Goal: Task Accomplishment & Management: Complete application form

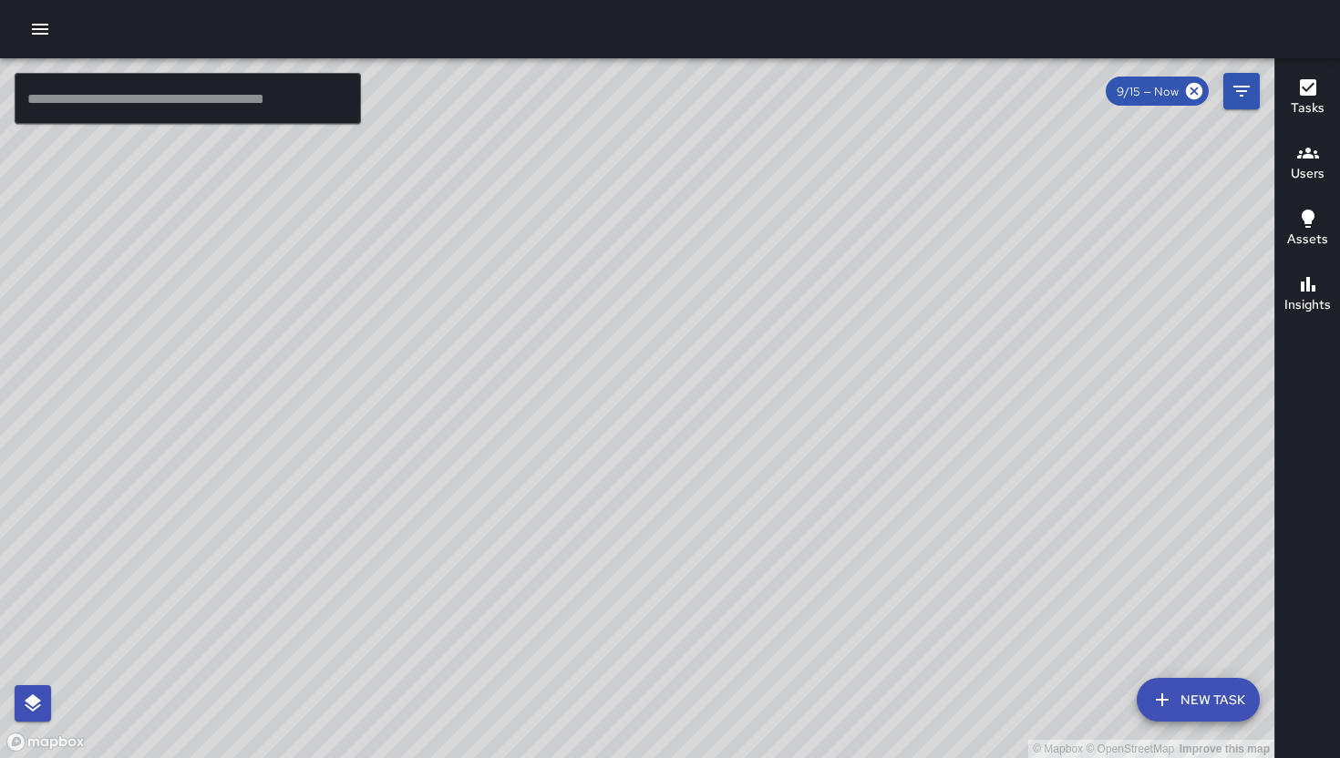
click at [49, 40] on button "button" at bounding box center [40, 29] width 36 height 36
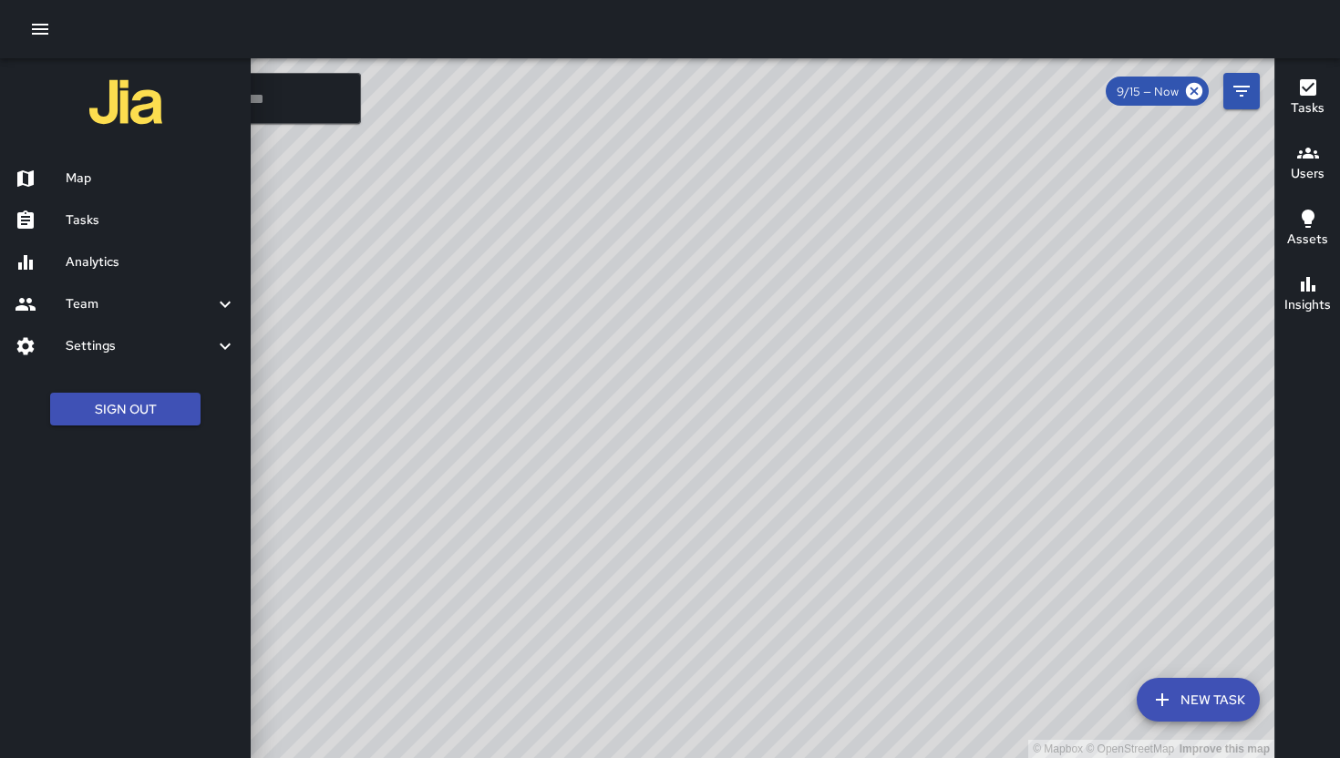
click at [76, 233] on div "Tasks" at bounding box center [125, 221] width 251 height 42
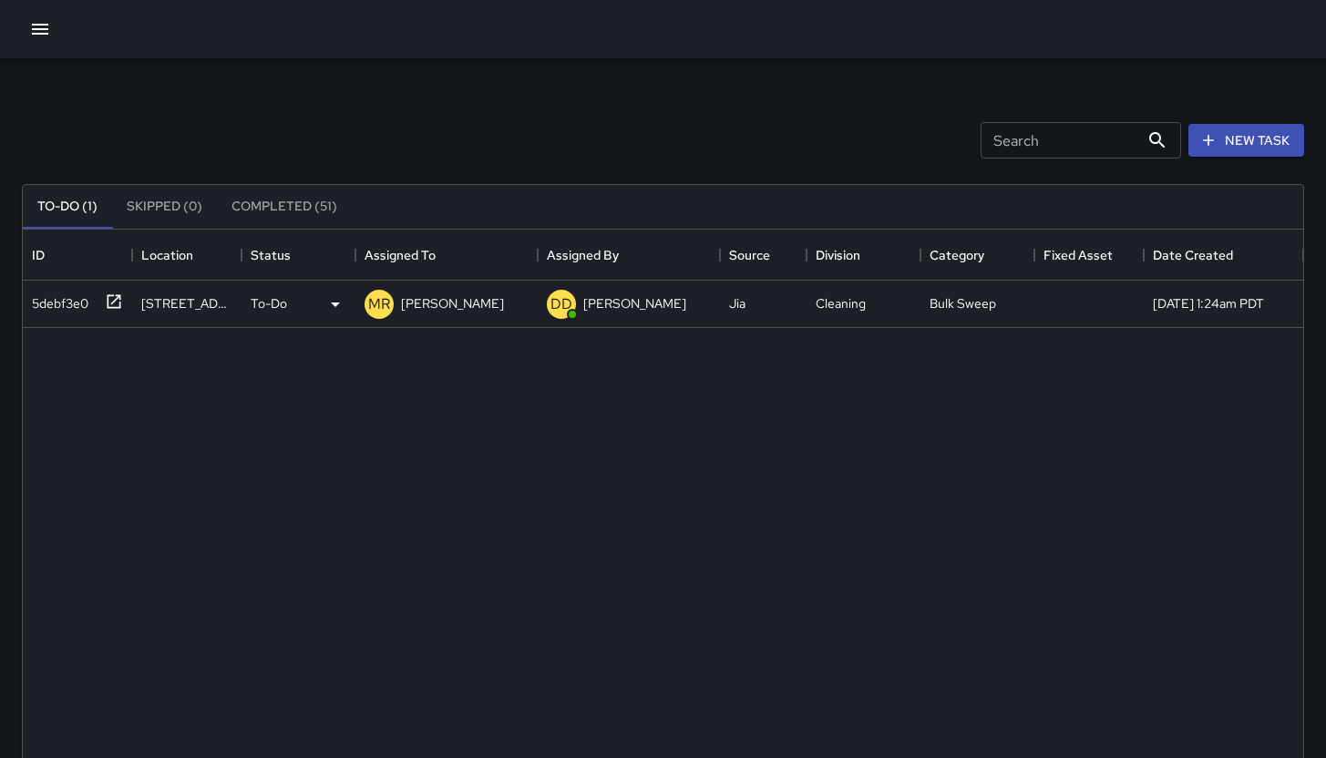
scroll to position [758, 1267]
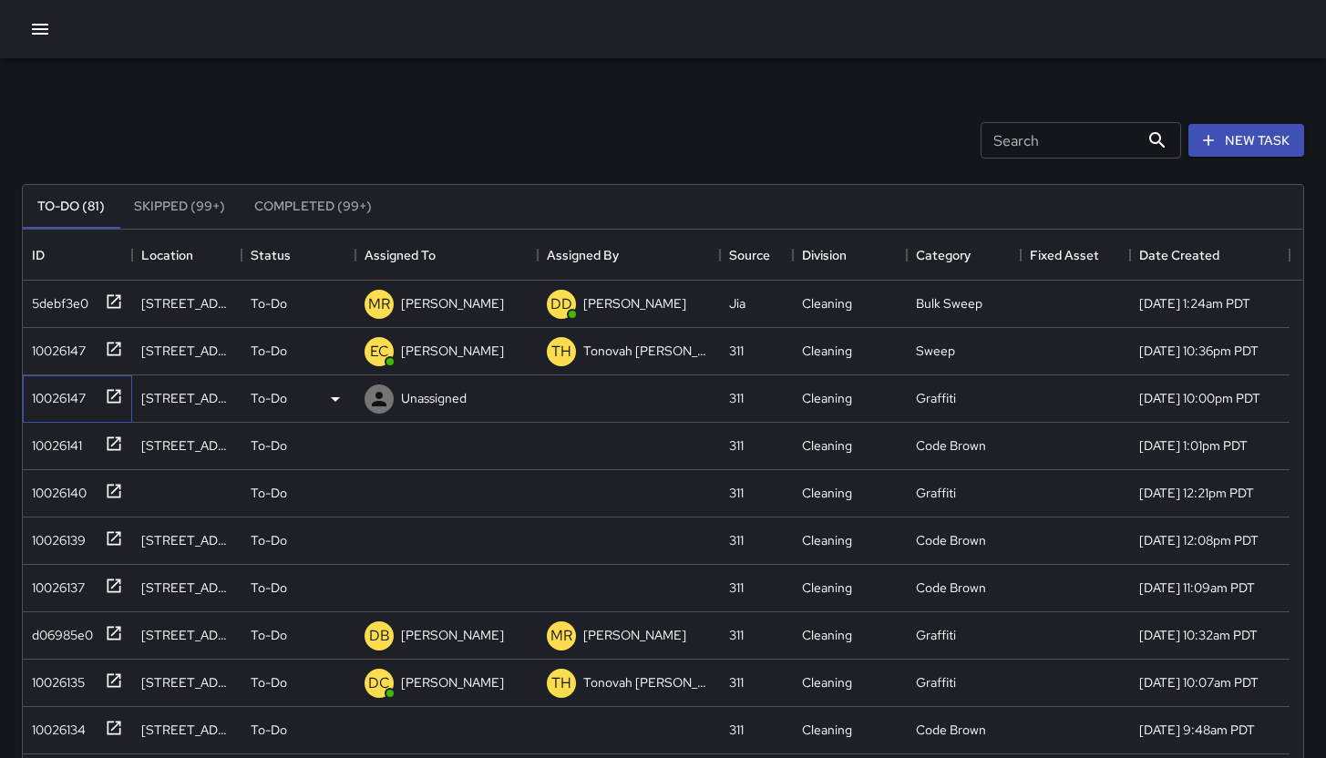
click at [46, 404] on div "10026147" at bounding box center [55, 395] width 61 height 26
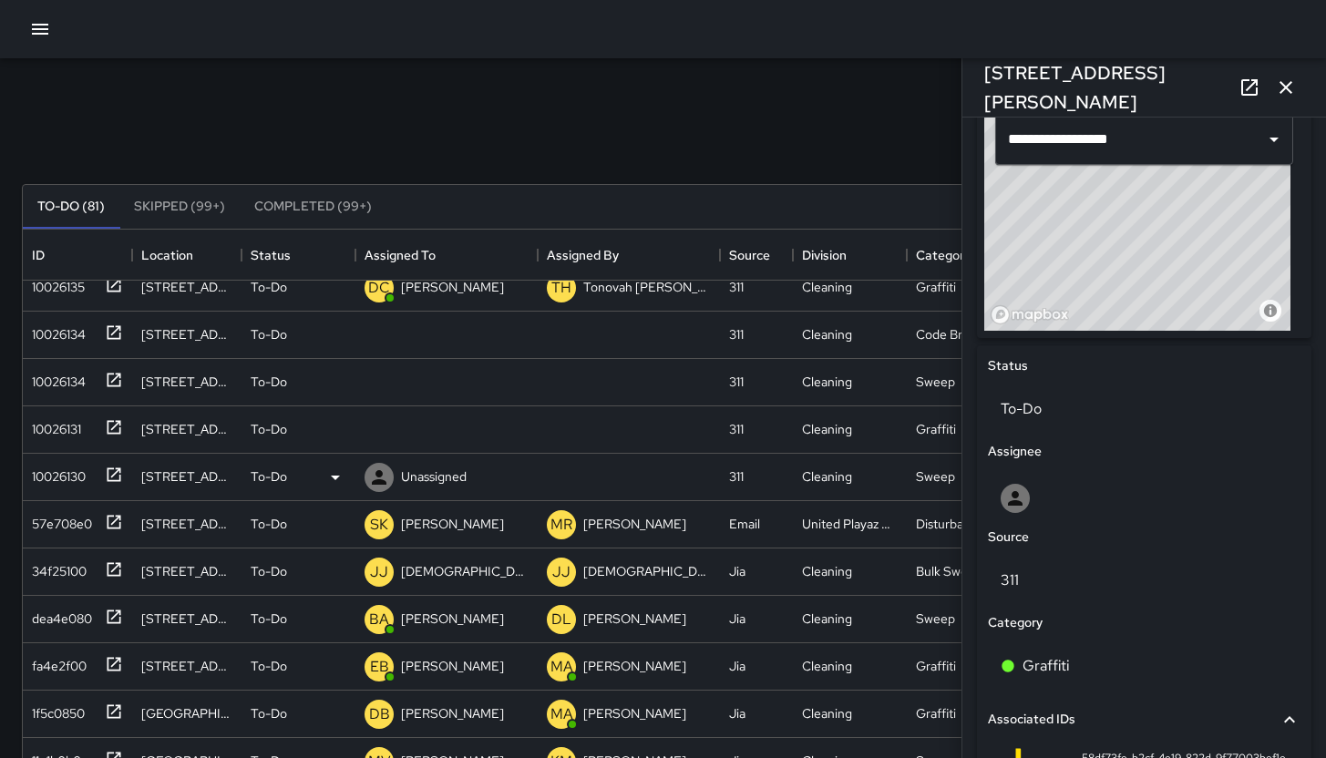
scroll to position [338, 0]
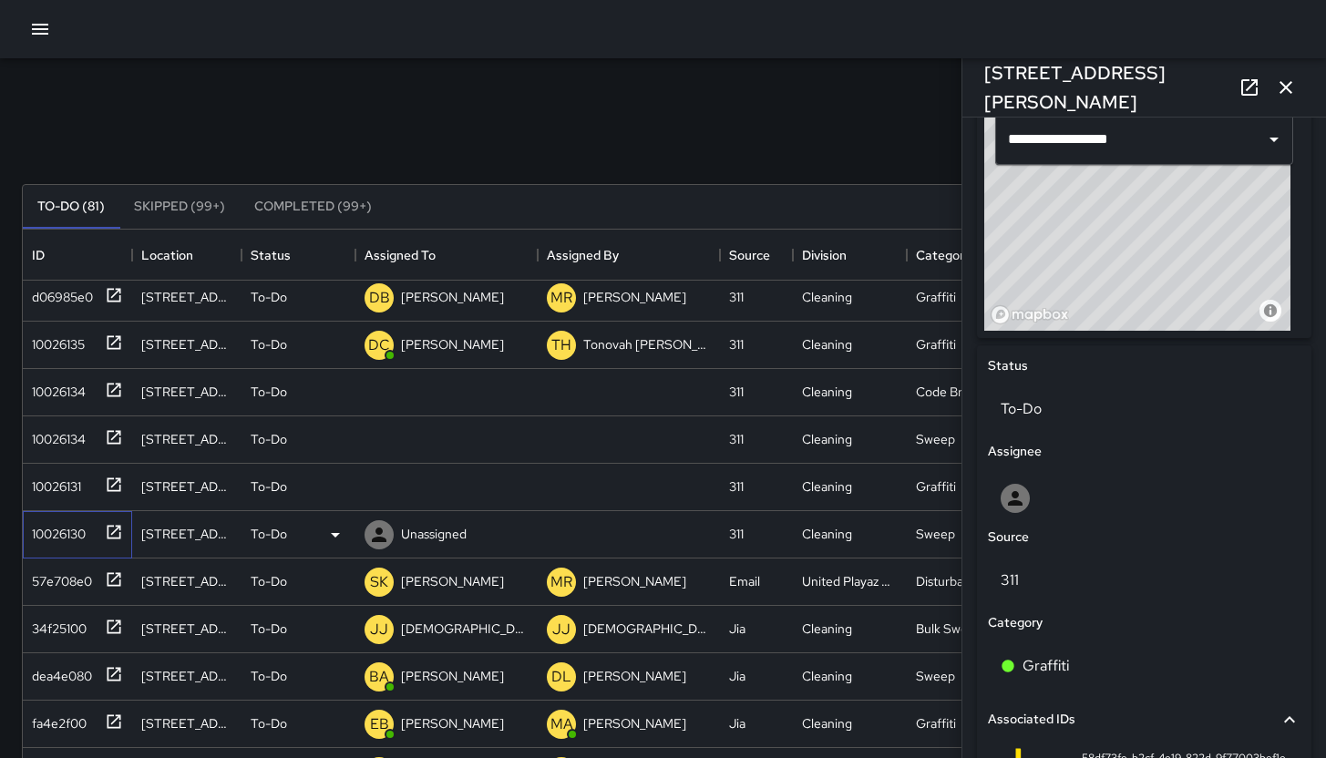
click at [38, 535] on div "10026130" at bounding box center [55, 531] width 61 height 26
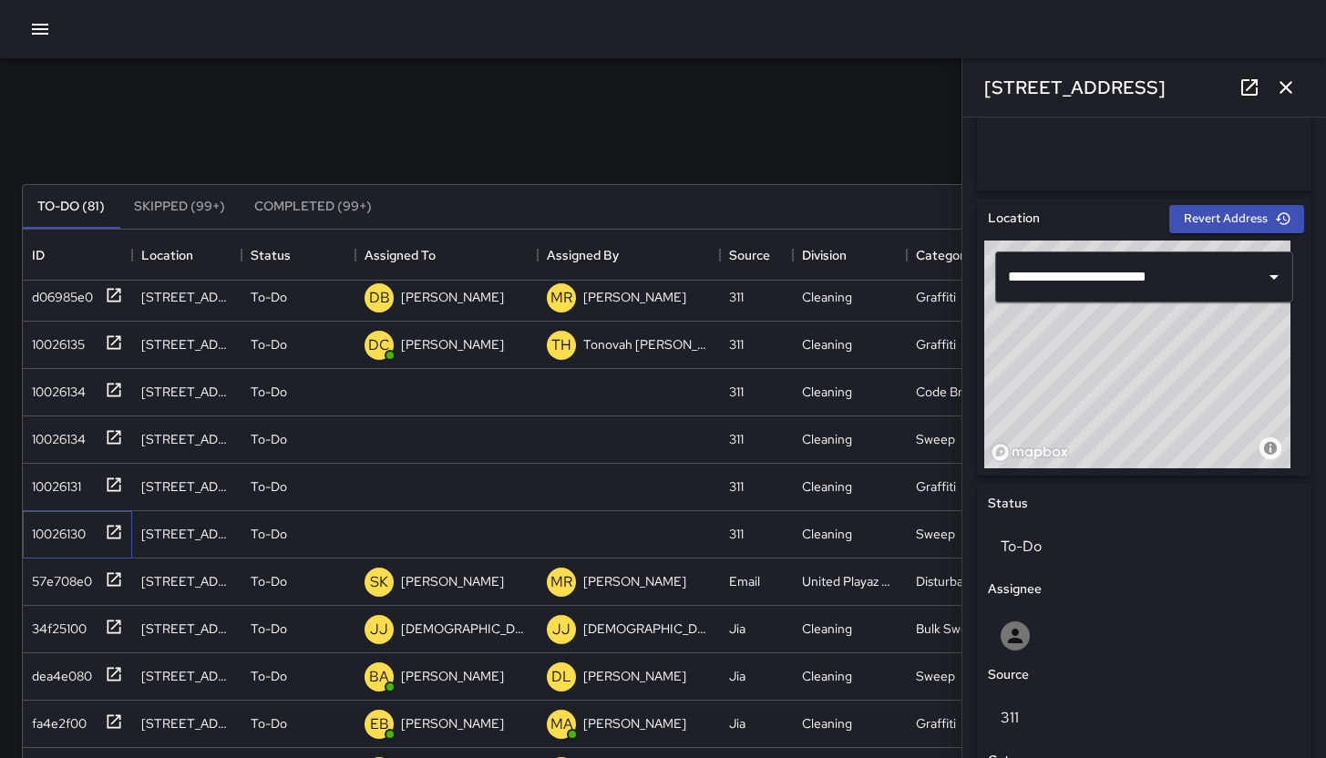
scroll to position [501, 0]
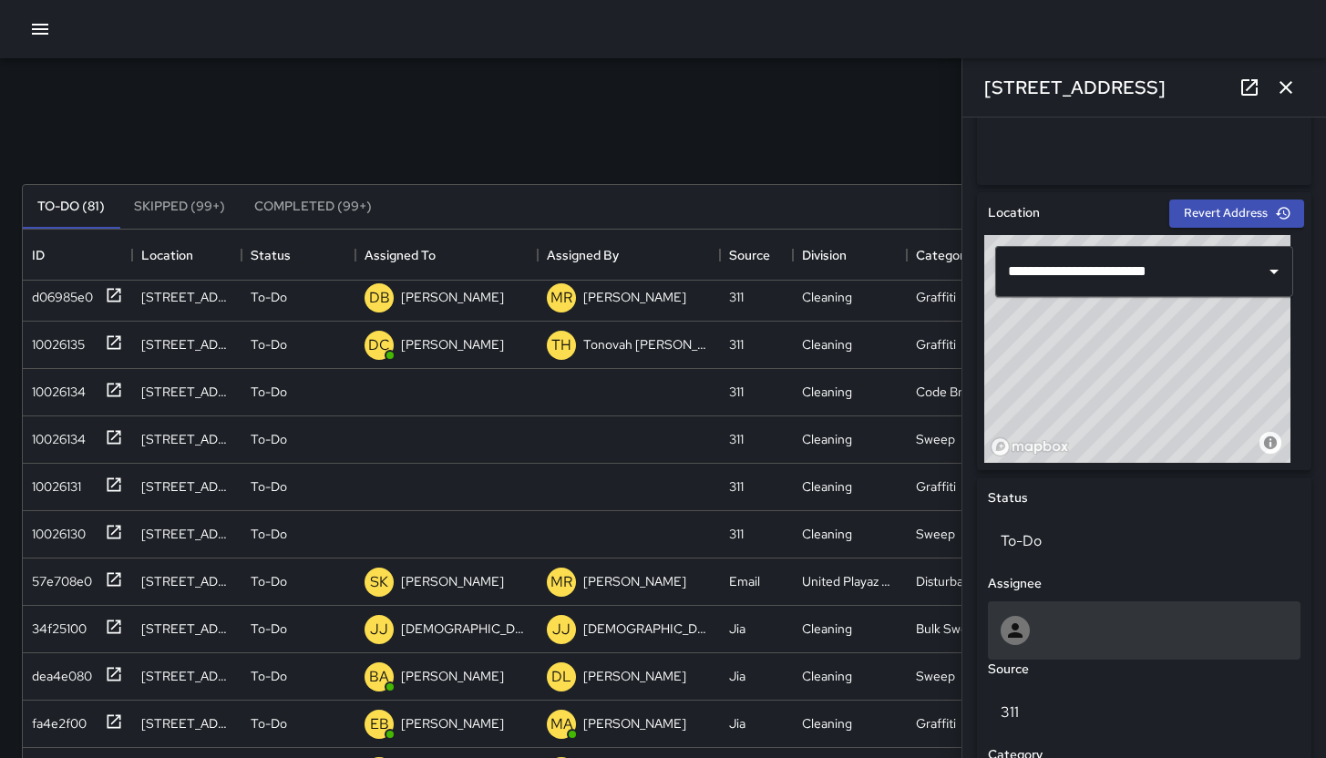
click at [1163, 612] on div at bounding box center [1144, 631] width 313 height 58
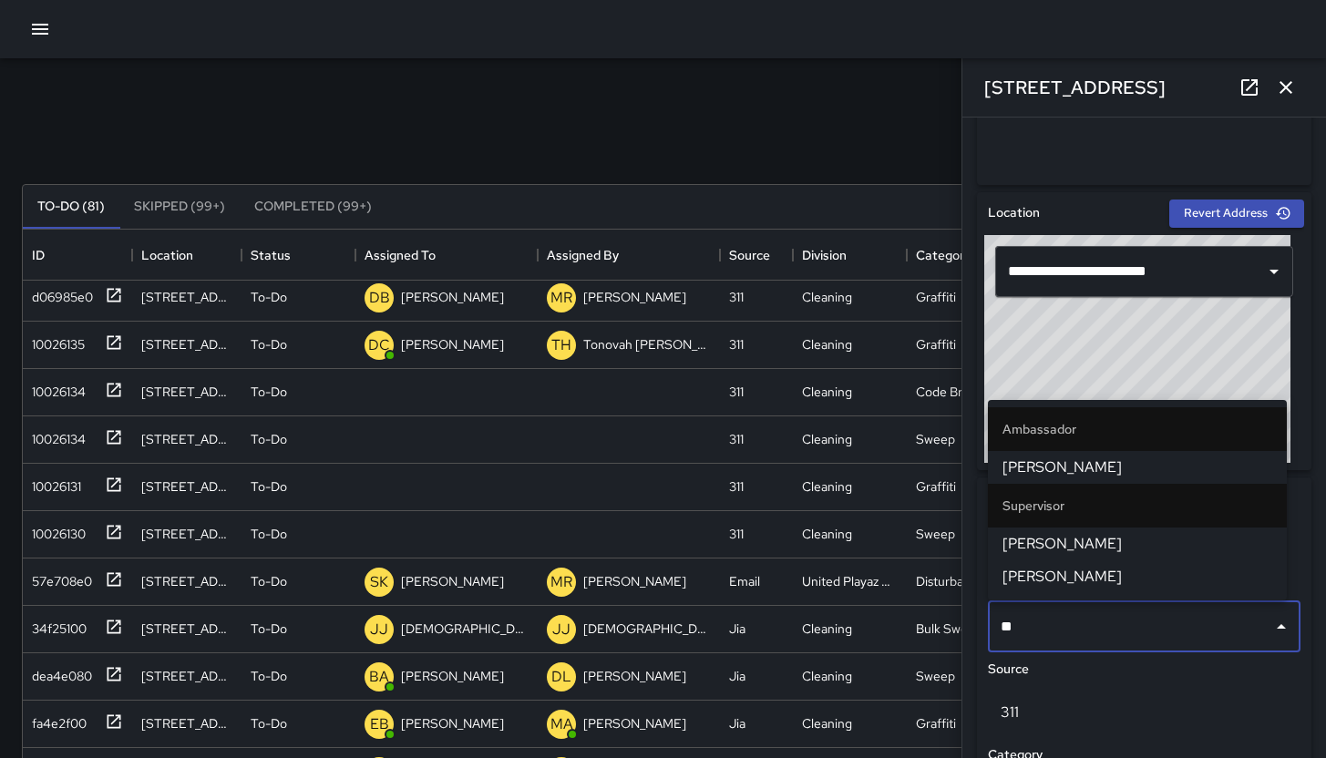
type input "***"
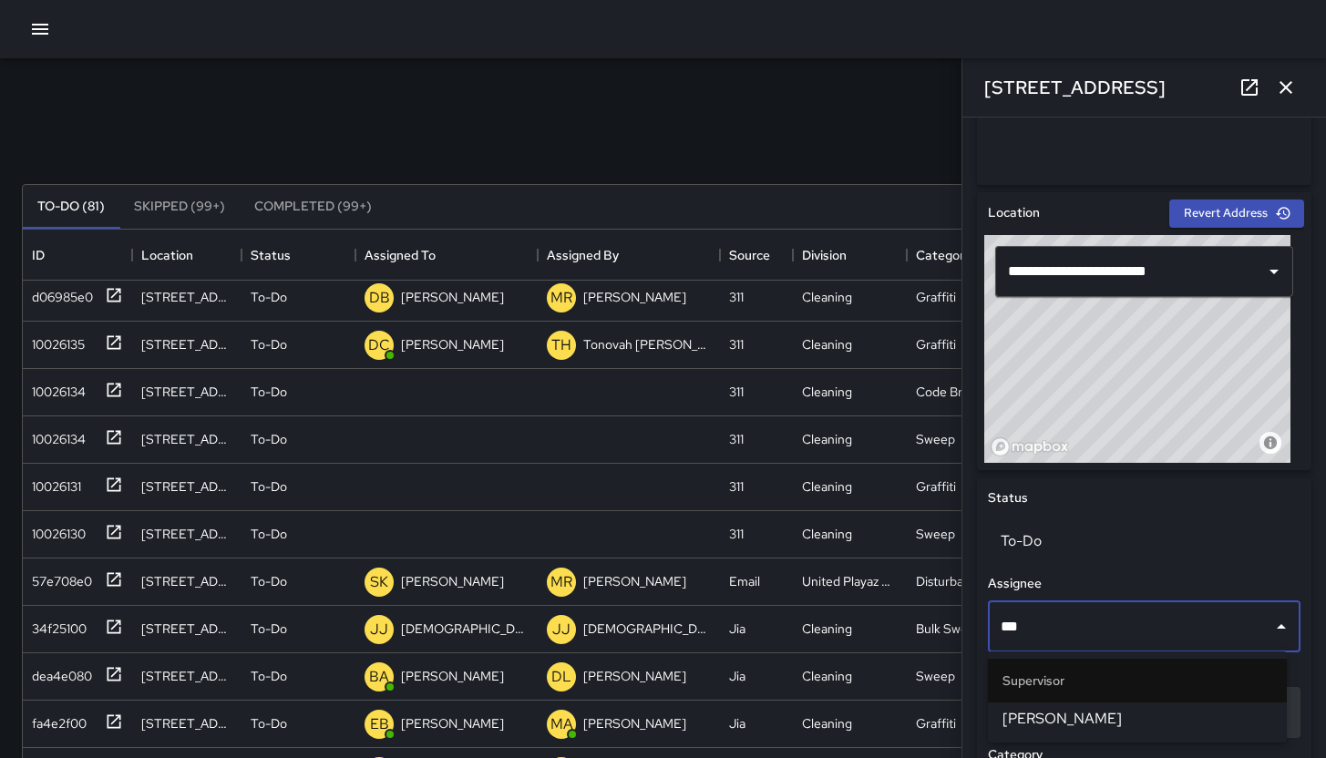
click at [1138, 722] on span "Bryan Alexander" at bounding box center [1138, 719] width 270 height 22
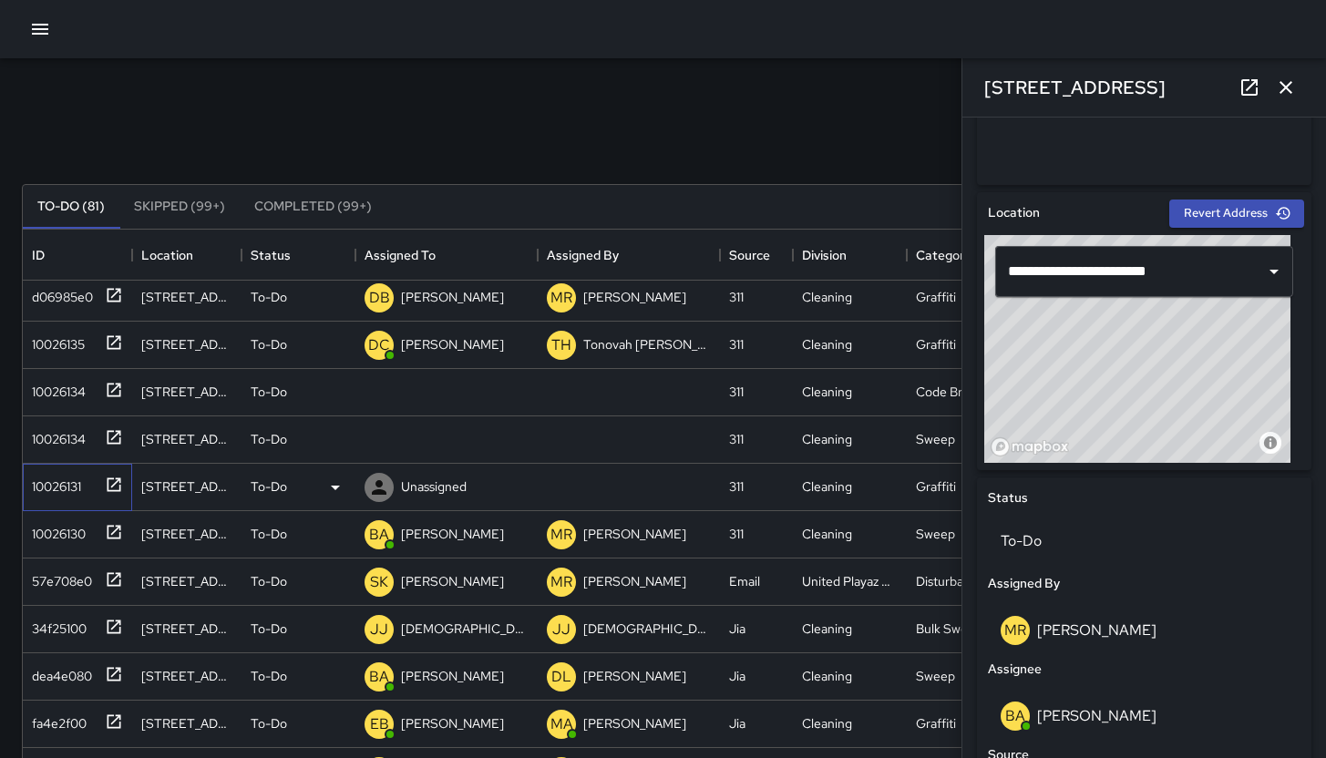
click at [47, 486] on div "10026131" at bounding box center [53, 483] width 57 height 26
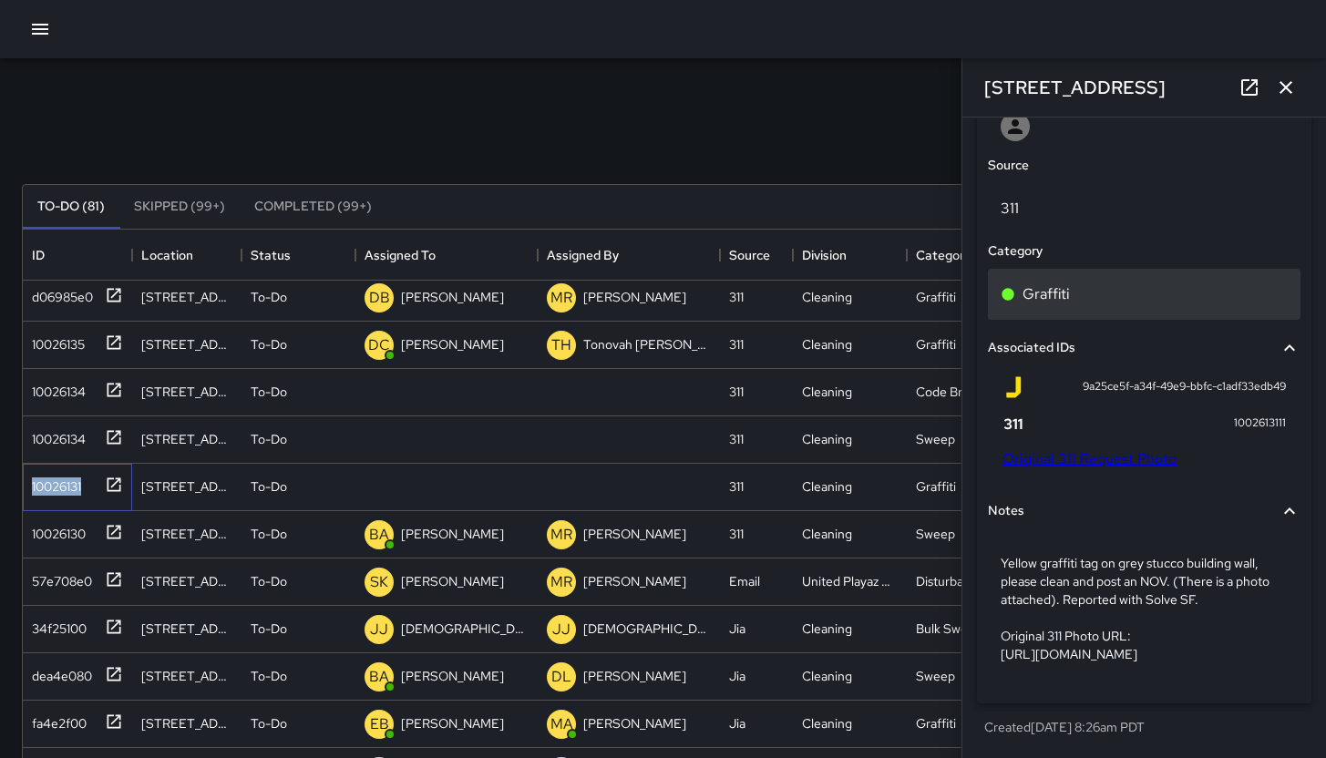
scroll to position [1042, 0]
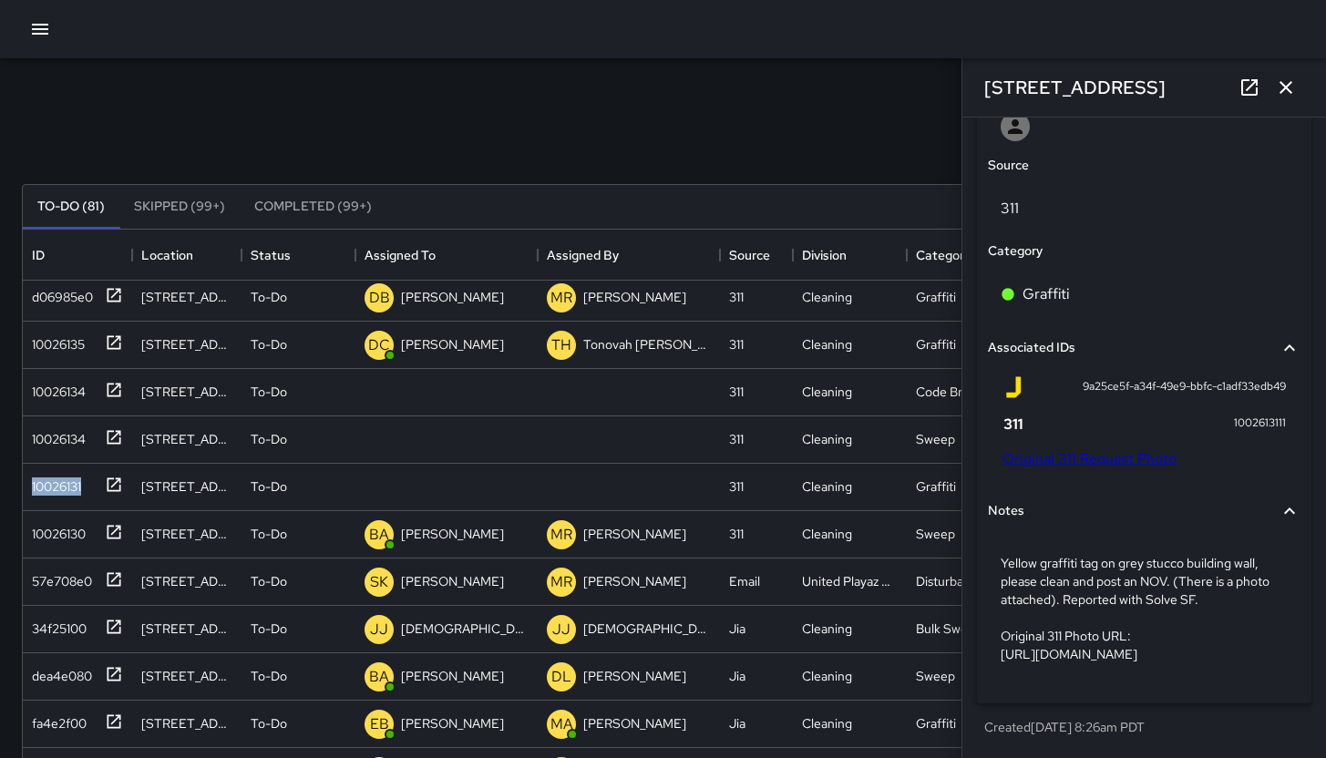
click at [1089, 449] on link "Original 311 Request Photo" at bounding box center [1090, 458] width 174 height 19
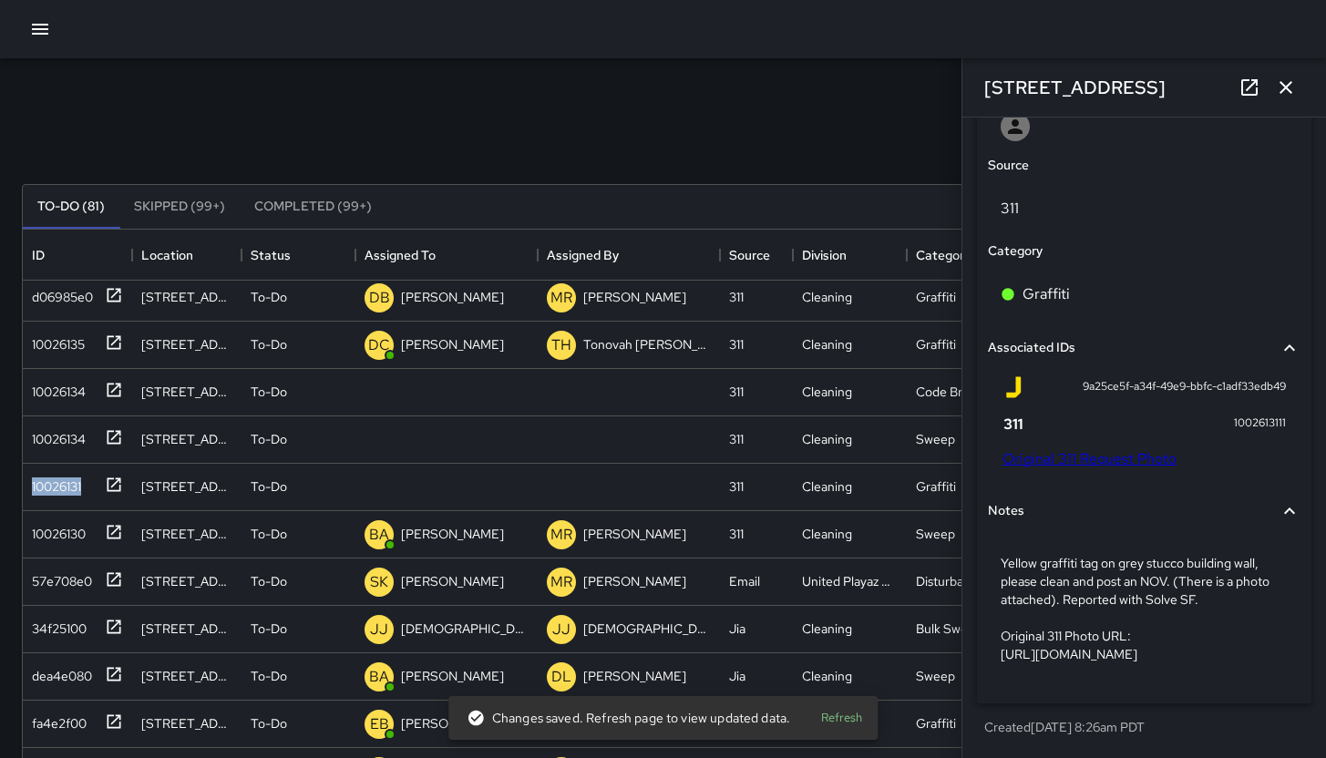
drag, startPoint x: 1157, startPoint y: 81, endPoint x: 923, endPoint y: 82, distance: 233.4
click at [923, 82] on div "Search Search New Task To-Do (81) Skipped (99+) Completed (99+) ID Location Sta…" at bounding box center [663, 567] width 1326 height 1018
click at [950, 76] on div "Search Search New Task To-Do (81) Skipped (99+) Completed (99+) ID Location Sta…" at bounding box center [663, 567] width 1326 height 1018
drag, startPoint x: 1035, startPoint y: 85, endPoint x: 1160, endPoint y: 87, distance: 124.9
click at [1160, 87] on div "1065 Folsom Street" at bounding box center [1145, 87] width 364 height 58
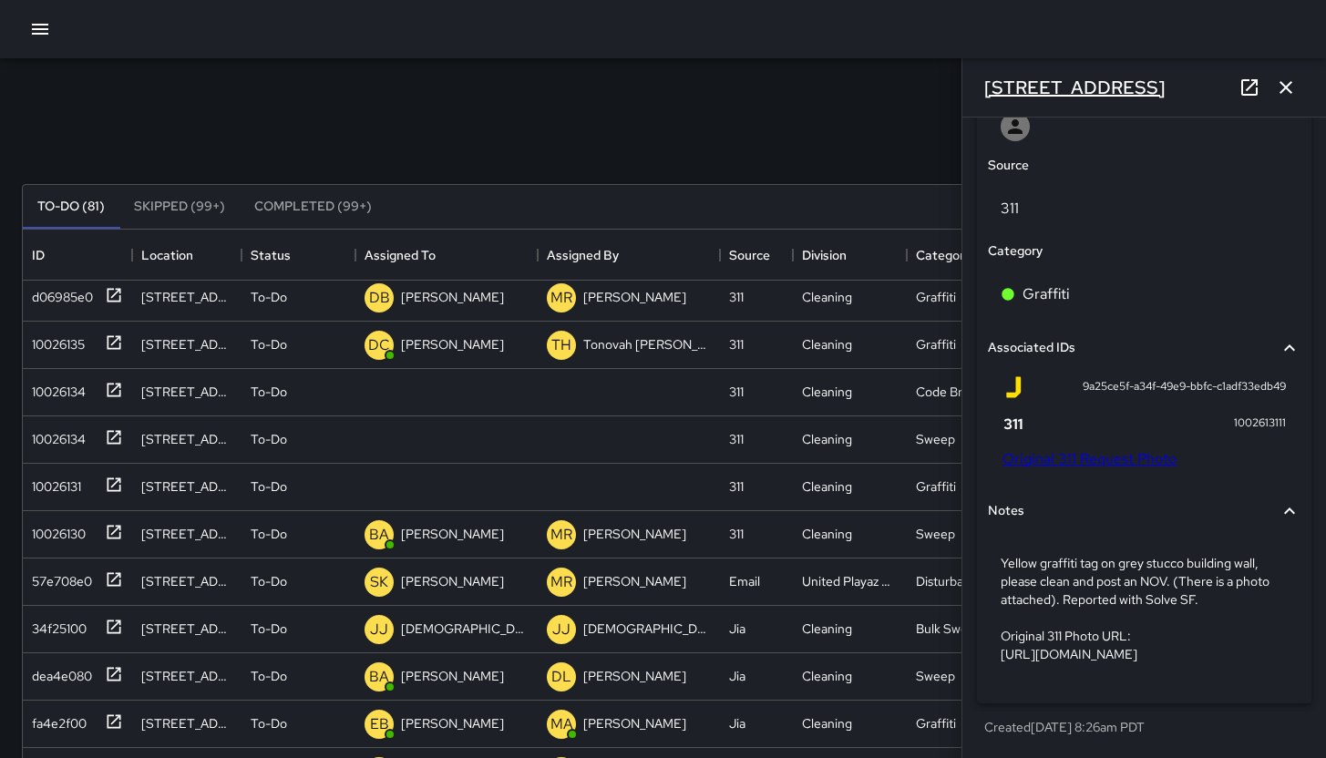
copy h6 "1065 Folsom Street"
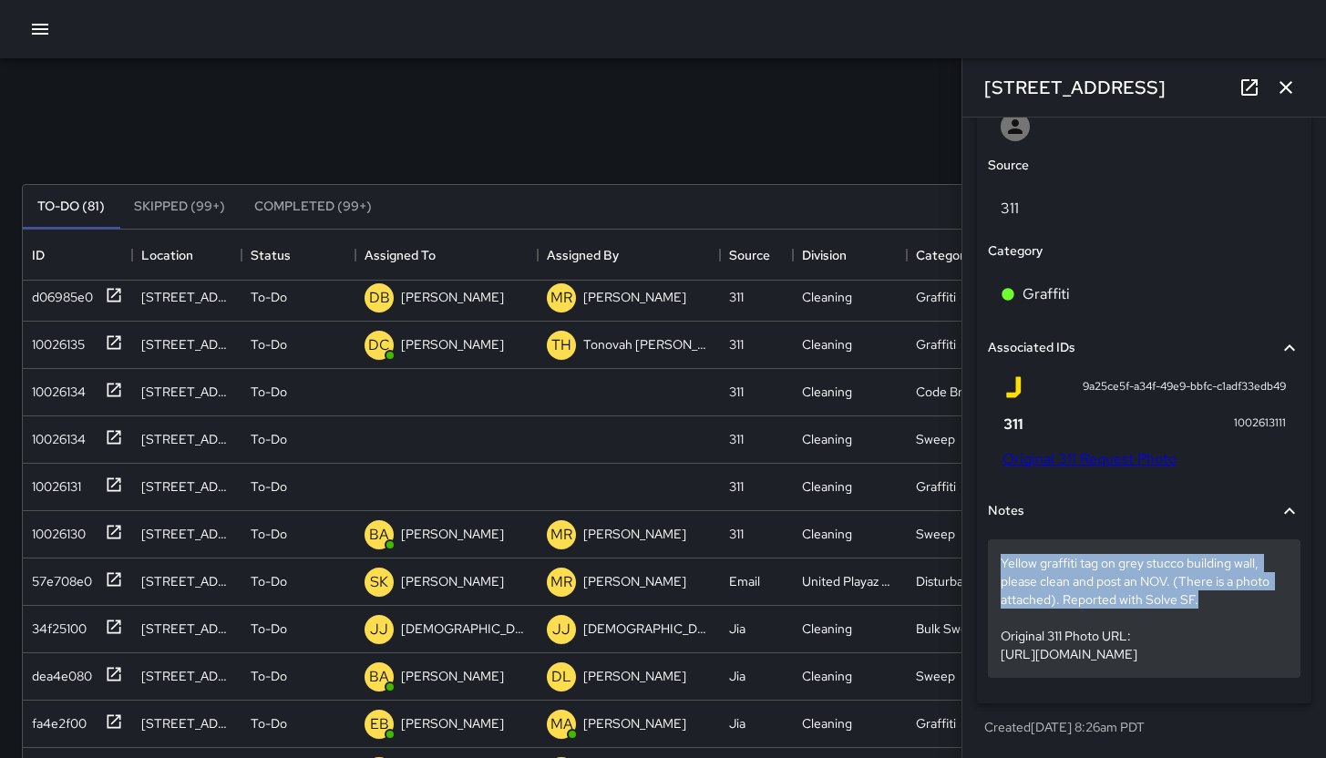
drag, startPoint x: 1002, startPoint y: 520, endPoint x: 1216, endPoint y: 564, distance: 218.8
click at [1216, 564] on p "Yellow graffiti tag on grey stucco building wall, please clean and post an NOV.…" at bounding box center [1144, 608] width 287 height 109
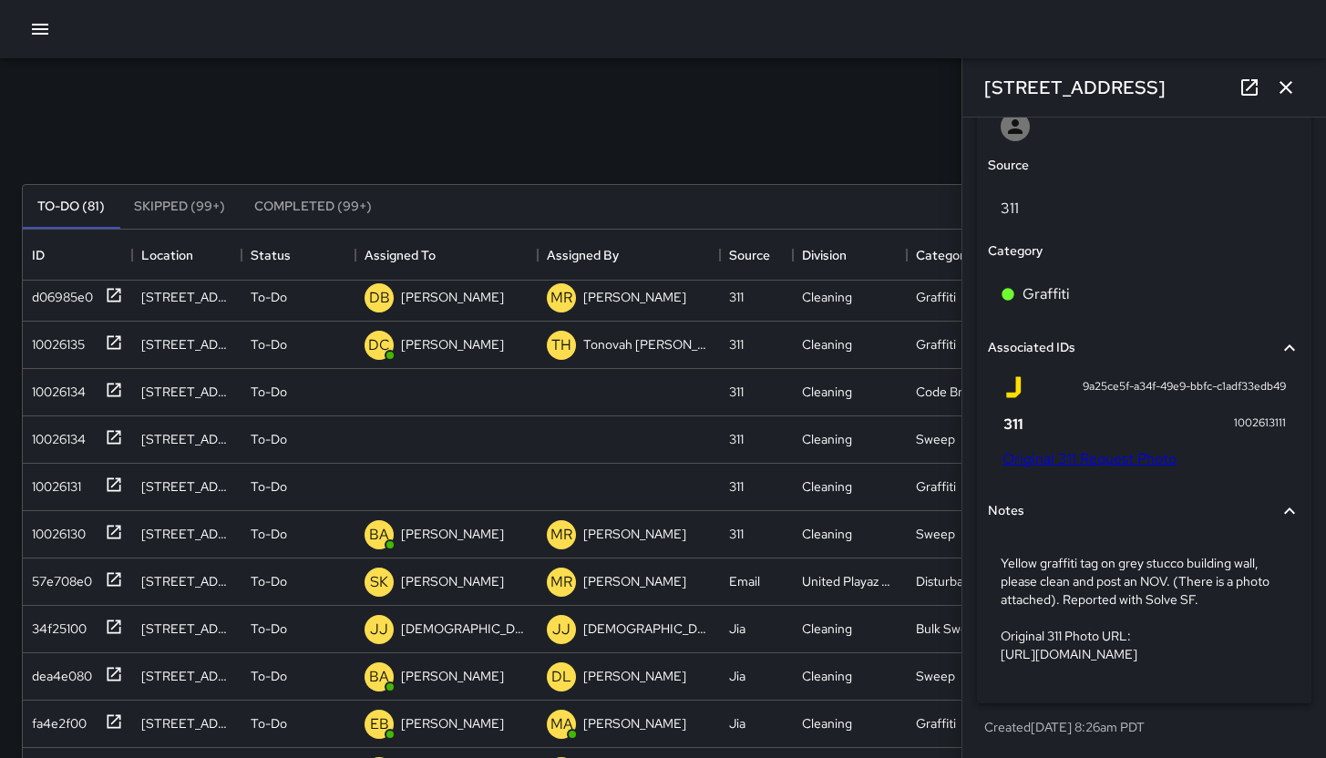
scroll to position [933, 0]
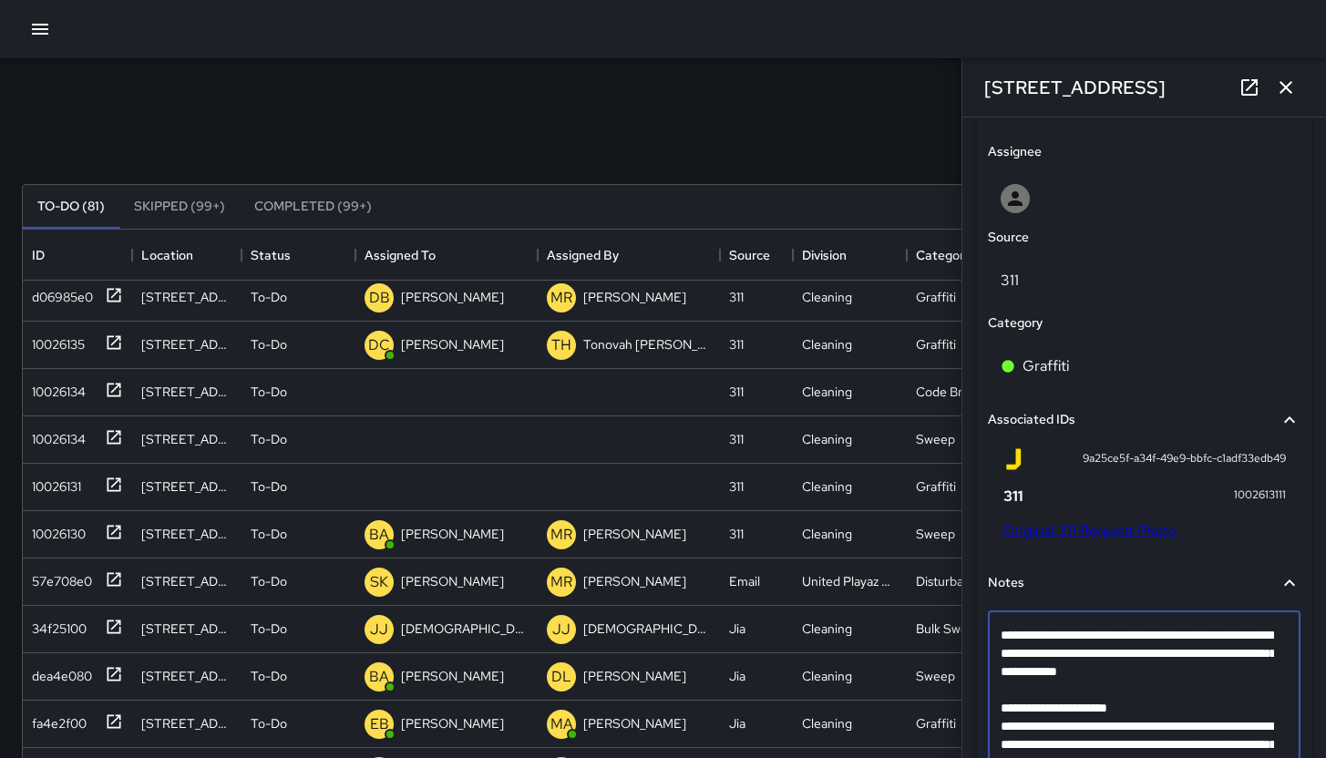
drag, startPoint x: 1190, startPoint y: 671, endPoint x: 1003, endPoint y: 633, distance: 190.7
click at [1003, 633] on textarea "**********" at bounding box center [1137, 699] width 273 height 146
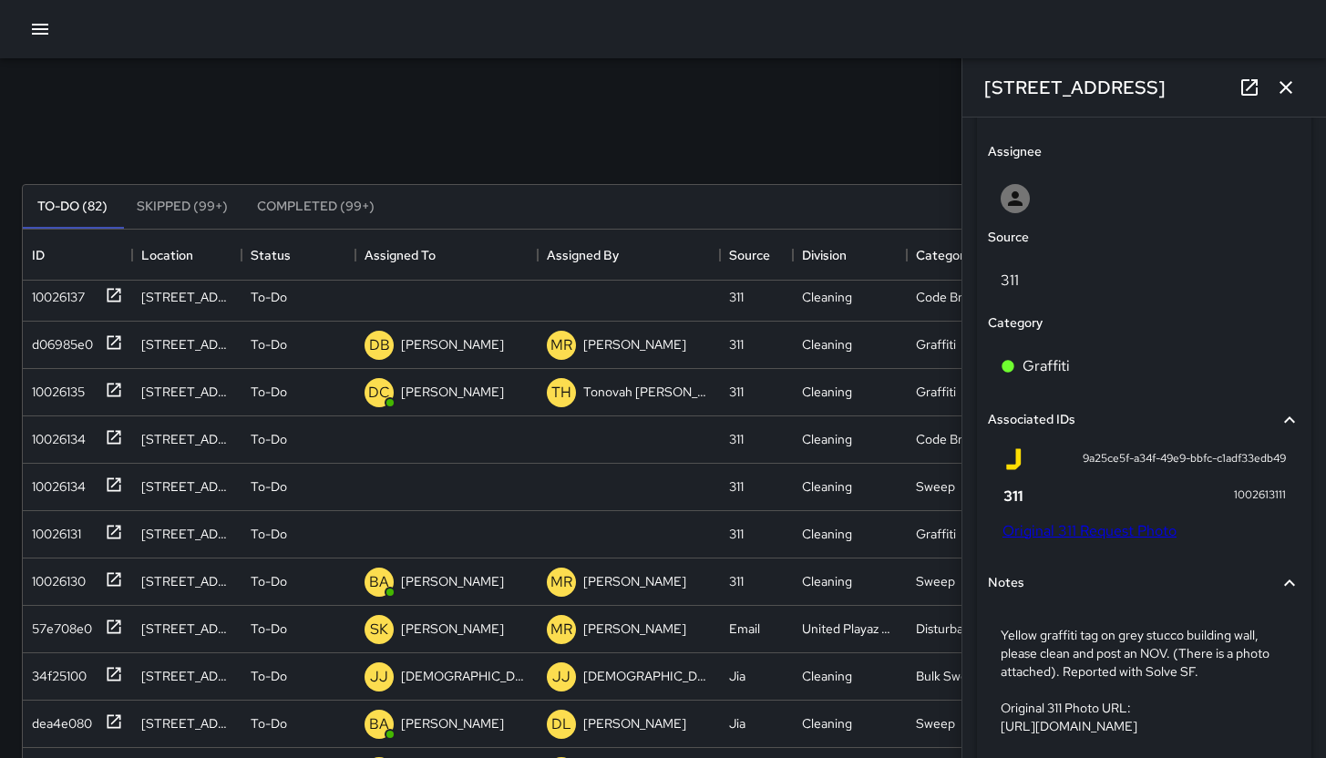
scroll to position [386, 0]
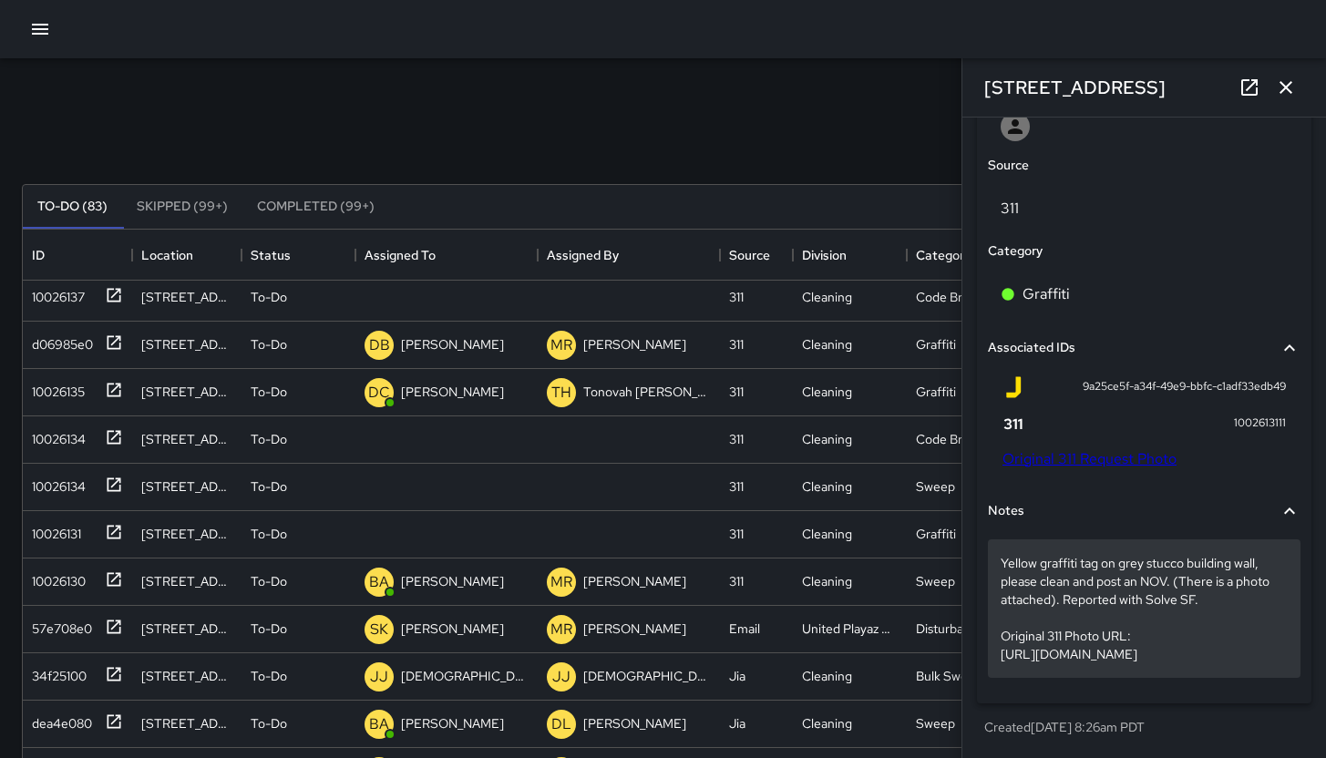
click at [1151, 638] on p "Yellow graffiti tag on grey stucco building wall, please clean and post an NOV.…" at bounding box center [1144, 608] width 287 height 109
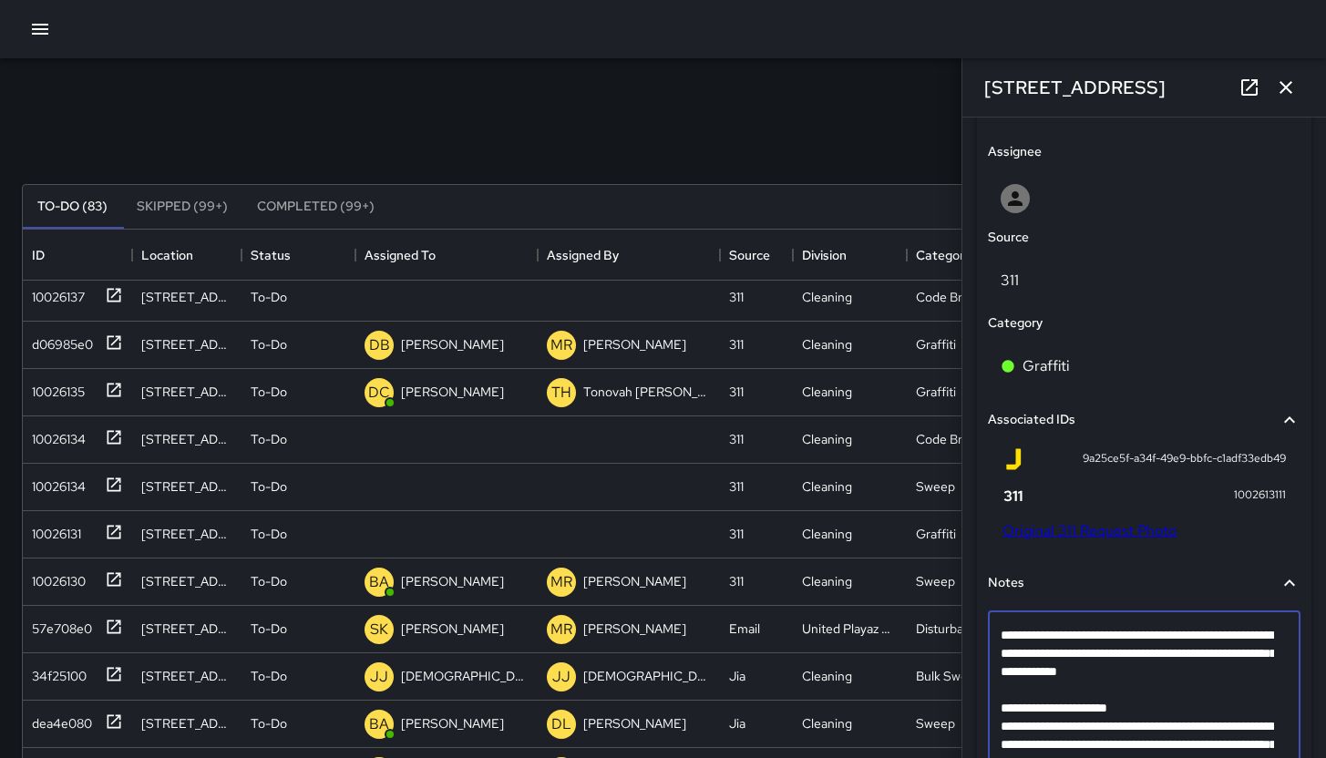
click at [1088, 693] on textarea "**********" at bounding box center [1137, 699] width 273 height 146
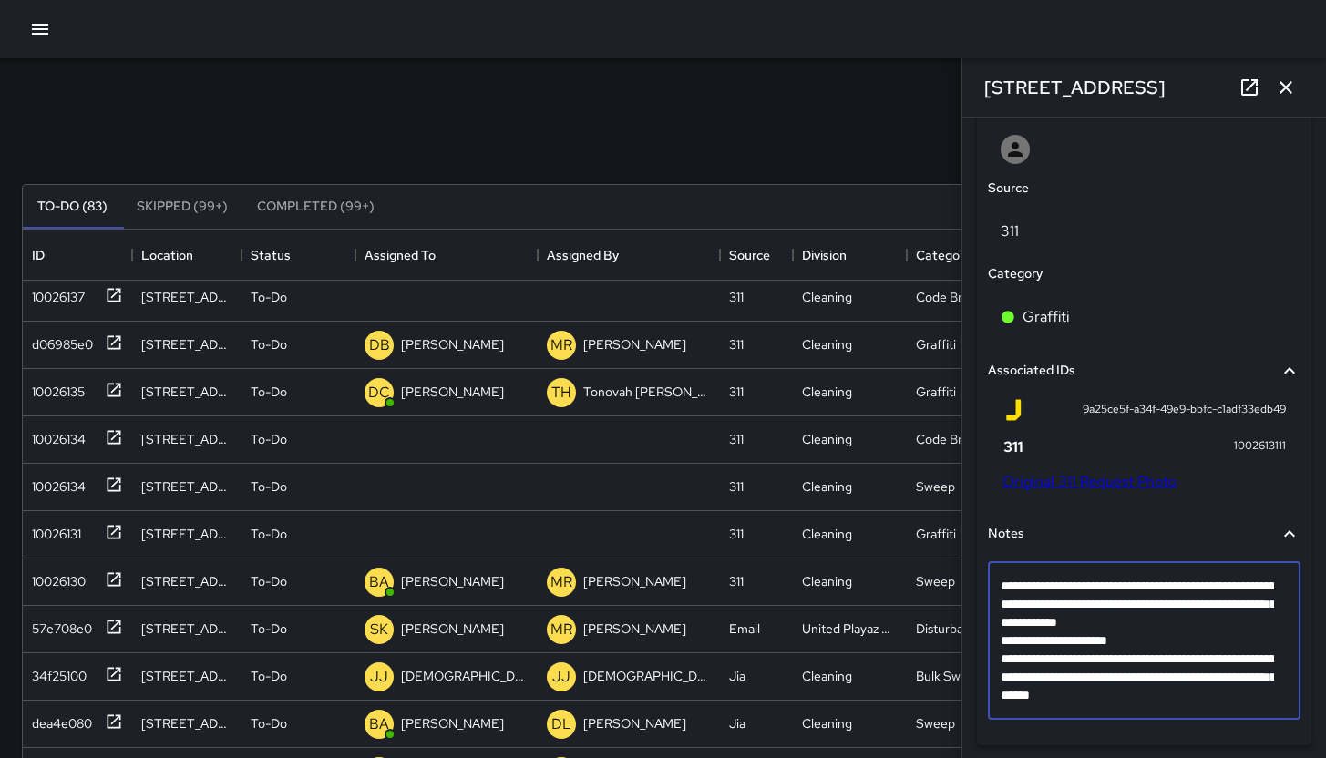
scroll to position [1025, 0]
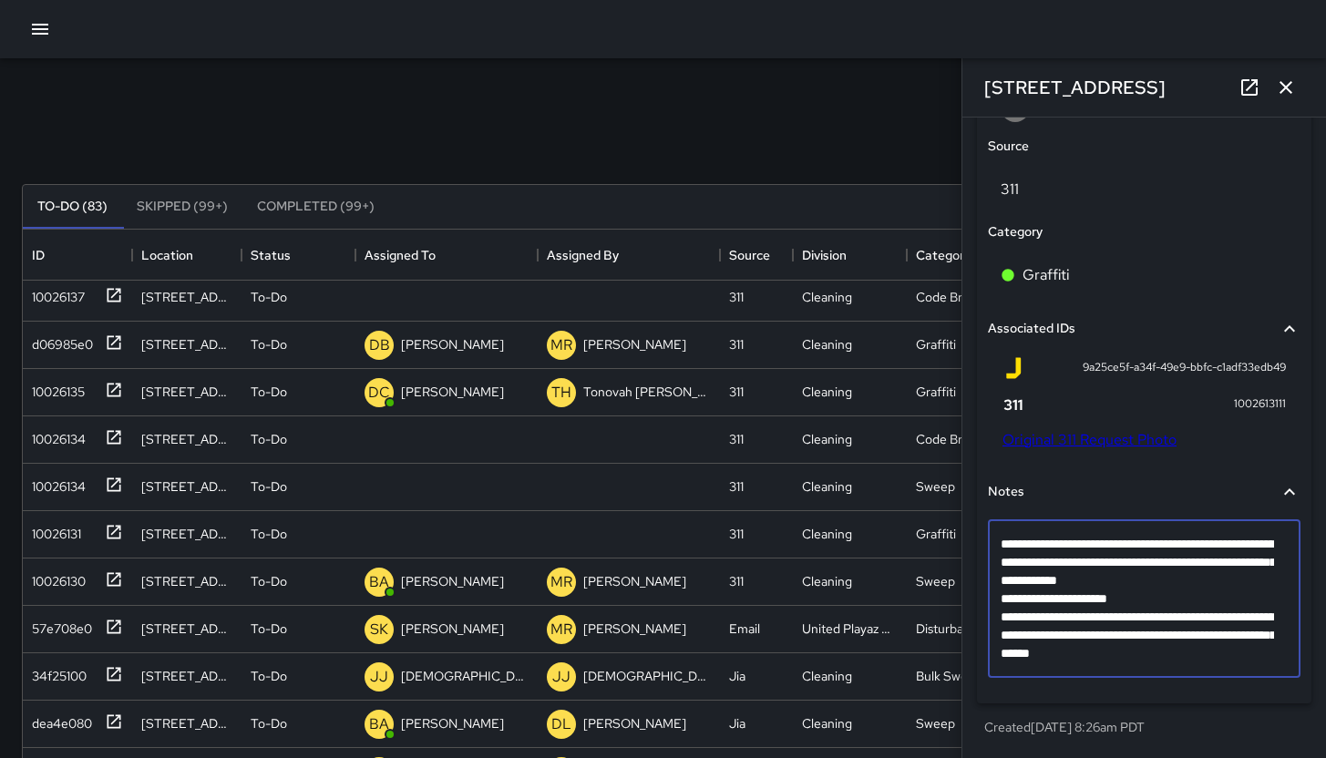
click at [1252, 655] on textarea "**********" at bounding box center [1137, 599] width 273 height 128
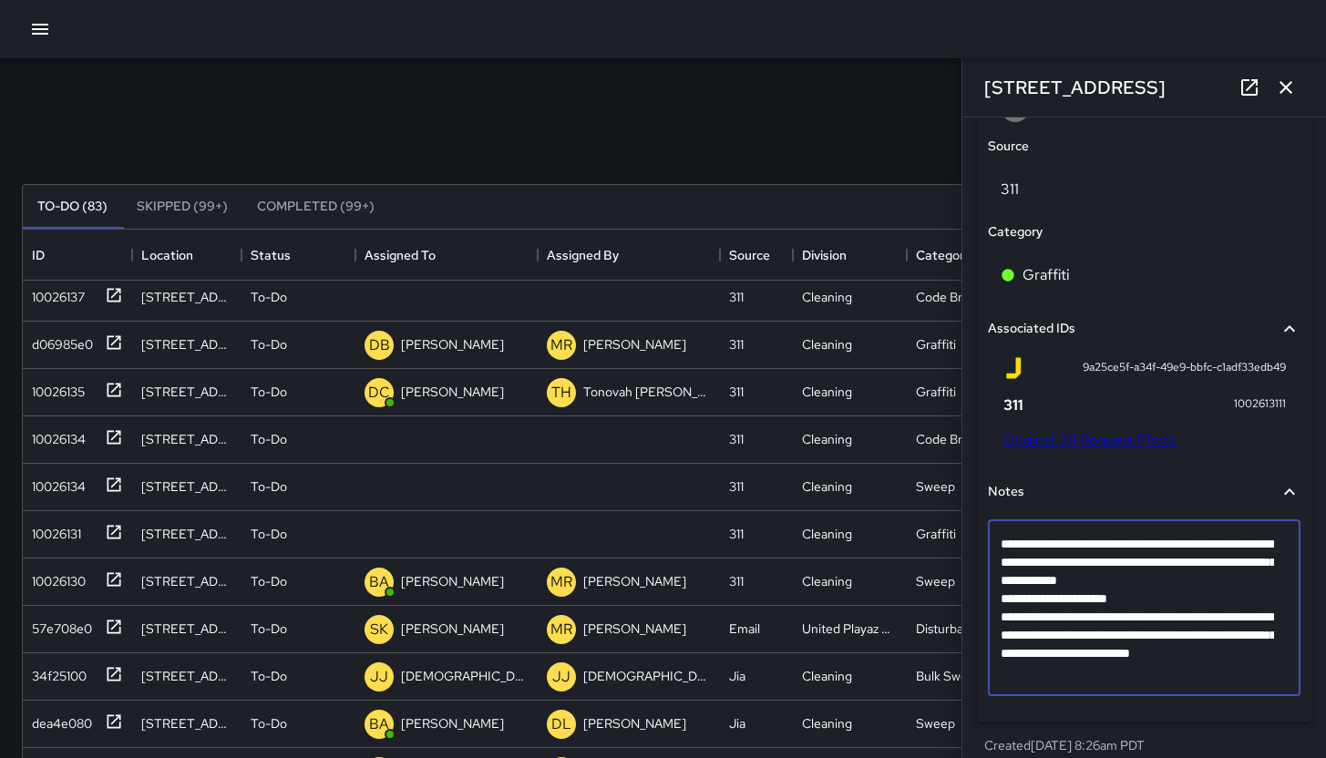
type textarea "**********"
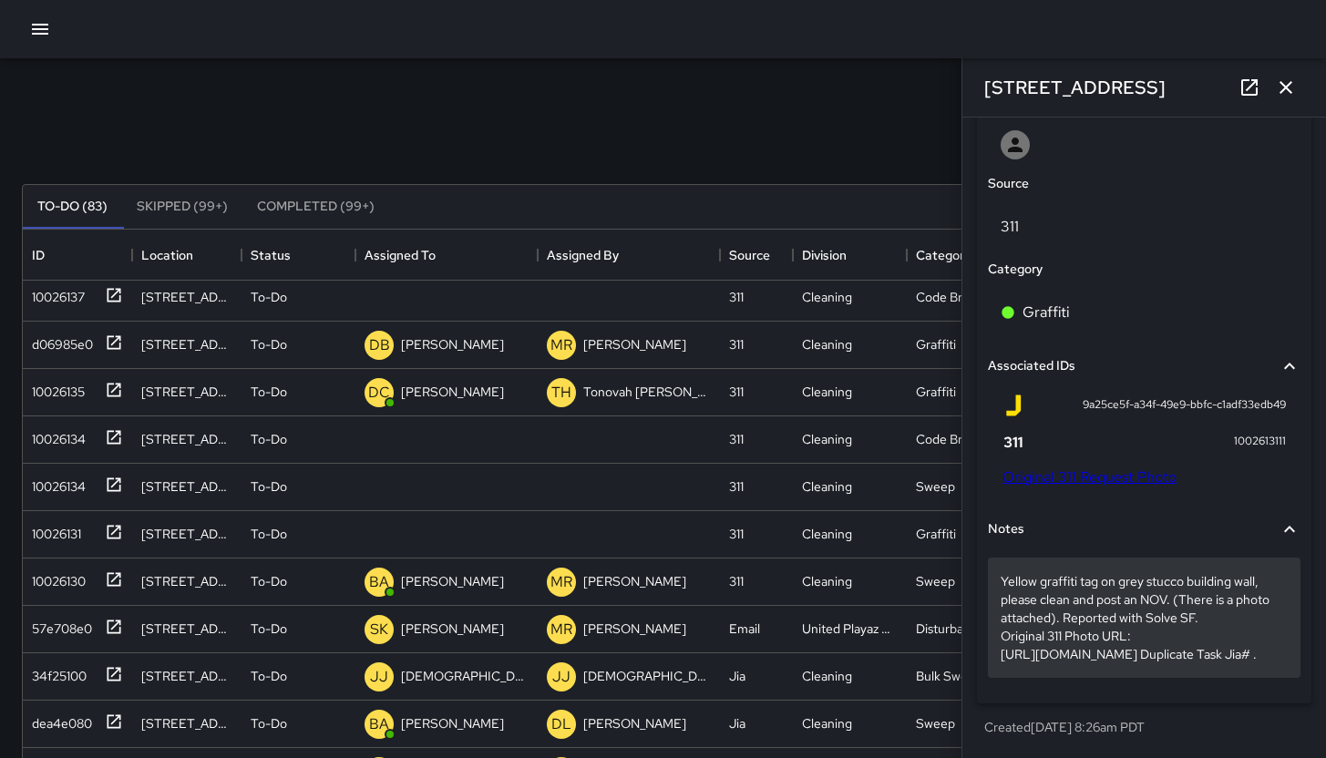
click at [1124, 664] on p "Yellow graffiti tag on grey stucco building wall, please clean and post an NOV.…" at bounding box center [1144, 617] width 287 height 91
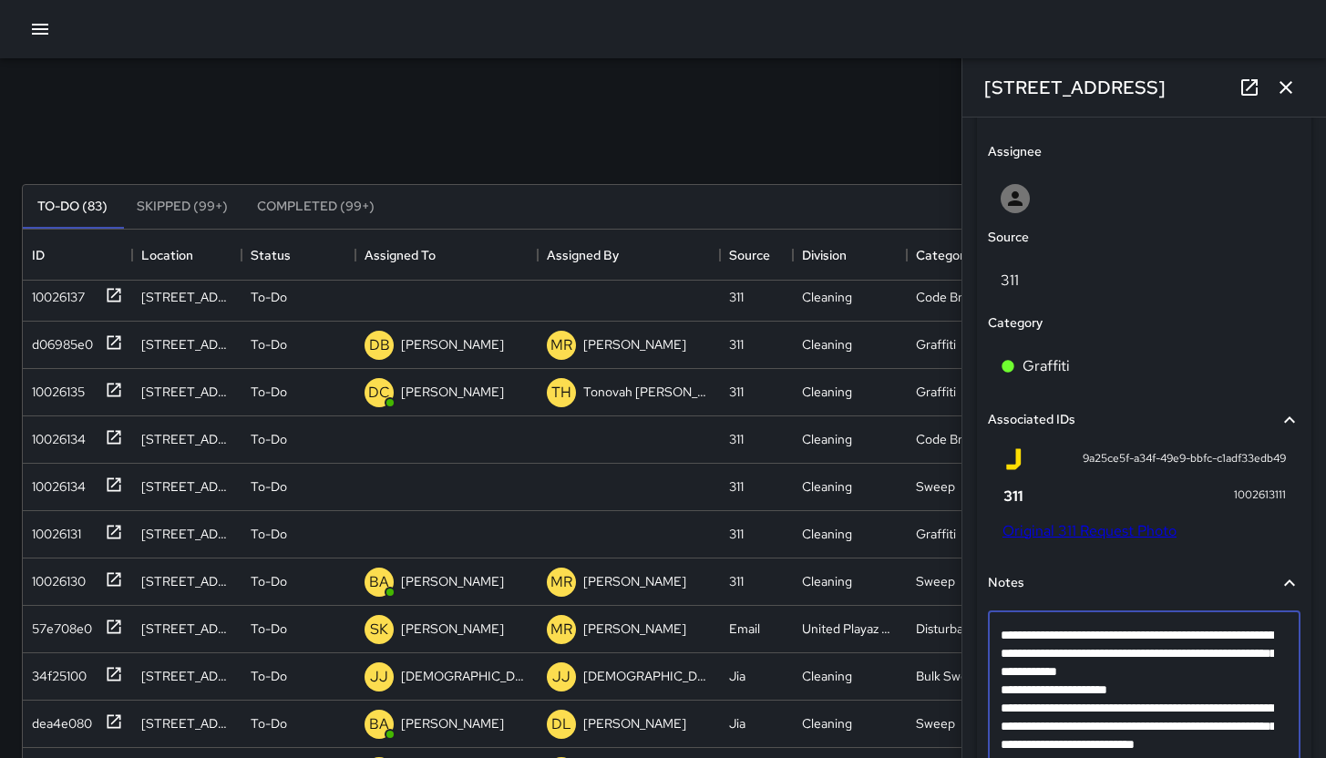
scroll to position [1043, 0]
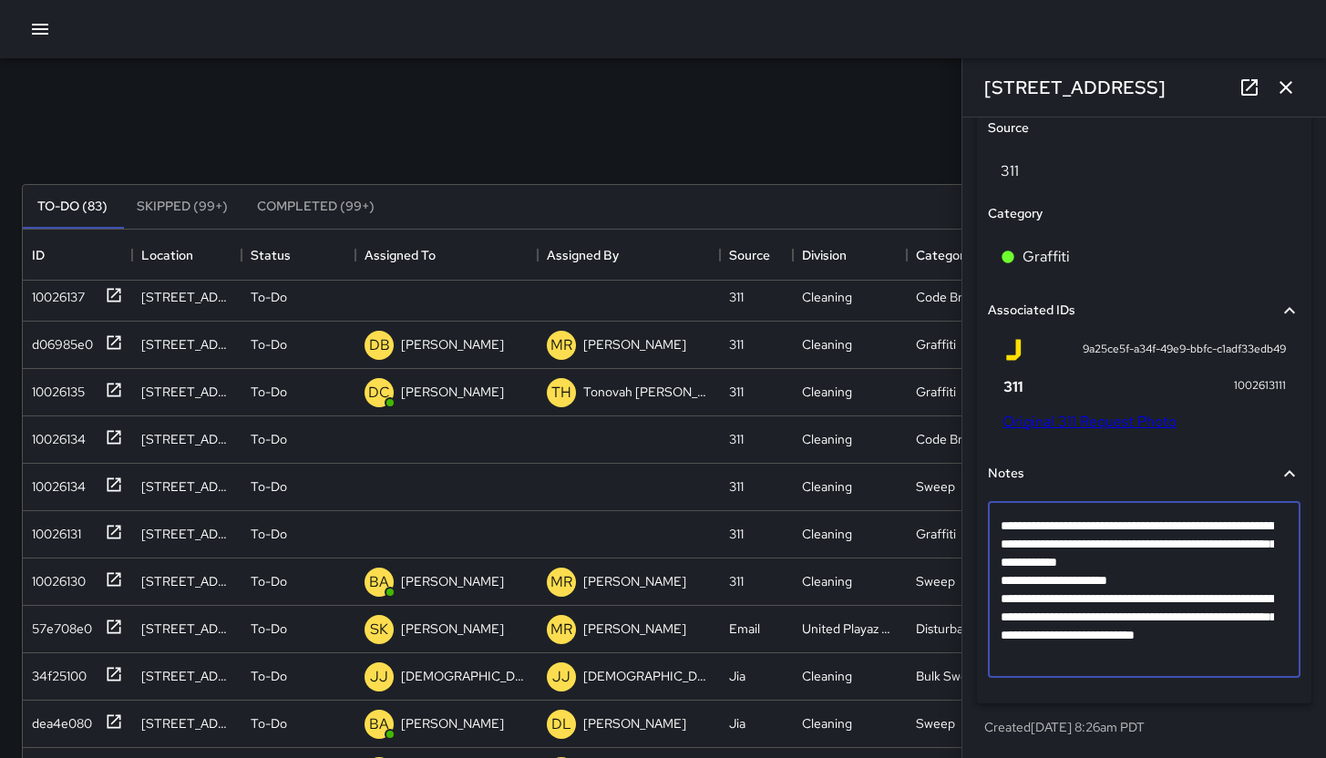
type textarea "**********"
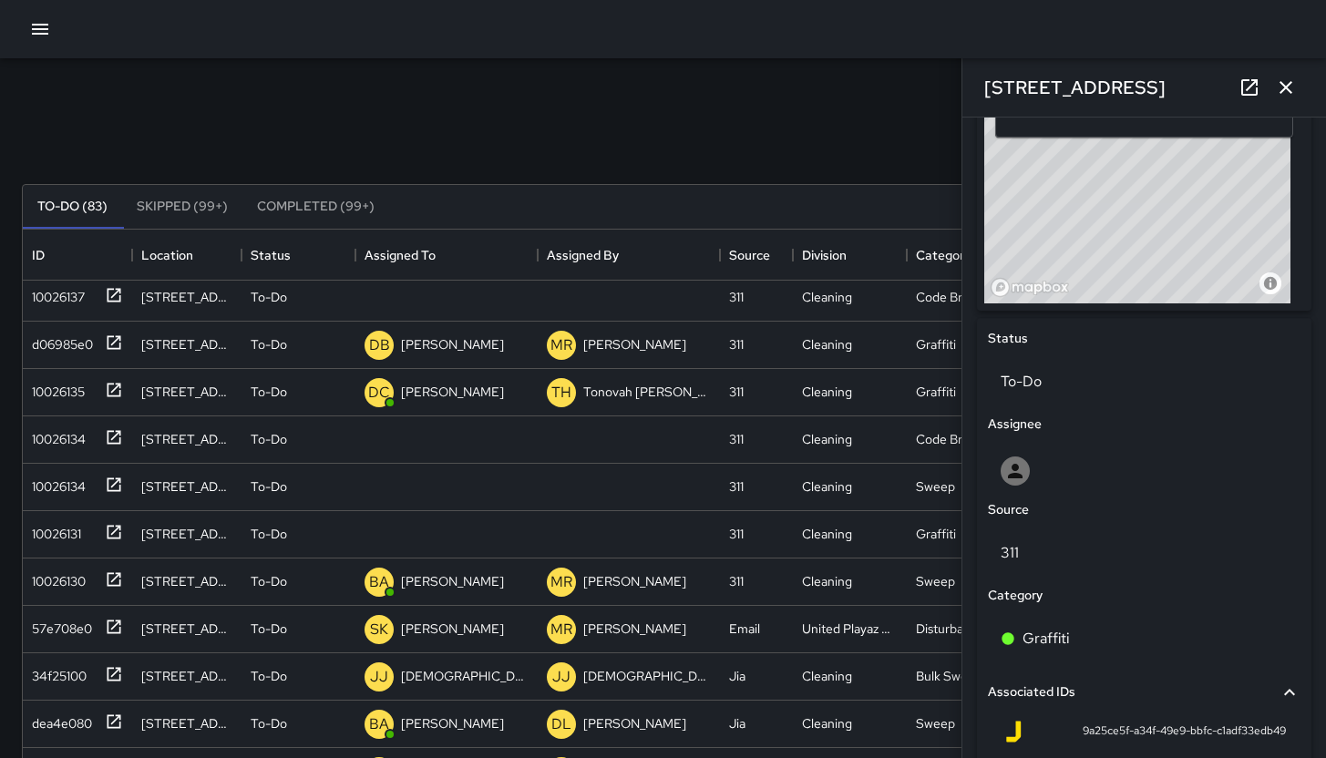
scroll to position [429, 0]
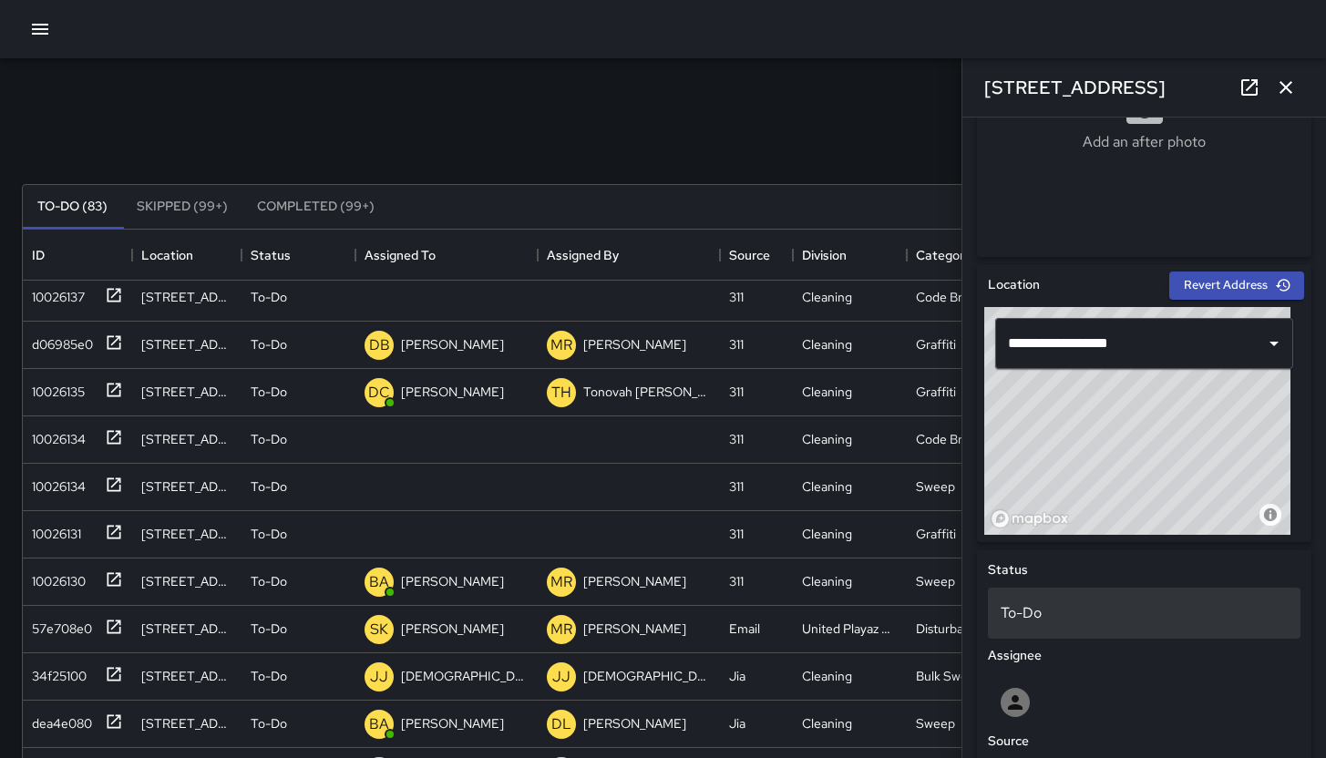
click at [1132, 616] on p "To-Do" at bounding box center [1144, 614] width 287 height 22
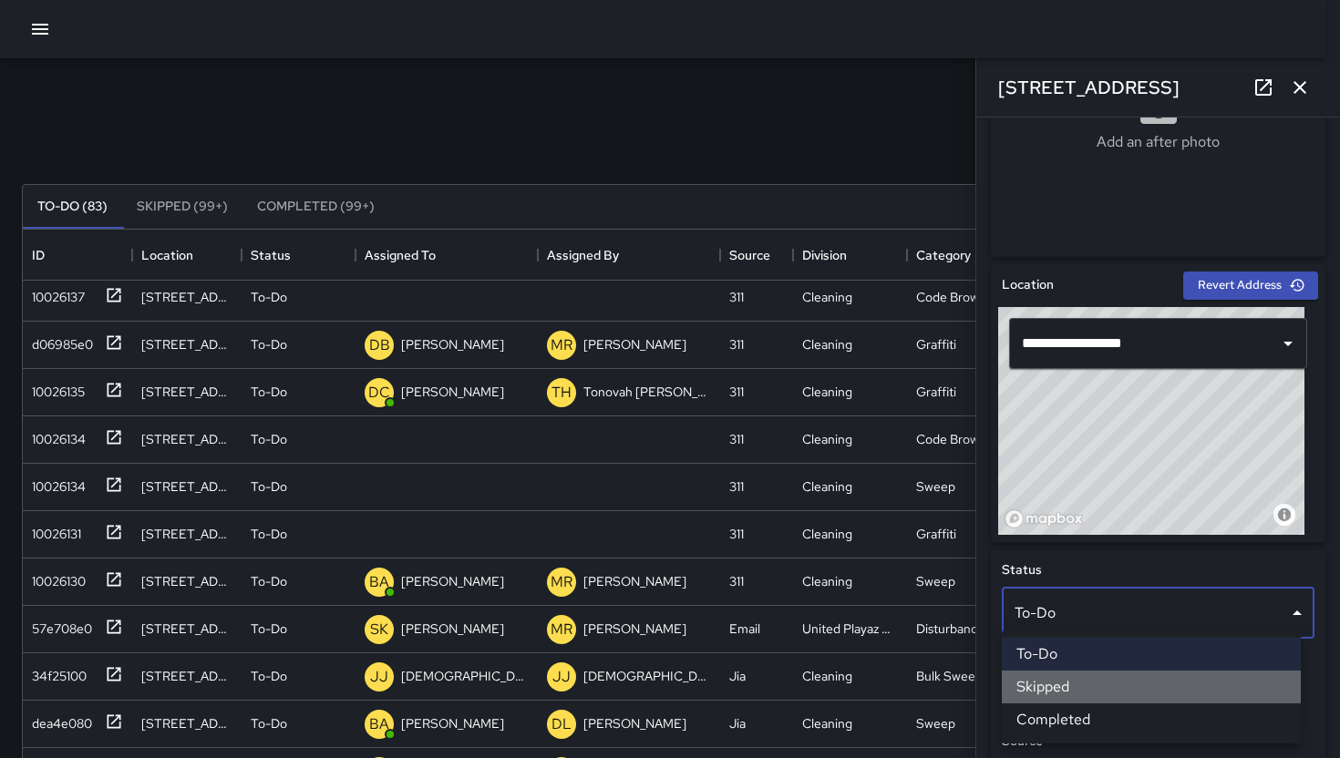
click at [1124, 687] on li "Skipped" at bounding box center [1151, 687] width 299 height 33
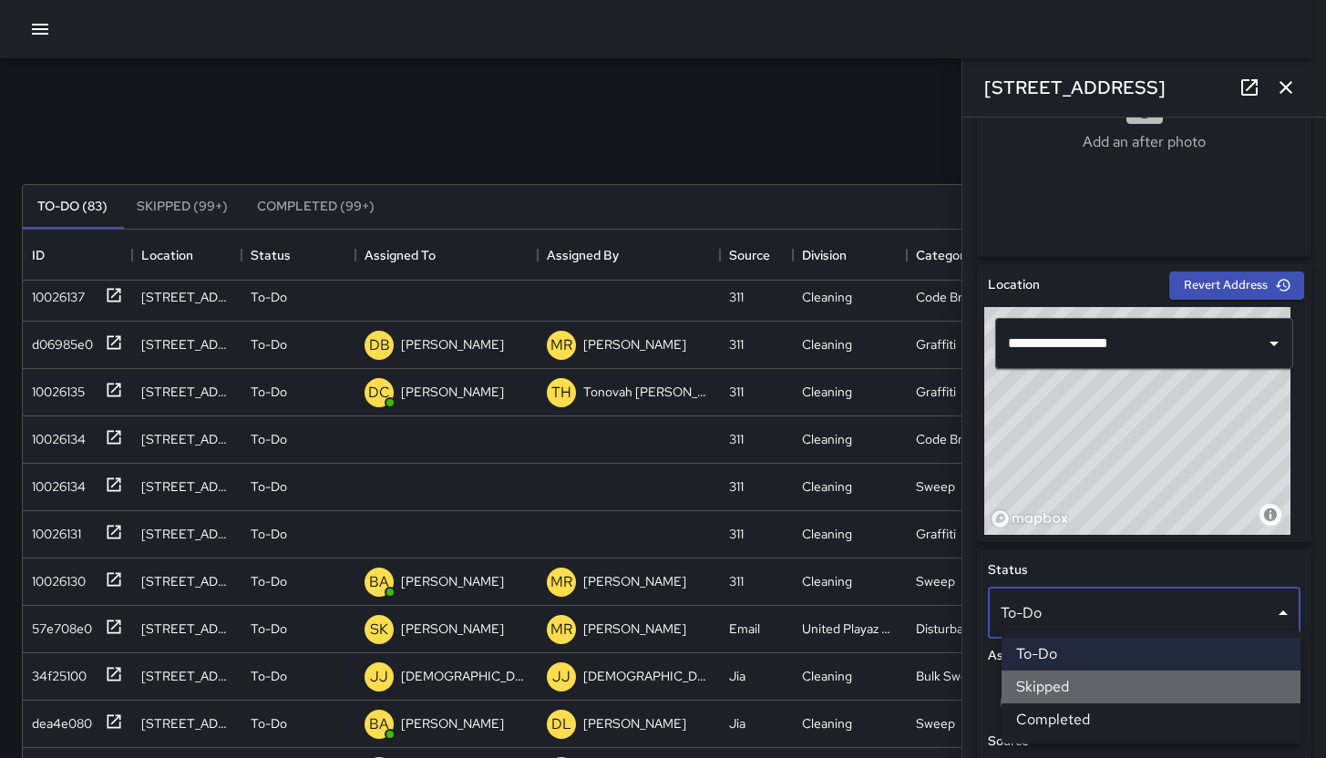
scroll to position [15, 15]
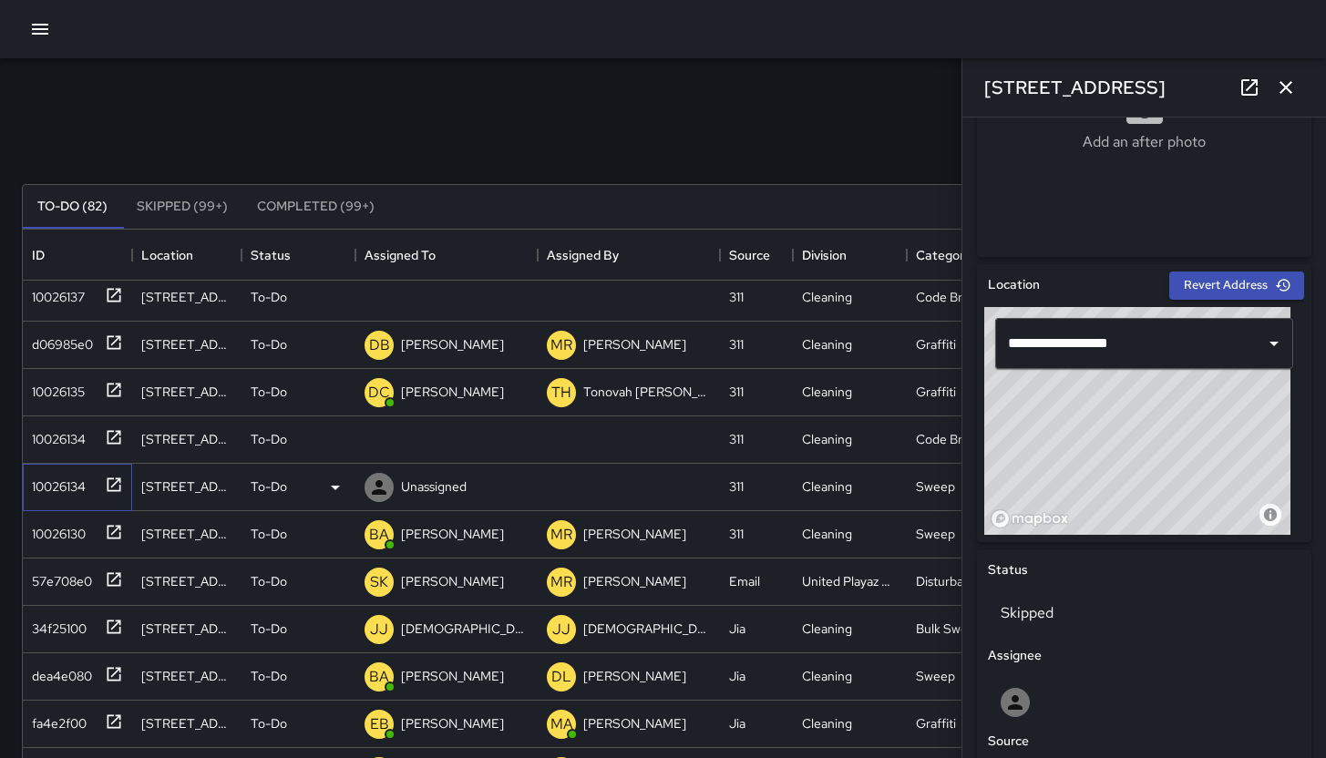
click at [60, 494] on div "10026134" at bounding box center [55, 483] width 61 height 26
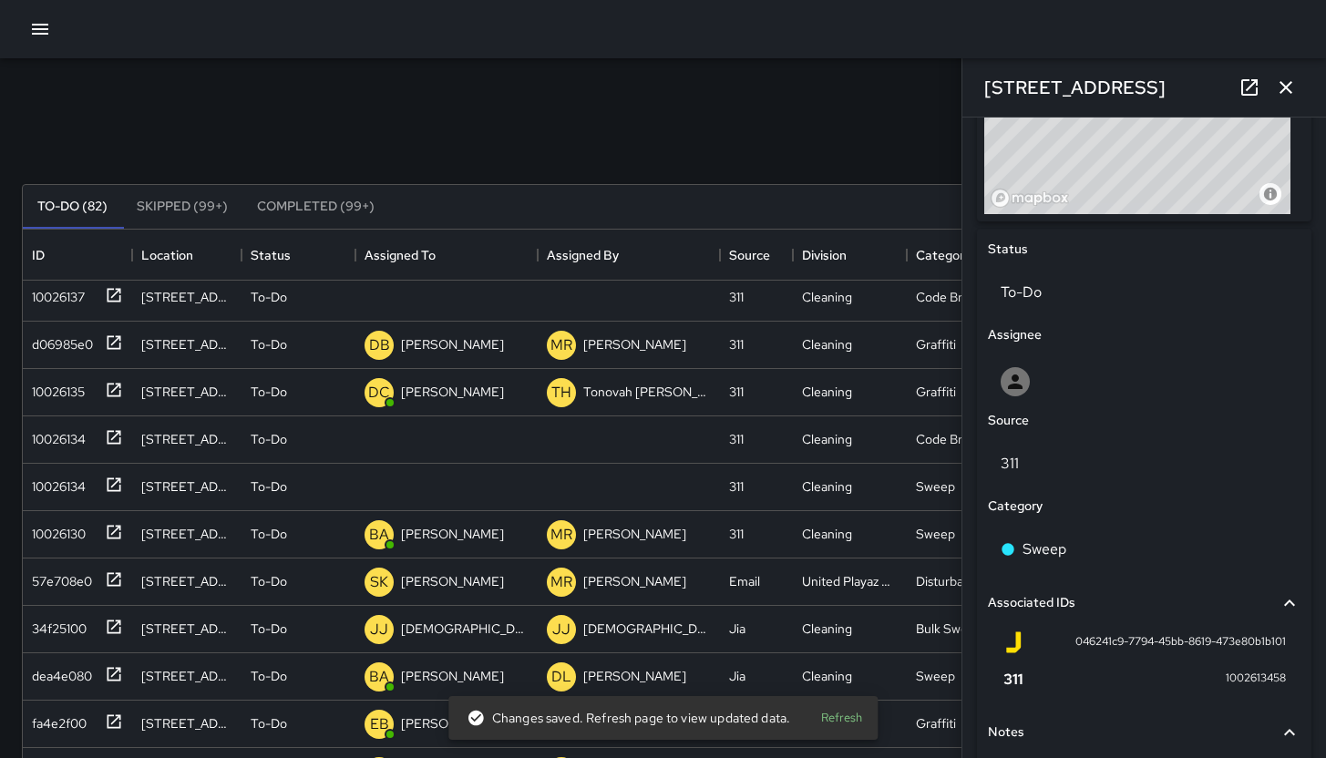
scroll to position [653, 0]
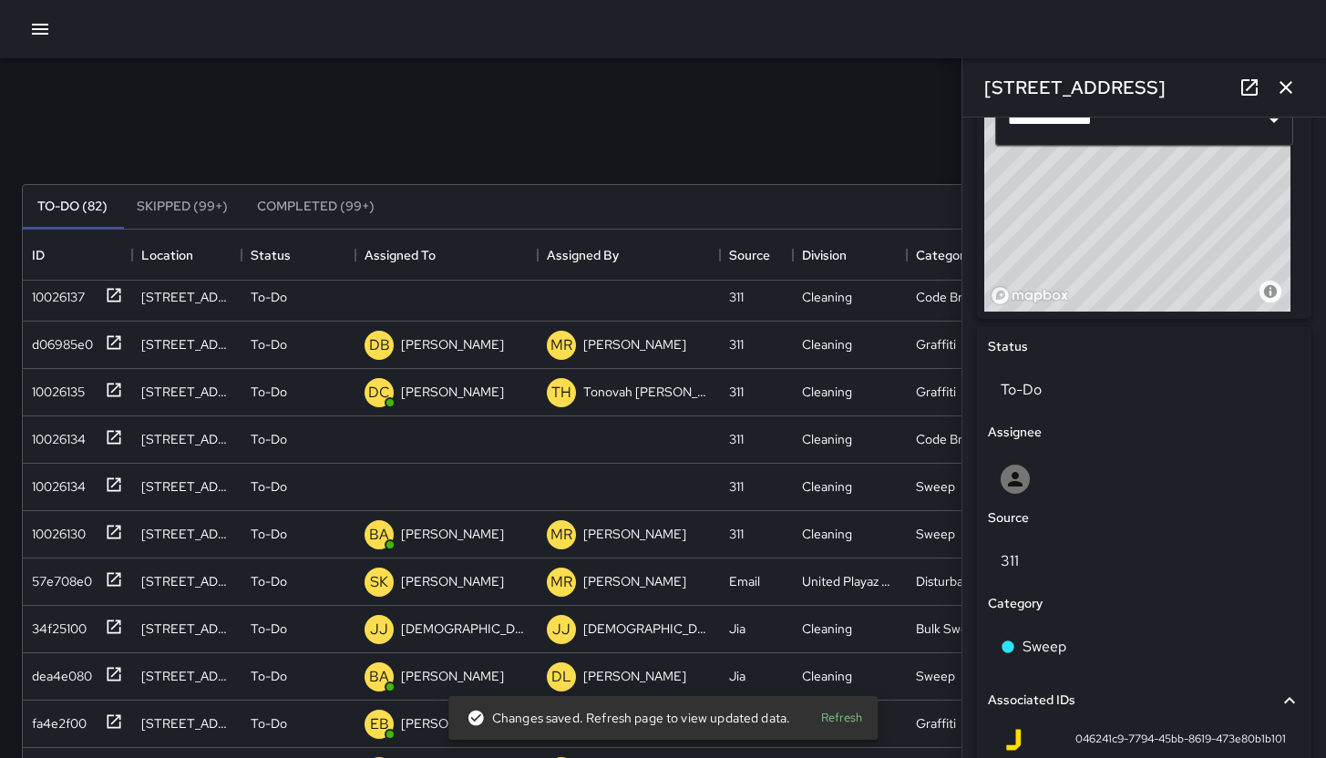
click at [1097, 505] on div "Source" at bounding box center [1144, 518] width 320 height 27
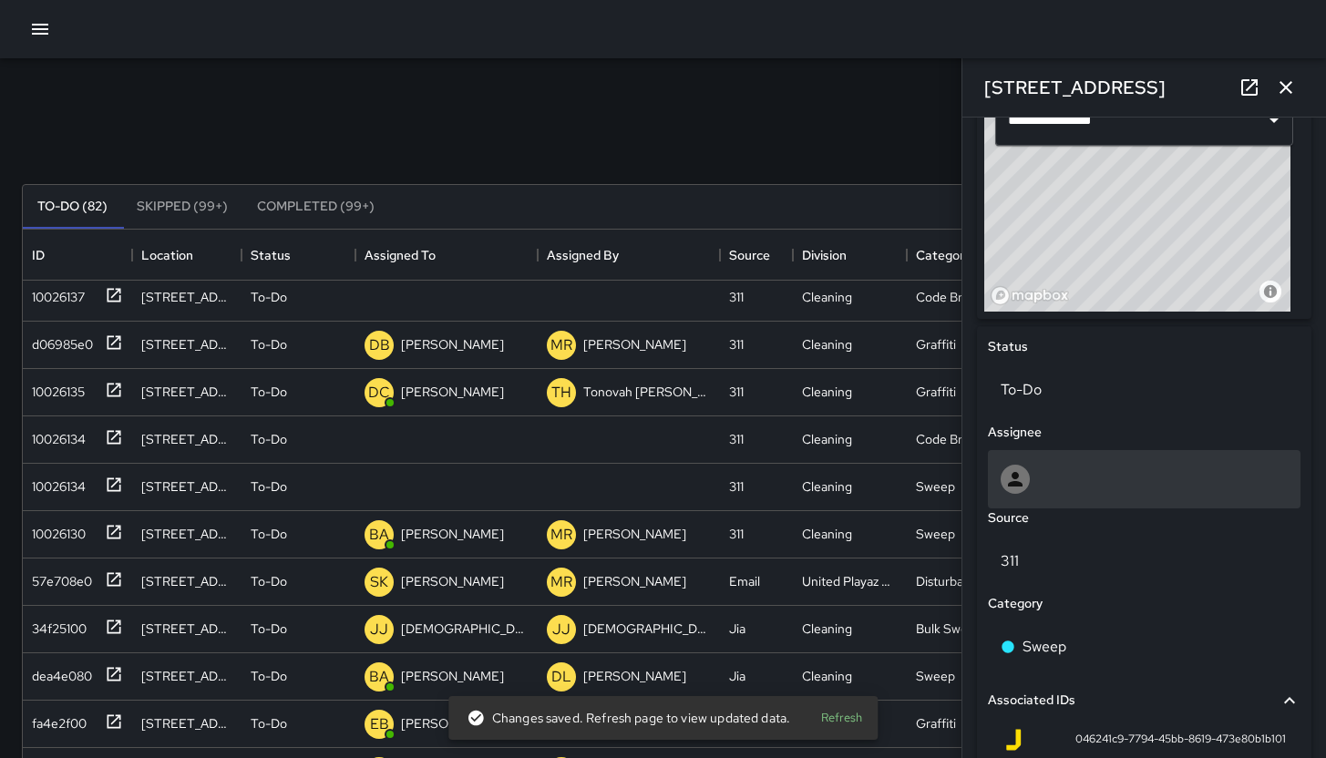
click at [1096, 491] on div at bounding box center [1144, 479] width 287 height 29
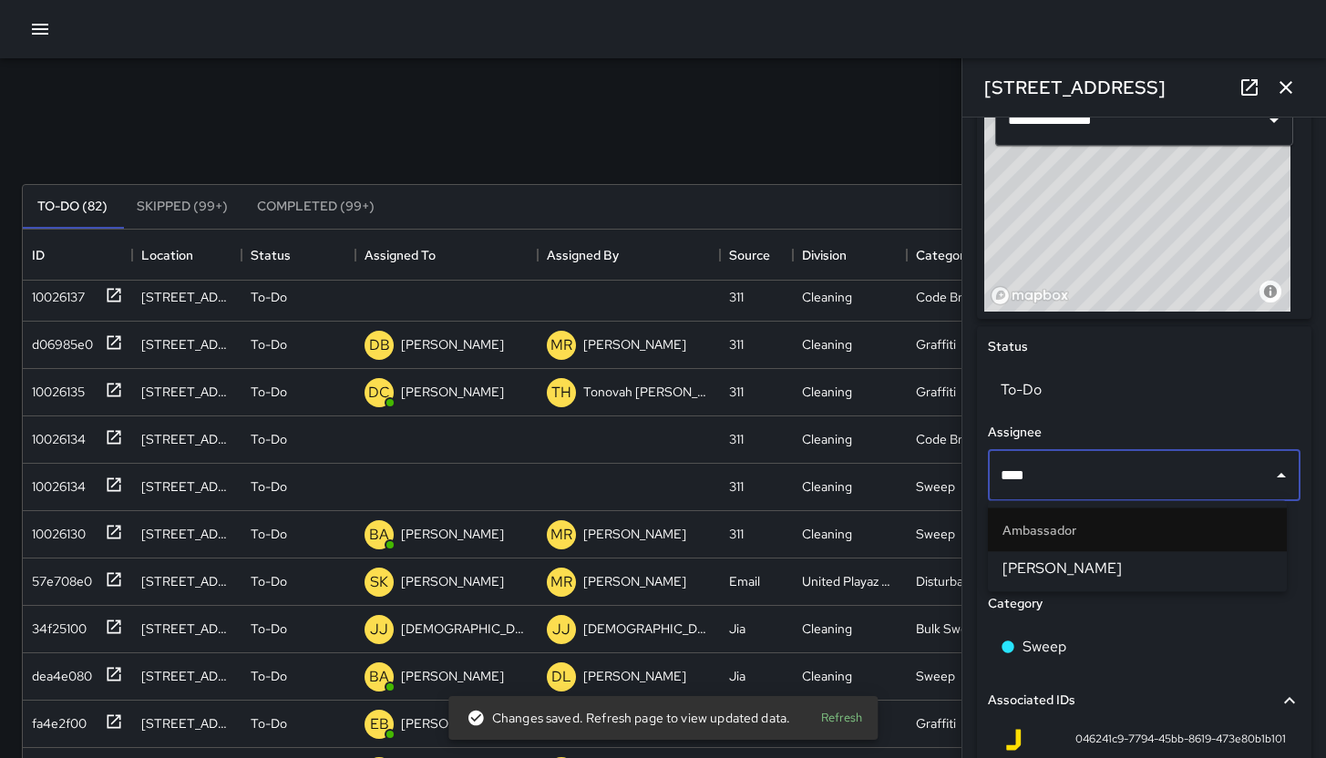
type input "*****"
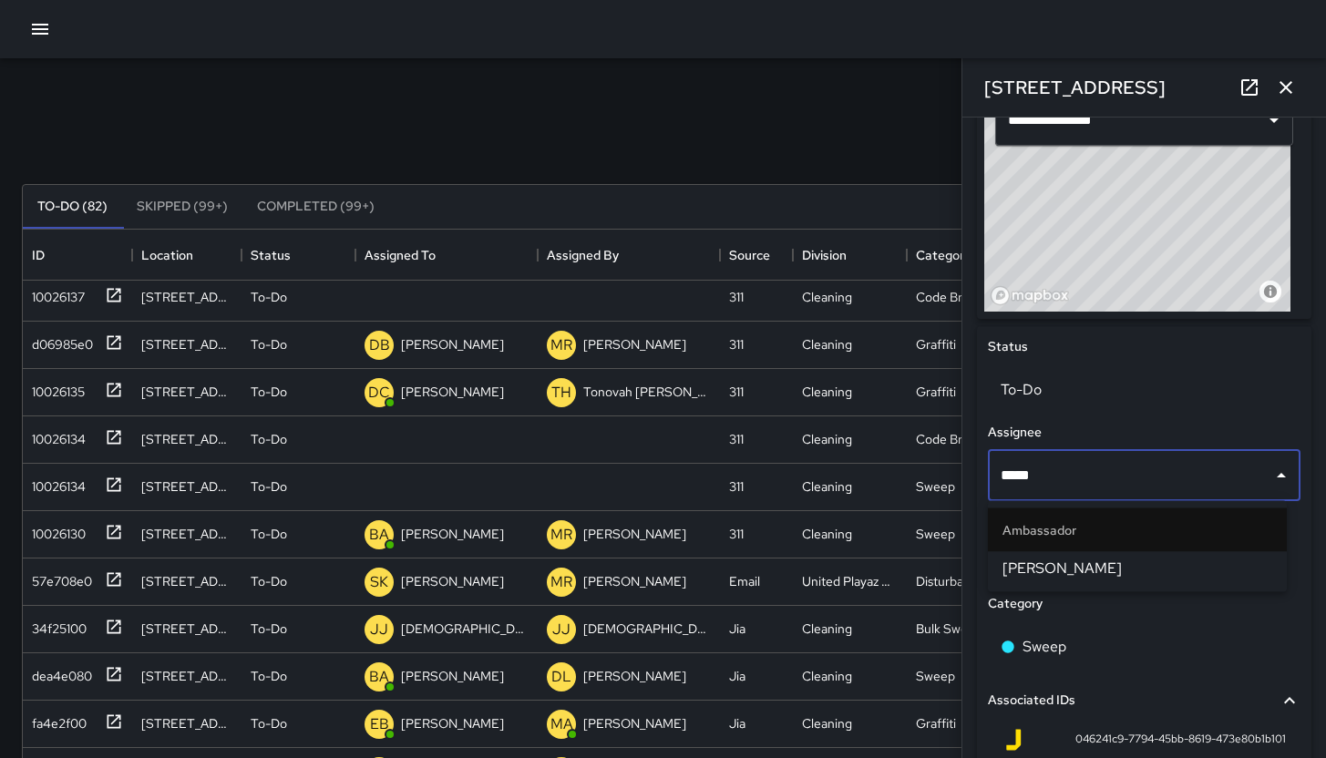
click at [1108, 567] on span "Eddie Ballestros" at bounding box center [1138, 569] width 270 height 22
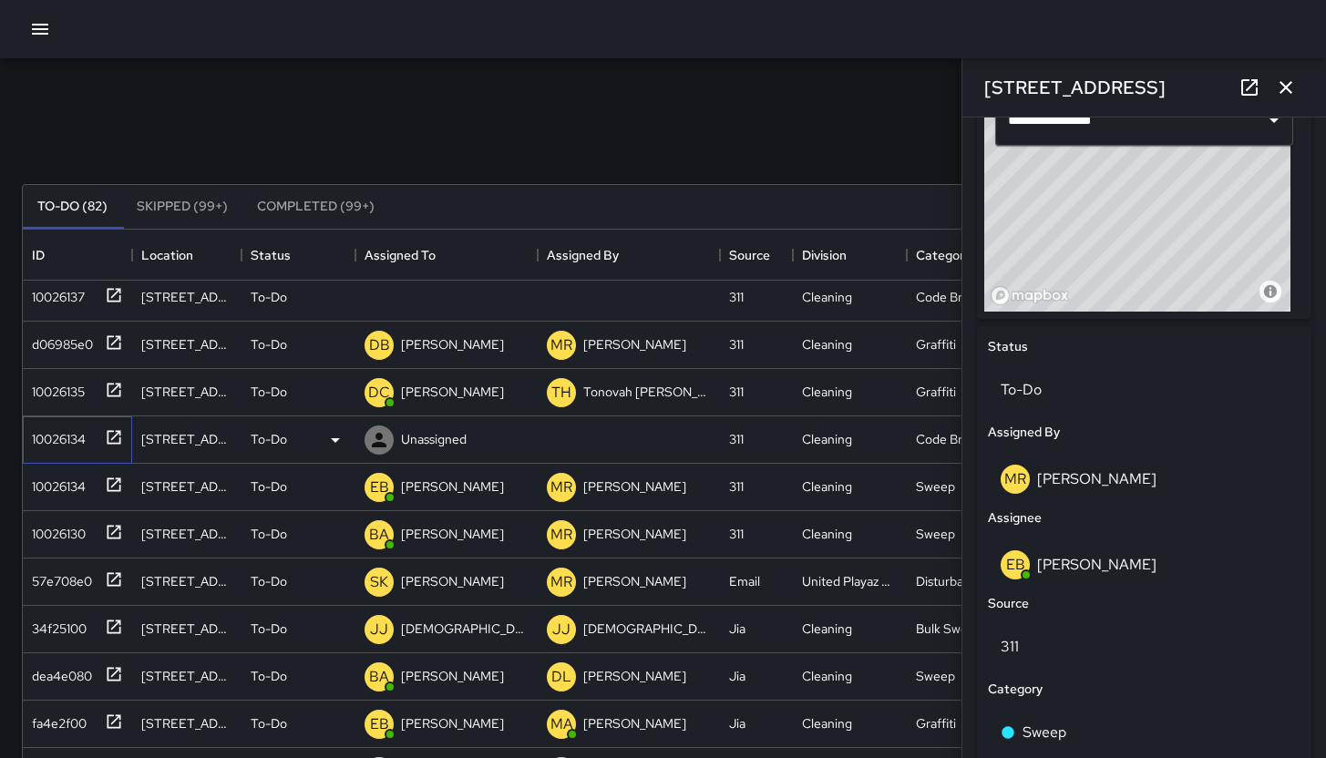
click at [65, 443] on div "10026134" at bounding box center [55, 436] width 61 height 26
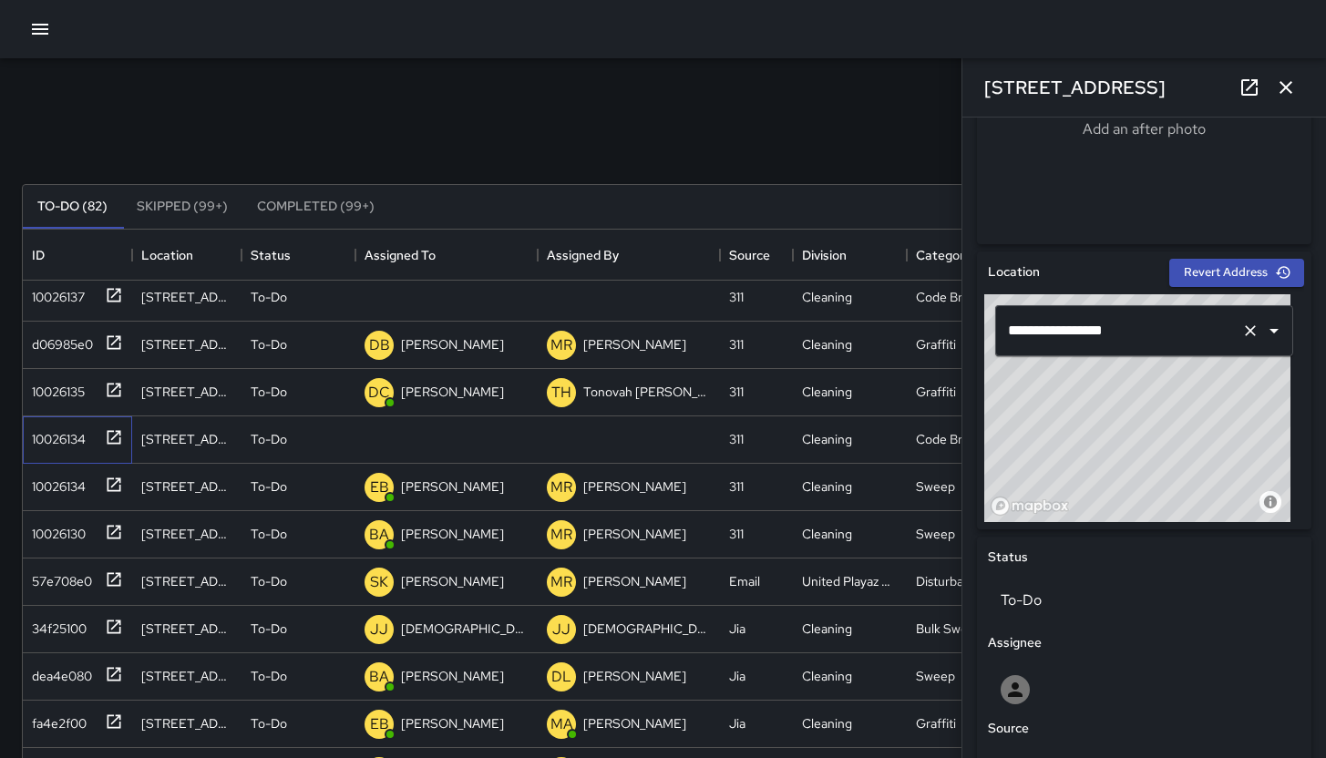
scroll to position [603, 0]
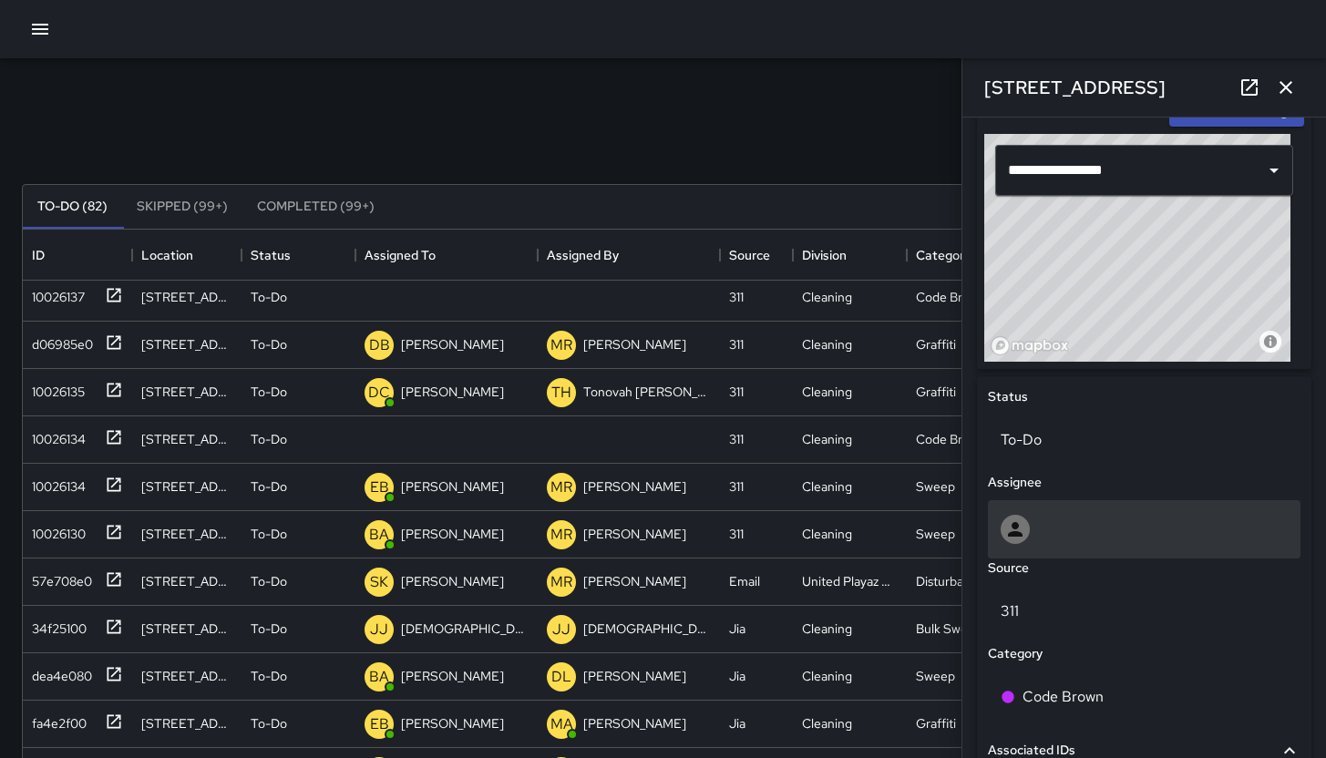
click at [1108, 509] on div at bounding box center [1144, 529] width 313 height 58
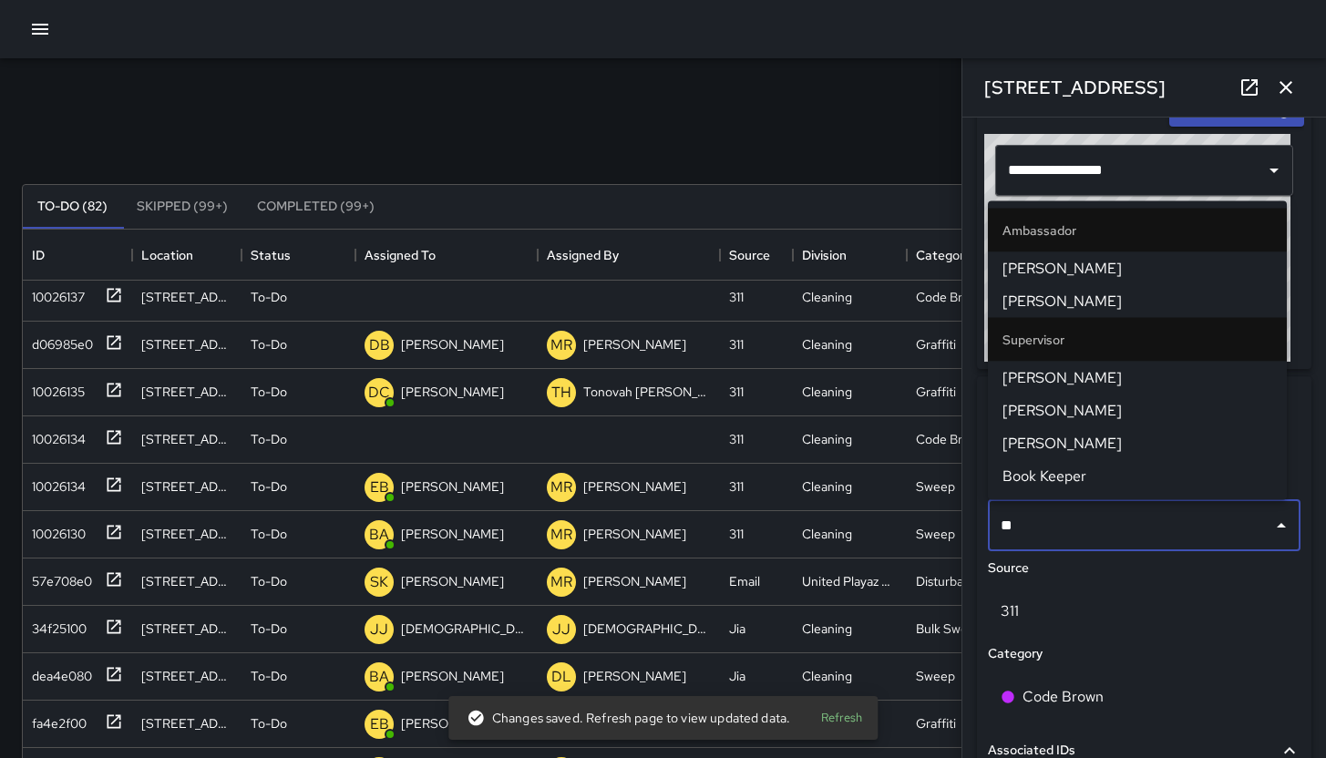
type input "***"
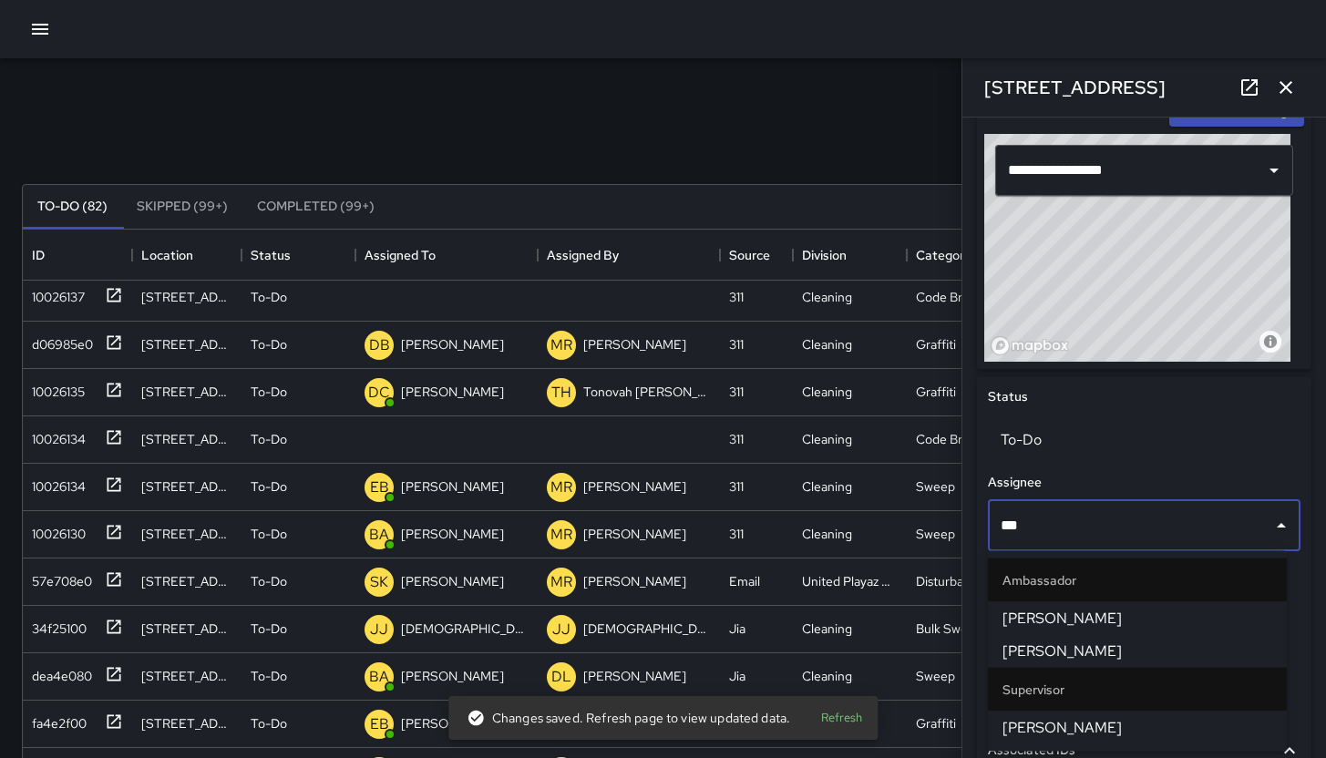
click at [1098, 647] on span "Kenneth Ware" at bounding box center [1138, 652] width 270 height 22
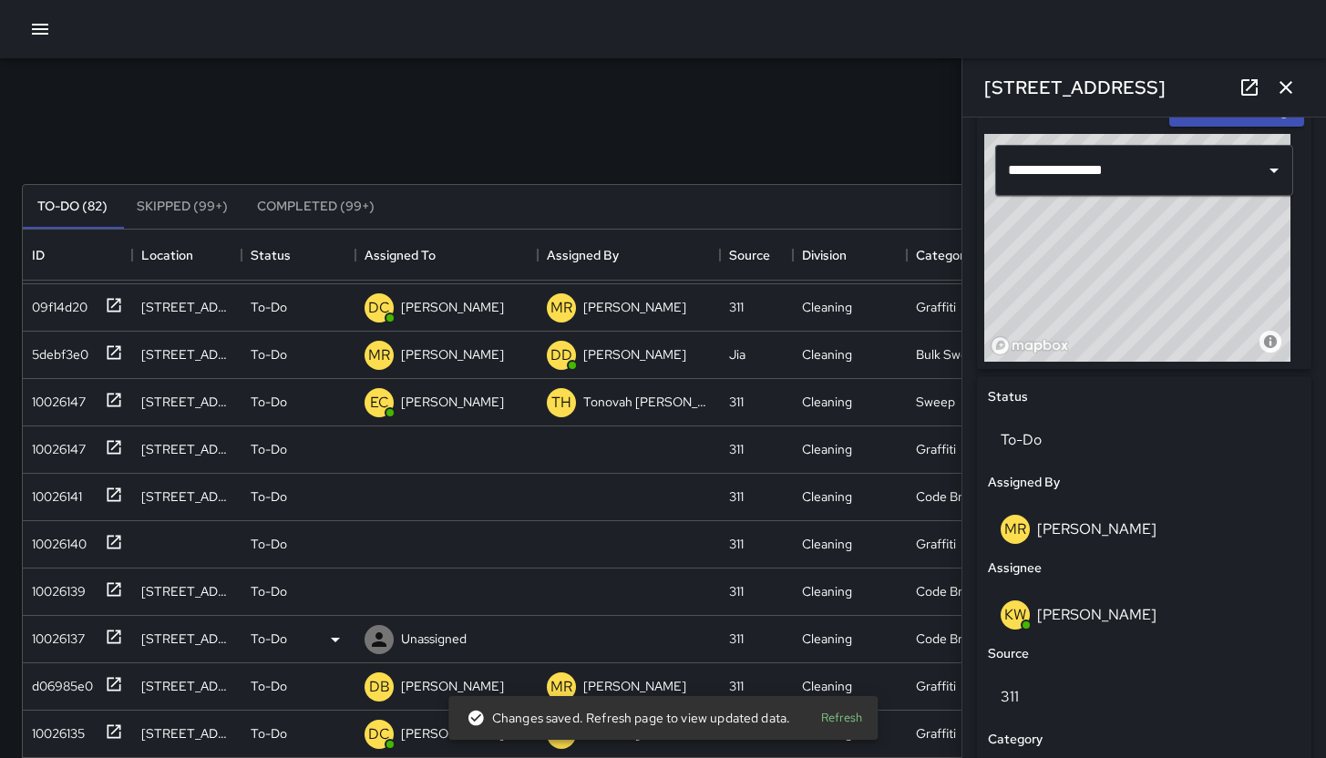
scroll to position [44, 0]
click at [46, 644] on div "10026137" at bounding box center [55, 636] width 60 height 26
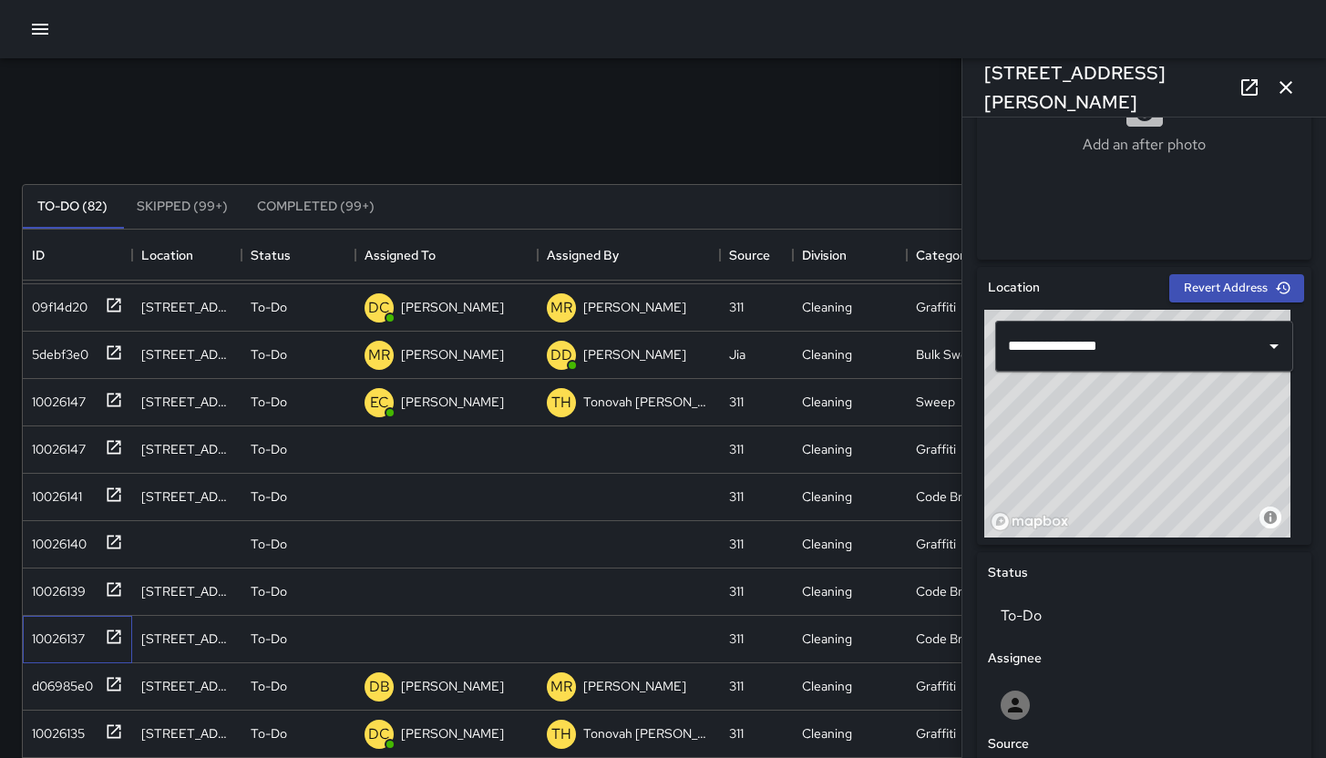
scroll to position [880, 0]
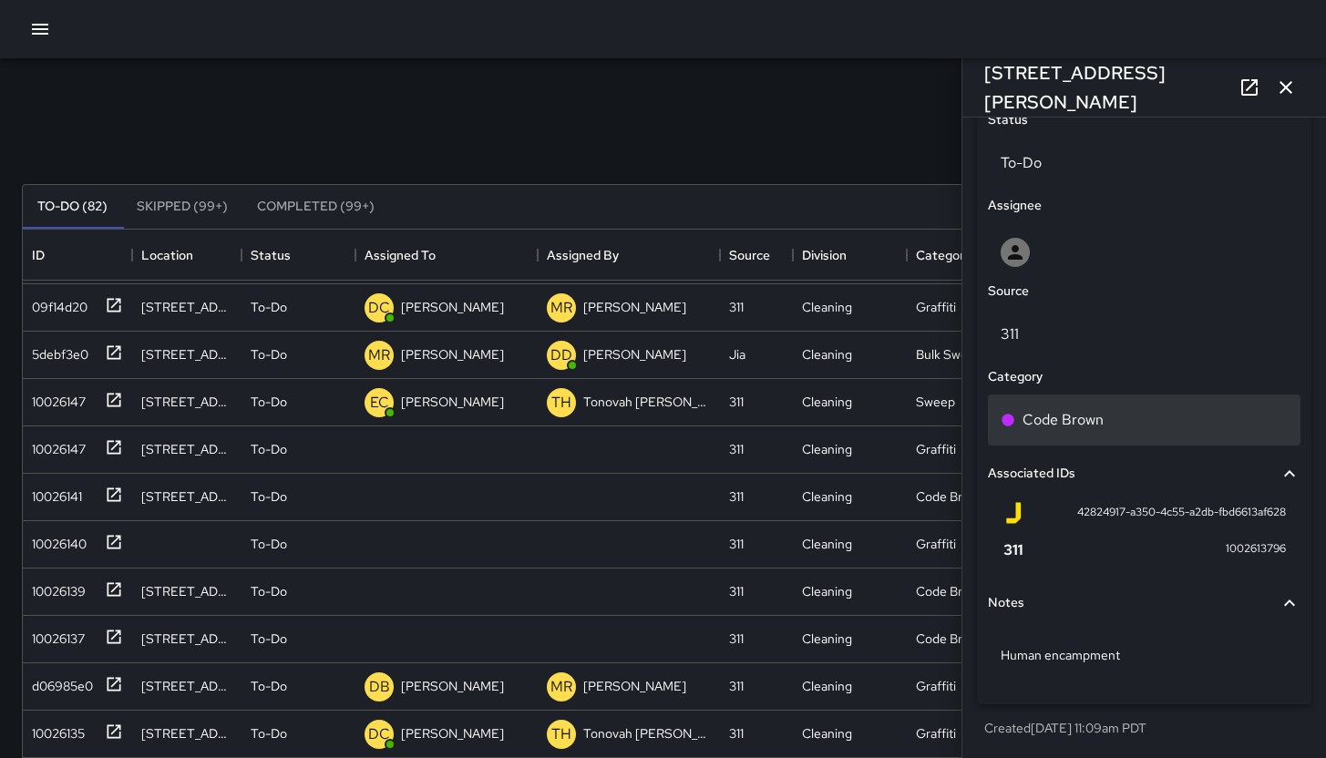
click at [1188, 420] on div "Code Brown" at bounding box center [1144, 420] width 287 height 22
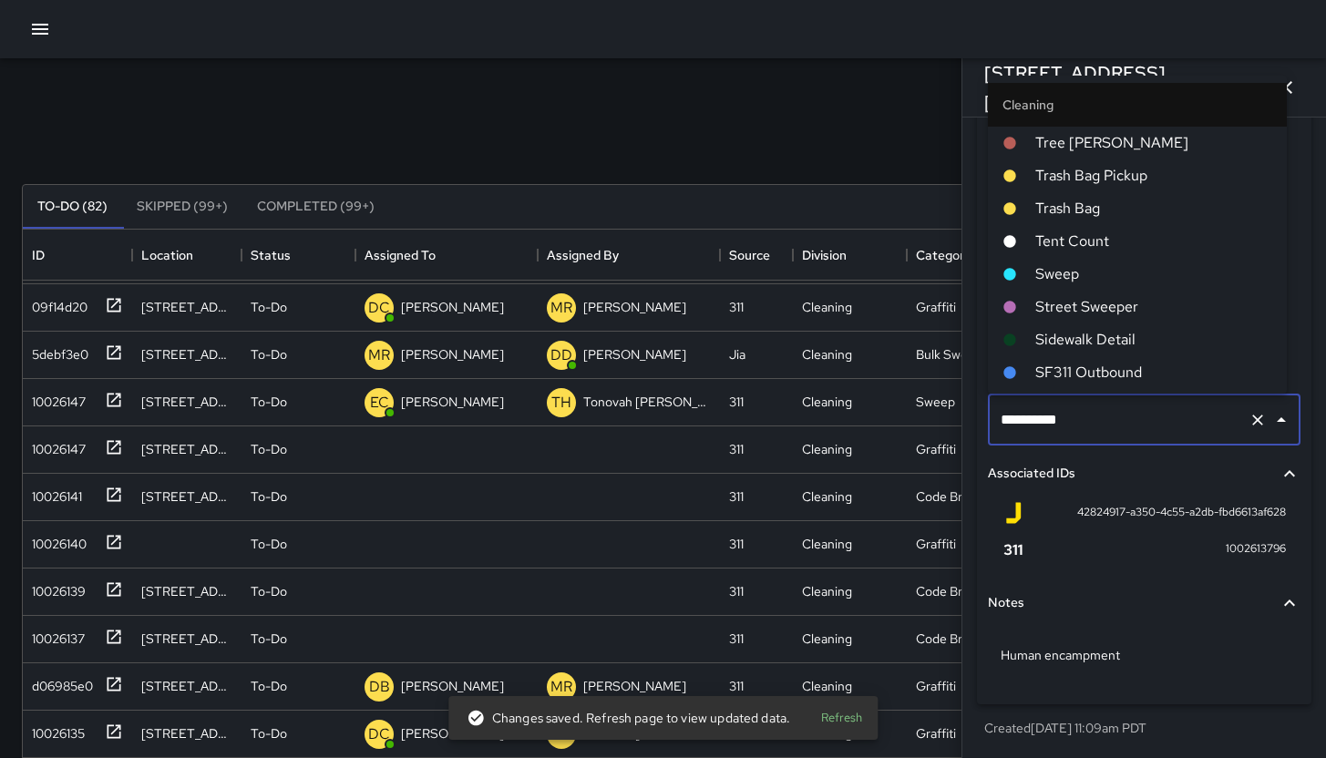
scroll to position [619, 0]
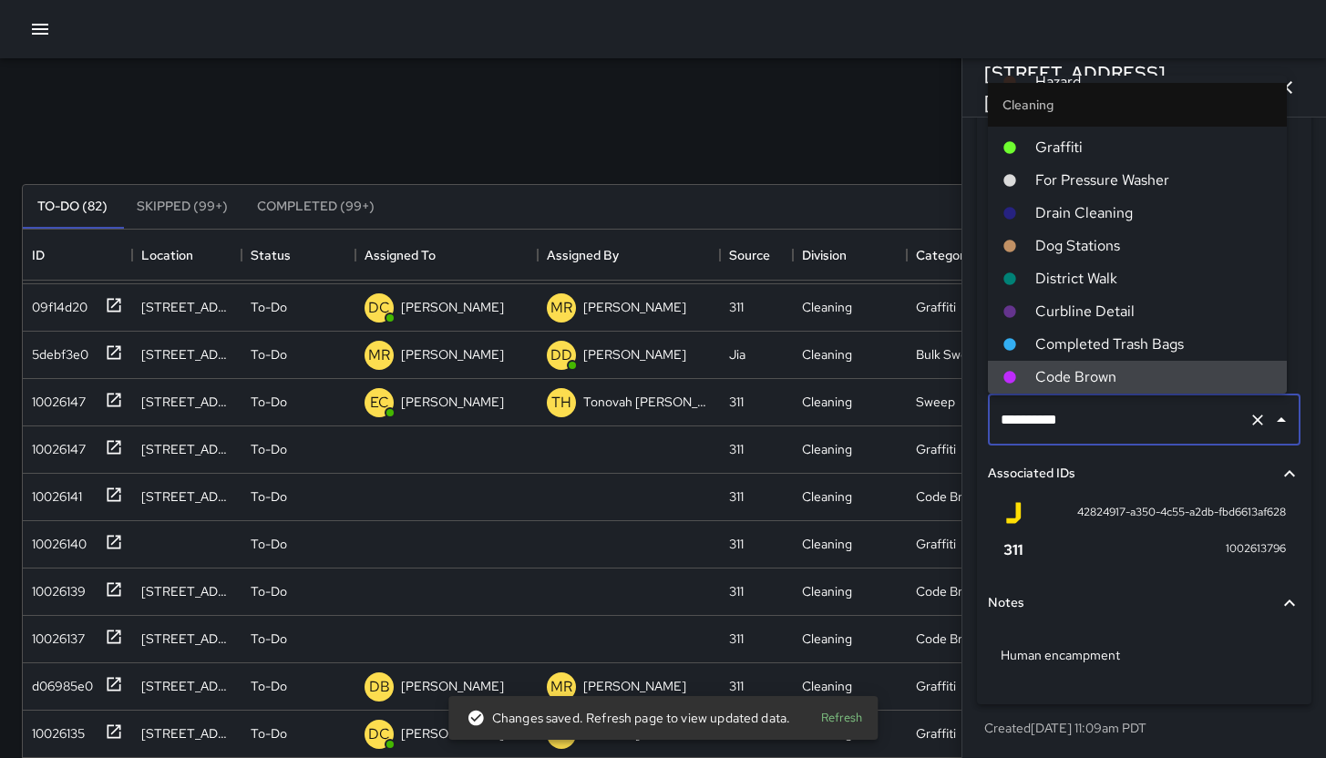
drag, startPoint x: 1182, startPoint y: 417, endPoint x: 1017, endPoint y: 405, distance: 165.4
click at [1017, 405] on input "**********" at bounding box center [1118, 420] width 245 height 35
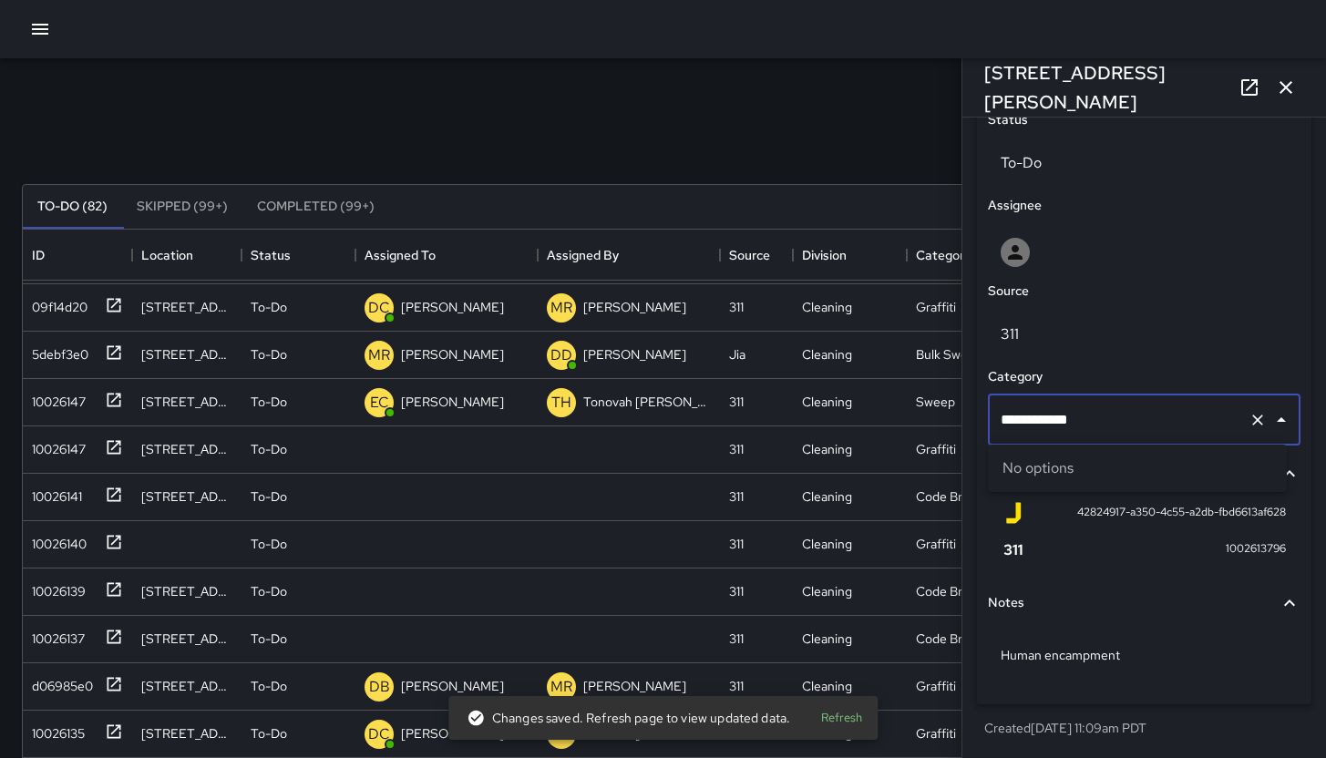
type input "**********"
drag, startPoint x: 1111, startPoint y: 417, endPoint x: 977, endPoint y: 403, distance: 134.8
click at [977, 403] on div "**********" at bounding box center [1144, 401] width 335 height 605
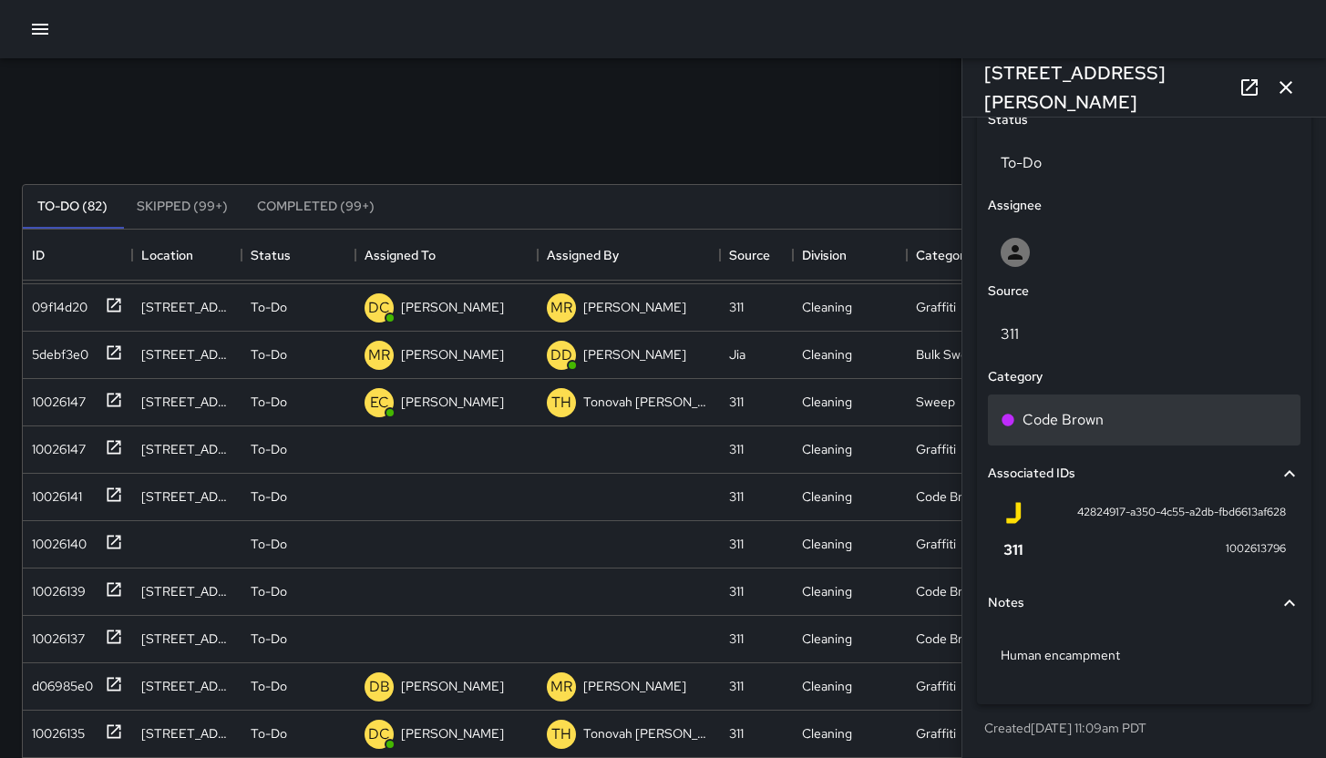
click at [1082, 425] on p "Code Brown" at bounding box center [1063, 420] width 81 height 22
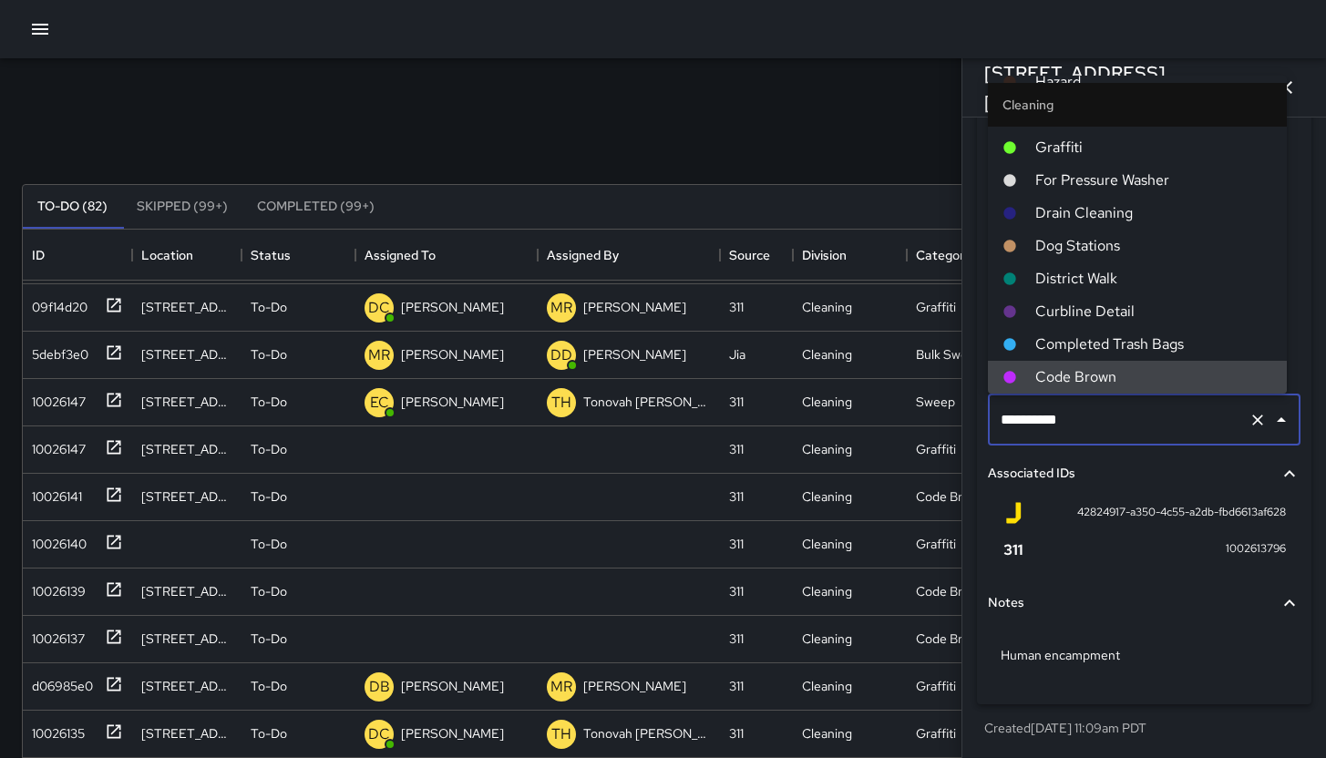
click at [1251, 420] on icon "Clear" at bounding box center [1258, 420] width 18 height 18
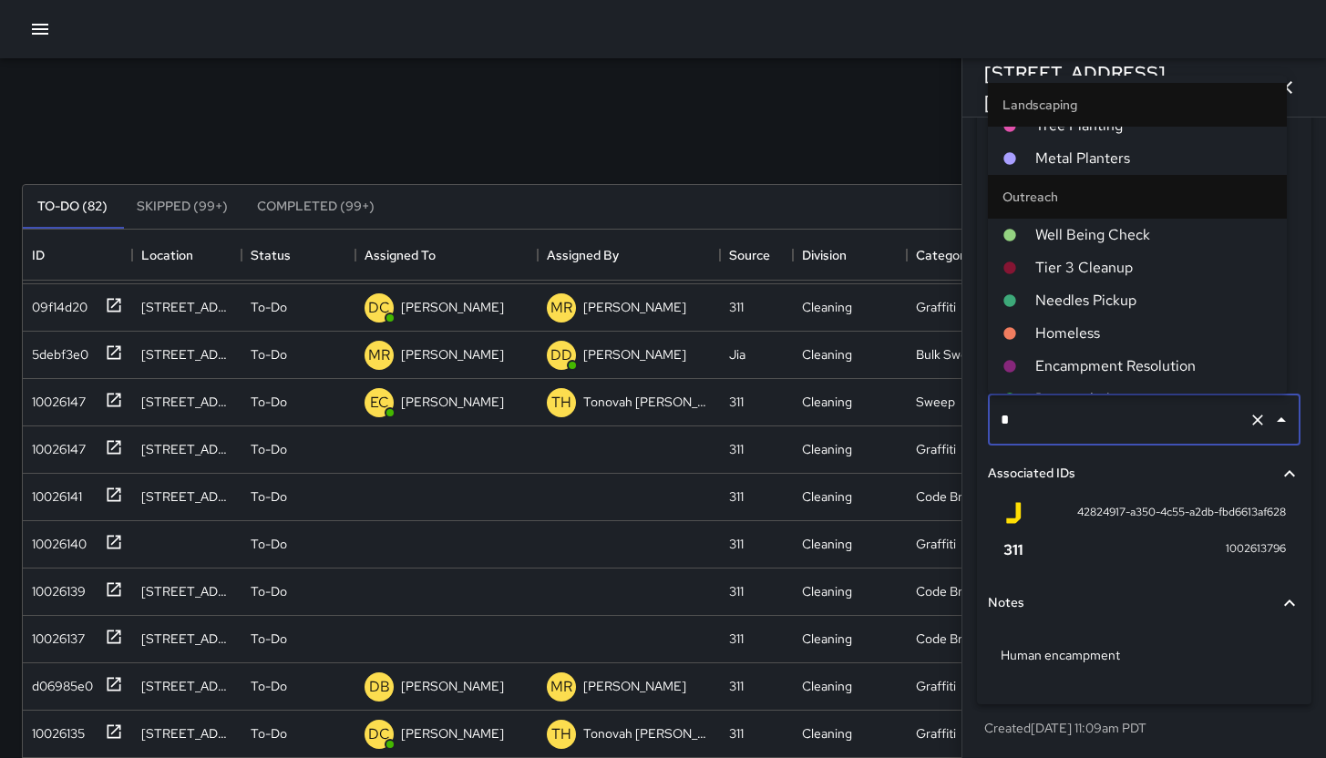
scroll to position [0, 0]
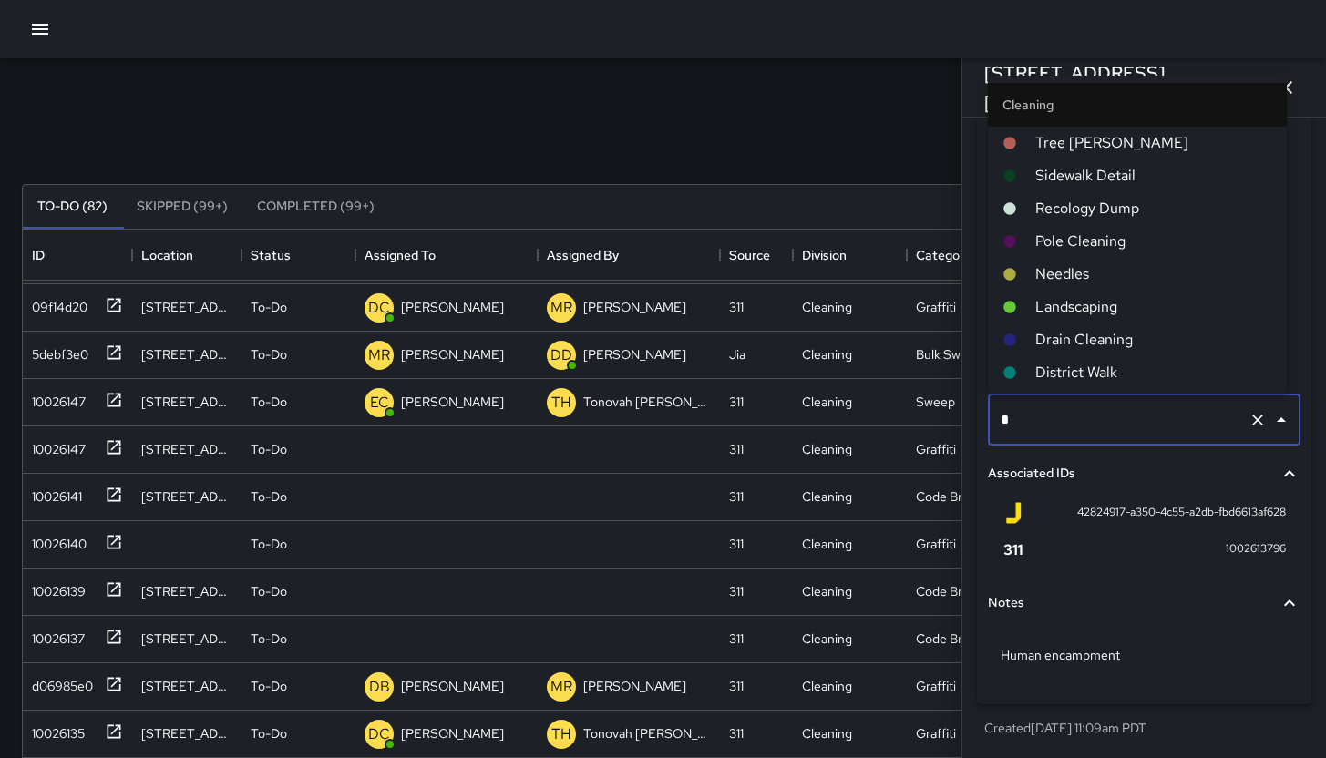
type input "**"
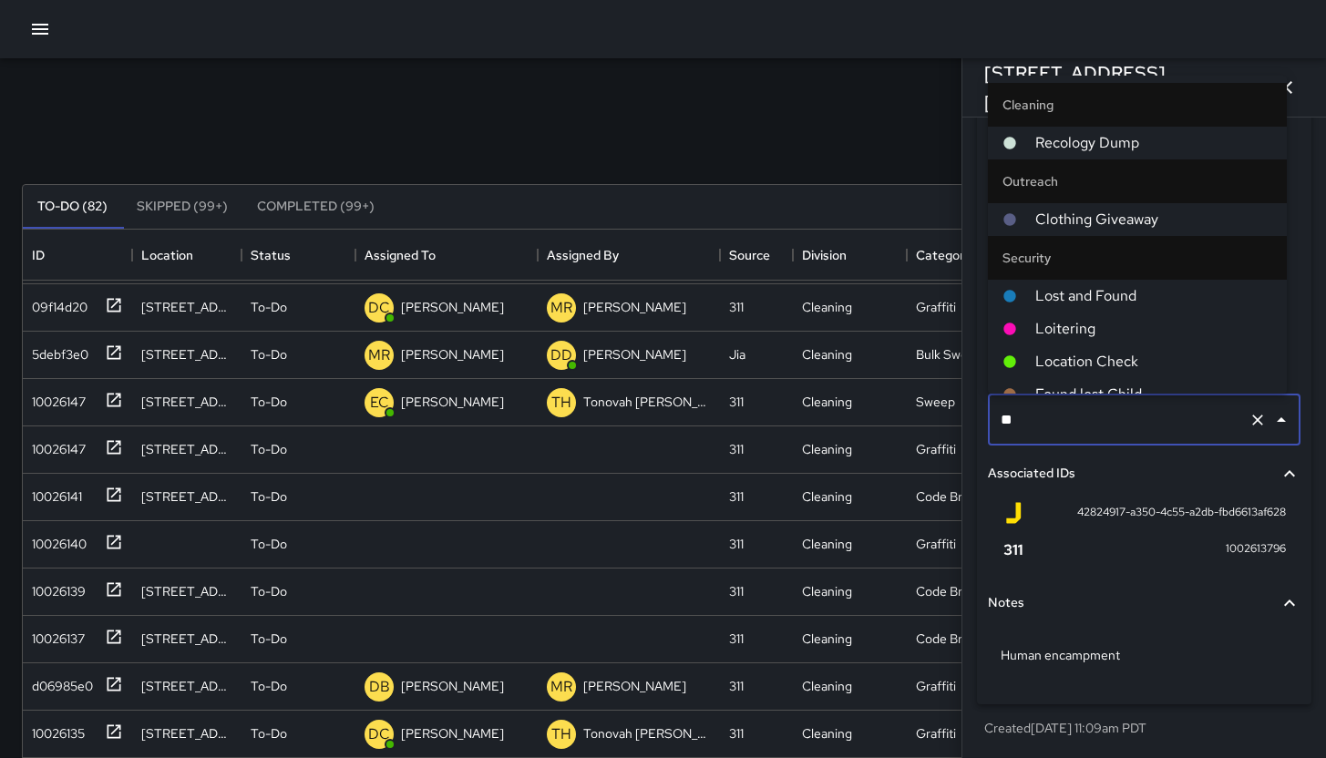
click at [1180, 335] on span "Loitering" at bounding box center [1153, 329] width 237 height 22
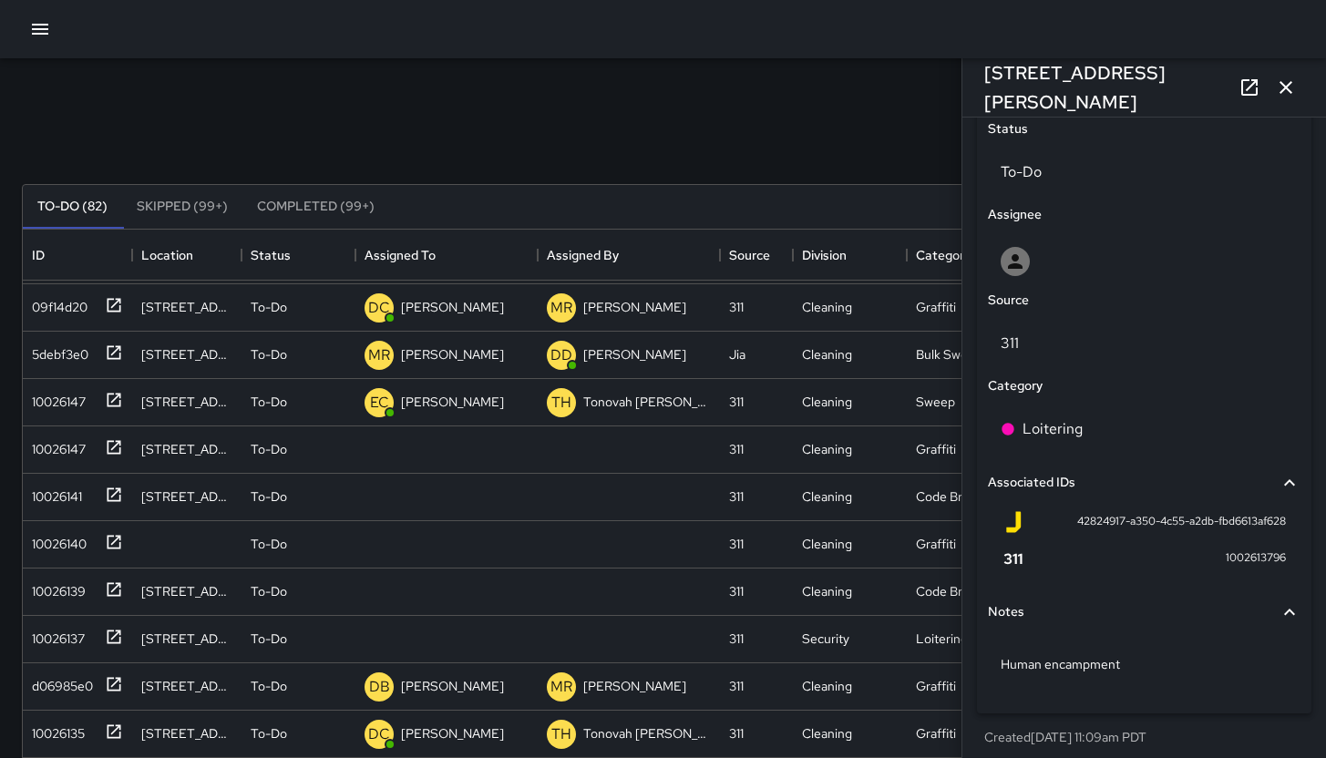
scroll to position [858, 0]
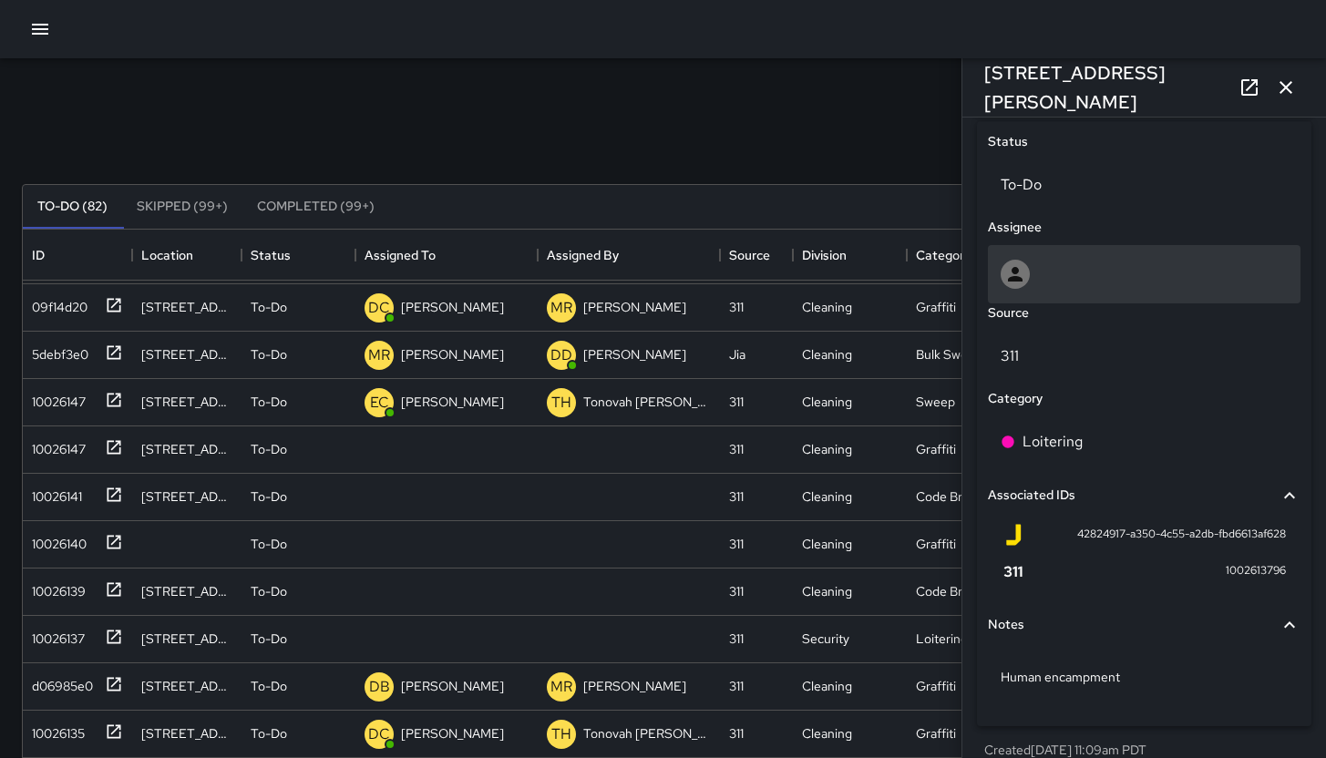
click at [1064, 281] on div at bounding box center [1144, 274] width 287 height 29
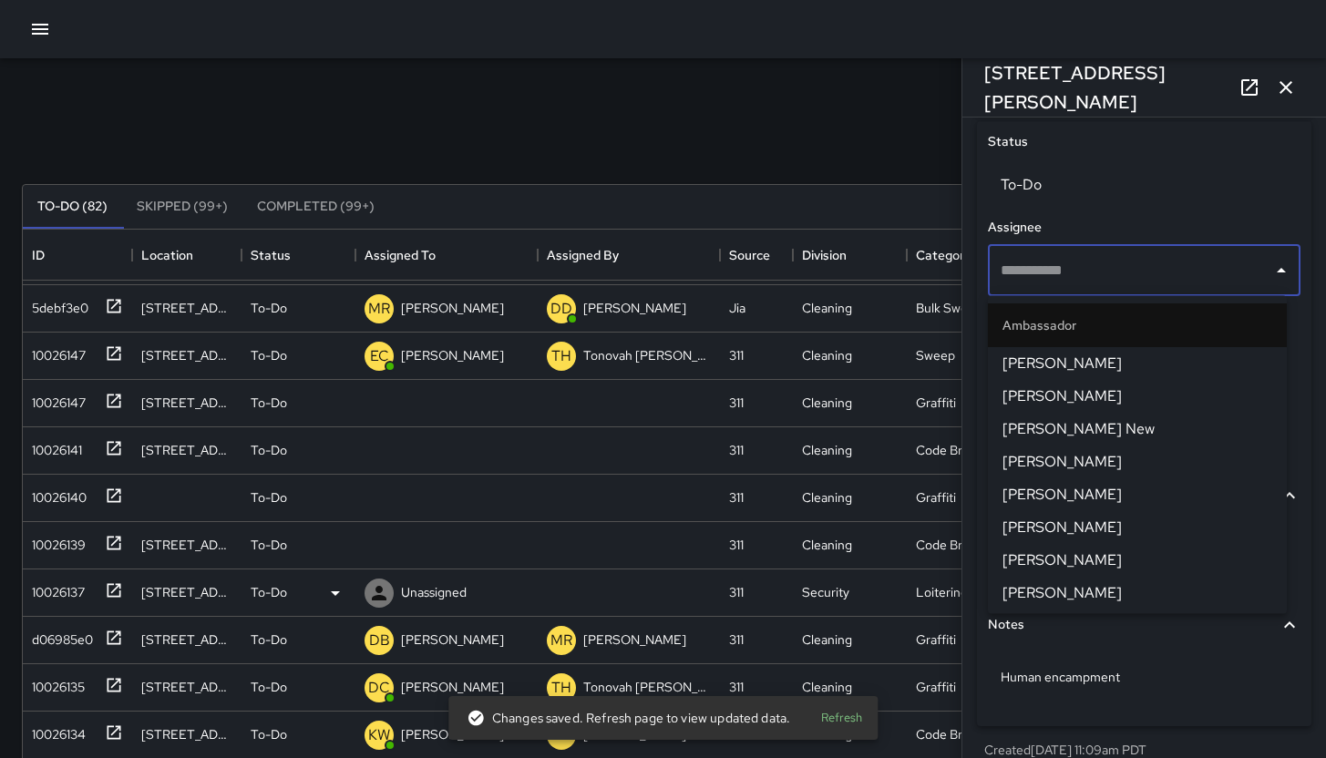
scroll to position [94, 0]
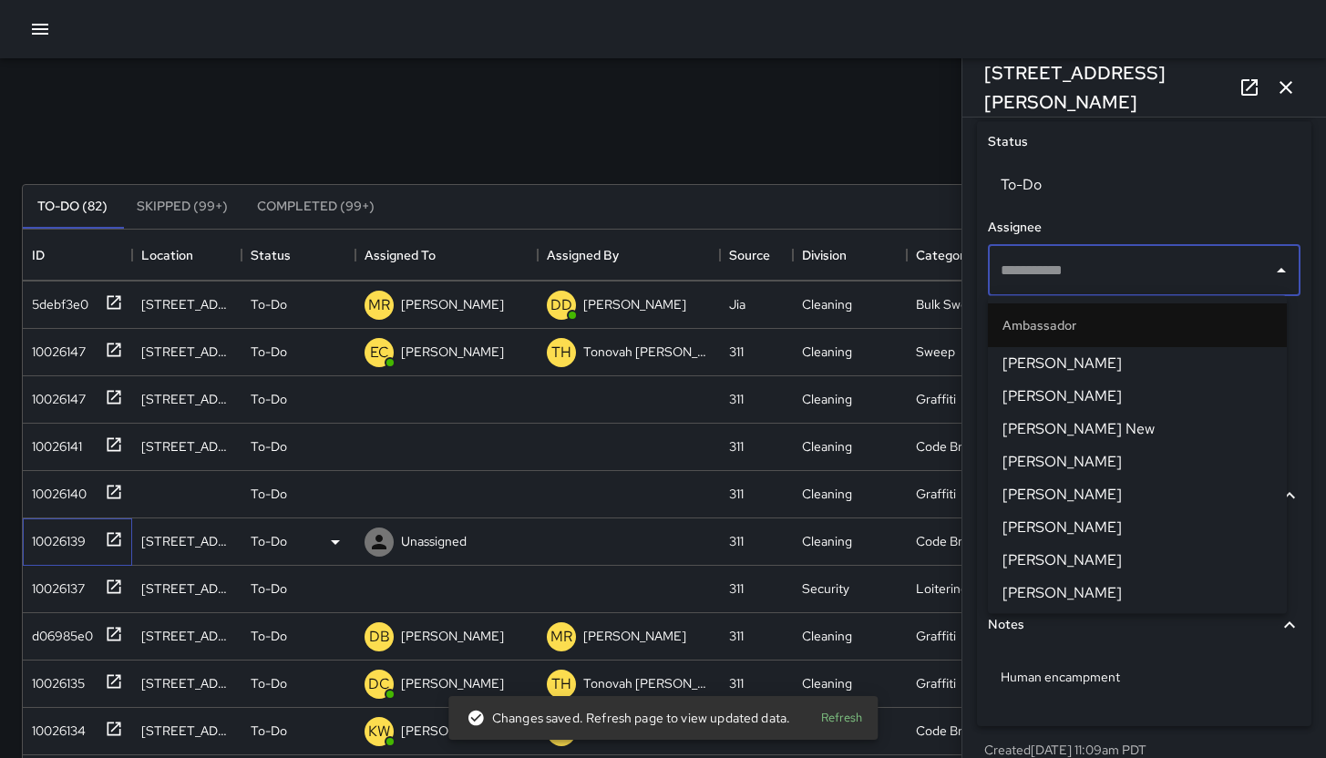
click at [30, 544] on div "10026139" at bounding box center [55, 538] width 61 height 26
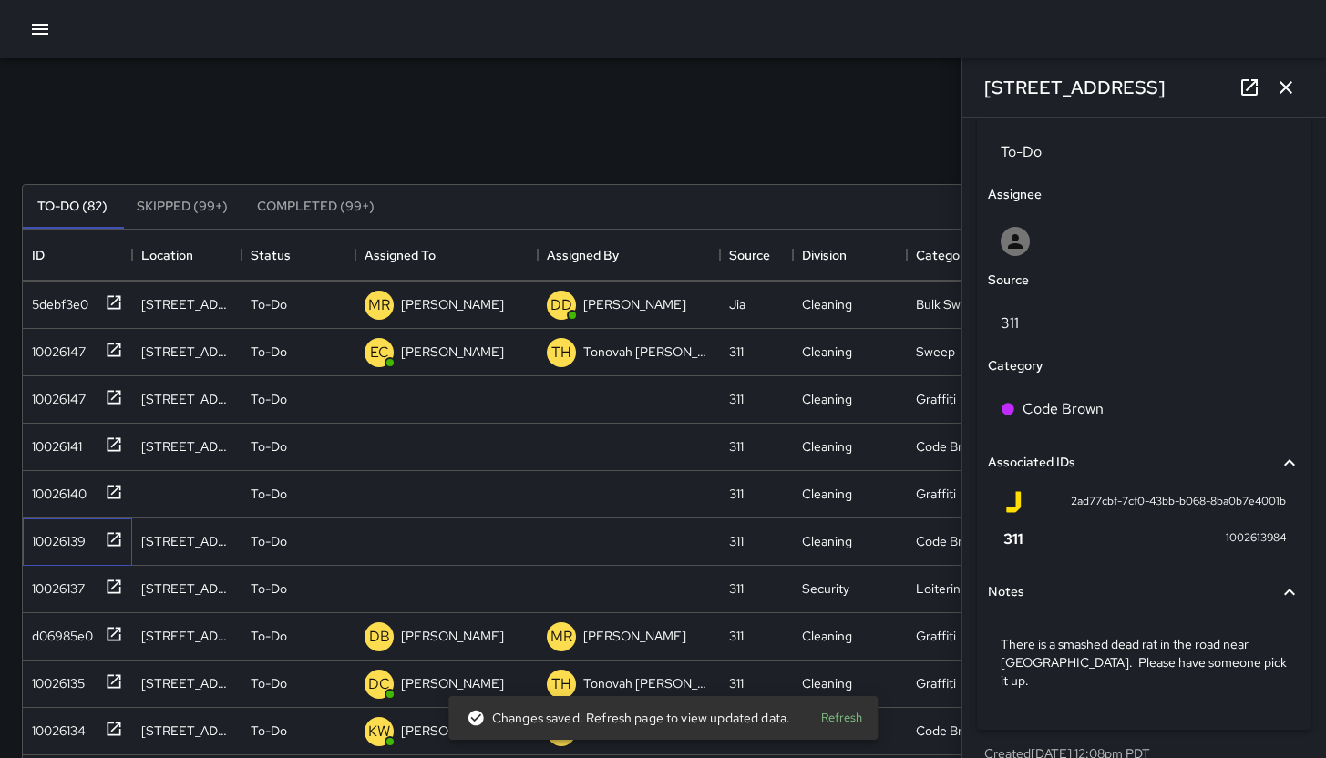
scroll to position [898, 0]
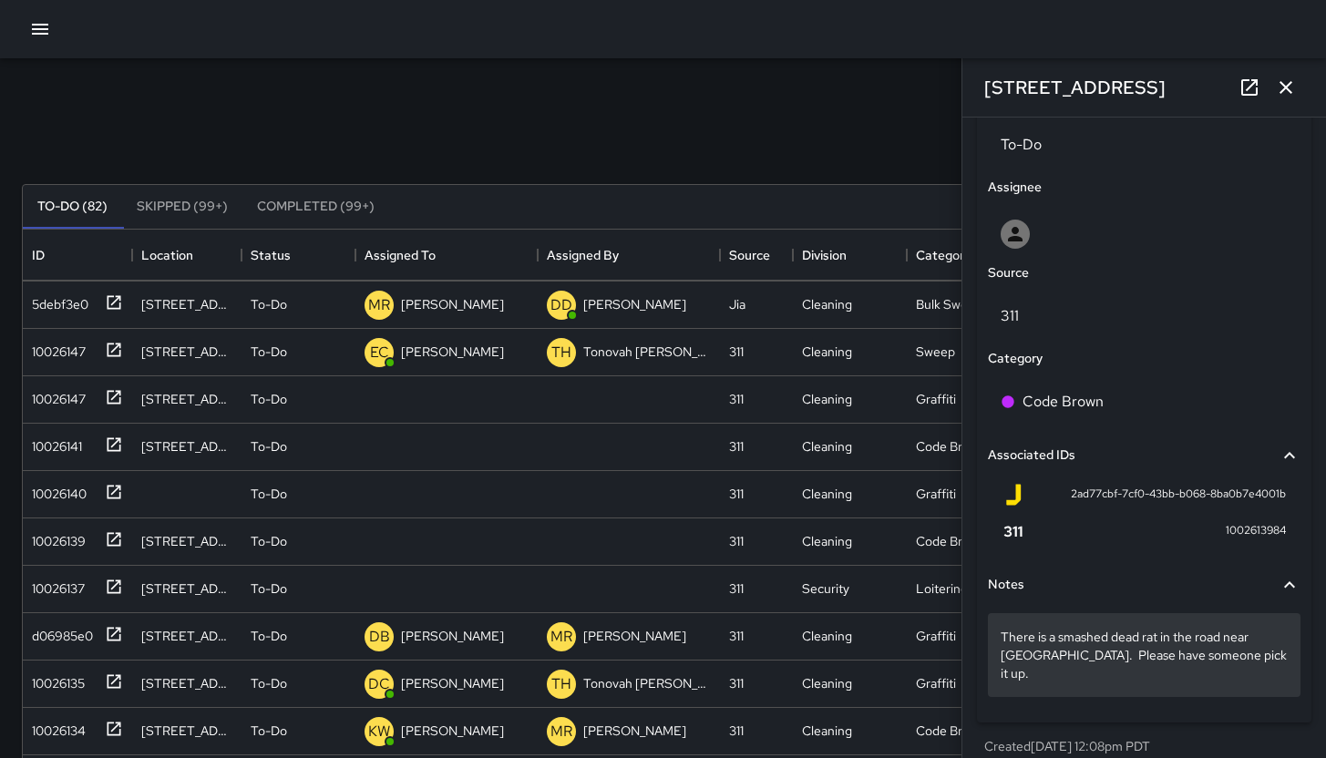
click at [1265, 665] on div "There is a smashed dead rat in the road near 516 Natoma. Please have someone pi…" at bounding box center [1144, 655] width 313 height 84
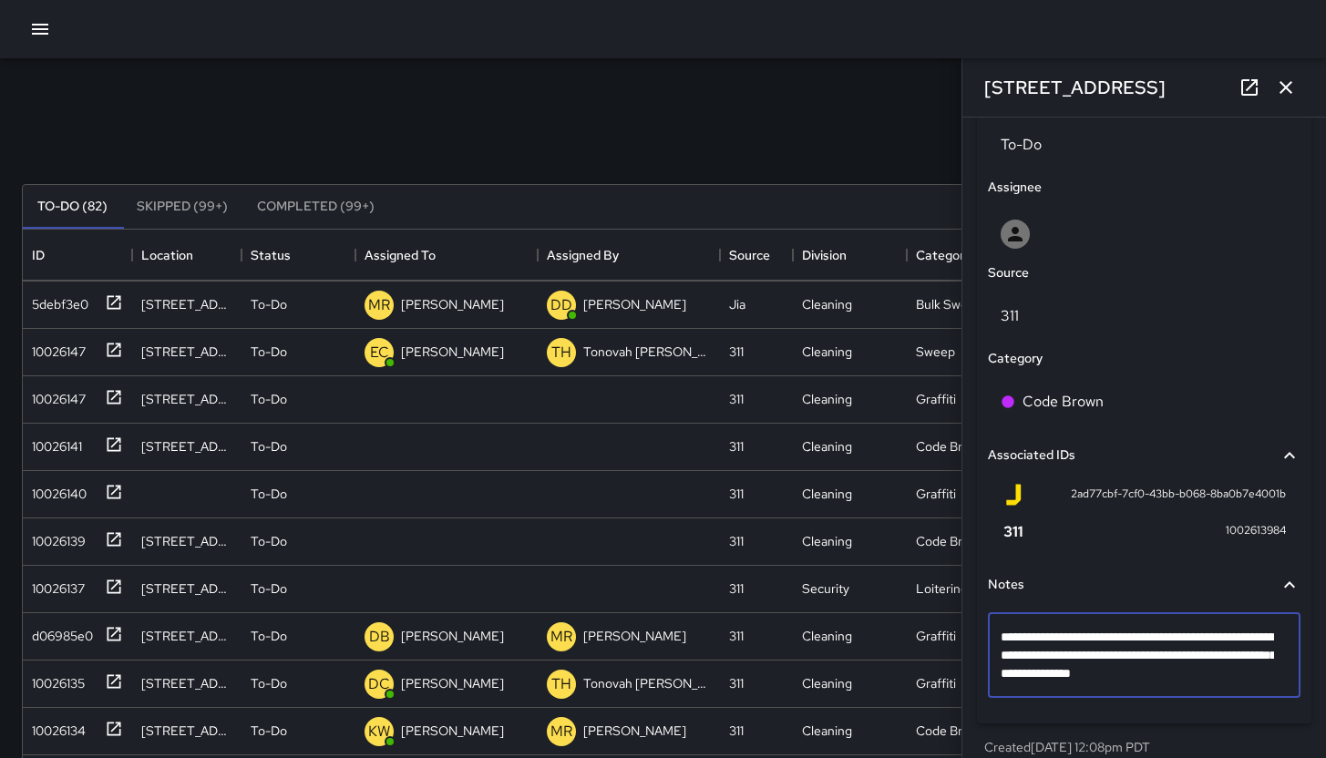
type textarea "**********"
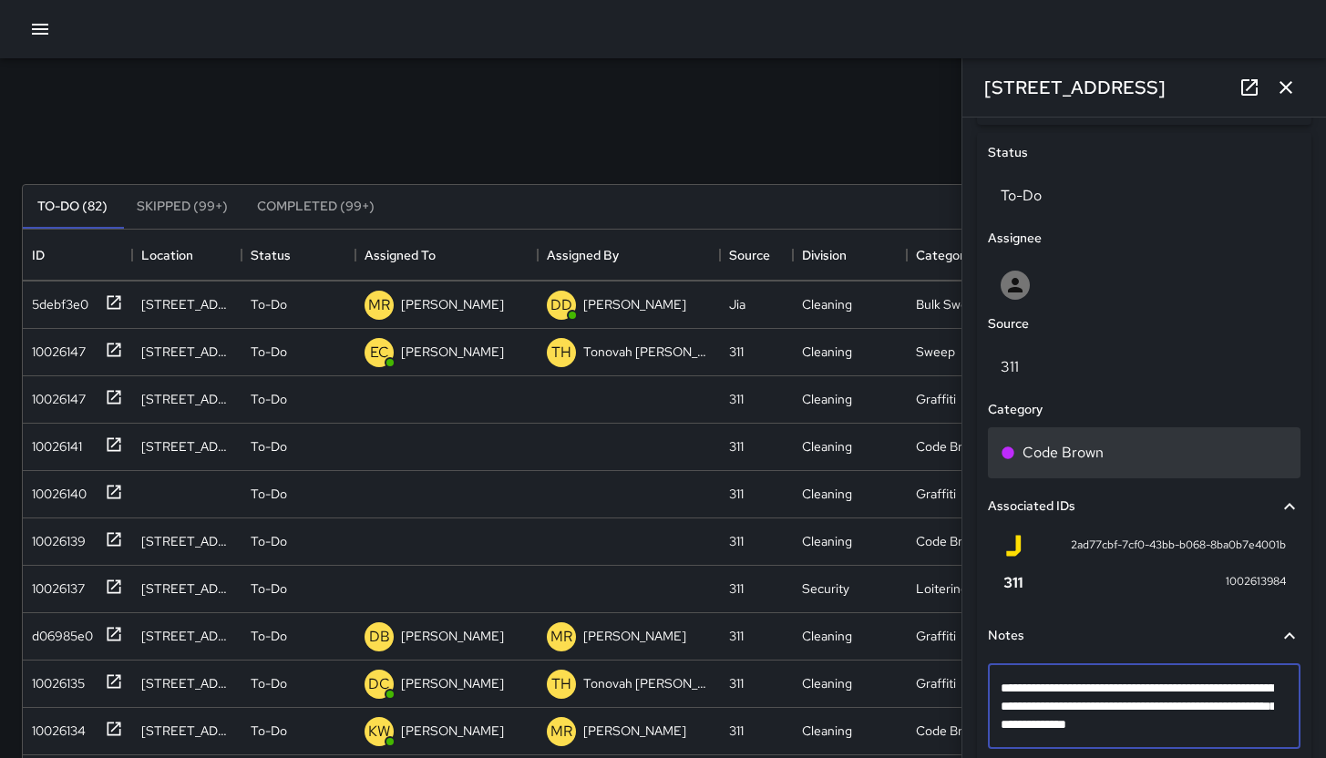
scroll to position [737, 0]
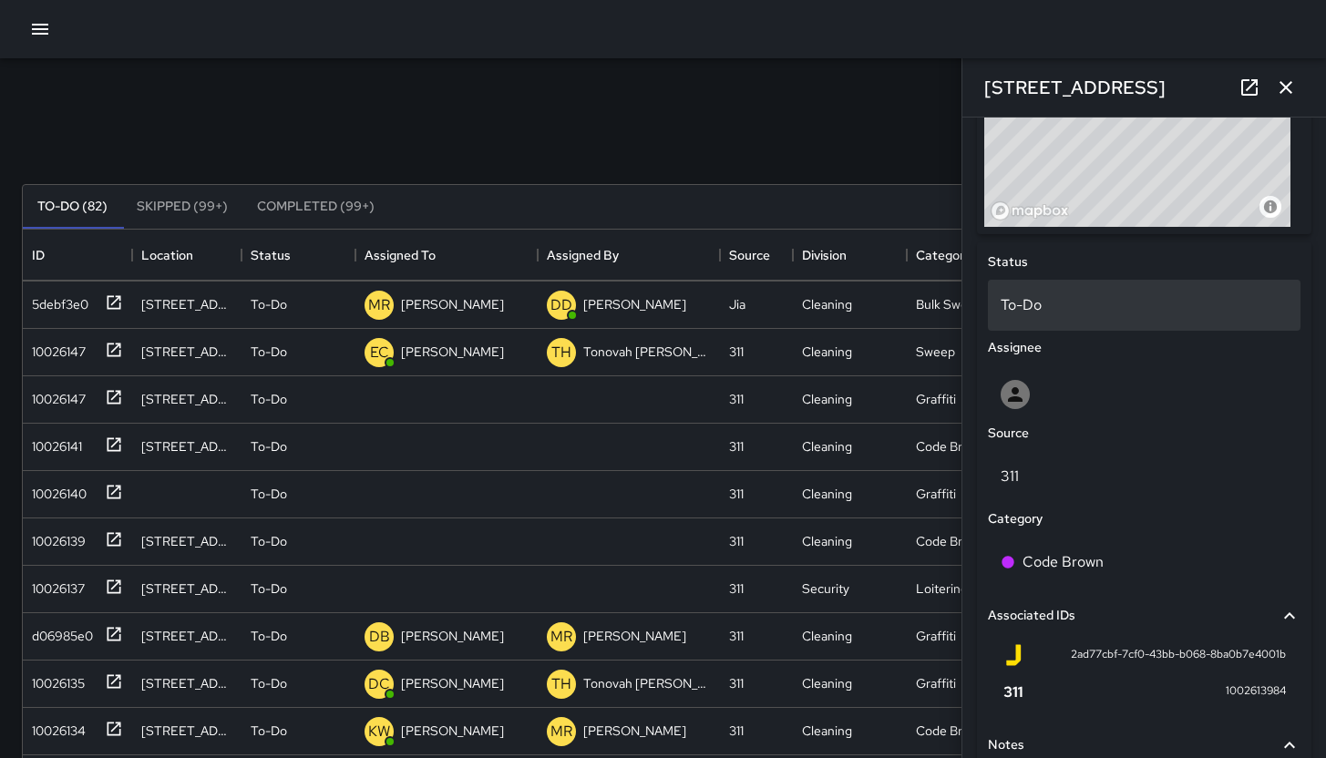
click at [1083, 290] on div "To-Do" at bounding box center [1144, 305] width 313 height 51
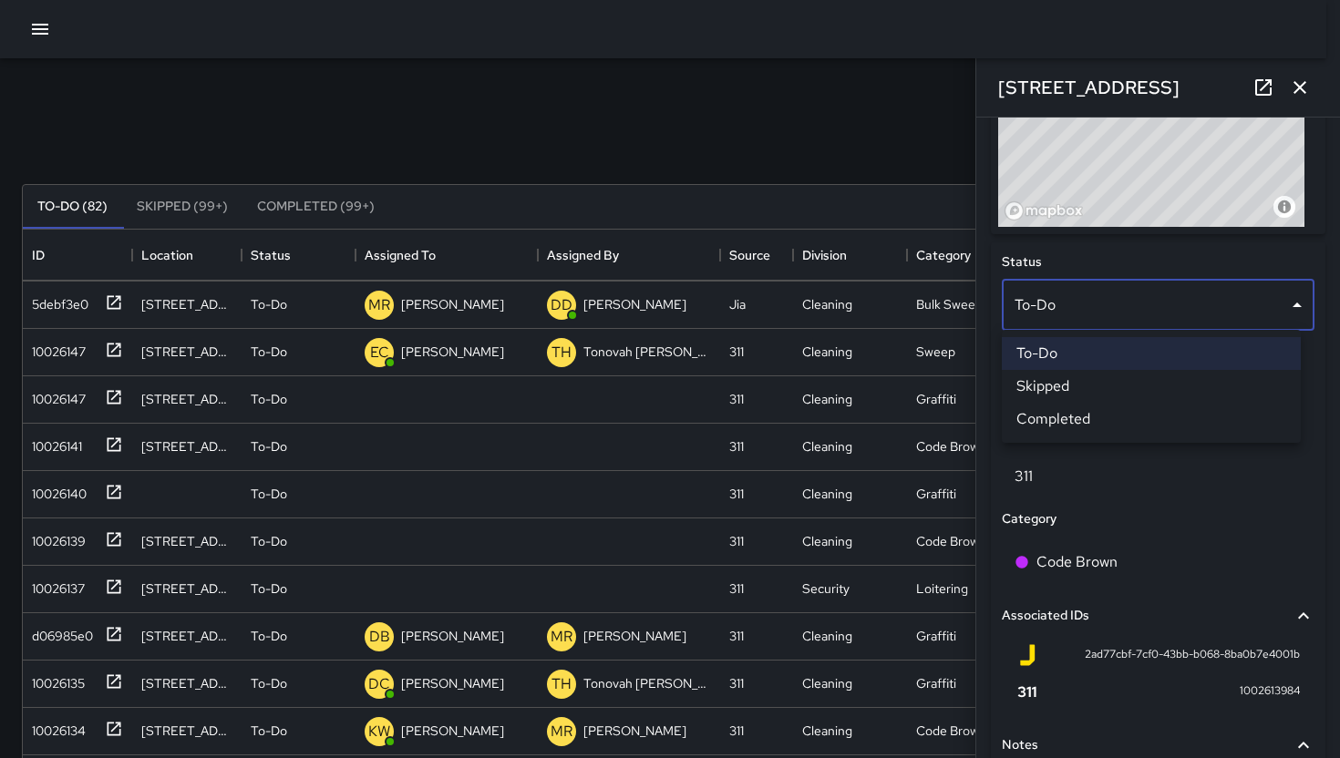
click at [1071, 386] on li "Skipped" at bounding box center [1151, 386] width 299 height 33
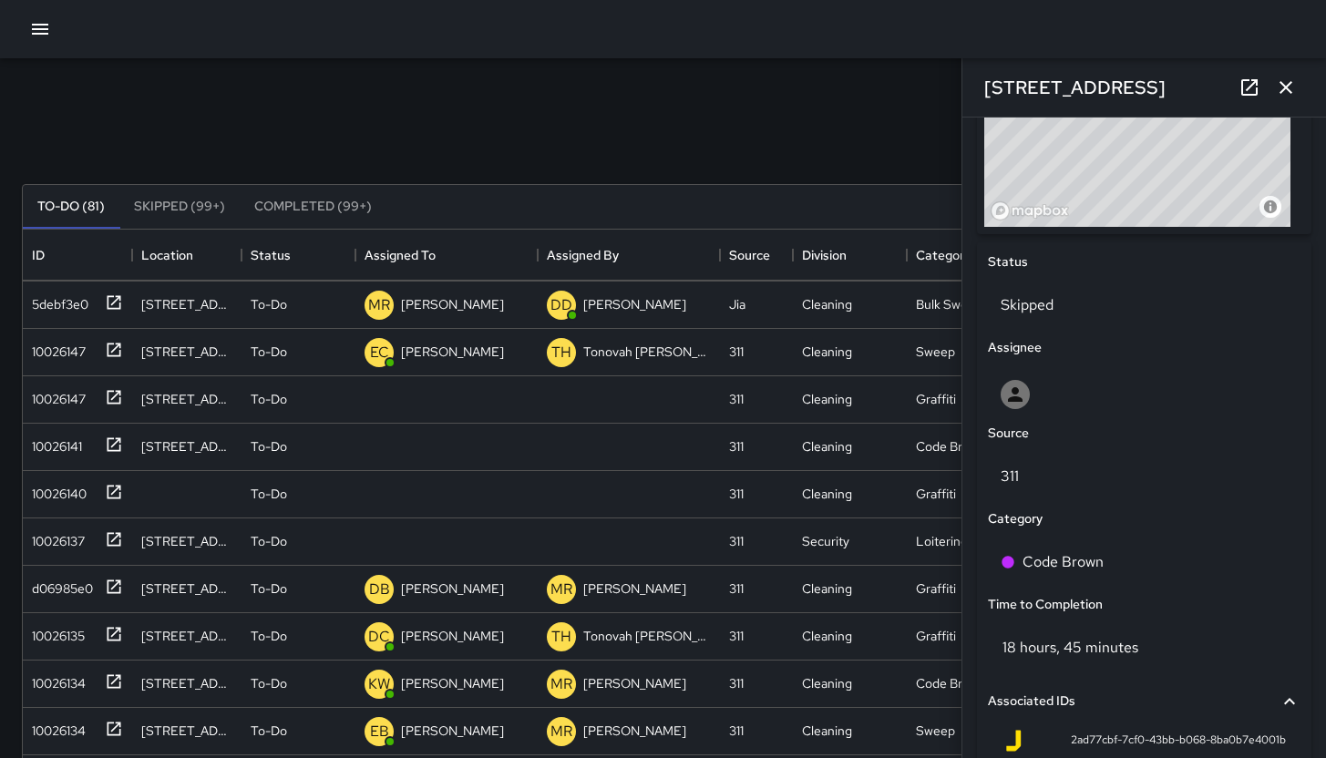
scroll to position [15, 15]
click at [35, 498] on div "10026140" at bounding box center [56, 491] width 62 height 26
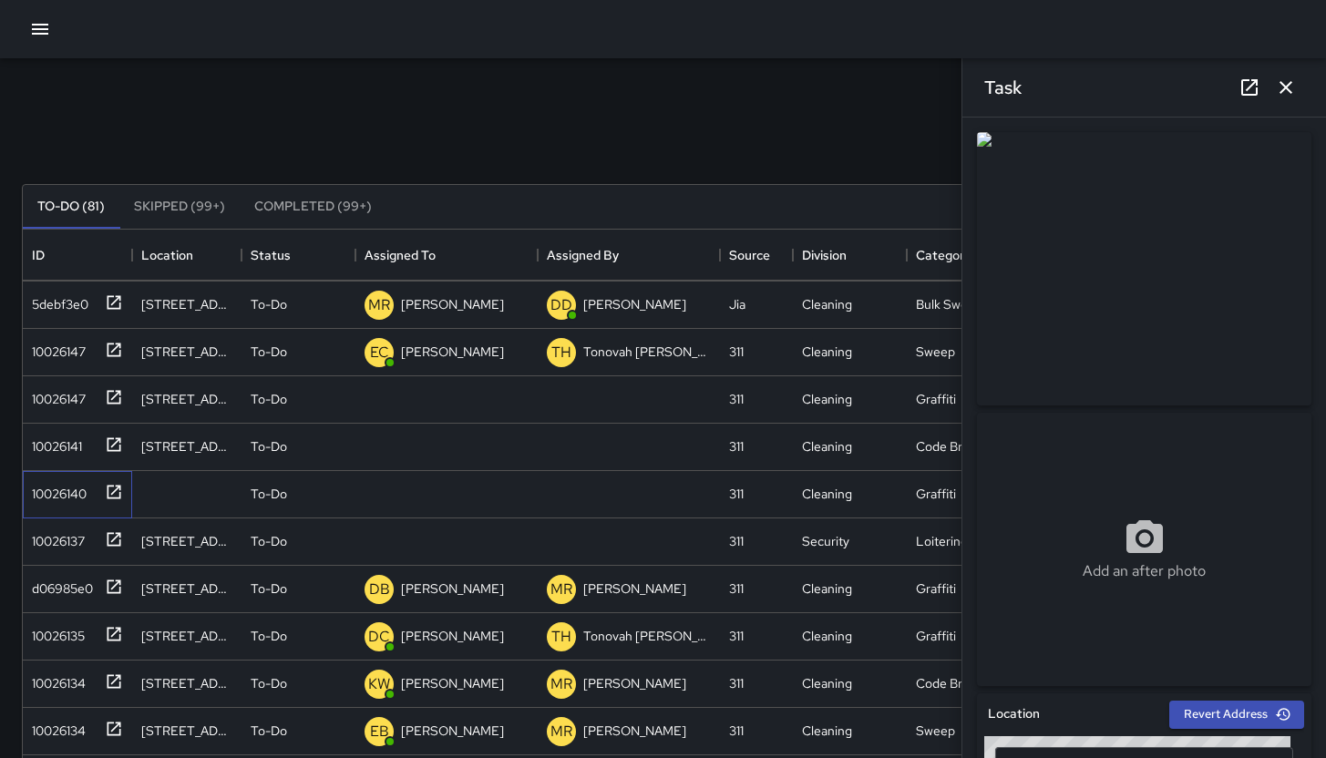
scroll to position [886, 0]
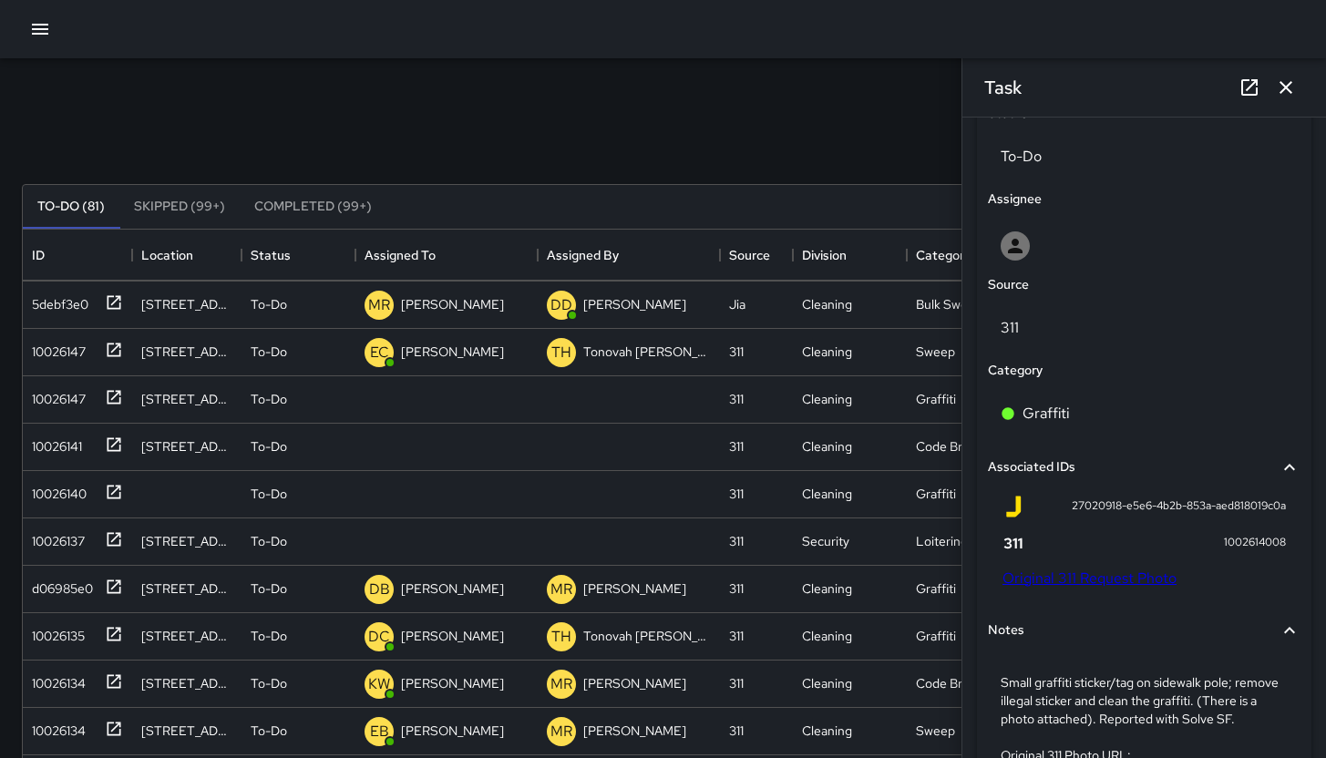
click at [1114, 591] on div "27020918-e5e6-4b2b-853a-aed818019c0a 1002614008 Original 311 Request Photo" at bounding box center [1144, 546] width 313 height 114
click at [1114, 580] on link "Original 311 Request Photo" at bounding box center [1090, 578] width 174 height 19
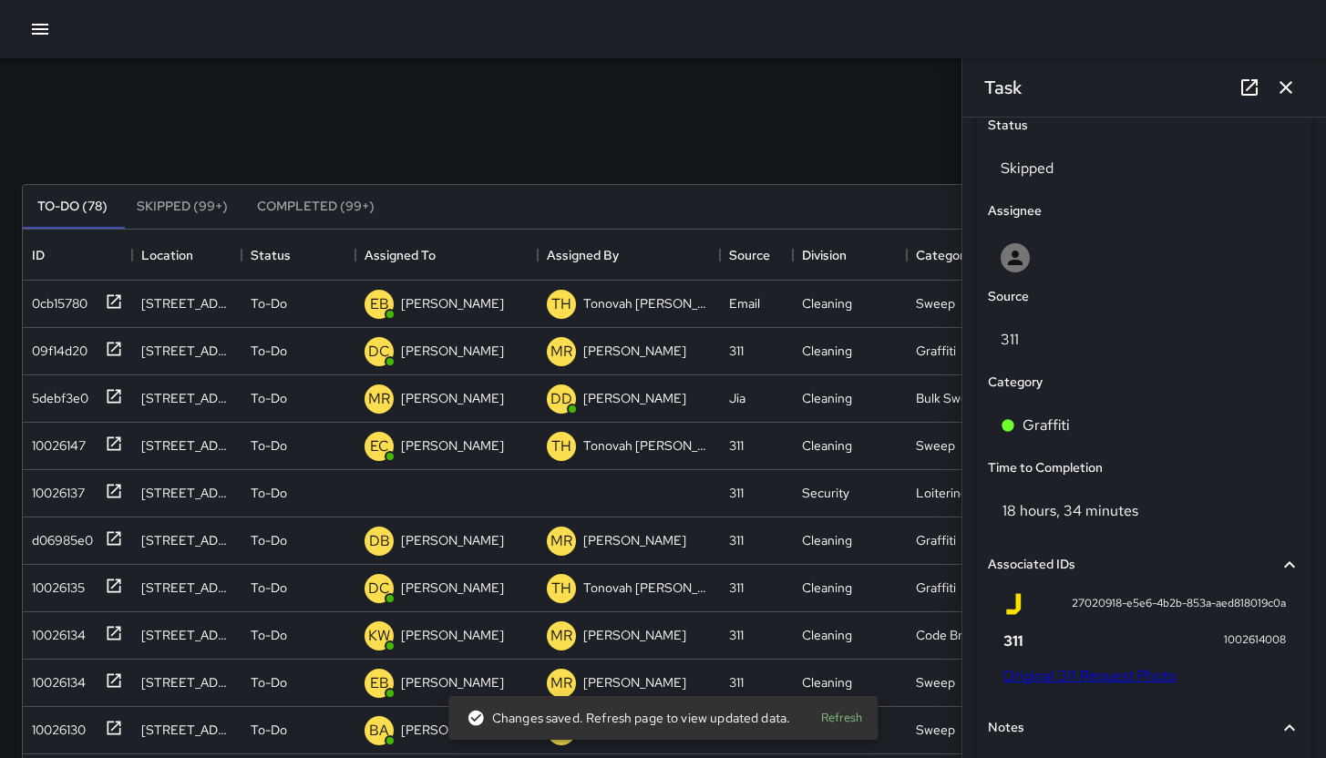
scroll to position [841, 0]
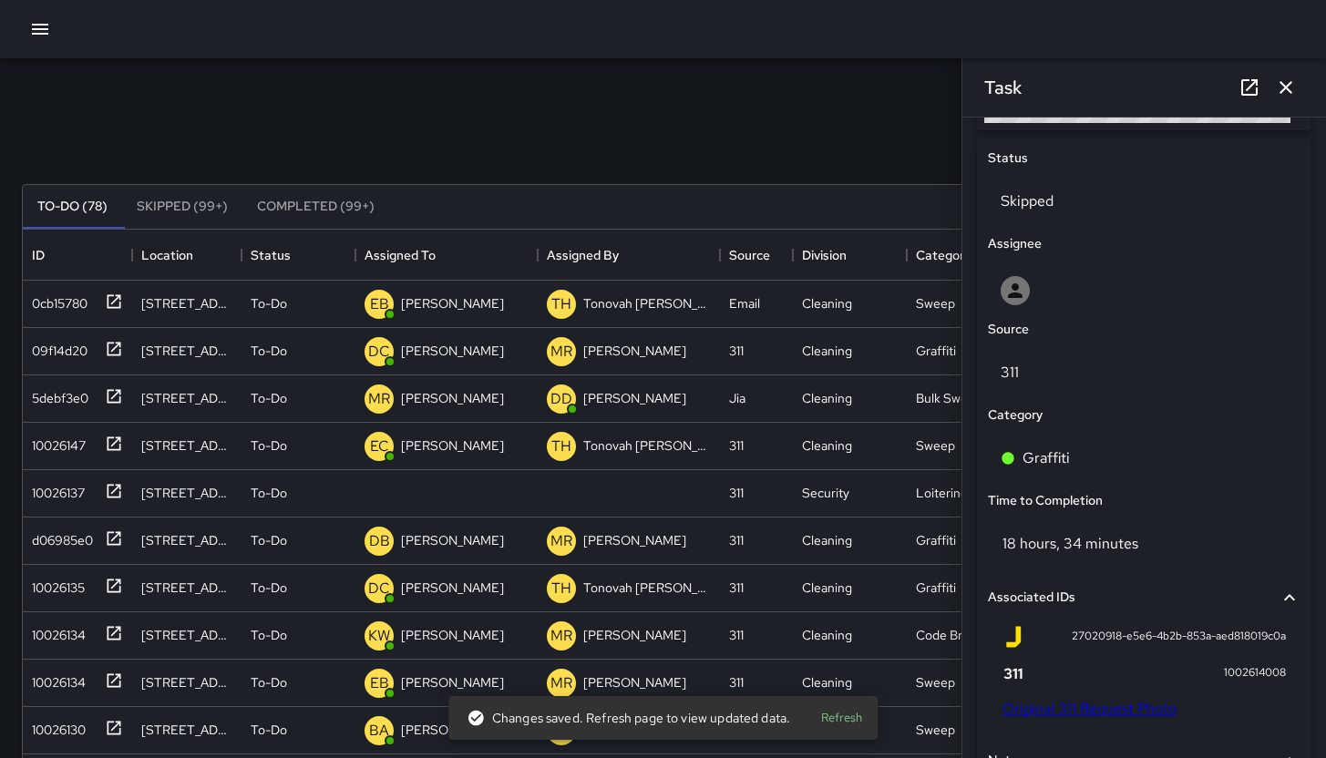
click at [1289, 86] on icon "button" at bounding box center [1286, 88] width 22 height 22
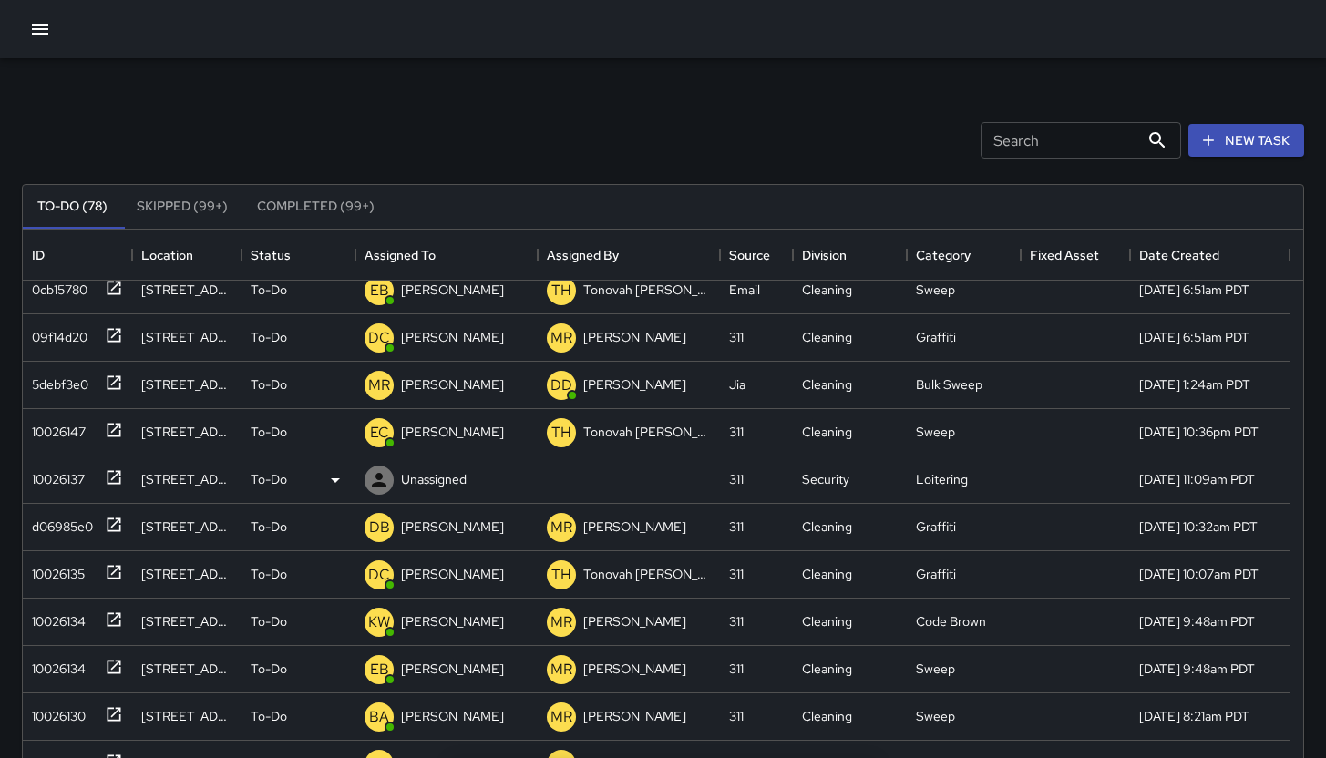
scroll to position [14, 0]
click at [57, 378] on div "5debf3e0" at bounding box center [57, 381] width 64 height 26
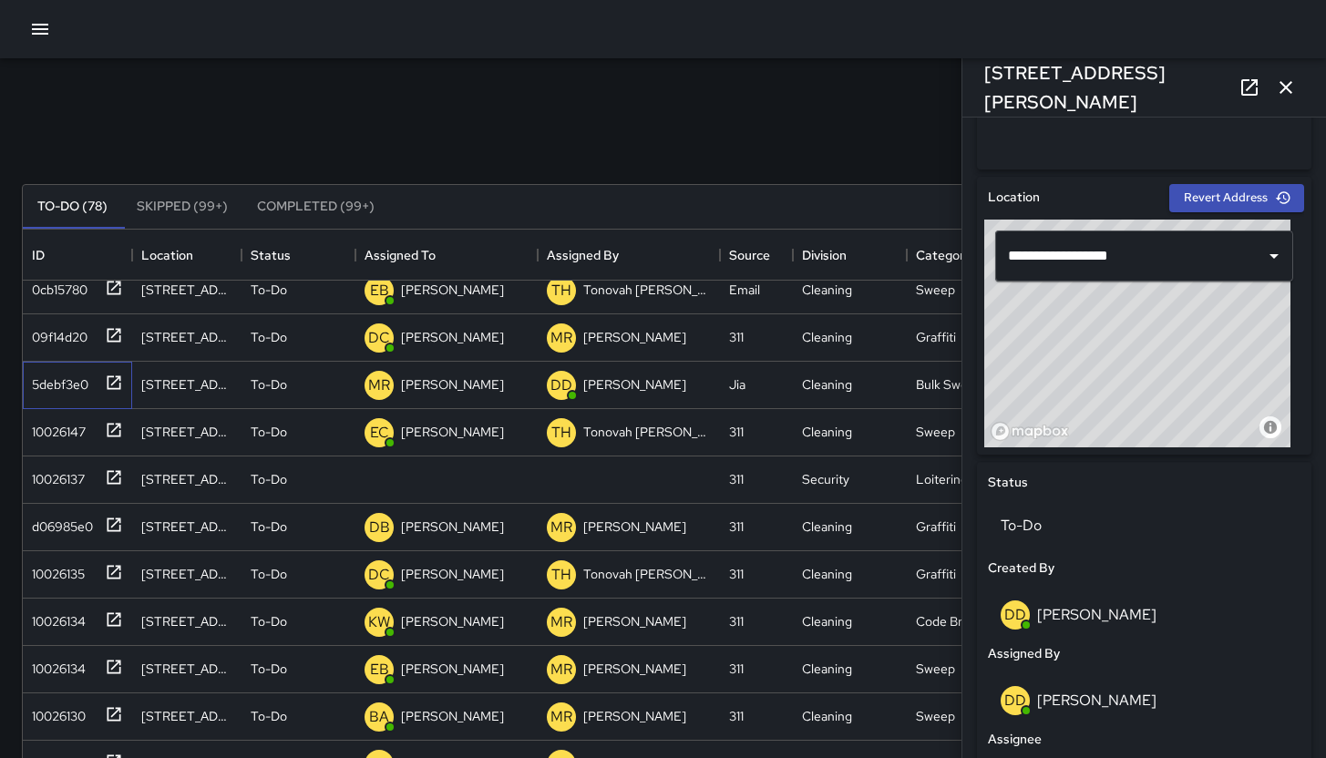
scroll to position [615, 0]
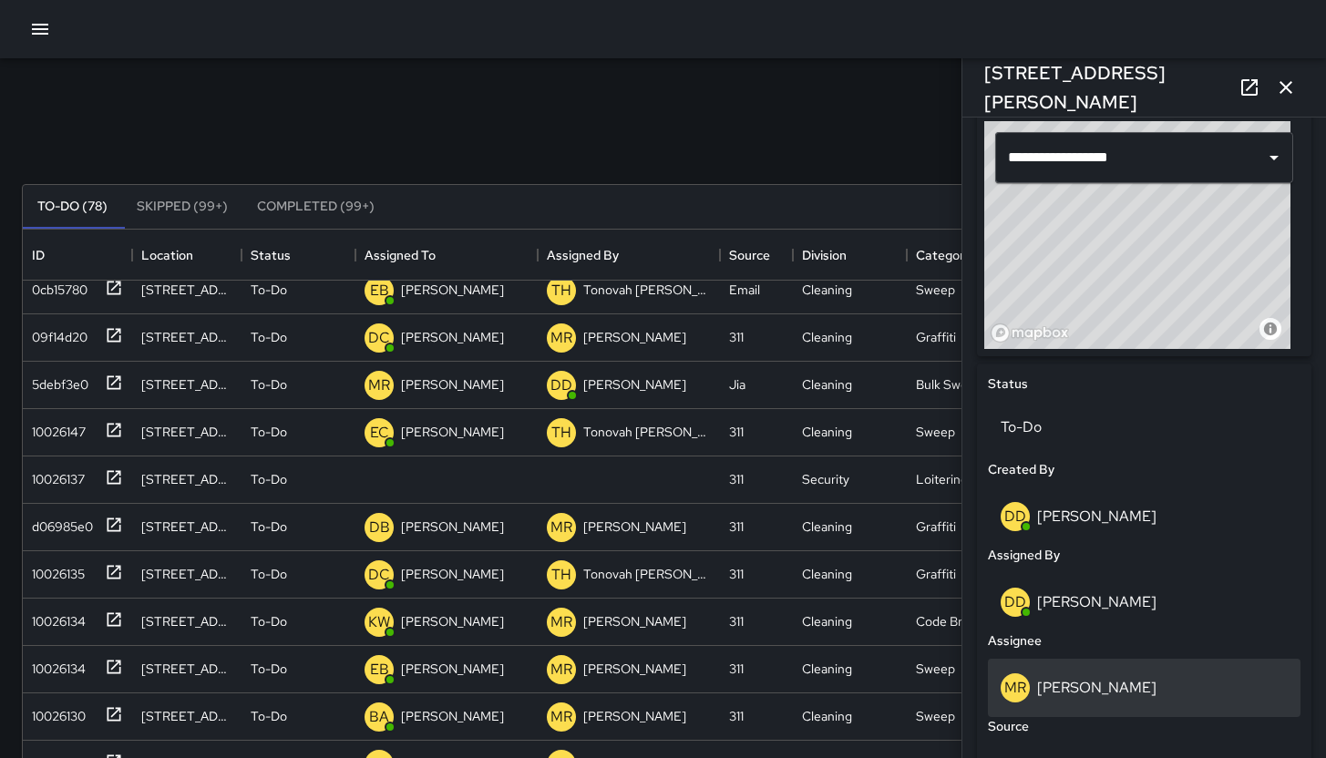
click at [1128, 707] on div "MR Maria Rosas" at bounding box center [1144, 688] width 313 height 58
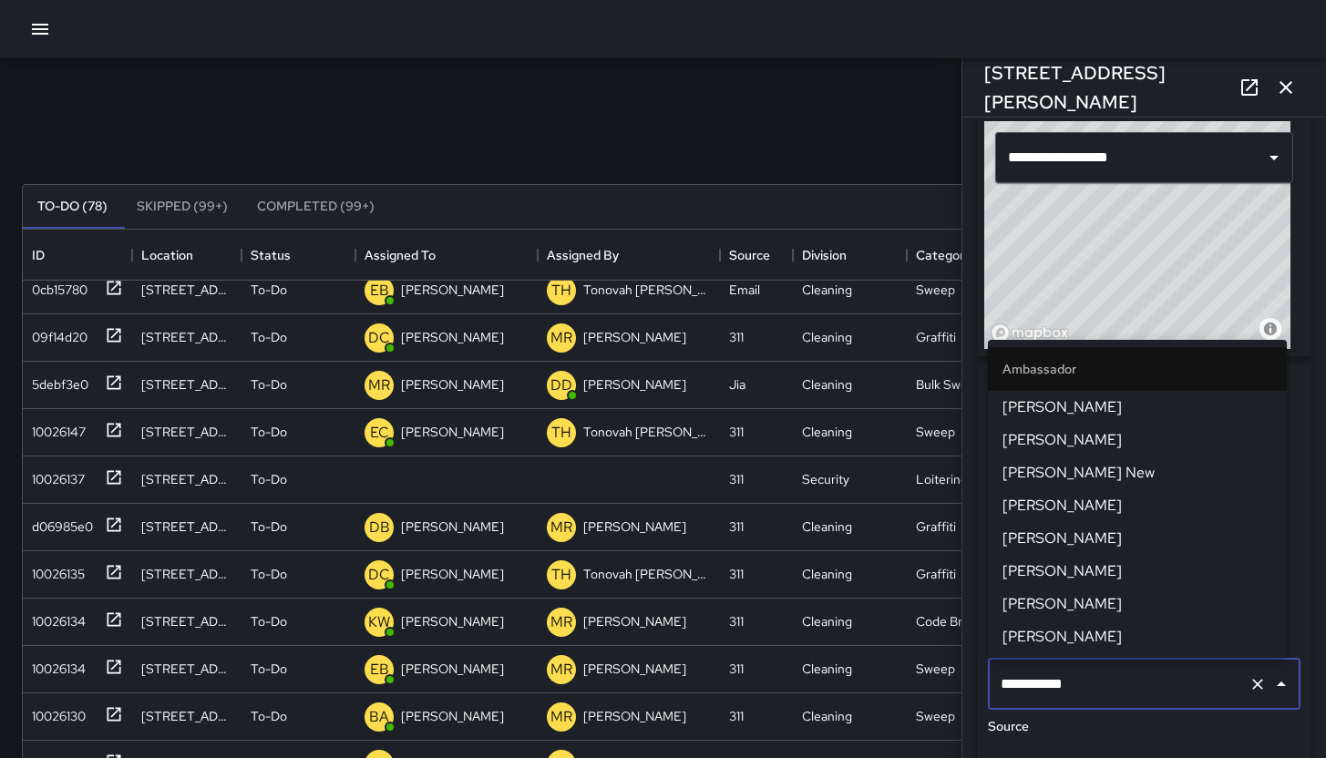
scroll to position [1778, 0]
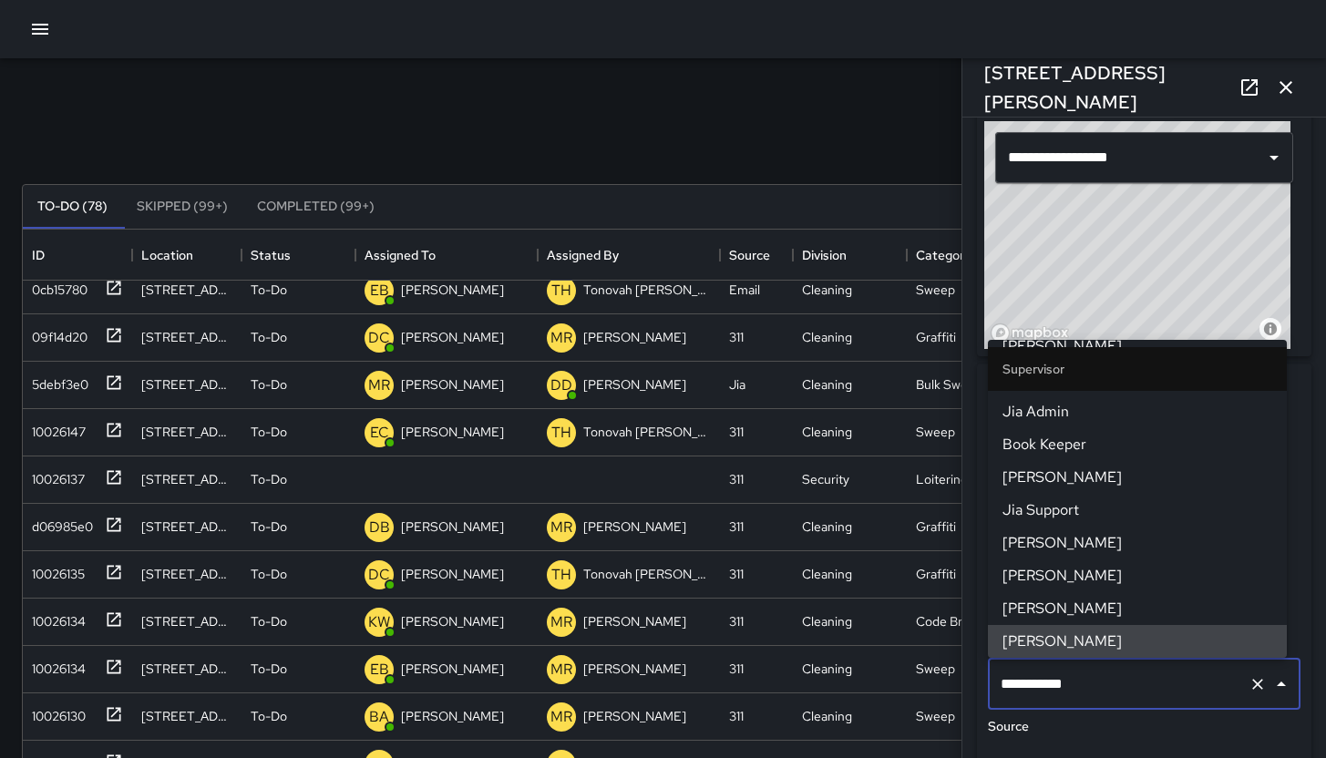
drag, startPoint x: 1122, startPoint y: 695, endPoint x: 990, endPoint y: 681, distance: 133.0
click at [990, 681] on div "**********" at bounding box center [1144, 684] width 313 height 51
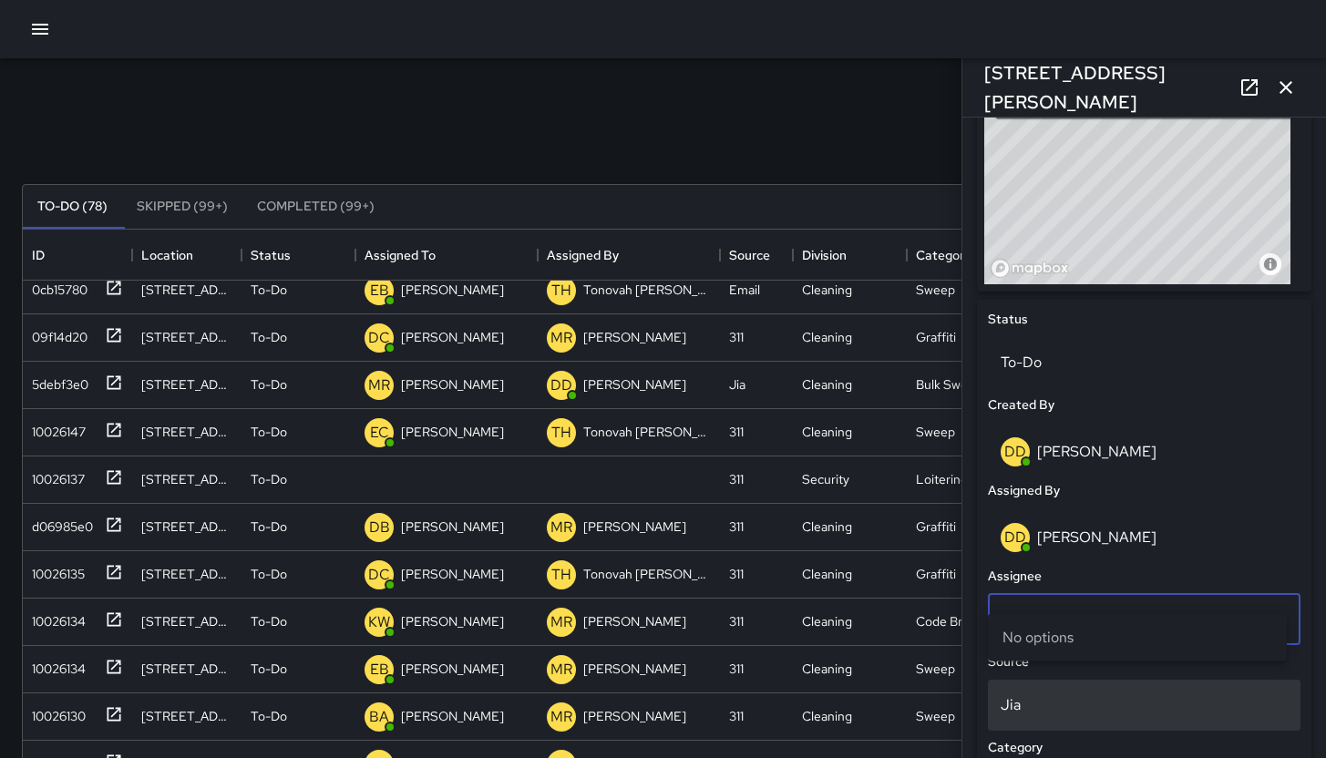
scroll to position [772, 0]
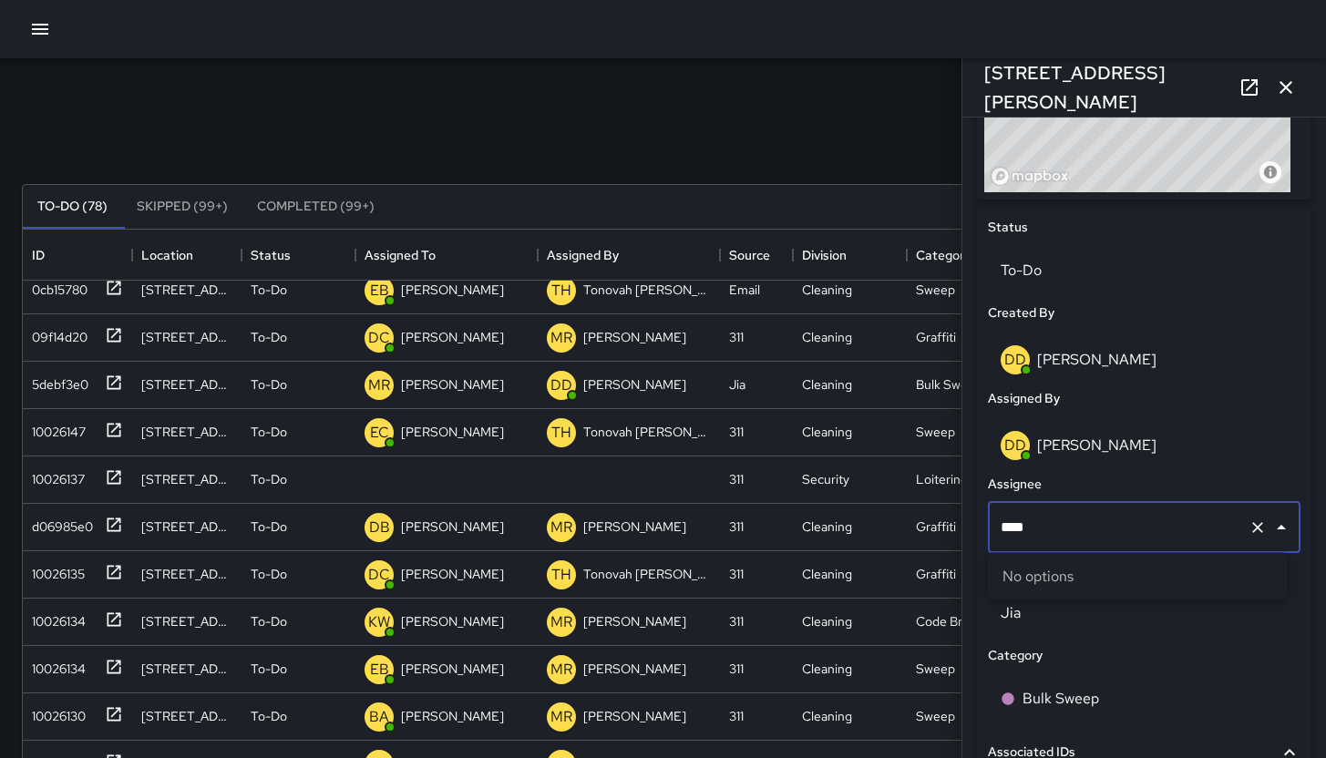
type input "***"
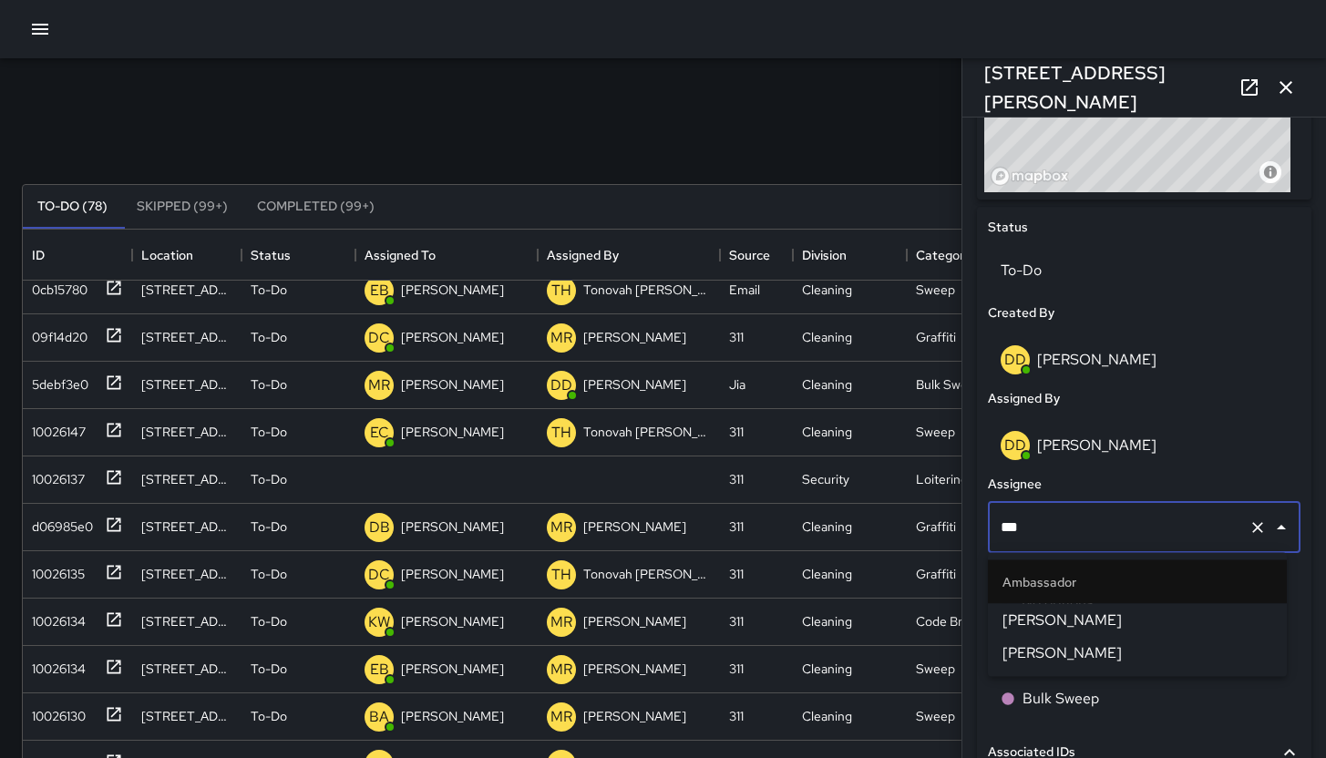
click at [1072, 618] on span "[PERSON_NAME]" at bounding box center [1138, 621] width 270 height 22
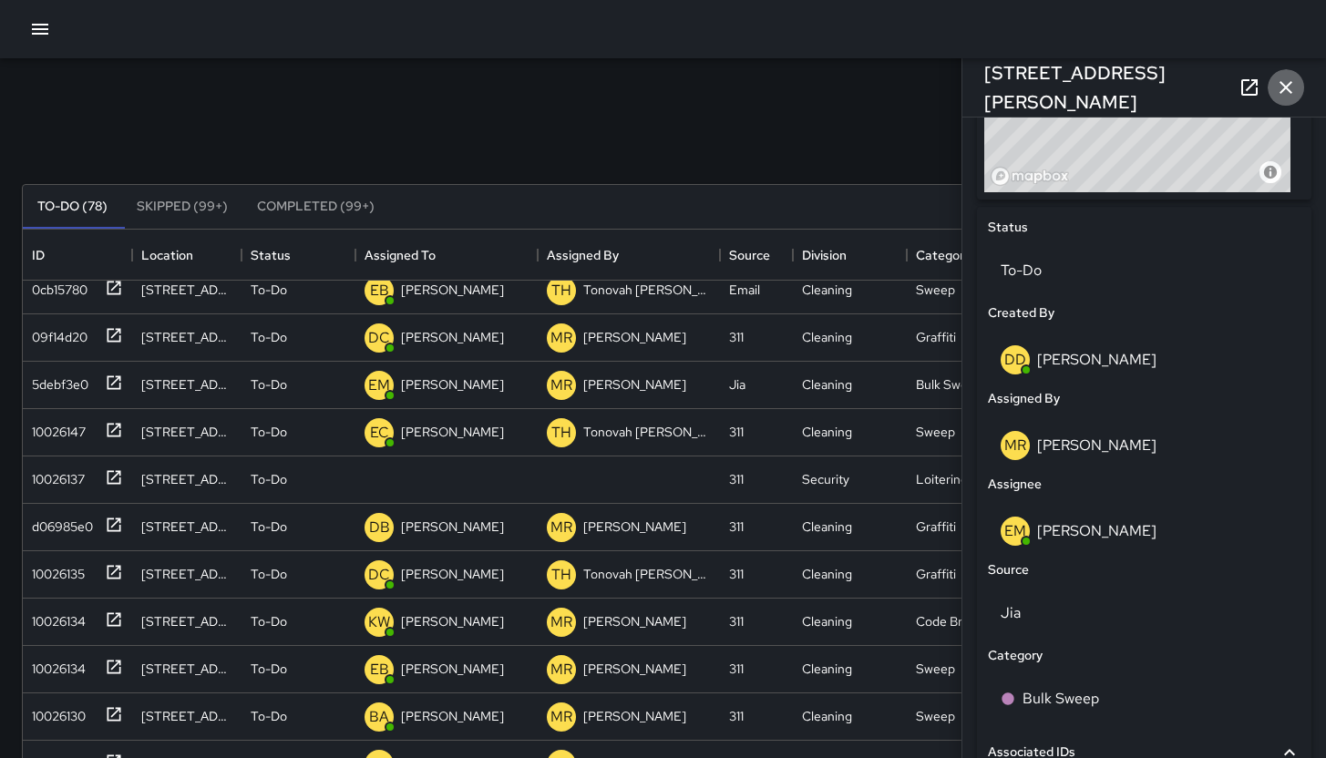
click at [1277, 90] on icon "button" at bounding box center [1286, 88] width 22 height 22
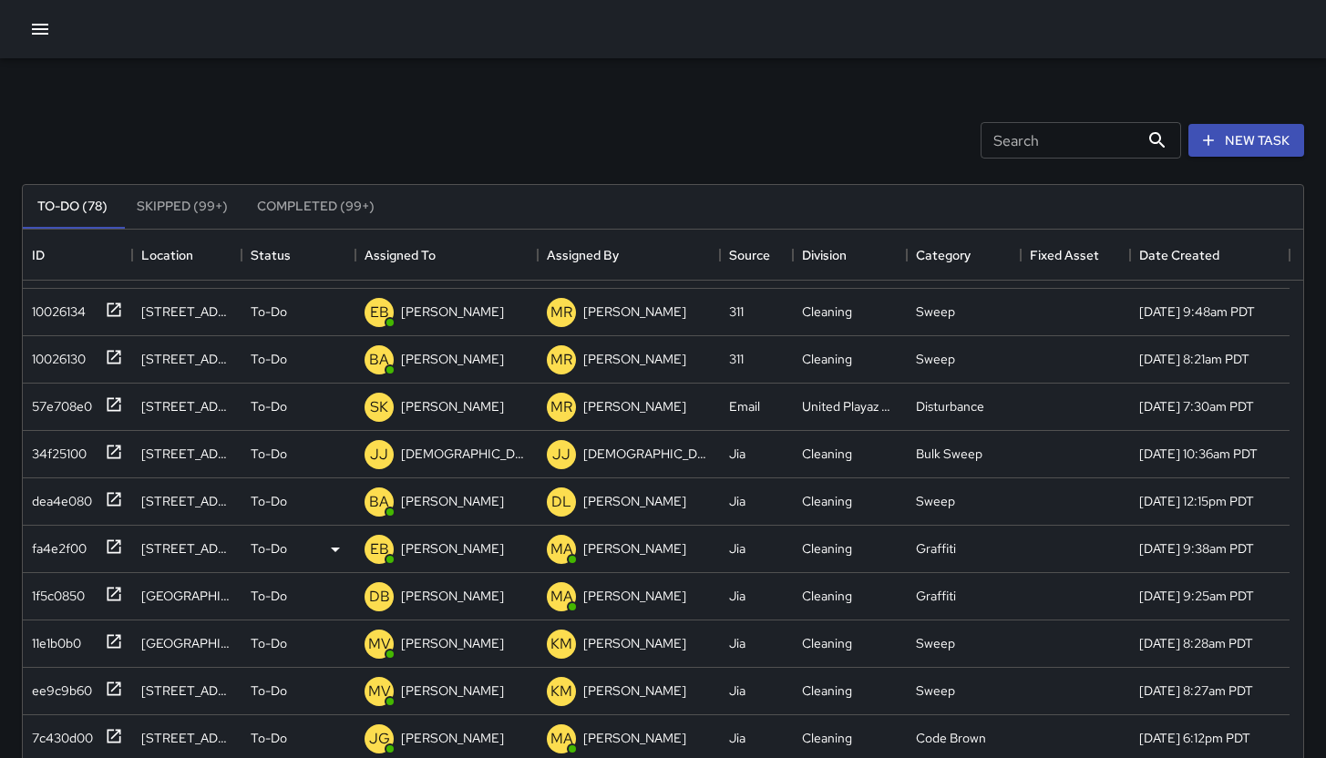
scroll to position [393, 0]
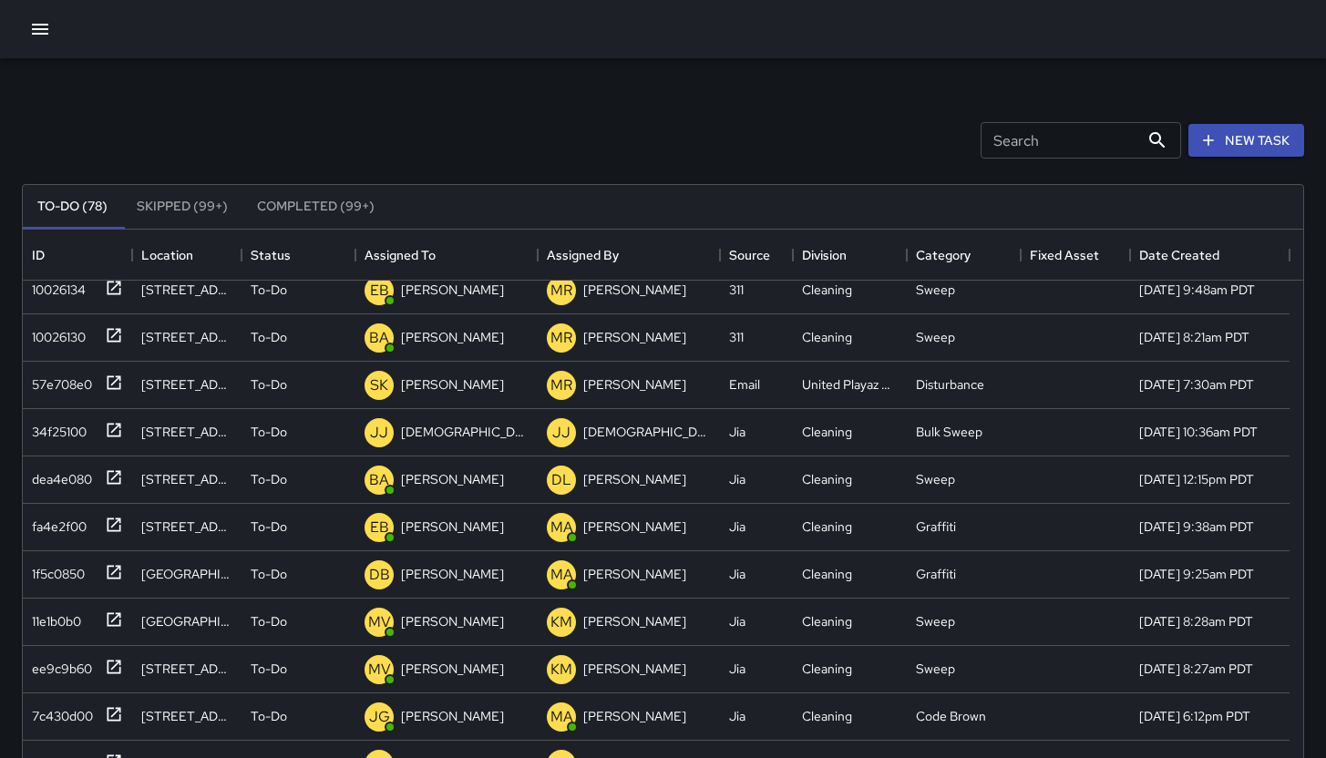
click at [1057, 129] on input "Search" at bounding box center [1060, 140] width 159 height 36
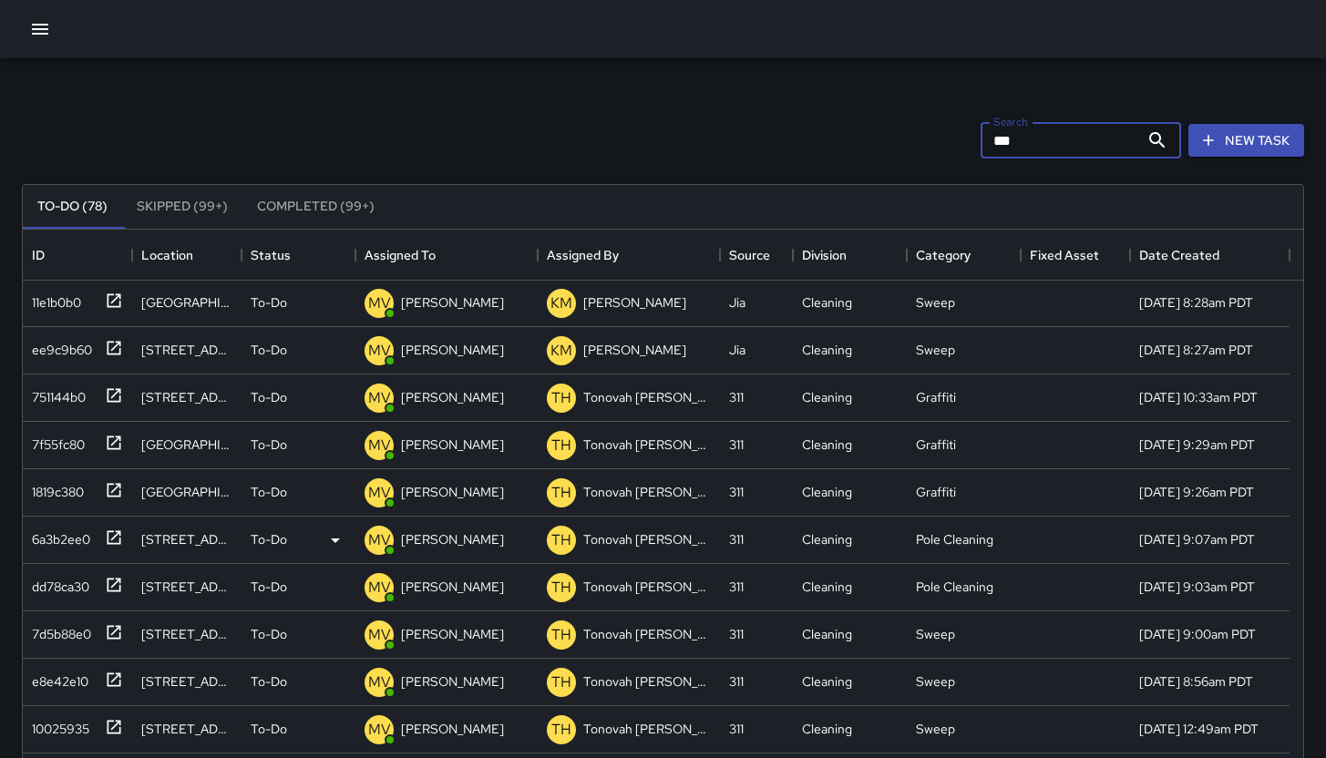
scroll to position [0, 0]
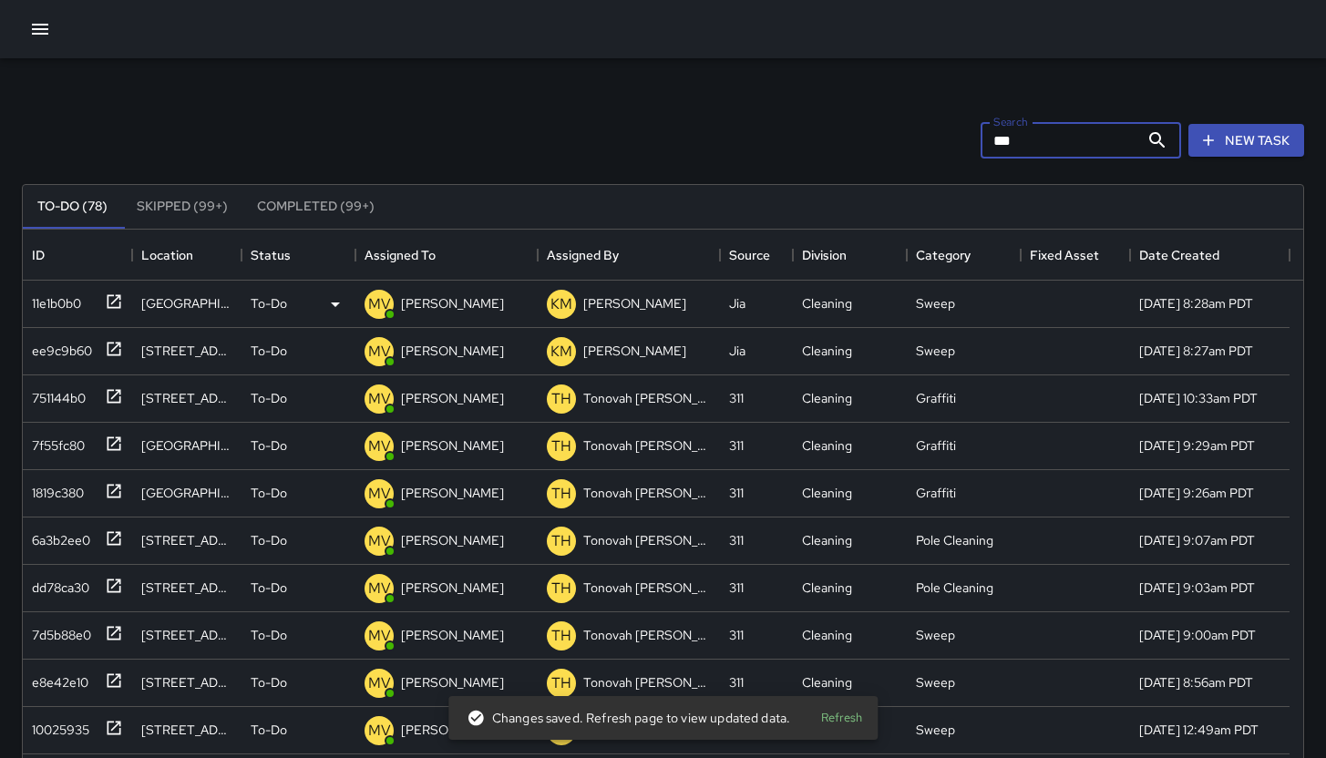
type input "***"
click at [57, 304] on div "11e1b0b0" at bounding box center [53, 300] width 57 height 26
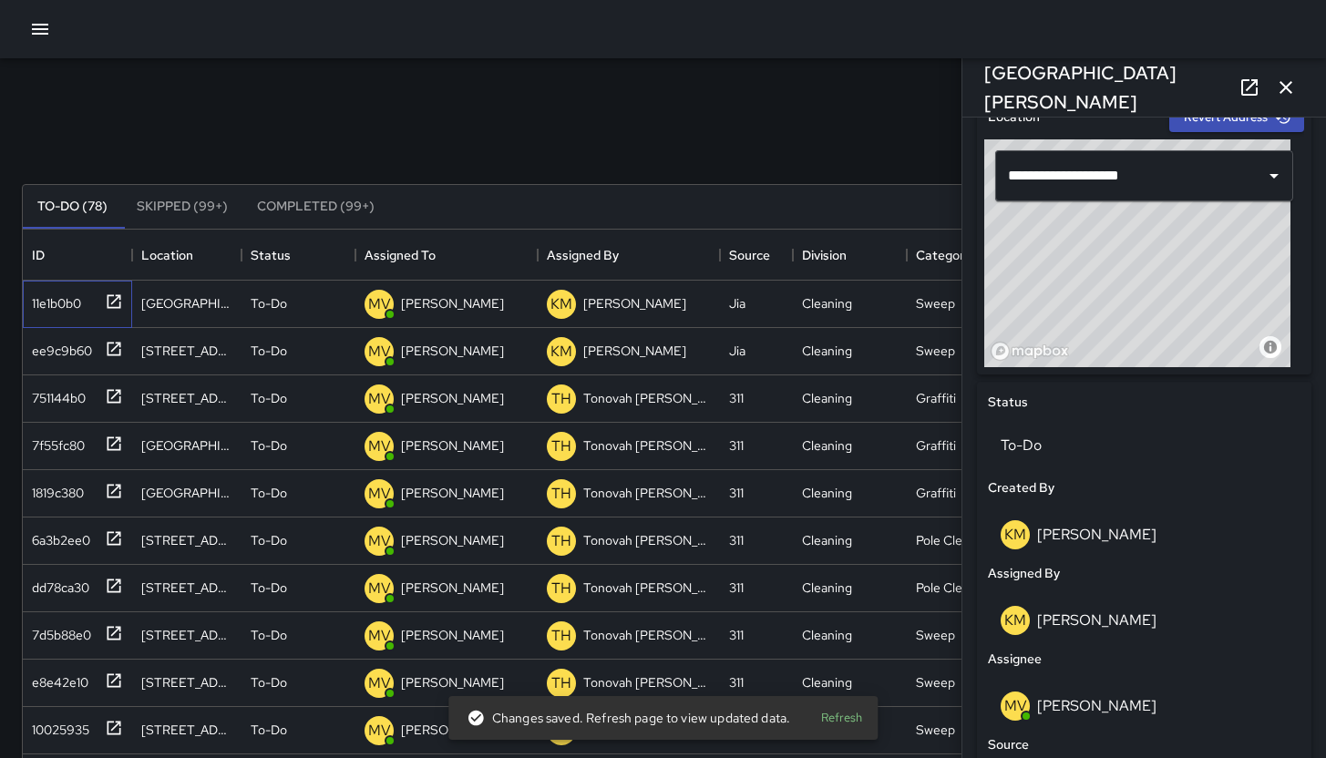
scroll to position [762, 0]
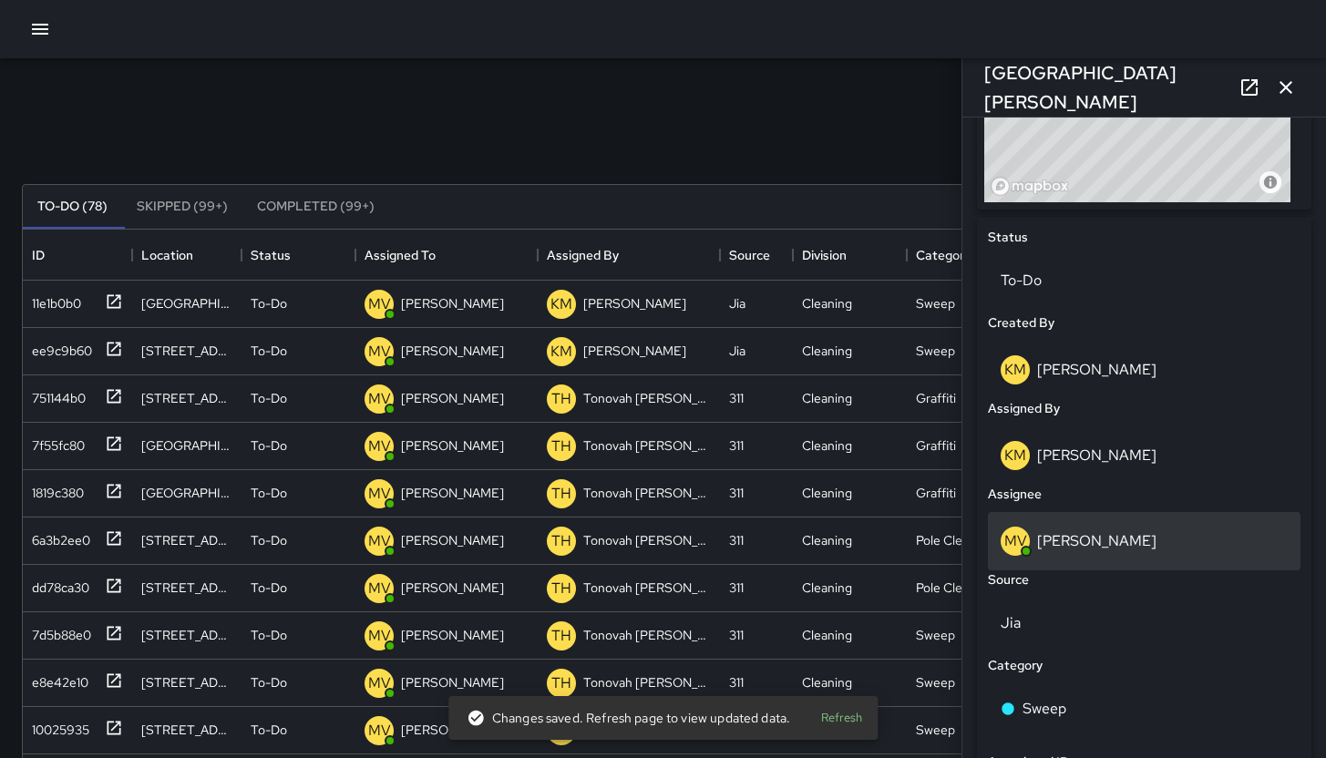
click at [1180, 553] on div "MV Maclis Velasquez" at bounding box center [1144, 541] width 287 height 29
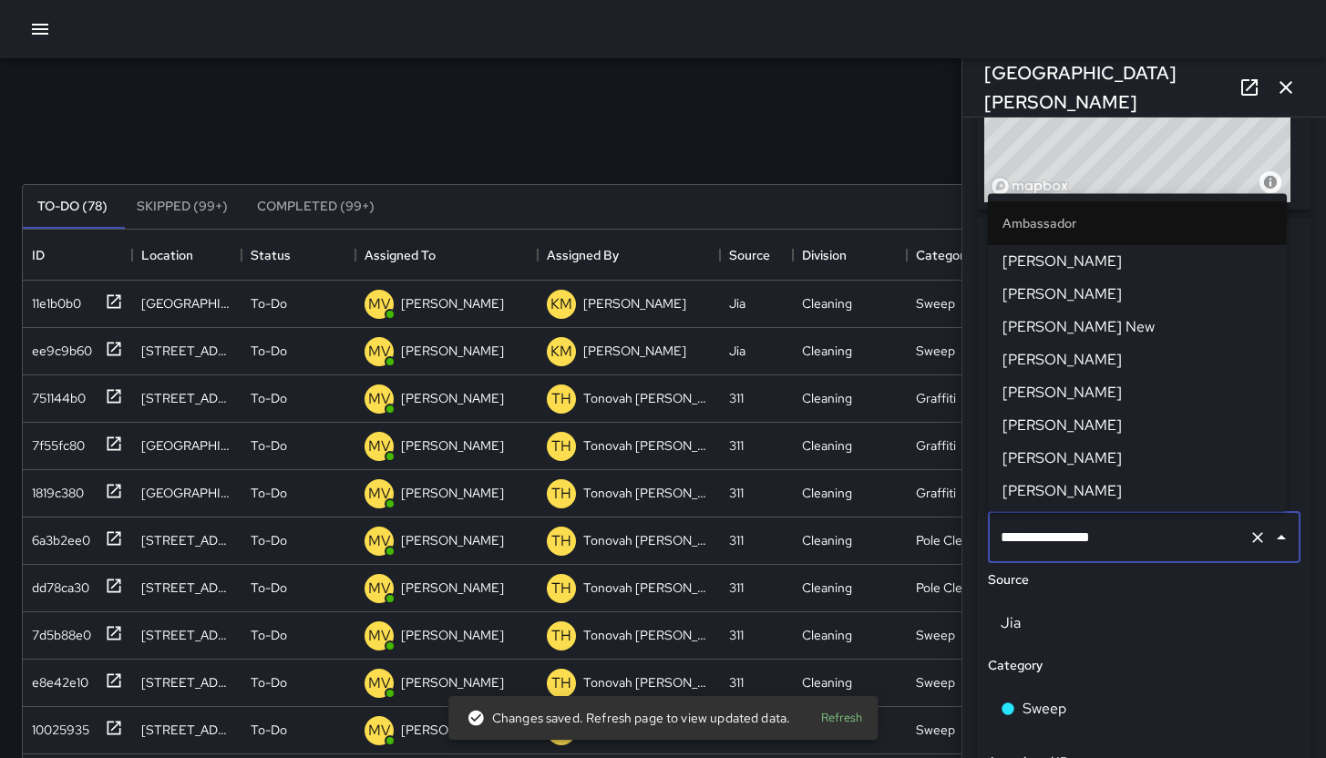
click at [1180, 553] on input "**********" at bounding box center [1118, 537] width 245 height 35
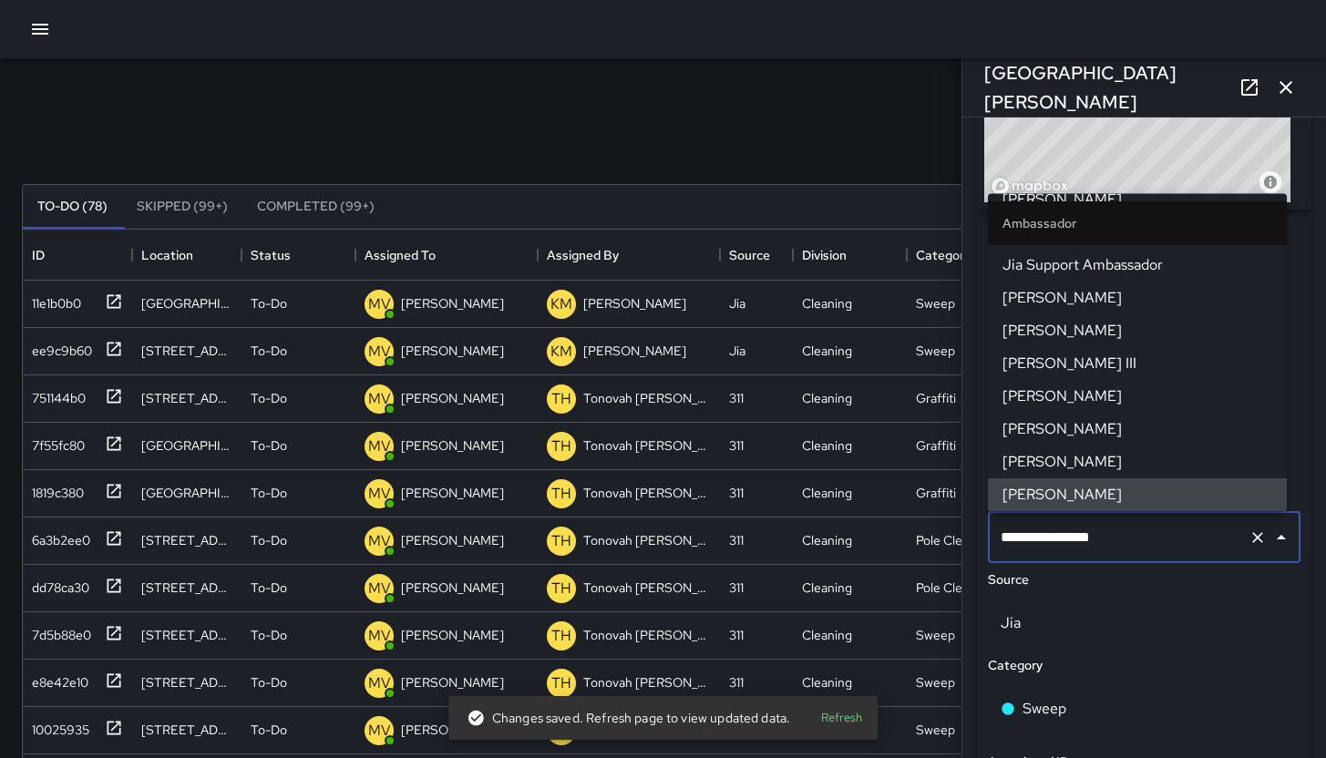
click at [1180, 553] on input "**********" at bounding box center [1118, 537] width 245 height 35
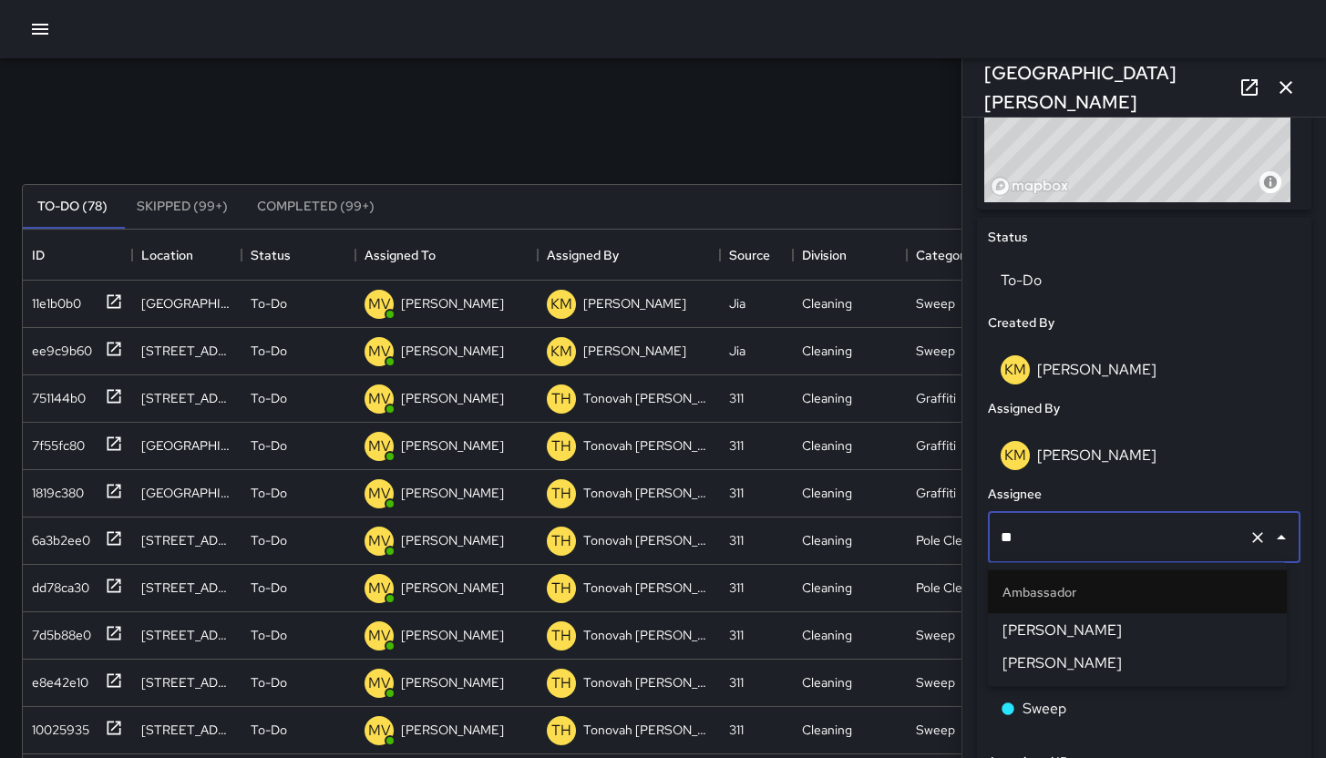
scroll to position [0, 0]
type input "*****"
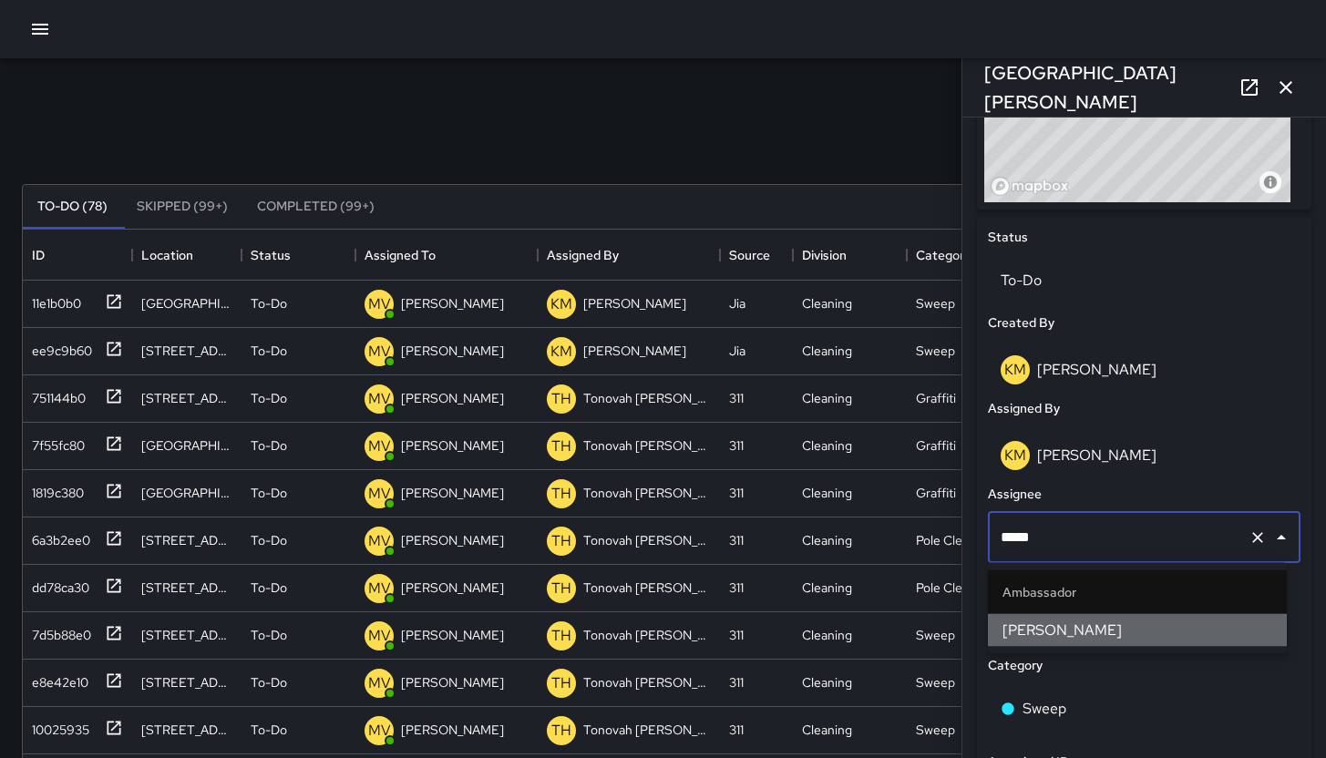
click at [1075, 637] on span "[PERSON_NAME]" at bounding box center [1138, 631] width 270 height 22
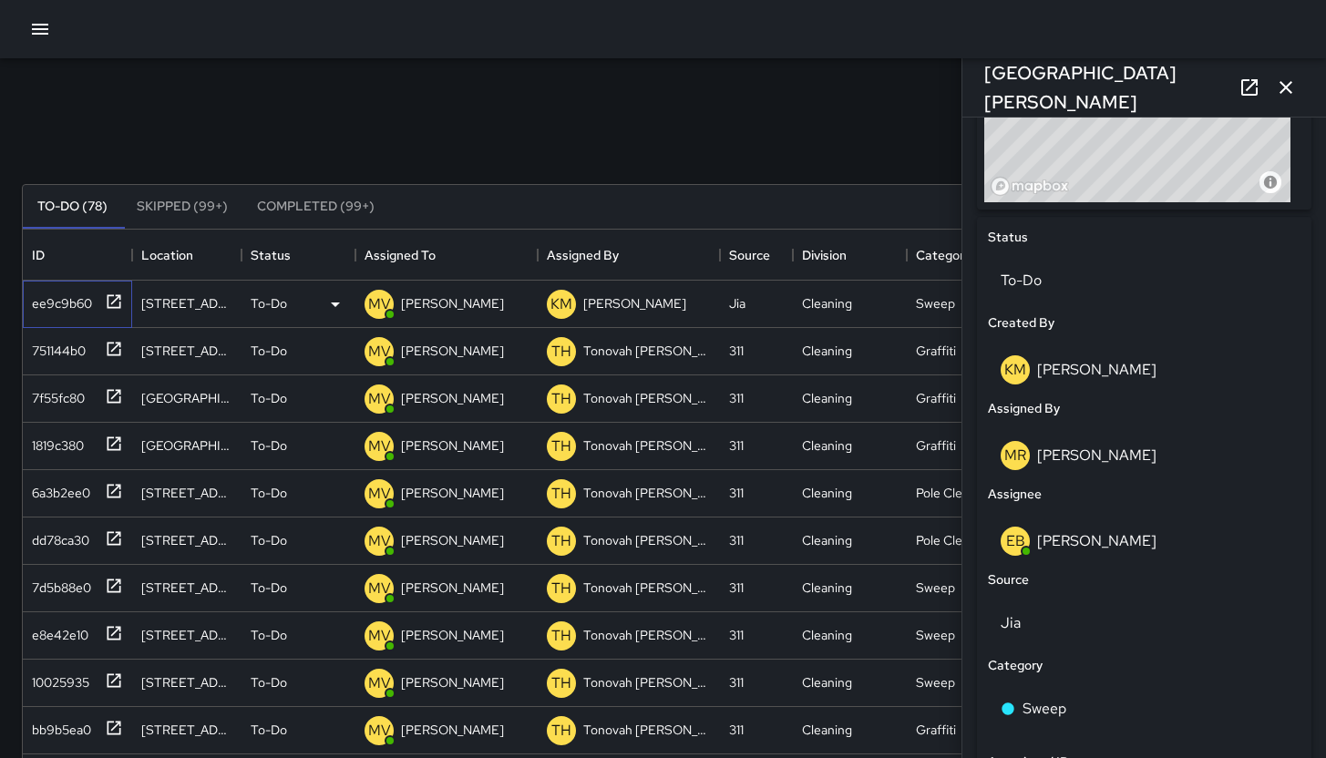
click at [74, 304] on div "ee9c9b60" at bounding box center [58, 300] width 67 height 26
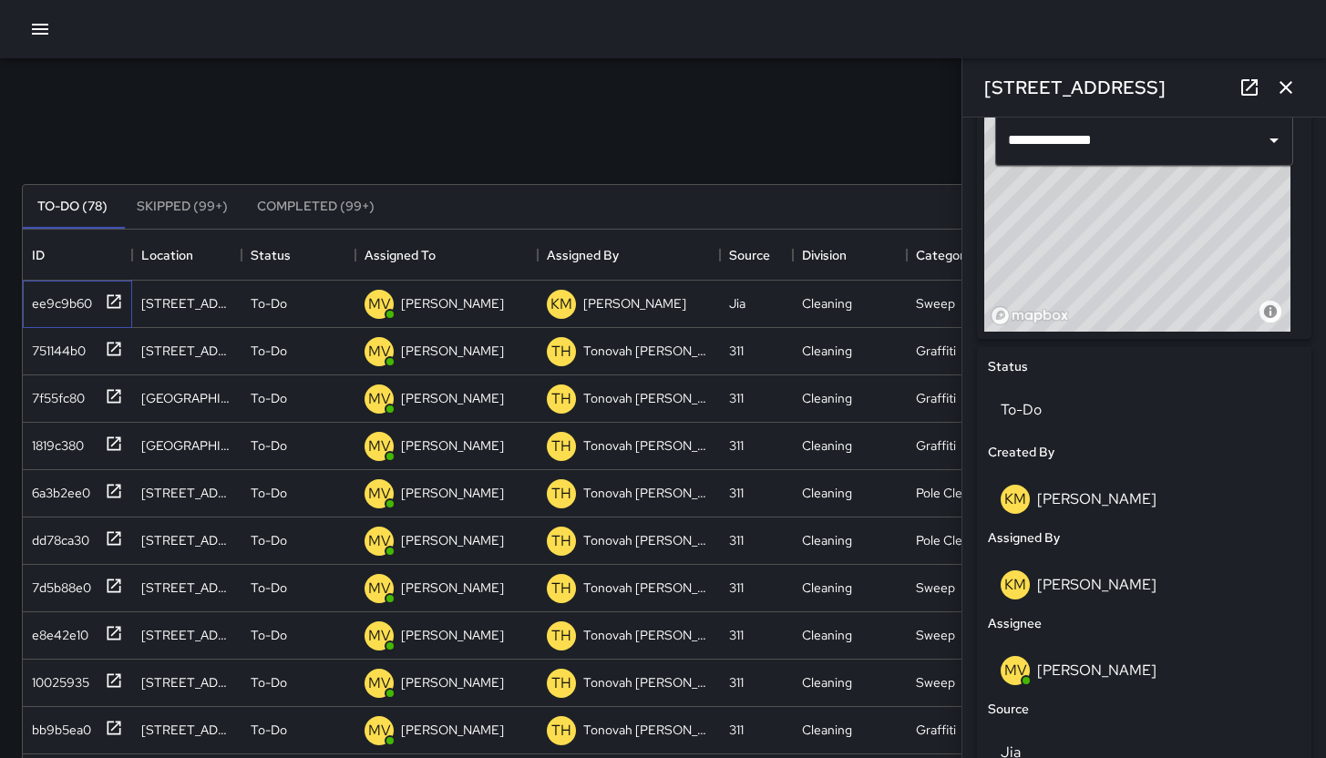
scroll to position [722, 0]
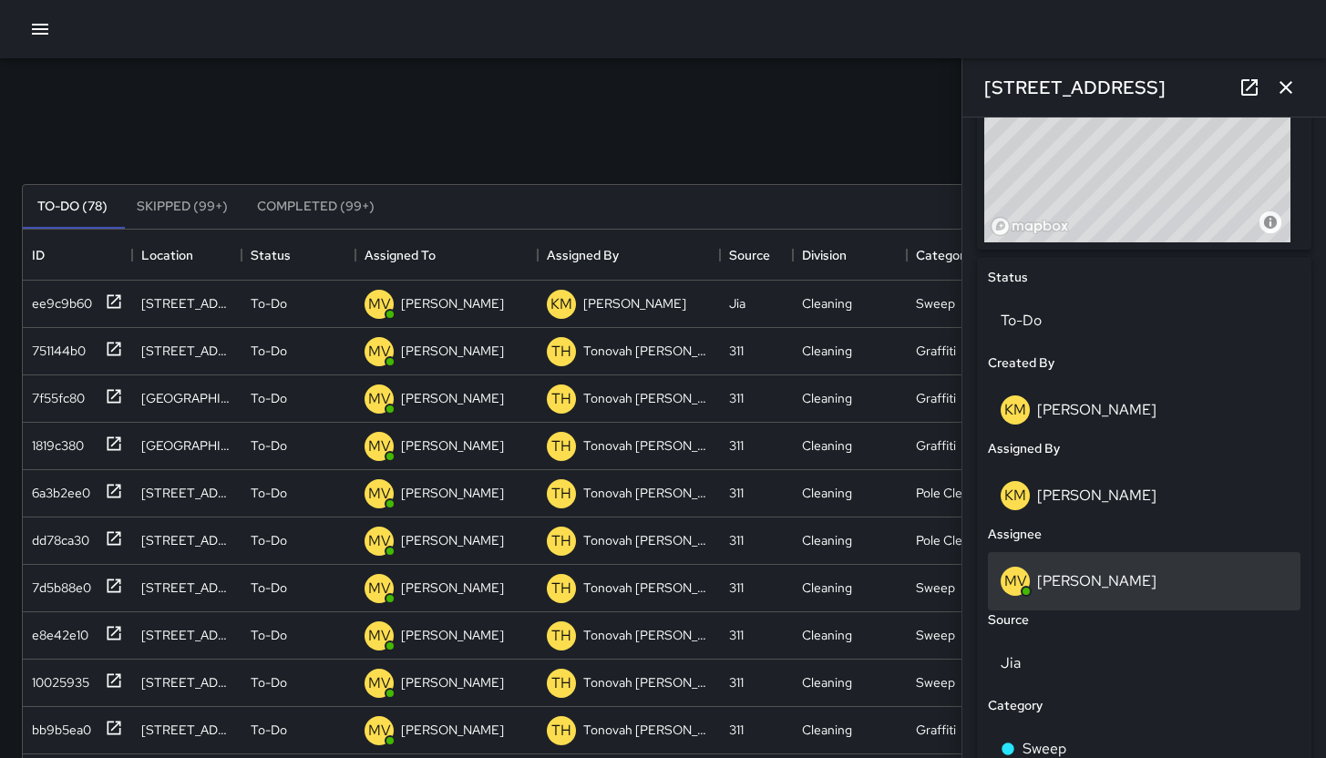
click at [1135, 585] on p "[PERSON_NAME]" at bounding box center [1096, 581] width 119 height 19
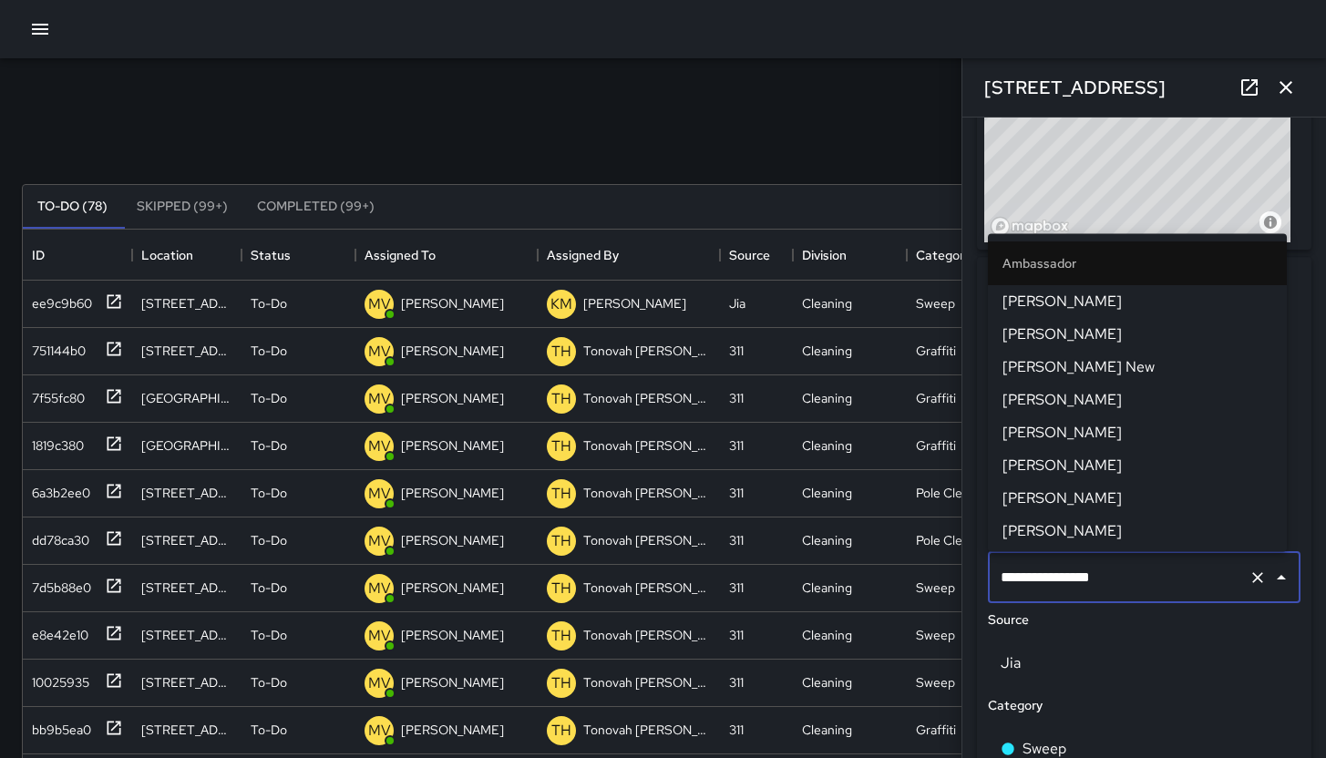
click at [1135, 585] on input "**********" at bounding box center [1118, 578] width 245 height 35
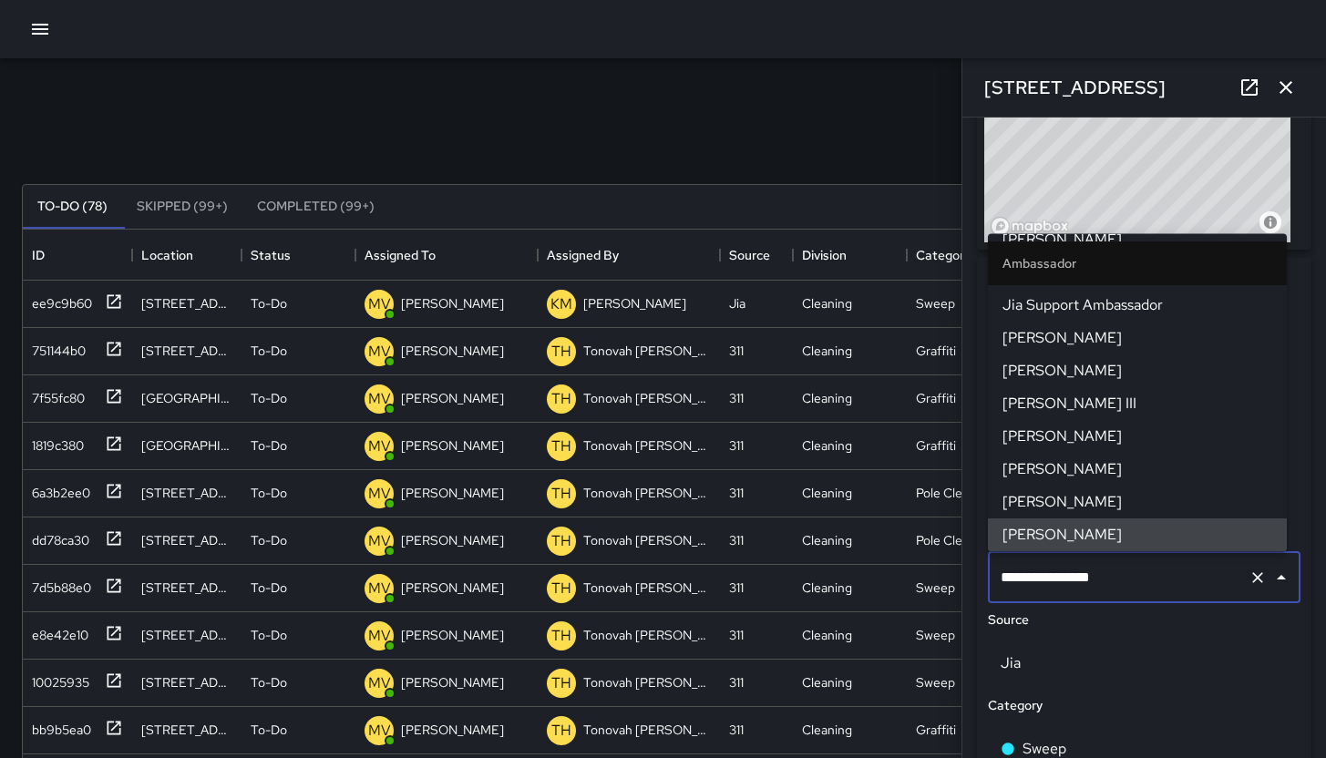
click at [1147, 580] on input "**********" at bounding box center [1118, 578] width 245 height 35
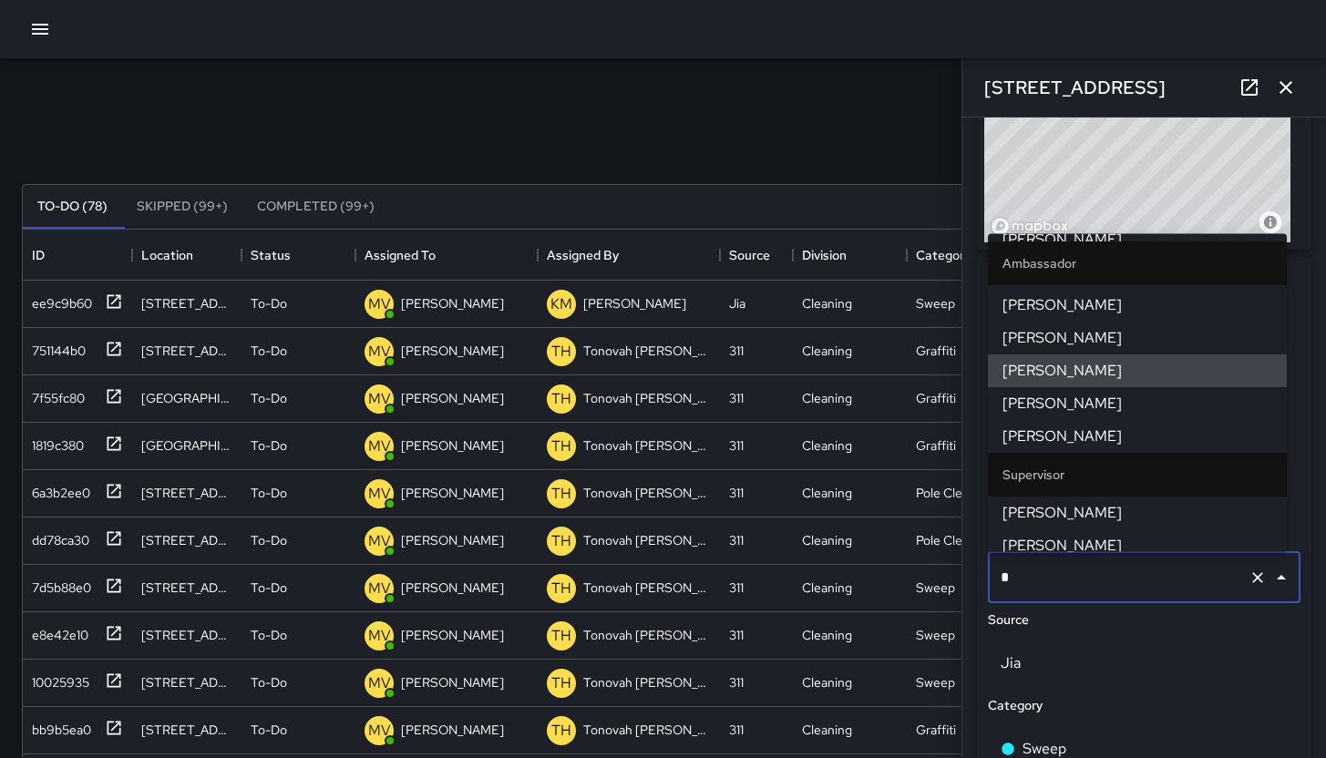
type input "**"
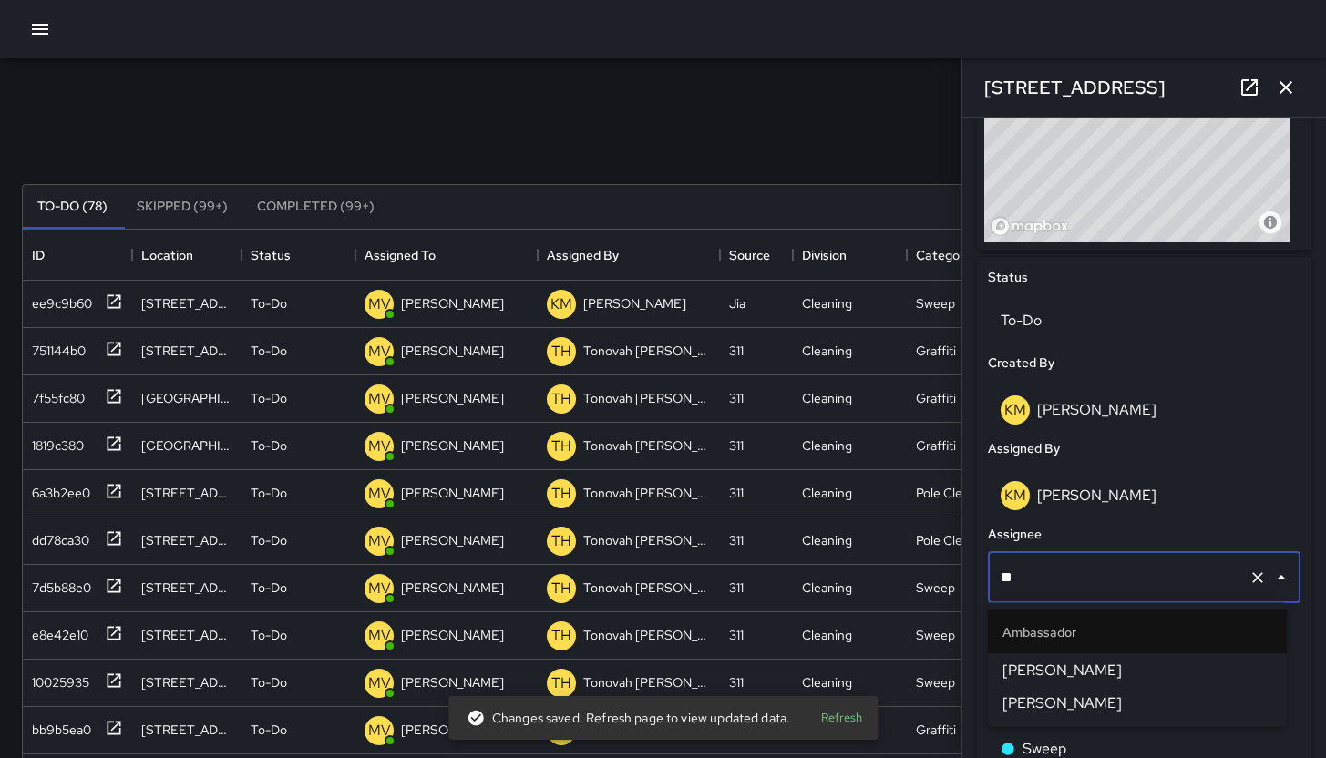
click at [1046, 658] on li "[PERSON_NAME]" at bounding box center [1137, 670] width 299 height 33
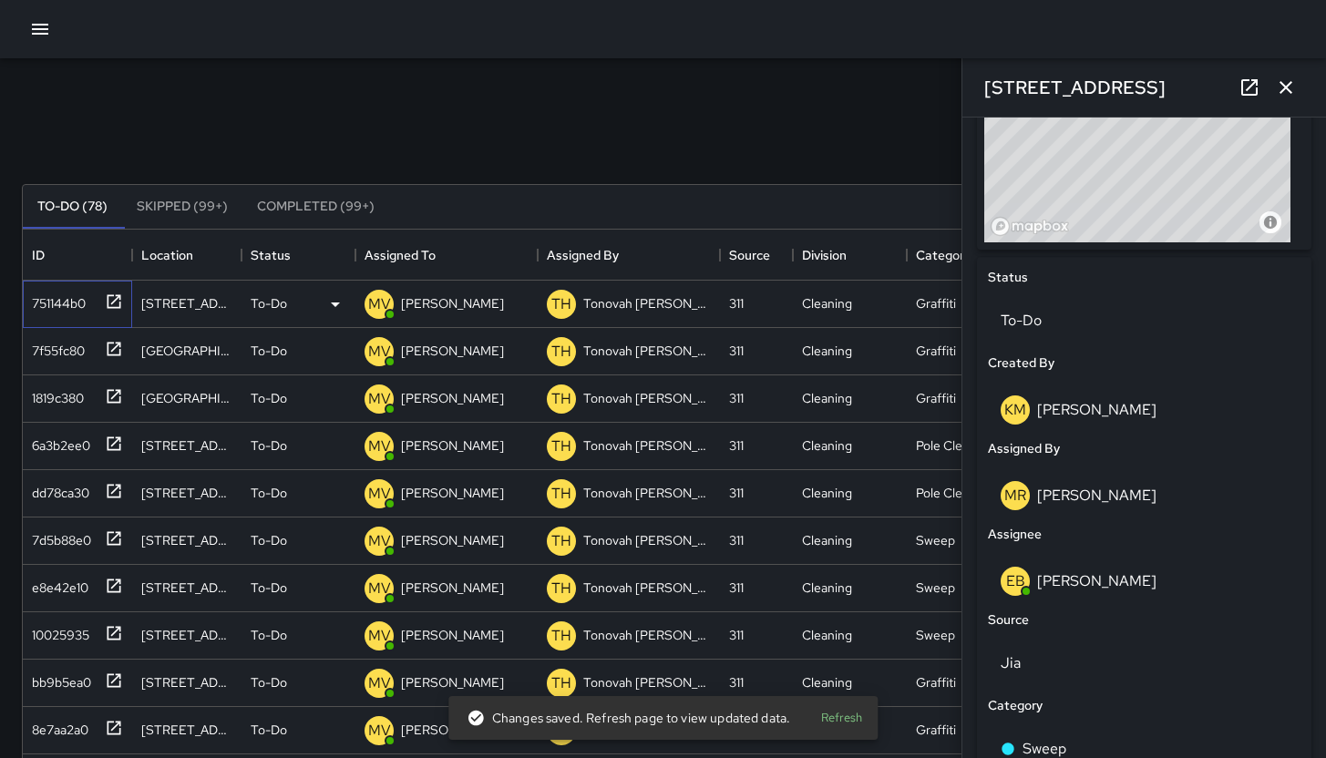
click at [69, 314] on div "751144b0" at bounding box center [74, 300] width 98 height 30
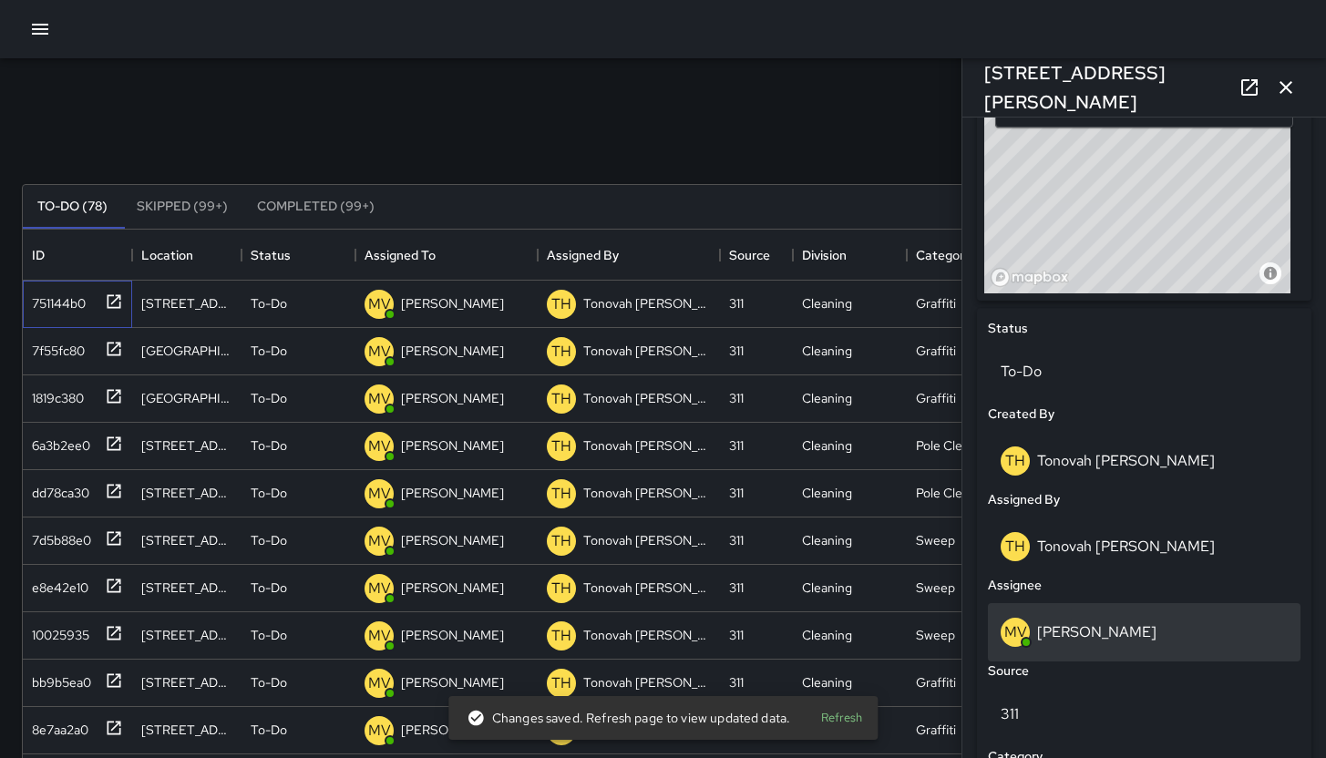
scroll to position [684, 0]
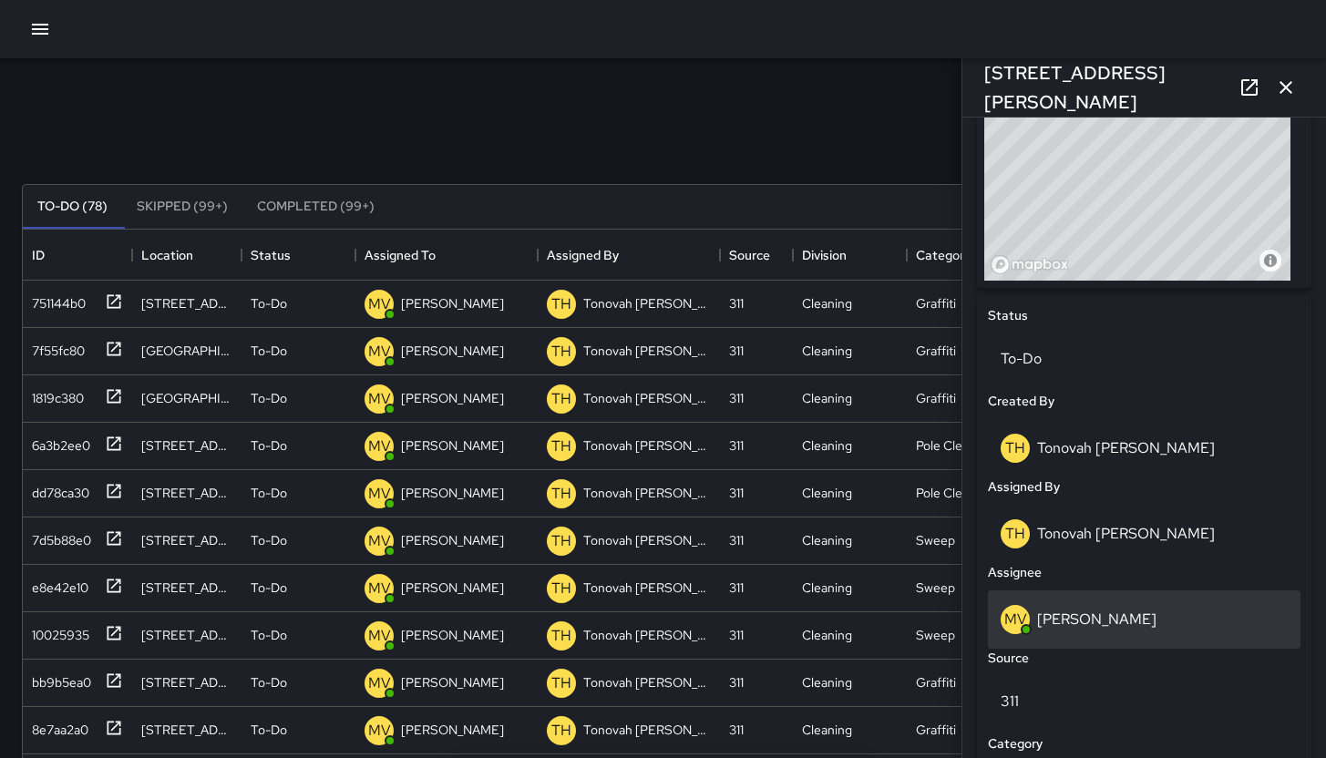
click at [1137, 596] on div "MV Maclis Velasquez" at bounding box center [1144, 620] width 313 height 58
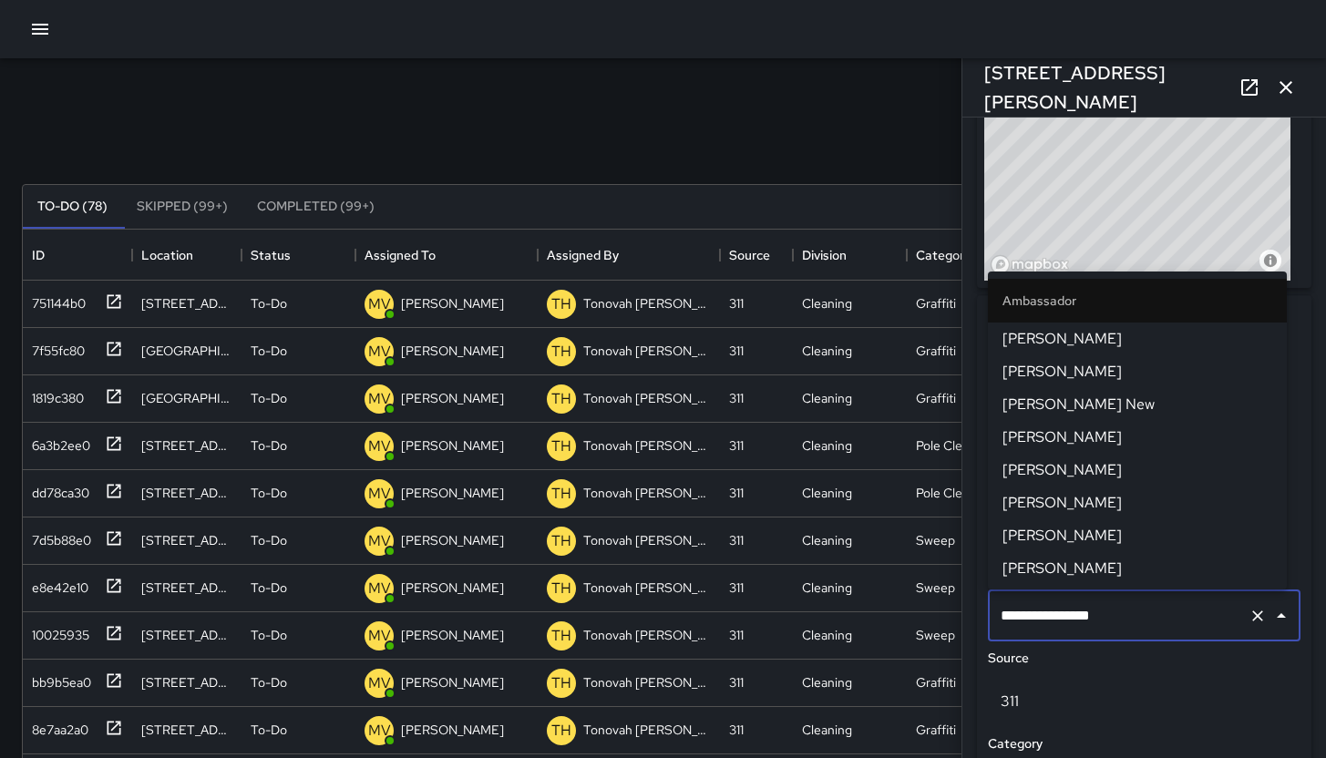
scroll to position [717, 0]
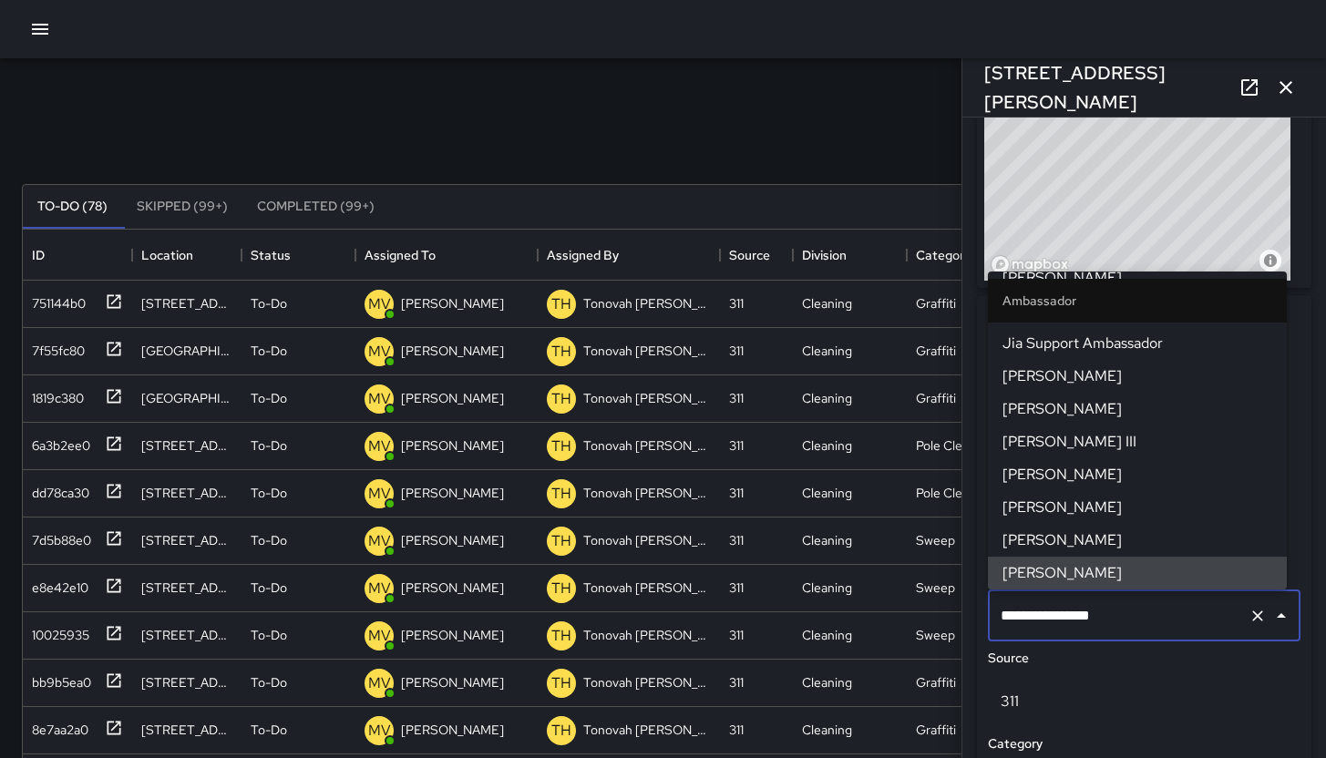
drag, startPoint x: 1193, startPoint y: 615, endPoint x: 998, endPoint y: 624, distance: 195.3
click at [998, 624] on input "**********" at bounding box center [1118, 616] width 245 height 35
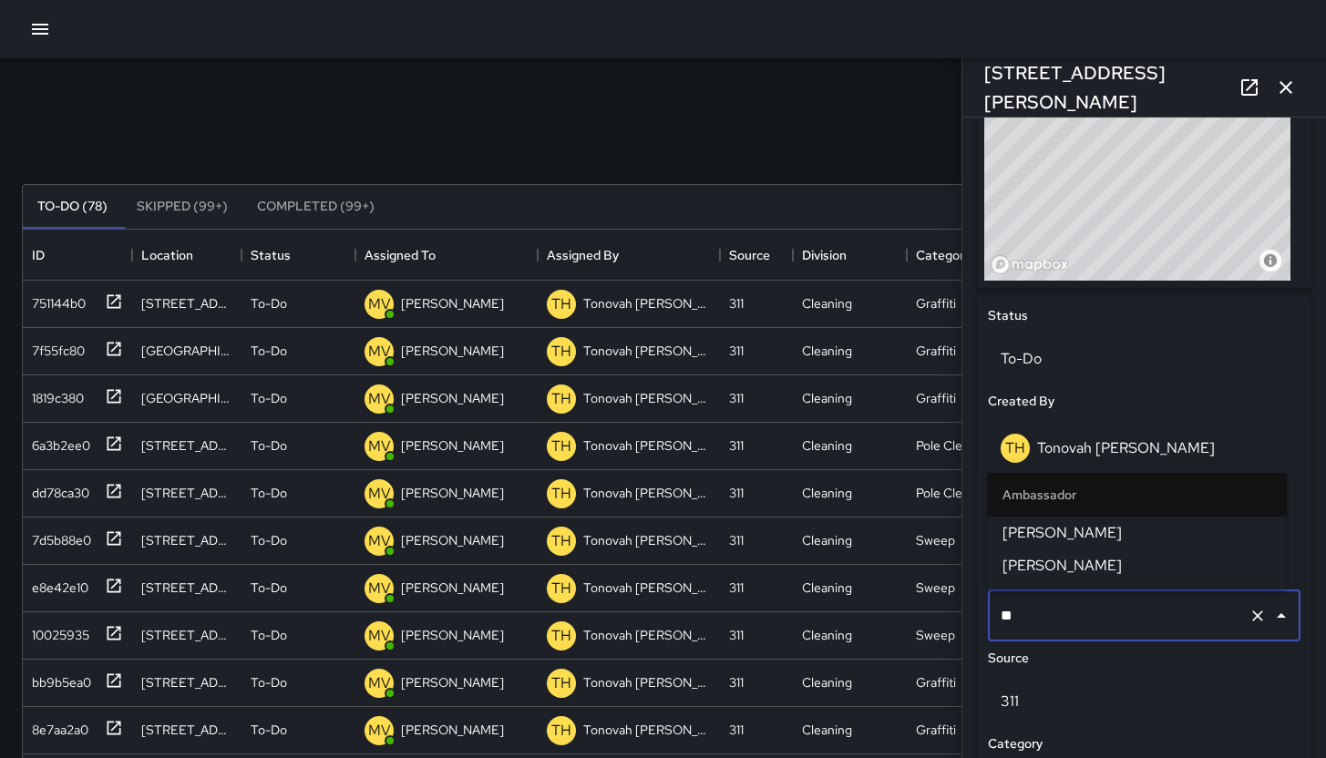
type input "***"
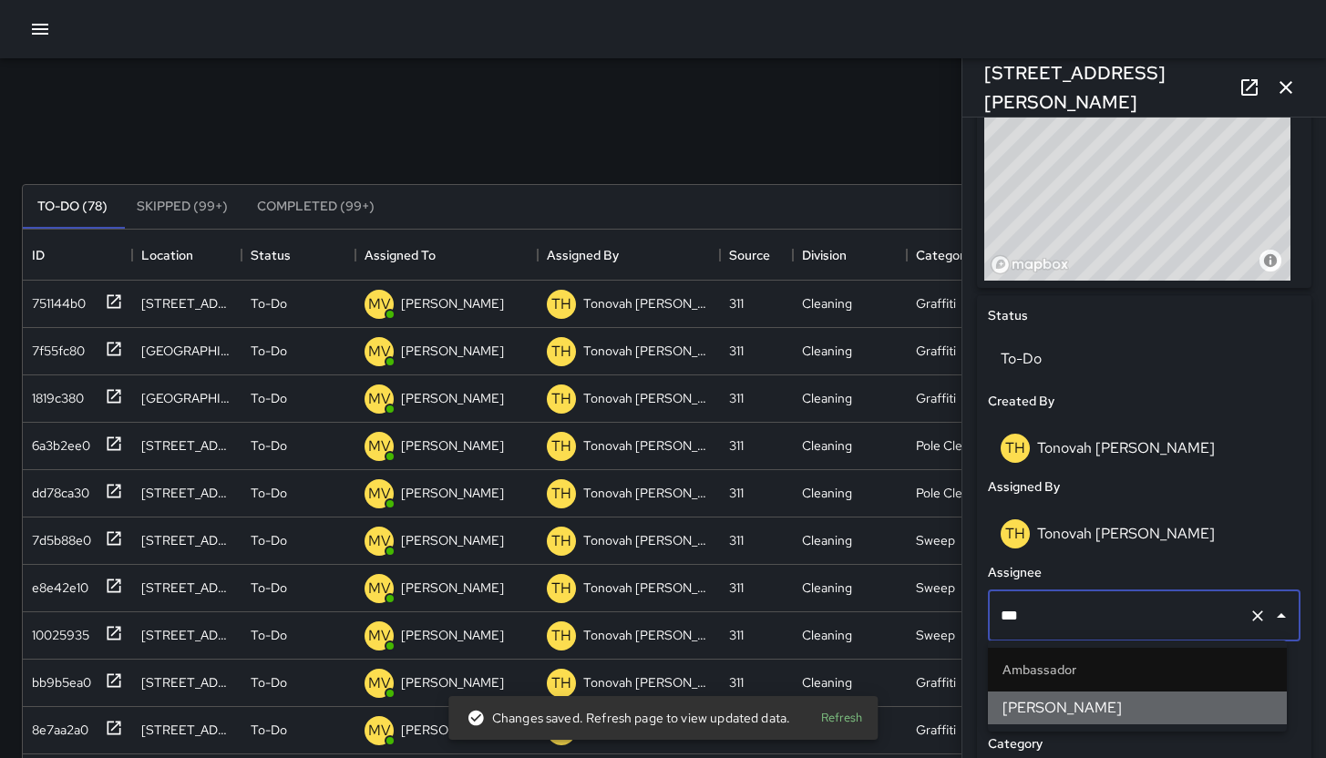
click at [1082, 702] on span "[PERSON_NAME]" at bounding box center [1138, 708] width 270 height 22
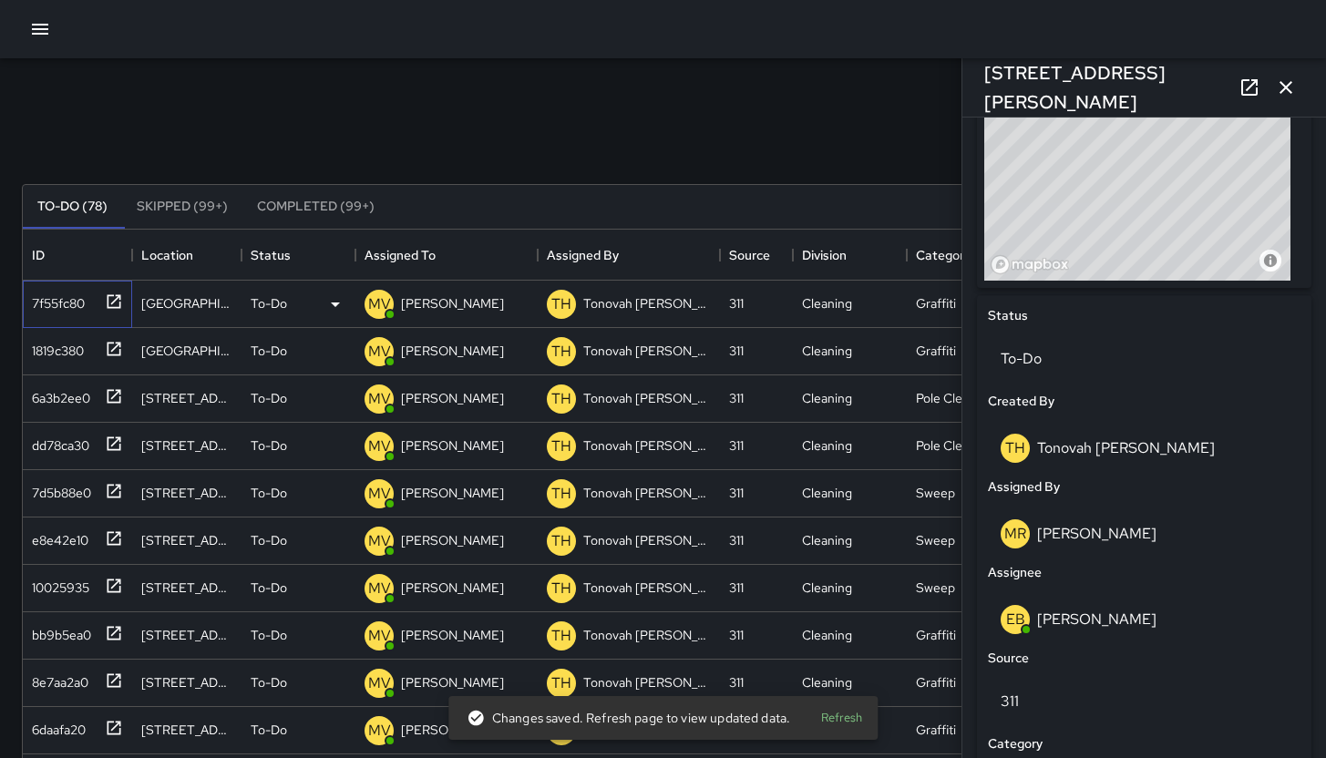
click at [56, 301] on div "7f55fc80" at bounding box center [55, 300] width 60 height 26
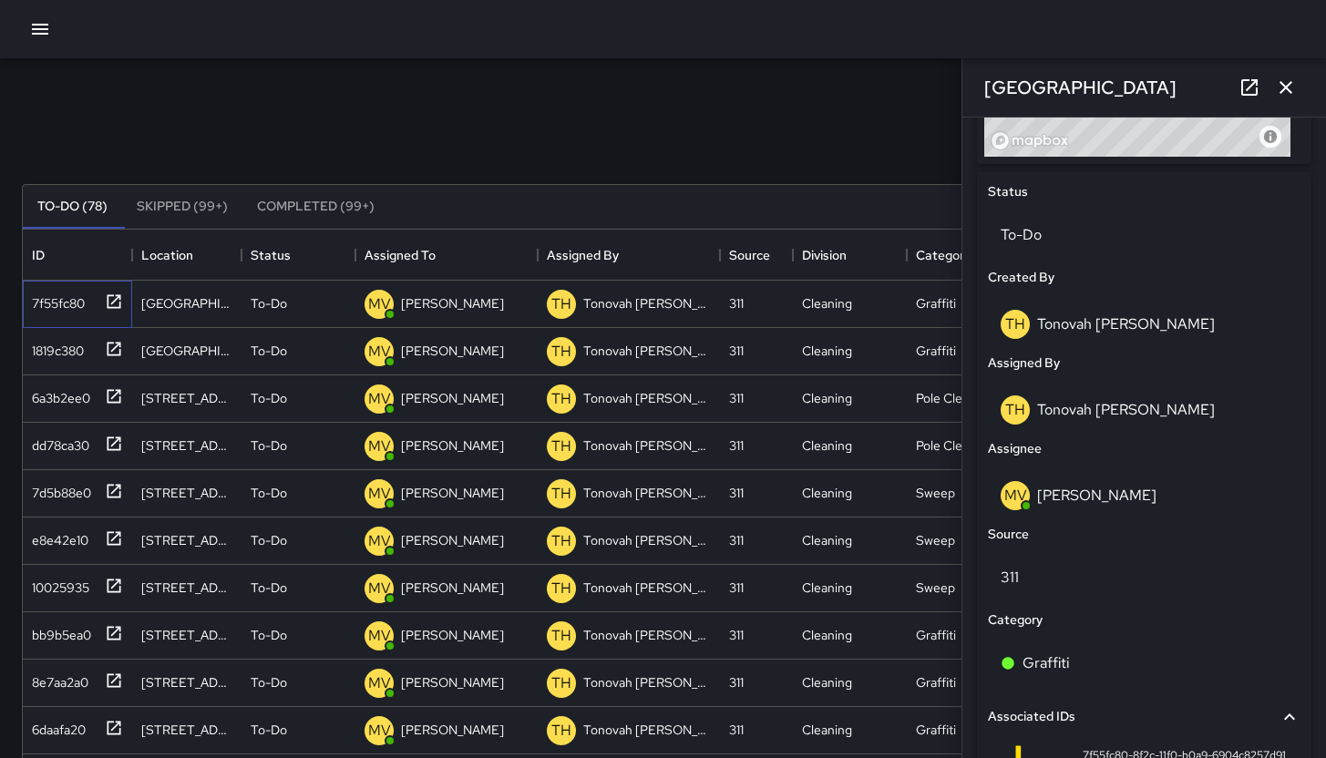
scroll to position [856, 0]
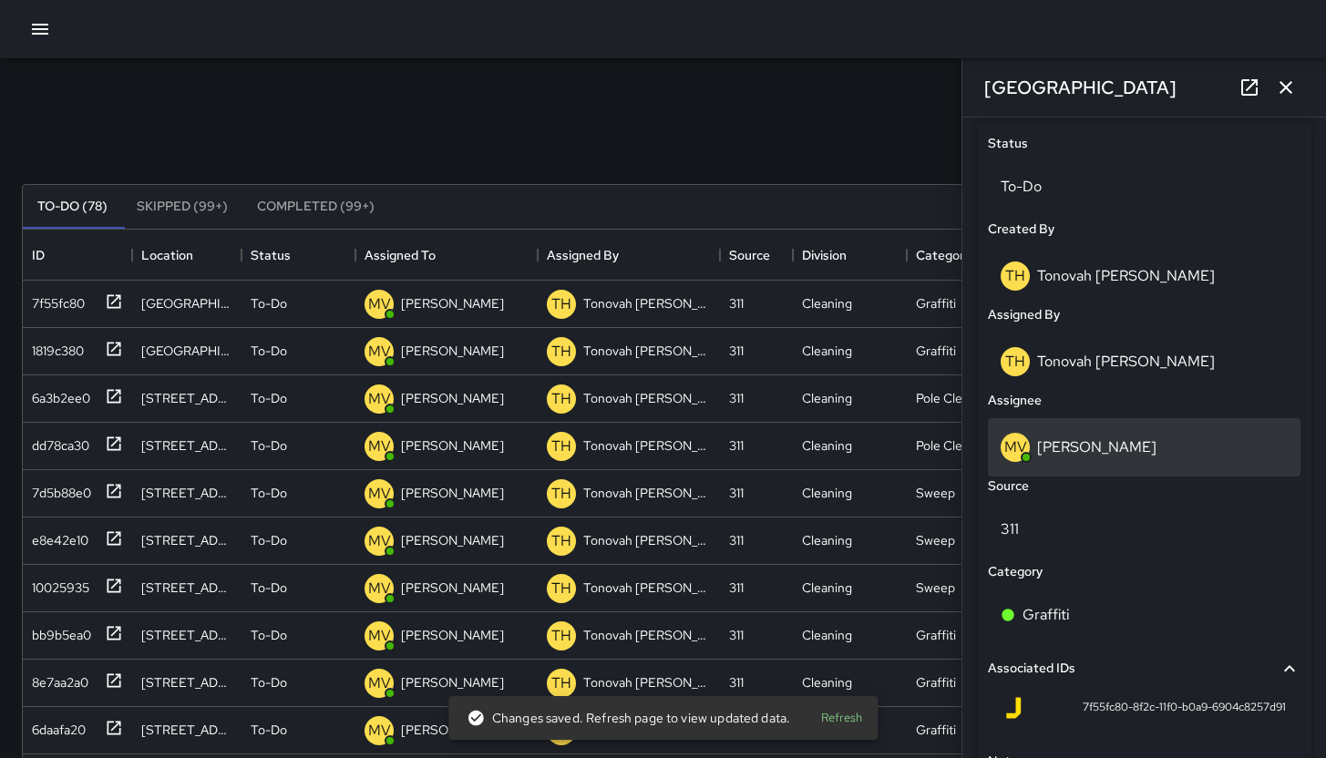
click at [1169, 453] on div "MV Maclis Velasquez" at bounding box center [1144, 447] width 287 height 29
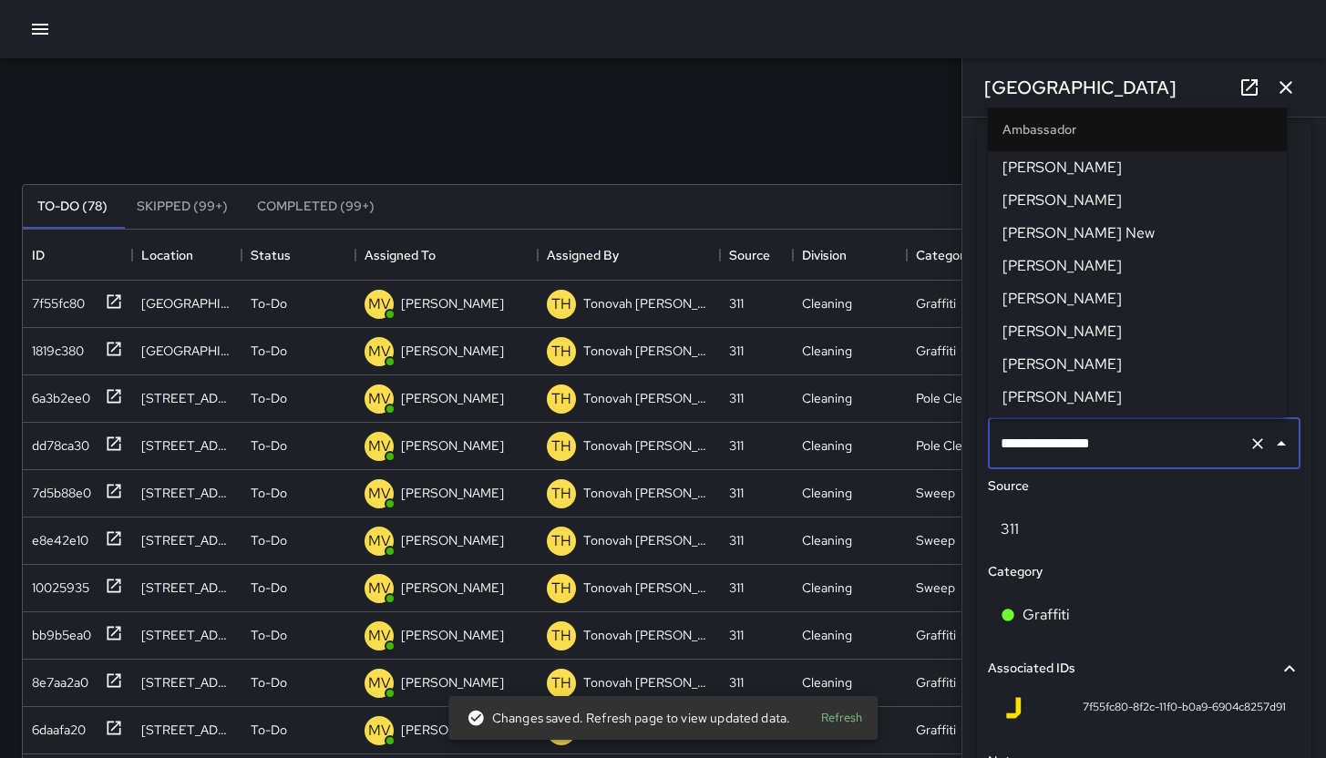
scroll to position [717, 0]
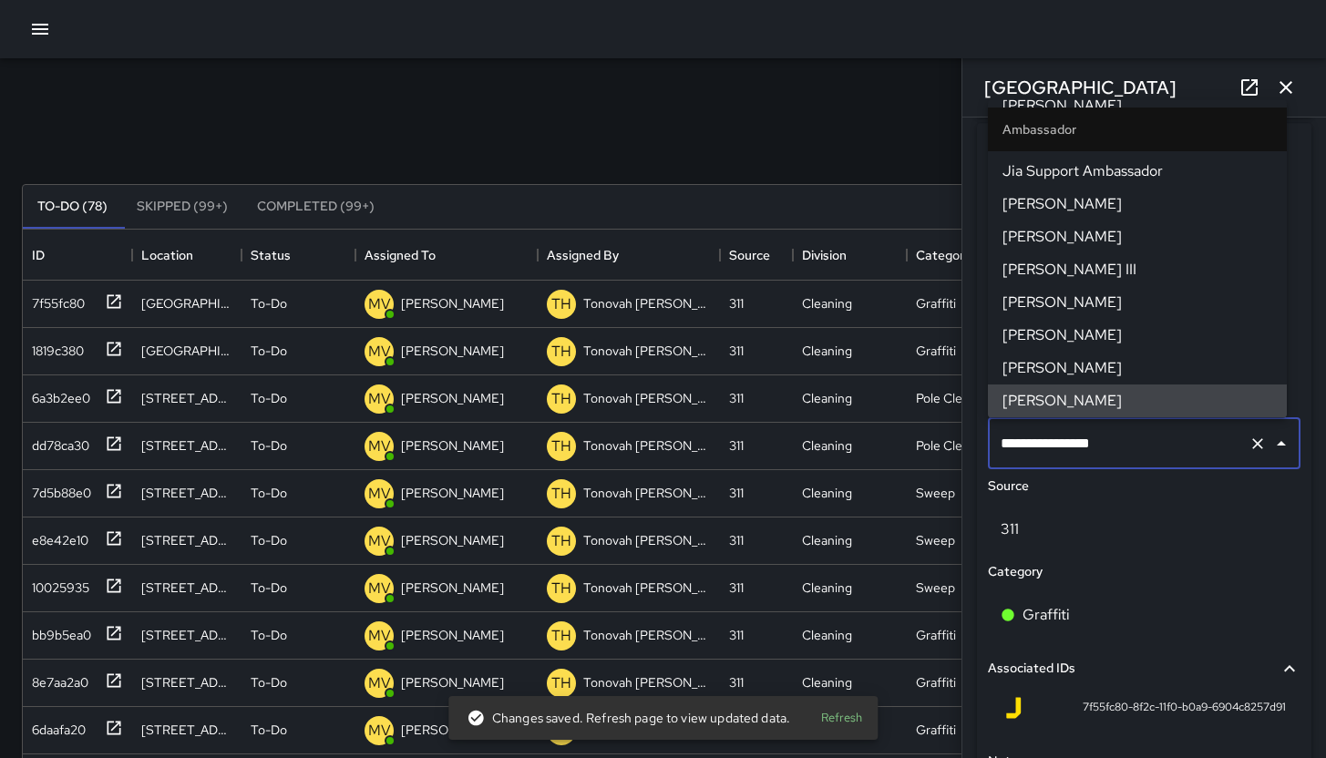
click at [1169, 453] on input "**********" at bounding box center [1118, 444] width 245 height 35
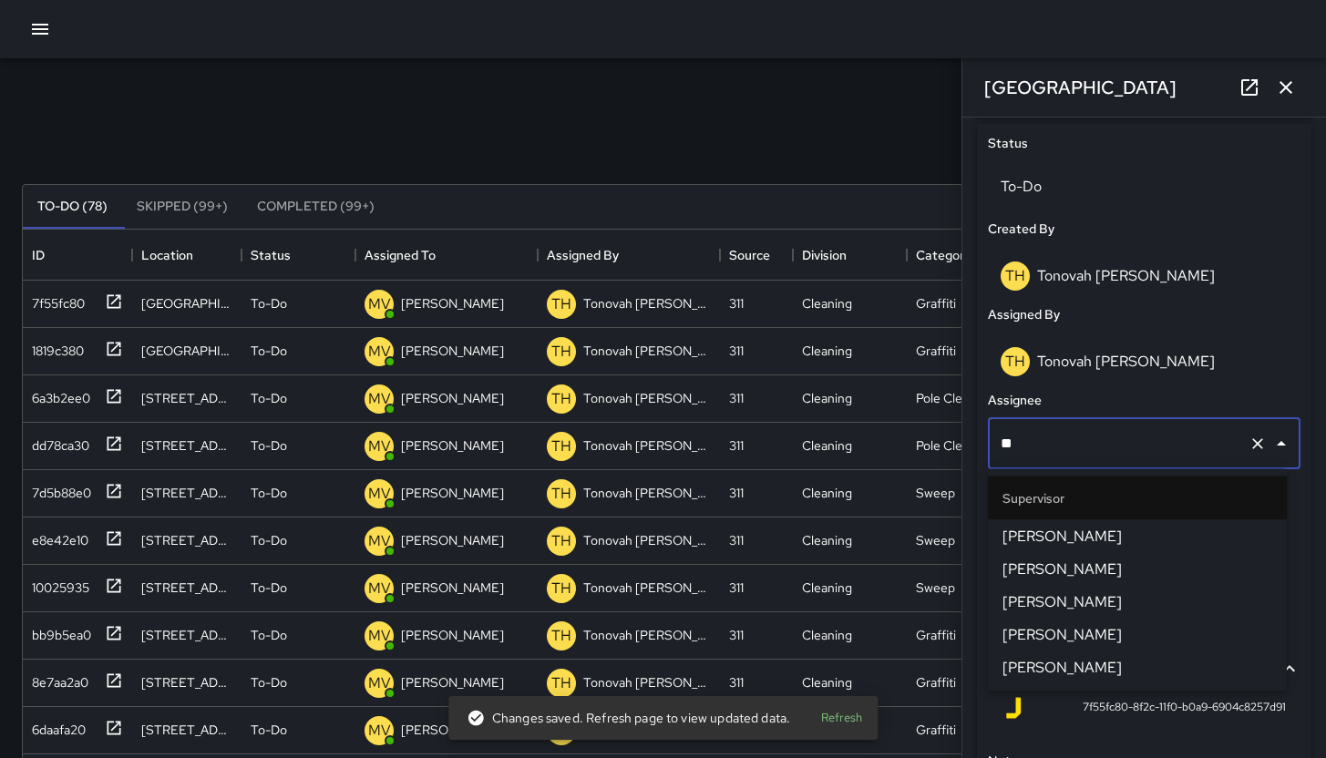
type input "***"
click at [1118, 530] on span "[PERSON_NAME]" at bounding box center [1138, 537] width 270 height 22
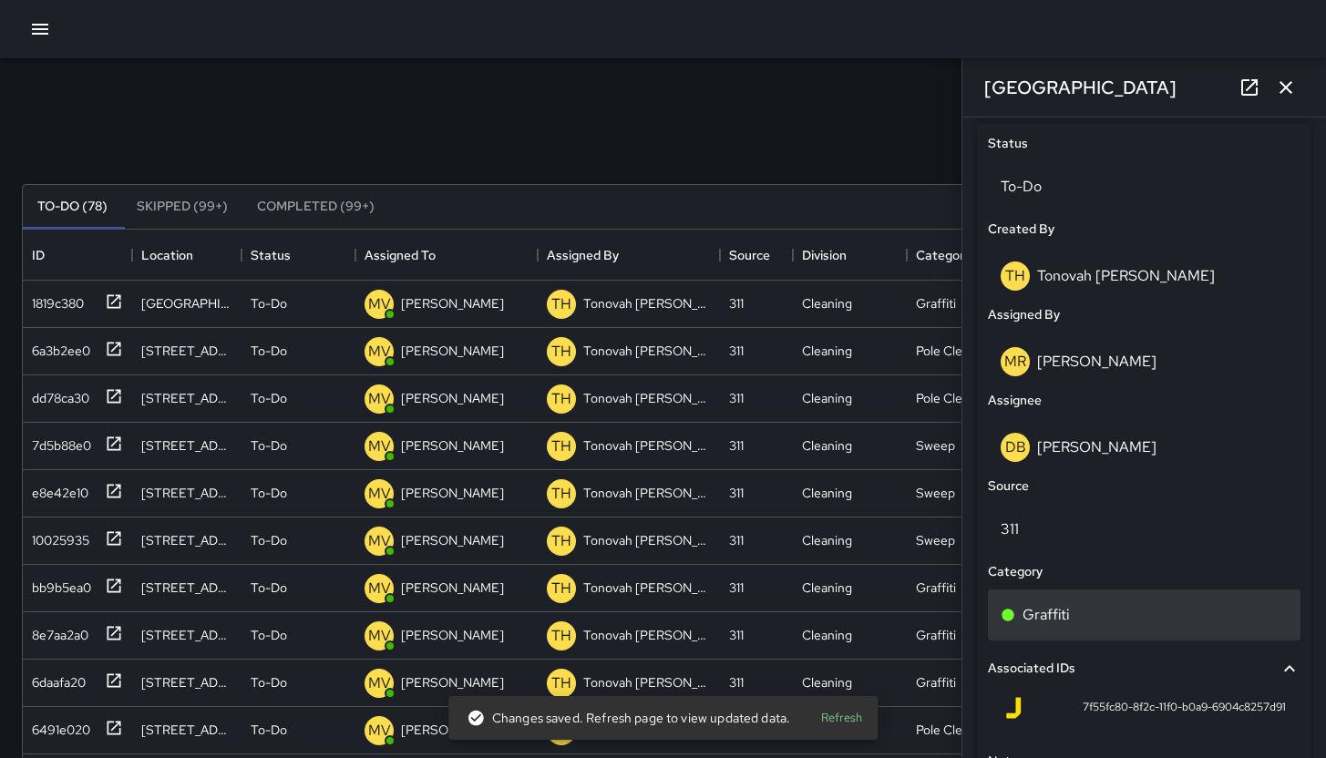
click at [1107, 629] on div "Graffiti" at bounding box center [1144, 615] width 313 height 51
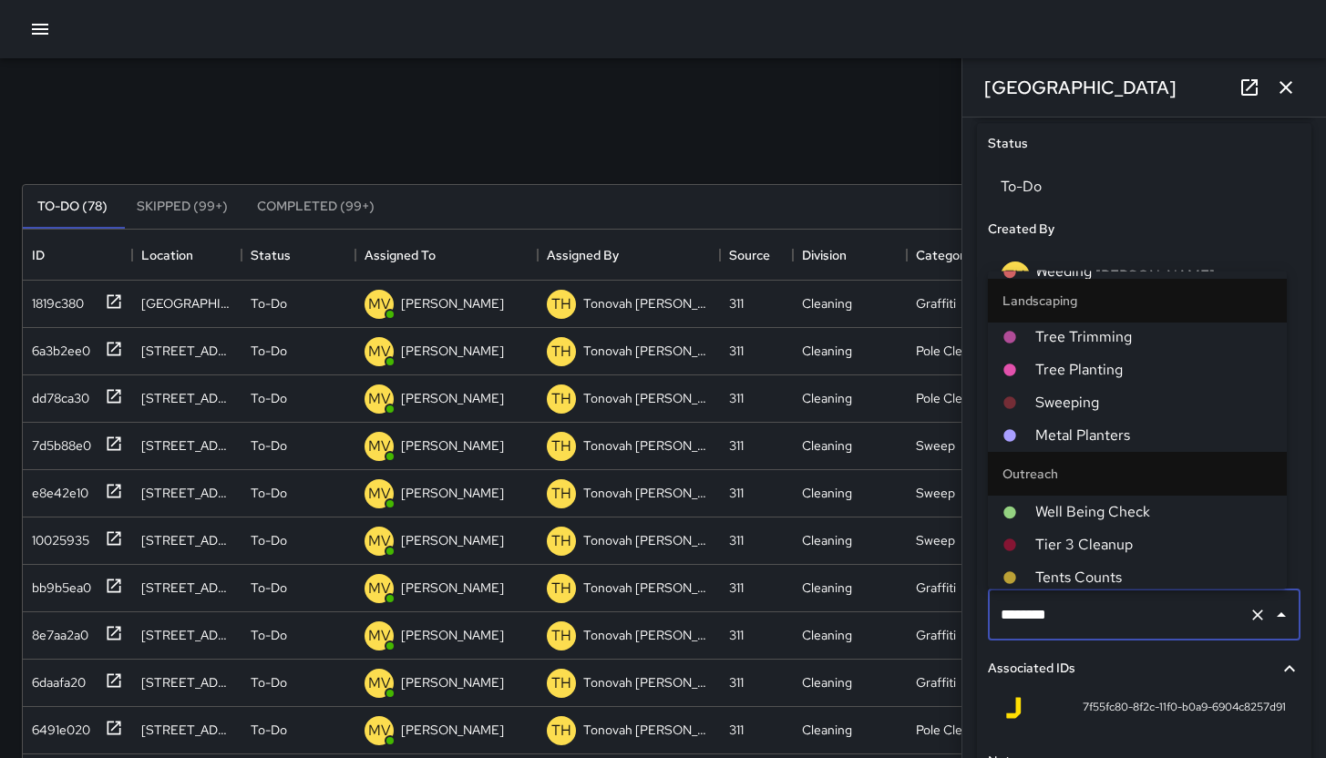
scroll to position [1226, 0]
type input "*******"
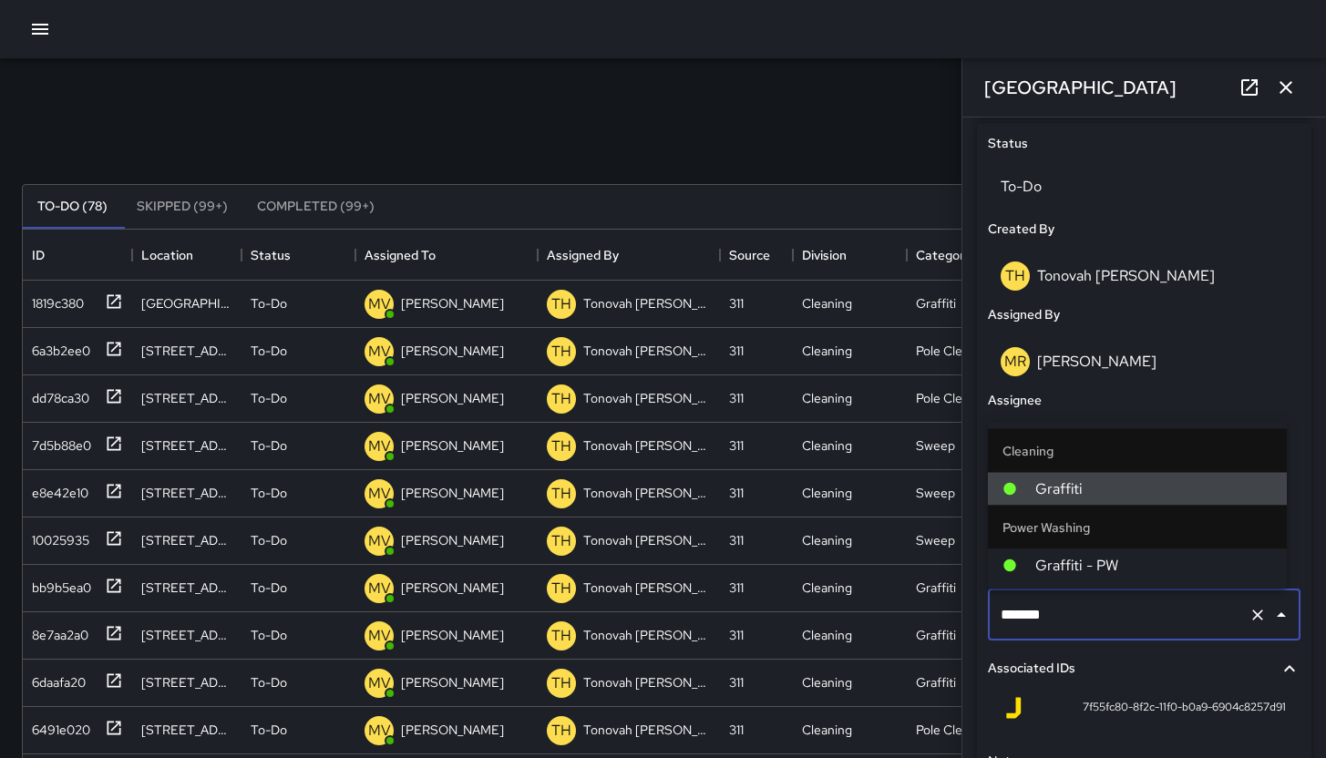
scroll to position [0, 0]
click at [1086, 549] on li "Power Washing" at bounding box center [1137, 528] width 299 height 44
click at [1088, 555] on span "Graffiti - PW" at bounding box center [1153, 566] width 237 height 22
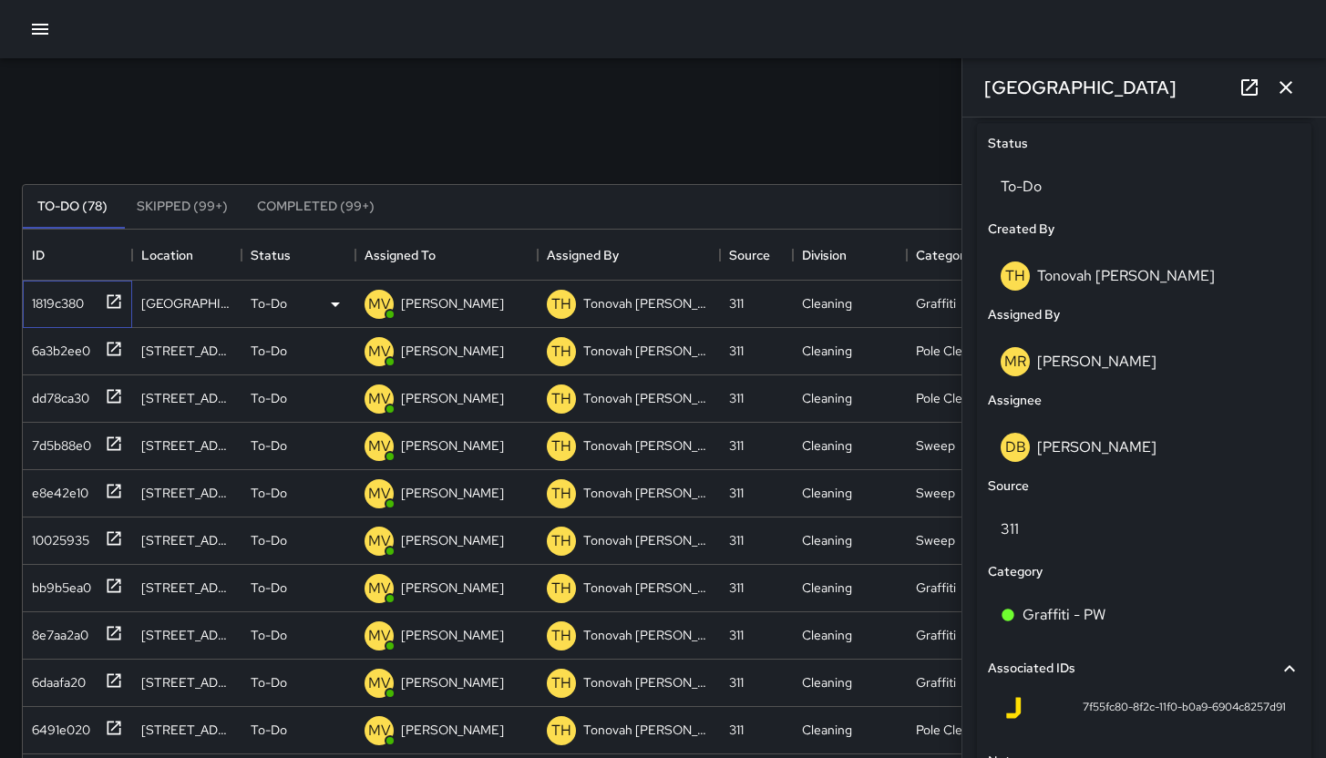
click at [69, 313] on div "1819c380" at bounding box center [74, 300] width 98 height 30
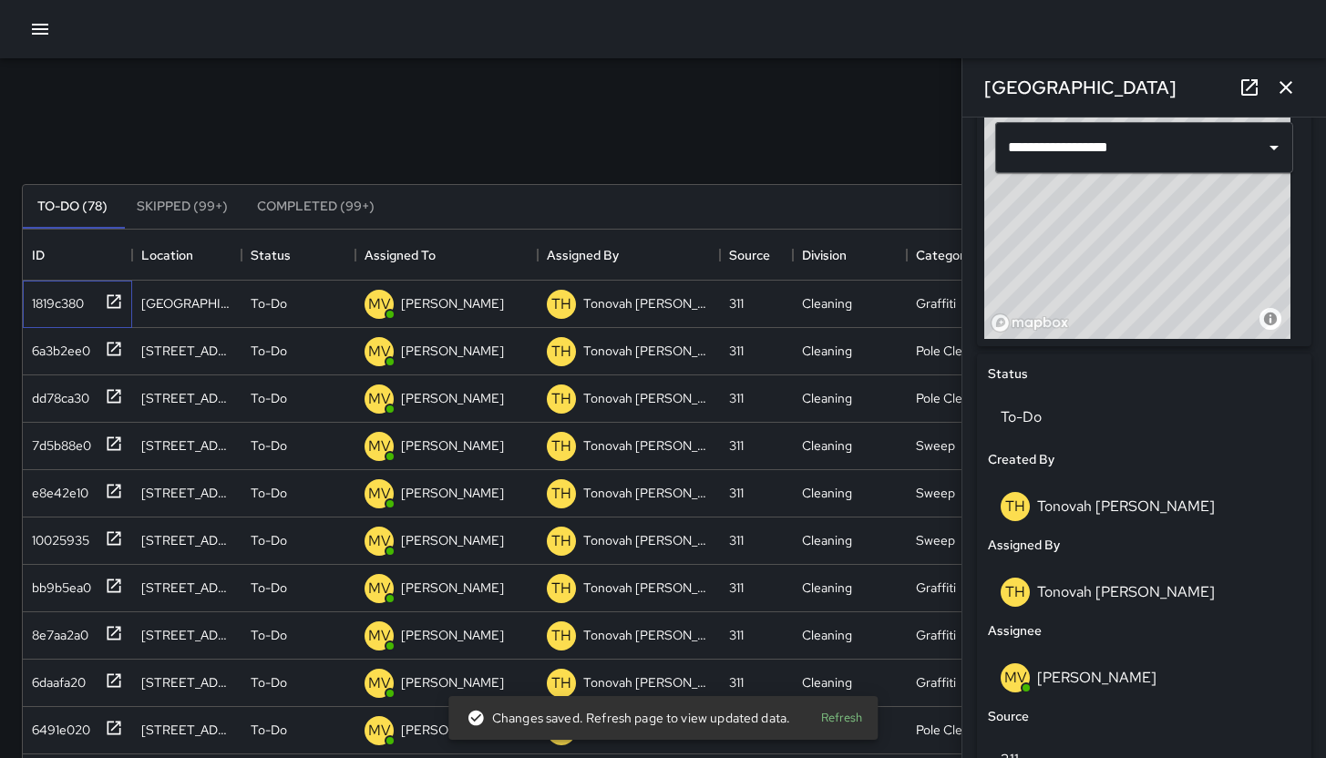
scroll to position [712, 0]
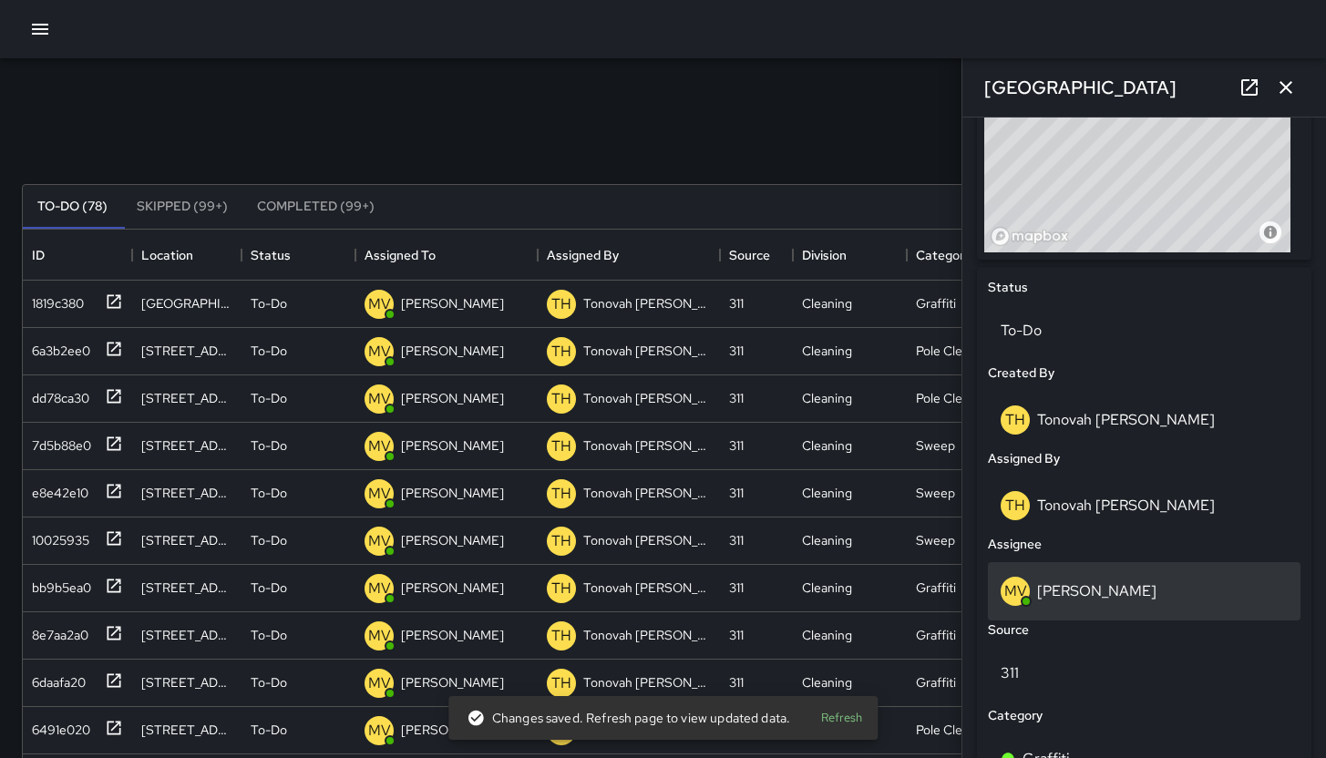
click at [1136, 594] on p "Maclis Velasquez" at bounding box center [1096, 591] width 119 height 19
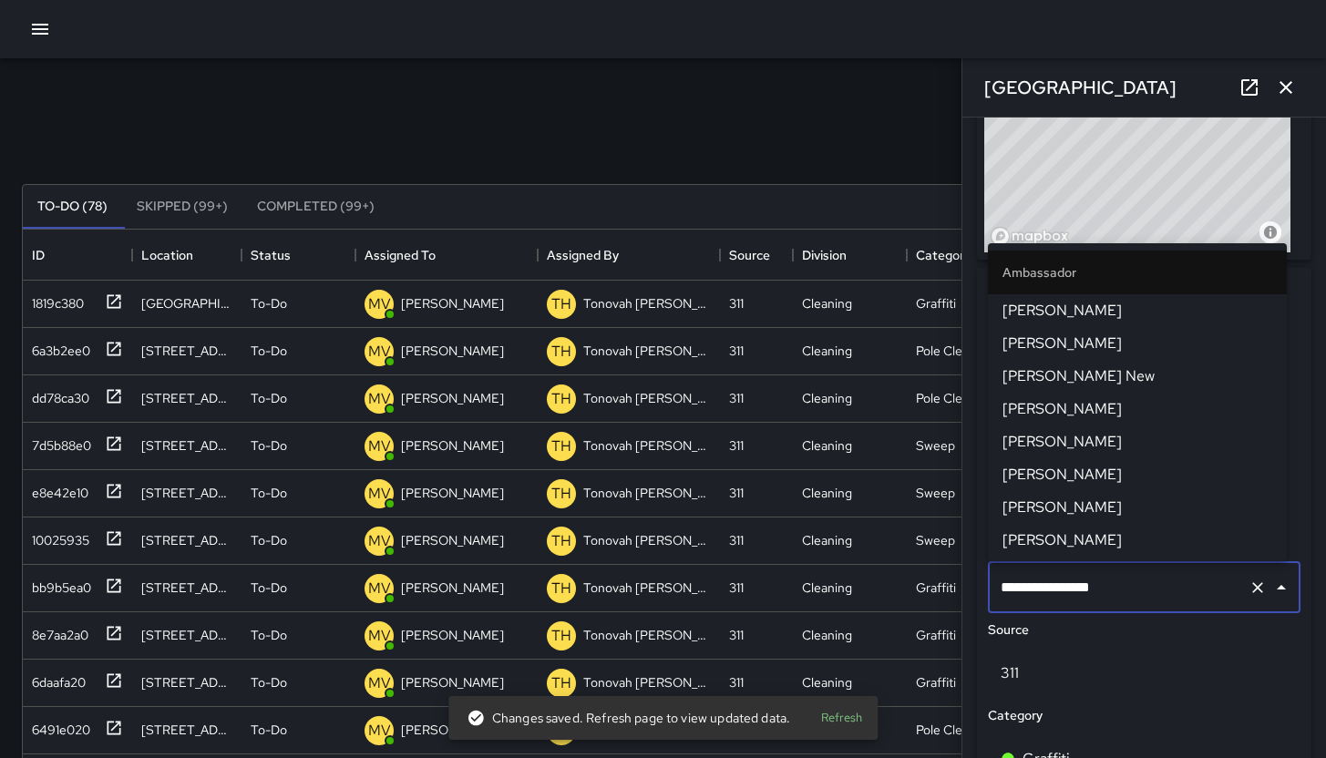
click at [1136, 593] on input "**********" at bounding box center [1118, 588] width 245 height 35
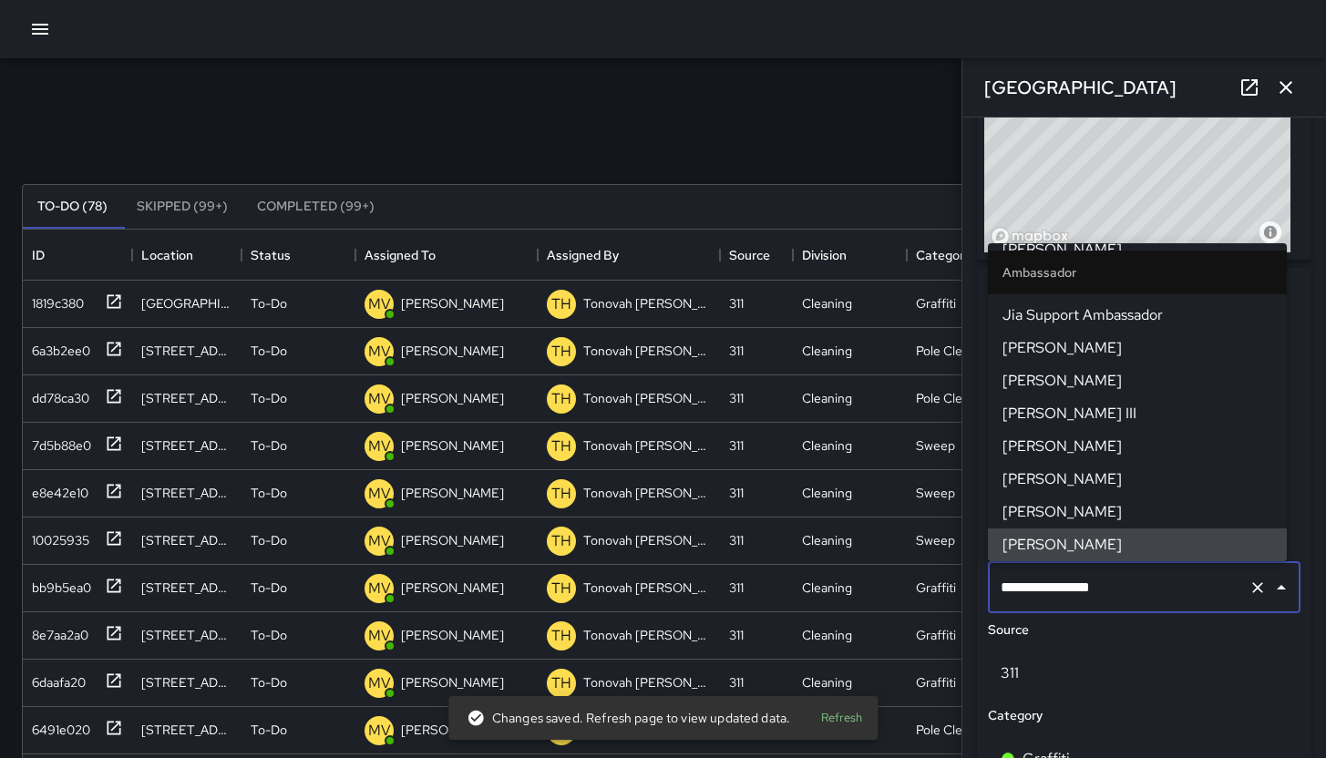
click at [1136, 593] on input "**********" at bounding box center [1118, 588] width 245 height 35
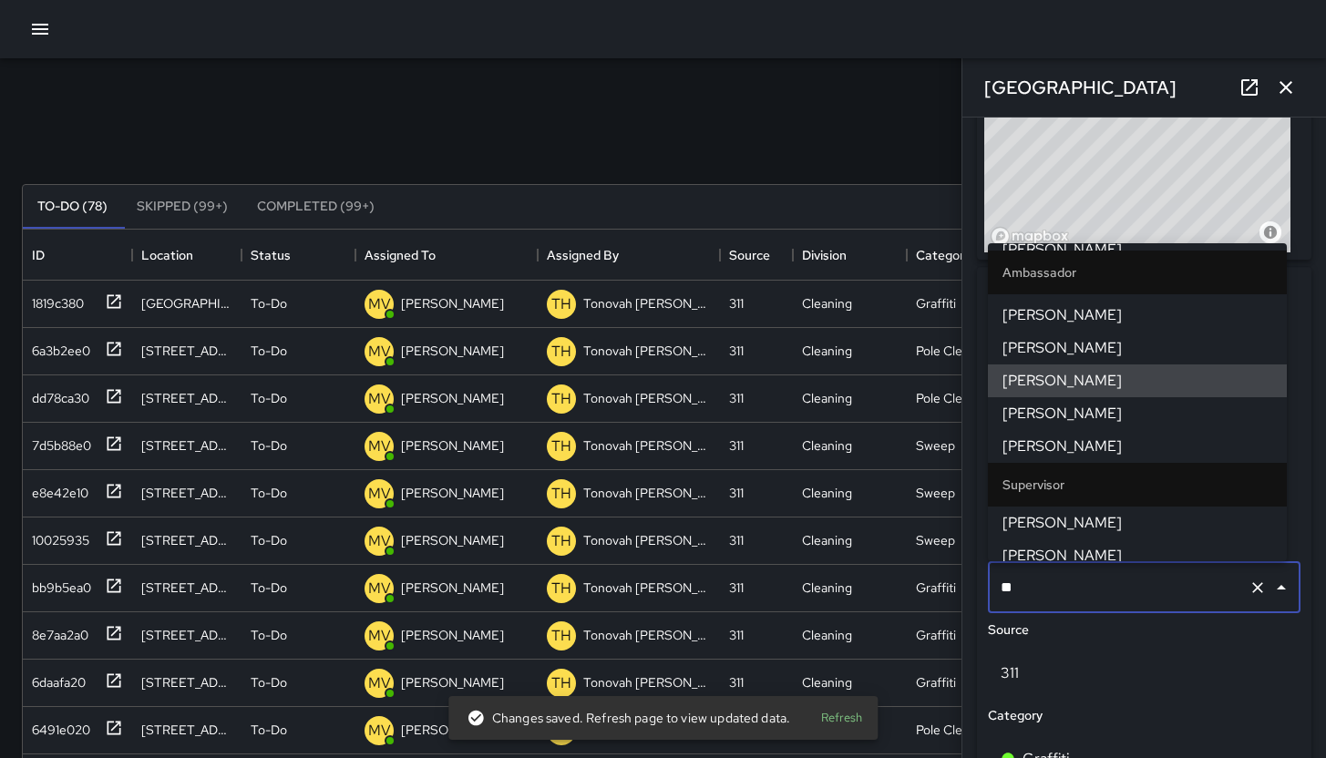
scroll to position [0, 0]
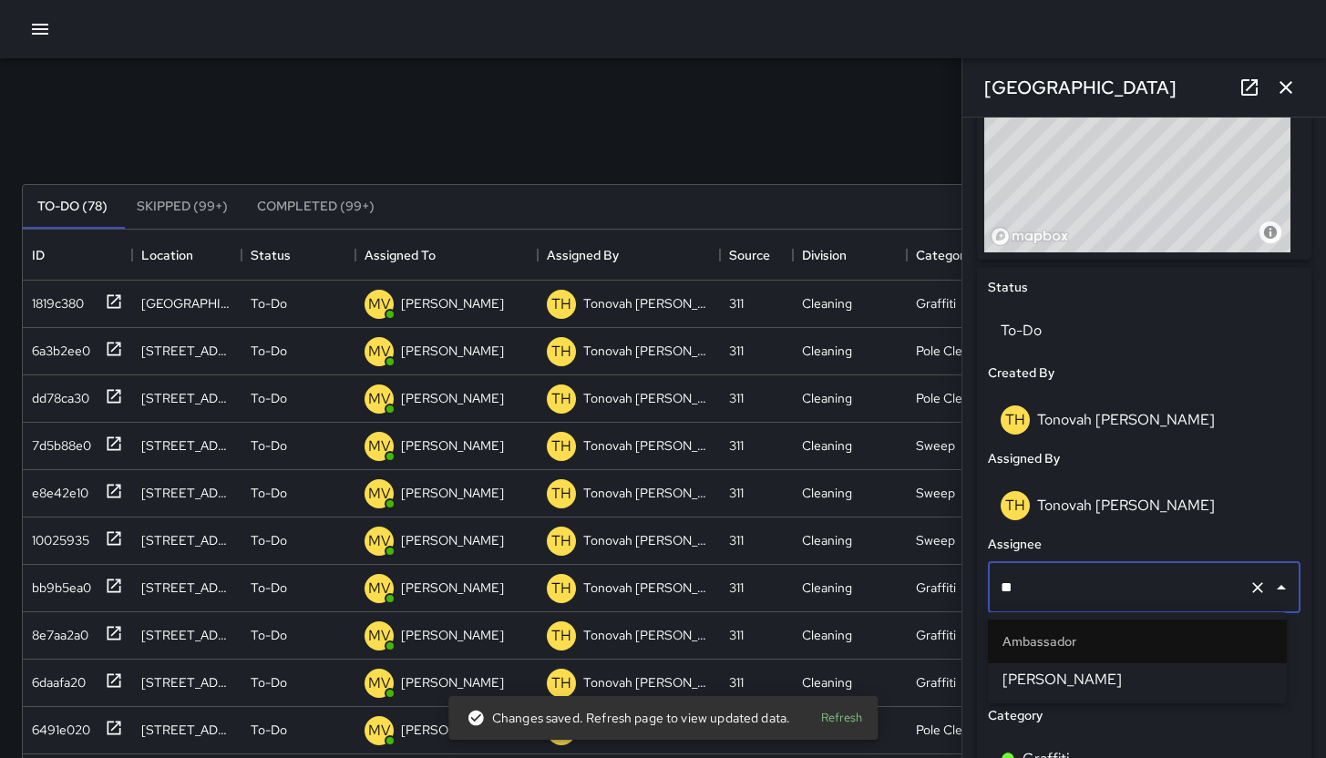
type input "*"
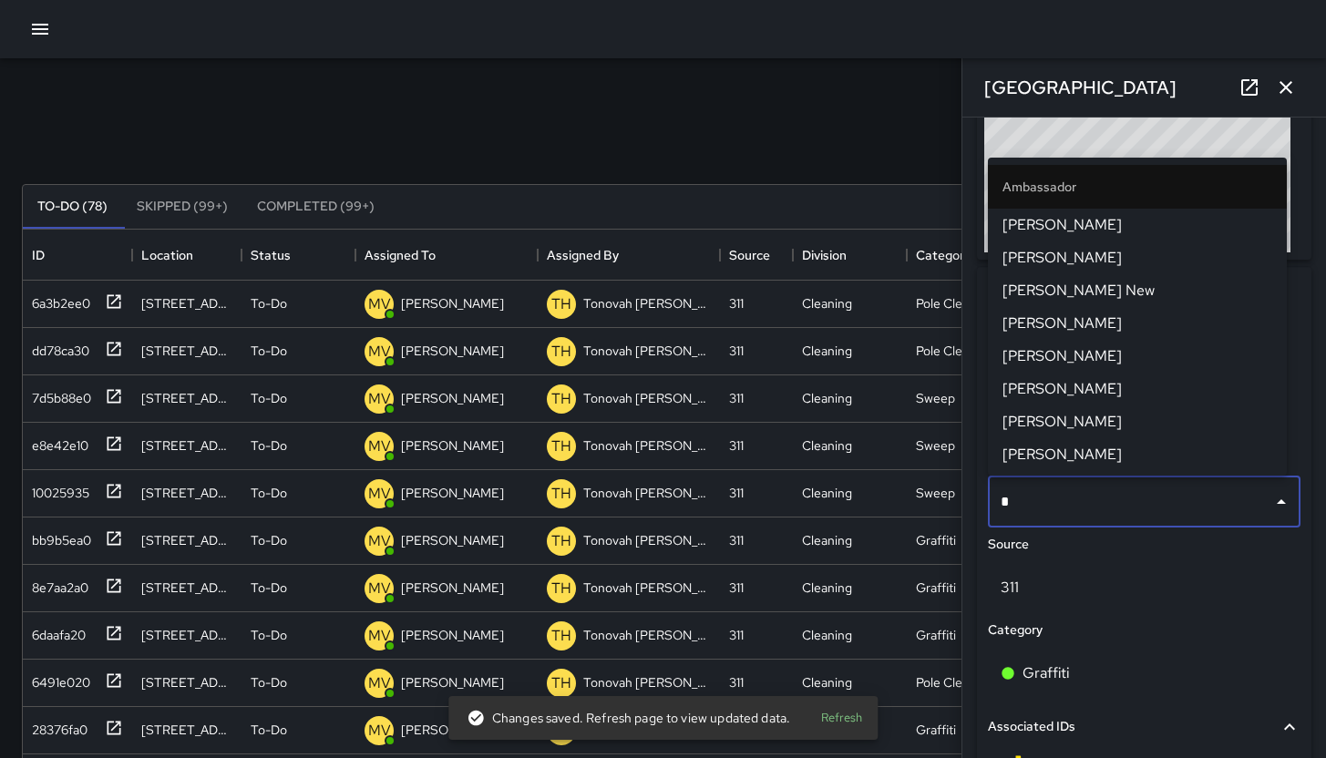
type input "**"
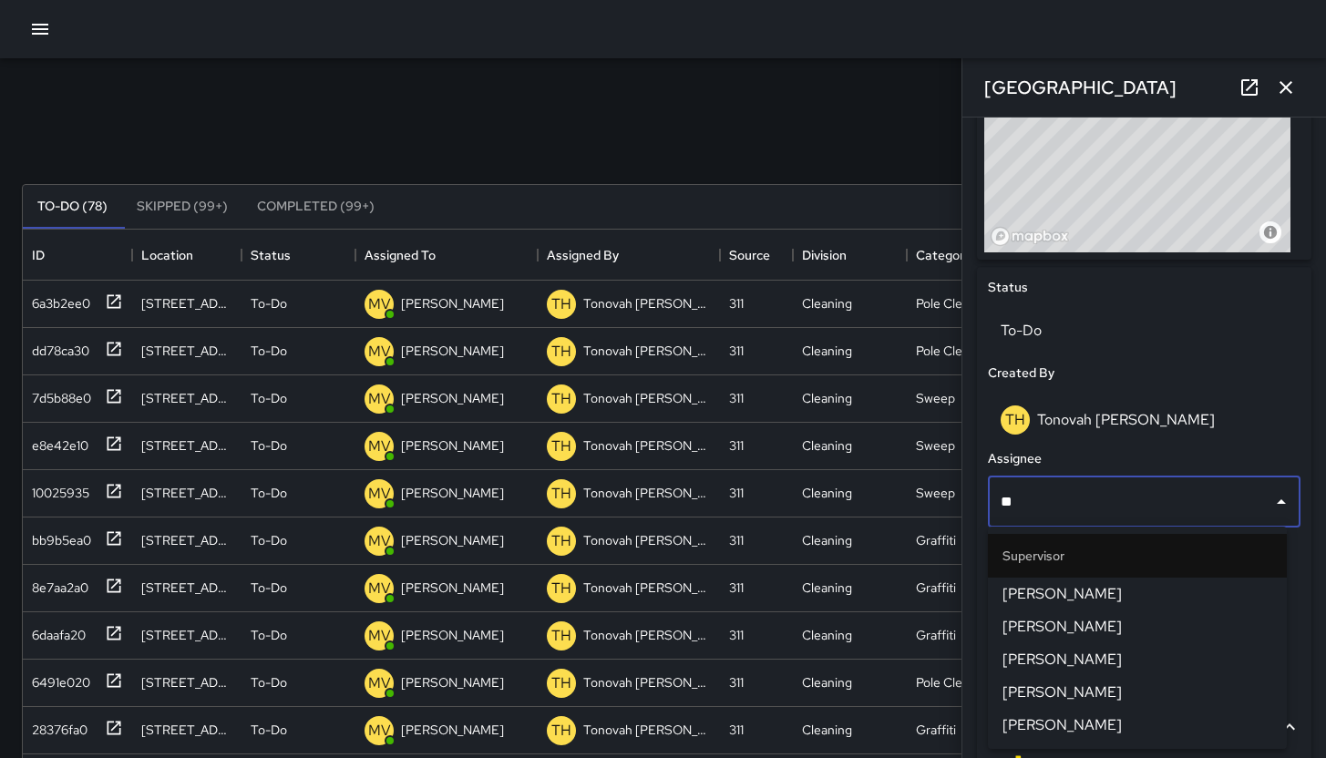
click at [1144, 585] on span "[PERSON_NAME]" at bounding box center [1138, 594] width 270 height 22
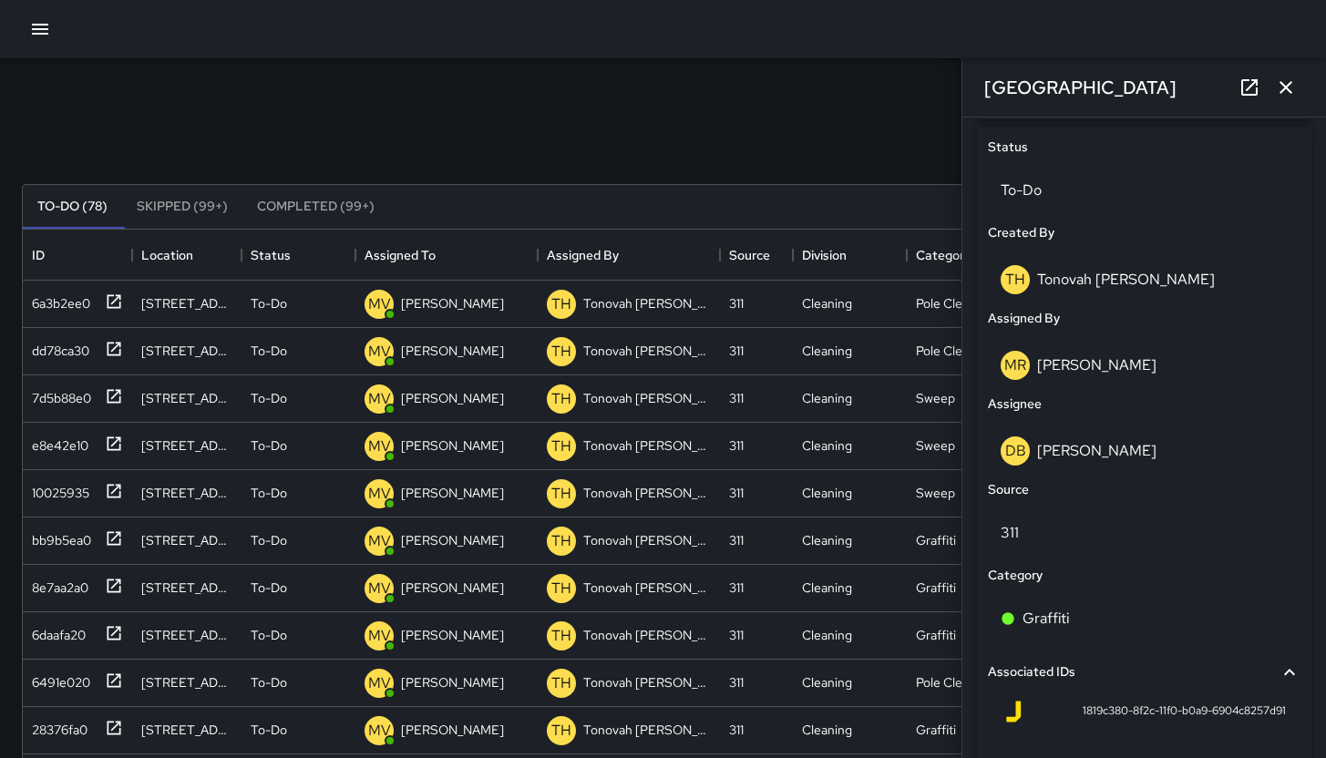
scroll to position [1033, 0]
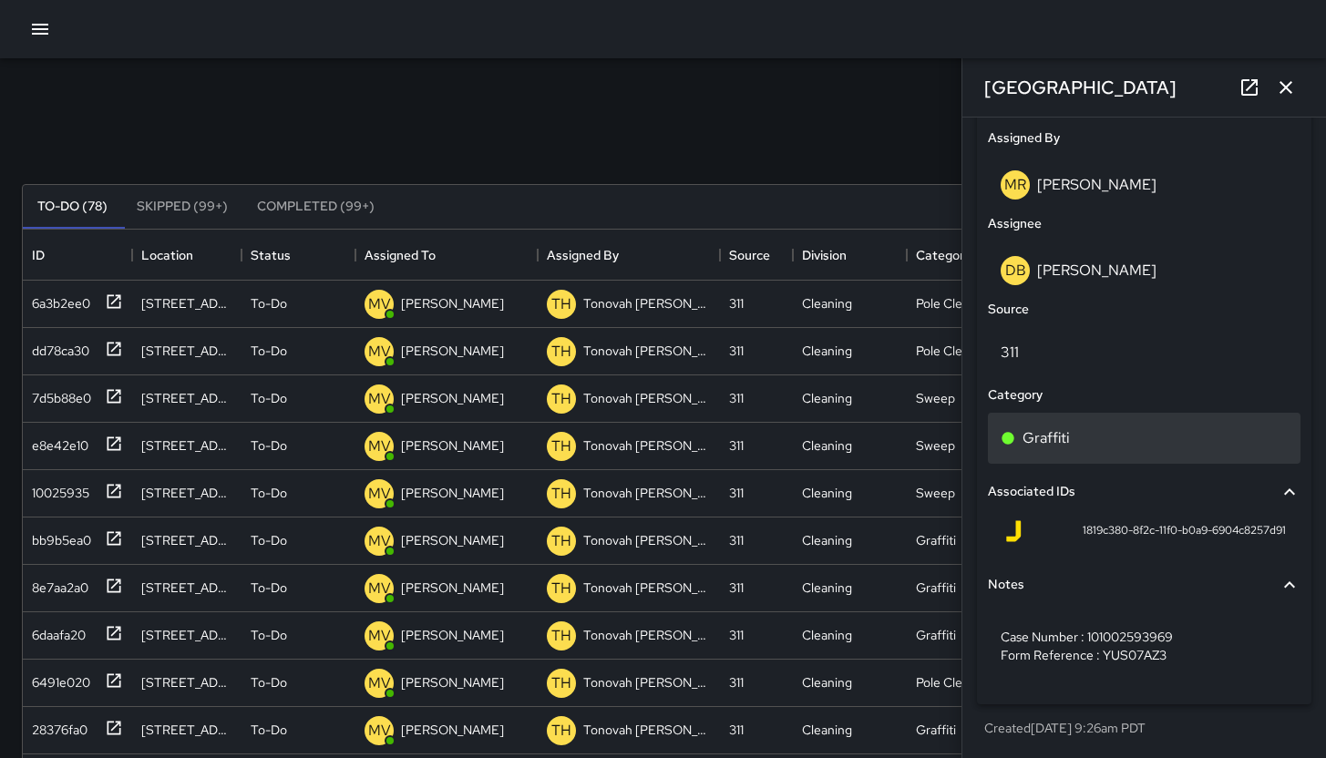
click at [1096, 449] on div "Graffiti" at bounding box center [1144, 438] width 313 height 51
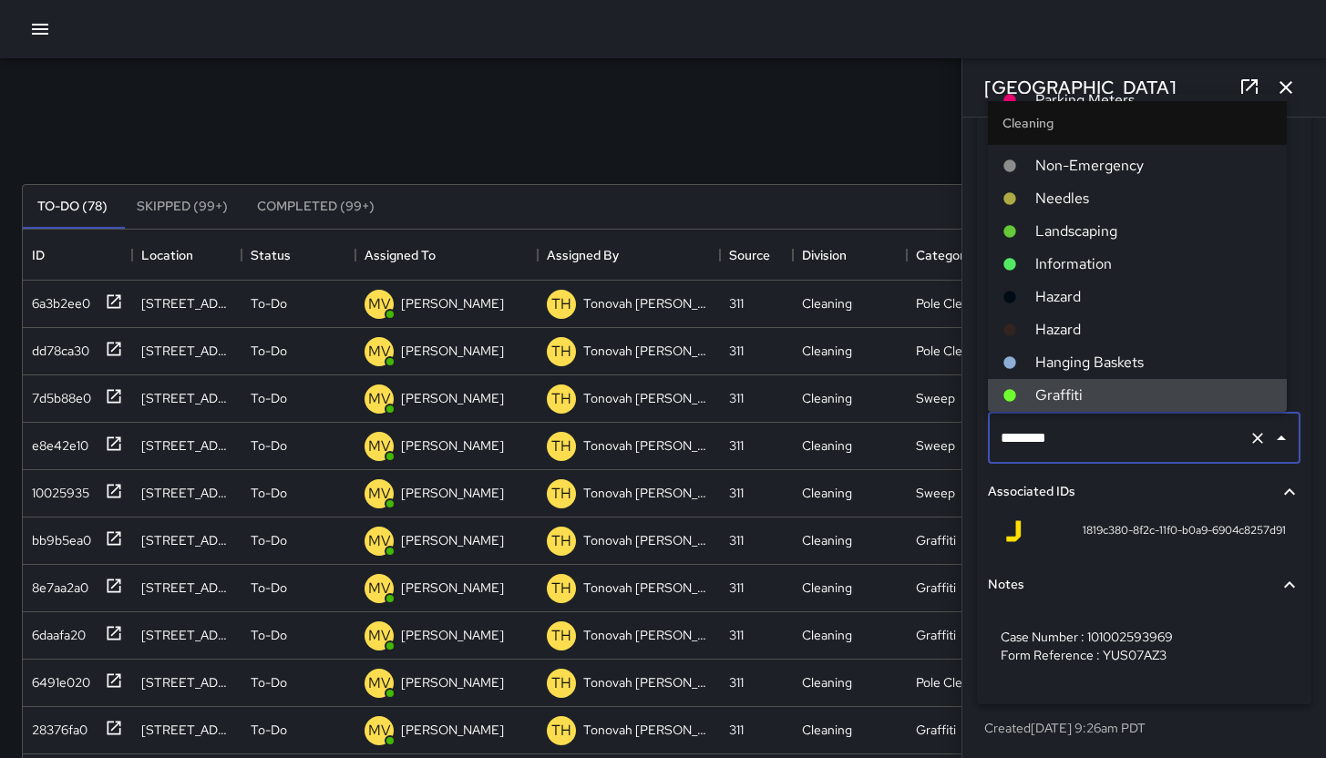
type input "*******"
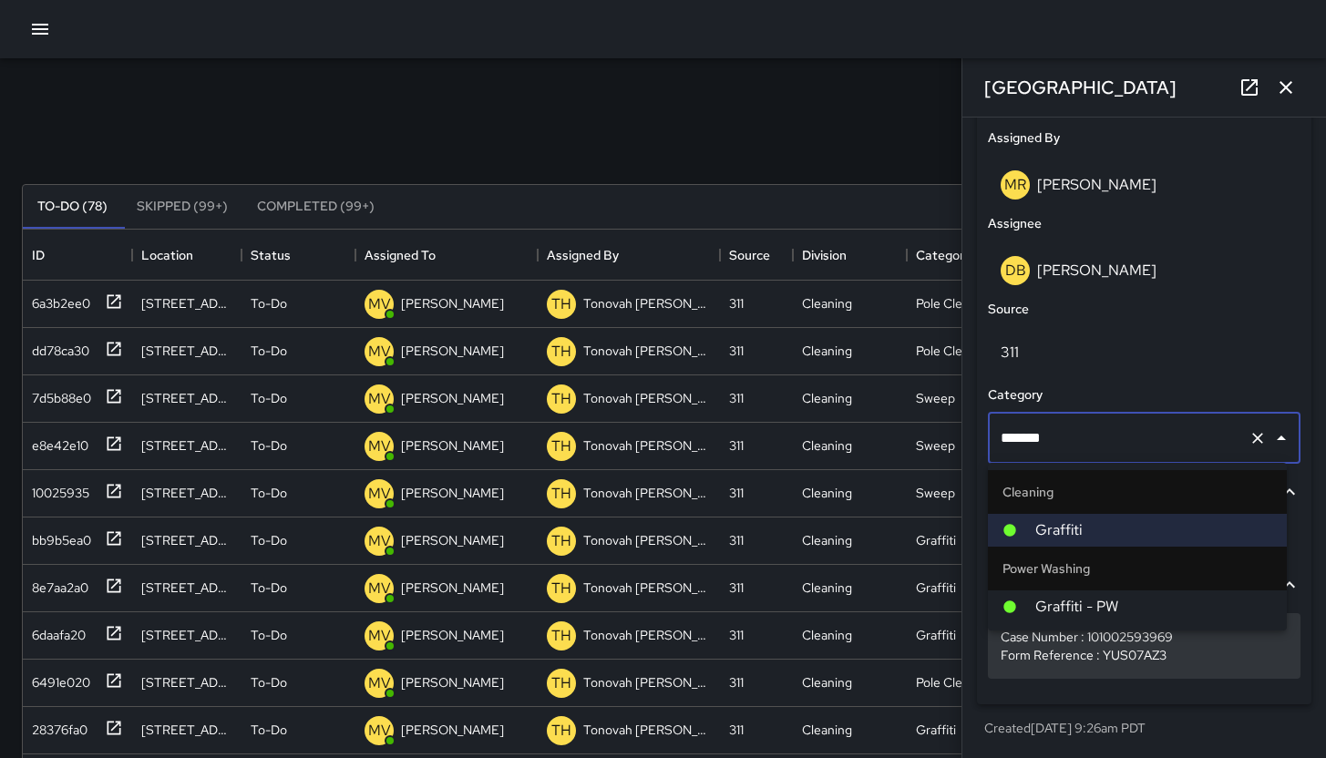
click at [1090, 616] on span "Graffiti - PW" at bounding box center [1153, 607] width 237 height 22
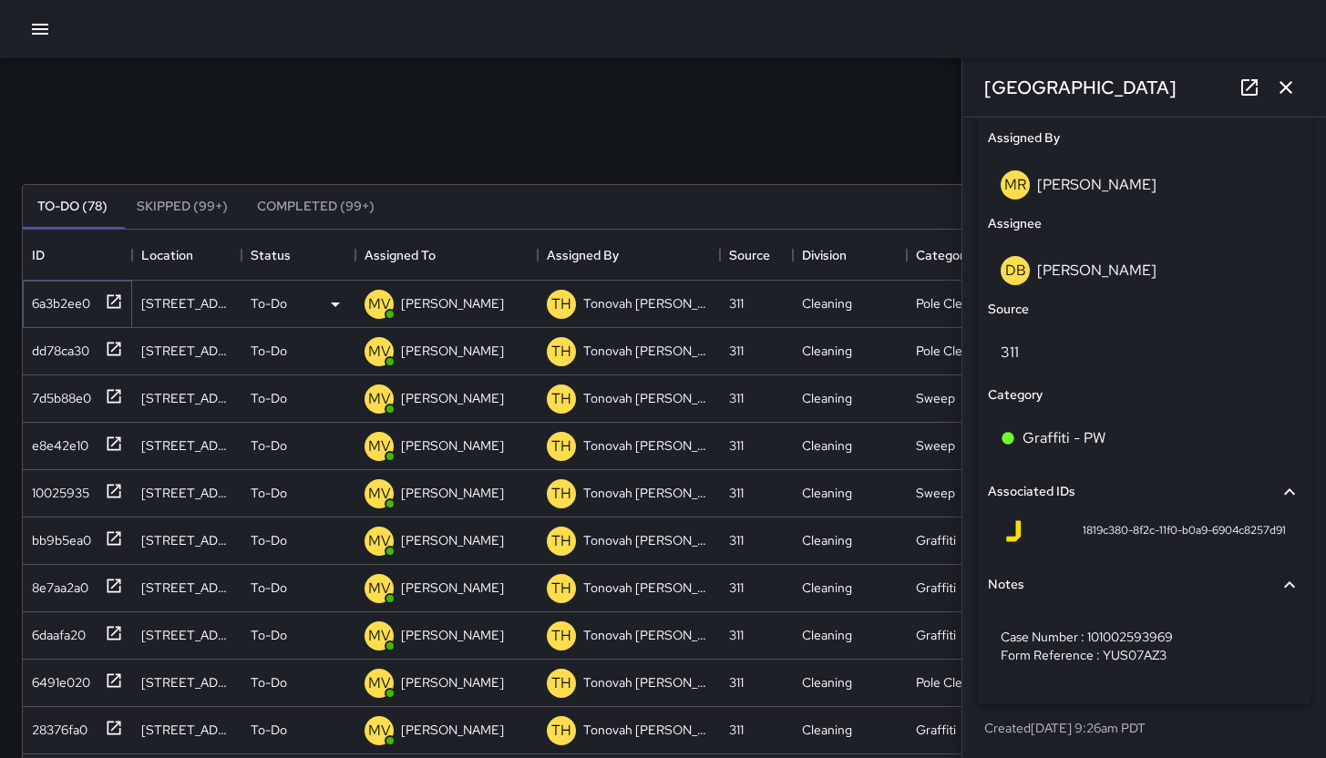
click at [41, 293] on div "6a3b2ee0" at bounding box center [58, 300] width 66 height 26
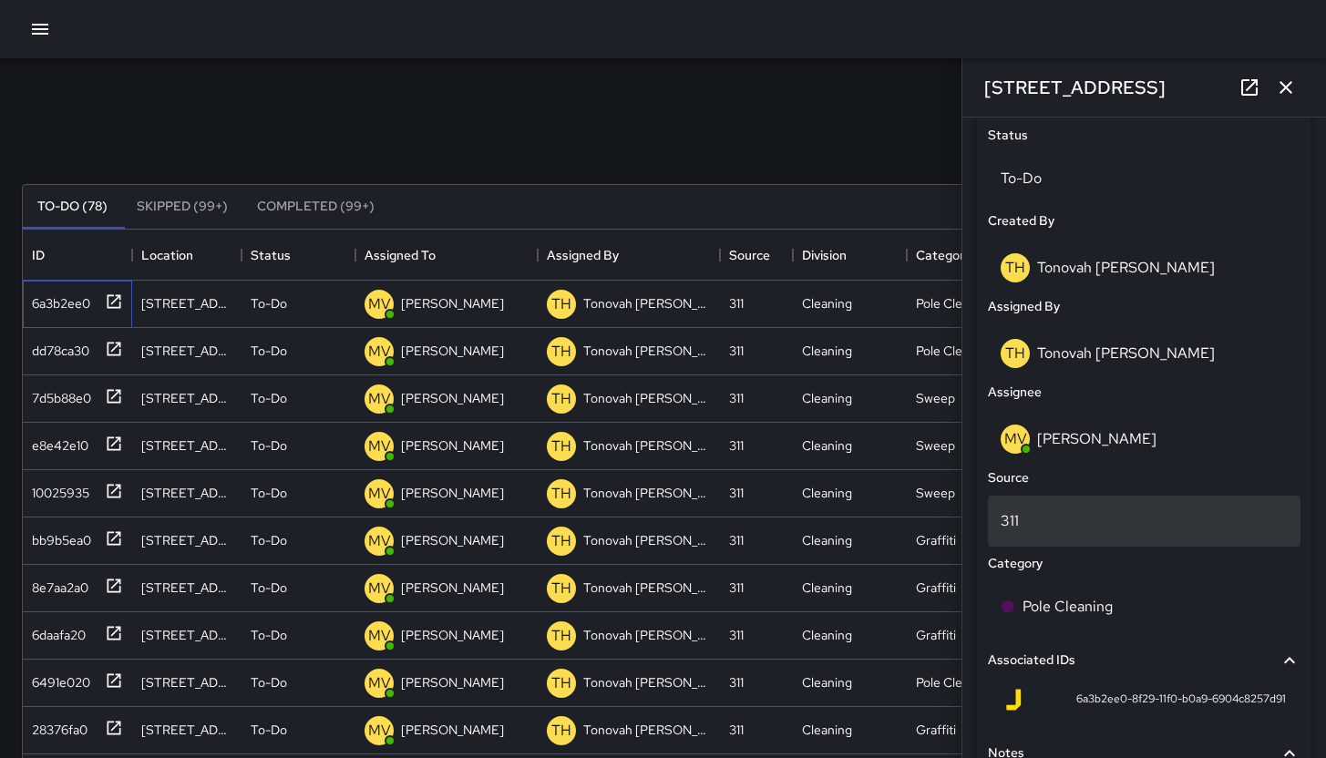
scroll to position [871, 0]
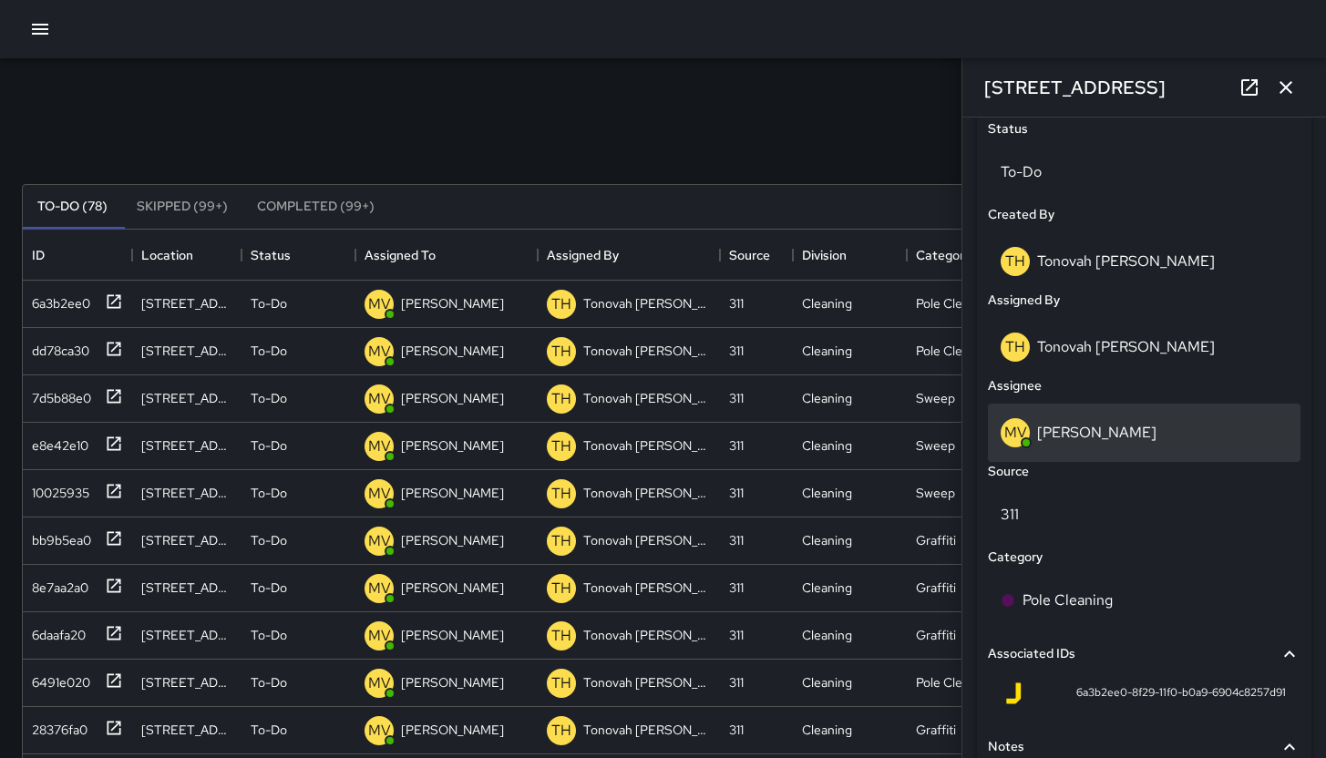
click at [1114, 418] on div "MV Maclis Velasquez" at bounding box center [1144, 432] width 287 height 29
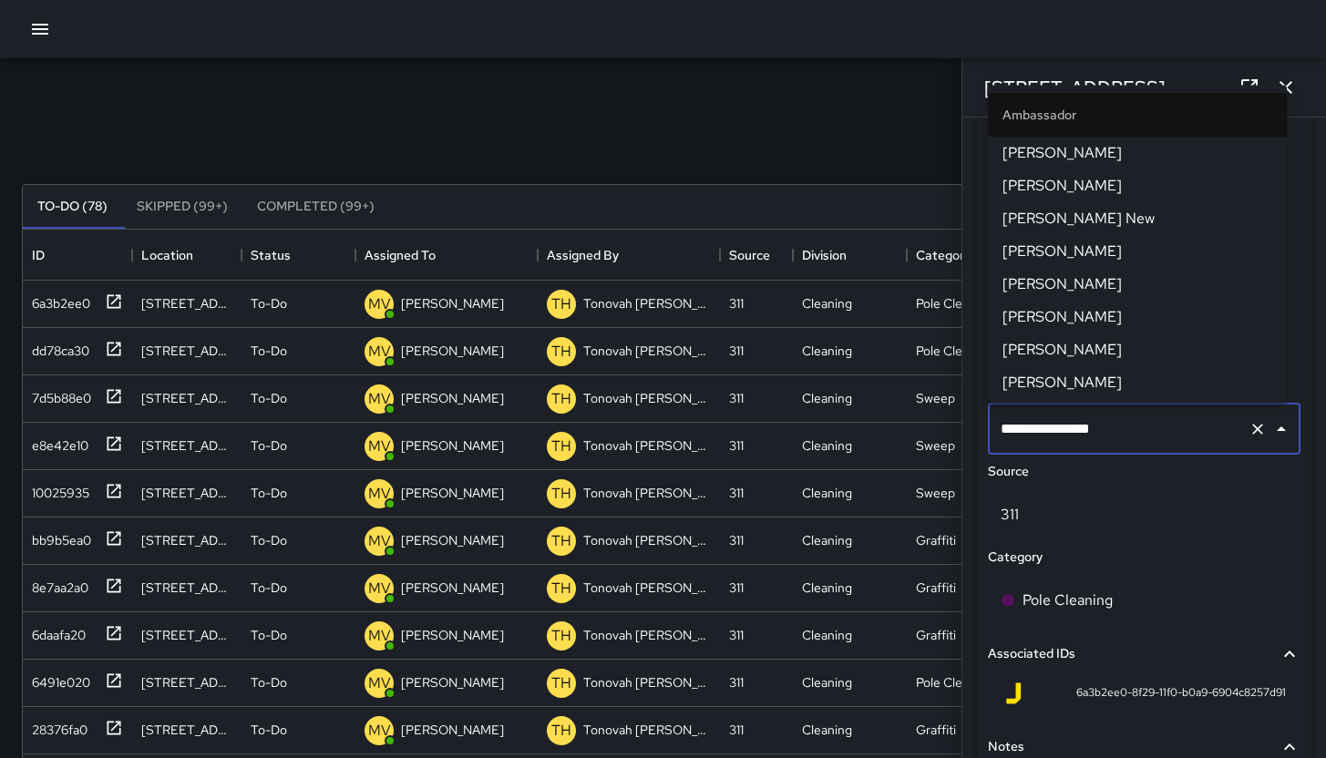
click at [1114, 418] on input "**********" at bounding box center [1118, 429] width 245 height 35
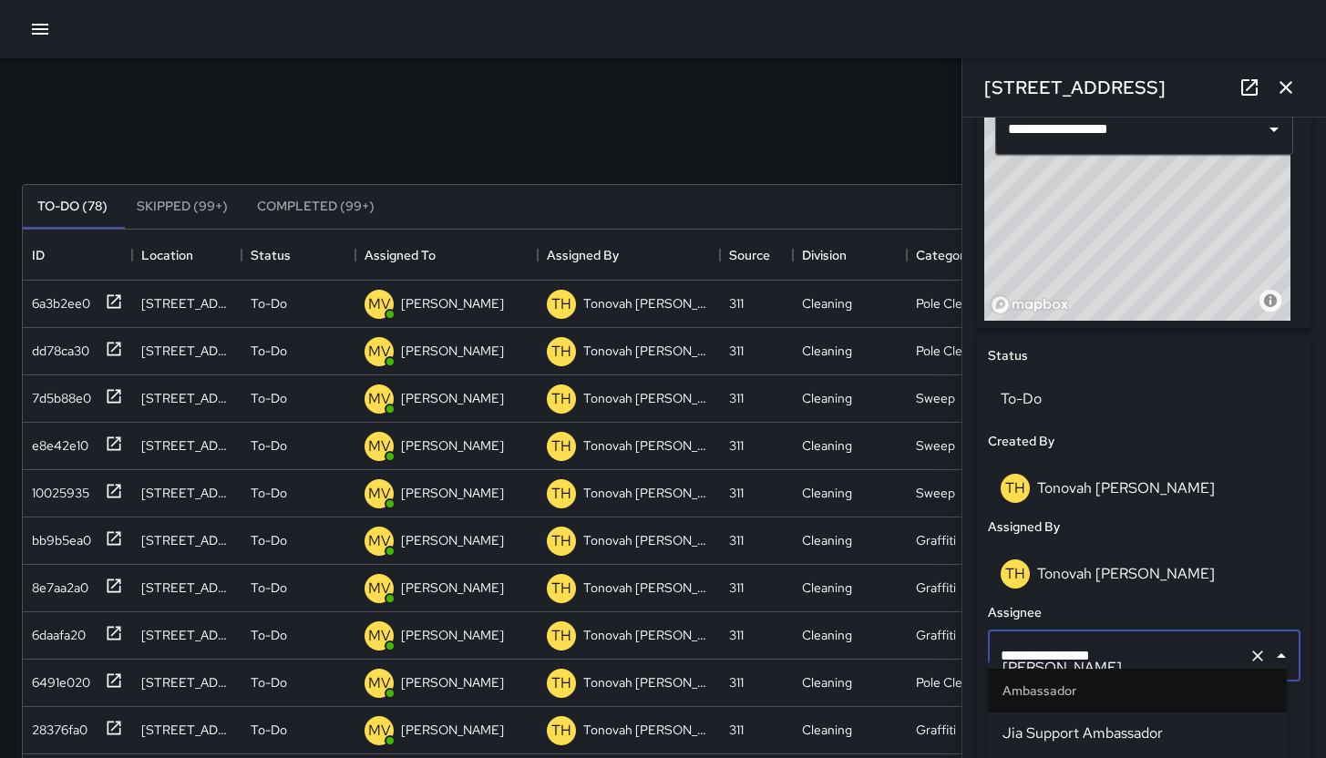
scroll to position [294, 0]
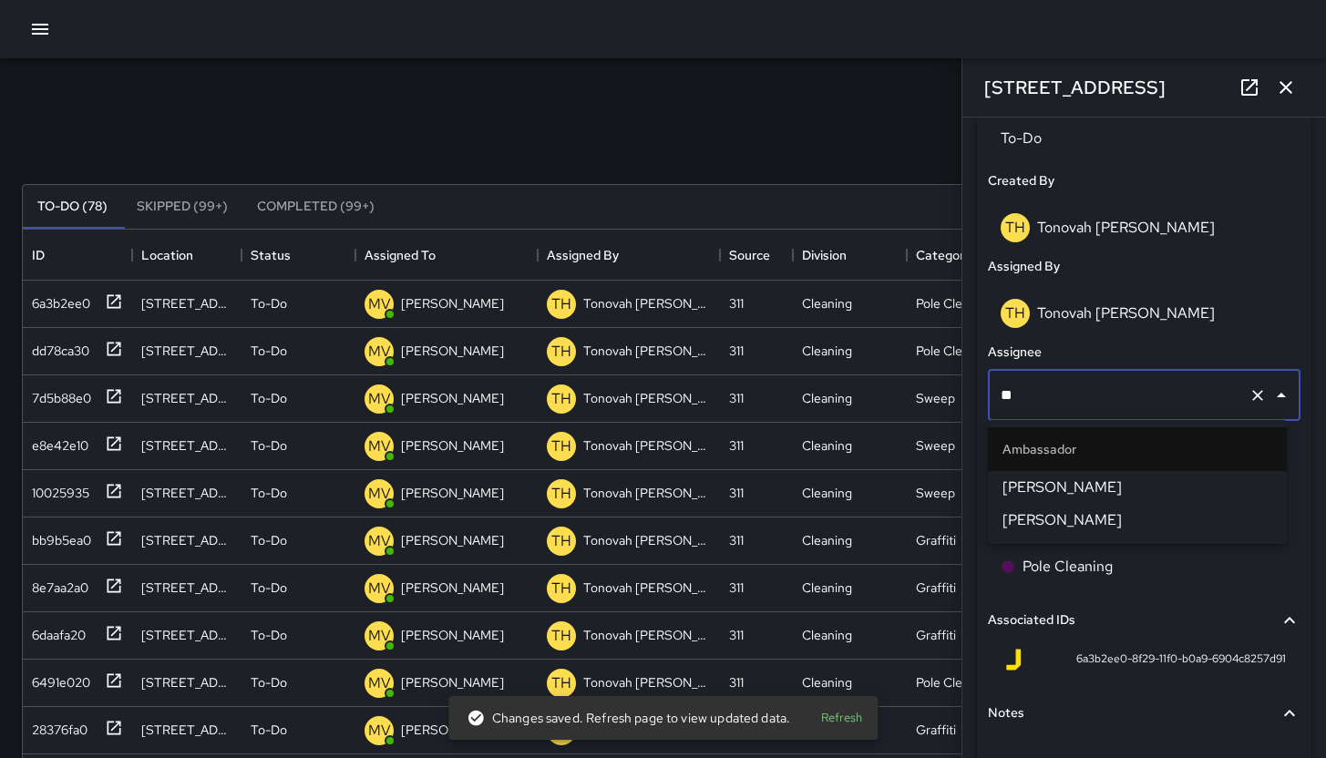
type input "***"
click at [1111, 491] on span "[PERSON_NAME]" at bounding box center [1138, 488] width 270 height 22
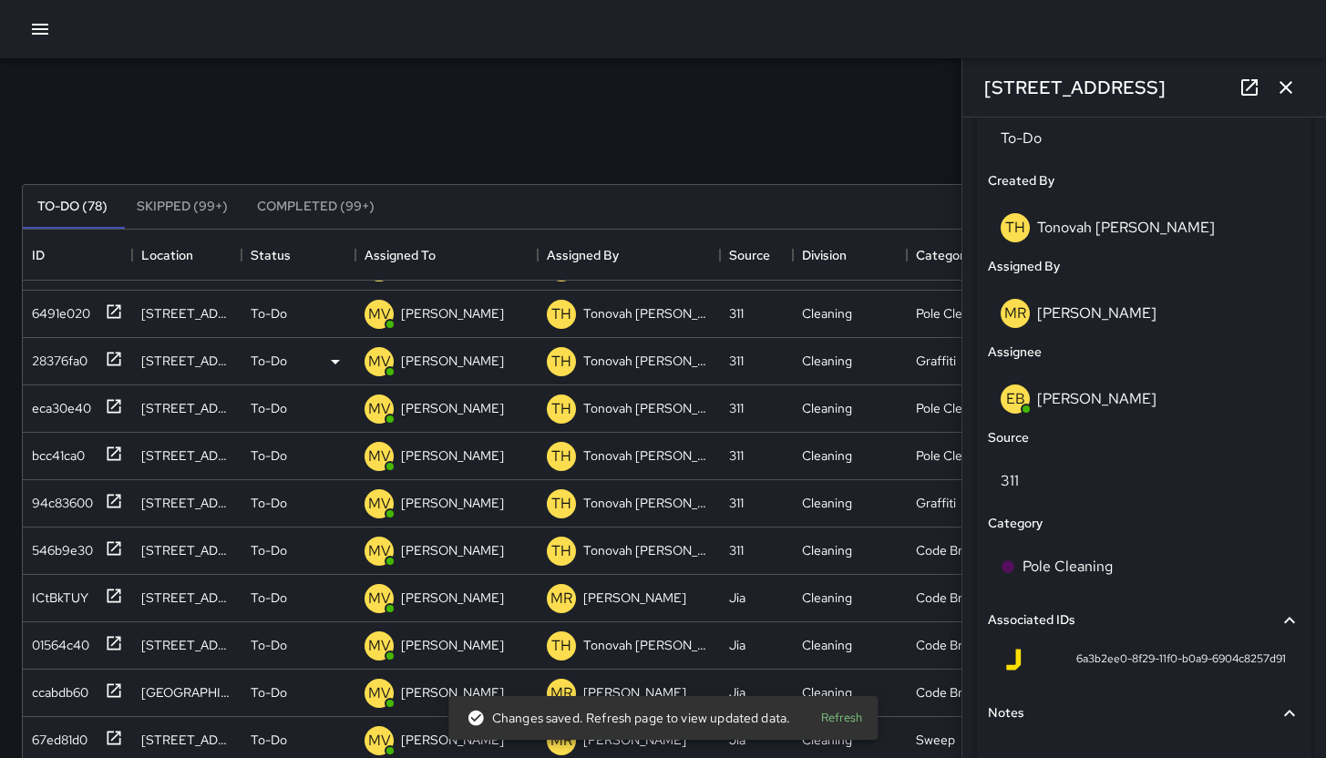
scroll to position [0, 0]
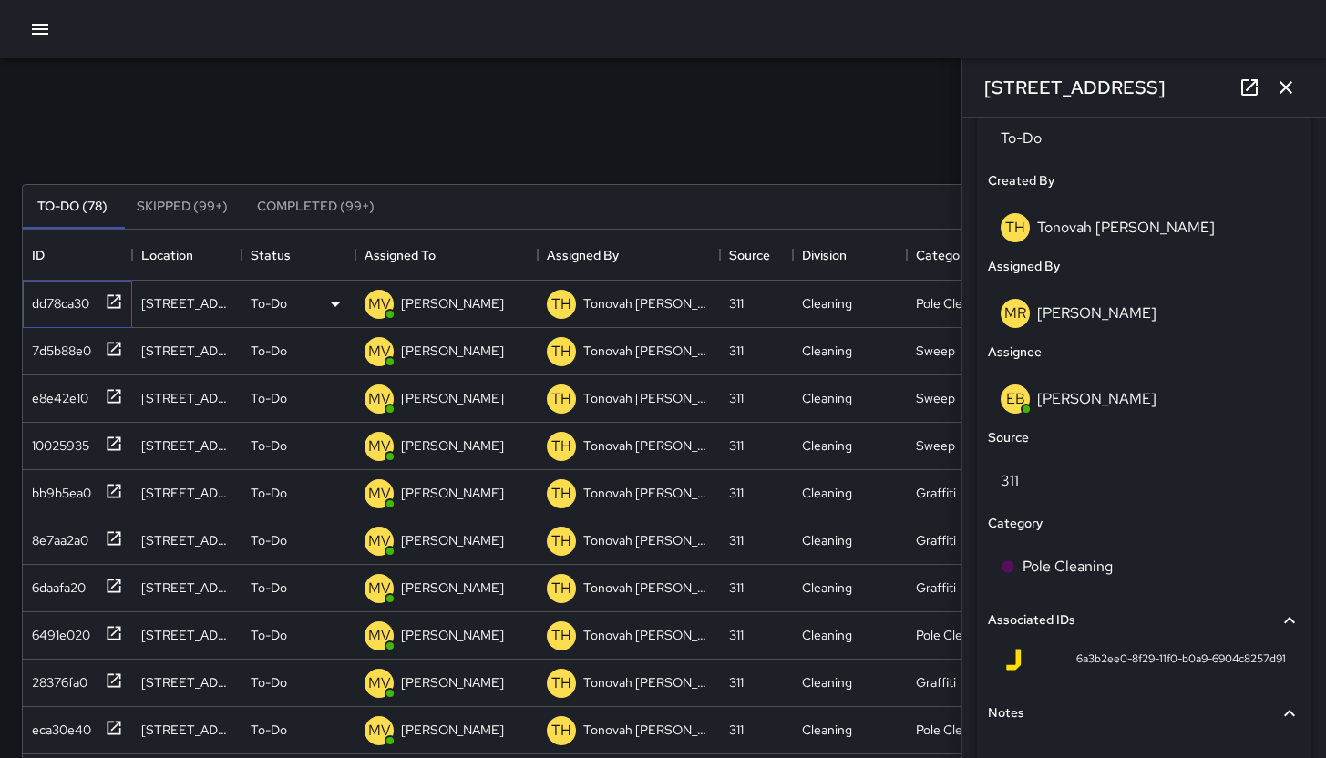
click at [40, 296] on div "dd78ca30" at bounding box center [57, 300] width 65 height 26
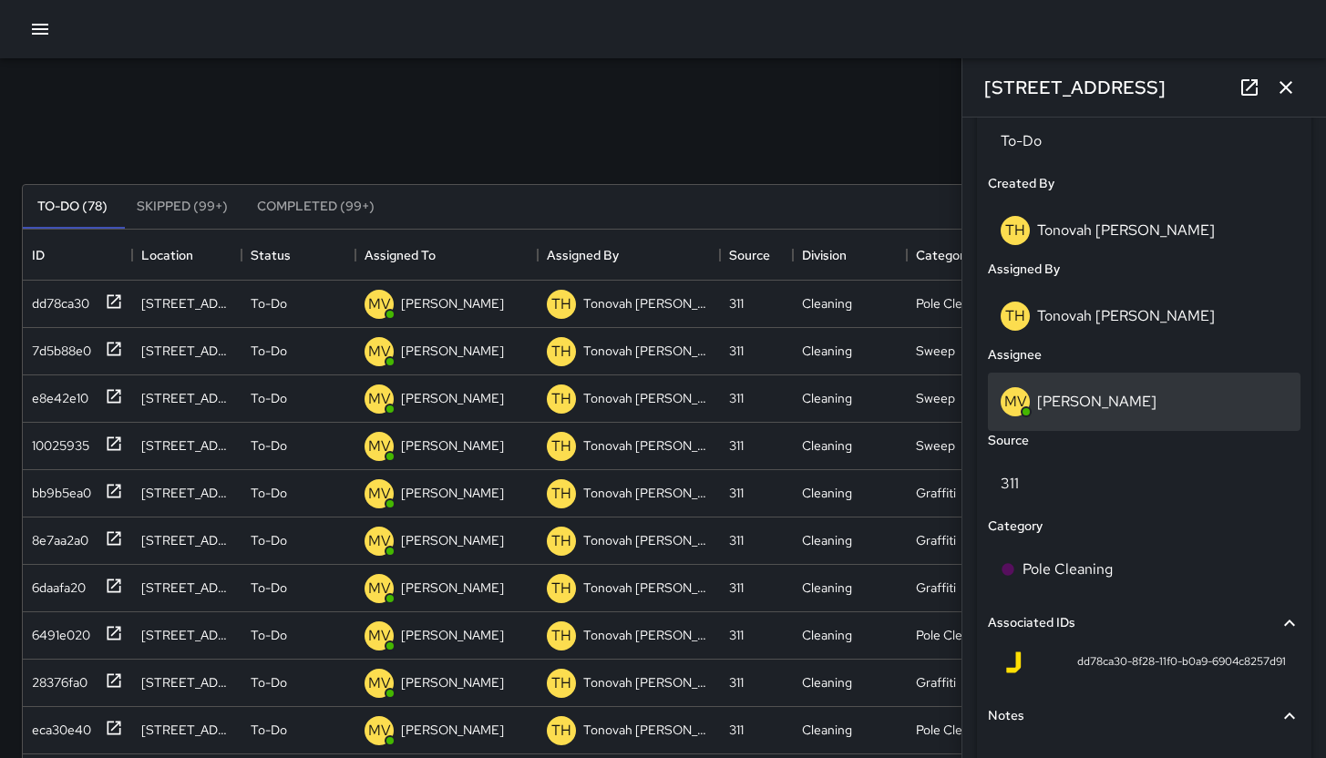
click at [1190, 404] on div "MV Maclis Velasquez" at bounding box center [1144, 401] width 287 height 29
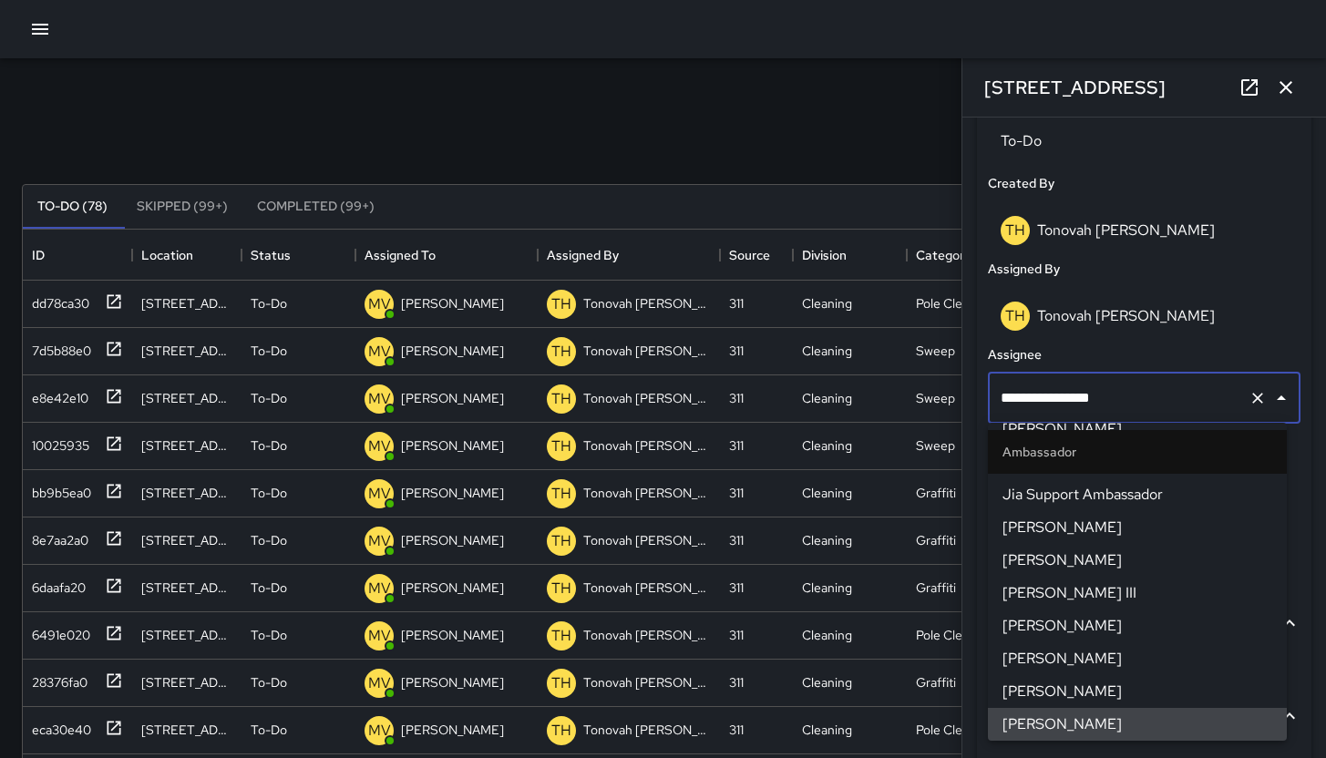
click at [1190, 405] on input "**********" at bounding box center [1118, 398] width 245 height 35
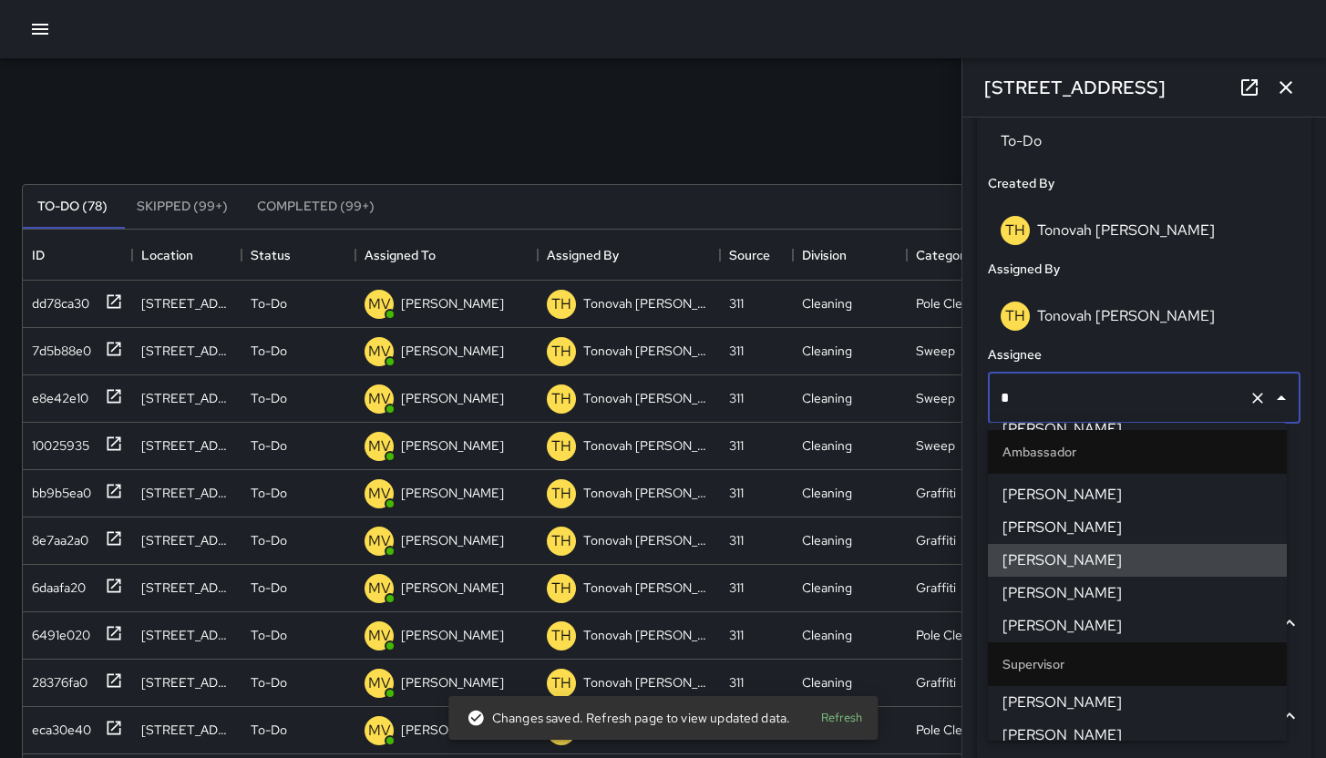
scroll to position [619, 0]
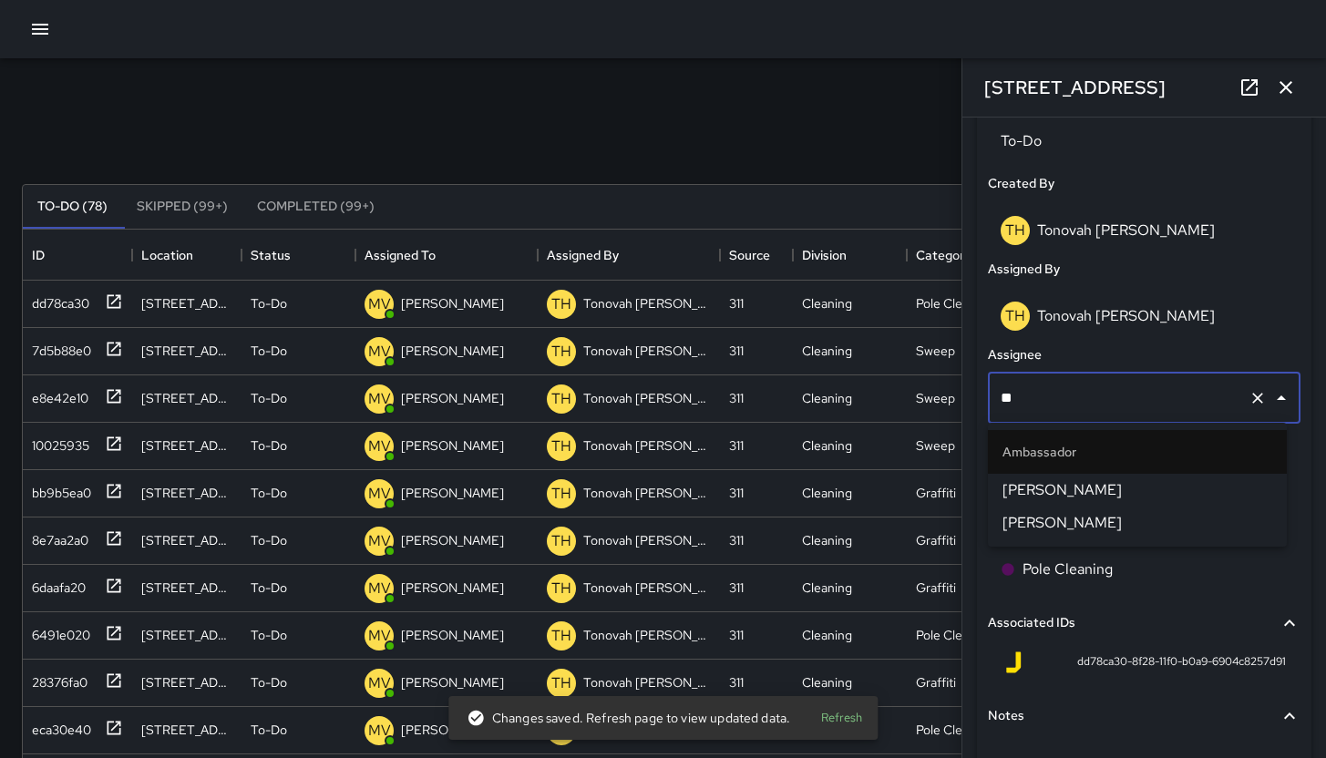
type input "***"
click at [1103, 498] on span "[PERSON_NAME]" at bounding box center [1138, 490] width 270 height 22
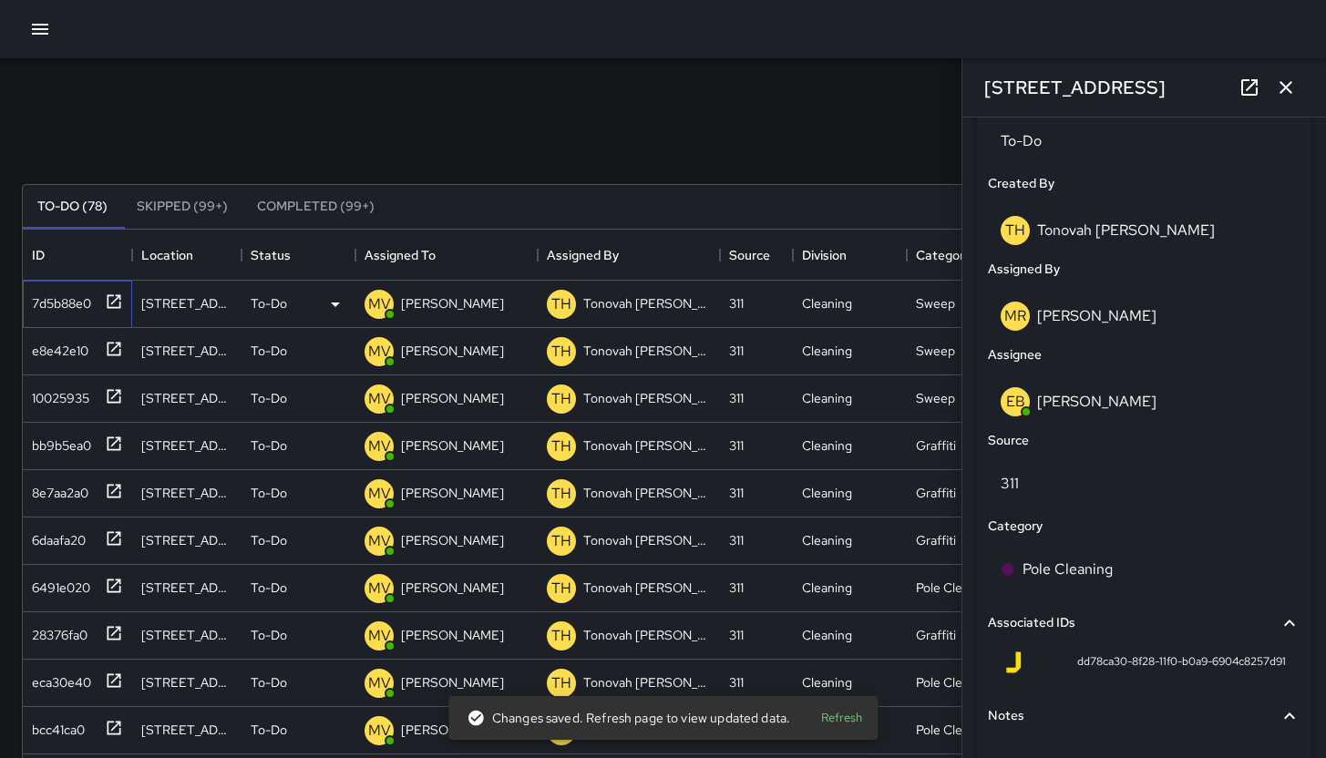
click at [71, 303] on div "7d5b88e0" at bounding box center [58, 300] width 67 height 26
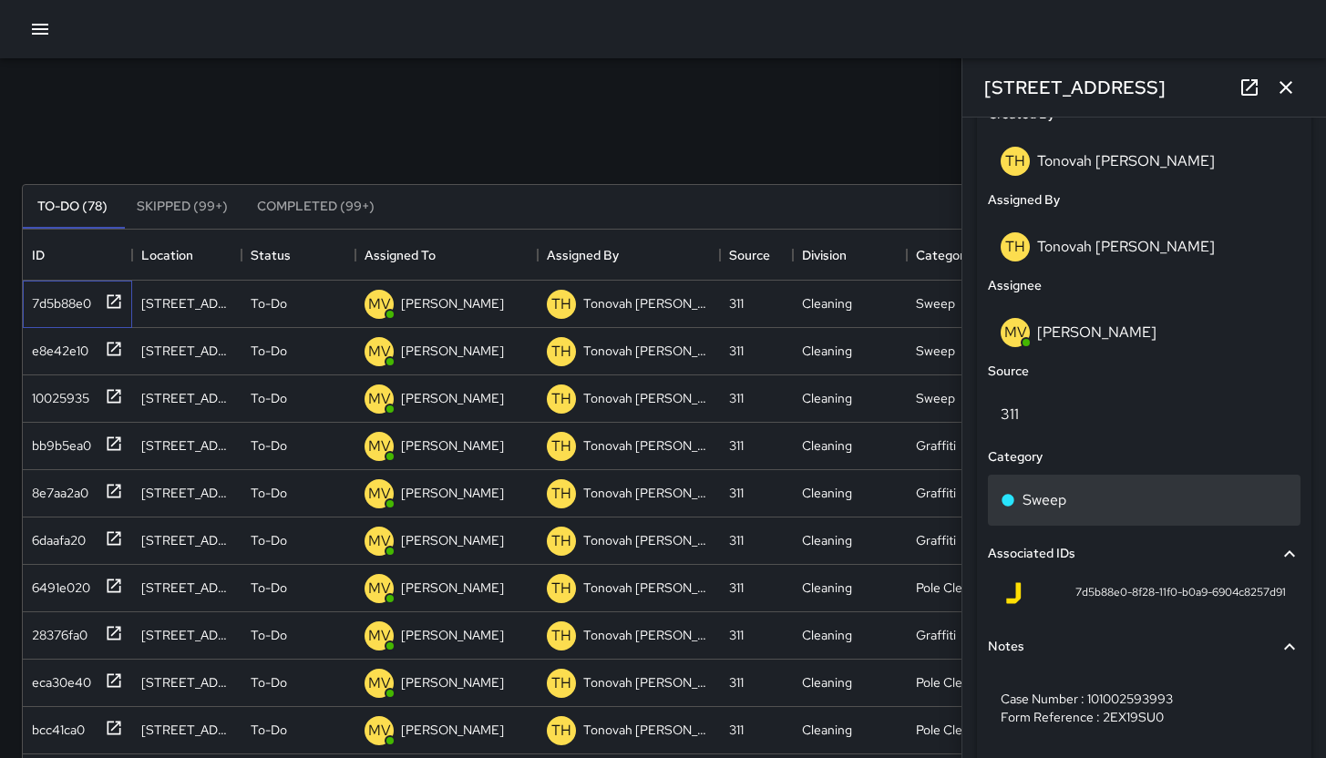
scroll to position [972, 0]
click at [1165, 500] on div "Sweep" at bounding box center [1144, 500] width 287 height 22
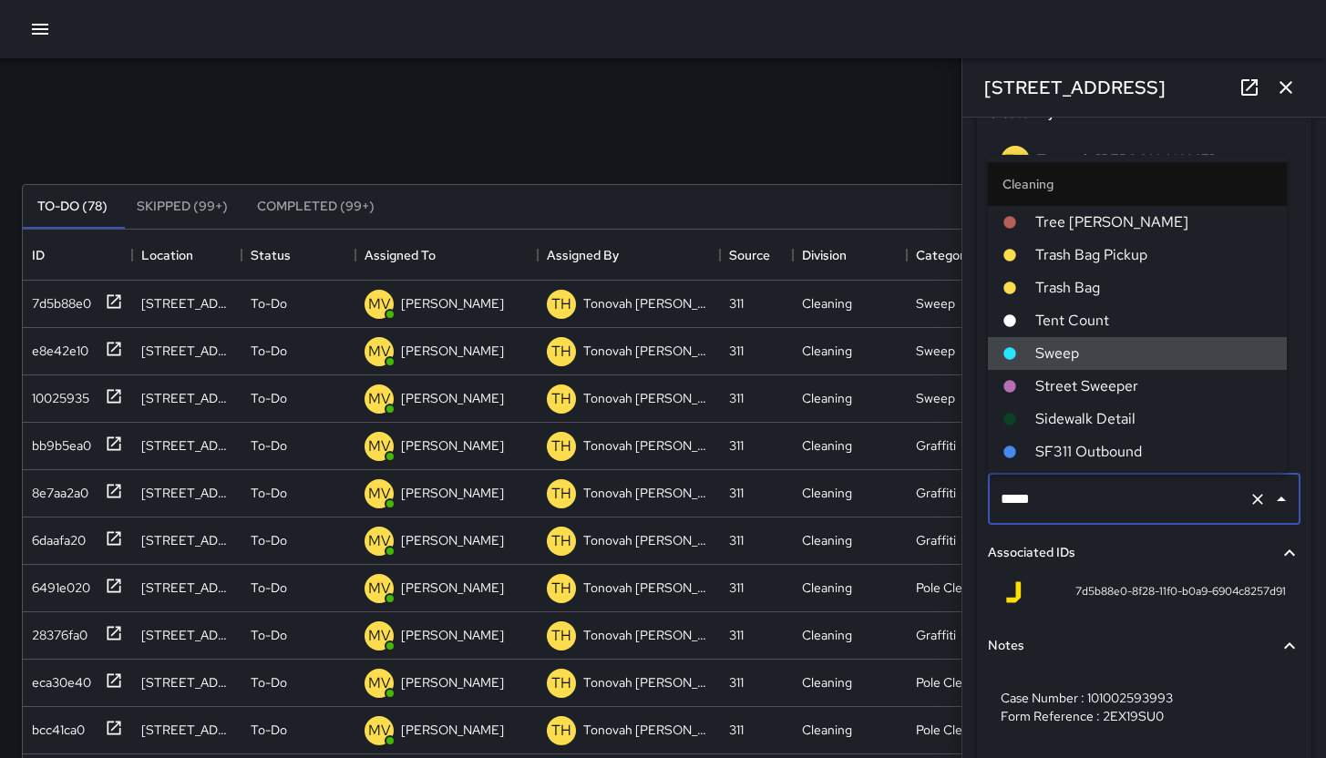
drag, startPoint x: 1165, startPoint y: 500, endPoint x: 963, endPoint y: 482, distance: 202.2
click at [963, 482] on div "**********" at bounding box center [1145, 438] width 364 height 641
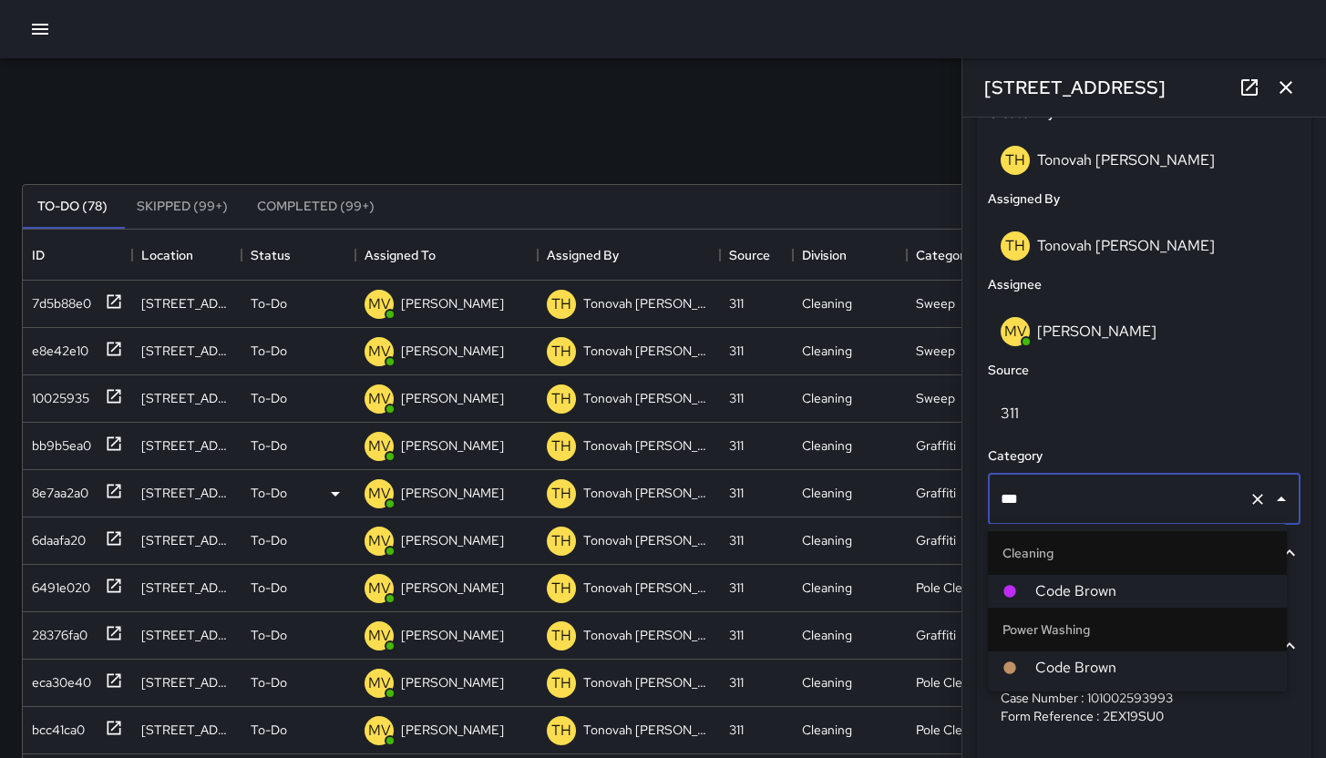
type input "****"
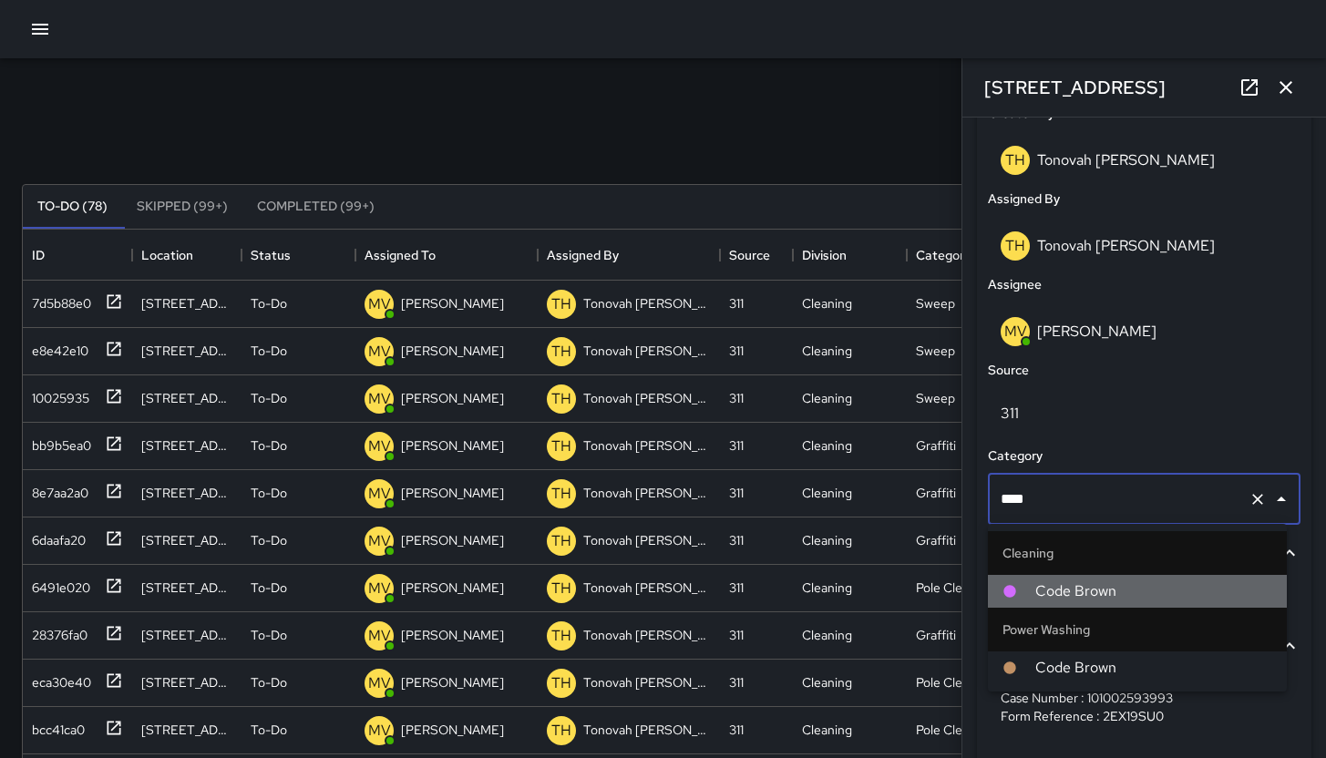
click at [1097, 579] on li "Code Brown" at bounding box center [1137, 591] width 299 height 33
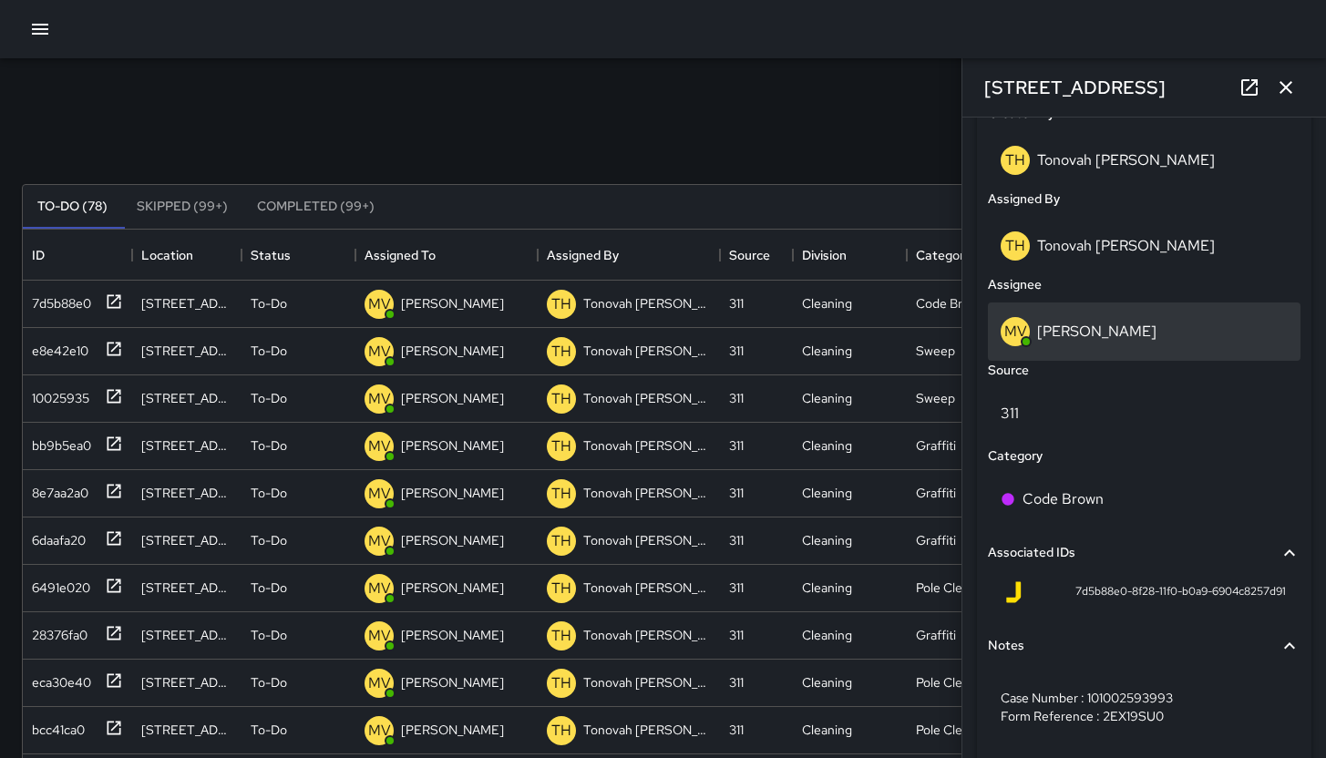
click at [1096, 338] on p "[PERSON_NAME]" at bounding box center [1096, 331] width 119 height 19
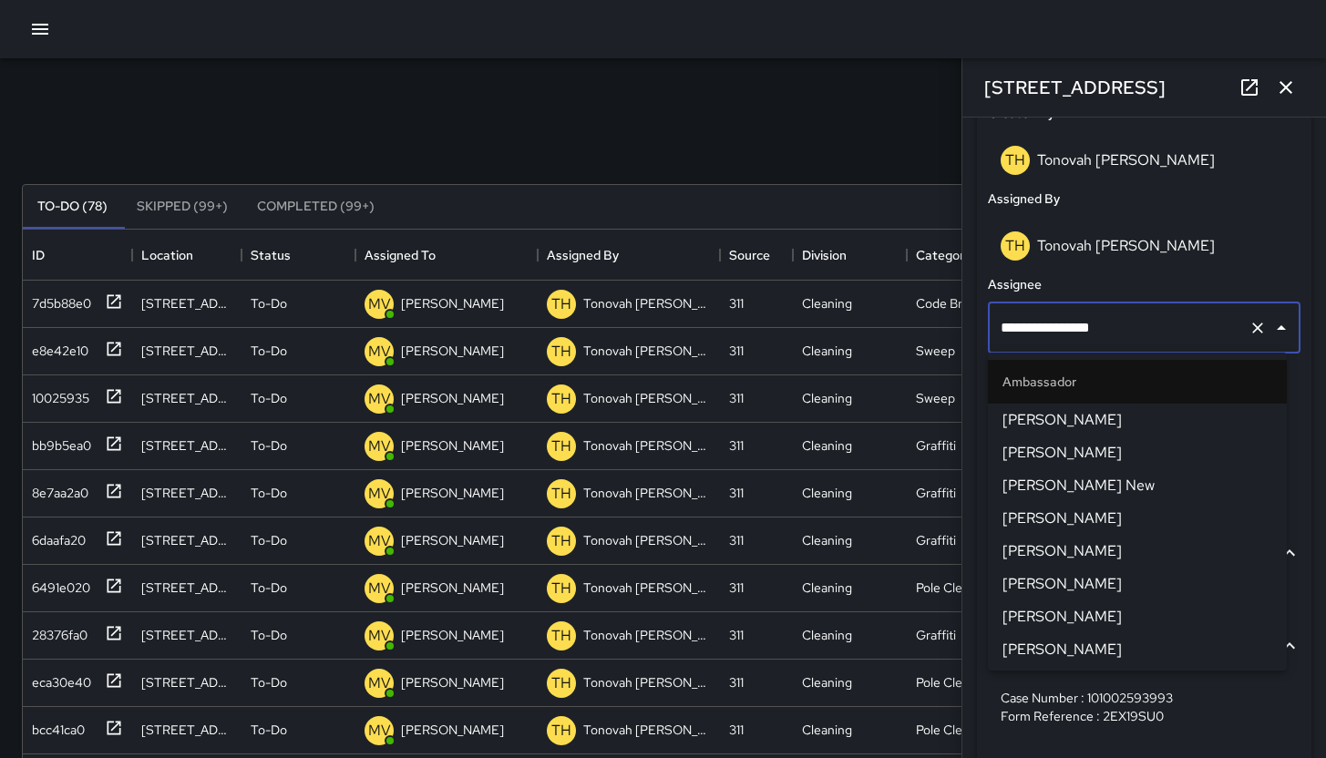
scroll to position [717, 0]
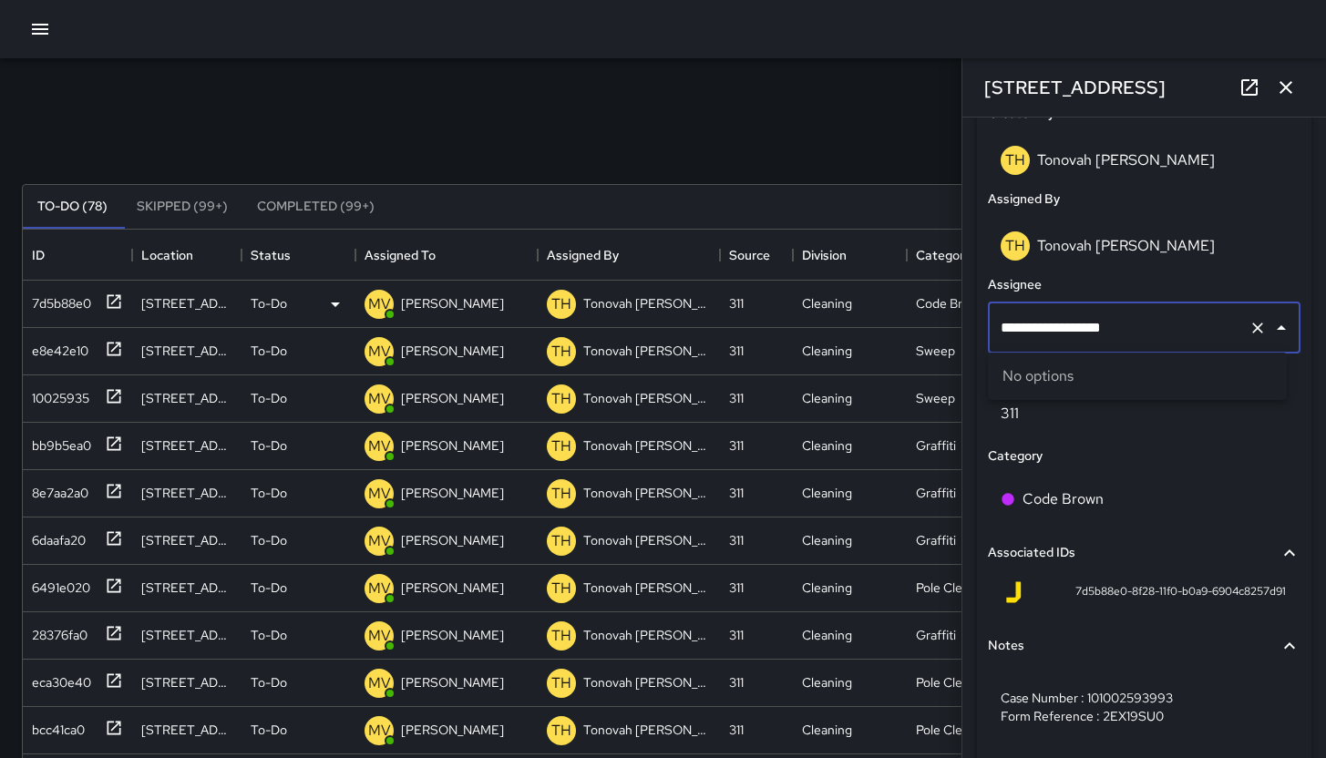
drag, startPoint x: 1170, startPoint y: 335, endPoint x: 932, endPoint y: 303, distance: 240.9
click at [932, 303] on div "Search *** Search New Task To-Do (78) Skipped (99+) Completed (99+) ID Location…" at bounding box center [663, 567] width 1326 height 1018
type input "**"
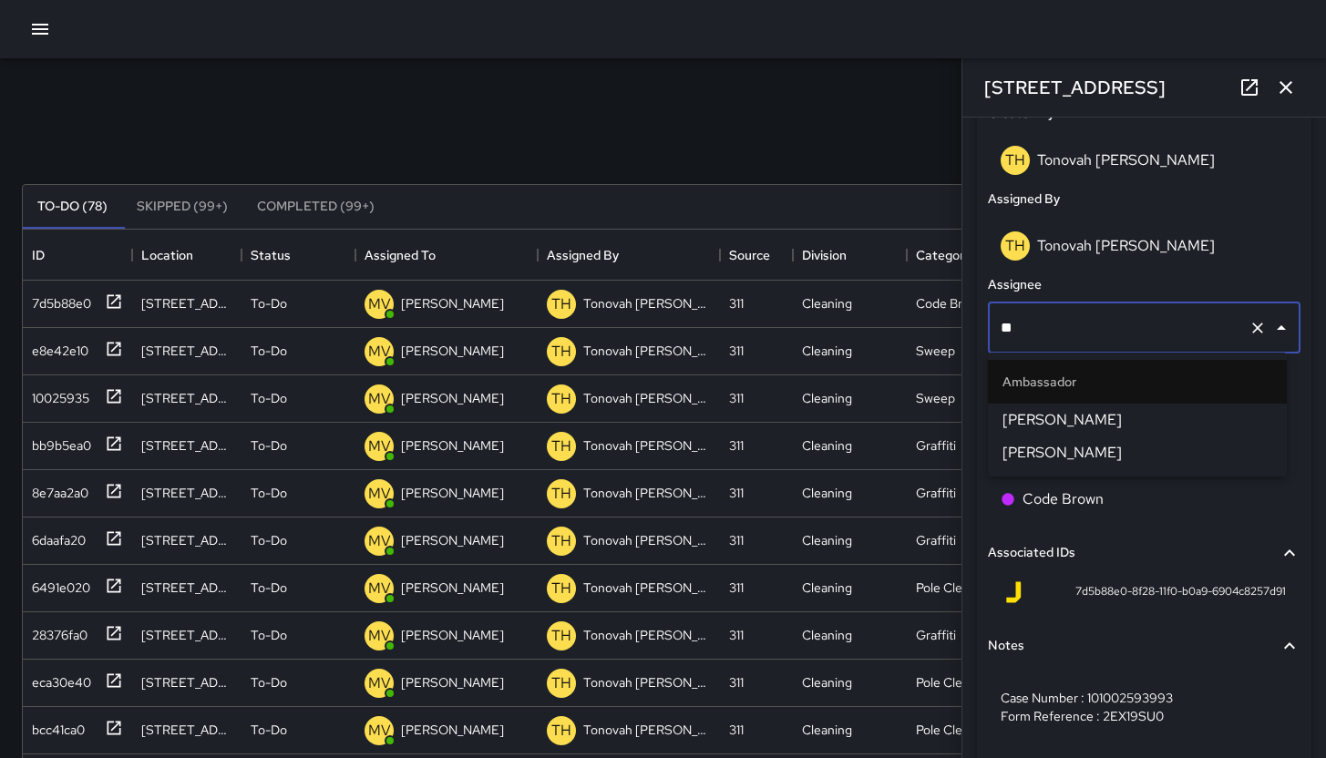
click at [1040, 411] on span "Edwin Barillas" at bounding box center [1138, 420] width 270 height 22
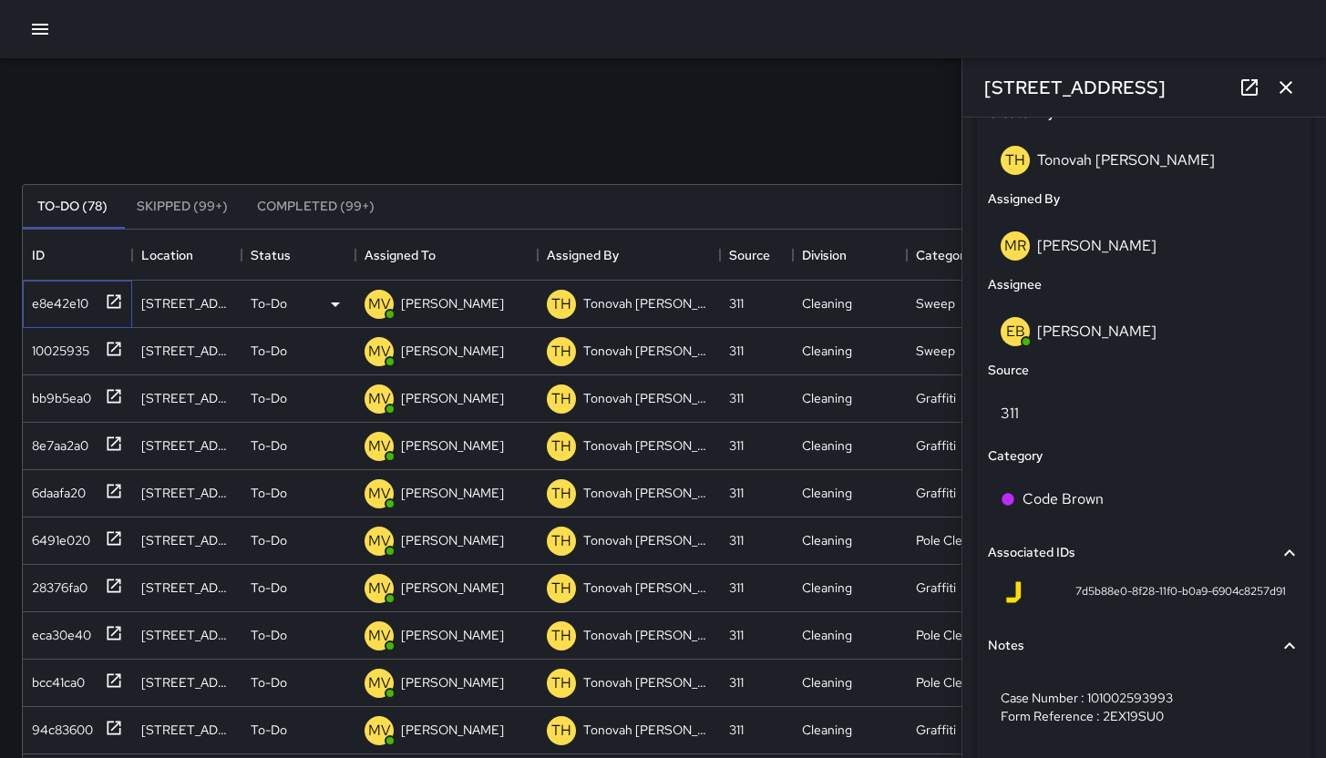
click at [49, 317] on div "e8e42e10" at bounding box center [77, 304] width 109 height 47
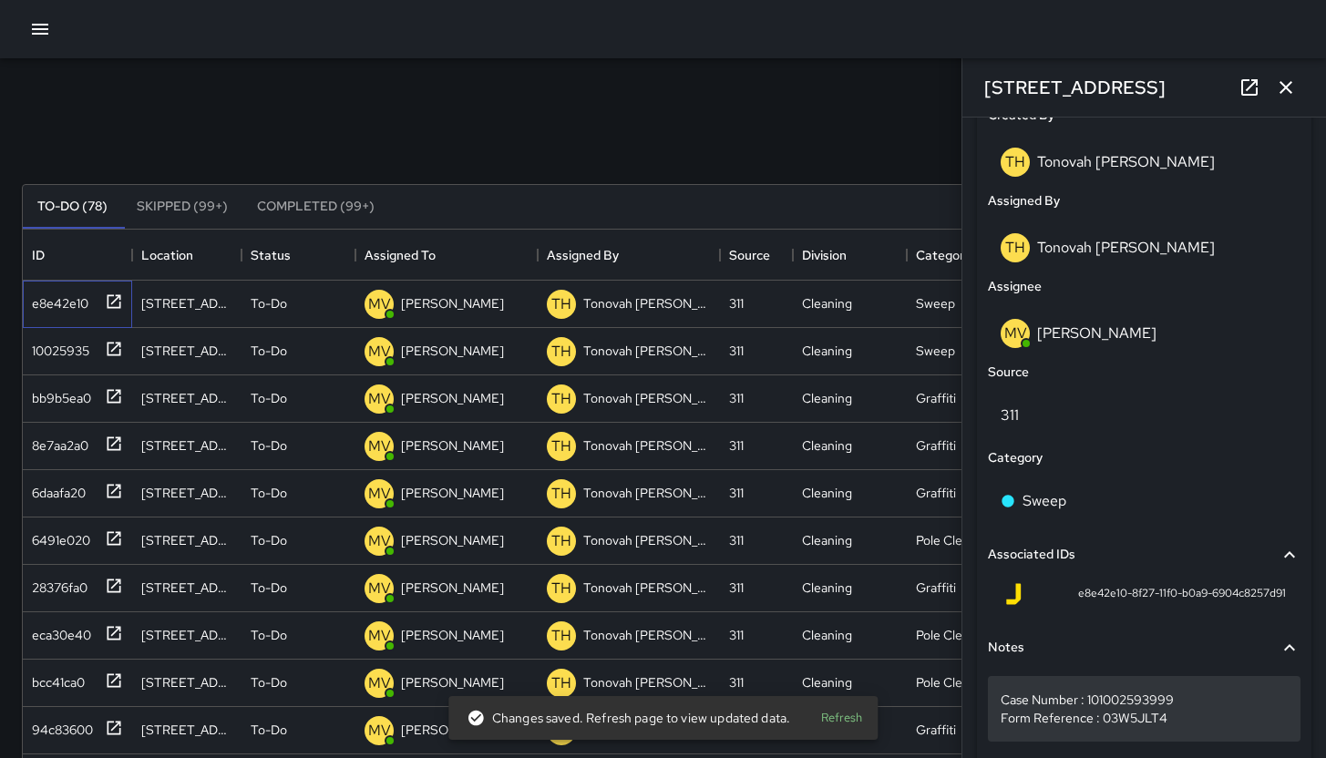
scroll to position [994, 0]
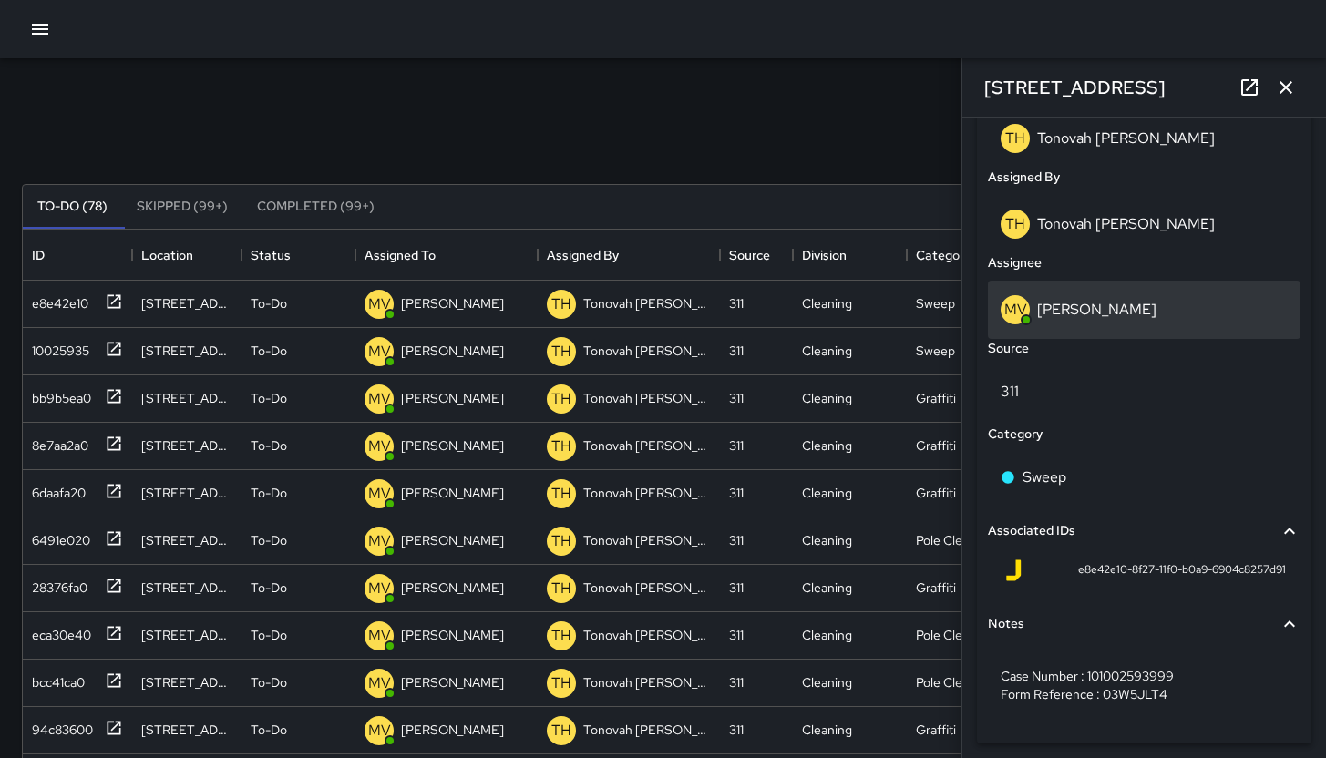
click at [1180, 328] on div "MV Maclis Velasquez" at bounding box center [1144, 310] width 313 height 58
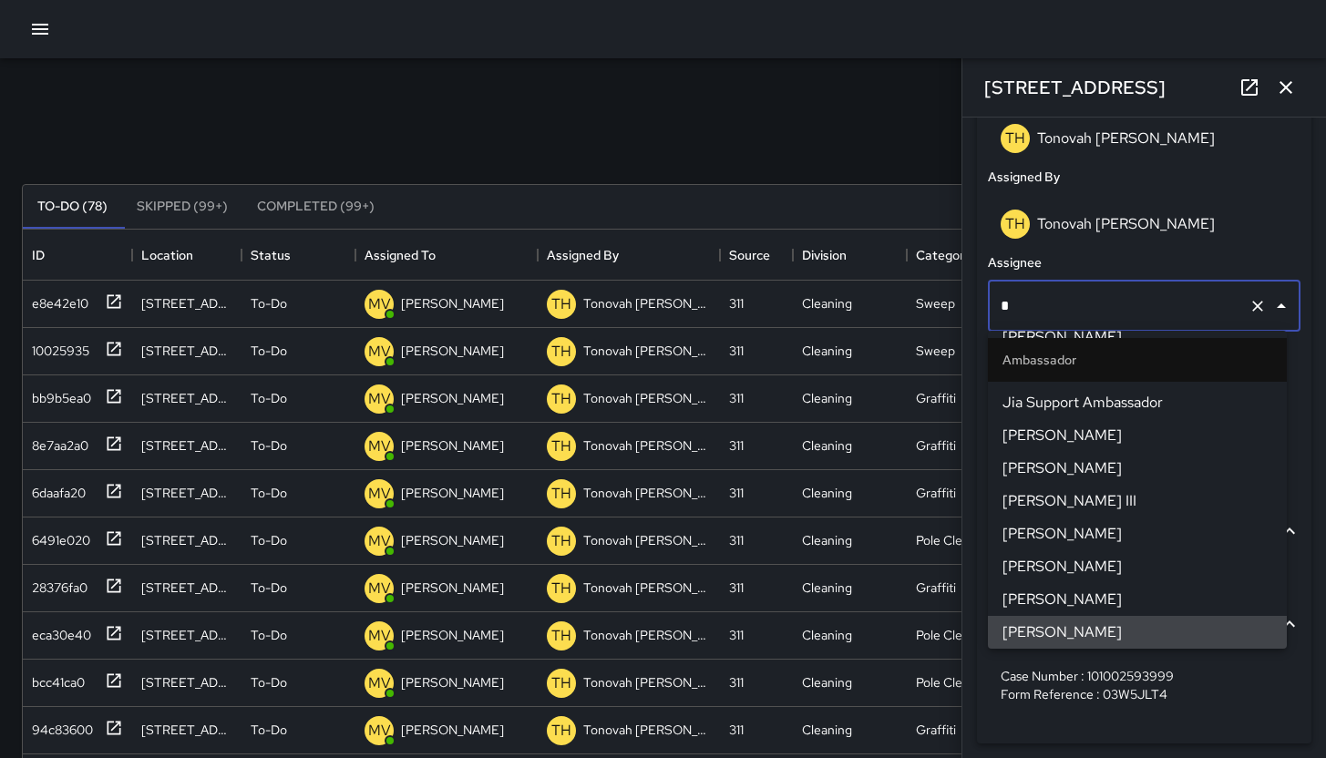
scroll to position [619, 0]
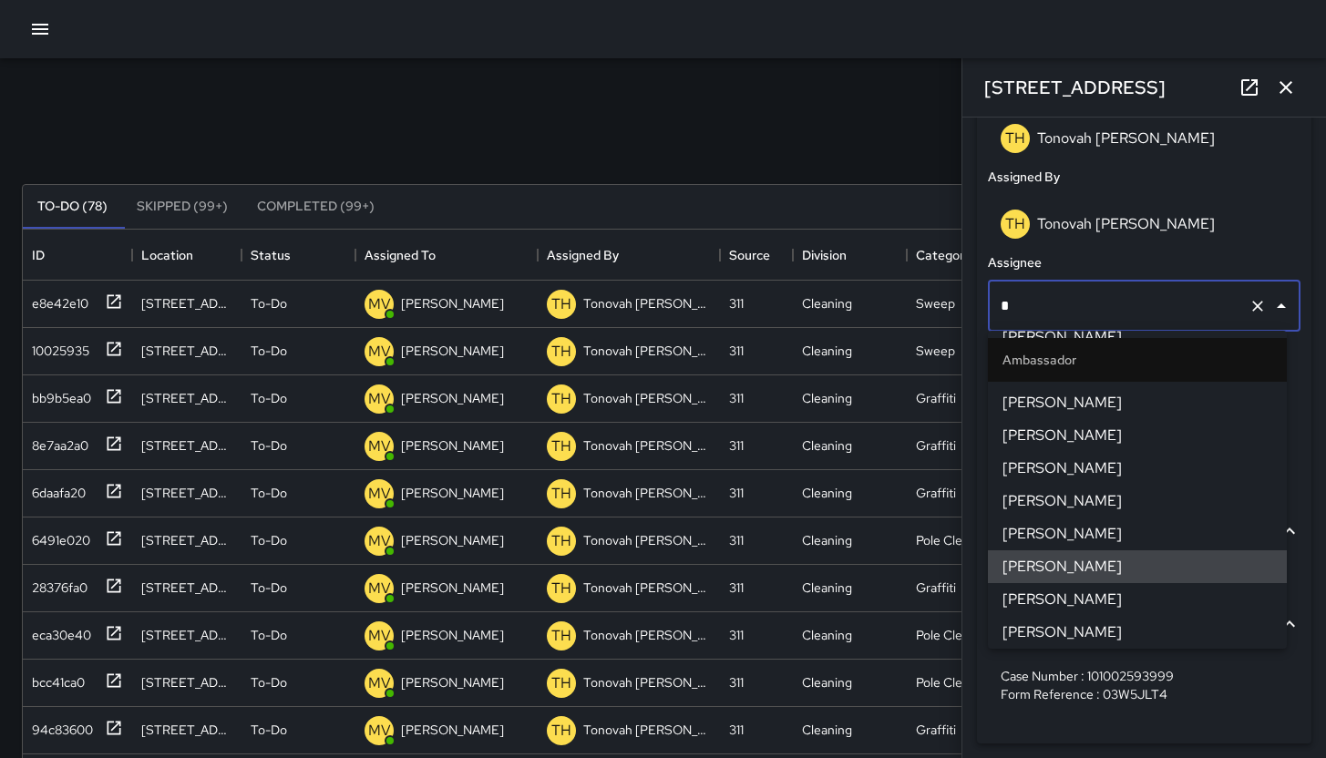
type input "**"
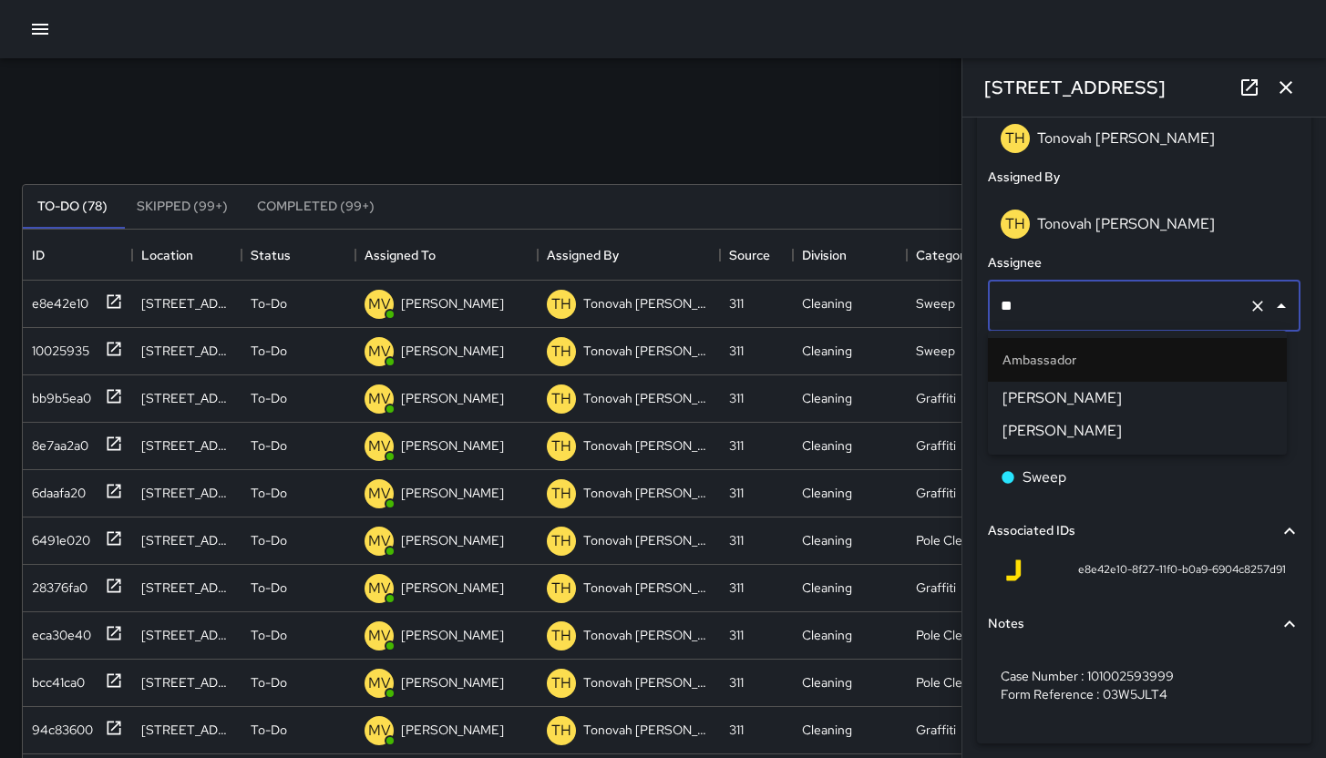
click at [1110, 411] on li "Edwin Barillas" at bounding box center [1137, 398] width 299 height 33
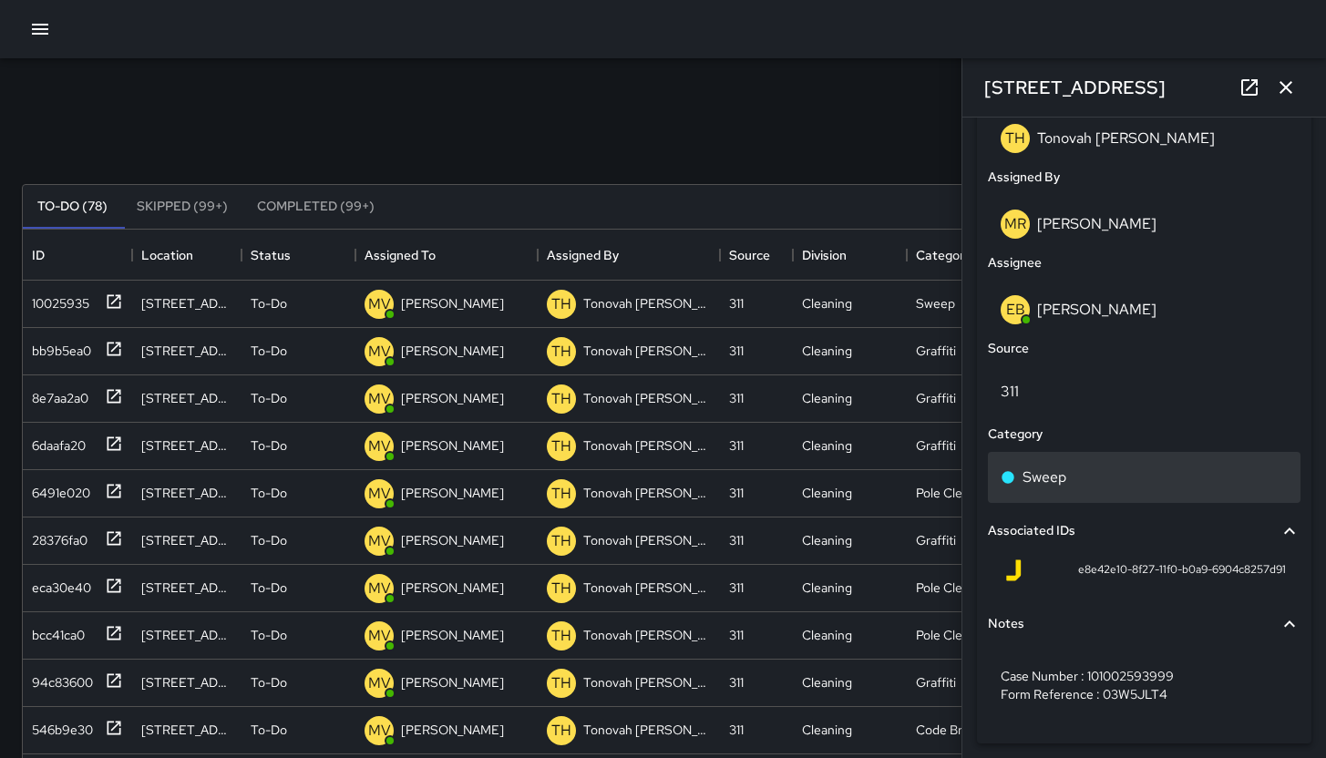
click at [1103, 483] on div "Sweep" at bounding box center [1144, 478] width 287 height 22
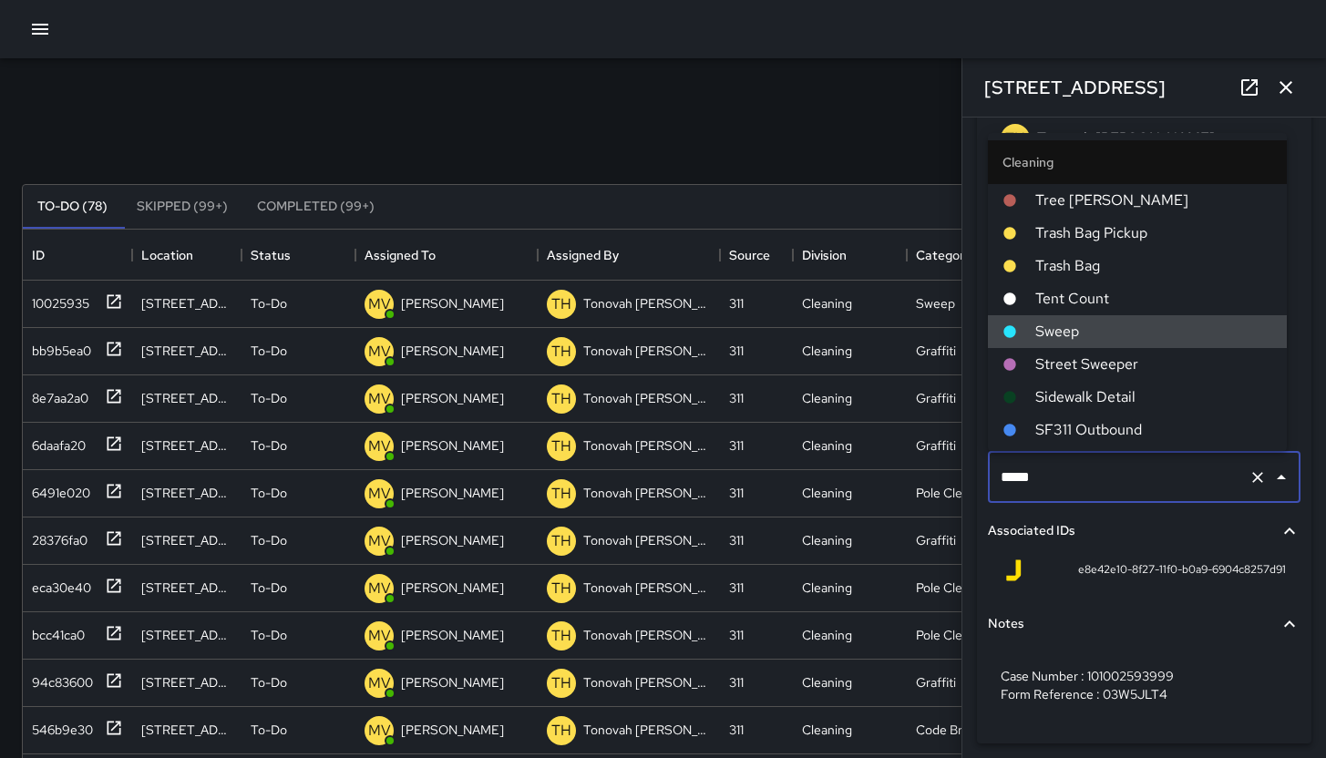
drag, startPoint x: 1177, startPoint y: 475, endPoint x: 984, endPoint y: 476, distance: 193.2
click at [984, 476] on div "***** ​" at bounding box center [1144, 477] width 320 height 58
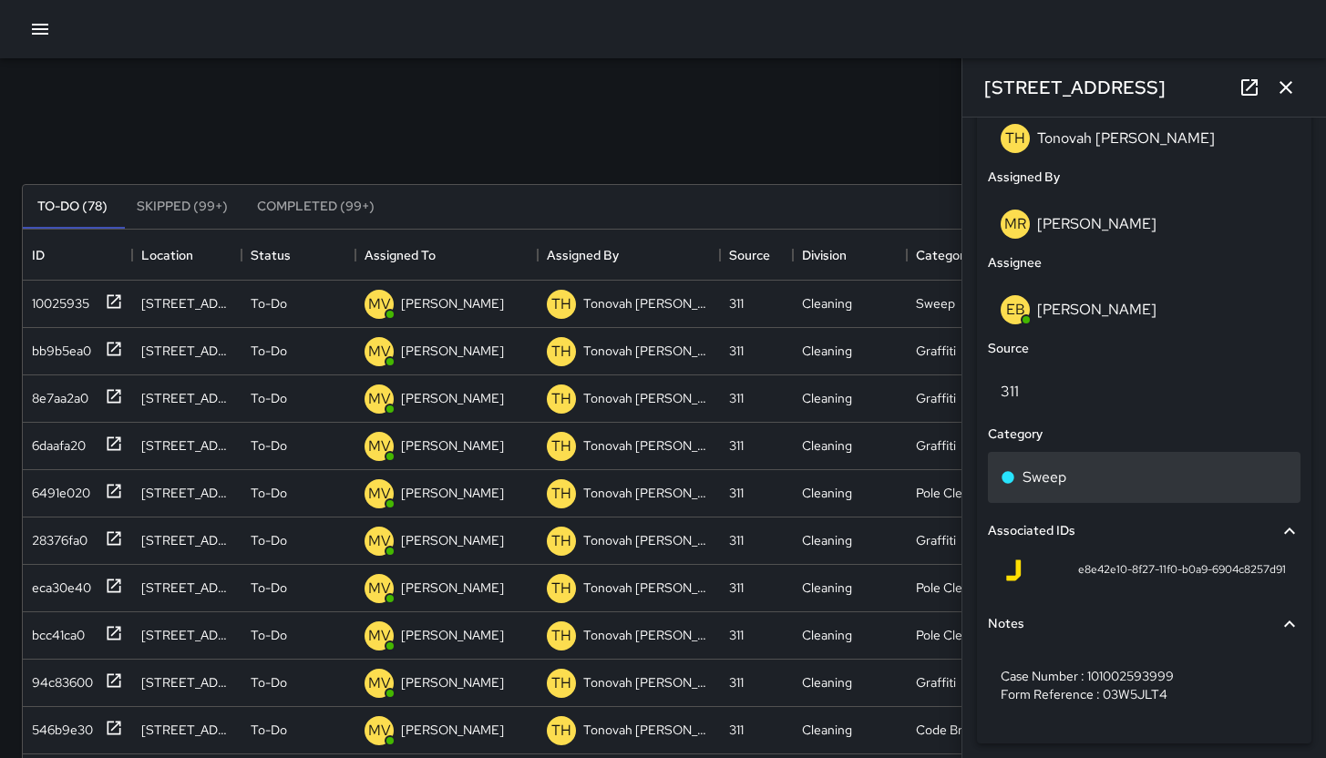
click at [1087, 467] on div "Sweep" at bounding box center [1144, 478] width 287 height 22
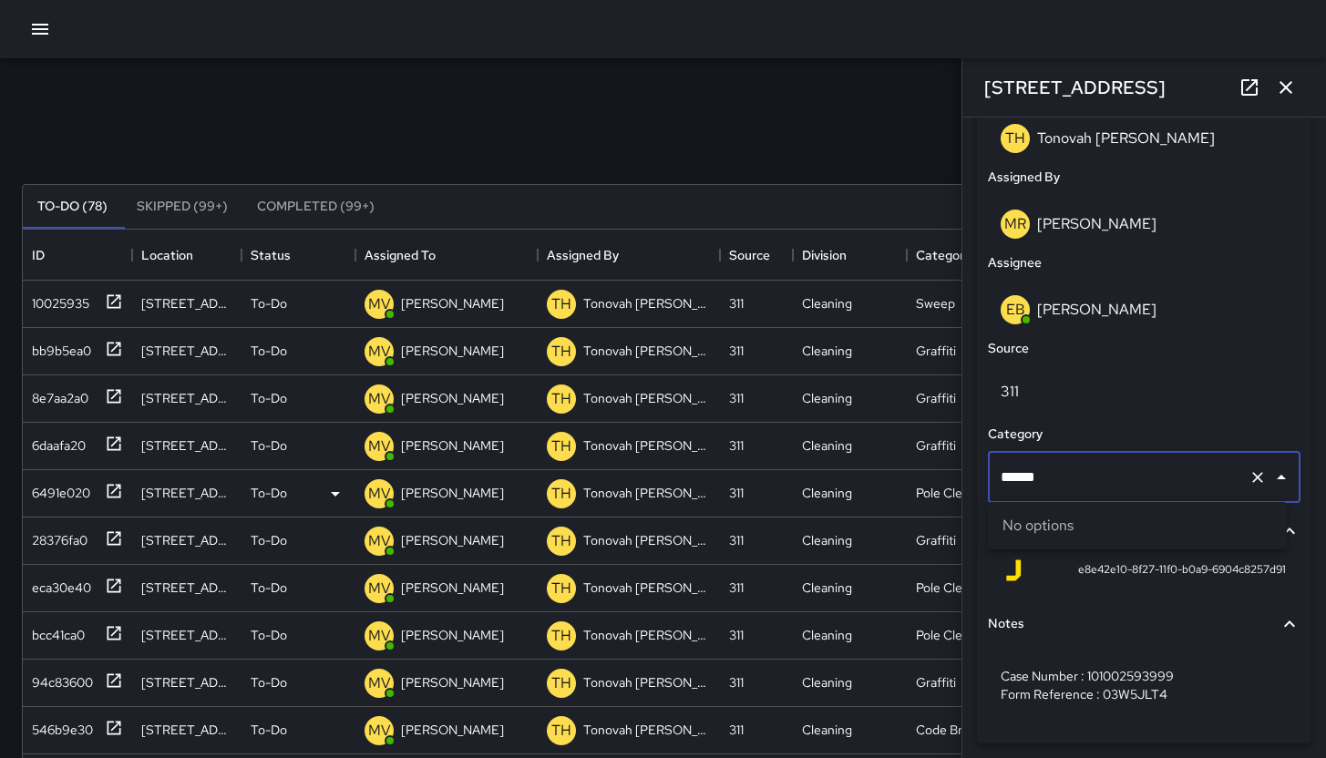
click at [876, 472] on div "Search *** Search New Task To-Do (78) Skipped (99+) Completed (99+) ID Location…" at bounding box center [663, 567] width 1326 height 1018
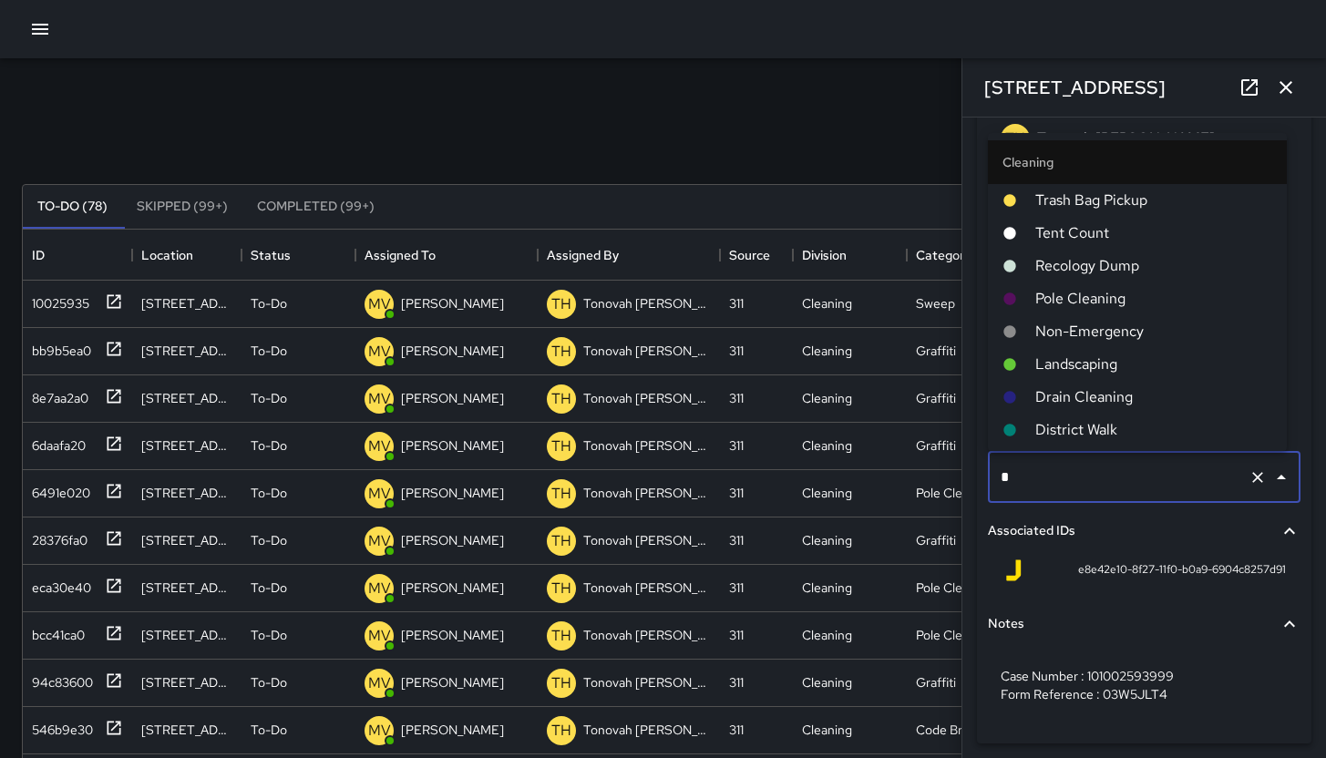
type input "**"
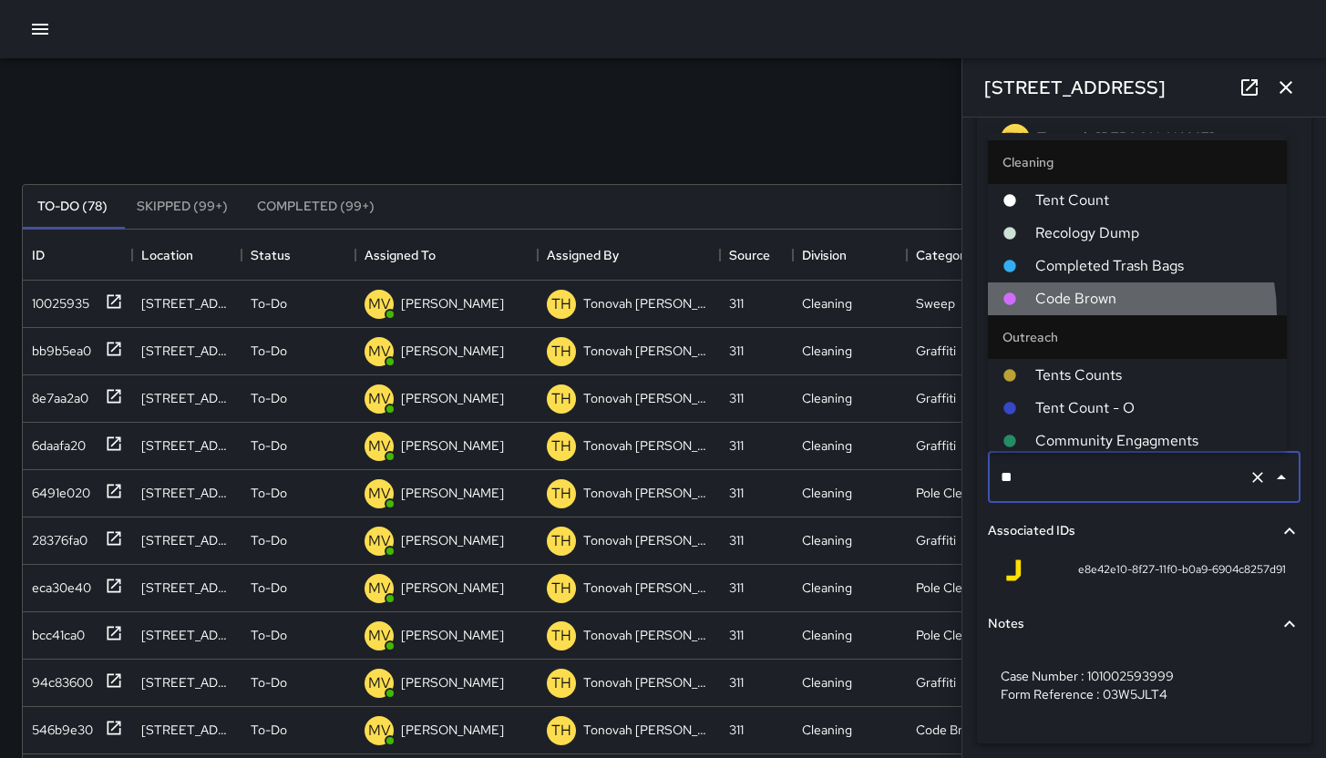
click at [1094, 314] on li "Code Brown" at bounding box center [1137, 299] width 299 height 33
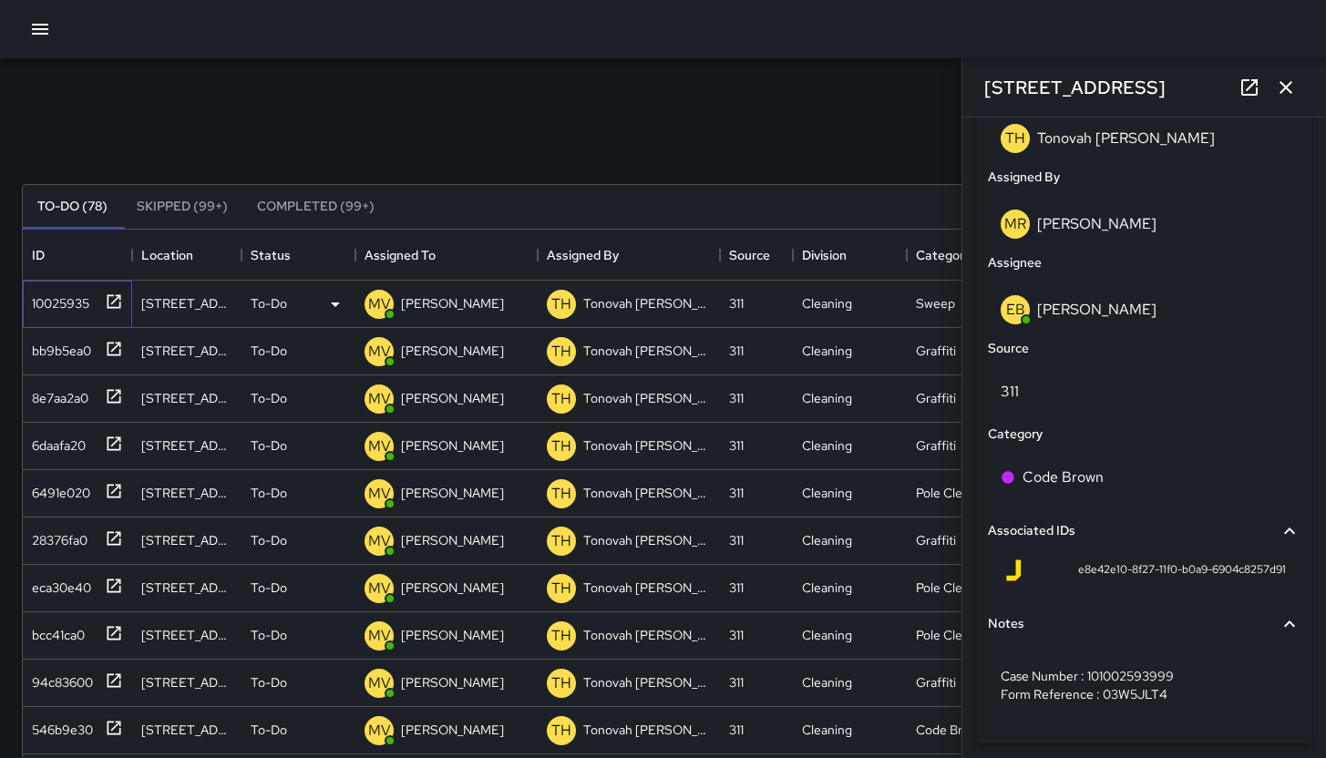
click at [54, 302] on div "10025935" at bounding box center [57, 300] width 65 height 26
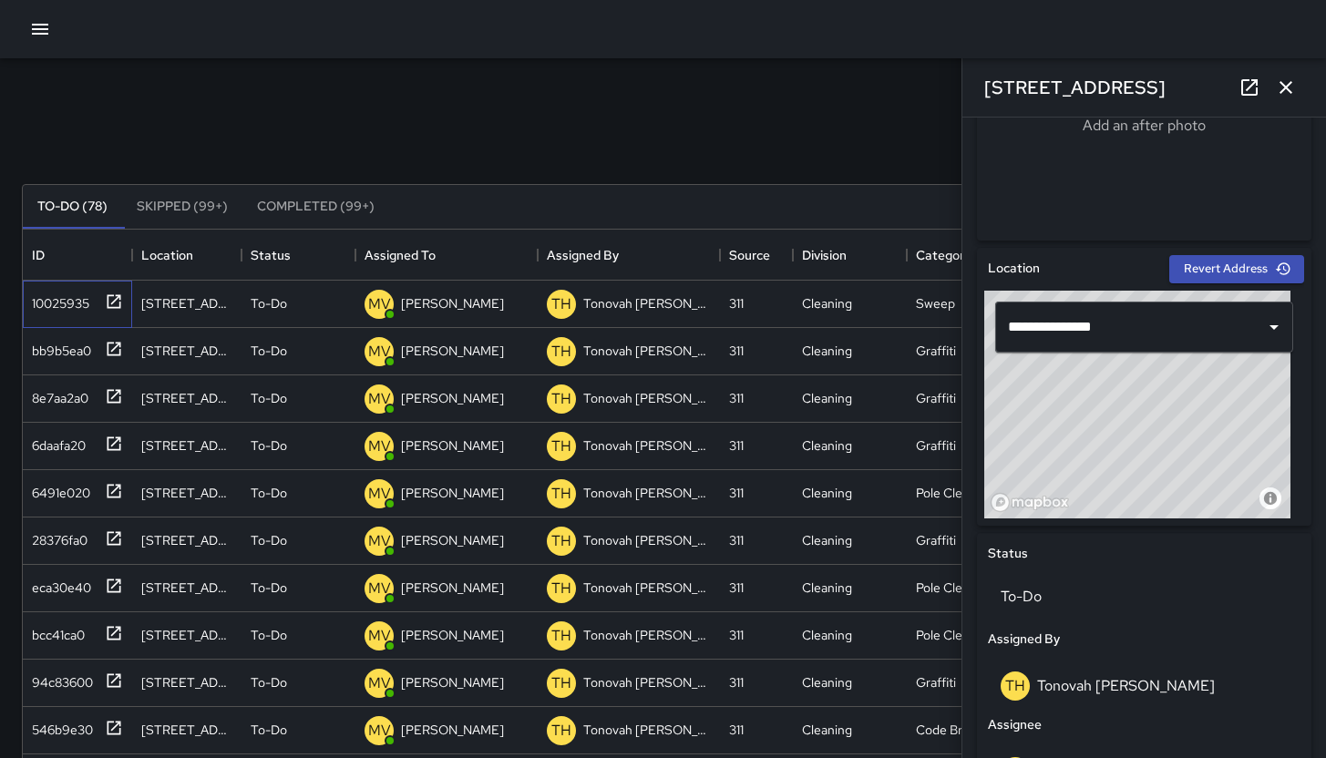
scroll to position [1182, 0]
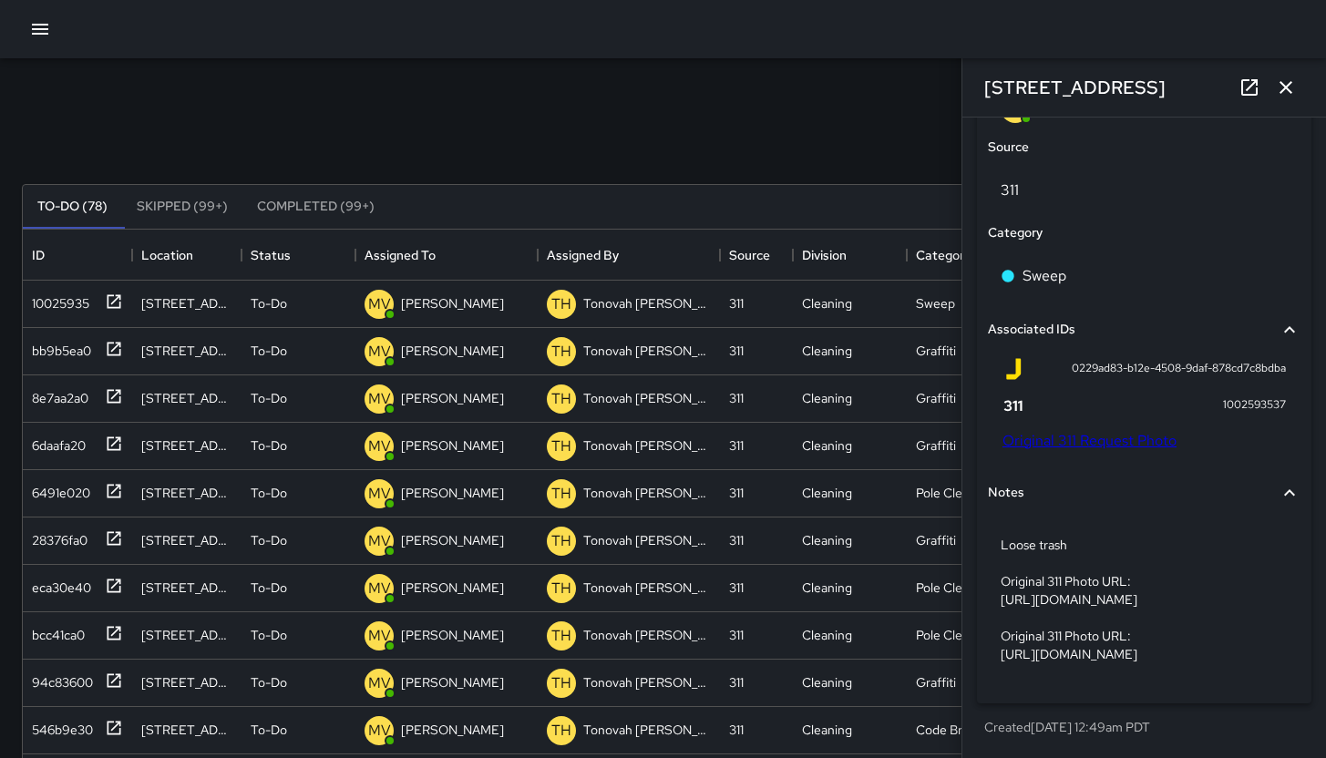
click at [1099, 431] on link "Original 311 Request Photo" at bounding box center [1090, 440] width 174 height 19
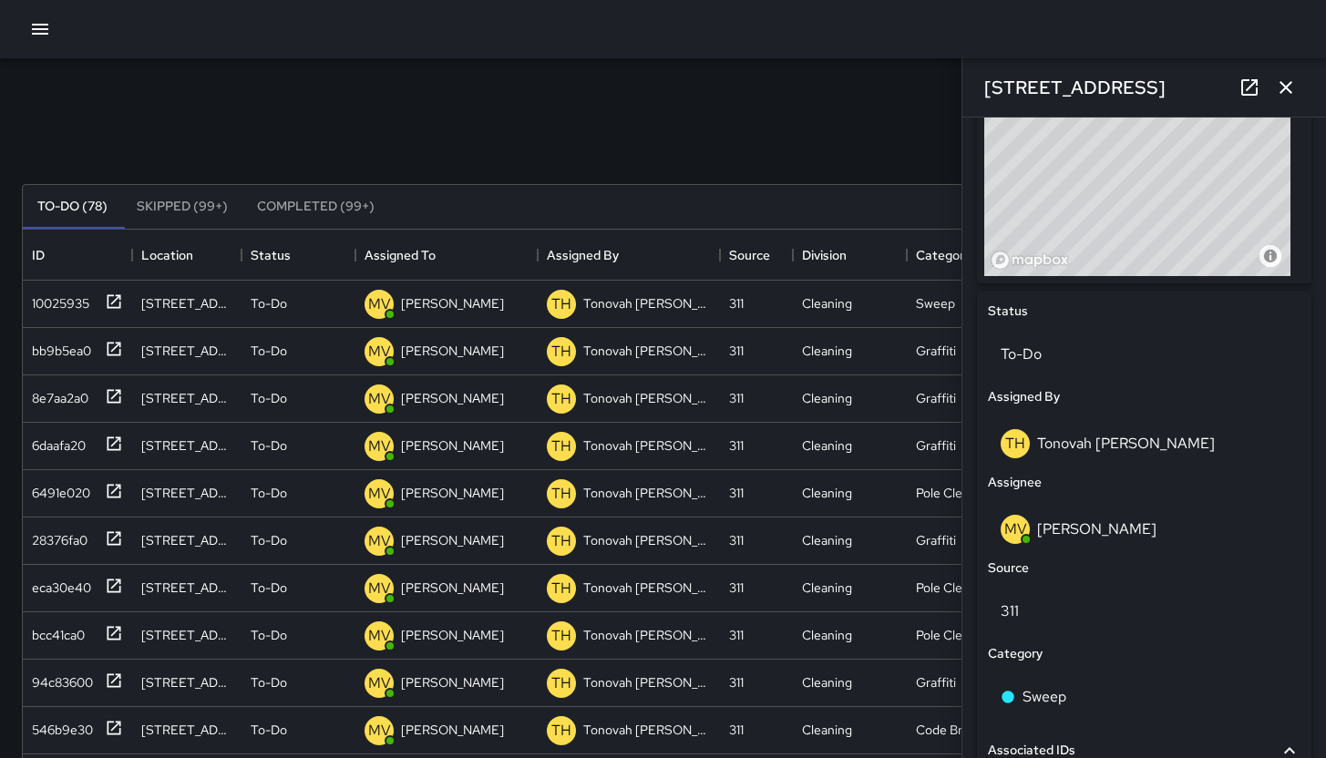
scroll to position [706, 0]
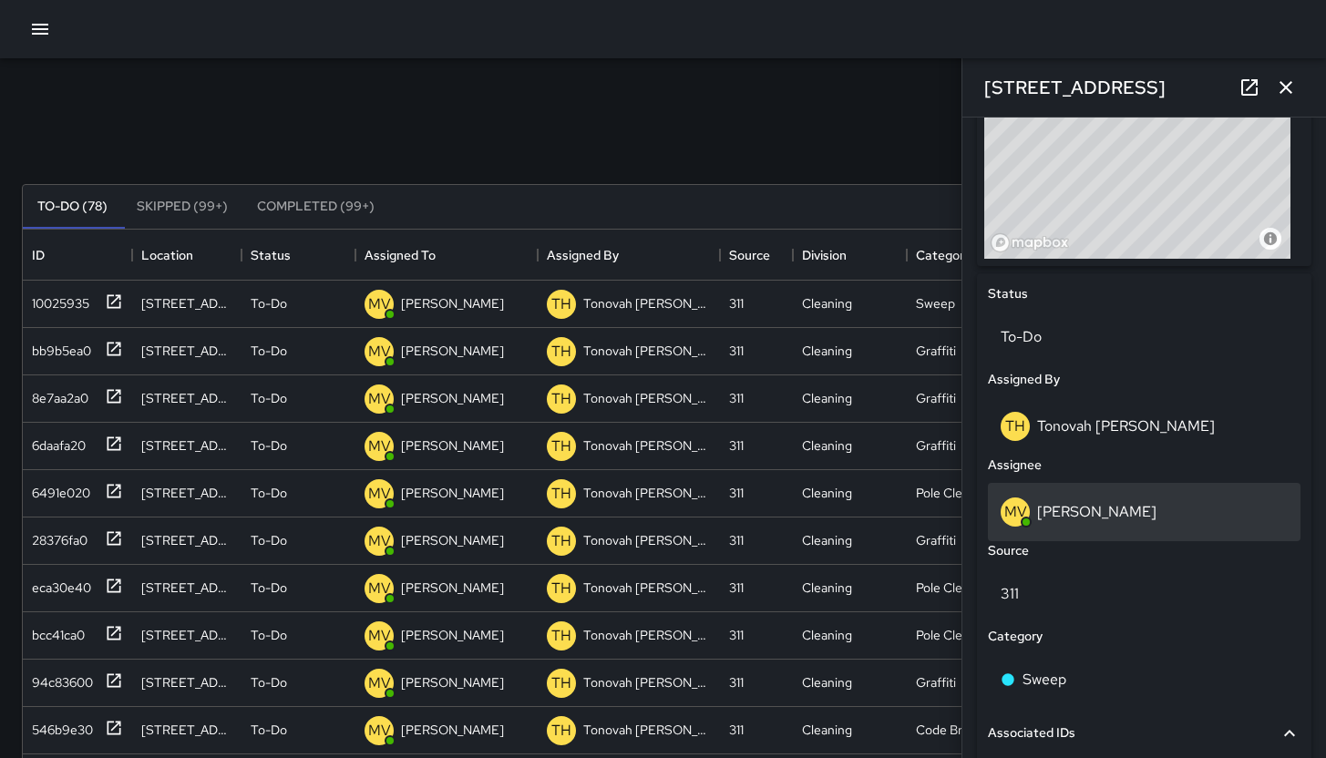
click at [1162, 495] on div "MV Maclis Velasquez" at bounding box center [1144, 512] width 313 height 58
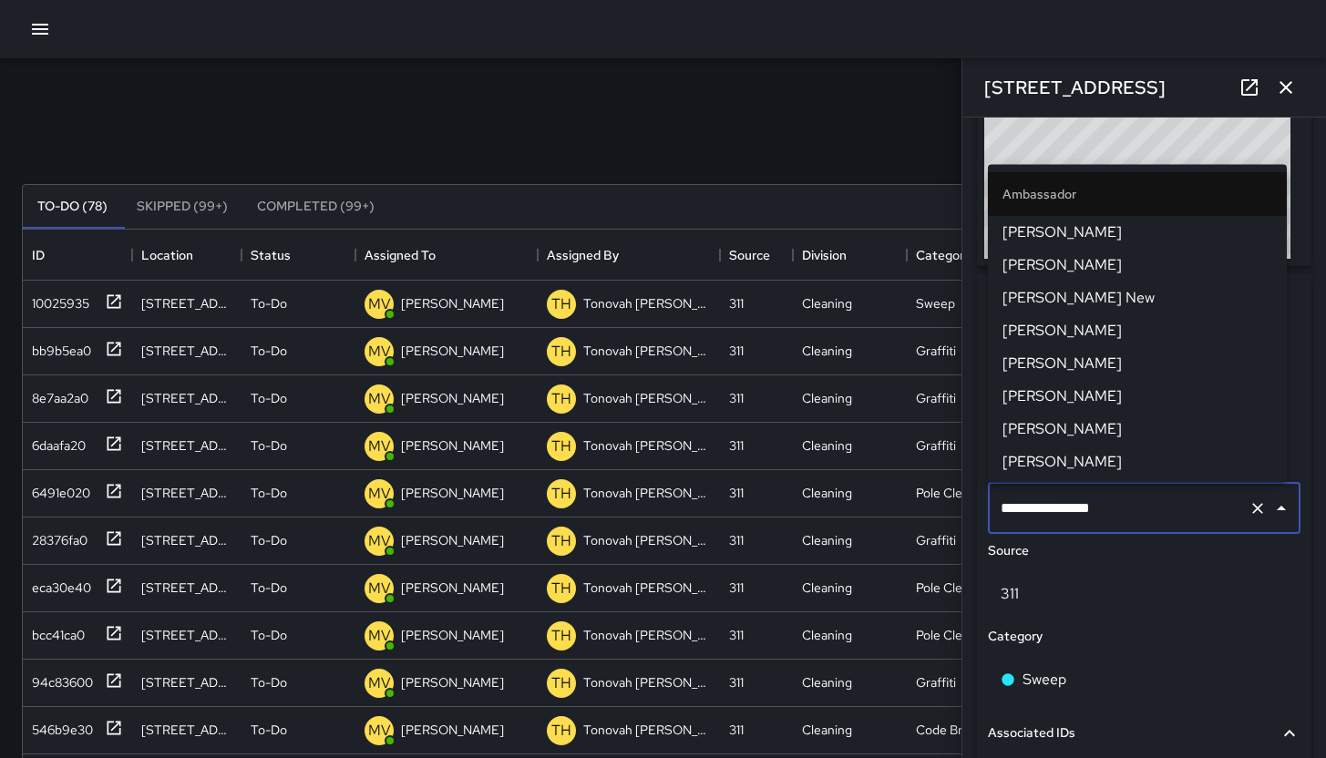
scroll to position [717, 0]
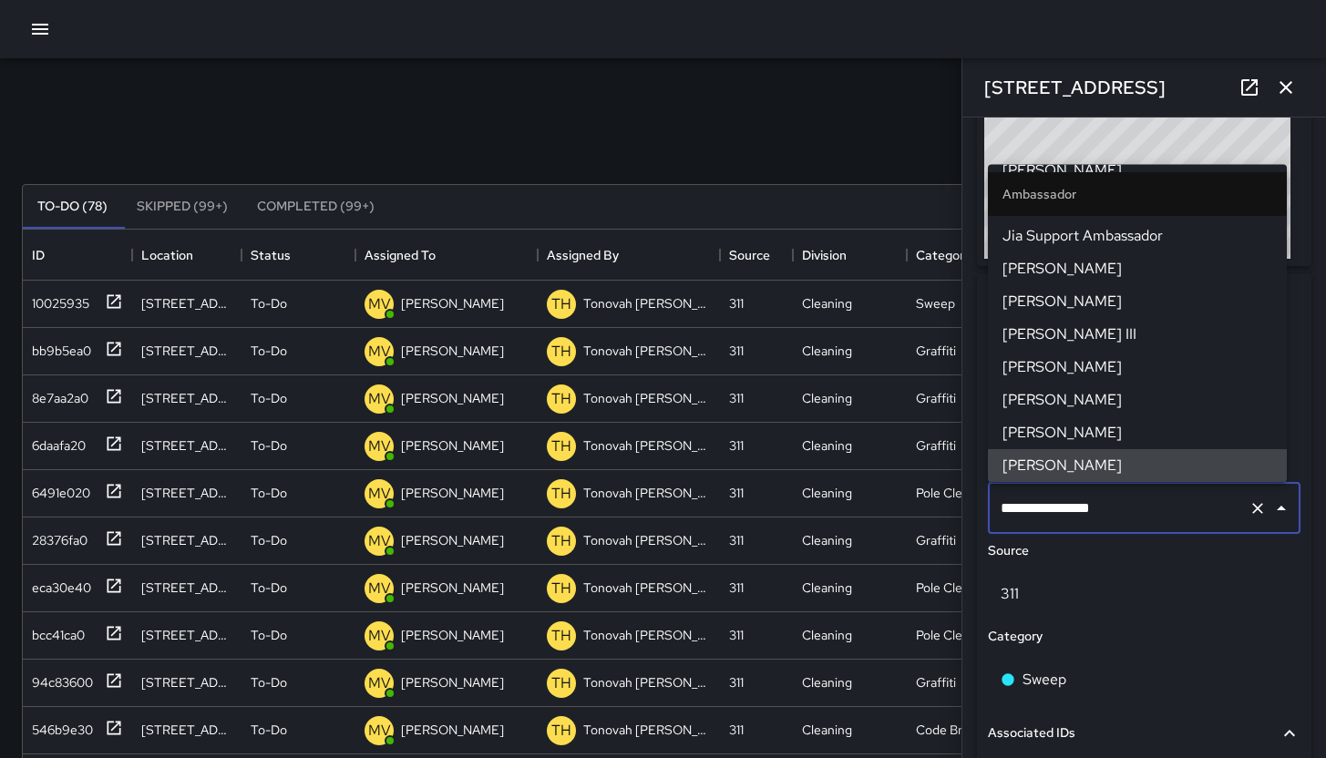
click at [1162, 497] on input "**********" at bounding box center [1118, 508] width 245 height 35
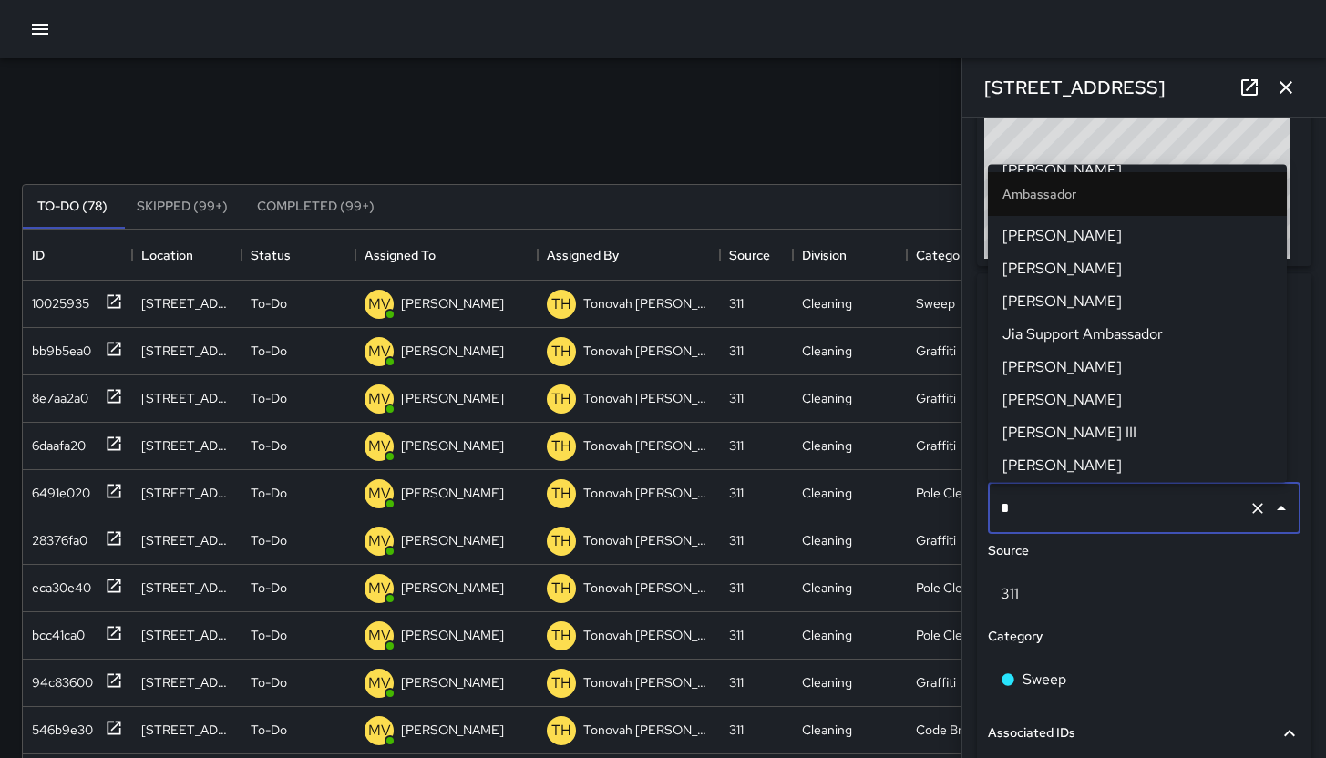
type input "**"
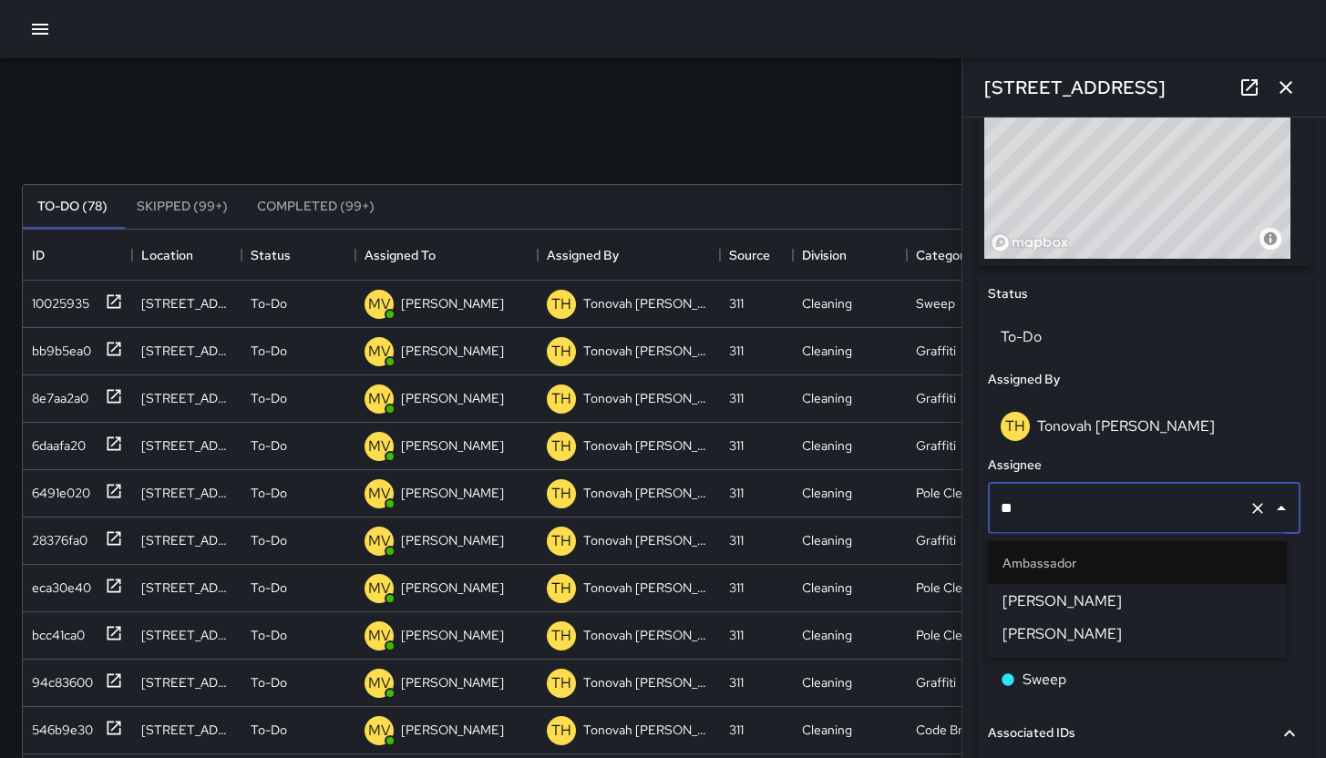
scroll to position [0, 0]
click at [1070, 612] on li "Edwin Barillas" at bounding box center [1137, 601] width 299 height 33
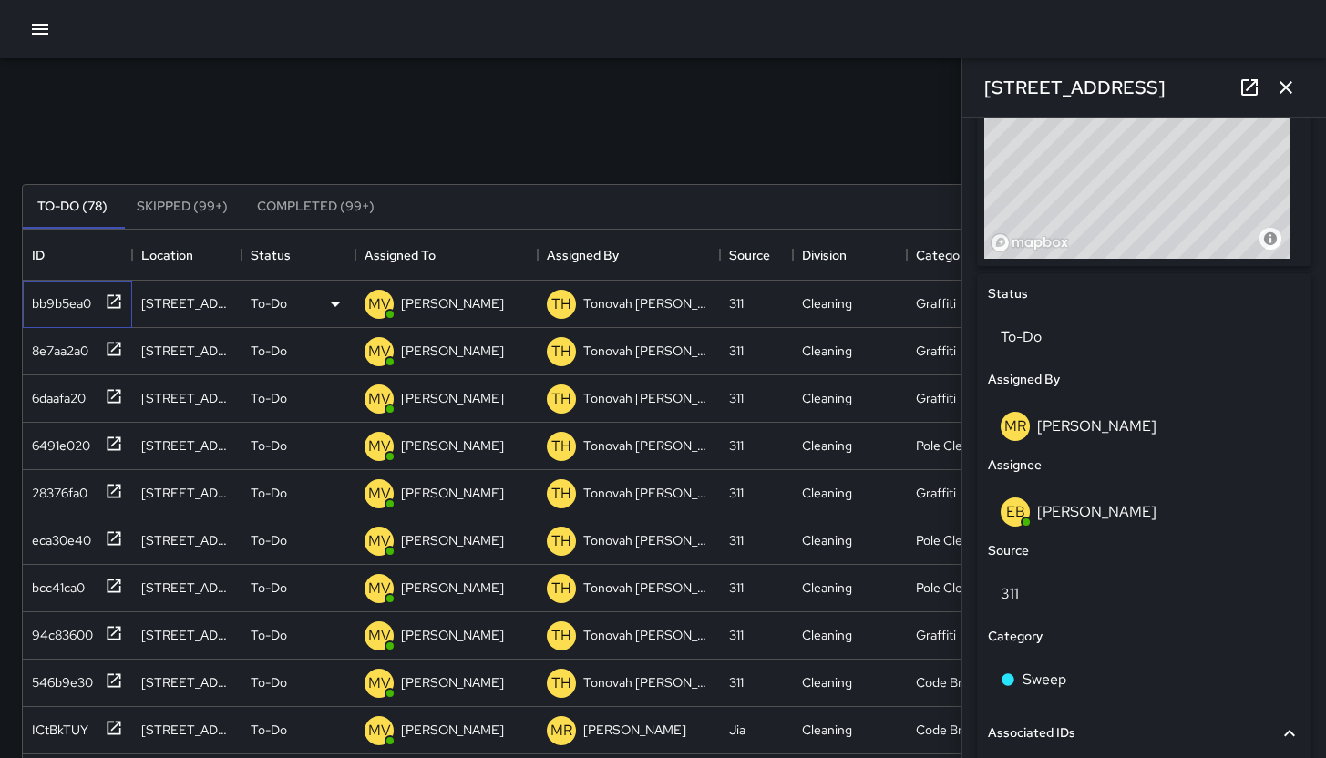
click at [74, 313] on div "bb9b5ea0" at bounding box center [58, 300] width 67 height 26
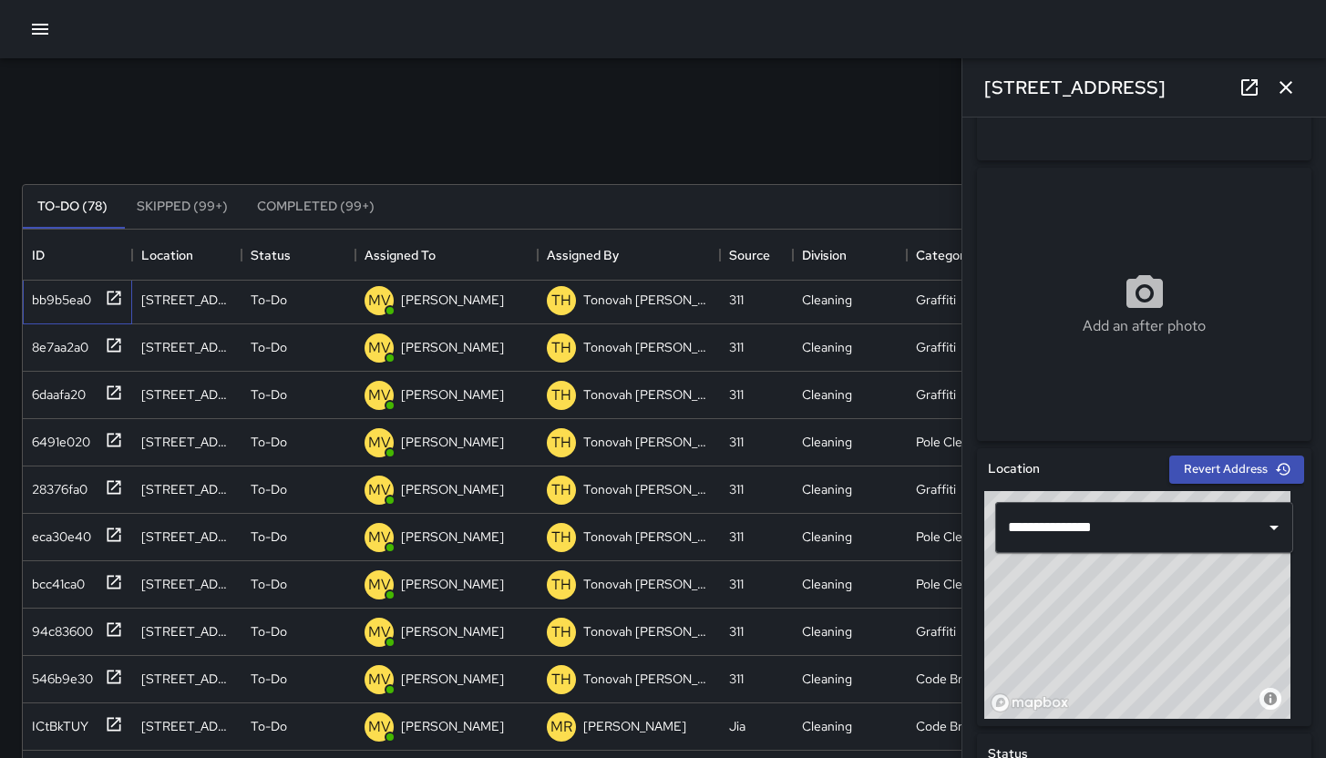
scroll to position [872, 0]
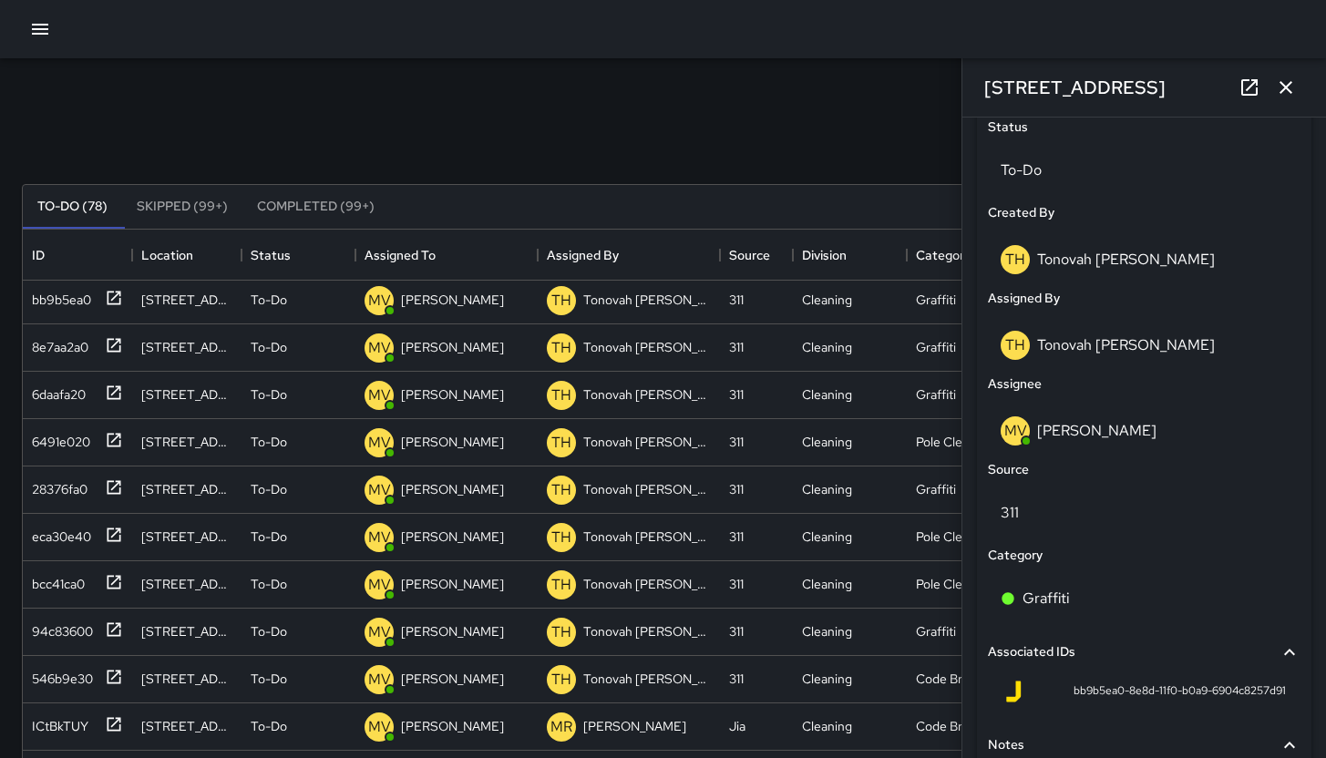
click at [1156, 457] on div "Source" at bounding box center [1144, 470] width 320 height 27
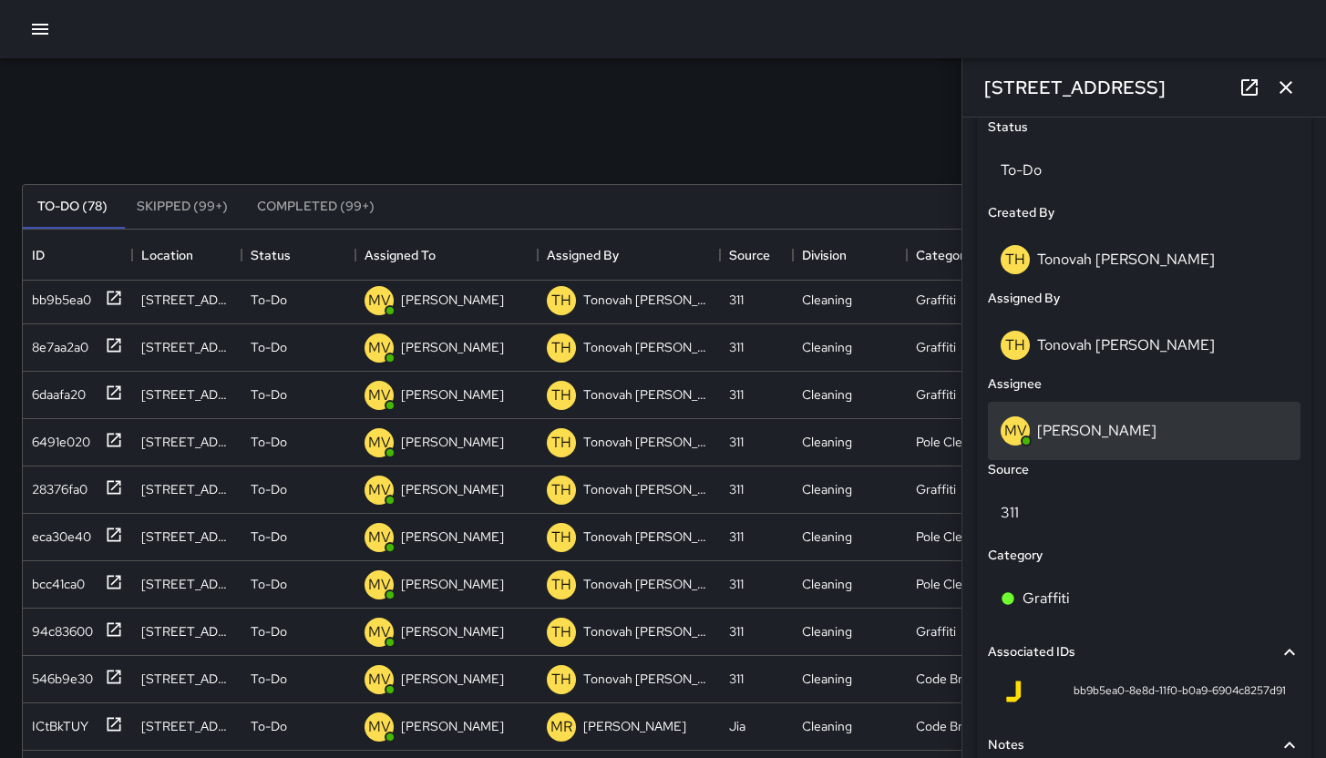
click at [1207, 439] on div "MV Maclis Velasquez" at bounding box center [1144, 431] width 287 height 29
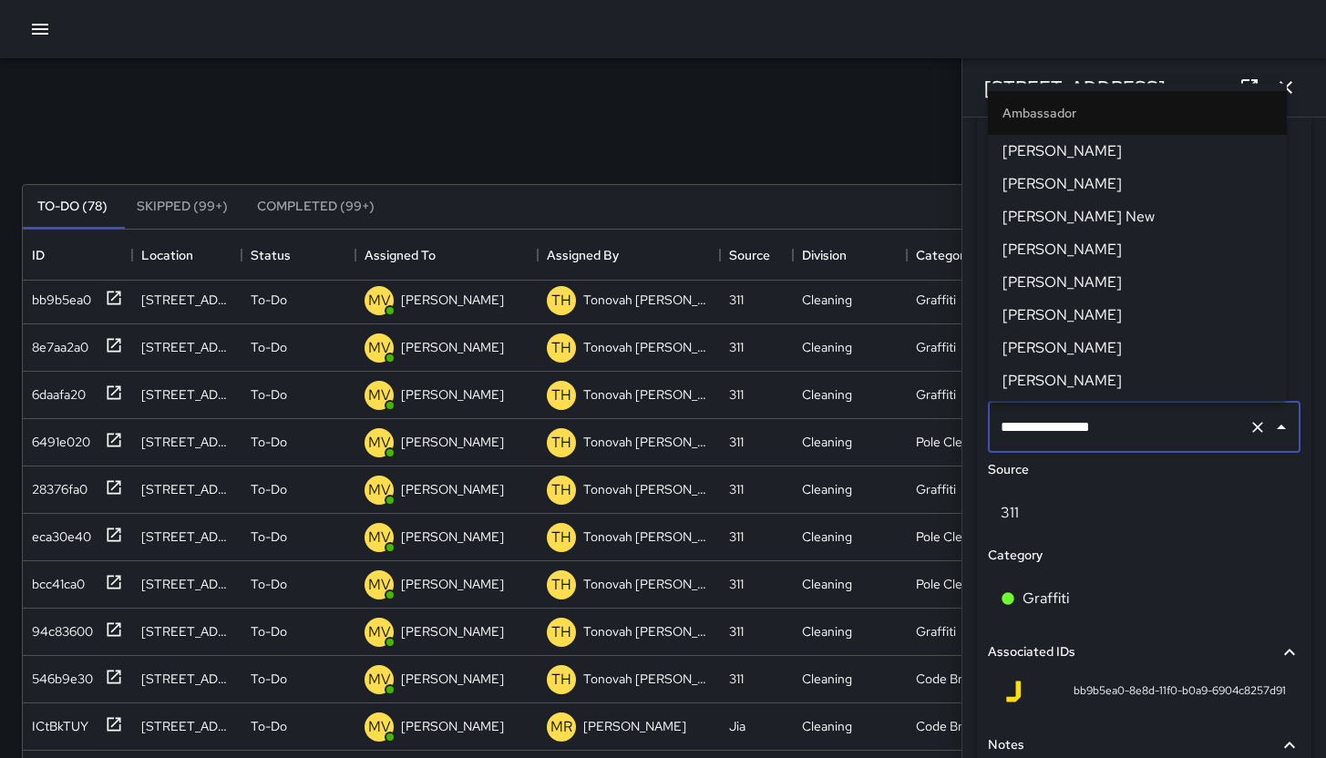
scroll to position [717, 0]
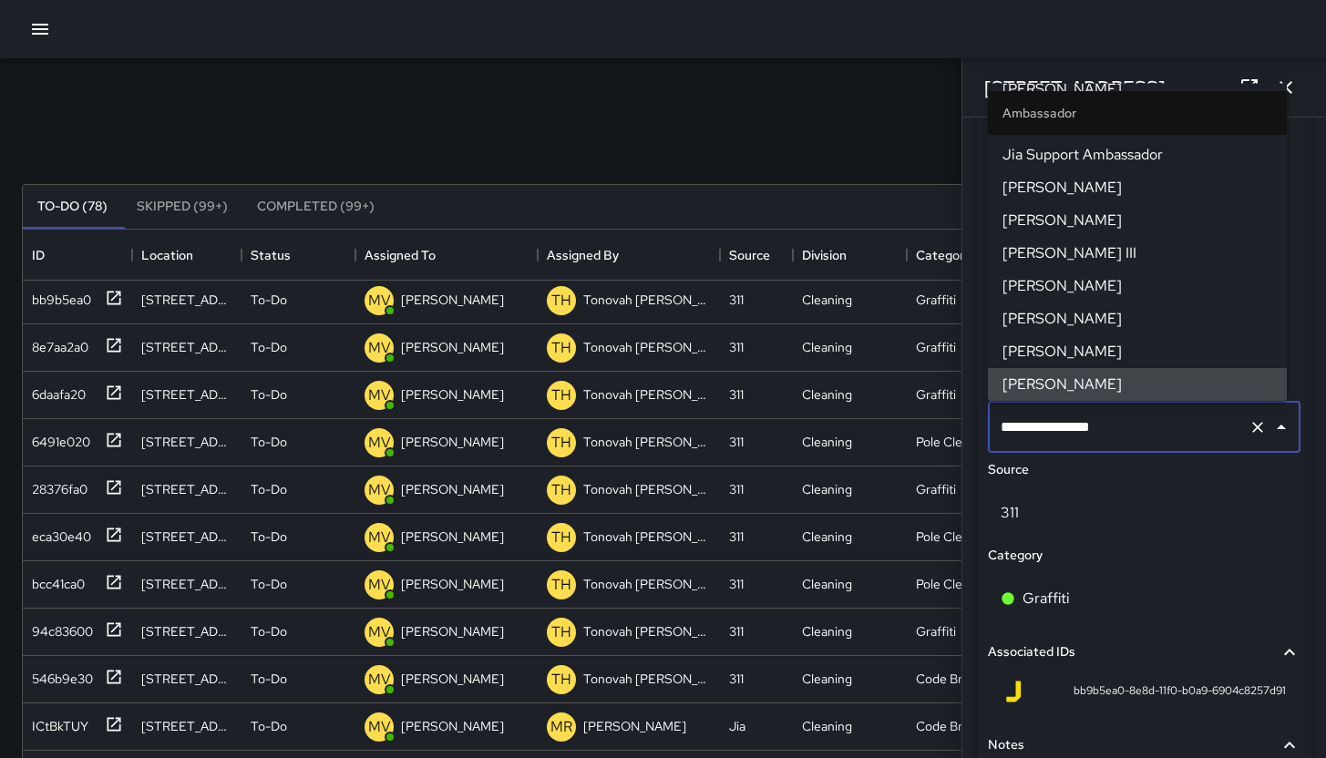
click at [1207, 439] on input "**********" at bounding box center [1118, 427] width 245 height 35
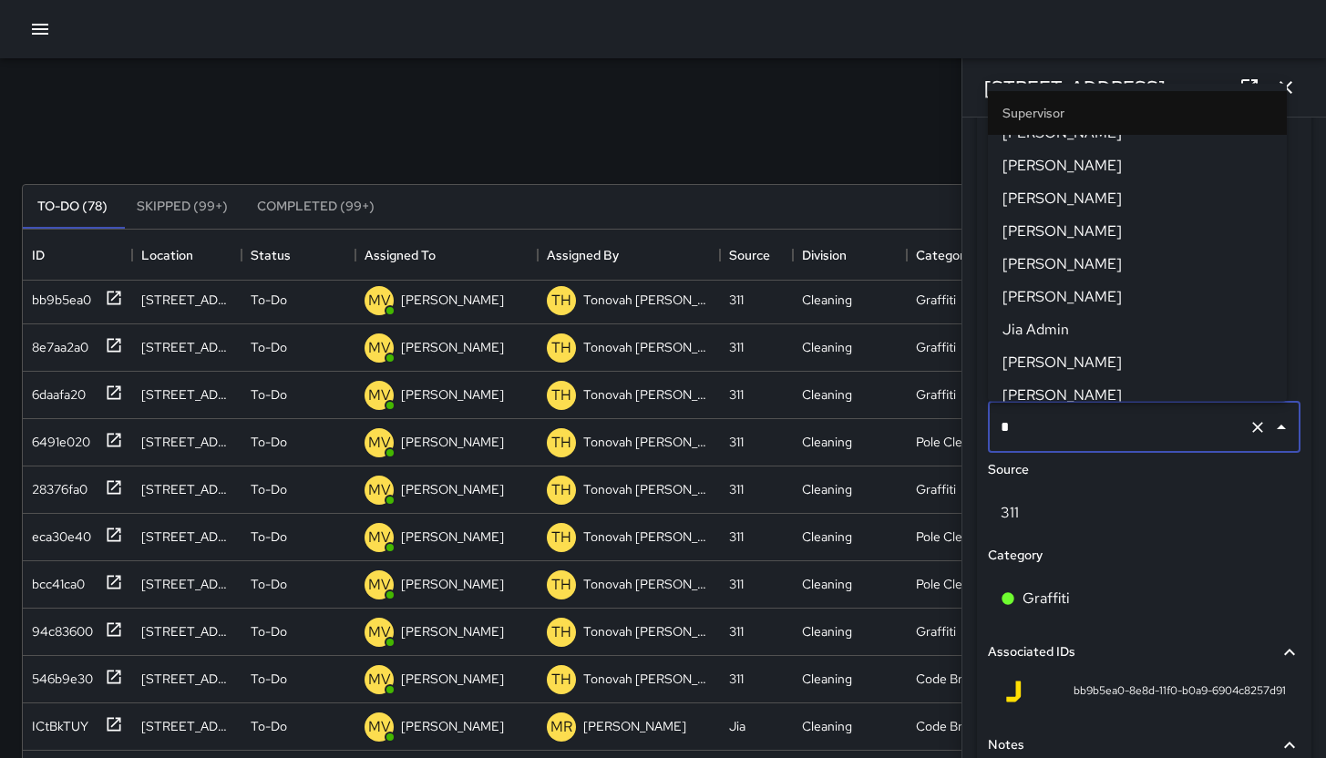
type input "**"
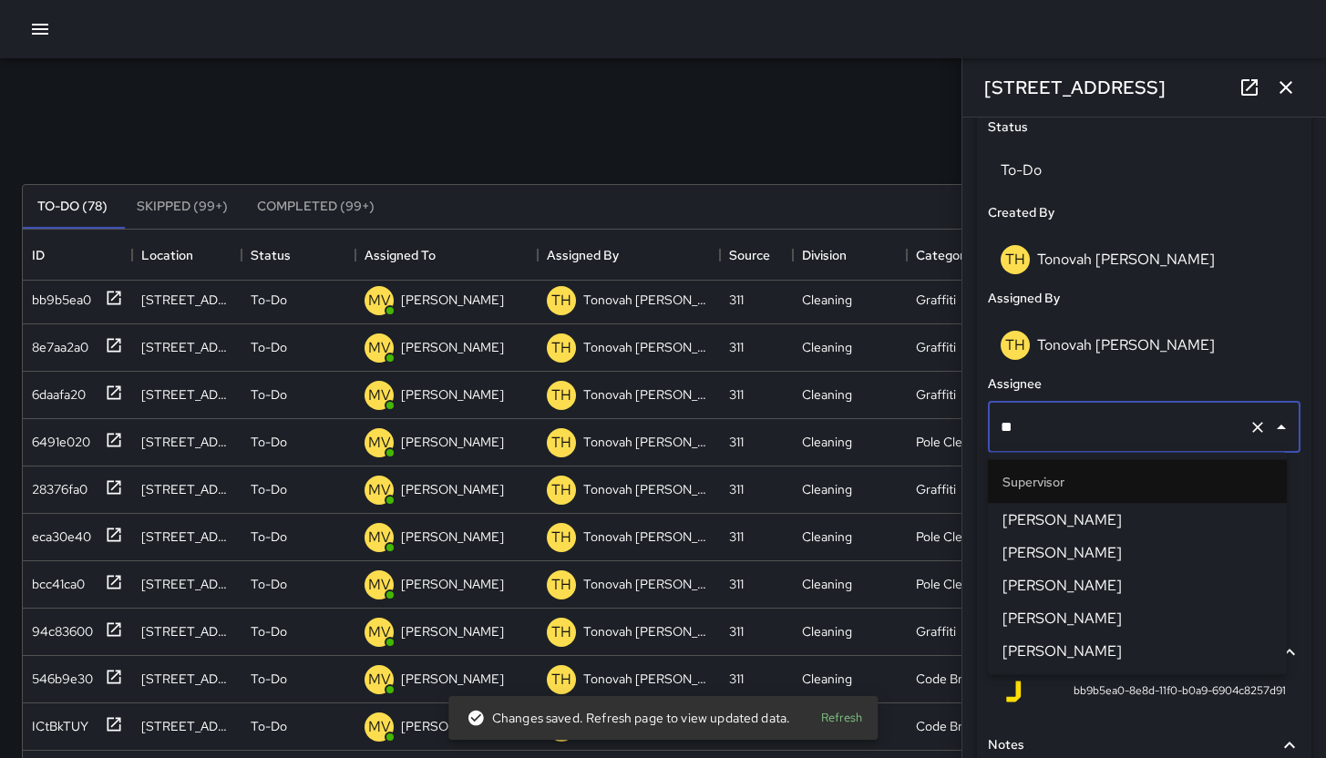
click at [1127, 506] on li "DeAndre Barney" at bounding box center [1137, 520] width 299 height 33
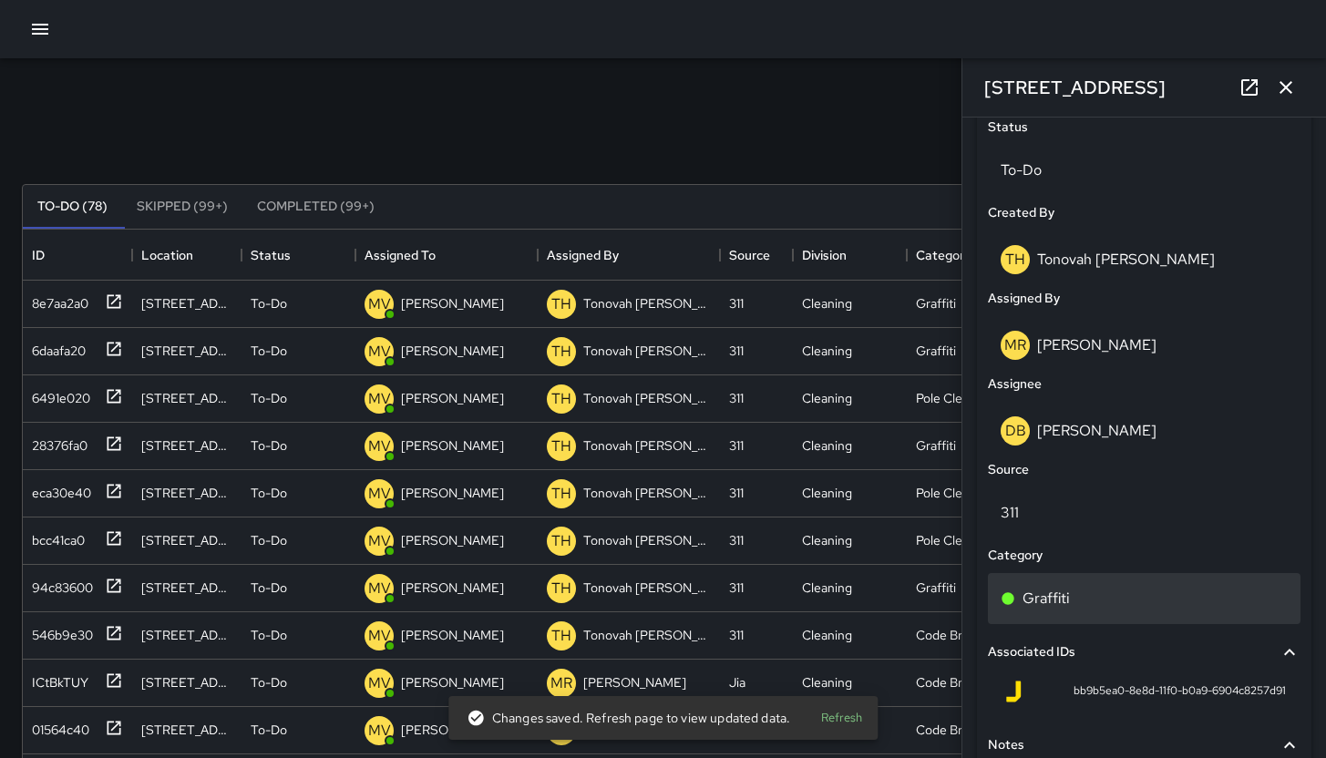
click at [1118, 581] on div "Graffiti" at bounding box center [1144, 598] width 313 height 51
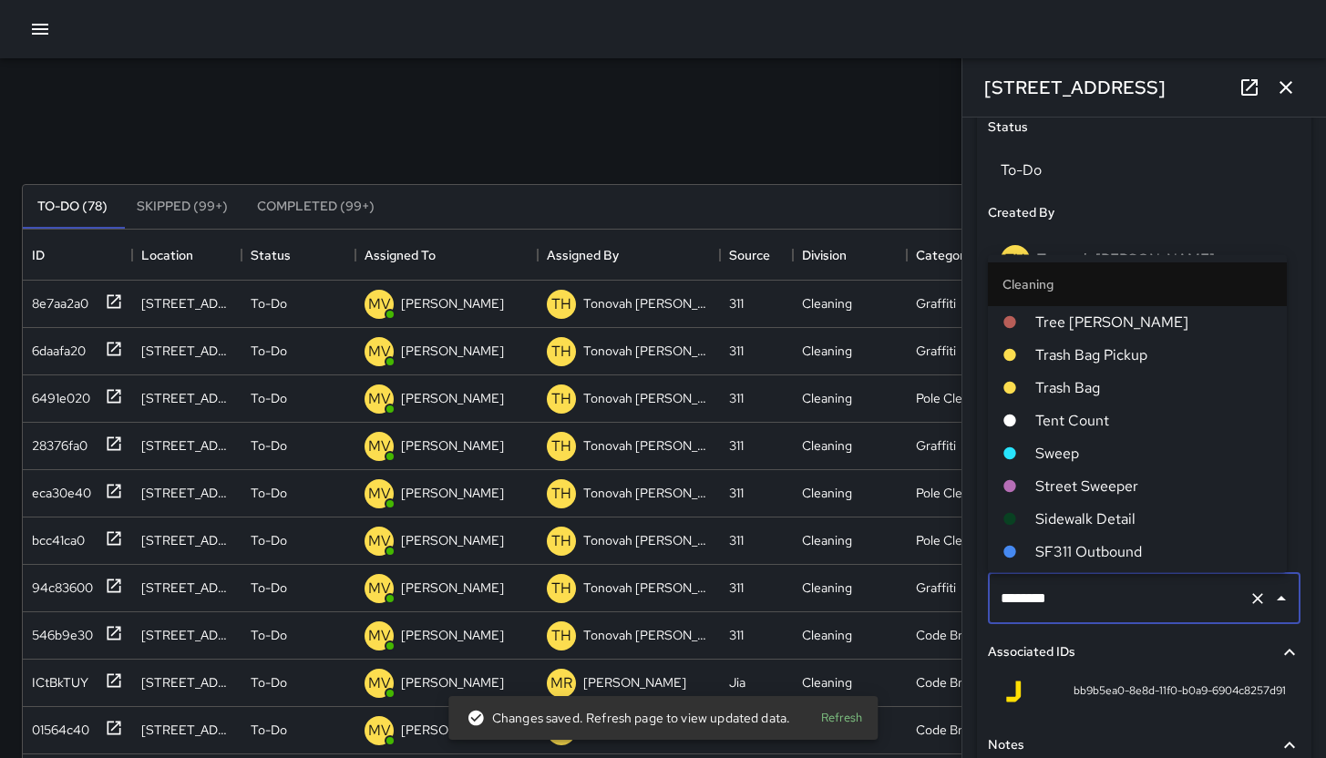
scroll to position [389, 0]
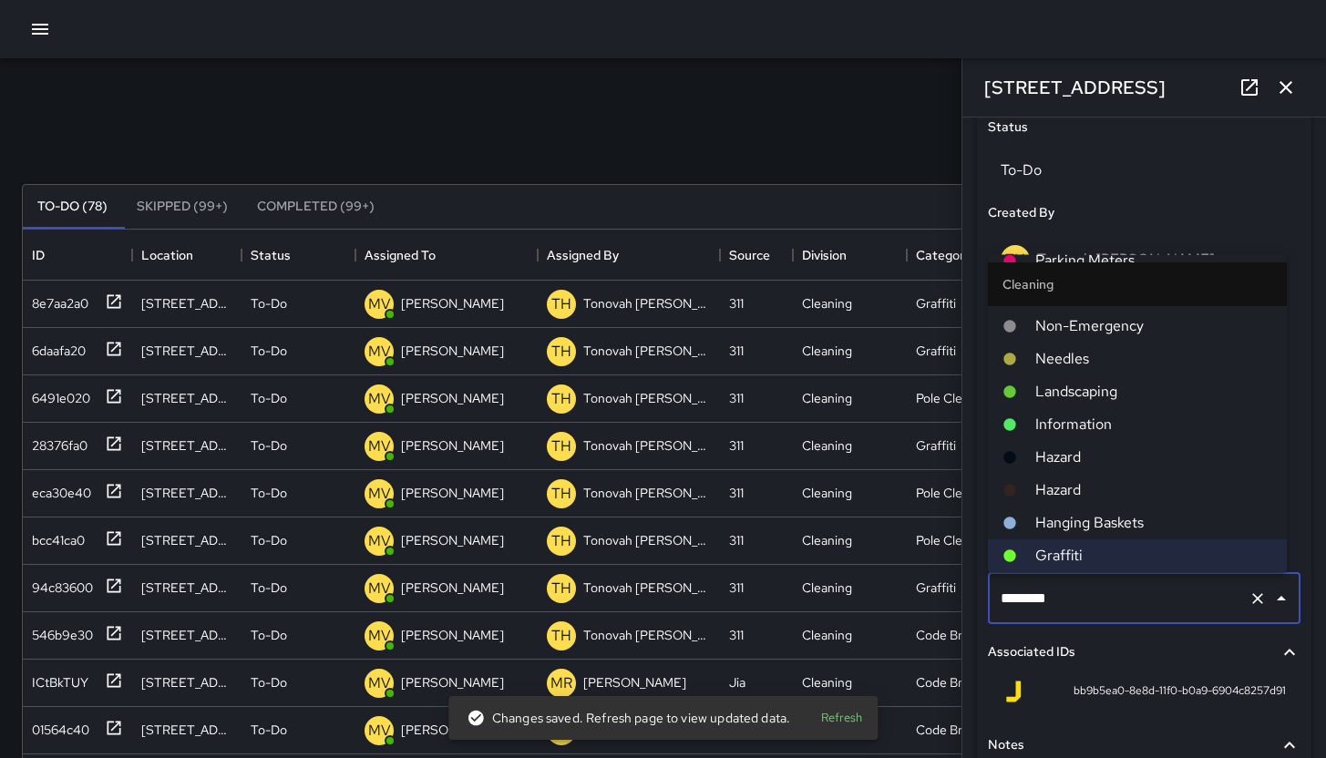
type input "*******"
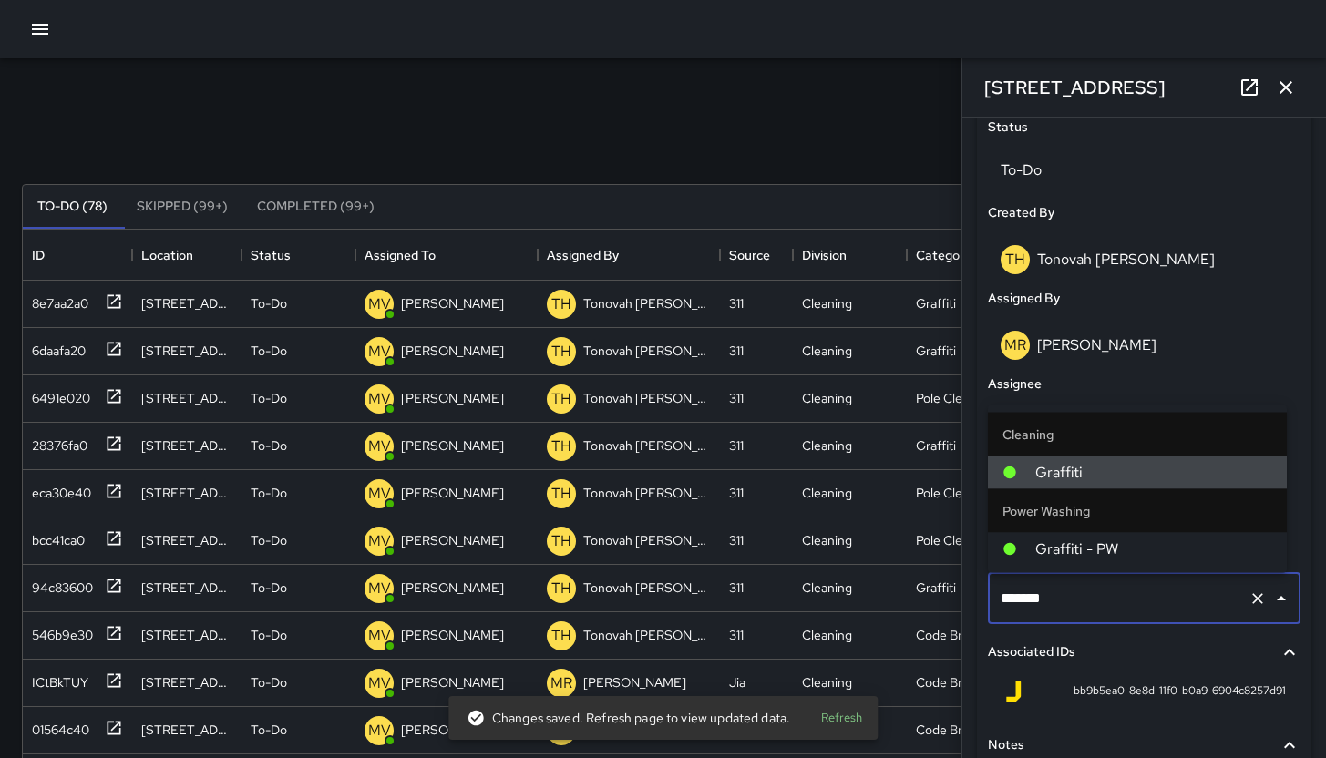
scroll to position [0, 0]
click at [1136, 555] on span "Graffiti - PW" at bounding box center [1153, 550] width 237 height 22
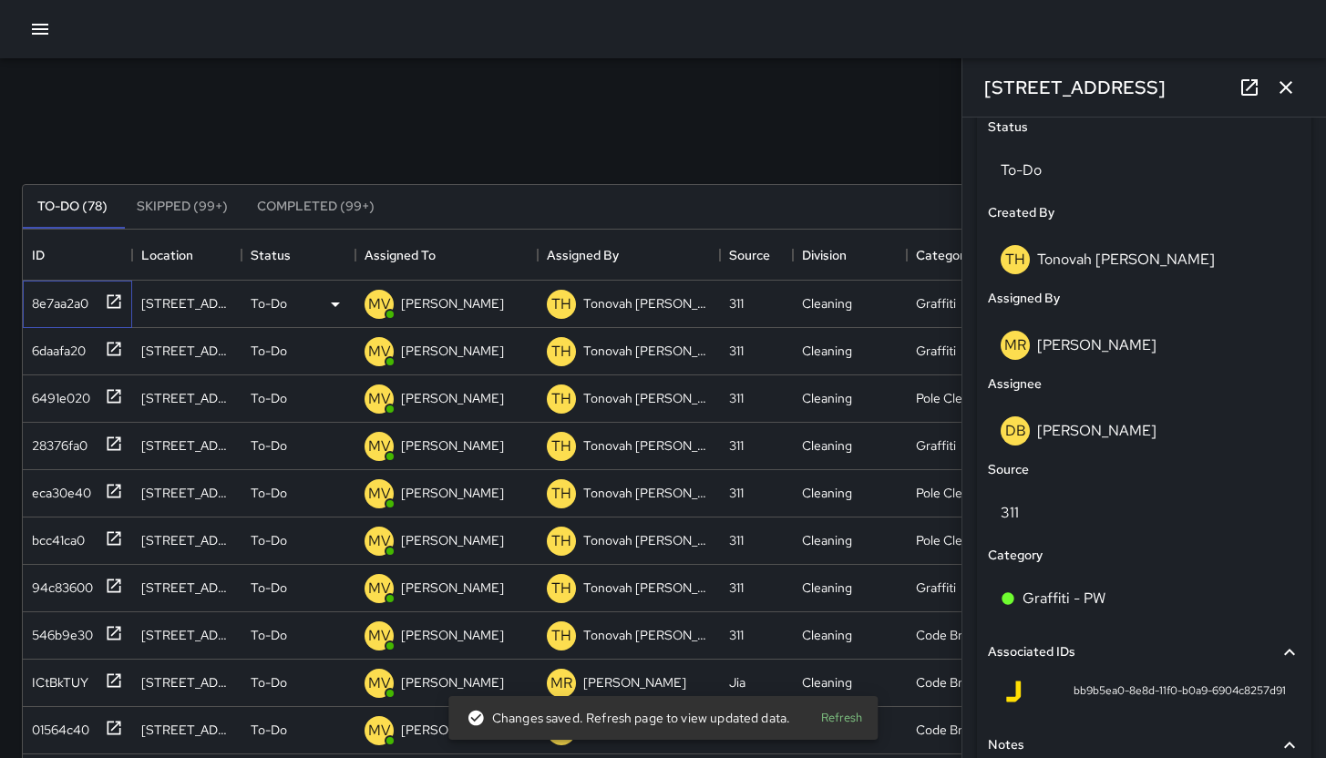
click at [88, 314] on div "8e7aa2a0" at bounding box center [74, 300] width 98 height 30
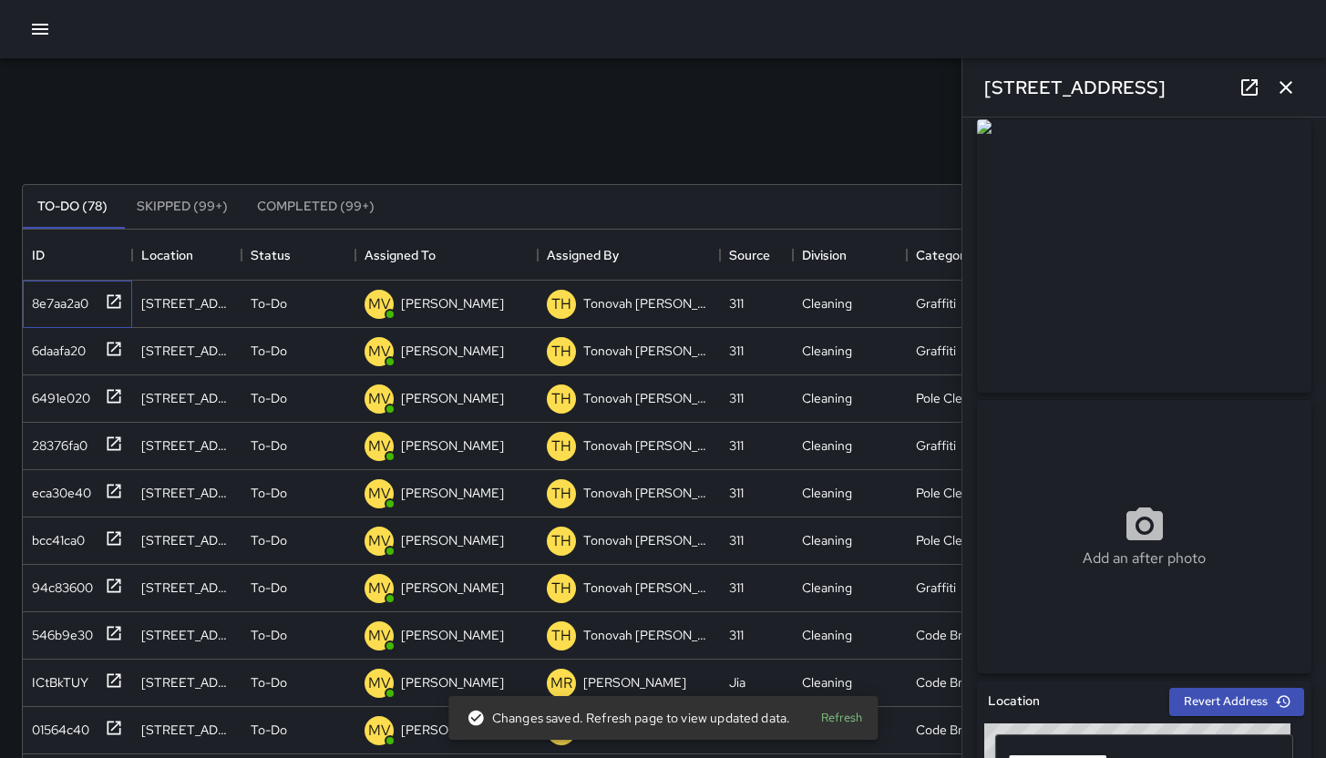
scroll to position [625, 0]
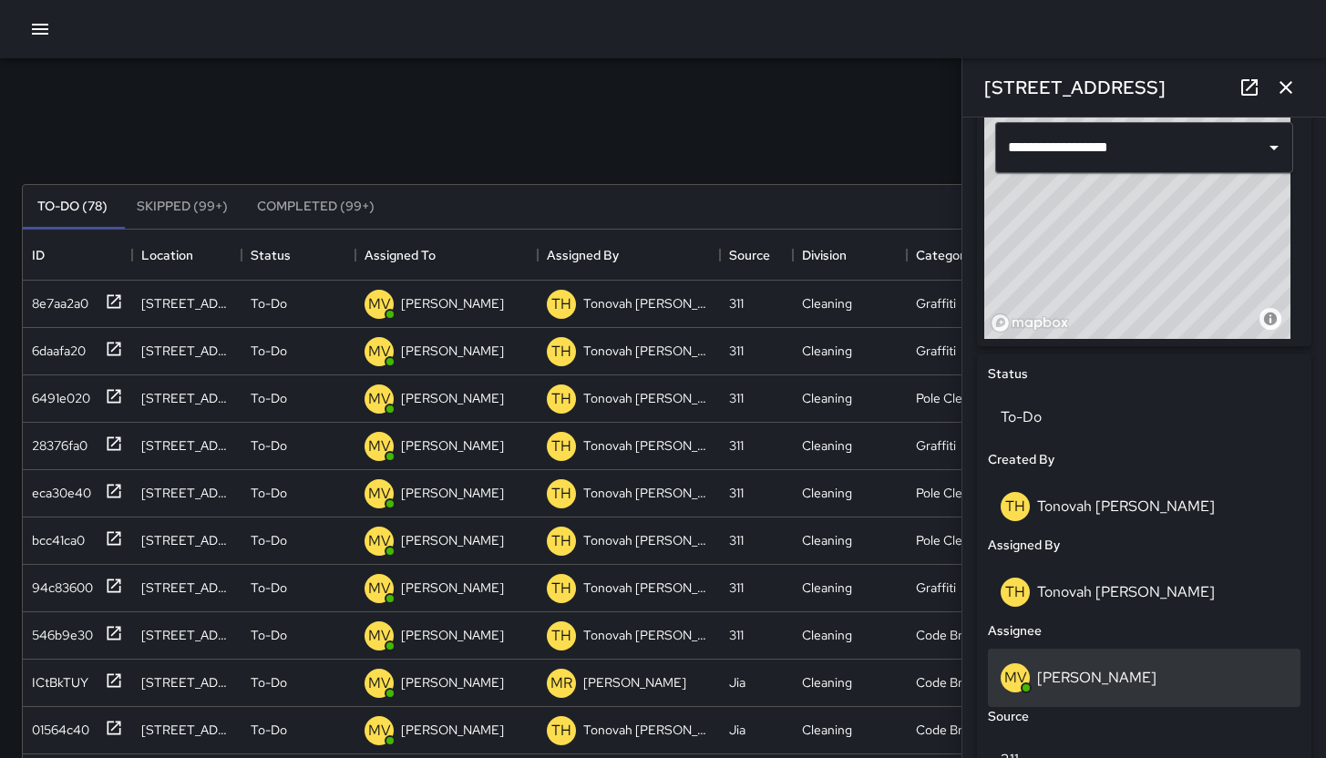
click at [1150, 691] on div "MV Maclis Velasquez" at bounding box center [1144, 678] width 287 height 29
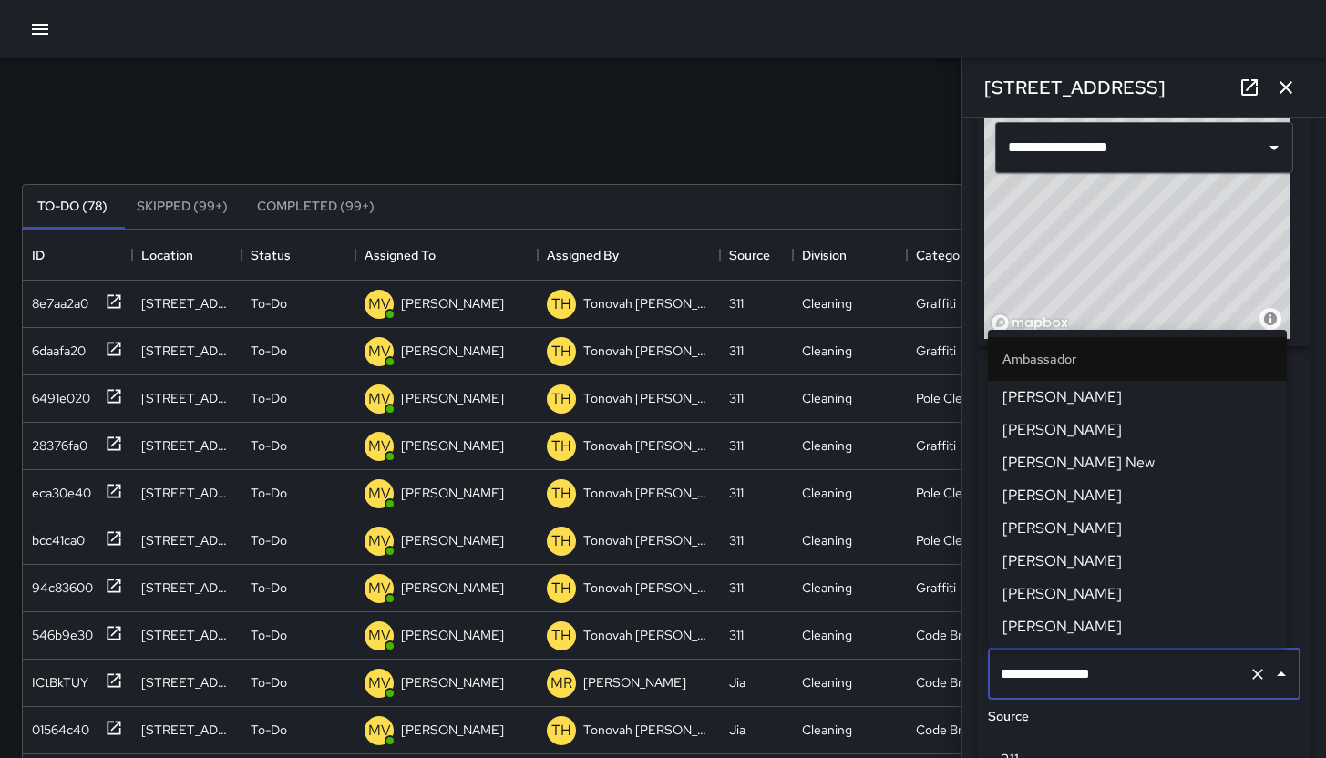
click at [1149, 691] on div "**********" at bounding box center [1144, 674] width 313 height 51
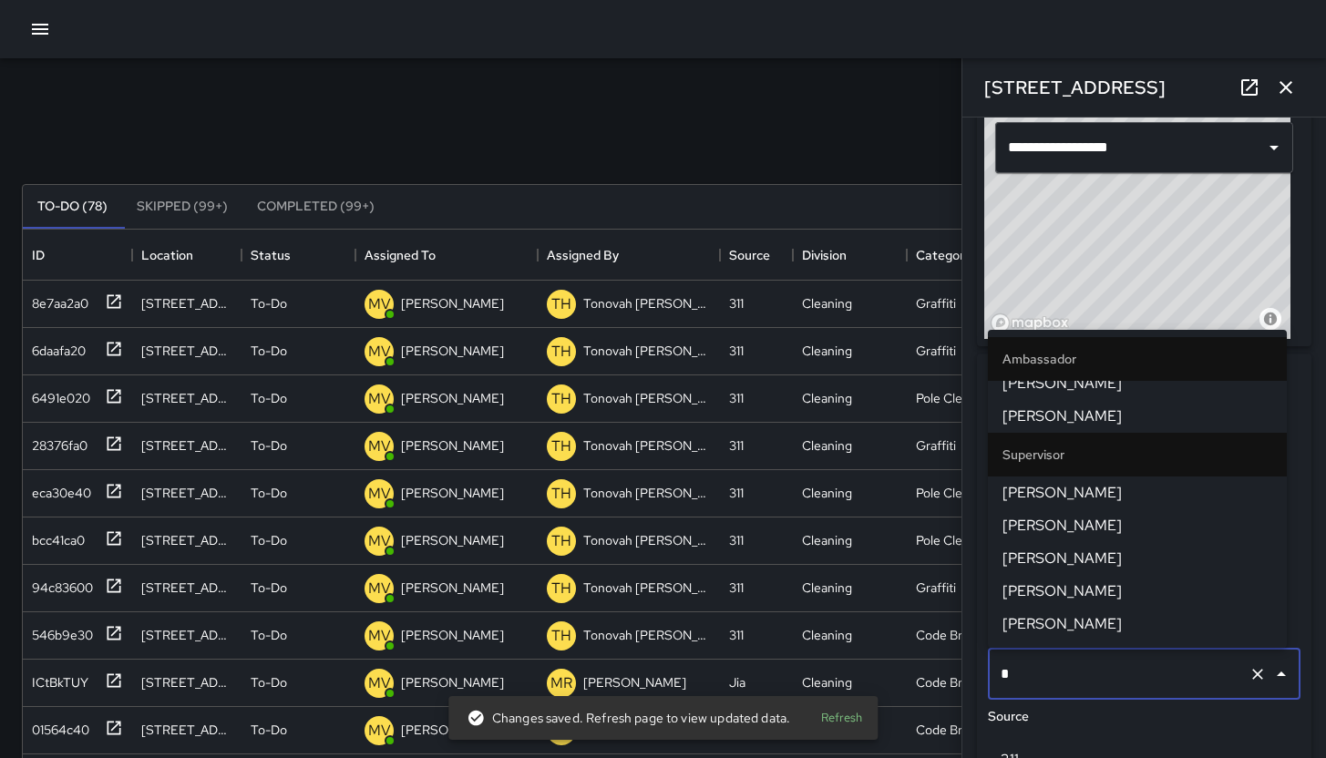
scroll to position [0, 0]
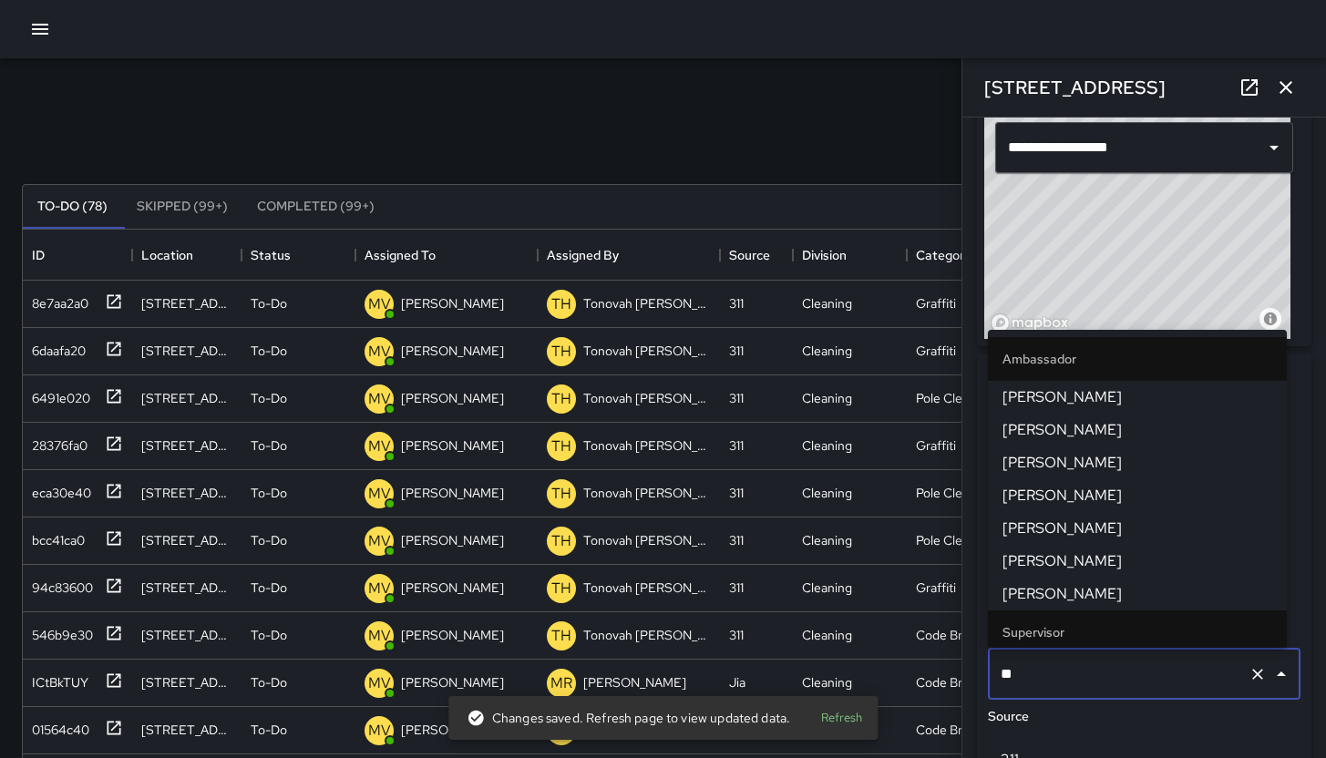
type input "***"
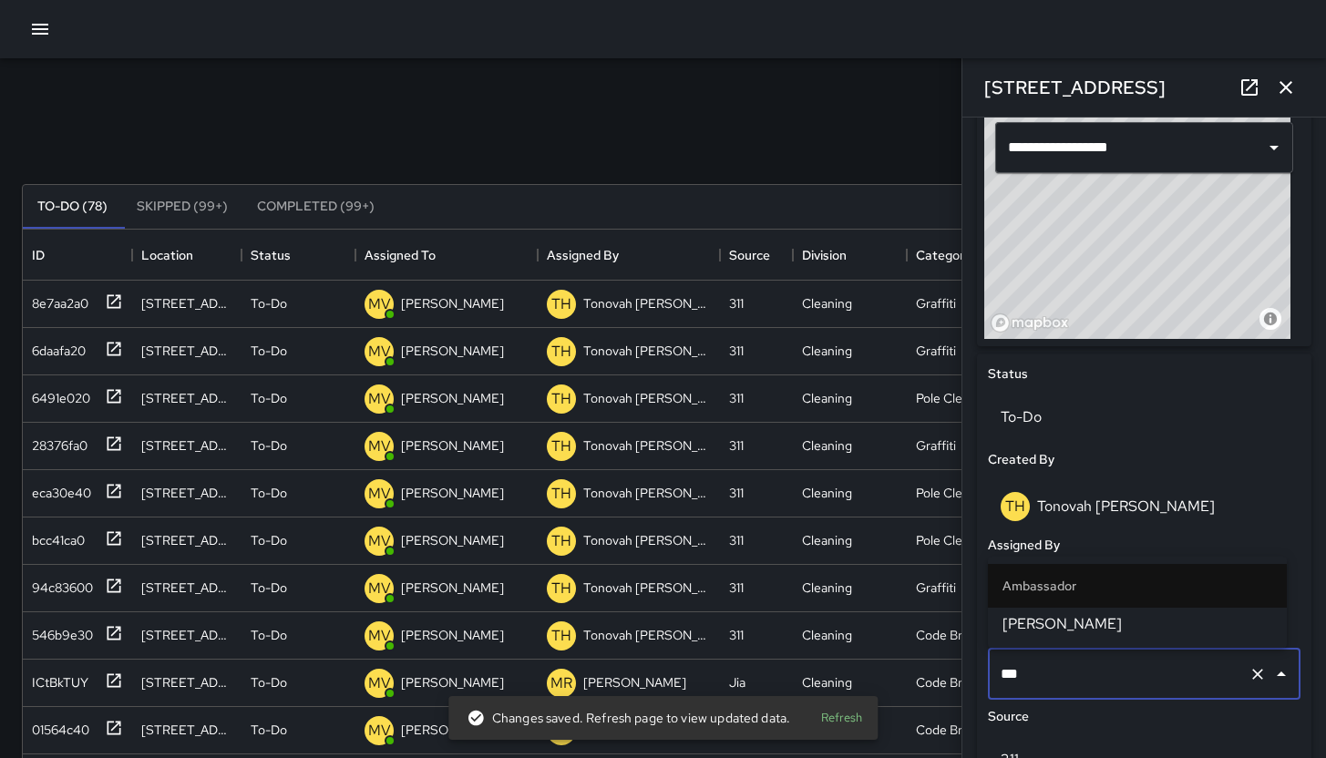
click at [1200, 622] on span "[PERSON_NAME]" at bounding box center [1138, 624] width 270 height 22
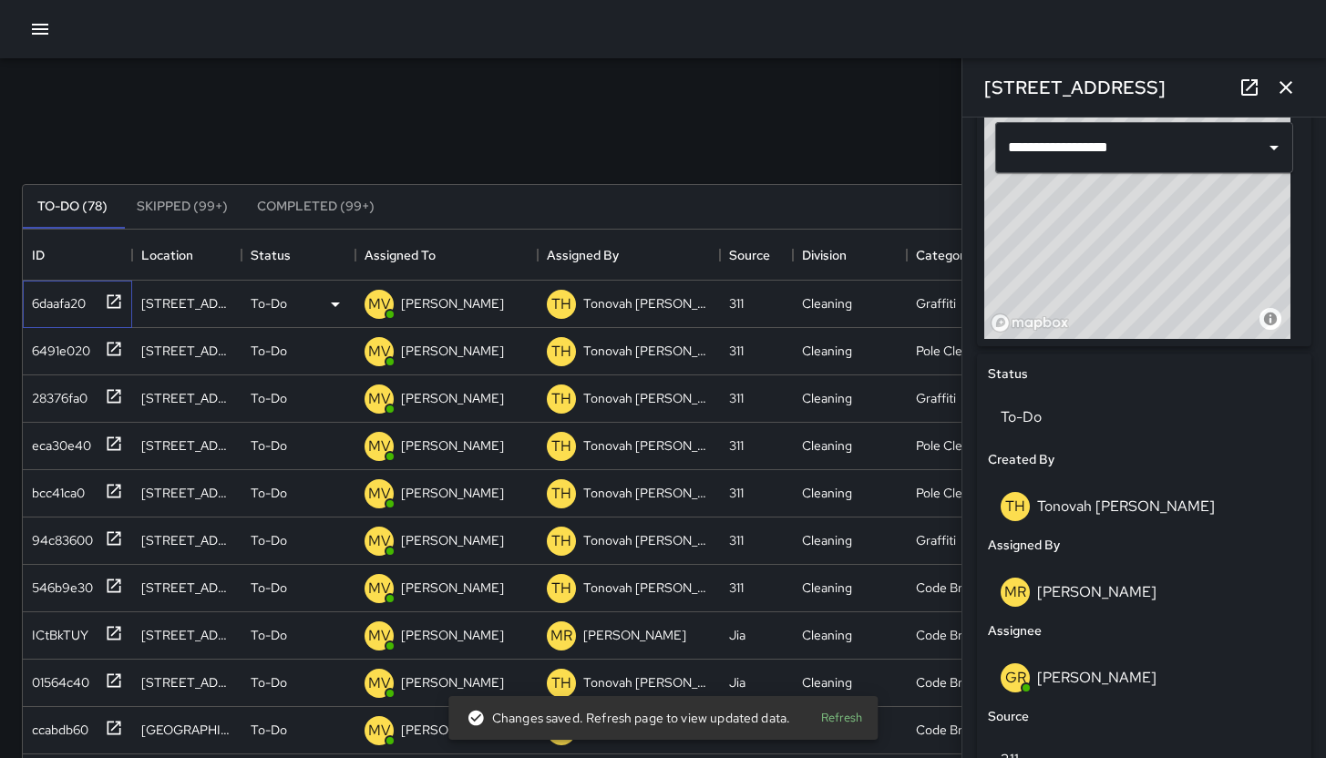
click at [81, 313] on div "6daafa20" at bounding box center [55, 300] width 61 height 26
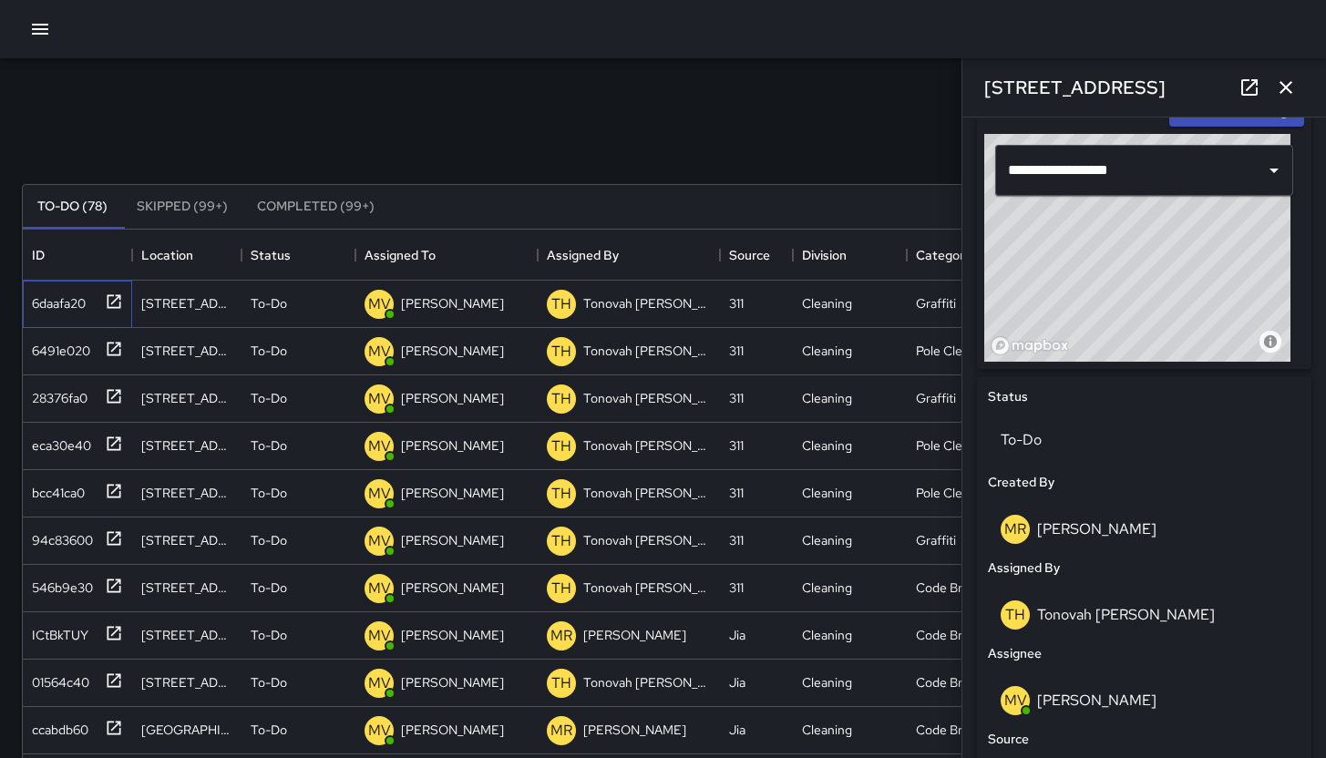
scroll to position [616, 0]
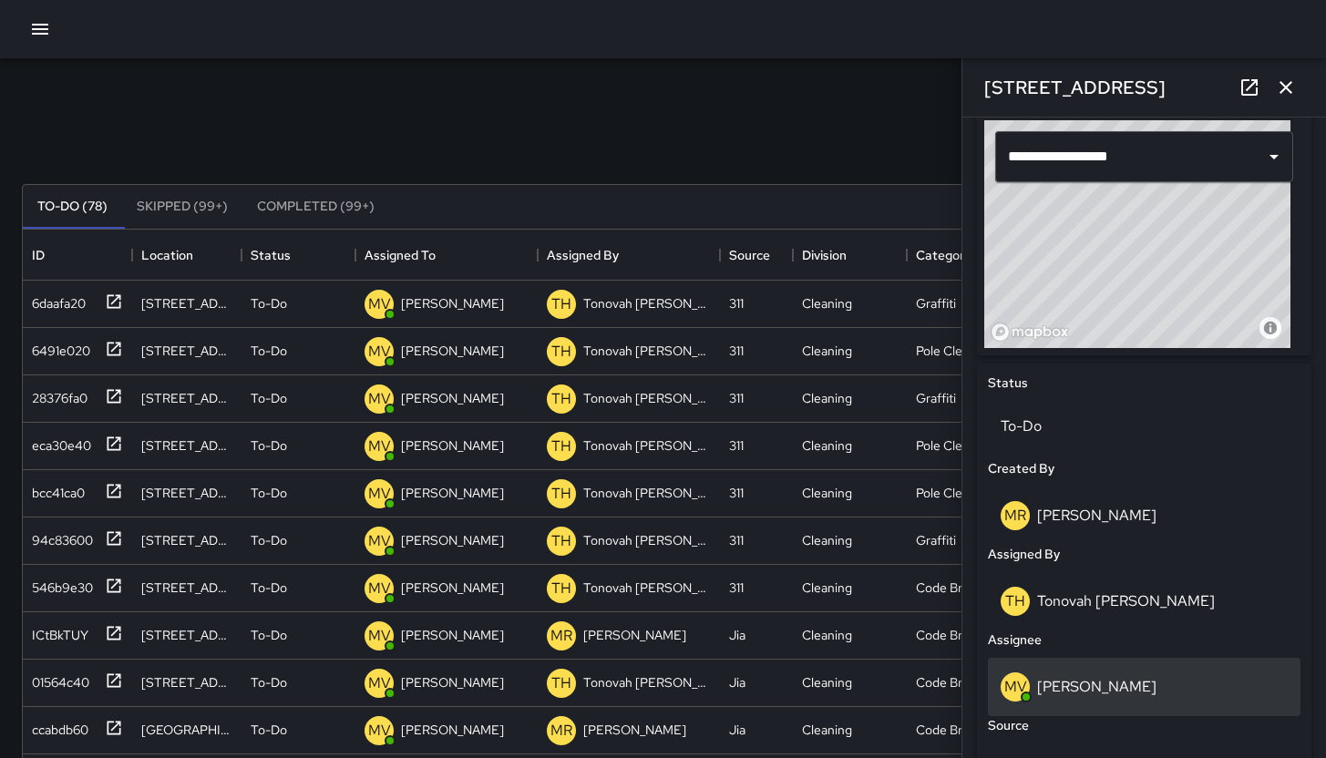
click at [1153, 697] on div "MV Maclis Velasquez" at bounding box center [1144, 687] width 287 height 29
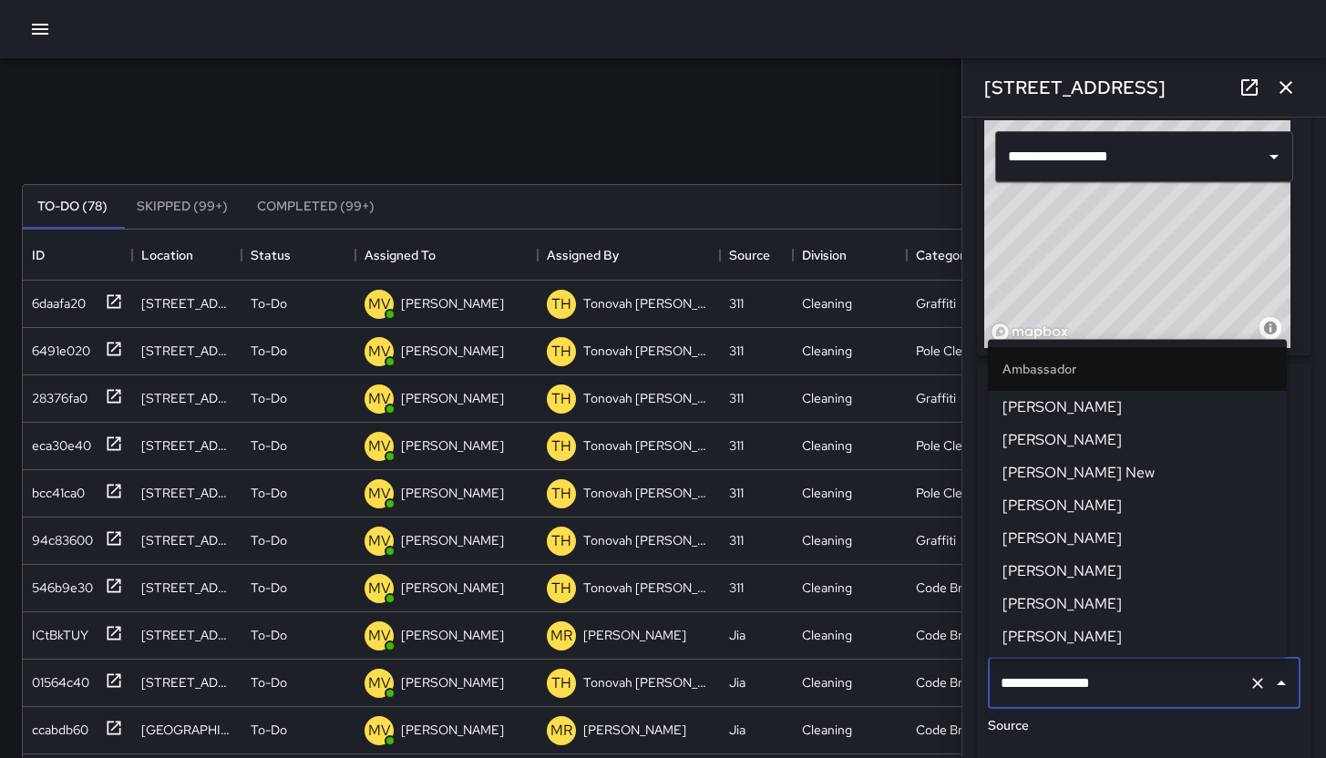
click at [1153, 697] on input "**********" at bounding box center [1118, 683] width 245 height 35
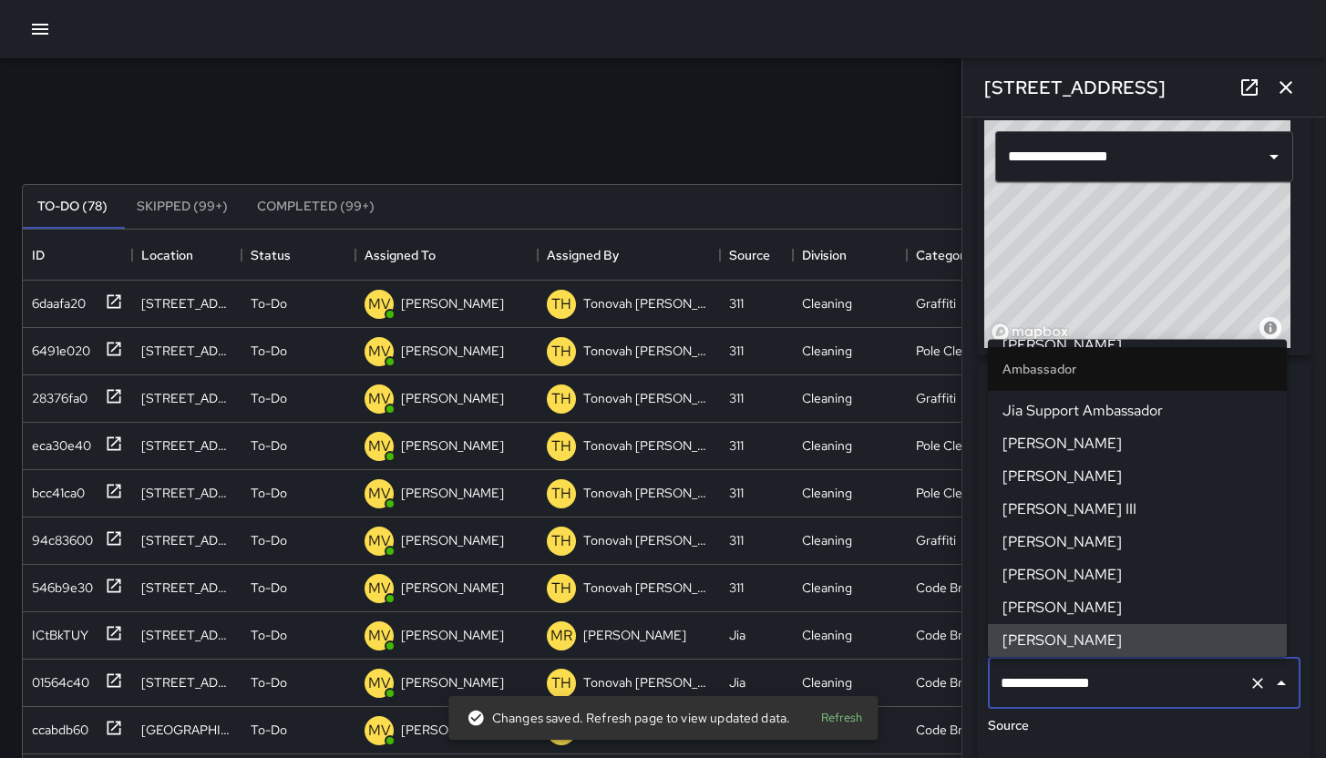
click at [1153, 697] on input "**********" at bounding box center [1118, 683] width 245 height 35
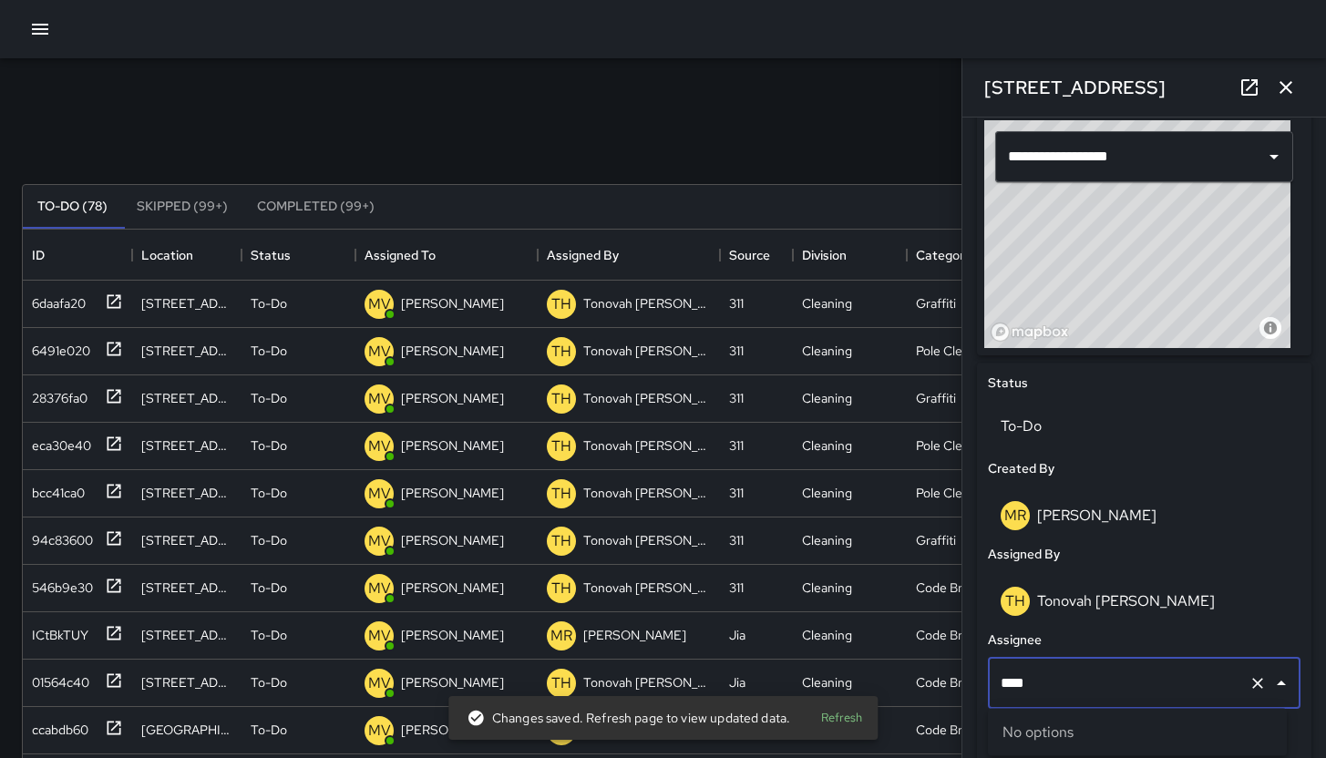
type input "***"
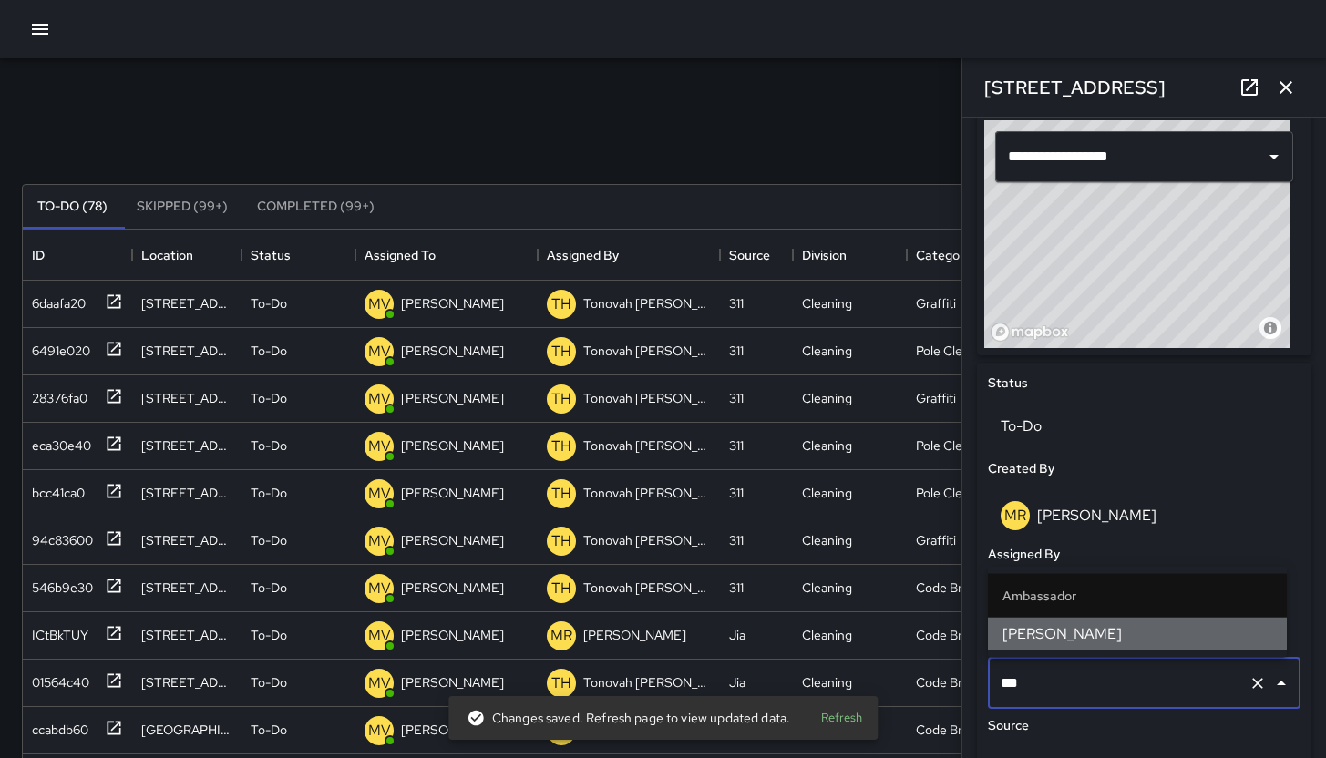
click at [1080, 629] on span "Edwin Barillas" at bounding box center [1138, 634] width 270 height 22
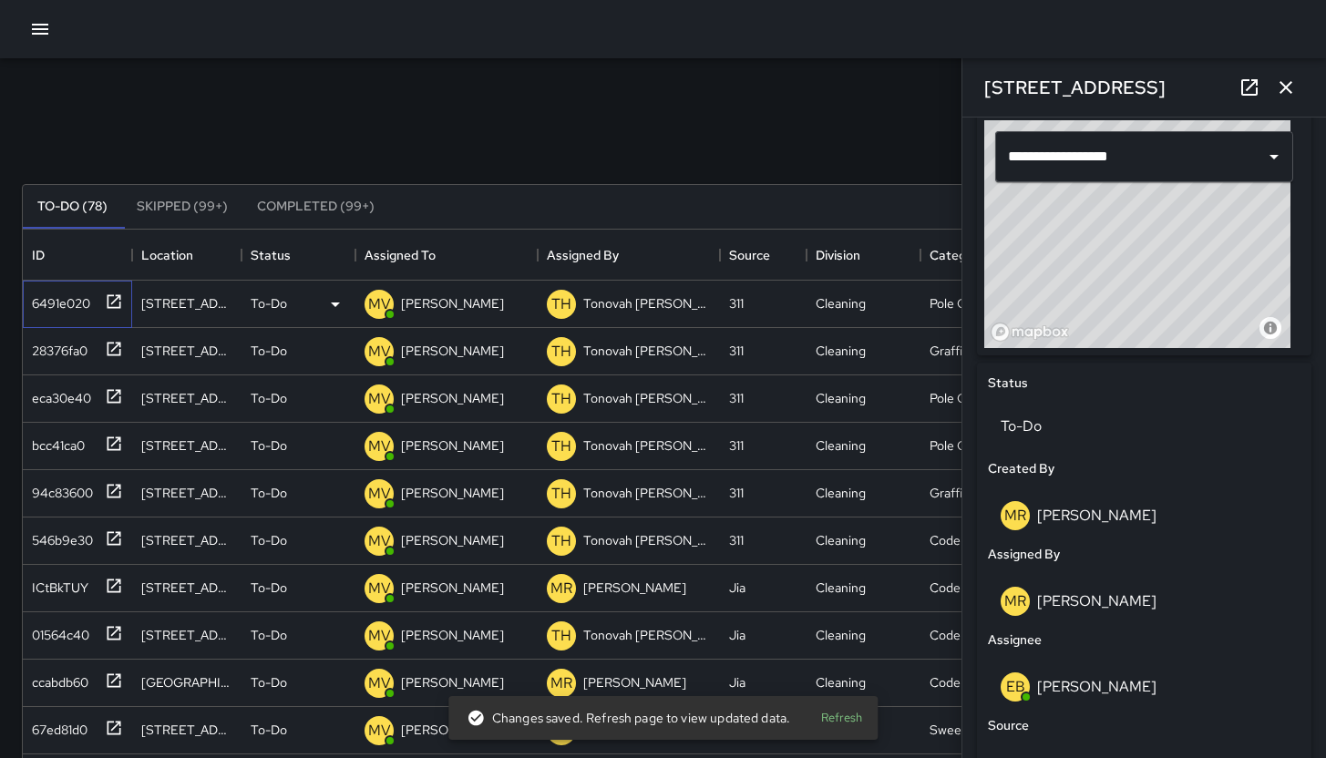
click at [41, 318] on div "6491e020" at bounding box center [77, 304] width 109 height 47
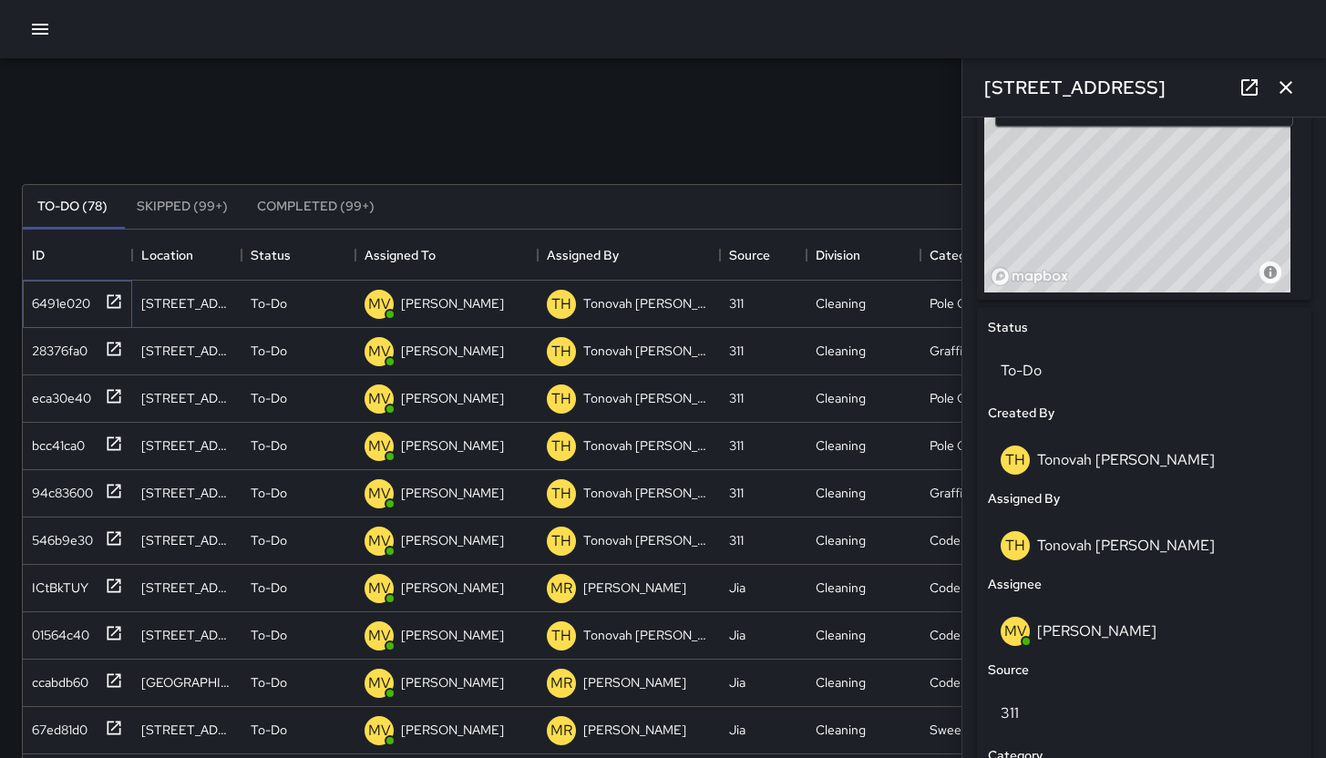
scroll to position [902, 0]
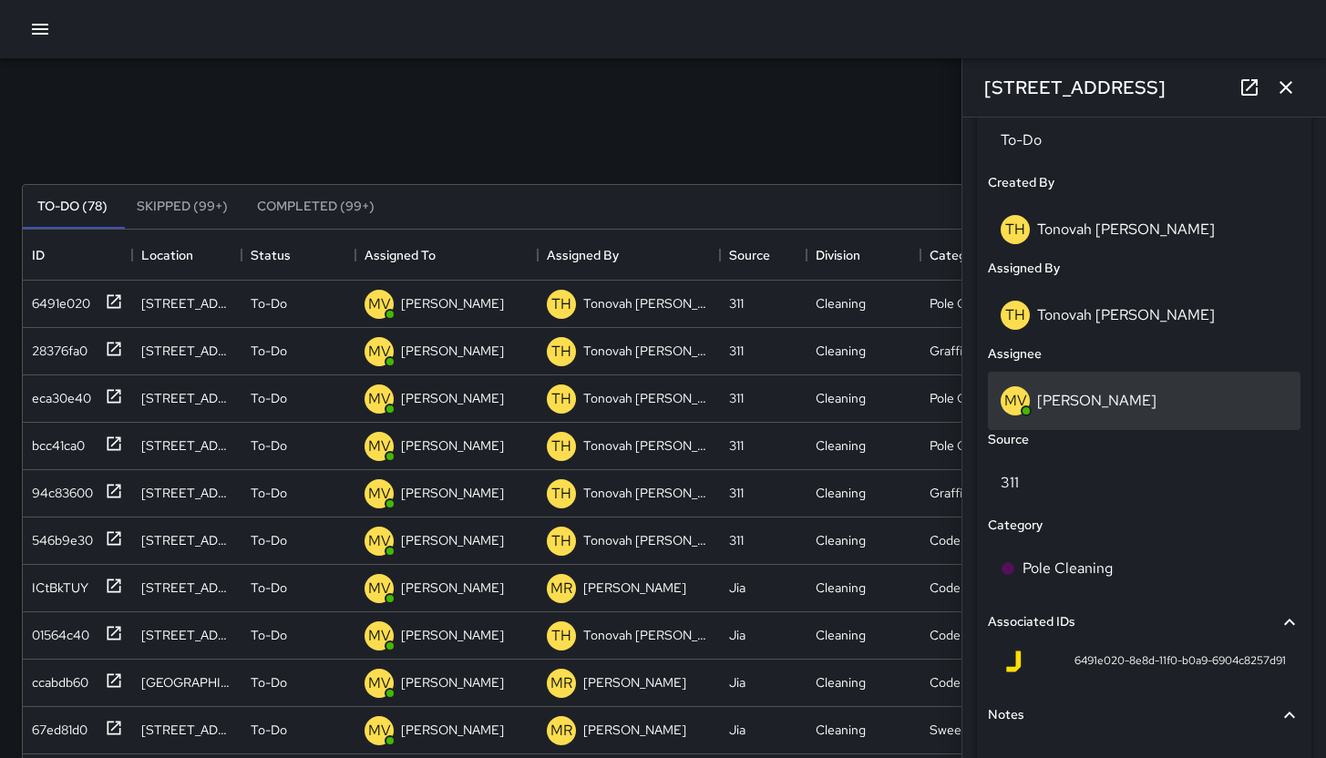
click at [1120, 403] on p "[PERSON_NAME]" at bounding box center [1096, 400] width 119 height 19
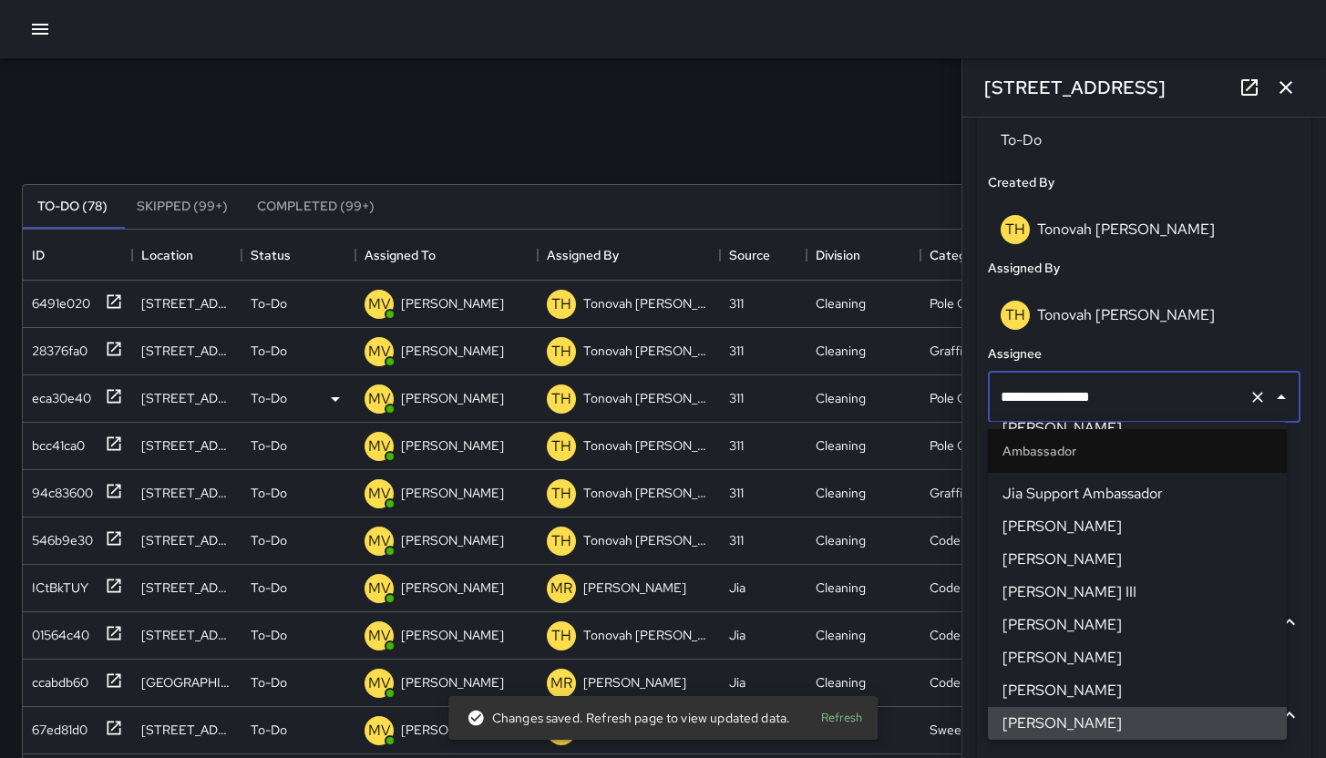
drag, startPoint x: 1156, startPoint y: 396, endPoint x: 935, endPoint y: 392, distance: 220.6
click at [935, 392] on div "Search *** Search New Task To-Do (78) Skipped (99+) Completed (99+) ID Location…" at bounding box center [663, 567] width 1326 height 1018
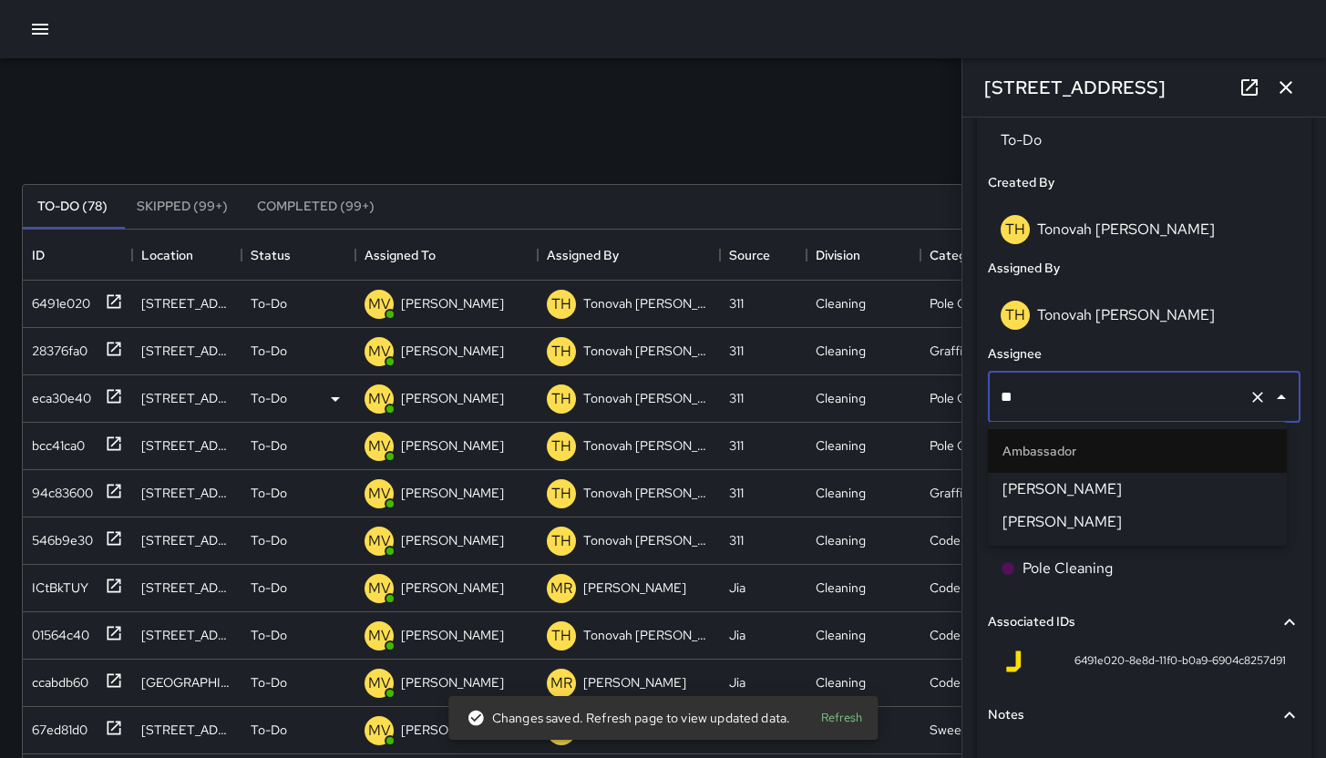
scroll to position [0, 0]
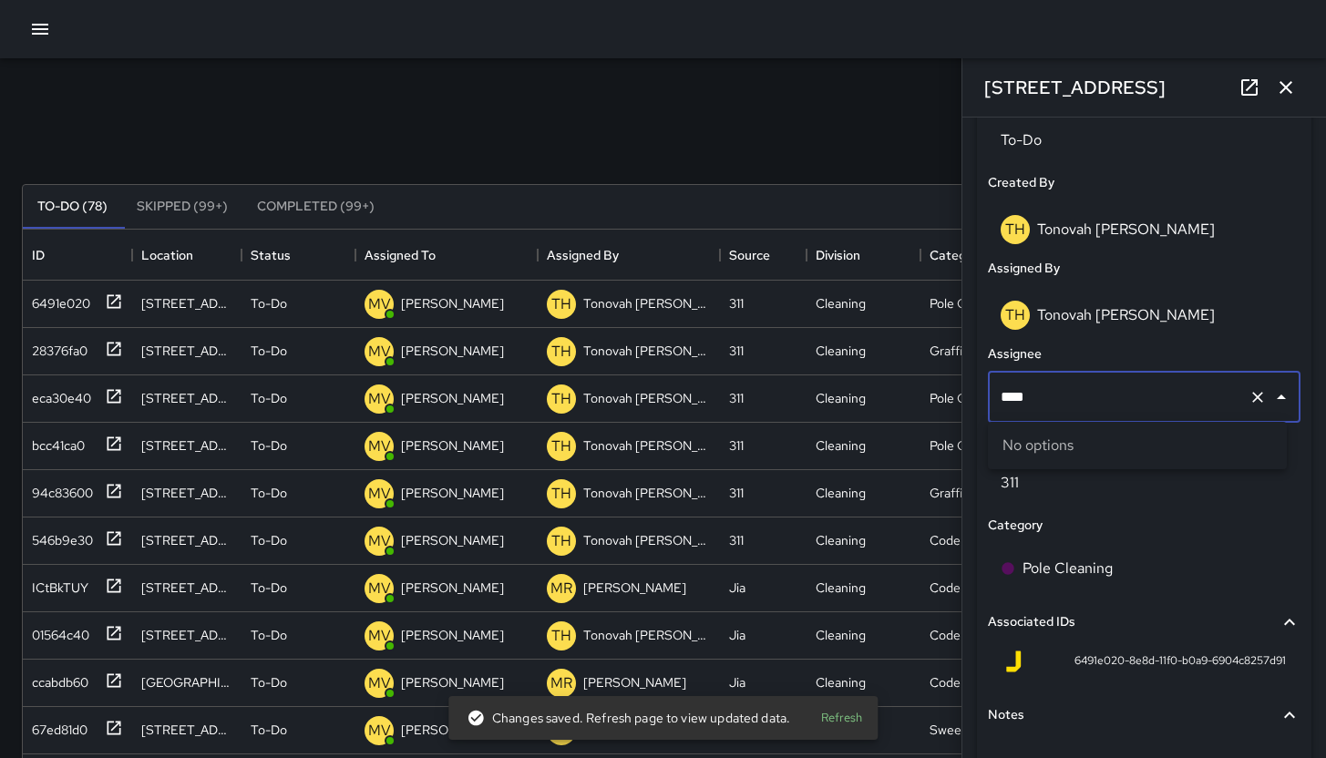
type input "***"
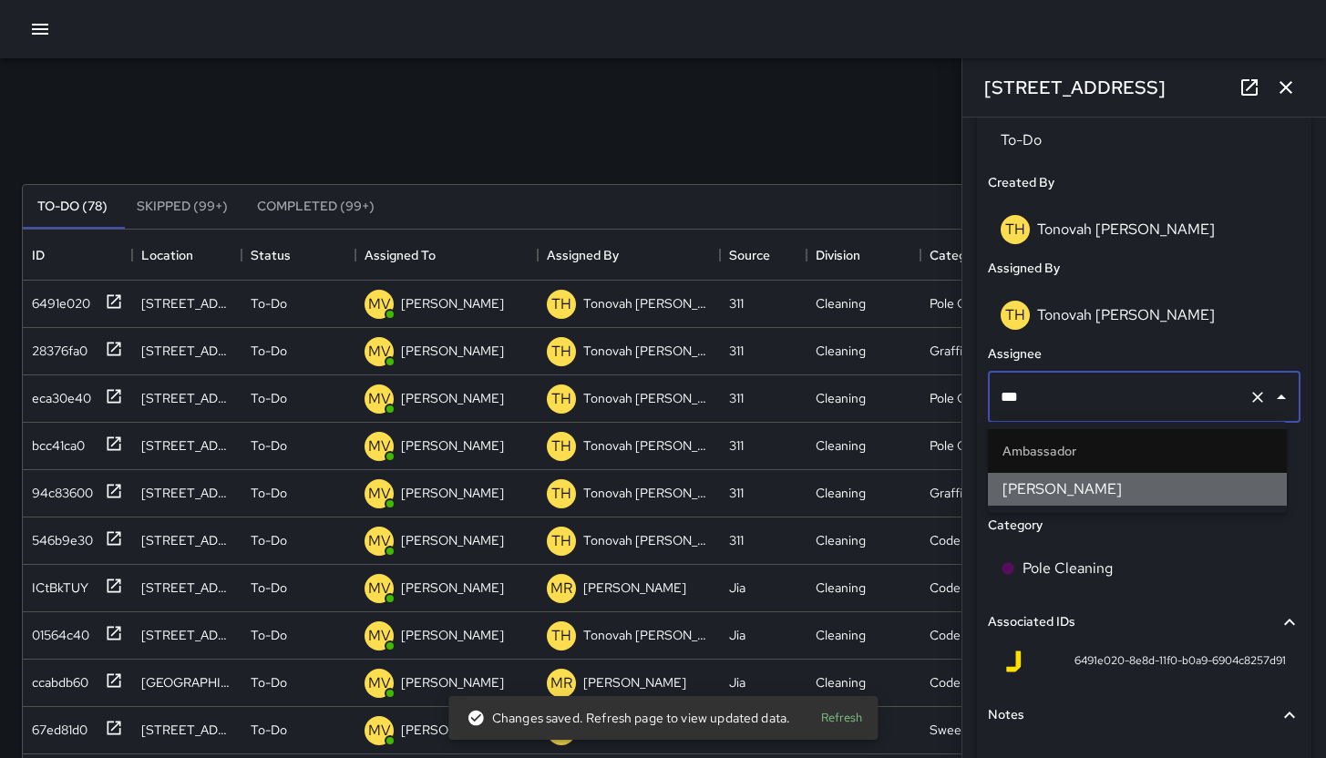
click at [1126, 499] on span "Edwin Barillas" at bounding box center [1138, 490] width 270 height 22
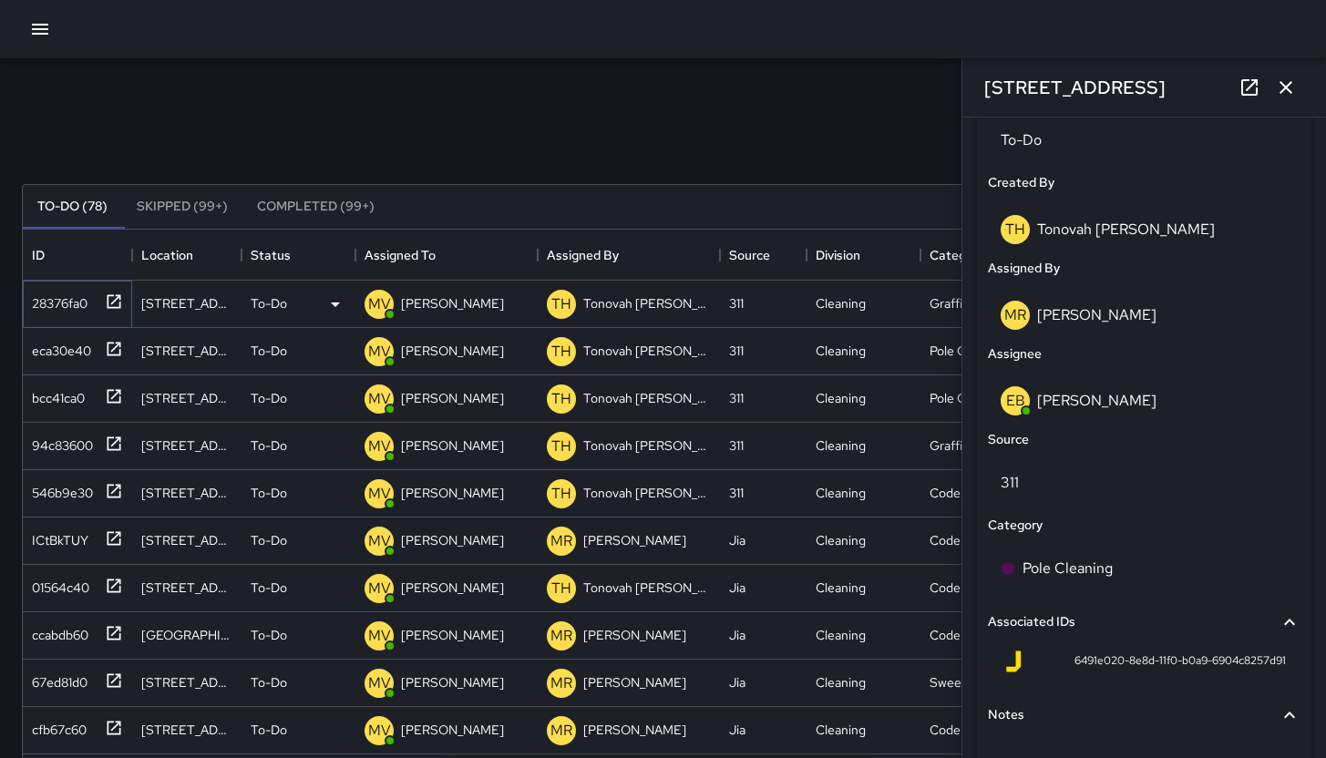
click at [73, 296] on div "28376fa0" at bounding box center [56, 300] width 63 height 26
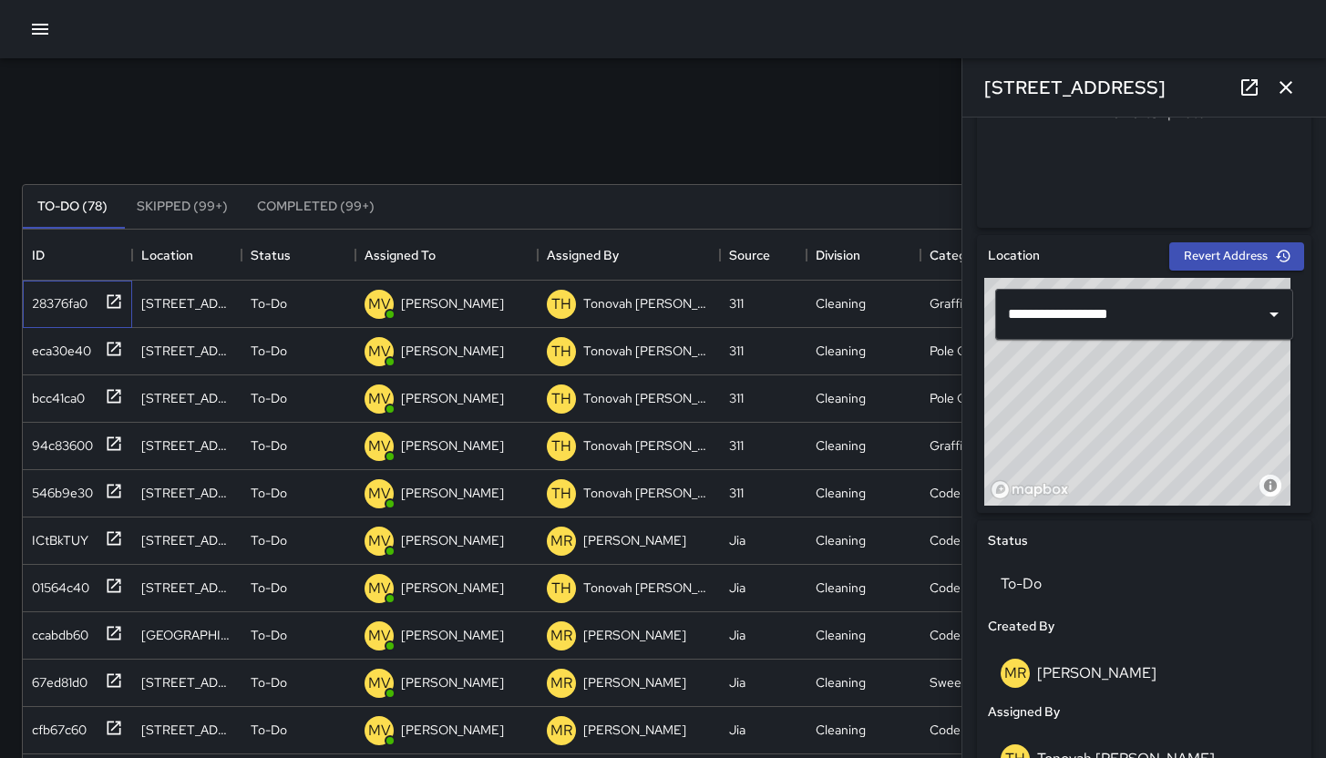
scroll to position [485, 0]
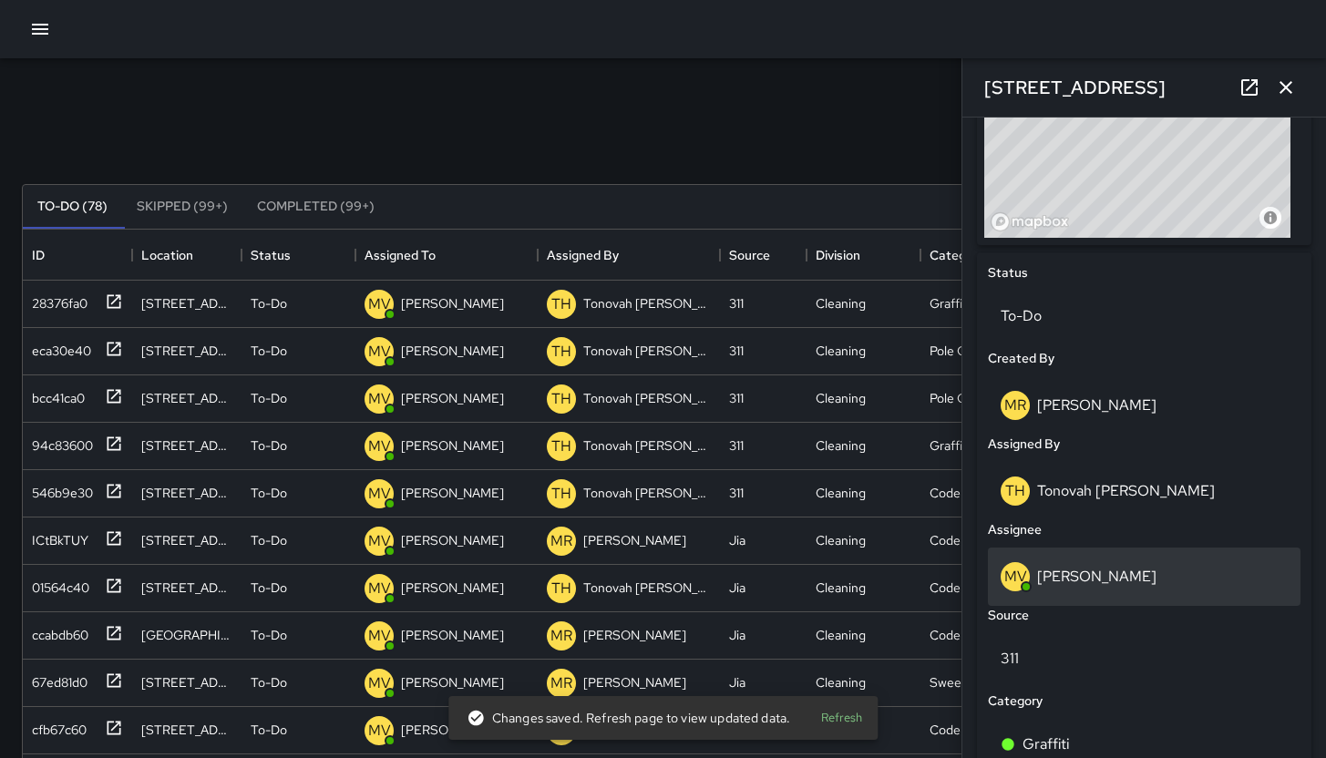
click at [1141, 560] on div "MV Maclis Velasquez" at bounding box center [1144, 577] width 313 height 58
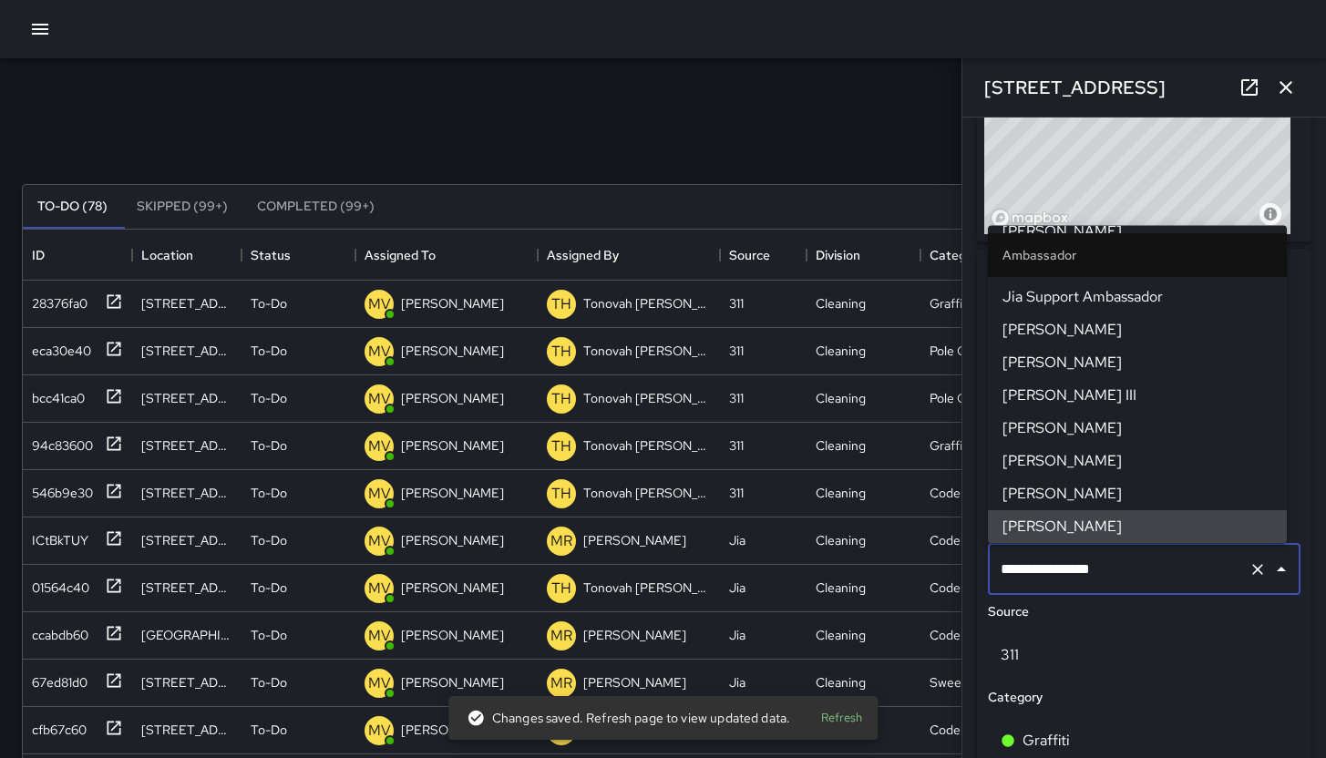
drag, startPoint x: 1171, startPoint y: 572, endPoint x: 968, endPoint y: 551, distance: 204.3
click at [989, 550] on div "**********" at bounding box center [1144, 569] width 313 height 51
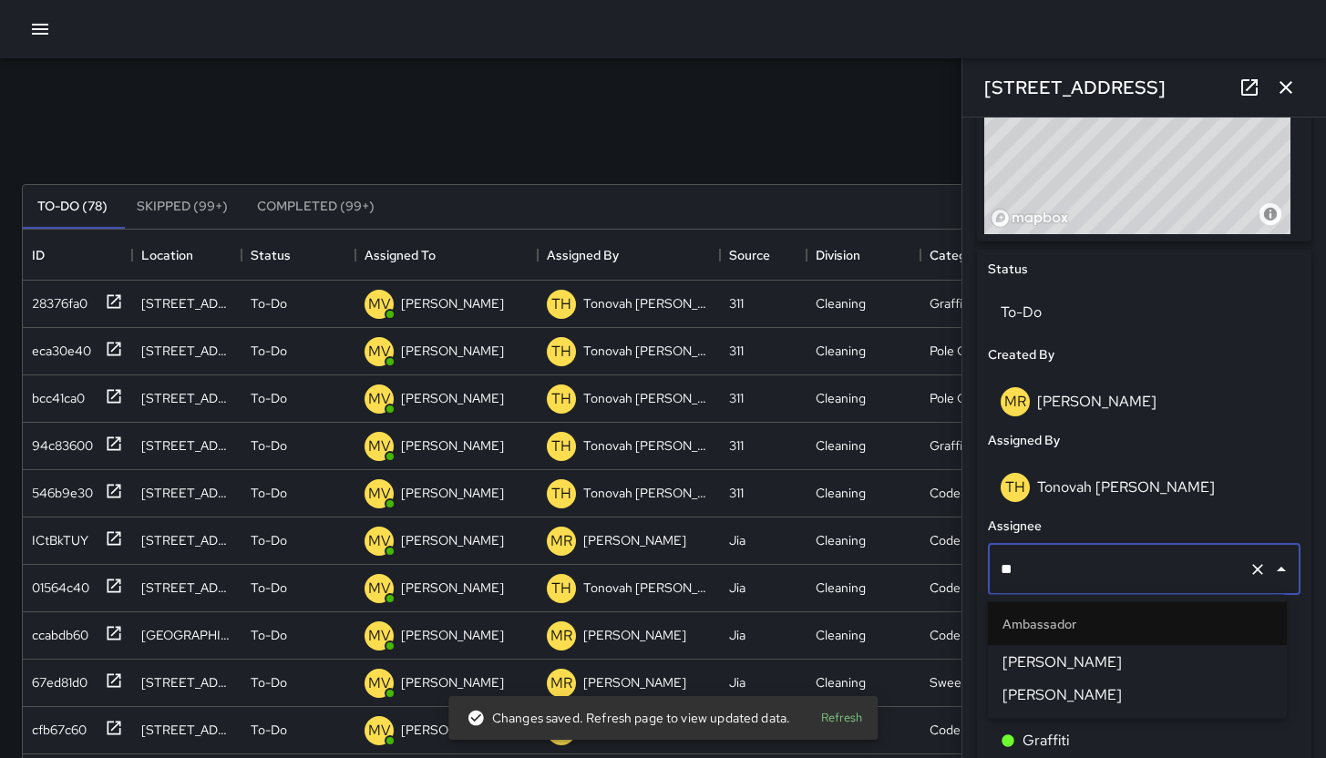
type input "***"
click at [1093, 665] on span "Edwin Barillas" at bounding box center [1138, 663] width 270 height 22
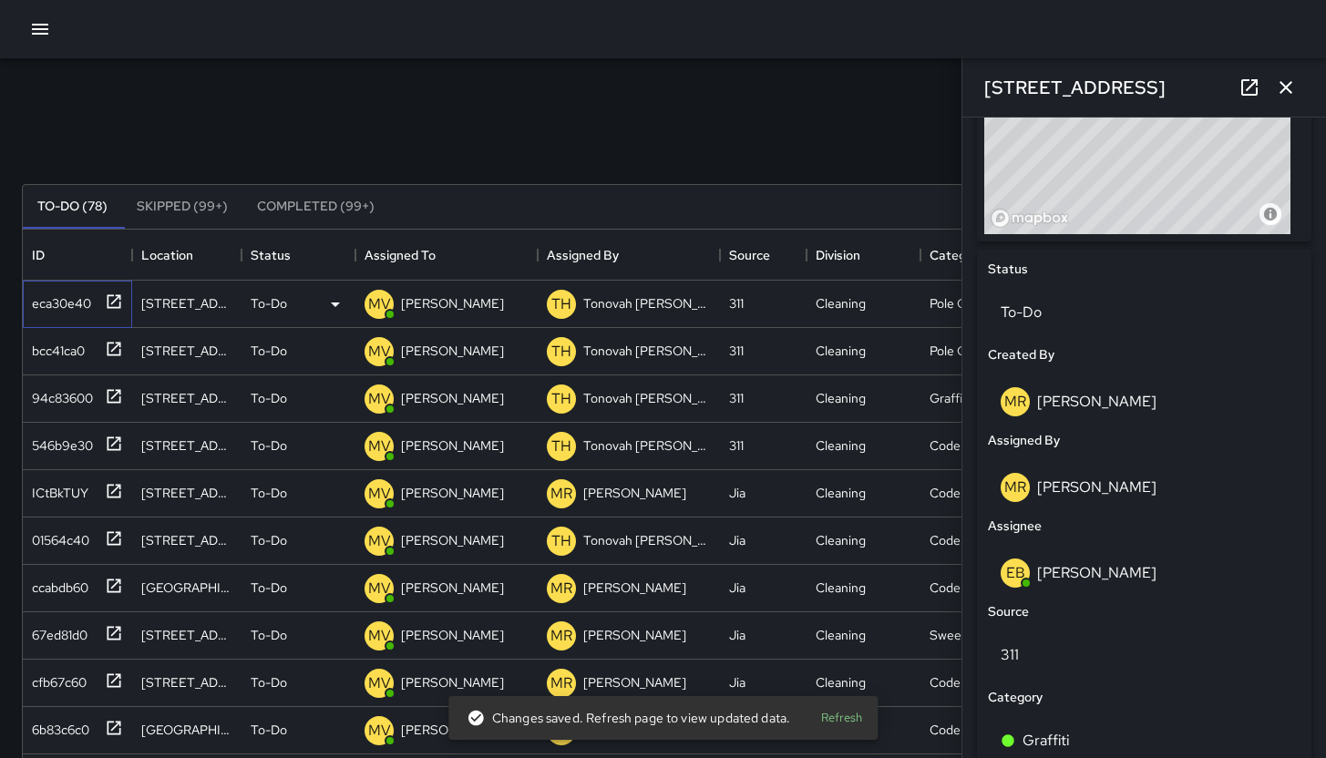
click at [60, 312] on div "eca30e40" at bounding box center [58, 300] width 67 height 26
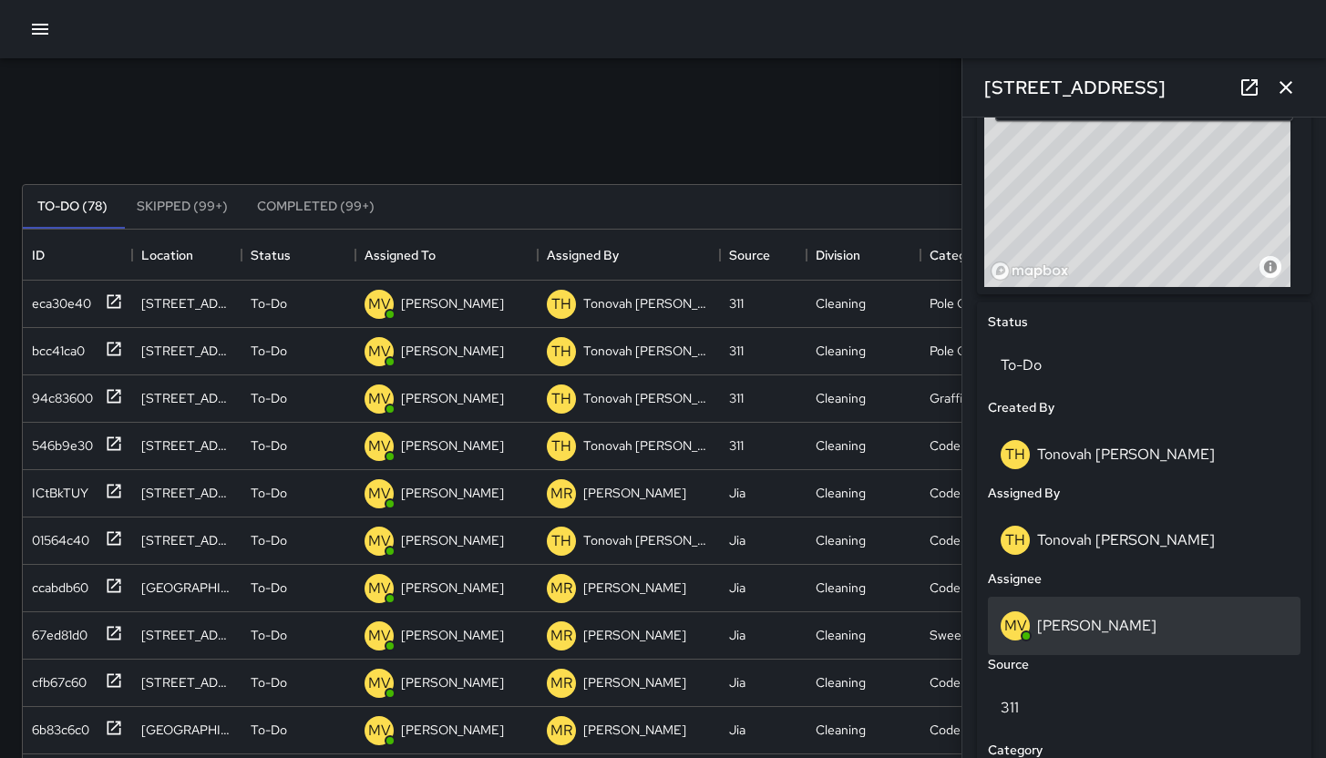
click at [1097, 605] on div "MV Maclis Velasquez" at bounding box center [1144, 626] width 313 height 58
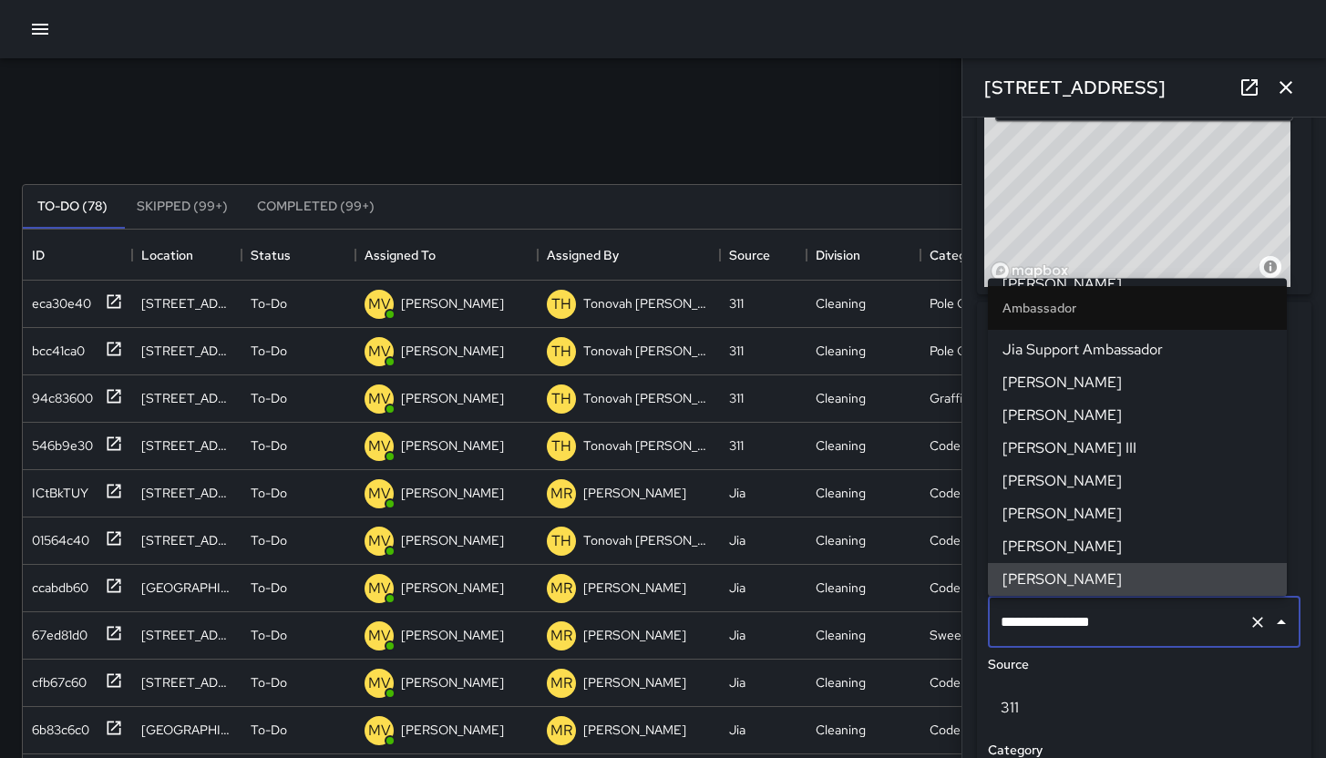
drag, startPoint x: 1162, startPoint y: 609, endPoint x: 988, endPoint y: 616, distance: 174.3
click at [988, 616] on div "**********" at bounding box center [1144, 622] width 313 height 51
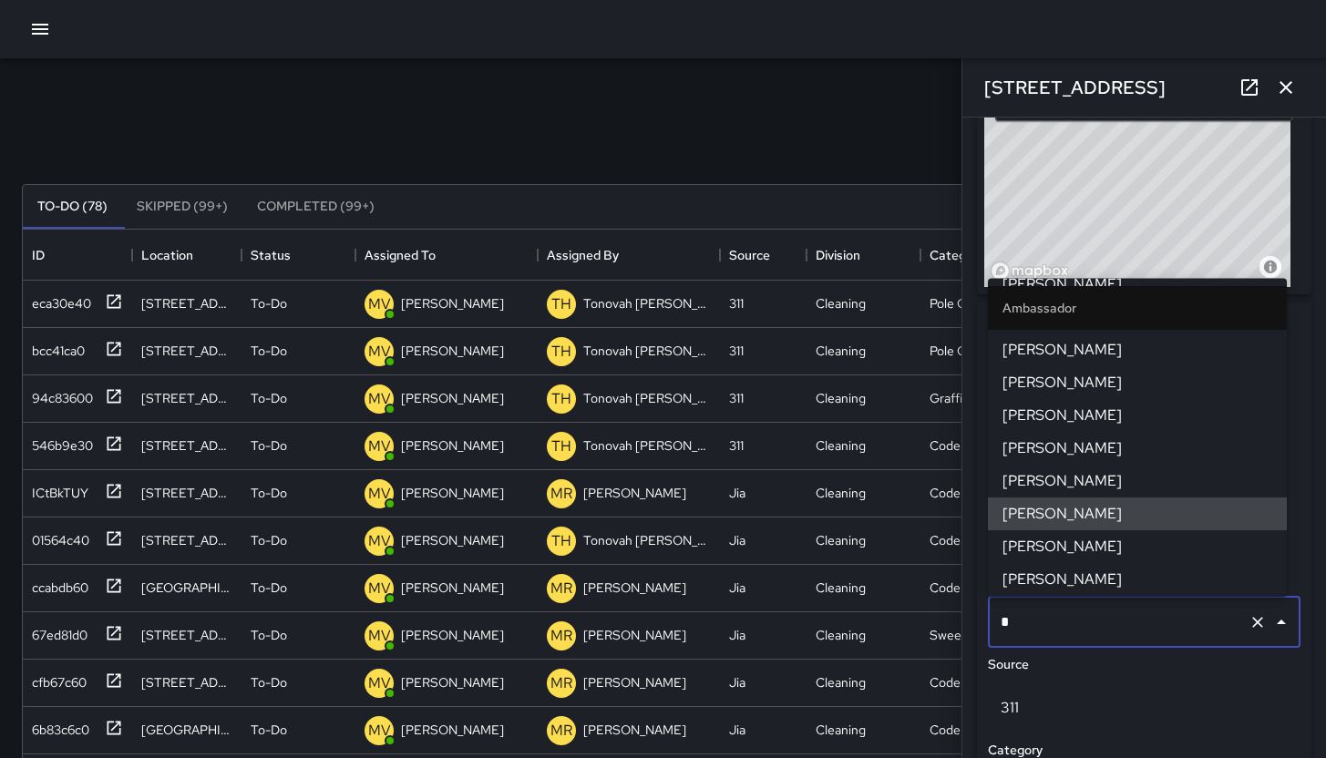
type input "**"
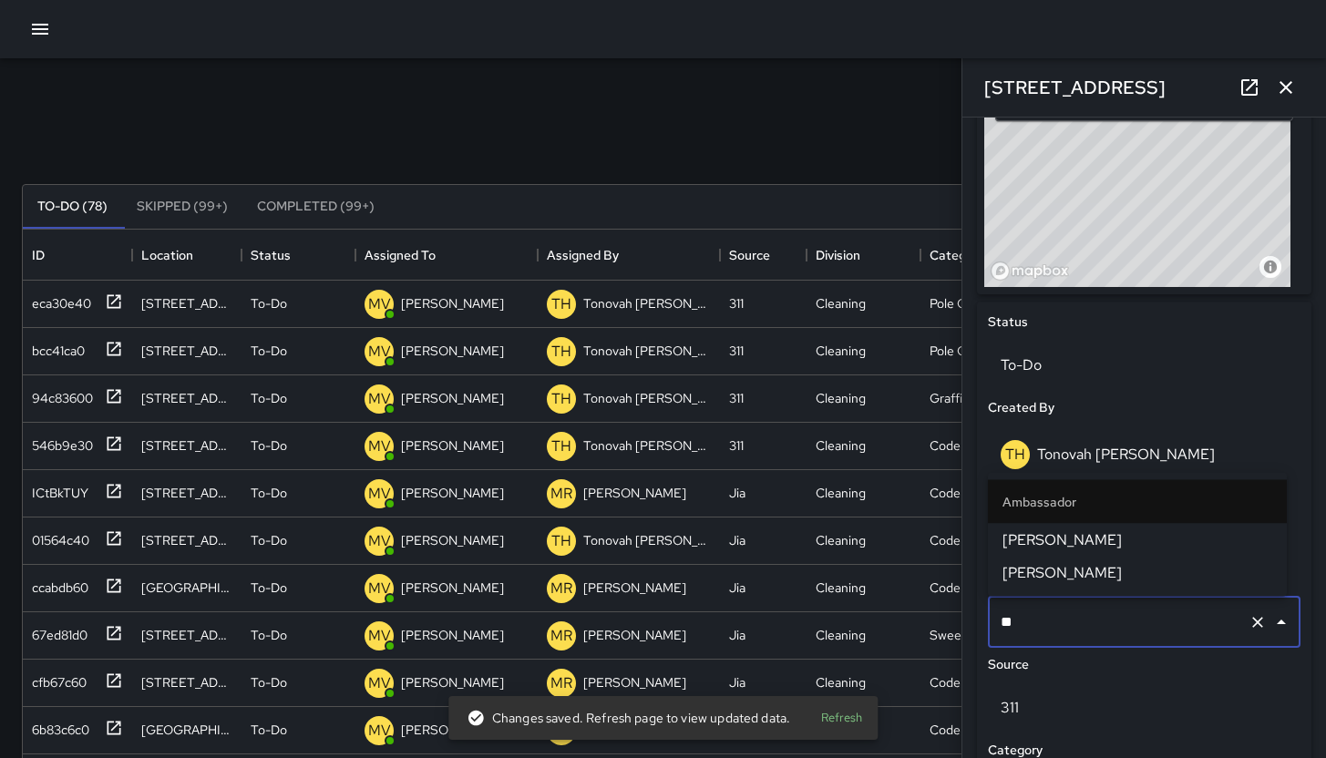
click at [1073, 549] on span "Edwin Barillas" at bounding box center [1138, 541] width 270 height 22
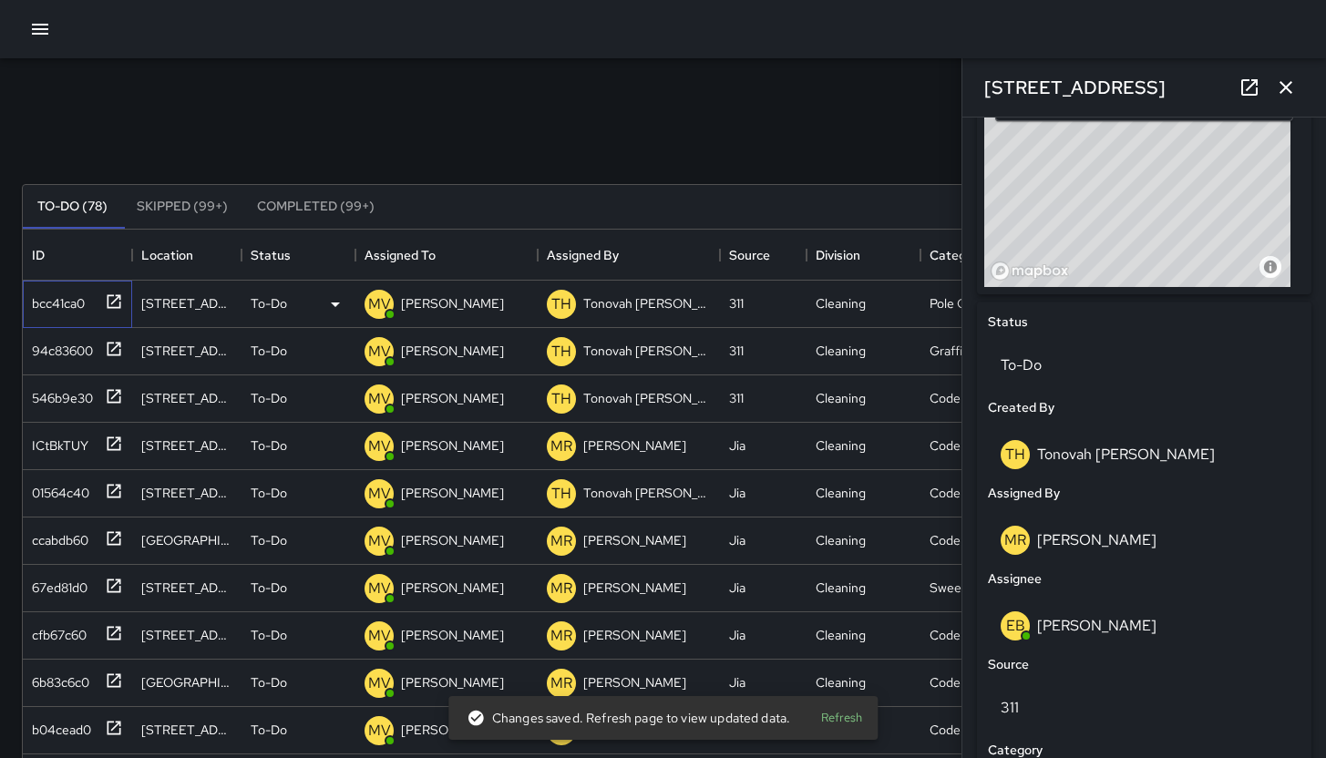
click at [68, 314] on div "bcc41ca0" at bounding box center [74, 300] width 98 height 30
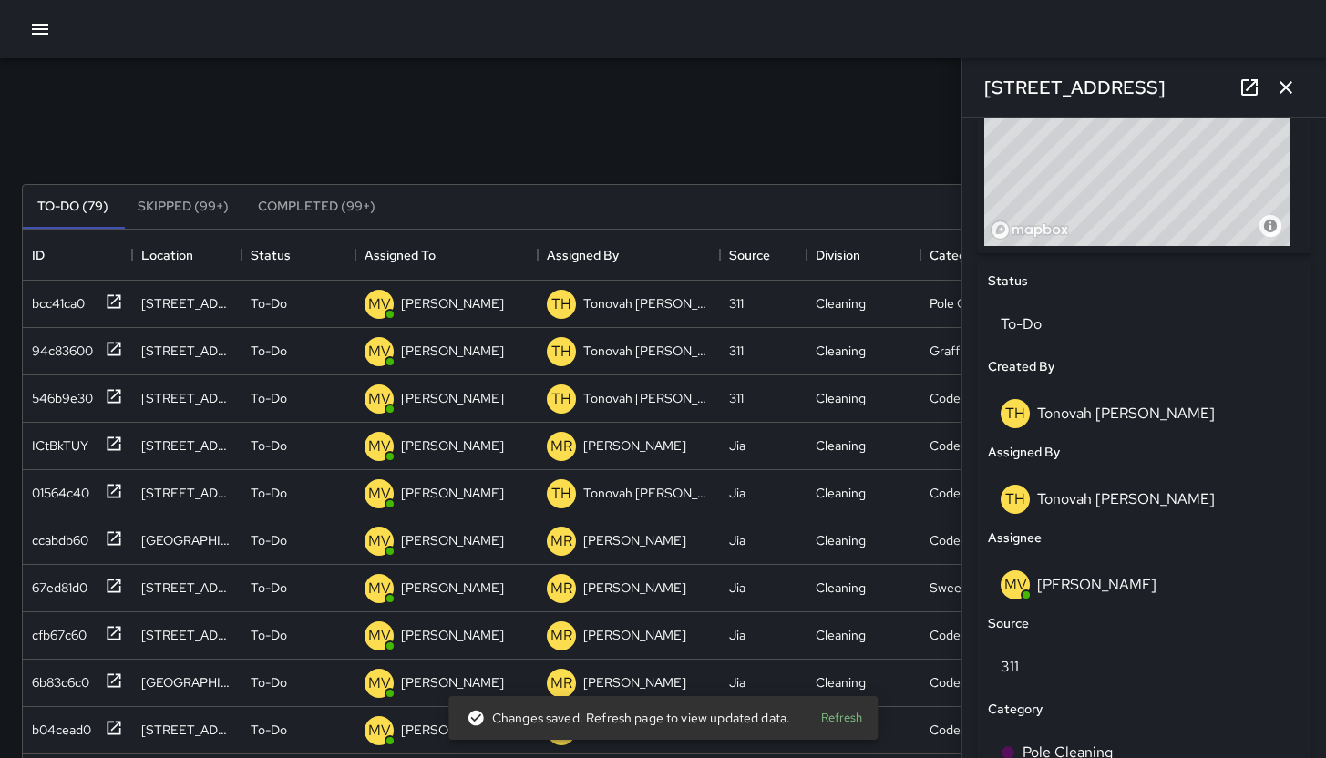
scroll to position [794, 0]
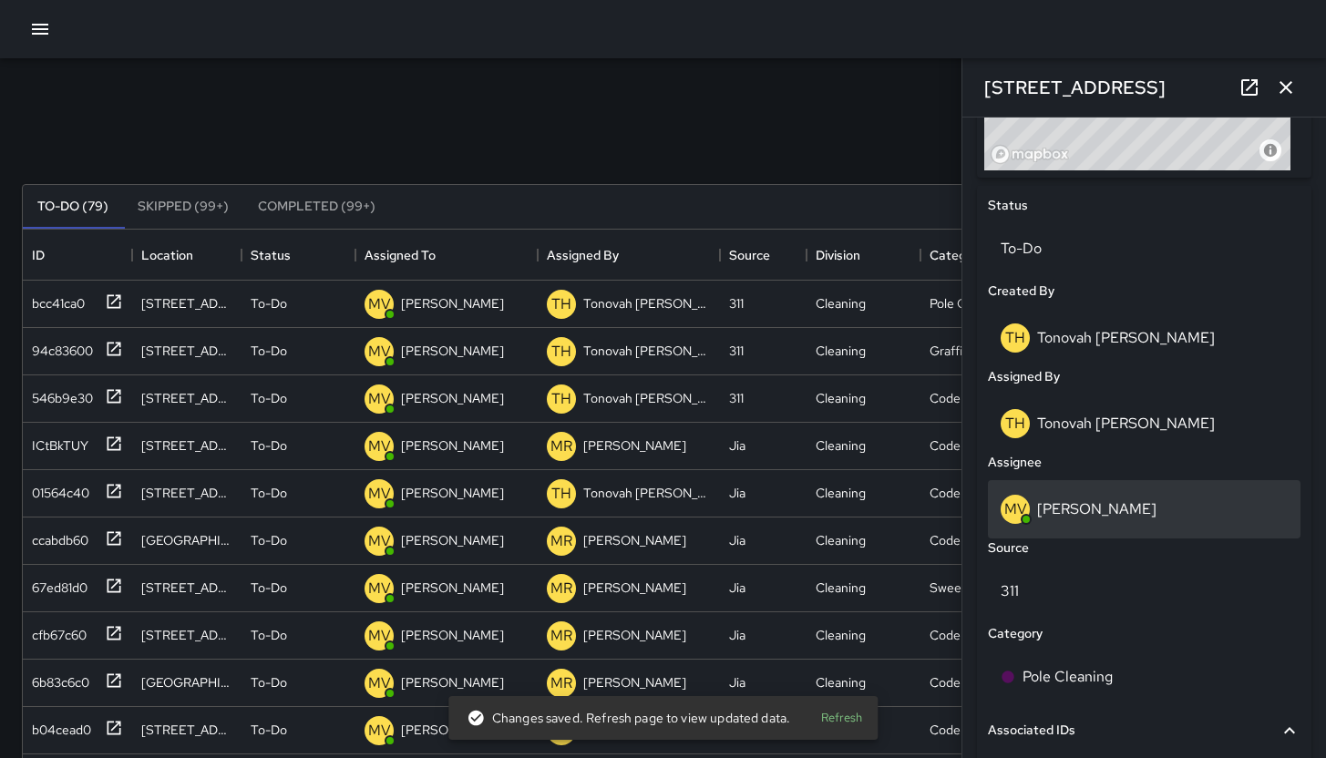
click at [1176, 503] on div "MV Maclis Velasquez" at bounding box center [1144, 509] width 287 height 29
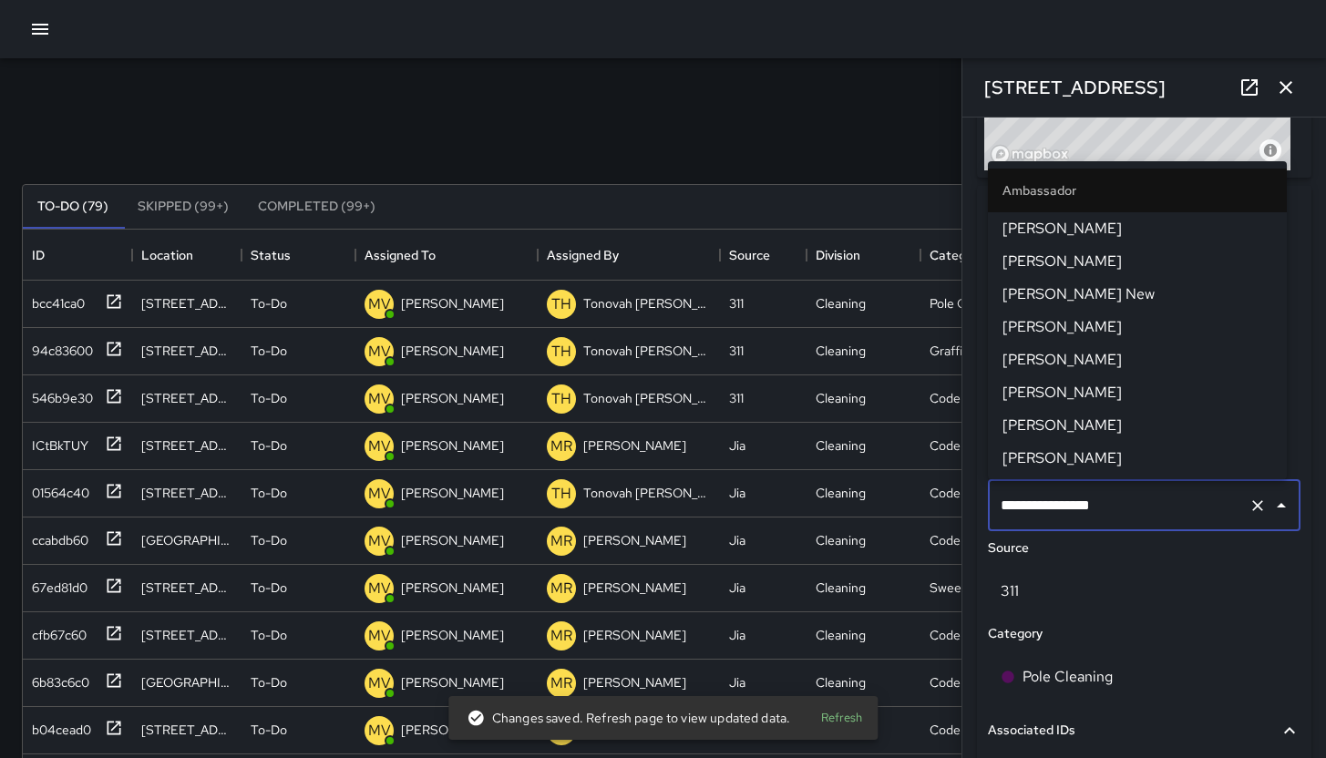
scroll to position [717, 0]
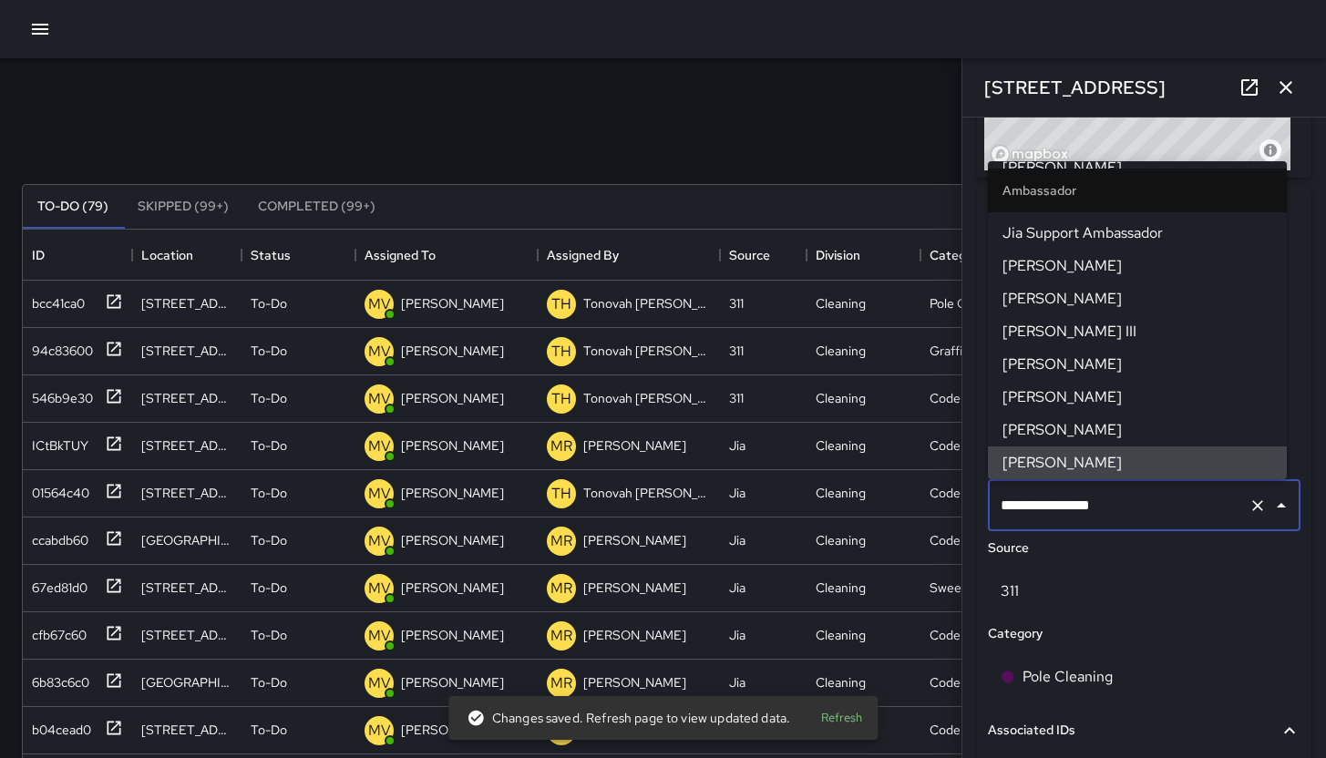
drag, startPoint x: 1189, startPoint y: 504, endPoint x: 991, endPoint y: 500, distance: 197.9
click at [991, 500] on div "**********" at bounding box center [1144, 505] width 313 height 51
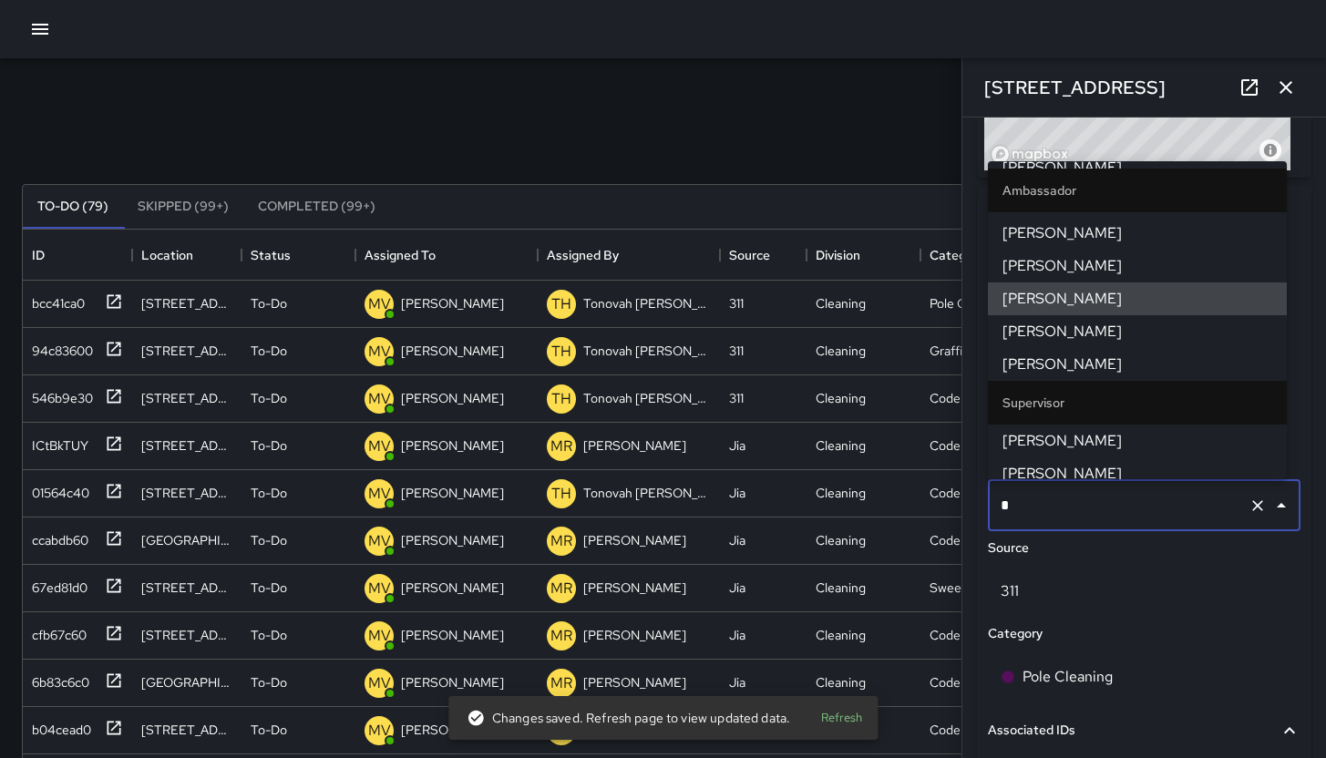
scroll to position [0, 0]
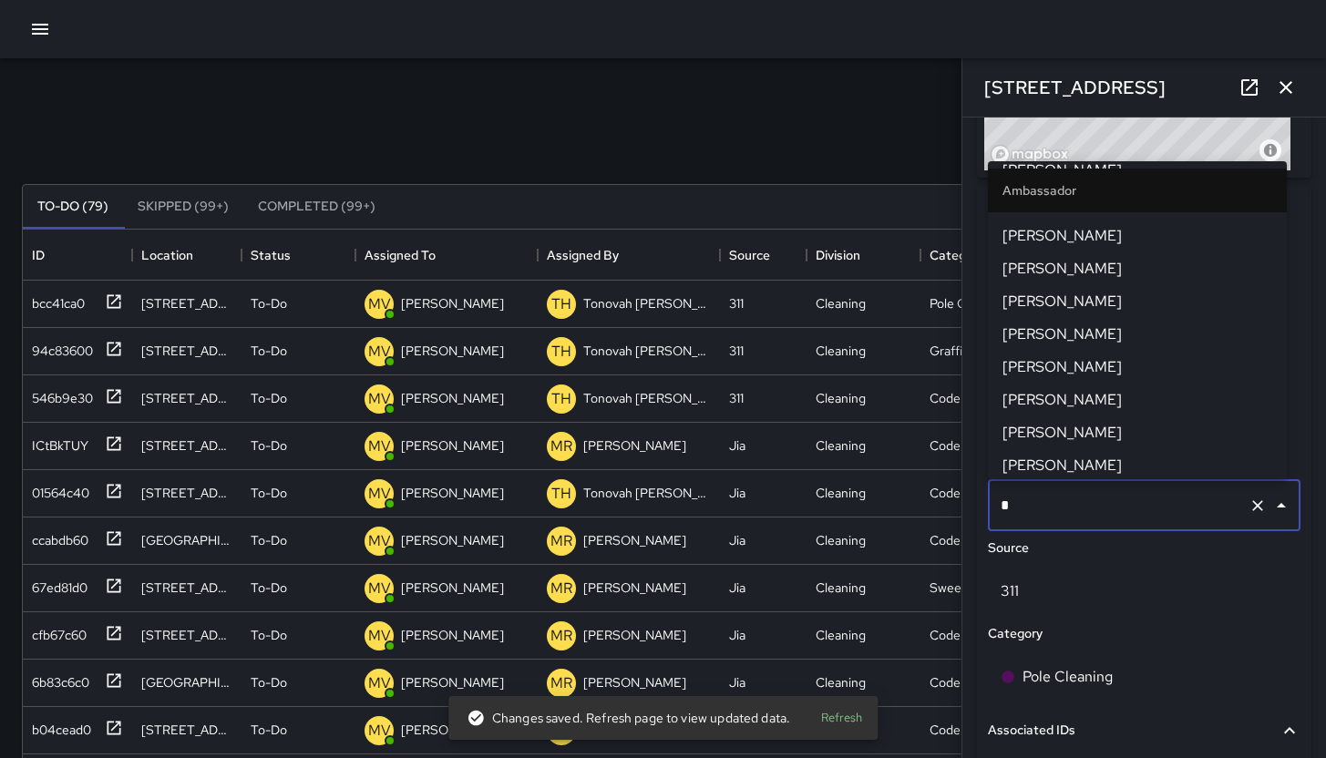
type input "**"
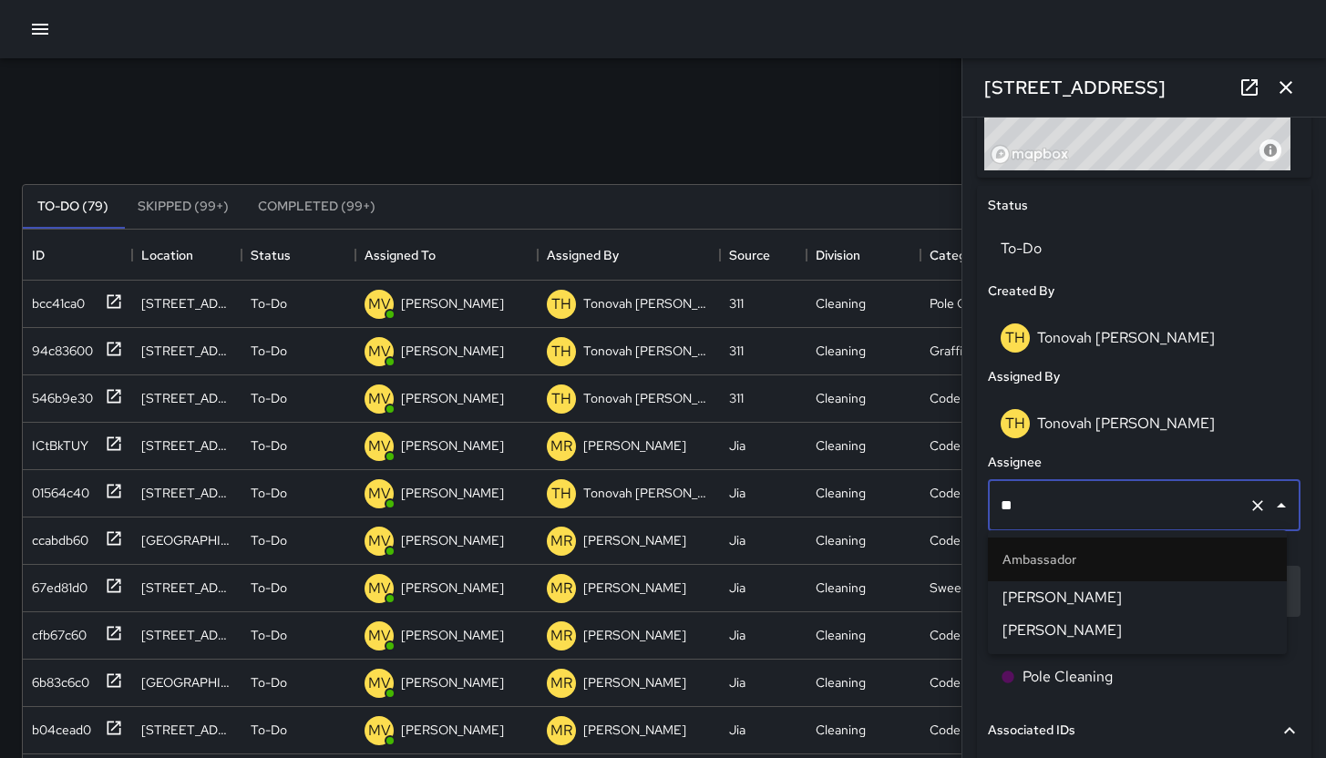
click at [1075, 604] on span "Edwin Barillas" at bounding box center [1138, 598] width 270 height 22
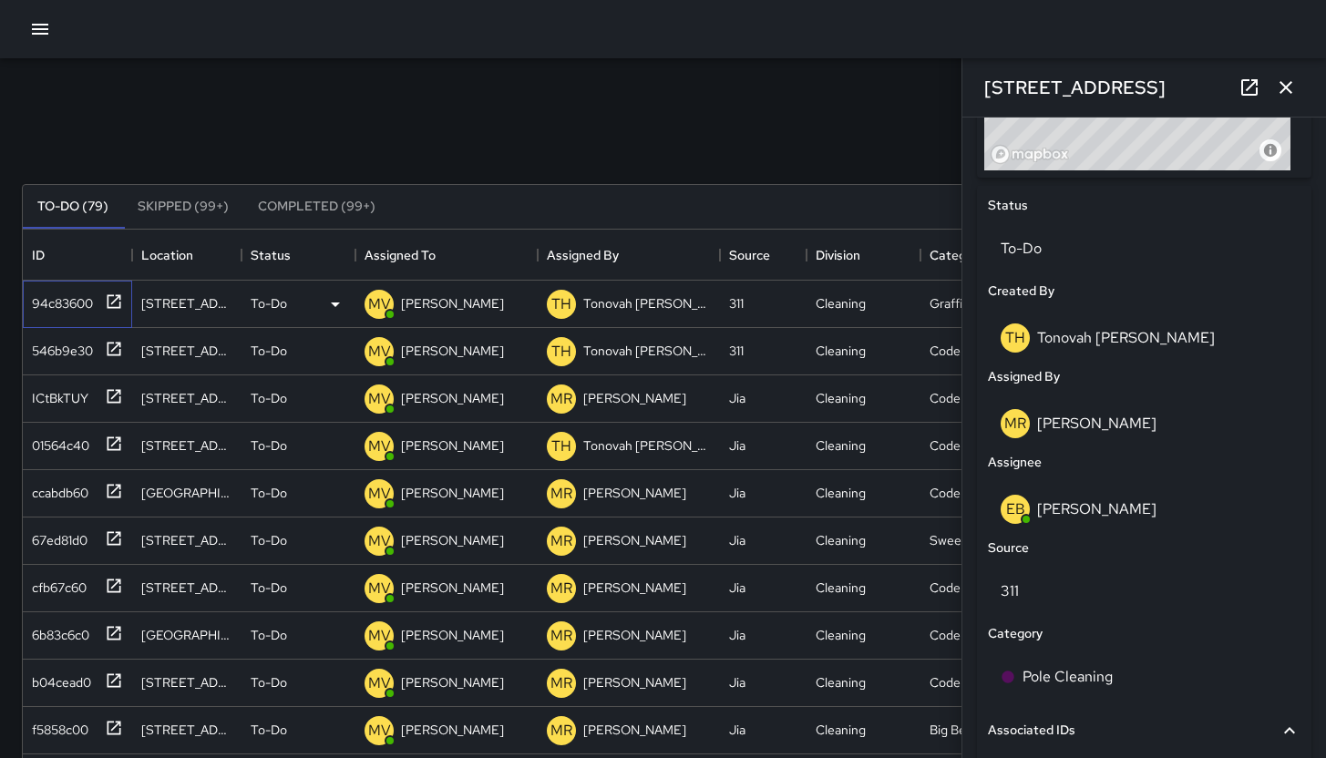
click at [35, 300] on div "94c83600" at bounding box center [59, 300] width 68 height 26
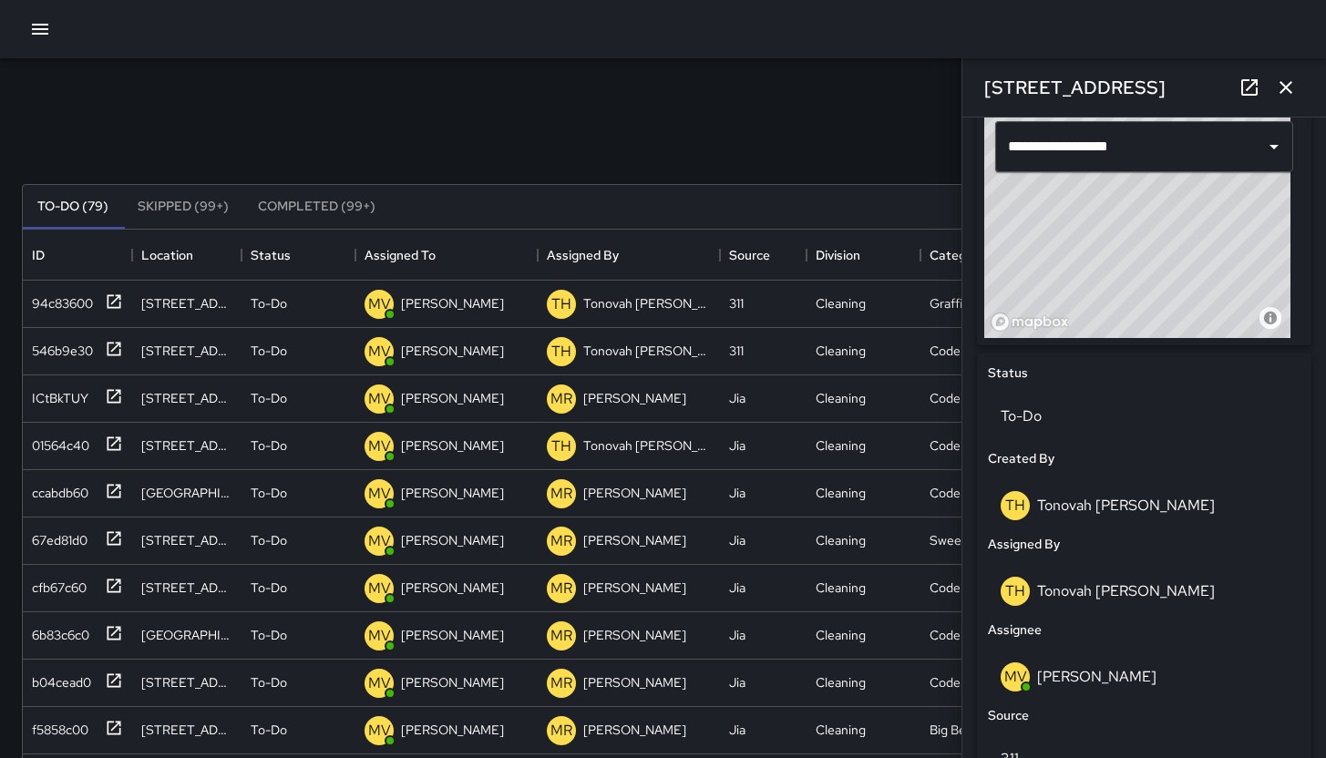
scroll to position [904, 0]
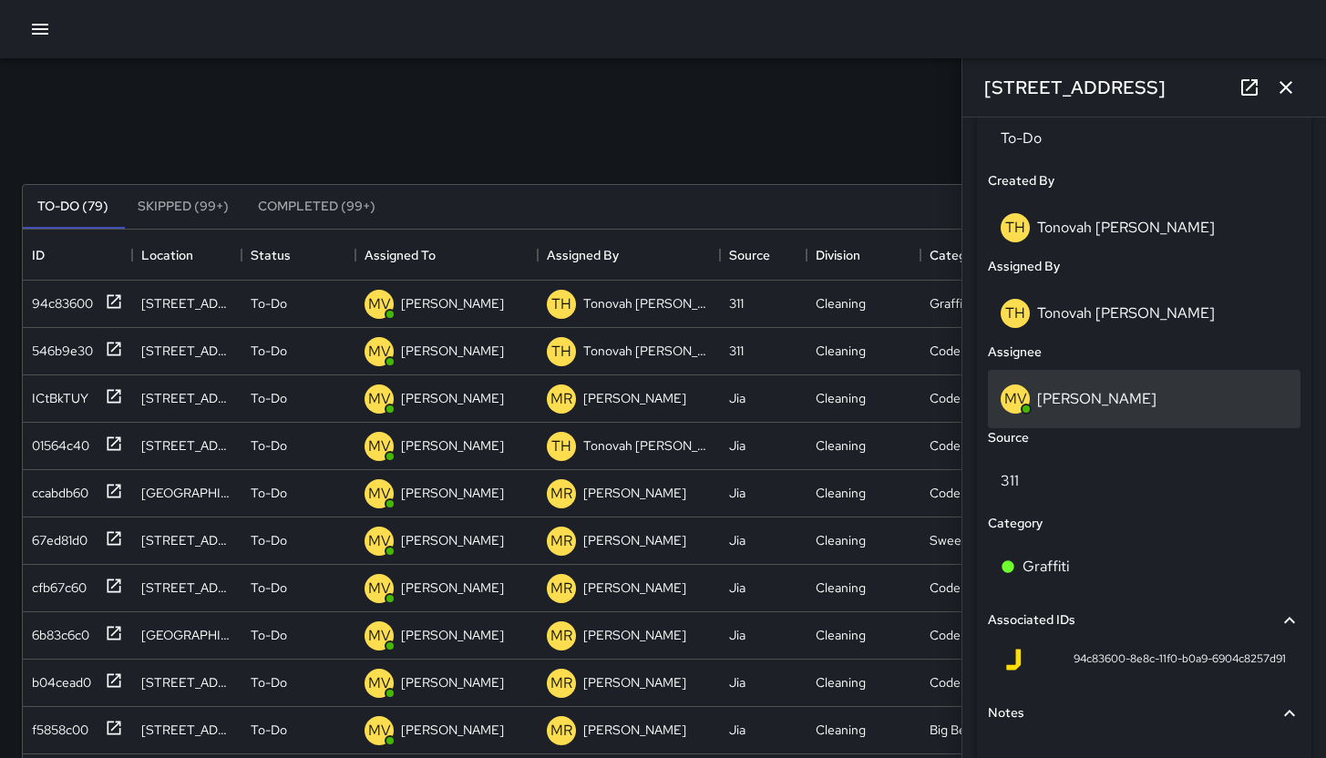
click at [1182, 379] on div "MV Maclis Velasquez" at bounding box center [1144, 399] width 313 height 58
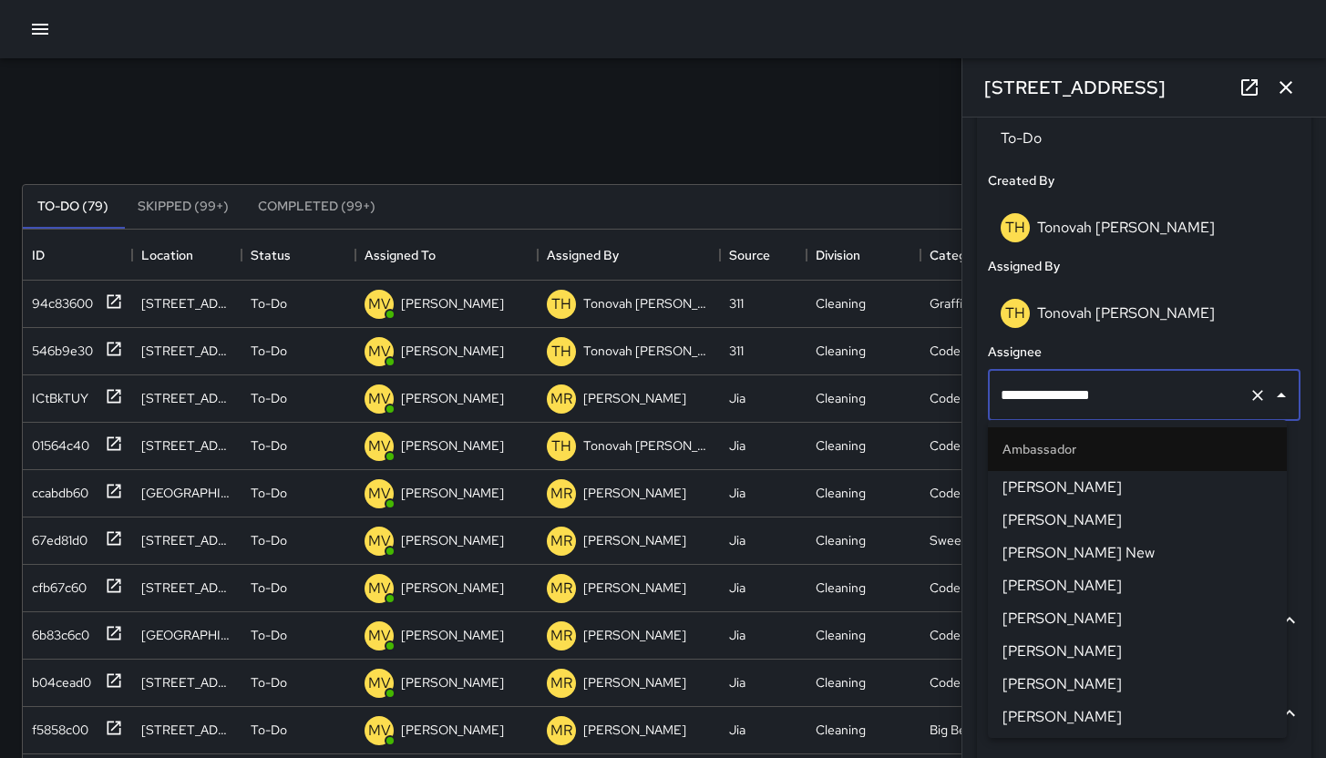
scroll to position [717, 0]
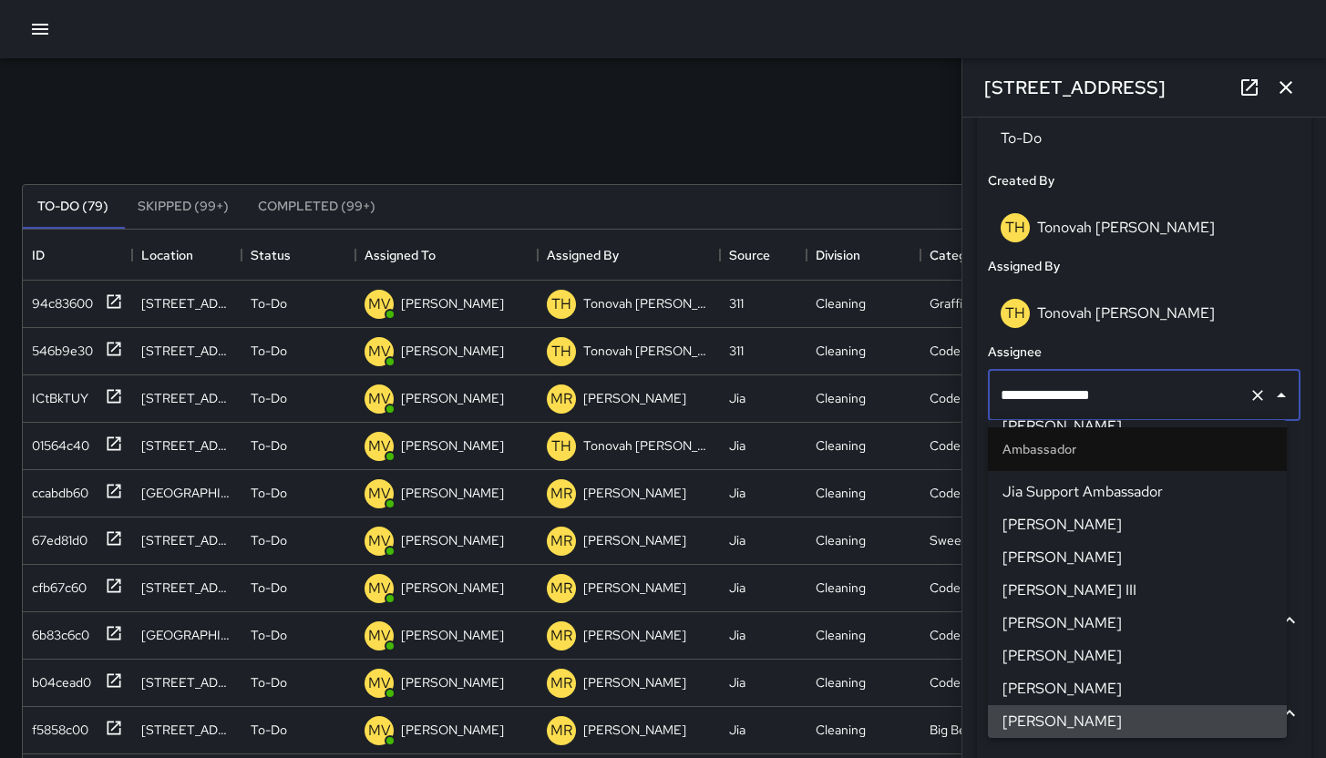
click at [1183, 385] on input "**********" at bounding box center [1118, 395] width 245 height 35
click at [1184, 385] on input "**********" at bounding box center [1118, 395] width 245 height 35
type input "**"
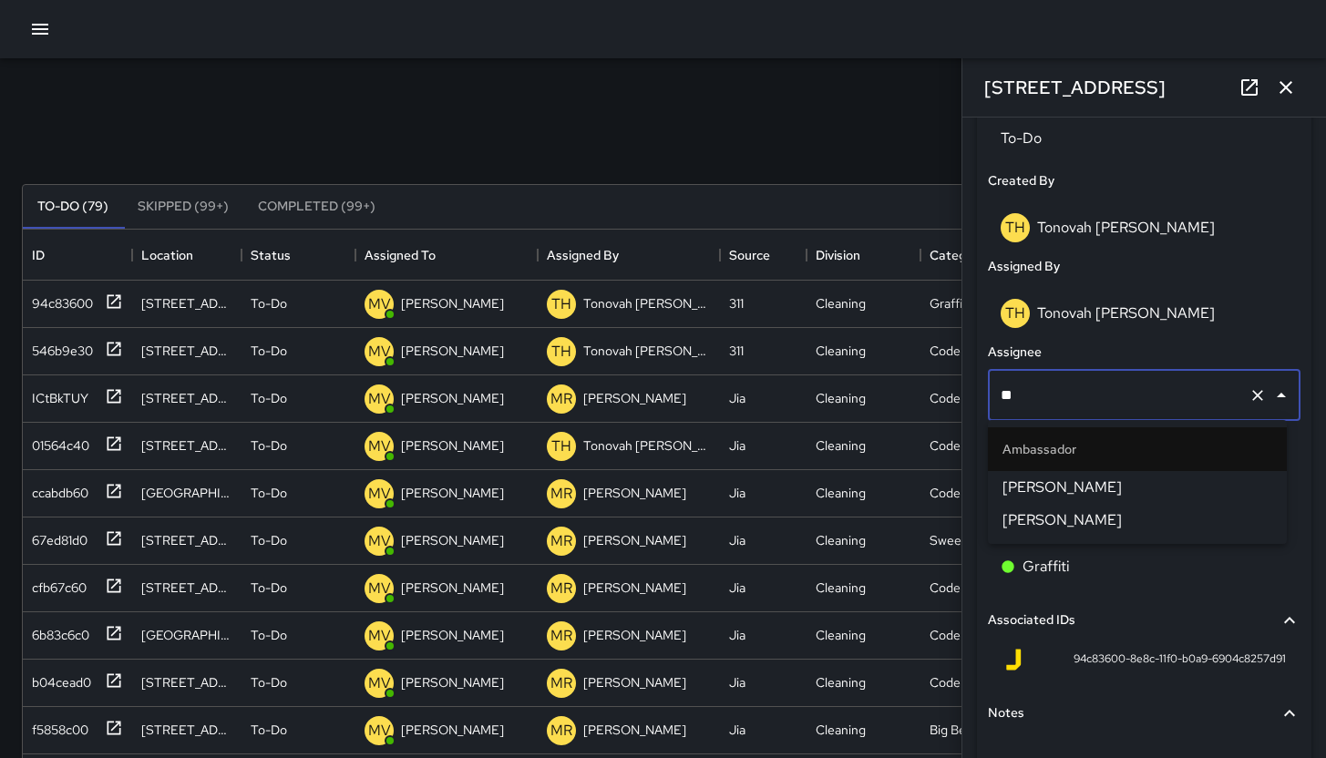
click at [1079, 490] on span "Edwin Barillas" at bounding box center [1138, 488] width 270 height 22
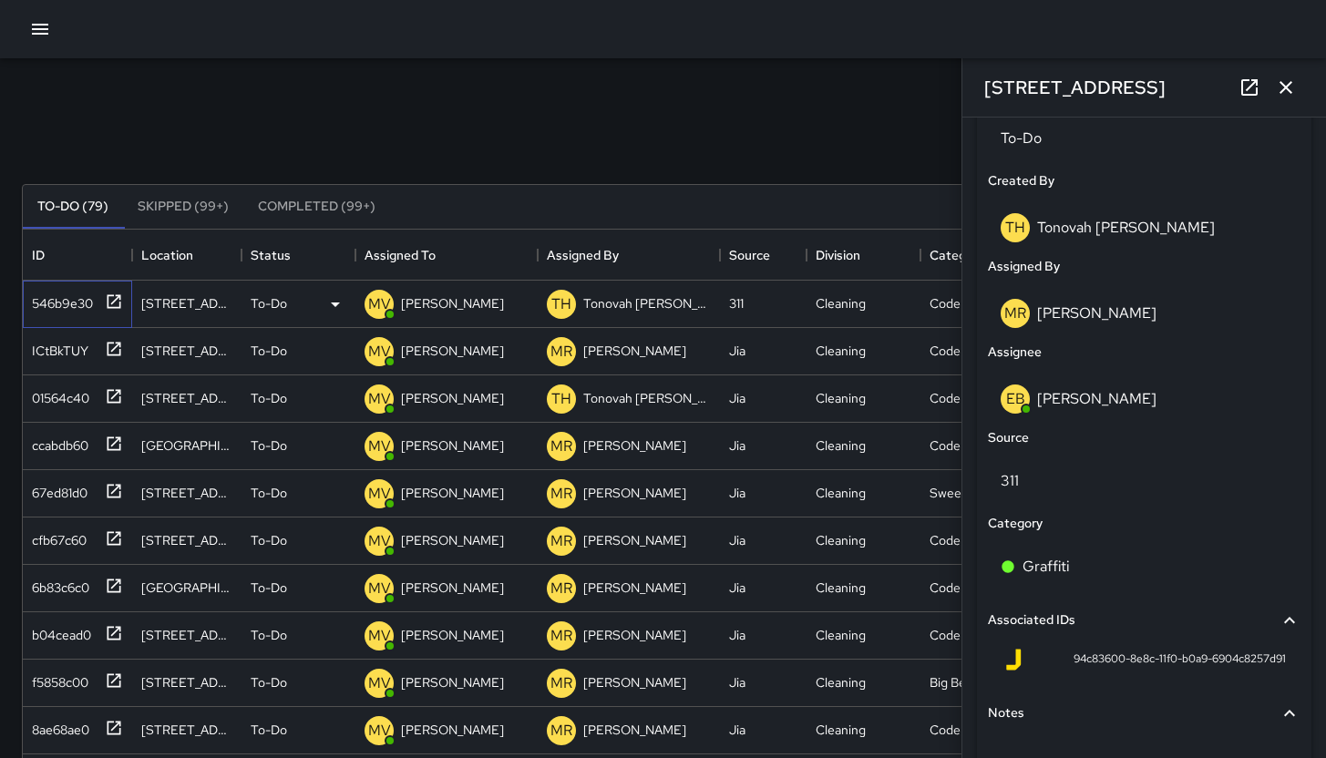
click at [84, 293] on div "546b9e30" at bounding box center [59, 300] width 68 height 26
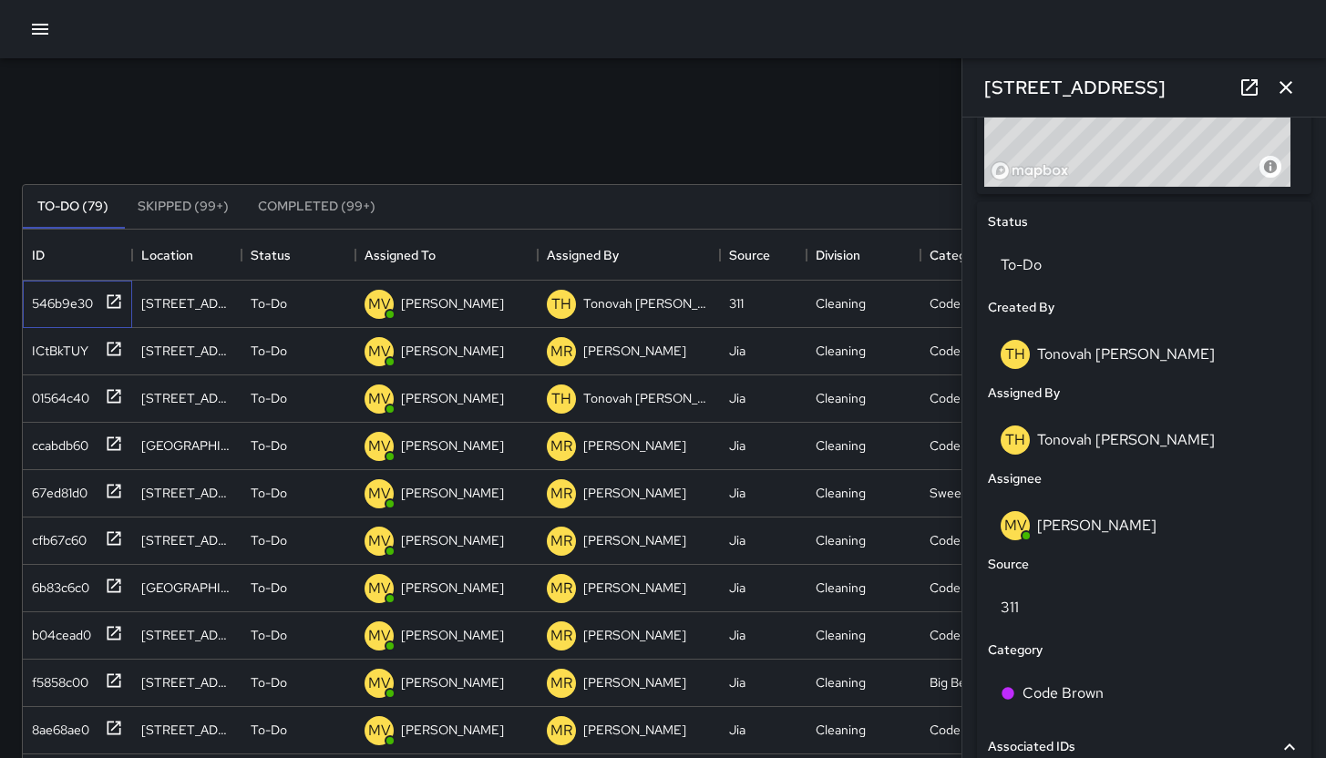
scroll to position [922, 0]
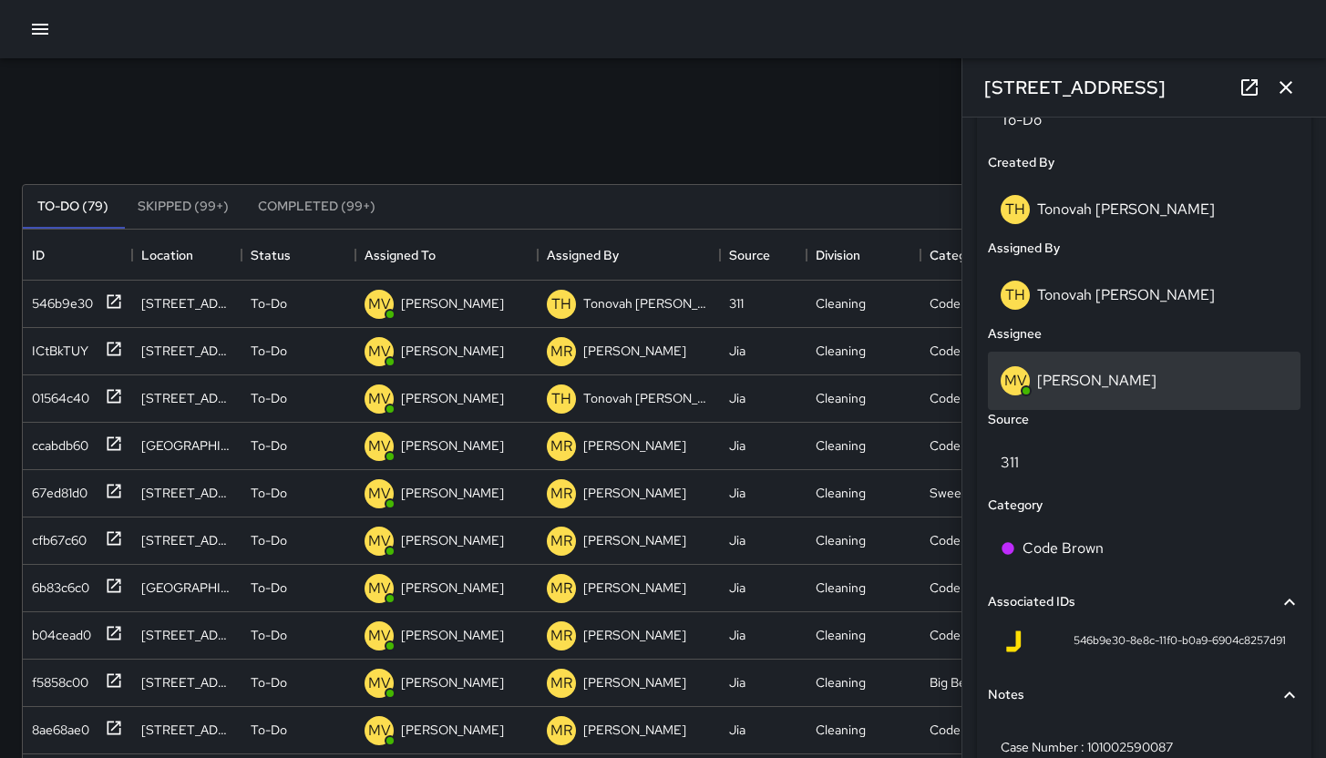
click at [1127, 375] on p "[PERSON_NAME]" at bounding box center [1096, 380] width 119 height 19
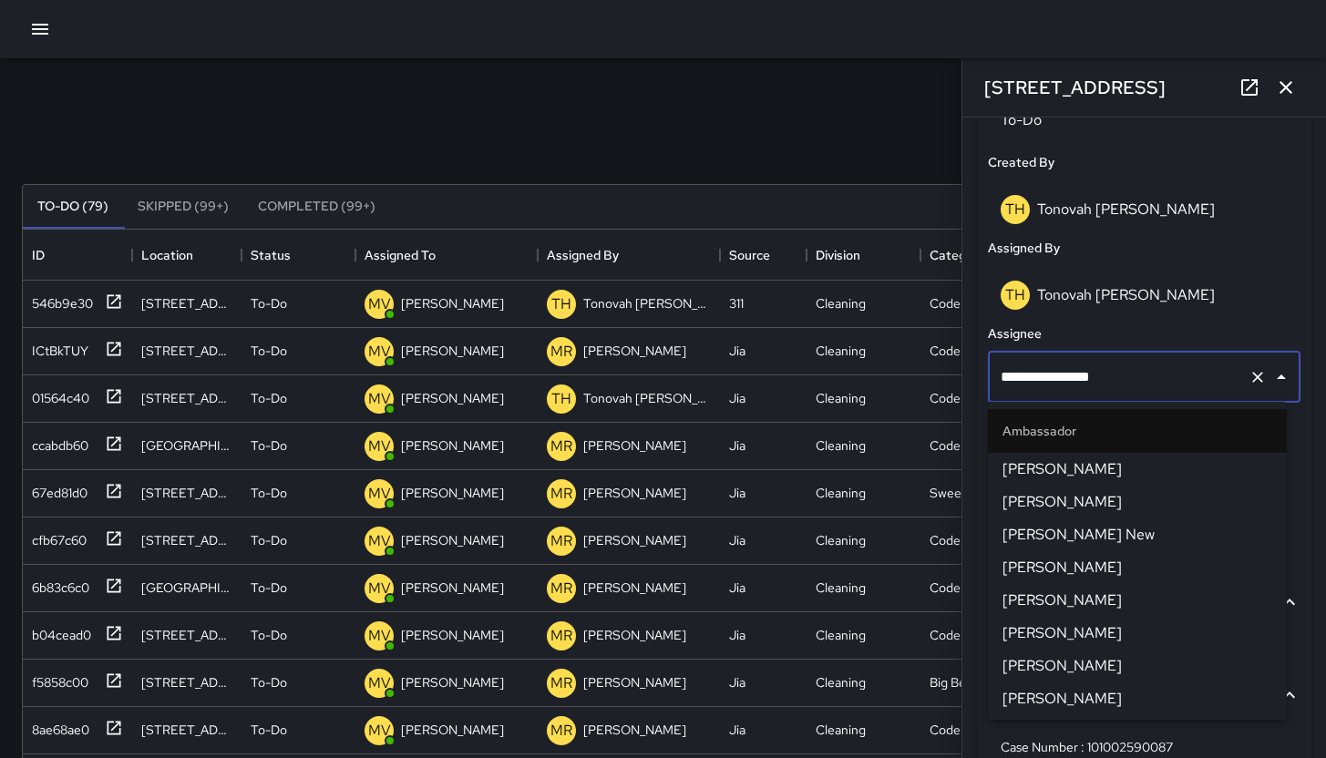
scroll to position [717, 0]
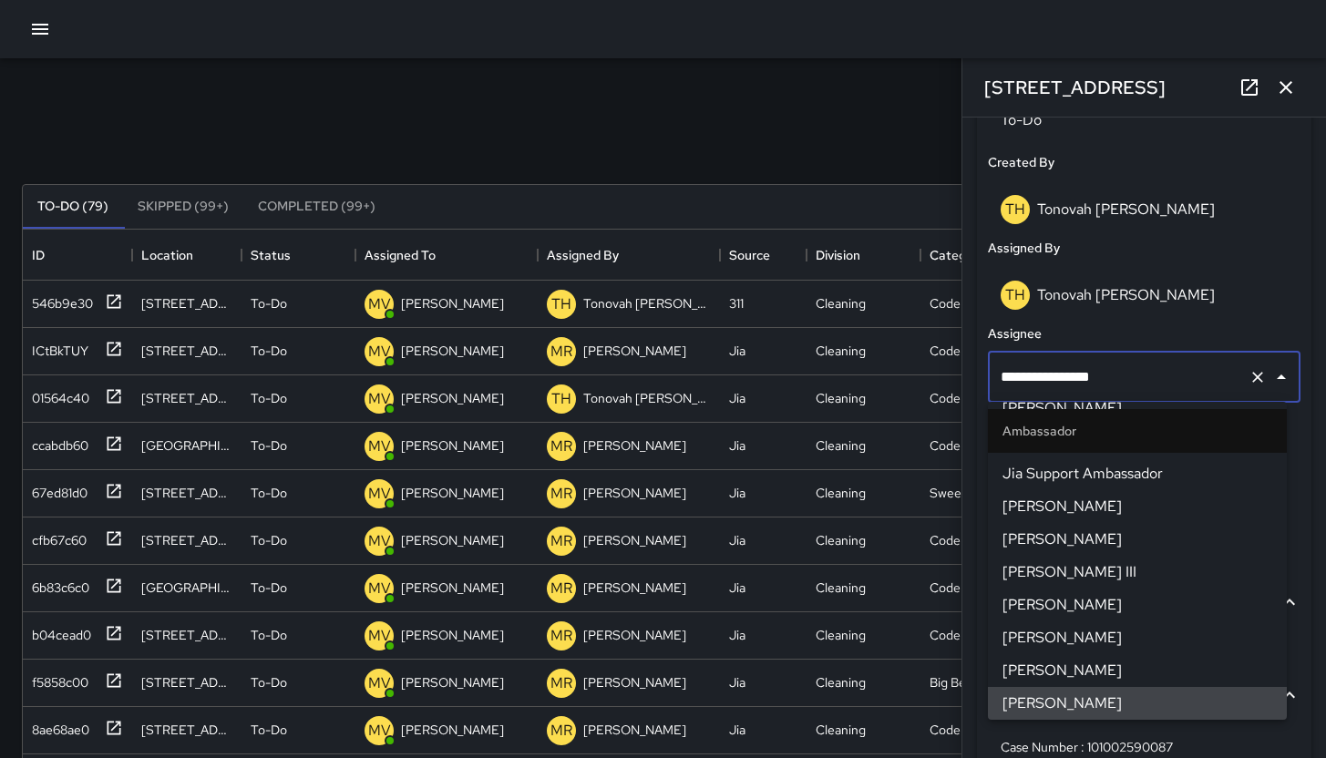
click at [1181, 378] on input "**********" at bounding box center [1118, 377] width 245 height 35
click at [1182, 378] on input "**********" at bounding box center [1118, 377] width 245 height 35
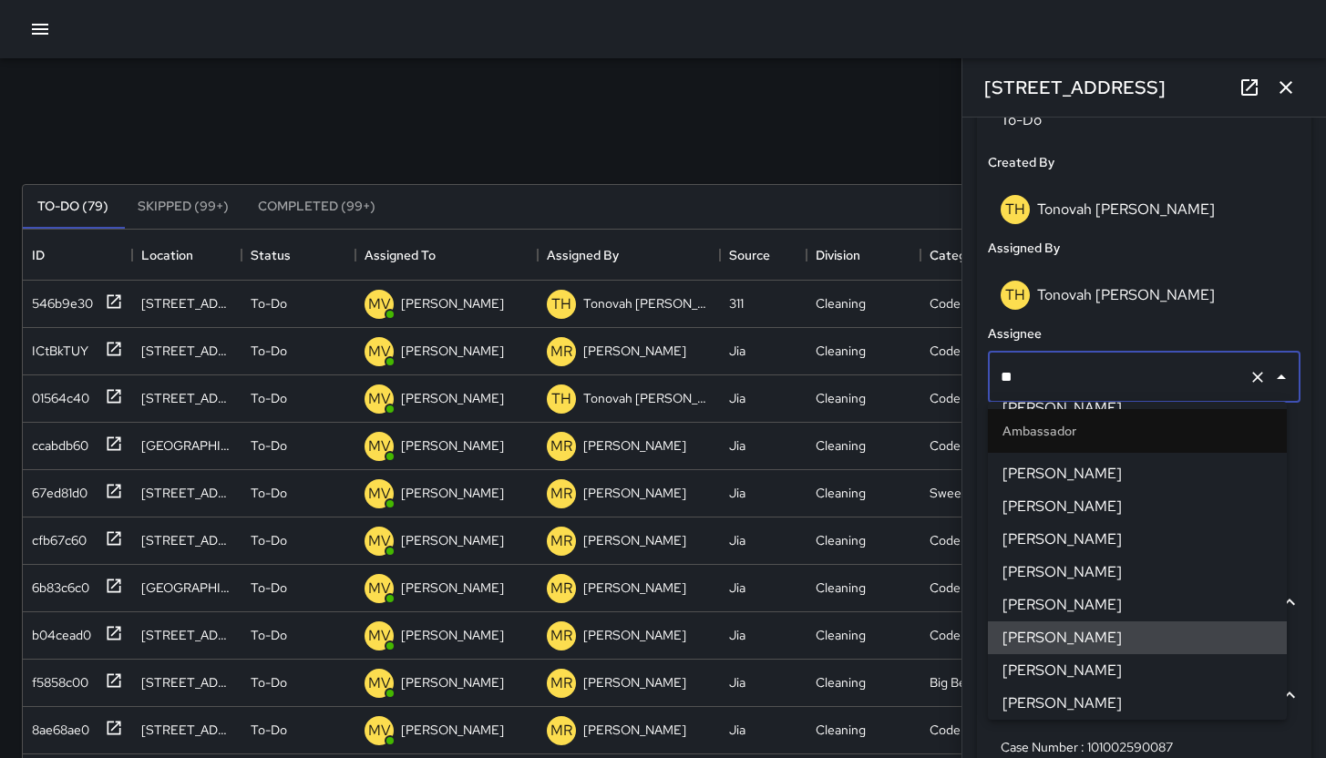
scroll to position [0, 0]
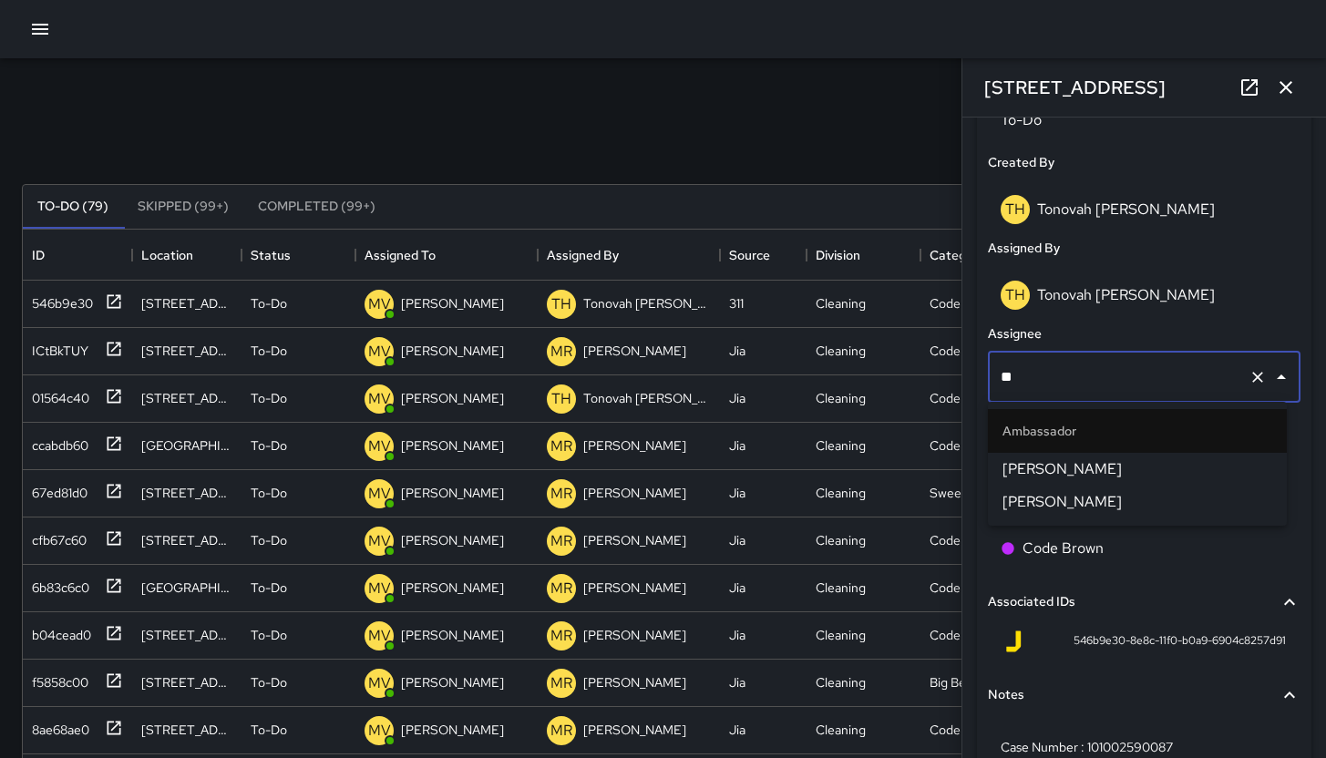
type input "***"
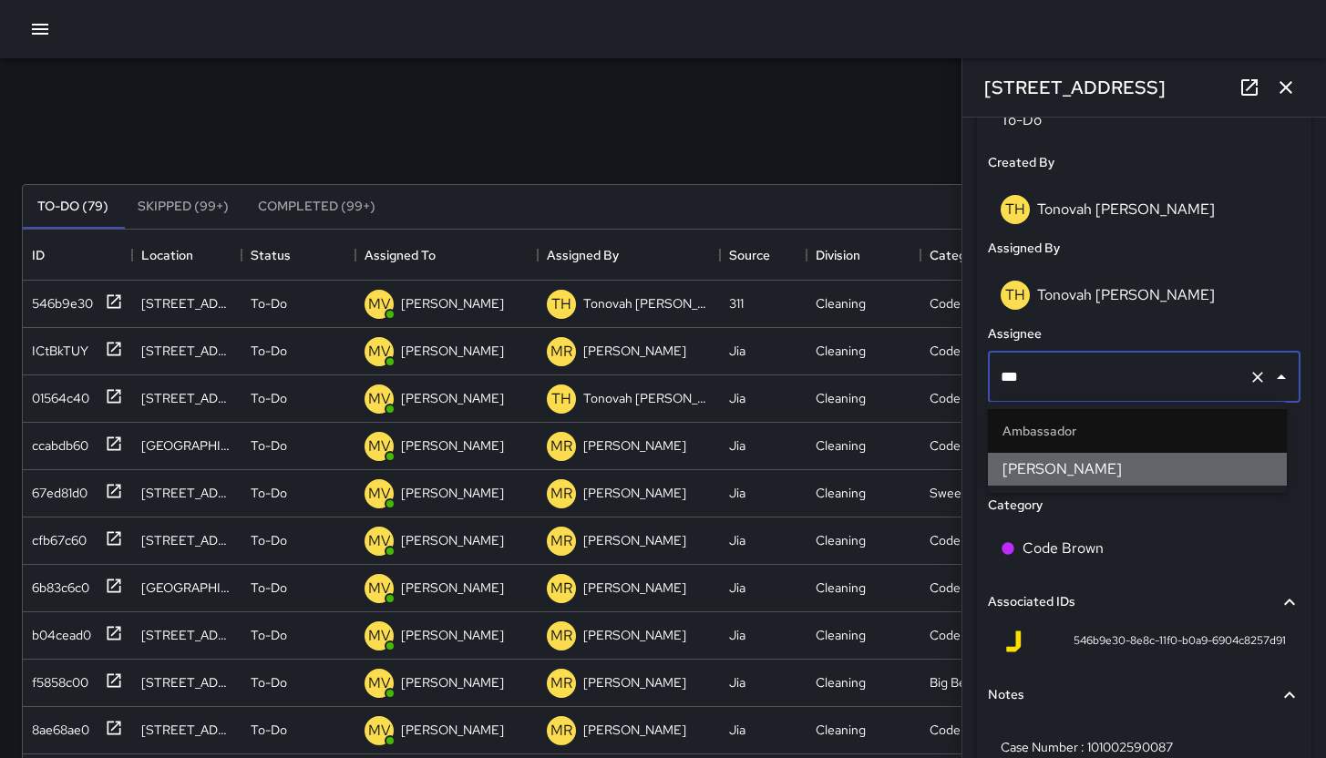
click at [1108, 475] on span "Edwin Barillas" at bounding box center [1138, 469] width 270 height 22
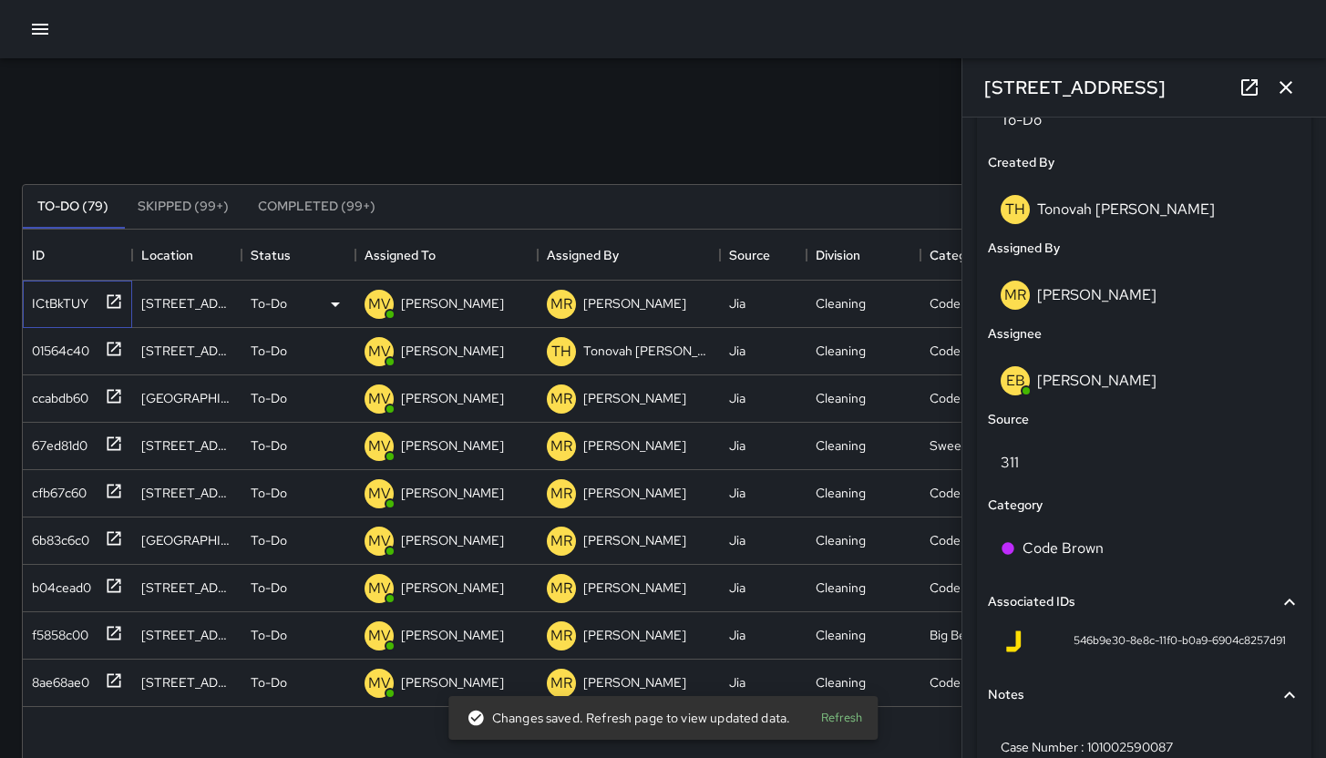
click at [89, 293] on div "ICtBkTUY" at bounding box center [74, 300] width 98 height 30
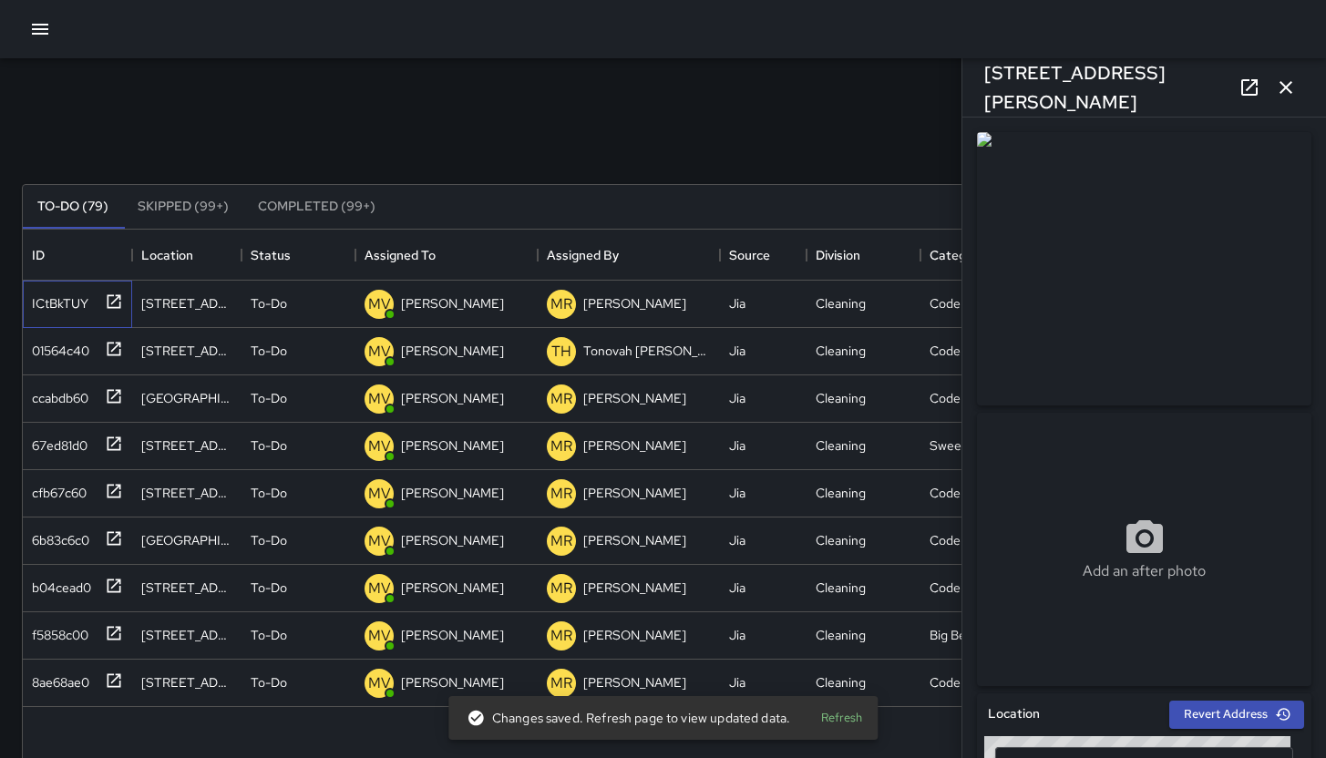
scroll to position [592, 0]
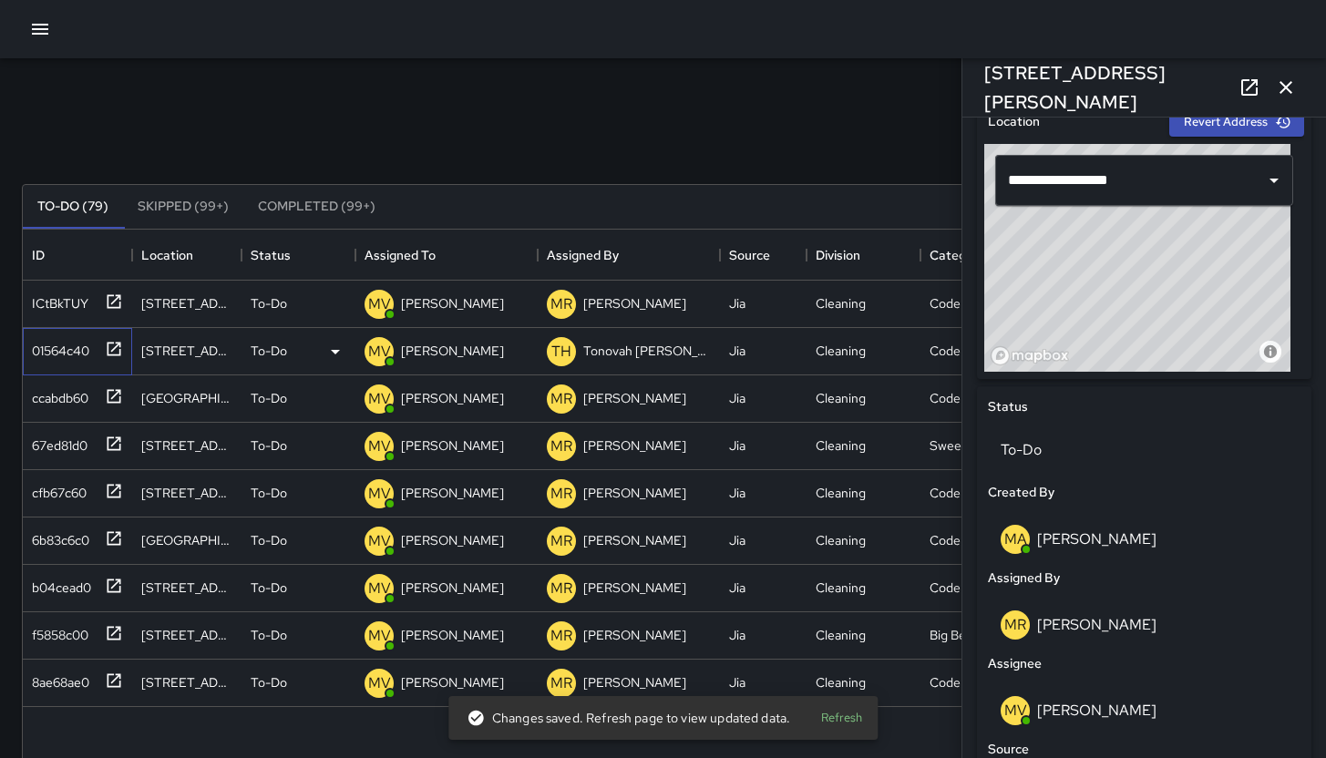
click at [63, 364] on div "01564c40" at bounding box center [77, 351] width 109 height 47
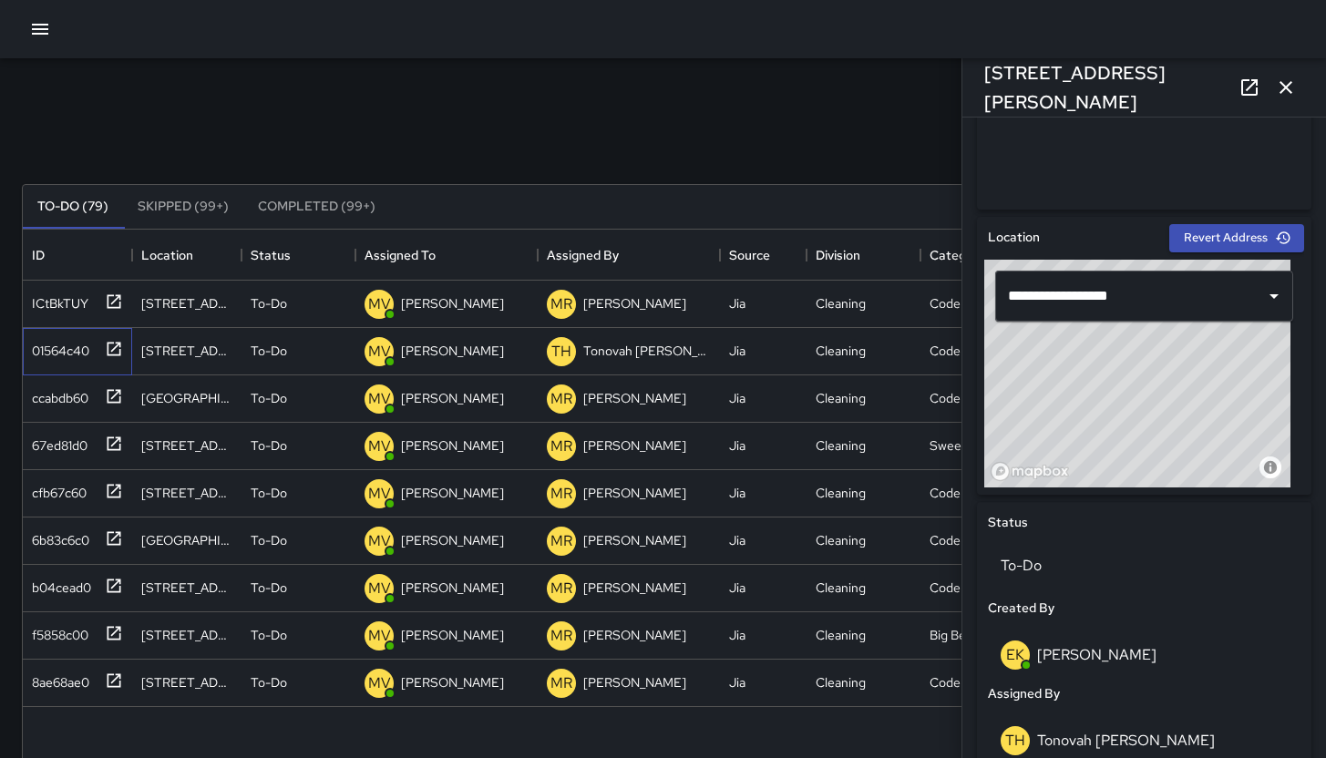
scroll to position [631, 0]
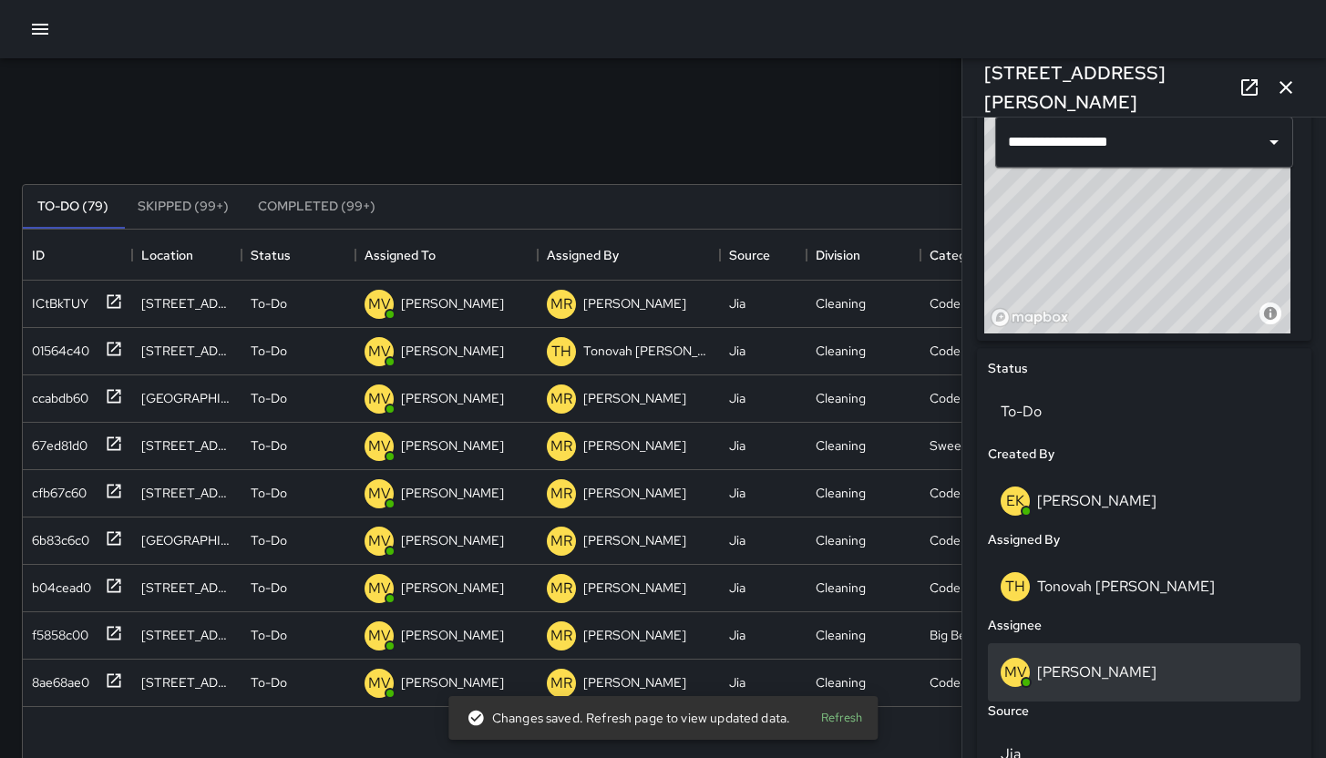
click at [1206, 685] on div "MV Maclis Velasquez" at bounding box center [1144, 672] width 287 height 29
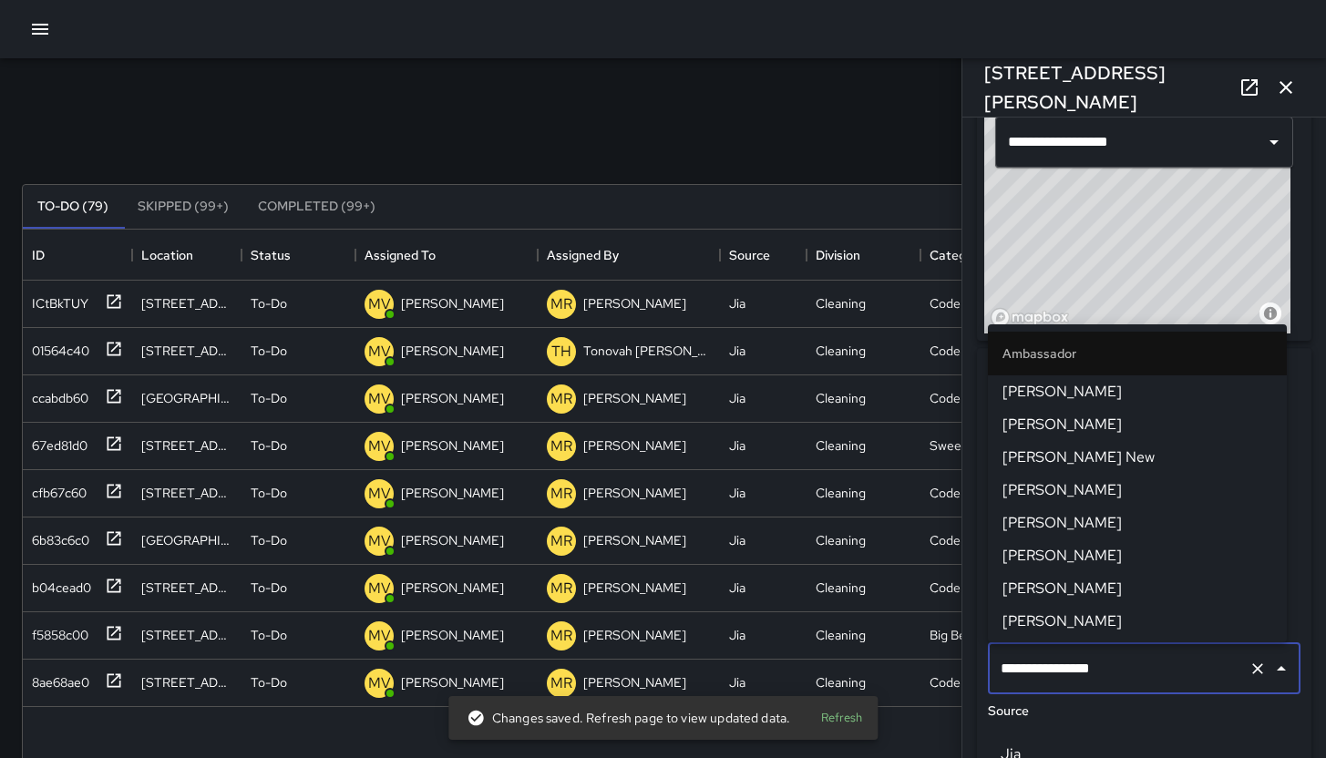
scroll to position [717, 0]
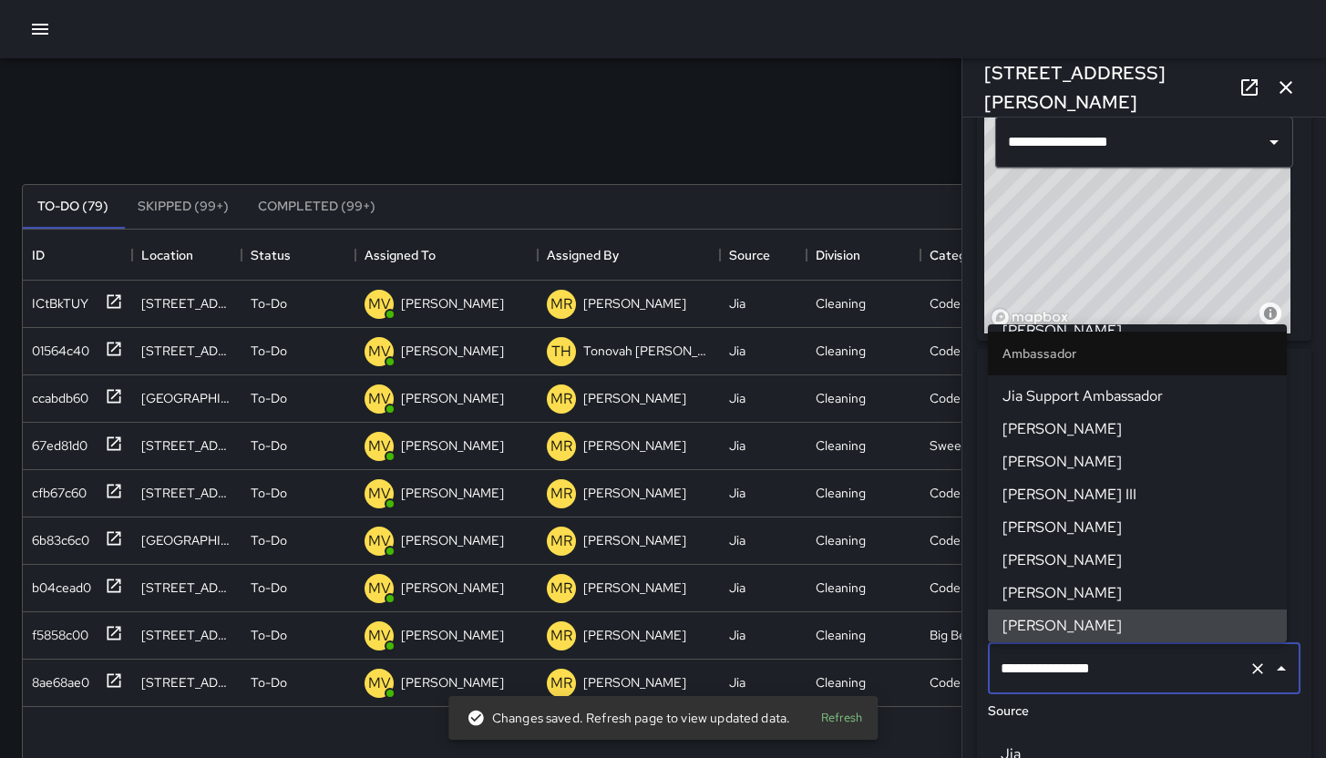
drag, startPoint x: 1187, startPoint y: 675, endPoint x: 974, endPoint y: 669, distance: 213.4
click at [974, 669] on div "**********" at bounding box center [1144, 596] width 349 height 1080
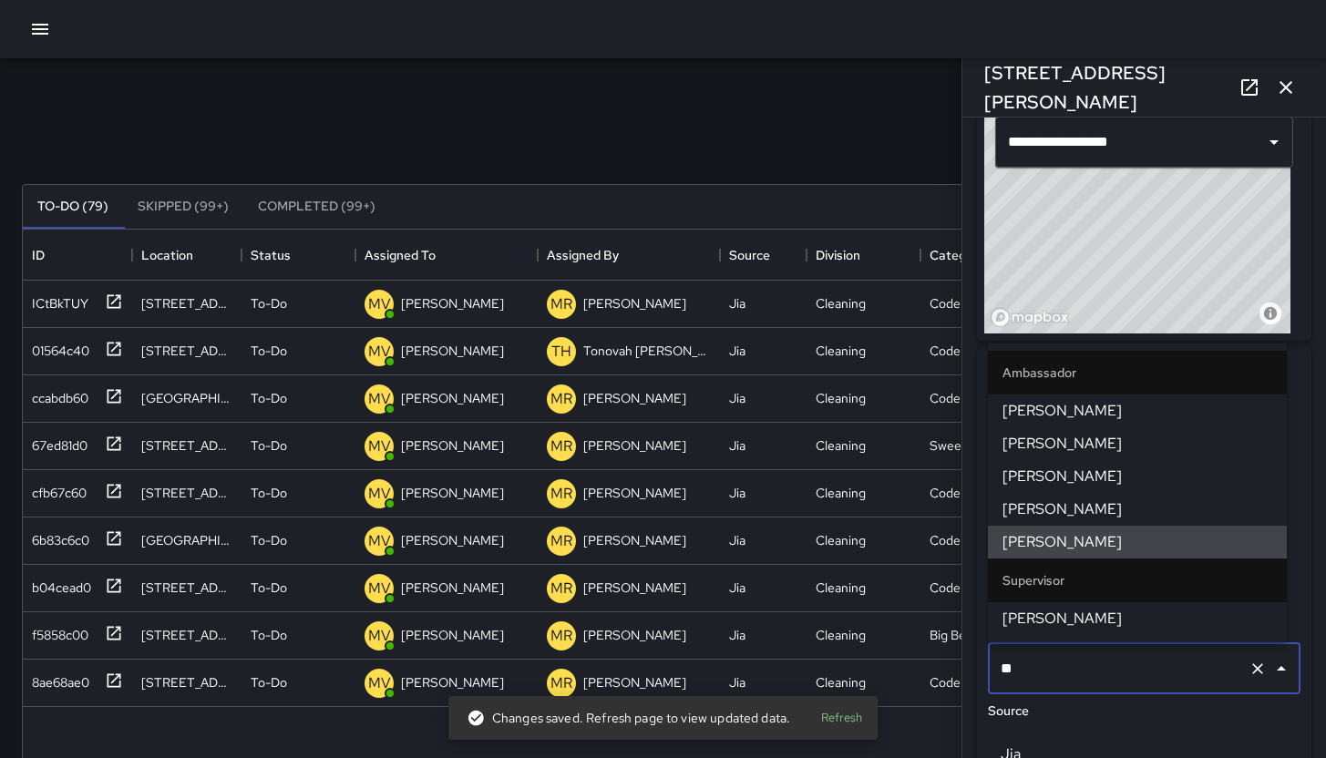
scroll to position [0, 0]
type input "***"
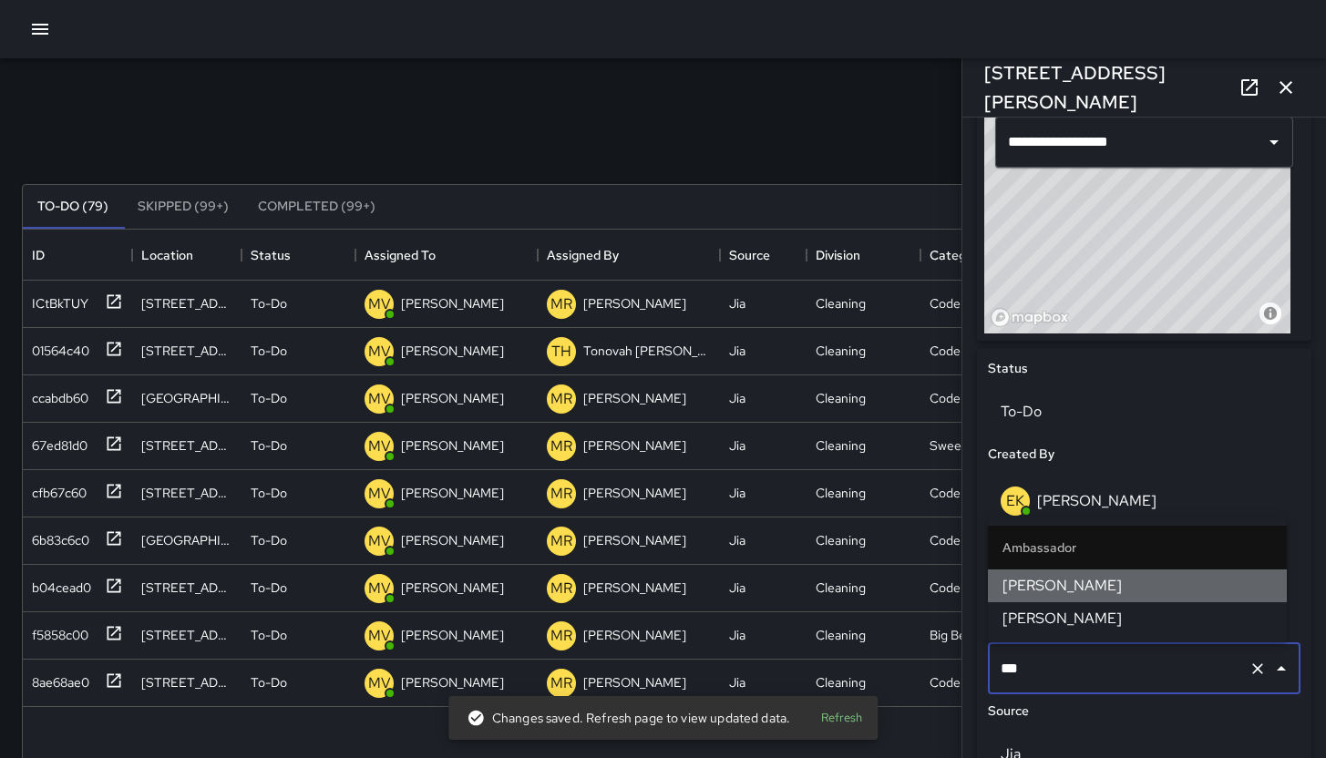
click at [1077, 591] on span "[PERSON_NAME]" at bounding box center [1138, 586] width 270 height 22
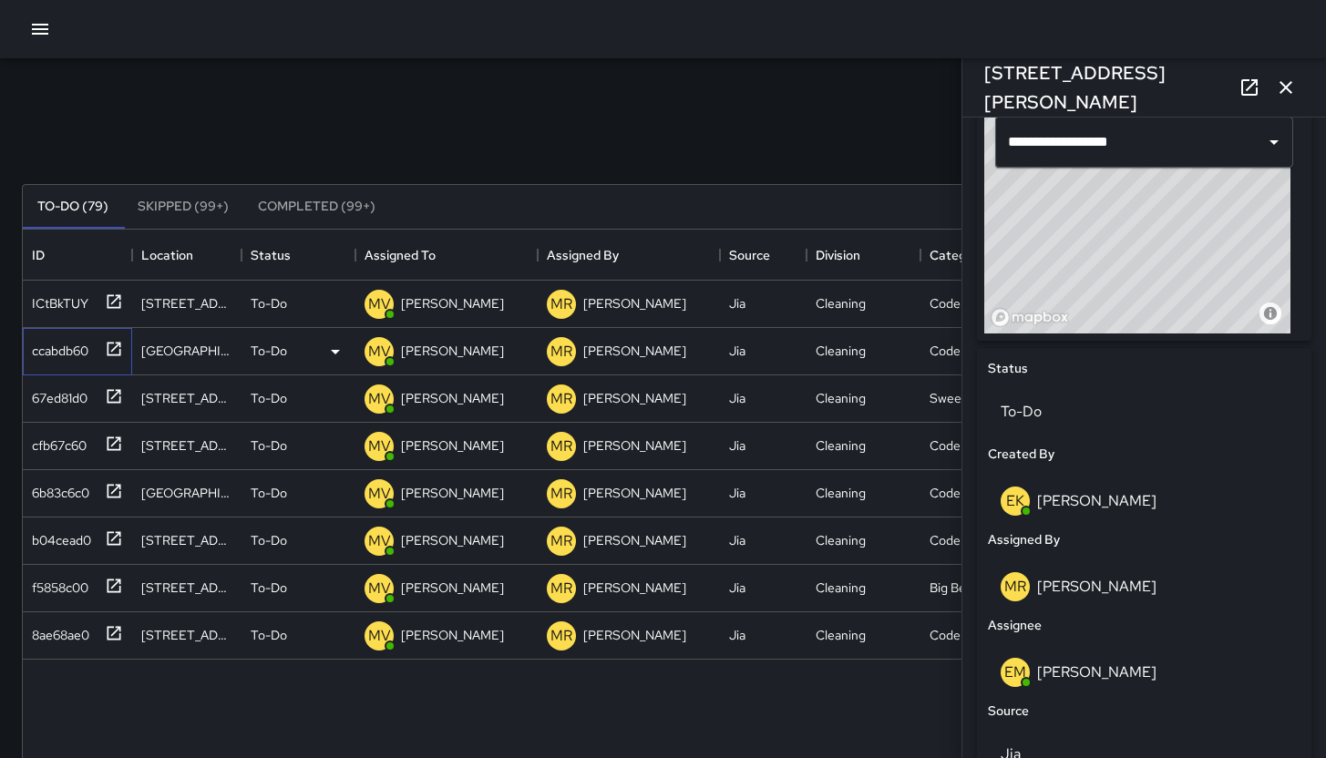
click at [47, 346] on div "ccabdb60" at bounding box center [57, 348] width 64 height 26
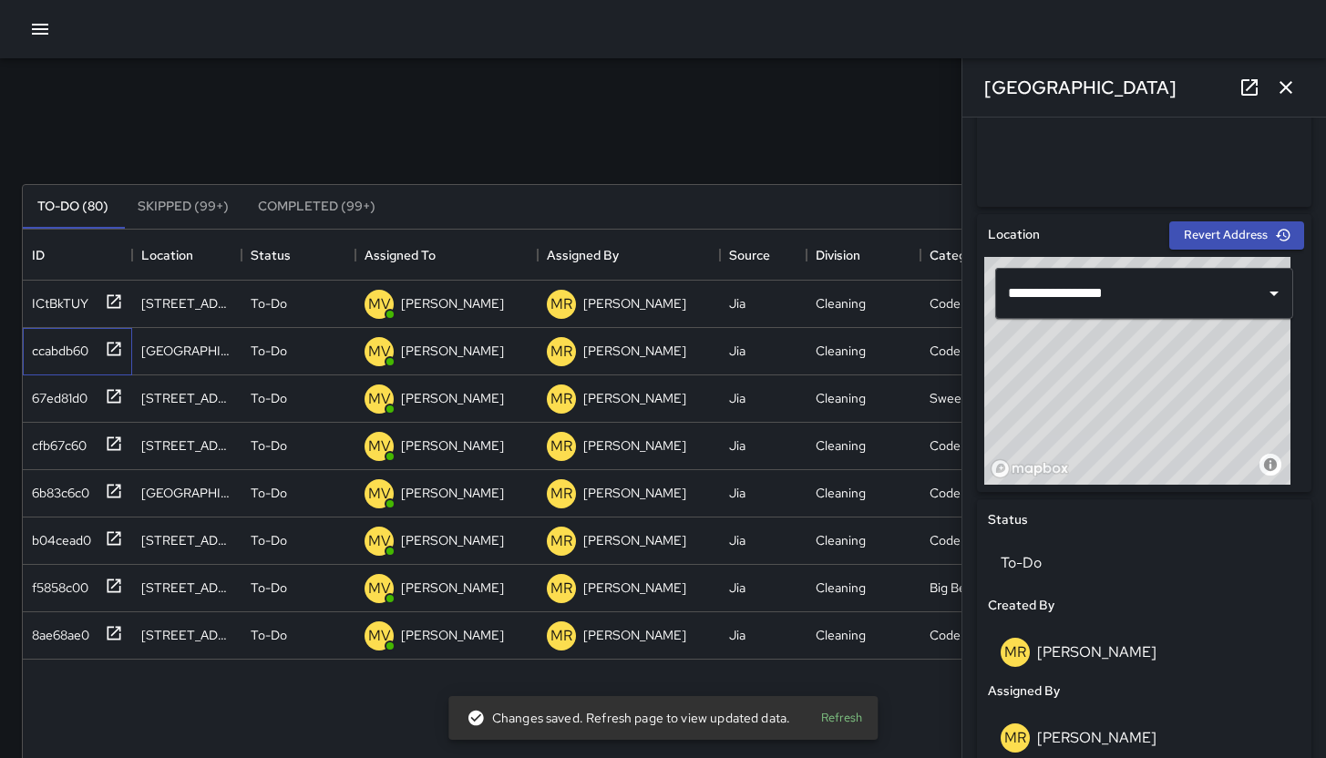
scroll to position [488, 0]
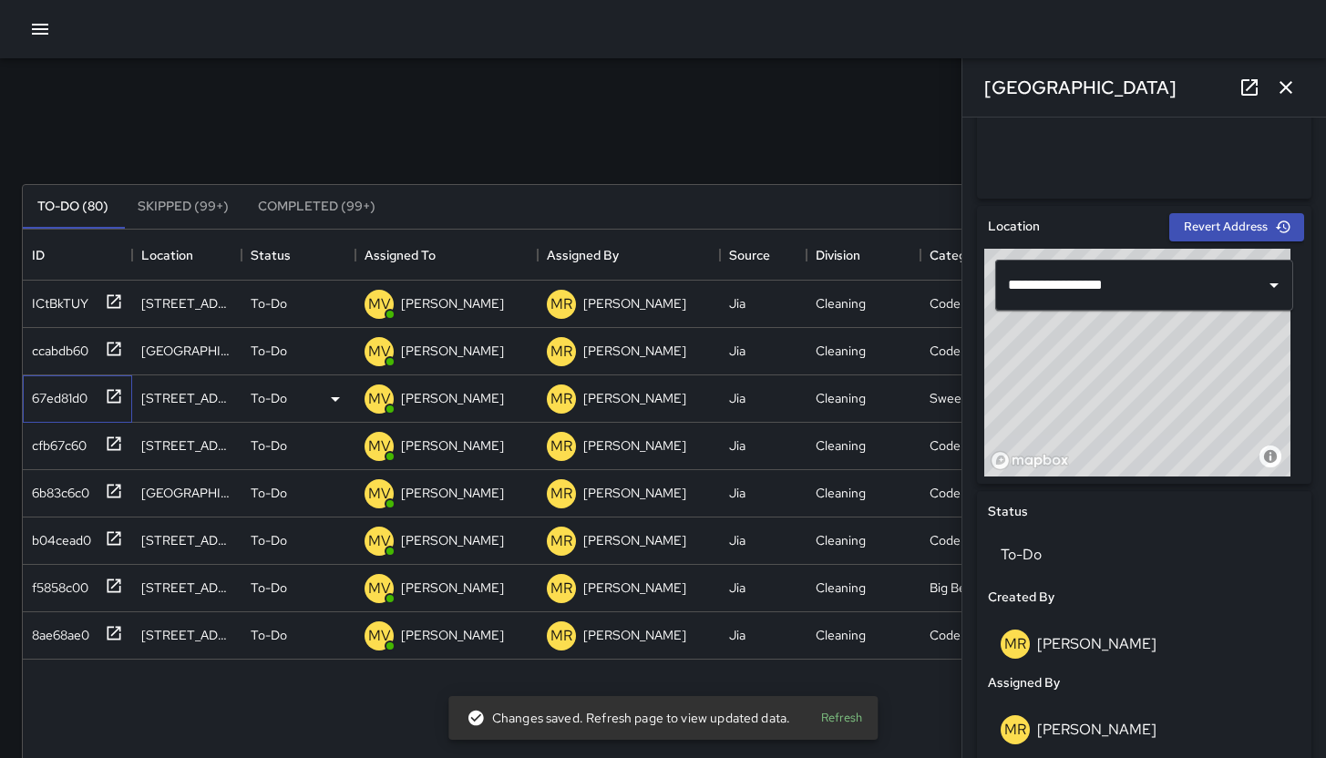
click at [69, 405] on div "67ed81d0" at bounding box center [56, 395] width 63 height 26
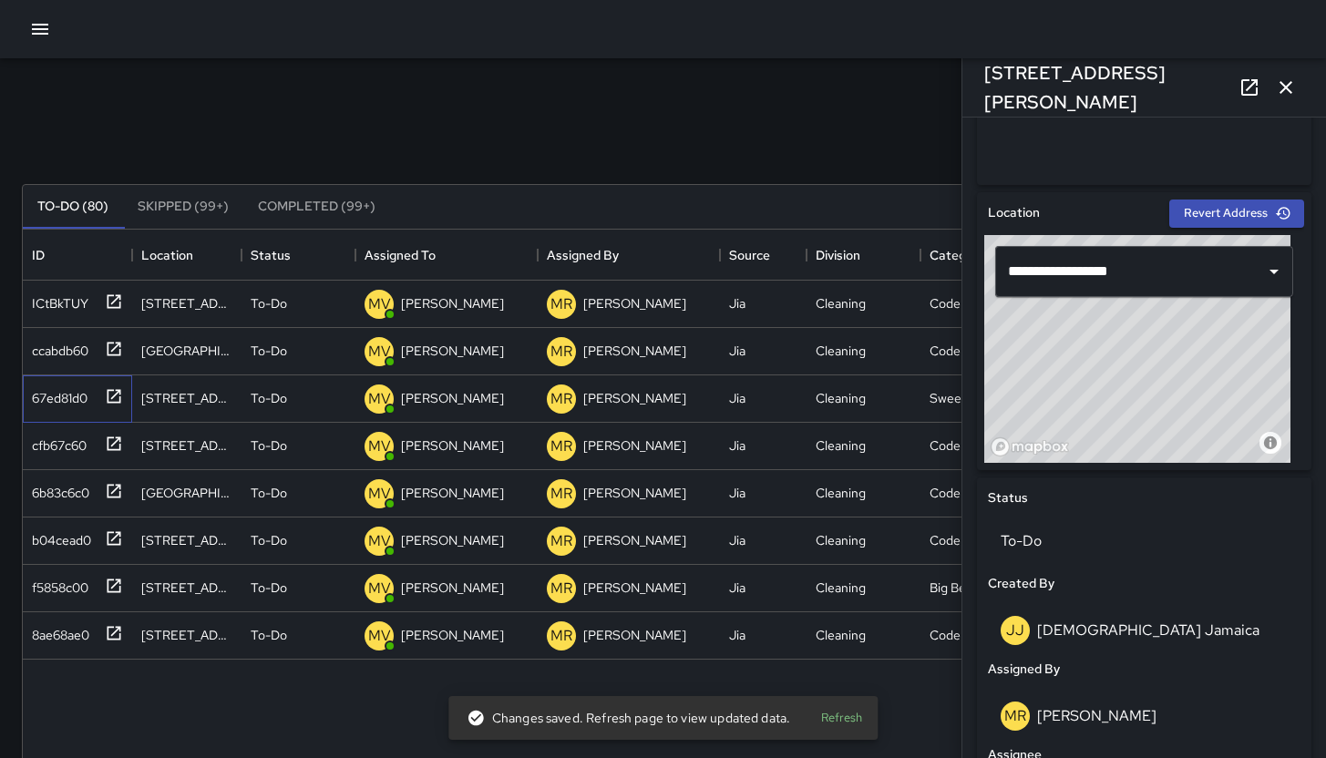
scroll to position [504, 0]
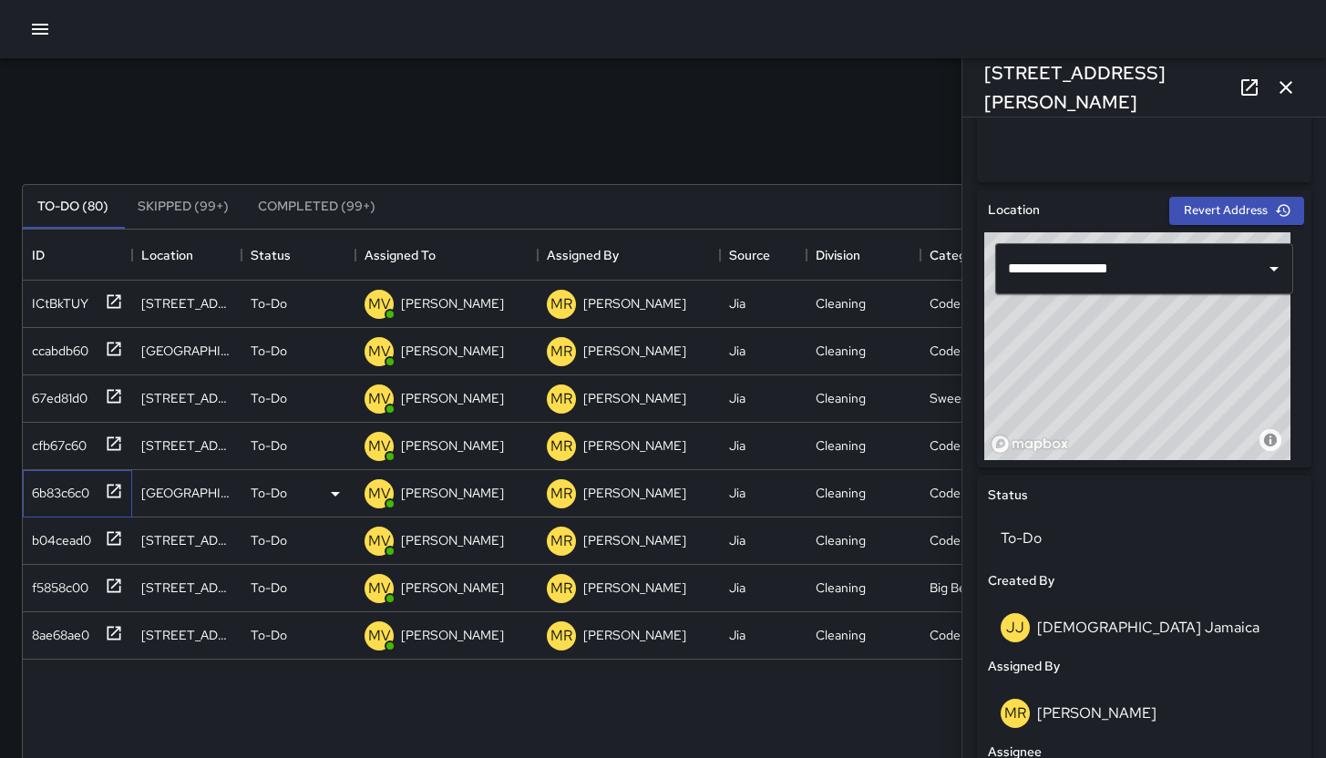
click at [55, 475] on div "6b83c6c0" at bounding box center [74, 490] width 98 height 30
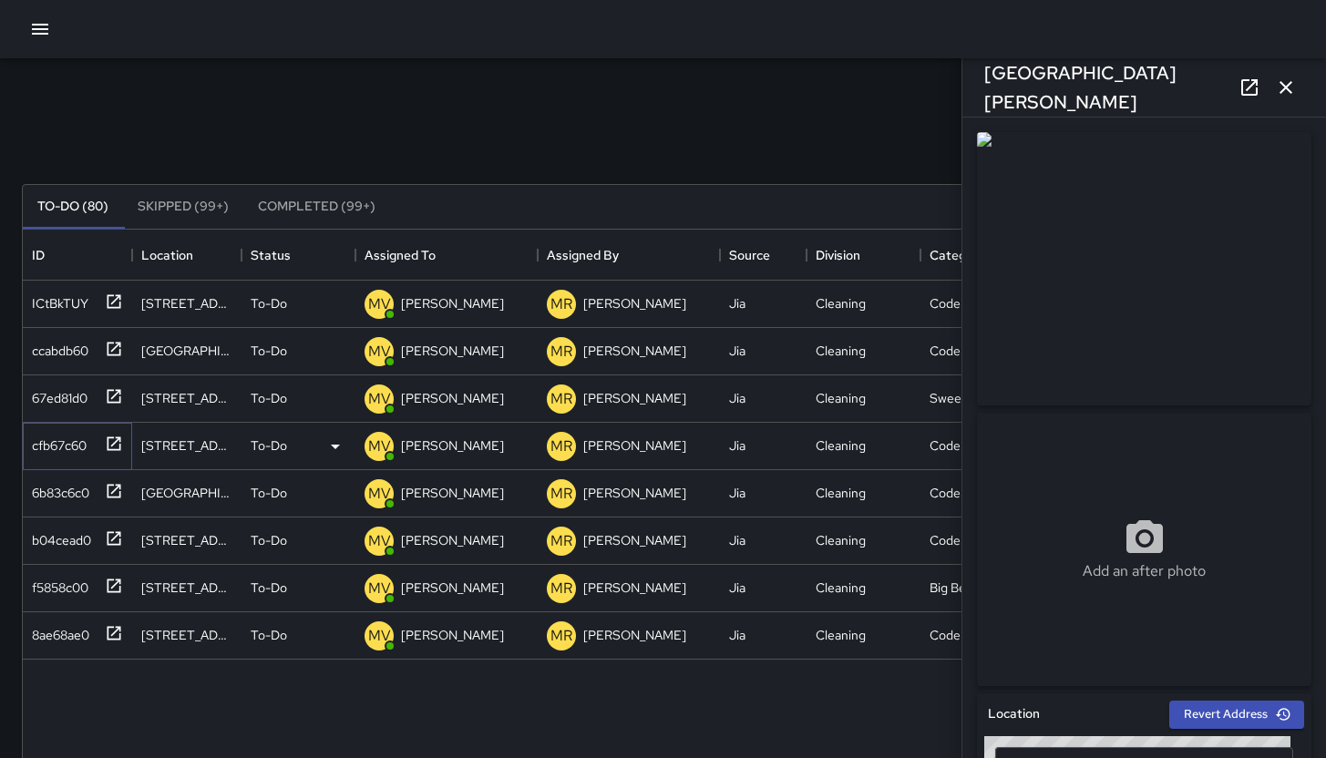
click at [64, 447] on div "cfb67c60" at bounding box center [56, 442] width 62 height 26
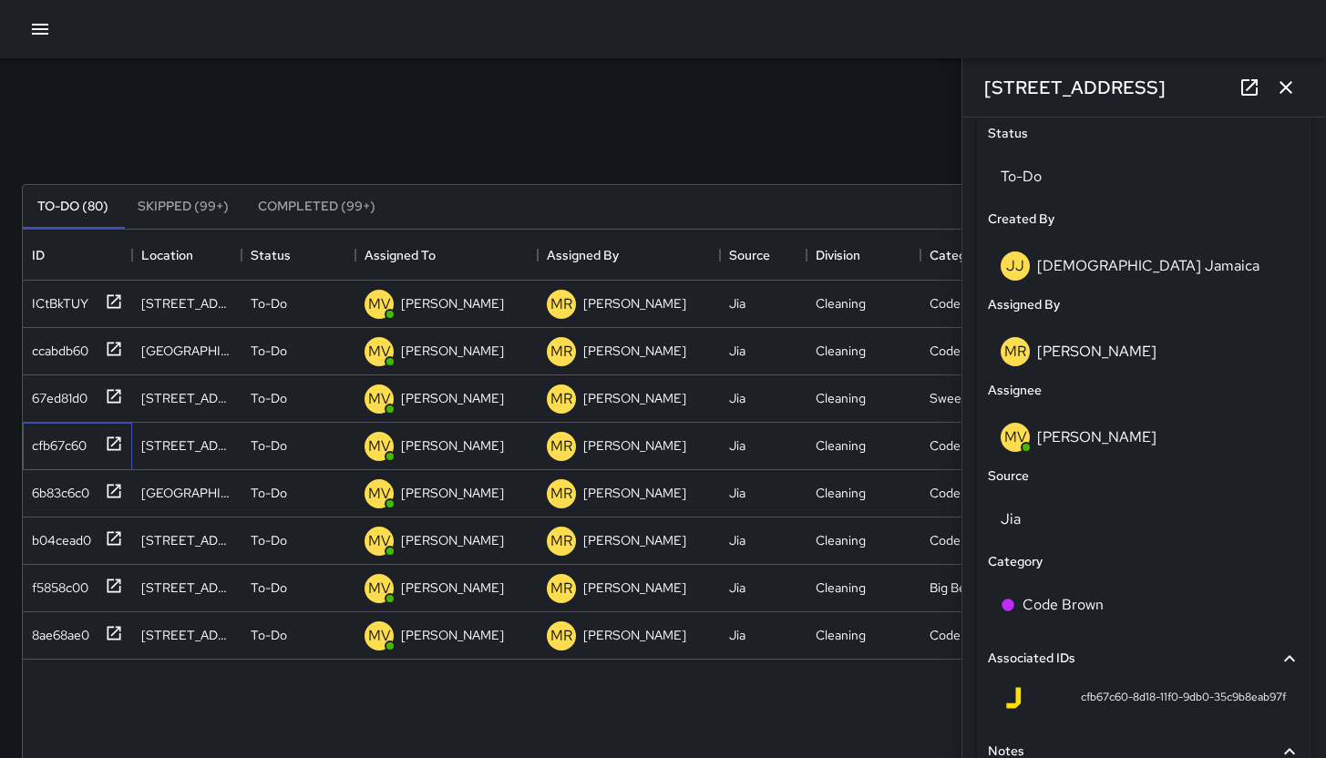
scroll to position [869, 0]
click at [55, 481] on div "6b83c6c0" at bounding box center [57, 490] width 65 height 26
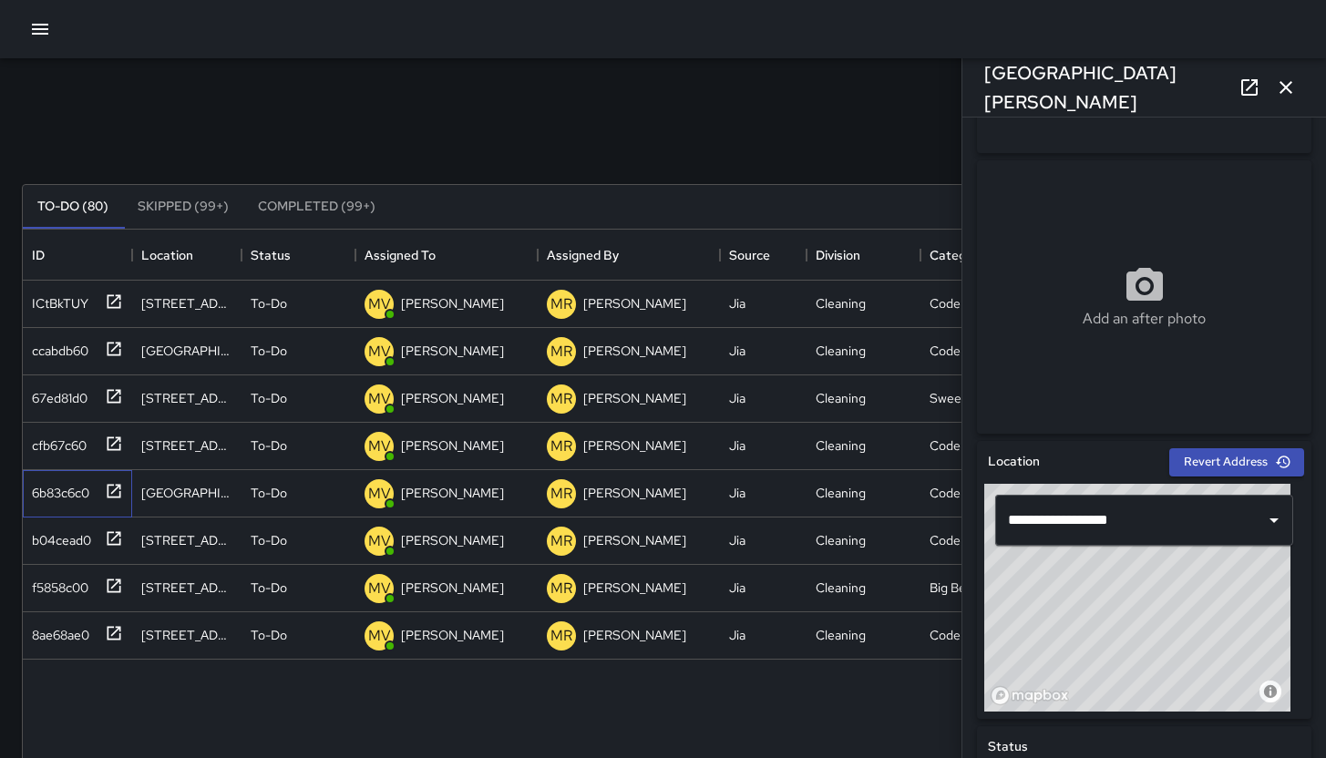
scroll to position [592, 0]
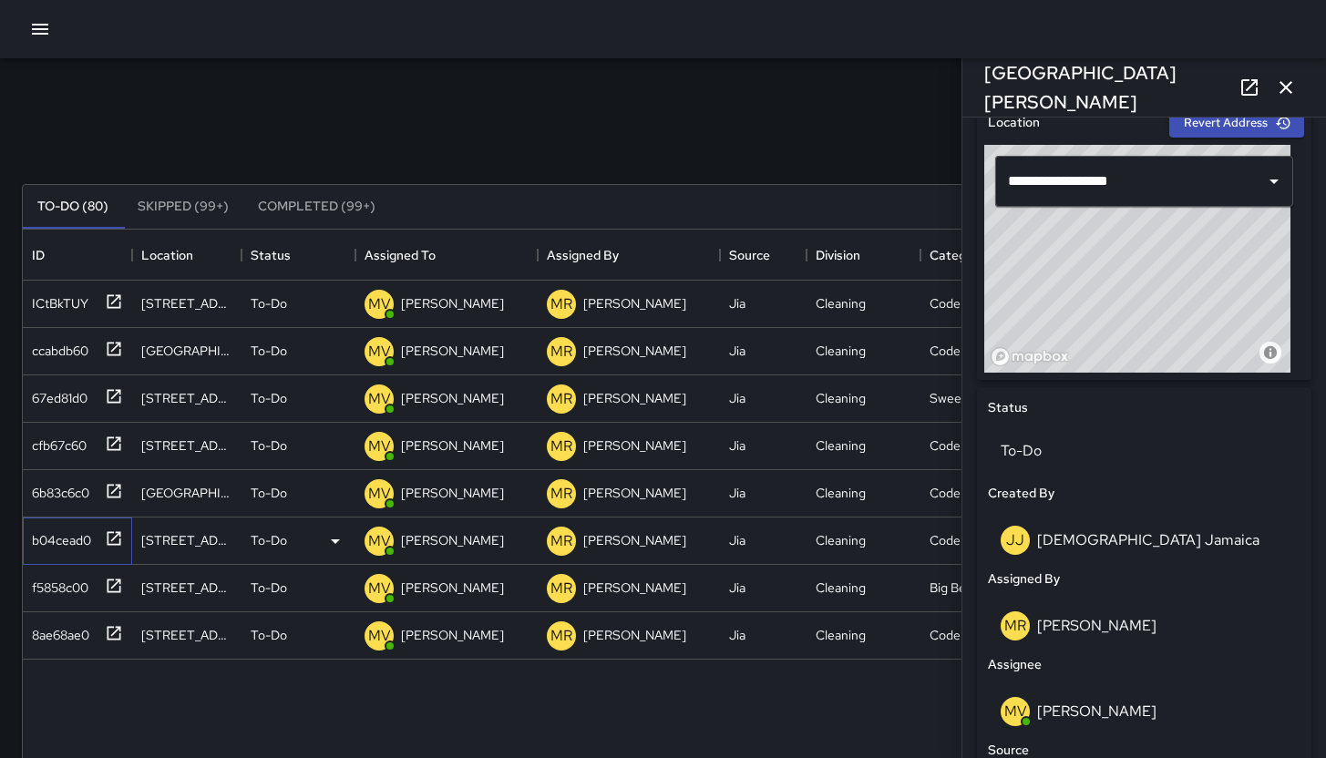
click at [58, 534] on div "b04cead0" at bounding box center [58, 537] width 67 height 26
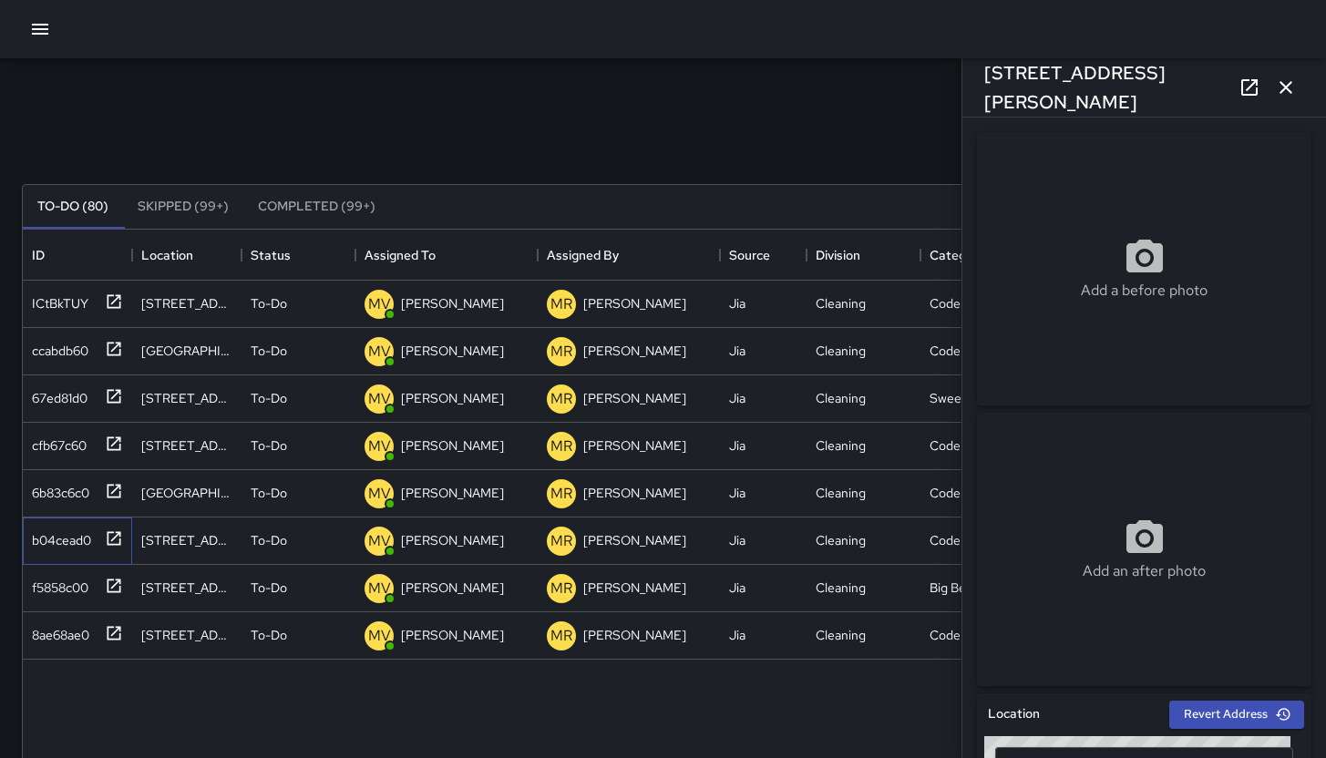
scroll to position [623, 0]
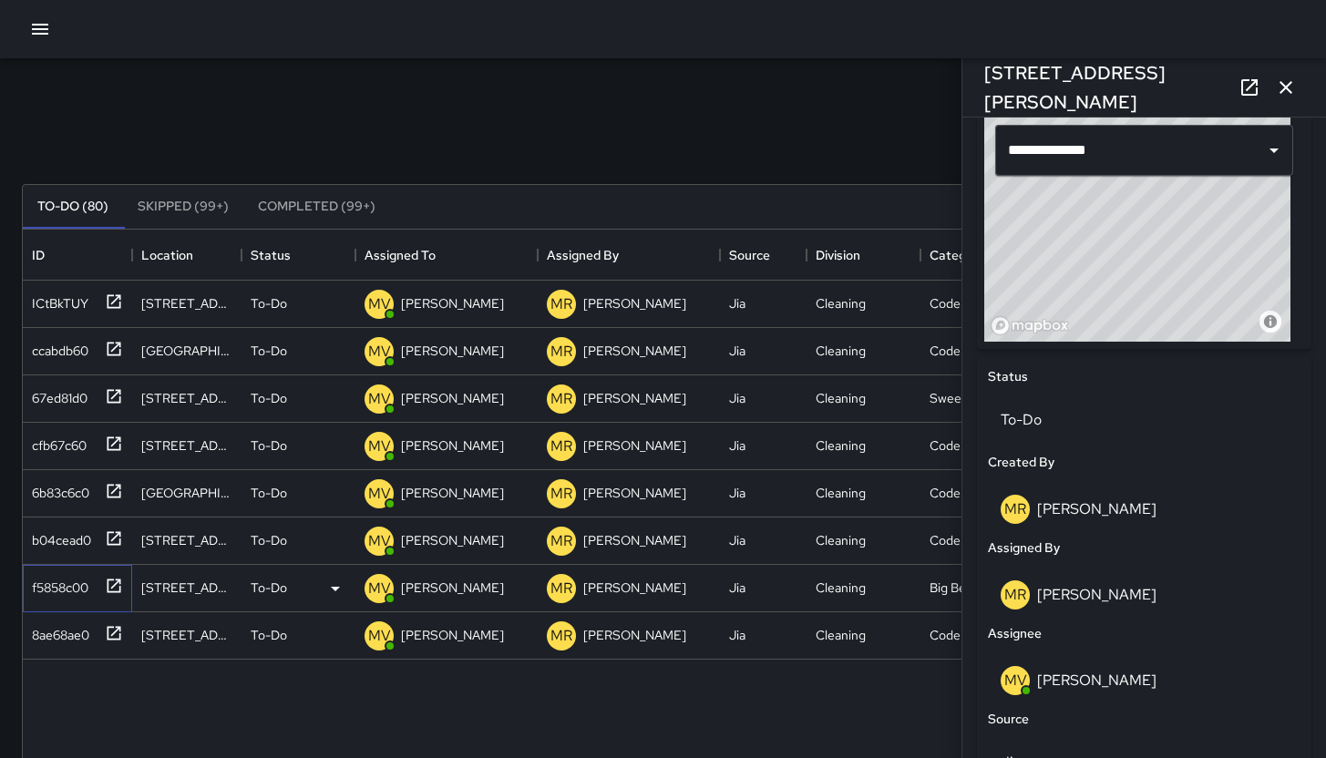
click at [49, 587] on div "f5858c00" at bounding box center [57, 585] width 64 height 26
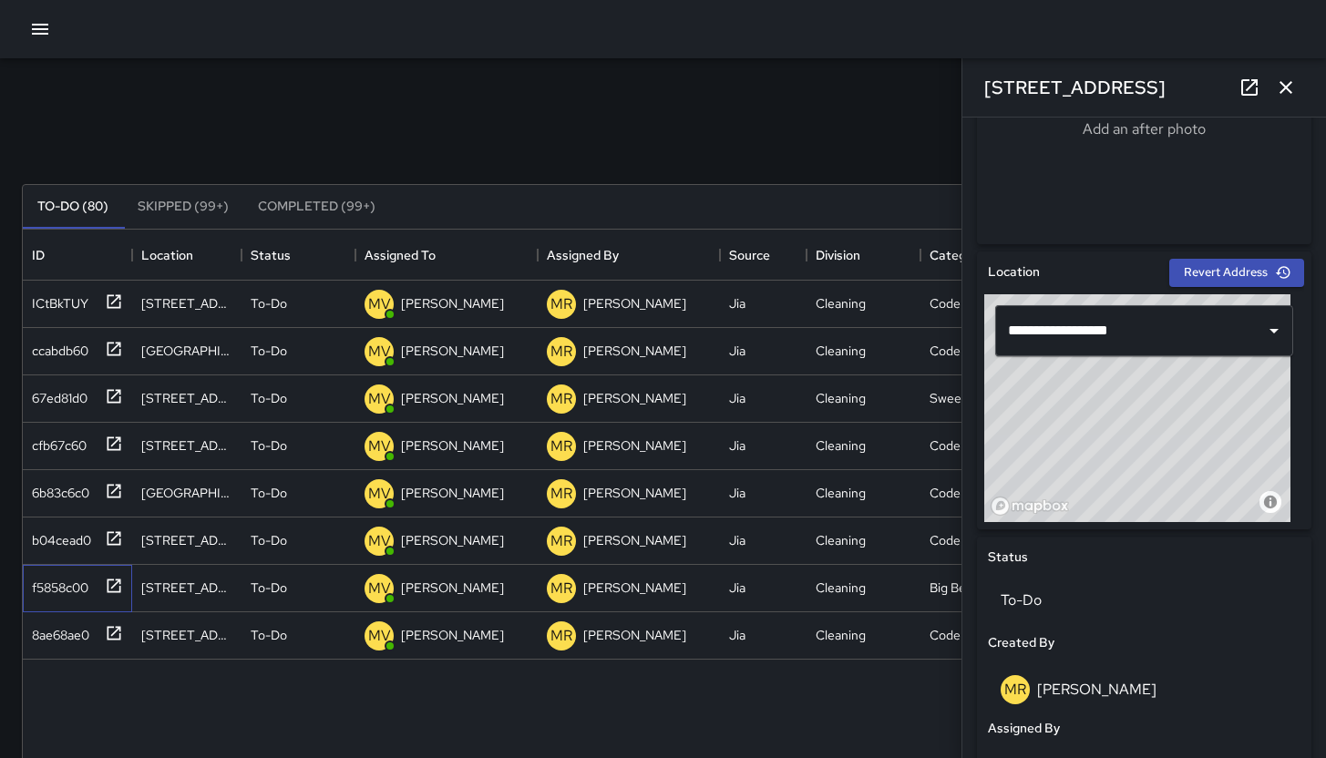
scroll to position [635, 0]
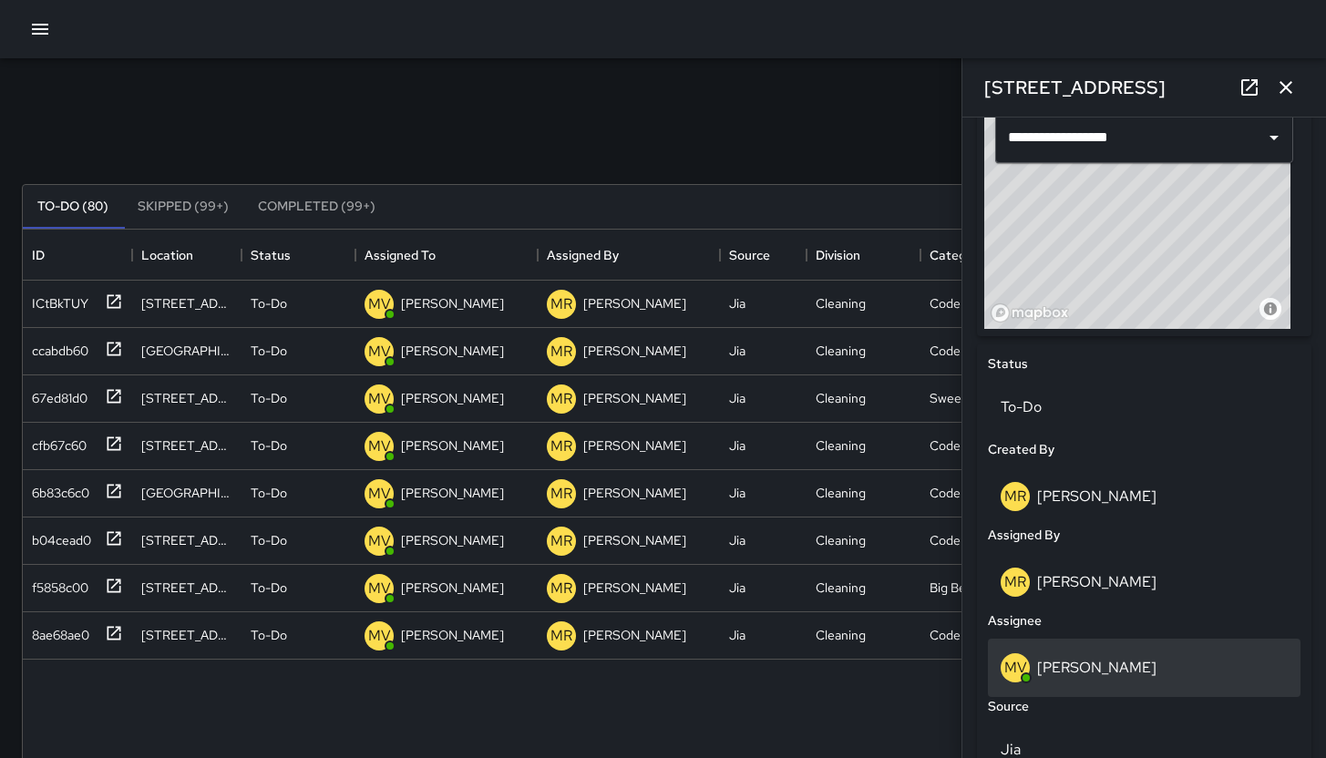
click at [1159, 654] on div "MV Maclis Velasquez" at bounding box center [1144, 668] width 287 height 29
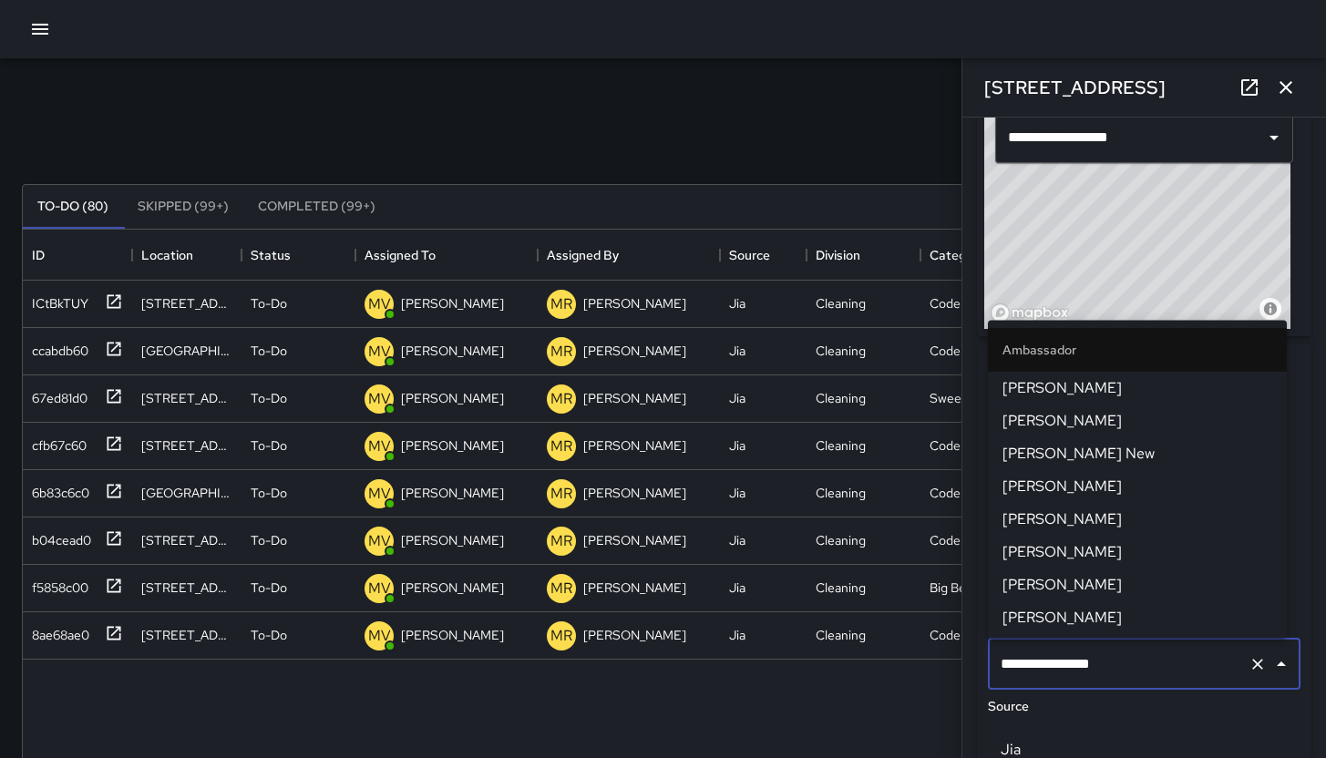
click at [1159, 654] on input "**********" at bounding box center [1118, 664] width 245 height 35
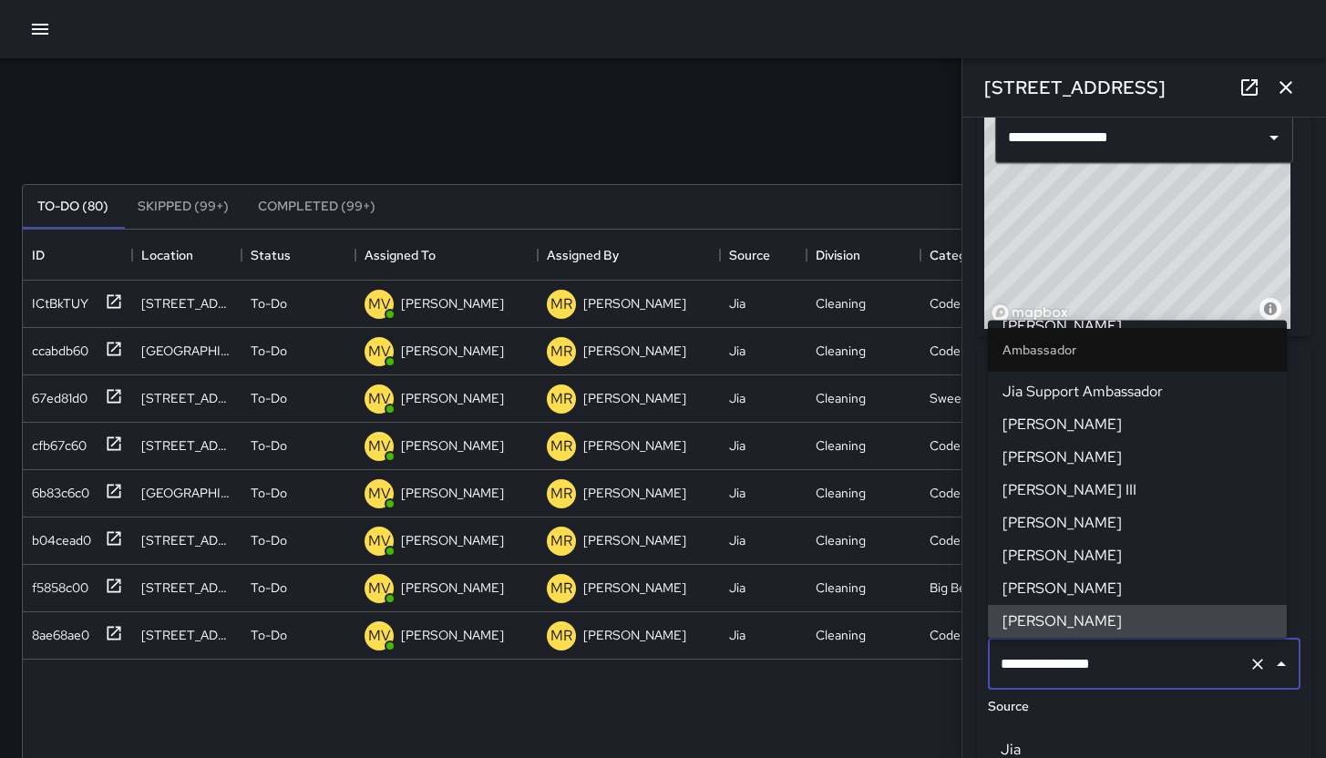
click at [1159, 654] on input "**********" at bounding box center [1118, 664] width 245 height 35
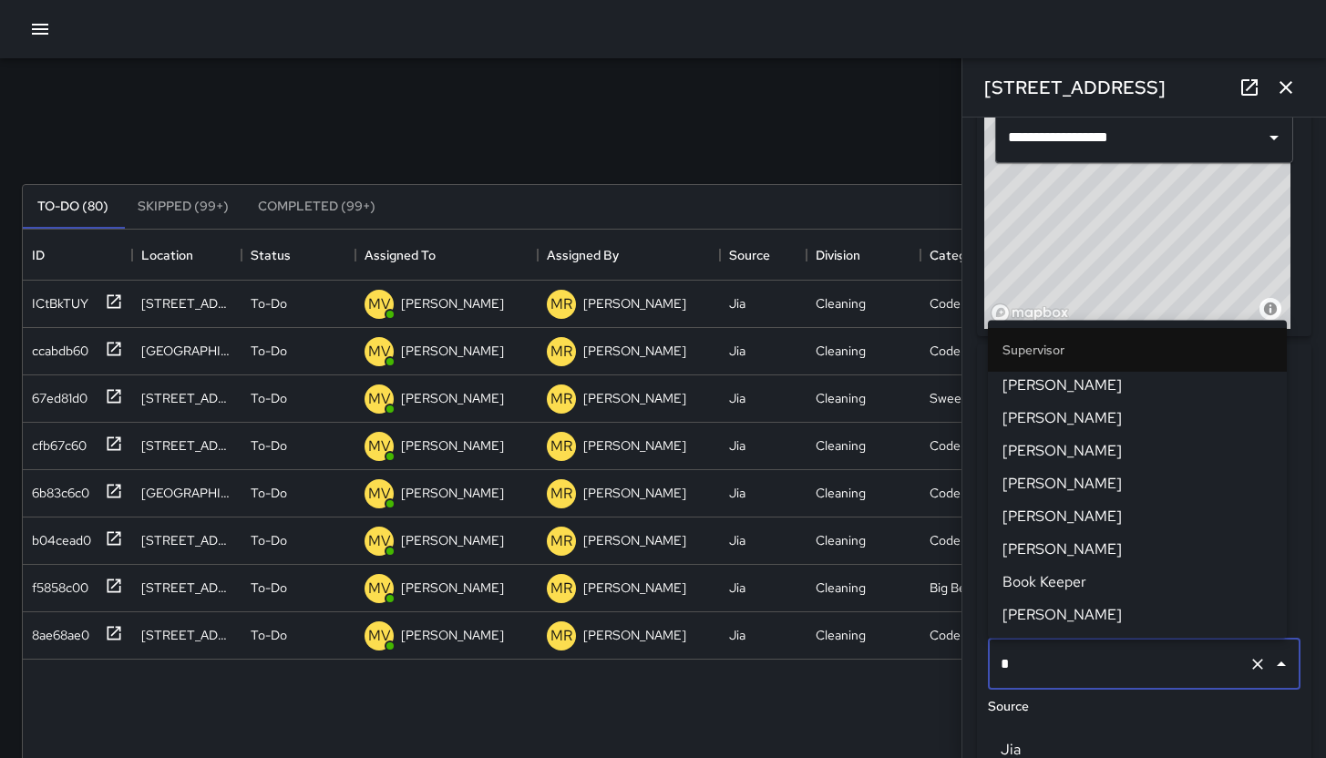
scroll to position [0, 0]
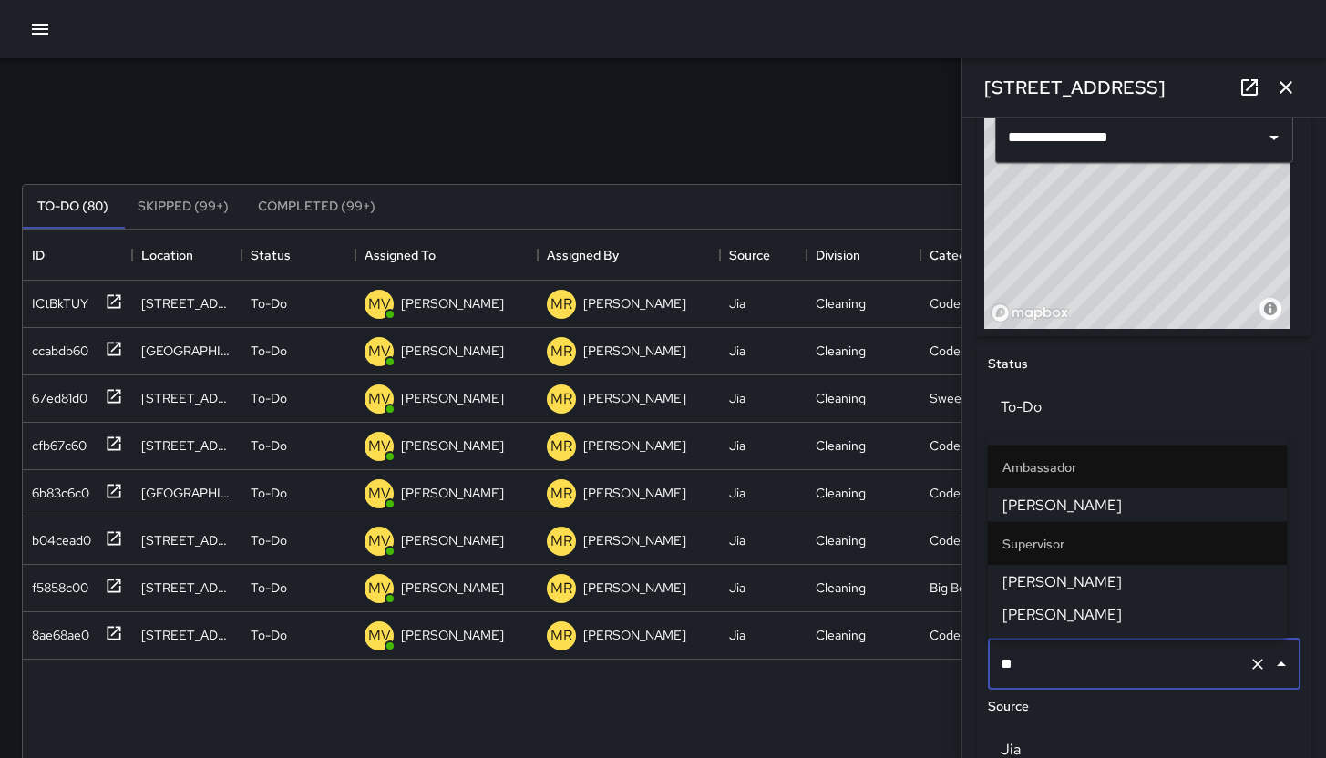
type input "***"
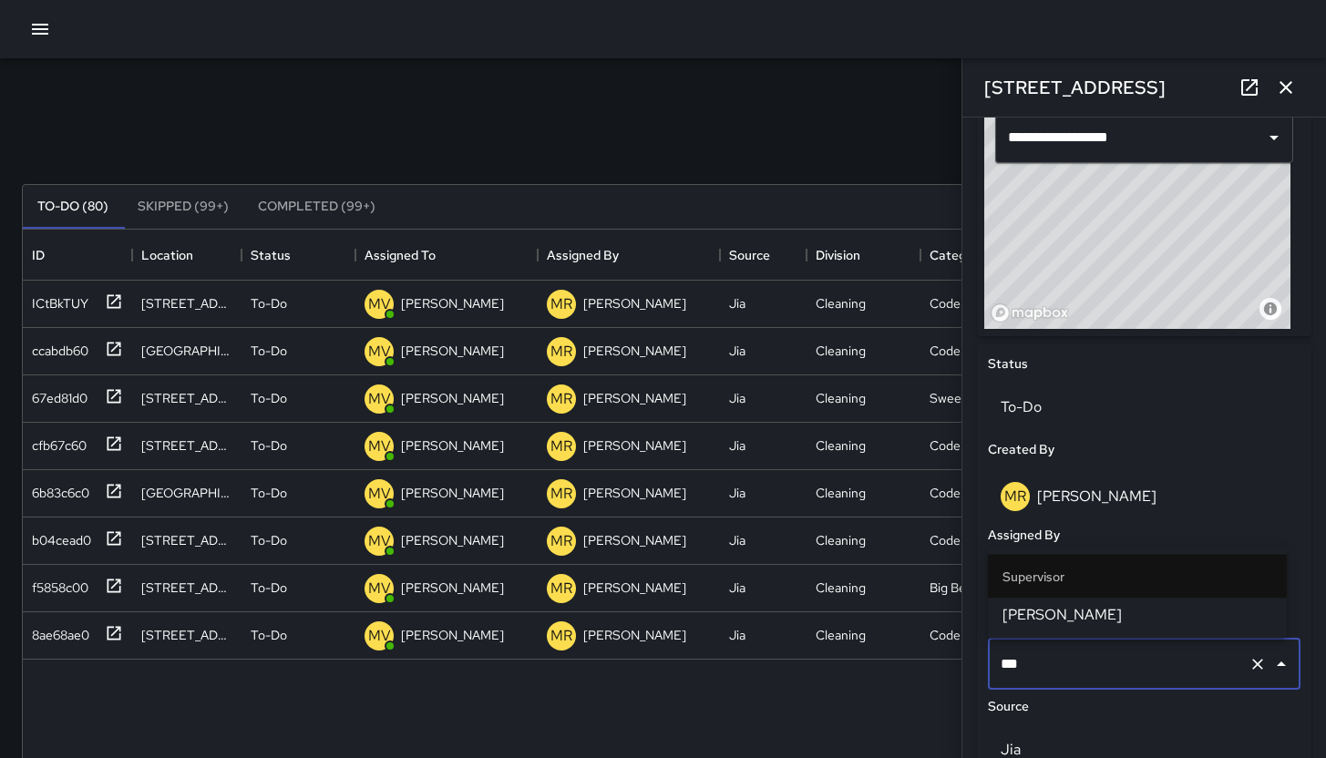
click at [1073, 619] on span "Bryan Alexander" at bounding box center [1138, 615] width 270 height 22
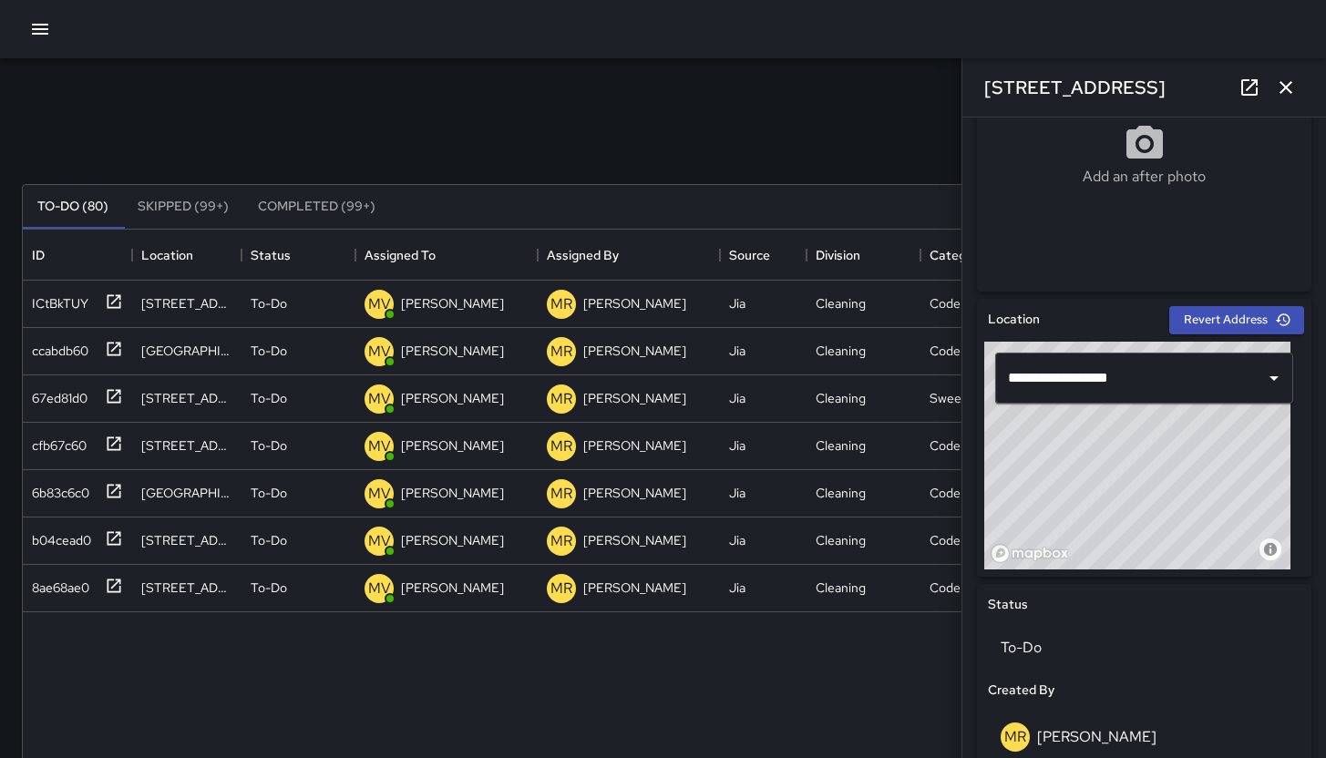
scroll to position [389, 0]
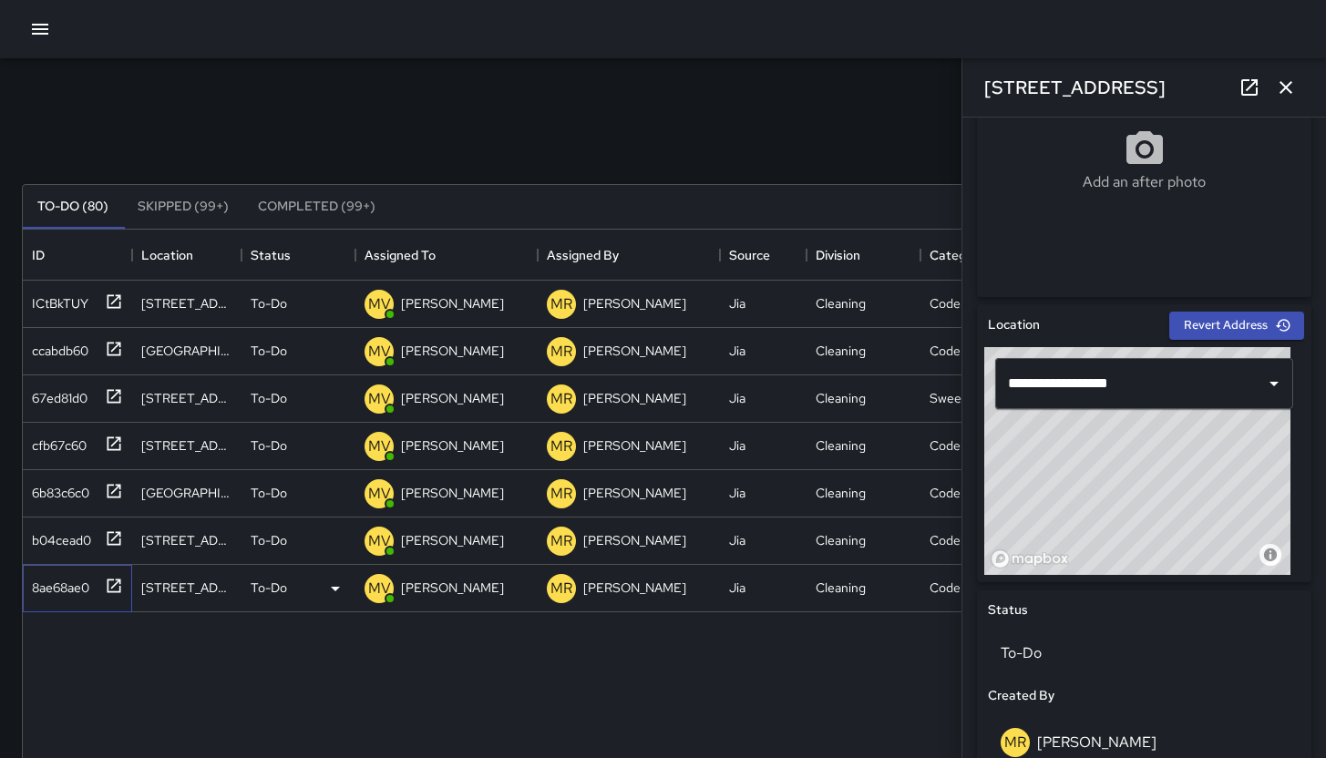
click at [54, 597] on div "8ae68ae0" at bounding box center [74, 585] width 98 height 30
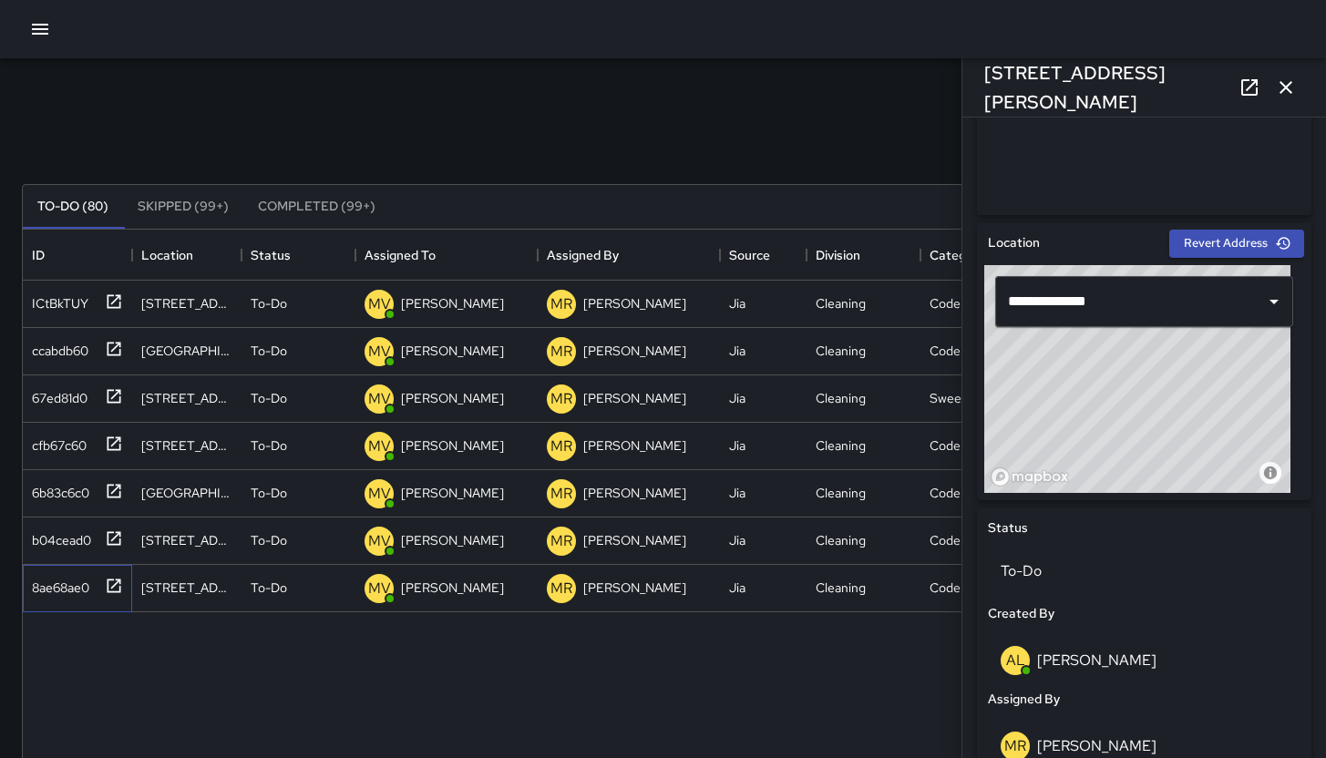
scroll to position [696, 0]
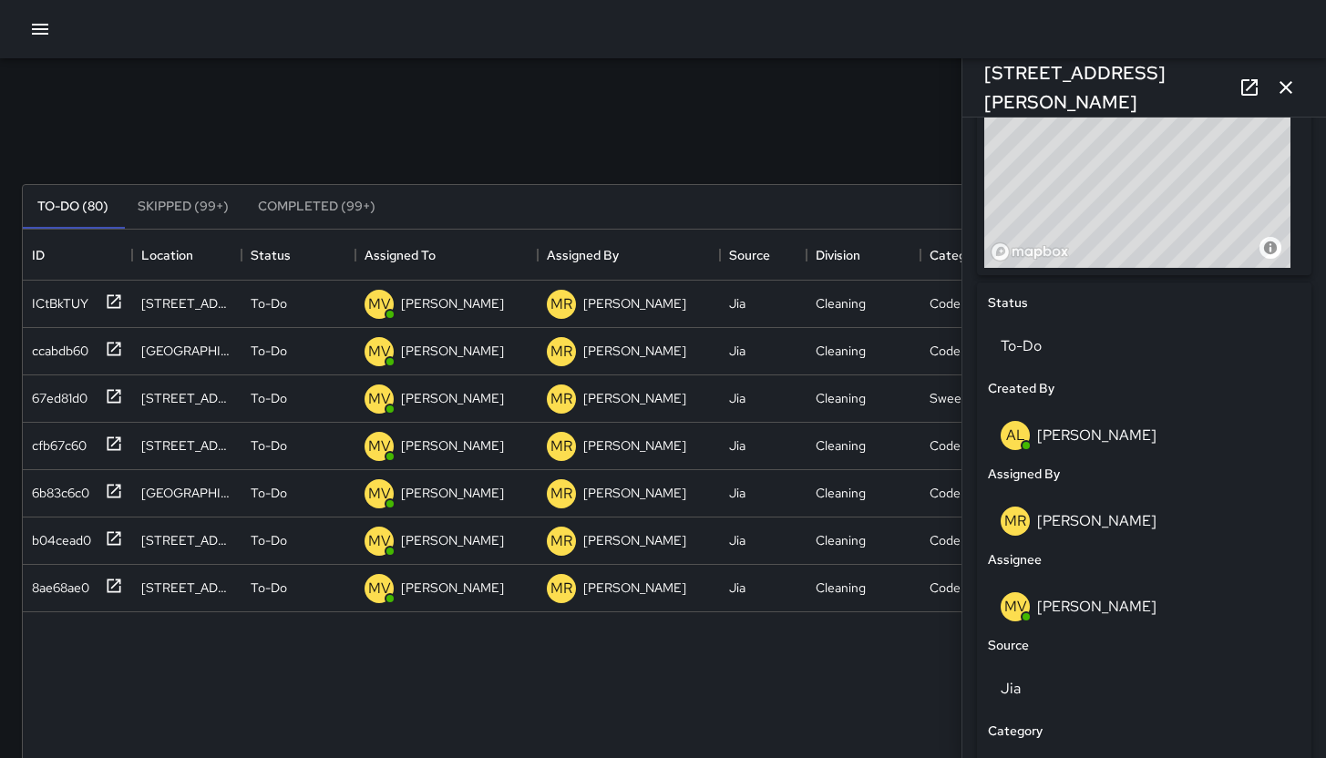
click at [1281, 82] on icon "button" at bounding box center [1286, 87] width 13 height 13
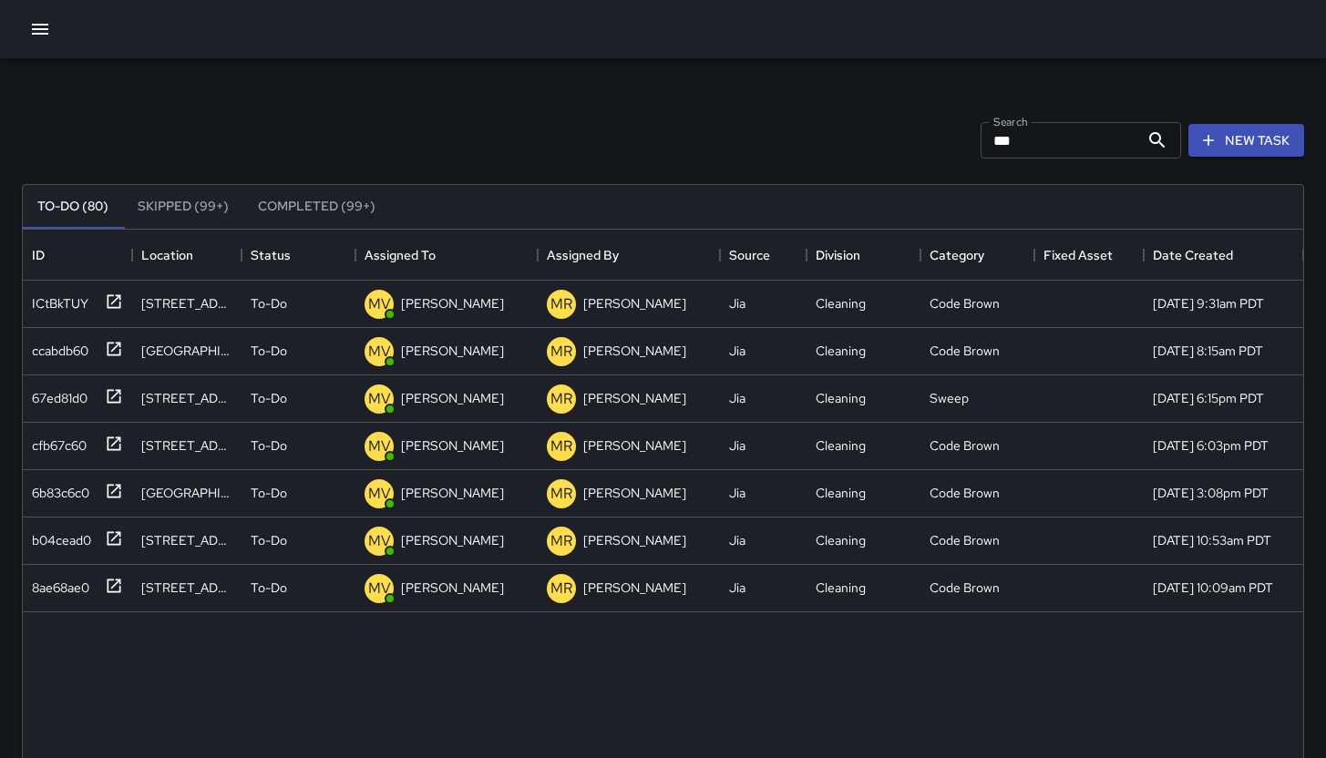
click at [1058, 150] on input "***" at bounding box center [1060, 140] width 159 height 36
click at [1058, 151] on input "***" at bounding box center [1060, 140] width 159 height 36
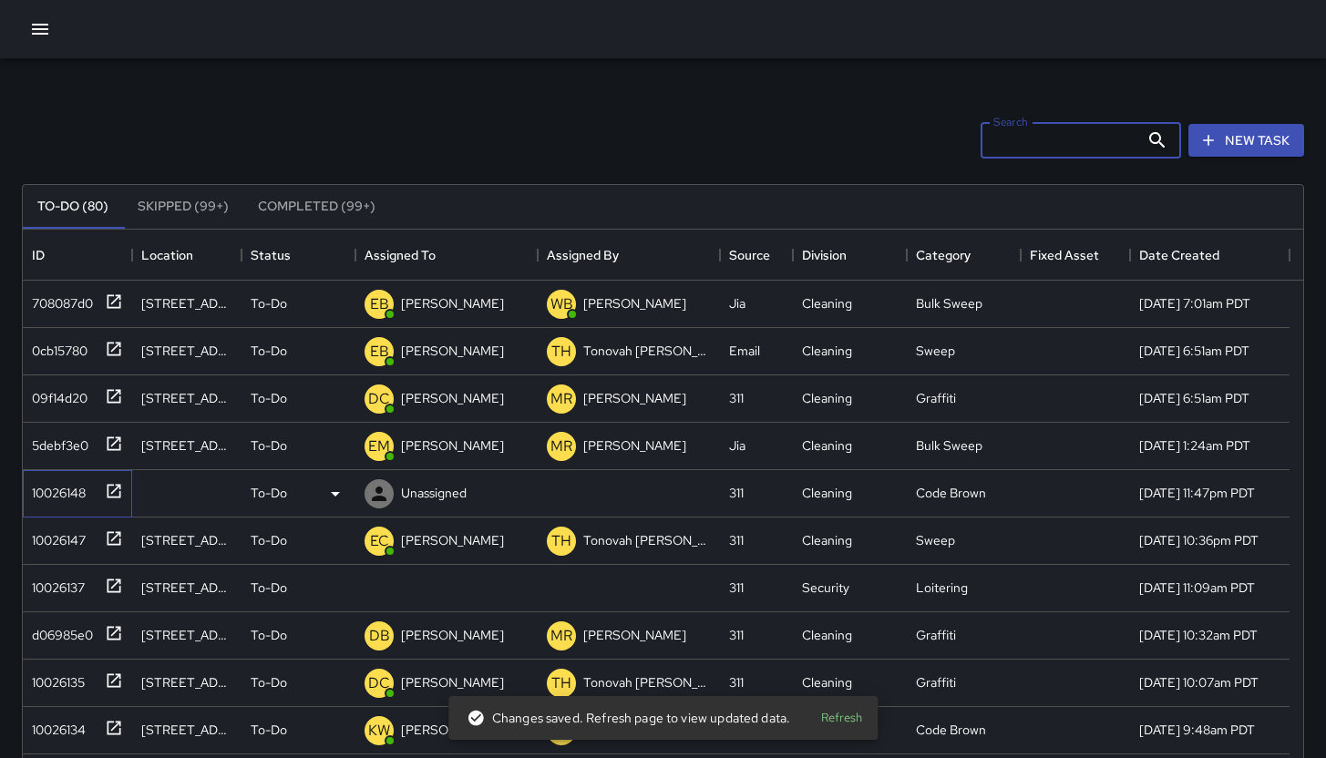
click at [41, 494] on div "10026148" at bounding box center [55, 490] width 61 height 26
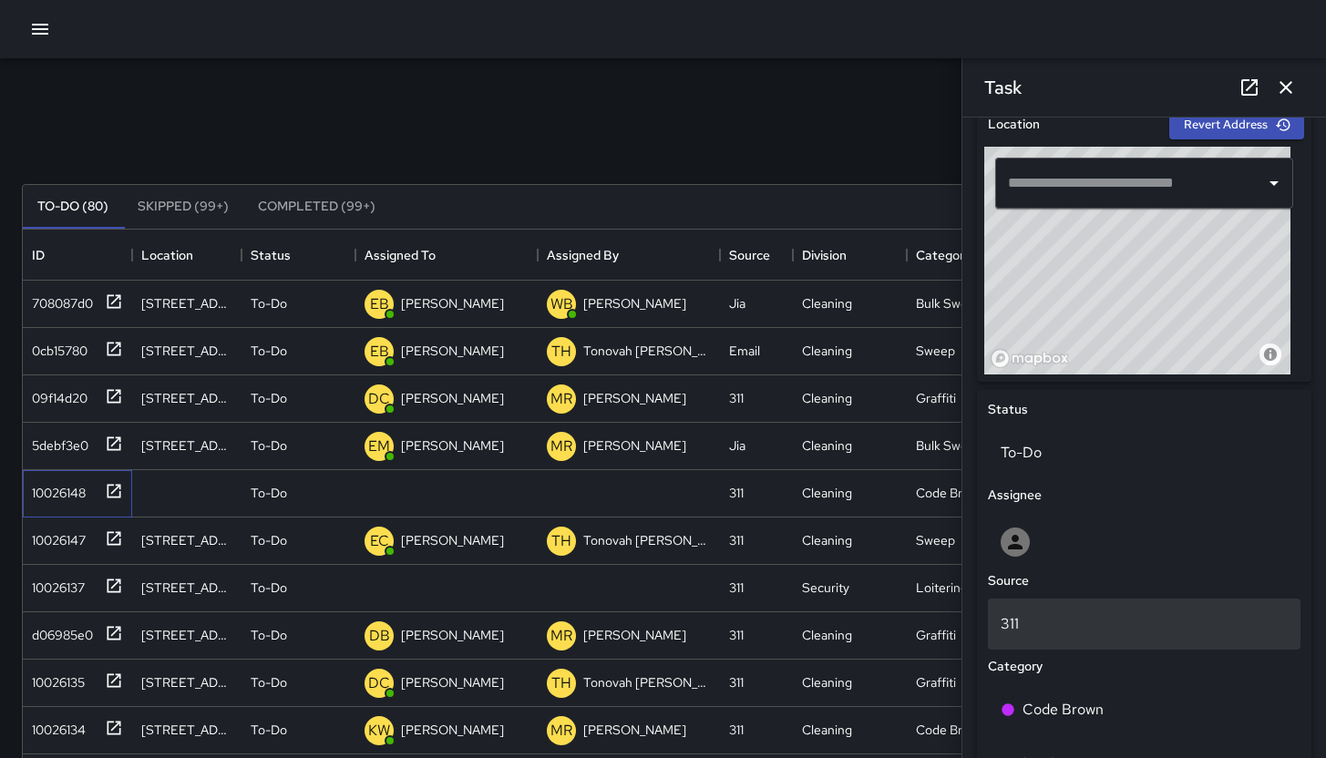
scroll to position [596, 0]
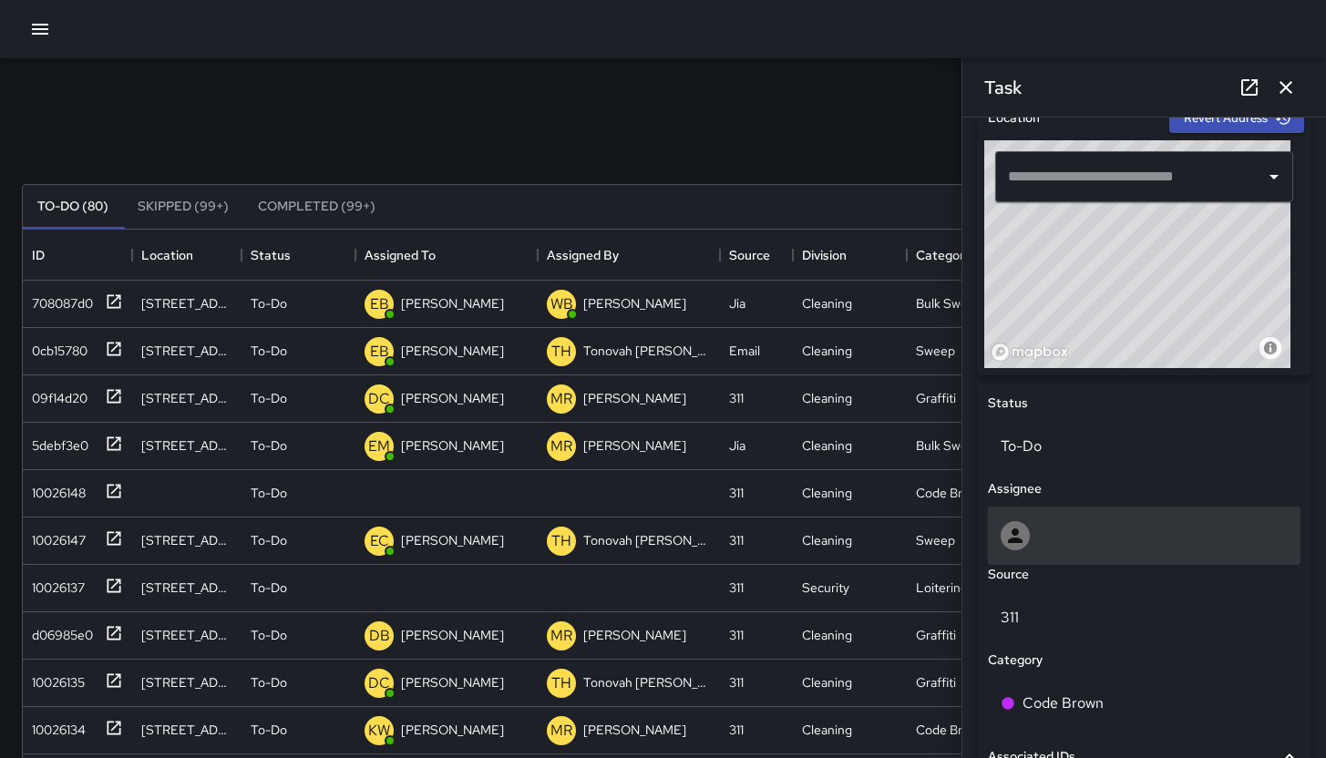
click at [1099, 550] on div at bounding box center [1144, 535] width 287 height 29
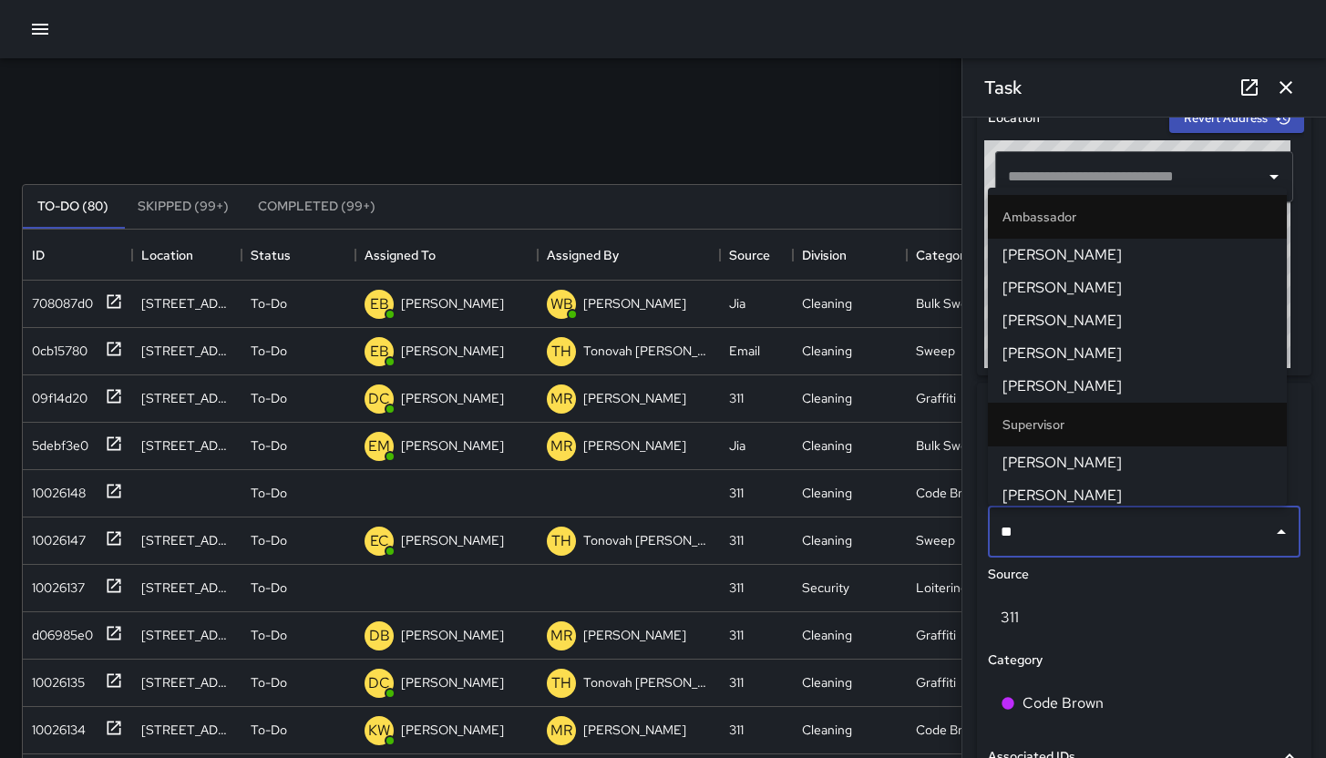
type input "***"
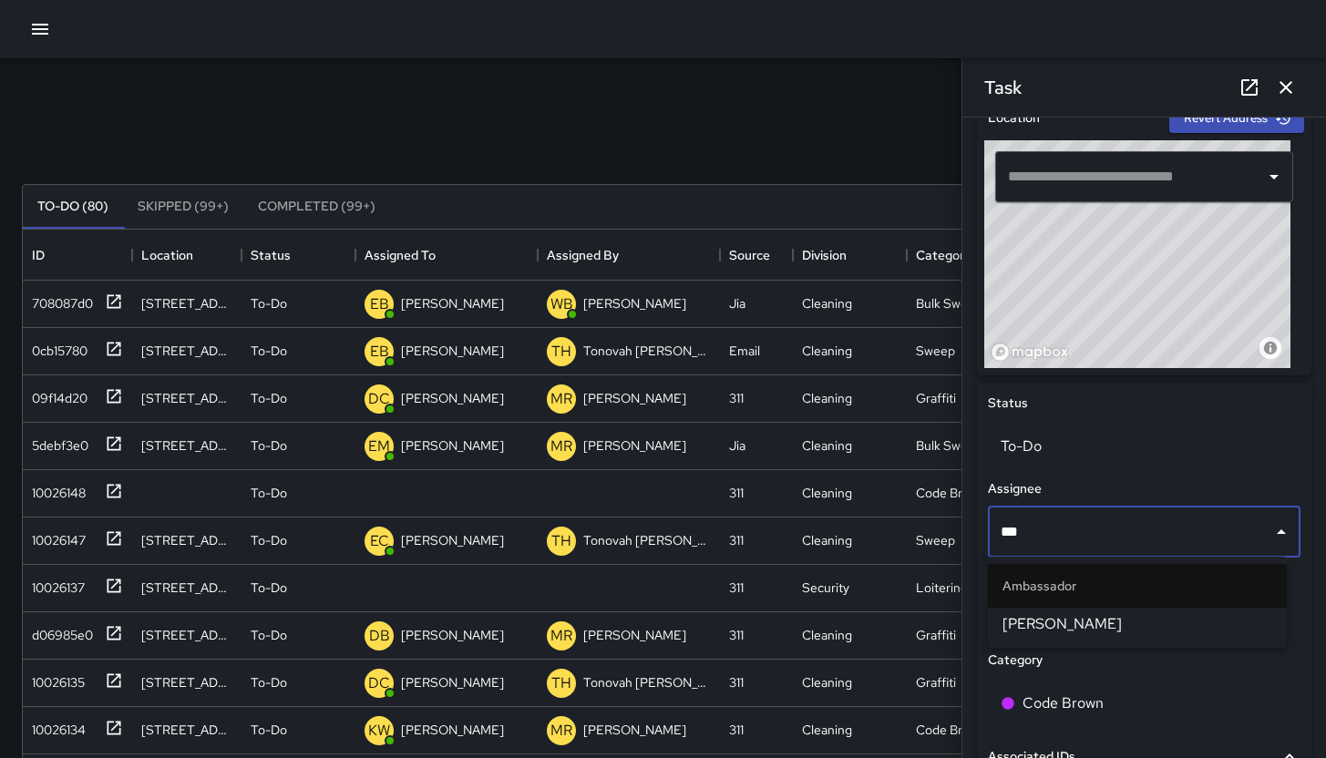
click at [1137, 614] on span "[PERSON_NAME]" at bounding box center [1138, 624] width 270 height 22
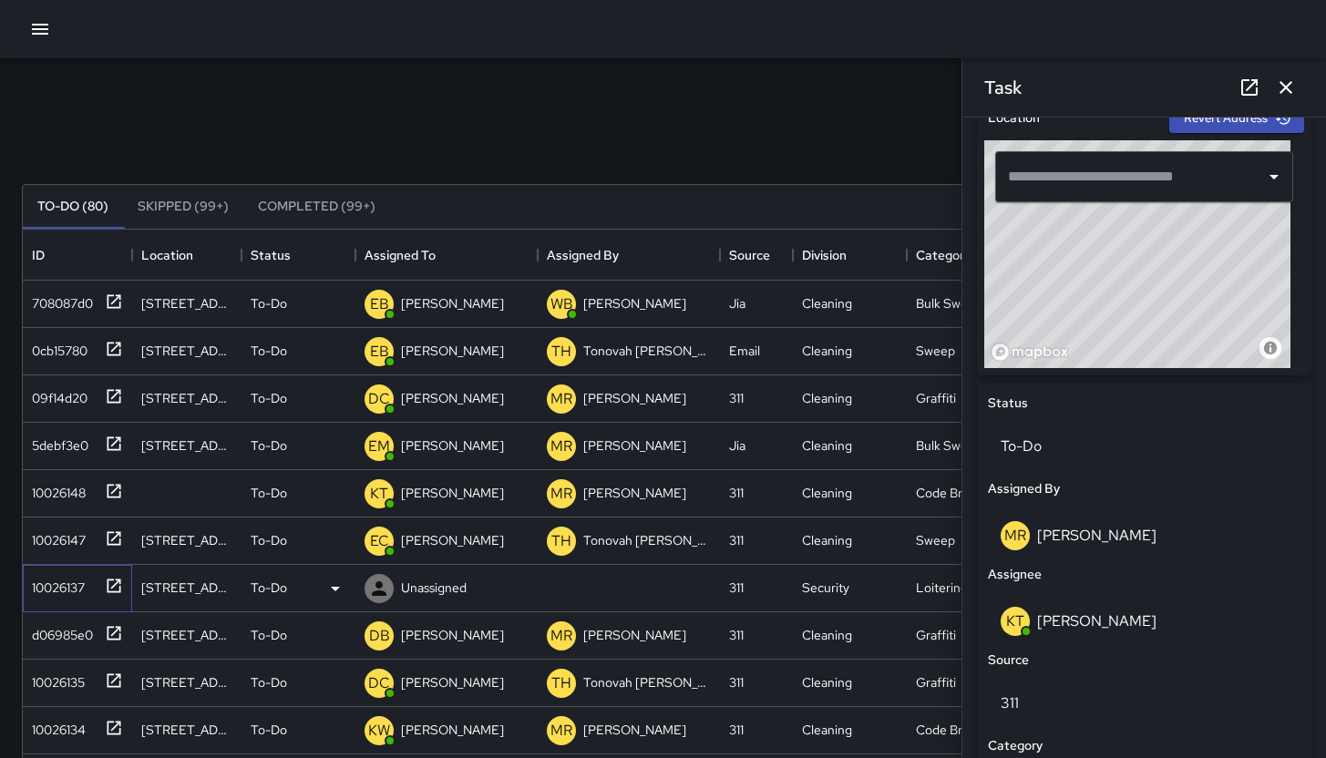
click at [33, 597] on div "10026137" at bounding box center [74, 585] width 98 height 30
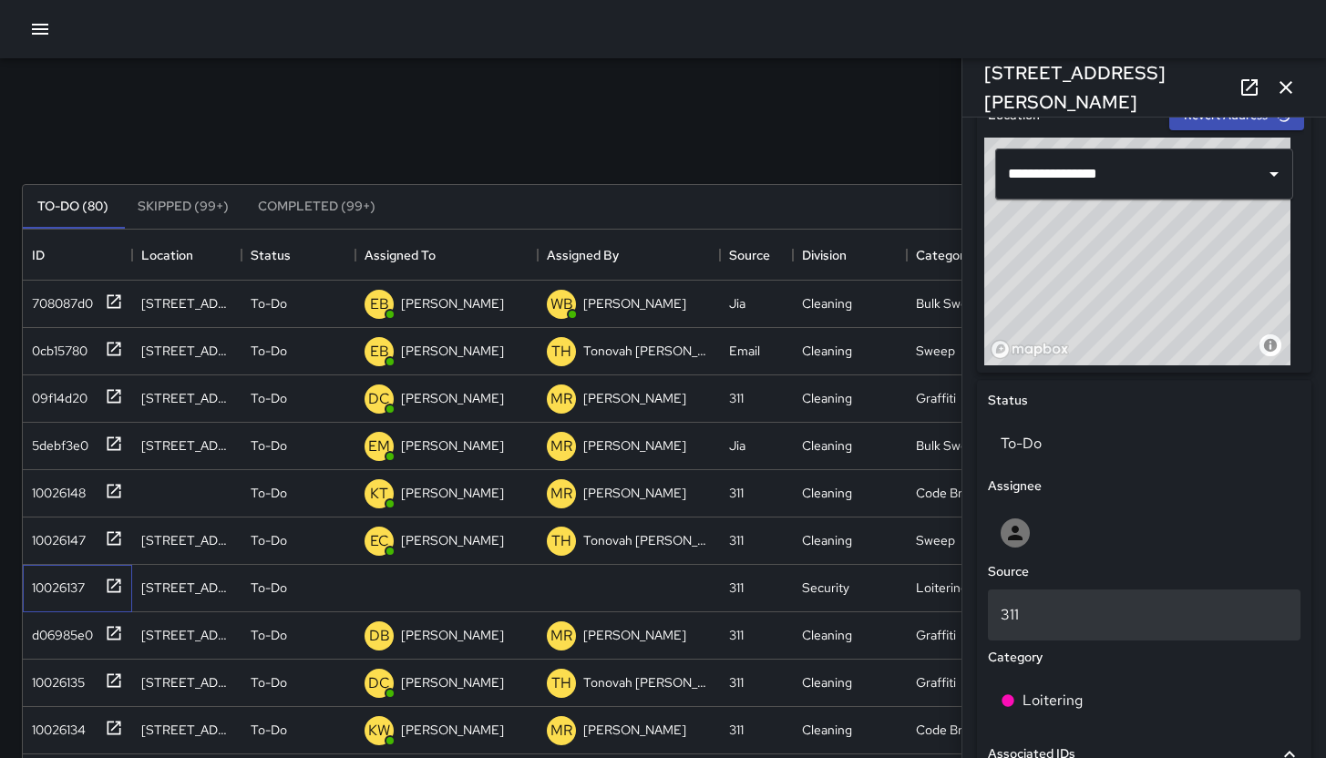
scroll to position [601, 0]
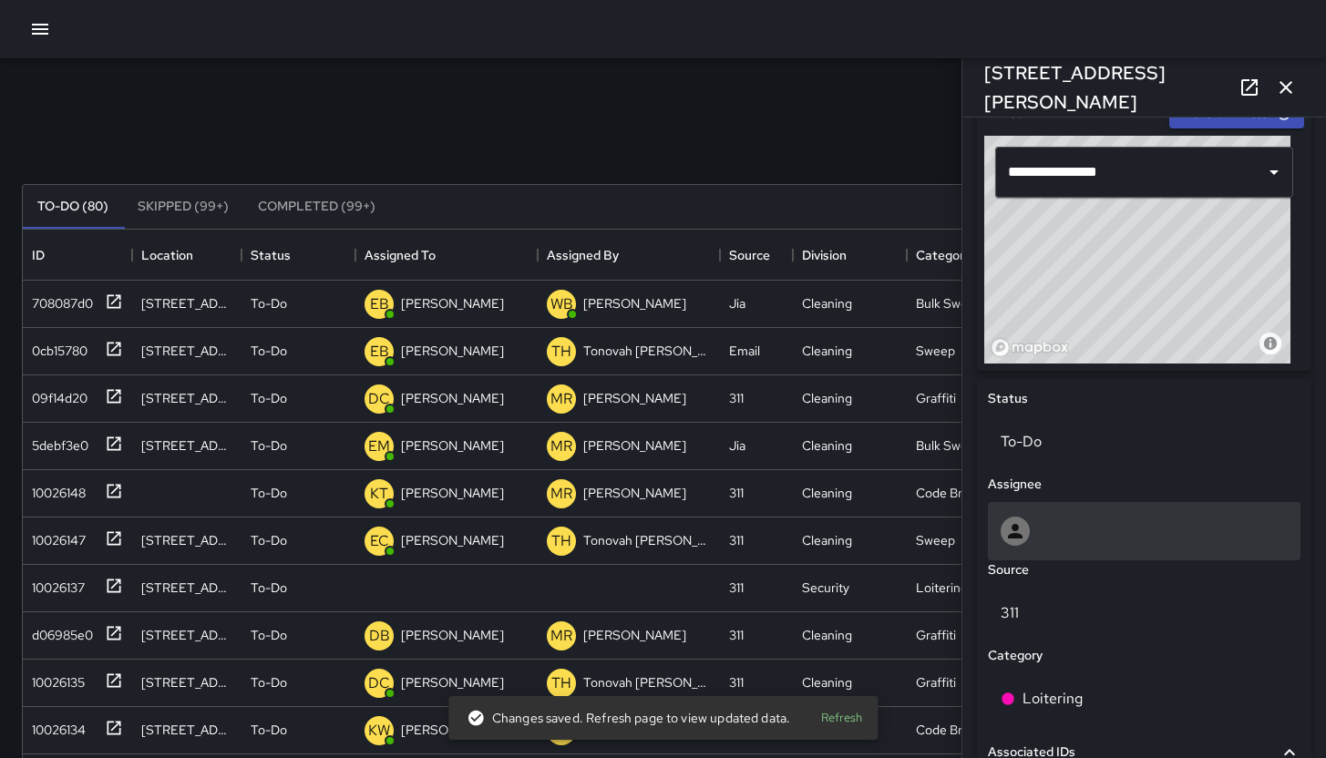
click at [1112, 538] on div at bounding box center [1144, 531] width 287 height 29
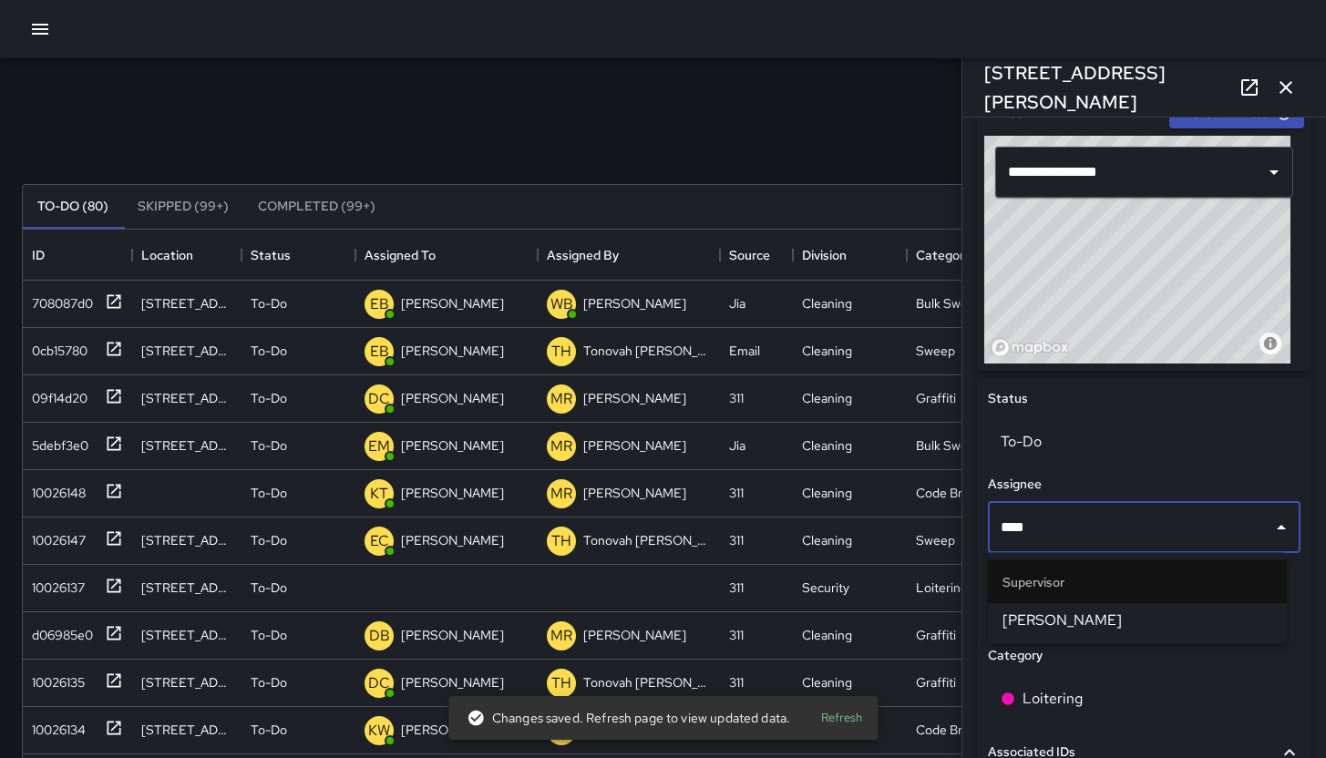
type input "*****"
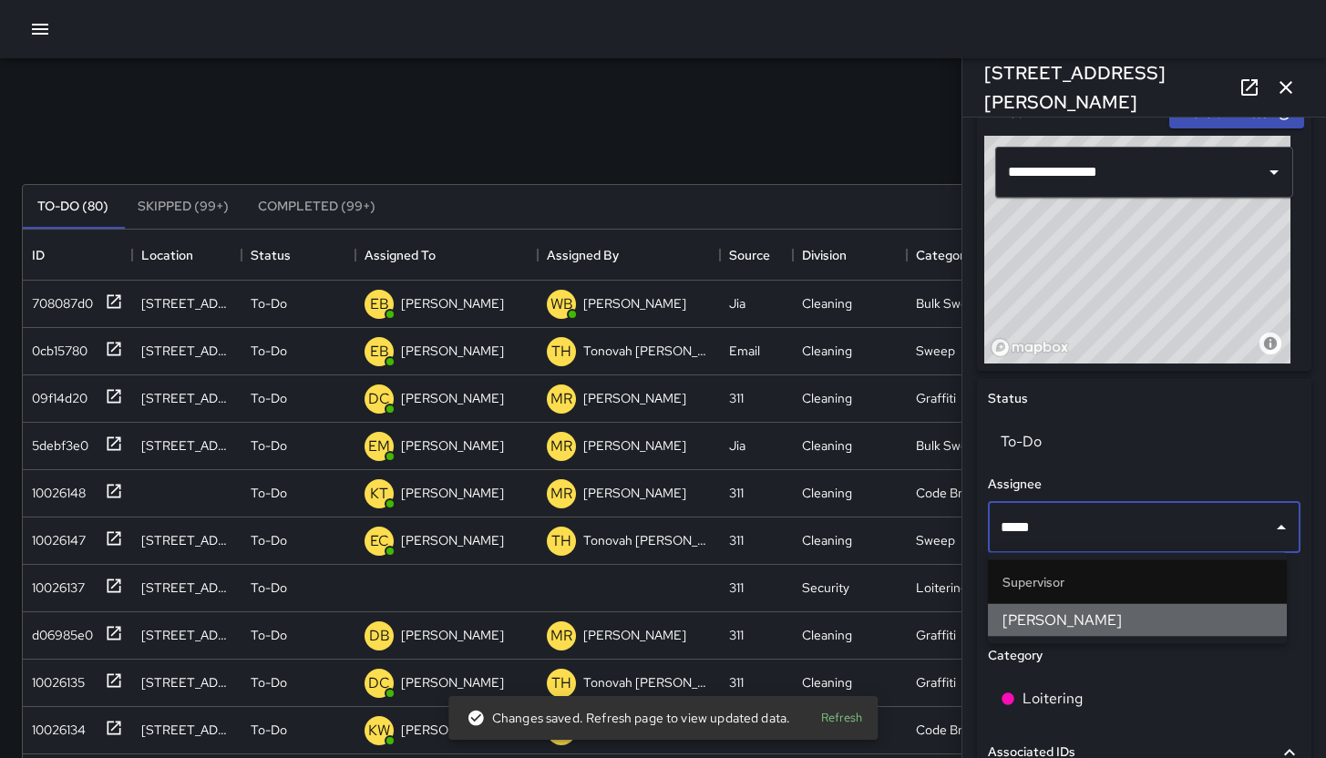
click at [1099, 615] on span "[PERSON_NAME]" at bounding box center [1138, 621] width 270 height 22
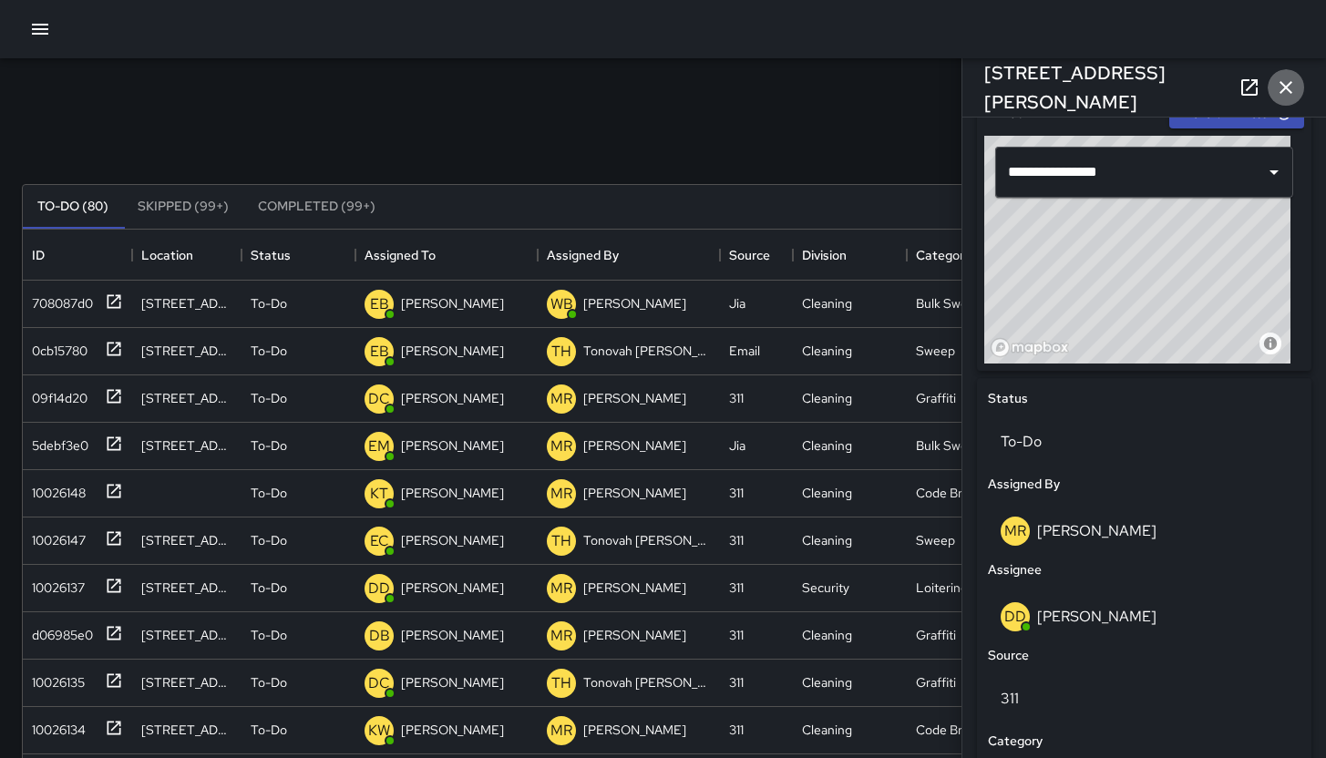
click at [1279, 77] on icon "button" at bounding box center [1286, 88] width 22 height 22
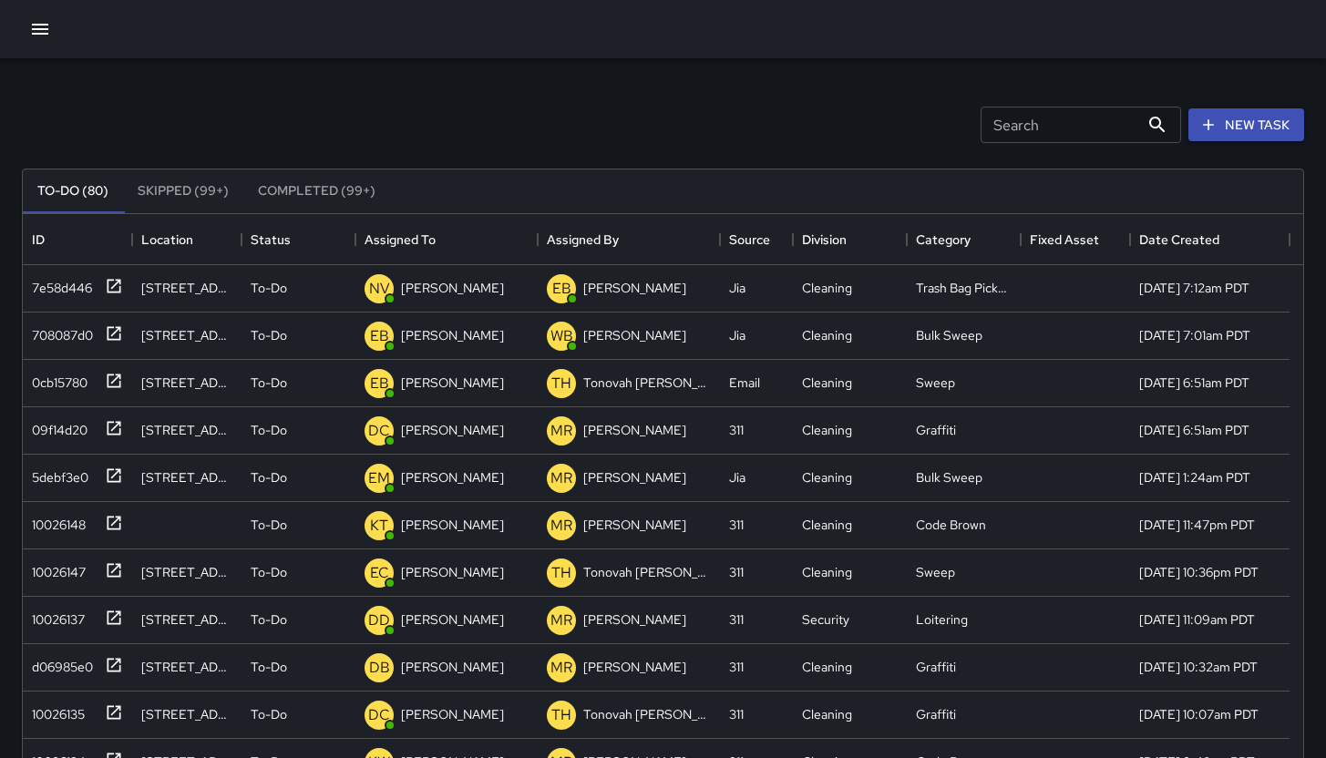
scroll to position [0, 0]
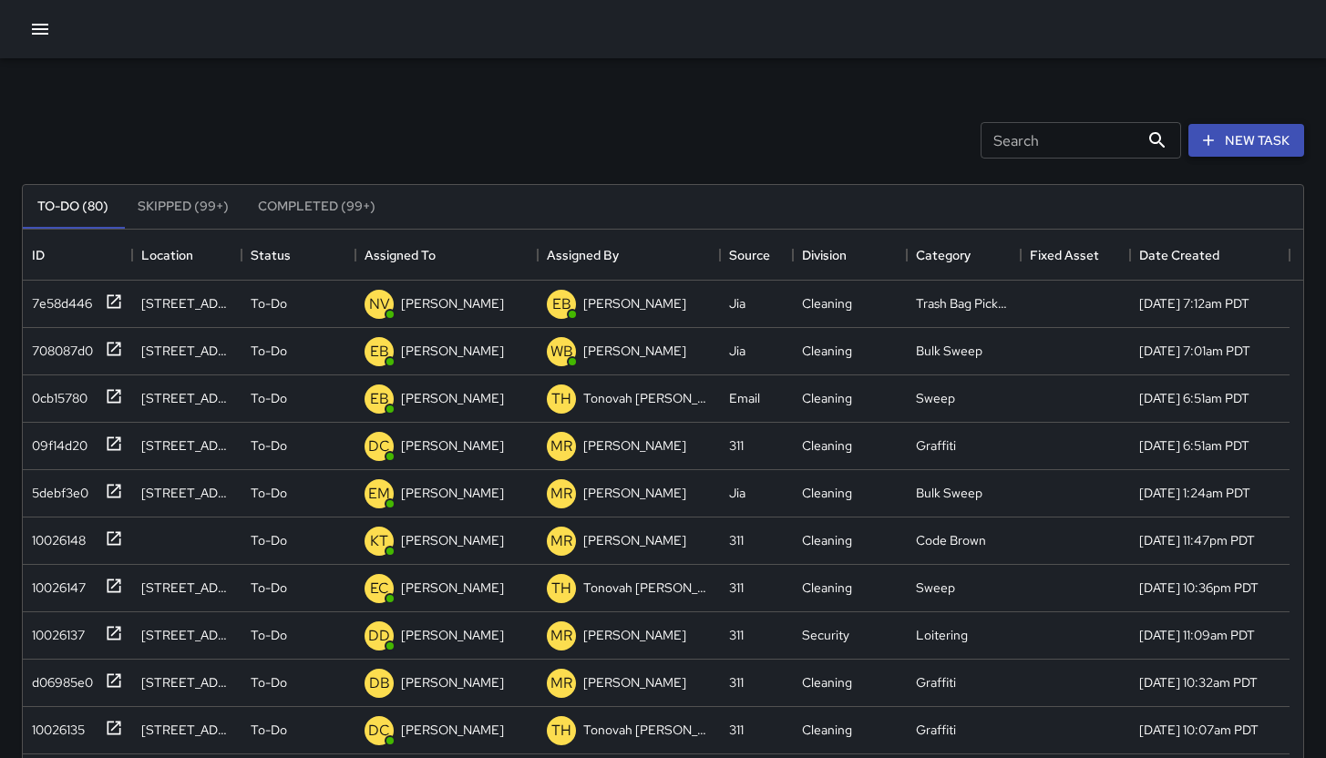
click at [1225, 142] on button "New Task" at bounding box center [1247, 141] width 116 height 34
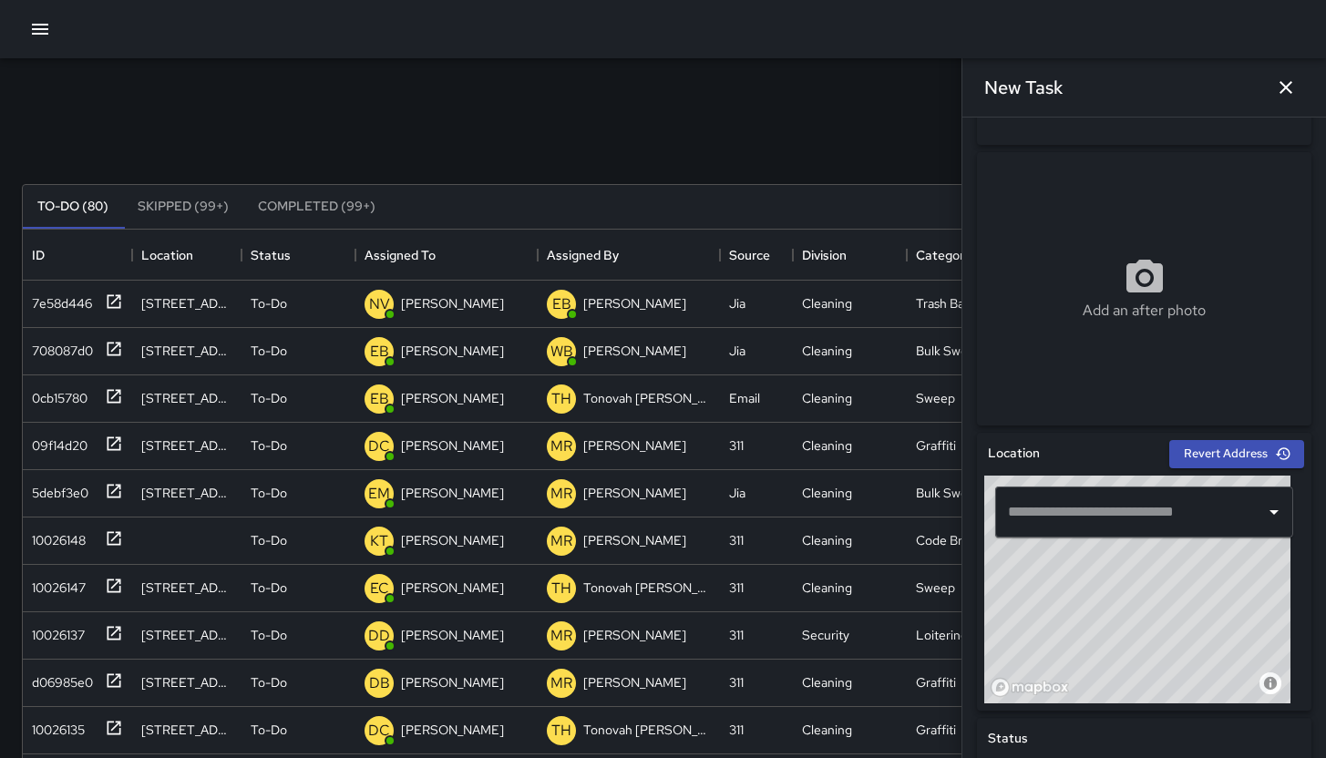
scroll to position [389, 0]
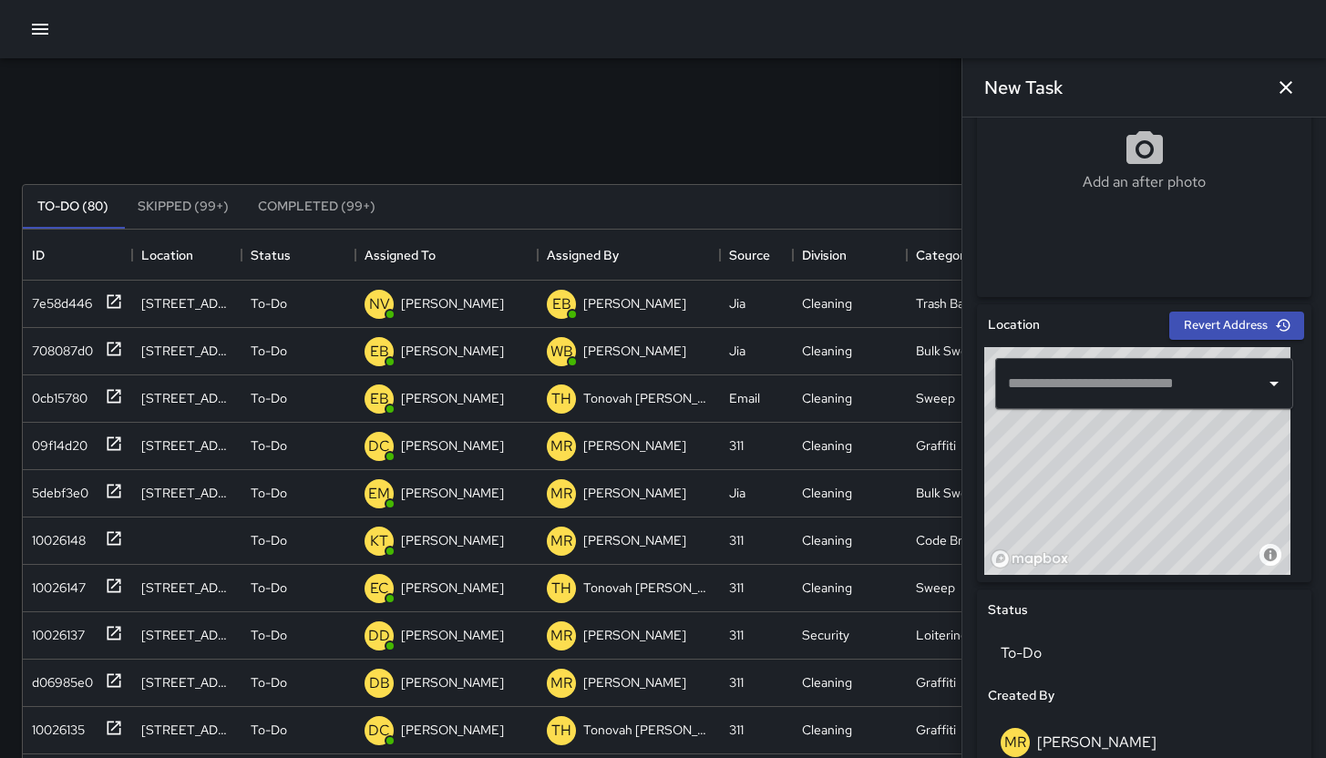
click at [1064, 378] on input "text" at bounding box center [1131, 383] width 254 height 35
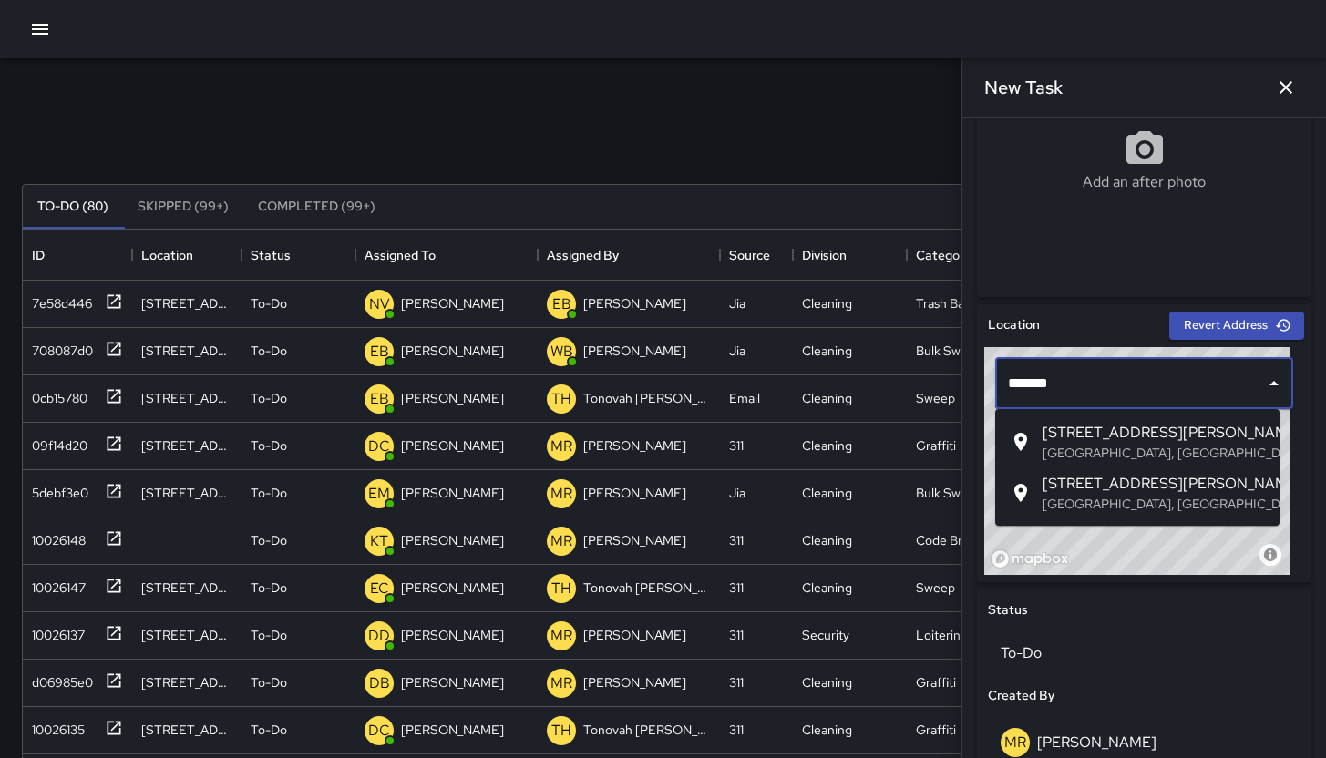
click at [1042, 523] on ul "152 Harrison Street San Francisco, CA, USA 152 Harriet Street San Francisco, CA…" at bounding box center [1137, 467] width 284 height 117
click at [1050, 511] on p "San Francisco, CA, USA" at bounding box center [1154, 504] width 222 height 18
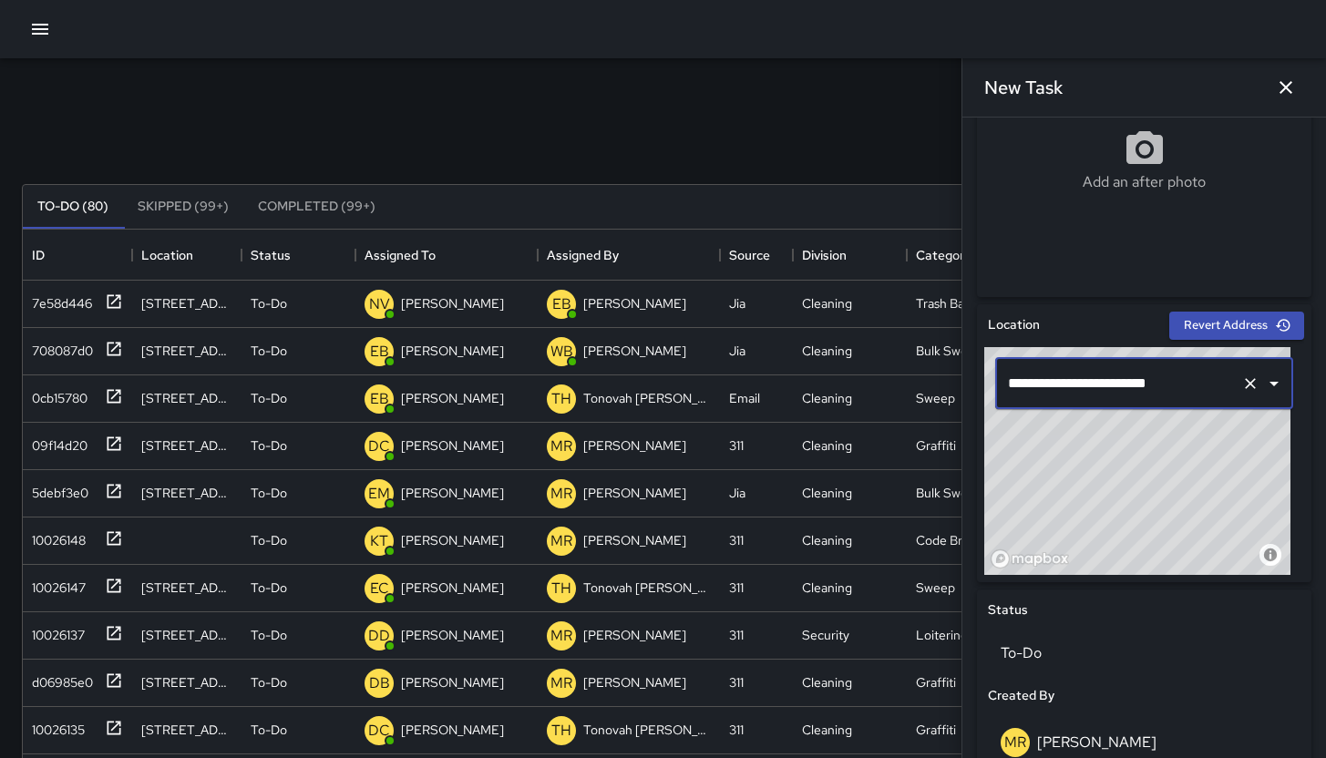
click at [1175, 480] on div "© Mapbox © OpenStreetMap Improve this map" at bounding box center [1137, 461] width 306 height 228
drag, startPoint x: 1143, startPoint y: 506, endPoint x: 1207, endPoint y: 468, distance: 74.4
click at [1207, 468] on div "© Mapbox © OpenStreetMap Improve this map" at bounding box center [1137, 461] width 306 height 228
drag, startPoint x: 1128, startPoint y: 524, endPoint x: 1145, endPoint y: 600, distance: 77.6
click at [1145, 600] on div "**********" at bounding box center [1144, 738] width 335 height 869
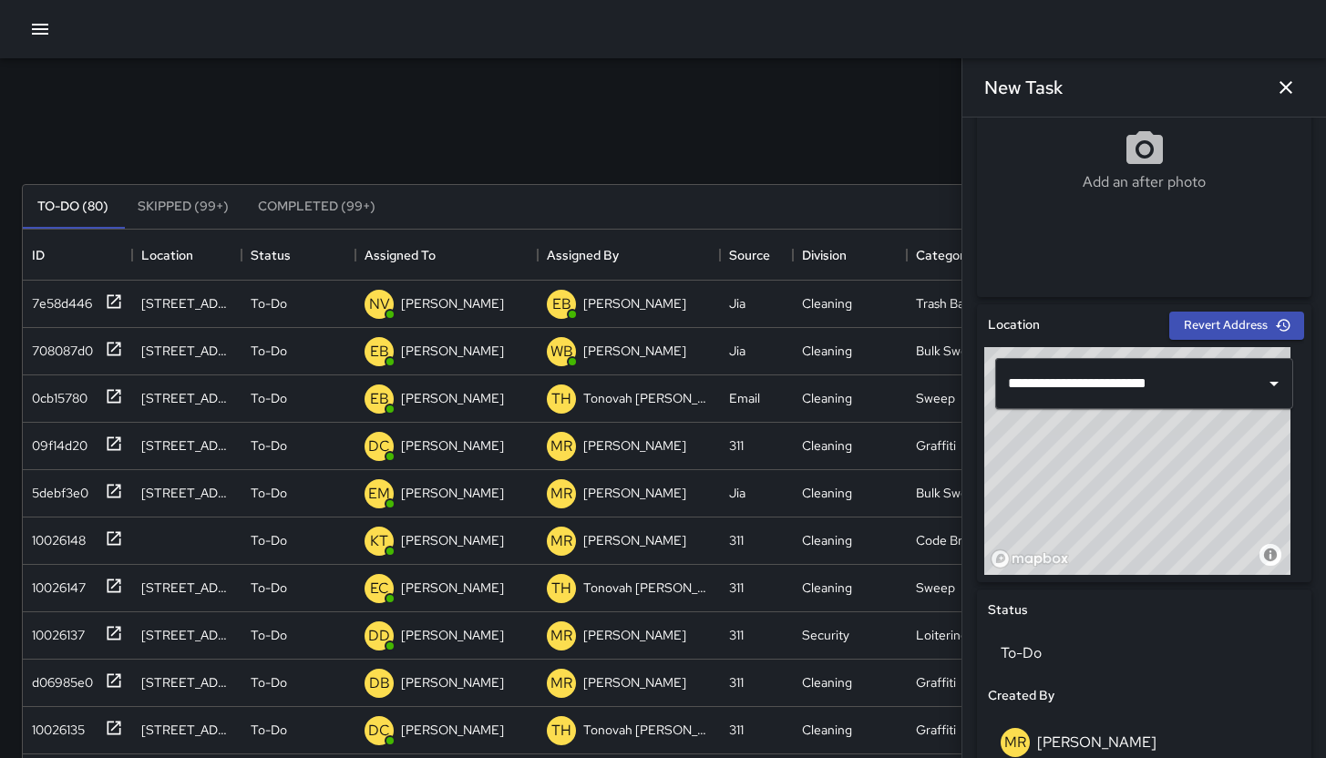
click at [1145, 600] on div "Status" at bounding box center [1144, 610] width 320 height 27
drag, startPoint x: 1150, startPoint y: 592, endPoint x: 1183, endPoint y: 553, distance: 51.1
click at [1167, 579] on div "**********" at bounding box center [1144, 738] width 335 height 869
drag, startPoint x: 1183, startPoint y: 553, endPoint x: 1208, endPoint y: 572, distance: 30.6
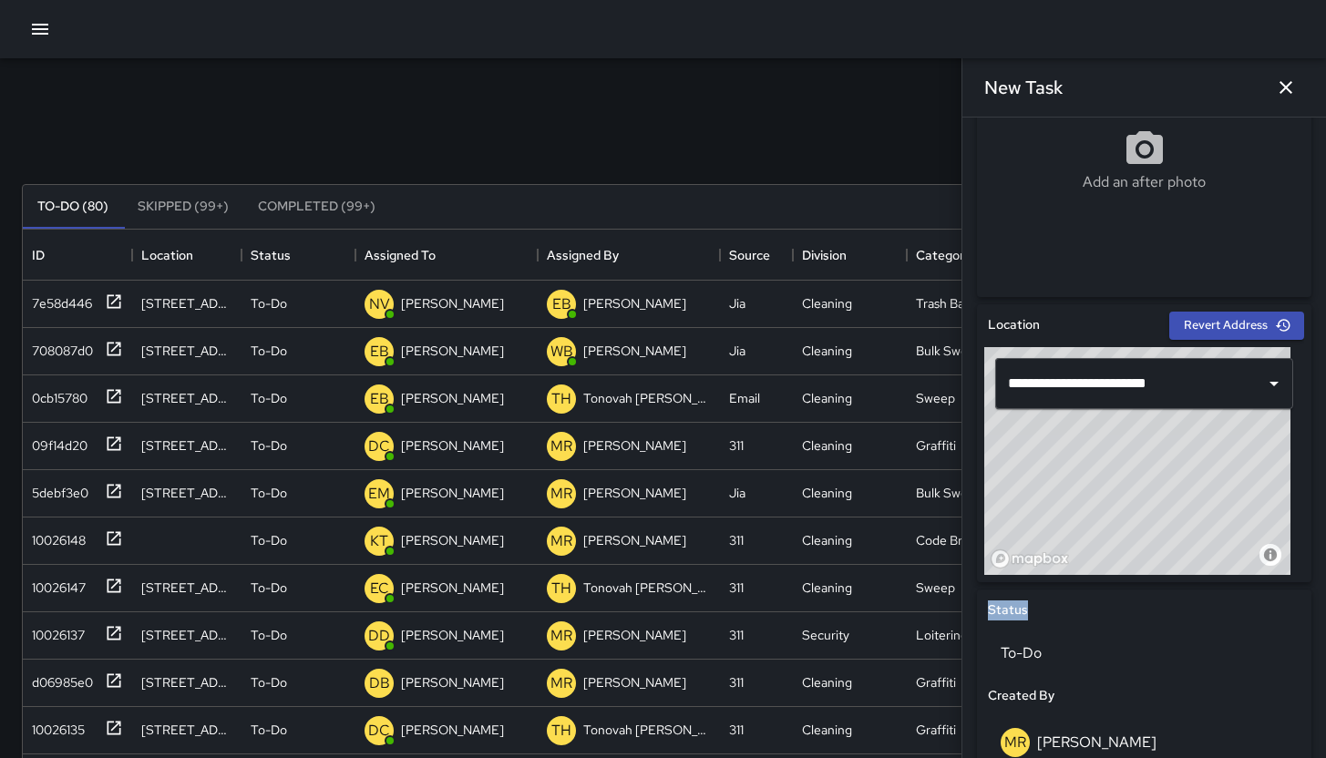
click at [1208, 572] on div "© Mapbox © OpenStreetMap Improve this map" at bounding box center [1137, 461] width 306 height 228
drag, startPoint x: 1146, startPoint y: 503, endPoint x: 1200, endPoint y: 518, distance: 55.7
click at [1200, 518] on div "© Mapbox © OpenStreetMap Improve this map" at bounding box center [1137, 461] width 306 height 228
type input "**********"
drag, startPoint x: 1144, startPoint y: 479, endPoint x: 1168, endPoint y: 510, distance: 39.0
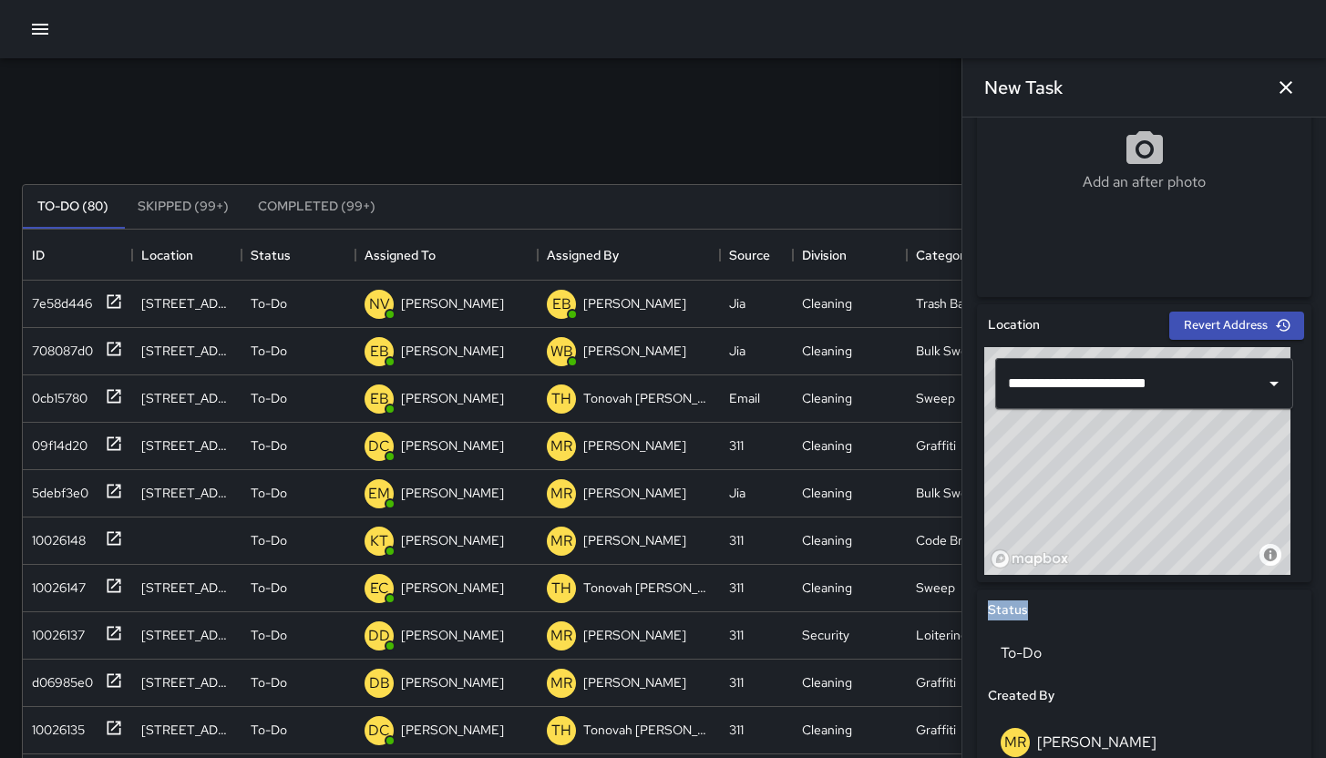
click at [1168, 510] on div "© Mapbox © OpenStreetMap Improve this map" at bounding box center [1137, 461] width 306 height 228
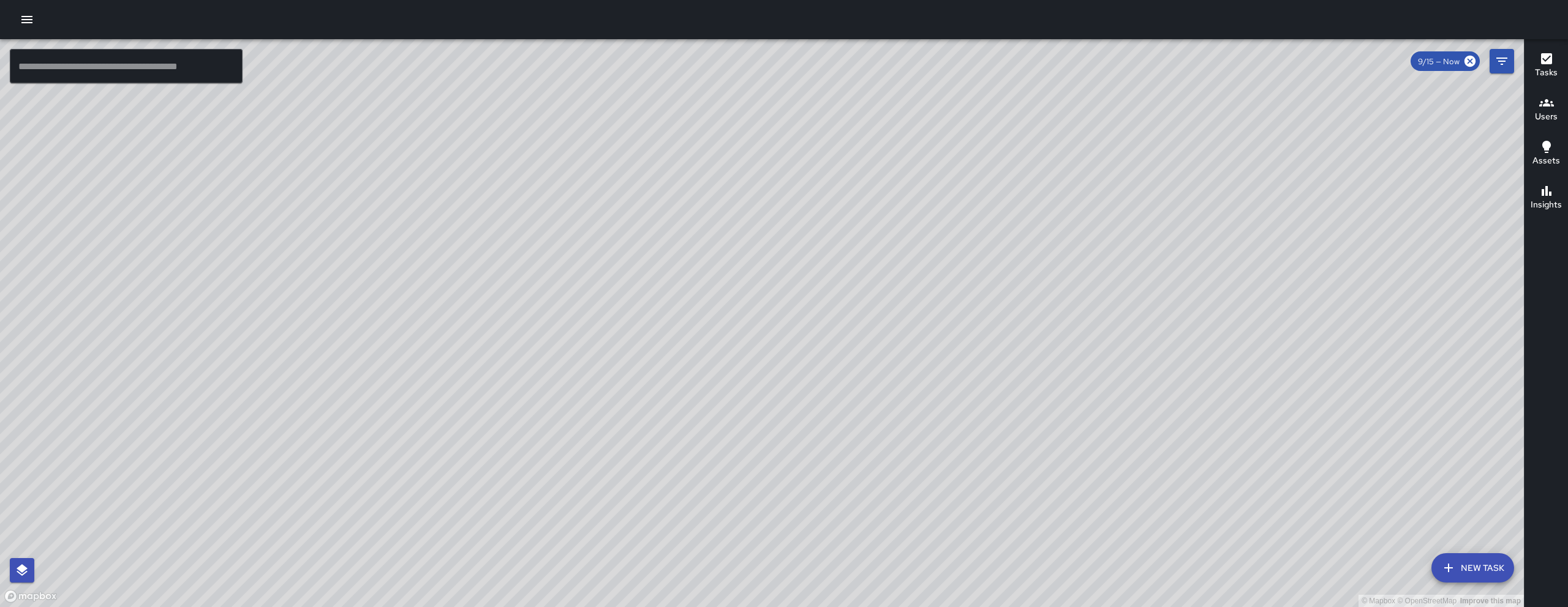
click at [1451, 574] on icon "button" at bounding box center [1448, 568] width 15 height 15
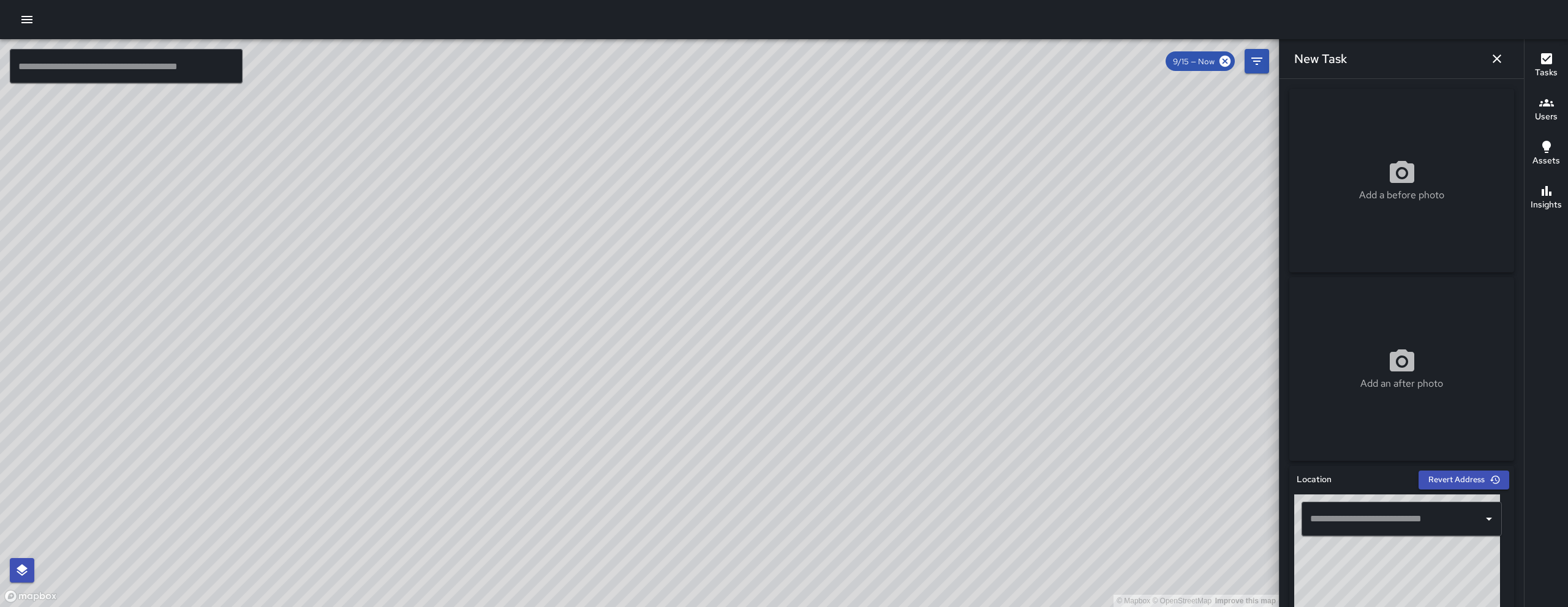
click at [1358, 518] on input "text" at bounding box center [1392, 519] width 171 height 24
paste input "**********"
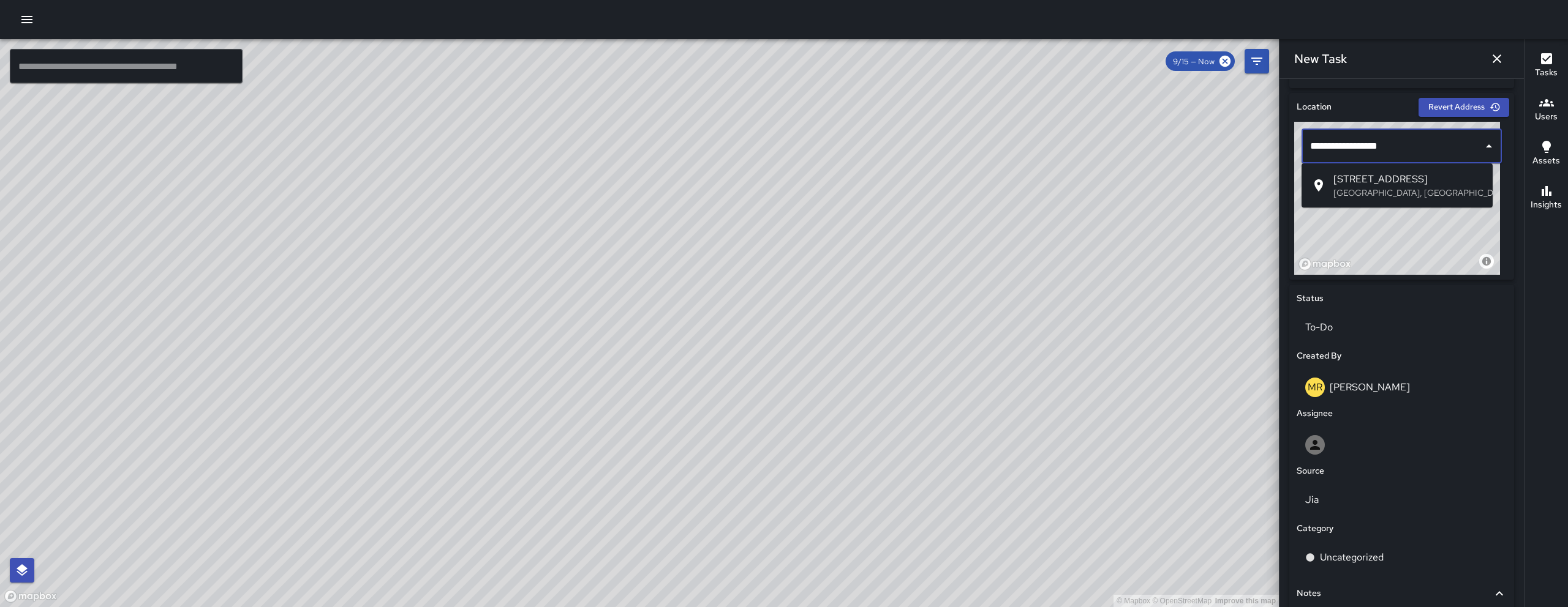
click at [1365, 172] on span "1065 Folsom Street" at bounding box center [1407, 179] width 149 height 15
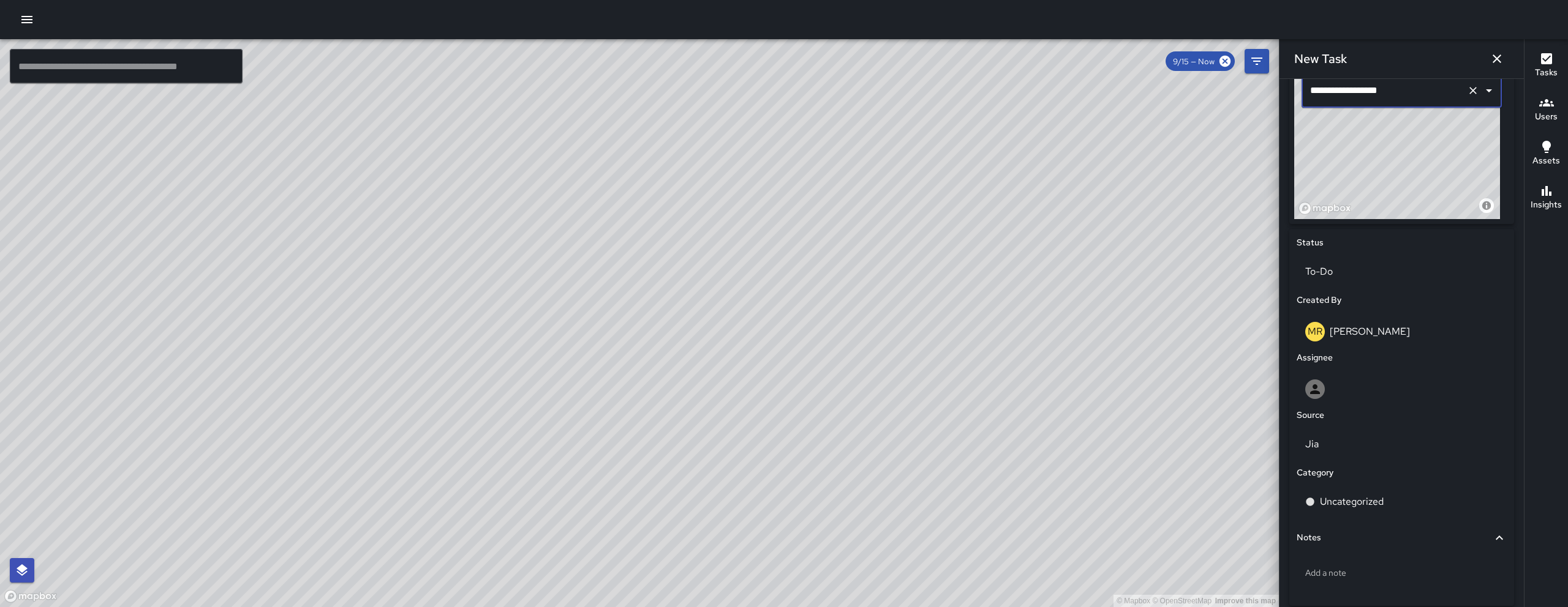
scroll to position [467, 0]
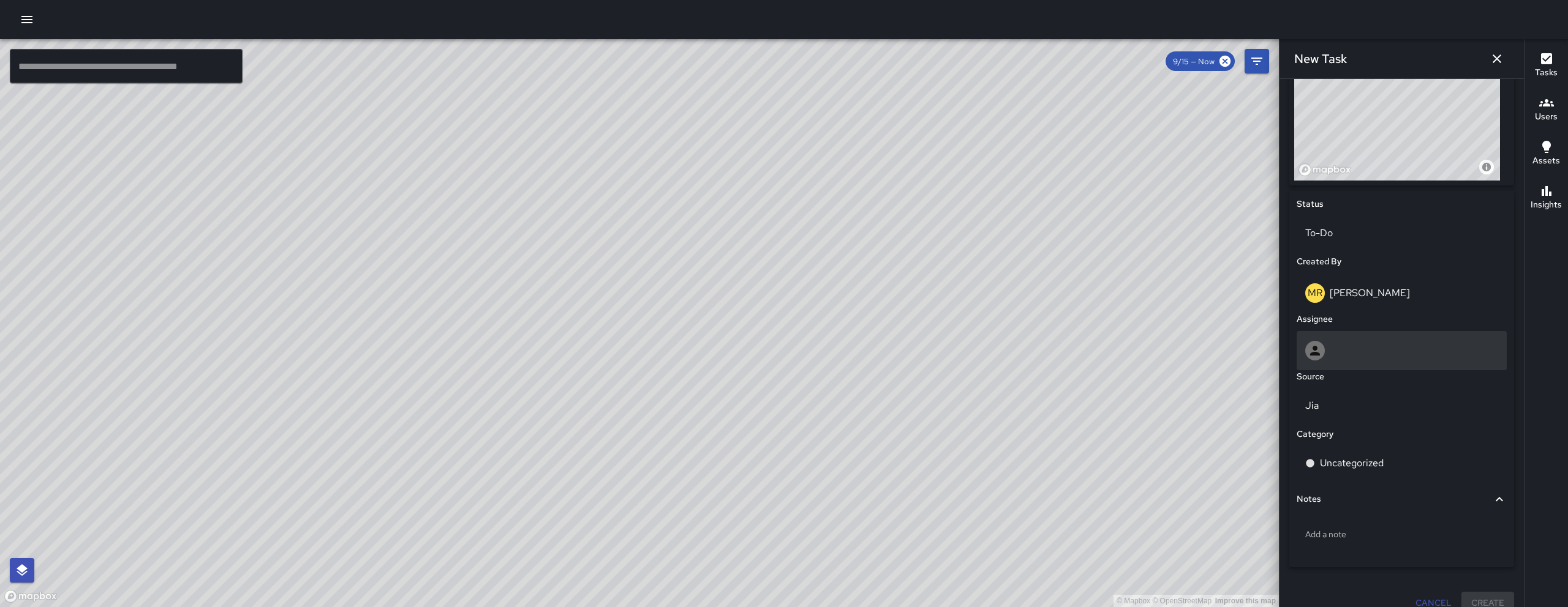
type input "**********"
click at [1357, 352] on div at bounding box center [1401, 351] width 193 height 19
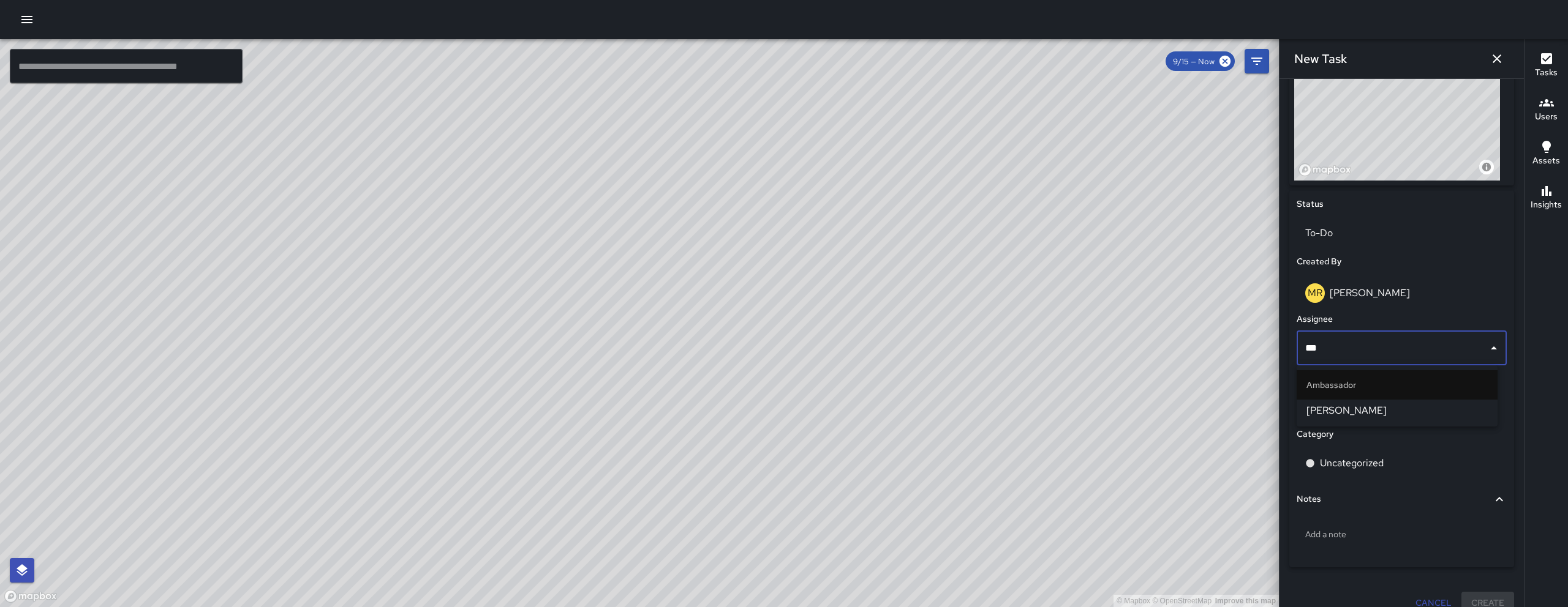
type input "****"
click at [1368, 417] on span "Dago Cervantes" at bounding box center [1397, 411] width 181 height 15
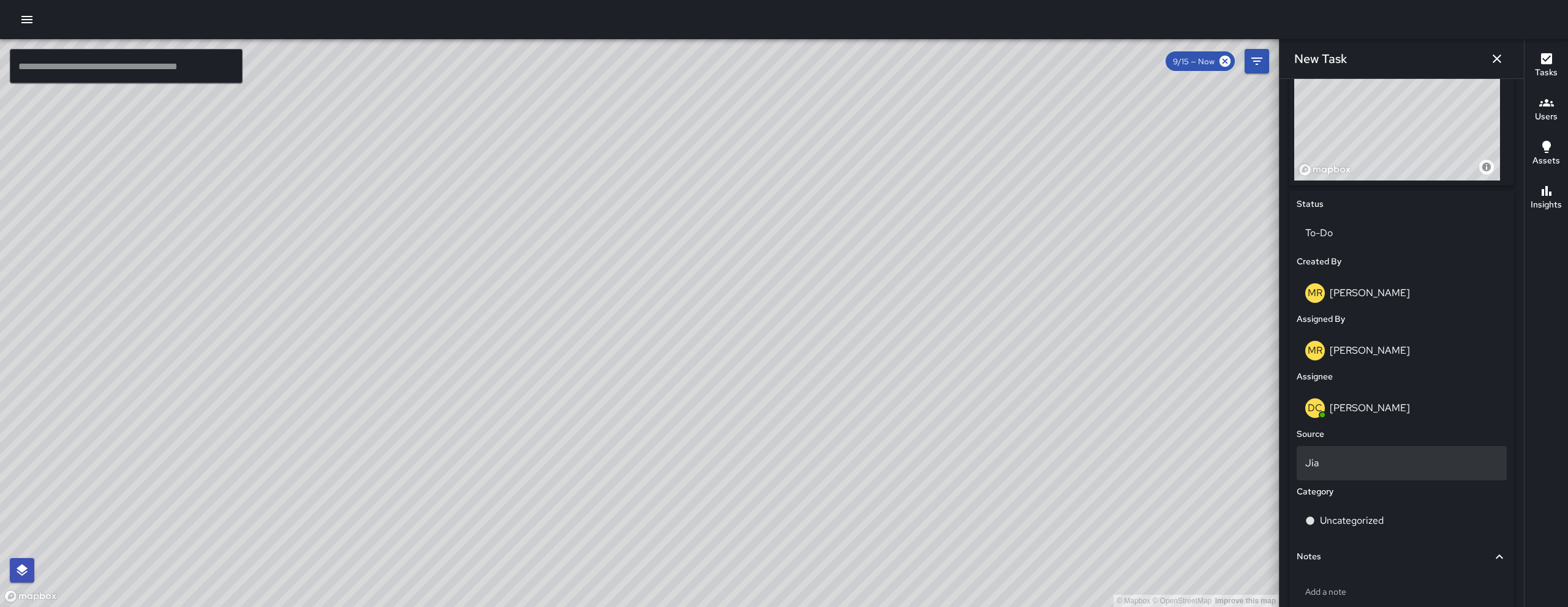
click at [1350, 459] on p "Jia" at bounding box center [1401, 463] width 193 height 15
click at [1346, 445] on li "311" at bounding box center [1397, 449] width 201 height 22
click at [1366, 510] on div "Uncategorized" at bounding box center [1401, 520] width 210 height 34
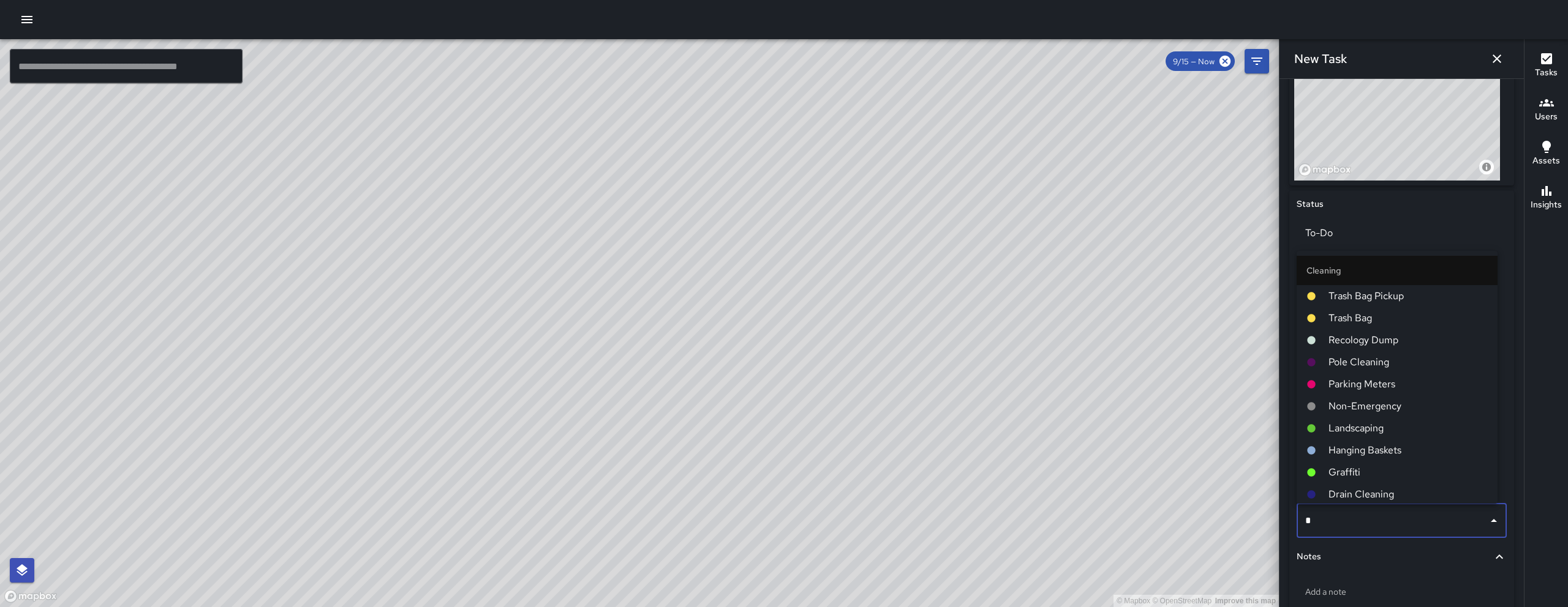
type input "**"
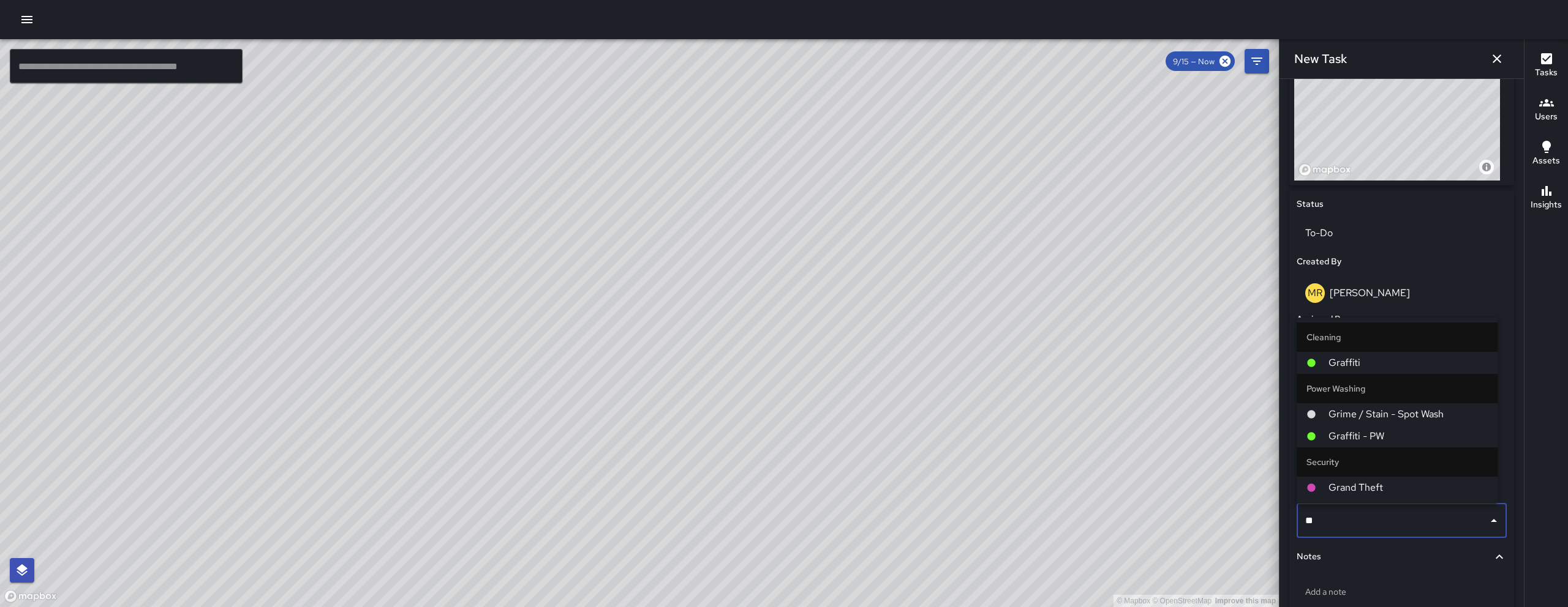
click at [1351, 369] on span "Graffiti" at bounding box center [1407, 363] width 159 height 15
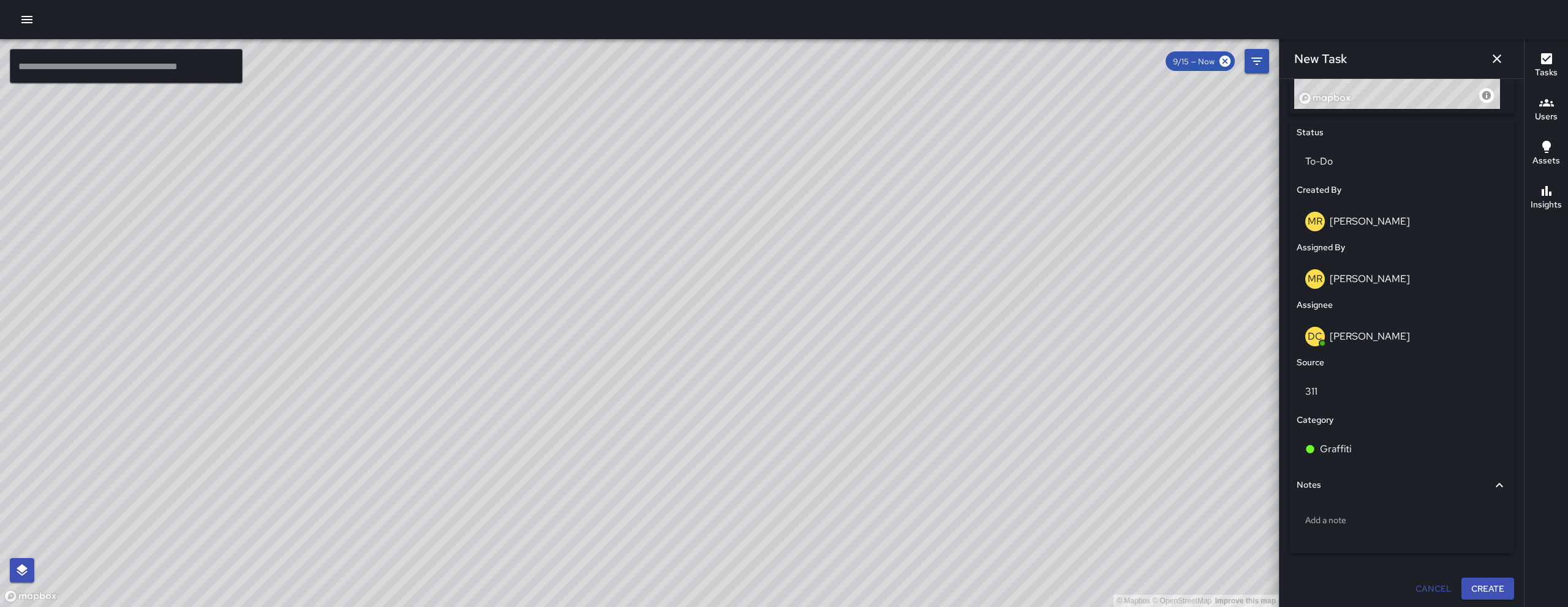
scroll to position [541, 0]
click at [1340, 536] on div "Add a note" at bounding box center [1401, 520] width 210 height 46
click at [1343, 529] on div "Add a note" at bounding box center [1401, 517] width 210 height 32
click at [1336, 524] on div "Add a note" at bounding box center [1401, 517] width 210 height 32
type textarea "**********"
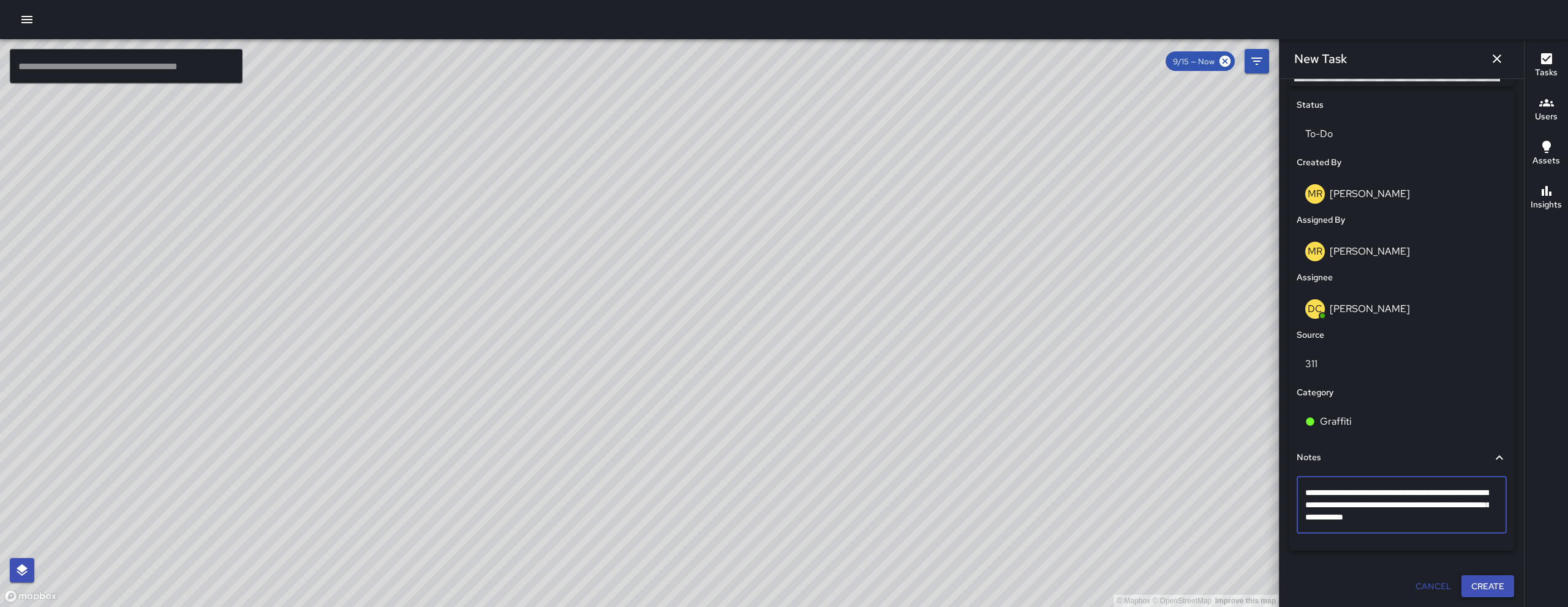
click at [1477, 585] on button "Create" at bounding box center [1487, 587] width 52 height 23
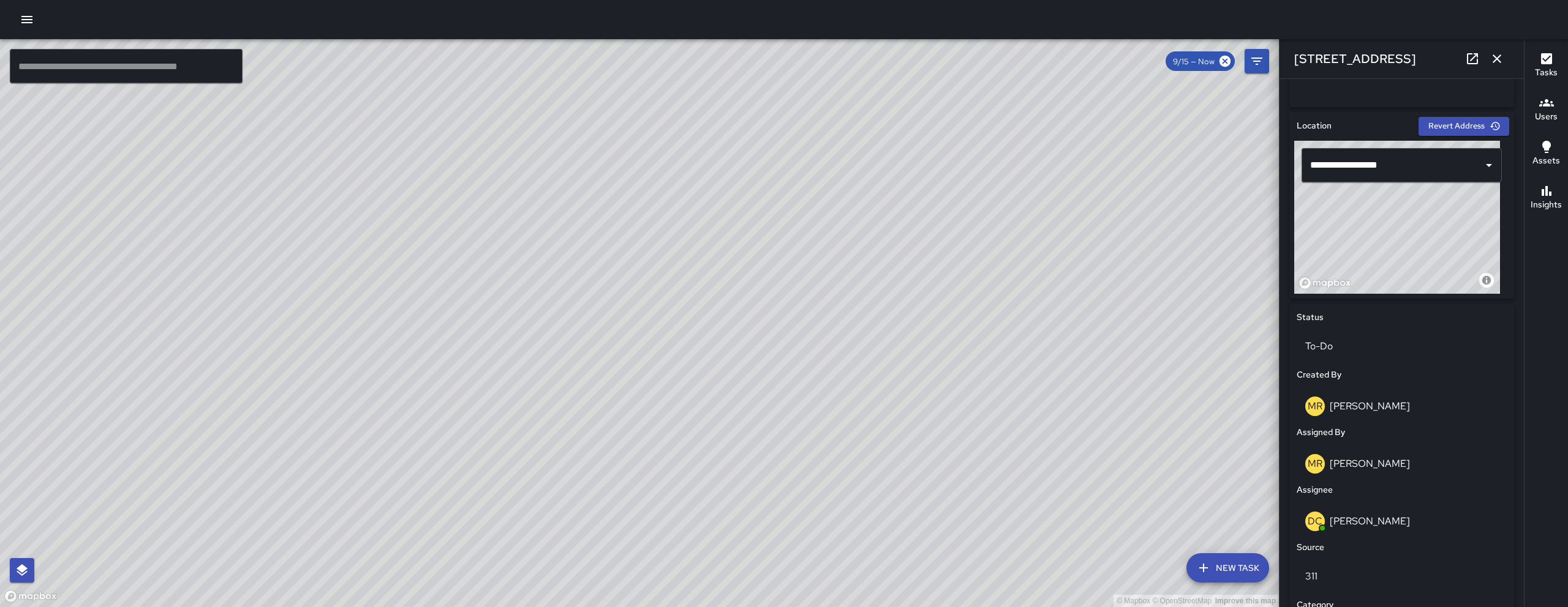
scroll to position [608, 0]
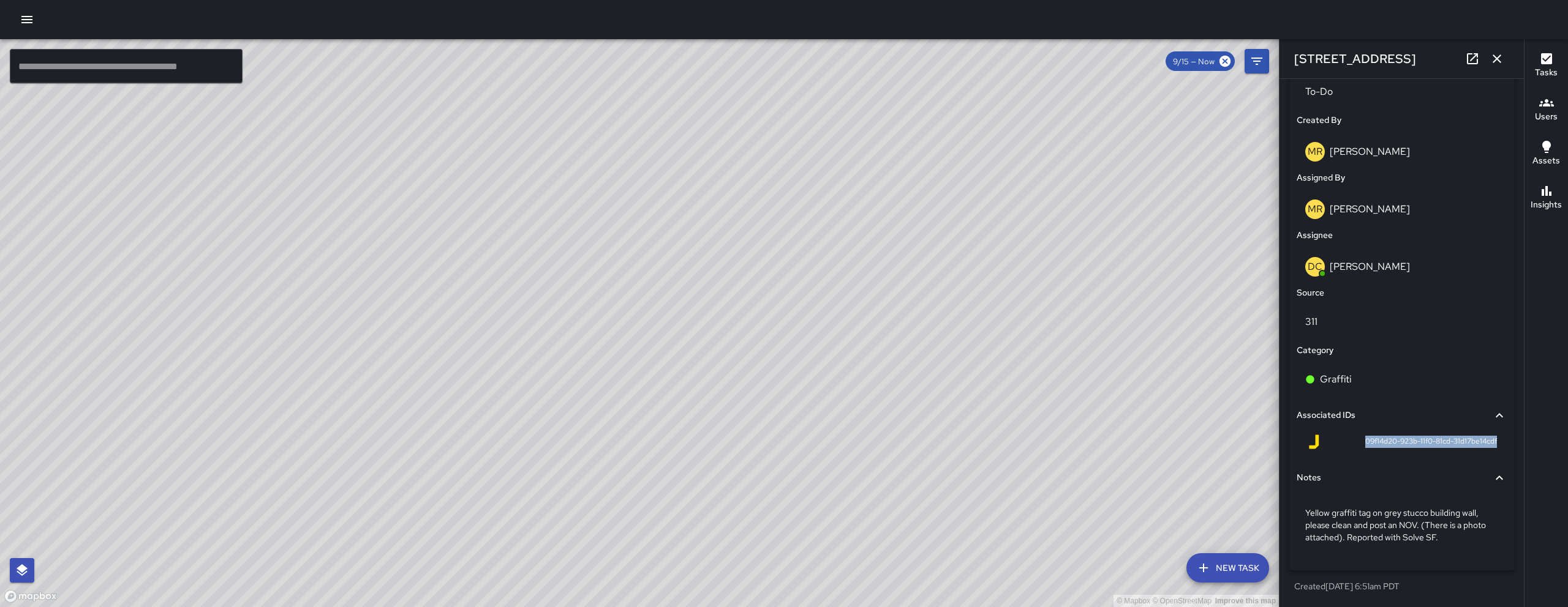
drag, startPoint x: 1354, startPoint y: 440, endPoint x: 1489, endPoint y: 447, distance: 135.2
click at [1489, 447] on div "09f14d20-923b-11f0-81cd-31d17be14cdf" at bounding box center [1401, 445] width 210 height 30
copy span "09f14d20-923b-11f0-81cd-31d17be14cdf"
click at [20, 31] on div at bounding box center [784, 19] width 1568 height 39
click at [20, 24] on icon "button" at bounding box center [27, 19] width 15 height 15
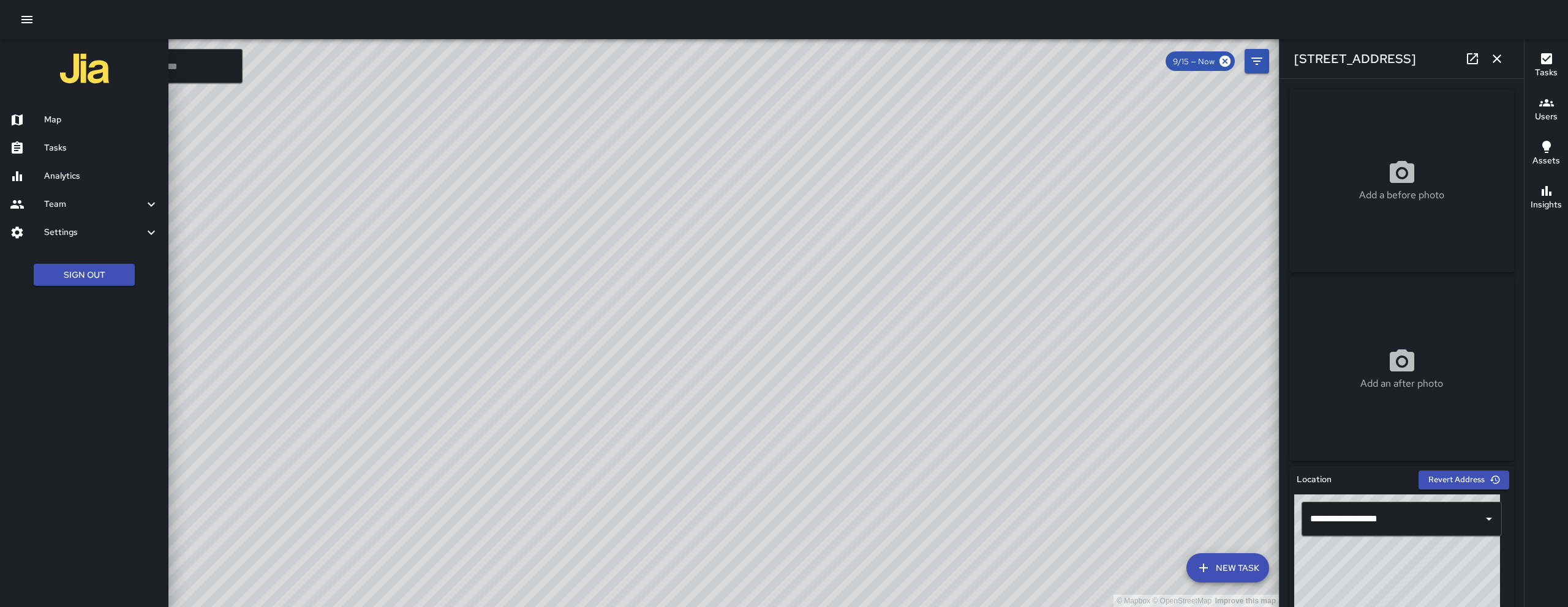
click at [1498, 53] on icon "button" at bounding box center [1497, 59] width 15 height 15
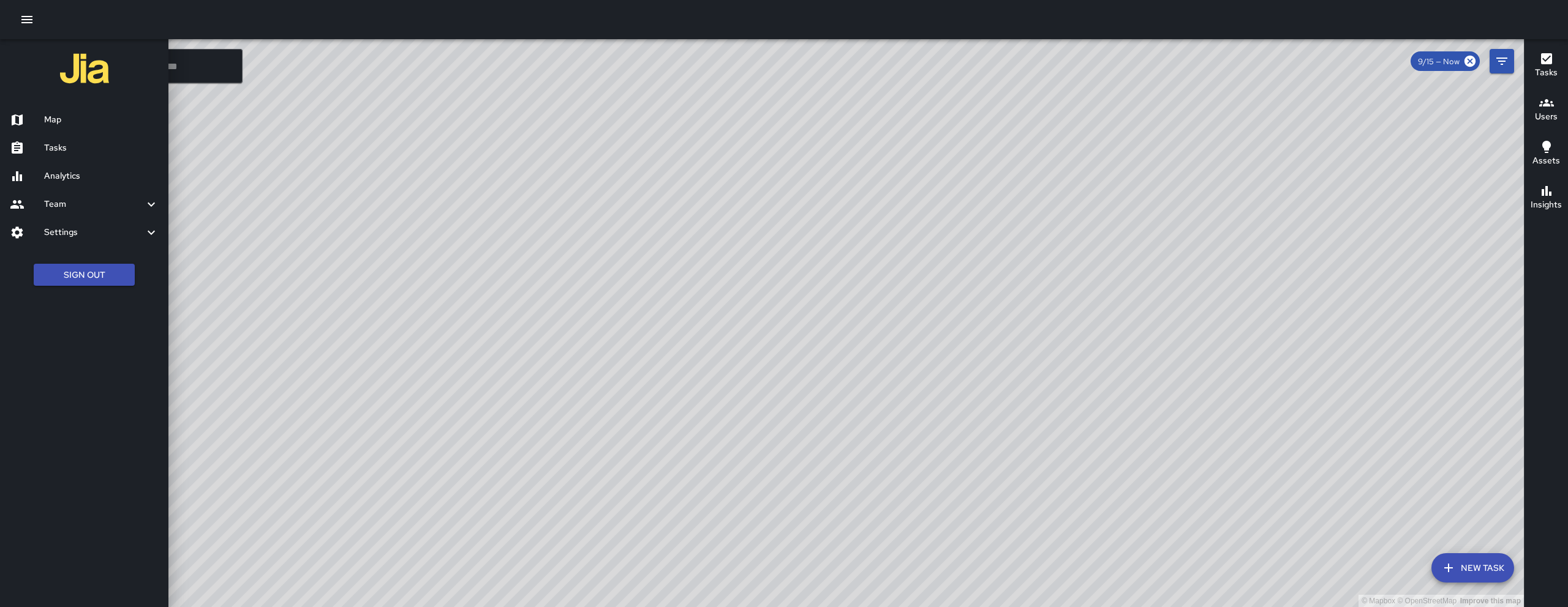
click at [830, 234] on div at bounding box center [784, 304] width 1568 height 607
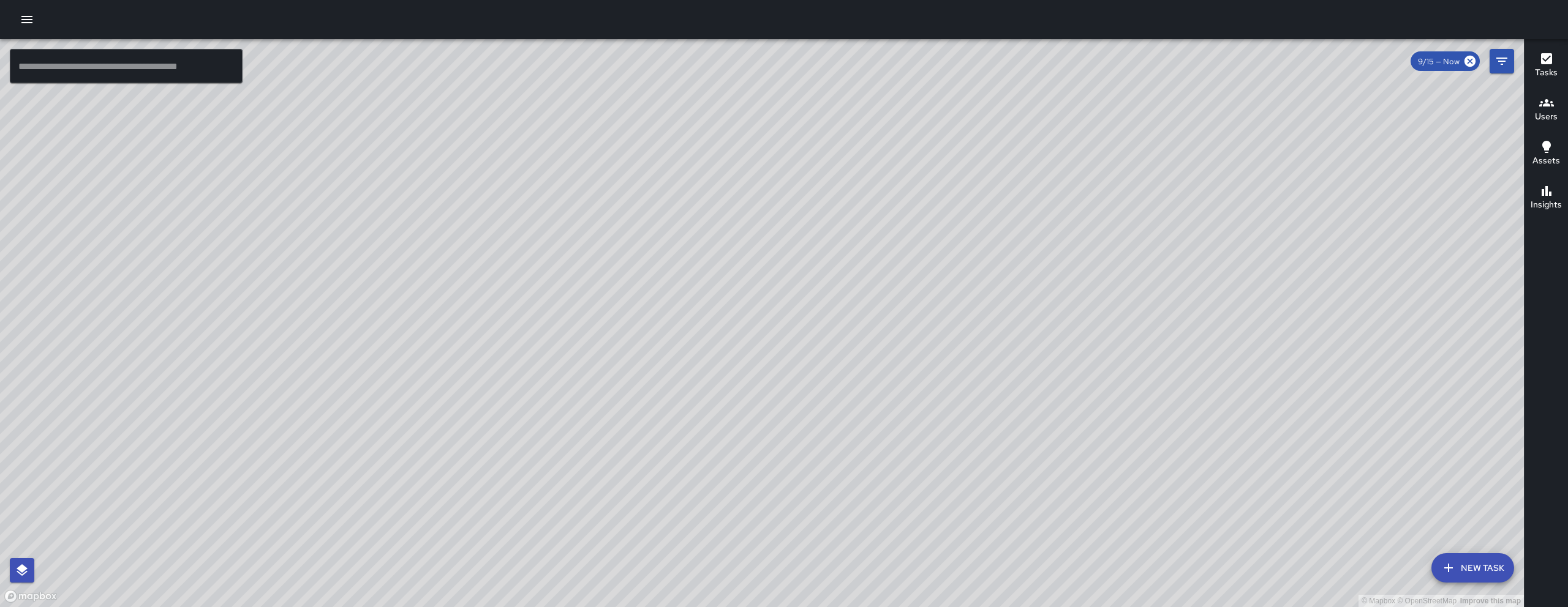
click at [828, 232] on div "© Mapbox © OpenStreetMap Improve this map DC Dago Cervantes 1065 Folsom Street …" at bounding box center [762, 323] width 1524 height 568
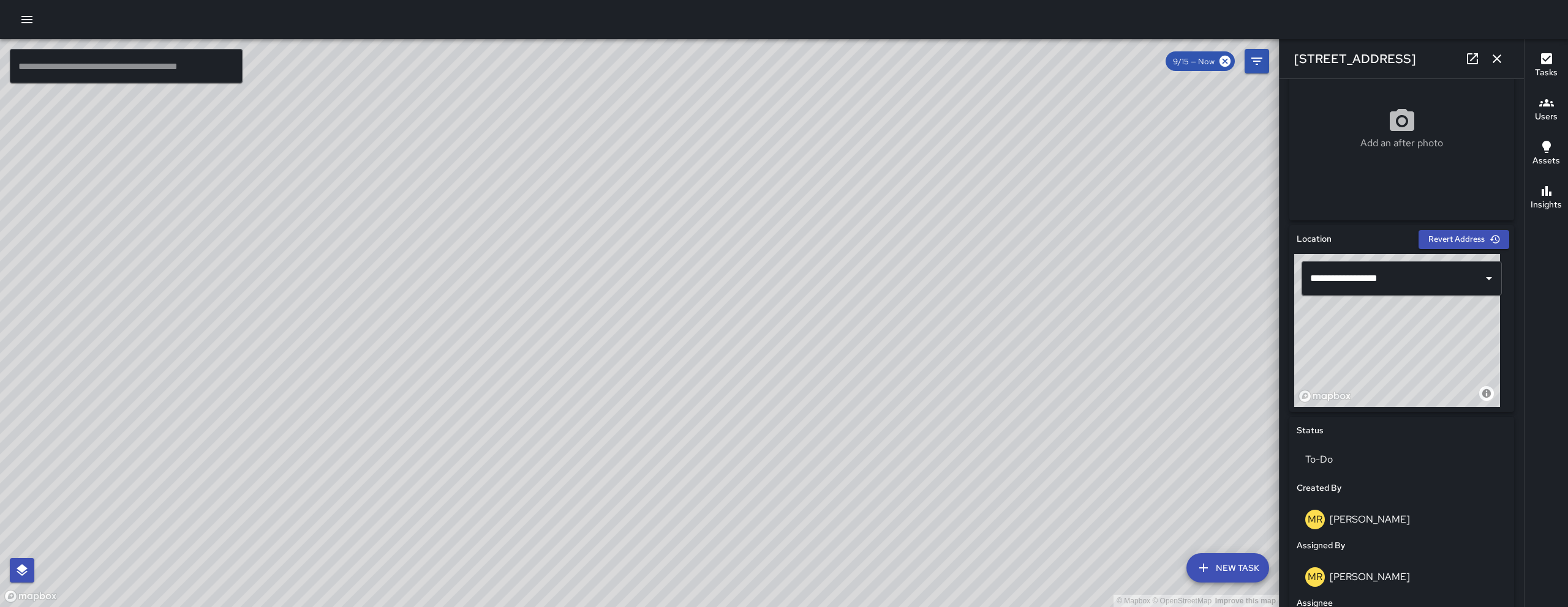
scroll to position [5, 0]
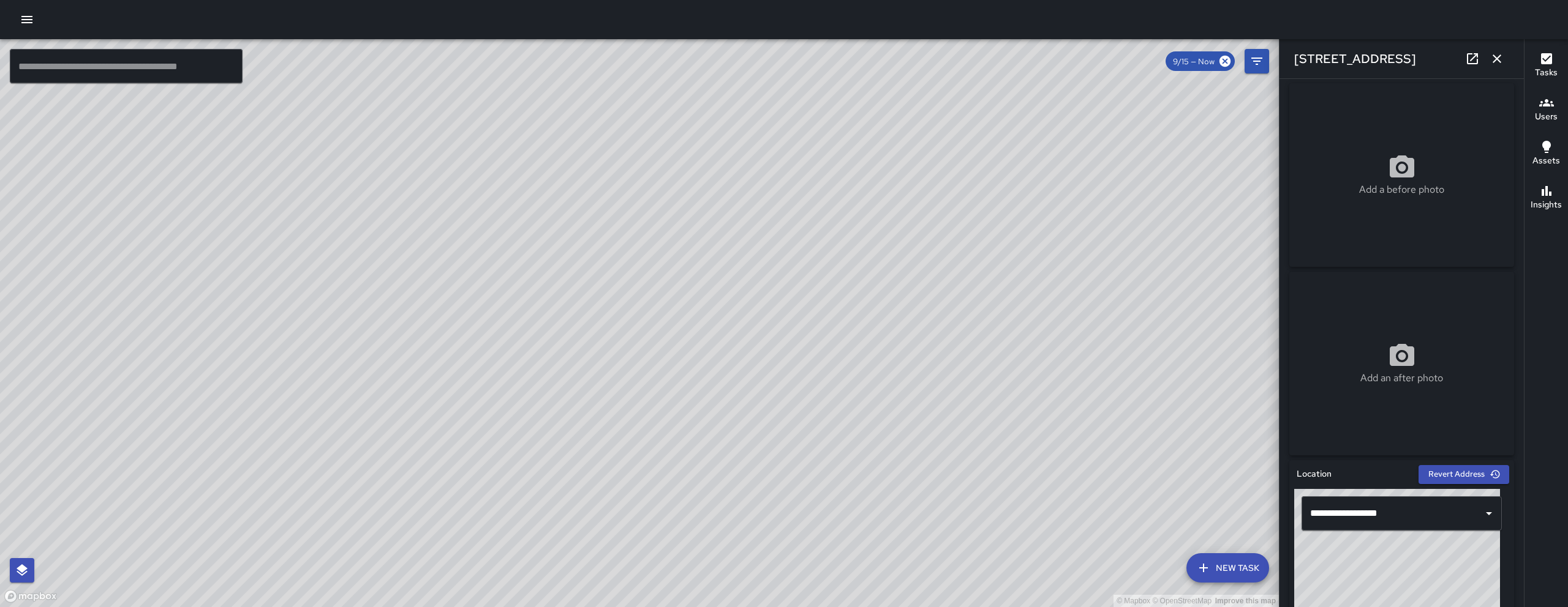
click at [1405, 193] on p "Add a before photo" at bounding box center [1401, 190] width 85 height 15
type input "**********"
click at [1499, 57] on icon "button" at bounding box center [1497, 59] width 15 height 15
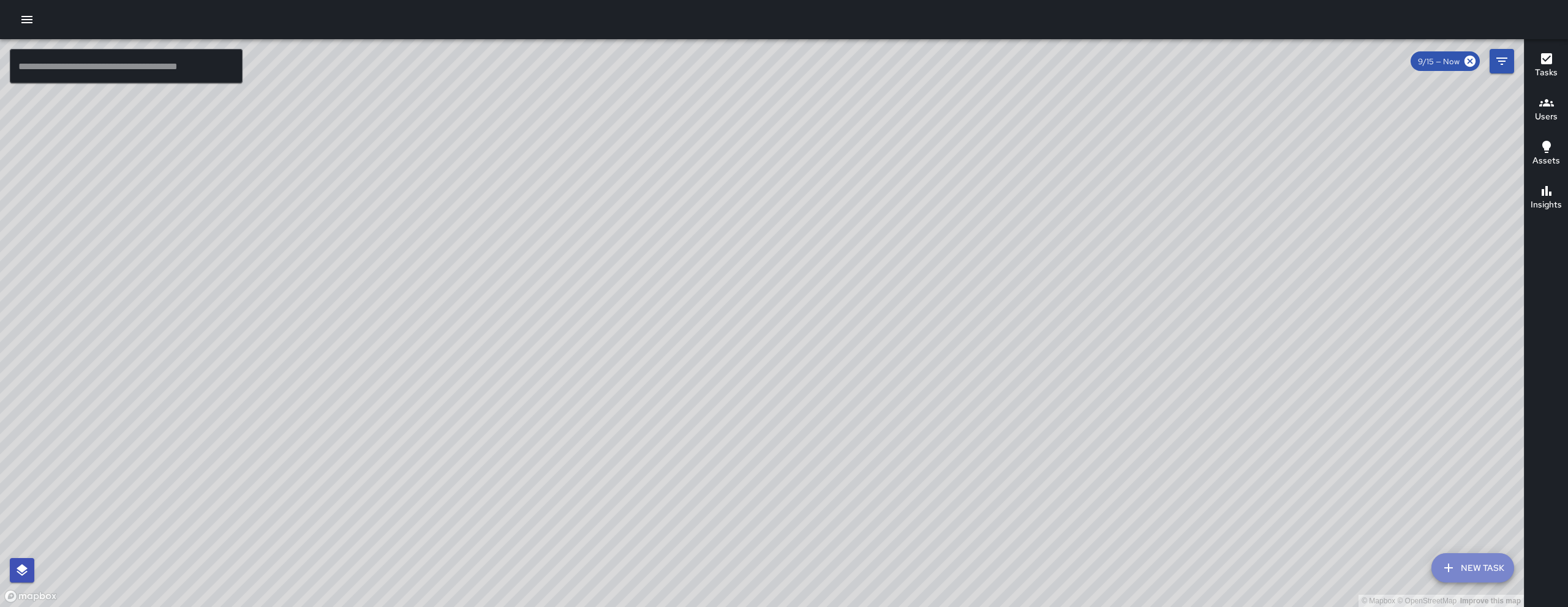
click at [1466, 573] on button "New Task" at bounding box center [1472, 568] width 83 height 30
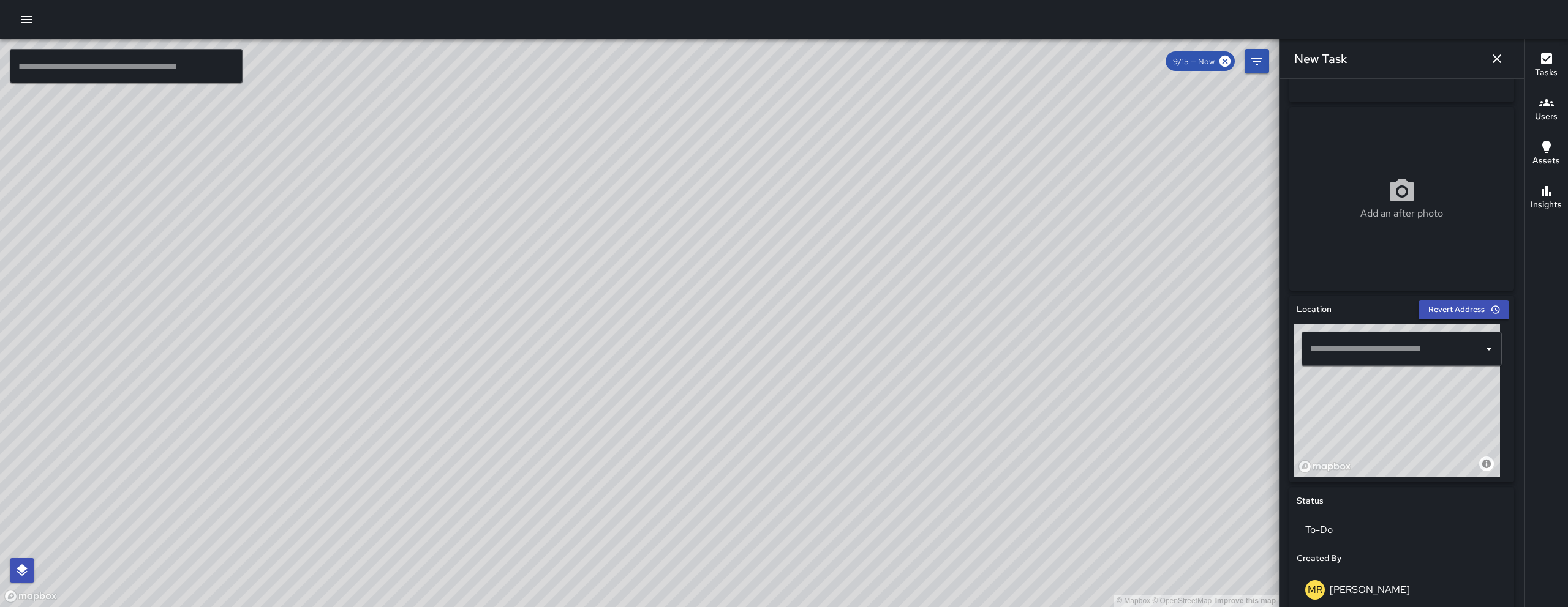
scroll to position [413, 0]
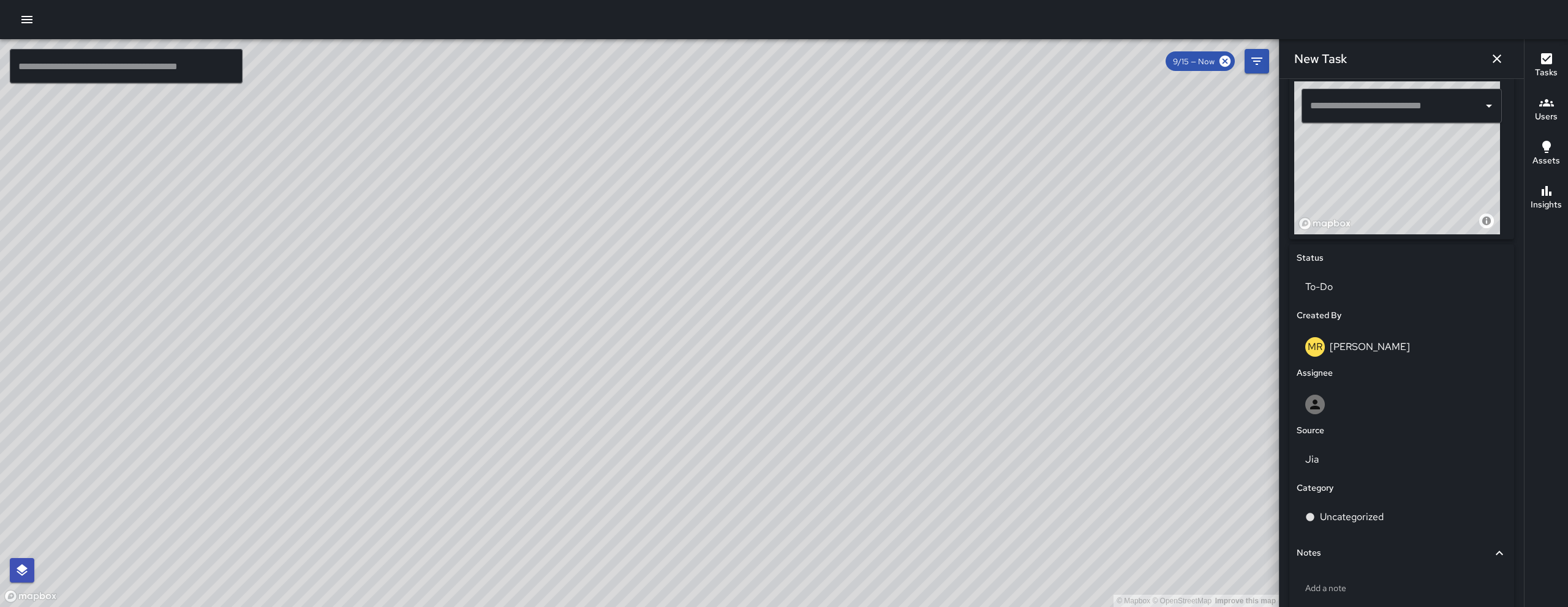
drag, startPoint x: 589, startPoint y: 522, endPoint x: 672, endPoint y: 345, distance: 195.5
click at [672, 345] on div "© Mapbox © OpenStreetMap Improve this map" at bounding box center [639, 323] width 1278 height 568
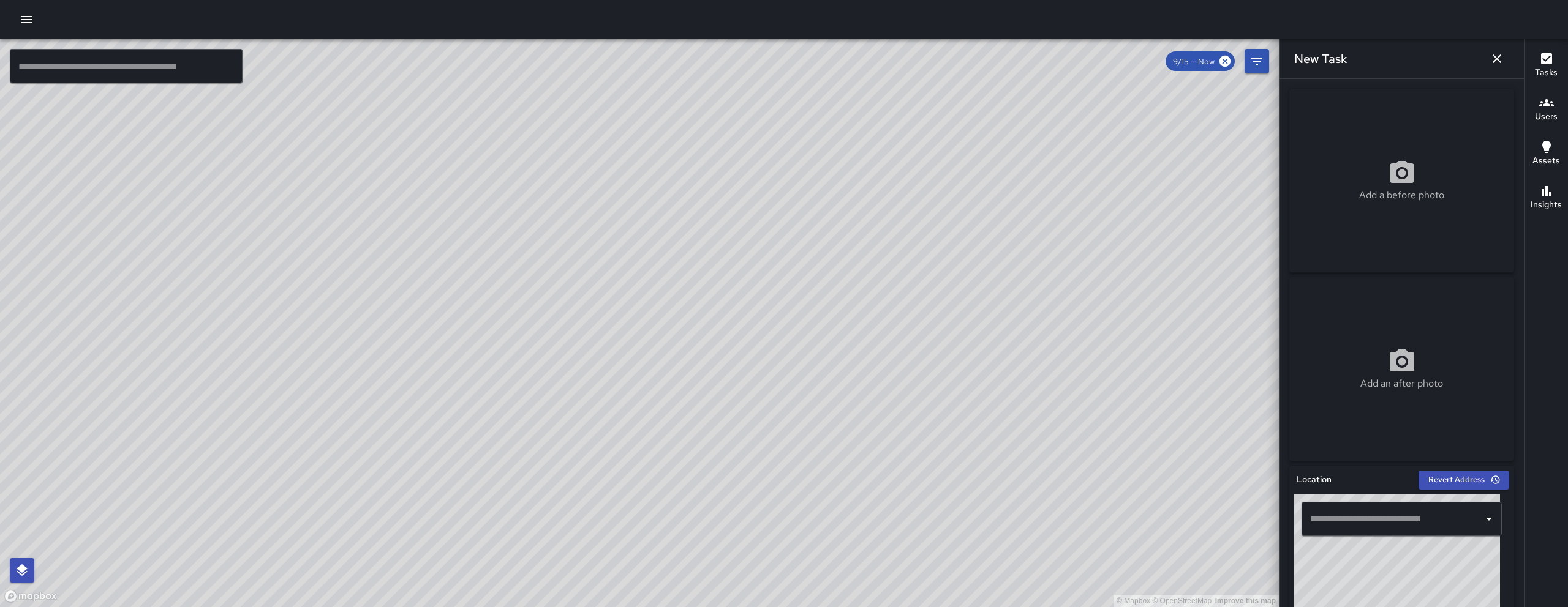
scroll to position [411, 0]
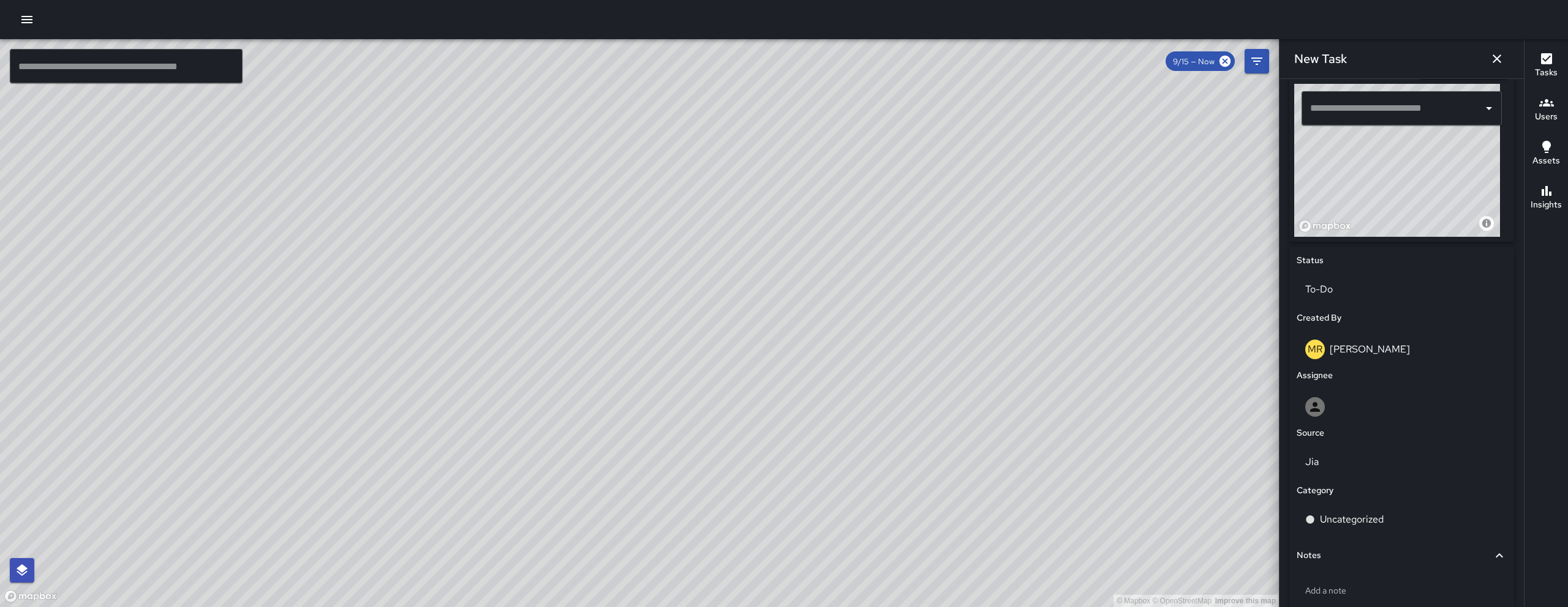
drag, startPoint x: 1389, startPoint y: 213, endPoint x: 1395, endPoint y: 193, distance: 20.9
click at [1395, 193] on div "© Mapbox © OpenStreetMap Improve this map" at bounding box center [1397, 160] width 206 height 153
drag, startPoint x: 1394, startPoint y: 210, endPoint x: 1413, endPoint y: 156, distance: 57.2
click at [1413, 156] on div "© Mapbox © OpenStreetMap Improve this map" at bounding box center [1397, 160] width 206 height 153
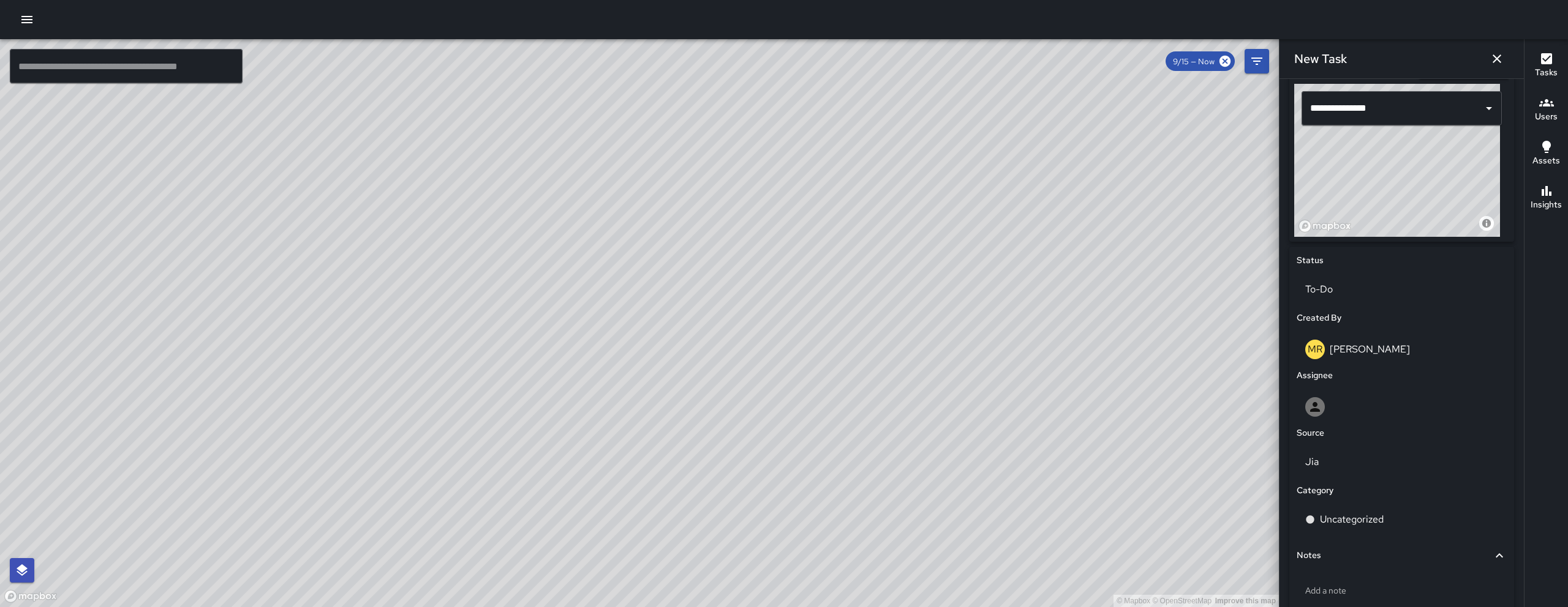
type input "**********"
drag, startPoint x: 1452, startPoint y: 195, endPoint x: 1426, endPoint y: 127, distance: 72.8
click at [1426, 127] on div "**********" at bounding box center [1401, 160] width 215 height 153
click at [1443, 142] on div "© Mapbox © OpenStreetMap Improve this map" at bounding box center [1397, 160] width 206 height 153
click at [1444, 139] on div "© Mapbox © OpenStreetMap Improve this map" at bounding box center [1397, 160] width 206 height 153
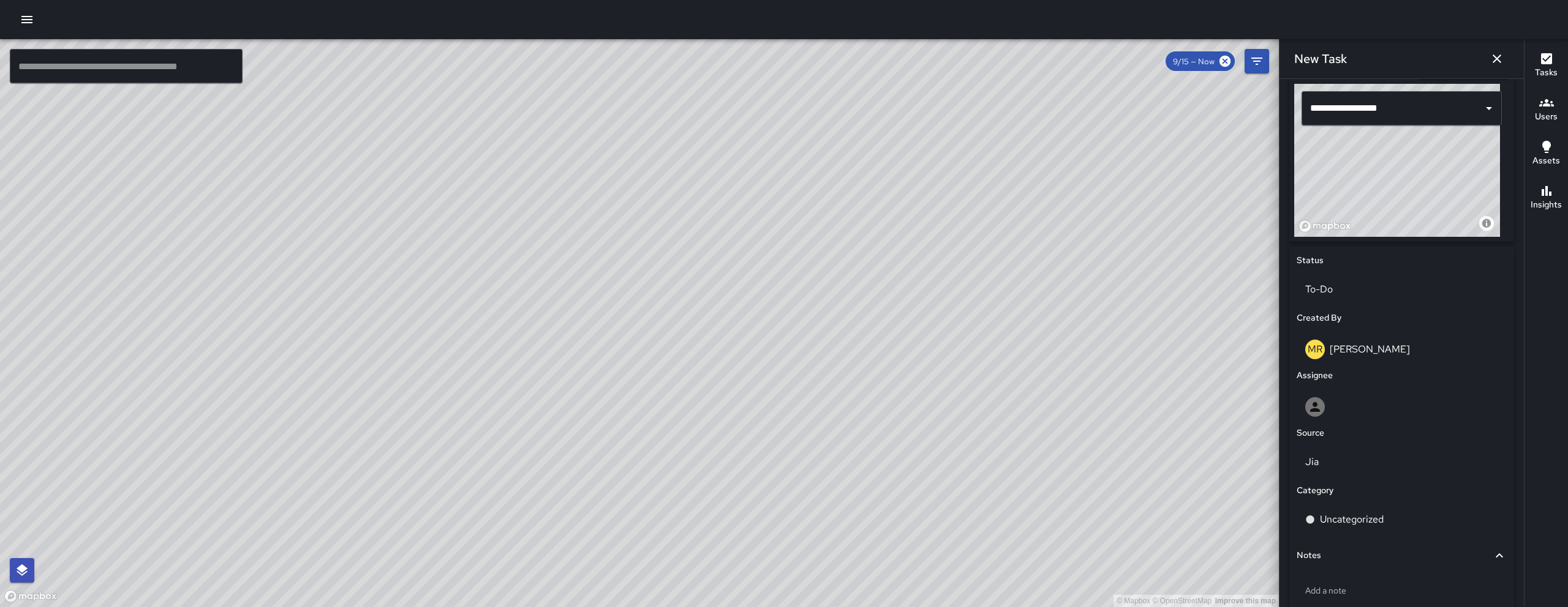
click at [1444, 139] on div "© Mapbox © OpenStreetMap Improve this map" at bounding box center [1397, 160] width 206 height 153
click at [1495, 59] on icon "button" at bounding box center [1496, 58] width 9 height 9
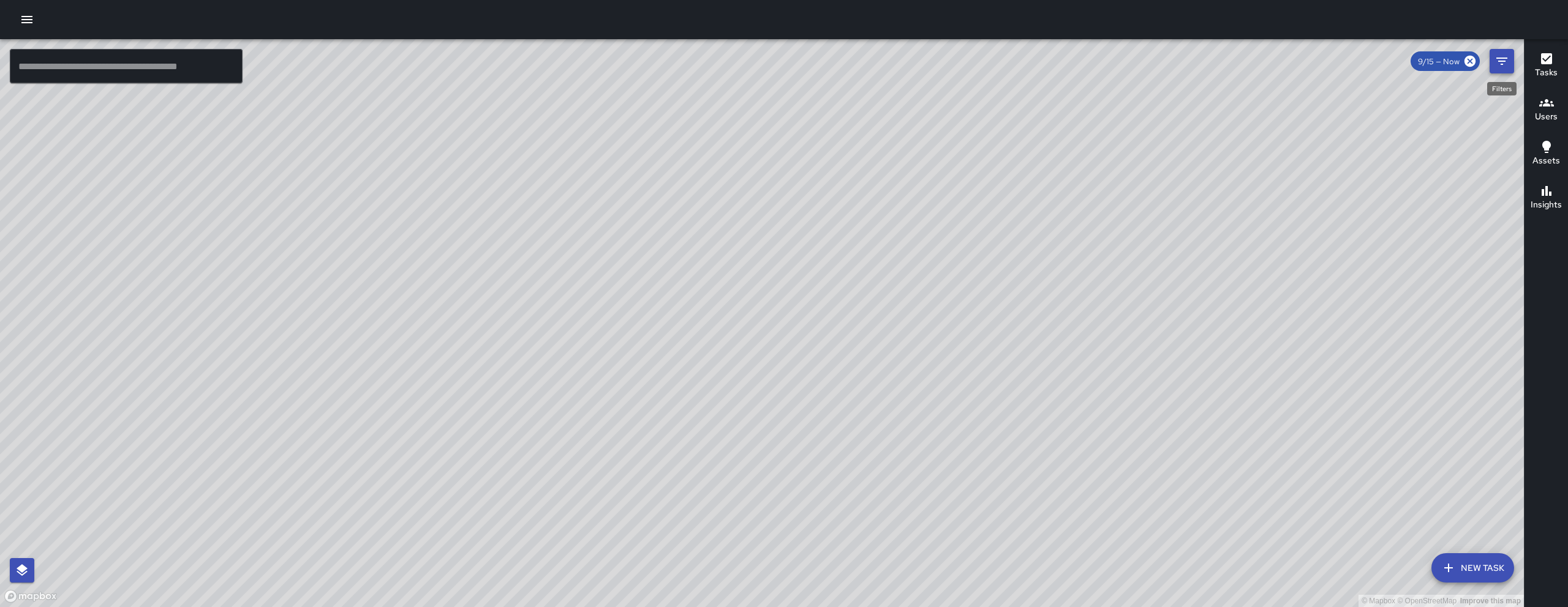
click at [1500, 60] on icon "Filters" at bounding box center [1501, 61] width 15 height 15
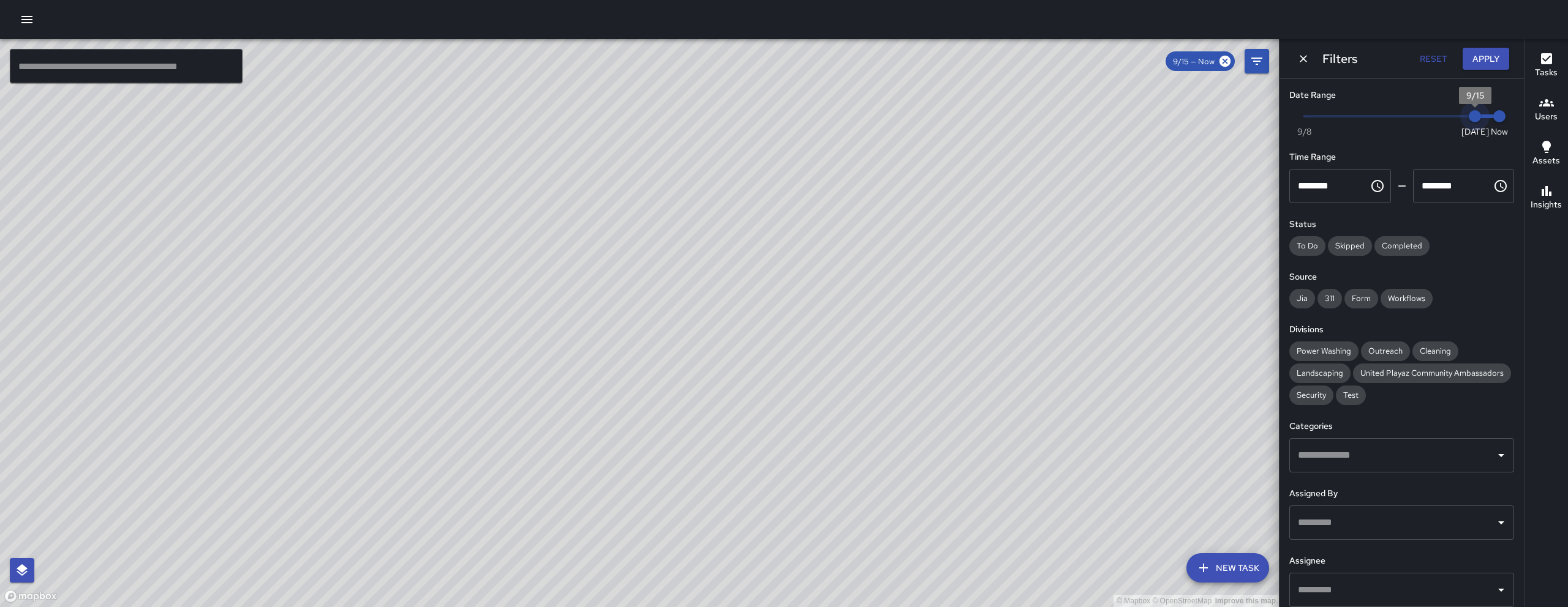
type input "*"
drag, startPoint x: 1465, startPoint y: 115, endPoint x: 1450, endPoint y: 118, distance: 15.3
click at [1450, 118] on span "9/14" at bounding box center [1450, 116] width 12 height 12
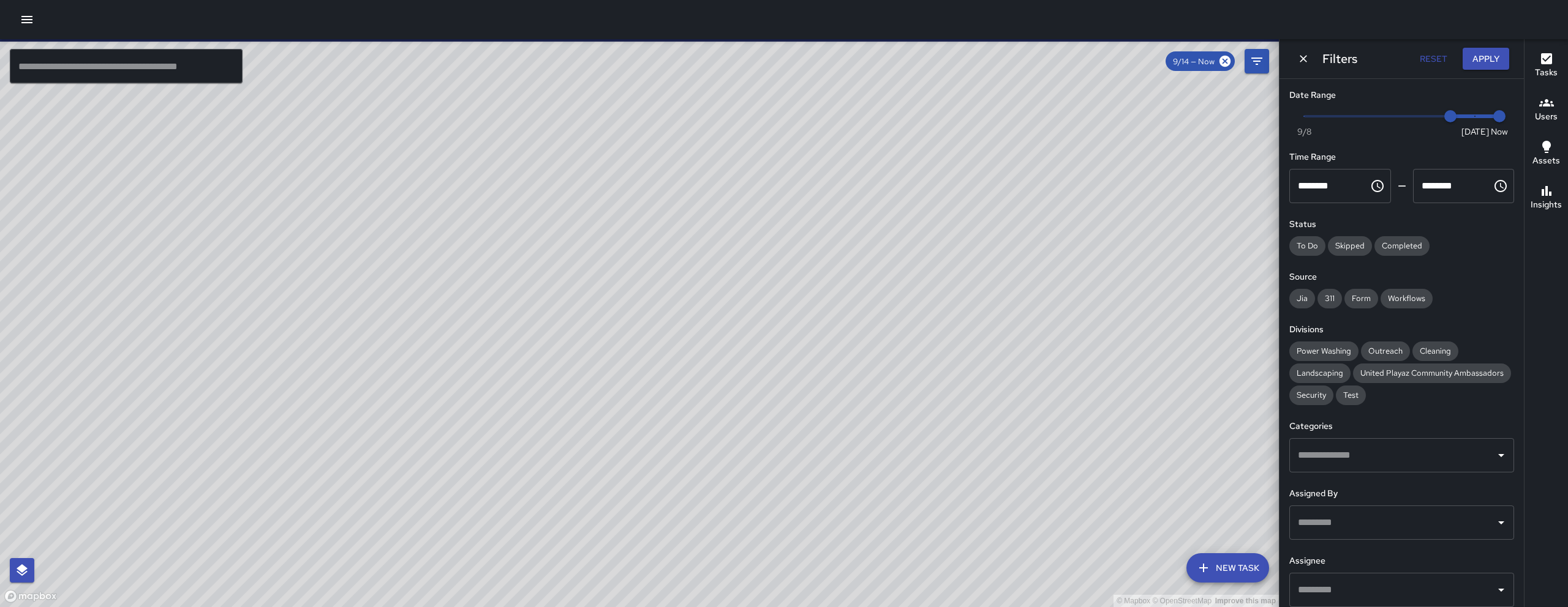
drag, startPoint x: 1115, startPoint y: 328, endPoint x: 782, endPoint y: 391, distance: 338.9
click at [782, 391] on div "© Mapbox © OpenStreetMap Improve this map" at bounding box center [639, 323] width 1278 height 568
click at [1308, 59] on icon "Dismiss" at bounding box center [1303, 58] width 12 height 12
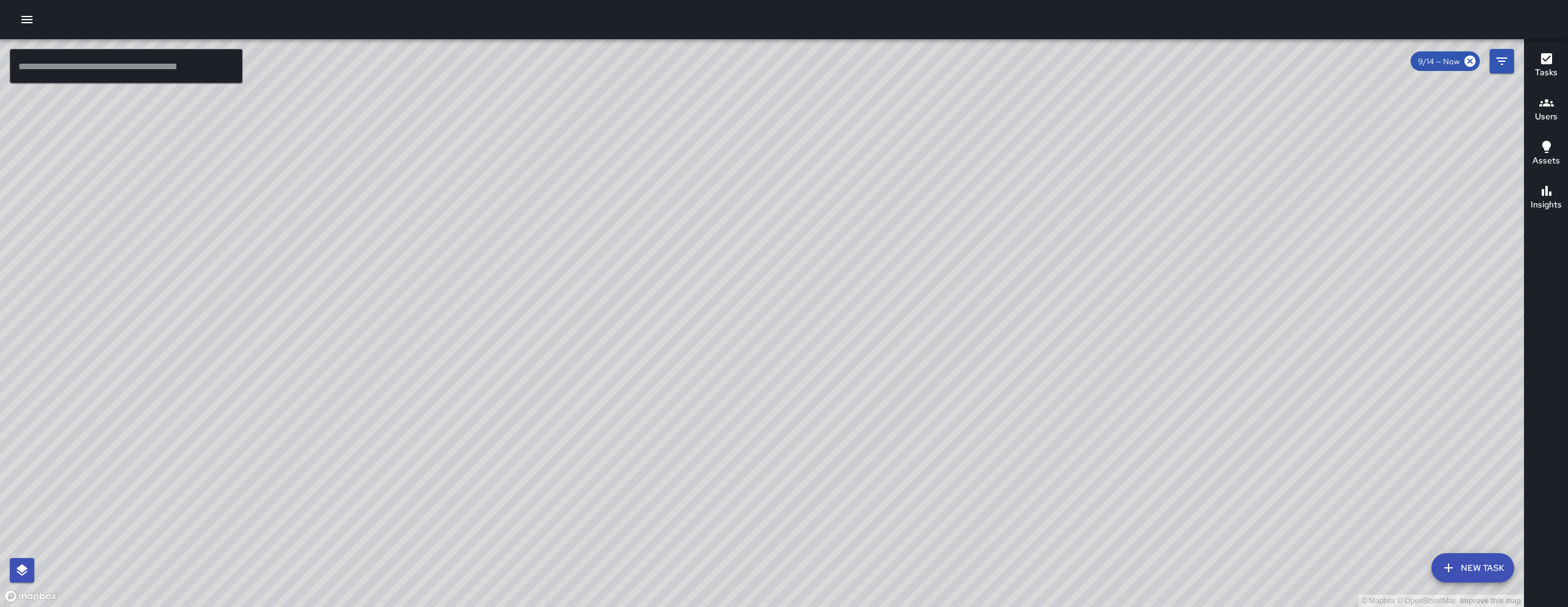
drag, startPoint x: 945, startPoint y: 282, endPoint x: 740, endPoint y: 459, distance: 270.8
click at [741, 460] on div "© Mapbox © OpenStreetMap Improve this map" at bounding box center [762, 323] width 1524 height 568
drag, startPoint x: 907, startPoint y: 395, endPoint x: 826, endPoint y: 489, distance: 124.1
click at [826, 489] on div "© Mapbox © OpenStreetMap Improve this map" at bounding box center [762, 323] width 1524 height 568
drag, startPoint x: 265, startPoint y: 365, endPoint x: 320, endPoint y: 382, distance: 57.6
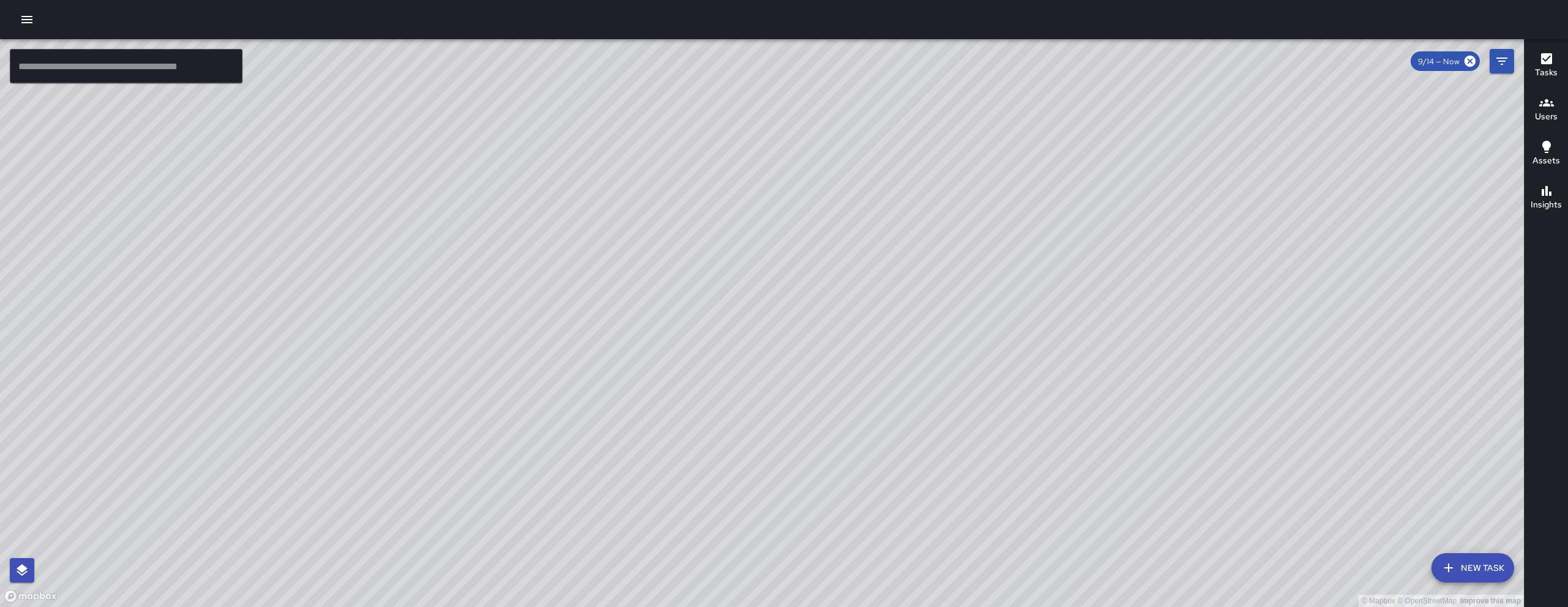
click at [279, 371] on div "© Mapbox © OpenStreetMap Improve this map" at bounding box center [762, 323] width 1524 height 568
drag, startPoint x: 320, startPoint y: 382, endPoint x: 383, endPoint y: 387, distance: 63.2
click at [383, 387] on div "© Mapbox © OpenStreetMap Improve this map" at bounding box center [762, 323] width 1524 height 568
drag, startPoint x: 705, startPoint y: 416, endPoint x: 660, endPoint y: 368, distance: 65.8
click at [660, 368] on div "© Mapbox © OpenStreetMap Improve this map" at bounding box center [762, 323] width 1524 height 568
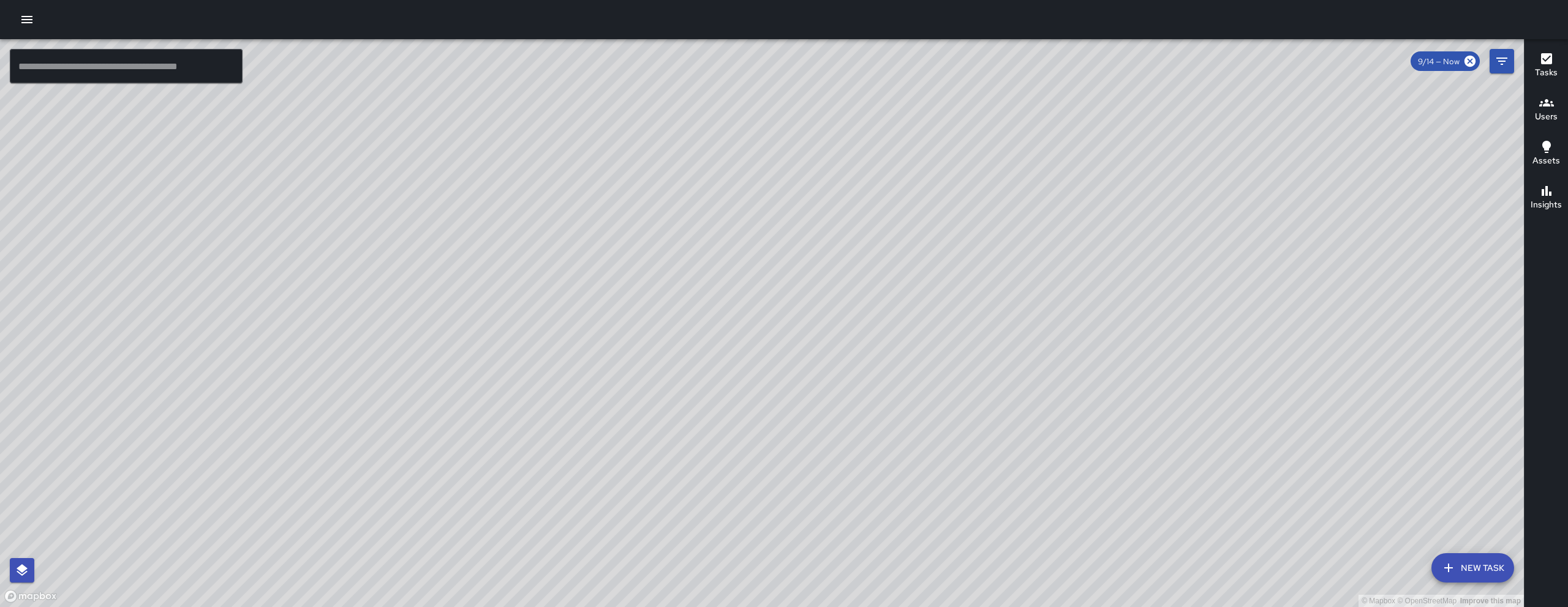
drag, startPoint x: 753, startPoint y: 509, endPoint x: 754, endPoint y: 434, distance: 75.0
click at [752, 455] on div "© Mapbox © OpenStreetMap Improve this map" at bounding box center [762, 323] width 1524 height 568
drag, startPoint x: 754, startPoint y: 434, endPoint x: 766, endPoint y: 335, distance: 99.7
click at [767, 342] on div "© Mapbox © OpenStreetMap Improve this map" at bounding box center [762, 323] width 1524 height 568
drag, startPoint x: 648, startPoint y: 263, endPoint x: 612, endPoint y: 527, distance: 266.4
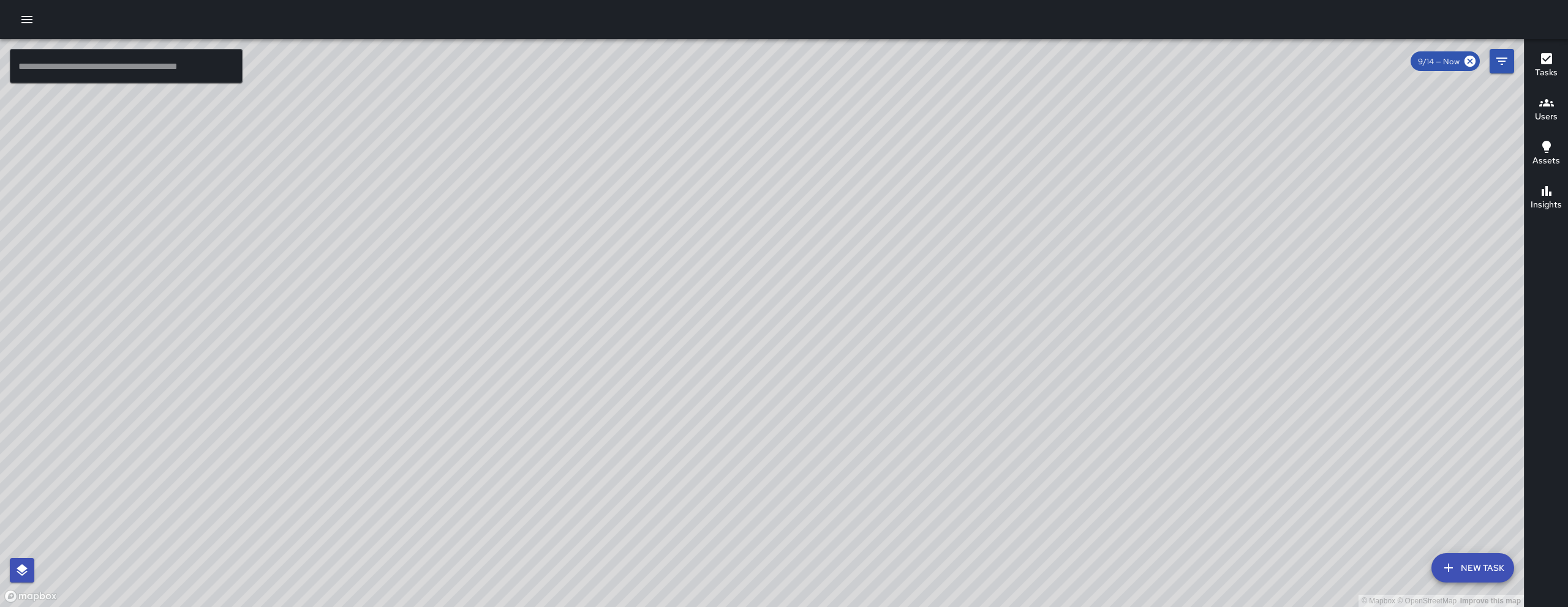
click at [612, 527] on div "© Mapbox © OpenStreetMap Improve this map" at bounding box center [762, 323] width 1524 height 568
drag, startPoint x: 1142, startPoint y: 406, endPoint x: 1001, endPoint y: 433, distance: 143.6
click at [1001, 433] on div "© Mapbox © OpenStreetMap Improve this map" at bounding box center [762, 323] width 1524 height 568
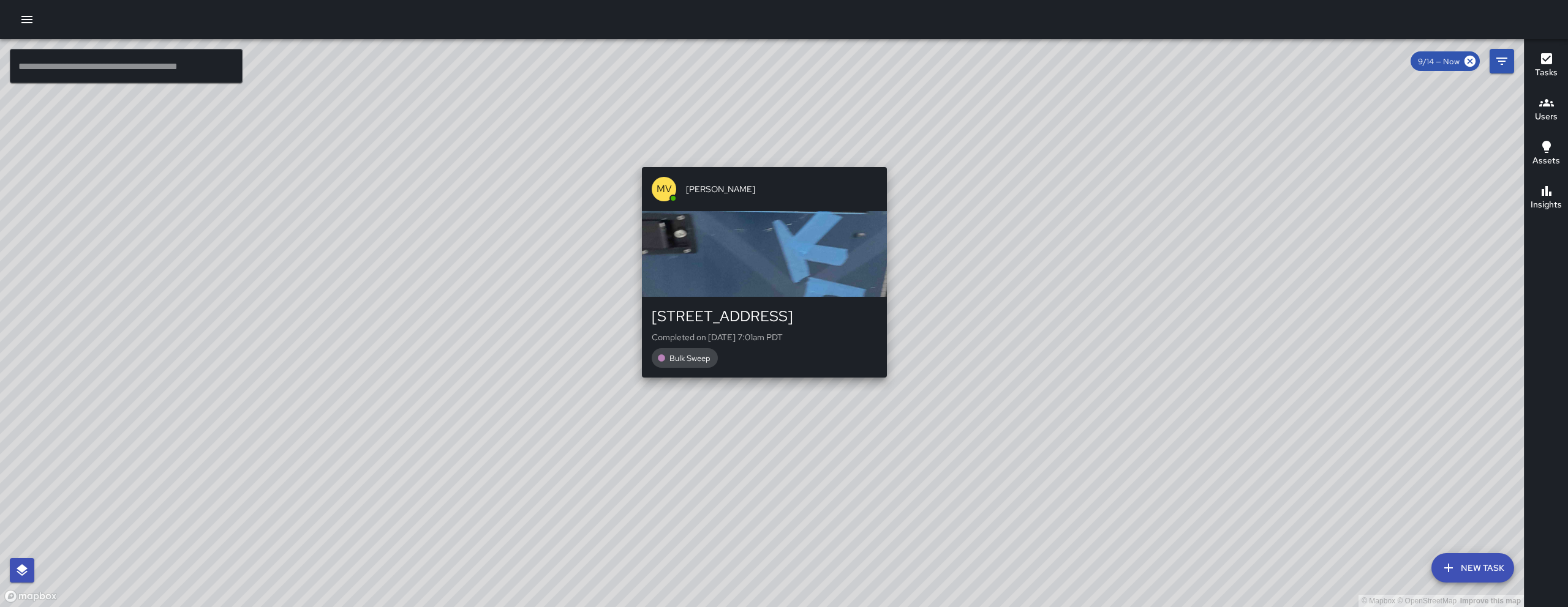
click at [765, 162] on div "MV Maclis Velasquez 169 7th Street Completed on 9/15/2025, 7:01am PDT Bulk Sweep" at bounding box center [764, 273] width 255 height 220
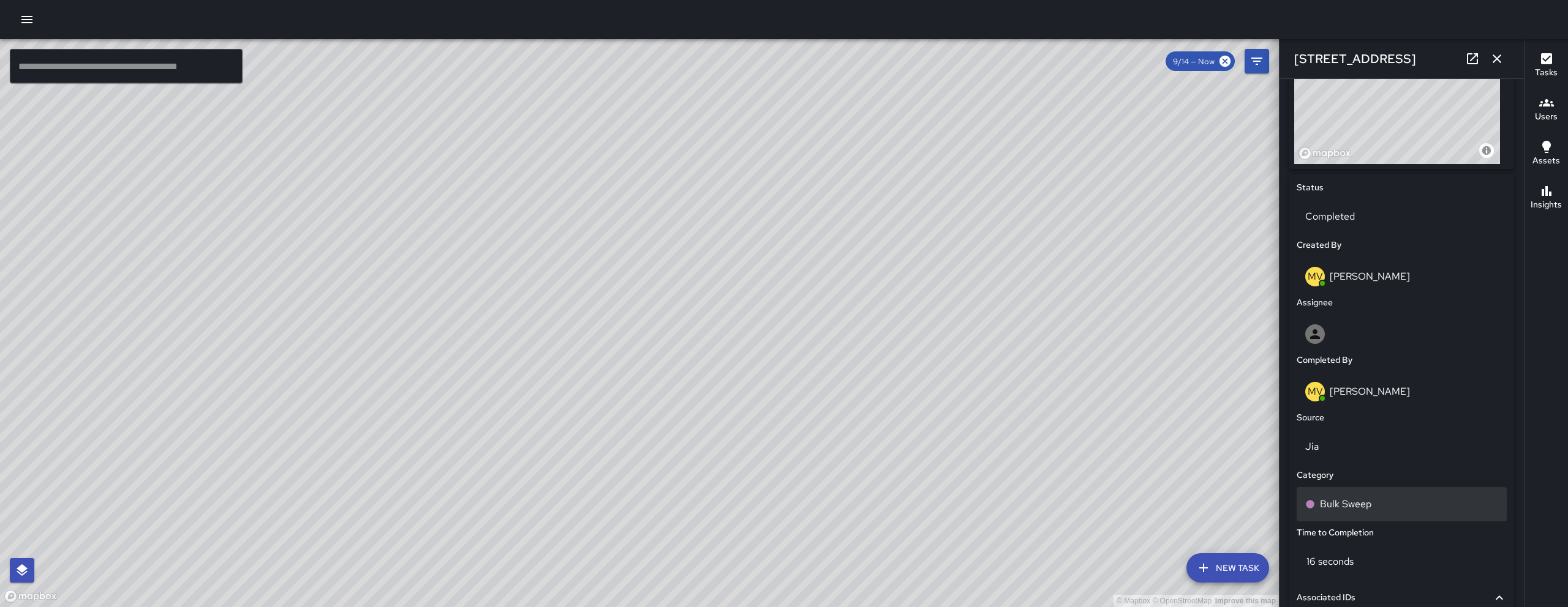
scroll to position [485, 0]
click at [1382, 498] on div "Bulk Sweep" at bounding box center [1401, 502] width 193 height 15
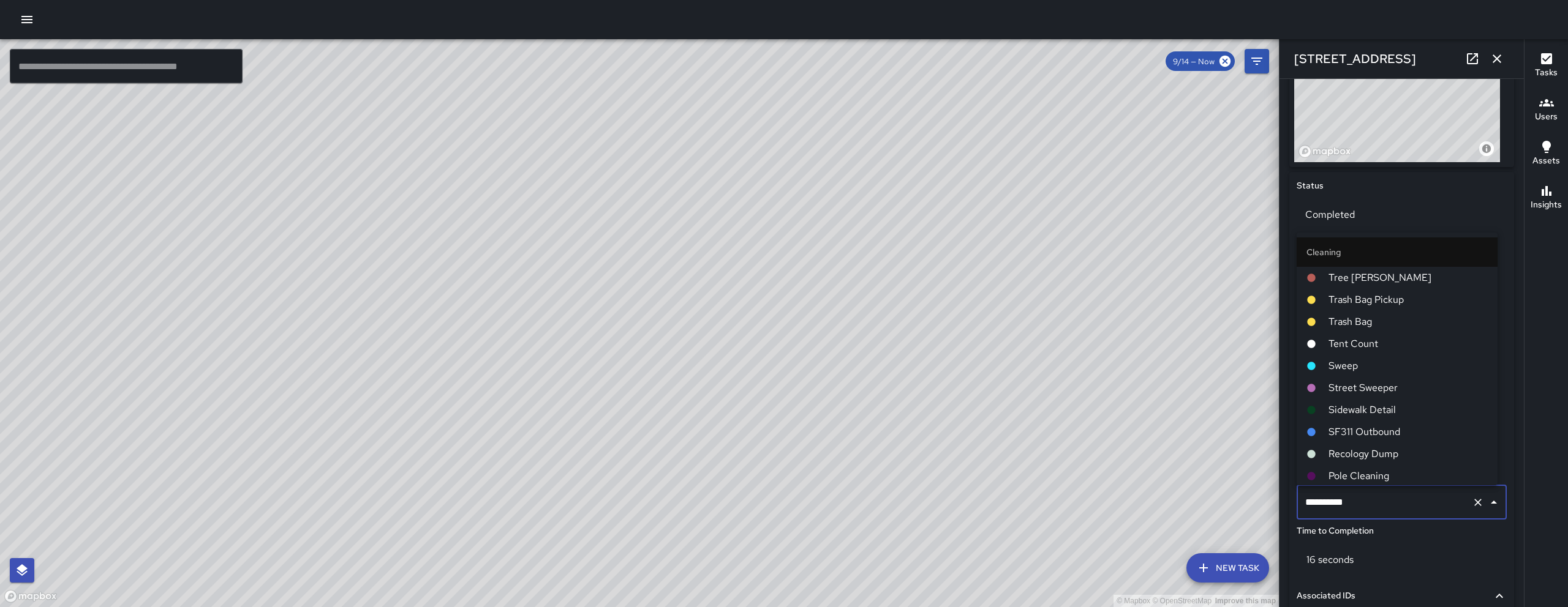
scroll to position [398, 0]
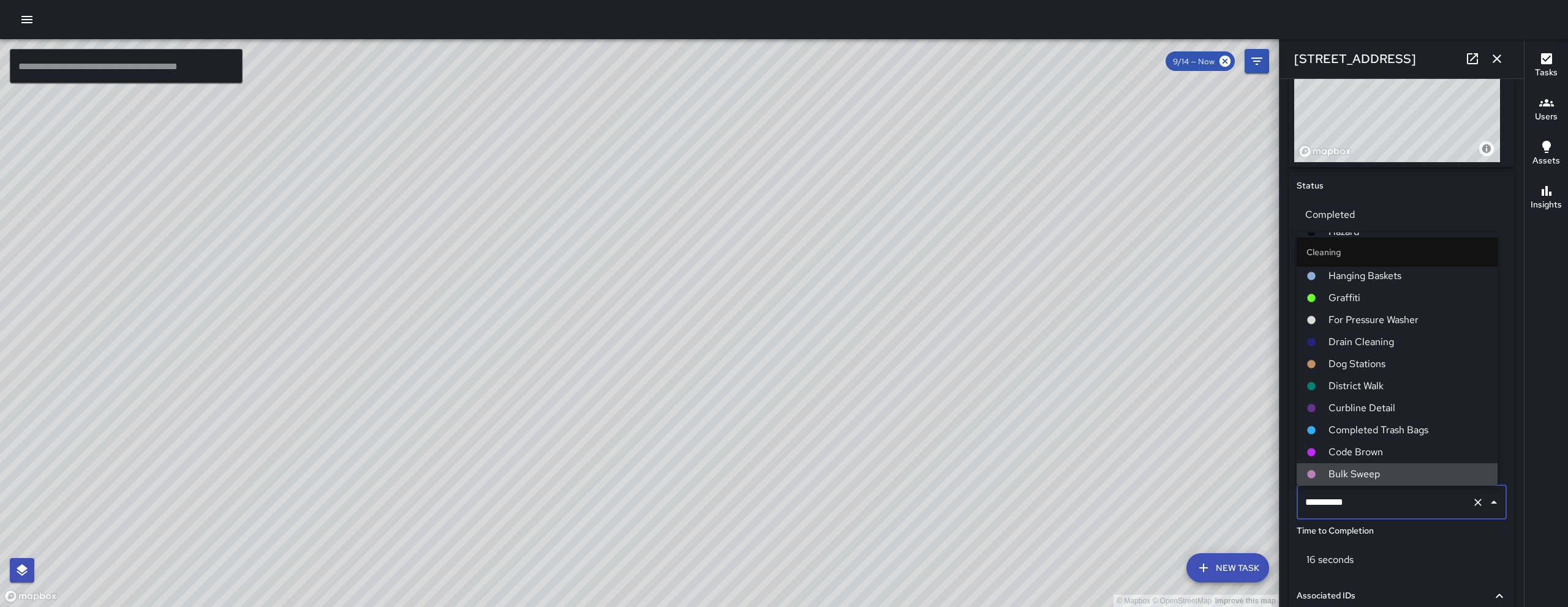
click at [1383, 499] on input "**********" at bounding box center [1384, 502] width 165 height 24
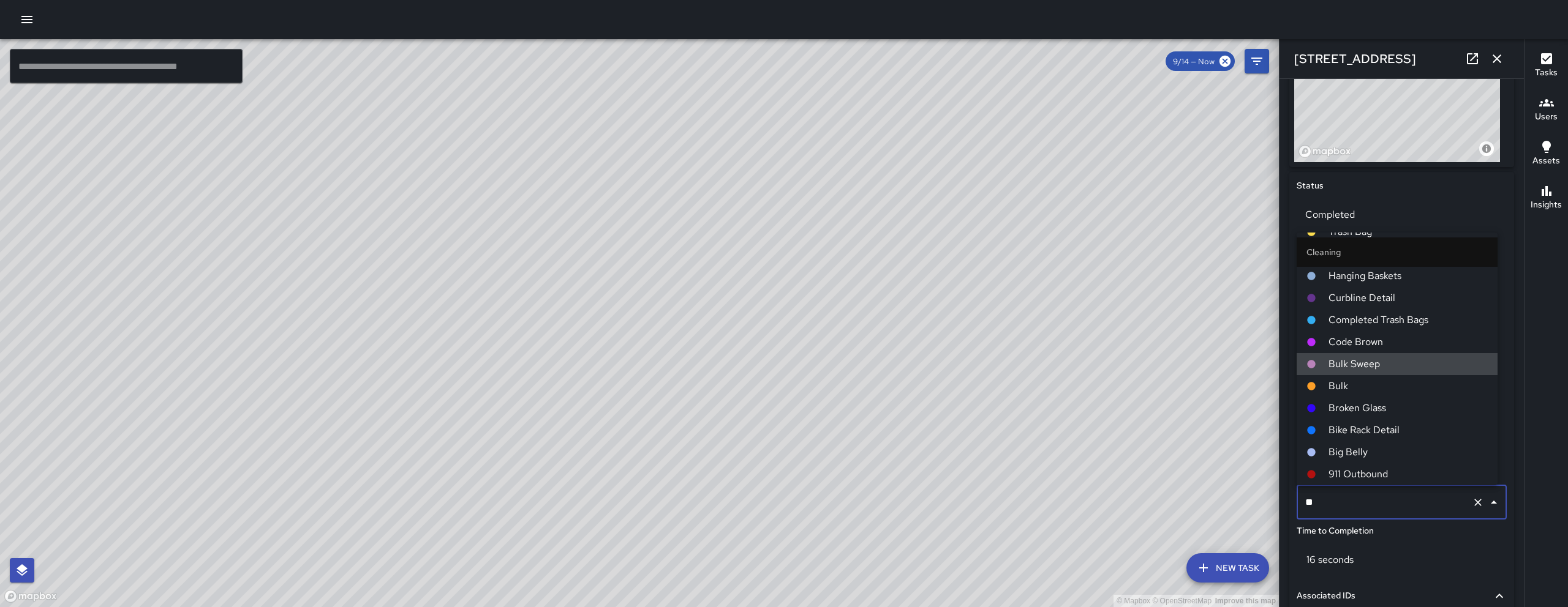
scroll to position [0, 0]
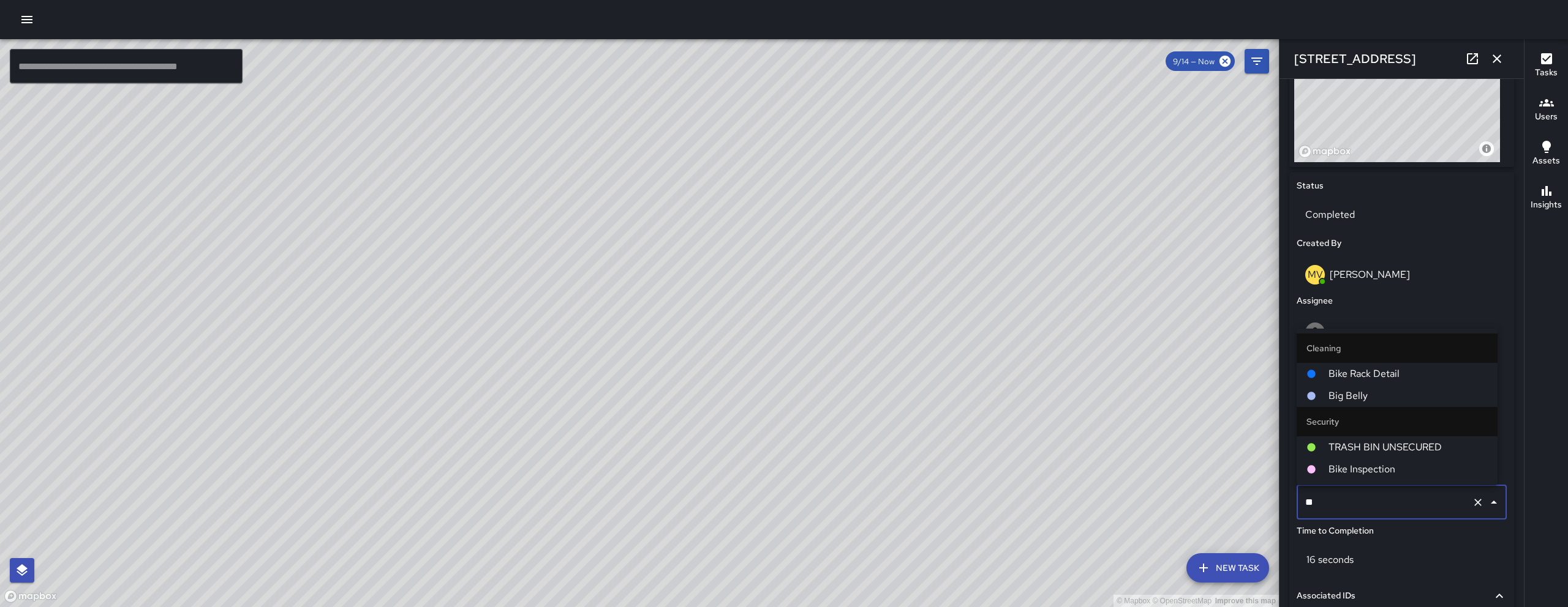
type input "***"
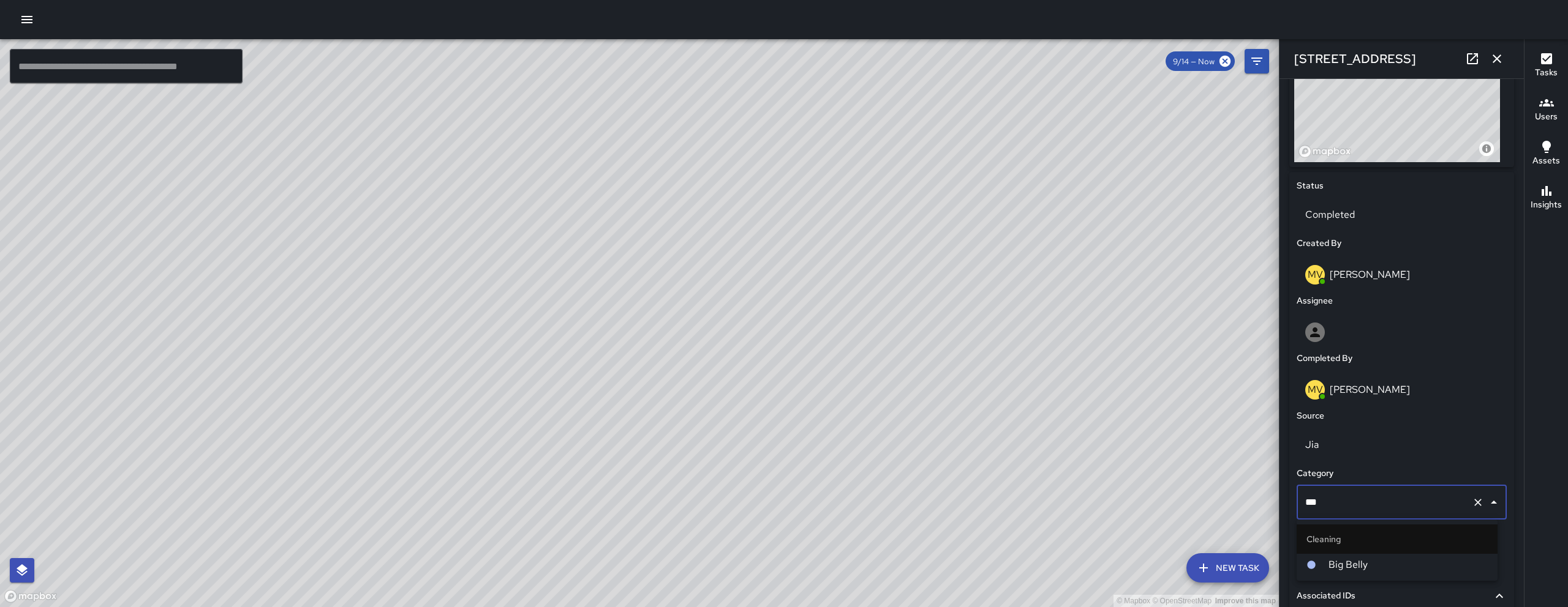
click at [1395, 571] on span "Big Belly" at bounding box center [1407, 565] width 159 height 15
click at [1504, 57] on button "button" at bounding box center [1497, 58] width 24 height 24
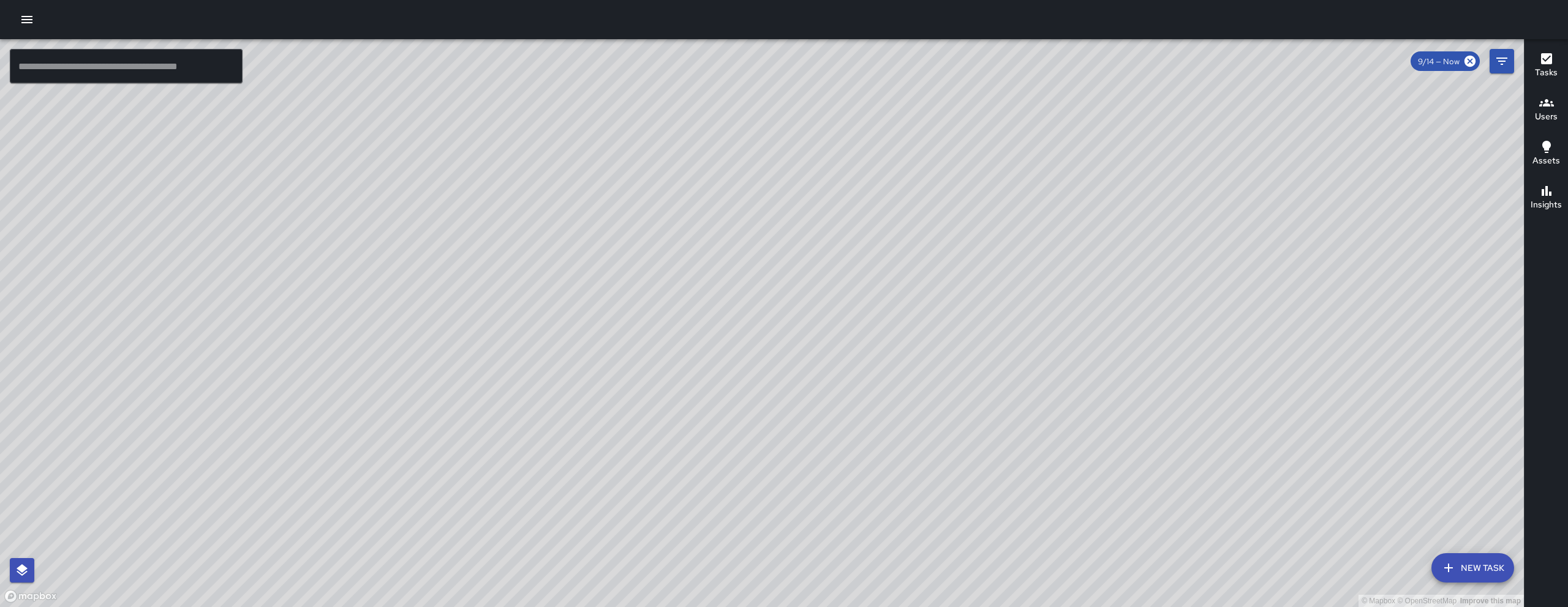
click at [1020, 470] on div "© Mapbox © OpenStreetMap Improve this map" at bounding box center [762, 323] width 1524 height 568
drag, startPoint x: 1041, startPoint y: 506, endPoint x: 959, endPoint y: 308, distance: 214.3
click at [961, 308] on div "© Mapbox © OpenStreetMap Improve this map" at bounding box center [762, 323] width 1524 height 568
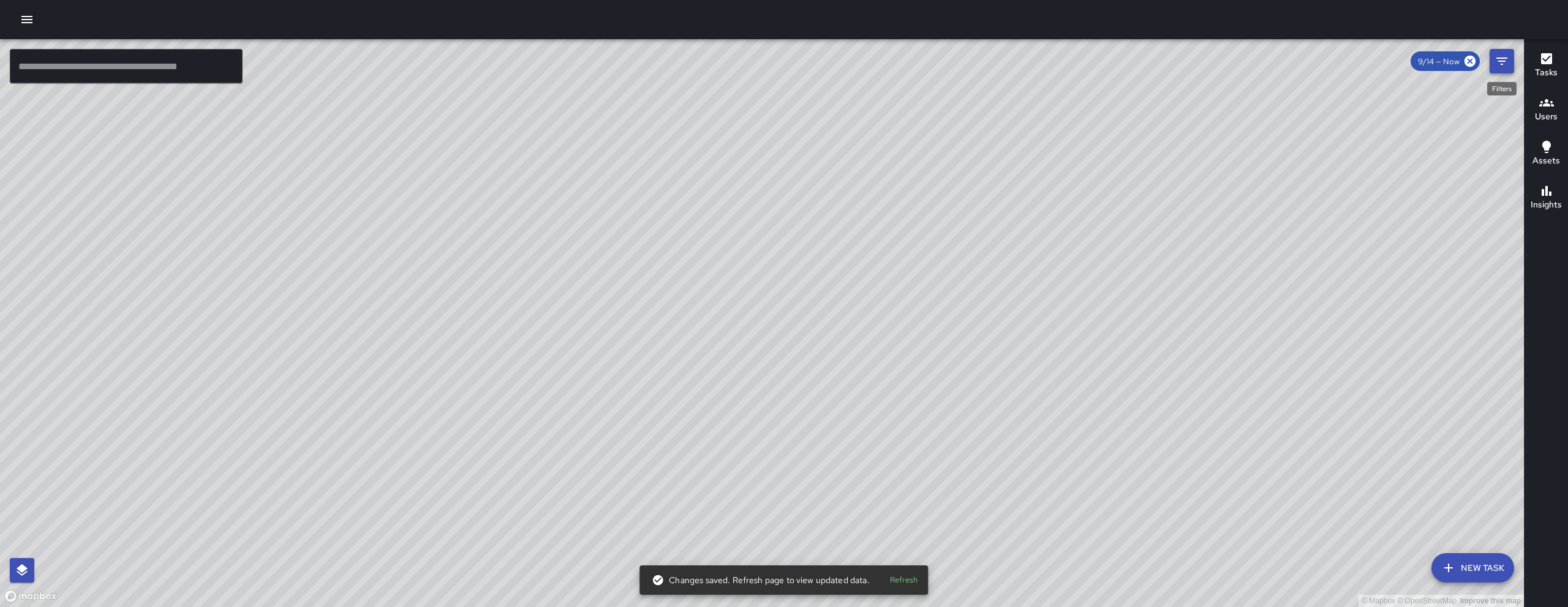
click at [1509, 54] on button "Filters" at bounding box center [1501, 61] width 24 height 24
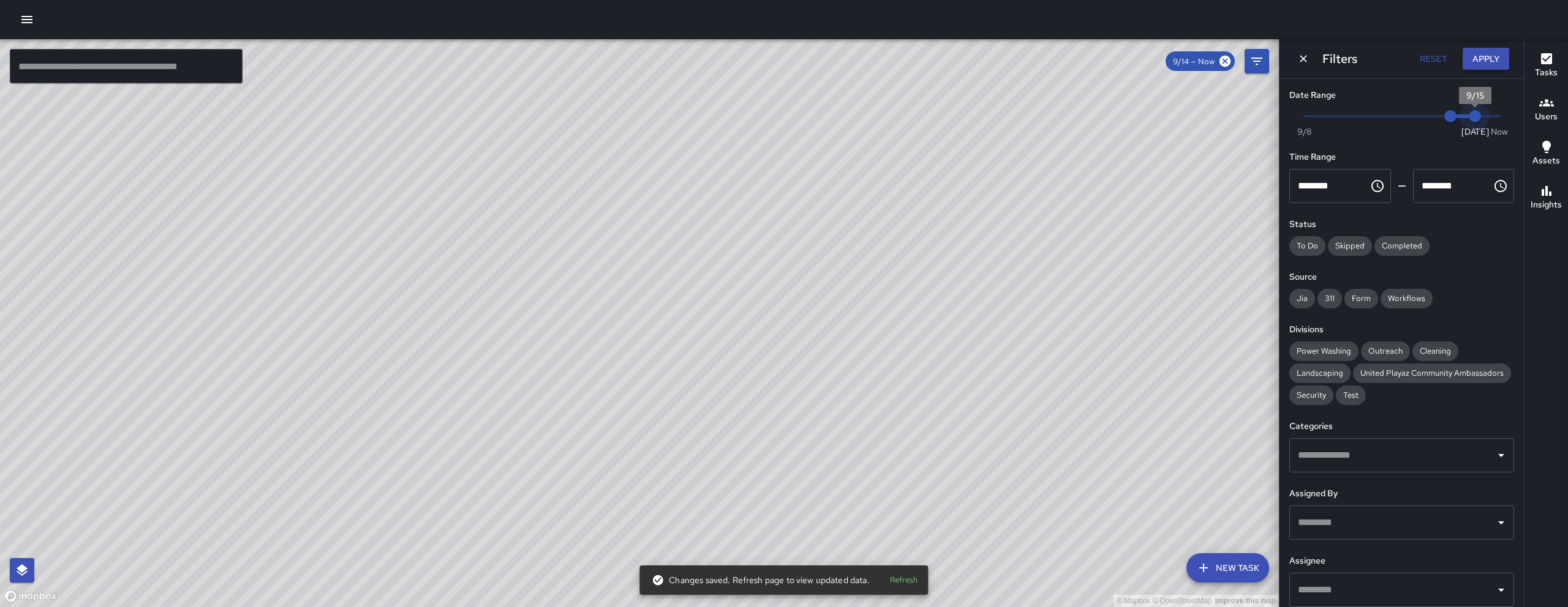
drag, startPoint x: 1467, startPoint y: 122, endPoint x: 1475, endPoint y: 124, distance: 8.2
click at [1474, 124] on span "Now Today 9/8 9/14 9/15" at bounding box center [1401, 116] width 195 height 18
click at [1475, 122] on span "9/15" at bounding box center [1475, 116] width 12 height 12
type input "*"
drag, startPoint x: 1468, startPoint y: 119, endPoint x: 1538, endPoint y: 118, distance: 70.0
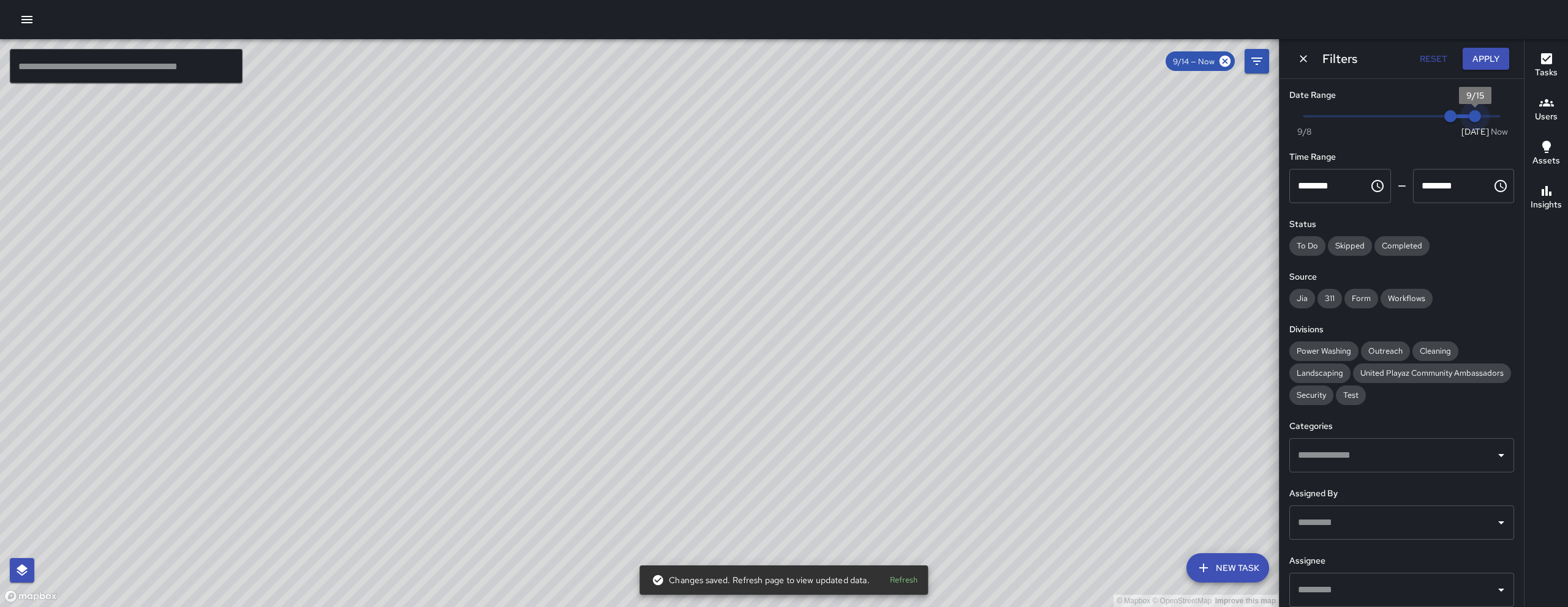
click at [1538, 118] on div "© Mapbox © OpenStreetMap Improve this map ​ New Task 9/14 — Now Map Layers Task…" at bounding box center [784, 323] width 1568 height 568
drag, startPoint x: 1451, startPoint y: 116, endPoint x: 1475, endPoint y: 116, distance: 24.0
click at [1476, 116] on span "9/15" at bounding box center [1475, 116] width 12 height 12
click at [1304, 64] on icon "Dismiss" at bounding box center [1303, 58] width 12 height 12
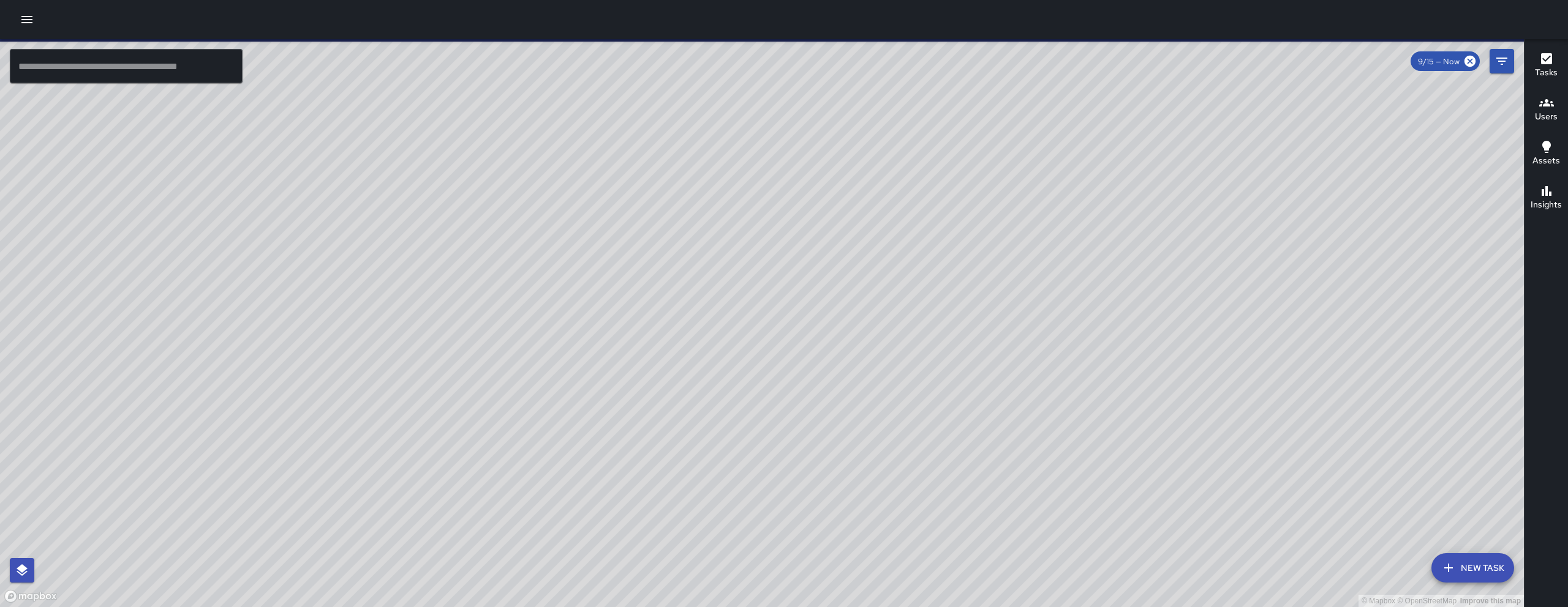
drag, startPoint x: 937, startPoint y: 350, endPoint x: 823, endPoint y: 349, distance: 114.0
click at [823, 349] on div "© Mapbox © OpenStreetMap Improve this map" at bounding box center [762, 323] width 1524 height 568
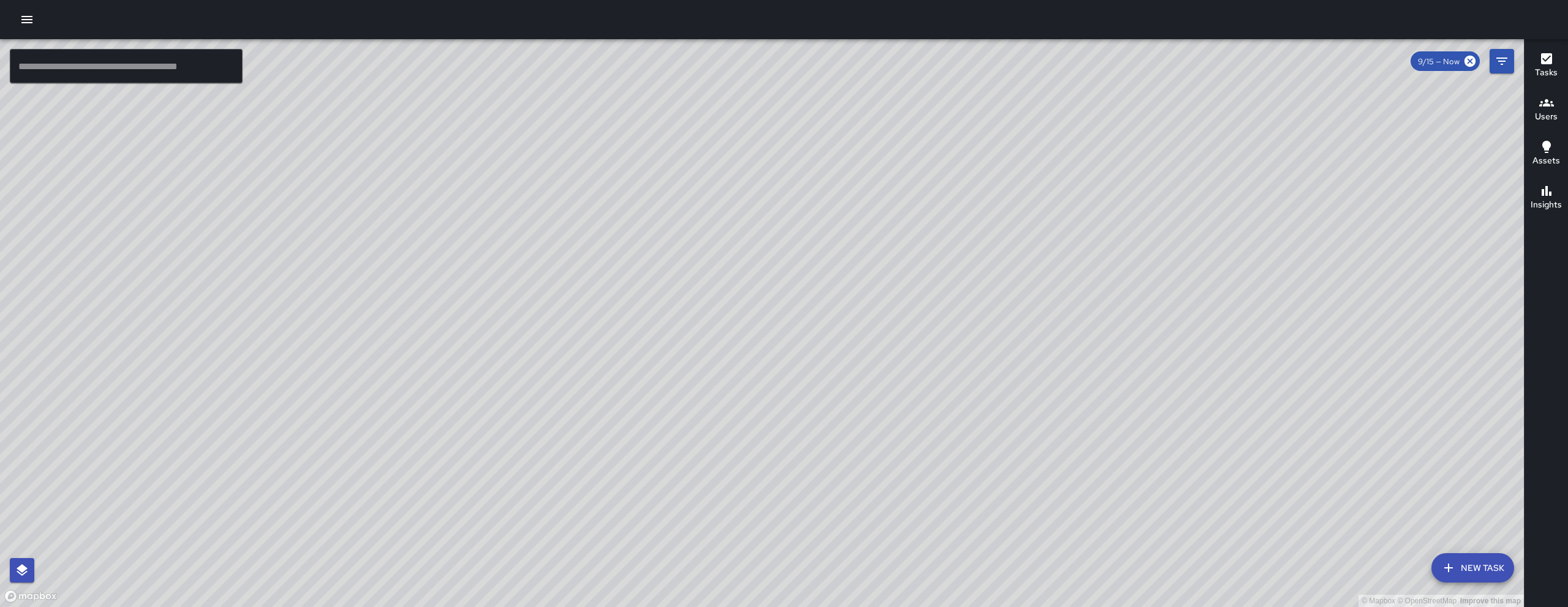
drag, startPoint x: 1027, startPoint y: 458, endPoint x: 868, endPoint y: 534, distance: 176.2
click at [868, 534] on div "© Mapbox © OpenStreetMap Improve this map" at bounding box center [762, 323] width 1524 height 568
drag, startPoint x: 963, startPoint y: 514, endPoint x: 884, endPoint y: 461, distance: 95.1
click at [896, 463] on div "© Mapbox © OpenStreetMap Improve this map" at bounding box center [762, 323] width 1524 height 568
drag, startPoint x: 834, startPoint y: 398, endPoint x: 736, endPoint y: 360, distance: 105.1
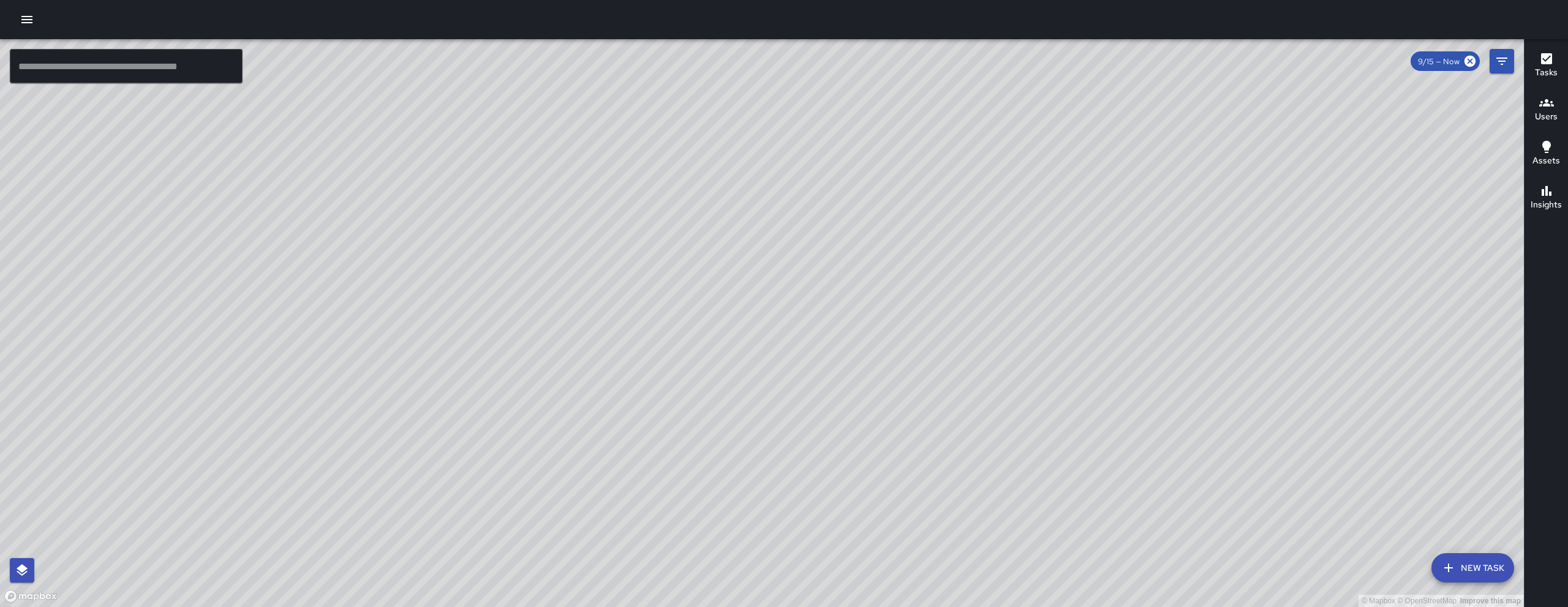
click at [736, 360] on div "© Mapbox © OpenStreetMap Improve this map" at bounding box center [762, 323] width 1524 height 568
click at [736, 359] on div "© Mapbox © OpenStreetMap Improve this map" at bounding box center [762, 323] width 1524 height 568
drag, startPoint x: 734, startPoint y: 359, endPoint x: 739, endPoint y: 384, distance: 25.5
click at [739, 384] on div "© Mapbox © OpenStreetMap Improve this map" at bounding box center [762, 323] width 1524 height 568
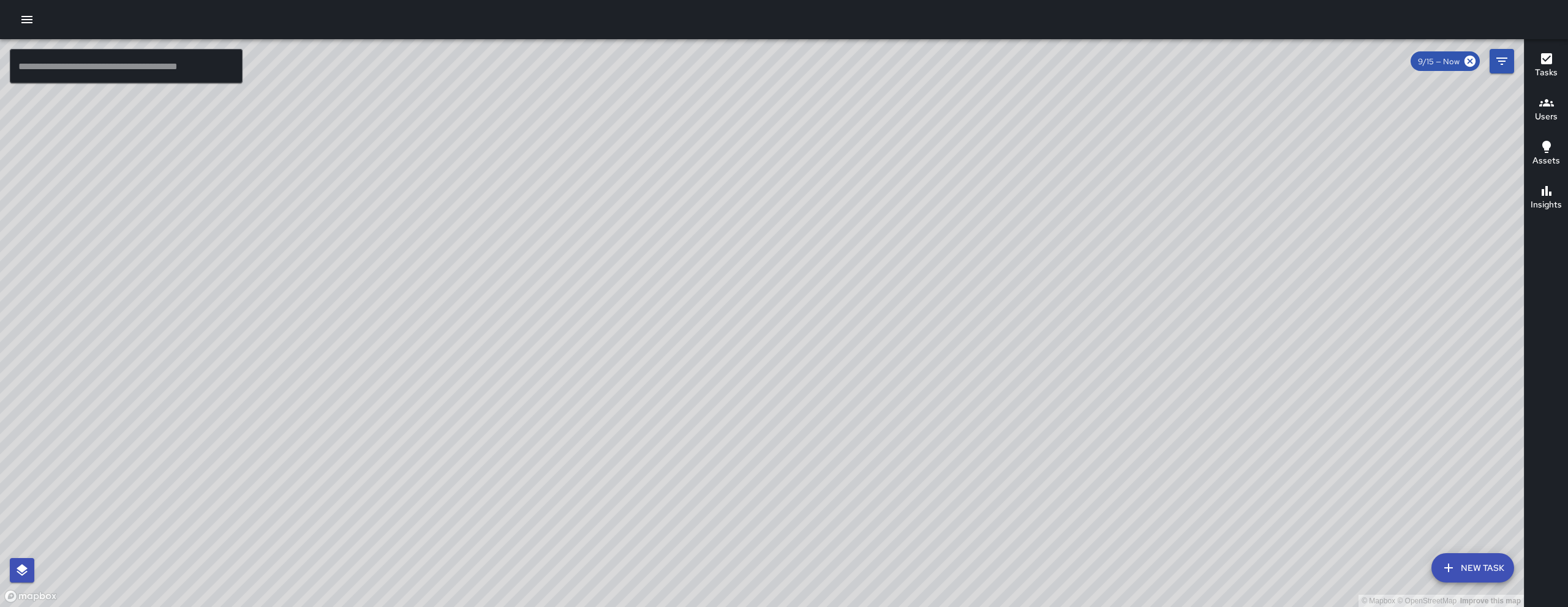
click at [739, 384] on div "© Mapbox © OpenStreetMap Improve this map" at bounding box center [762, 323] width 1524 height 568
drag, startPoint x: 717, startPoint y: 210, endPoint x: 758, endPoint y: 297, distance: 96.2
click at [758, 297] on div "© Mapbox © OpenStreetMap Improve this map" at bounding box center [762, 323] width 1524 height 568
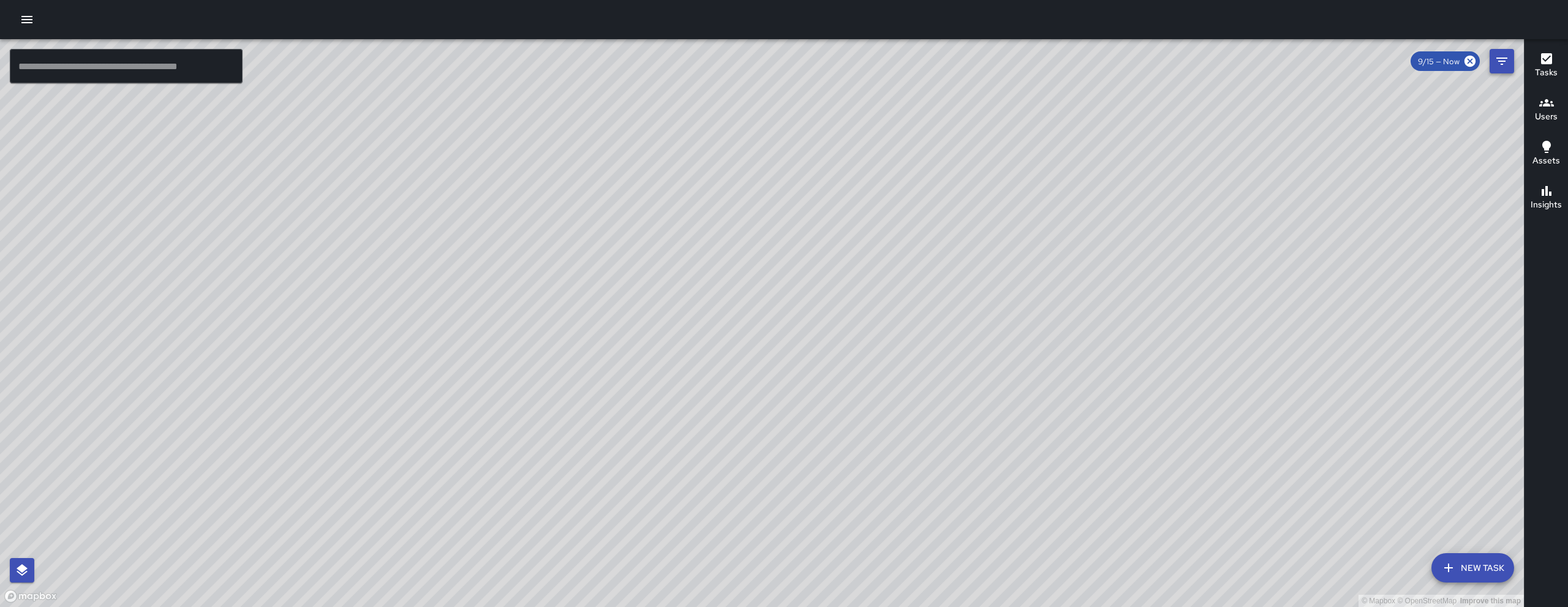
click at [1499, 71] on button "Filters" at bounding box center [1501, 61] width 24 height 24
click at [1499, 71] on div "© Mapbox © OpenStreetMap Improve this map" at bounding box center [762, 323] width 1524 height 568
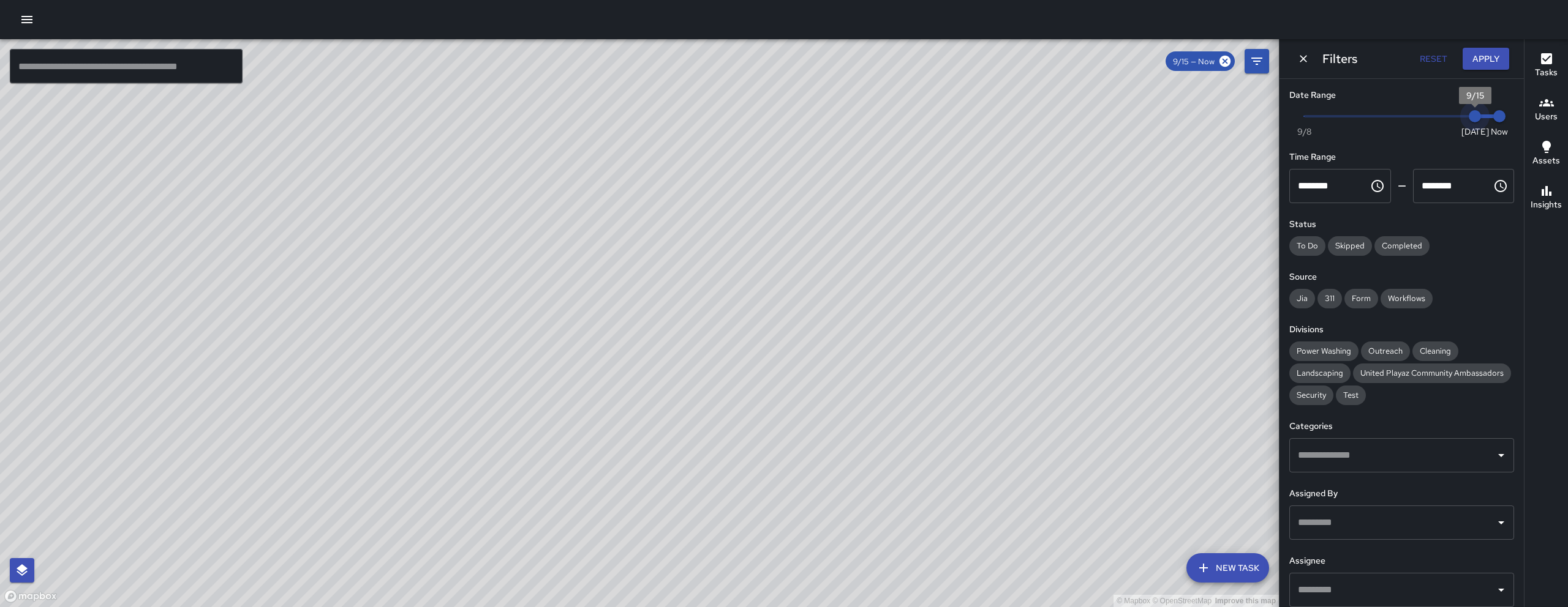
type input "*"
drag, startPoint x: 1466, startPoint y: 116, endPoint x: 1452, endPoint y: 122, distance: 15.2
click at [1452, 122] on span "9/14" at bounding box center [1450, 116] width 12 height 12
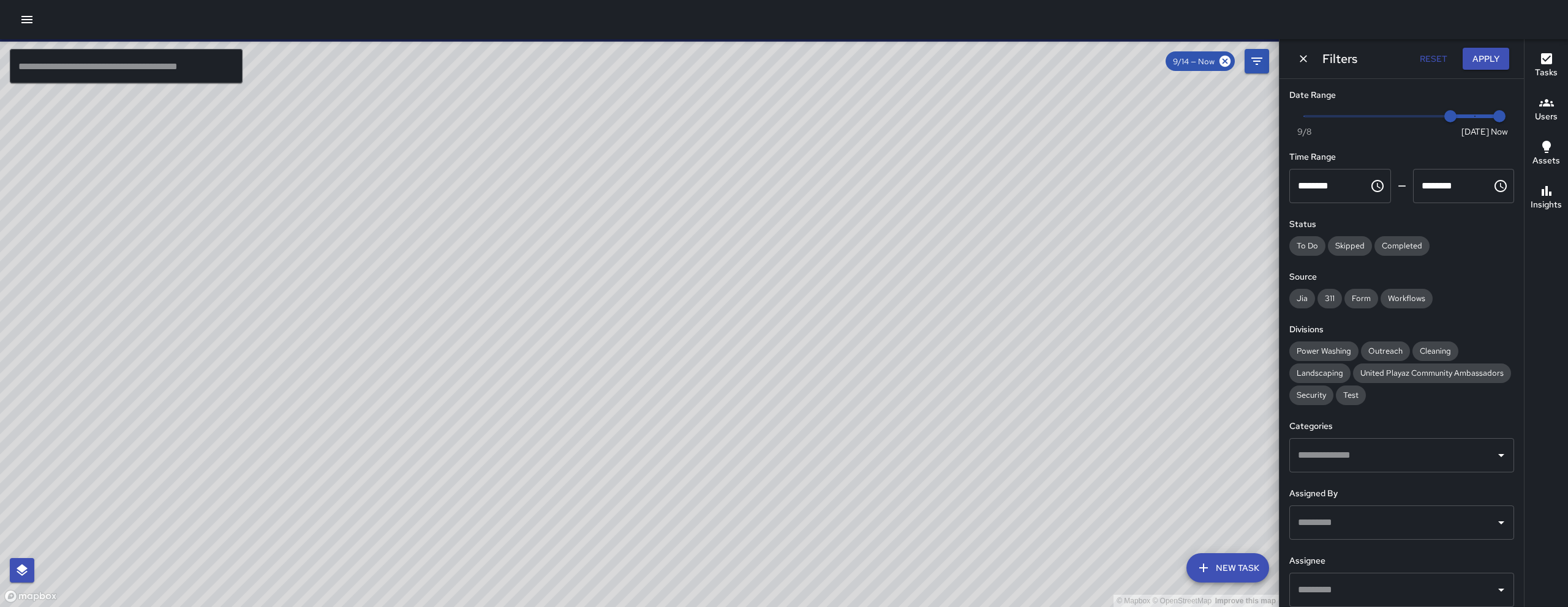
drag, startPoint x: 661, startPoint y: 259, endPoint x: 564, endPoint y: 350, distance: 133.0
click at [564, 350] on div "© Mapbox © OpenStreetMap Improve this map" at bounding box center [639, 323] width 1278 height 568
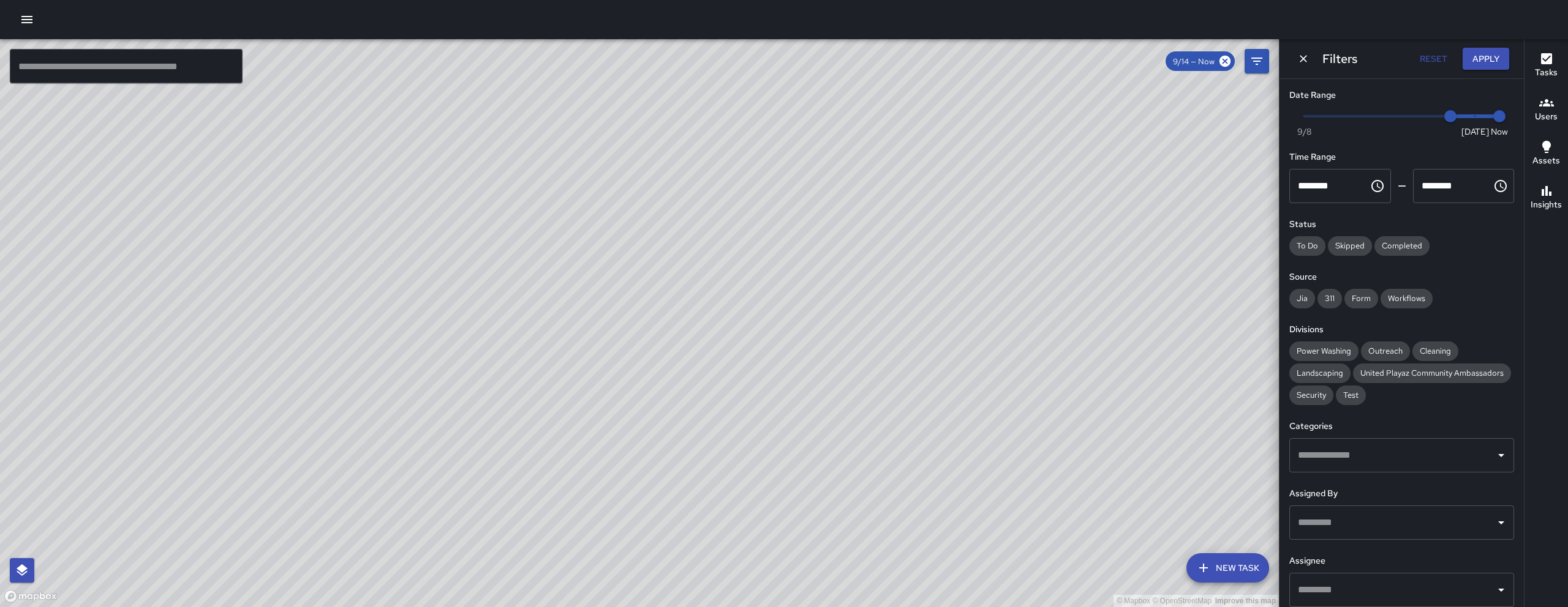
click at [737, 410] on div "© Mapbox © OpenStreetMap Improve this map DS Daniel Sterling 1015 Folsom Street…" at bounding box center [639, 323] width 1278 height 568
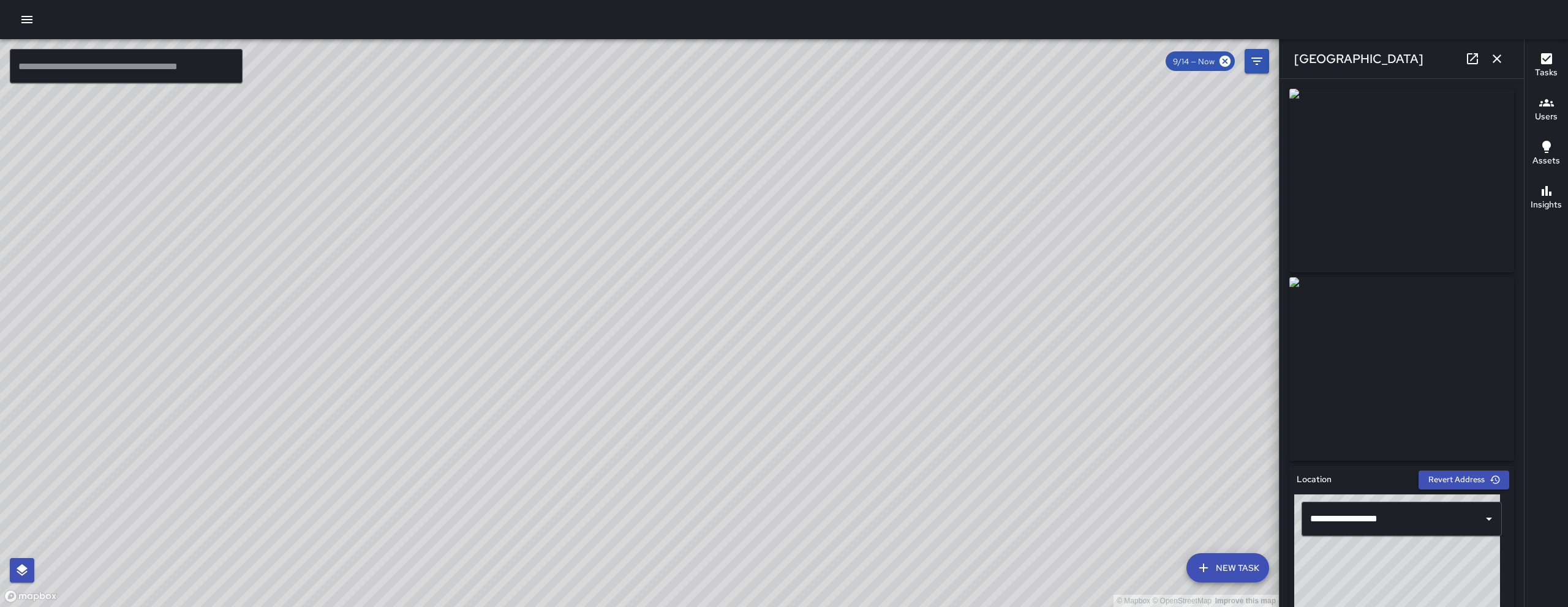
click at [937, 340] on div "© Mapbox © OpenStreetMap Improve this map" at bounding box center [639, 323] width 1278 height 568
drag, startPoint x: 890, startPoint y: 449, endPoint x: 746, endPoint y: 383, distance: 158.4
click at [820, 378] on div "© Mapbox © OpenStreetMap Improve this map" at bounding box center [639, 323] width 1278 height 568
click at [1496, 61] on icon "button" at bounding box center [1497, 59] width 15 height 15
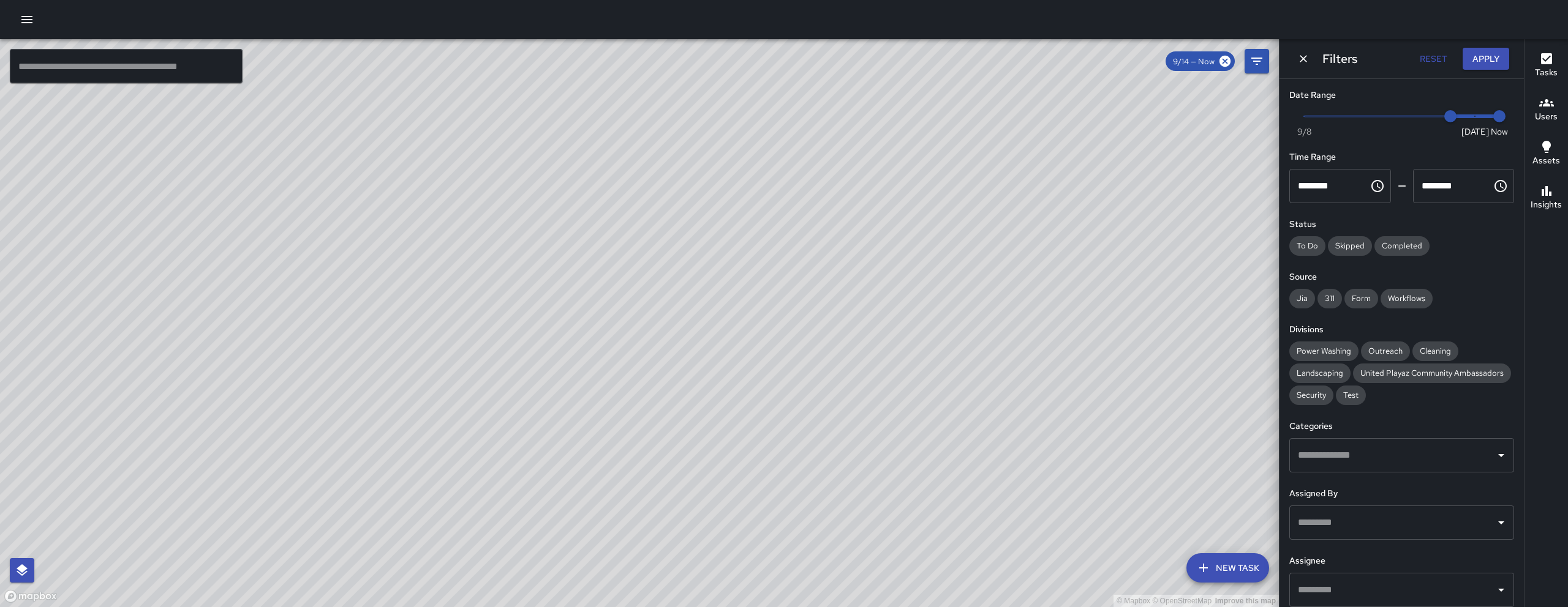
click at [1304, 60] on icon "Dismiss" at bounding box center [1303, 58] width 12 height 12
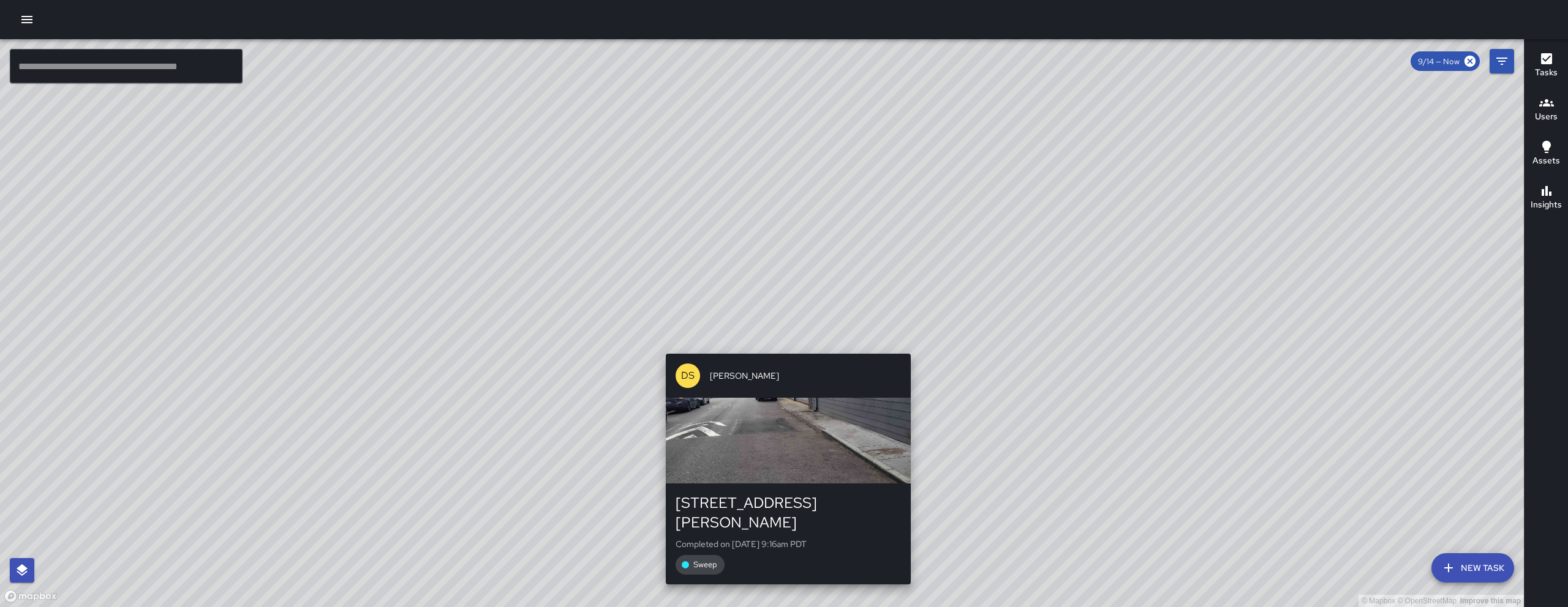
click at [790, 352] on div "DS Daniel Sterling 155 Harriet Street Completed on 9/14/2025, 9:16am PDT Sweep" at bounding box center [788, 469] width 255 height 240
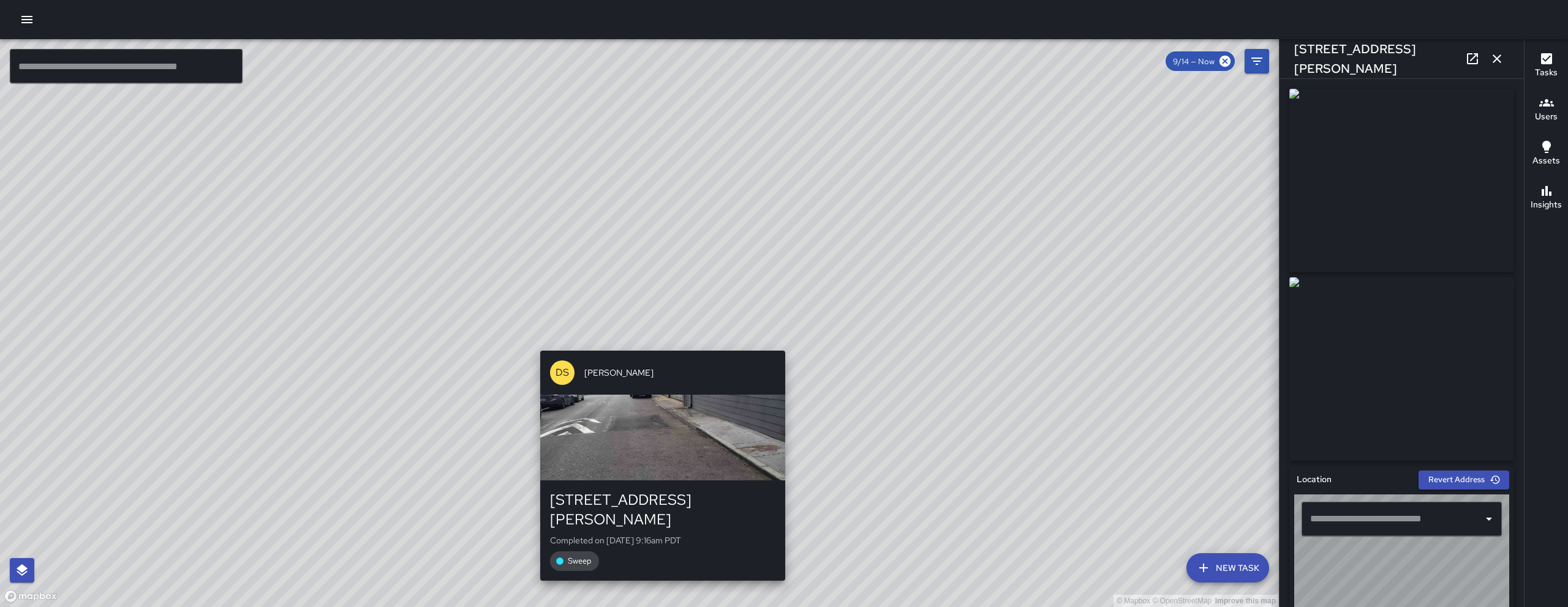
type input "**********"
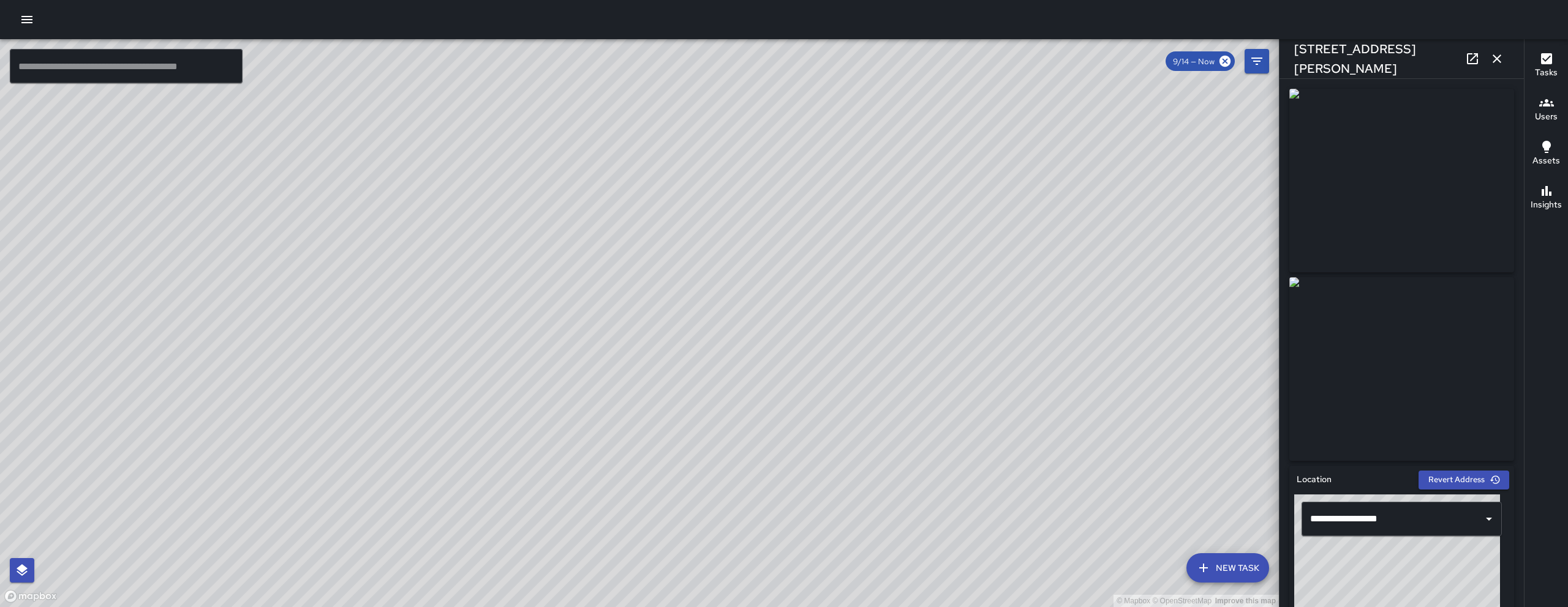
click at [711, 366] on div "© Mapbox © OpenStreetMap Improve this map" at bounding box center [639, 323] width 1278 height 568
drag, startPoint x: 713, startPoint y: 363, endPoint x: 792, endPoint y: 308, distance: 96.3
click at [792, 308] on div "© Mapbox © OpenStreetMap Improve this map" at bounding box center [639, 323] width 1278 height 568
click at [686, 306] on div "© Mapbox © OpenStreetMap Improve this map SK SEAN KELLEY 160 10th Street Comple…" at bounding box center [639, 323] width 1278 height 568
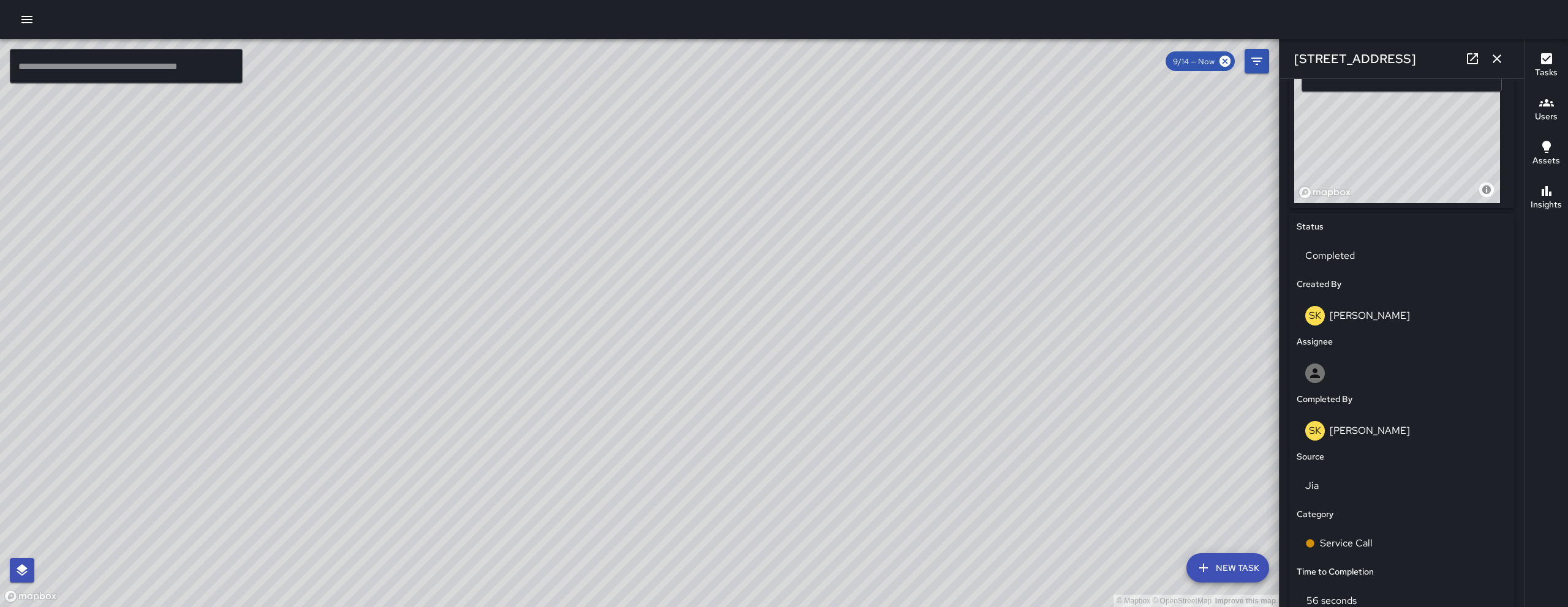
scroll to position [251, 0]
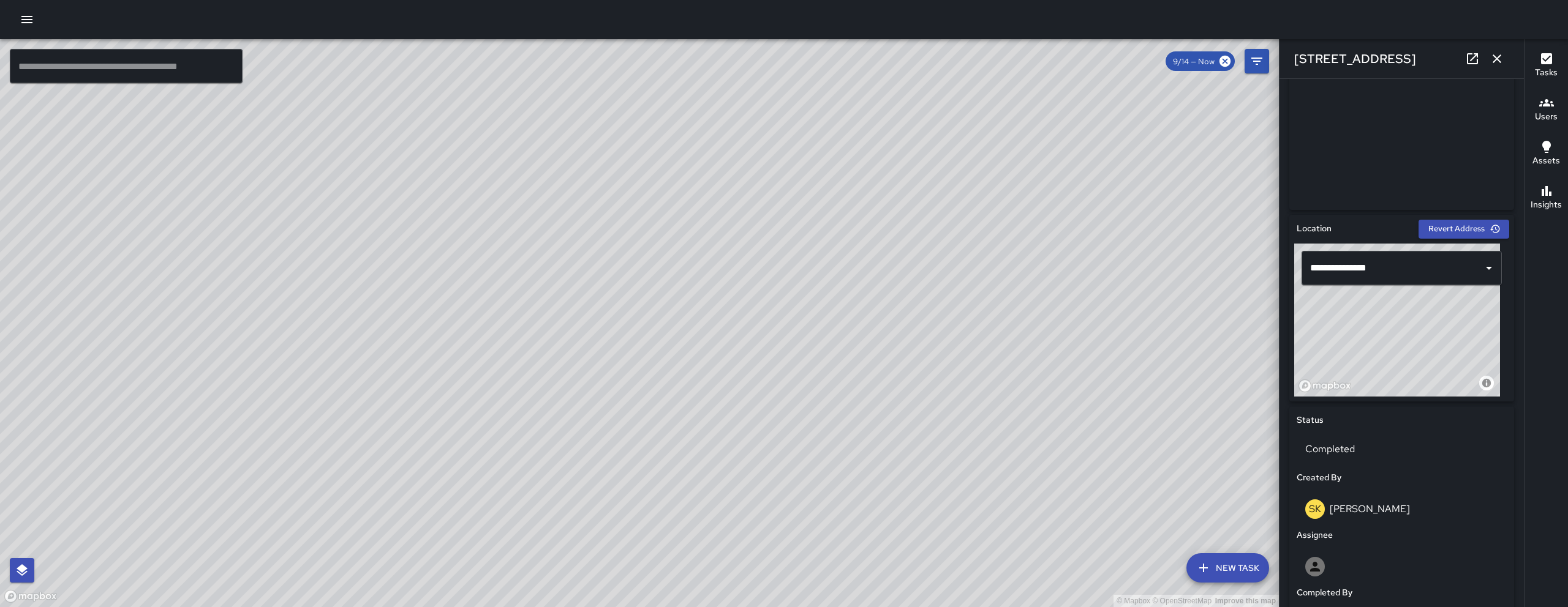
click at [1483, 56] on link at bounding box center [1472, 58] width 24 height 24
drag, startPoint x: 1124, startPoint y: 232, endPoint x: 937, endPoint y: 213, distance: 188.0
click at [826, 311] on div "© Mapbox © OpenStreetMap Improve this map" at bounding box center [639, 323] width 1278 height 568
drag, startPoint x: 1211, startPoint y: 259, endPoint x: 917, endPoint y: 384, distance: 319.5
click at [917, 384] on div "© Mapbox © OpenStreetMap Improve this map" at bounding box center [639, 323] width 1278 height 568
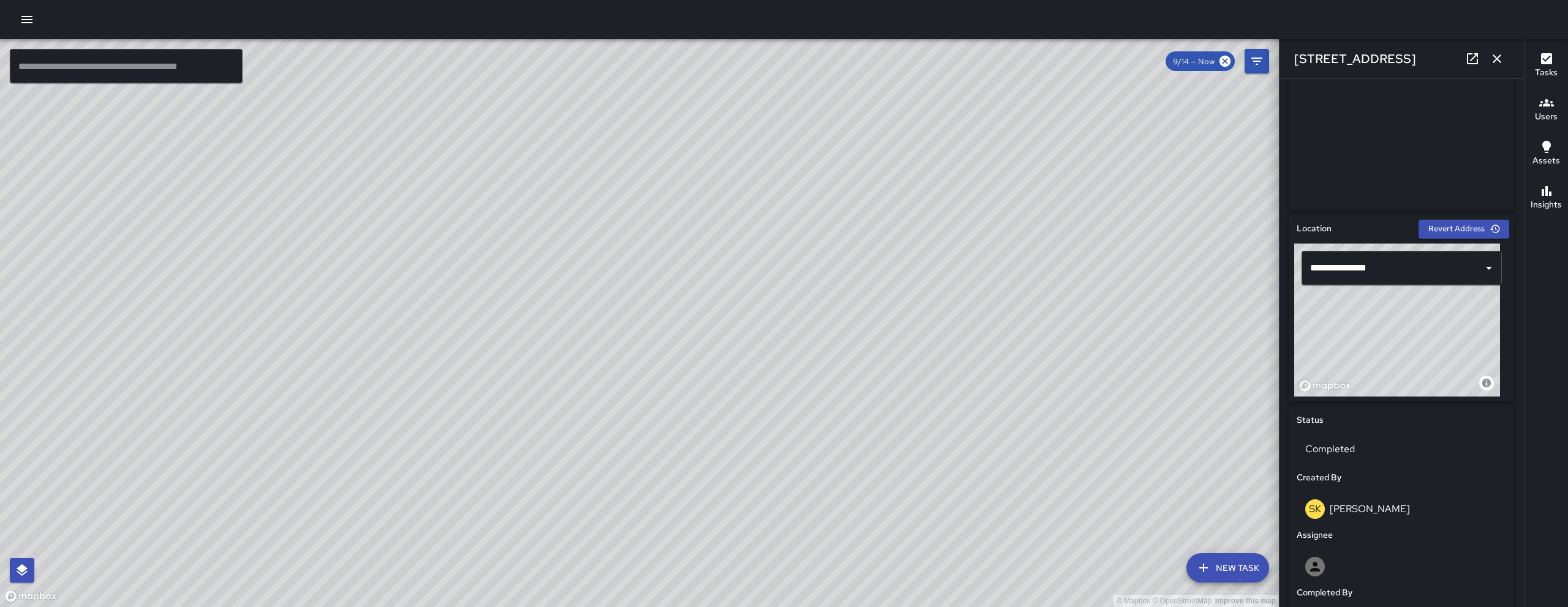
click at [751, 278] on div "© Mapbox © OpenStreetMap Improve this map JB Joe Bankhead 7 Hallam Street Compl…" at bounding box center [639, 323] width 1278 height 568
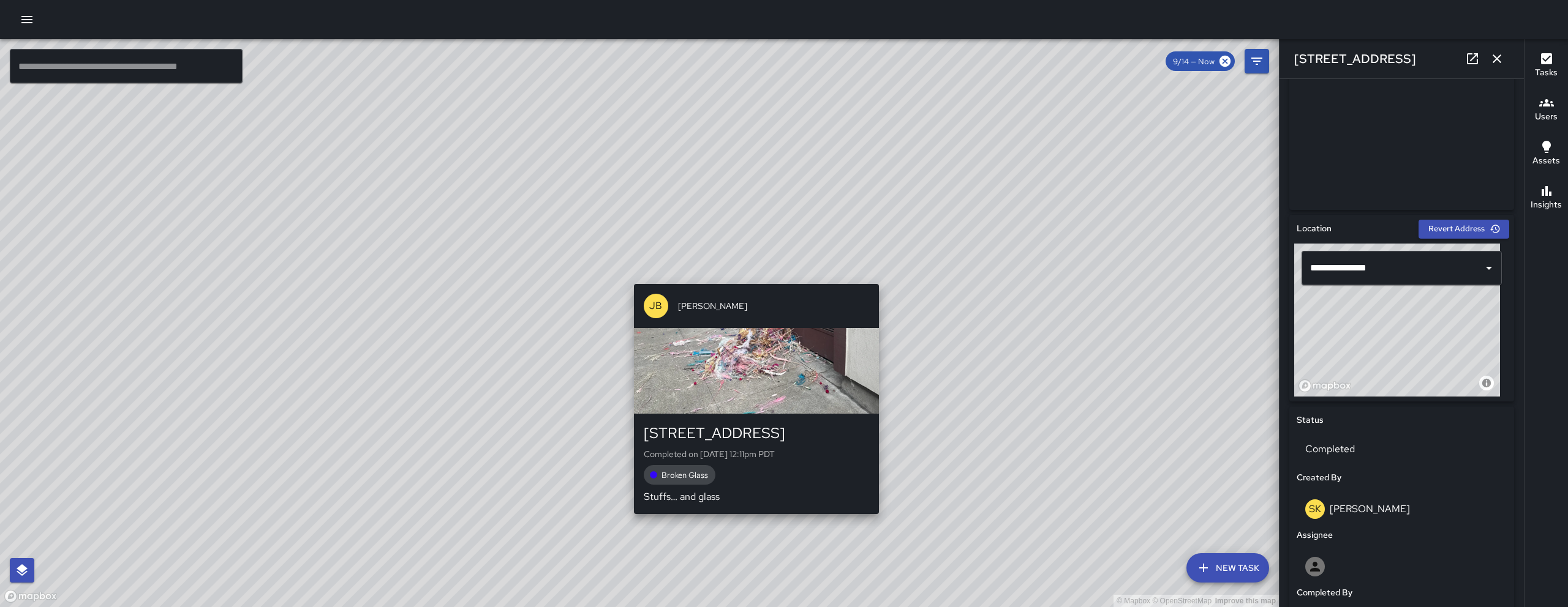
type input "**********"
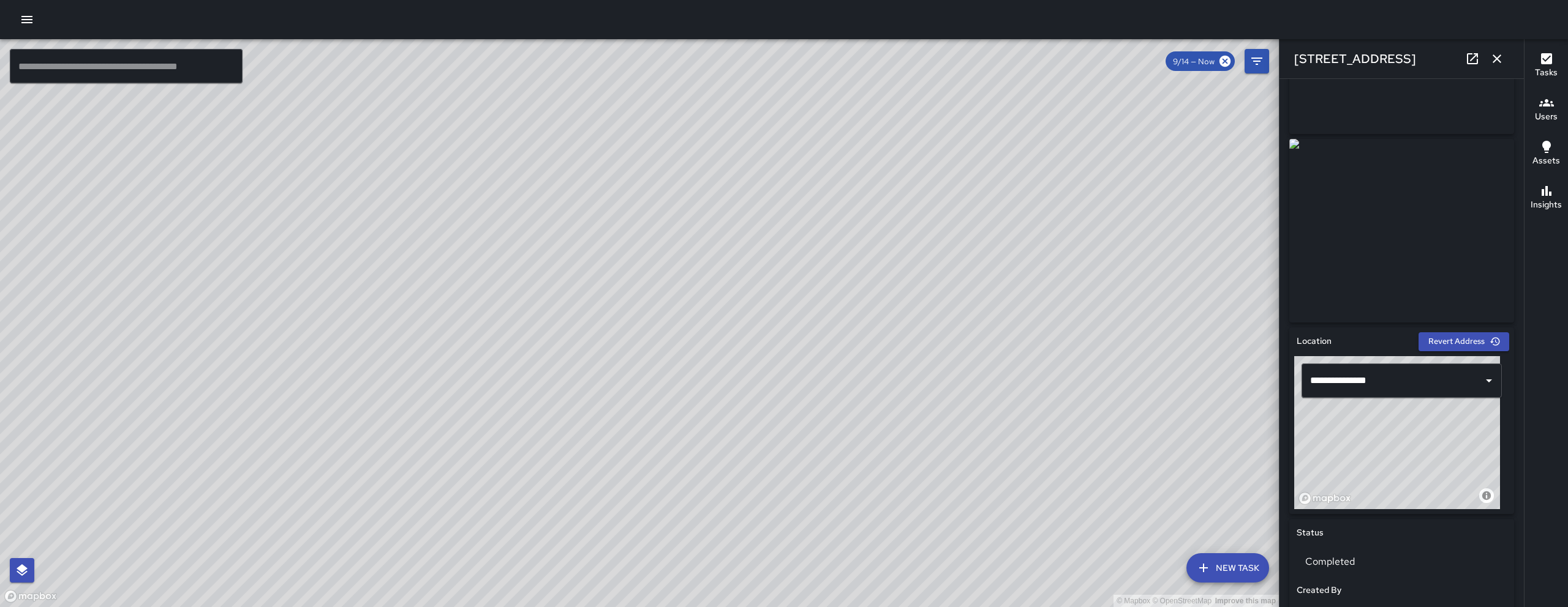
scroll to position [0, 0]
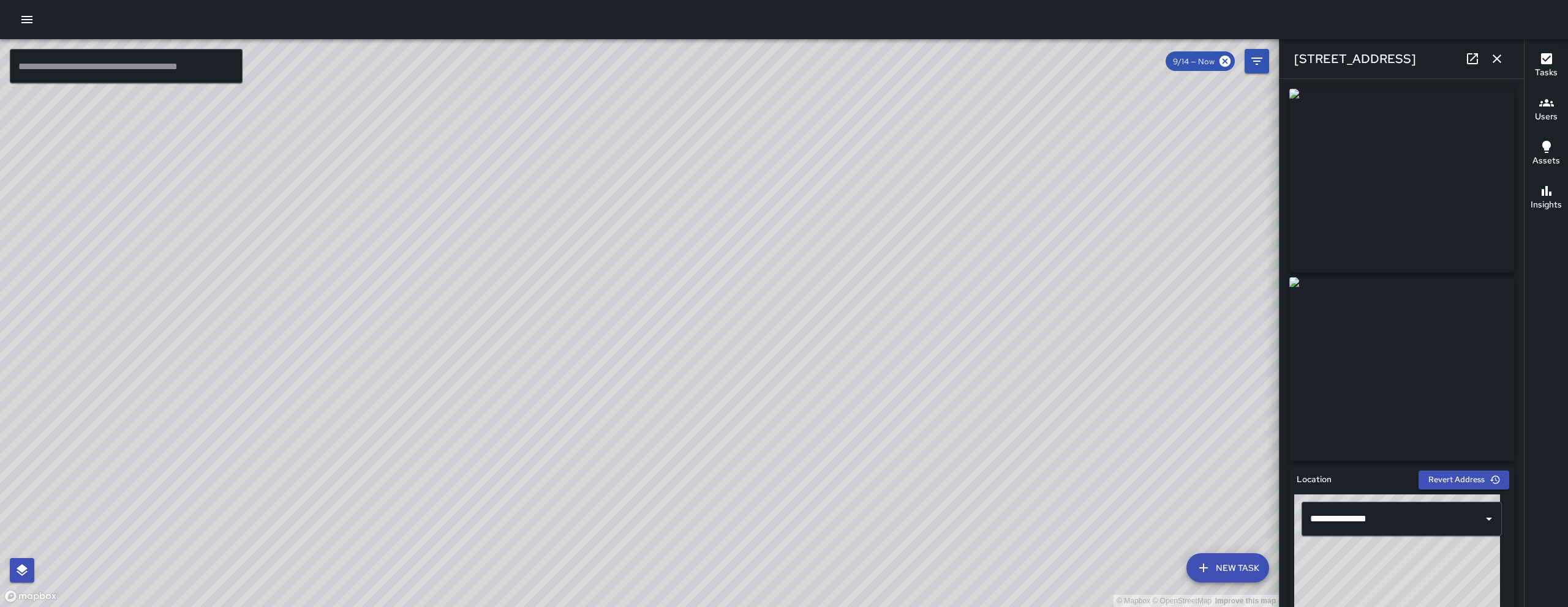
click at [1472, 63] on icon at bounding box center [1472, 58] width 11 height 11
drag, startPoint x: 763, startPoint y: 213, endPoint x: 704, endPoint y: 243, distance: 66.2
click at [716, 301] on div "© Mapbox © OpenStreetMap Improve this map" at bounding box center [639, 323] width 1278 height 568
click at [1491, 65] on icon "button" at bounding box center [1497, 59] width 15 height 15
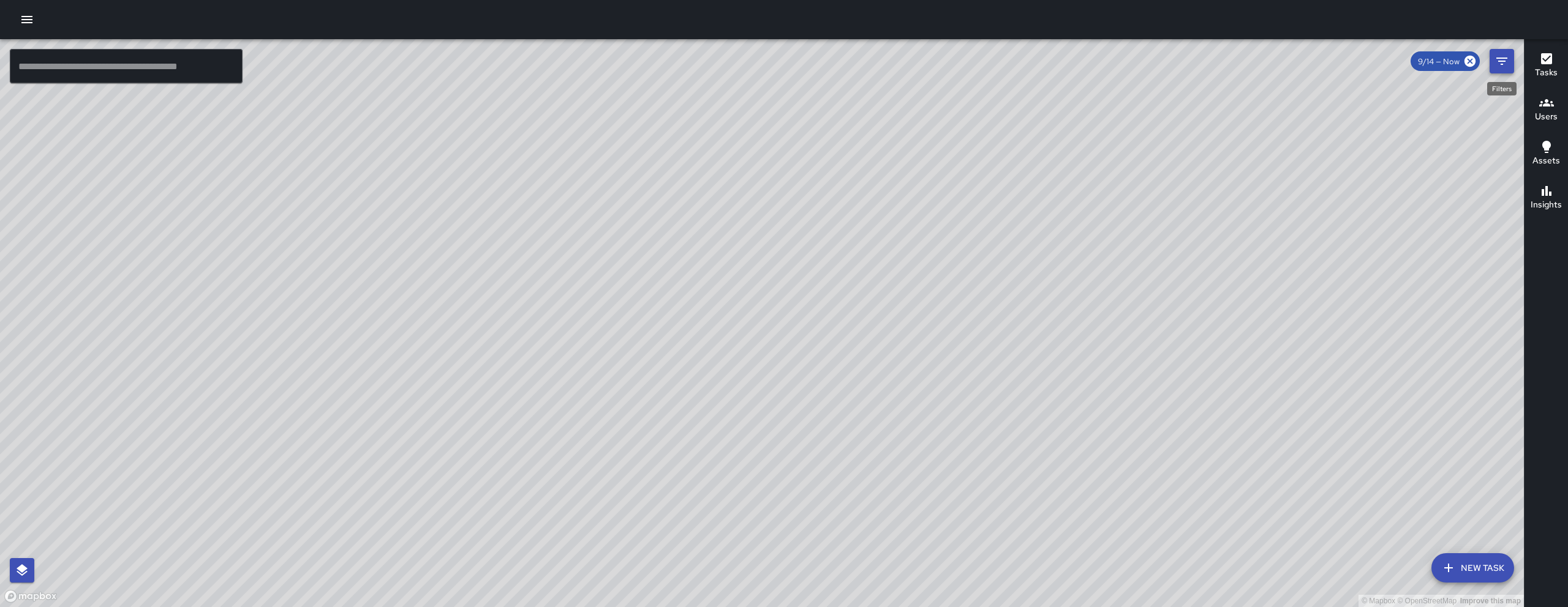
click at [1493, 66] on button "Filters" at bounding box center [1501, 61] width 24 height 24
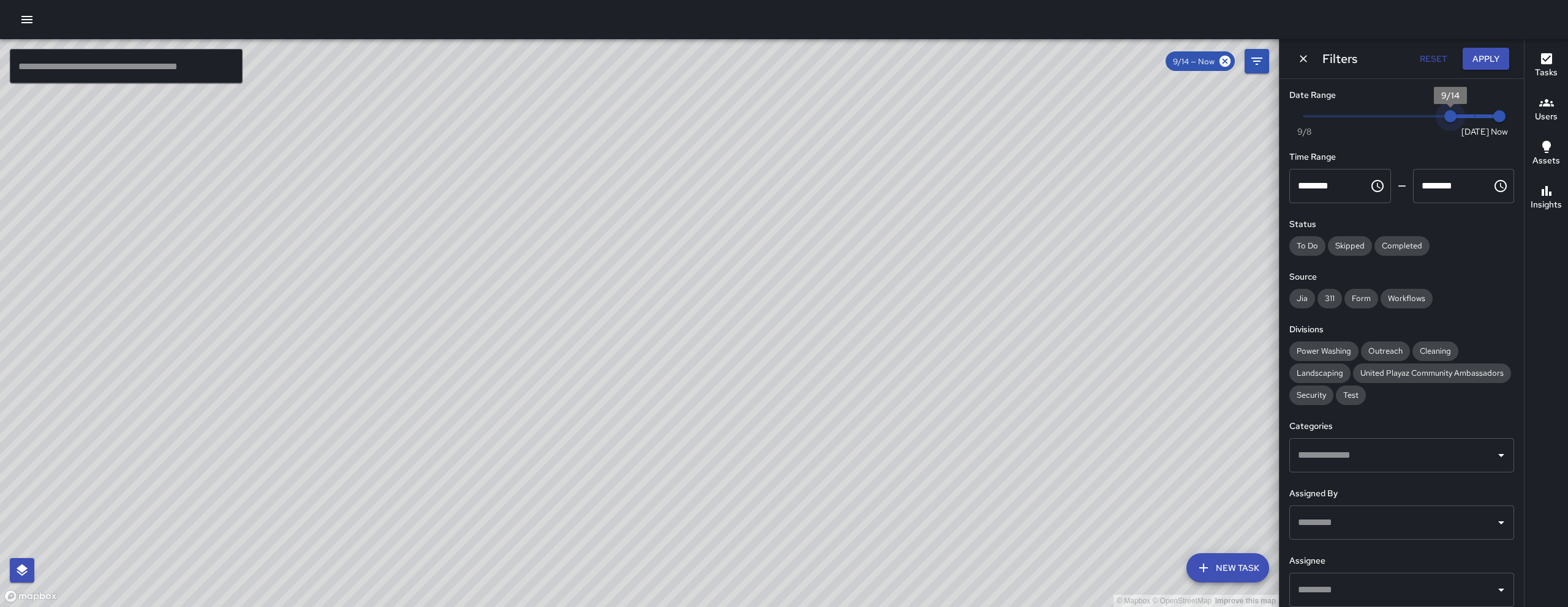
type input "*"
drag, startPoint x: 1446, startPoint y: 116, endPoint x: 1422, endPoint y: 118, distance: 24.1
click at [1422, 118] on span "9/13" at bounding box center [1426, 116] width 12 height 12
click at [1306, 54] on icon "Dismiss" at bounding box center [1303, 58] width 12 height 12
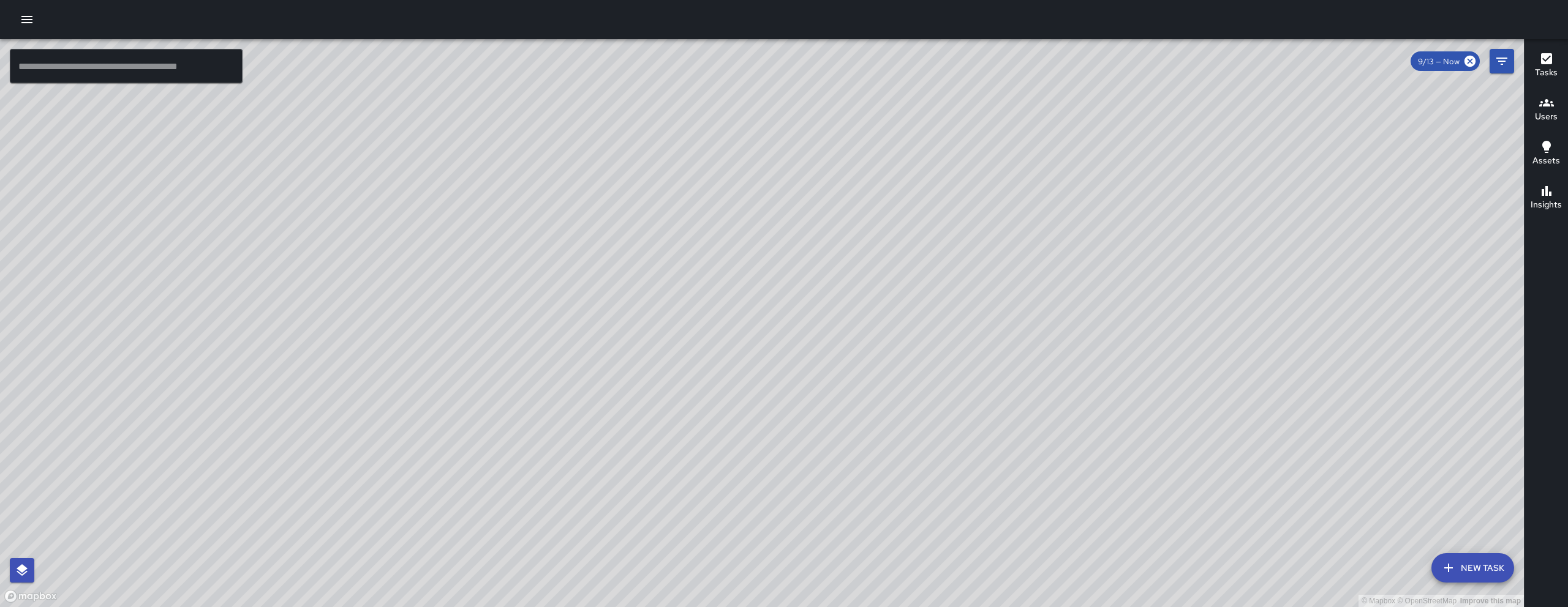
click at [1461, 569] on button "New Task" at bounding box center [1472, 568] width 83 height 30
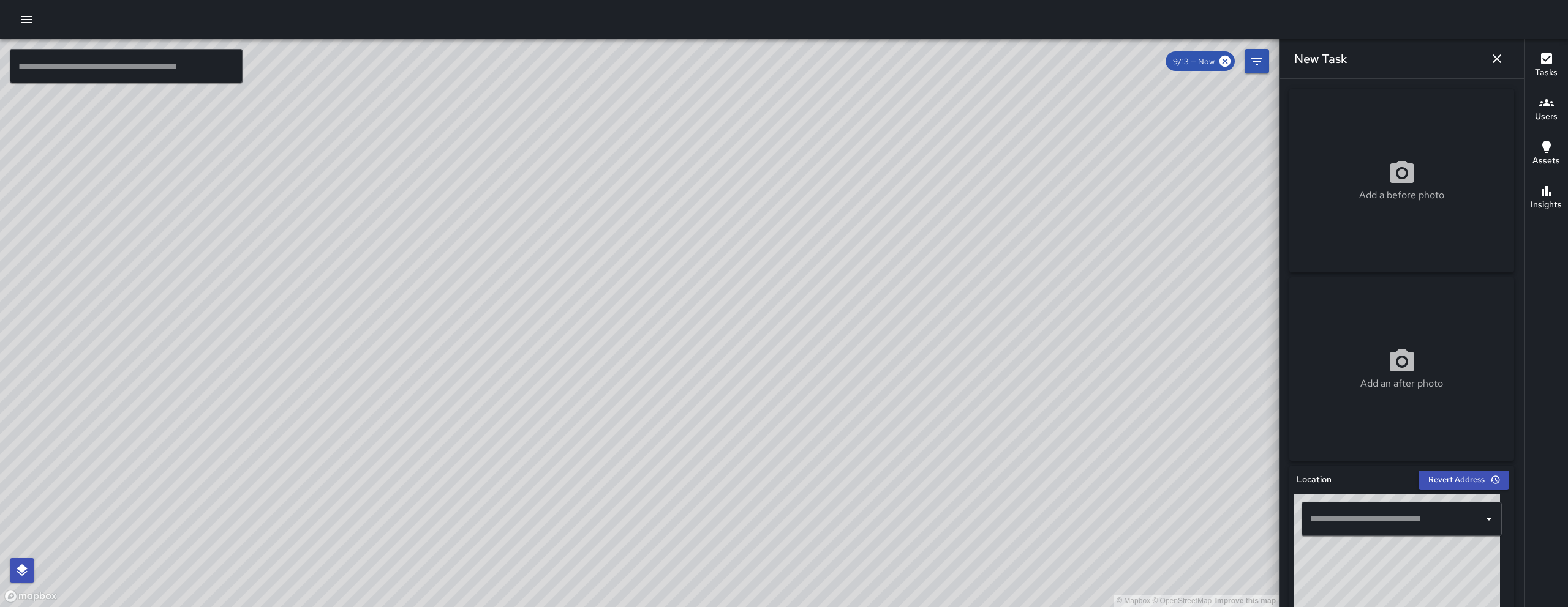
click at [1368, 216] on div "Add a before photo" at bounding box center [1401, 180] width 225 height 183
type input "**********"
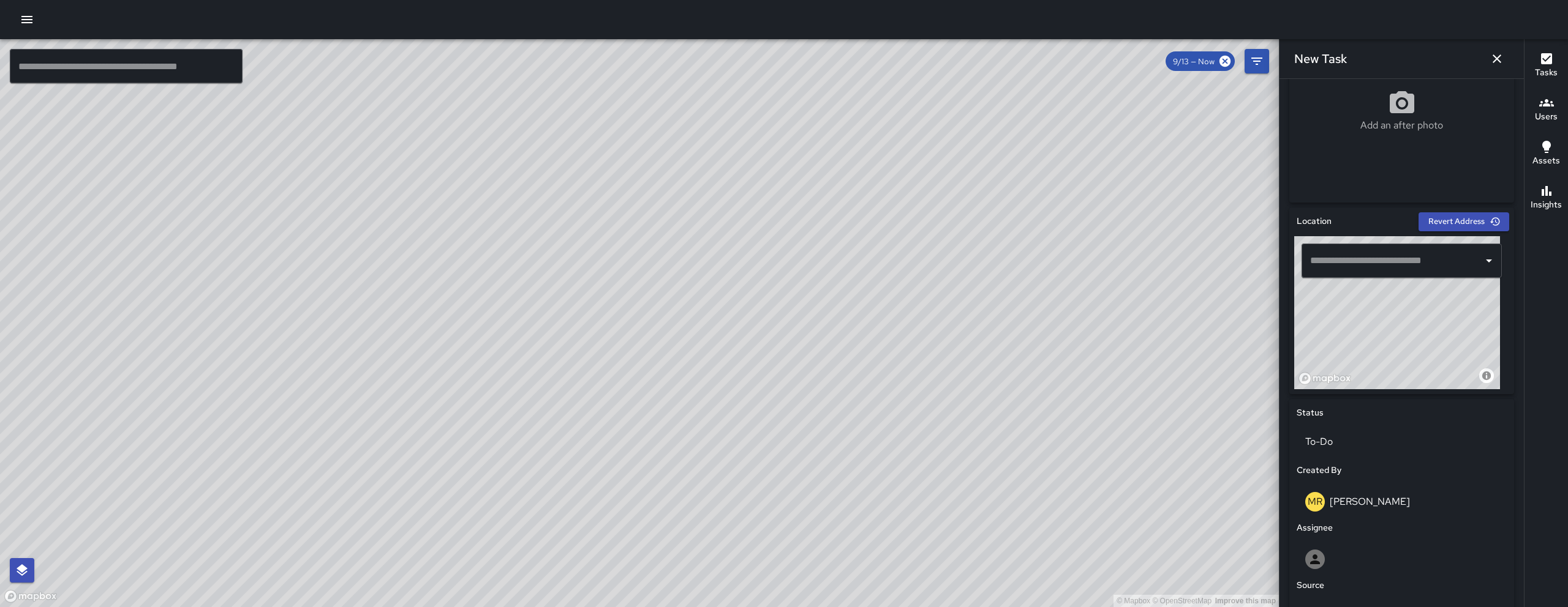
scroll to position [483, 0]
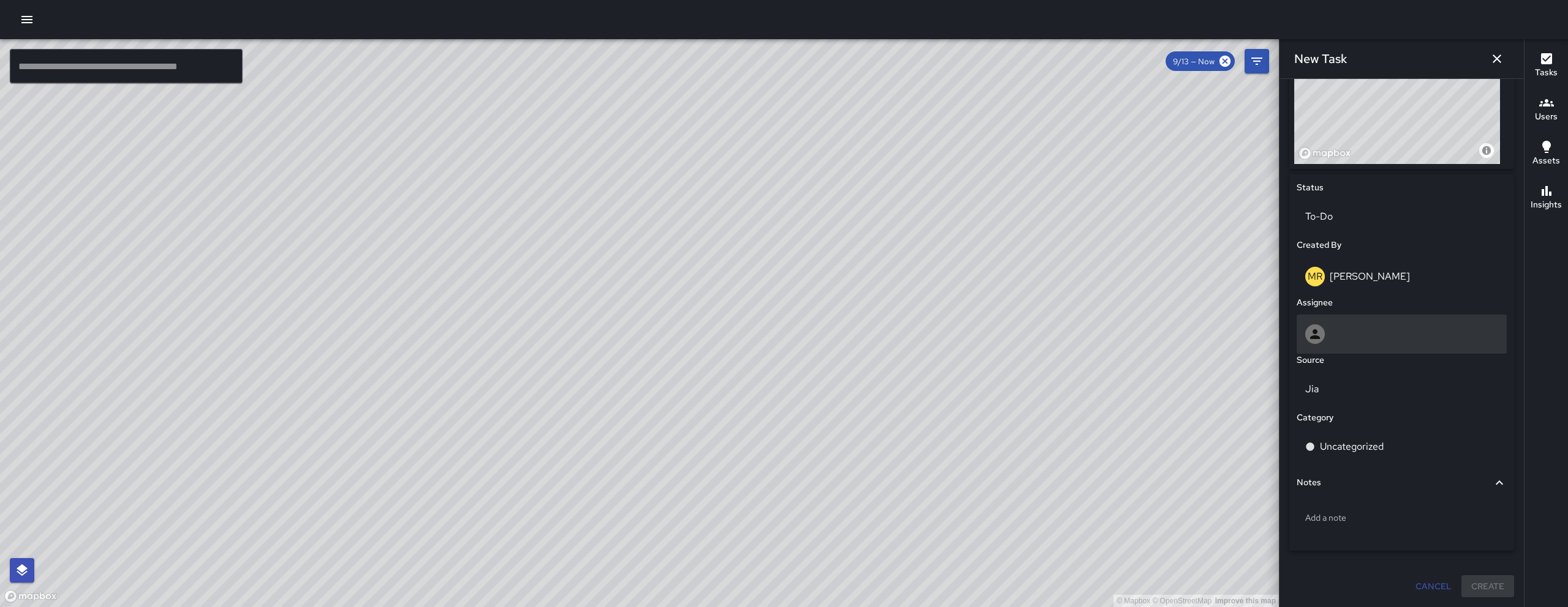
click at [1334, 340] on div at bounding box center [1401, 334] width 193 height 19
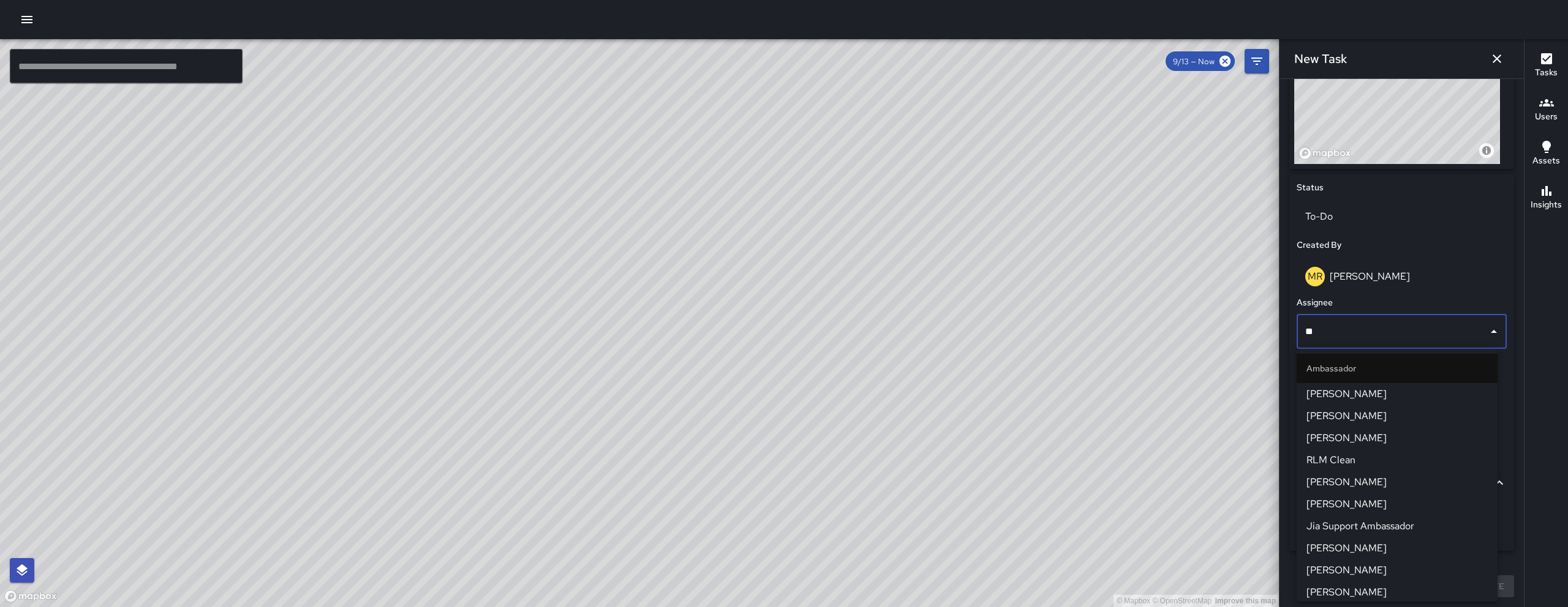
type input "***"
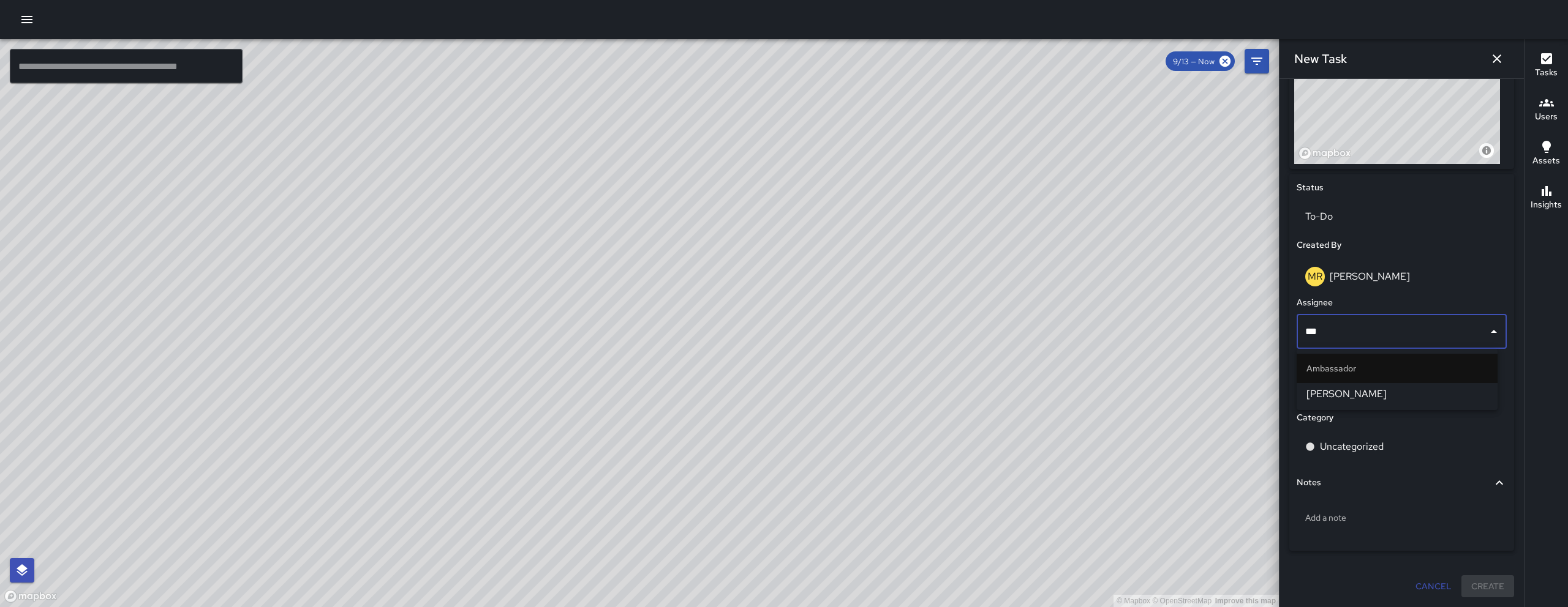
click at [1332, 391] on span "[PERSON_NAME]" at bounding box center [1397, 394] width 181 height 15
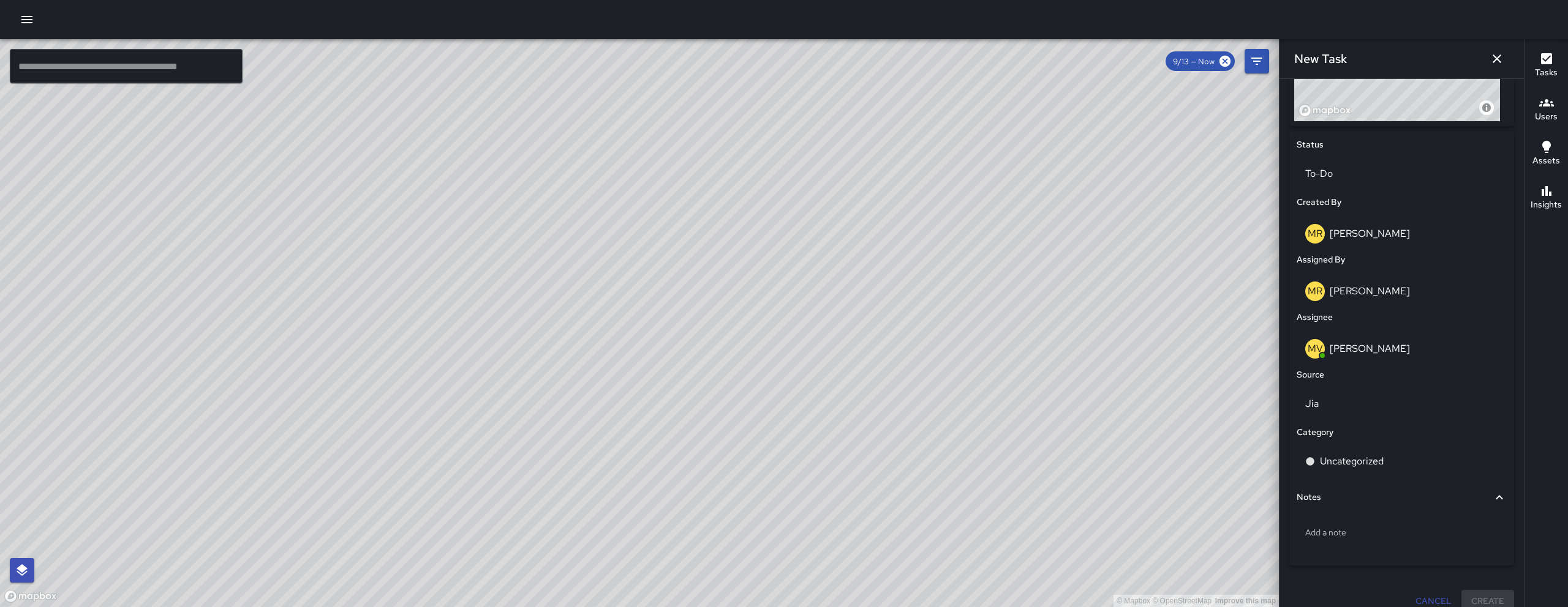
scroll to position [541, 0]
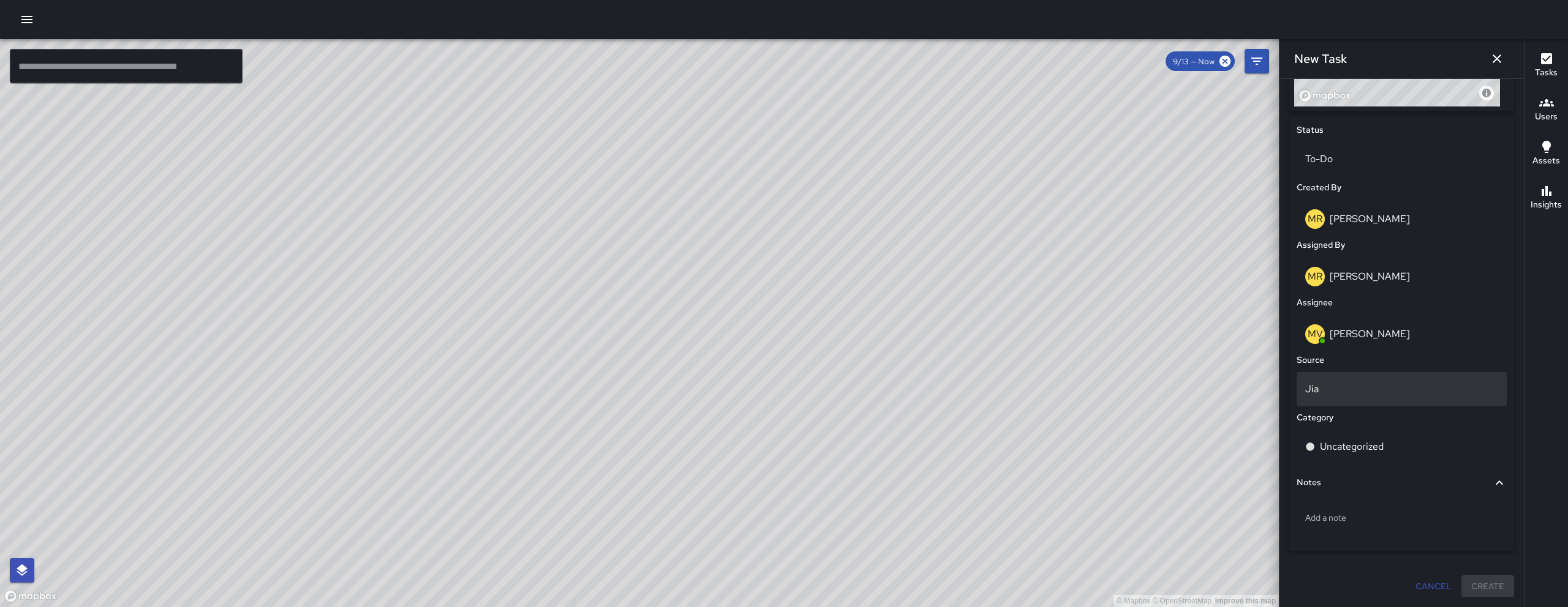
click at [1369, 385] on p "Jia" at bounding box center [1401, 389] width 193 height 15
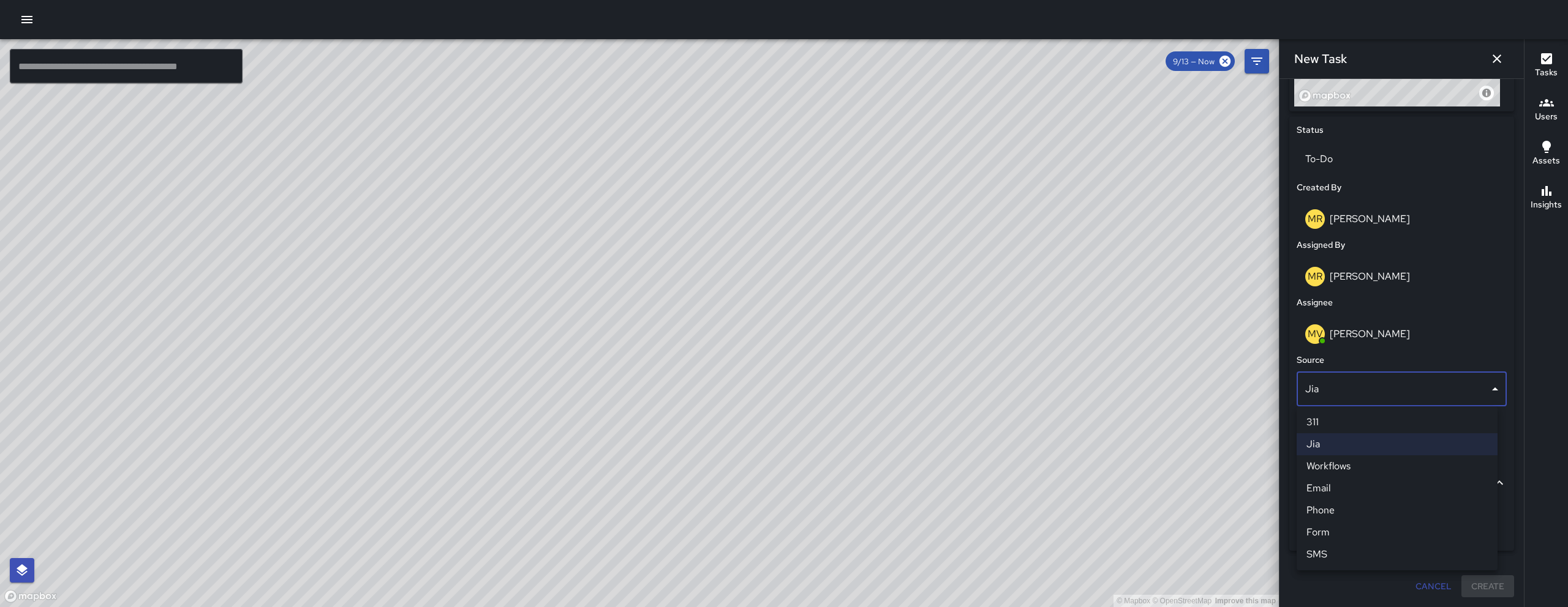
click at [1361, 443] on li "Jia" at bounding box center [1397, 444] width 201 height 22
click at [1355, 449] on p "Uncategorized" at bounding box center [1351, 447] width 64 height 15
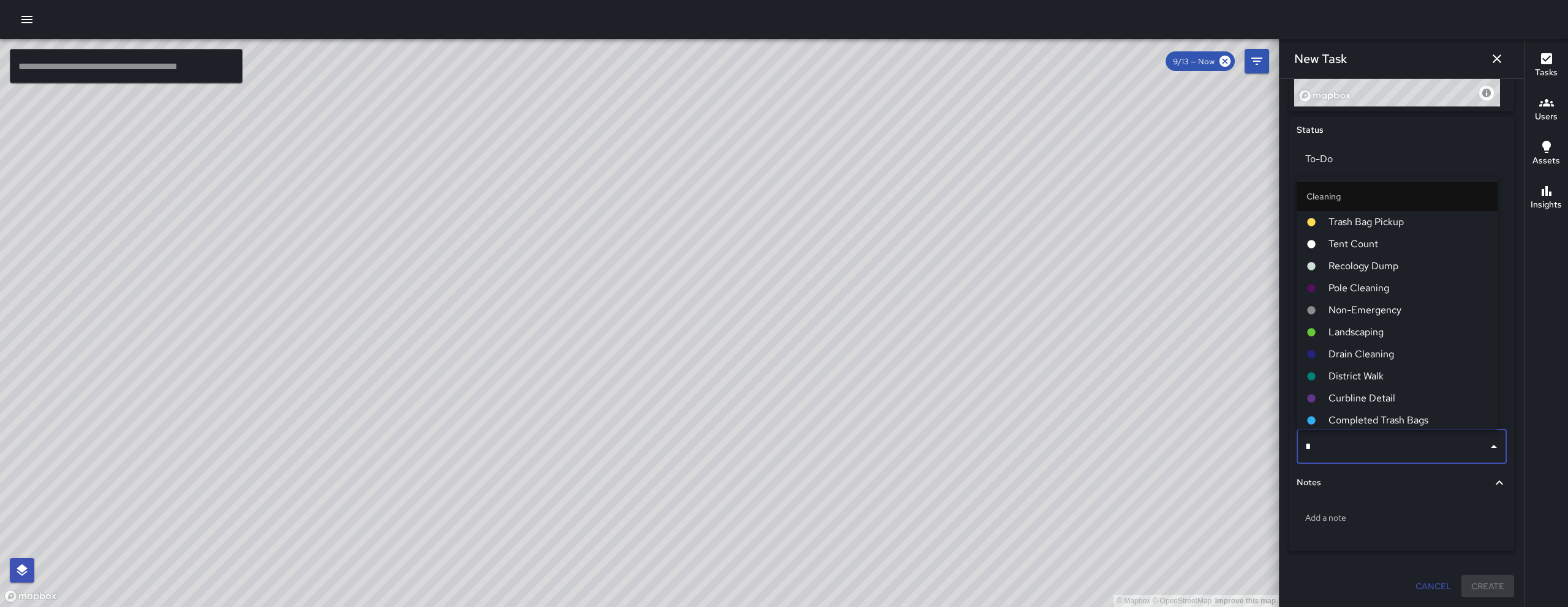
type input "**"
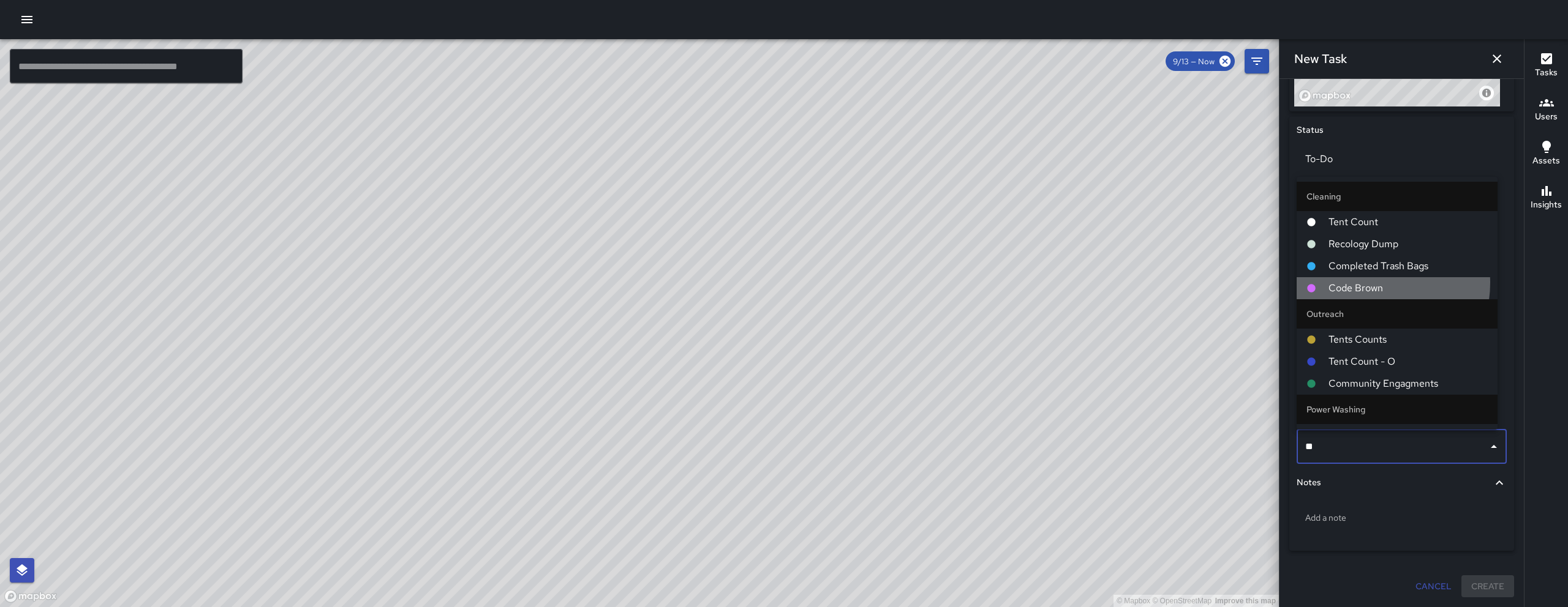
click at [1368, 283] on span "Code Brown" at bounding box center [1407, 288] width 159 height 15
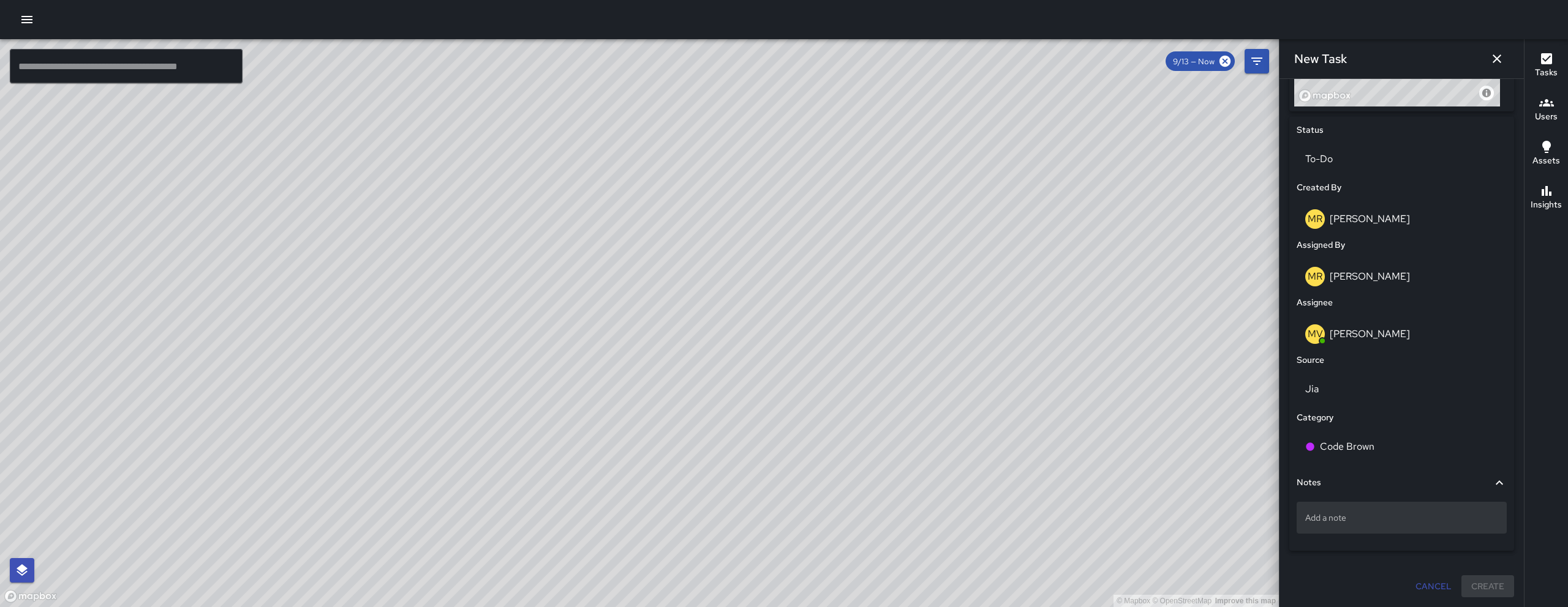
click at [1391, 520] on p "Add a note" at bounding box center [1401, 518] width 193 height 12
type textarea "*"
type textarea "**********"
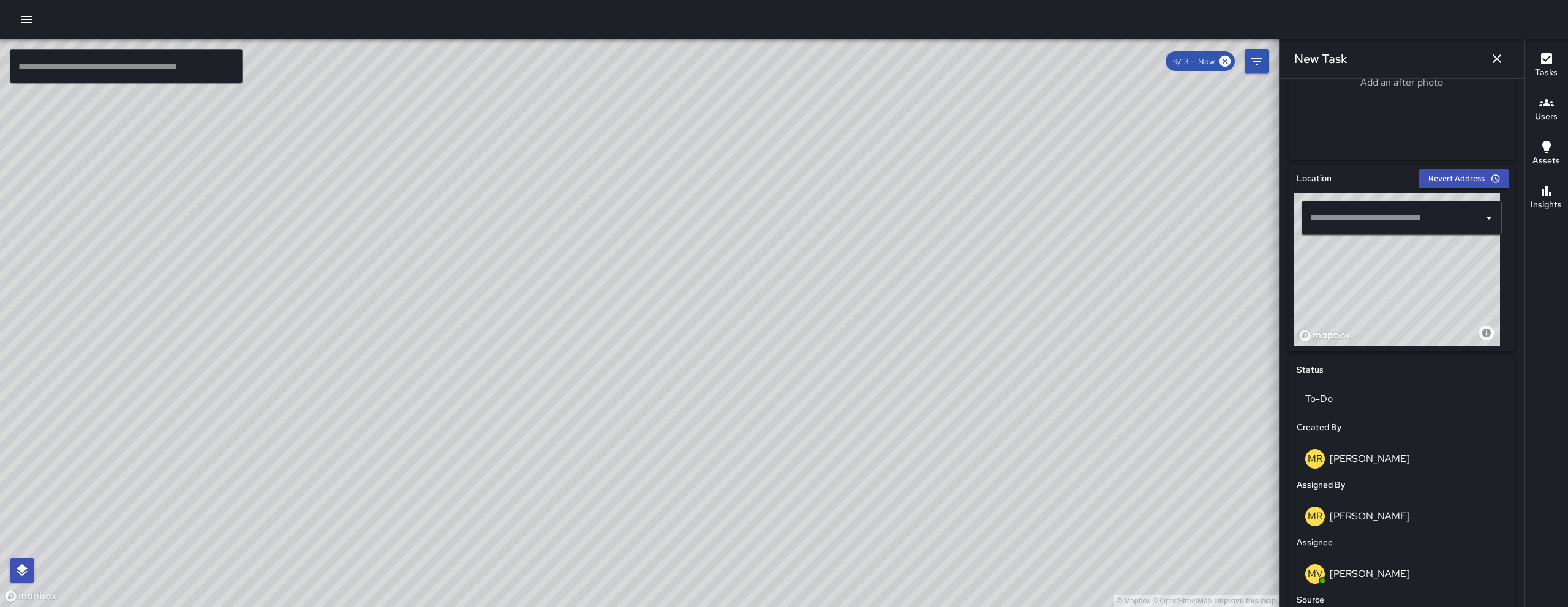
scroll to position [301, 0]
click at [1390, 212] on input "text" at bounding box center [1392, 218] width 171 height 24
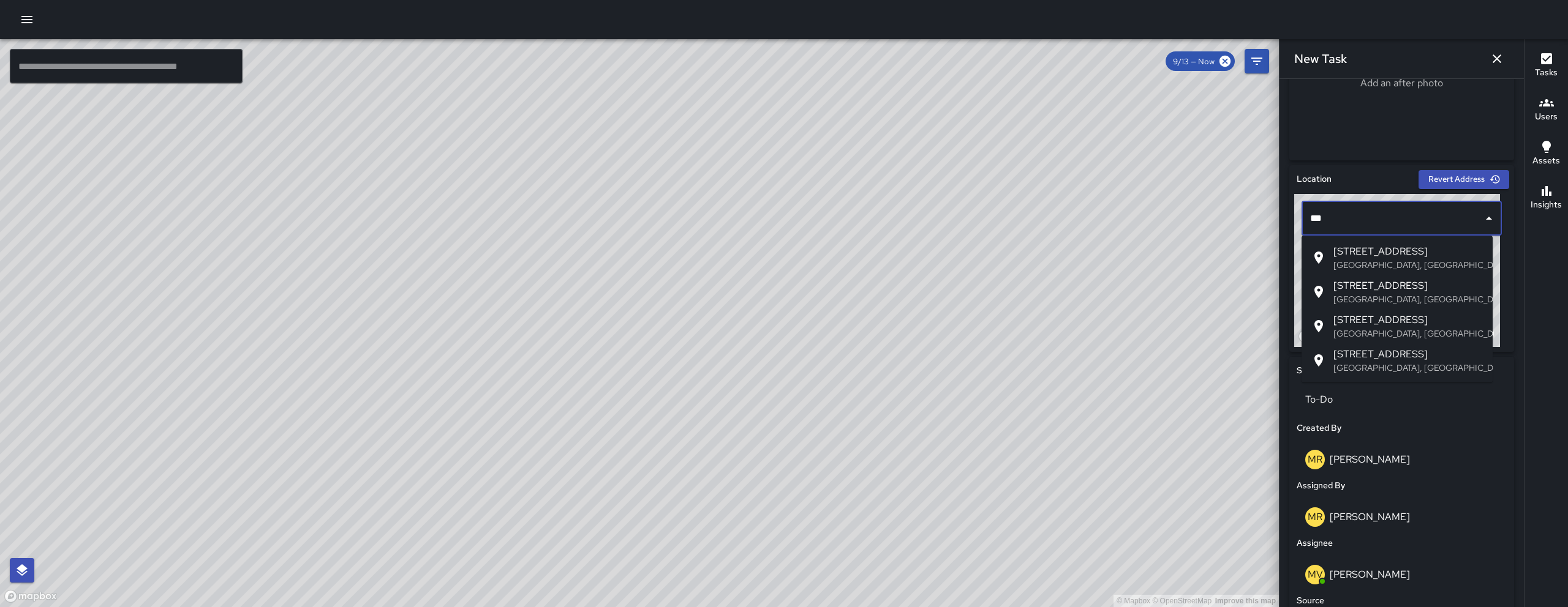
click at [1401, 312] on li "555 Natoma Street San Francisco, CA, USA" at bounding box center [1397, 326] width 191 height 34
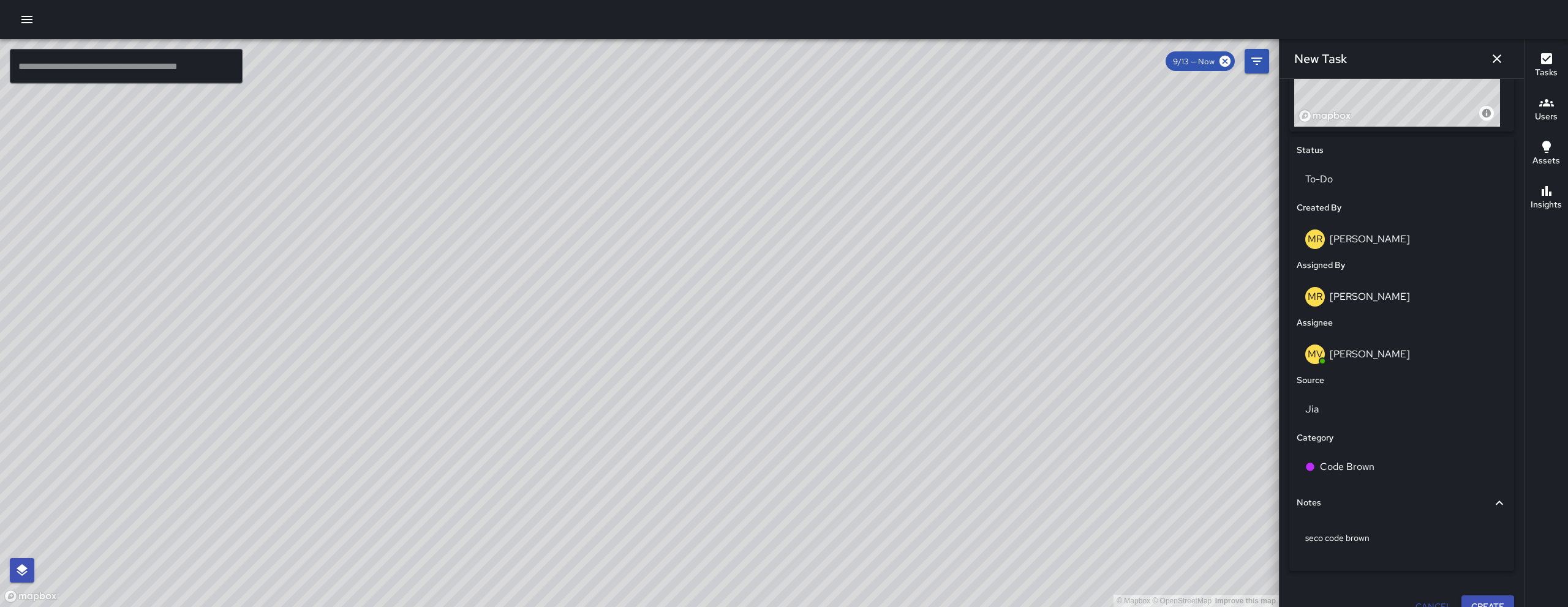
scroll to position [541, 0]
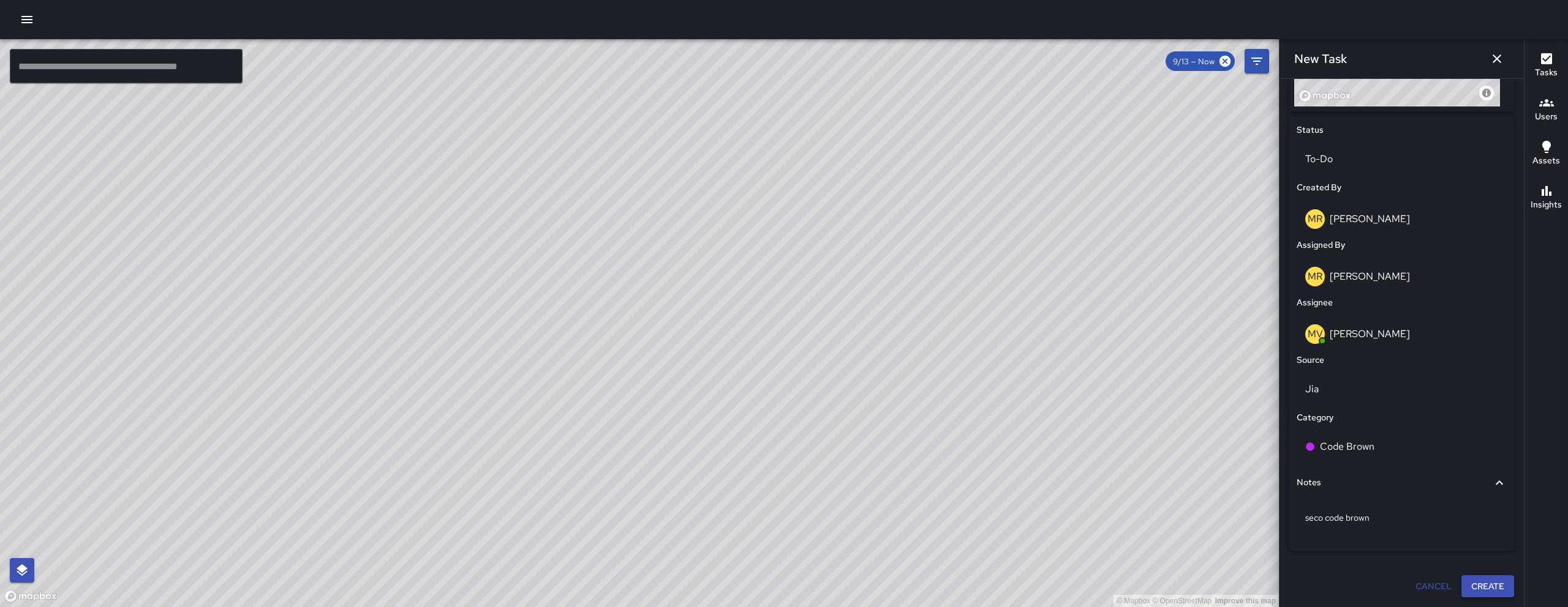
type input "**********"
click at [1469, 578] on button "Create" at bounding box center [1487, 587] width 52 height 23
click at [1469, 578] on div "Cancel Create" at bounding box center [1401, 587] width 225 height 23
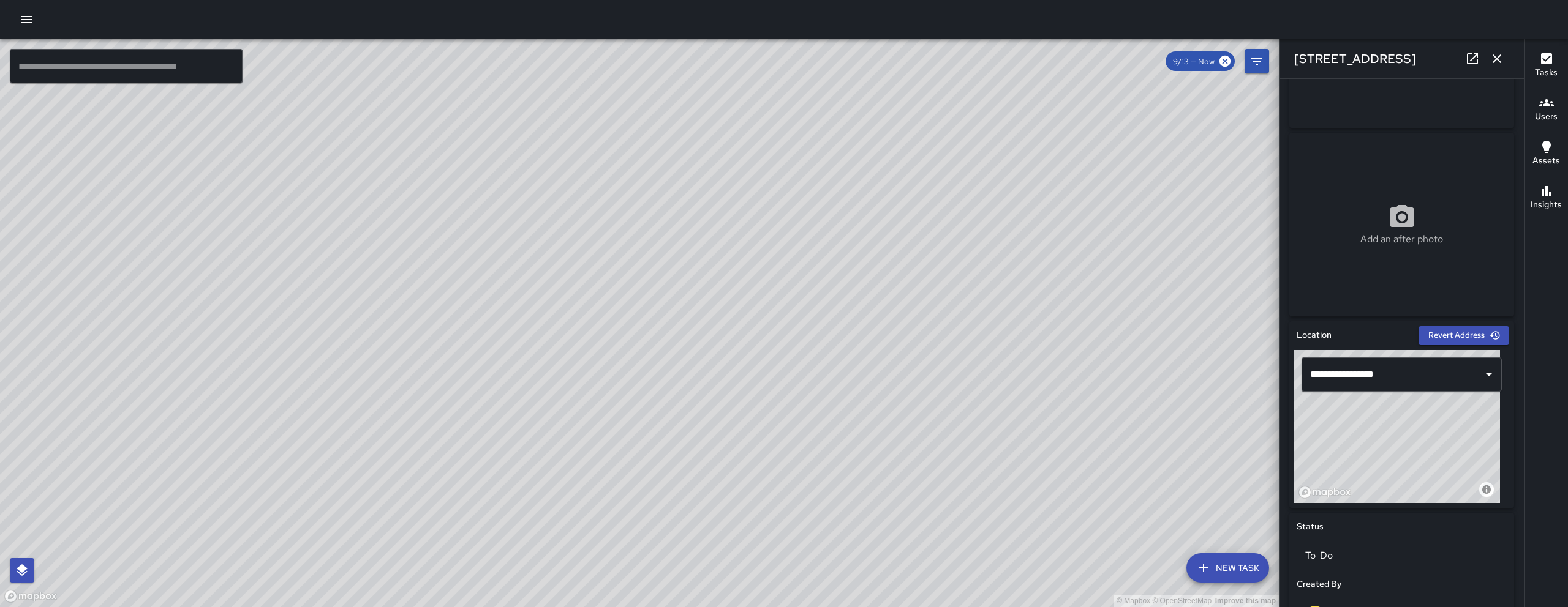
scroll to position [204, 0]
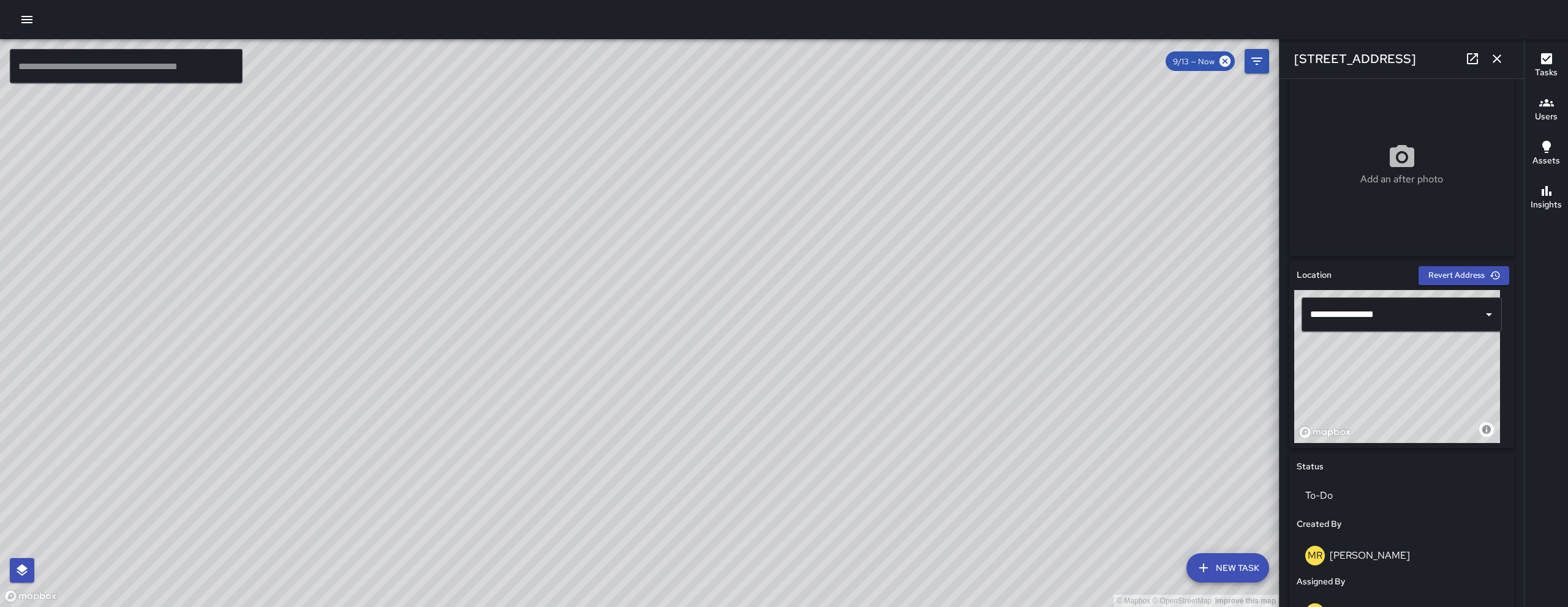
drag, startPoint x: 1403, startPoint y: 395, endPoint x: 1409, endPoint y: 401, distance: 8.5
click at [1405, 397] on div "© Mapbox © OpenStreetMap Improve this map" at bounding box center [1397, 367] width 206 height 153
click at [1407, 398] on div "© Mapbox © OpenStreetMap Improve this map" at bounding box center [1397, 367] width 206 height 153
drag, startPoint x: 1409, startPoint y: 401, endPoint x: 1422, endPoint y: 408, distance: 14.8
click at [1414, 405] on div "© Mapbox © OpenStreetMap Improve this map" at bounding box center [1397, 367] width 206 height 153
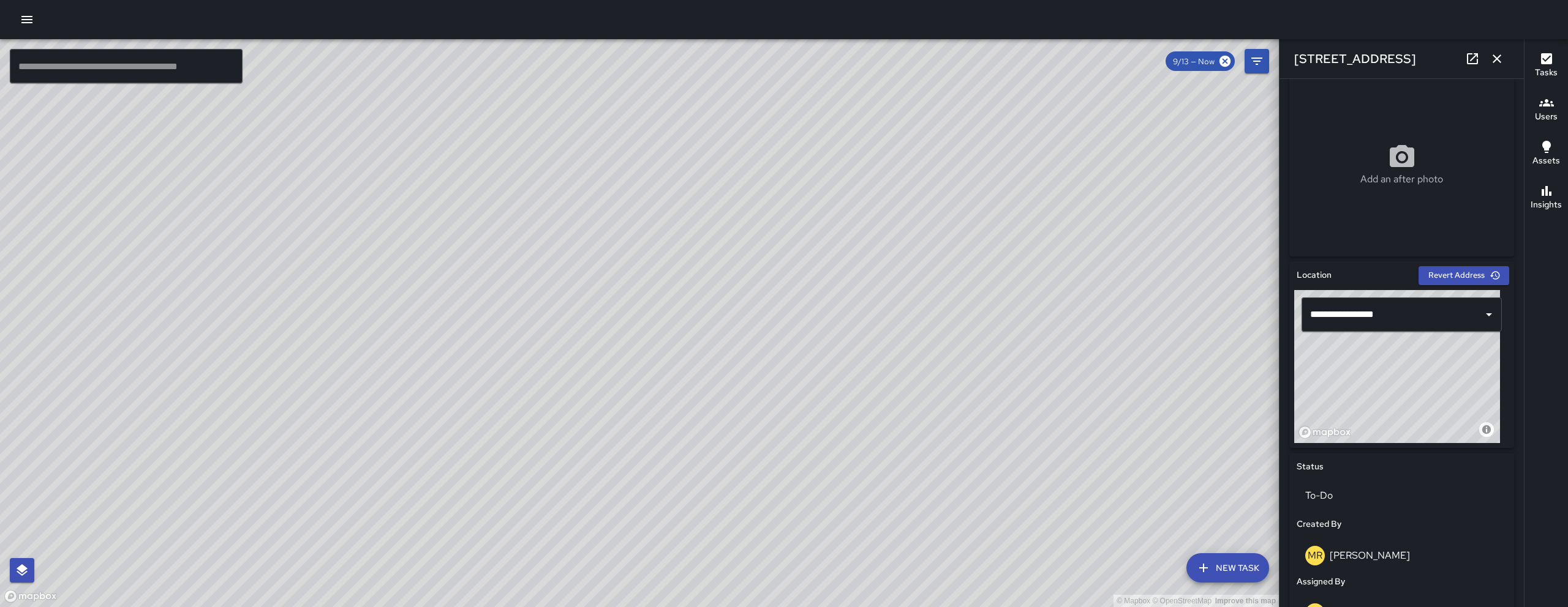
drag, startPoint x: 1435, startPoint y: 418, endPoint x: 1421, endPoint y: 403, distance: 20.5
click at [1421, 403] on div "© Mapbox © OpenStreetMap Improve this map" at bounding box center [1397, 367] width 206 height 153
drag, startPoint x: 1421, startPoint y: 403, endPoint x: 1450, endPoint y: 444, distance: 50.2
click at [1450, 442] on div "© Mapbox © OpenStreetMap Improve this map" at bounding box center [1397, 367] width 206 height 153
drag, startPoint x: 1450, startPoint y: 444, endPoint x: 1456, endPoint y: 455, distance: 12.5
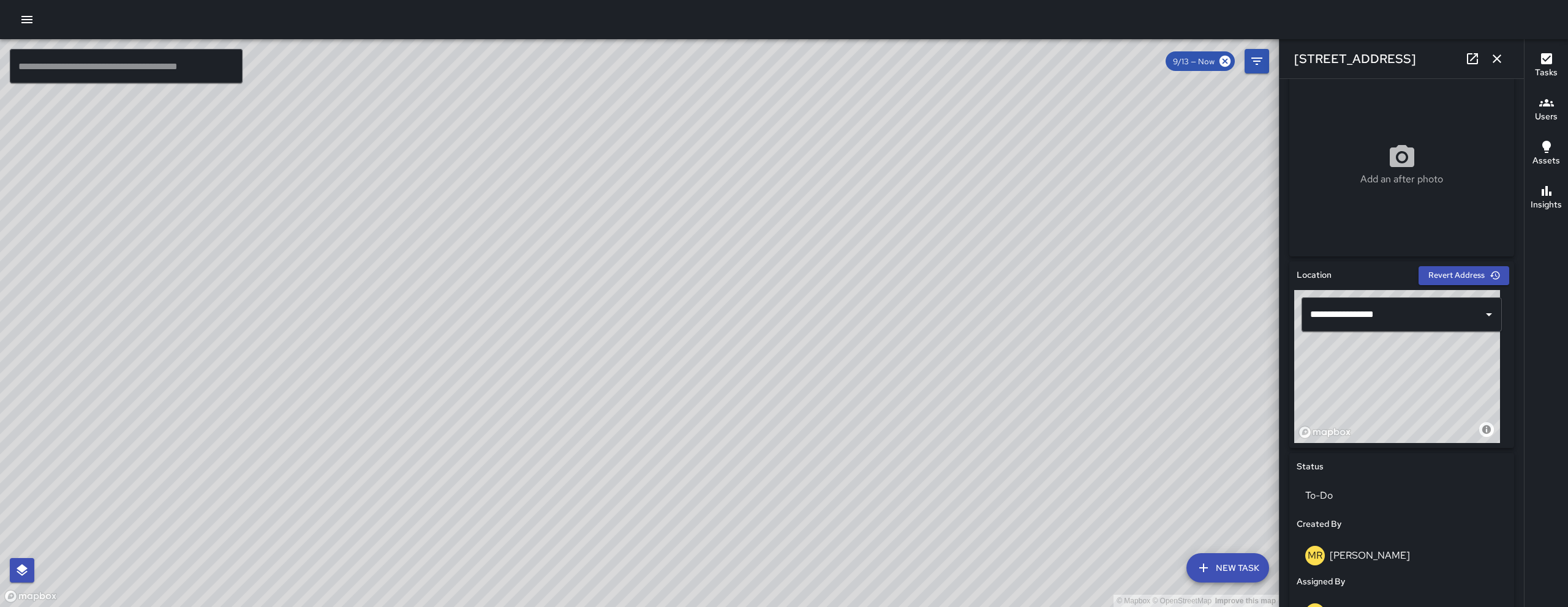
click at [1456, 455] on div "**********" at bounding box center [1401, 619] width 225 height 716
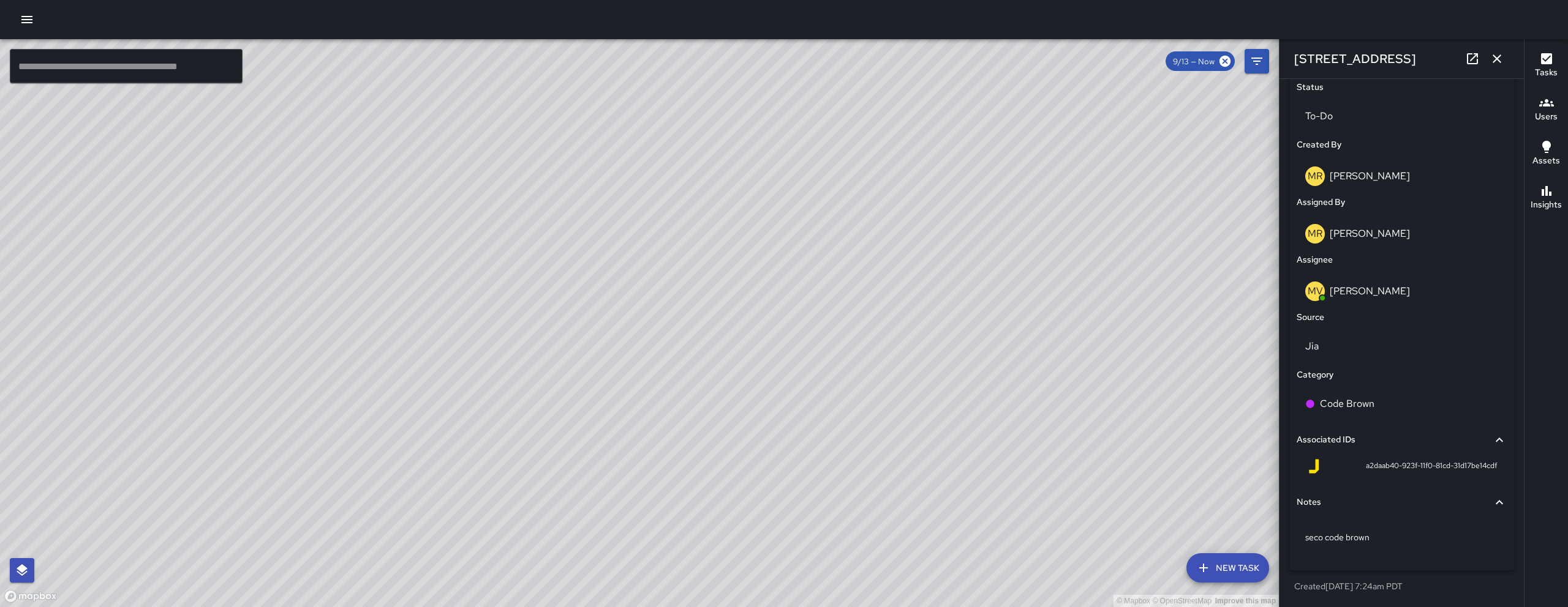
click at [1500, 57] on icon "button" at bounding box center [1497, 59] width 15 height 15
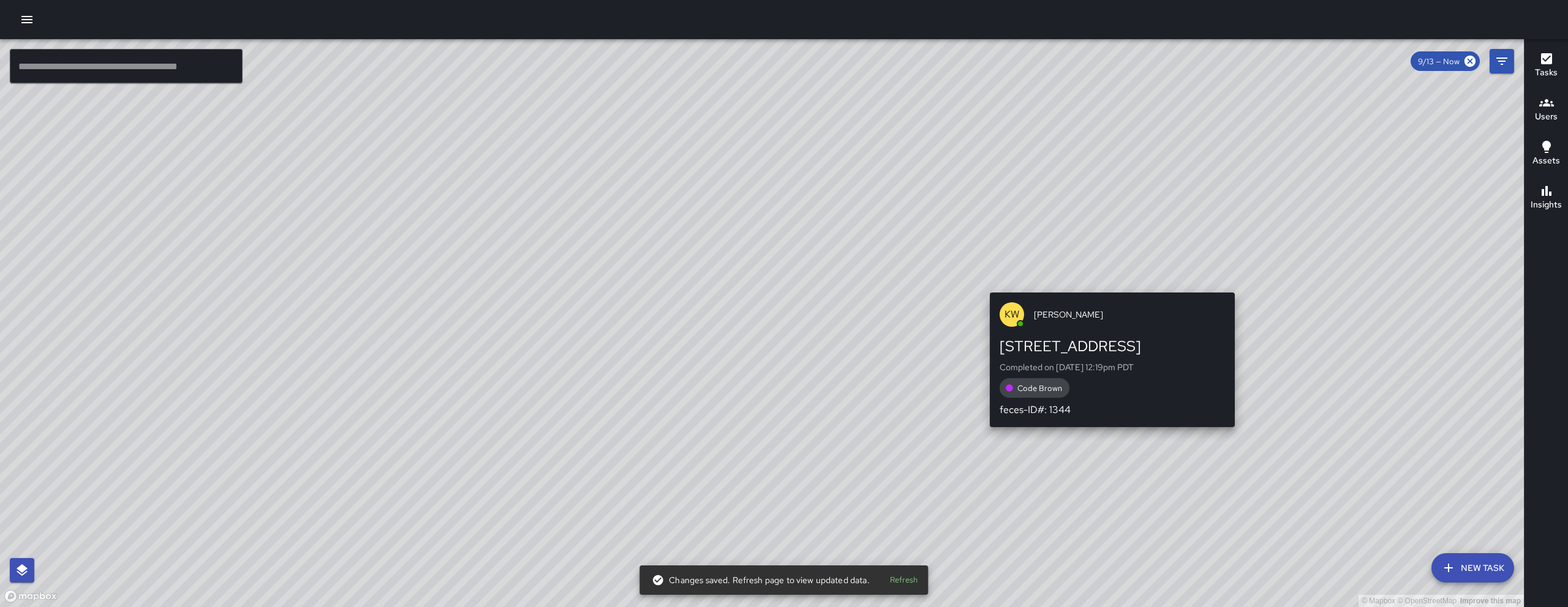
click at [1104, 284] on div "© Mapbox © OpenStreetMap Improve this map KW Kenneth Ware 555 Natoma Street Com…" at bounding box center [762, 323] width 1524 height 568
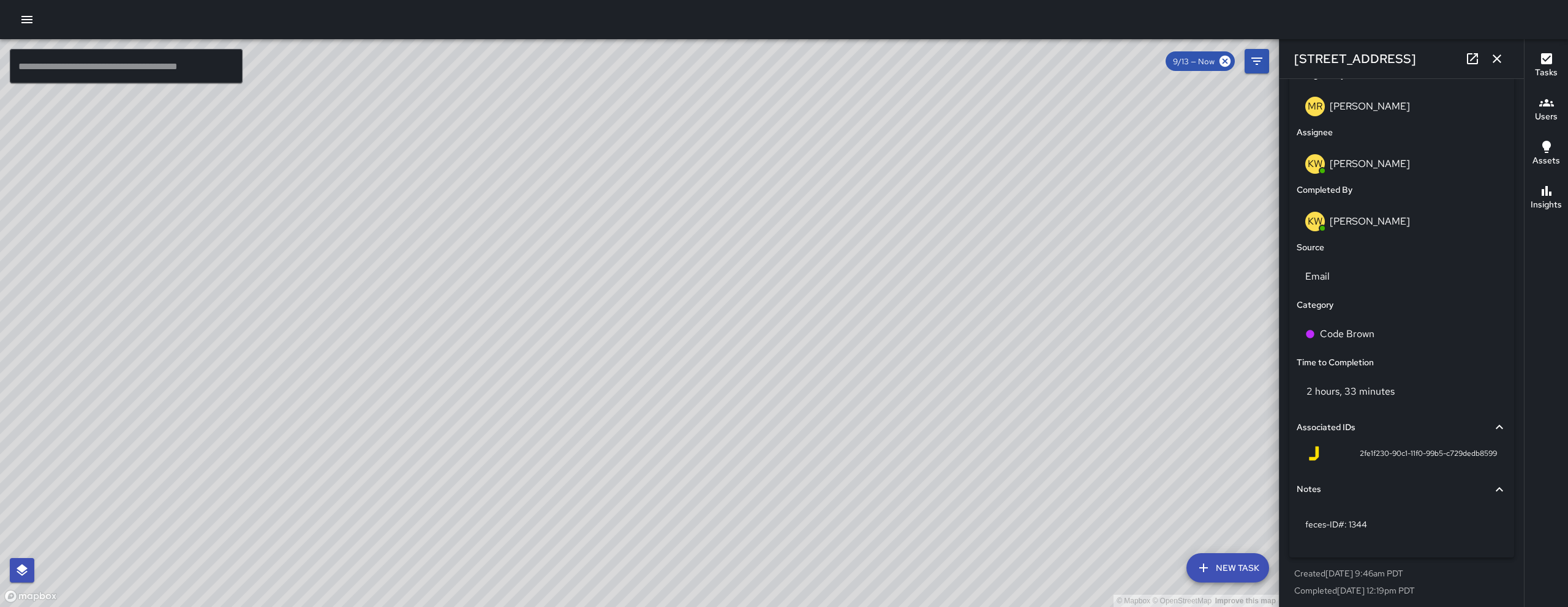
scroll to position [44, 0]
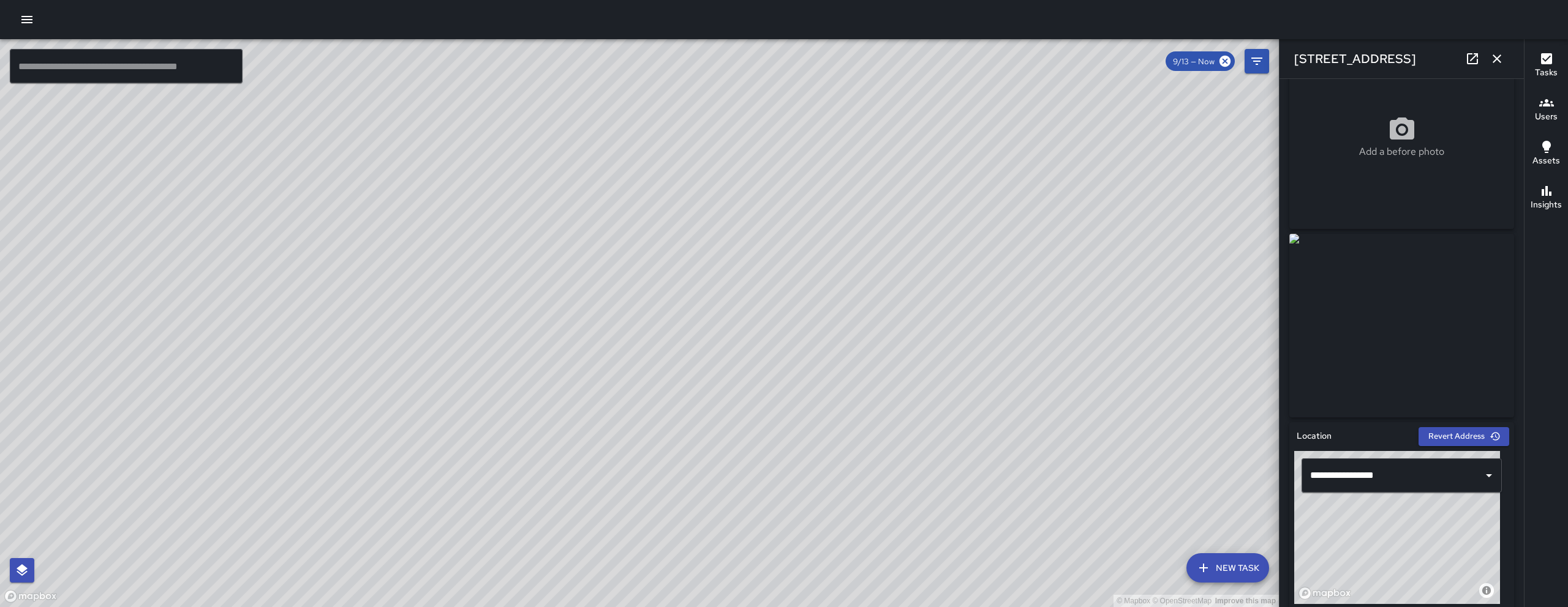
click at [1496, 63] on icon "button" at bounding box center [1497, 59] width 15 height 15
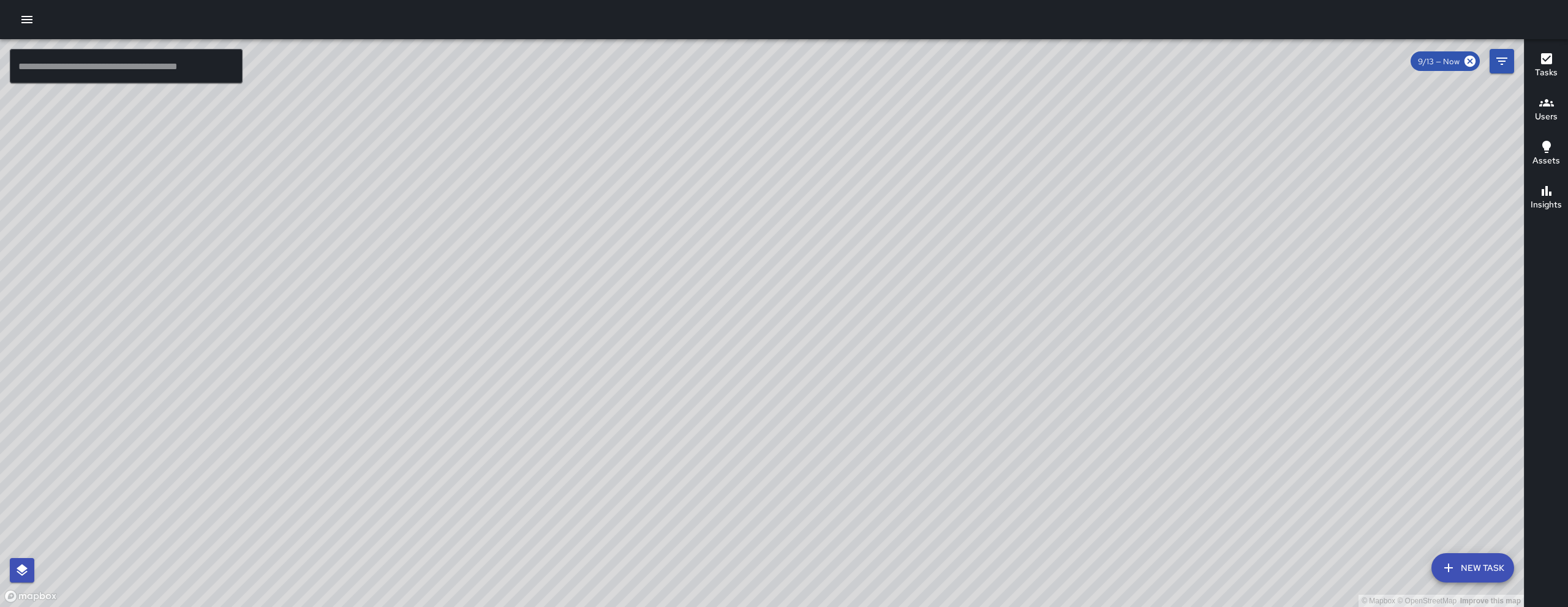
click at [187, 57] on input "text" at bounding box center [126, 66] width 232 height 34
paste input "**********"
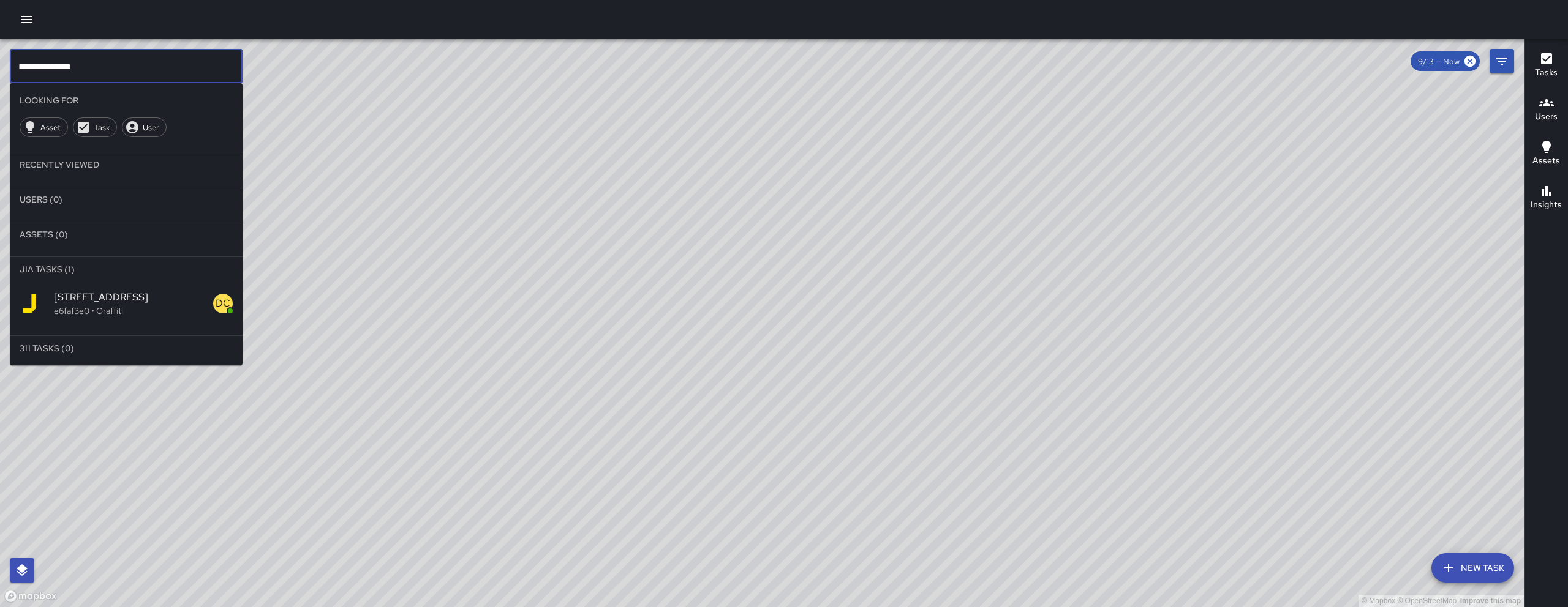
type input "**********"
click at [161, 318] on div "345 8th Street e6faf3e0 • Graffiti" at bounding box center [126, 304] width 232 height 44
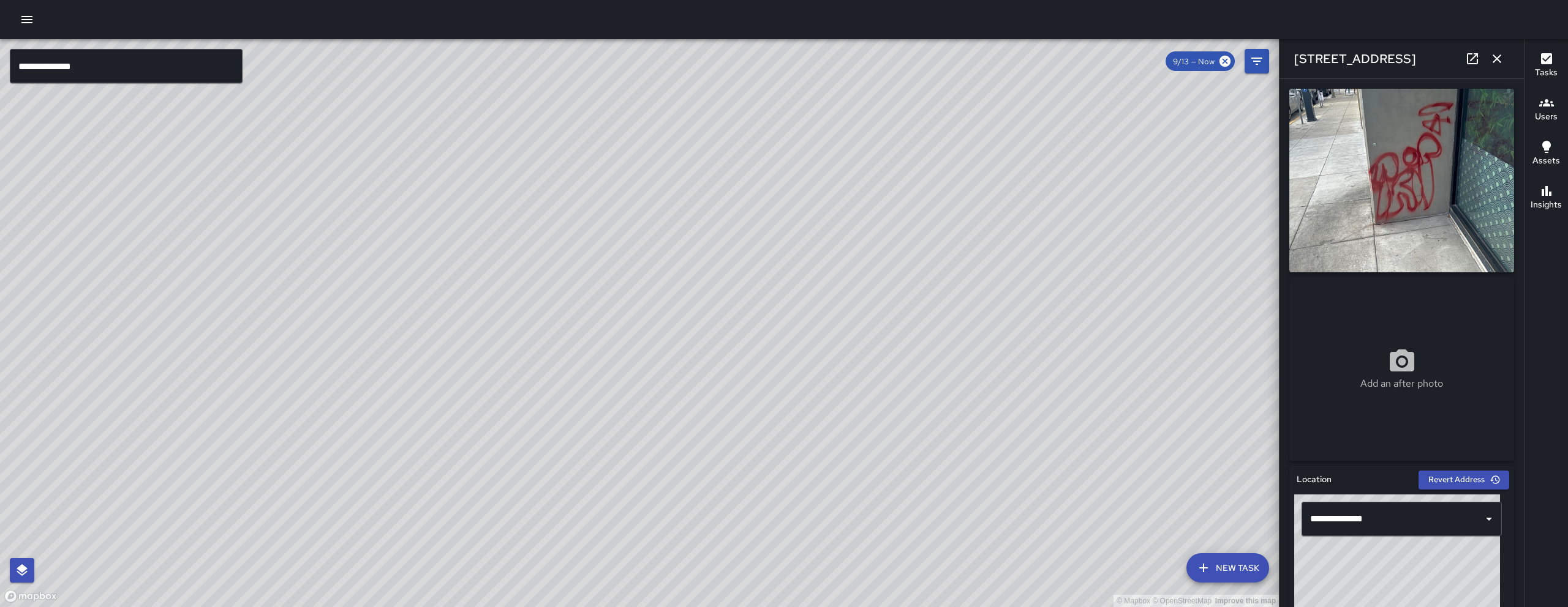
click at [1488, 58] on button "button" at bounding box center [1497, 58] width 24 height 24
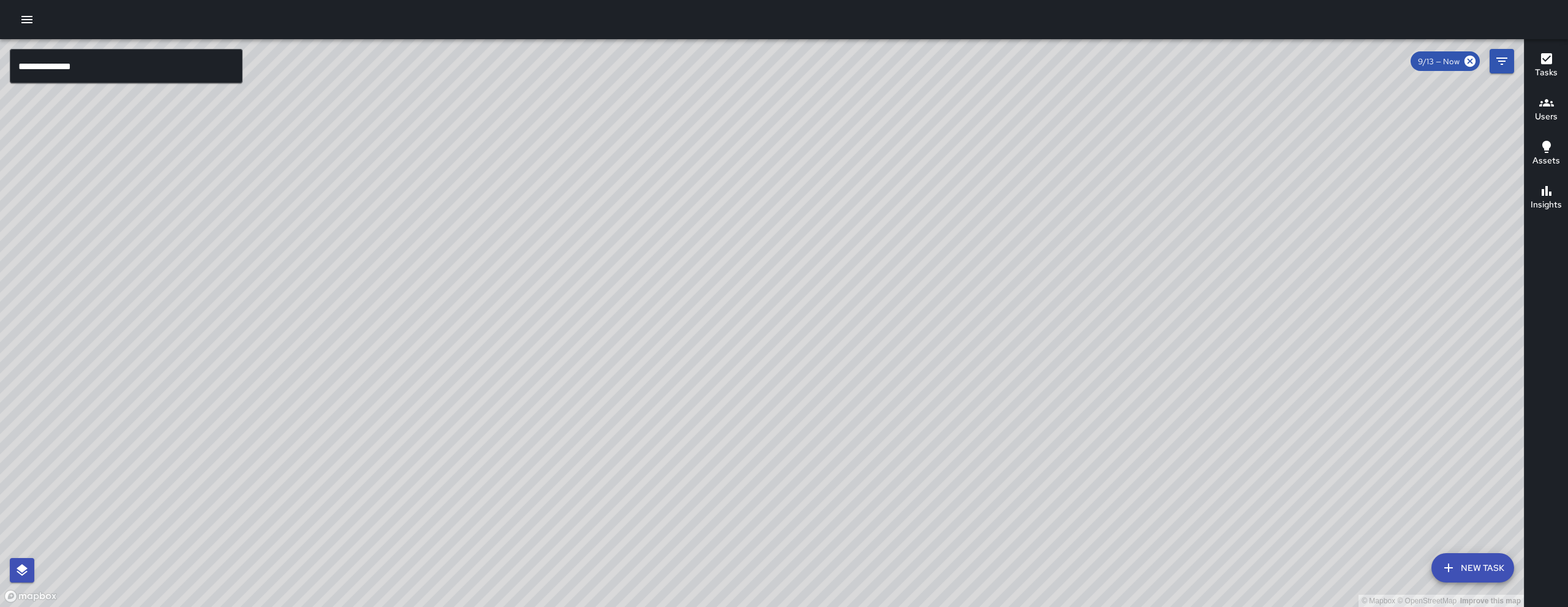
drag, startPoint x: 528, startPoint y: 483, endPoint x: 582, endPoint y: 432, distance: 74.3
click at [613, 398] on div "© Mapbox © OpenStreetMap Improve this map" at bounding box center [762, 323] width 1524 height 568
drag, startPoint x: 398, startPoint y: 525, endPoint x: 462, endPoint y: 480, distance: 78.2
click at [453, 492] on div "© Mapbox © OpenStreetMap Improve this map" at bounding box center [762, 323] width 1524 height 568
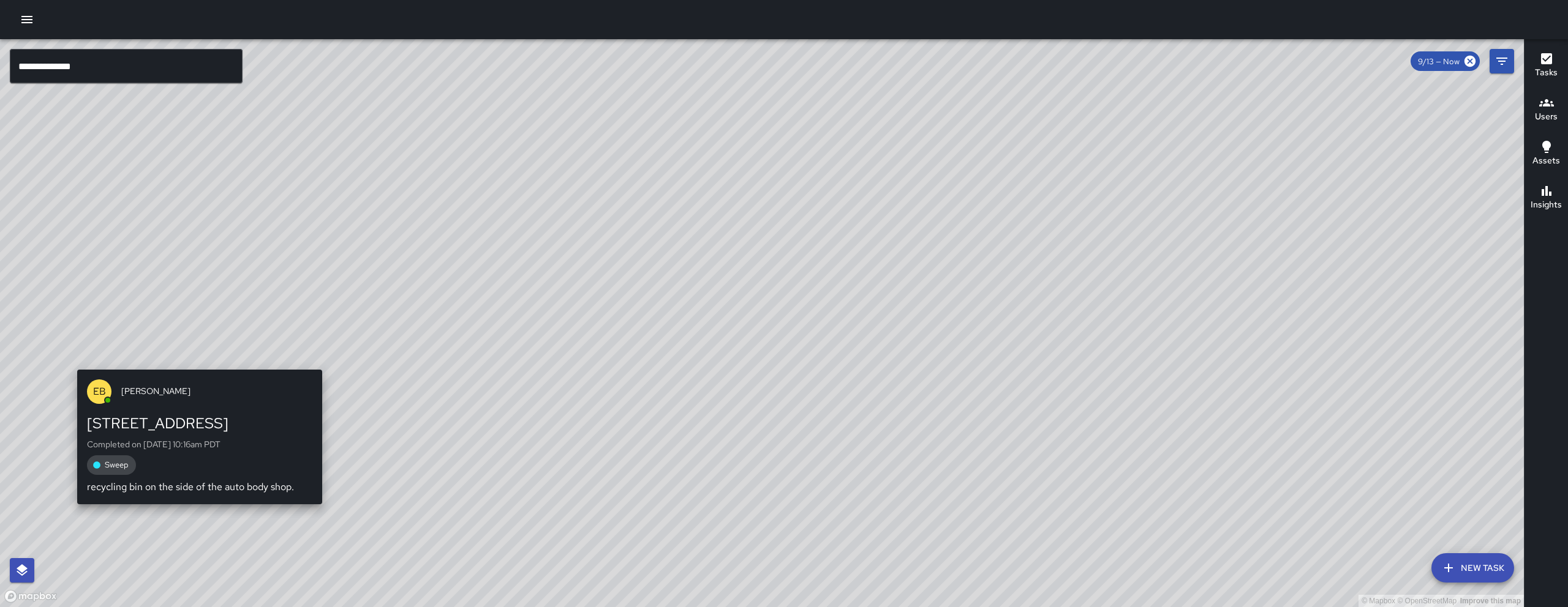
click at [197, 365] on div "EB Edwin Barillas 1465 Folsom Street Completed on 9/14/2025, 10:16am PDT Sweep …" at bounding box center [200, 436] width 255 height 144
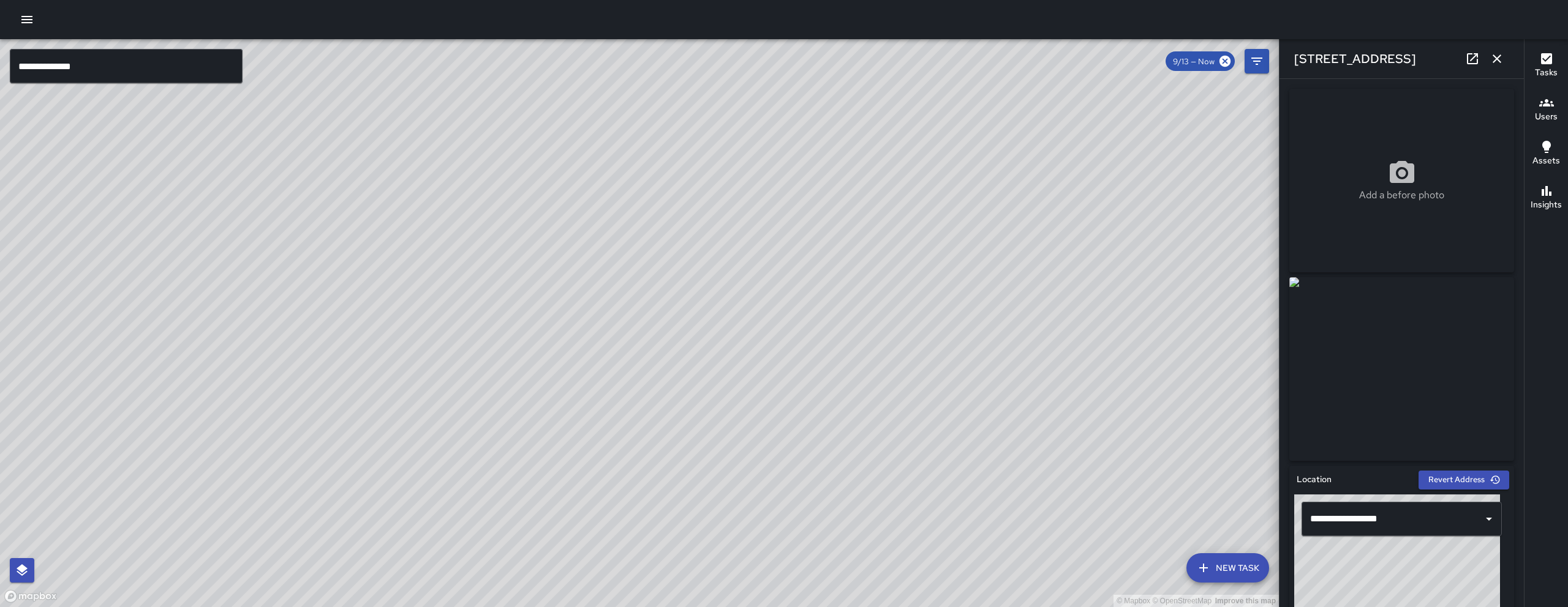
click at [649, 324] on div "© Mapbox © OpenStreetMap Improve this map EB Edwin Barillas 1465 Folsom Street …" at bounding box center [639, 323] width 1278 height 568
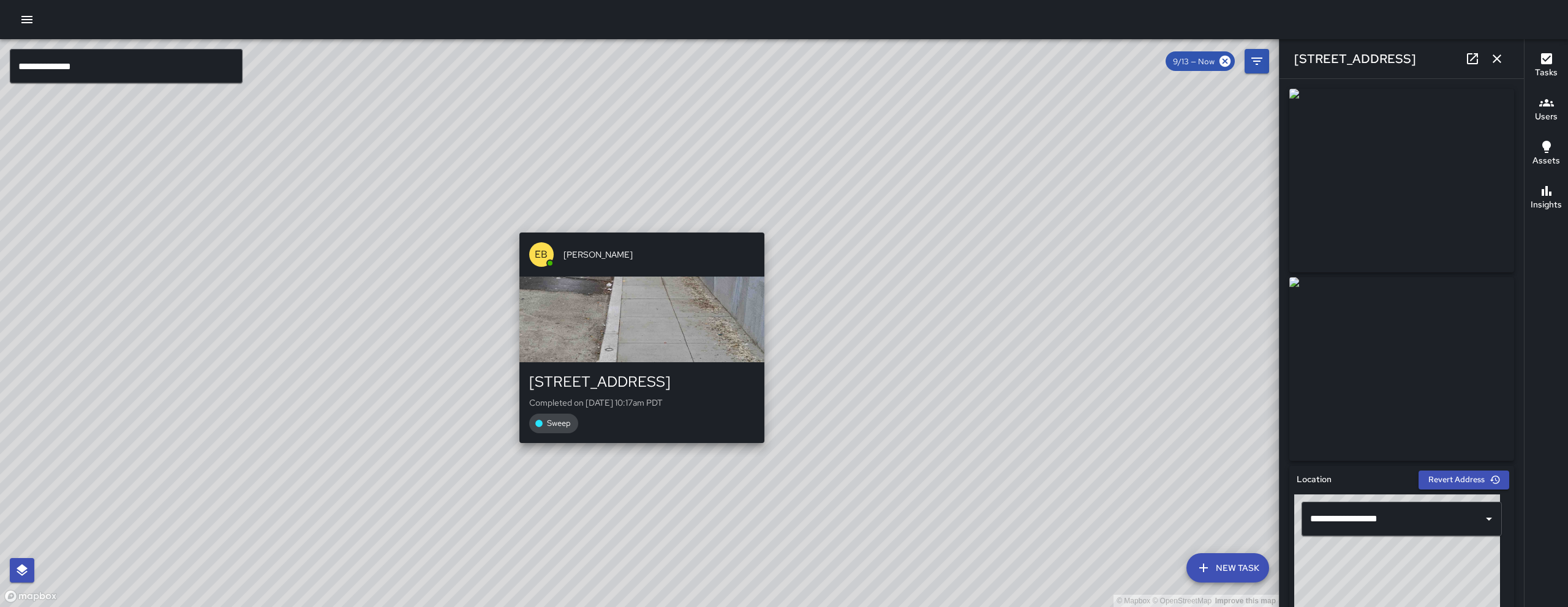
click at [640, 218] on div "© Mapbox © OpenStreetMap Improve this map EB Edwin Barillas 1465 Folsom Street …" at bounding box center [639, 323] width 1278 height 568
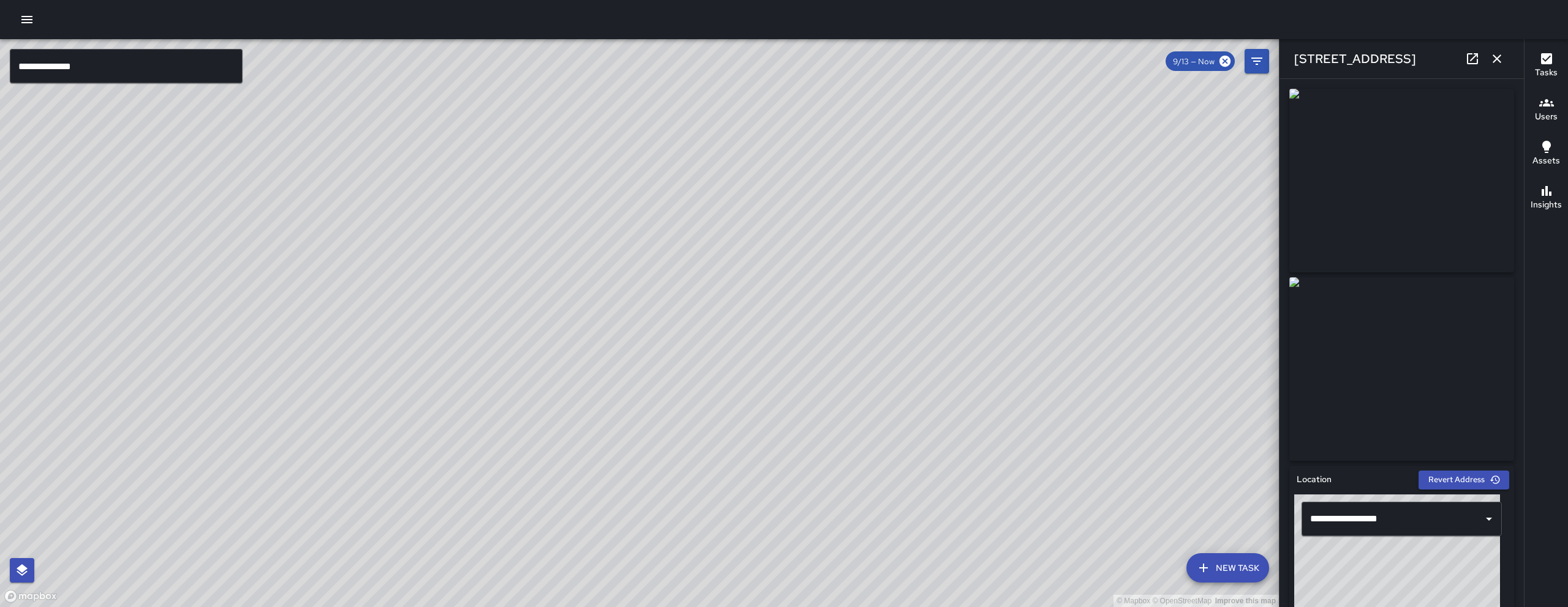
click at [1495, 61] on icon "button" at bounding box center [1497, 59] width 15 height 15
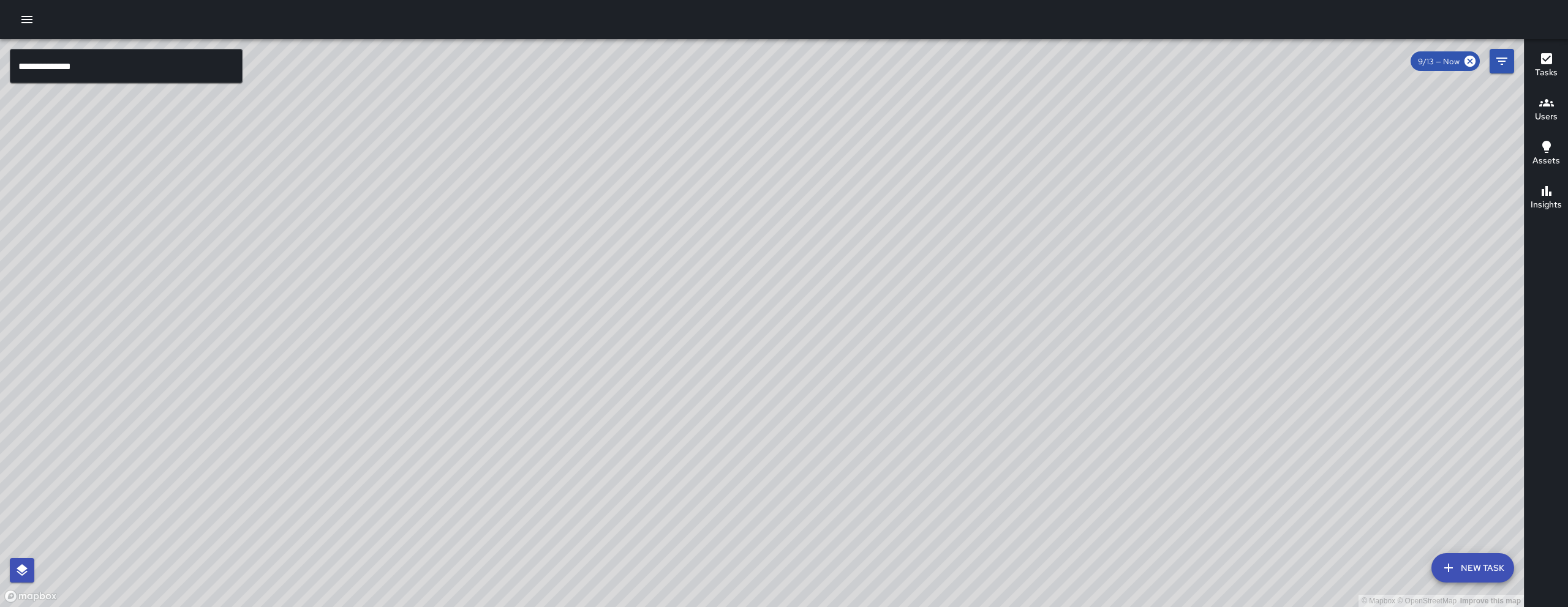
click at [1186, 421] on div "© Mapbox © OpenStreetMap Improve this map" at bounding box center [762, 323] width 1524 height 568
click at [1189, 414] on div "© Mapbox © OpenStreetMap Improve this map" at bounding box center [762, 323] width 1524 height 568
drag, startPoint x: 1219, startPoint y: 406, endPoint x: 1226, endPoint y: 361, distance: 45.5
click at [1194, 420] on div "© Mapbox © OpenStreetMap Improve this map" at bounding box center [762, 323] width 1524 height 568
drag, startPoint x: 1226, startPoint y: 363, endPoint x: 1082, endPoint y: 433, distance: 160.1
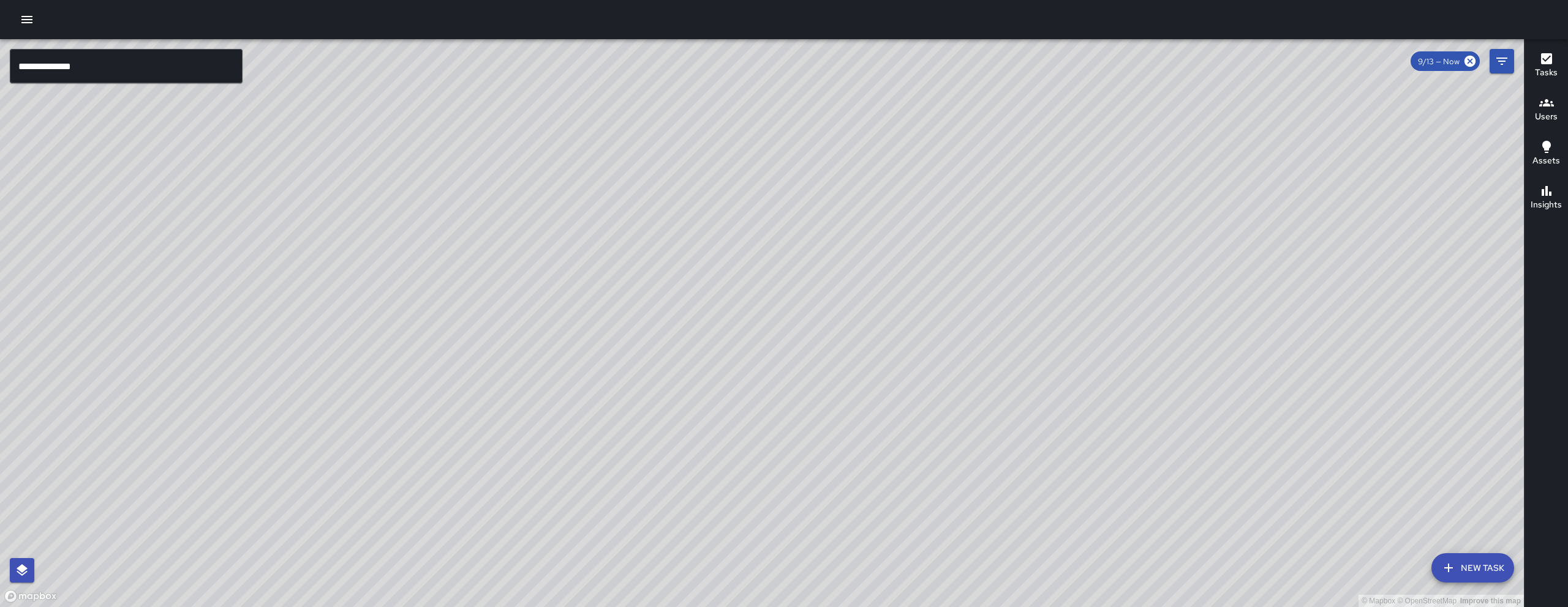
click at [1090, 432] on div "© Mapbox © OpenStreetMap Improve this map" at bounding box center [762, 323] width 1524 height 568
drag, startPoint x: 1180, startPoint y: 503, endPoint x: 1047, endPoint y: 470, distance: 137.0
click at [1067, 479] on div "© Mapbox © OpenStreetMap Improve this map" at bounding box center [762, 323] width 1524 height 568
drag, startPoint x: 1047, startPoint y: 470, endPoint x: 1024, endPoint y: 463, distance: 24.0
click at [1035, 465] on div "© Mapbox © OpenStreetMap Improve this map" at bounding box center [762, 323] width 1524 height 568
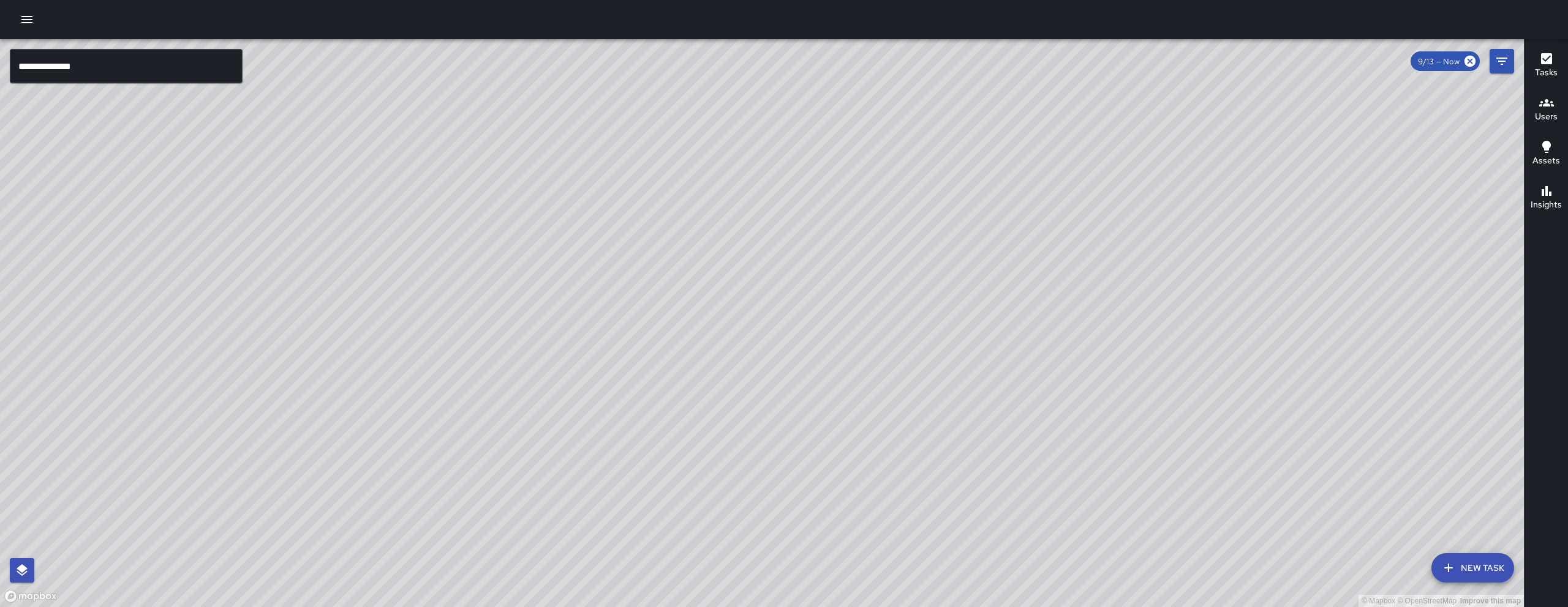
drag, startPoint x: 949, startPoint y: 447, endPoint x: 866, endPoint y: 416, distance: 88.6
click at [924, 439] on div "© Mapbox © OpenStreetMap Improve this map" at bounding box center [762, 323] width 1524 height 568
drag, startPoint x: 1048, startPoint y: 449, endPoint x: 1105, endPoint y: 363, distance: 103.2
click at [1105, 363] on div "© Mapbox © OpenStreetMap Improve this map" at bounding box center [762, 323] width 1524 height 568
drag, startPoint x: 1069, startPoint y: 259, endPoint x: 1084, endPoint y: 261, distance: 15.1
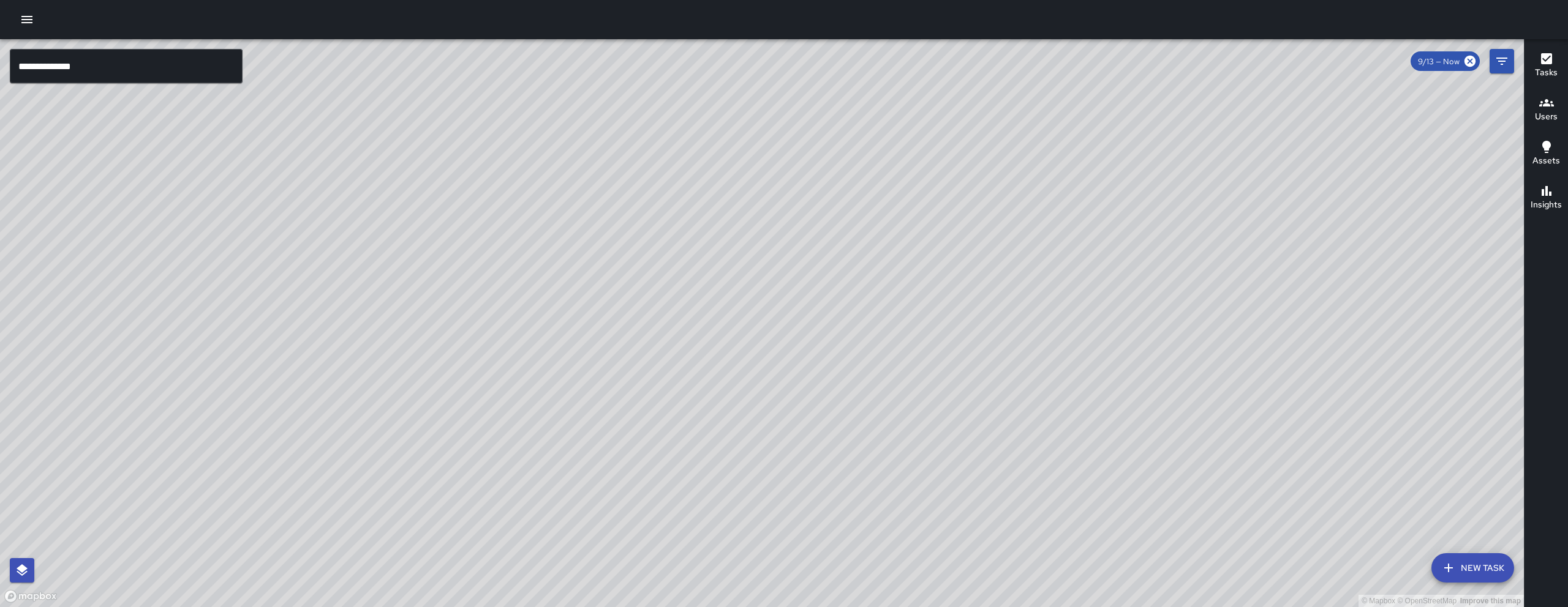
click at [1084, 261] on div "© Mapbox © OpenStreetMap Improve this map" at bounding box center [762, 323] width 1524 height 568
drag, startPoint x: 1091, startPoint y: 265, endPoint x: 1084, endPoint y: 259, distance: 9.2
click at [1084, 259] on div "© Mapbox © OpenStreetMap Improve this map" at bounding box center [762, 323] width 1524 height 568
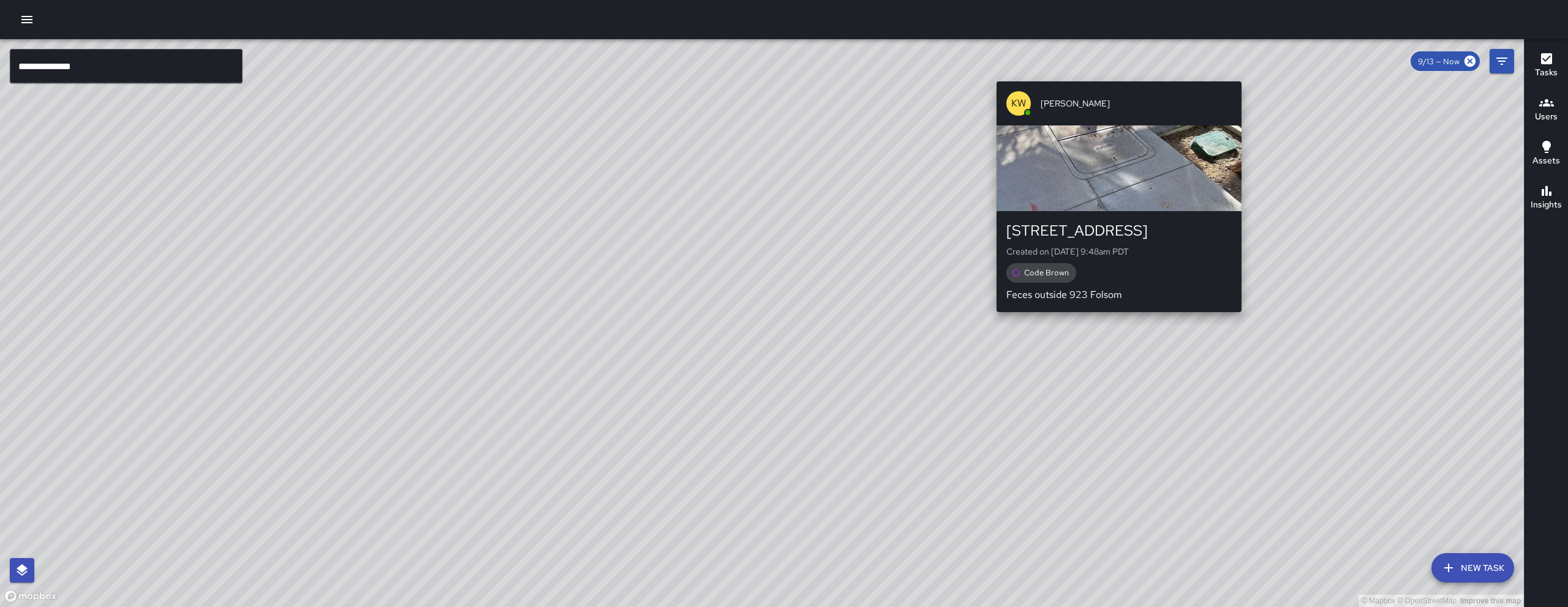
click at [1113, 74] on div "© Mapbox © OpenStreetMap Improve this map KW Kenneth Ware 921 Folsom Street Cre…" at bounding box center [762, 323] width 1524 height 568
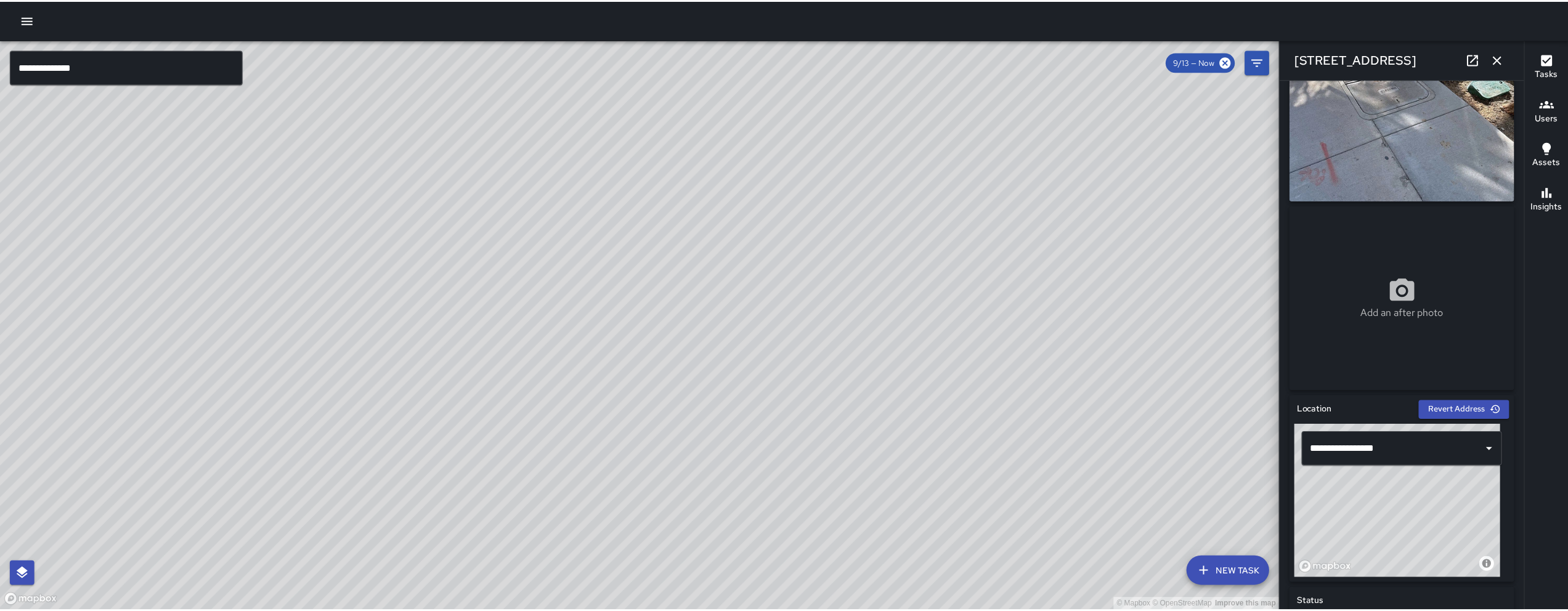
scroll to position [371, 0]
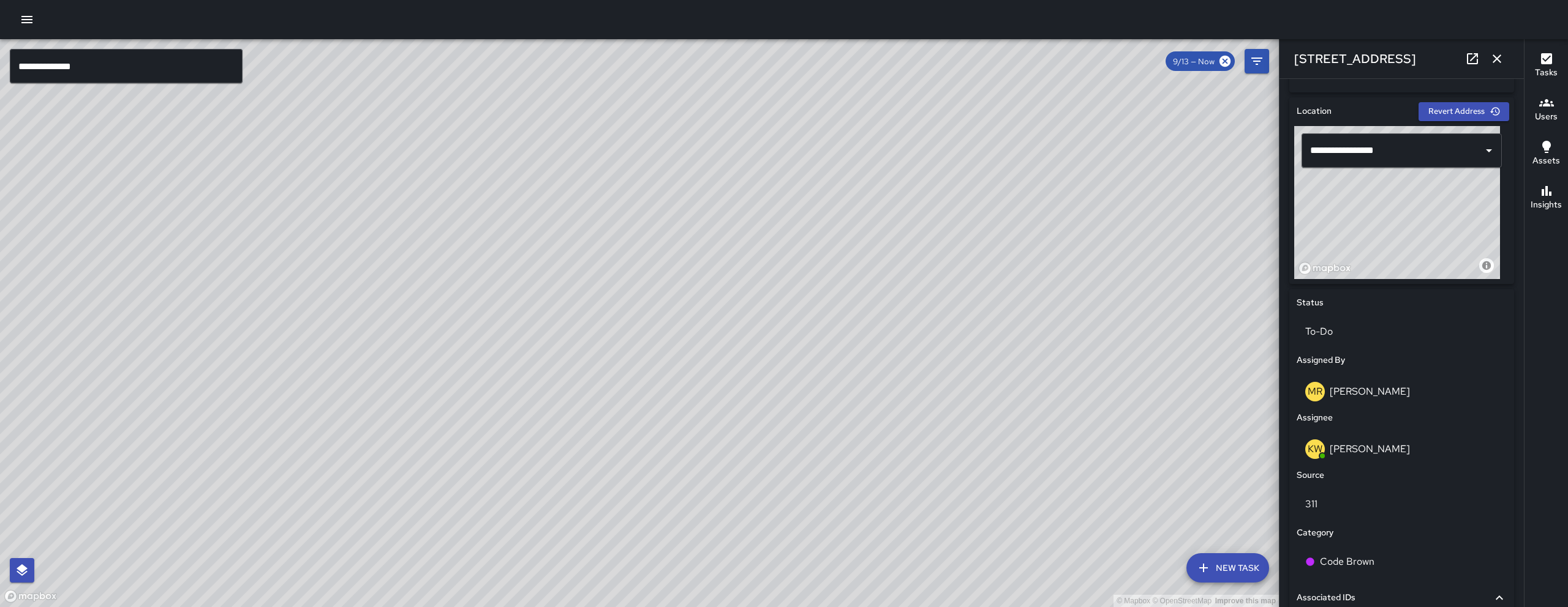
click at [1488, 67] on button "button" at bounding box center [1497, 58] width 24 height 24
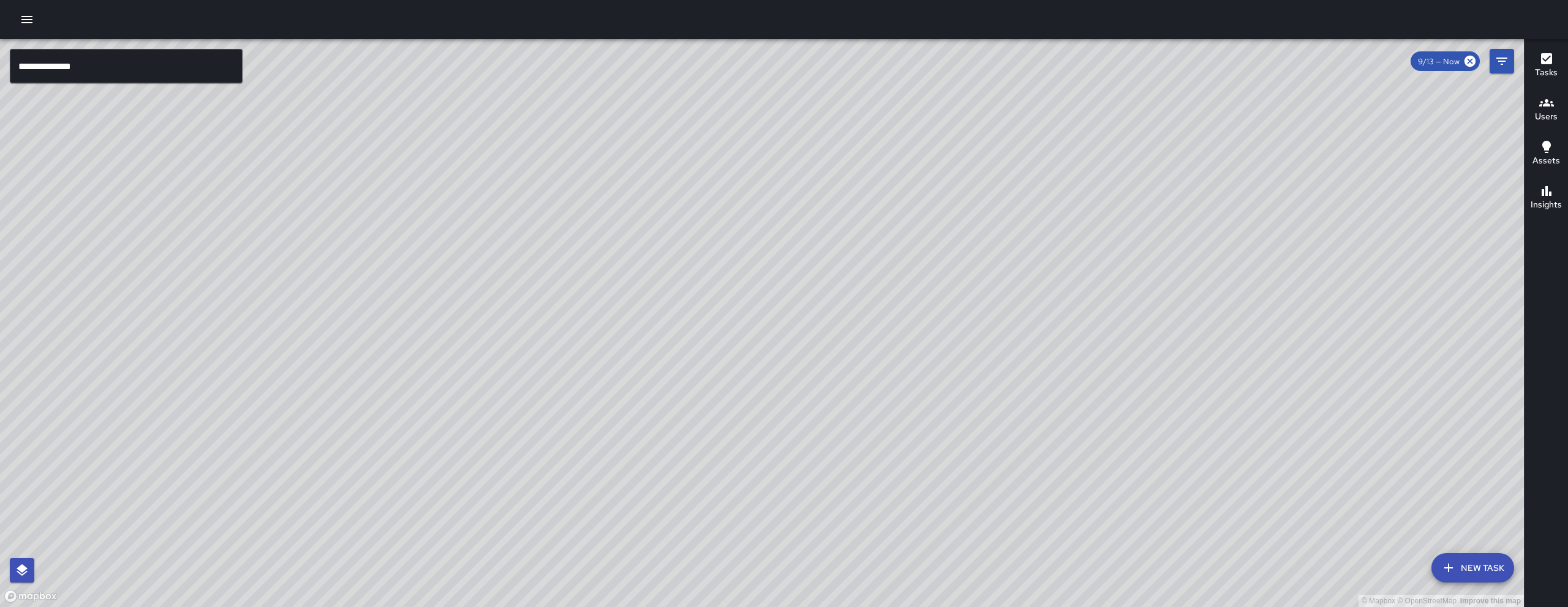
drag, startPoint x: 1125, startPoint y: 373, endPoint x: 1113, endPoint y: 219, distance: 154.5
click at [1113, 219] on div "© Mapbox © OpenStreetMap Improve this map" at bounding box center [762, 323] width 1524 height 568
drag, startPoint x: 1187, startPoint y: 308, endPoint x: 1188, endPoint y: 297, distance: 11.0
click at [1188, 299] on div "© Mapbox © OpenStreetMap Improve this map" at bounding box center [762, 323] width 1524 height 568
drag, startPoint x: 1188, startPoint y: 297, endPoint x: 1250, endPoint y: 252, distance: 76.6
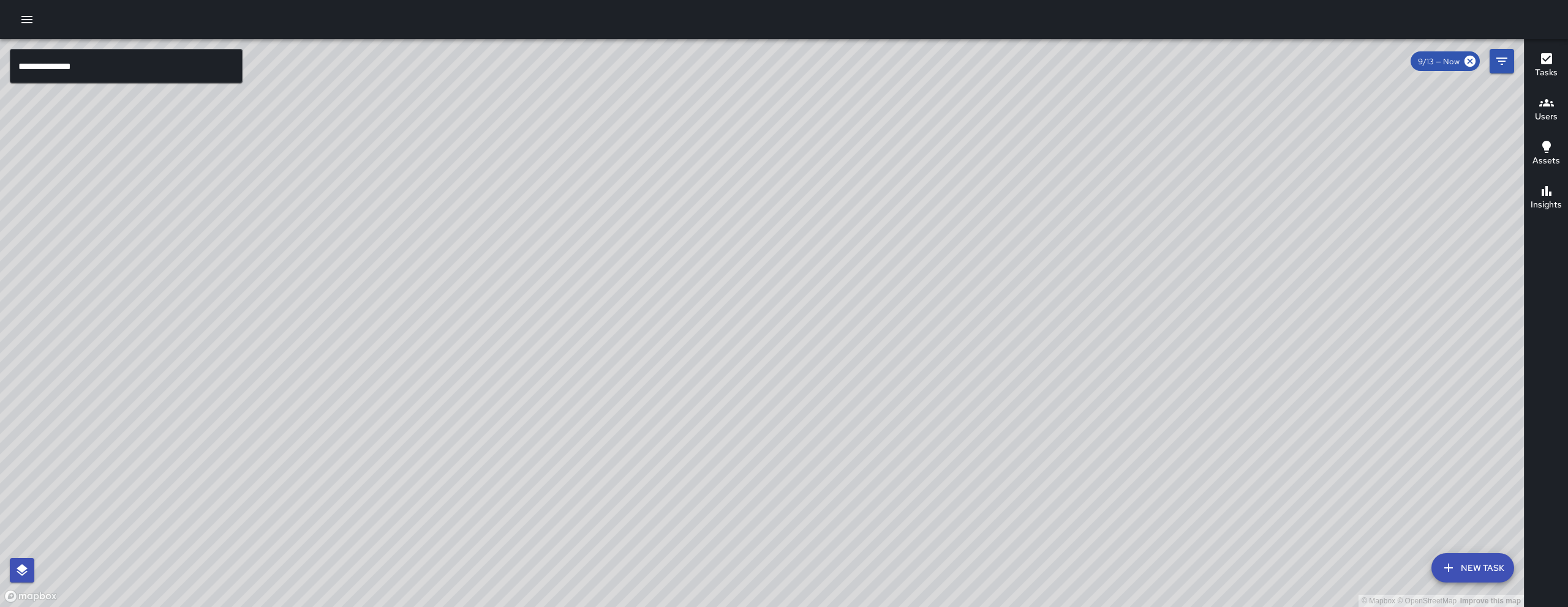
click at [1243, 252] on div "© Mapbox © OpenStreetMap Improve this map" at bounding box center [762, 323] width 1524 height 568
click at [1291, 319] on div "© Mapbox © OpenStreetMap Improve this map" at bounding box center [762, 323] width 1524 height 568
click at [1242, 130] on div "© Mapbox © OpenStreetMap Improve this map" at bounding box center [762, 323] width 1524 height 568
click at [28, 23] on icon "button" at bounding box center [27, 19] width 11 height 7
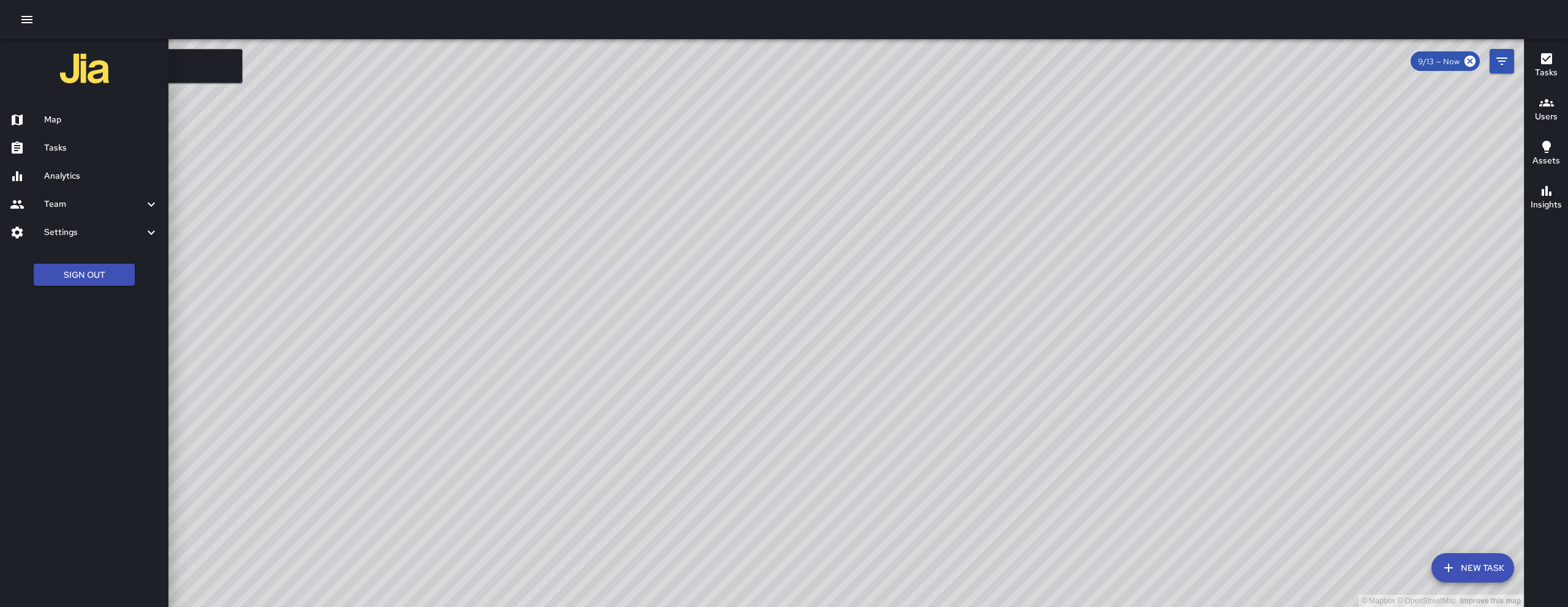
click at [133, 148] on h6 "Tasks" at bounding box center [101, 148] width 114 height 13
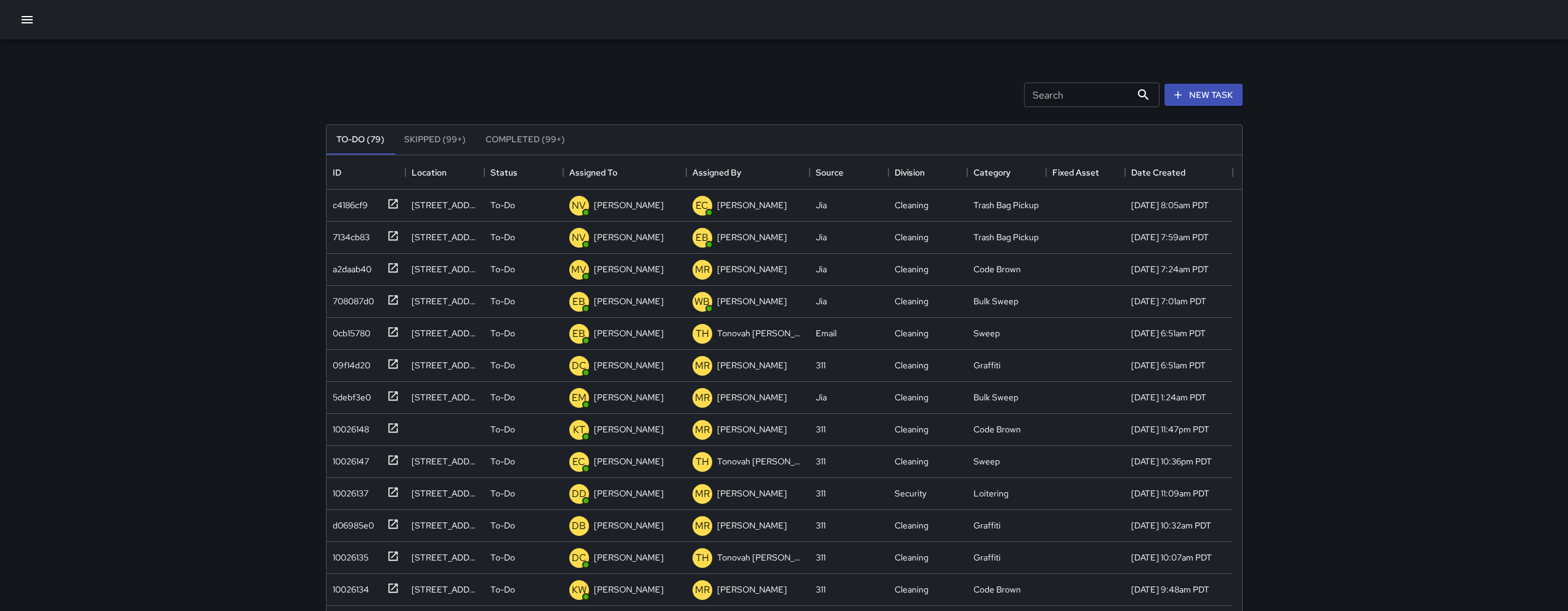
click at [598, 97] on div "Search Search New Task" at bounding box center [785, 95] width 922 height 64
click at [31, 21] on icon "button" at bounding box center [27, 20] width 15 height 15
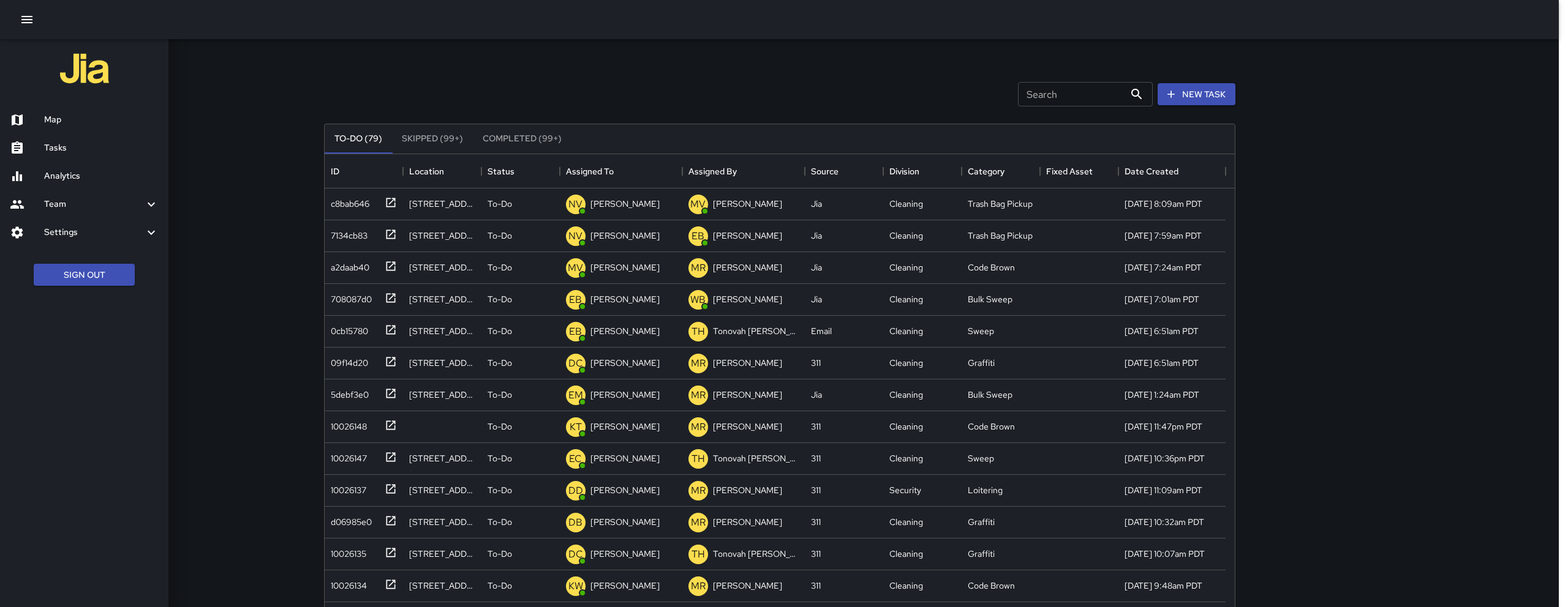
click at [54, 121] on h6 "Map" at bounding box center [101, 120] width 114 height 13
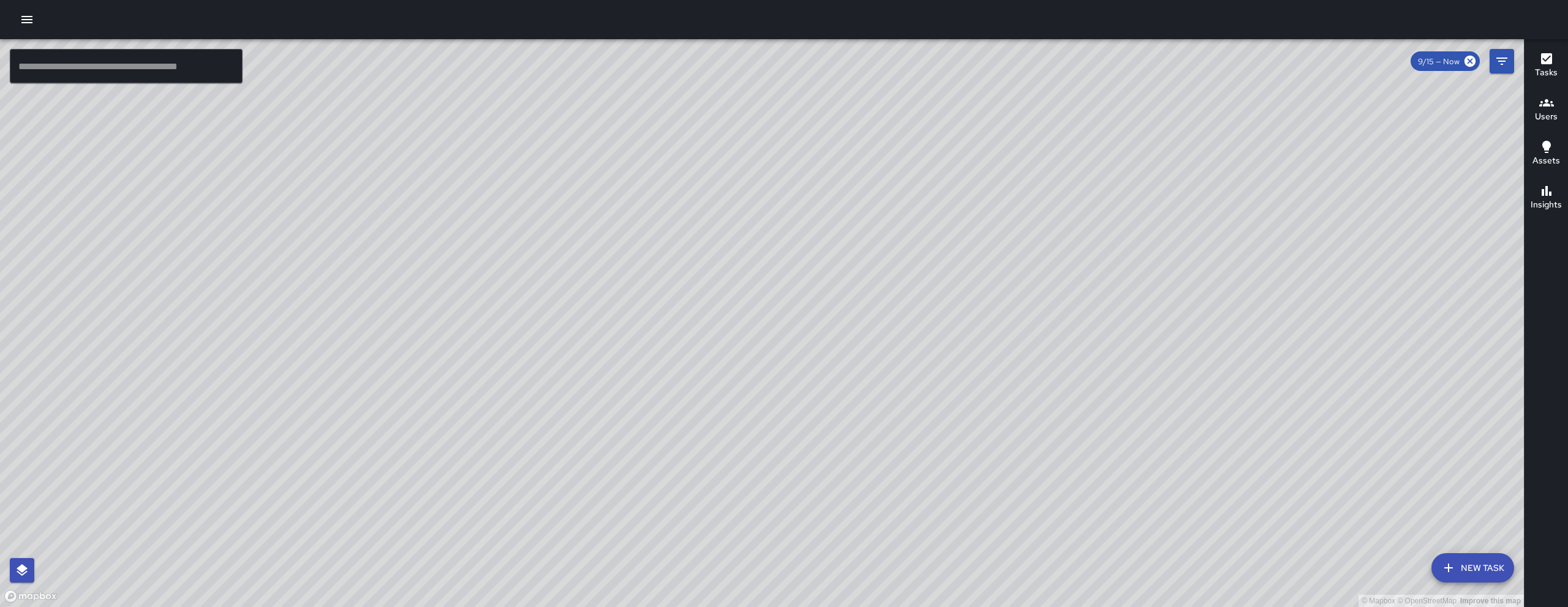
drag, startPoint x: 918, startPoint y: 427, endPoint x: 928, endPoint y: 401, distance: 27.9
click at [928, 401] on div "© Mapbox © OpenStreetMap Improve this map" at bounding box center [762, 323] width 1524 height 568
click at [1507, 61] on icon "Filters" at bounding box center [1501, 61] width 15 height 15
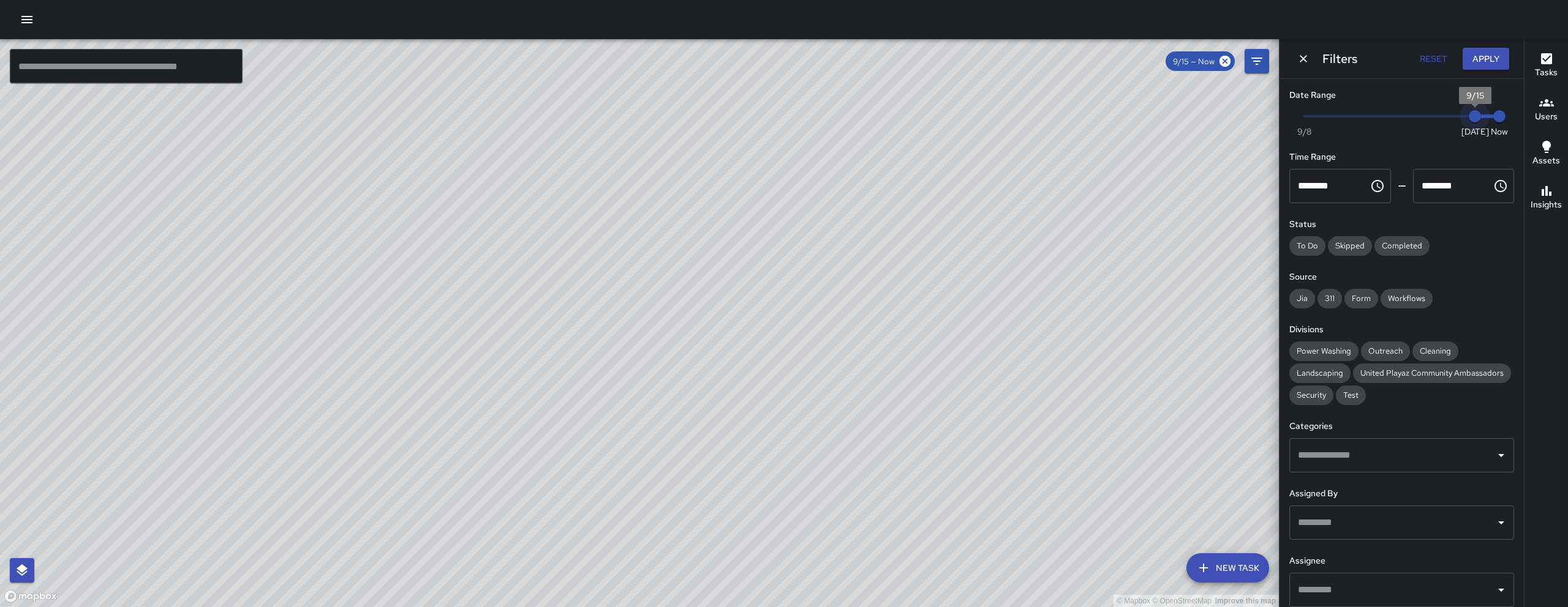
type input "*"
drag, startPoint x: 1461, startPoint y: 116, endPoint x: 1450, endPoint y: 111, distance: 12.1
click at [1450, 111] on span "9/14" at bounding box center [1450, 116] width 12 height 12
drag, startPoint x: 906, startPoint y: 328, endPoint x: 869, endPoint y: 374, distance: 59.0
click at [810, 422] on div "© Mapbox © OpenStreetMap Improve this map" at bounding box center [639, 323] width 1278 height 568
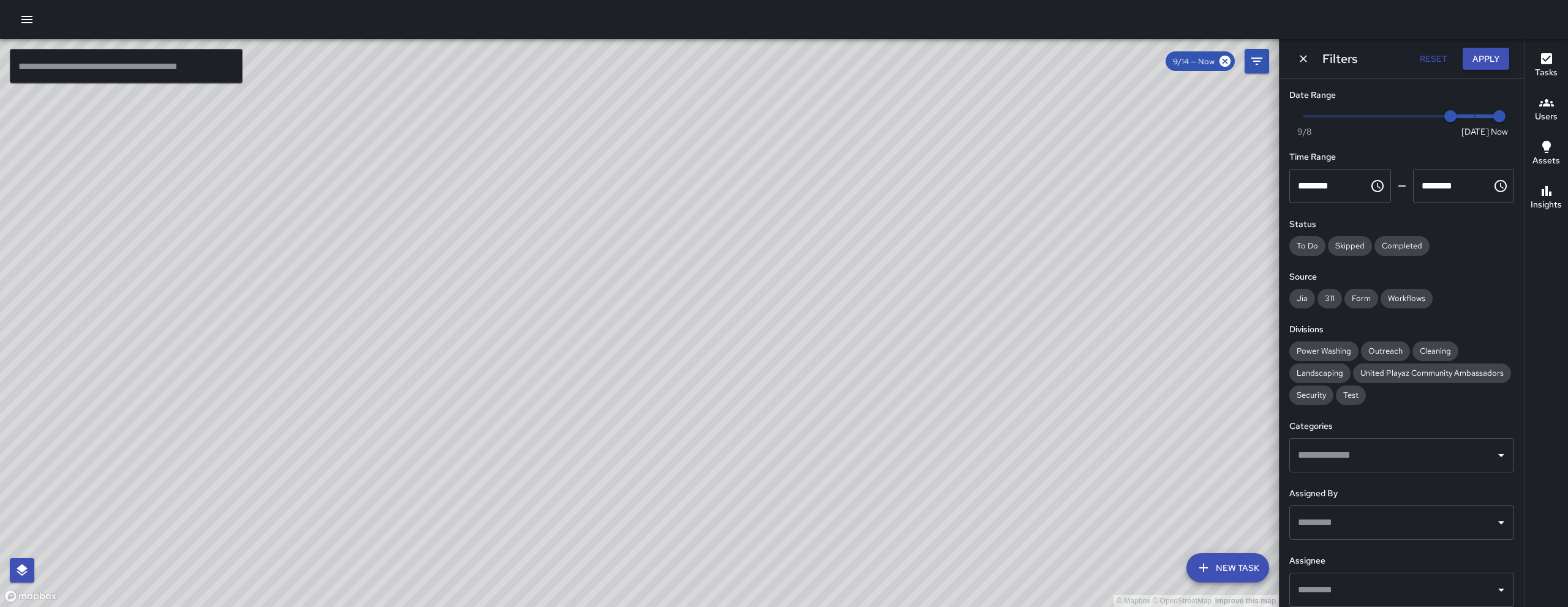
click at [949, 373] on div "© Mapbox © OpenStreetMap Improve this map" at bounding box center [639, 323] width 1278 height 568
drag, startPoint x: 805, startPoint y: 464, endPoint x: 779, endPoint y: 456, distance: 27.2
click at [779, 481] on div "© Mapbox © OpenStreetMap Improve this map" at bounding box center [639, 323] width 1278 height 568
drag, startPoint x: 864, startPoint y: 180, endPoint x: 695, endPoint y: 312, distance: 214.4
click at [695, 312] on div "© Mapbox © OpenStreetMap Improve this map" at bounding box center [639, 323] width 1278 height 568
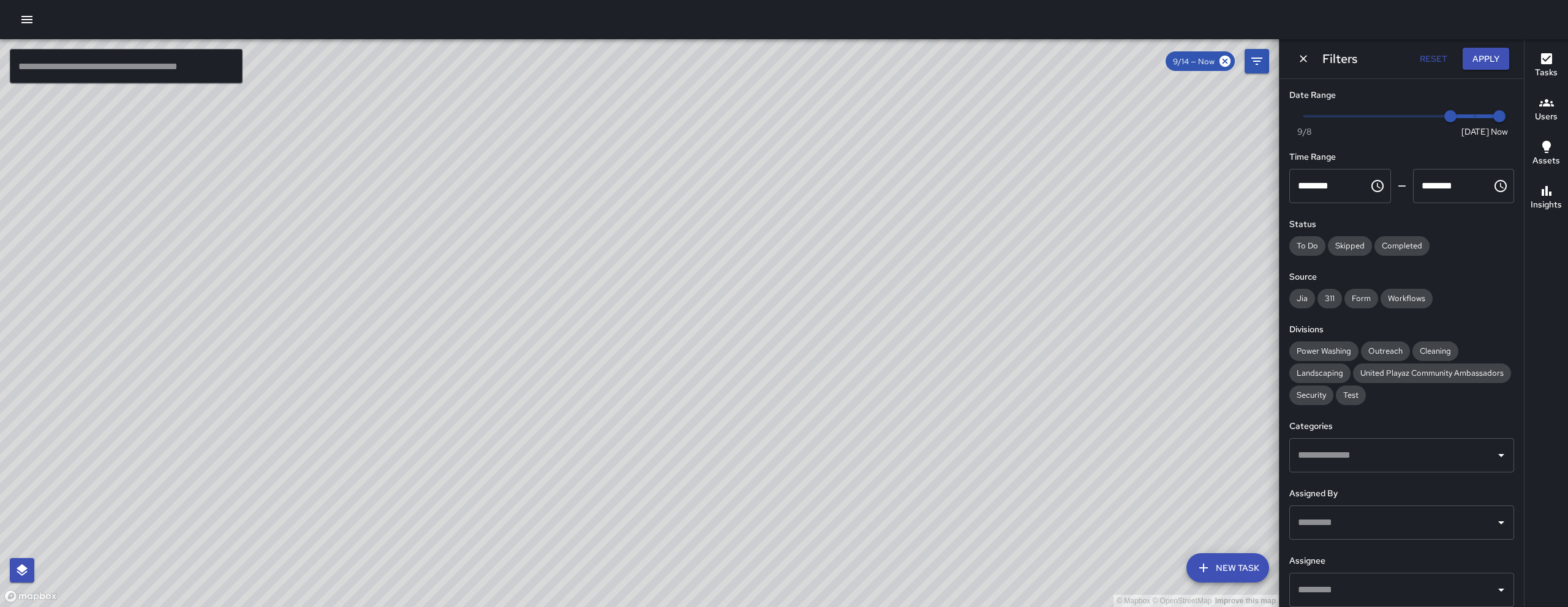
click at [619, 400] on div "© Mapbox © OpenStreetMap Improve this map" at bounding box center [639, 323] width 1278 height 568
drag, startPoint x: 619, startPoint y: 398, endPoint x: 605, endPoint y: 314, distance: 85.2
click at [605, 315] on div "© Mapbox © OpenStreetMap Improve this map" at bounding box center [639, 323] width 1278 height 568
click at [1302, 55] on icon "Dismiss" at bounding box center [1303, 58] width 12 height 12
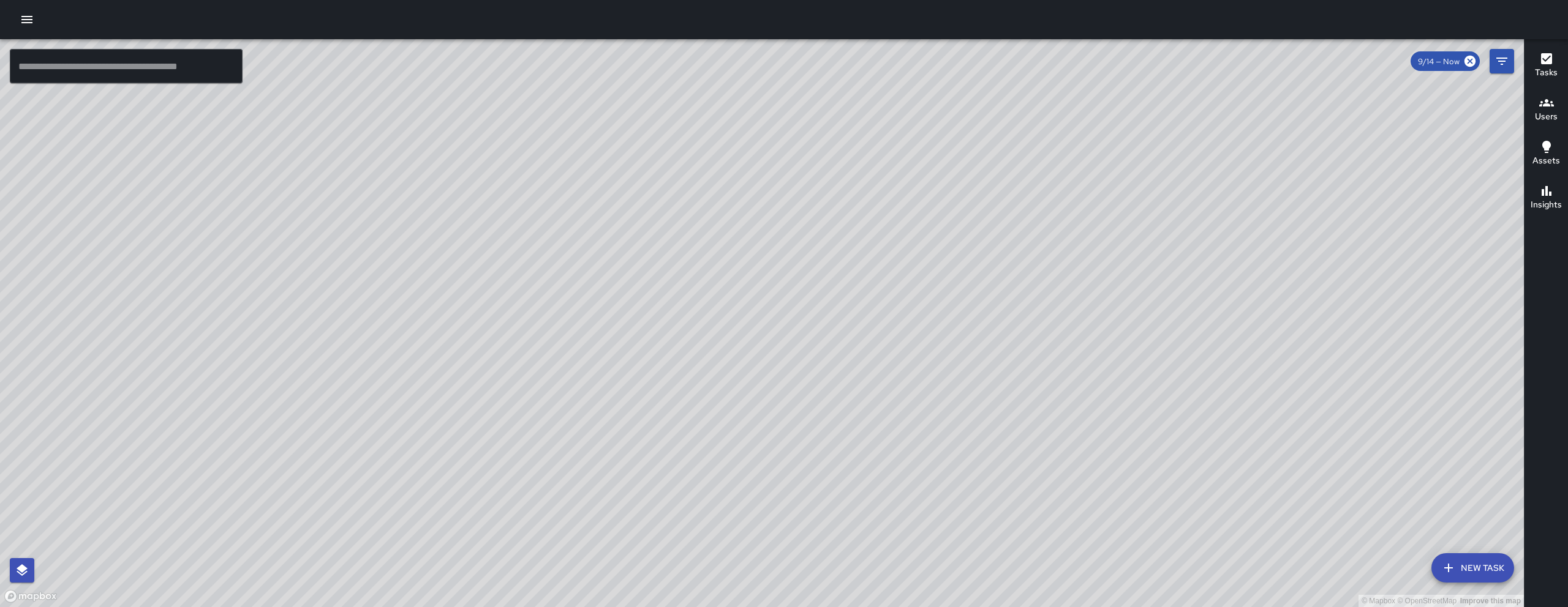
click at [1485, 557] on button "New Task" at bounding box center [1472, 568] width 83 height 30
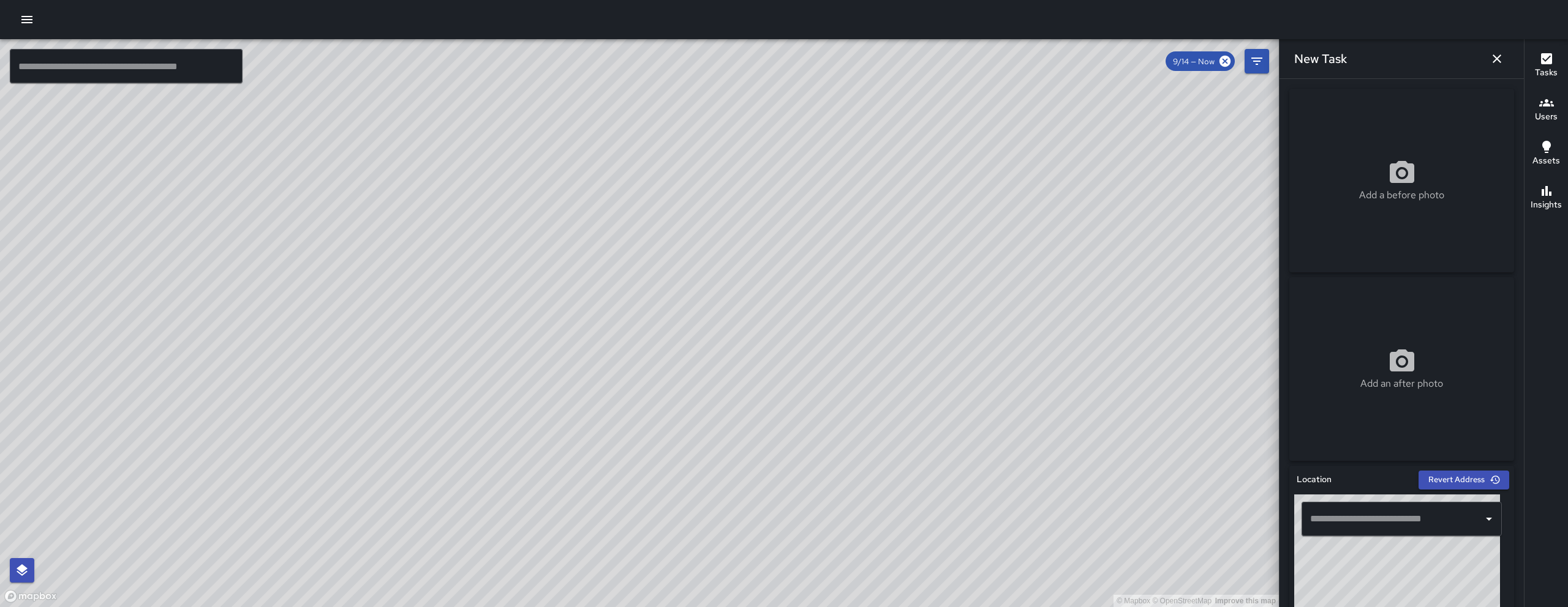
click at [1361, 522] on input "text" at bounding box center [1392, 519] width 171 height 24
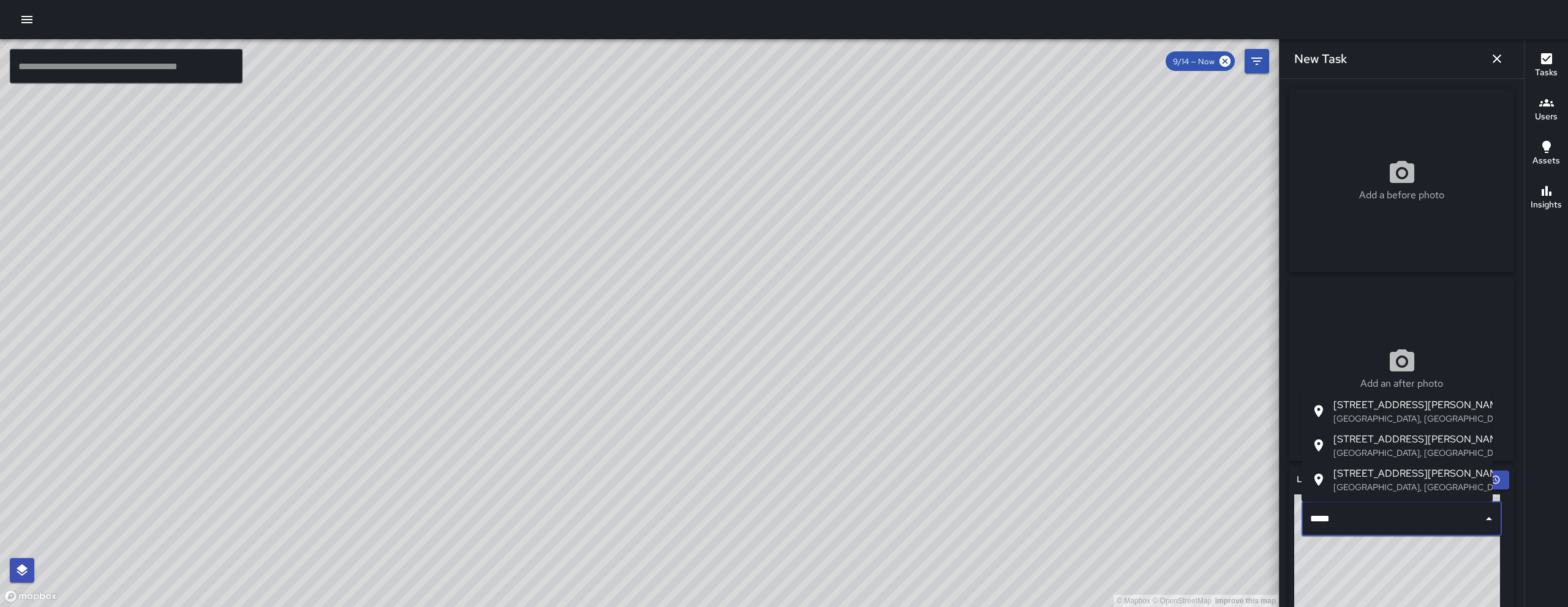
click at [1387, 432] on span "210 Shipley Street" at bounding box center [1407, 440] width 149 height 15
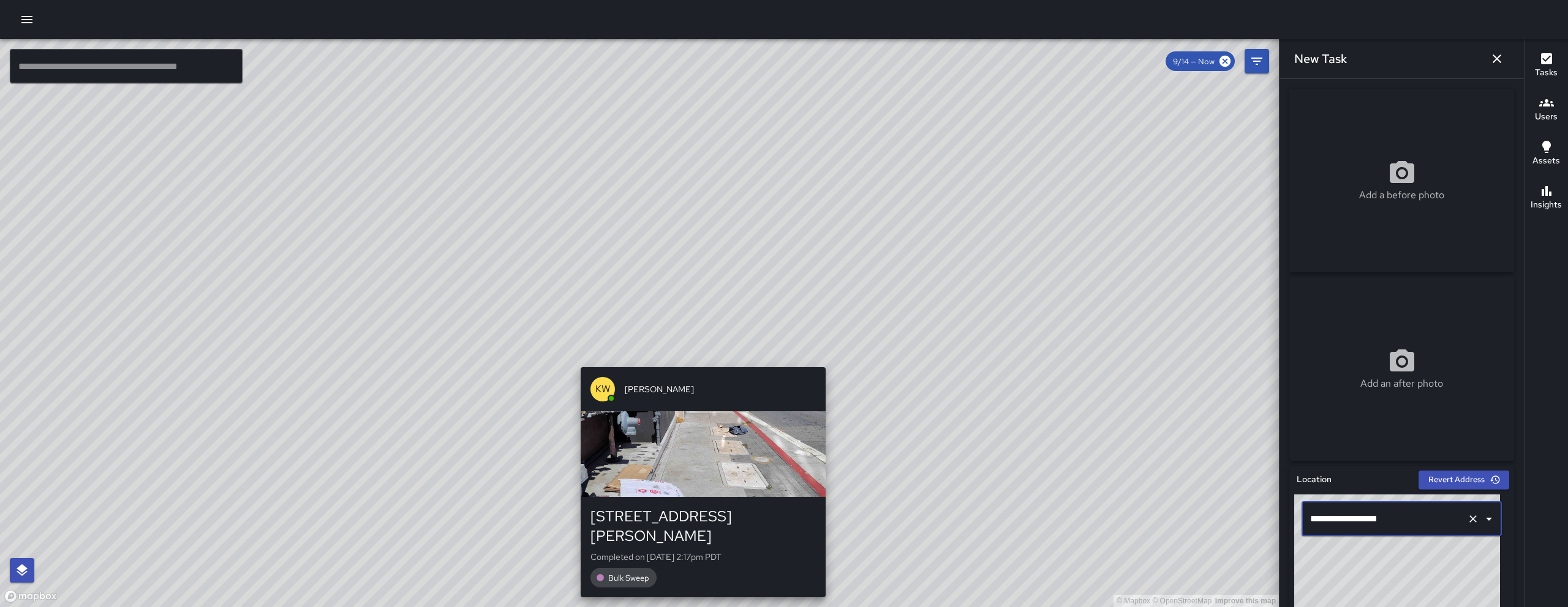
type input "**********"
click at [697, 359] on div "© Mapbox © OpenStreetMap Improve this map KW Kenneth Ware 210 Shipley Street Co…" at bounding box center [639, 323] width 1278 height 568
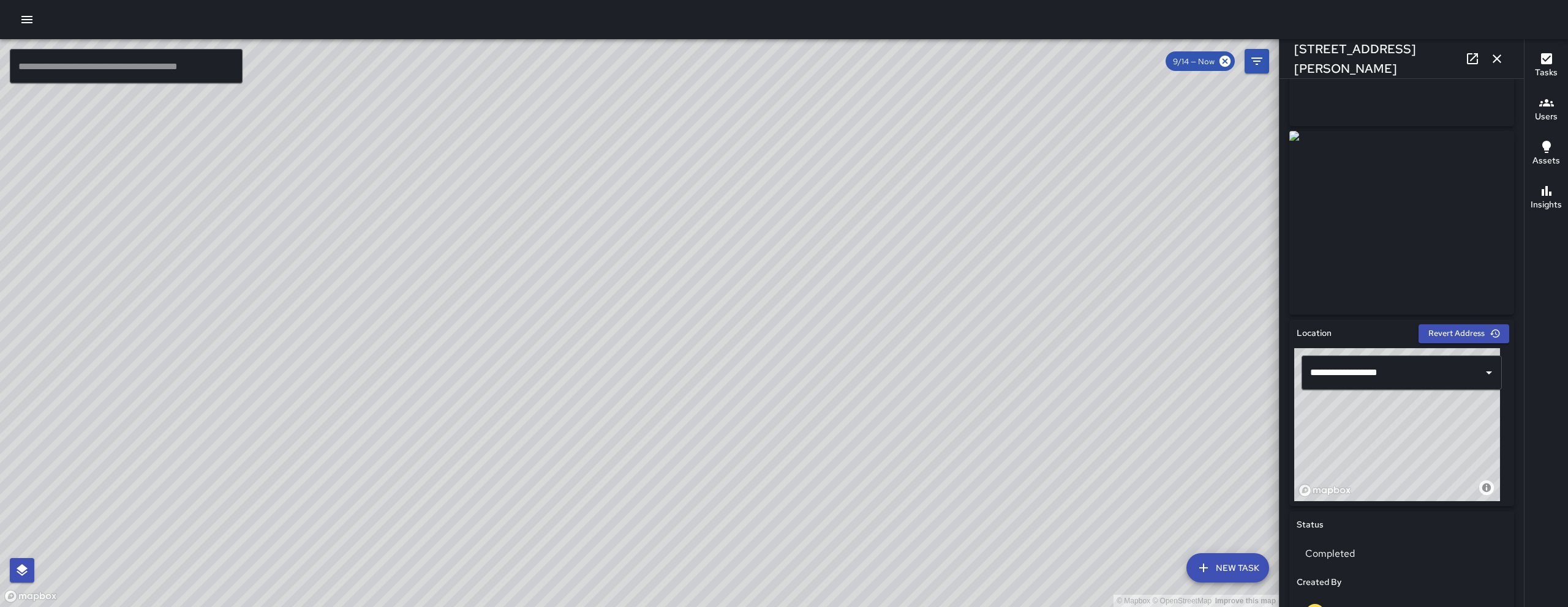
scroll to position [154, 0]
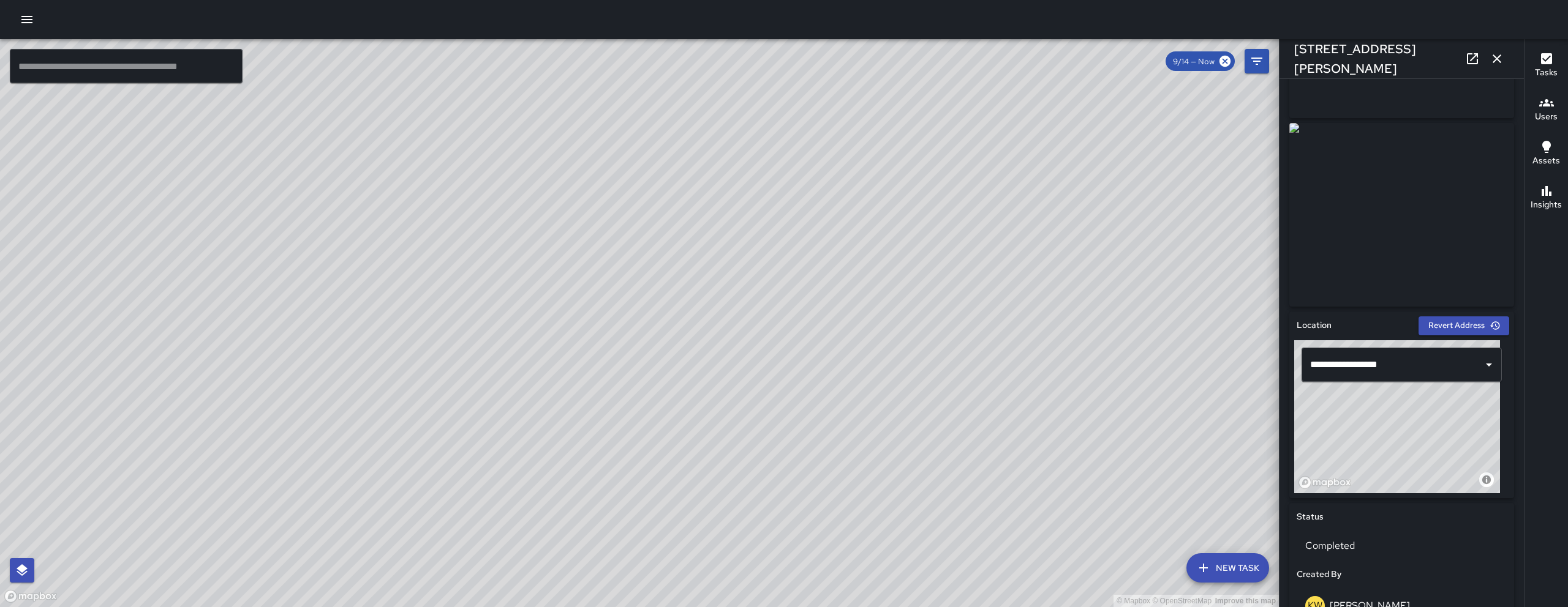
click at [1499, 59] on icon "button" at bounding box center [1497, 59] width 15 height 15
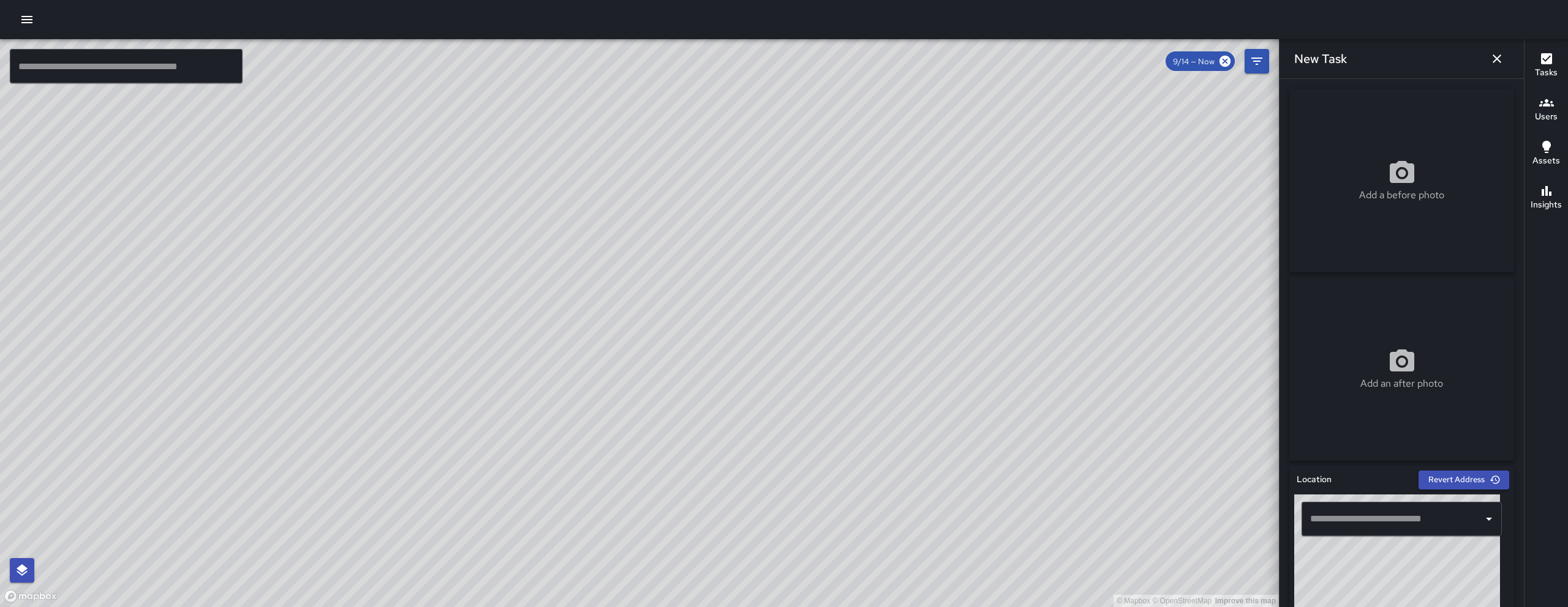
click at [1398, 533] on div "​" at bounding box center [1401, 518] width 200 height 34
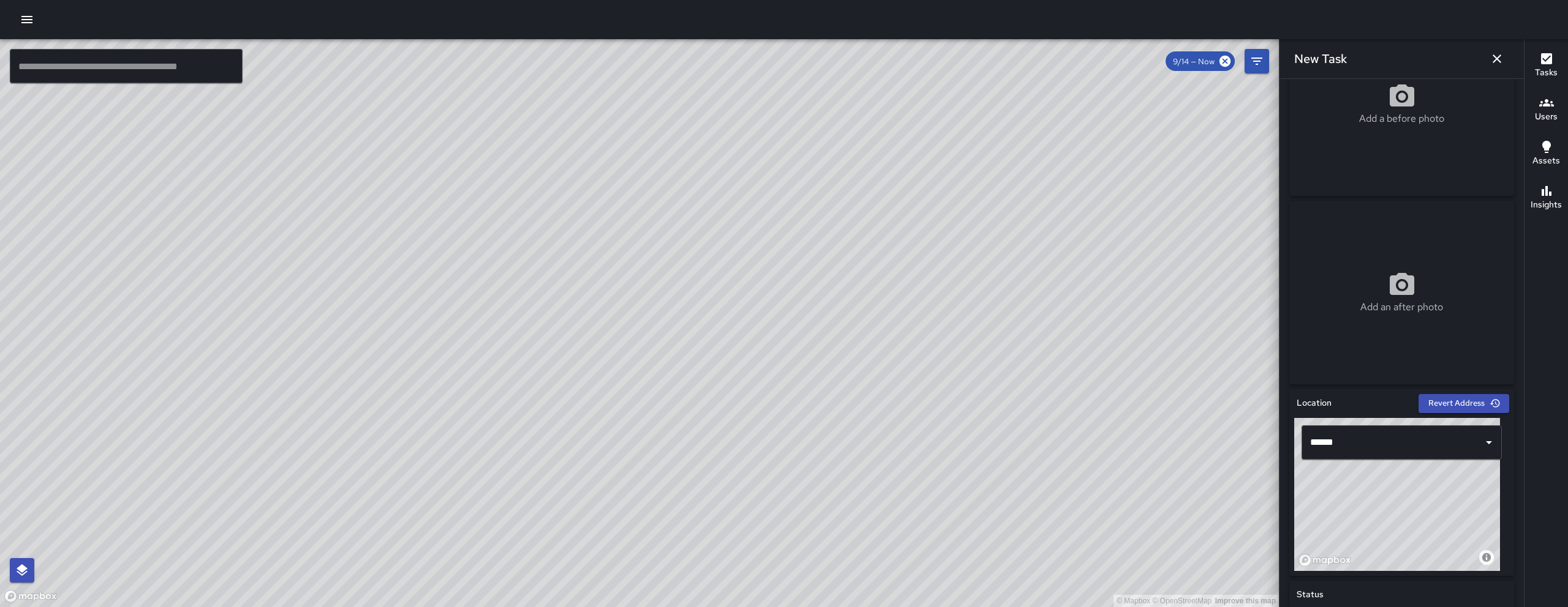
scroll to position [101, 0]
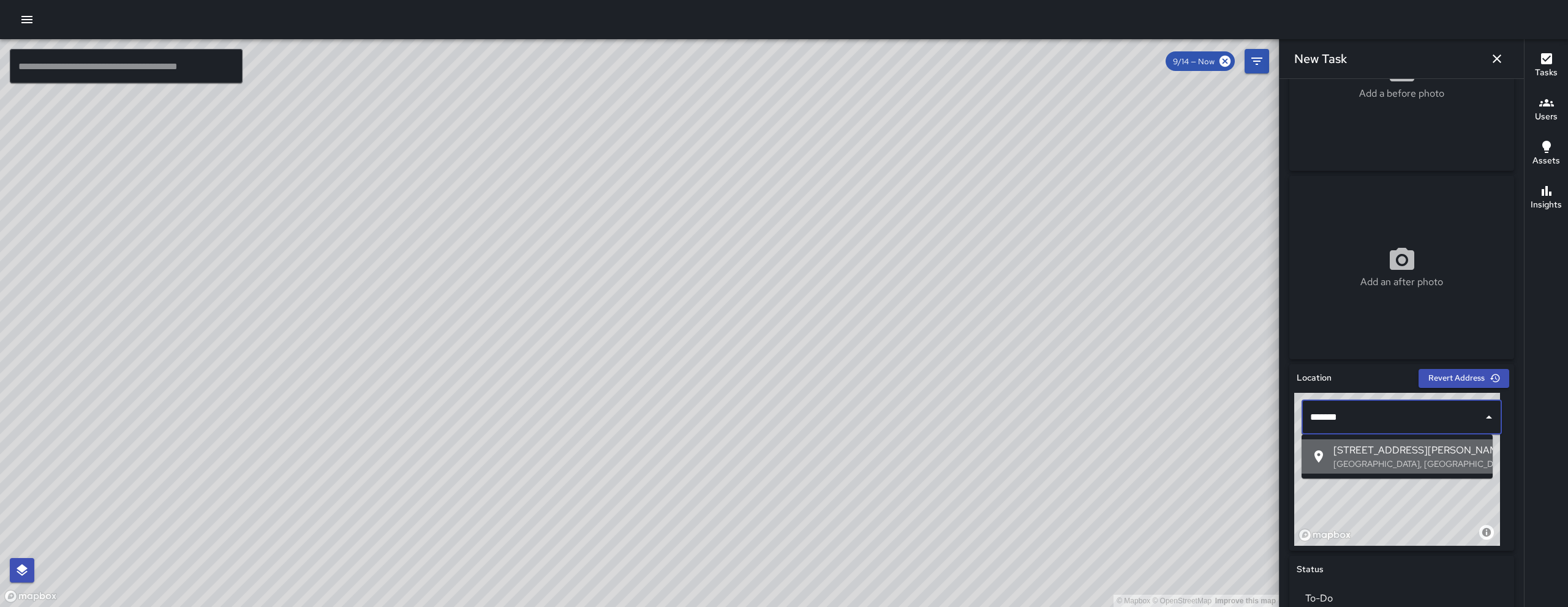
click at [1387, 457] on span "250 Shipley Street" at bounding box center [1407, 451] width 149 height 15
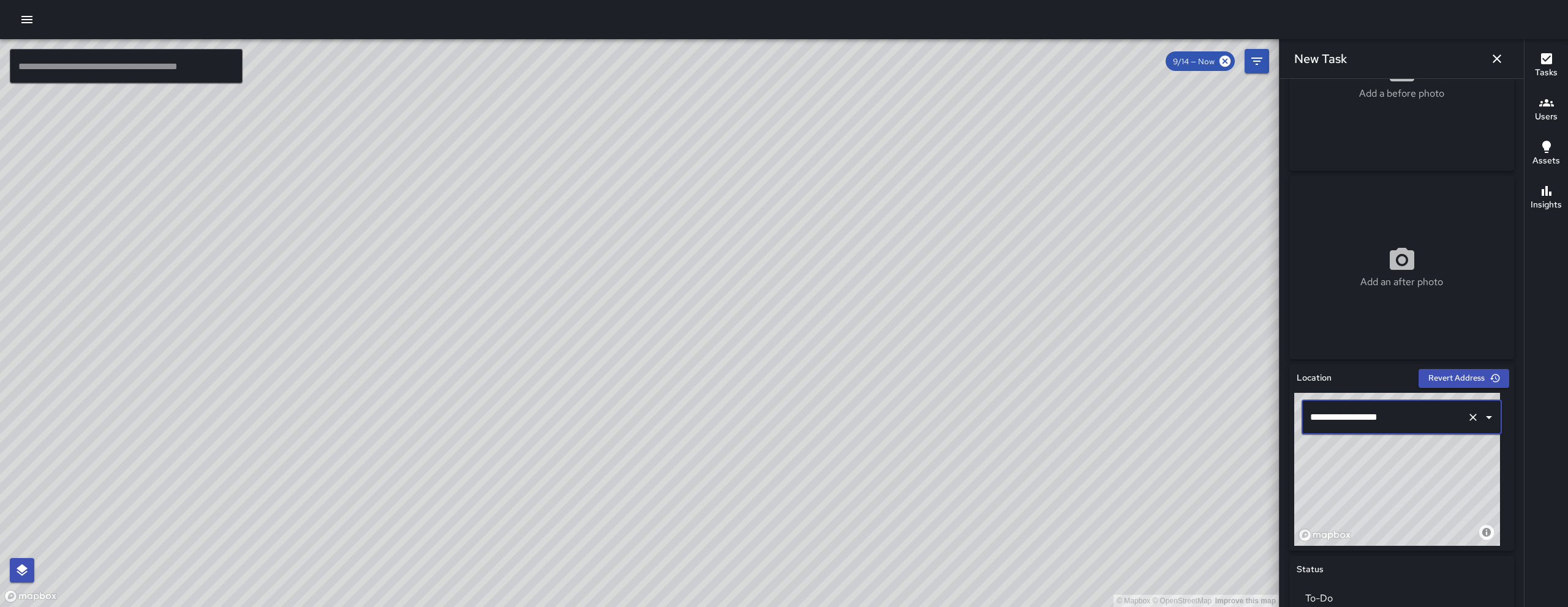
type input "**********"
drag, startPoint x: 593, startPoint y: 433, endPoint x: 603, endPoint y: 326, distance: 107.5
click at [603, 326] on div "© Mapbox © OpenStreetMap Improve this map" at bounding box center [639, 323] width 1278 height 568
click at [1494, 60] on icon "button" at bounding box center [1496, 58] width 9 height 9
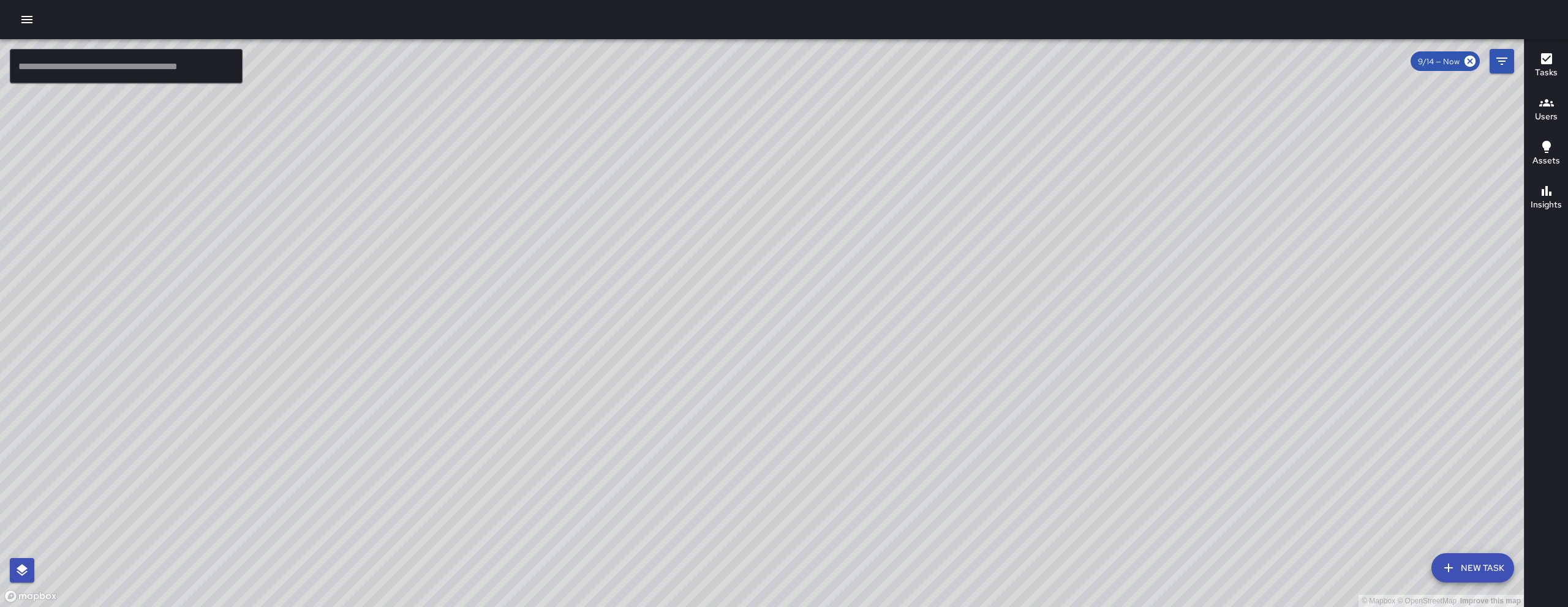
drag, startPoint x: 1059, startPoint y: 481, endPoint x: 1094, endPoint y: 361, distance: 125.0
click at [1119, 328] on div "© Mapbox © OpenStreetMap Improve this map" at bounding box center [762, 323] width 1524 height 568
drag, startPoint x: 758, startPoint y: 334, endPoint x: 707, endPoint y: 450, distance: 126.7
click at [707, 450] on div "© Mapbox © OpenStreetMap Improve this map" at bounding box center [762, 323] width 1524 height 568
drag, startPoint x: 703, startPoint y: 248, endPoint x: 640, endPoint y: 353, distance: 122.4
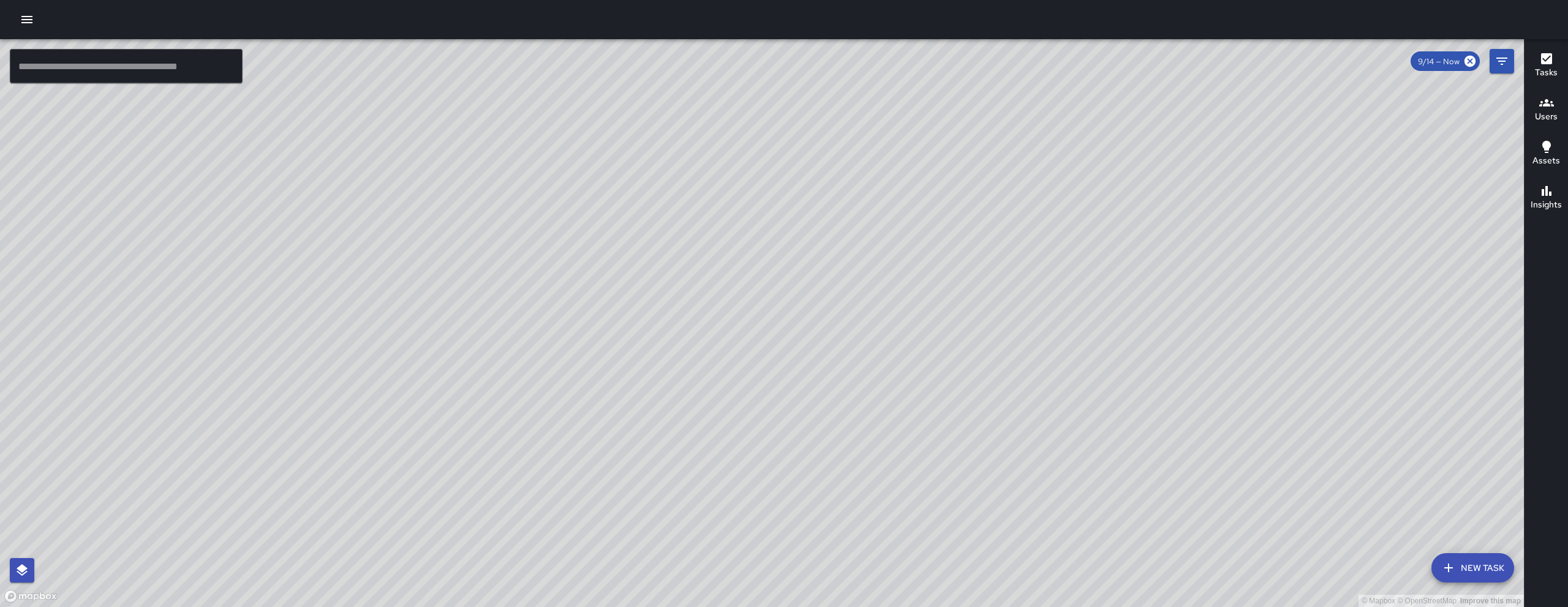
click at [646, 343] on div "© Mapbox © OpenStreetMap Improve this map" at bounding box center [762, 323] width 1524 height 568
drag, startPoint x: 1045, startPoint y: 365, endPoint x: 916, endPoint y: 375, distance: 129.4
click at [916, 375] on div "© Mapbox © OpenStreetMap Improve this map" at bounding box center [762, 323] width 1524 height 568
drag, startPoint x: 1244, startPoint y: 444, endPoint x: 1176, endPoint y: 340, distance: 124.3
click at [1176, 340] on div "© Mapbox © OpenStreetMap Improve this map" at bounding box center [762, 323] width 1524 height 568
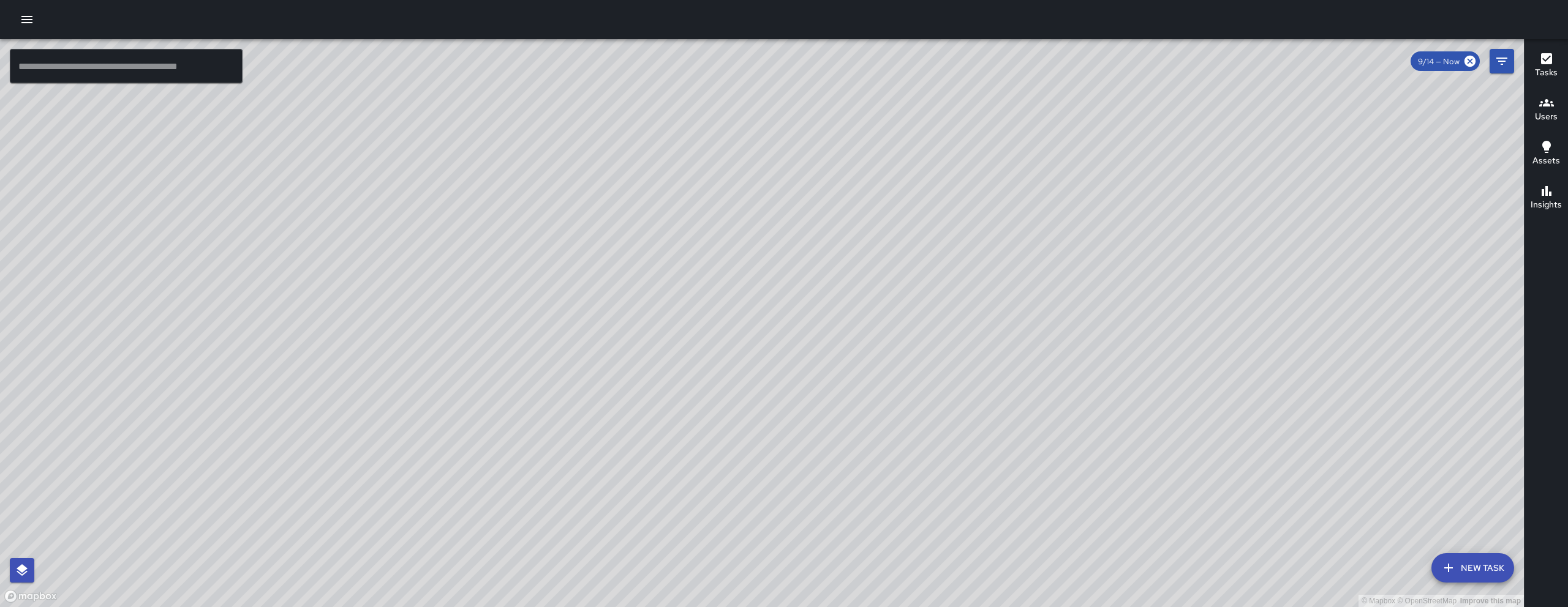
click at [1173, 353] on div "© Mapbox © OpenStreetMap Improve this map" at bounding box center [762, 323] width 1524 height 568
click at [1174, 336] on div "© Mapbox © OpenStreetMap Improve this map" at bounding box center [762, 323] width 1524 height 568
drag, startPoint x: 1170, startPoint y: 302, endPoint x: 1243, endPoint y: 194, distance: 130.4
click at [1158, 242] on div "© Mapbox © OpenStreetMap Improve this map" at bounding box center [762, 323] width 1524 height 568
click at [1495, 58] on icon "Filters" at bounding box center [1501, 61] width 15 height 15
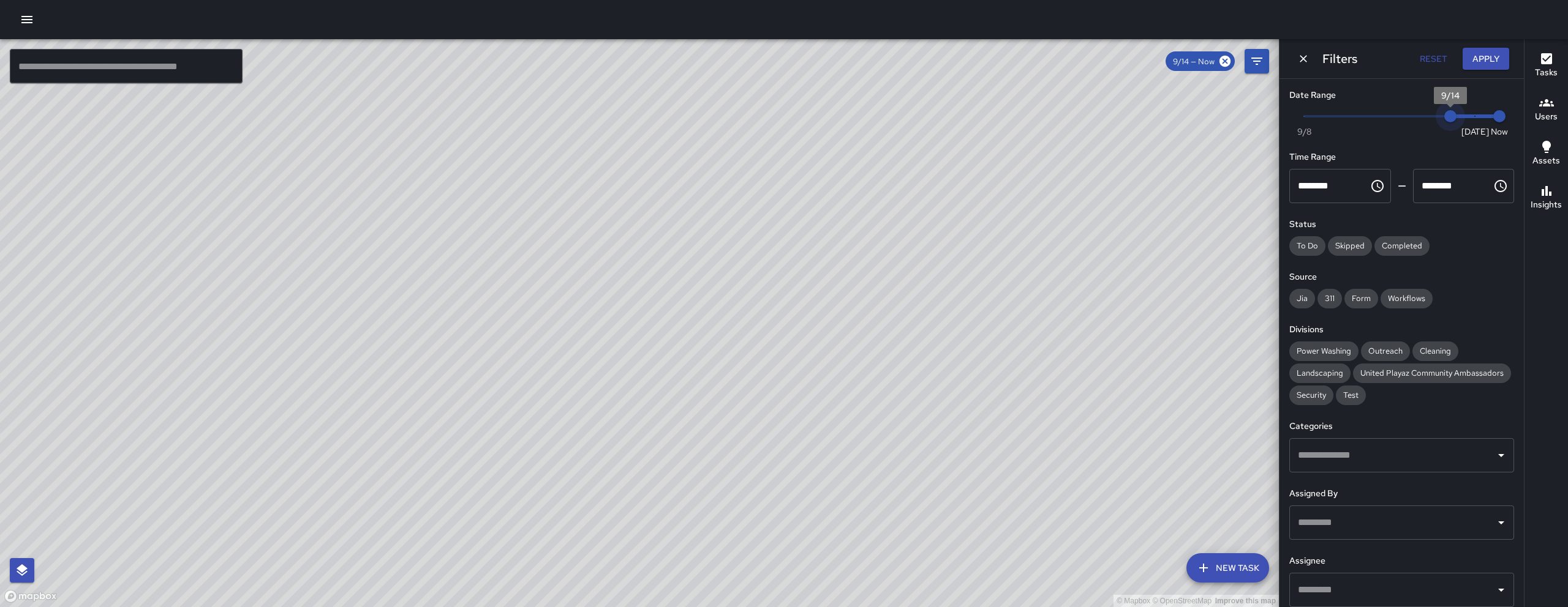
type input "*"
drag, startPoint x: 1444, startPoint y: 120, endPoint x: 1475, endPoint y: 123, distance: 31.1
click at [1456, 122] on span "9/14" at bounding box center [1450, 116] width 12 height 12
click at [1307, 58] on icon "Dismiss" at bounding box center [1303, 58] width 12 height 12
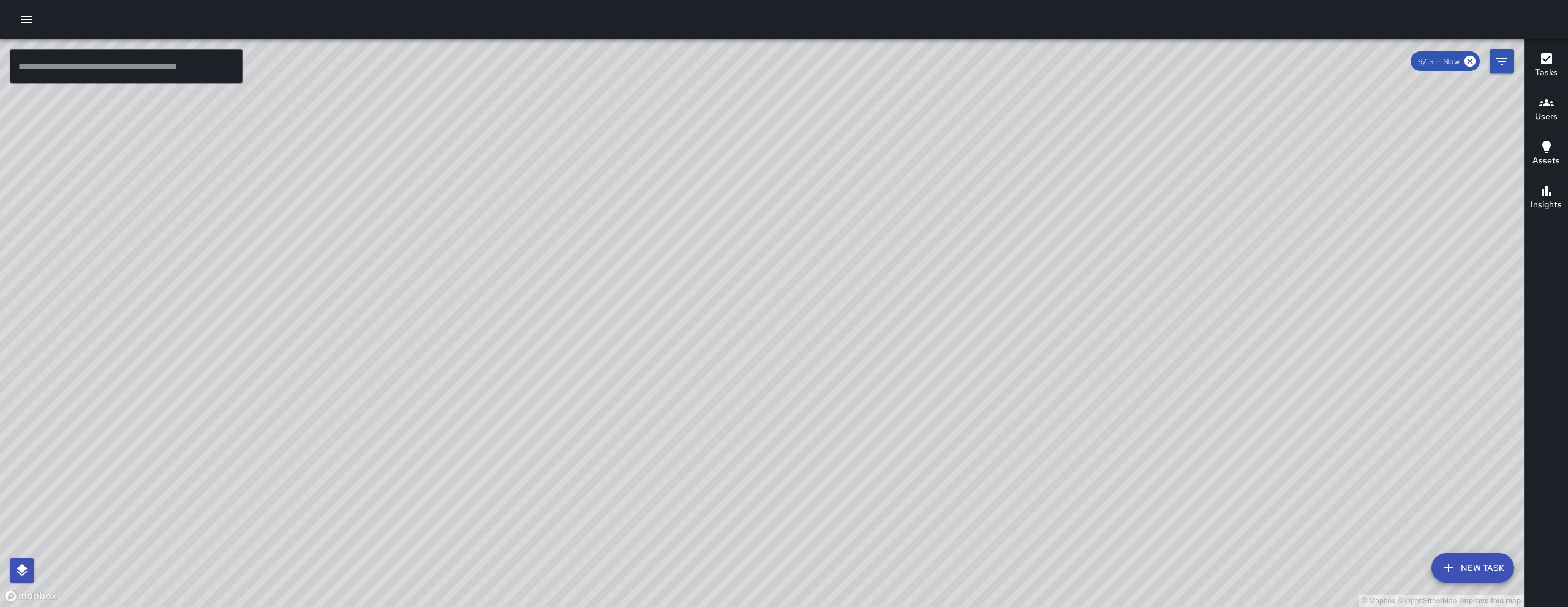
drag, startPoint x: 1313, startPoint y: 282, endPoint x: 1212, endPoint y: 250, distance: 105.9
click at [1212, 250] on div "© Mapbox © OpenStreetMap Improve this map" at bounding box center [762, 323] width 1524 height 568
click at [1213, 250] on div "© Mapbox © OpenStreetMap Improve this map" at bounding box center [762, 323] width 1524 height 568
click at [1228, 254] on div "© Mapbox © OpenStreetMap Improve this map" at bounding box center [762, 323] width 1524 height 568
click at [1477, 573] on button "New Task" at bounding box center [1472, 568] width 83 height 30
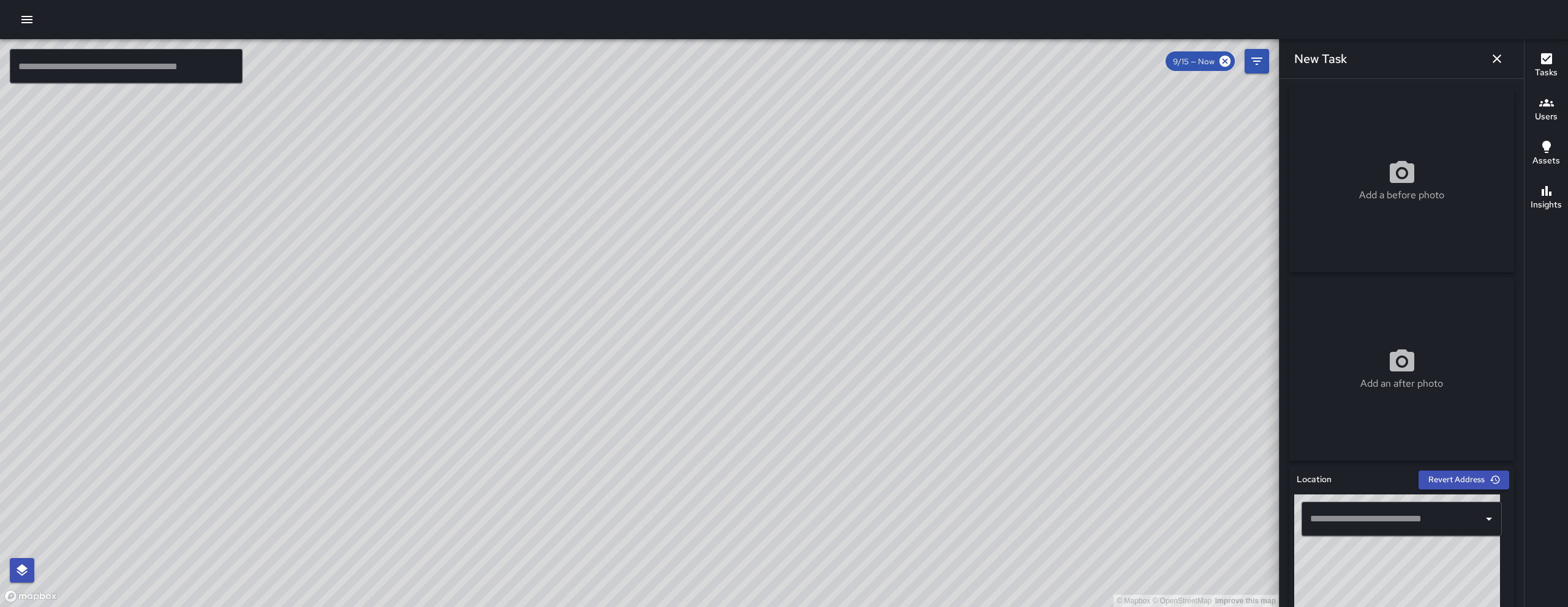
click at [1402, 514] on input "text" at bounding box center [1392, 519] width 171 height 24
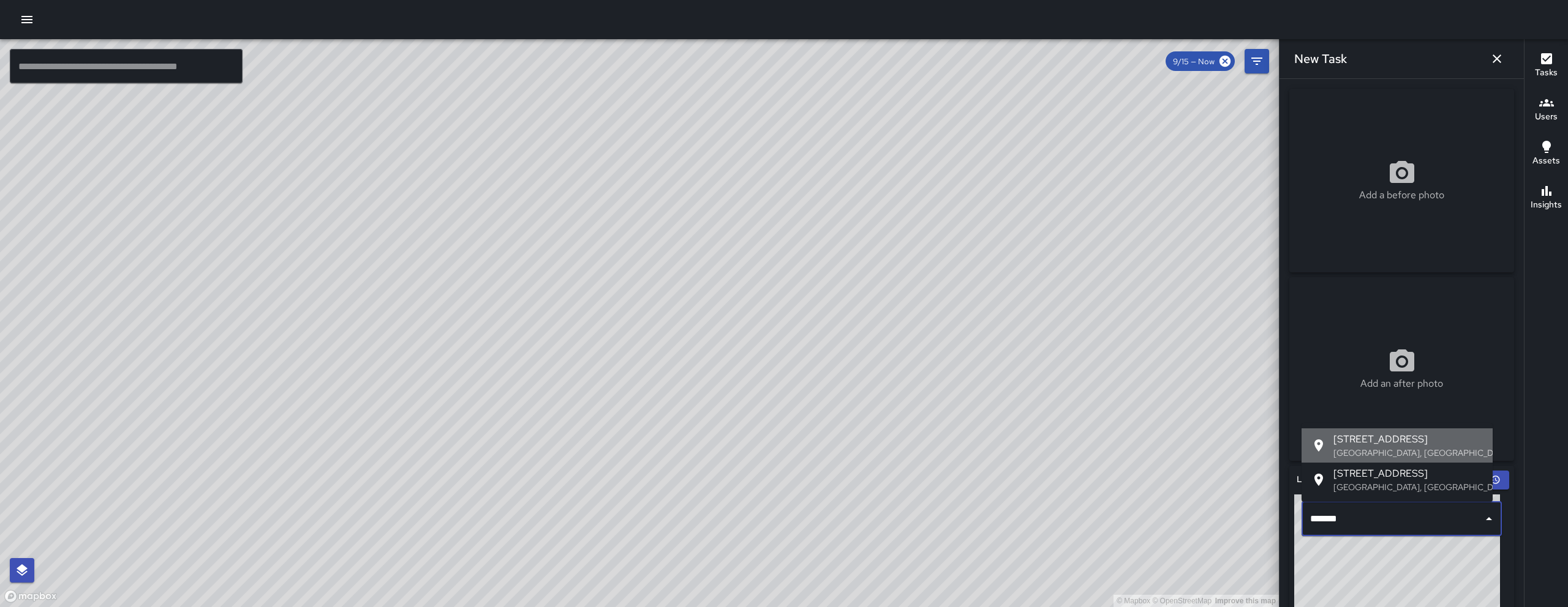
click at [1383, 435] on span "1020 Minna Street" at bounding box center [1407, 440] width 149 height 15
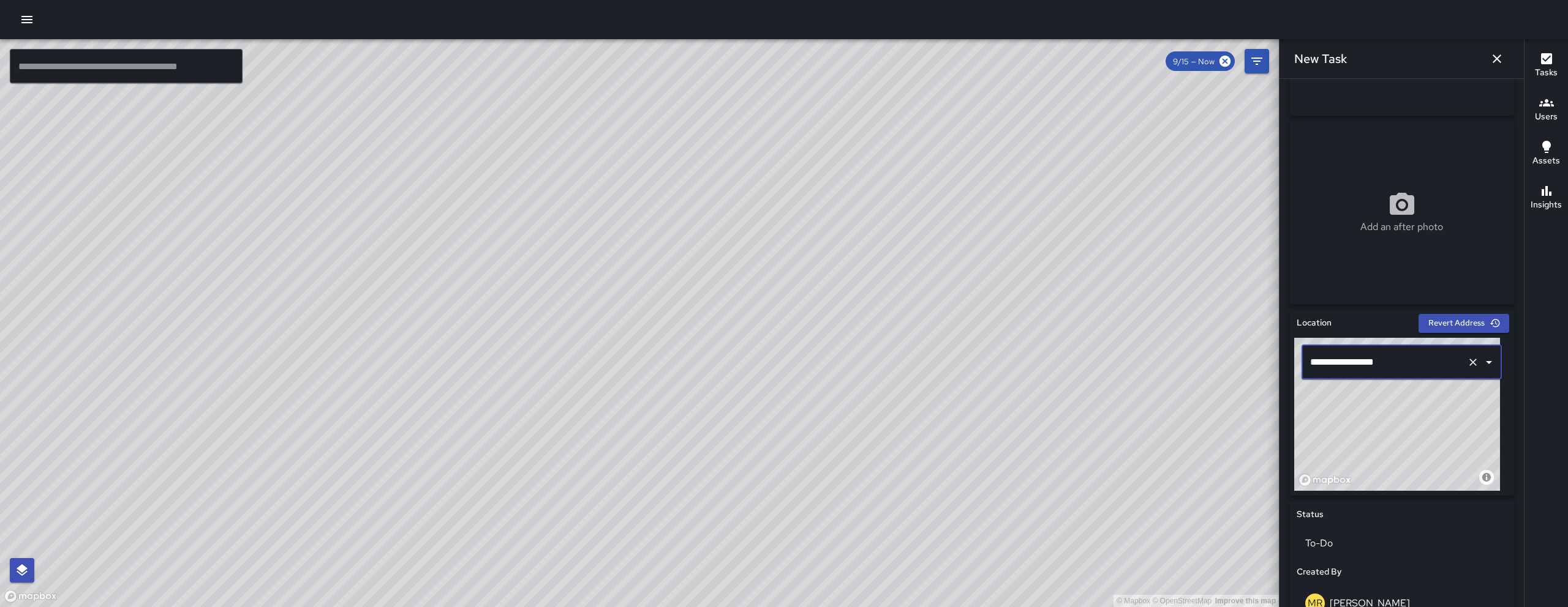
scroll to position [187, 0]
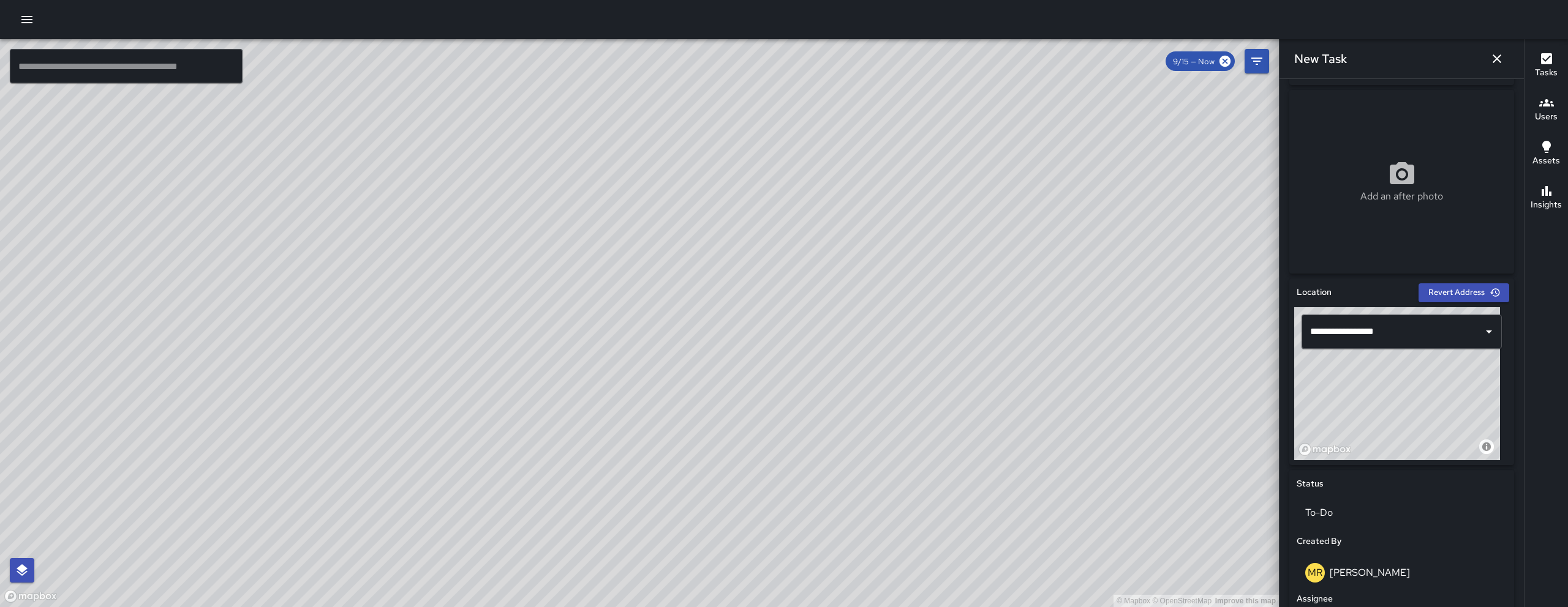
drag, startPoint x: 1436, startPoint y: 413, endPoint x: 1416, endPoint y: 395, distance: 26.9
click at [1416, 395] on div "© Mapbox © OpenStreetMap Improve this map" at bounding box center [1397, 384] width 206 height 153
type input "**********"
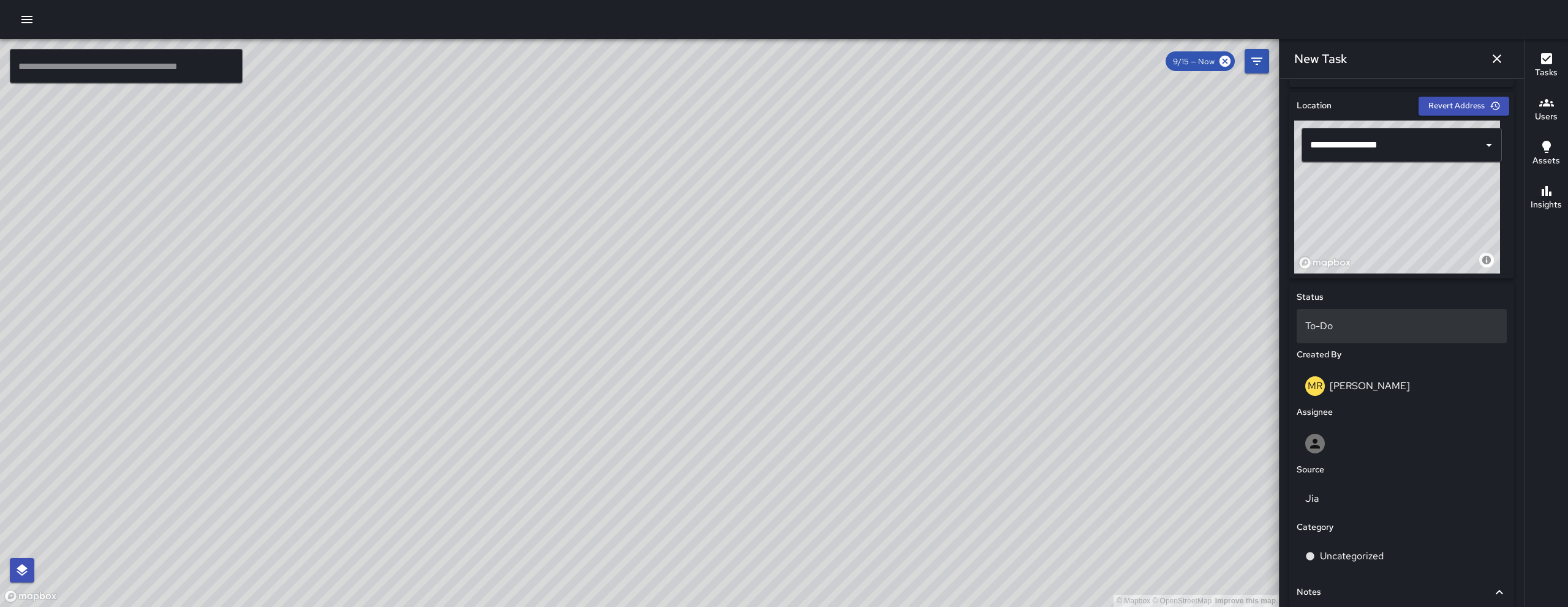
scroll to position [238, 0]
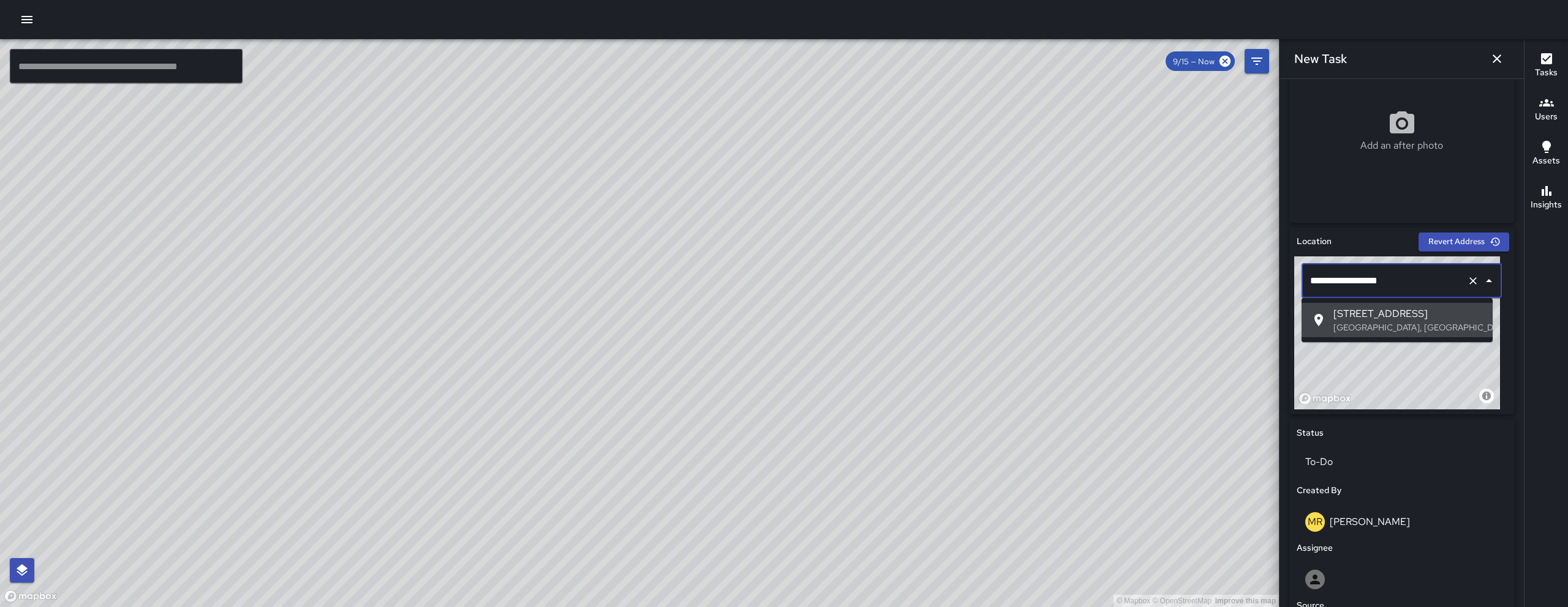
drag, startPoint x: 1404, startPoint y: 279, endPoint x: 1301, endPoint y: 275, distance: 103.1
click at [1301, 275] on div "**********" at bounding box center [1401, 281] width 200 height 34
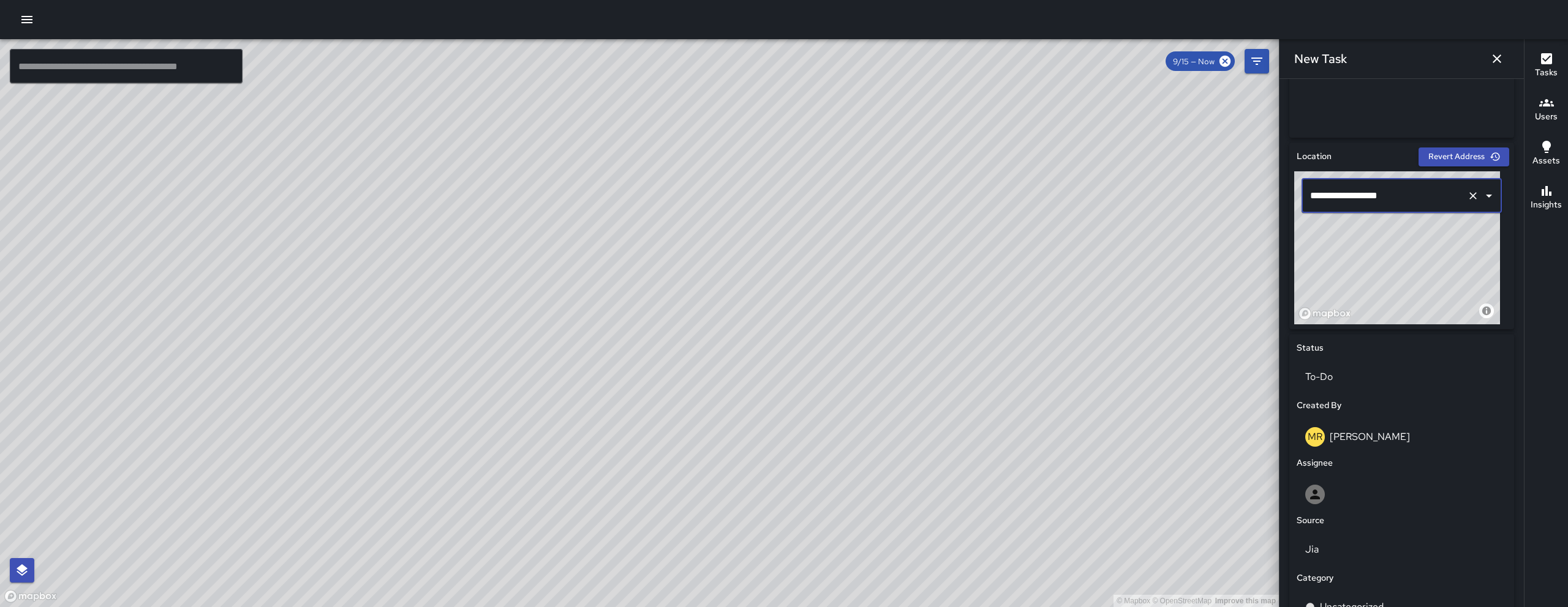
scroll to position [332, 0]
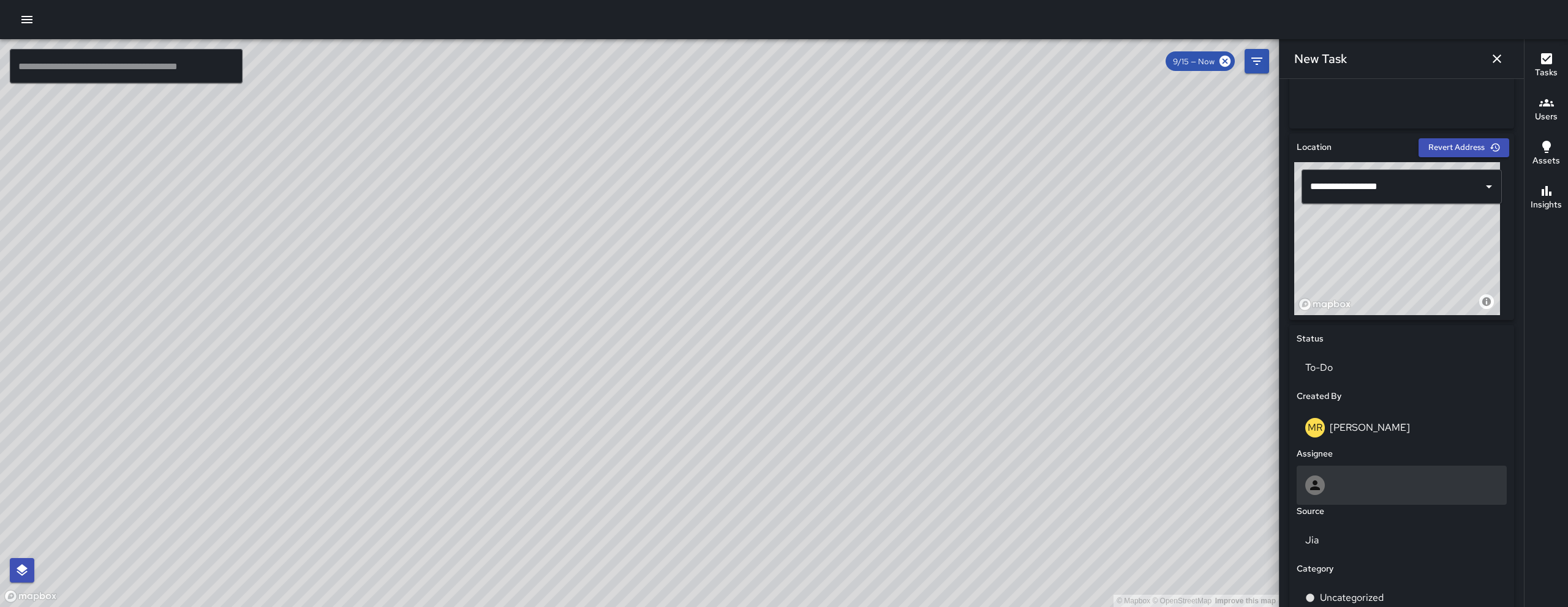
click at [1366, 487] on div at bounding box center [1401, 485] width 193 height 19
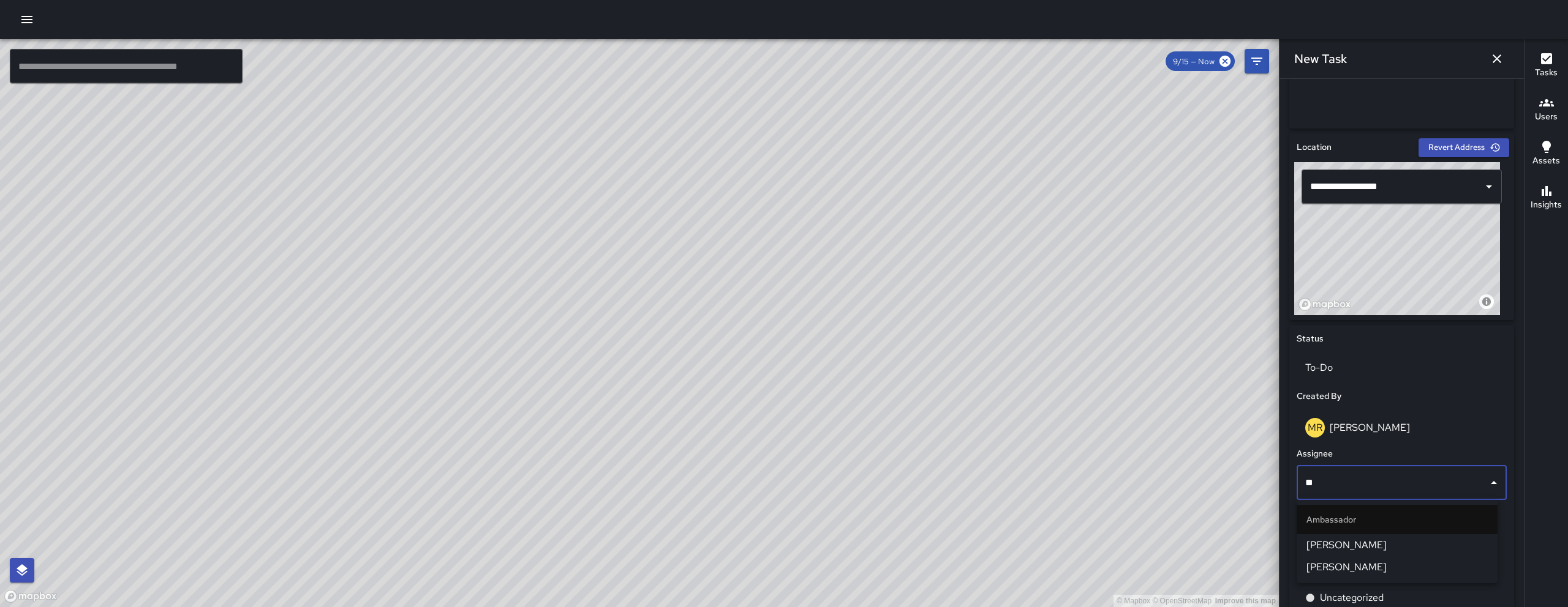
type input "***"
click at [1359, 536] on li "[PERSON_NAME]" at bounding box center [1397, 545] width 201 height 22
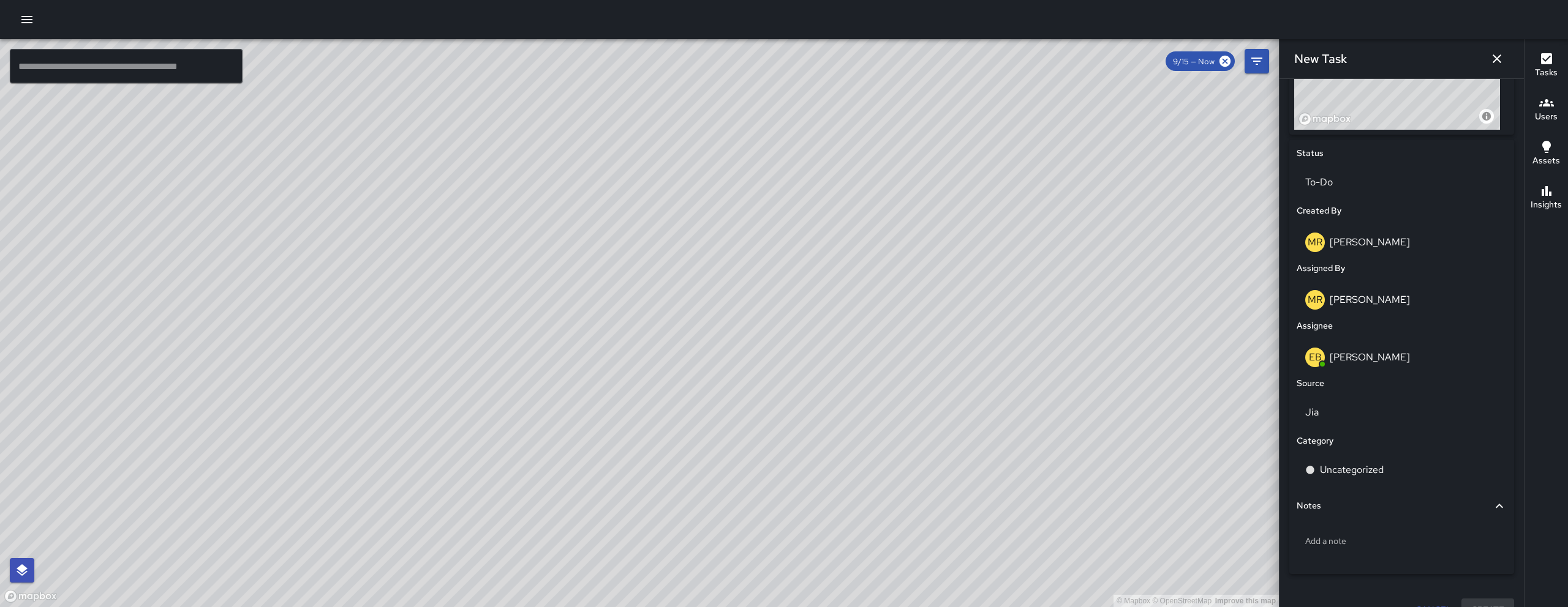
scroll to position [541, 0]
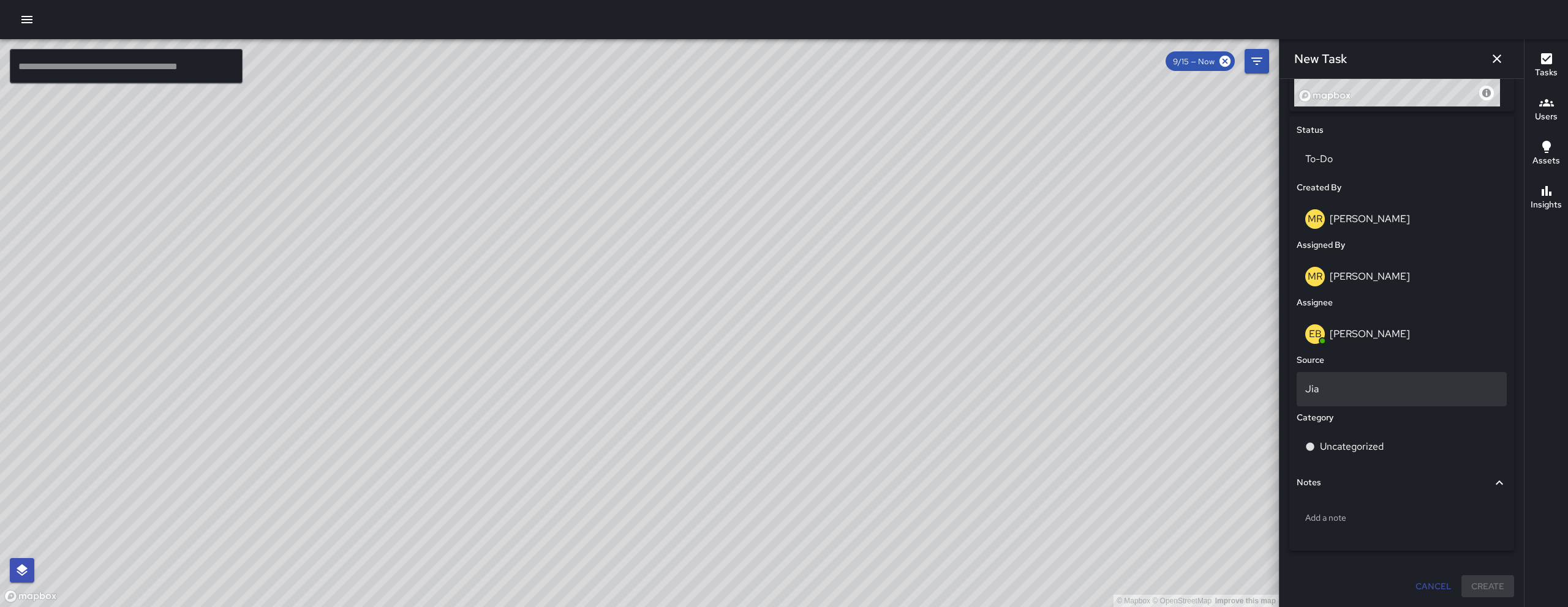
click at [1336, 378] on div "Jia" at bounding box center [1401, 389] width 210 height 34
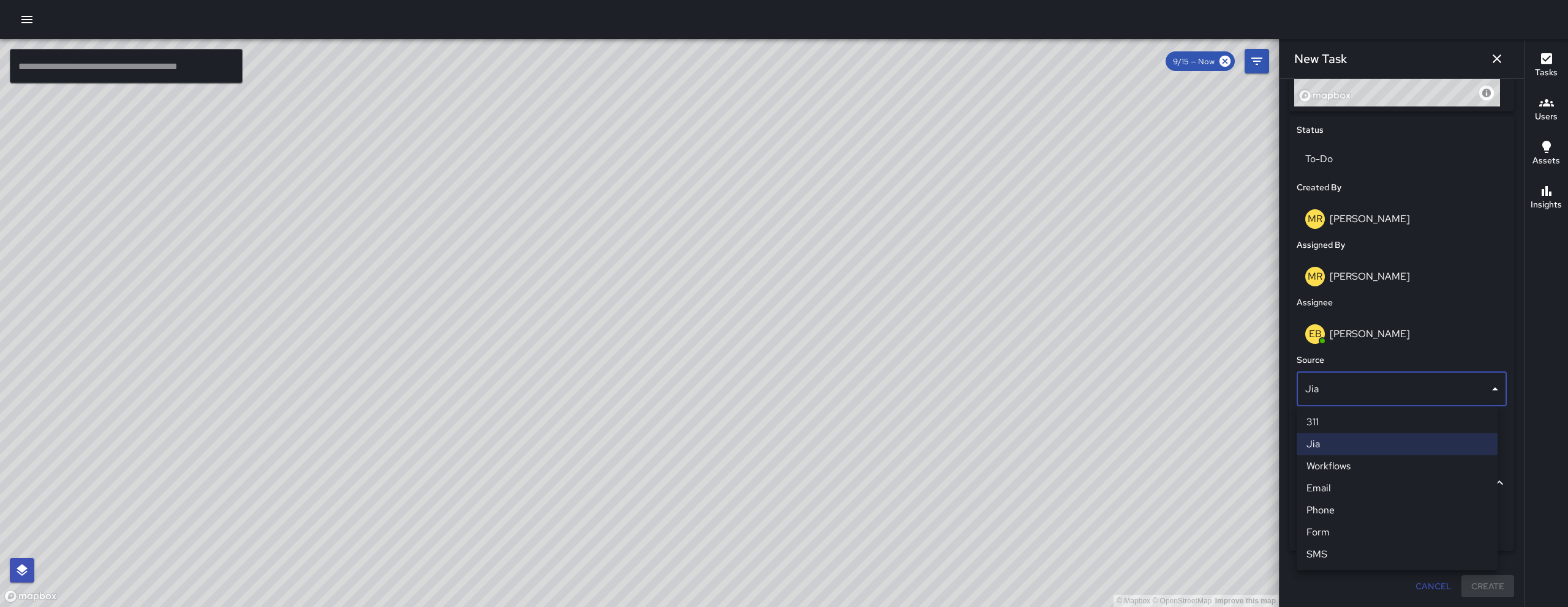
click at [1338, 507] on li "Phone" at bounding box center [1397, 510] width 201 height 22
click at [1359, 455] on div "Uncategorized" at bounding box center [1401, 447] width 210 height 34
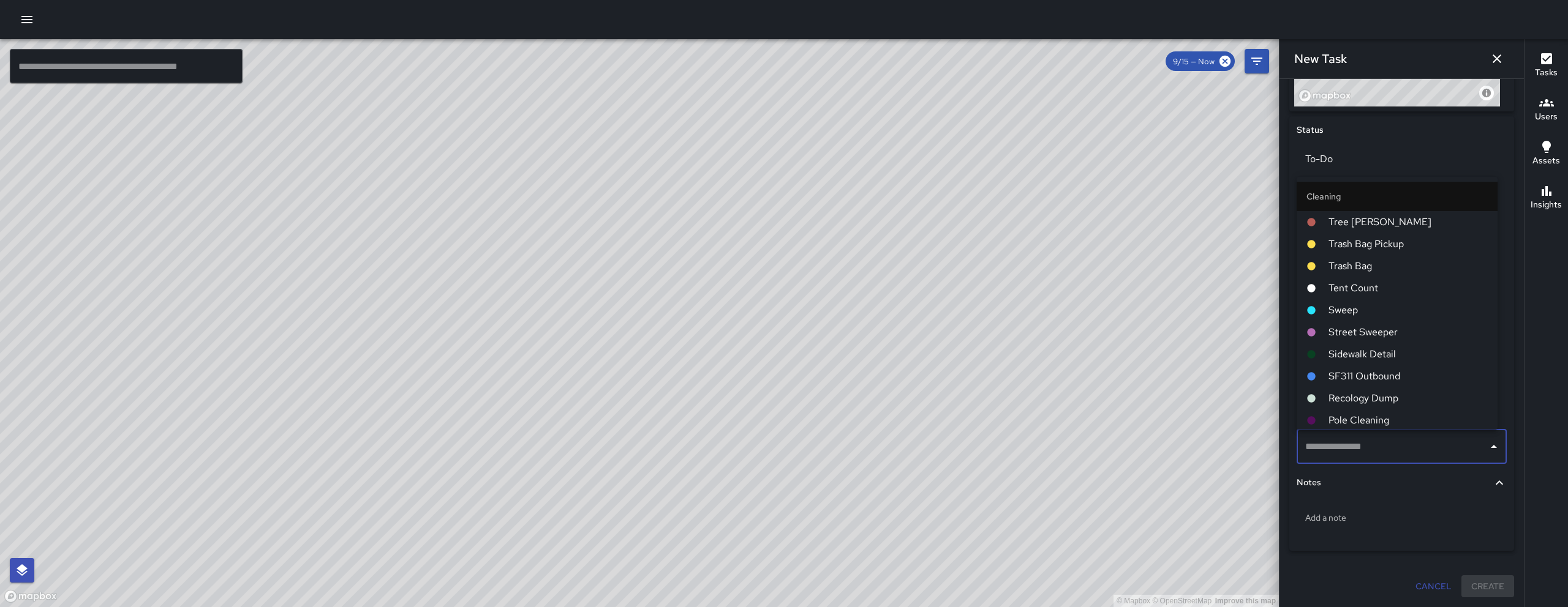
click at [1367, 303] on span "Sweep" at bounding box center [1407, 310] width 159 height 15
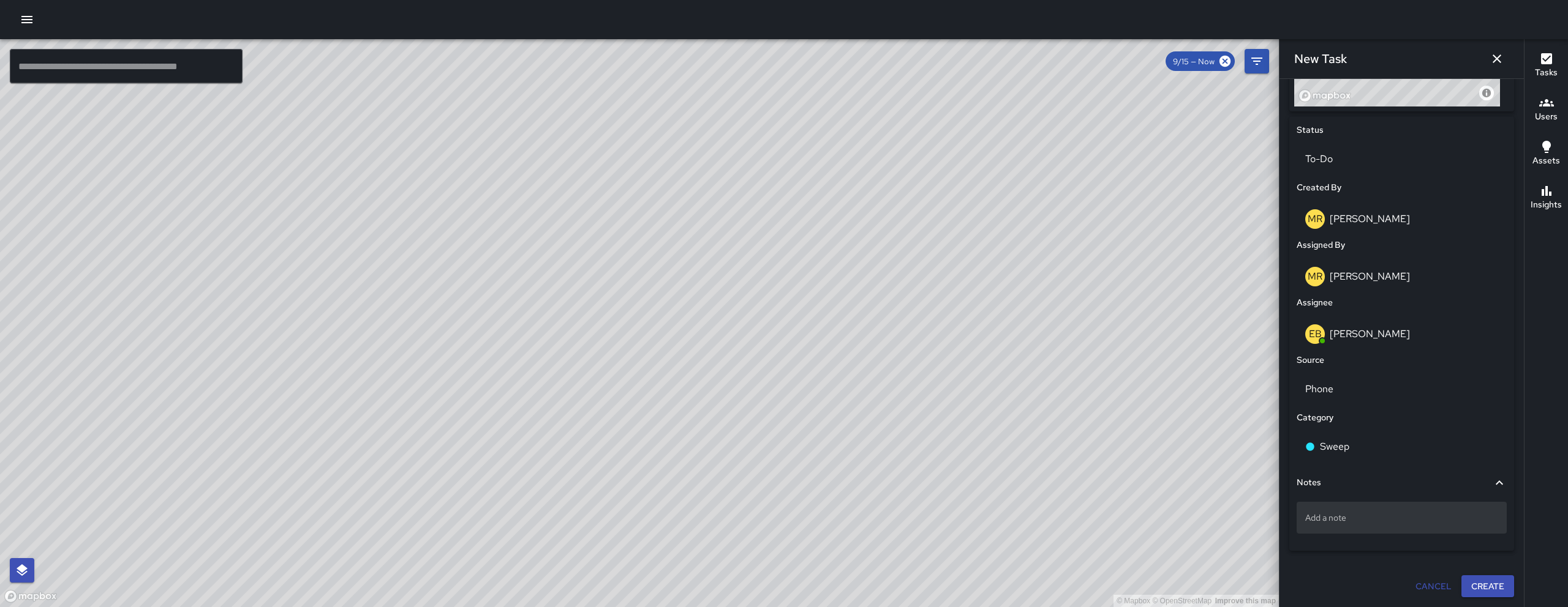
click at [1312, 520] on p "Add a note" at bounding box center [1401, 518] width 193 height 12
type textarea "**********"
click at [1477, 589] on button "Create" at bounding box center [1487, 588] width 52 height 23
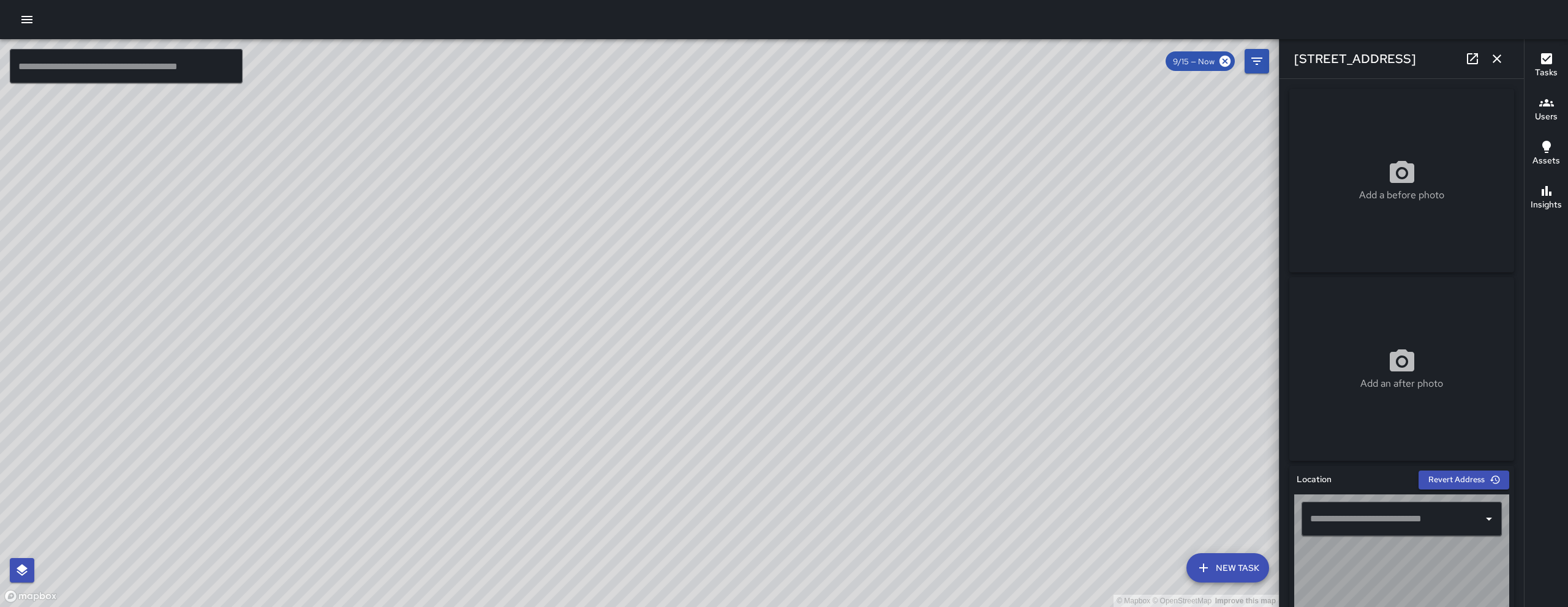
type input "**********"
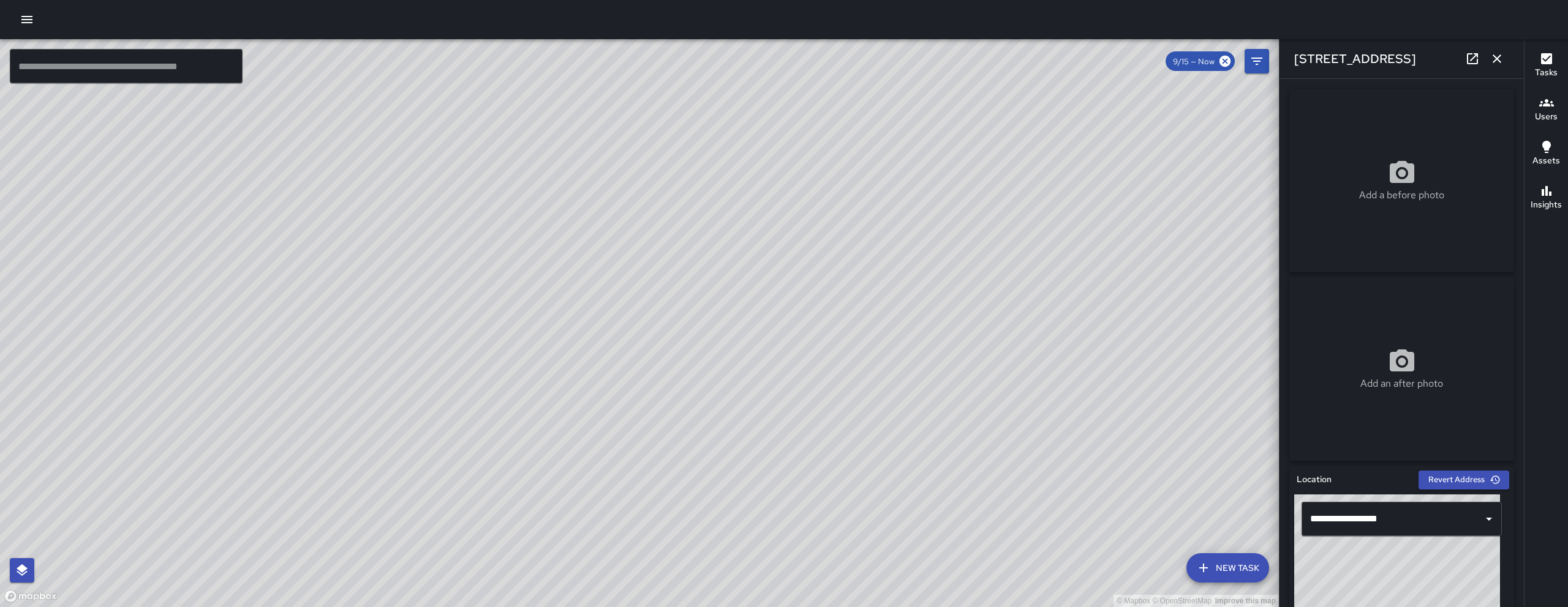
click at [1499, 56] on icon "button" at bounding box center [1496, 58] width 9 height 9
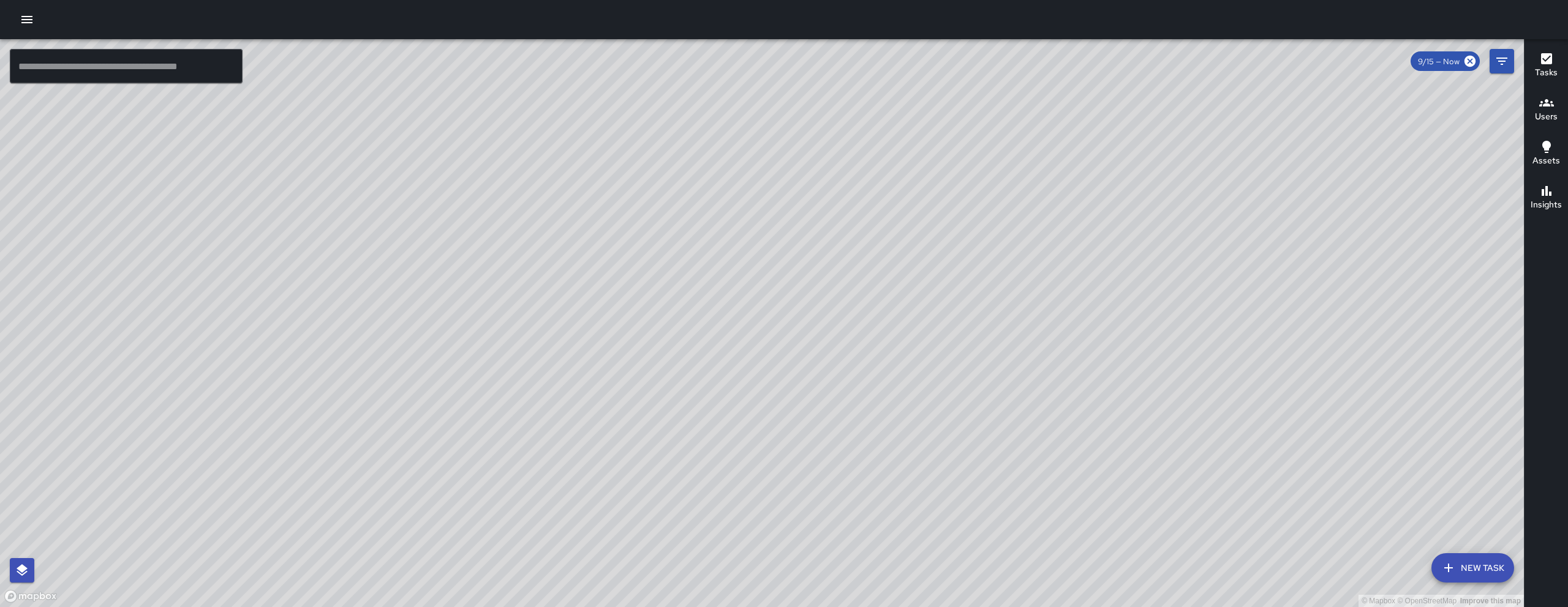
drag, startPoint x: 1258, startPoint y: 330, endPoint x: 1012, endPoint y: 424, distance: 263.3
click at [1063, 414] on div "© Mapbox © OpenStreetMap Improve this map" at bounding box center [762, 323] width 1524 height 568
drag, startPoint x: 1012, startPoint y: 424, endPoint x: 986, endPoint y: 429, distance: 26.5
click at [986, 430] on div "© Mapbox © OpenStreetMap Improve this map" at bounding box center [762, 323] width 1524 height 568
drag, startPoint x: 986, startPoint y: 423, endPoint x: 1006, endPoint y: 357, distance: 69.0
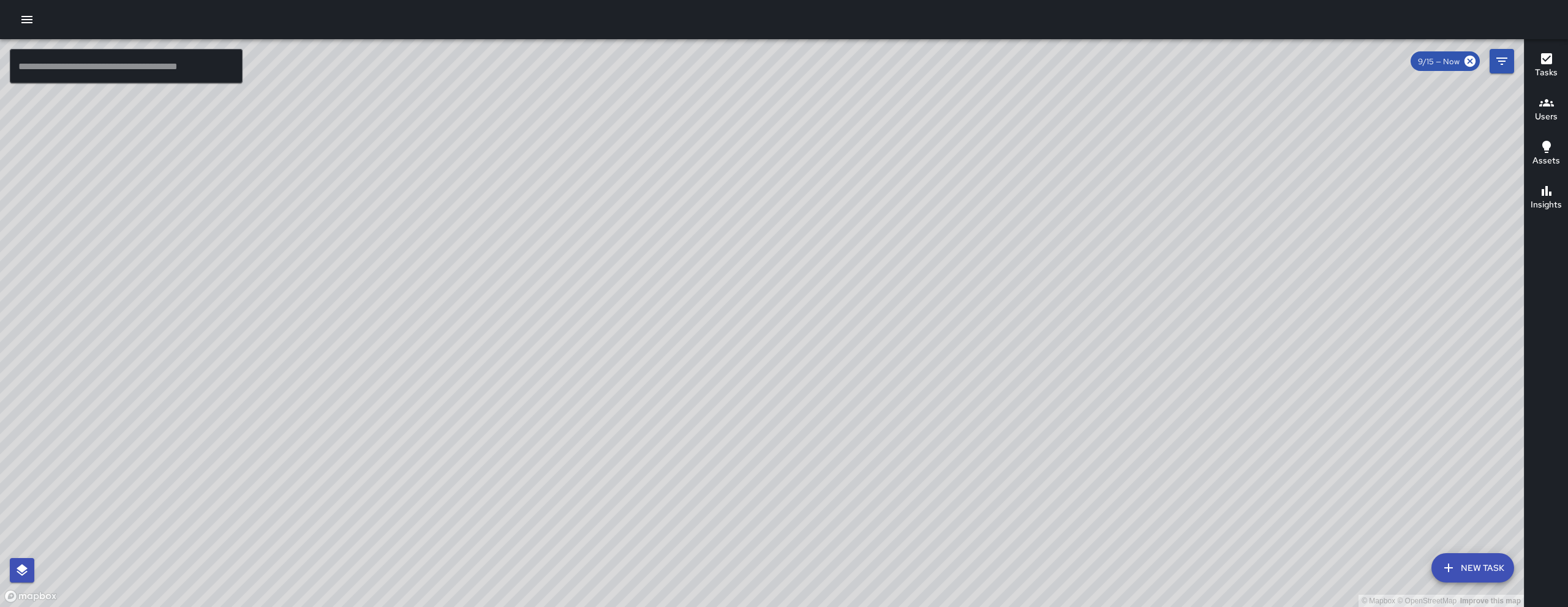
click at [1005, 361] on div "© Mapbox © OpenStreetMap Improve this map" at bounding box center [762, 323] width 1524 height 568
click at [1006, 359] on div "© Mapbox © OpenStreetMap Improve this map" at bounding box center [762, 323] width 1524 height 568
drag, startPoint x: 1008, startPoint y: 374, endPoint x: 1008, endPoint y: 402, distance: 28.0
click at [1008, 398] on div "© Mapbox © OpenStreetMap Improve this map" at bounding box center [762, 323] width 1524 height 568
click at [1504, 70] on button "Filters" at bounding box center [1501, 61] width 24 height 24
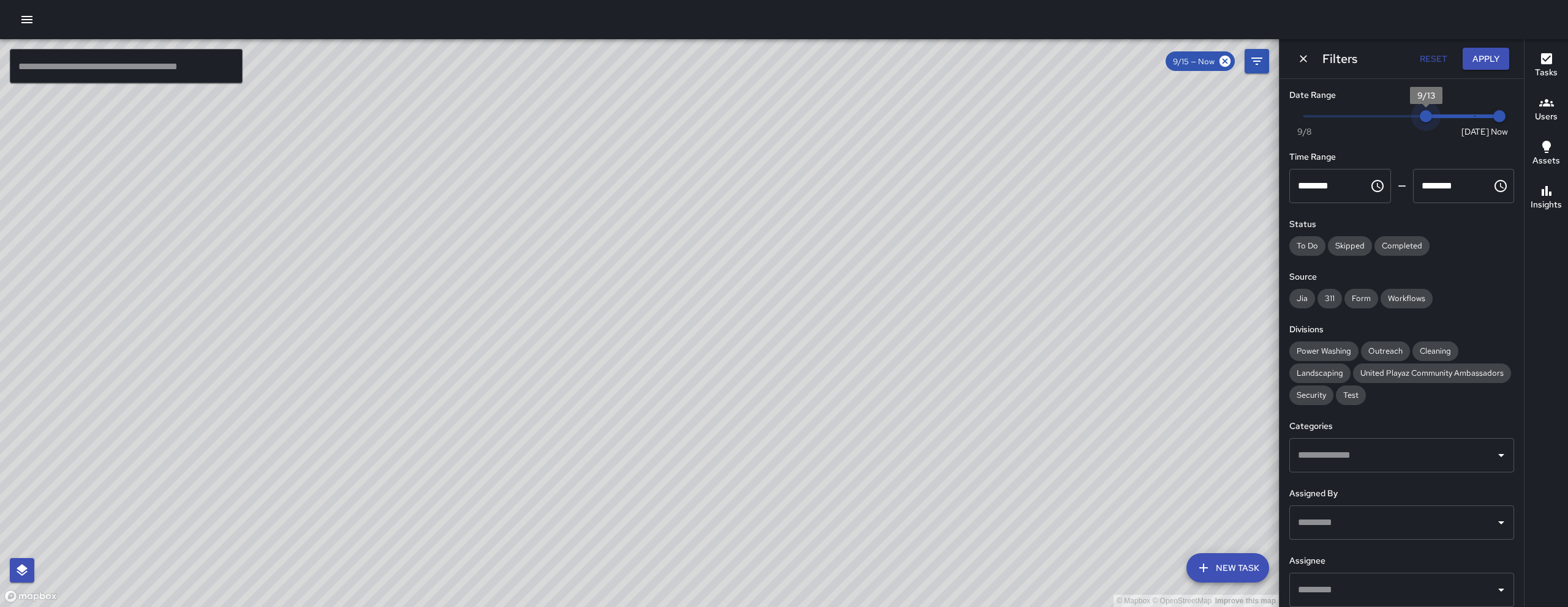
drag, startPoint x: 1463, startPoint y: 121, endPoint x: 1419, endPoint y: 123, distance: 44.0
click at [1420, 122] on span "9/13" at bounding box center [1426, 116] width 12 height 12
drag, startPoint x: 901, startPoint y: 144, endPoint x: 753, endPoint y: 379, distance: 277.7
click at [758, 371] on div "© Mapbox © OpenStreetMap Improve this map" at bounding box center [639, 323] width 1278 height 568
click at [747, 387] on div "© Mapbox © OpenStreetMap Improve this map" at bounding box center [639, 323] width 1278 height 568
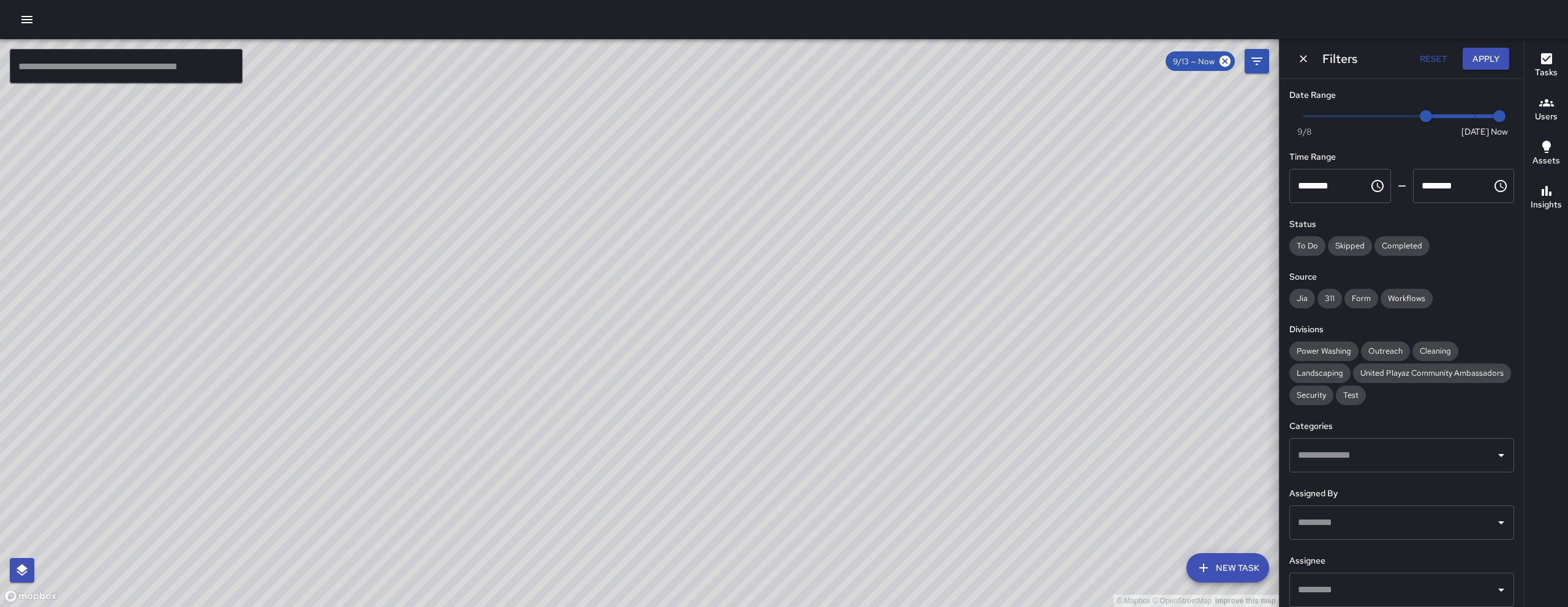
drag, startPoint x: 892, startPoint y: 252, endPoint x: 691, endPoint y: 430, distance: 268.5
click at [691, 430] on div "© Mapbox © OpenStreetMap Improve this map" at bounding box center [639, 323] width 1278 height 568
drag, startPoint x: 596, startPoint y: 322, endPoint x: 771, endPoint y: 259, distance: 186.0
click at [771, 259] on div "© Mapbox © OpenStreetMap Improve this map" at bounding box center [639, 323] width 1278 height 568
drag, startPoint x: 1422, startPoint y: 111, endPoint x: 1430, endPoint y: 113, distance: 8.2
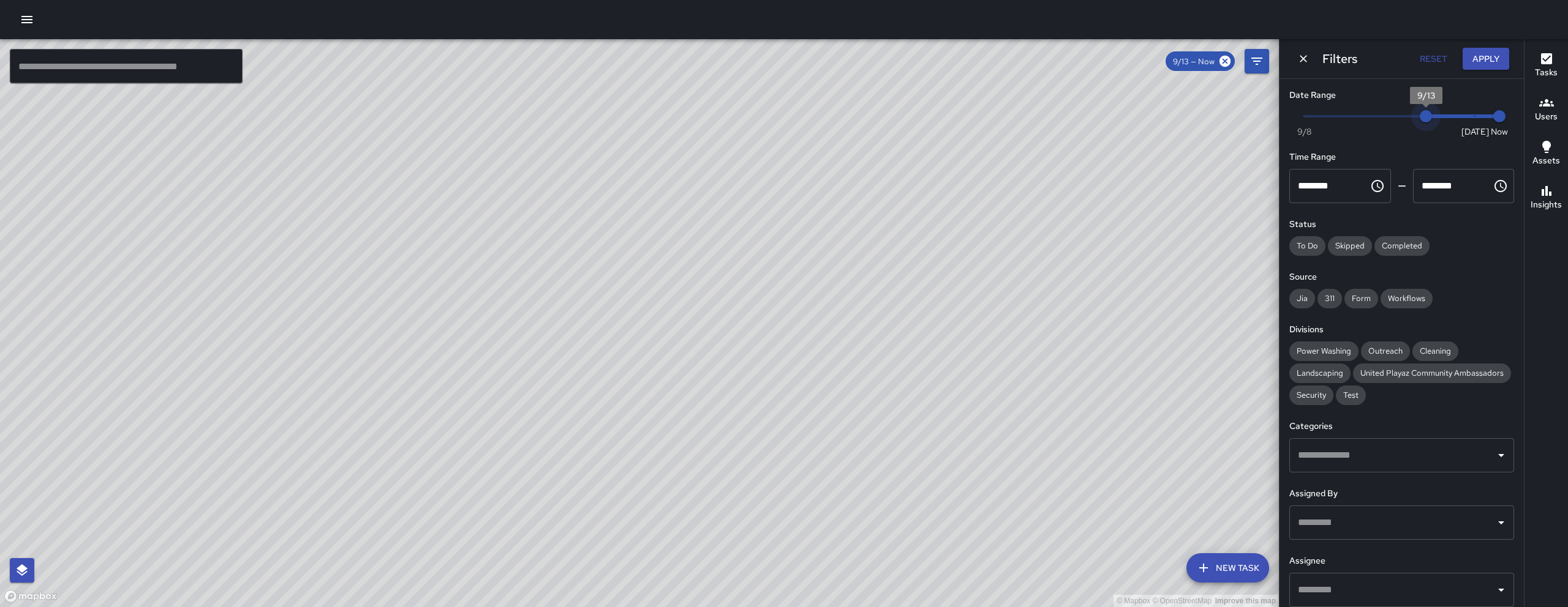
click at [1430, 113] on span "9/13" at bounding box center [1426, 116] width 12 height 12
type input "*"
drag, startPoint x: 1424, startPoint y: 113, endPoint x: 1433, endPoint y: 118, distance: 10.3
click at [1444, 118] on span "9/14" at bounding box center [1450, 116] width 12 height 12
click at [1309, 58] on icon "Dismiss" at bounding box center [1303, 58] width 12 height 12
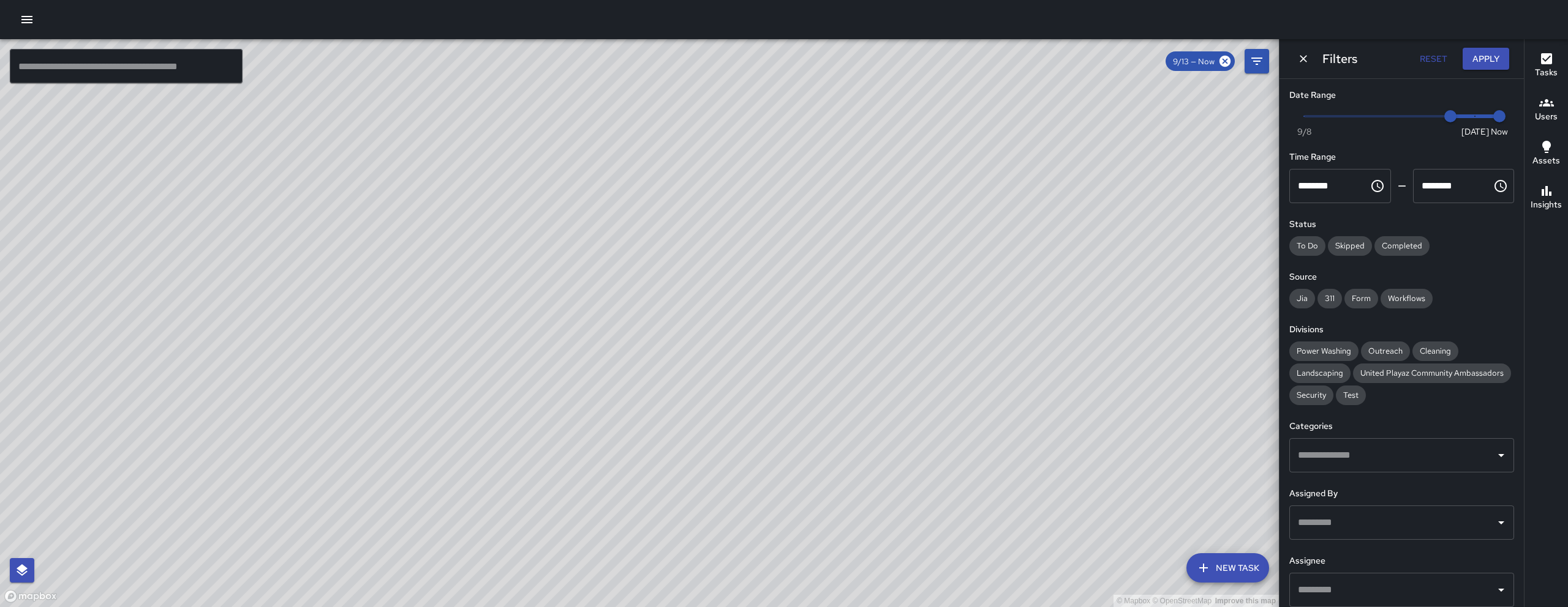
click at [1309, 58] on icon "Dismiss" at bounding box center [1303, 58] width 12 height 12
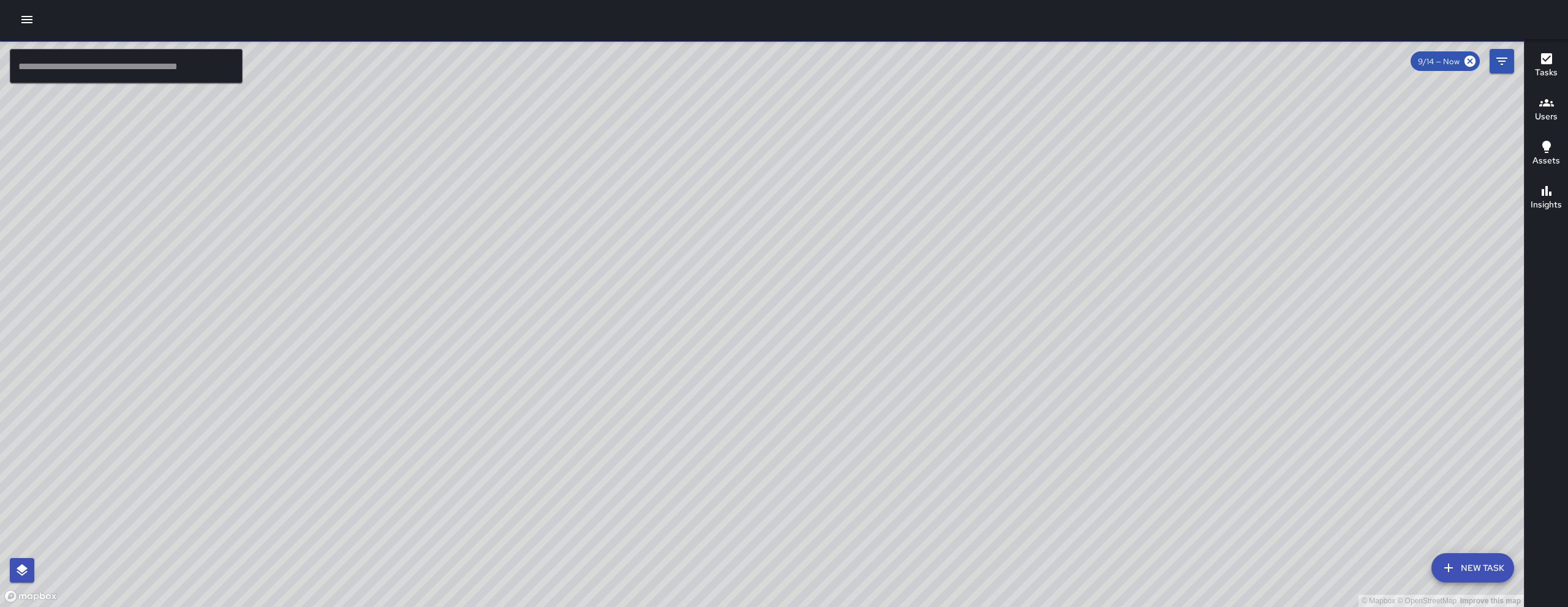
click at [109, 74] on input "text" at bounding box center [126, 66] width 232 height 34
paste input "**********"
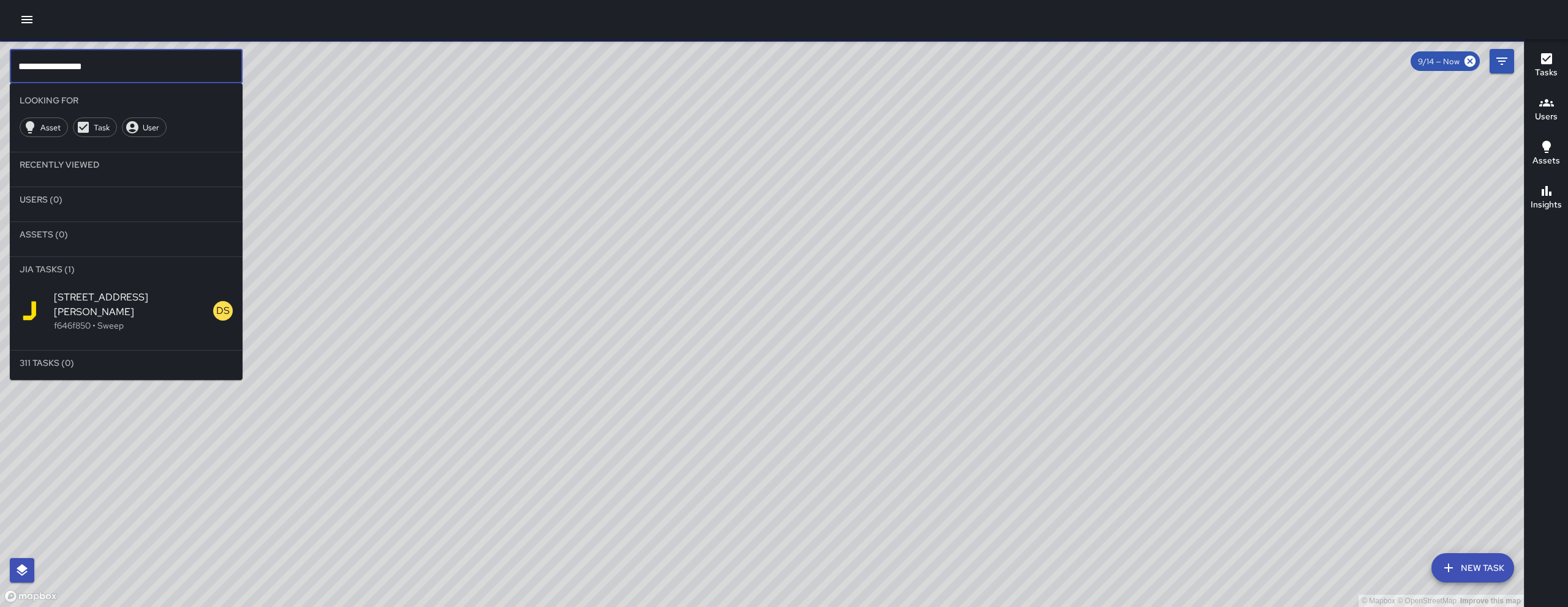
type input "**********"
click at [134, 291] on span "21 Harriet Street" at bounding box center [133, 305] width 159 height 30
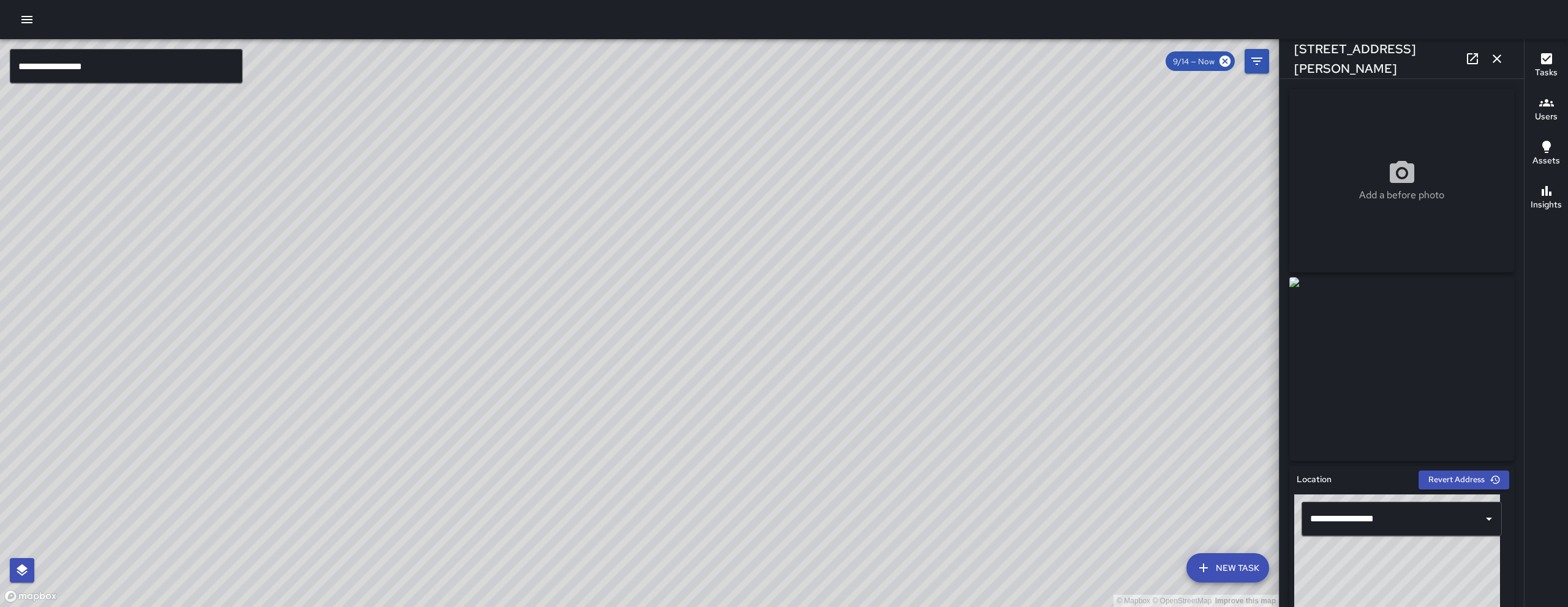
click at [1473, 63] on icon at bounding box center [1472, 58] width 11 height 11
drag, startPoint x: 822, startPoint y: 444, endPoint x: 848, endPoint y: 322, distance: 124.7
click at [848, 322] on div "© Mapbox © OpenStreetMap Improve this map" at bounding box center [639, 323] width 1278 height 568
click at [1498, 62] on icon "button" at bounding box center [1497, 59] width 15 height 15
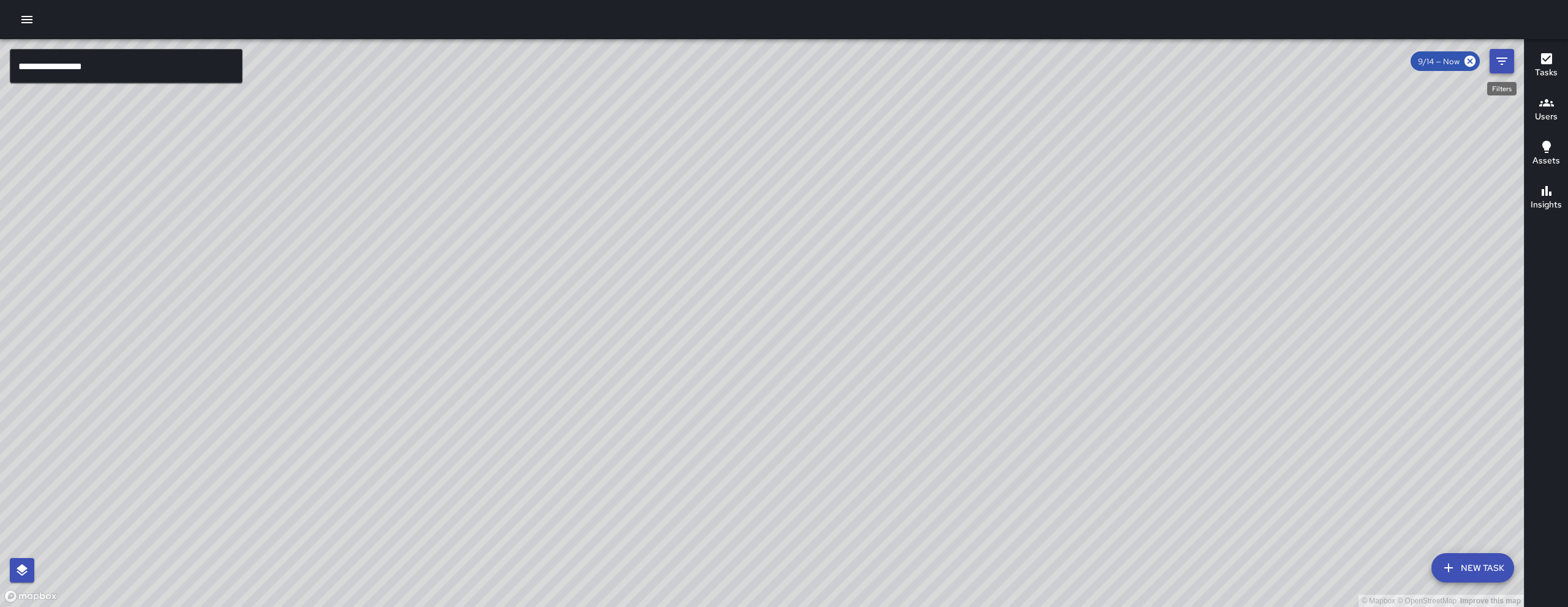
click at [1506, 60] on icon "Filters" at bounding box center [1501, 61] width 15 height 15
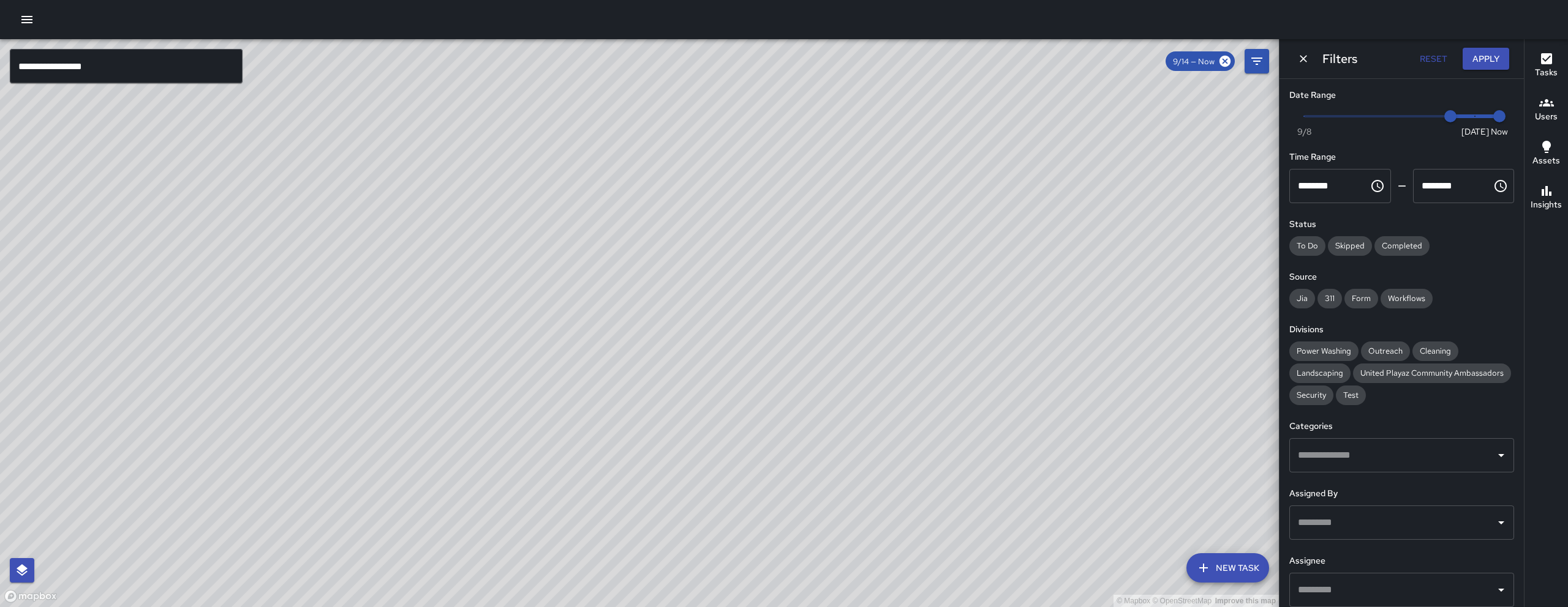
type input "*"
drag, startPoint x: 1460, startPoint y: 117, endPoint x: 1481, endPoint y: 120, distance: 21.2
click at [1481, 120] on span "Now Today 9/8 9/14 9:04 am" at bounding box center [1401, 116] width 195 height 18
click at [1493, 119] on span "9:04 am" at bounding box center [1499, 116] width 12 height 12
drag, startPoint x: 1446, startPoint y: 116, endPoint x: 1471, endPoint y: 118, distance: 25.1
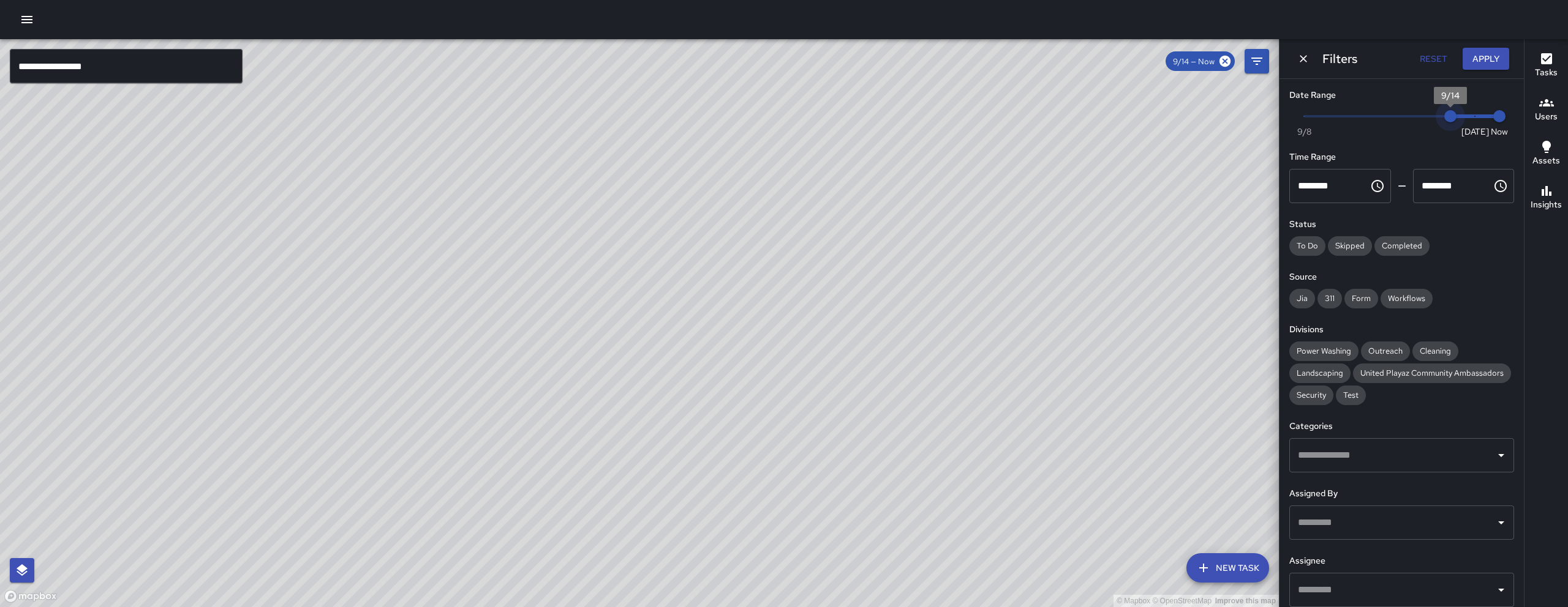
click at [1456, 118] on span "9/14" at bounding box center [1450, 116] width 12 height 12
click at [1307, 58] on icon "Dismiss" at bounding box center [1303, 58] width 12 height 12
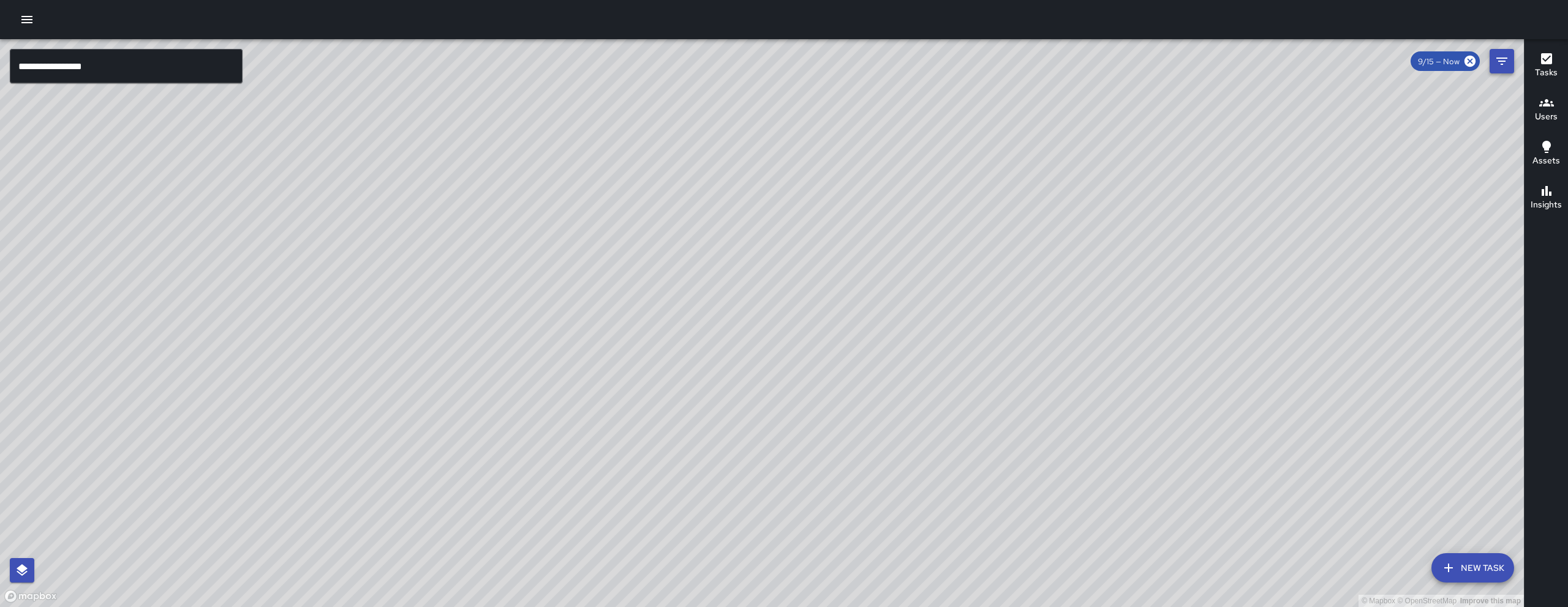
click at [1492, 64] on button "Filters" at bounding box center [1501, 61] width 24 height 24
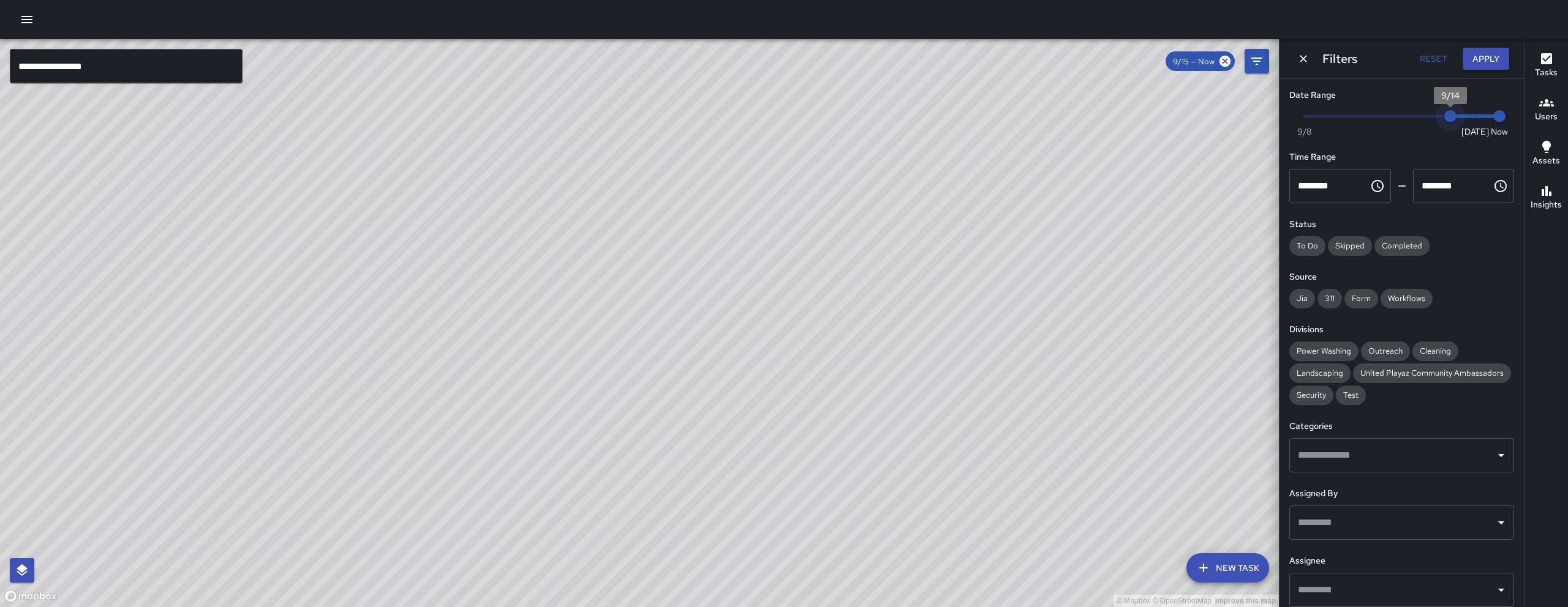
drag, startPoint x: 1467, startPoint y: 116, endPoint x: 1448, endPoint y: 118, distance: 19.1
click at [1448, 118] on span "9/14" at bounding box center [1450, 116] width 12 height 12
click at [558, 363] on div "© Mapbox © OpenStreetMap Improve this map" at bounding box center [639, 323] width 1278 height 568
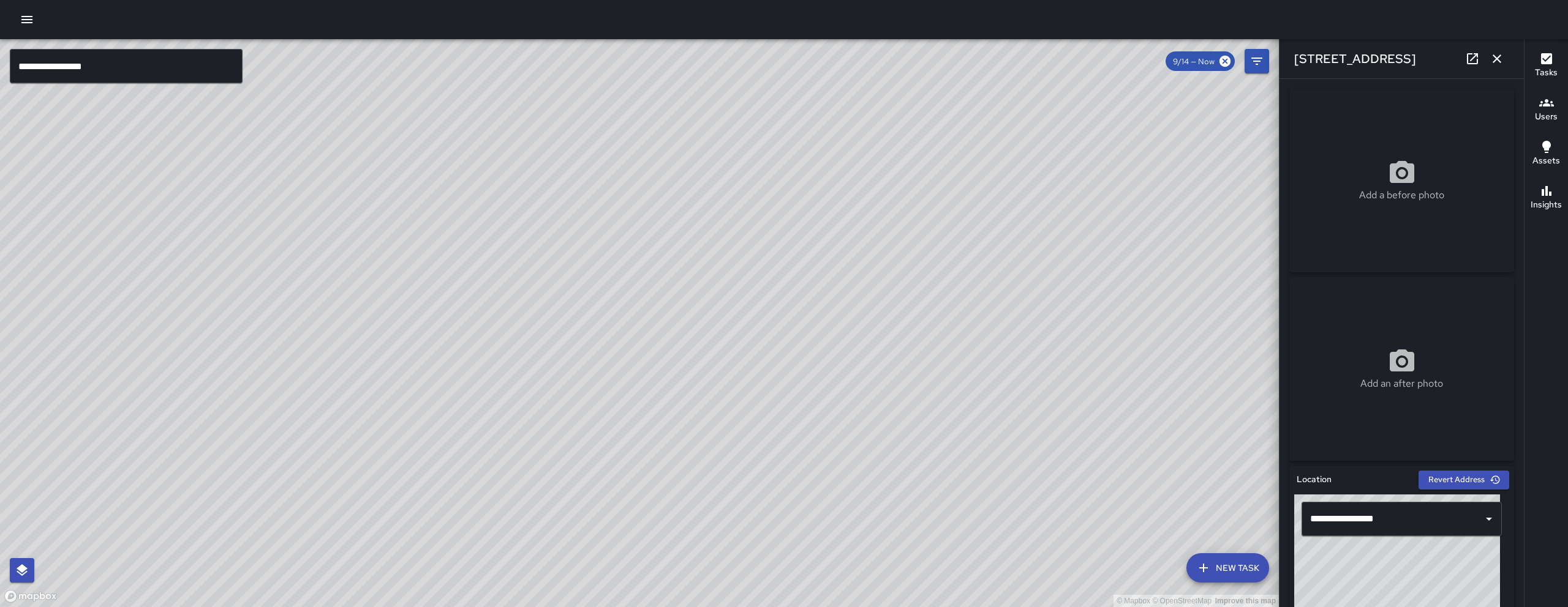
click at [1471, 54] on icon at bounding box center [1472, 59] width 15 height 15
drag, startPoint x: 1195, startPoint y: 394, endPoint x: 793, endPoint y: 408, distance: 402.2
click at [793, 408] on div "© Mapbox © OpenStreetMap Improve this map" at bounding box center [639, 323] width 1278 height 568
click at [1491, 56] on icon "button" at bounding box center [1497, 59] width 15 height 15
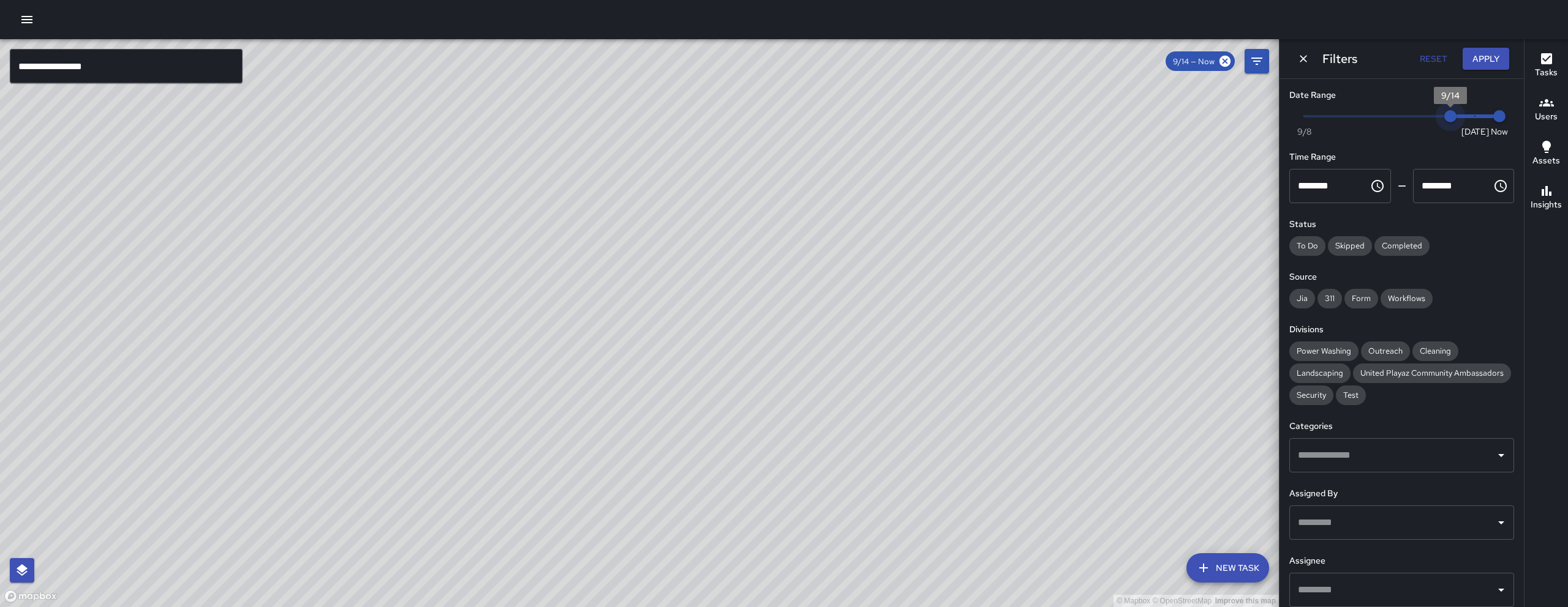
type input "*"
drag, startPoint x: 1444, startPoint y: 120, endPoint x: 1471, endPoint y: 120, distance: 27.0
click at [1471, 120] on span "9/15" at bounding box center [1475, 116] width 12 height 12
click at [1302, 58] on icon "Dismiss" at bounding box center [1303, 58] width 7 height 7
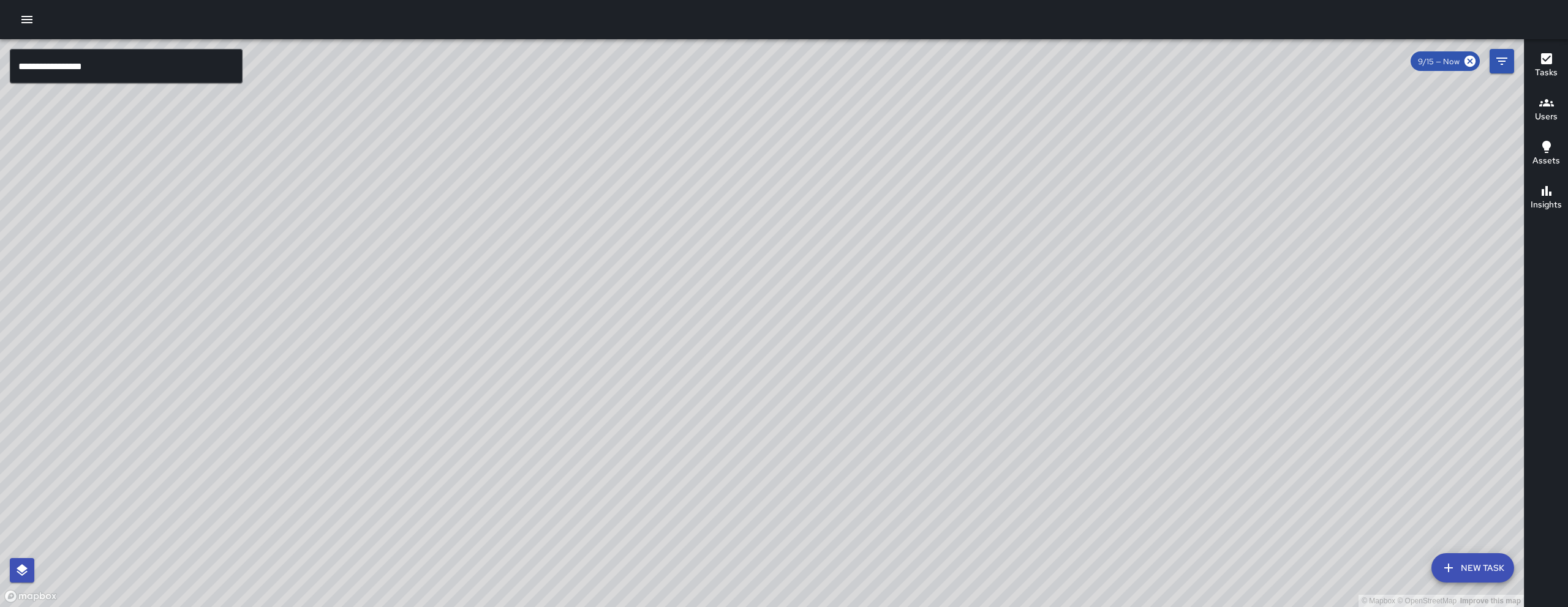
drag, startPoint x: 924, startPoint y: 385, endPoint x: 752, endPoint y: 401, distance: 172.7
click at [752, 401] on div "© Mapbox © OpenStreetMap Improve this map" at bounding box center [762, 323] width 1524 height 568
click at [1456, 567] on button "New Task" at bounding box center [1472, 568] width 83 height 30
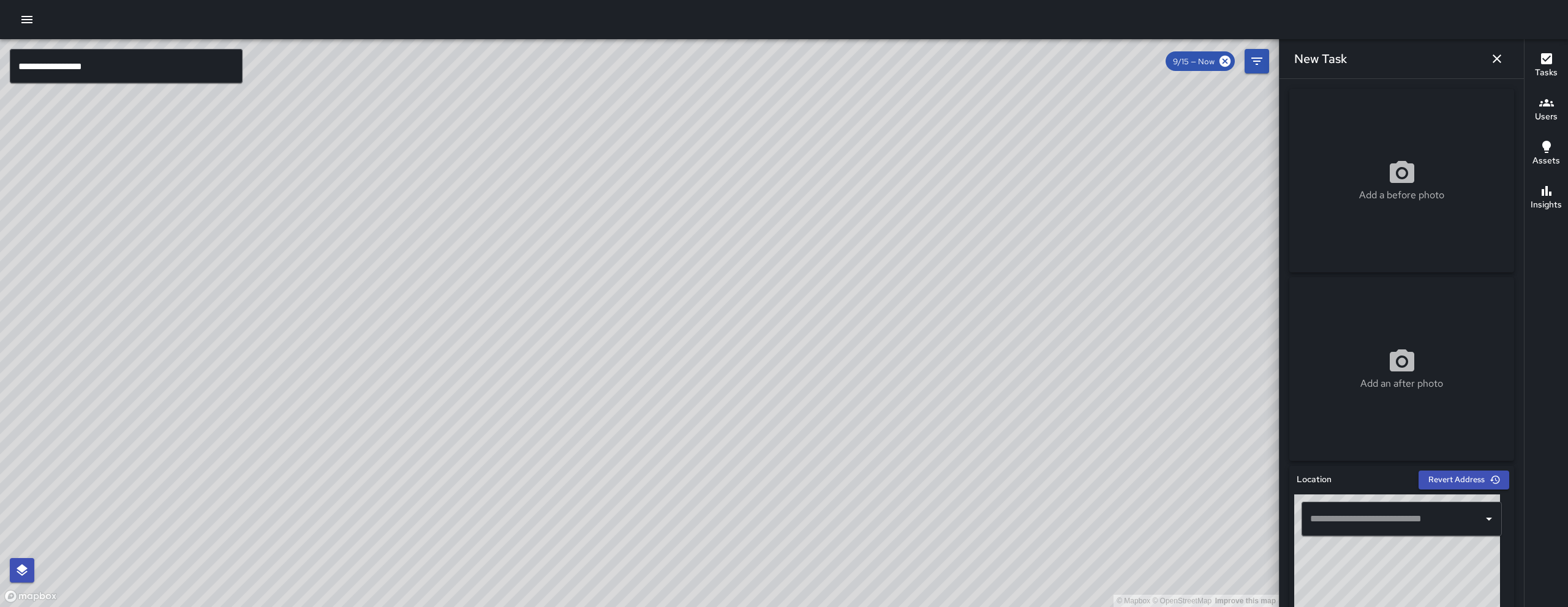
click at [1375, 522] on input "text" at bounding box center [1392, 519] width 171 height 24
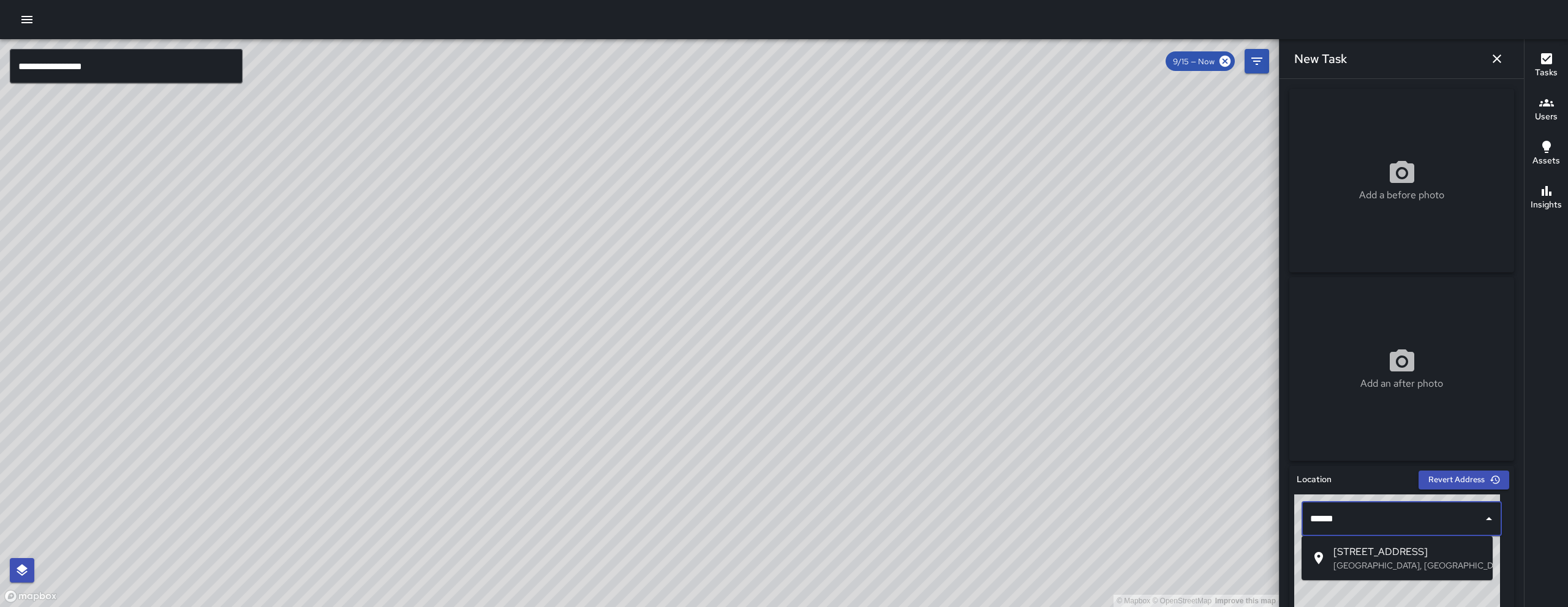
click at [1365, 564] on p "San Francisco, CA, USA" at bounding box center [1407, 565] width 149 height 12
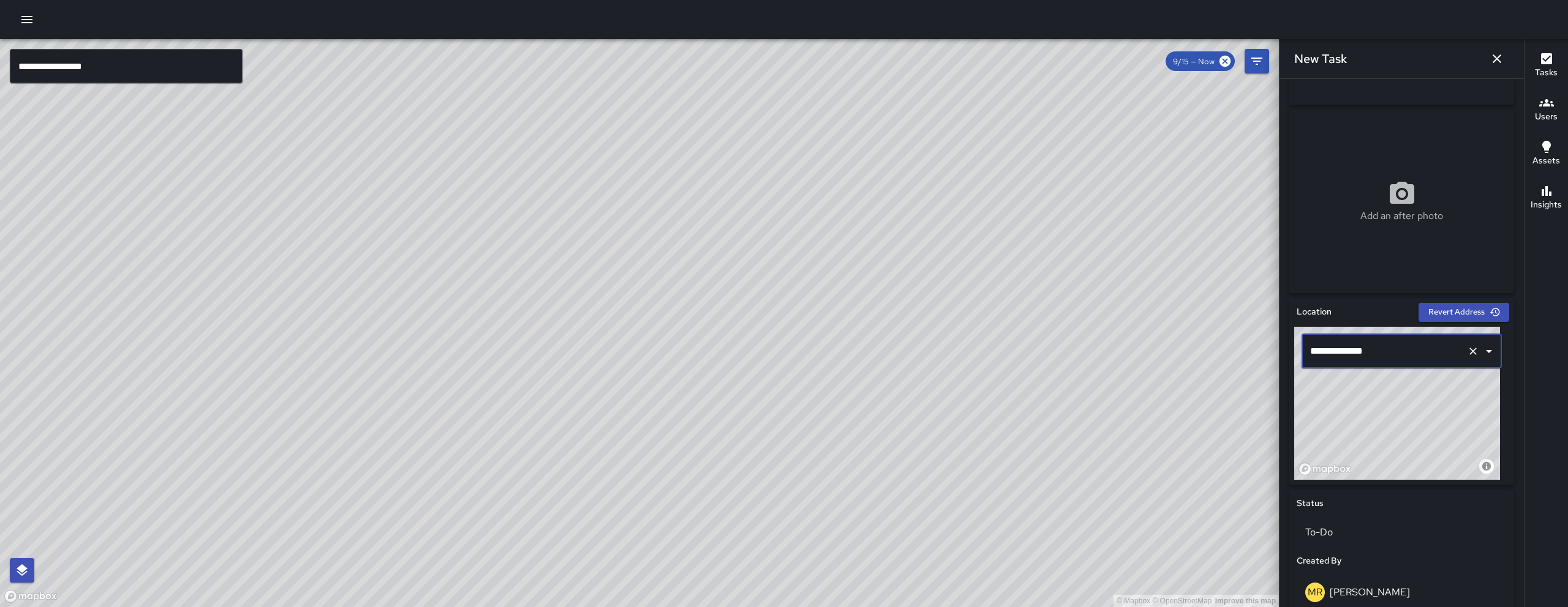
scroll to position [176, 0]
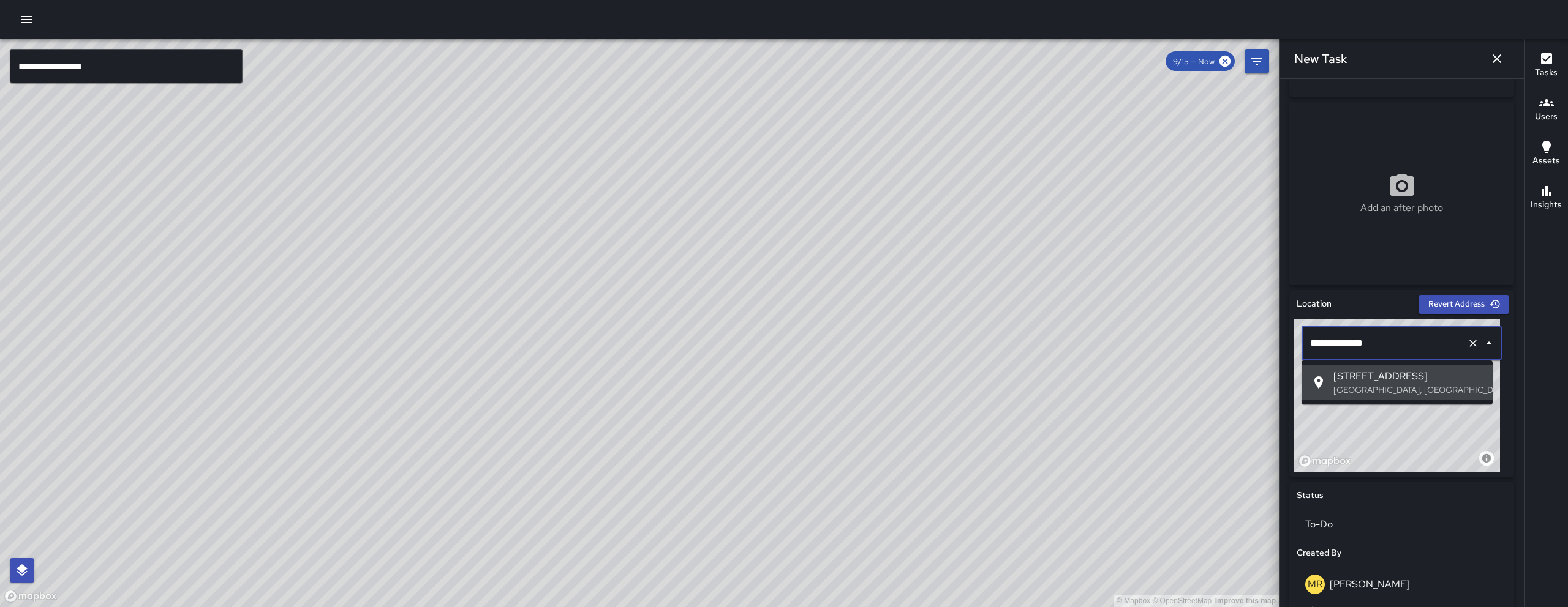
drag, startPoint x: 1403, startPoint y: 340, endPoint x: 1310, endPoint y: 342, distance: 93.0
click at [1310, 342] on input "**********" at bounding box center [1384, 343] width 155 height 24
type input "**********"
click at [392, 409] on div "© Mapbox © OpenStreetMap Improve this map DD Diego De La Oliva 312 8th Street C…" at bounding box center [639, 323] width 1278 height 568
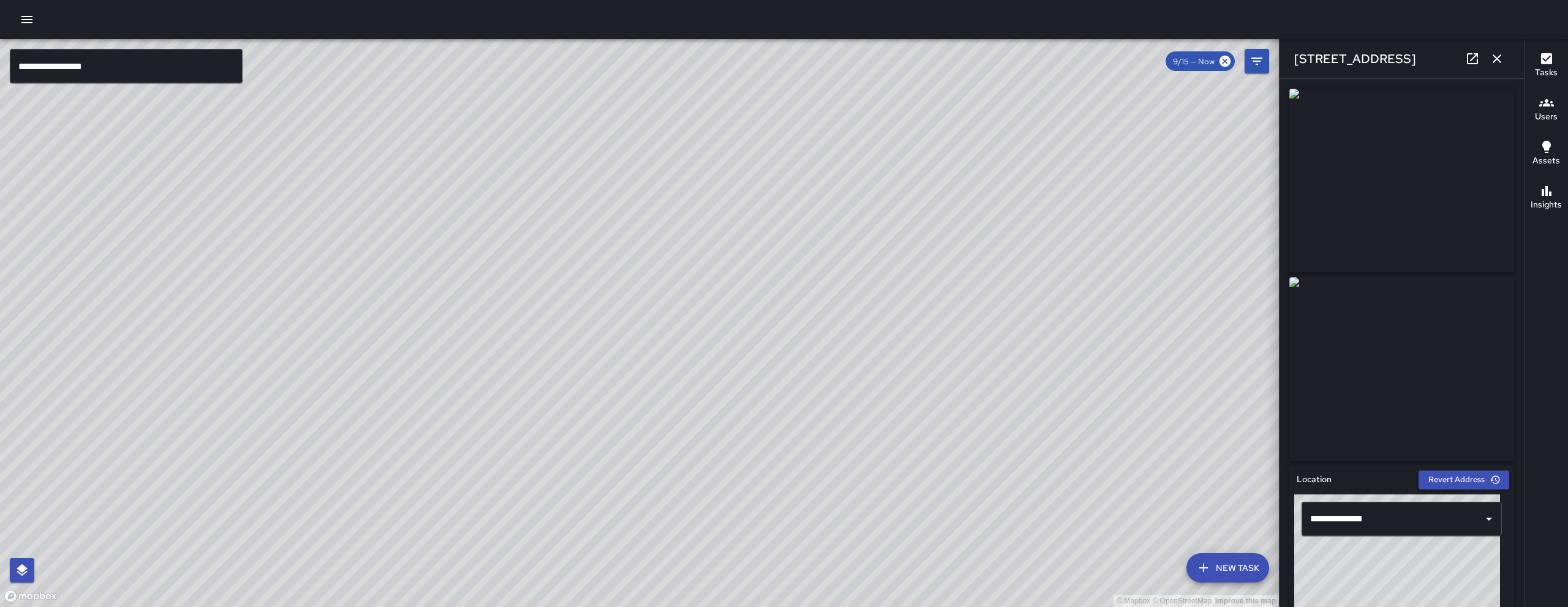
click at [1491, 53] on icon "button" at bounding box center [1497, 59] width 15 height 15
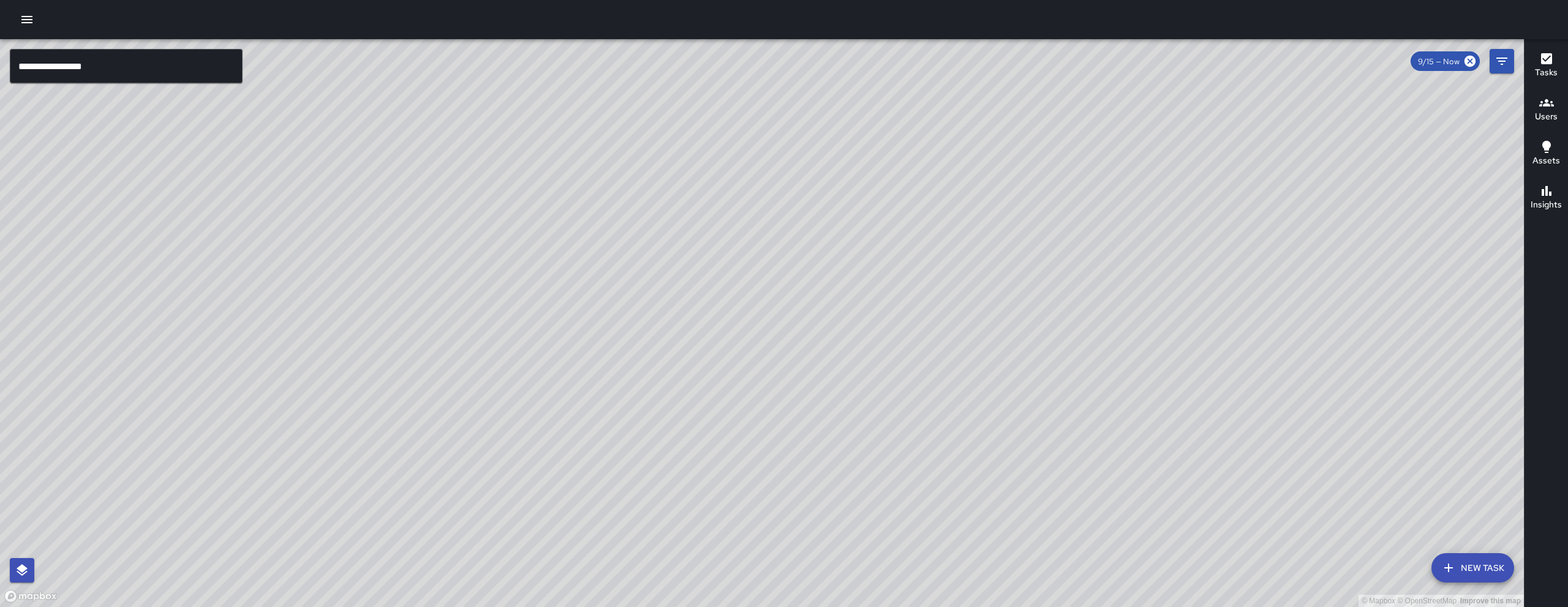
click at [1464, 556] on button "New Task" at bounding box center [1472, 568] width 83 height 30
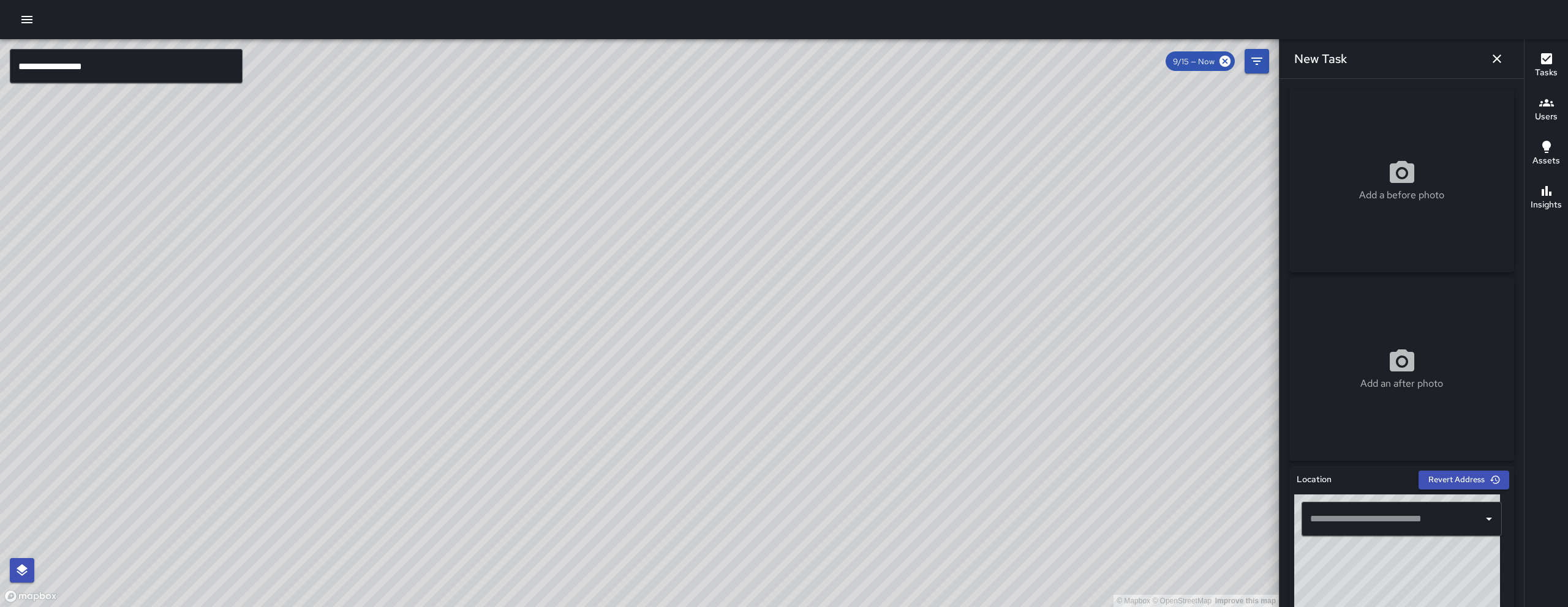
click at [1347, 522] on input "text" at bounding box center [1392, 519] width 171 height 24
paste input "**********"
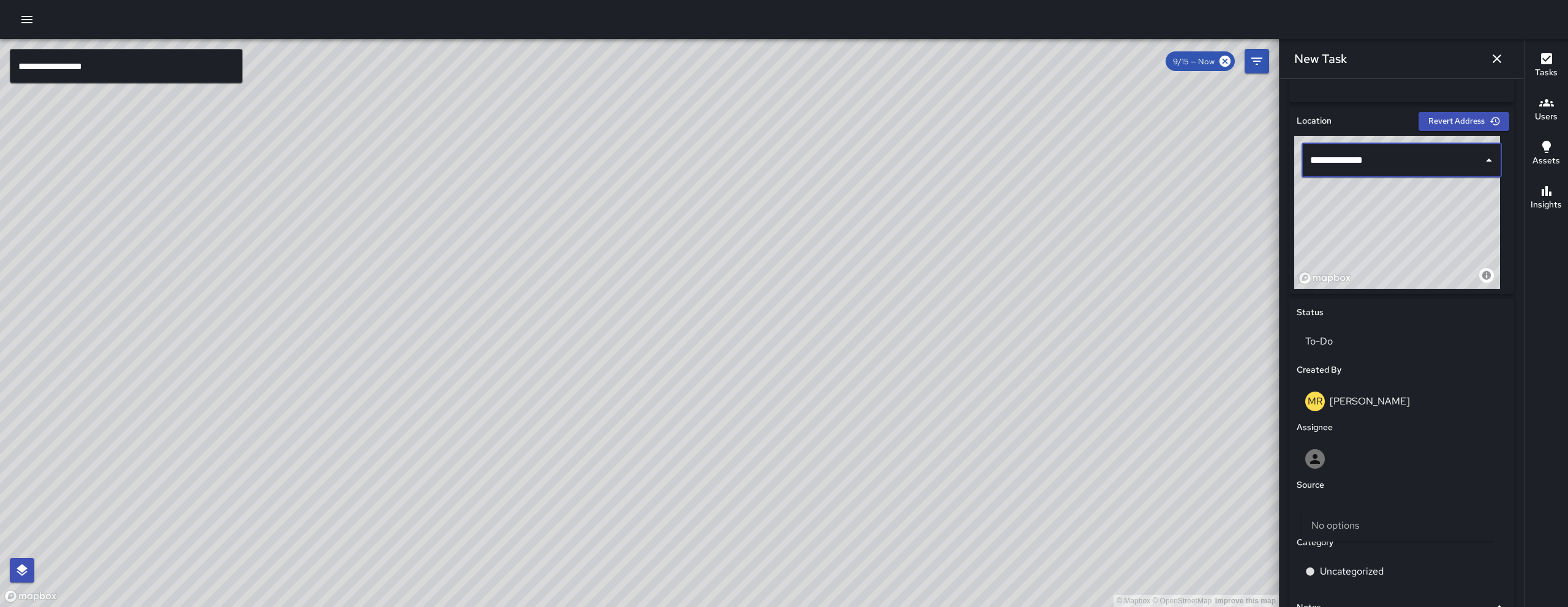
scroll to position [359, 0]
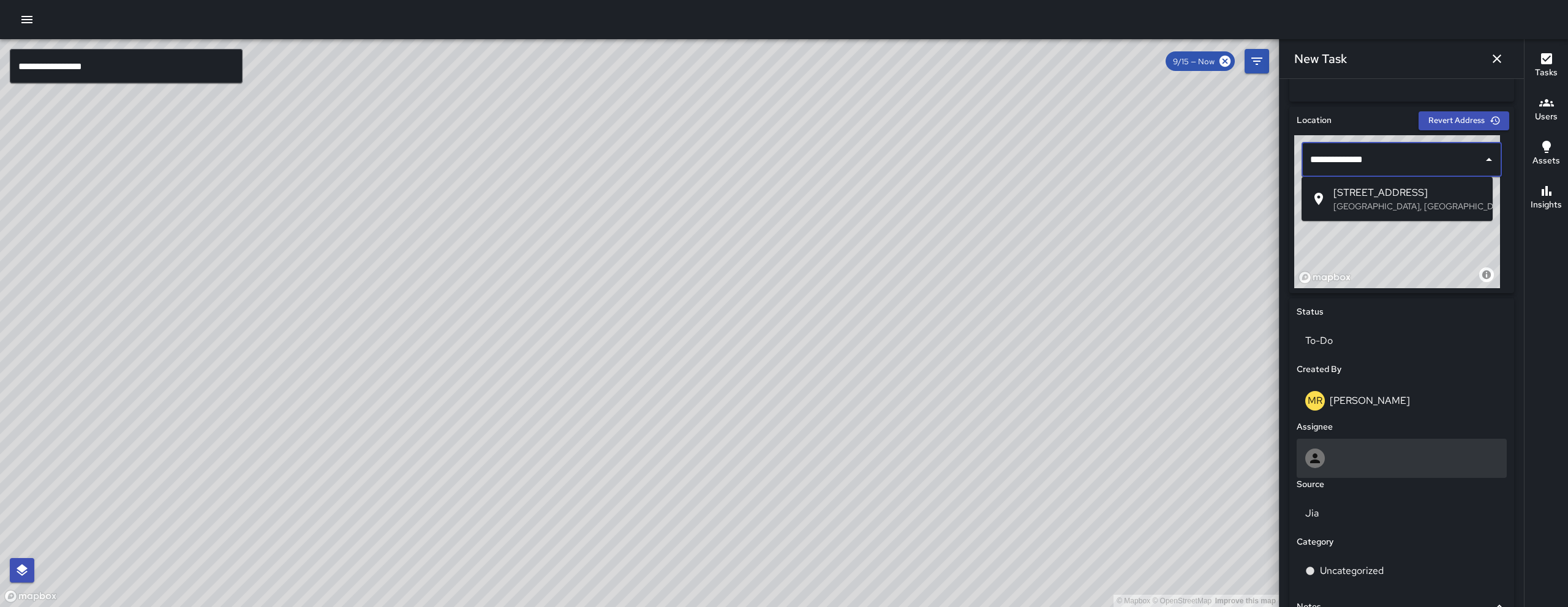
type input "**********"
click at [1344, 469] on div at bounding box center [1401, 459] width 210 height 39
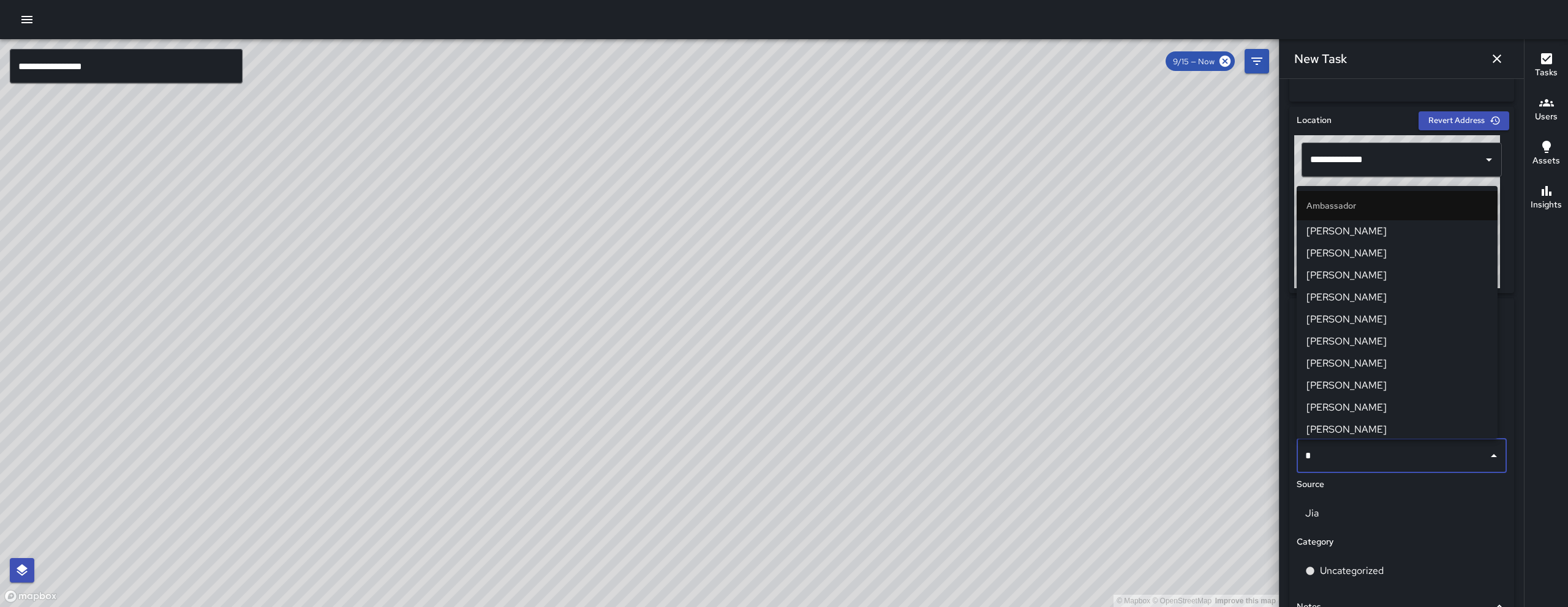
type input "**"
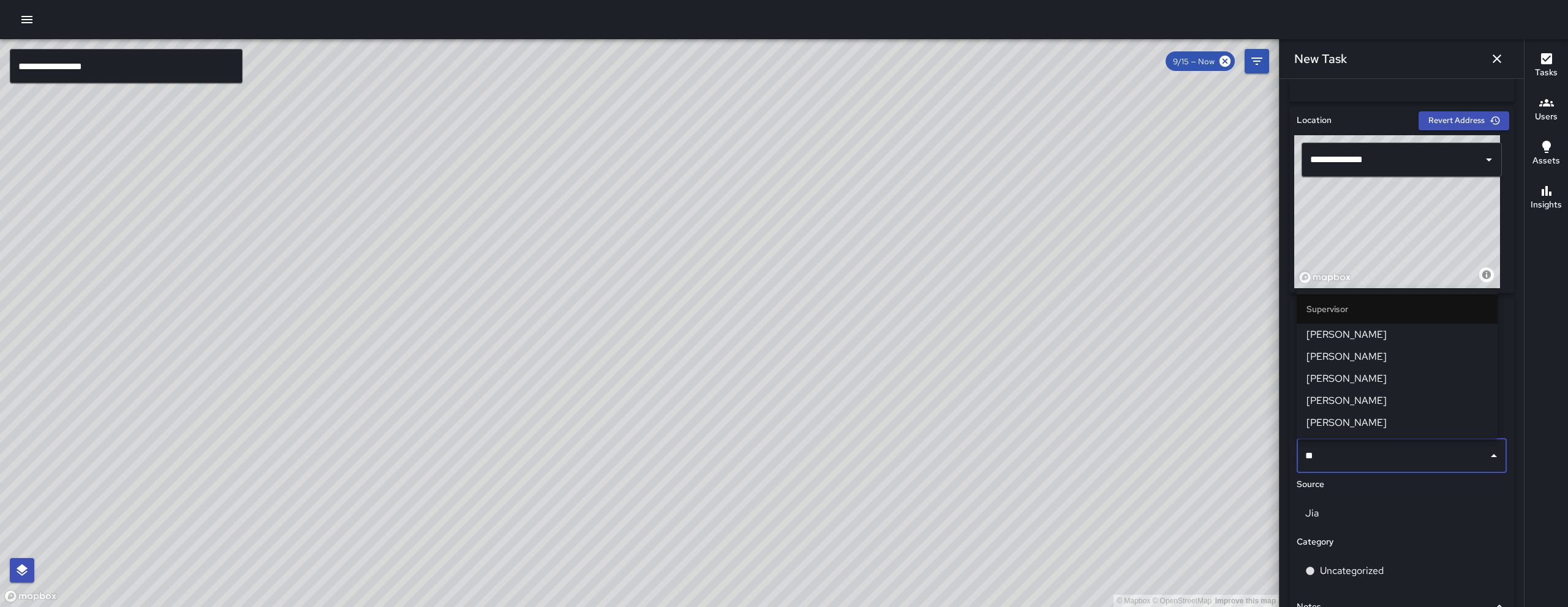
click at [1354, 416] on span "[PERSON_NAME]" at bounding box center [1397, 423] width 181 height 15
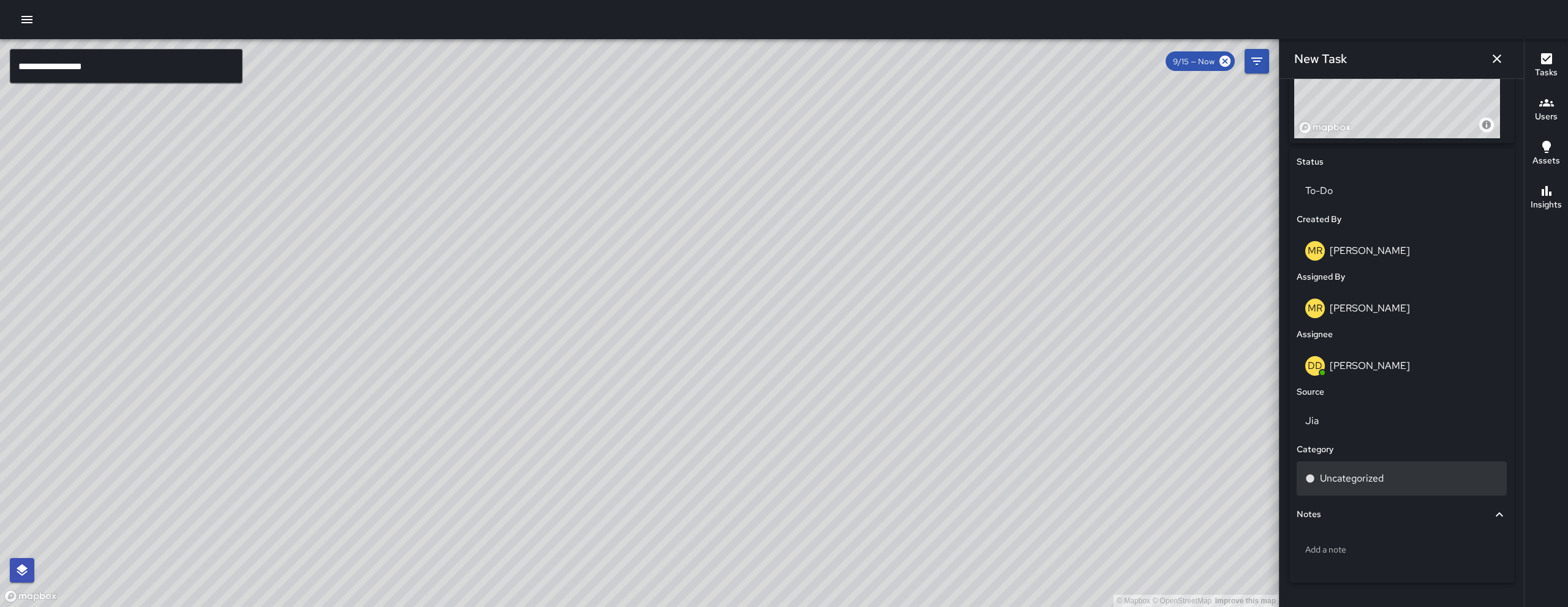
scroll to position [541, 0]
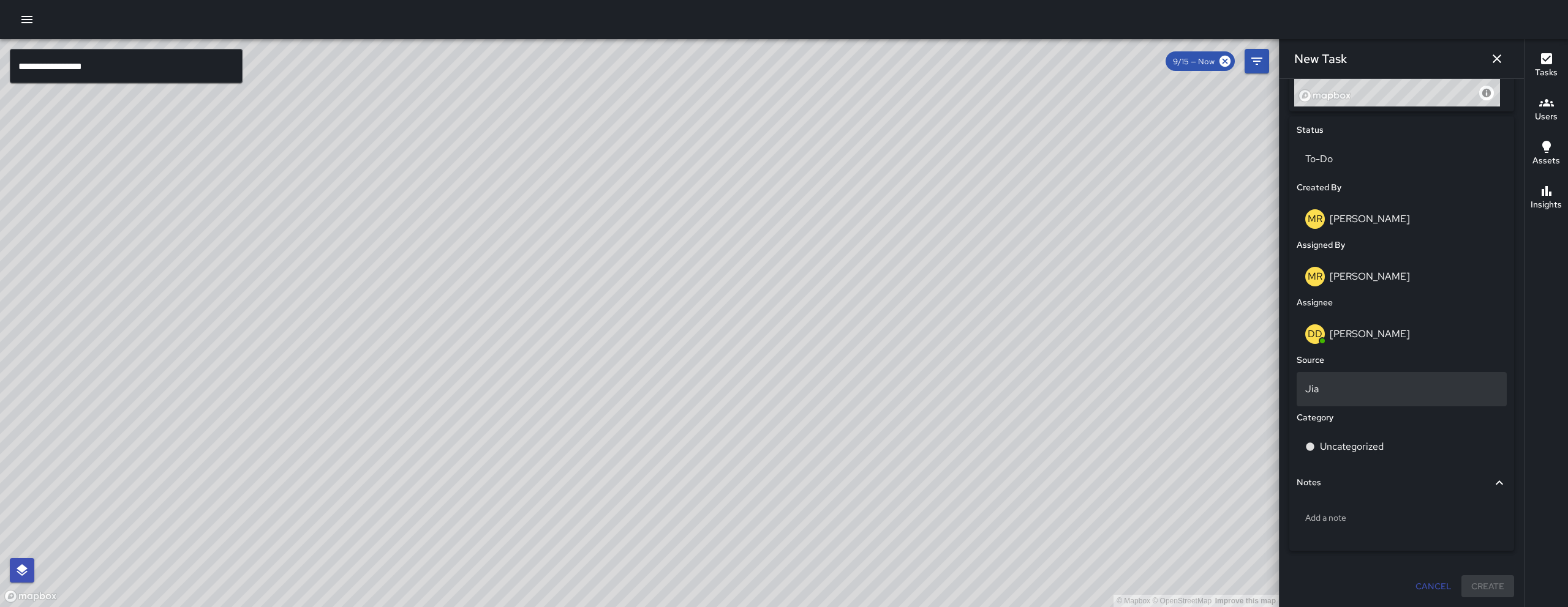
click at [1332, 391] on p "Jia" at bounding box center [1401, 389] width 193 height 15
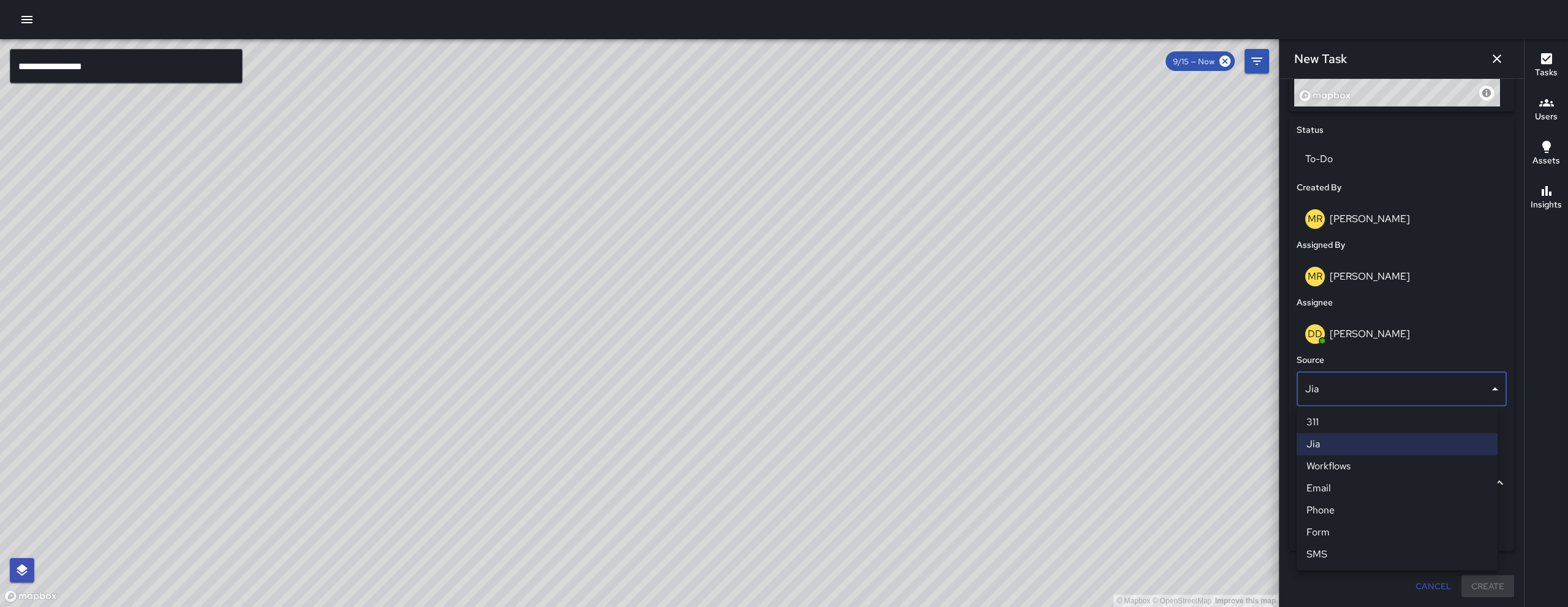
click at [1336, 489] on li "Email" at bounding box center [1397, 488] width 201 height 22
click at [1334, 451] on p "Uncategorized" at bounding box center [1351, 447] width 64 height 15
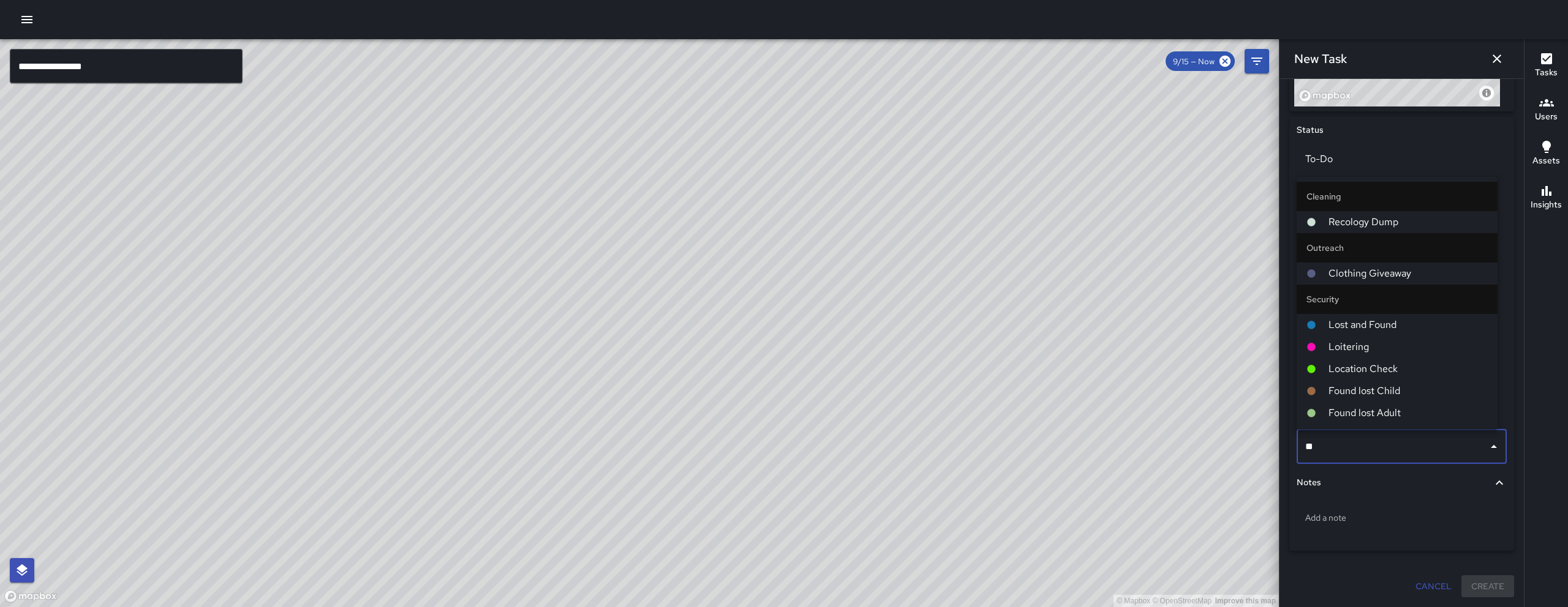
type input "***"
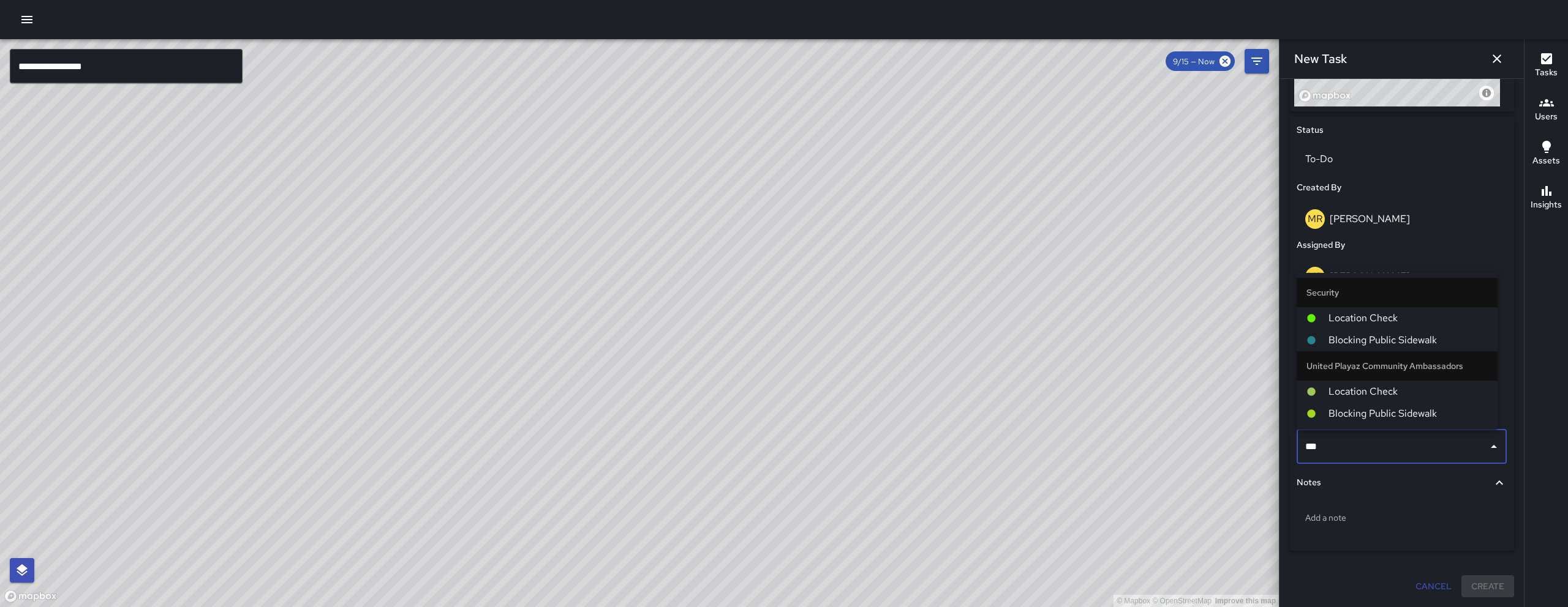
click at [1376, 322] on span "Location Check" at bounding box center [1407, 318] width 159 height 15
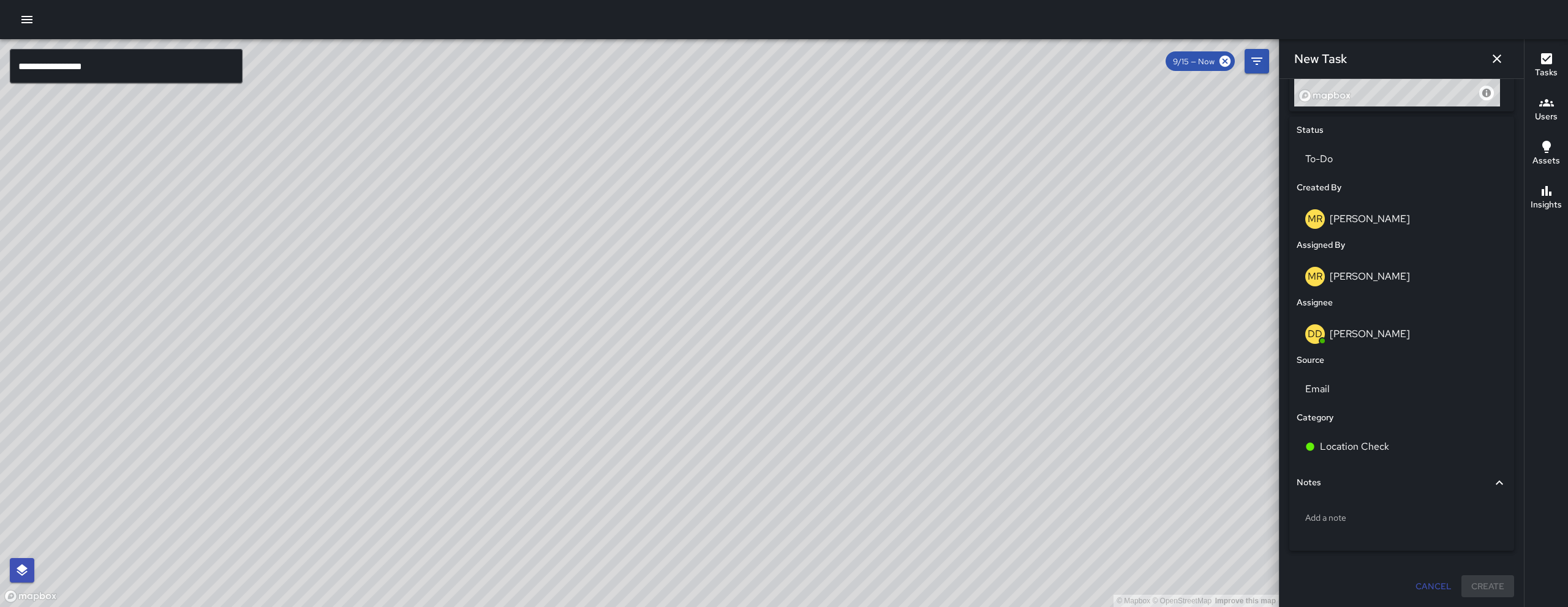
click at [1380, 535] on div "Add a note" at bounding box center [1401, 520] width 210 height 46
click at [1399, 524] on div "Add a note" at bounding box center [1401, 517] width 210 height 32
click at [1395, 512] on p "Add a note" at bounding box center [1401, 518] width 193 height 12
click at [1395, 512] on textarea at bounding box center [1401, 518] width 193 height 12
type textarea "**********"
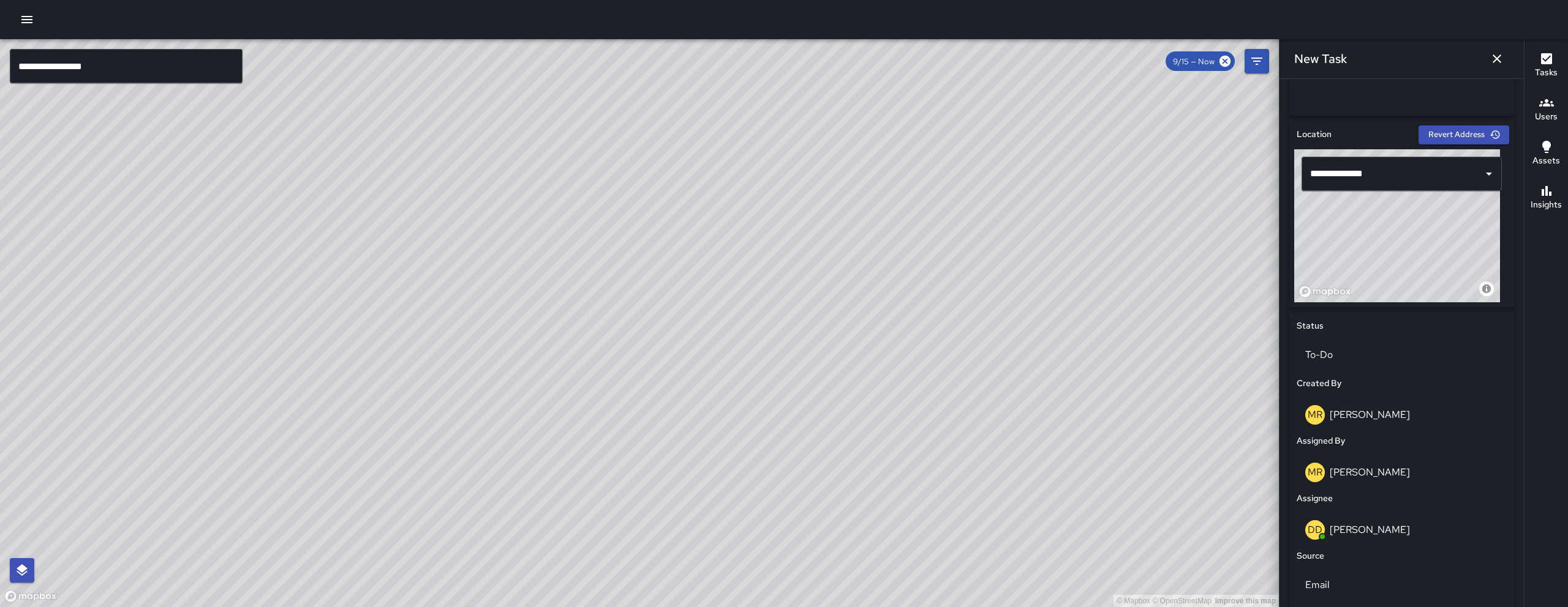
scroll to position [344, 0]
click at [1410, 173] on input "**********" at bounding box center [1392, 174] width 171 height 24
click at [1407, 210] on span "[STREET_ADDRESS]" at bounding box center [1407, 207] width 149 height 15
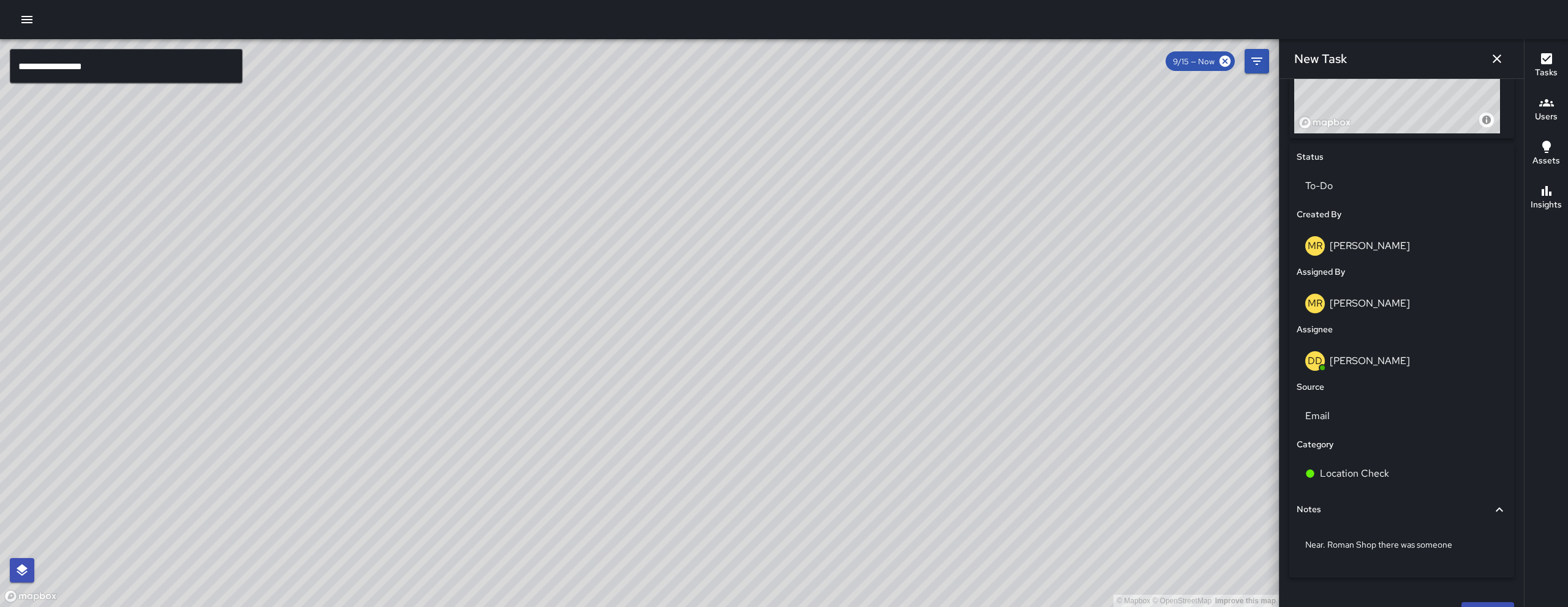
scroll to position [541, 0]
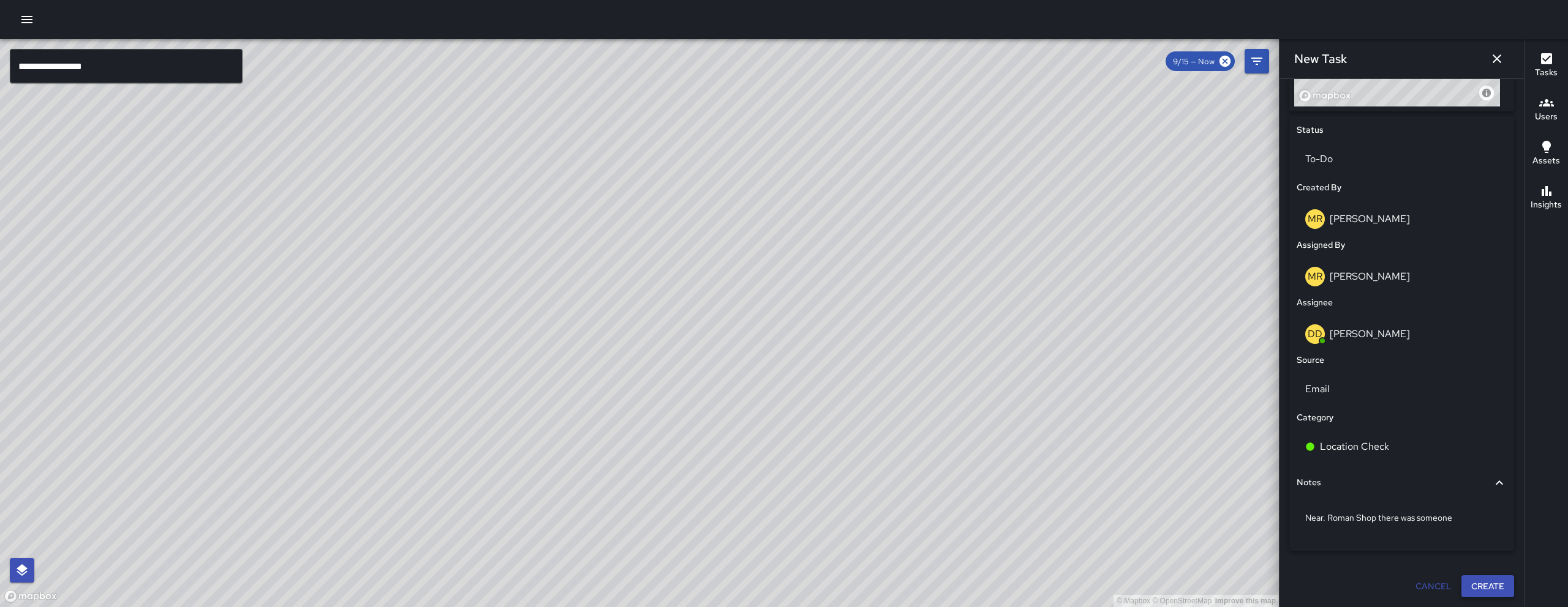
click at [1476, 587] on button "Create" at bounding box center [1487, 587] width 52 height 23
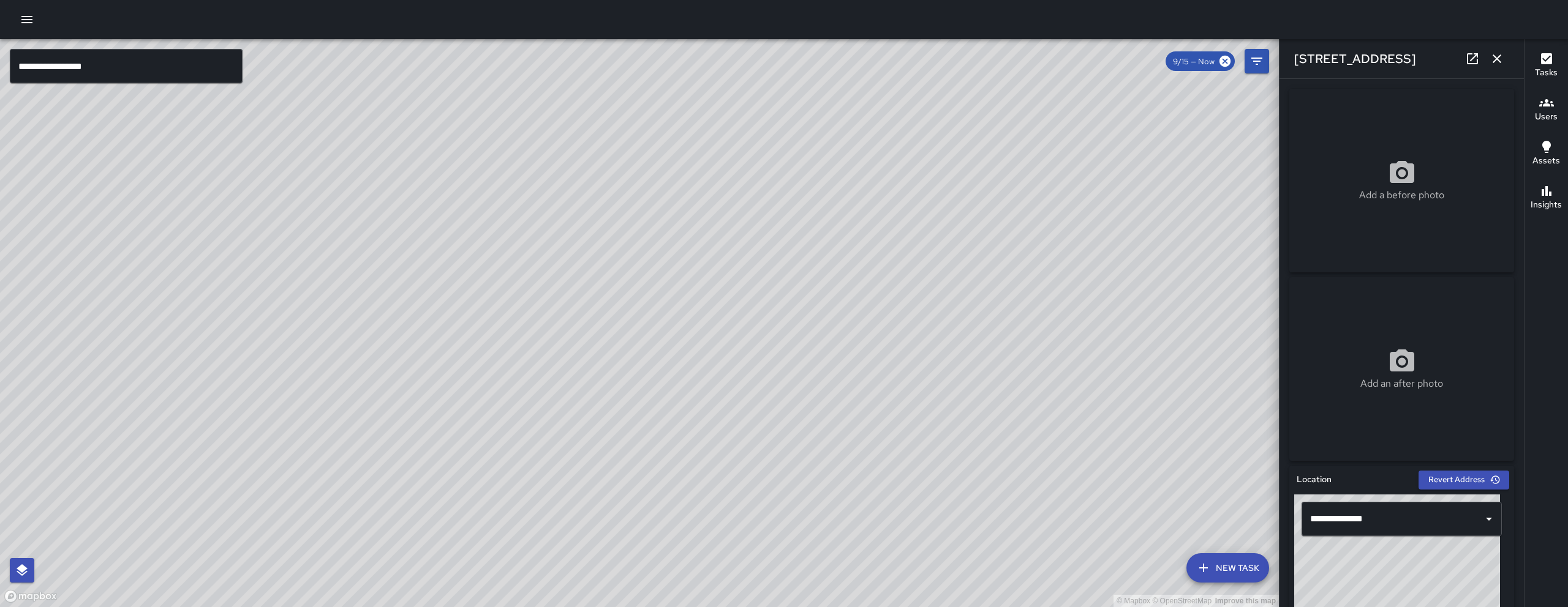
click at [1499, 62] on icon "button" at bounding box center [1497, 59] width 15 height 15
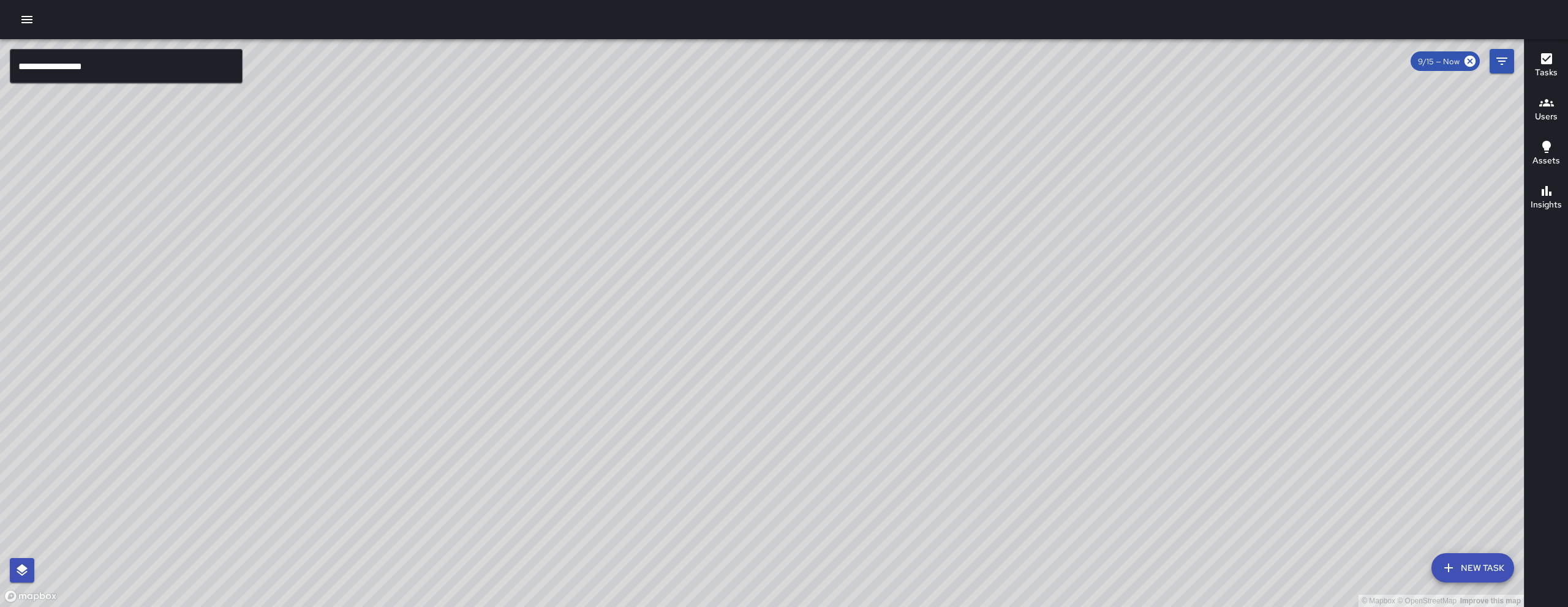
click at [760, 325] on div "© Mapbox © OpenStreetMap Improve this map DD Diego De La Oliva 343 8th Street C…" at bounding box center [762, 323] width 1524 height 568
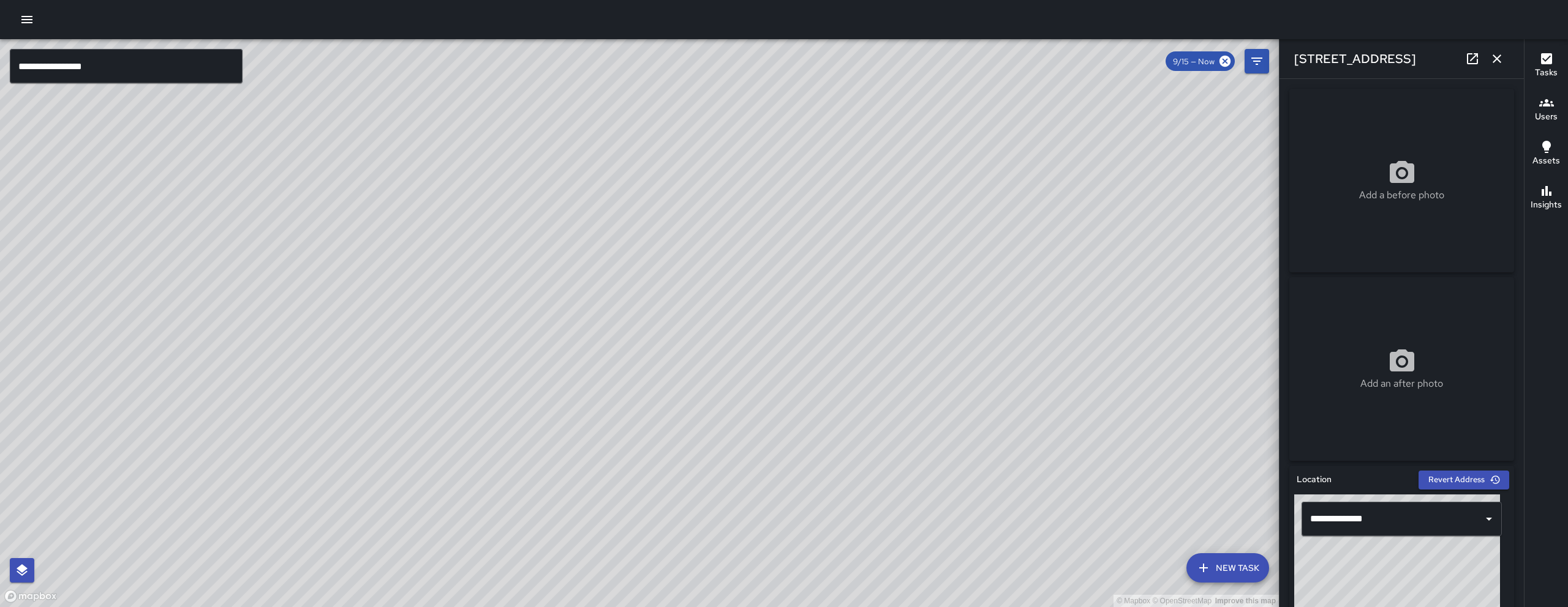
click at [1472, 59] on icon at bounding box center [1472, 59] width 15 height 15
click at [1499, 54] on icon "button" at bounding box center [1497, 59] width 15 height 15
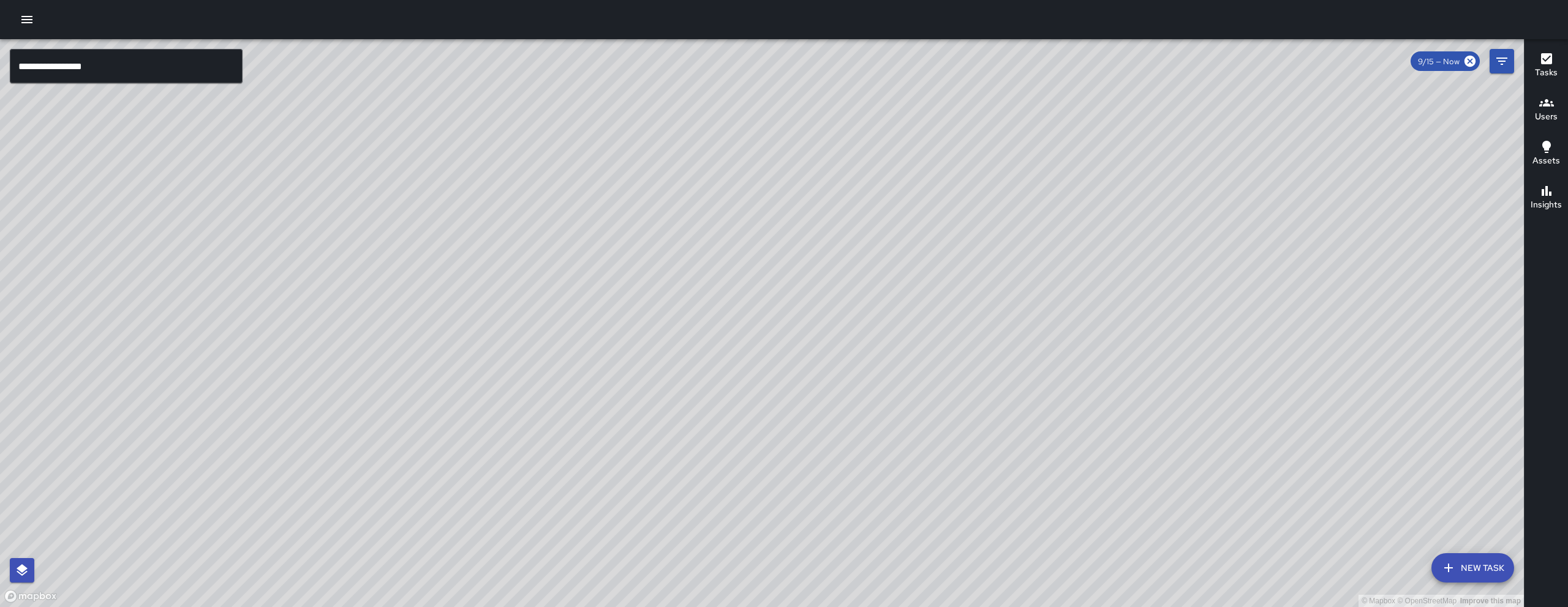
drag, startPoint x: 472, startPoint y: 258, endPoint x: 539, endPoint y: 362, distance: 123.7
click at [539, 362] on div "© Mapbox © OpenStreetMap Improve this map" at bounding box center [762, 323] width 1524 height 568
drag, startPoint x: 854, startPoint y: 288, endPoint x: 812, endPoint y: 324, distance: 55.3
click at [840, 308] on div "© Mapbox © OpenStreetMap Improve this map" at bounding box center [762, 323] width 1524 height 568
click at [820, 318] on div "© Mapbox © OpenStreetMap Improve this map" at bounding box center [762, 323] width 1524 height 568
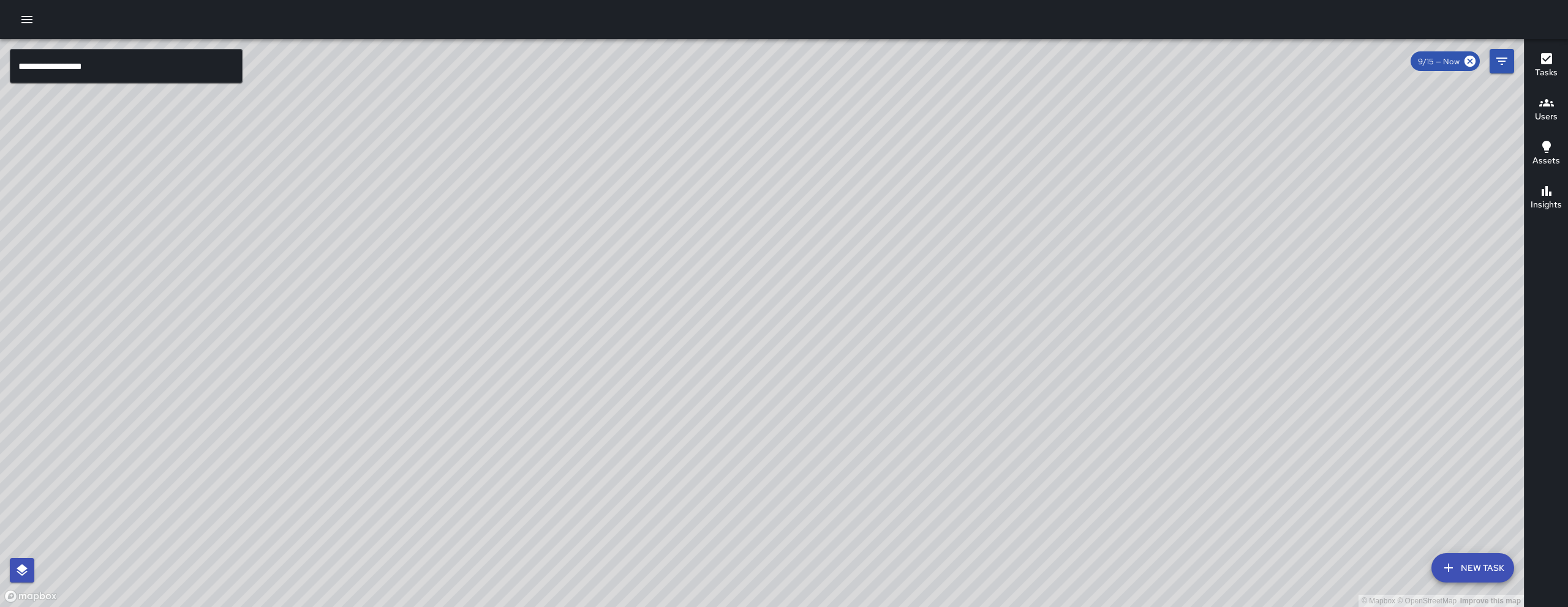
click at [812, 434] on div "© Mapbox © OpenStreetMap Improve this map DD Diego De La Oliva 343 8th Street C…" at bounding box center [762, 323] width 1524 height 568
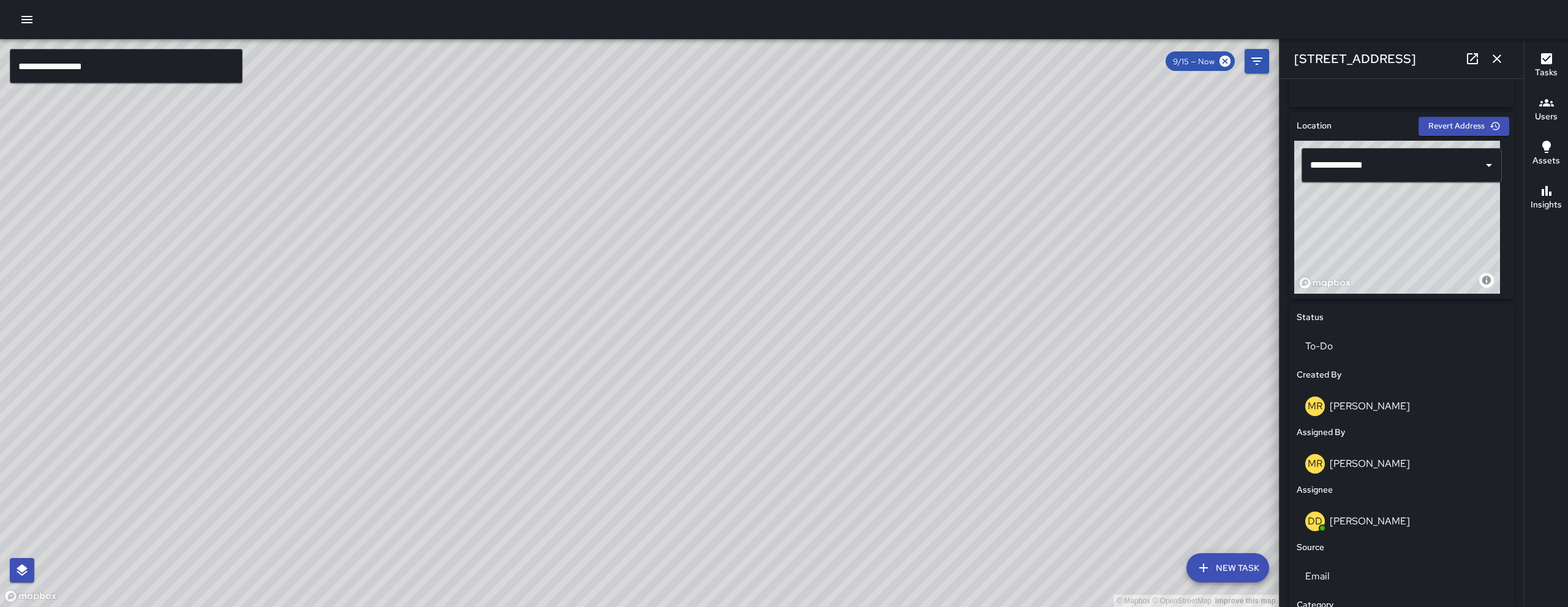
scroll to position [391, 0]
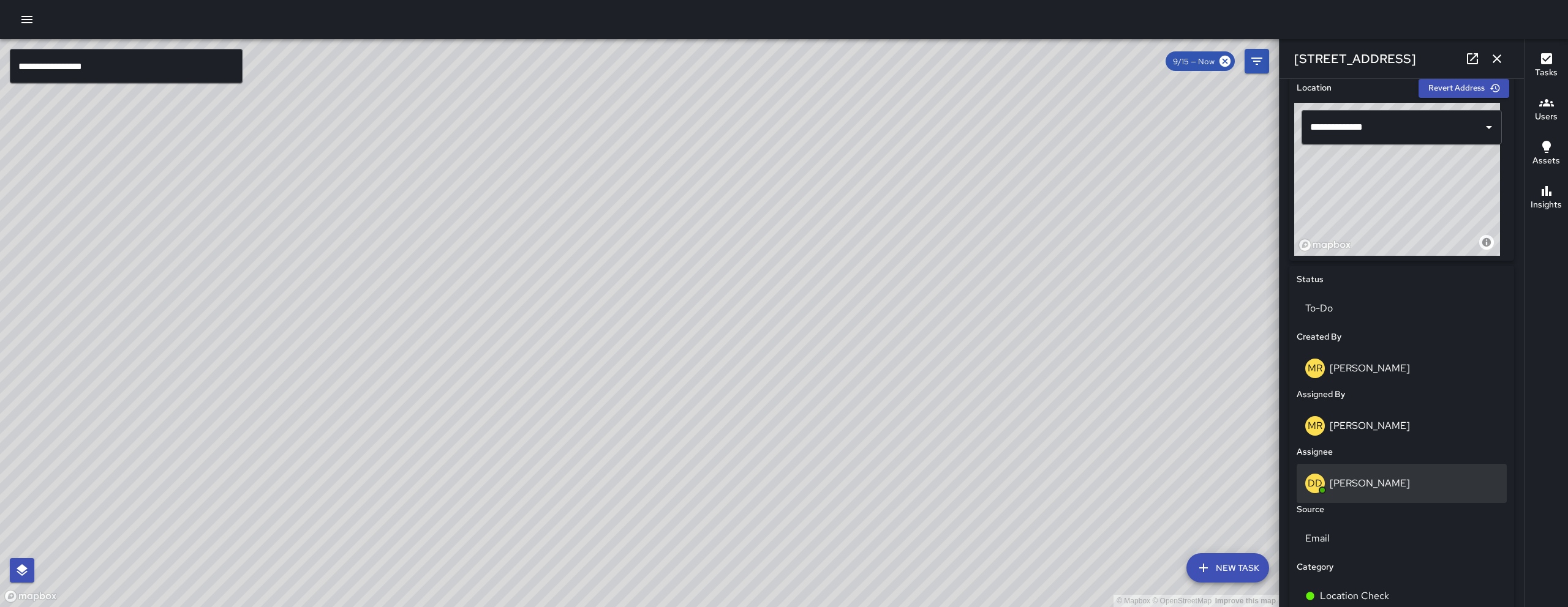
click at [1383, 487] on p "[PERSON_NAME]" at bounding box center [1369, 483] width 80 height 13
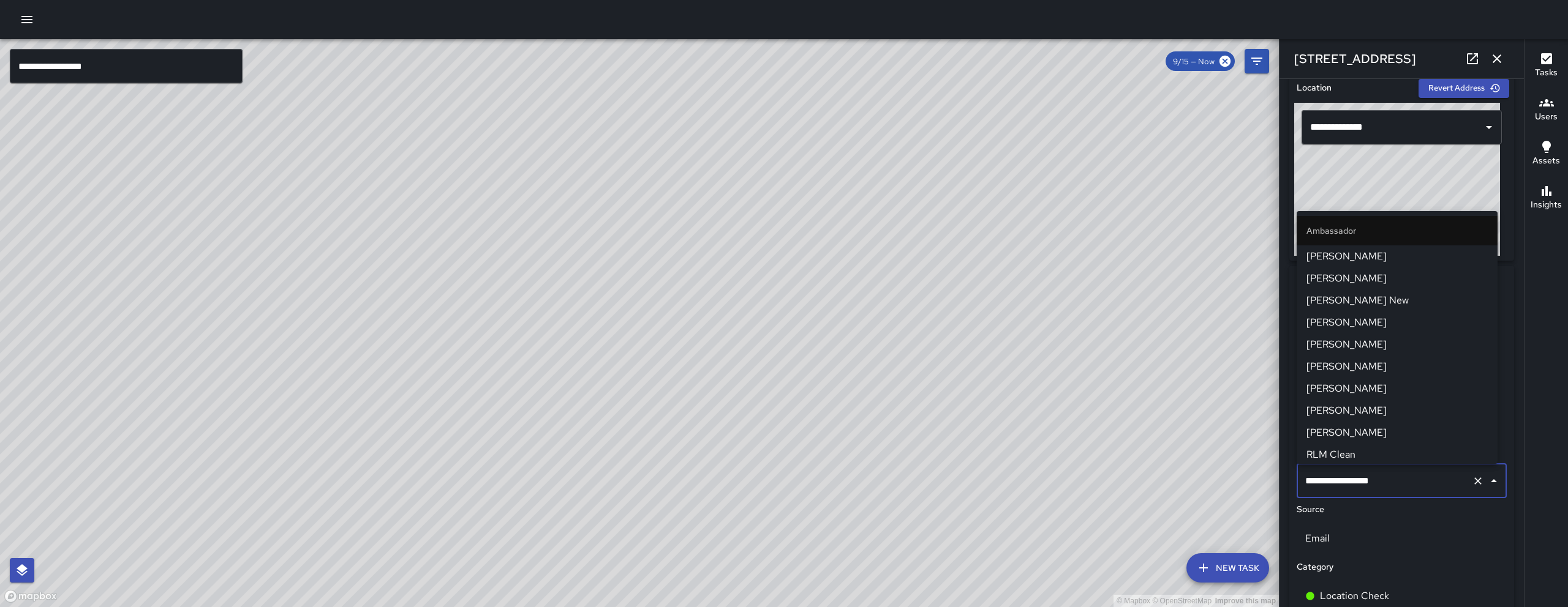
scroll to position [1089, 0]
click at [1437, 481] on input "**********" at bounding box center [1384, 481] width 165 height 24
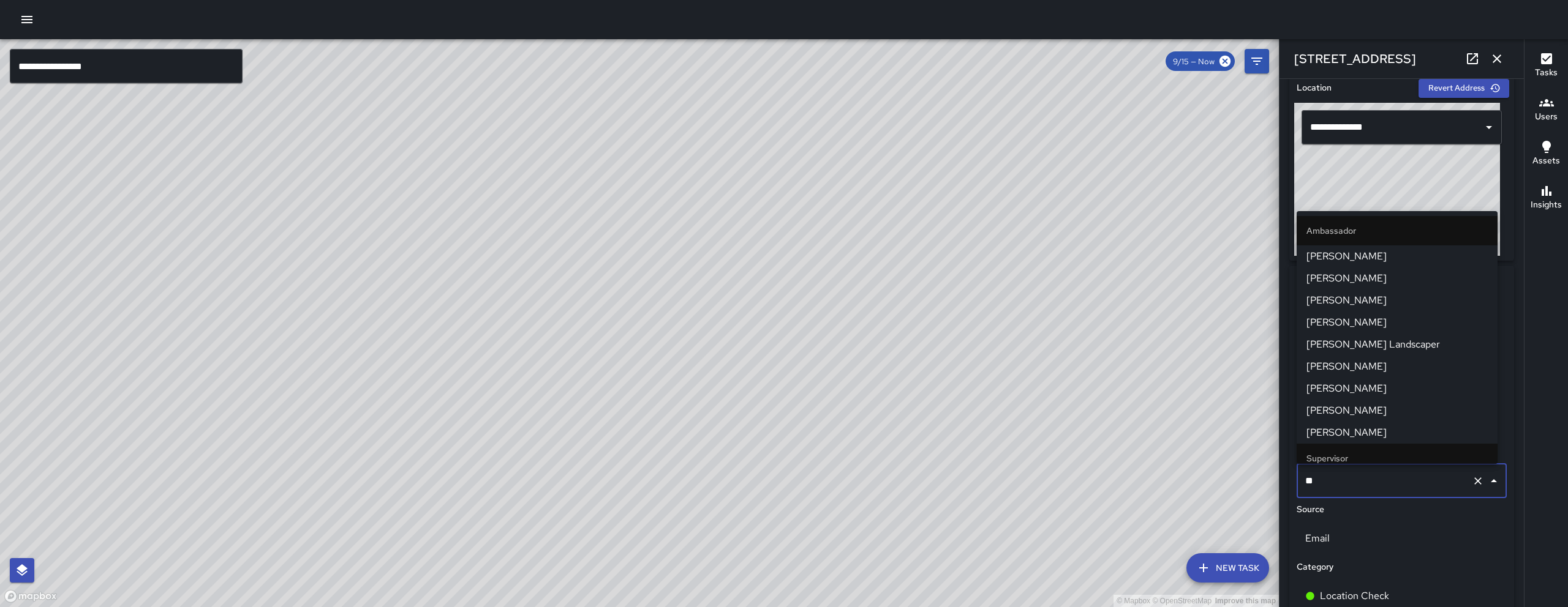
type input "*"
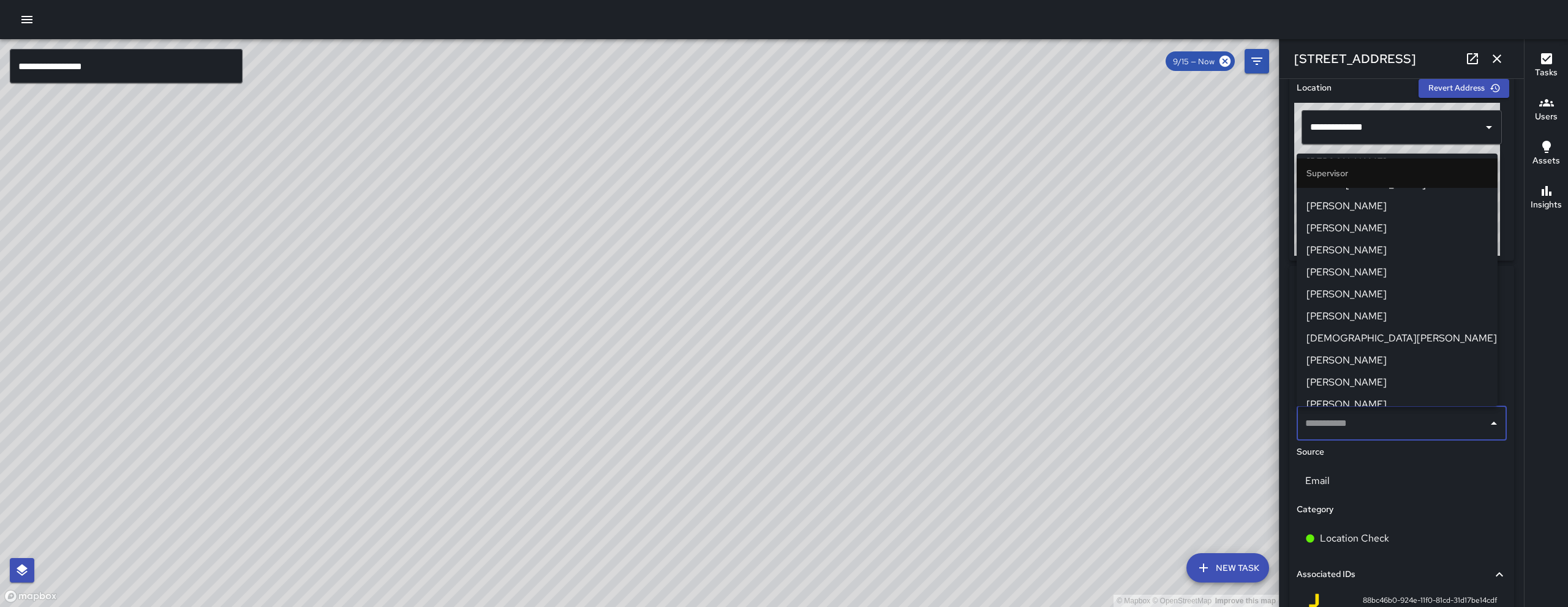
scroll to position [945, 0]
click at [1339, 199] on li "Erin Kametani" at bounding box center [1397, 208] width 201 height 22
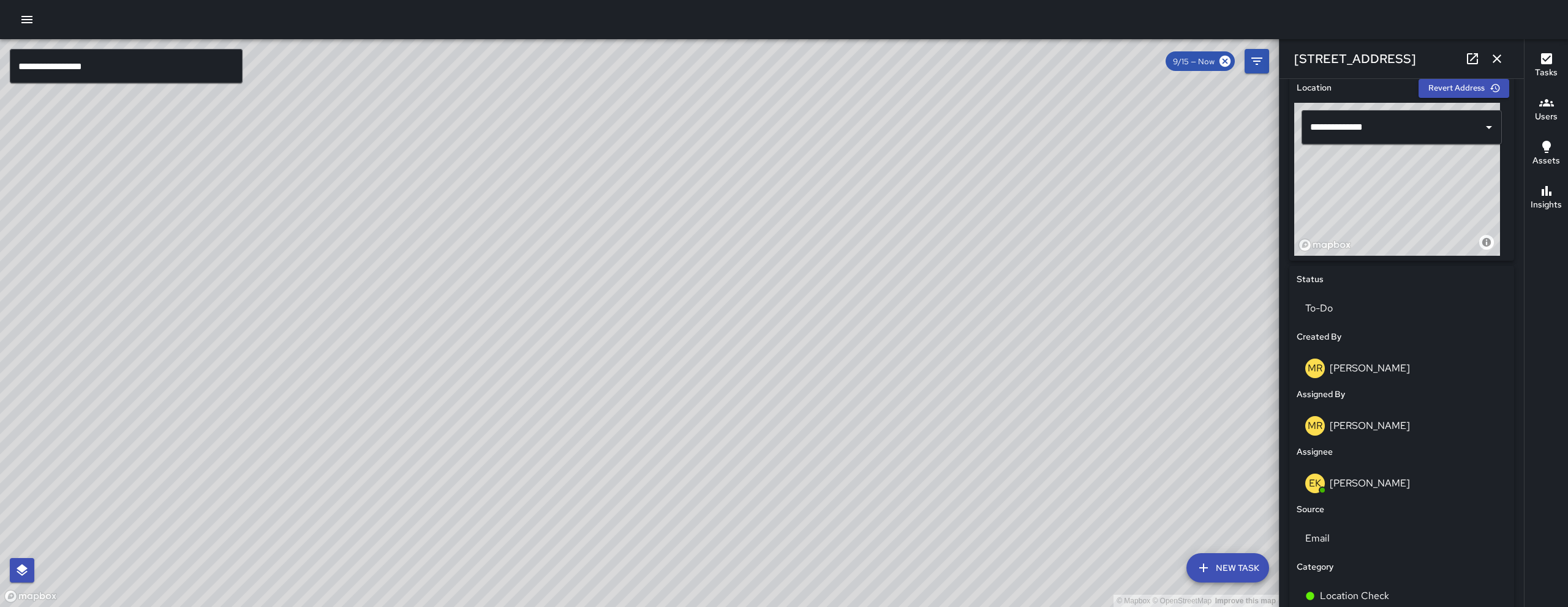
click at [1499, 55] on icon "button" at bounding box center [1496, 58] width 9 height 9
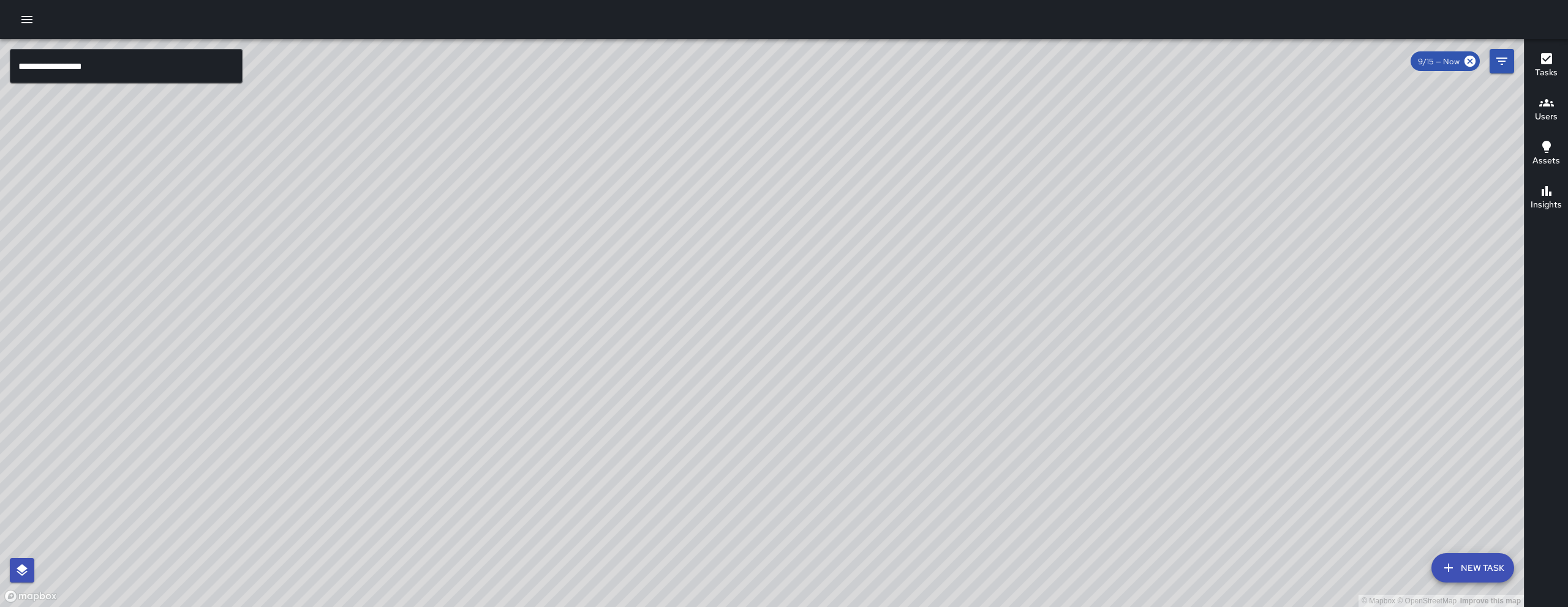
drag, startPoint x: 378, startPoint y: 287, endPoint x: 434, endPoint y: 410, distance: 135.1
click at [434, 410] on div "© Mapbox © OpenStreetMap Improve this map" at bounding box center [762, 323] width 1524 height 568
drag, startPoint x: 1076, startPoint y: 341, endPoint x: 990, endPoint y: 352, distance: 86.7
click at [993, 352] on div "© Mapbox © OpenStreetMap Improve this map" at bounding box center [762, 323] width 1524 height 568
click at [1510, 67] on button "Filters" at bounding box center [1501, 61] width 24 height 24
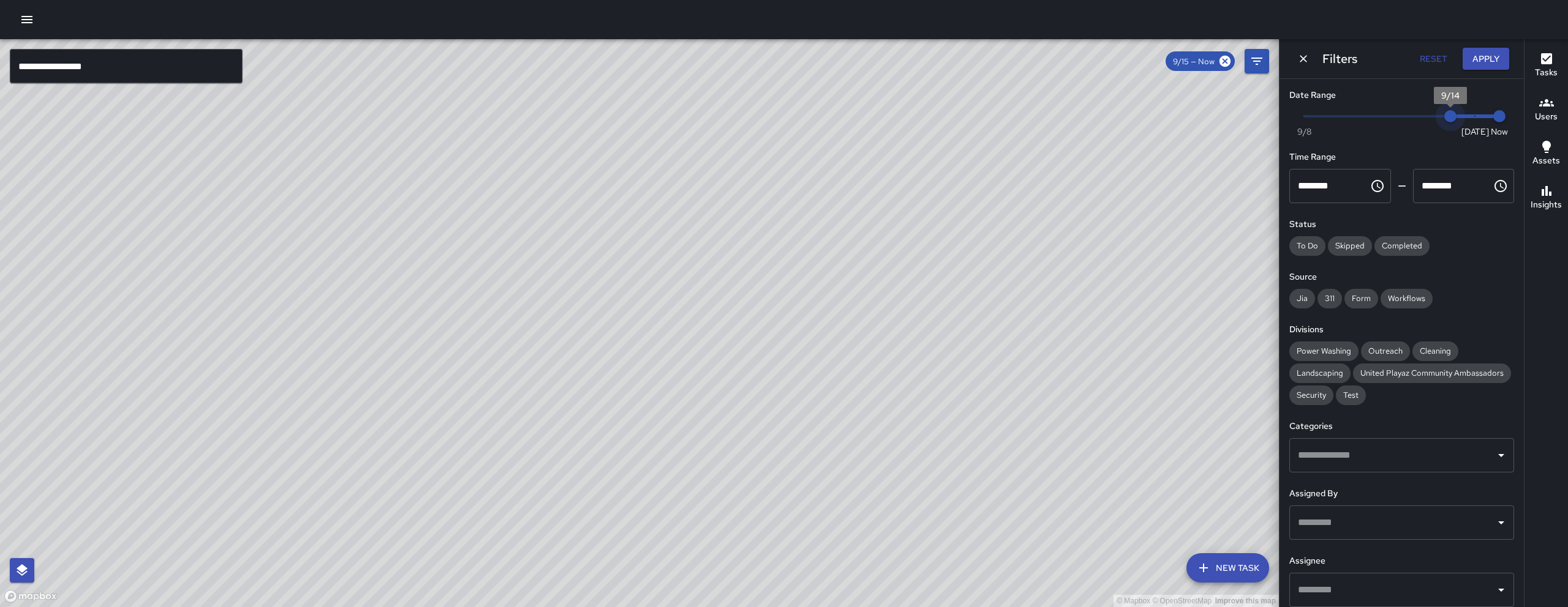
drag, startPoint x: 1461, startPoint y: 121, endPoint x: 1436, endPoint y: 121, distance: 25.0
click at [1444, 121] on span "9/14" at bounding box center [1450, 116] width 12 height 12
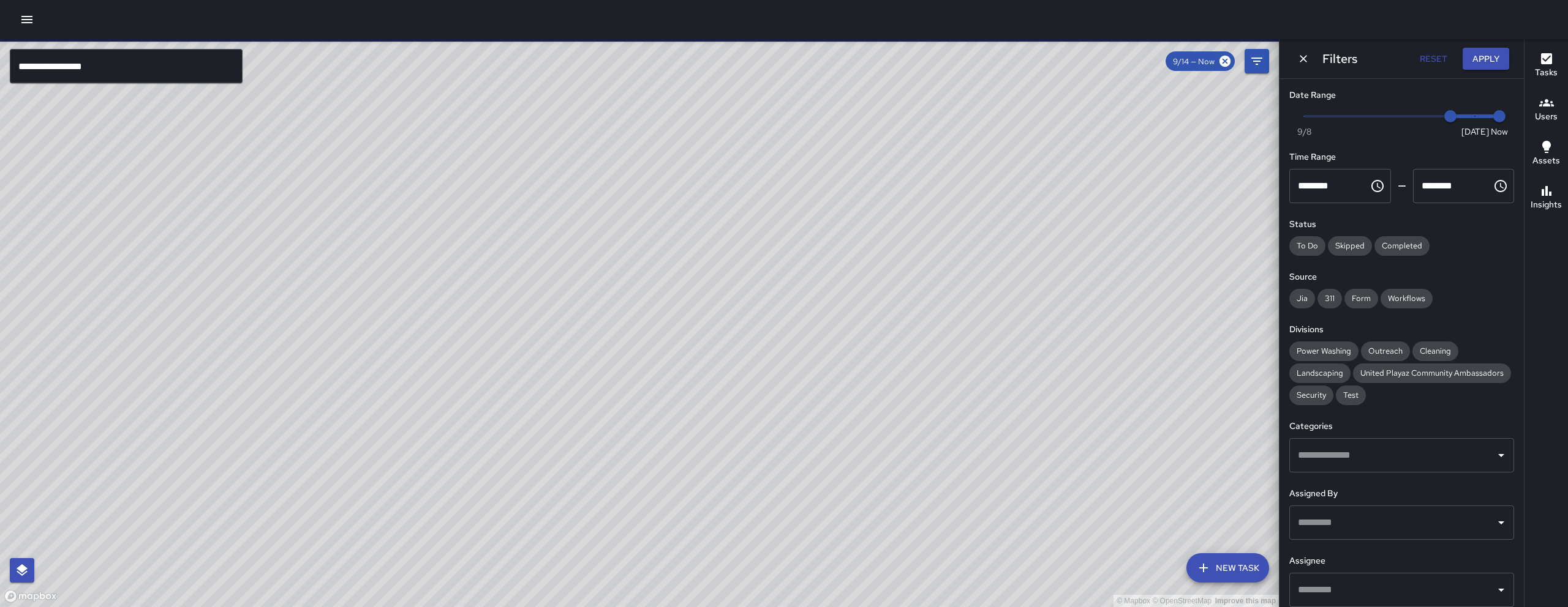
click at [1304, 66] on button "Dismiss" at bounding box center [1303, 58] width 18 height 18
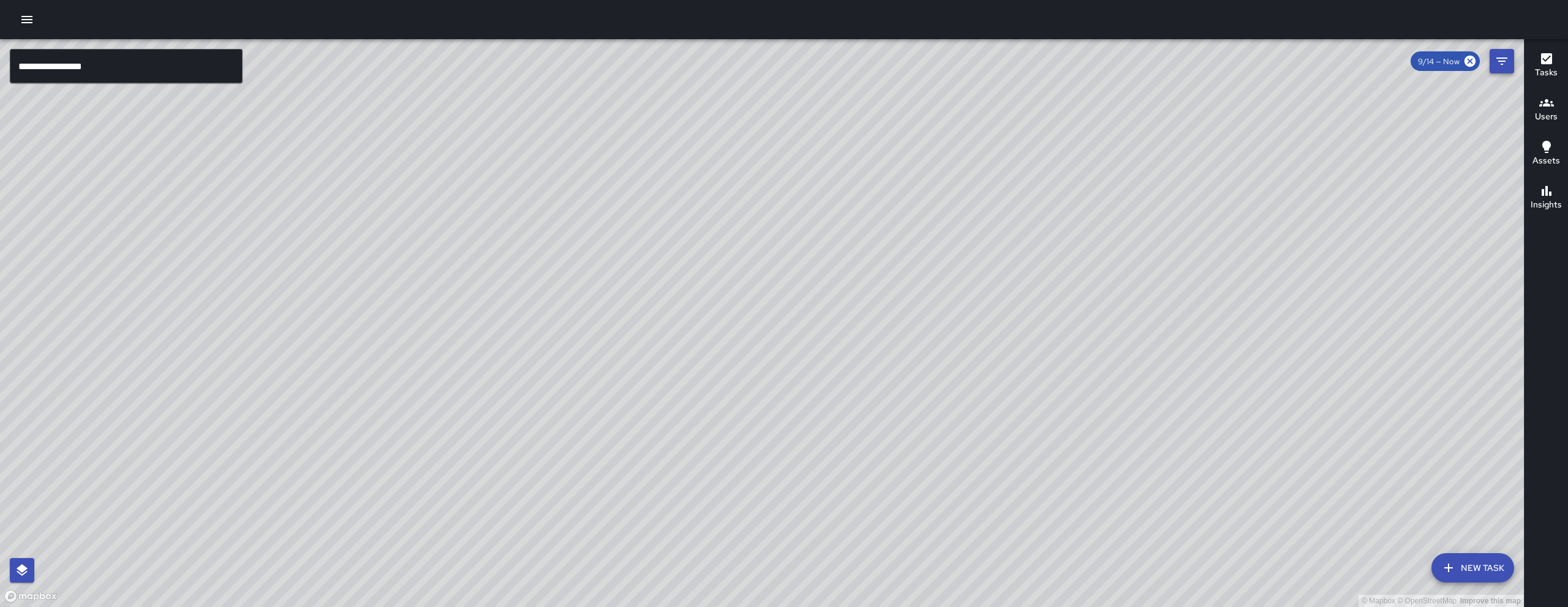
click at [1507, 59] on icon "Filters" at bounding box center [1501, 61] width 15 height 15
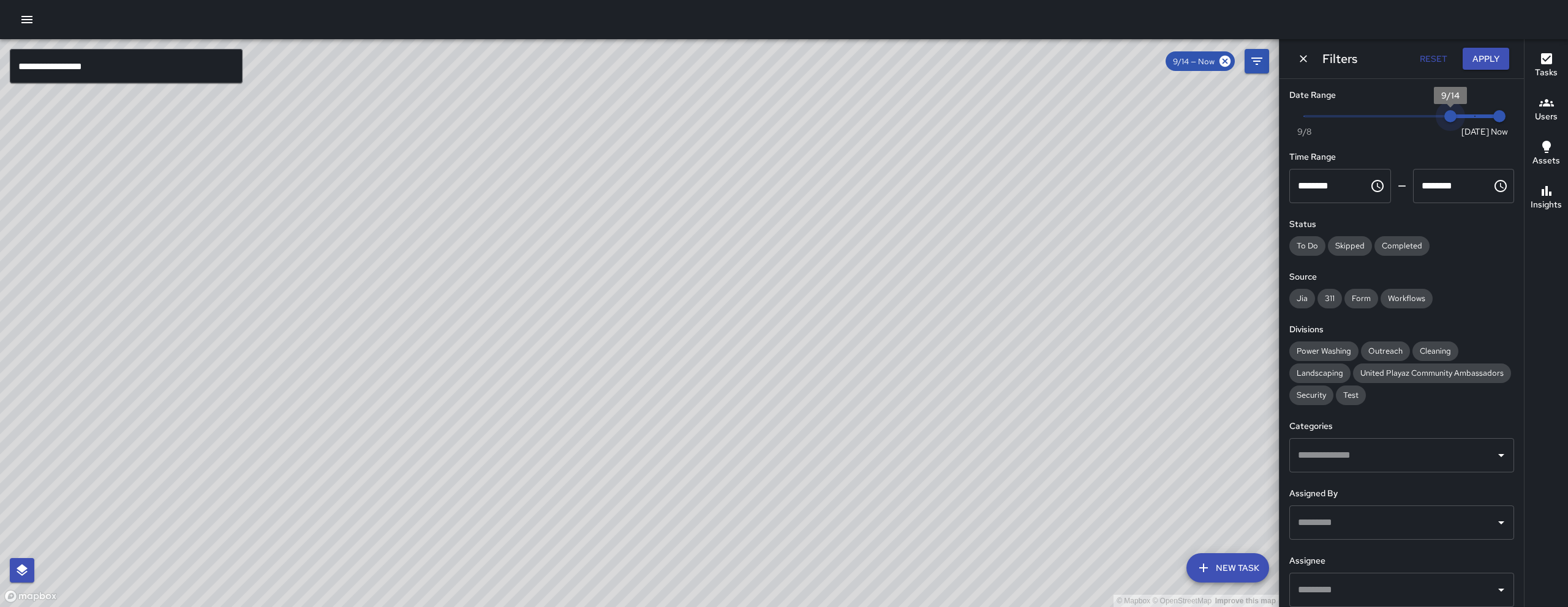
type input "*"
drag, startPoint x: 1454, startPoint y: 113, endPoint x: 1474, endPoint y: 114, distance: 20.0
click at [1474, 114] on span "9/15" at bounding box center [1475, 116] width 12 height 12
click at [1305, 59] on icon "Dismiss" at bounding box center [1303, 58] width 12 height 12
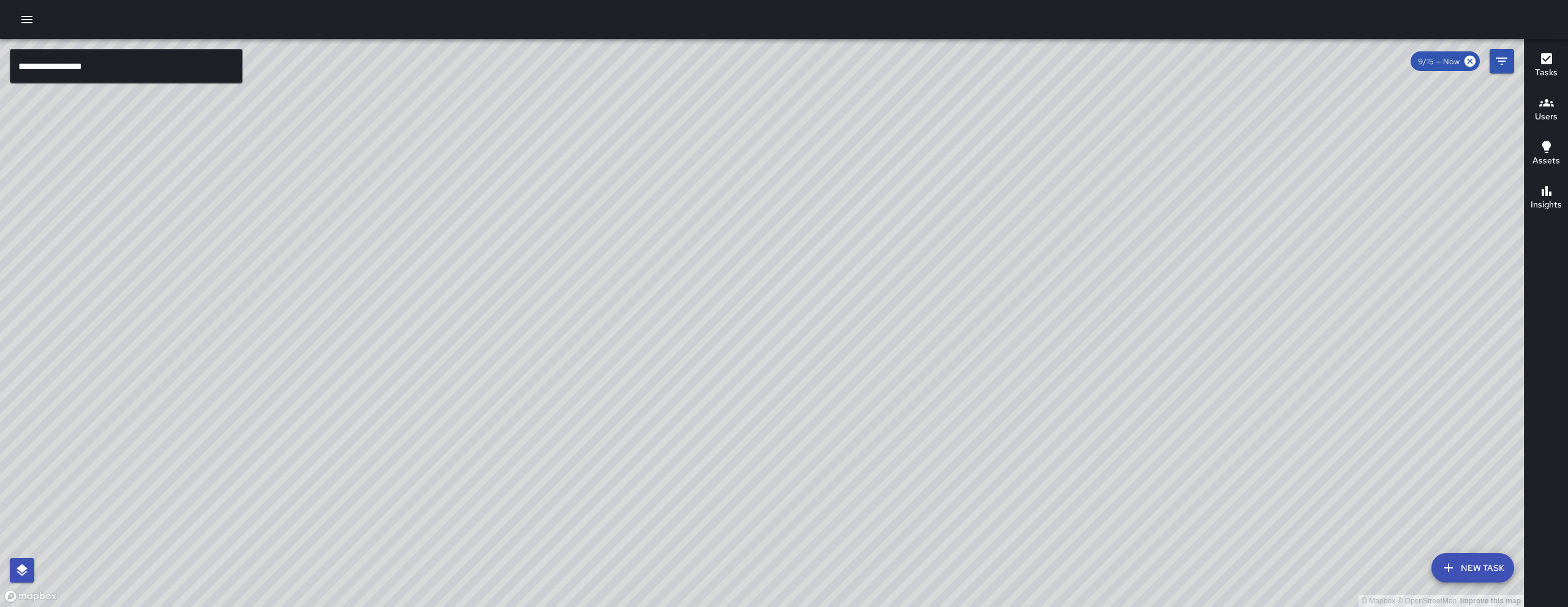
drag, startPoint x: 1409, startPoint y: 291, endPoint x: 1123, endPoint y: 339, distance: 290.0
click at [1135, 340] on div "© Mapbox © OpenStreetMap Improve this map" at bounding box center [762, 323] width 1524 height 568
drag, startPoint x: 1116, startPoint y: 329, endPoint x: 1076, endPoint y: 295, distance: 52.5
click at [1076, 295] on div "© Mapbox © OpenStreetMap Improve this map" at bounding box center [762, 323] width 1524 height 568
drag, startPoint x: 1076, startPoint y: 295, endPoint x: 1080, endPoint y: 310, distance: 15.5
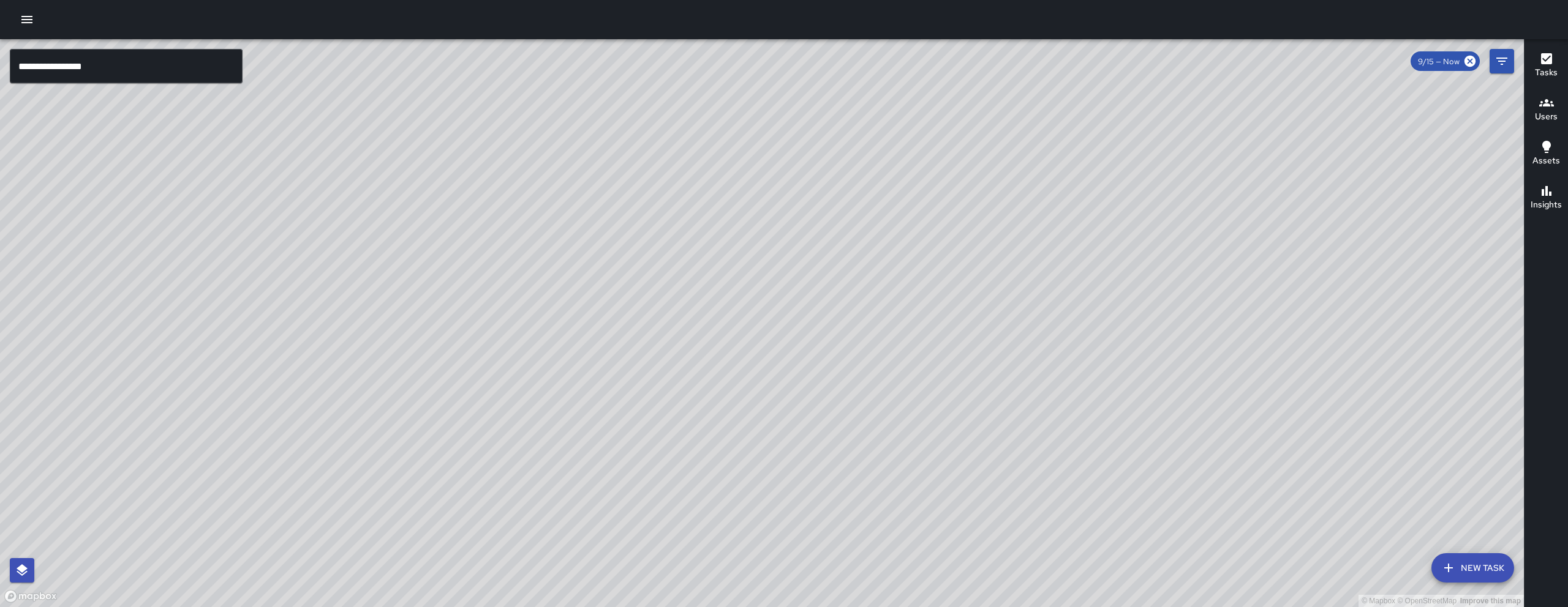
click at [1080, 310] on div "© Mapbox © OpenStreetMap Improve this map" at bounding box center [762, 323] width 1524 height 568
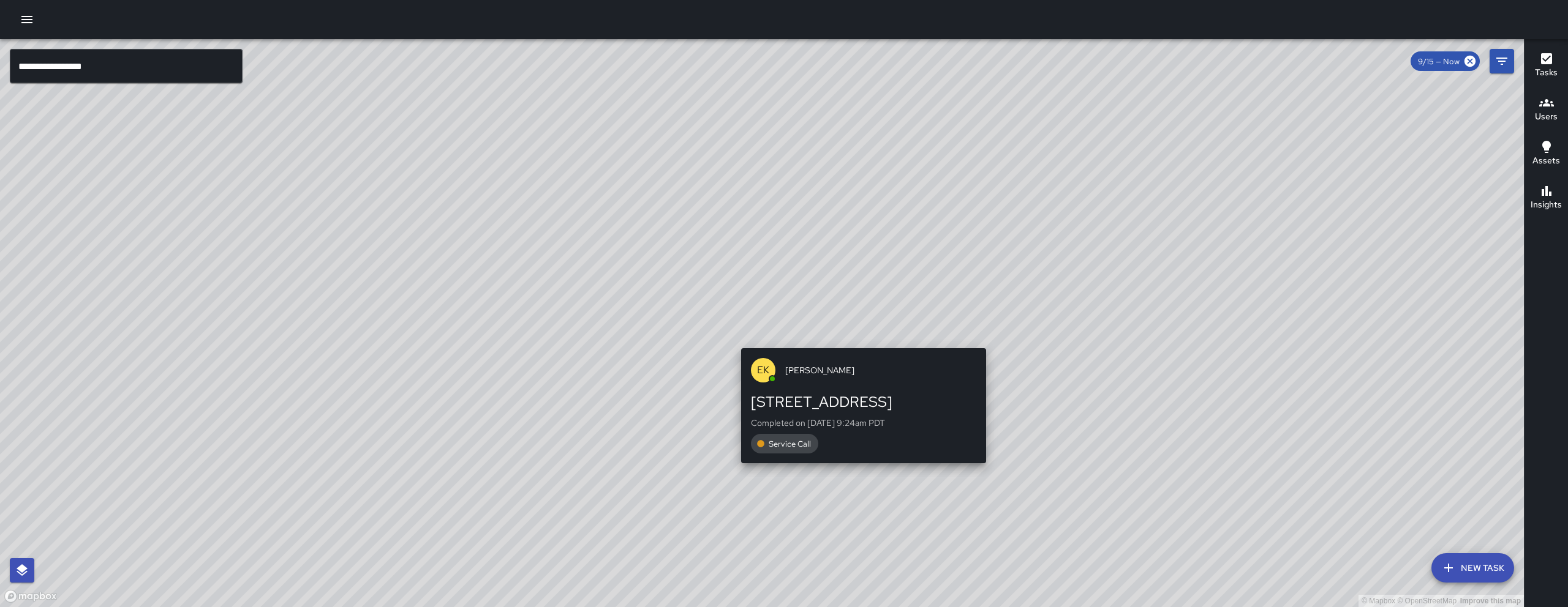
click at [861, 341] on div "© Mapbox © OpenStreetMap Improve this map EK Erin Kametani 326 8th Street Compl…" at bounding box center [762, 323] width 1524 height 568
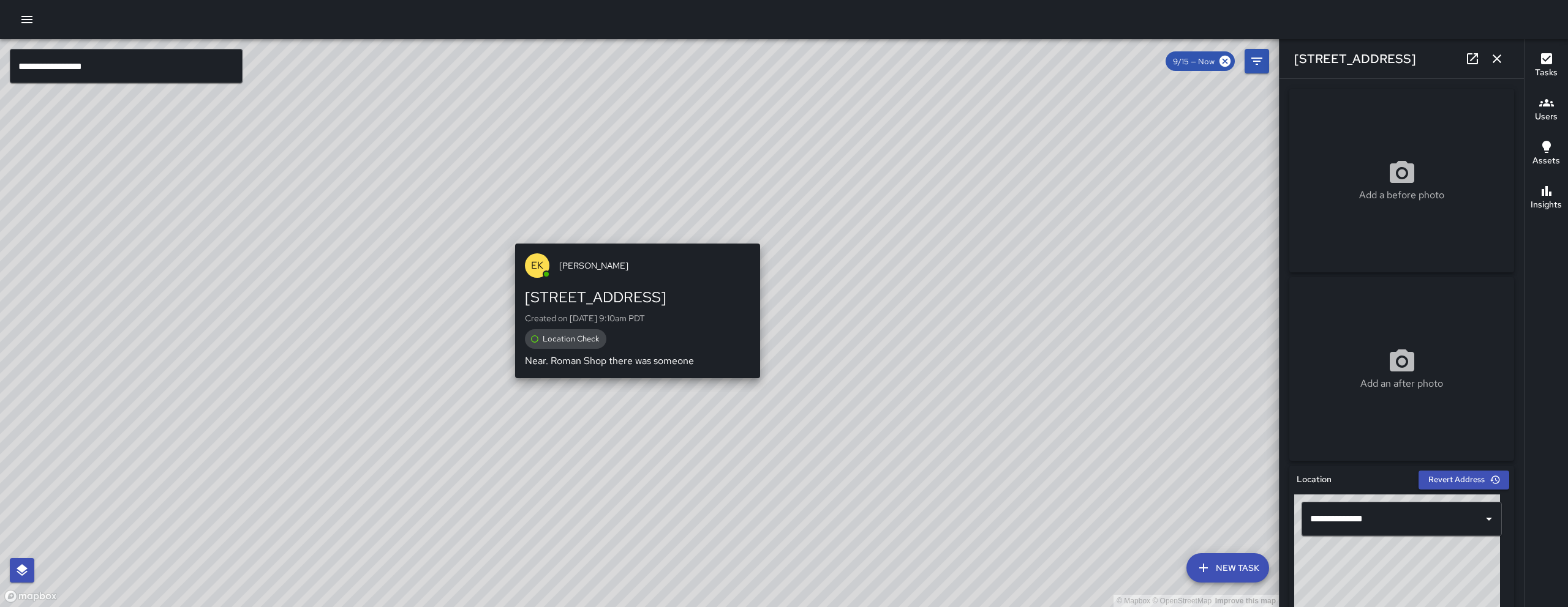
click at [626, 238] on div "© Mapbox © OpenStreetMap Improve this map EK Erin Kametani 343 8th Street Creat…" at bounding box center [639, 323] width 1278 height 568
type input "**********"
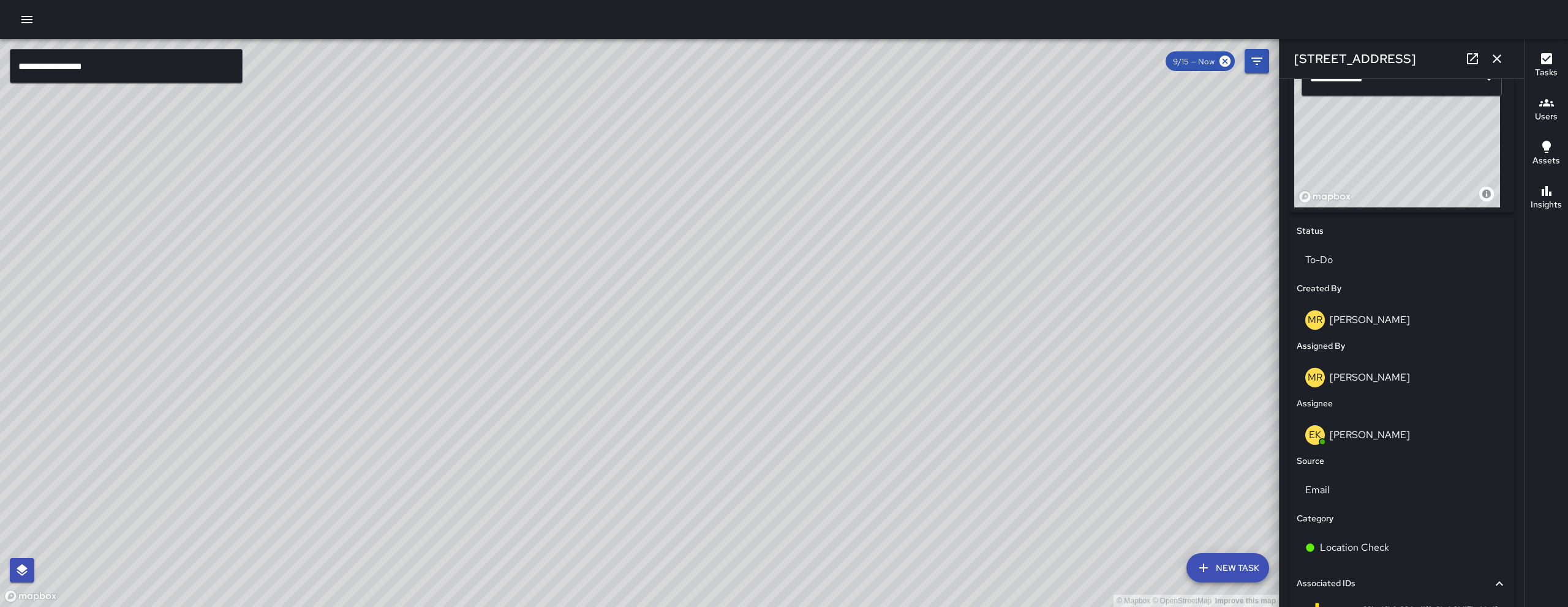
scroll to position [445, 0]
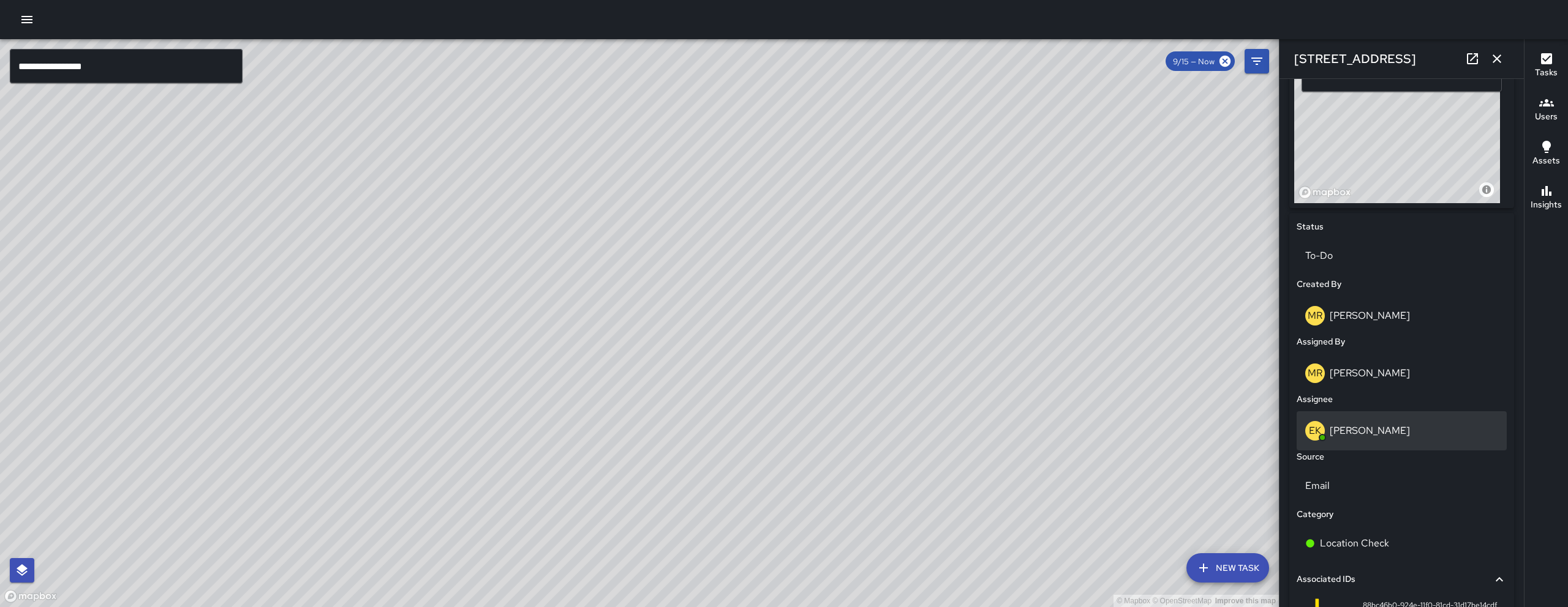
click at [1381, 424] on div "EK Erin Kametani" at bounding box center [1401, 430] width 193 height 19
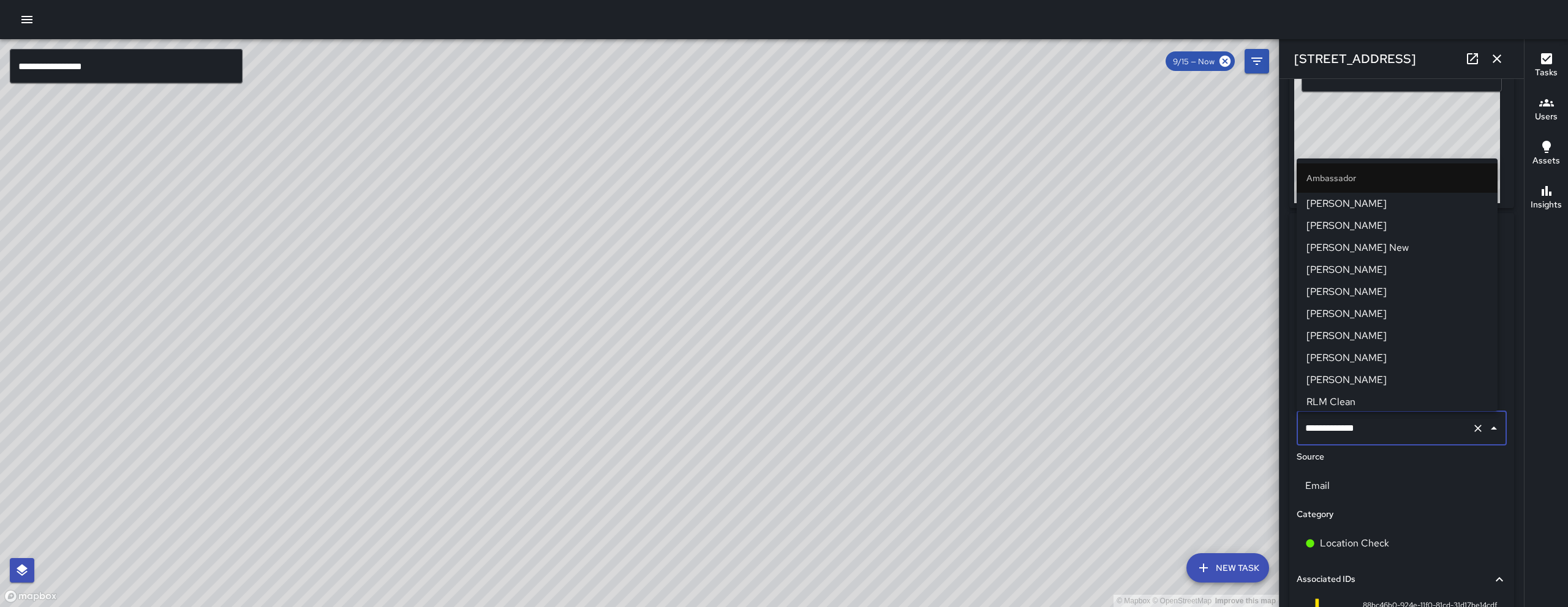
click at [1381, 424] on input "**********" at bounding box center [1384, 428] width 165 height 24
click at [1131, 495] on div "© Mapbox © OpenStreetMap Improve this map" at bounding box center [639, 323] width 1278 height 568
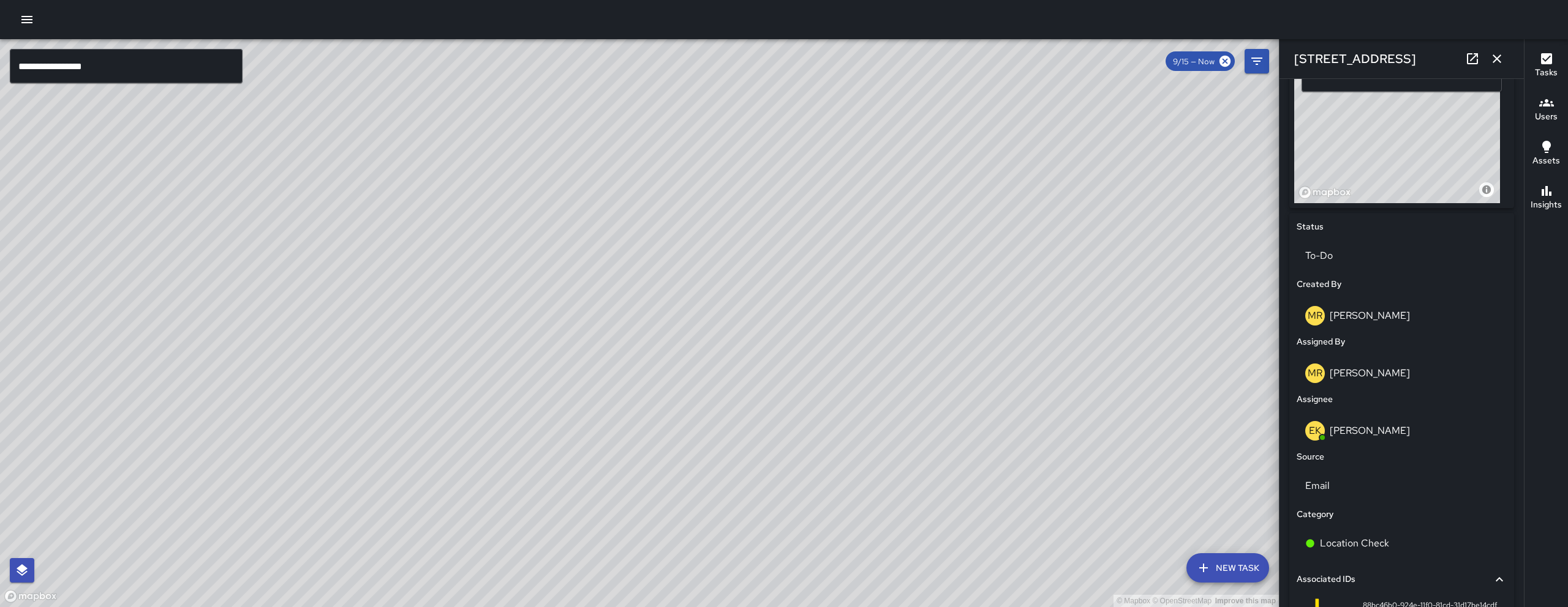
click at [1493, 52] on icon "button" at bounding box center [1497, 59] width 15 height 15
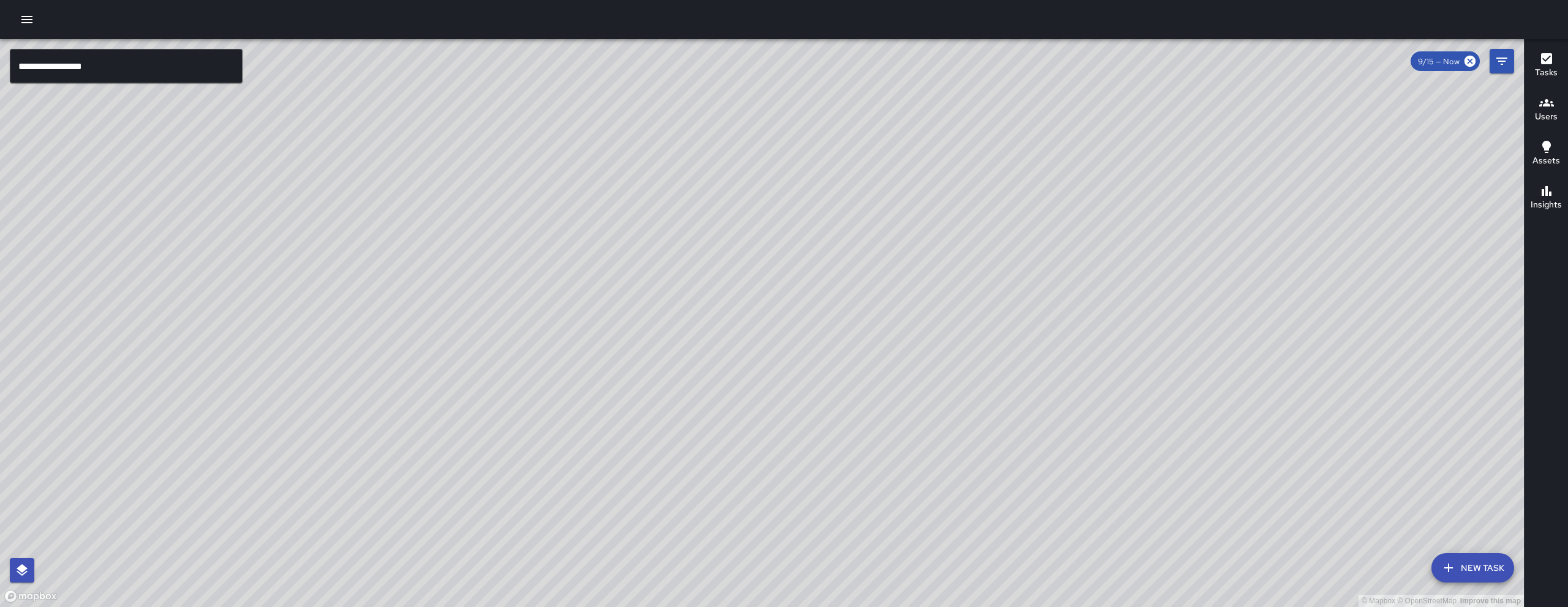
click at [1070, 344] on div "© Mapbox © OpenStreetMap Improve this map" at bounding box center [762, 323] width 1524 height 568
drag, startPoint x: 1123, startPoint y: 292, endPoint x: 1024, endPoint y: 348, distance: 113.7
click at [1045, 343] on div "© Mapbox © OpenStreetMap Improve this map" at bounding box center [762, 323] width 1524 height 568
click at [1459, 579] on button "New Task" at bounding box center [1472, 568] width 83 height 30
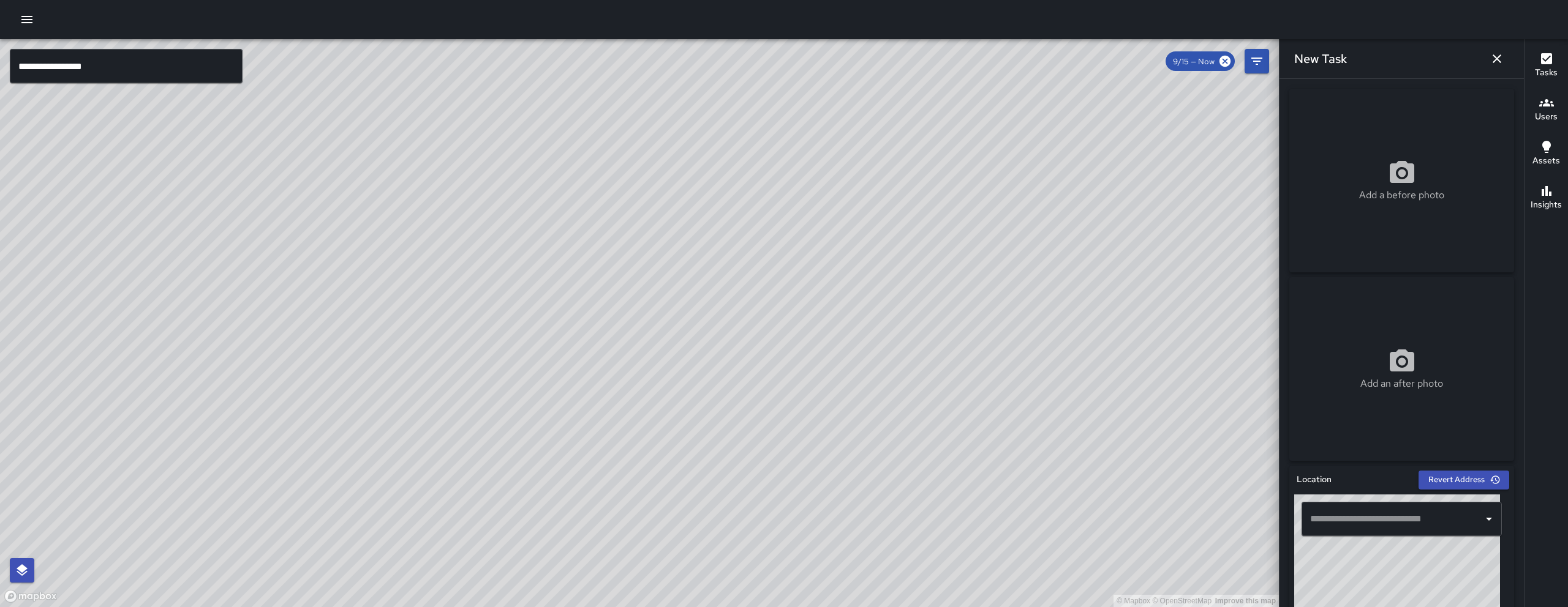
click at [1409, 522] on input "text" at bounding box center [1392, 519] width 171 height 24
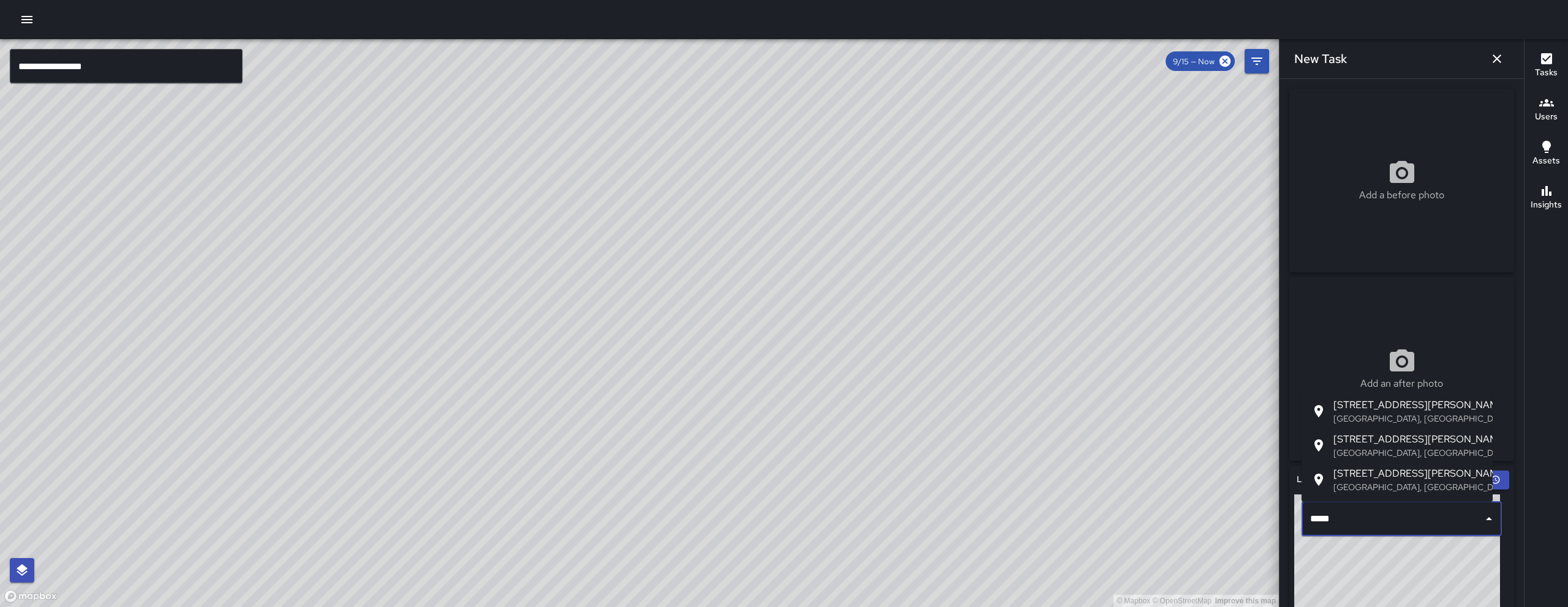
click at [1416, 448] on p "San Francisco, CA, USA" at bounding box center [1407, 453] width 149 height 12
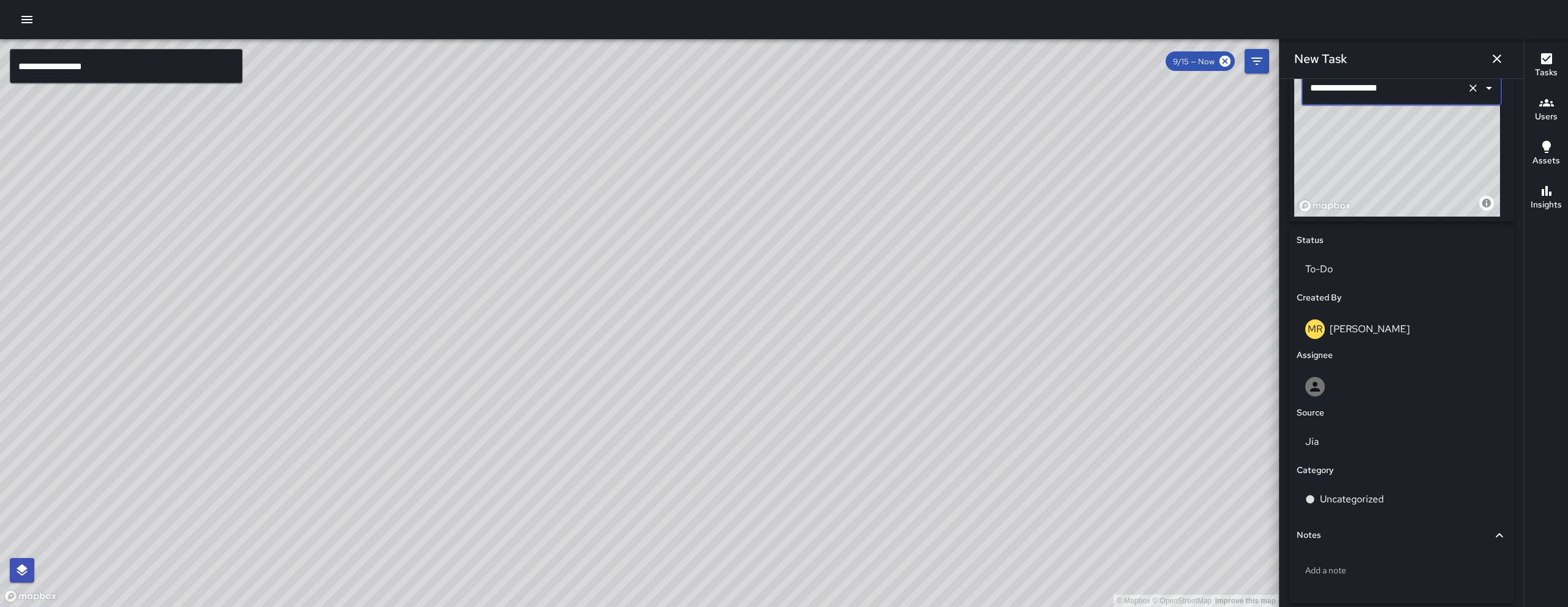
scroll to position [432, 0]
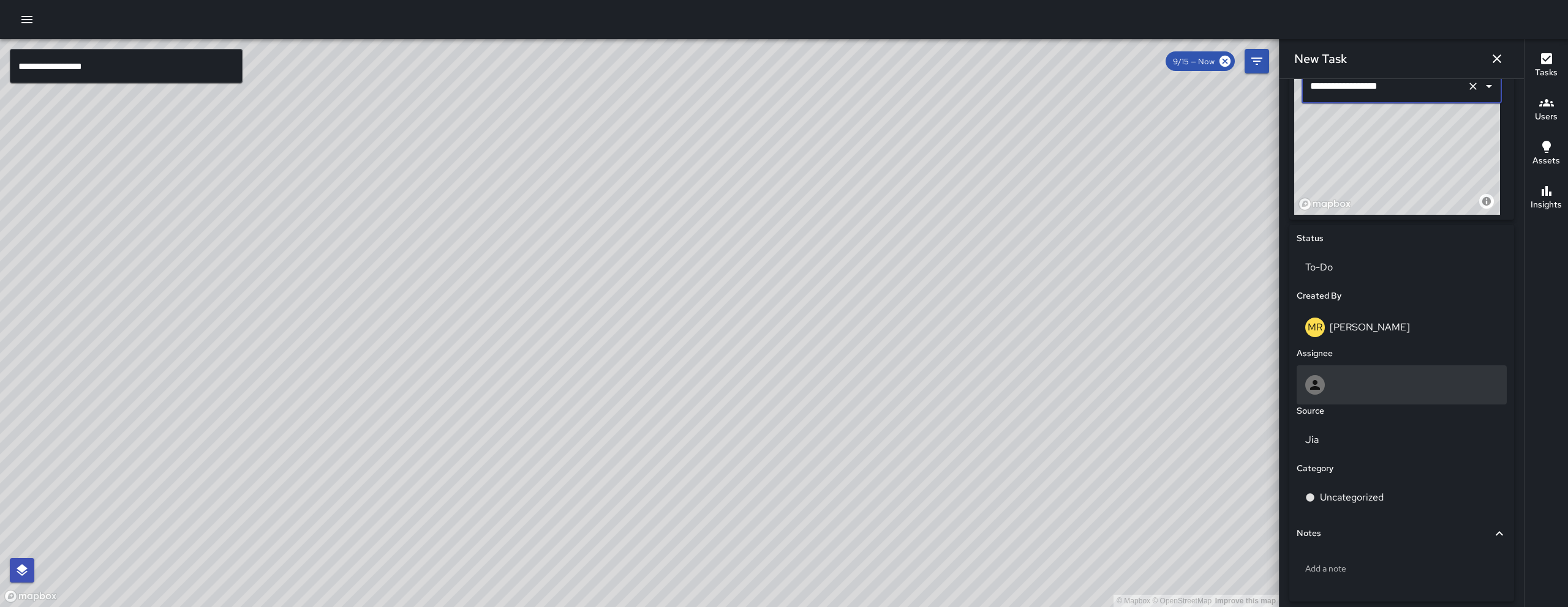
type input "**********"
click at [1397, 382] on div at bounding box center [1401, 385] width 193 height 19
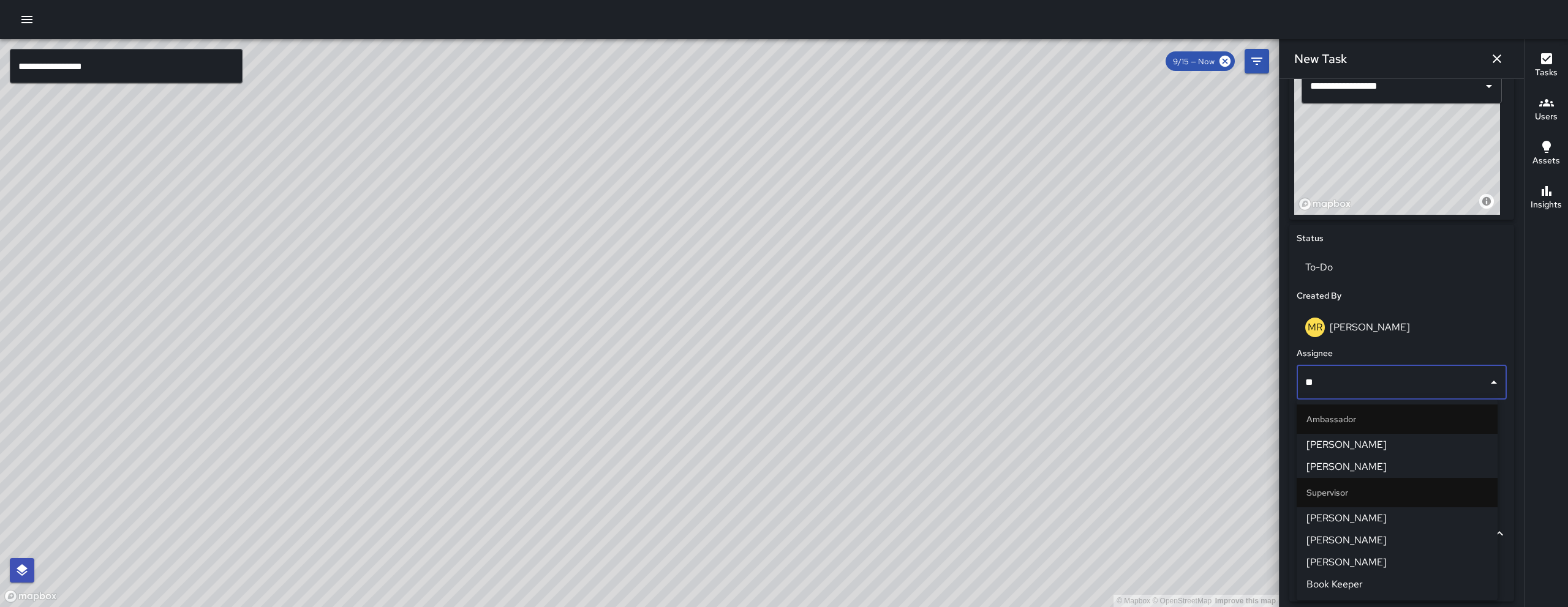
type input "***"
click at [1358, 472] on span "[PERSON_NAME]" at bounding box center [1397, 467] width 181 height 15
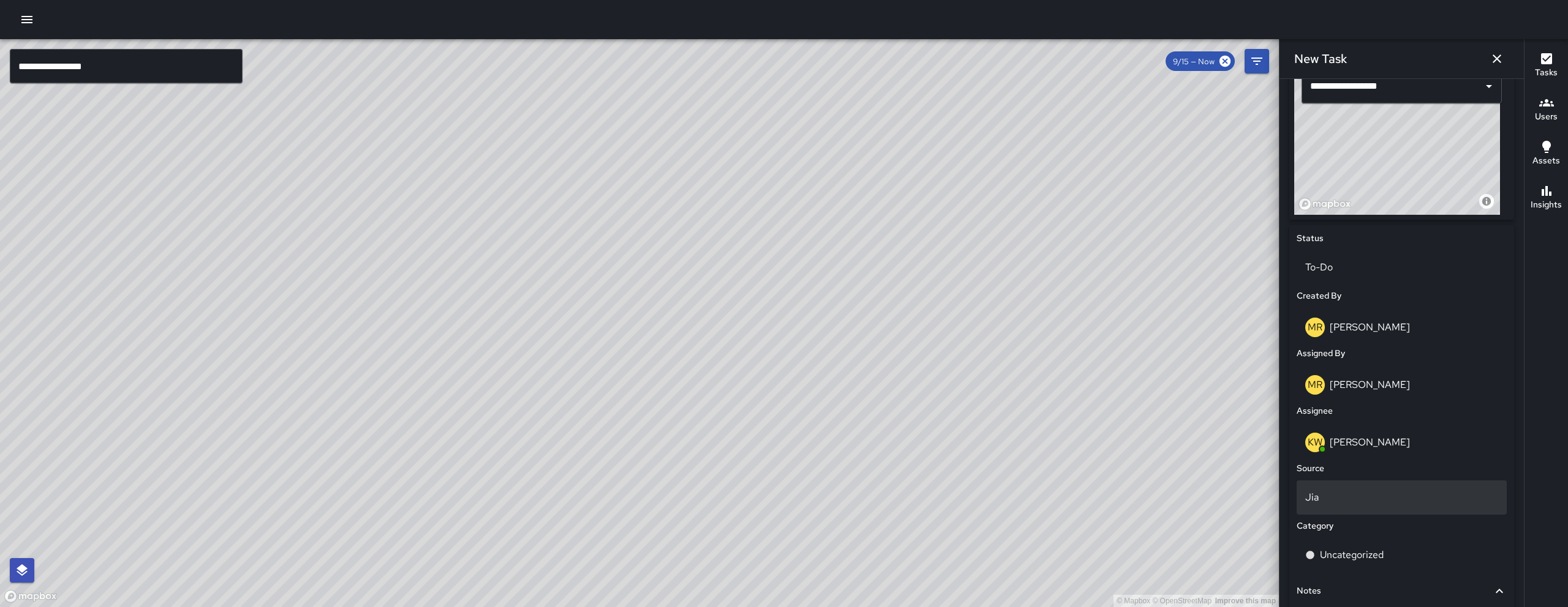
click at [1359, 492] on p "Jia" at bounding box center [1401, 498] width 193 height 15
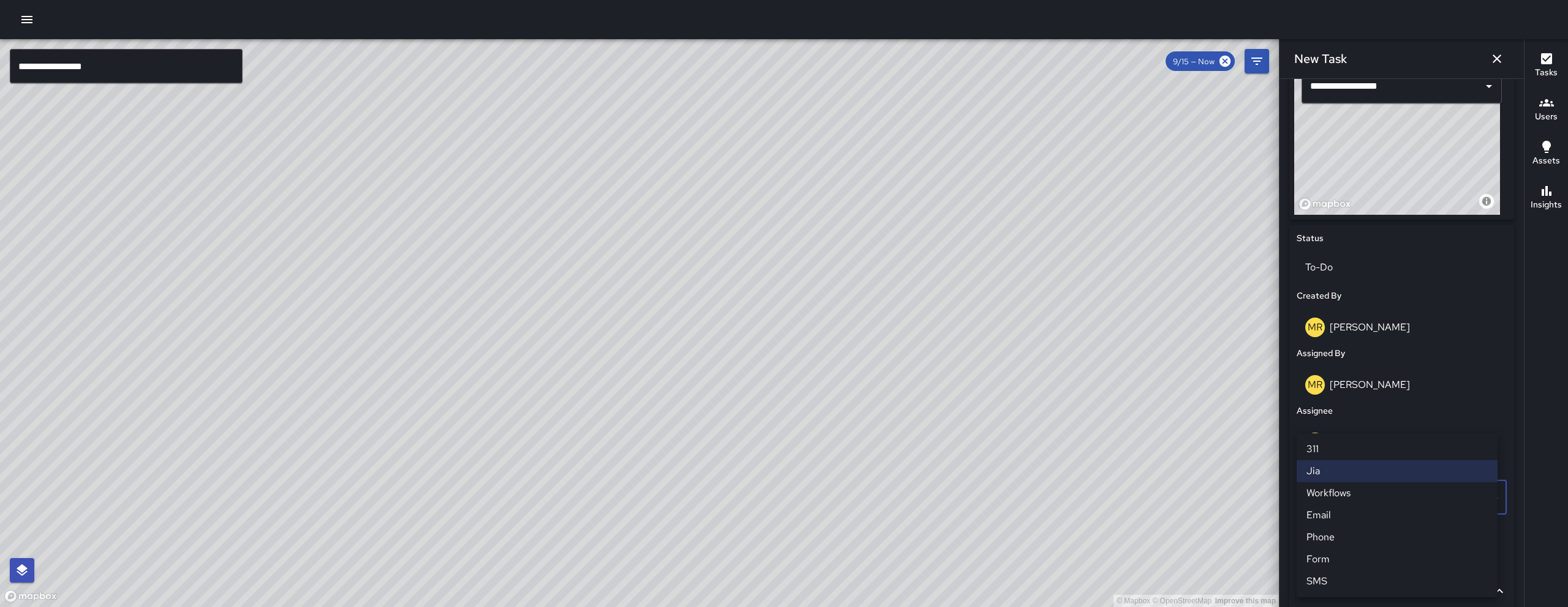
click at [1358, 506] on li "Email" at bounding box center [1397, 515] width 201 height 22
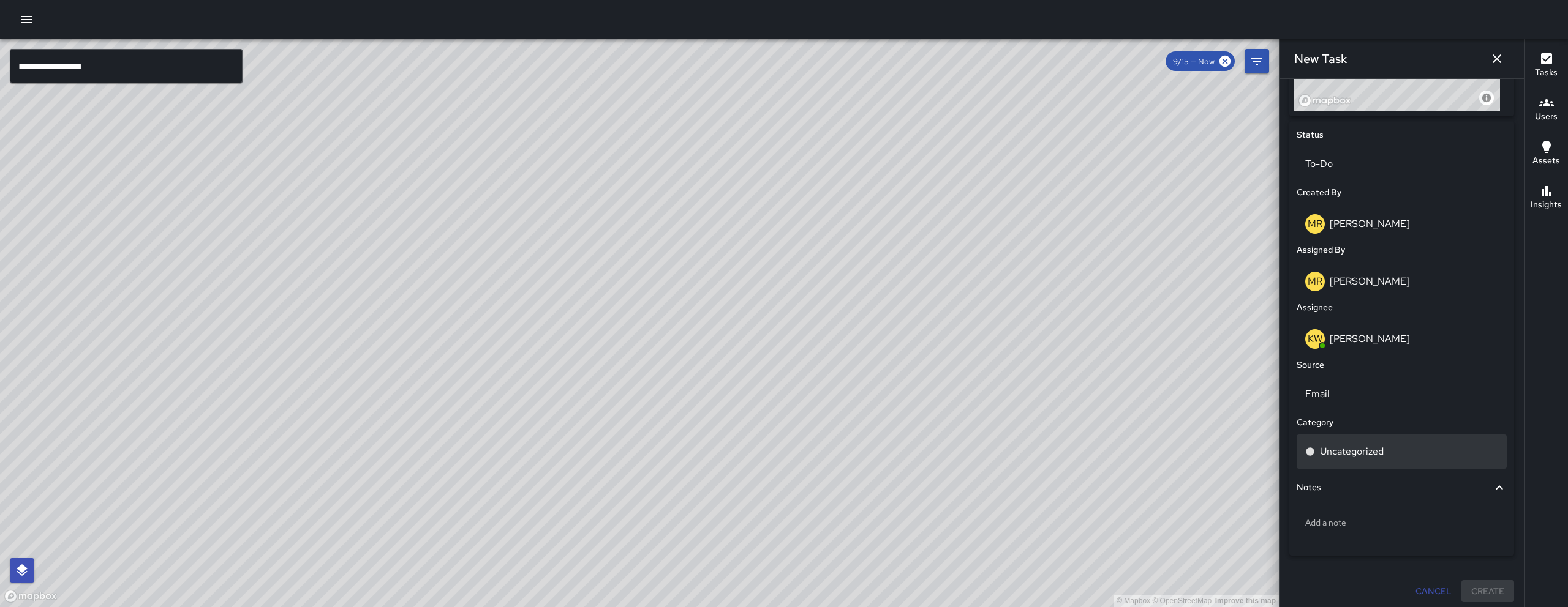
scroll to position [541, 0]
click at [1348, 445] on p "Uncategorized" at bounding box center [1351, 447] width 64 height 15
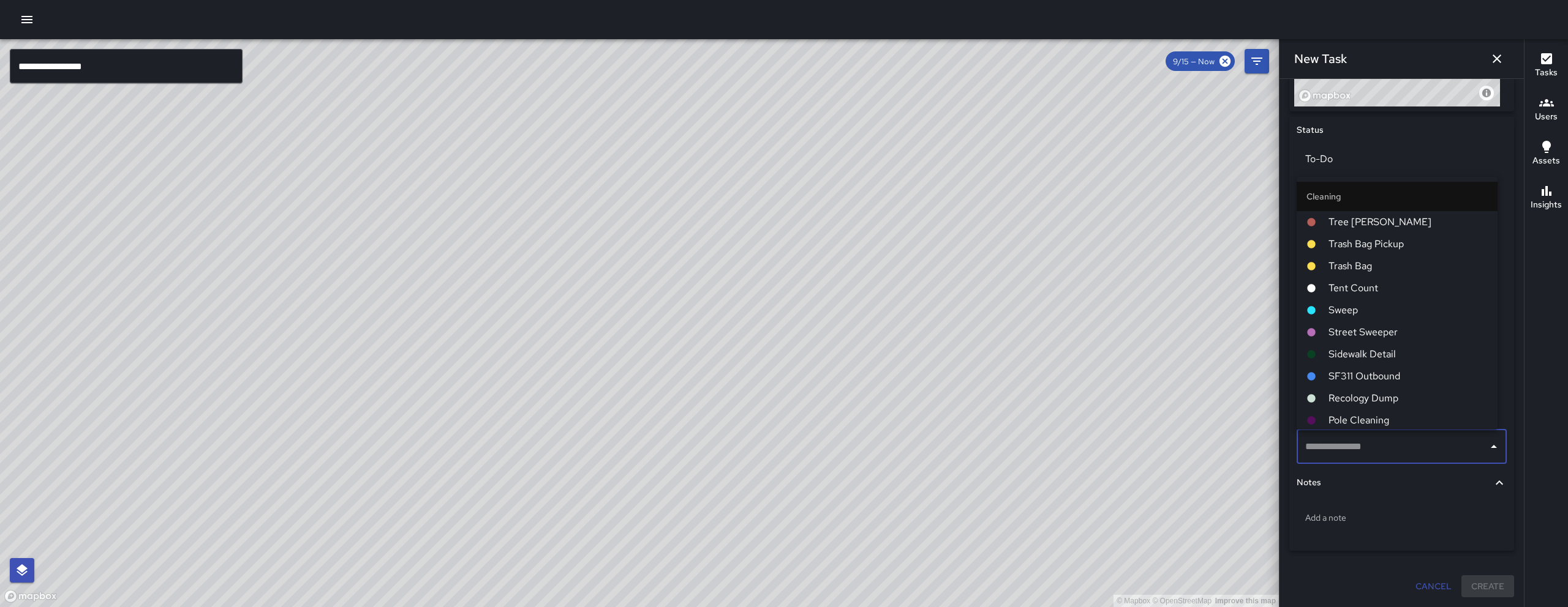
click at [1360, 310] on span "Sweep" at bounding box center [1407, 310] width 159 height 15
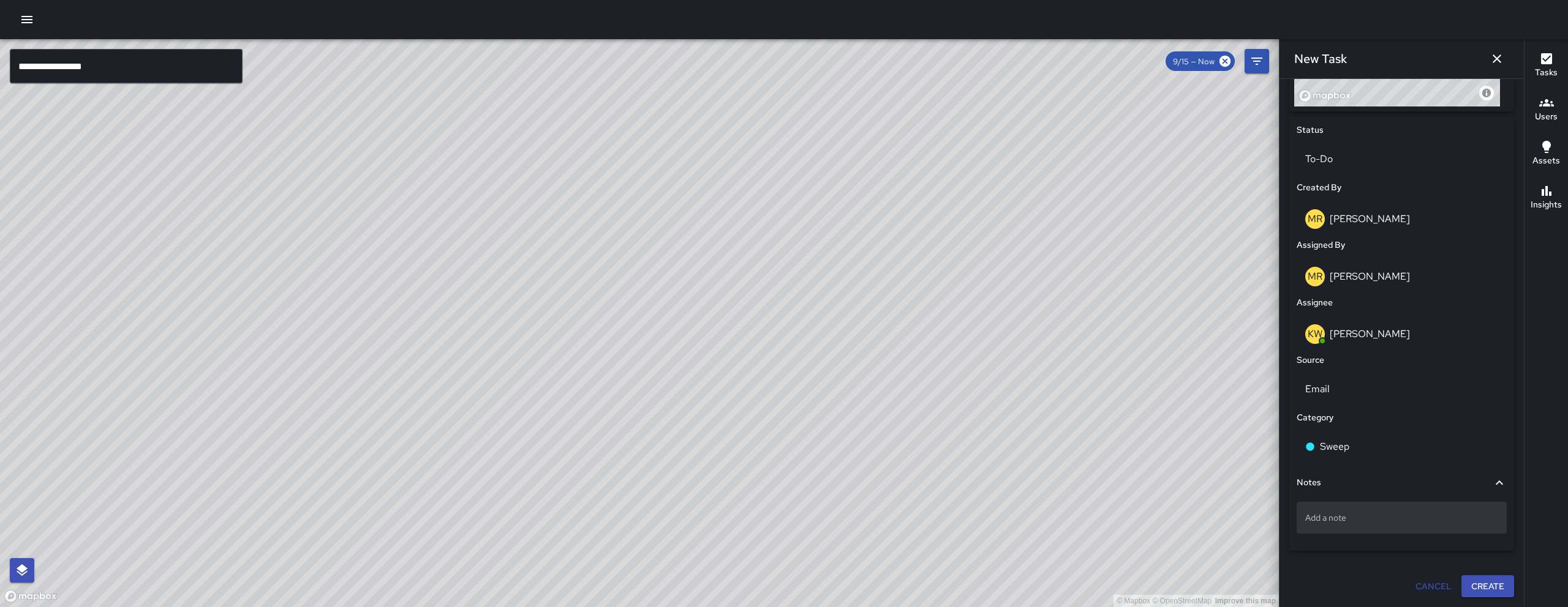
click at [1350, 526] on div "Add a note" at bounding box center [1401, 517] width 210 height 32
type textarea "**********"
click at [1484, 583] on button "Create" at bounding box center [1487, 587] width 52 height 23
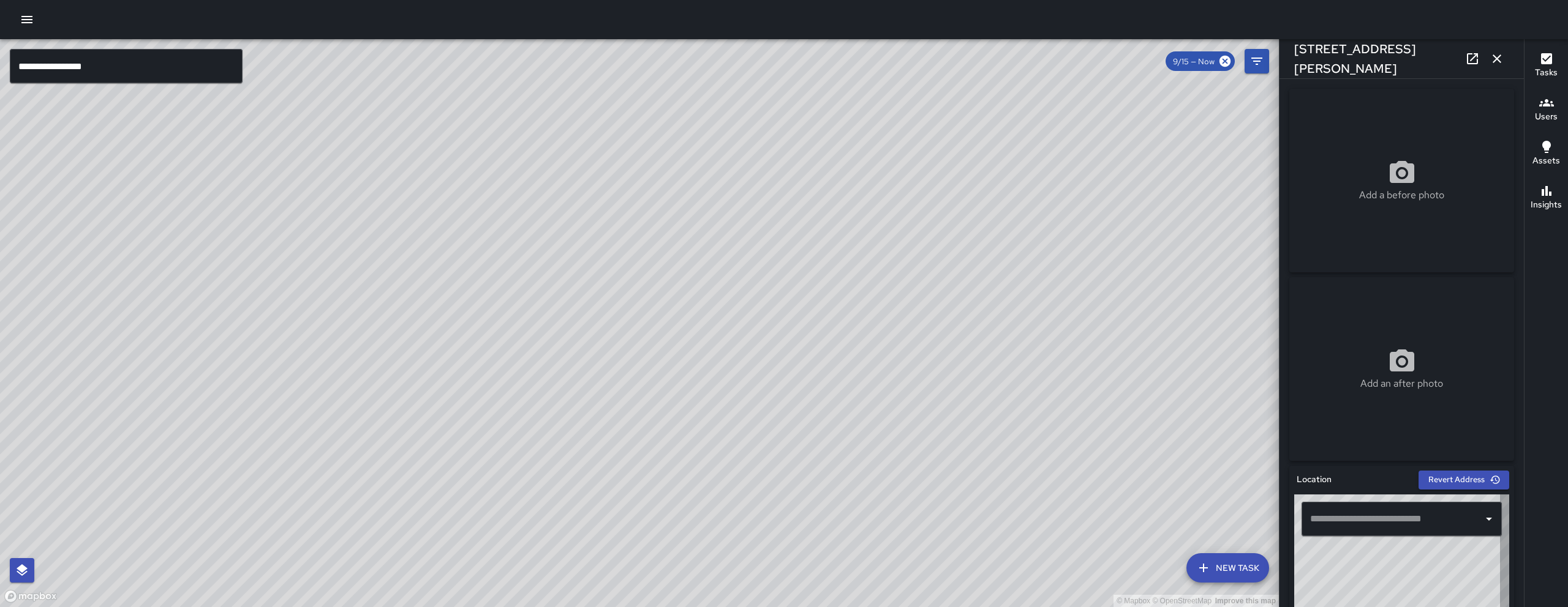
type input "**********"
click at [1493, 57] on icon "button" at bounding box center [1497, 59] width 15 height 15
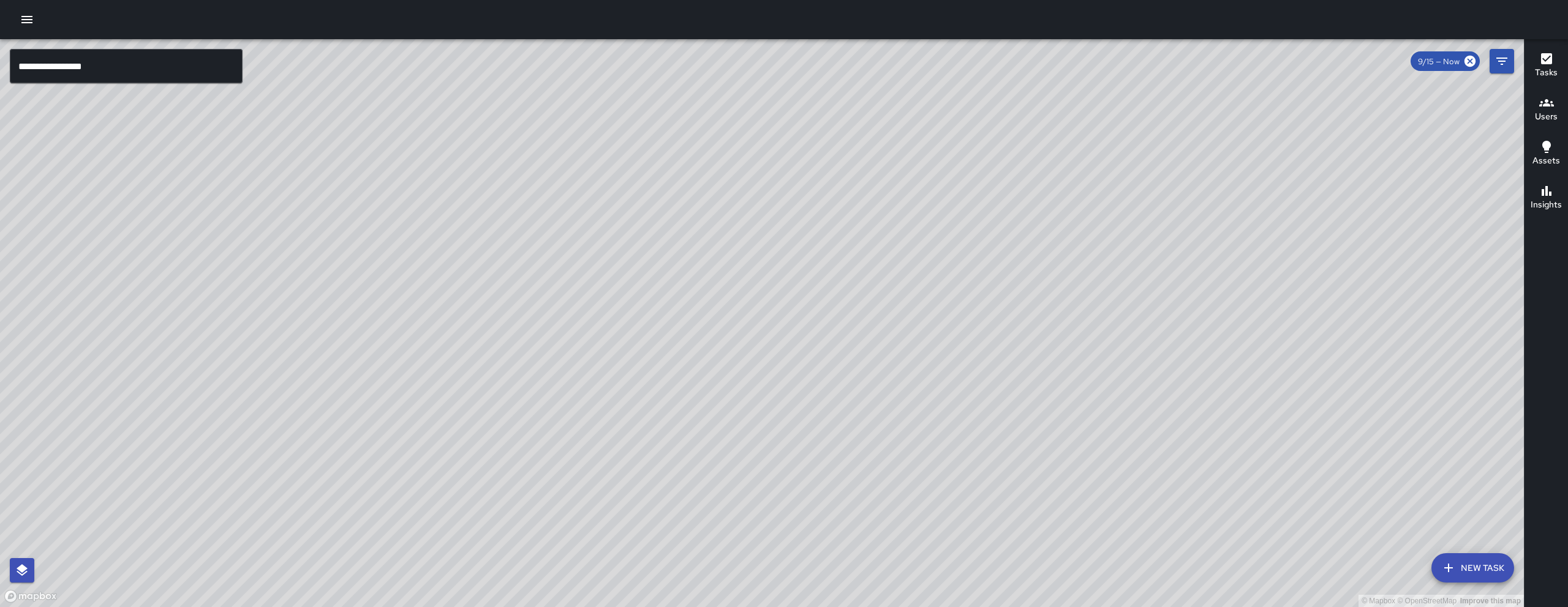
drag, startPoint x: 1035, startPoint y: 402, endPoint x: 832, endPoint y: 348, distance: 210.1
click at [961, 347] on div "© Mapbox © OpenStreetMap Improve this map" at bounding box center [762, 323] width 1524 height 568
drag, startPoint x: 1289, startPoint y: 410, endPoint x: 1065, endPoint y: 357, distance: 230.2
click at [1163, 381] on div "© Mapbox © OpenStreetMap Improve this map" at bounding box center [762, 323] width 1524 height 568
click at [1065, 356] on div "© Mapbox © OpenStreetMap Improve this map" at bounding box center [762, 323] width 1524 height 568
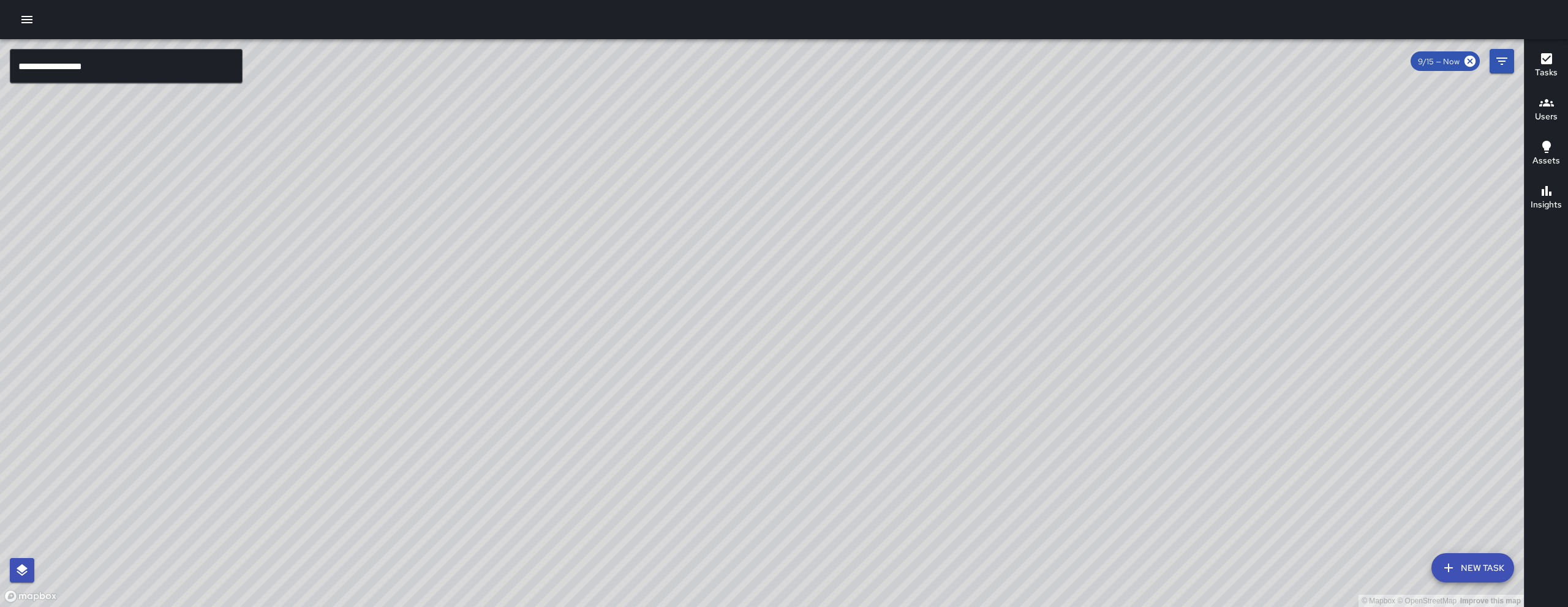
drag, startPoint x: 751, startPoint y: 410, endPoint x: 742, endPoint y: 384, distance: 27.5
click at [742, 384] on div "© Mapbox © OpenStreetMap Improve this map" at bounding box center [762, 323] width 1524 height 568
drag, startPoint x: 687, startPoint y: 388, endPoint x: 678, endPoint y: 375, distance: 15.8
click at [678, 375] on div "© Mapbox © OpenStreetMap Improve this map" at bounding box center [762, 323] width 1524 height 568
click at [661, 344] on div "© Mapbox © OpenStreetMap Improve this map" at bounding box center [762, 323] width 1524 height 568
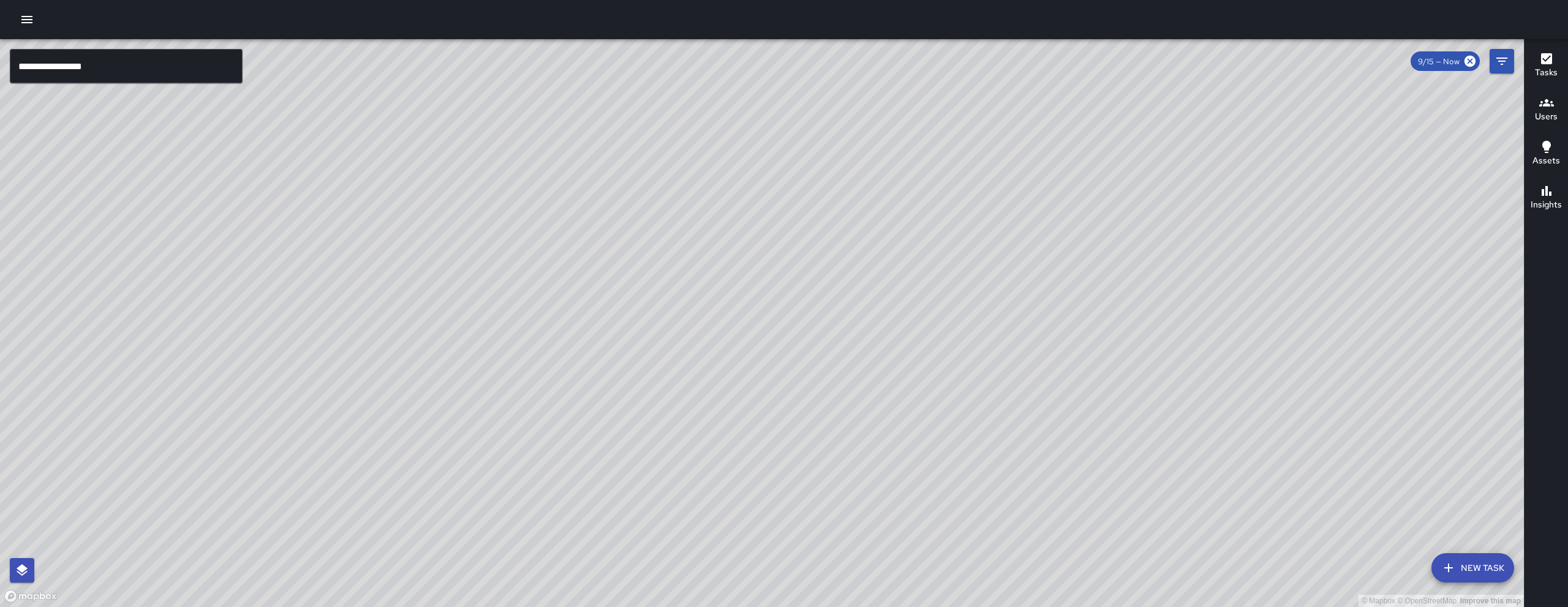
drag, startPoint x: 659, startPoint y: 338, endPoint x: 658, endPoint y: 332, distance: 6.1
click at [658, 338] on div "© Mapbox © OpenStreetMap Improve this map" at bounding box center [762, 323] width 1524 height 568
click at [580, 319] on div "© Mapbox © OpenStreetMap Improve this map RM Ronald Maglalang Ambassador Tasks …" at bounding box center [762, 323] width 1524 height 568
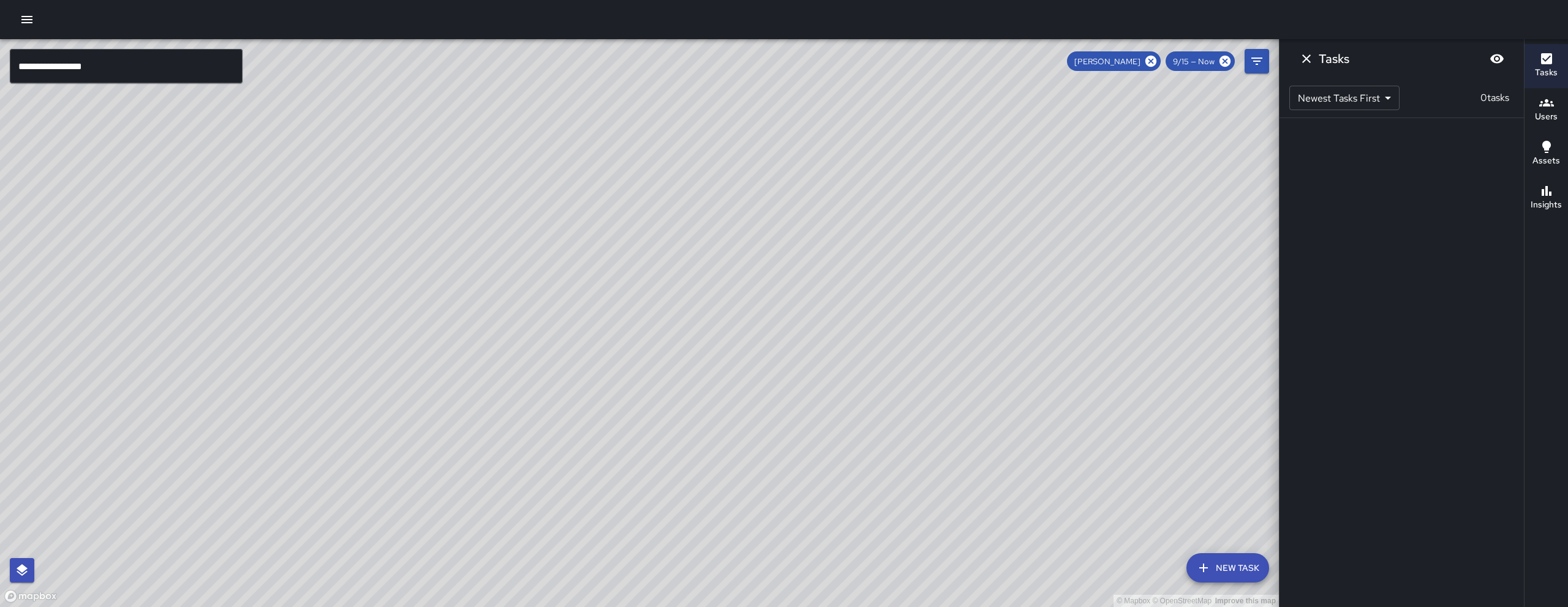
click at [1306, 56] on icon "Dismiss" at bounding box center [1306, 59] width 15 height 15
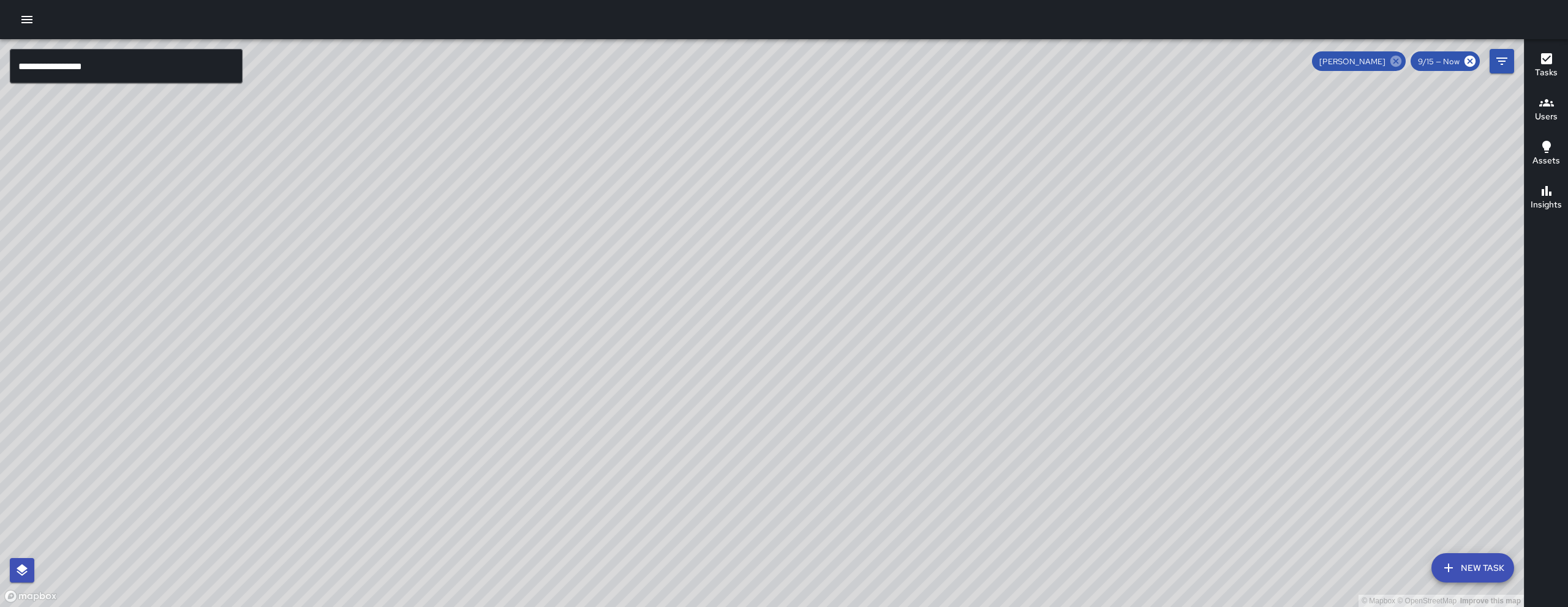
click at [1394, 60] on icon at bounding box center [1395, 61] width 11 height 11
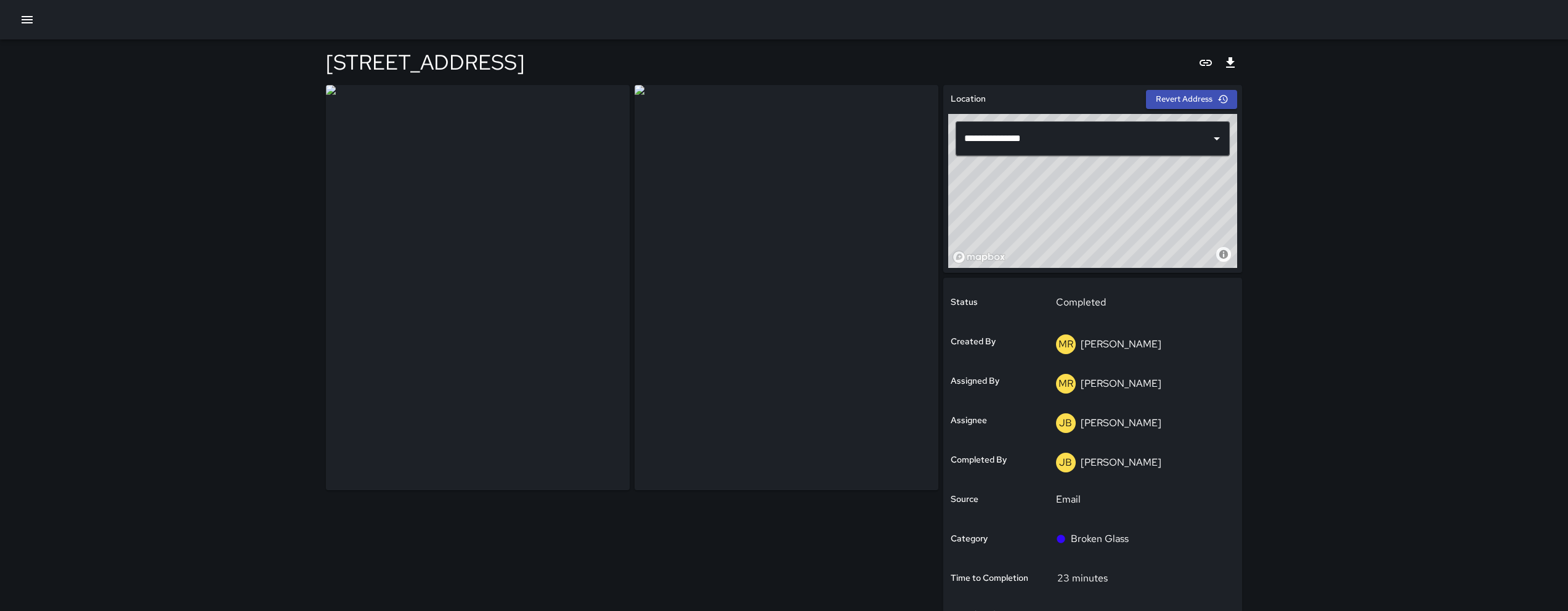
click at [1258, 520] on div "**********" at bounding box center [784, 395] width 1568 height 790
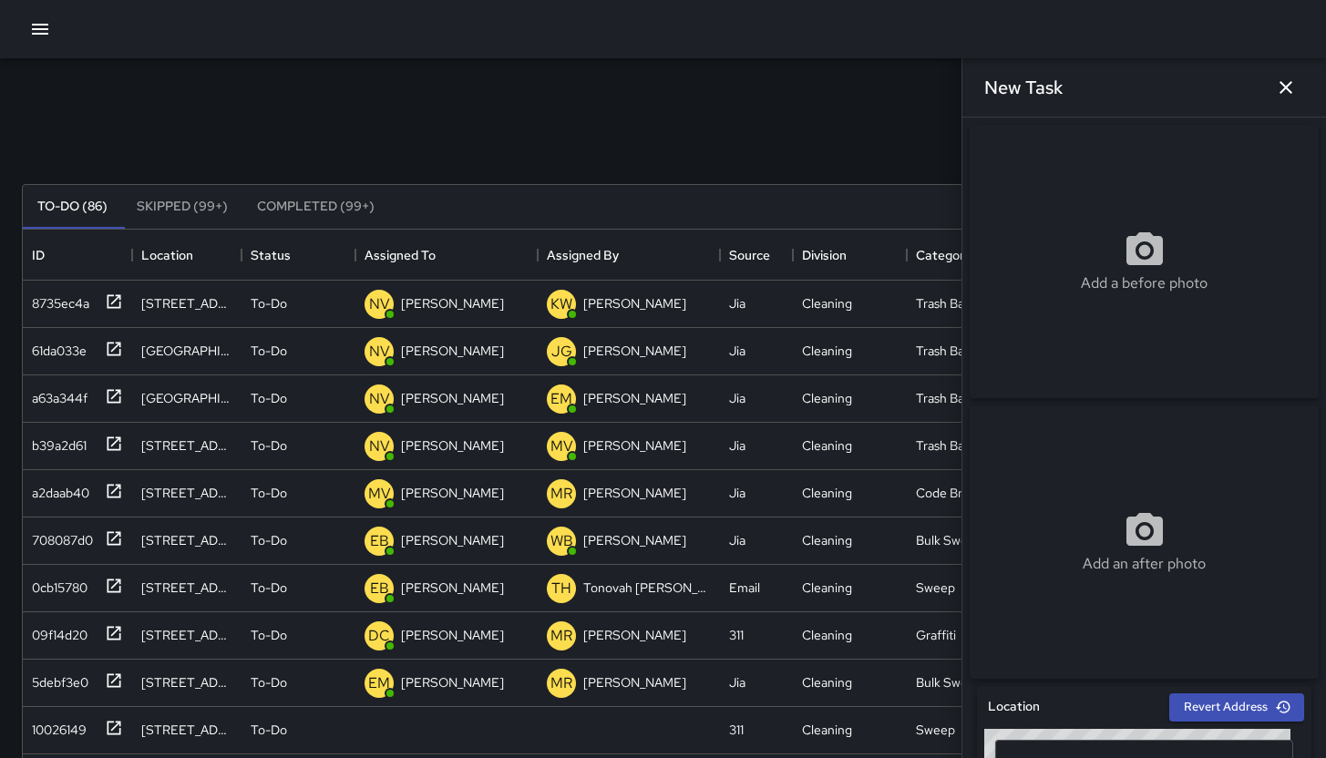
scroll to position [389, 0]
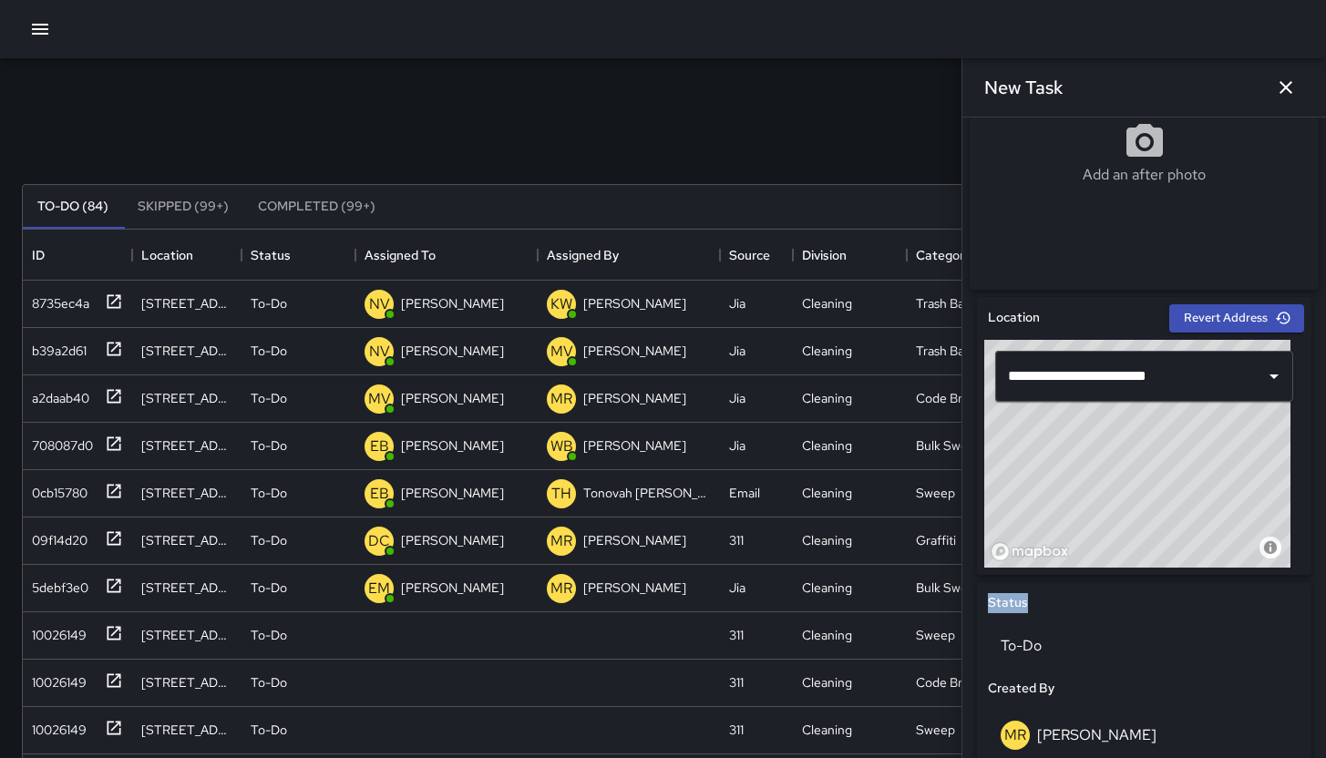
click at [1273, 92] on button "button" at bounding box center [1286, 87] width 36 height 36
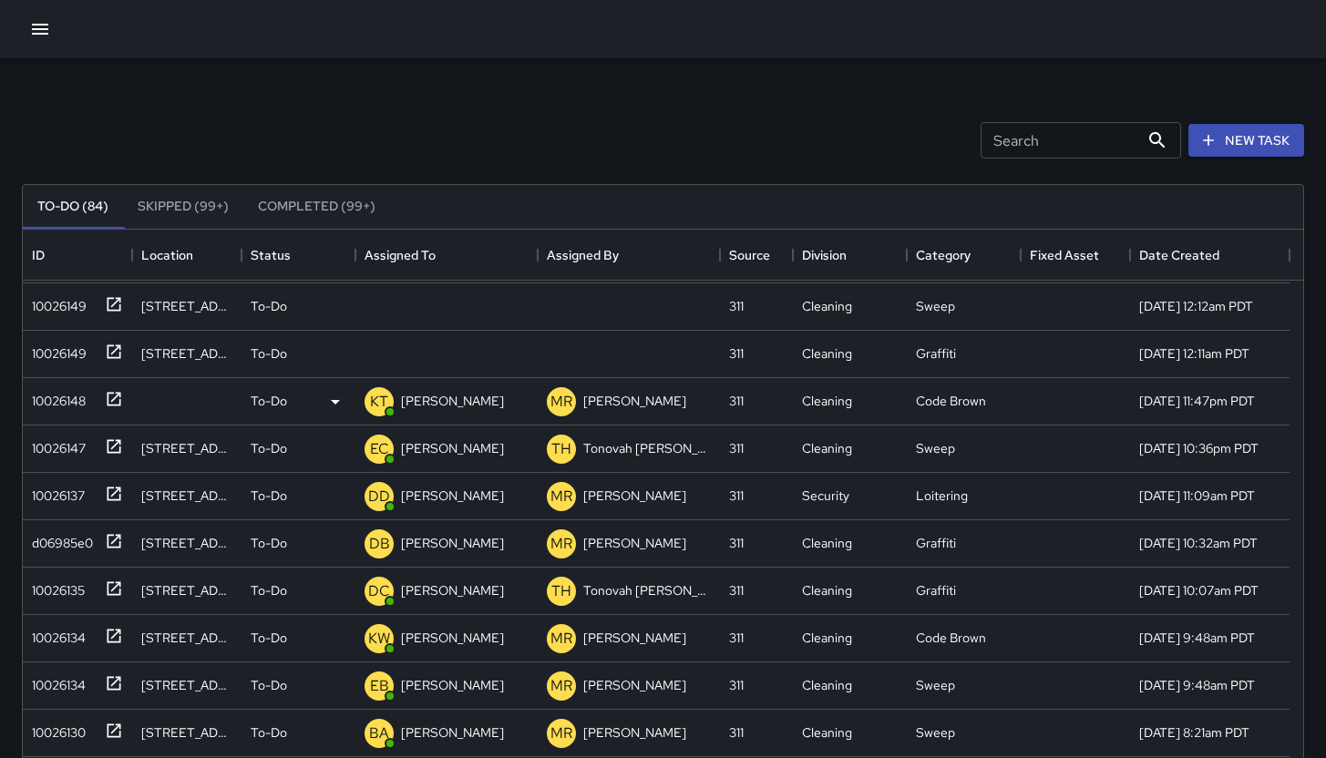
scroll to position [234, 0]
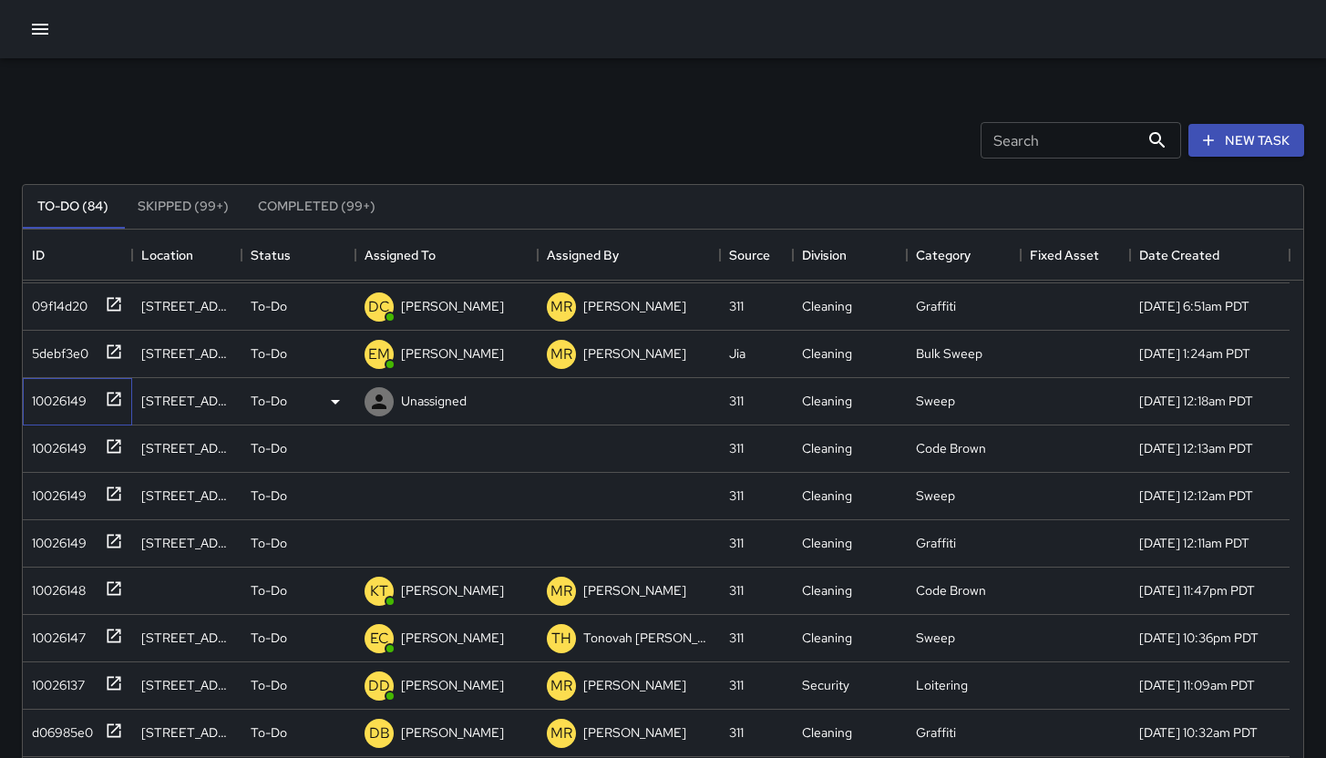
click at [81, 411] on div "10026149" at bounding box center [74, 398] width 98 height 30
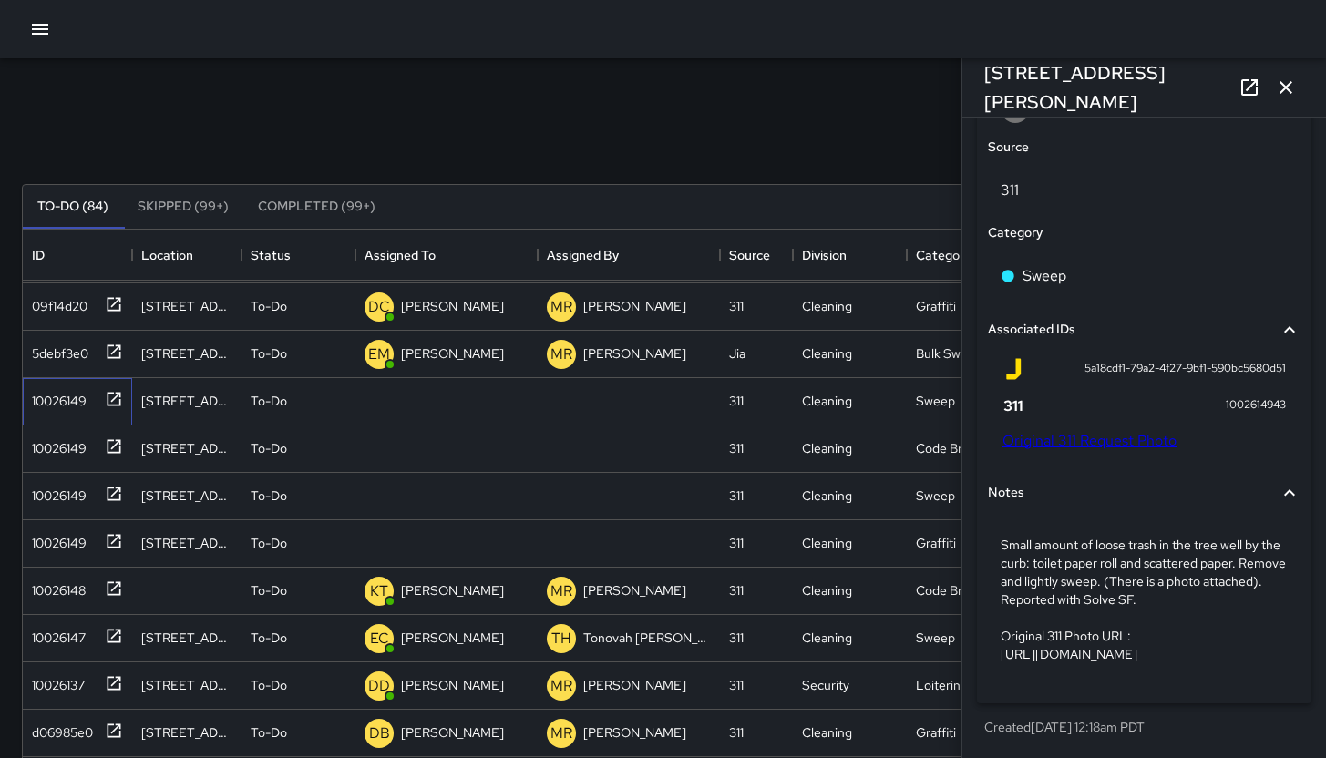
scroll to position [1060, 0]
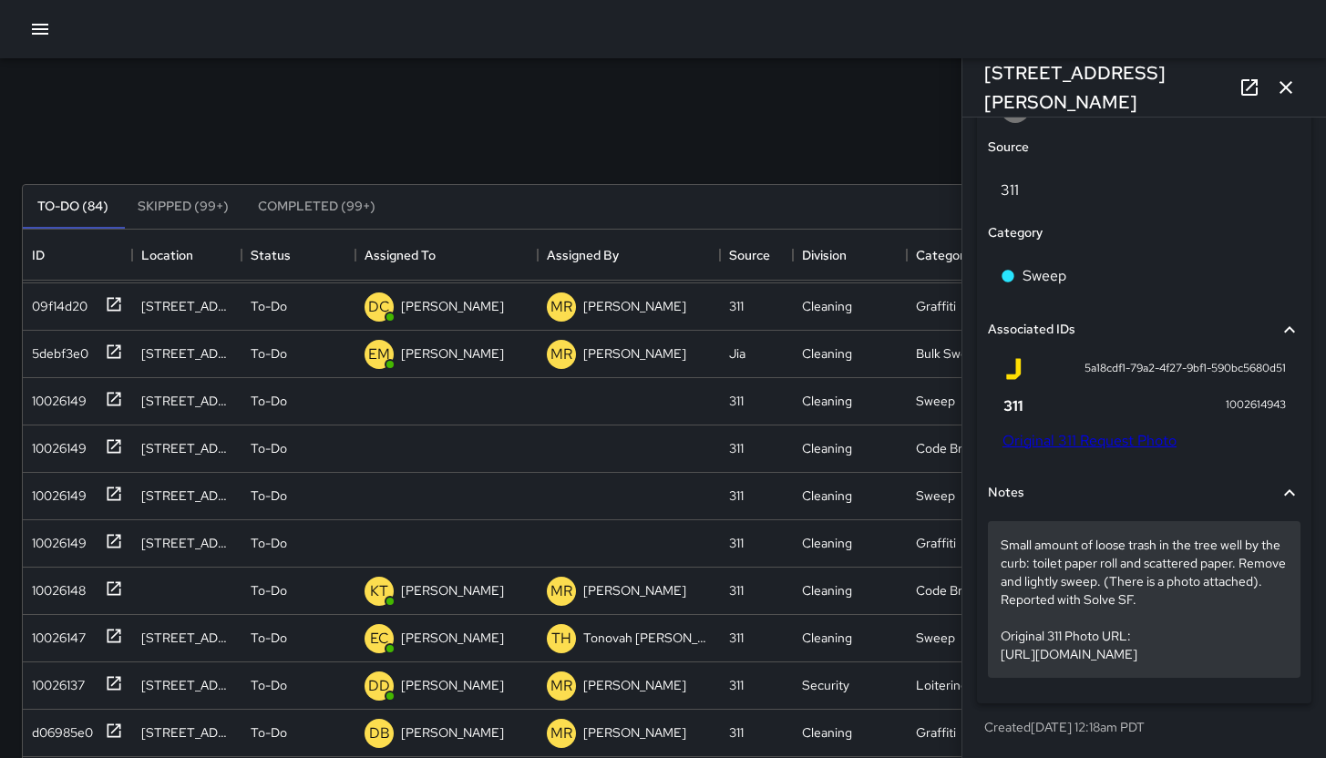
click at [1097, 589] on p "Small amount of loose trash in the tree well by the curb: toilet paper roll and…" at bounding box center [1144, 600] width 287 height 128
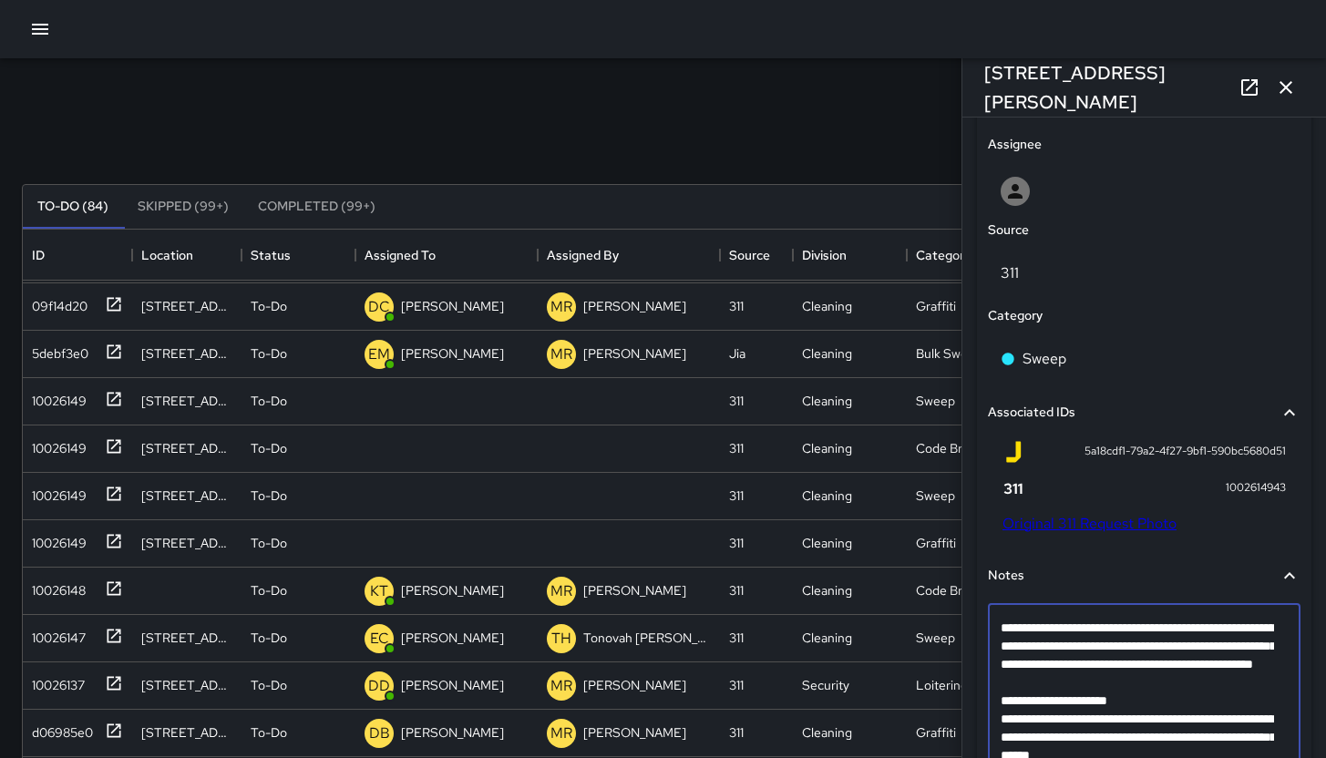
click at [1121, 715] on textarea "**********" at bounding box center [1137, 701] width 273 height 164
type textarea "**********"
click at [1046, 528] on link "Original 311 Request Photo" at bounding box center [1090, 523] width 174 height 19
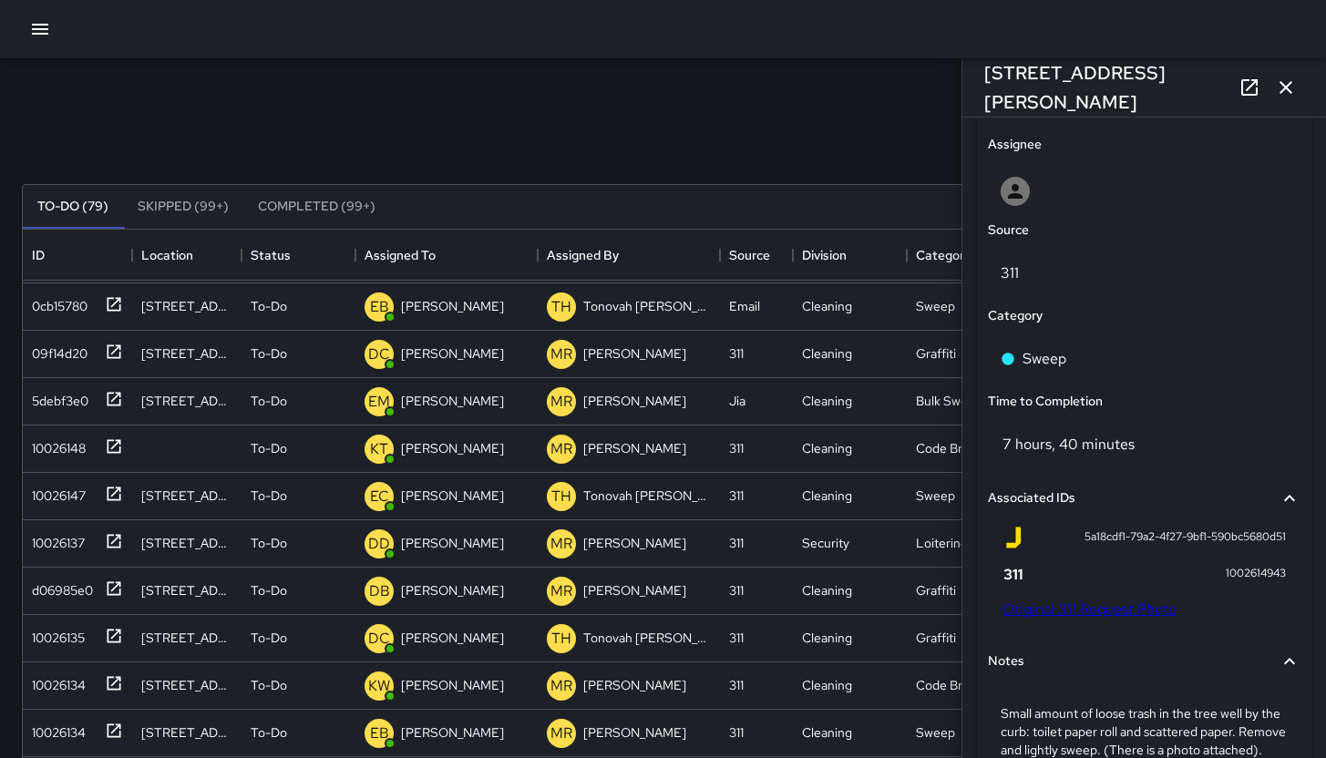
scroll to position [234, 0]
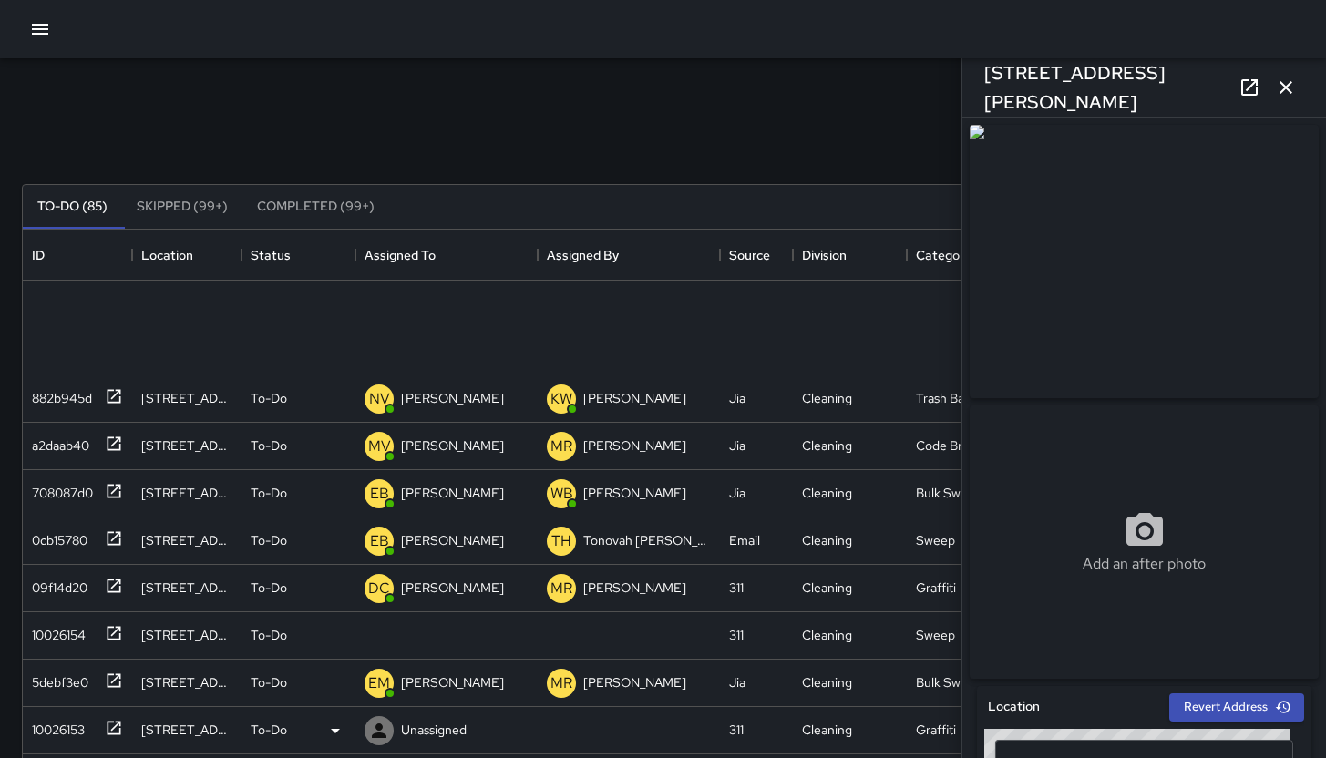
scroll to position [933, 0]
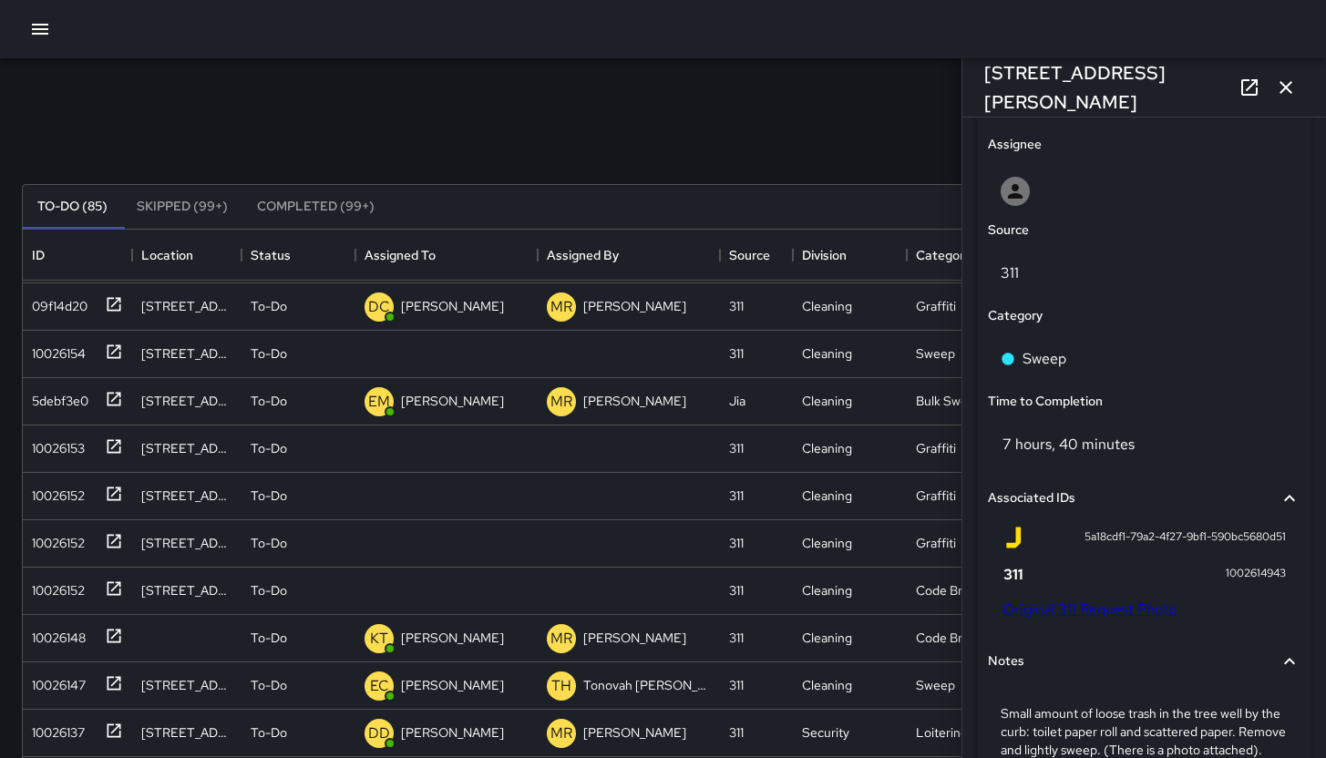
click at [1301, 86] on button "button" at bounding box center [1286, 87] width 36 height 36
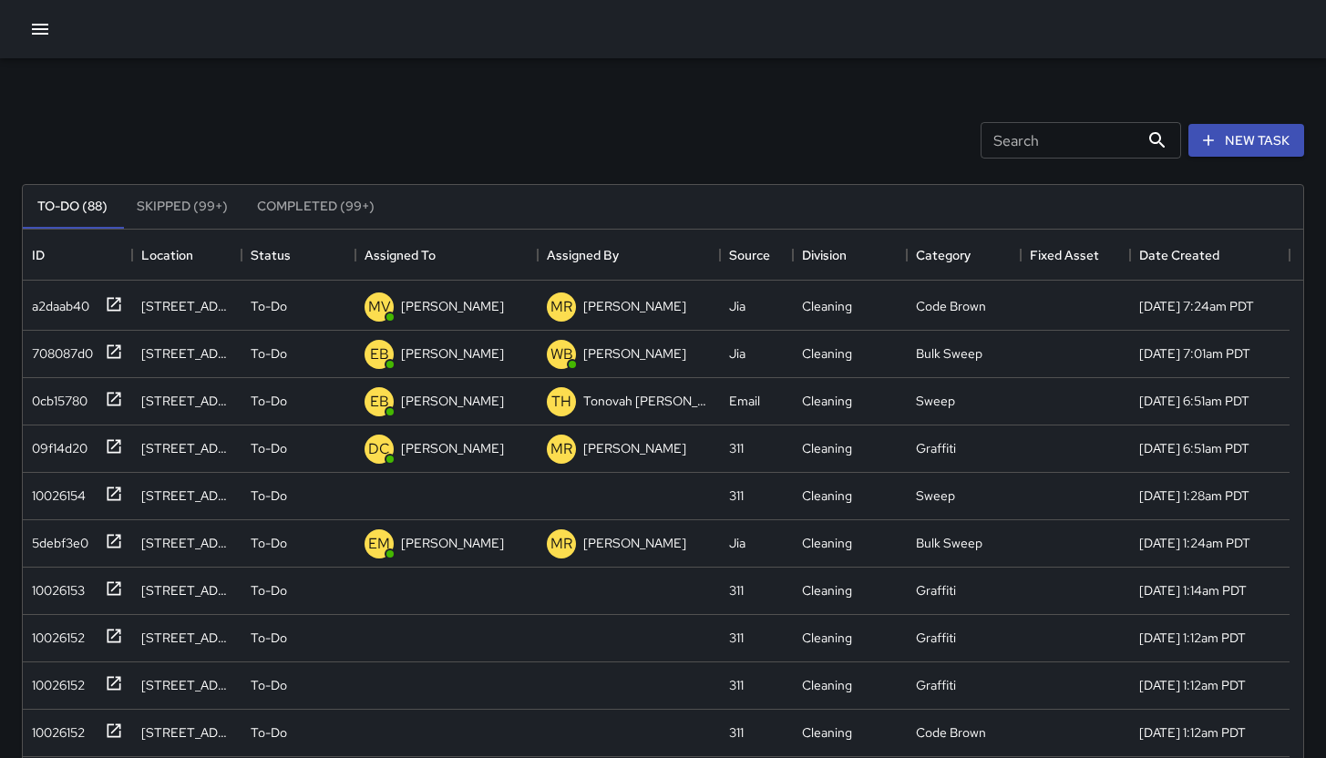
scroll to position [424, 0]
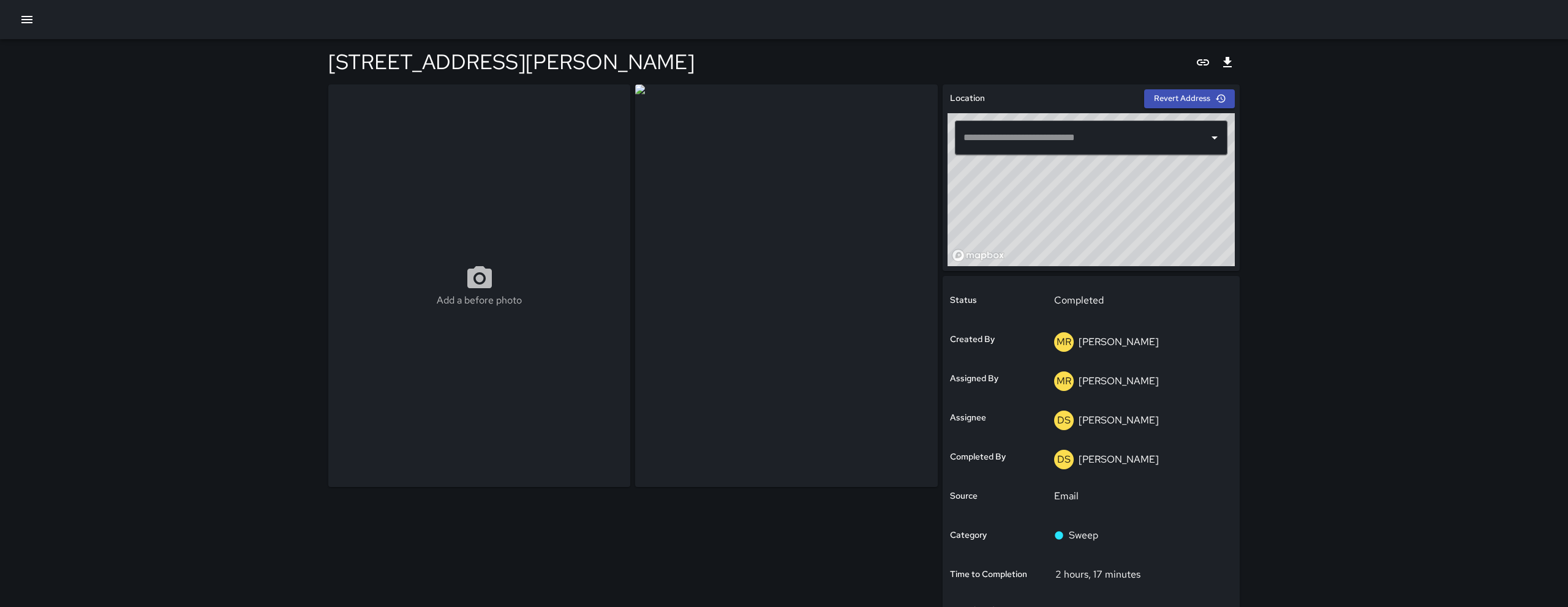
type input "**********"
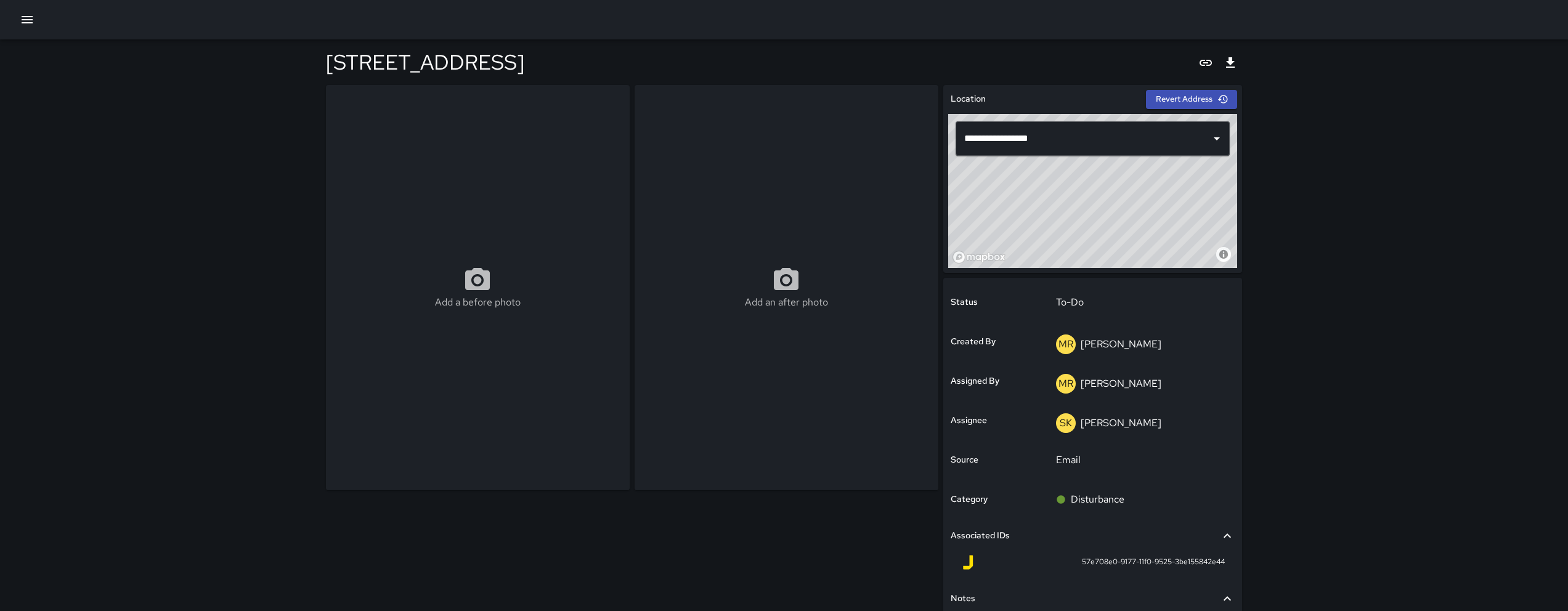
drag, startPoint x: 1241, startPoint y: 512, endPoint x: 1248, endPoint y: 508, distance: 8.1
click at [1248, 509] on div "**********" at bounding box center [784, 366] width 946 height 655
click at [19, 3] on div at bounding box center [784, 20] width 1568 height 39
click at [22, 18] on icon "button" at bounding box center [27, 20] width 15 height 15
type input "**********"
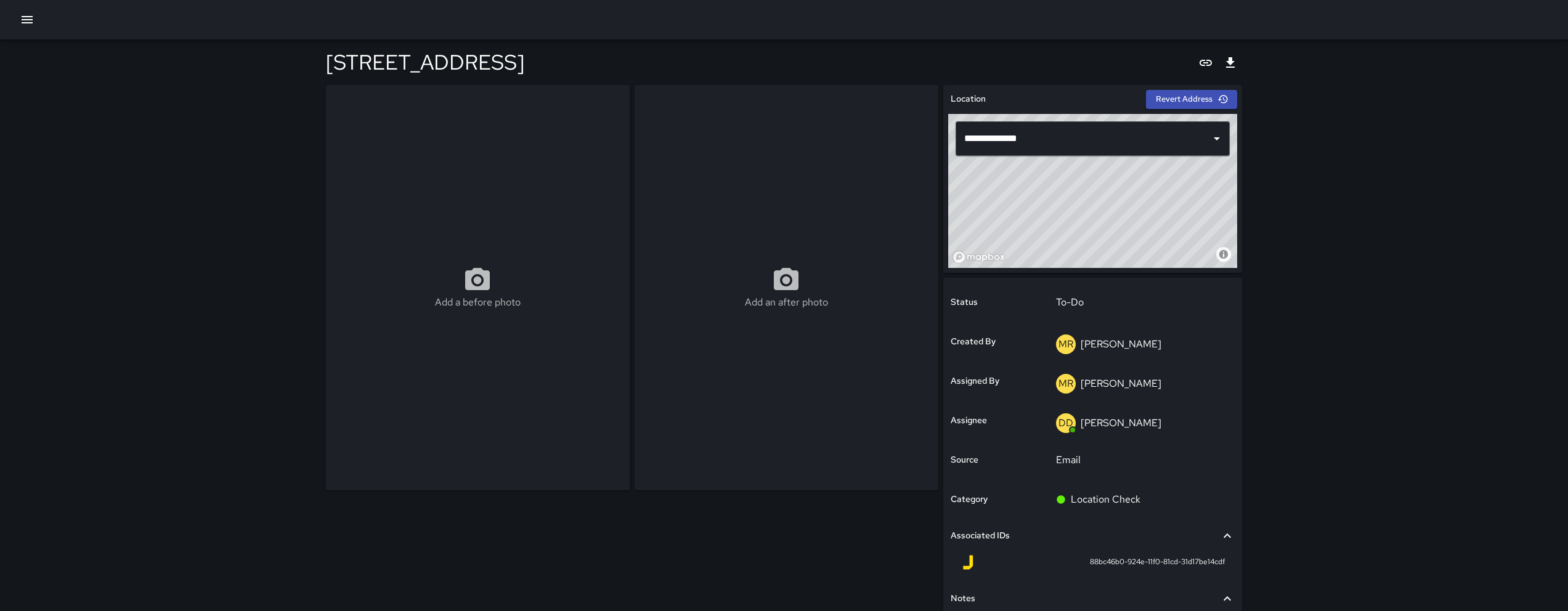
click at [1259, 517] on div "**********" at bounding box center [784, 347] width 1568 height 694
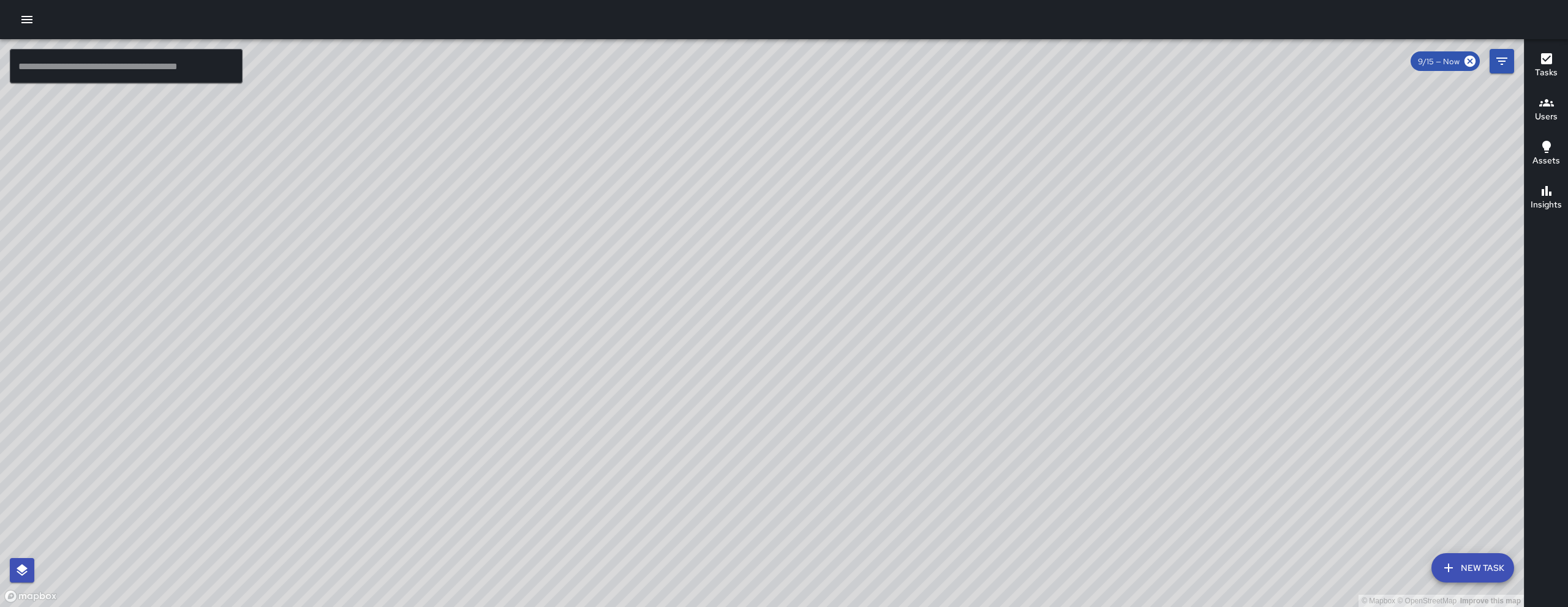
drag, startPoint x: 744, startPoint y: 236, endPoint x: 687, endPoint y: 332, distance: 111.6
click at [687, 332] on div "© Mapbox © OpenStreetMap Improve this map" at bounding box center [762, 323] width 1524 height 568
drag, startPoint x: 1125, startPoint y: 366, endPoint x: 644, endPoint y: 359, distance: 481.1
click at [660, 359] on div "© Mapbox © OpenStreetMap Improve this map" at bounding box center [762, 323] width 1524 height 568
click at [622, 359] on div "© Mapbox © OpenStreetMap Improve this map" at bounding box center [762, 323] width 1524 height 568
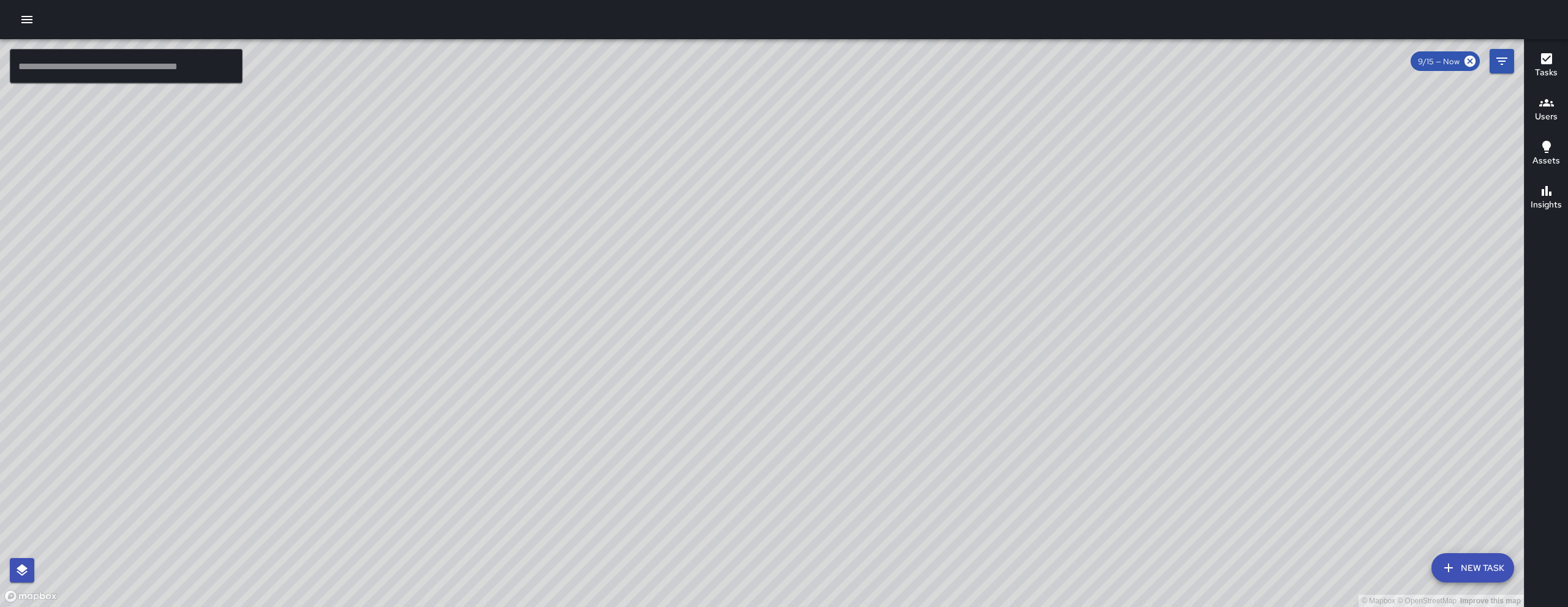
click at [834, 464] on div "© Mapbox © OpenStreetMap Improve this map KW [PERSON_NAME] Ambassador Tasks 31 …" at bounding box center [762, 323] width 1524 height 568
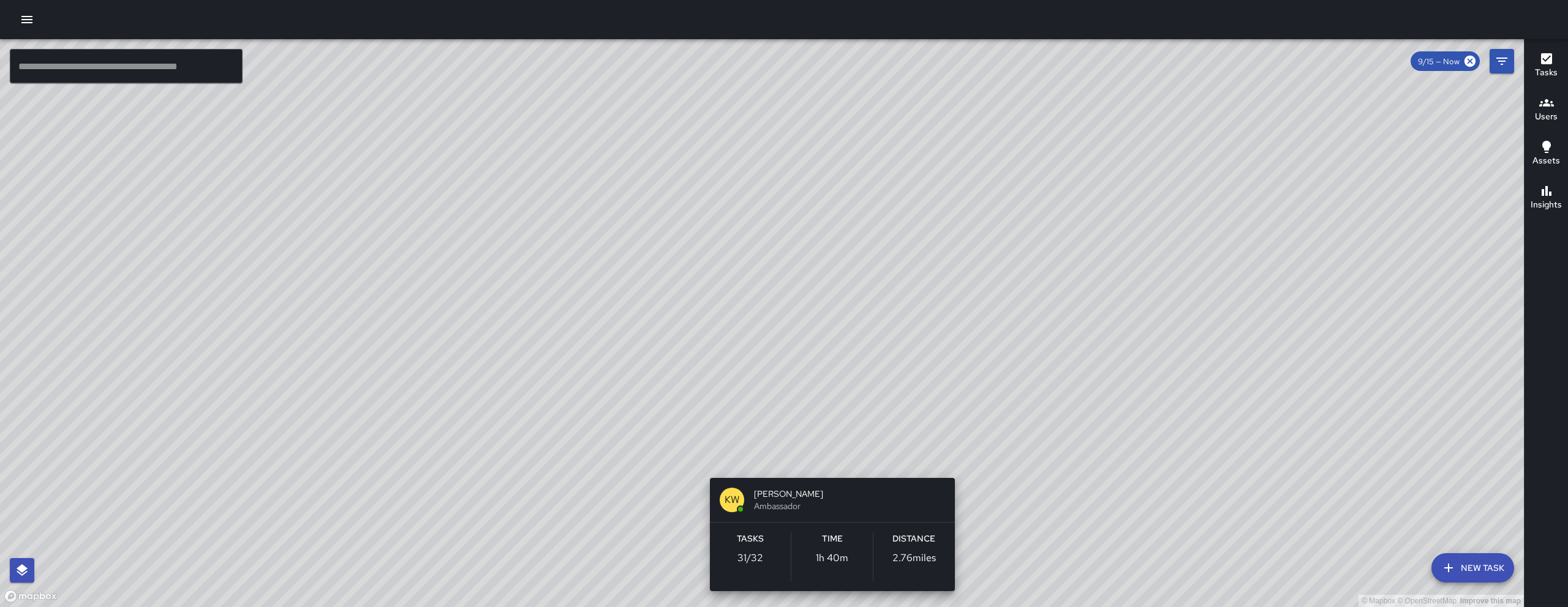
drag, startPoint x: 834, startPoint y: 464, endPoint x: 797, endPoint y: 345, distance: 124.6
click at [800, 363] on div "© Mapbox © OpenStreetMap Improve this map KW [PERSON_NAME] Ambassador Tasks 31 …" at bounding box center [762, 323] width 1524 height 568
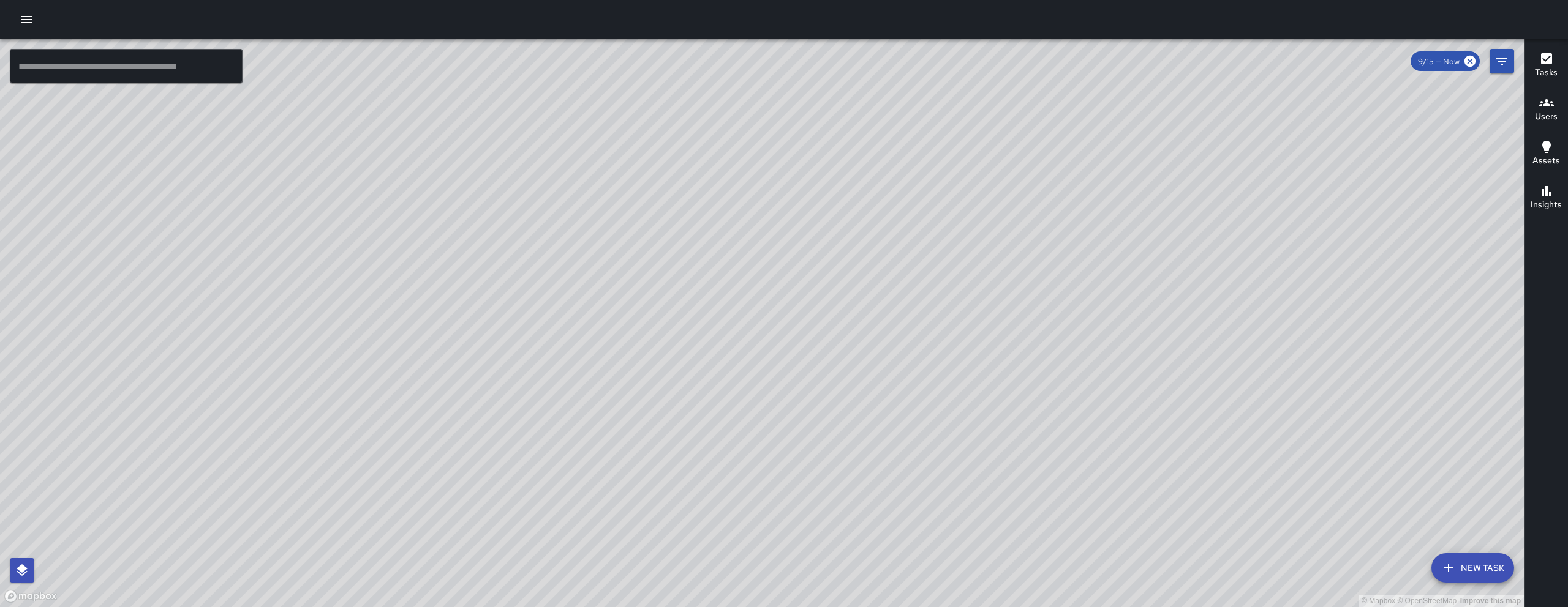
drag, startPoint x: 791, startPoint y: 301, endPoint x: 784, endPoint y: 261, distance: 40.6
click at [784, 273] on div "© Mapbox © OpenStreetMap Improve this map" at bounding box center [762, 323] width 1524 height 568
click at [784, 263] on div "© Mapbox © OpenStreetMap Improve this map" at bounding box center [762, 323] width 1524 height 568
drag, startPoint x: 932, startPoint y: 334, endPoint x: 939, endPoint y: 324, distance: 12.2
click at [936, 328] on div "© Mapbox © OpenStreetMap Improve this map" at bounding box center [762, 323] width 1524 height 568
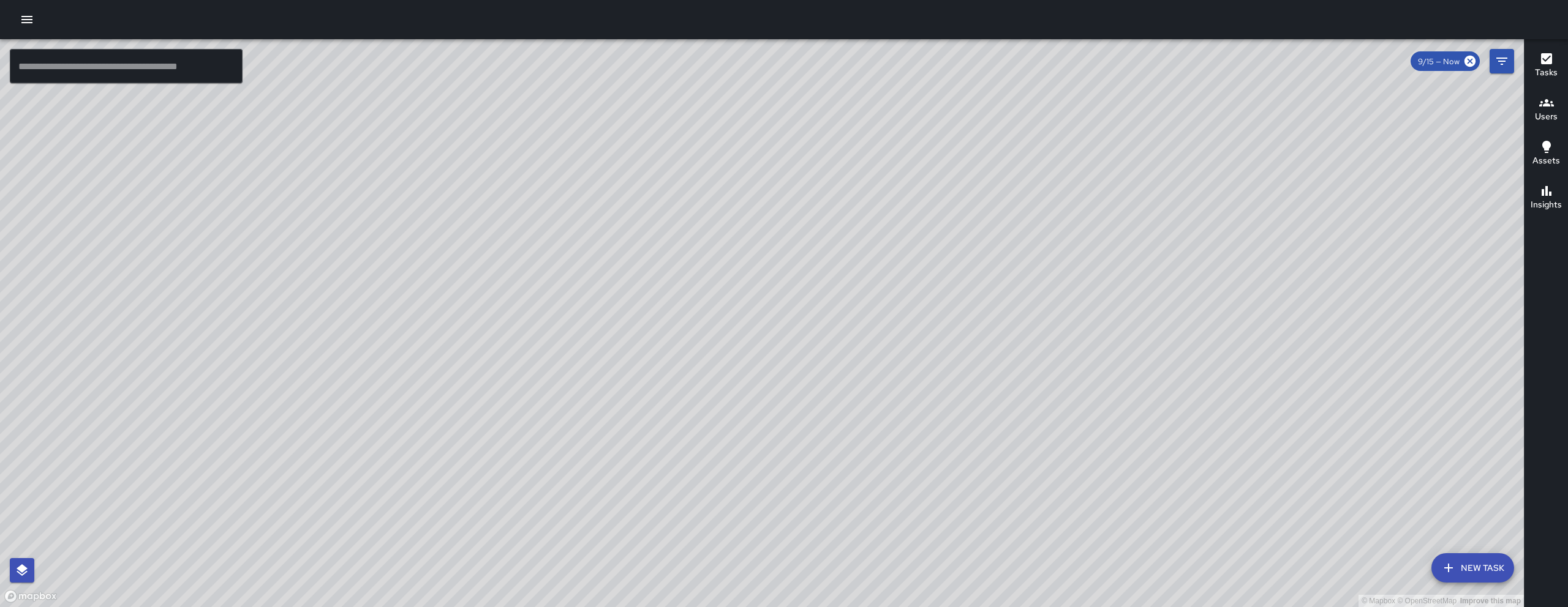
drag, startPoint x: 939, startPoint y: 324, endPoint x: 945, endPoint y: 317, distance: 9.2
click at [942, 320] on div "© Mapbox © OpenStreetMap Improve this map" at bounding box center [762, 323] width 1524 height 568
drag, startPoint x: 945, startPoint y: 317, endPoint x: 969, endPoint y: 306, distance: 26.4
click at [969, 306] on div "© Mapbox © OpenStreetMap Improve this map" at bounding box center [762, 323] width 1524 height 568
drag, startPoint x: 966, startPoint y: 418, endPoint x: 1010, endPoint y: 322, distance: 105.6
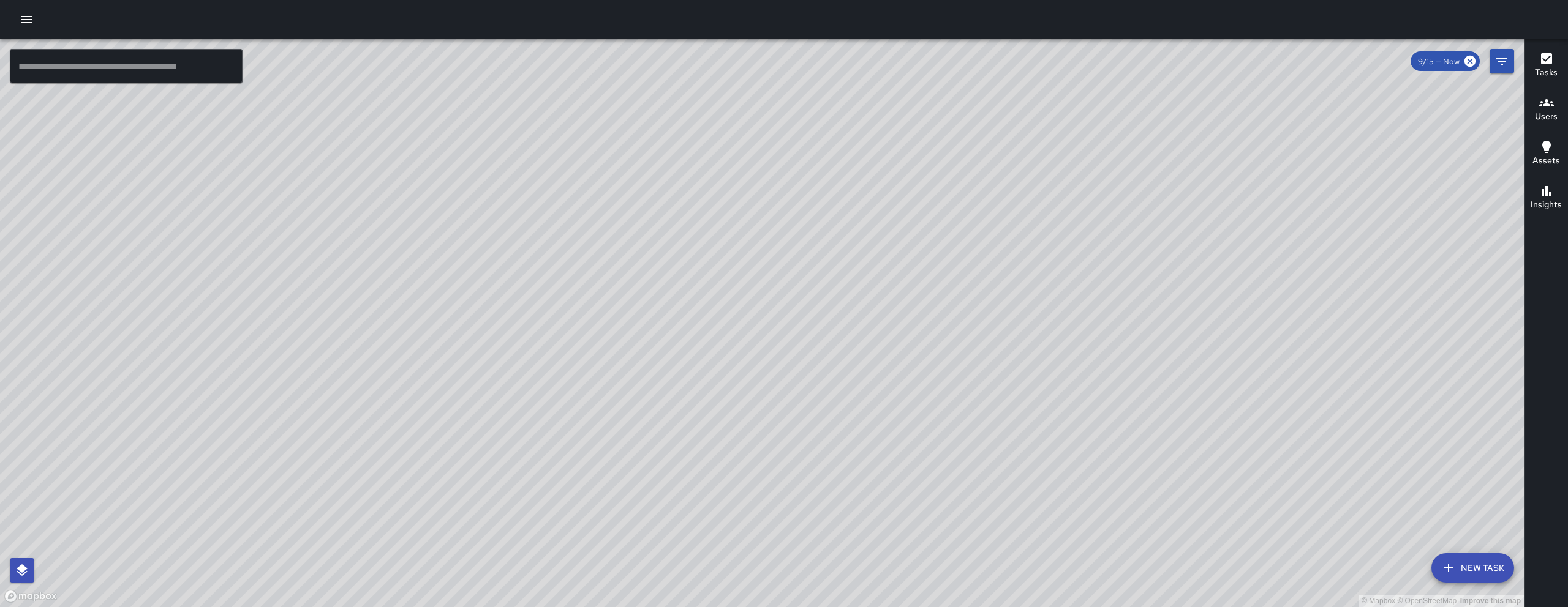
click at [1004, 330] on div "© Mapbox © OpenStreetMap Improve this map" at bounding box center [762, 323] width 1524 height 568
click at [1022, 303] on div "© Mapbox © OpenStreetMap Improve this map" at bounding box center [762, 323] width 1524 height 568
drag, startPoint x: 1025, startPoint y: 320, endPoint x: 1219, endPoint y: 405, distance: 211.8
click at [1216, 403] on div "© Mapbox © OpenStreetMap Improve this map" at bounding box center [762, 323] width 1524 height 568
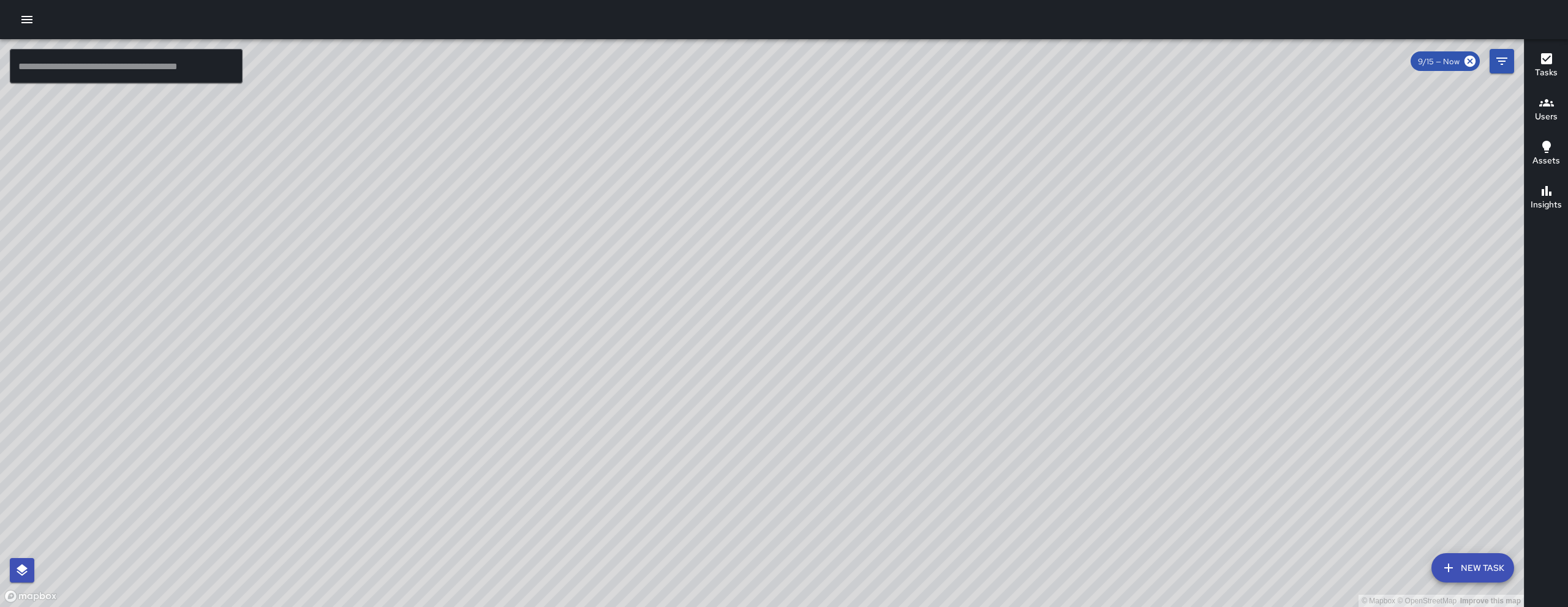
drag, startPoint x: 1168, startPoint y: 340, endPoint x: 1181, endPoint y: 318, distance: 25.6
click at [1181, 318] on div "© Mapbox © OpenStreetMap Improve this map" at bounding box center [762, 323] width 1524 height 568
drag, startPoint x: 891, startPoint y: 504, endPoint x: 779, endPoint y: 292, distance: 239.8
click at [781, 301] on div "© Mapbox © OpenStreetMap Improve this map" at bounding box center [762, 323] width 1524 height 568
click at [752, 242] on div "© Mapbox © OpenStreetMap Improve this map" at bounding box center [762, 323] width 1524 height 568
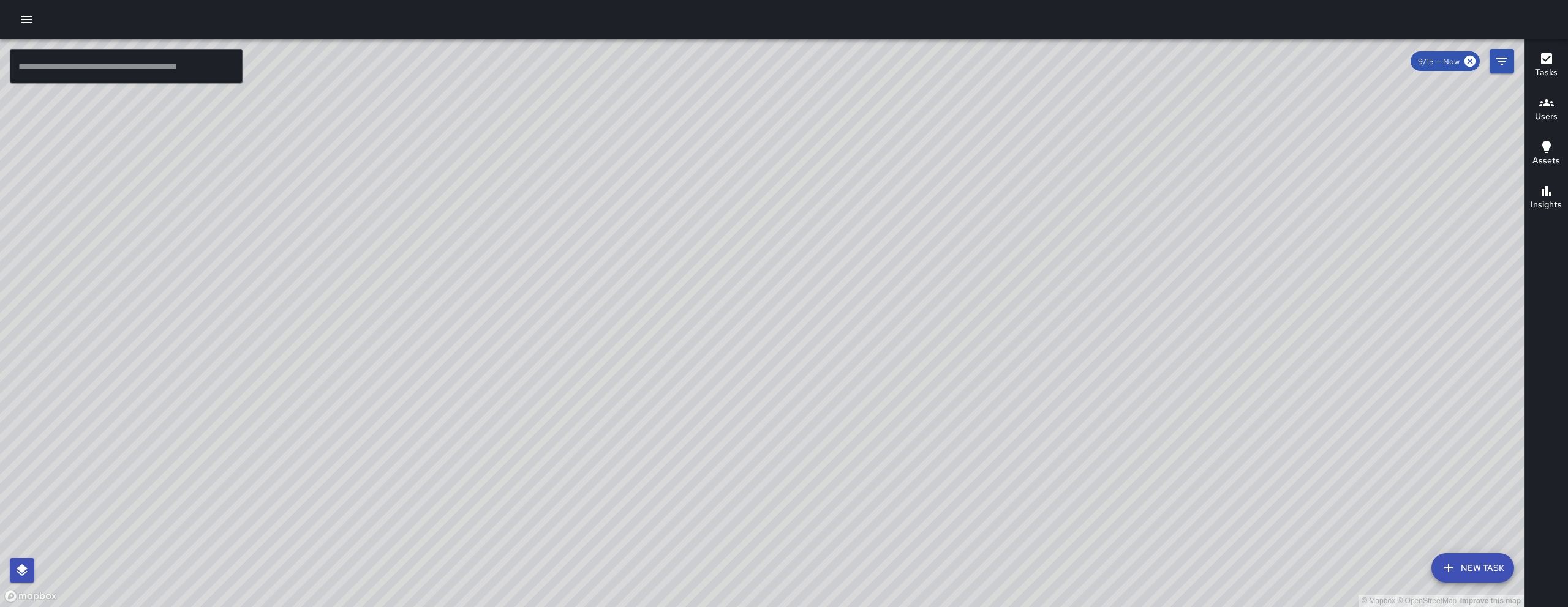
click at [741, 222] on div "© Mapbox © OpenStreetMap Improve this map" at bounding box center [762, 323] width 1524 height 568
click at [732, 209] on div "© Mapbox © OpenStreetMap Improve this map" at bounding box center [762, 323] width 1524 height 568
click at [1497, 66] on icon "Filters" at bounding box center [1501, 61] width 15 height 15
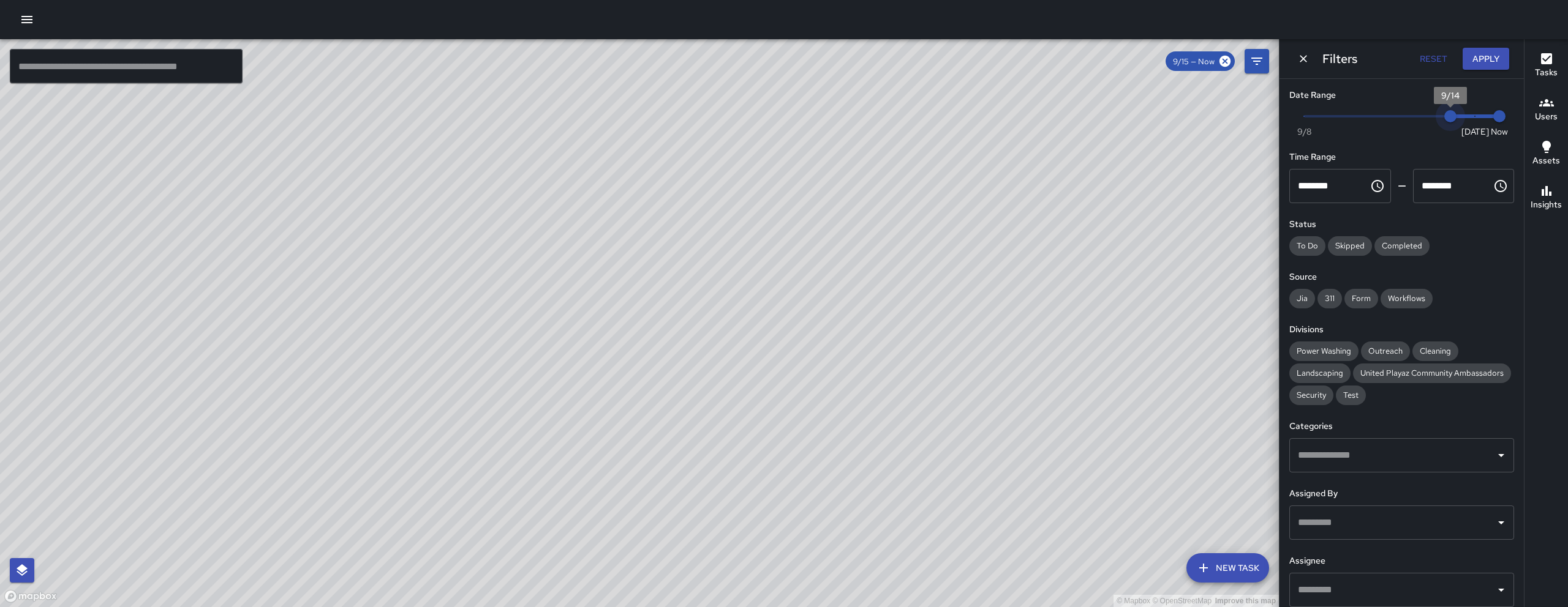
drag, startPoint x: 1458, startPoint y: 117, endPoint x: 1448, endPoint y: 118, distance: 10.0
click at [1448, 118] on span "9/14" at bounding box center [1450, 116] width 12 height 12
drag, startPoint x: 1442, startPoint y: 117, endPoint x: 1431, endPoint y: 118, distance: 11.0
click at [1430, 115] on span "9/13" at bounding box center [1426, 116] width 12 height 12
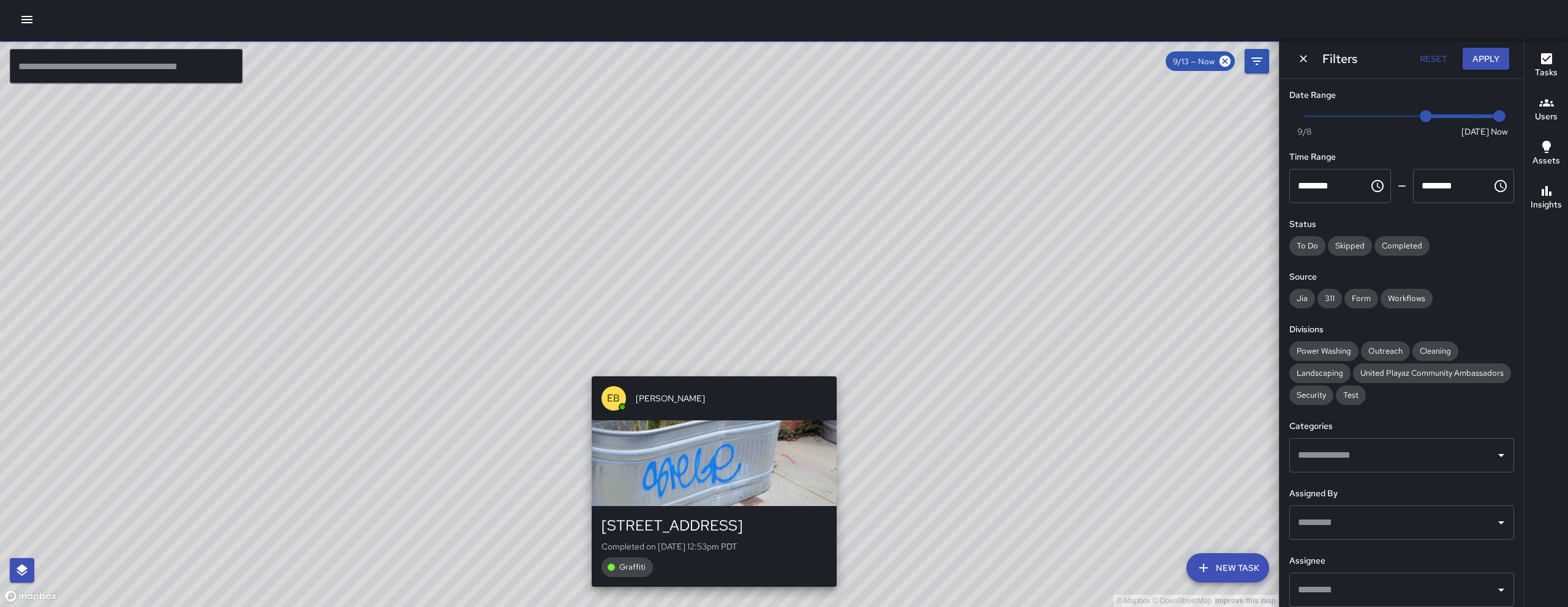
click at [709, 369] on div "© Mapbox © OpenStreetMap Improve this map EB [PERSON_NAME] [STREET_ADDRESS] Com…" at bounding box center [639, 323] width 1278 height 568
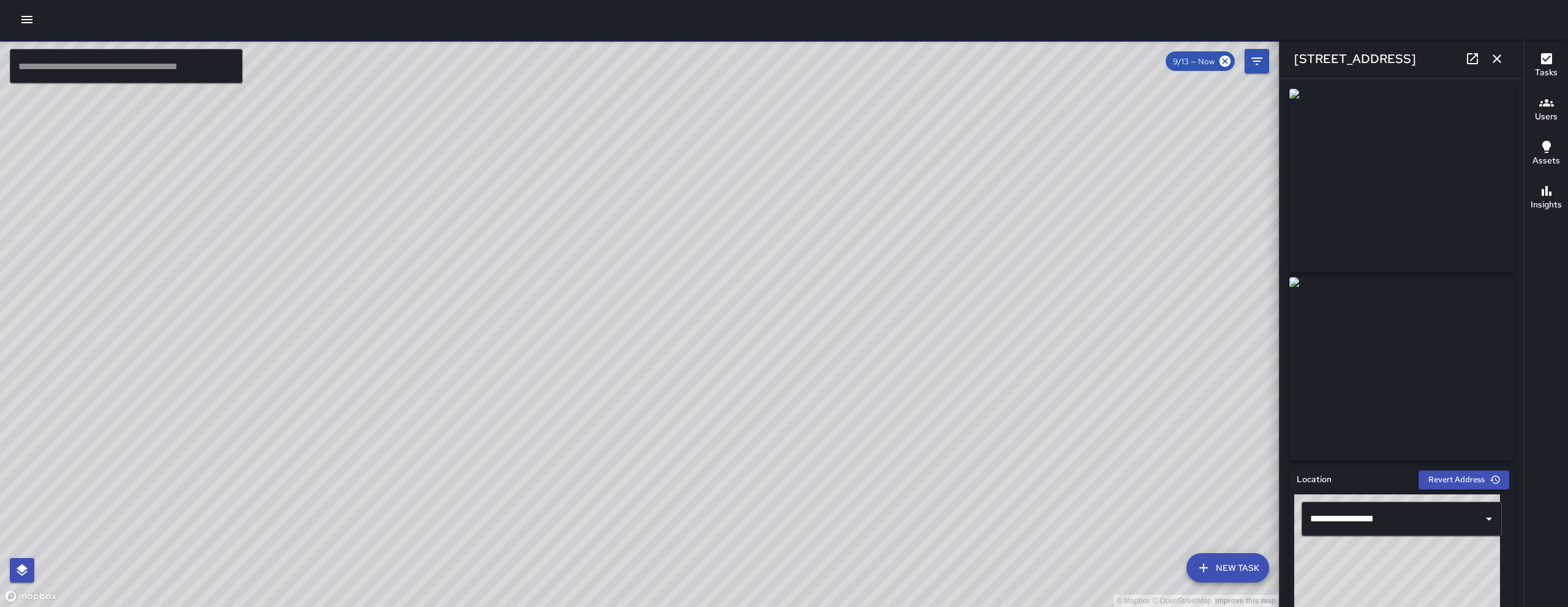
click at [1495, 61] on icon "button" at bounding box center [1497, 59] width 15 height 15
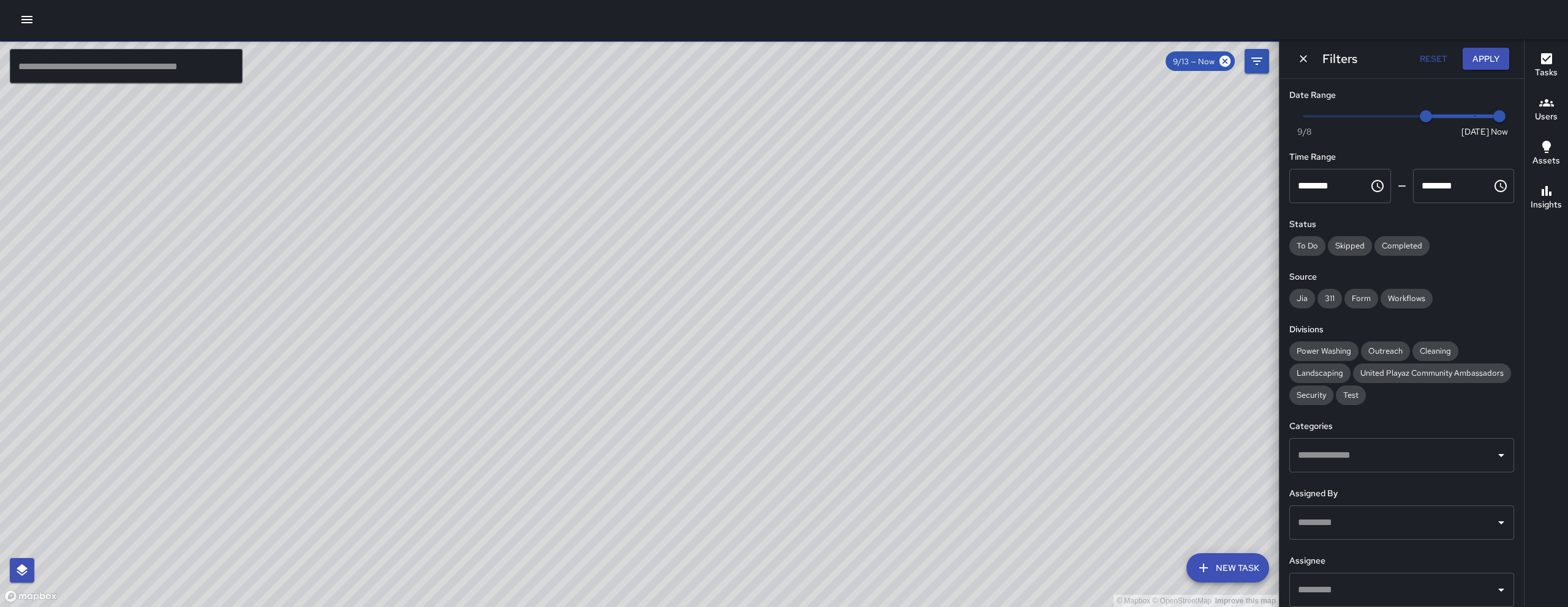
click at [1301, 62] on icon "Dismiss" at bounding box center [1303, 58] width 12 height 12
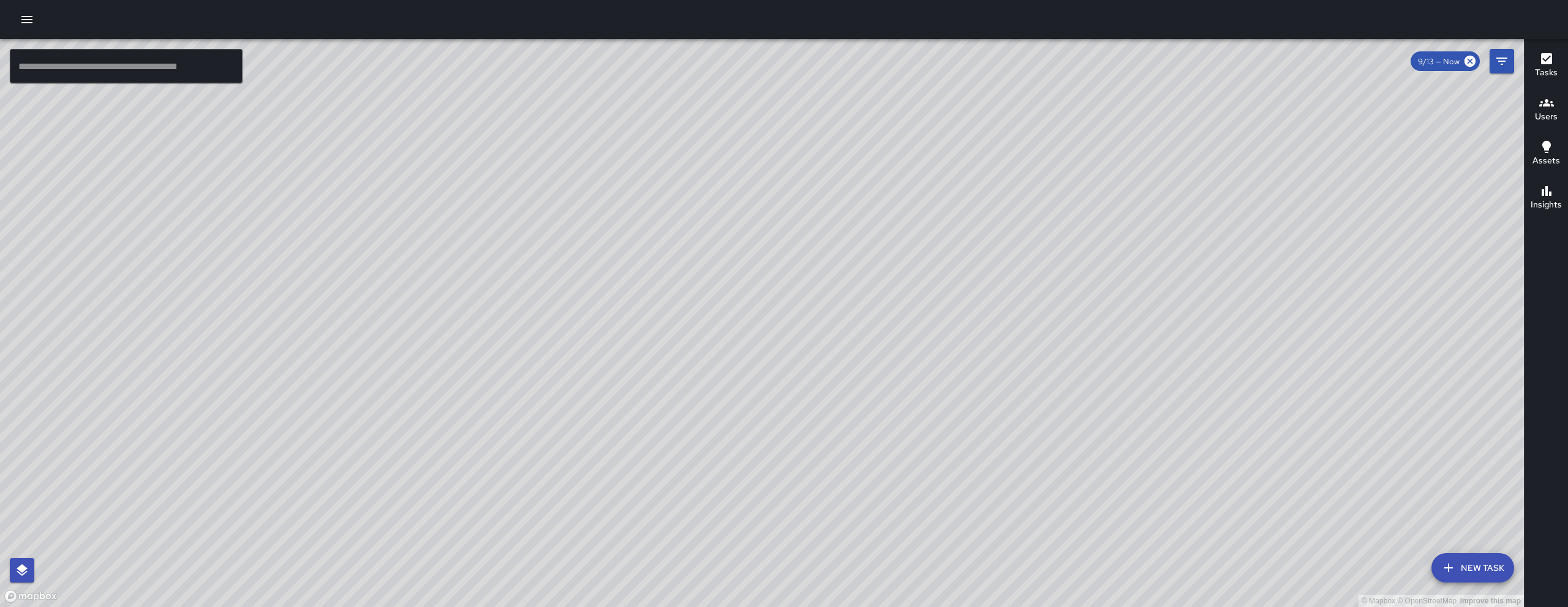
drag, startPoint x: 1327, startPoint y: 330, endPoint x: 951, endPoint y: 448, distance: 394.1
click at [951, 448] on div "© Mapbox © OpenStreetMap Improve this map" at bounding box center [762, 323] width 1524 height 568
drag, startPoint x: 966, startPoint y: 380, endPoint x: 975, endPoint y: 412, distance: 33.2
click at [975, 412] on div "© Mapbox © OpenStreetMap Improve this map" at bounding box center [762, 323] width 1524 height 568
drag, startPoint x: 974, startPoint y: 404, endPoint x: 981, endPoint y: 349, distance: 55.4
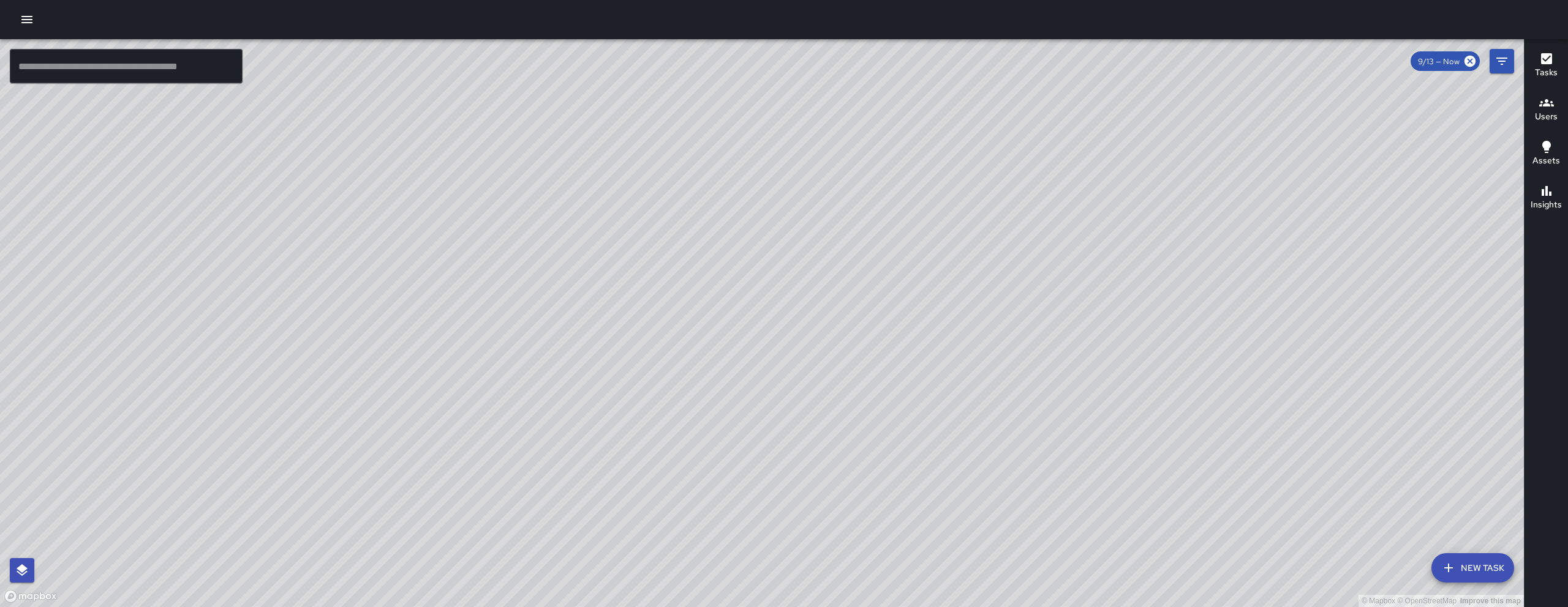
click at [981, 349] on div "© Mapbox © OpenStreetMap Improve this map" at bounding box center [762, 323] width 1524 height 568
drag, startPoint x: 983, startPoint y: 356, endPoint x: 1006, endPoint y: 377, distance: 31.1
click at [1006, 377] on div "© Mapbox © OpenStreetMap Improve this map" at bounding box center [762, 323] width 1524 height 568
click at [1499, 60] on icon "Filters" at bounding box center [1501, 61] width 11 height 7
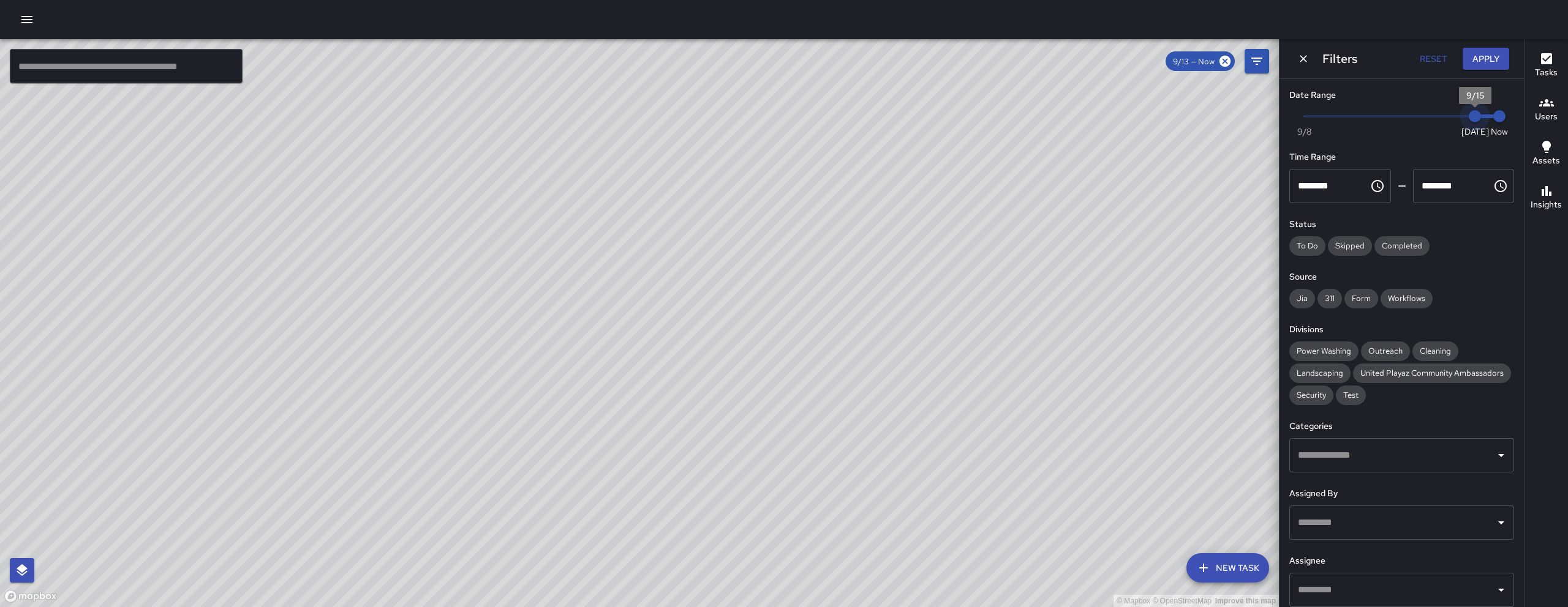
drag, startPoint x: 1431, startPoint y: 115, endPoint x: 1444, endPoint y: 107, distance: 15.3
click at [1475, 110] on span "9/15" at bounding box center [1475, 116] width 12 height 12
click at [1297, 57] on icon "Dismiss" at bounding box center [1303, 58] width 12 height 12
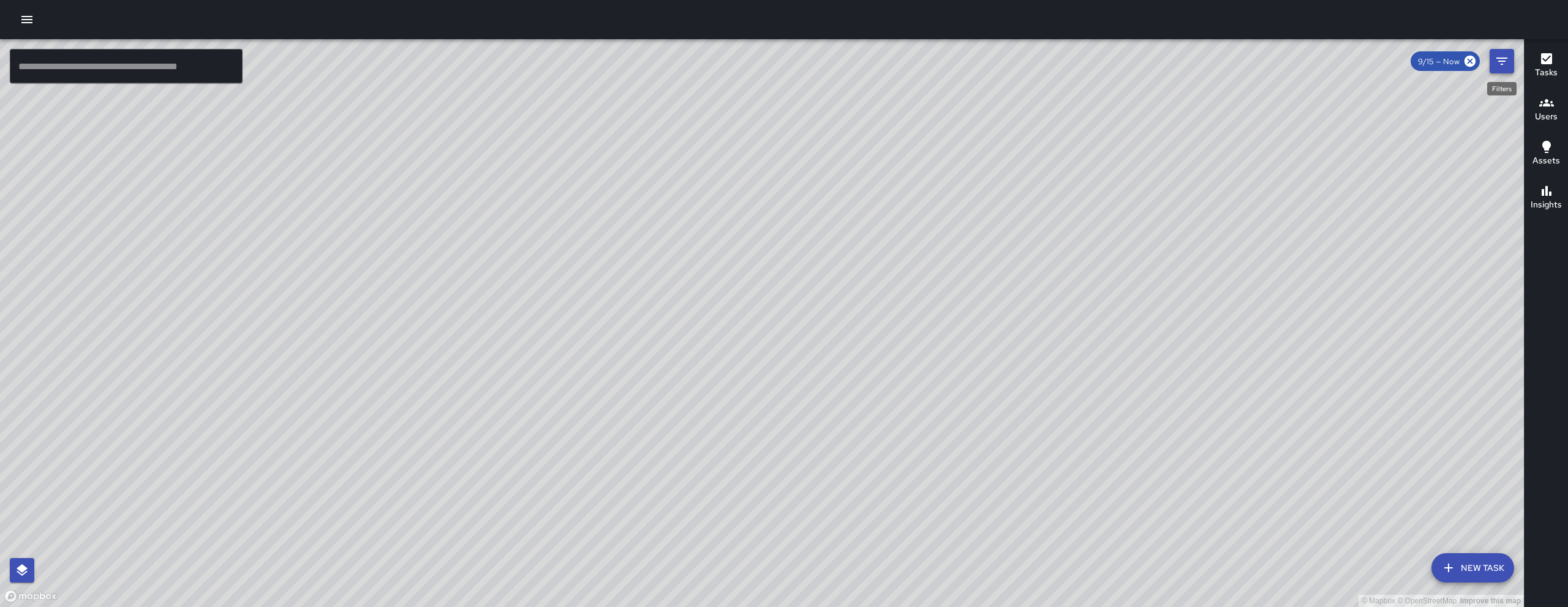
click at [1499, 60] on icon "Filters" at bounding box center [1501, 61] width 15 height 15
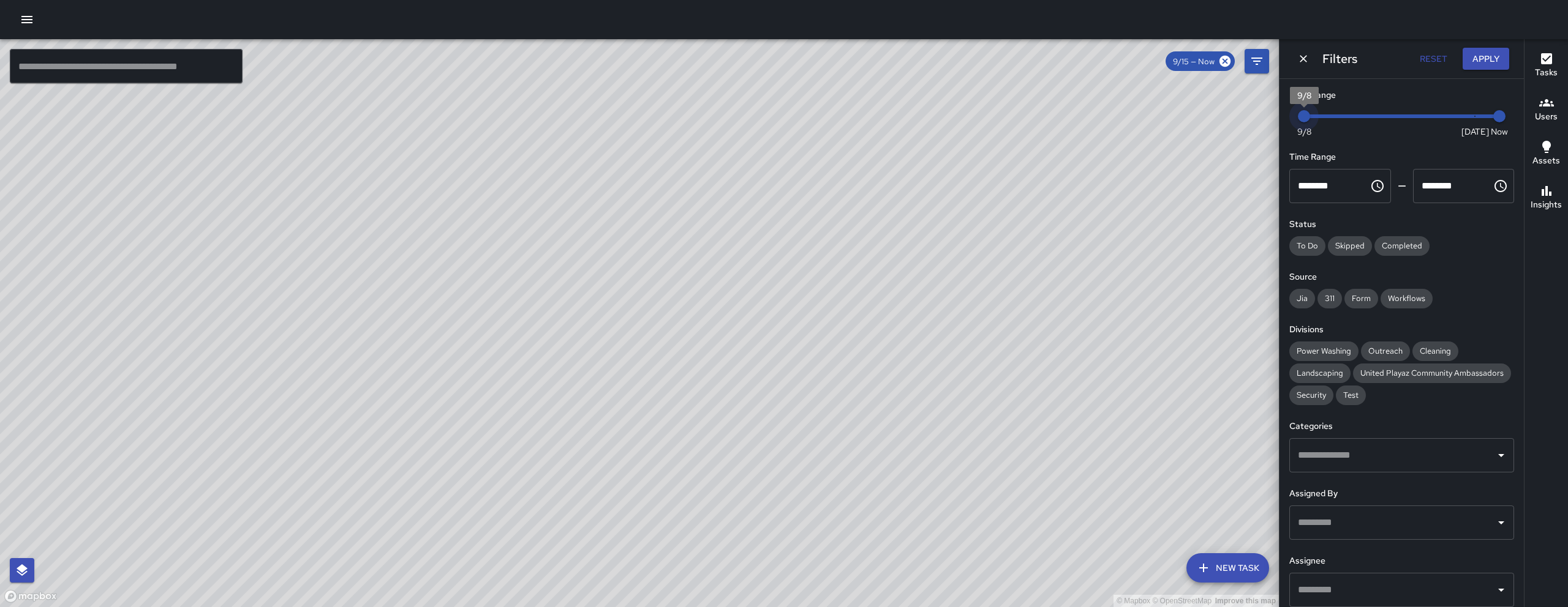
drag, startPoint x: 1467, startPoint y: 116, endPoint x: 1211, endPoint y: 117, distance: 256.0
click at [1211, 117] on div "© Mapbox © OpenStreetMap Improve this map ​ New Task 9/15 — Now Map Layers Task…" at bounding box center [784, 323] width 1568 height 568
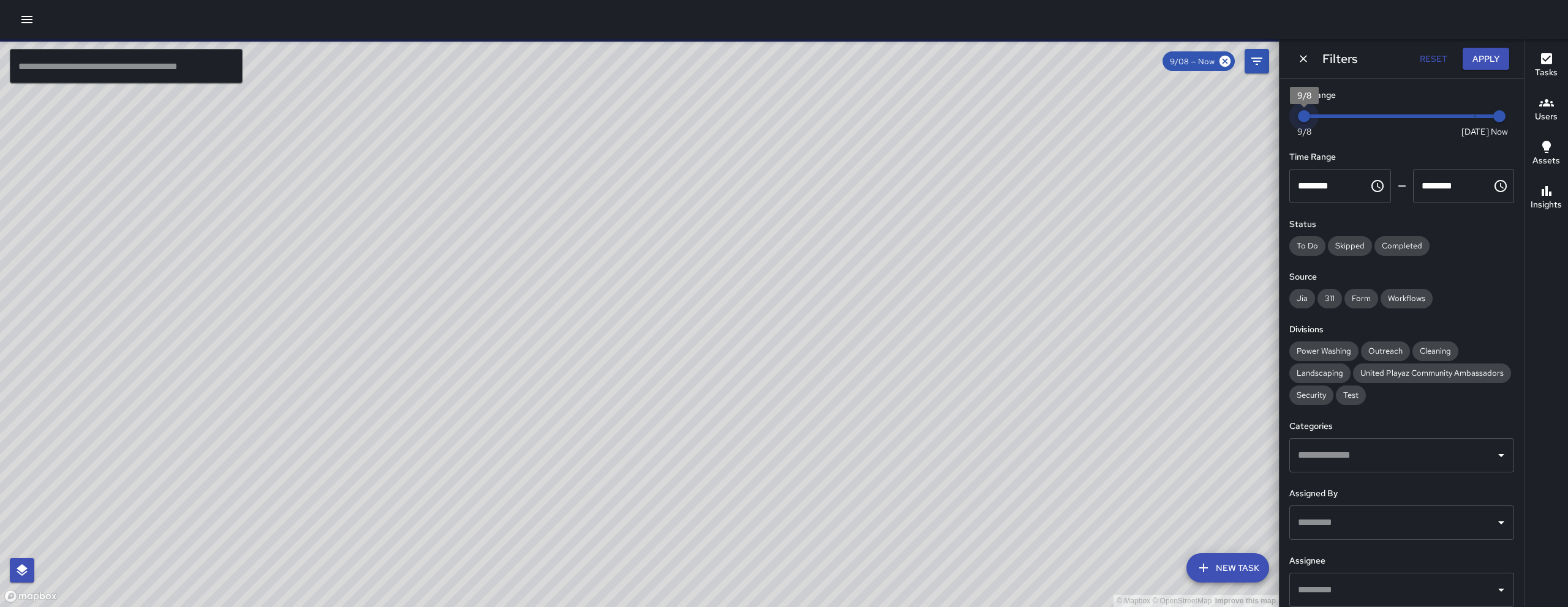
type input "*"
drag, startPoint x: 1305, startPoint y: 119, endPoint x: 1485, endPoint y: 99, distance: 181.1
click at [1485, 99] on div "Date Range Now [DATE] [DATE] 10:02 am" at bounding box center [1401, 112] width 225 height 47
click at [1301, 59] on icon "Dismiss" at bounding box center [1303, 58] width 12 height 12
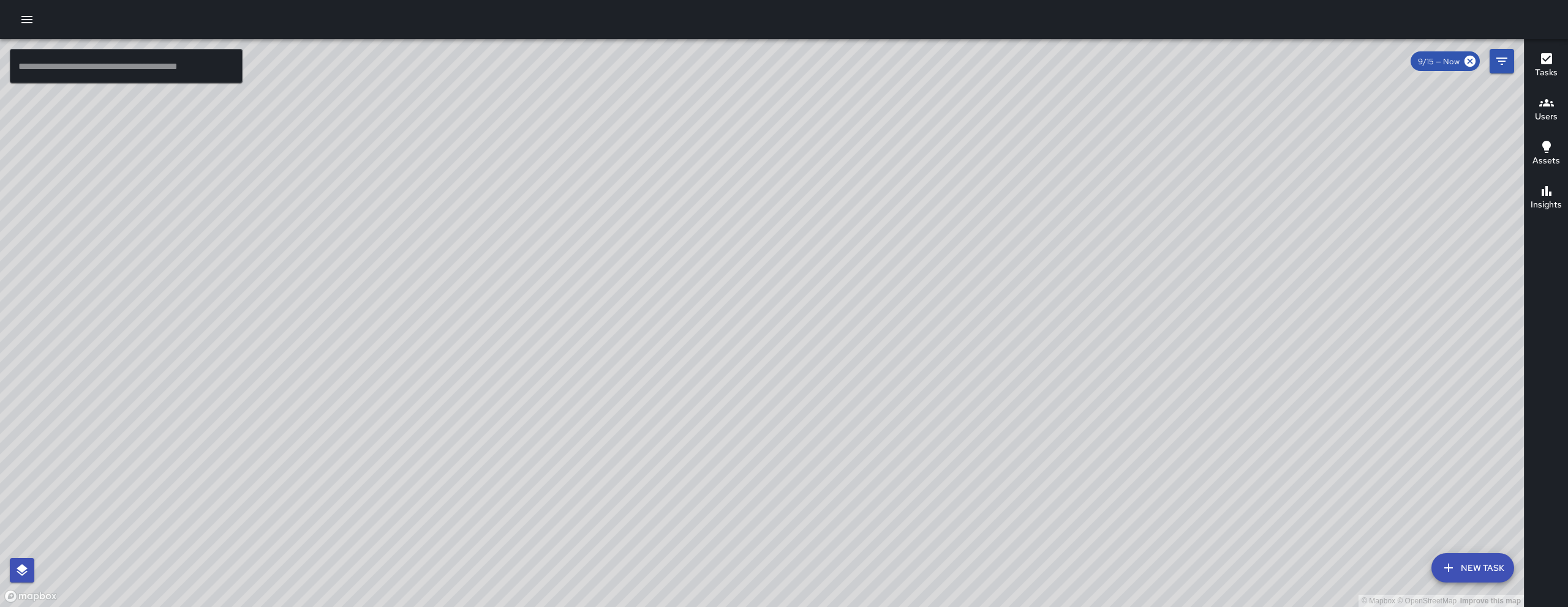
drag, startPoint x: 1204, startPoint y: 269, endPoint x: 1178, endPoint y: 297, distance: 38.2
click at [1178, 297] on div "© Mapbox © OpenStreetMap Improve this map" at bounding box center [762, 323] width 1524 height 568
click at [34, 18] on icon "button" at bounding box center [27, 19] width 15 height 15
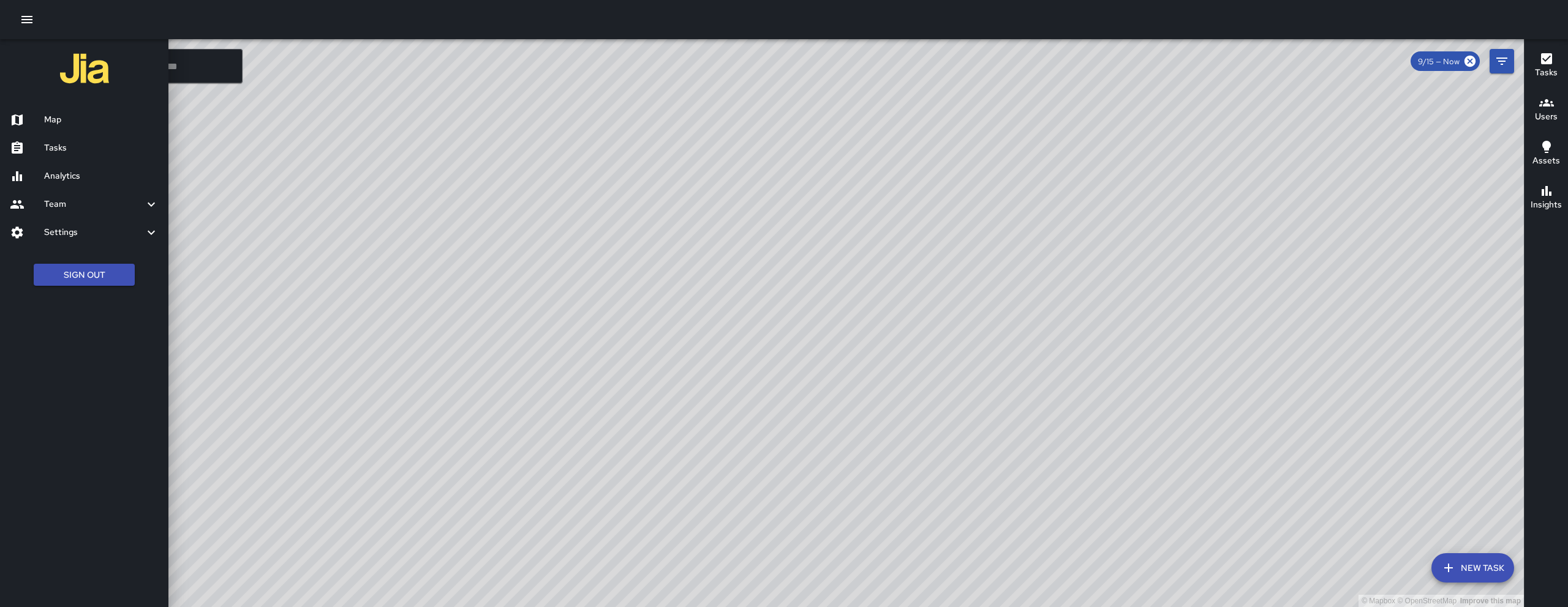
click at [94, 173] on h6 "Analytics" at bounding box center [101, 176] width 114 height 13
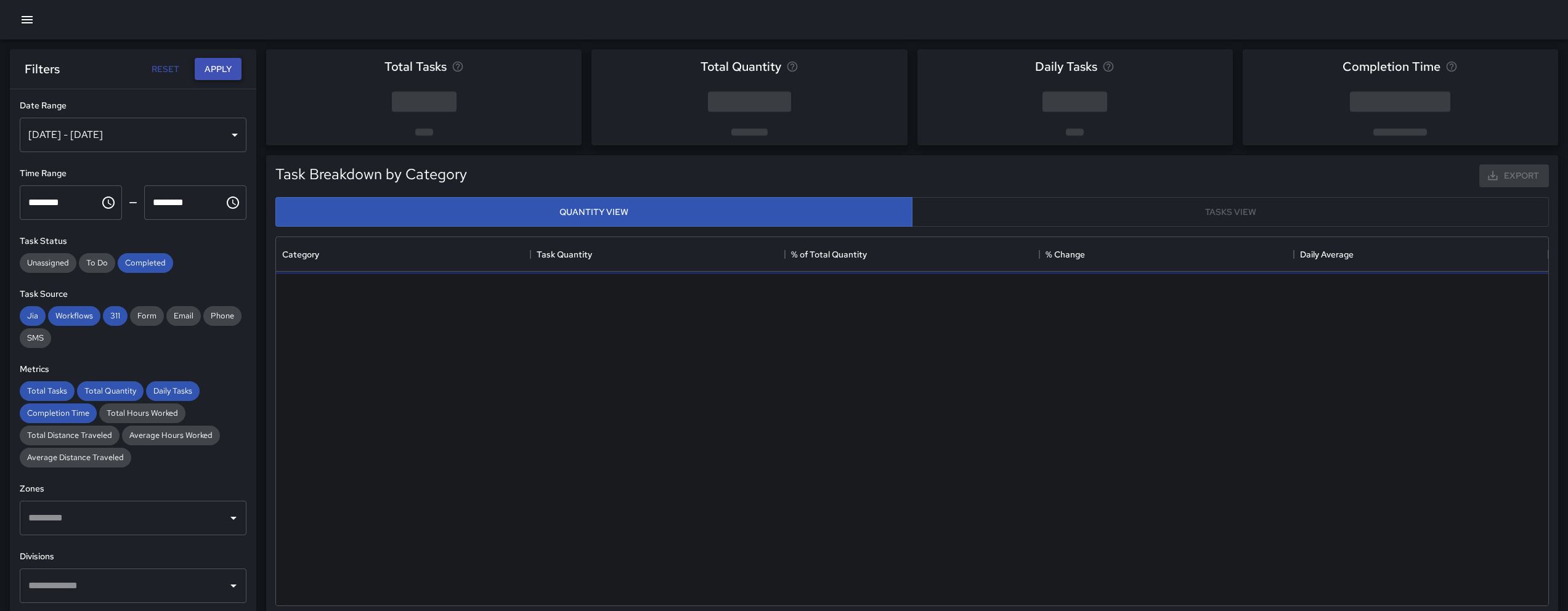
scroll to position [359, 1263]
click at [149, 132] on div "[DATE] - [DATE]" at bounding box center [132, 135] width 226 height 34
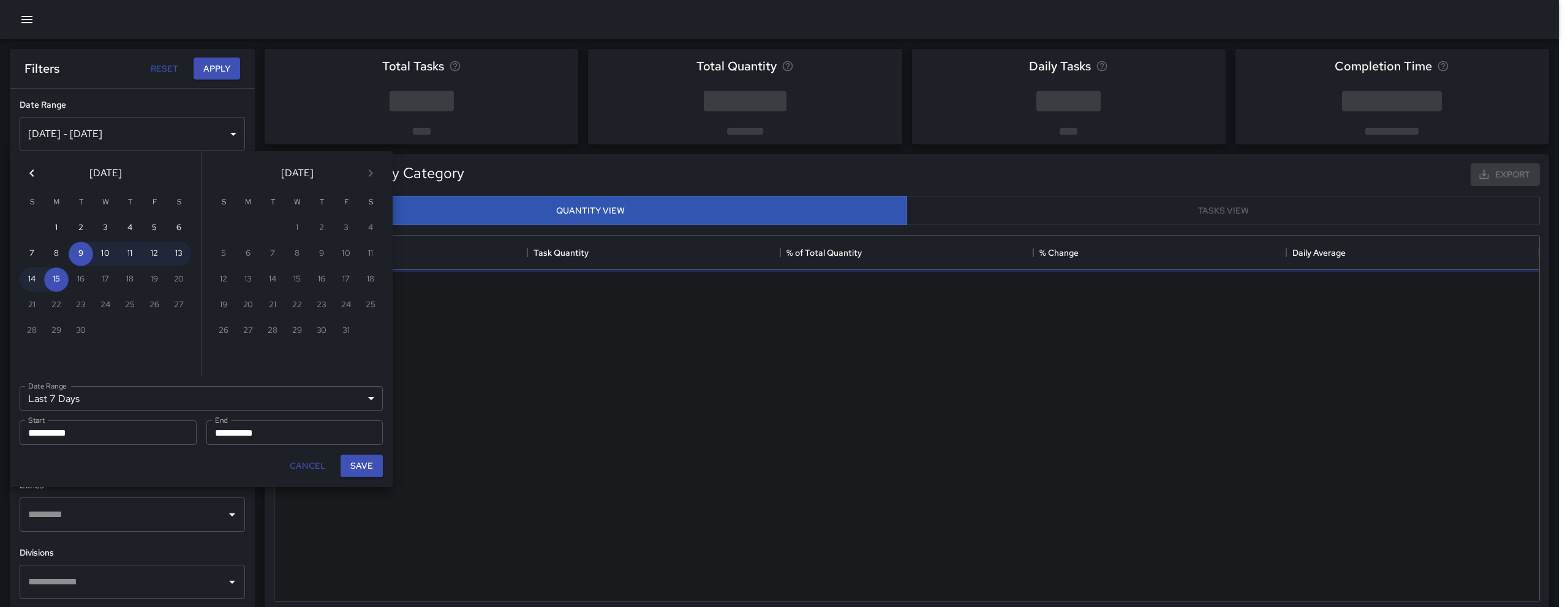
click at [26, 177] on icon "Previous month" at bounding box center [32, 173] width 15 height 15
click at [145, 226] on button "1" at bounding box center [154, 228] width 24 height 24
type input "******"
type input "**********"
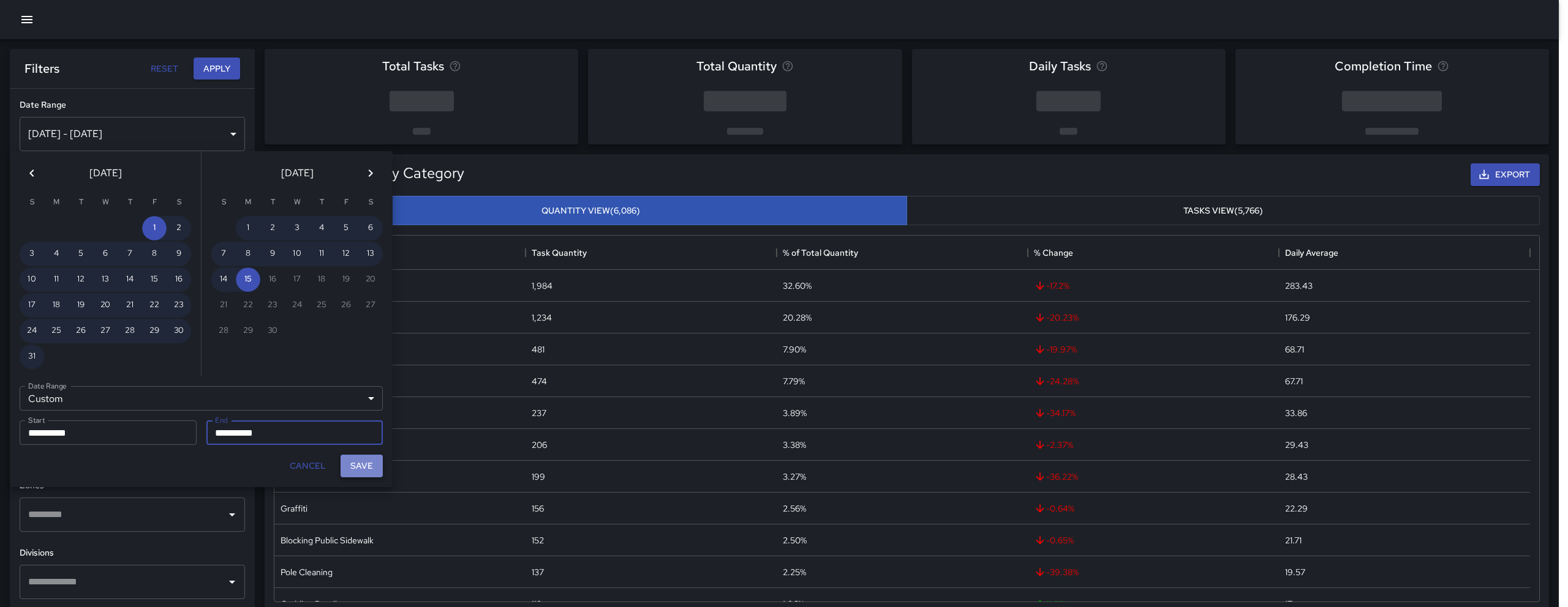
click at [349, 461] on button "Save" at bounding box center [361, 466] width 42 height 23
type input "**********"
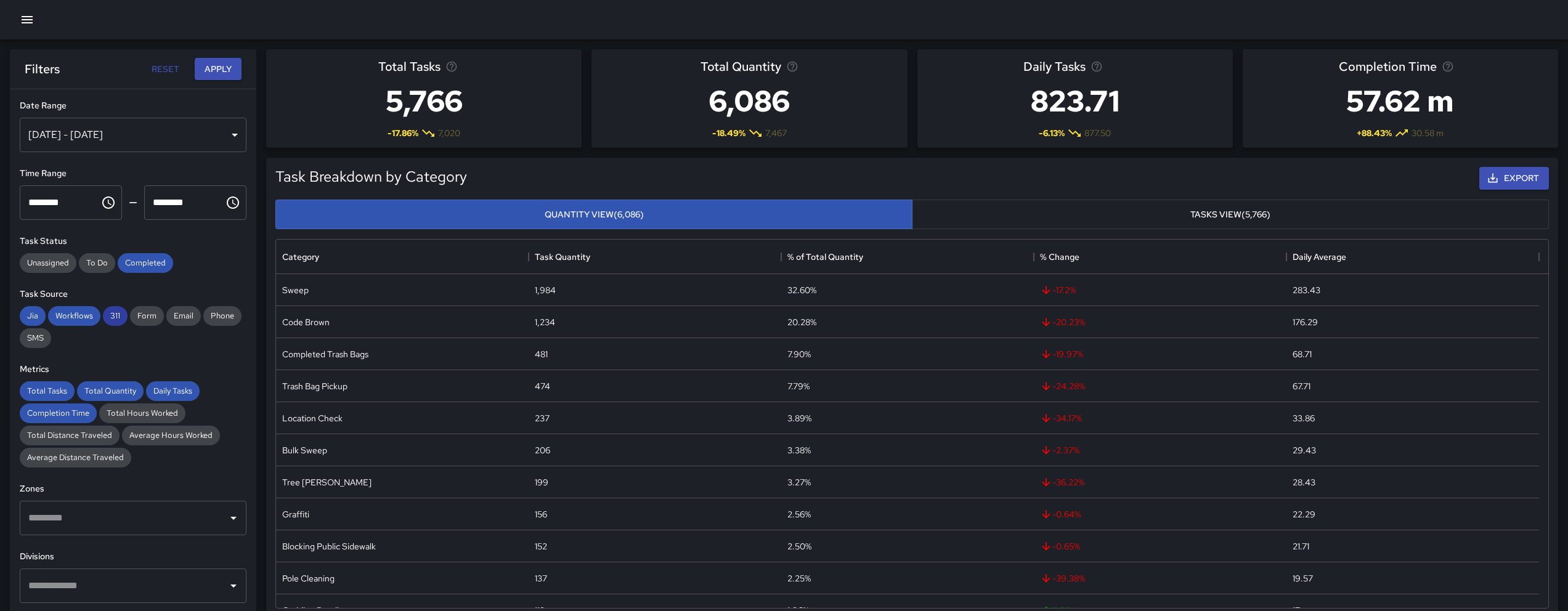
click at [116, 312] on span "311" at bounding box center [115, 315] width 24 height 10
click at [76, 316] on span "Workflows" at bounding box center [74, 315] width 52 height 10
click at [28, 314] on span "Jia" at bounding box center [32, 315] width 26 height 10
click at [140, 255] on div "Completed" at bounding box center [145, 263] width 55 height 20
click at [178, 389] on span "Daily Tasks" at bounding box center [172, 391] width 53 height 10
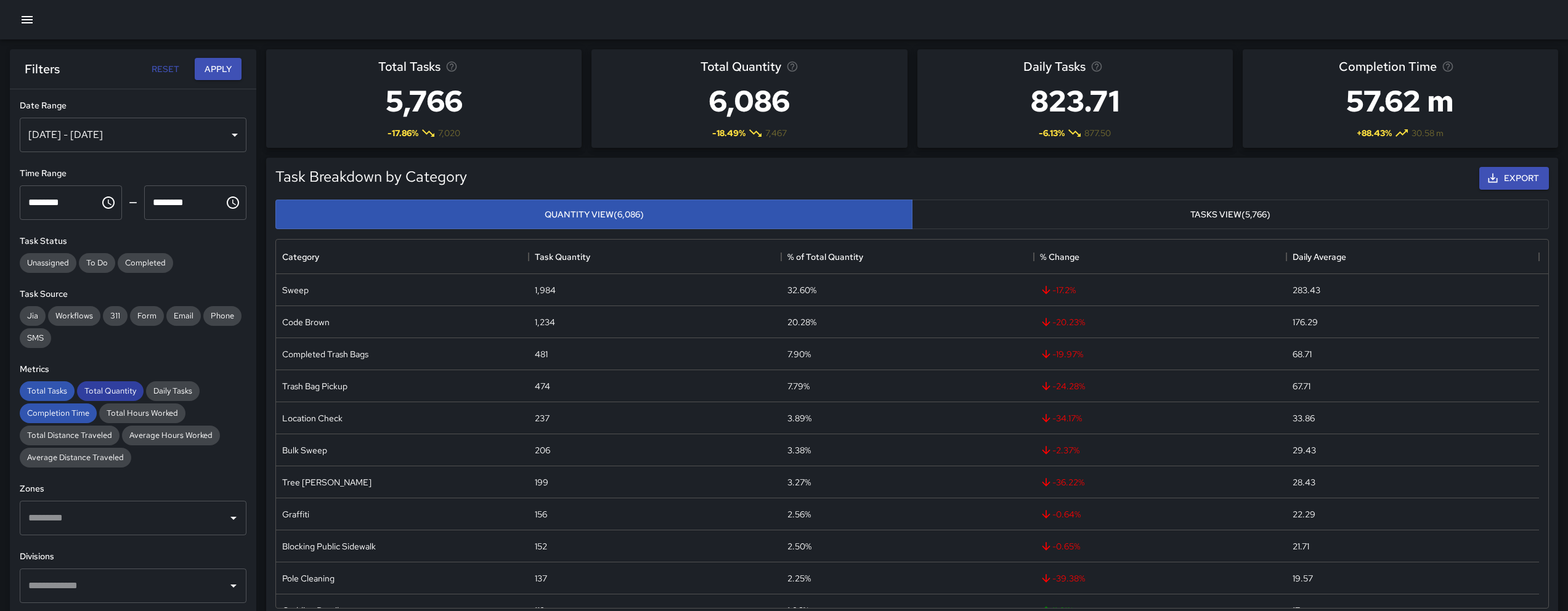
click at [90, 381] on div "Total Quantity" at bounding box center [110, 391] width 66 height 20
drag, startPoint x: 90, startPoint y: 381, endPoint x: 86, endPoint y: 387, distance: 7.2
click at [90, 382] on div "Total Quantity" at bounding box center [110, 391] width 66 height 20
click at [59, 410] on span "Completion Time" at bounding box center [58, 412] width 77 height 10
click at [35, 384] on div "Total Tasks" at bounding box center [47, 391] width 55 height 20
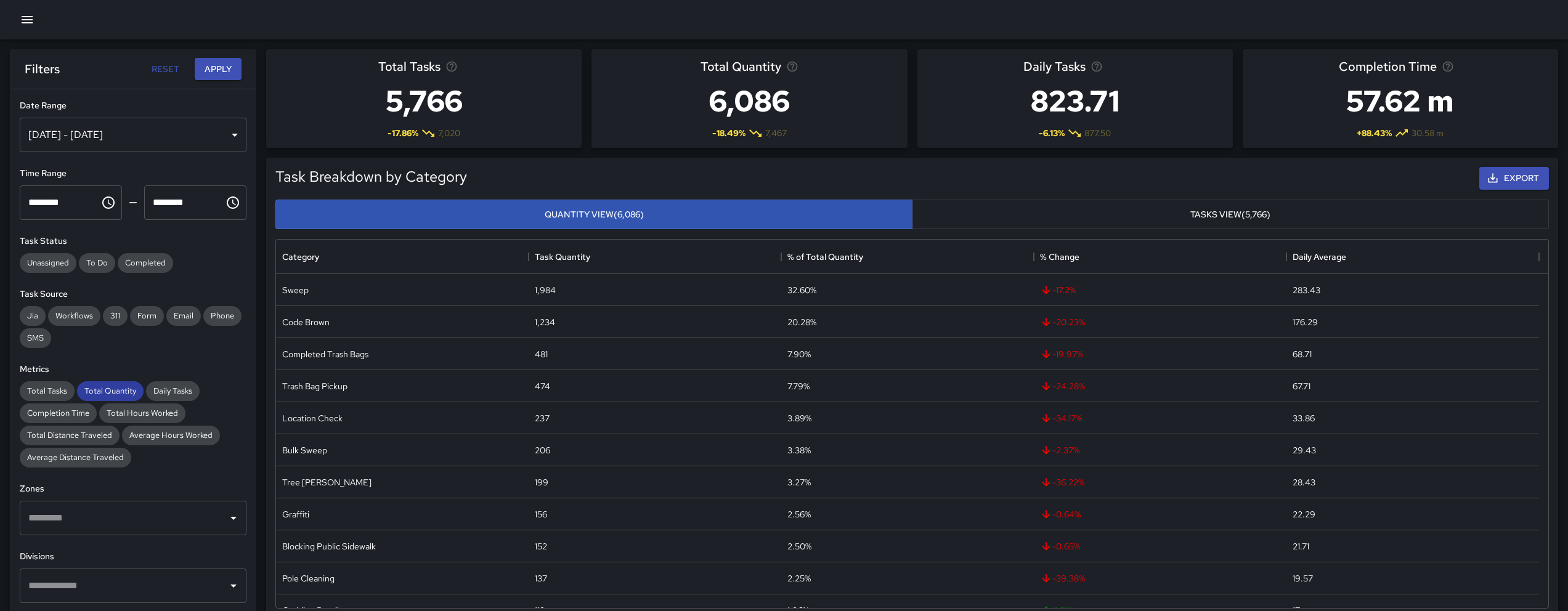
click at [112, 386] on span "Total Quantity" at bounding box center [110, 391] width 66 height 10
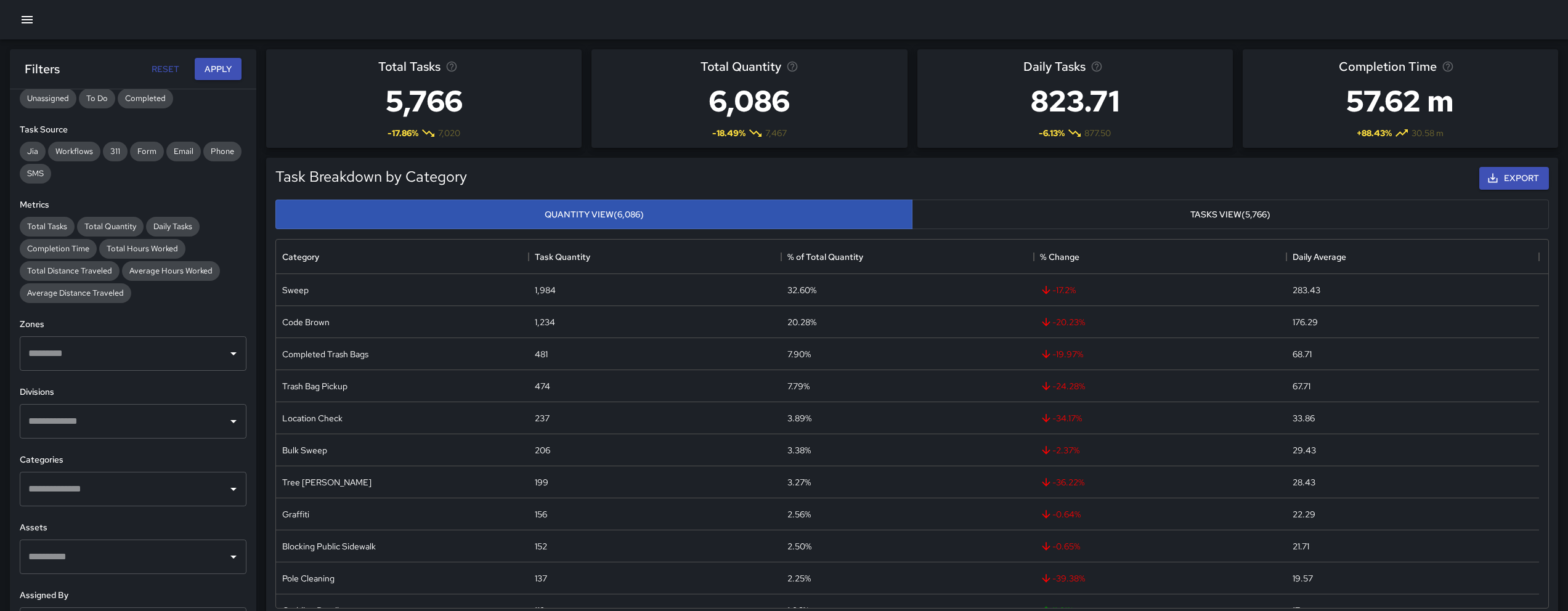
scroll to position [191, 0]
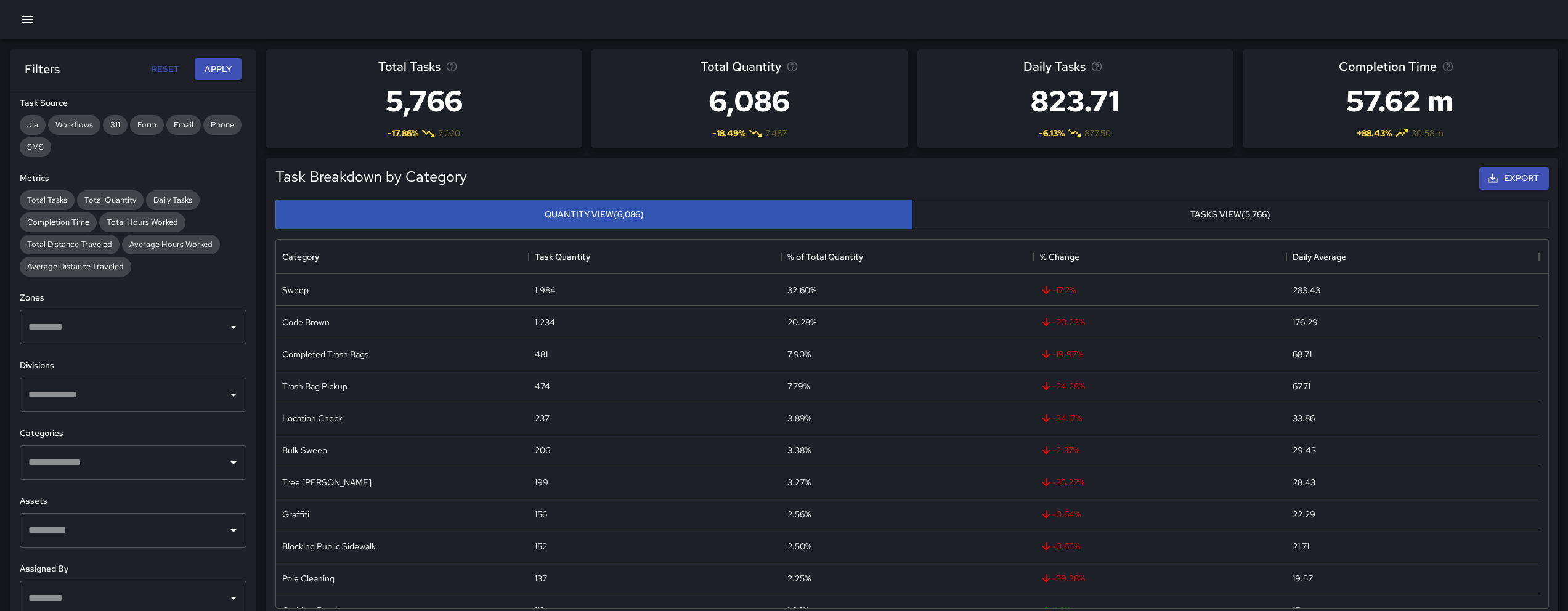
click at [126, 396] on input "text" at bounding box center [124, 395] width 197 height 24
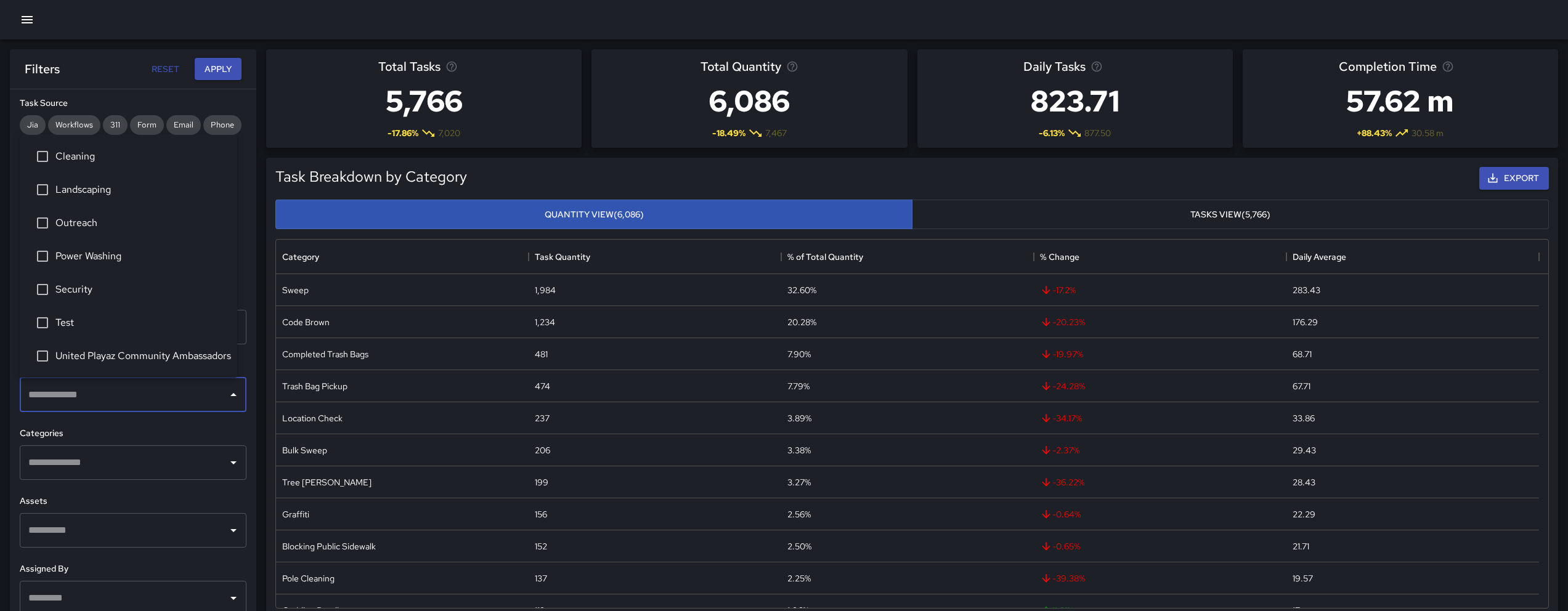
click at [96, 460] on input "text" at bounding box center [124, 462] width 197 height 24
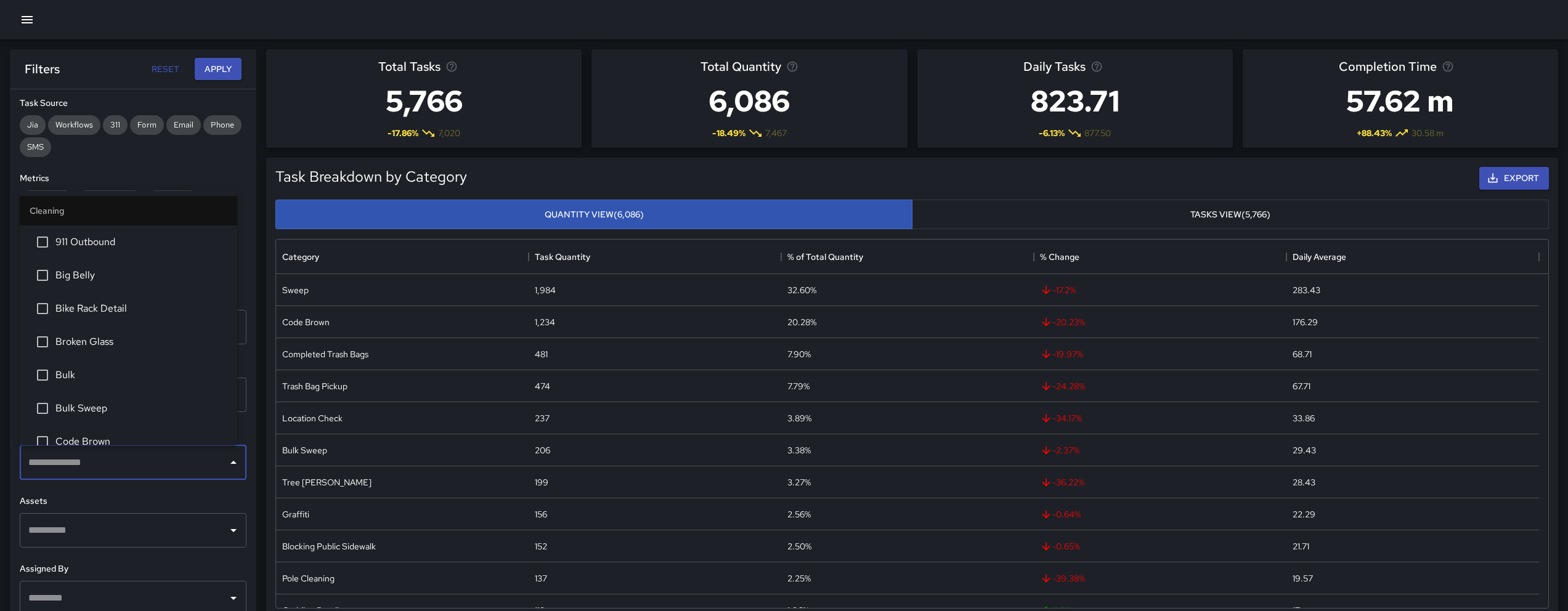
type input "*"
click at [89, 488] on div "**********" at bounding box center [133, 374] width 247 height 571
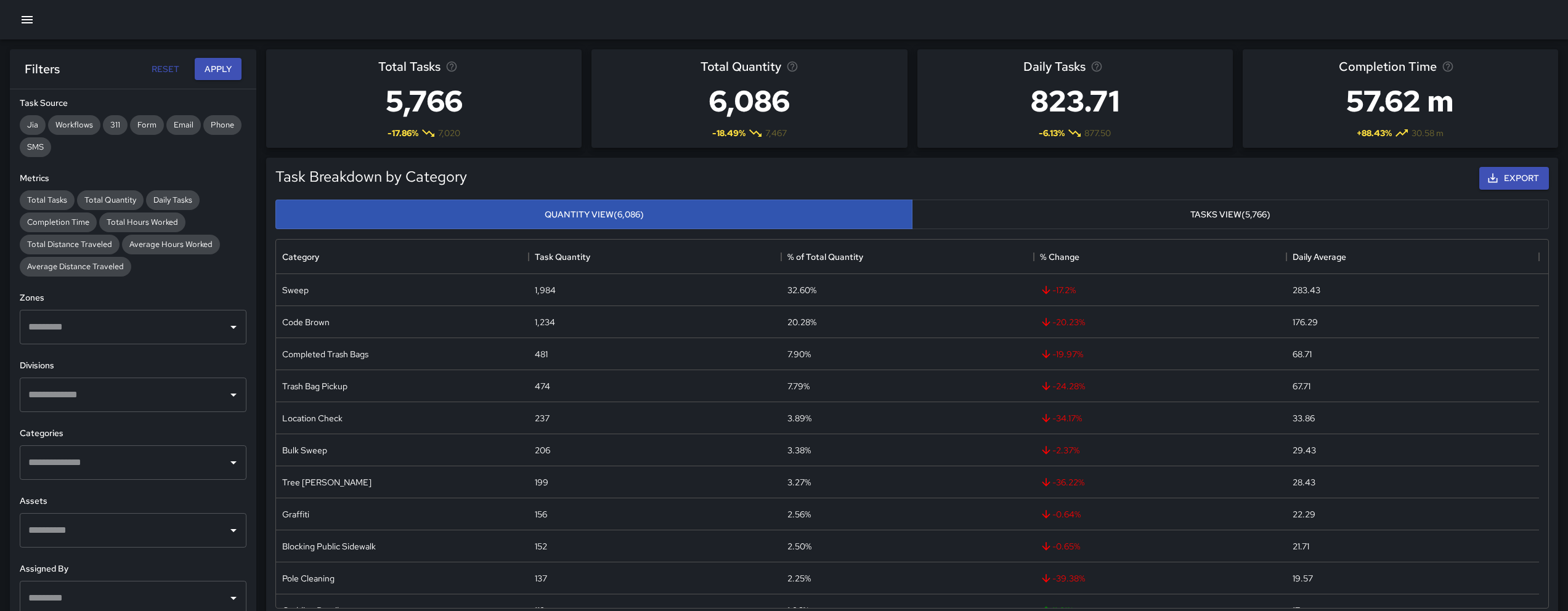
click at [87, 466] on input "text" at bounding box center [124, 462] width 197 height 24
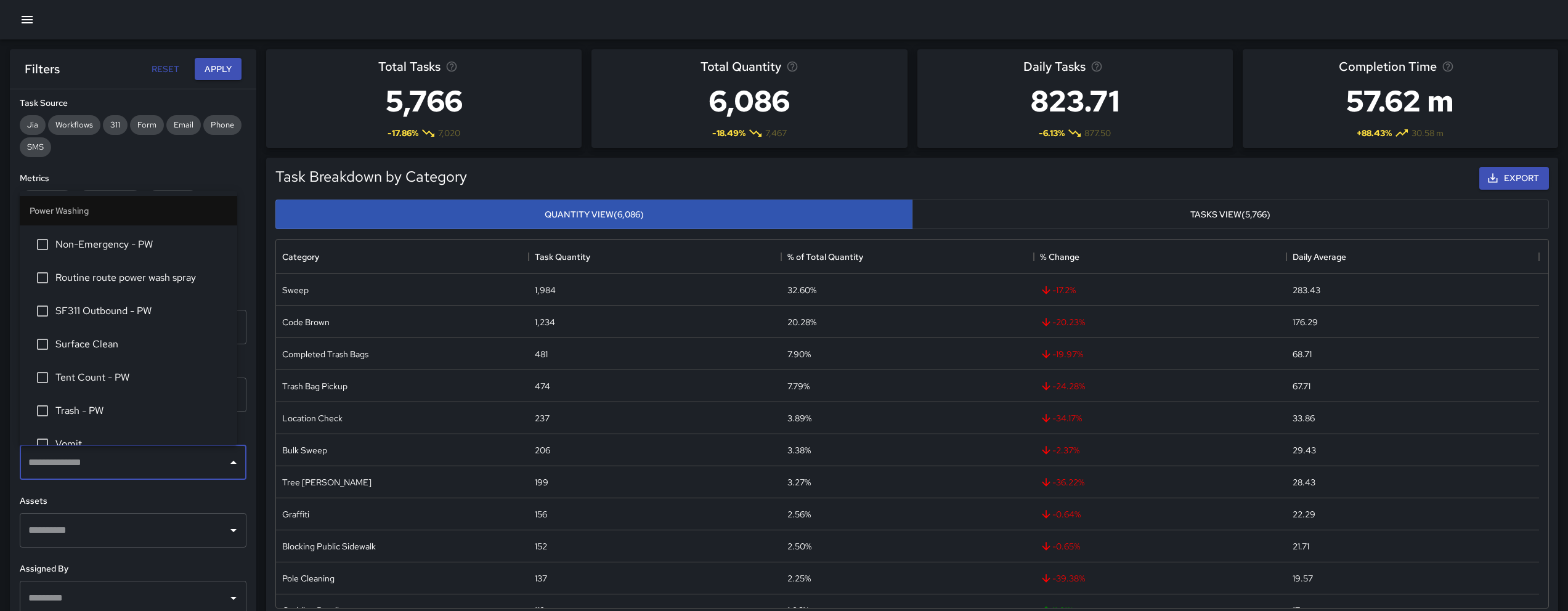
scroll to position [2047, 0]
click at [136, 275] on span "Routine route power wash spray" at bounding box center [141, 280] width 172 height 15
click at [209, 176] on h6 "Metrics" at bounding box center [132, 178] width 226 height 14
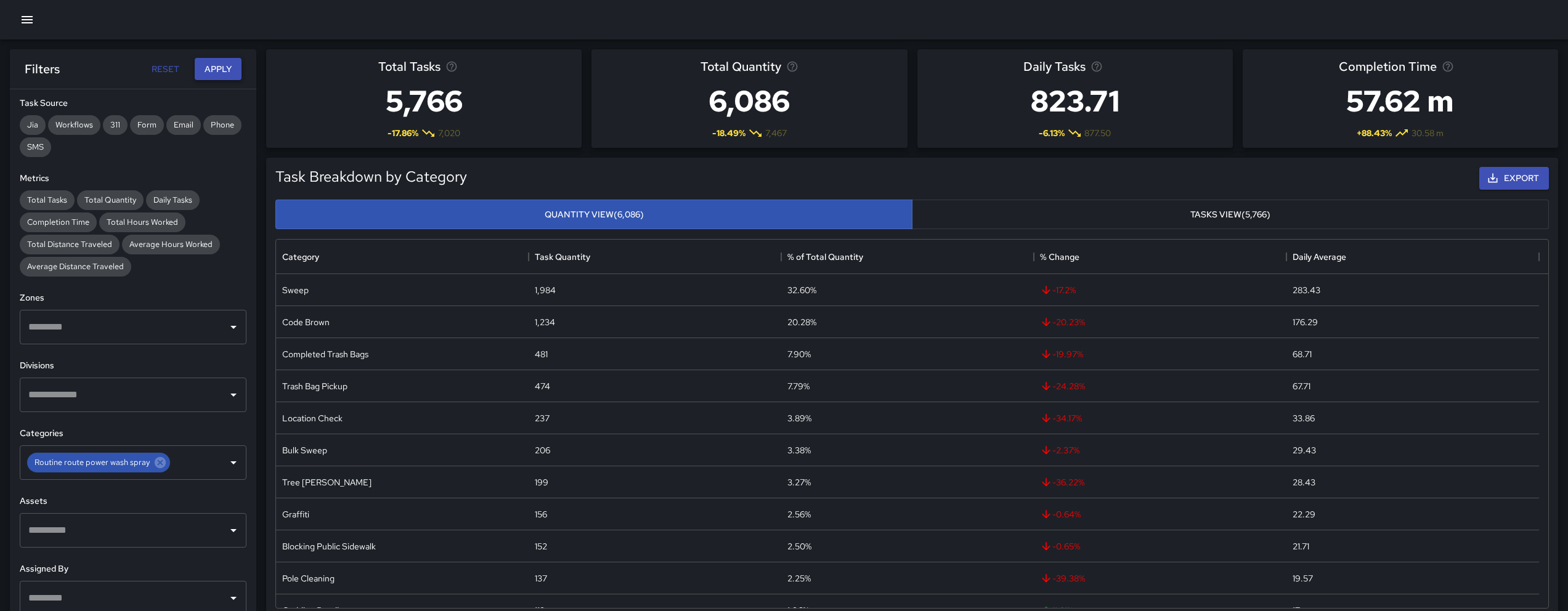
click at [230, 66] on button "Apply" at bounding box center [218, 70] width 47 height 23
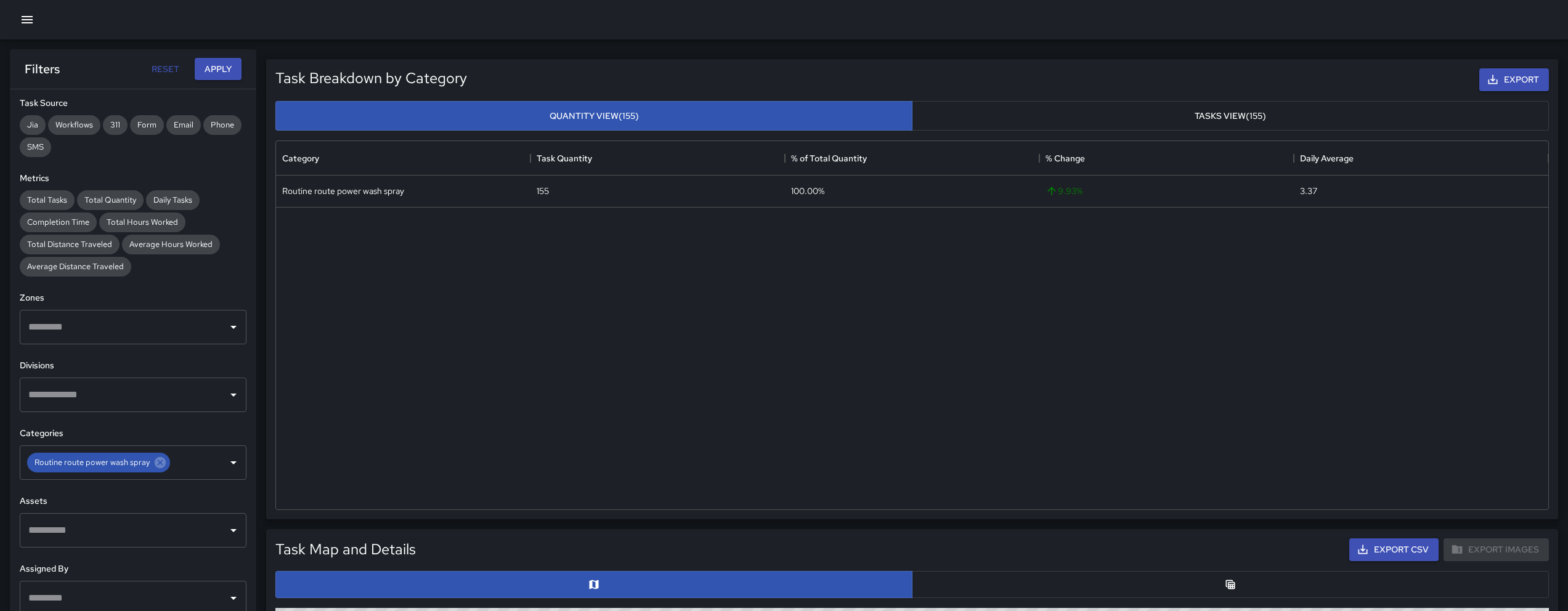
scroll to position [422, 0]
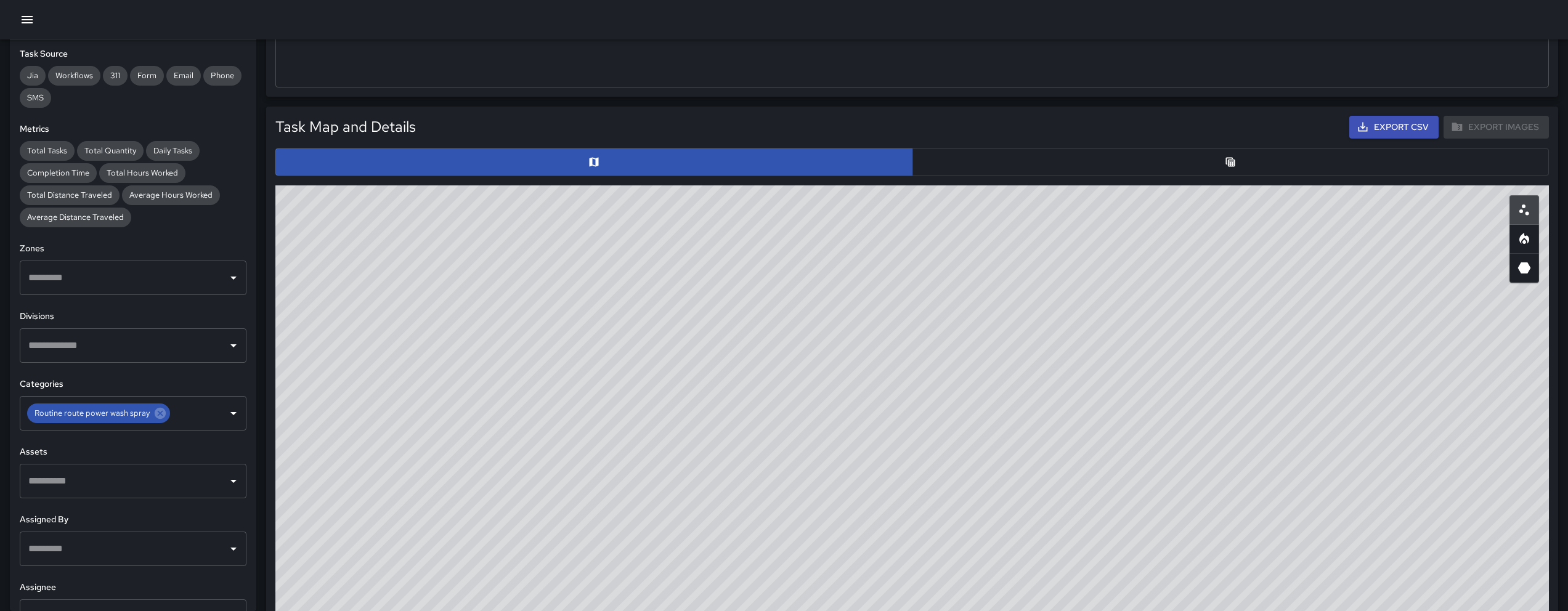
click at [964, 503] on div "© Mapbox © OpenStreetMap Improve this map" at bounding box center [912, 431] width 1273 height 493
click at [846, 382] on div "© Mapbox © OpenStreetMap Improve this map" at bounding box center [912, 431] width 1273 height 493
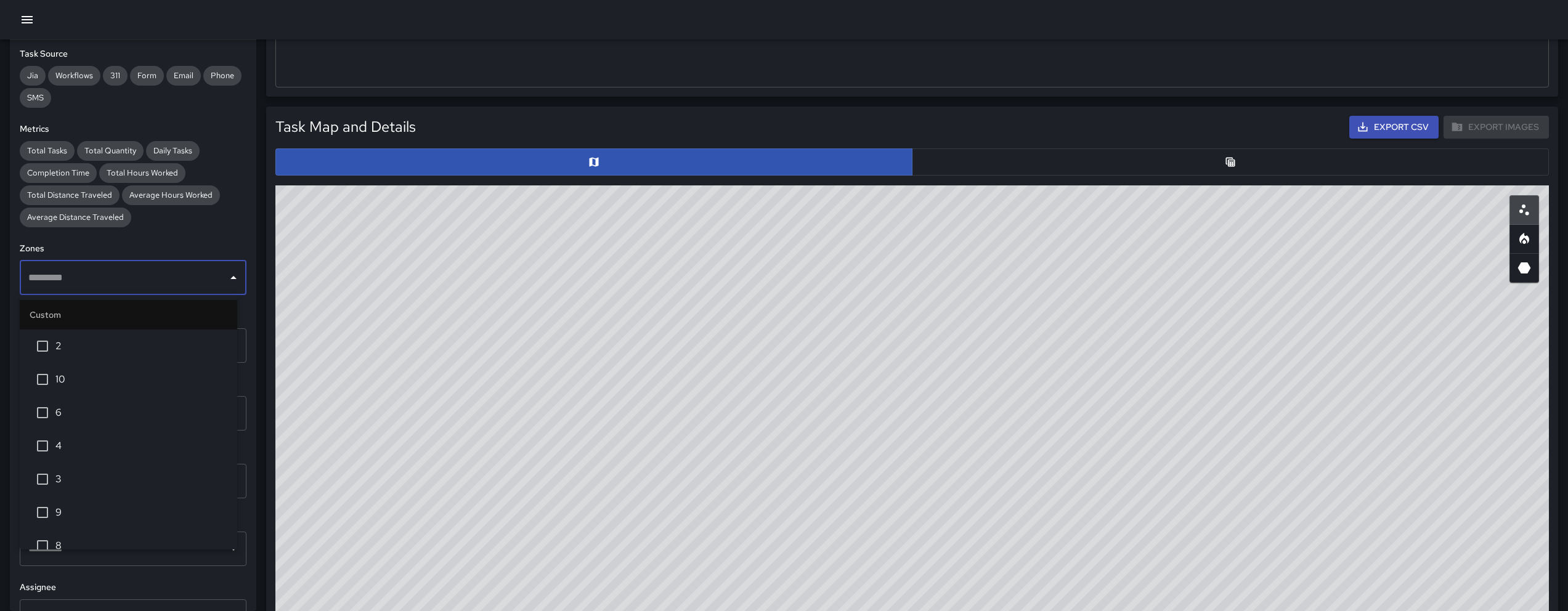
click at [131, 287] on input "text" at bounding box center [124, 278] width 197 height 24
click at [62, 524] on span "1" at bounding box center [141, 530] width 172 height 15
click at [199, 226] on div "Total Tasks Total Quantity Daily Tasks Completion Time Total Hours Worked Total…" at bounding box center [132, 185] width 226 height 87
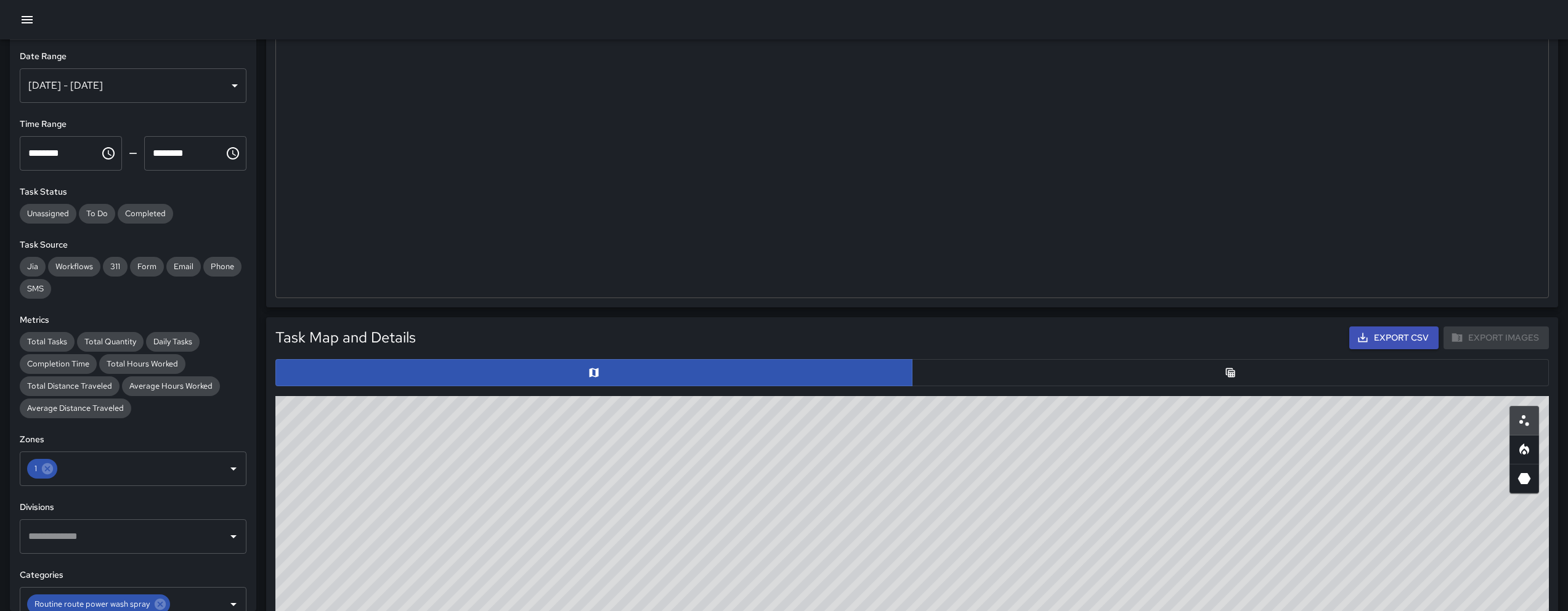
scroll to position [212, 0]
click at [124, 463] on input "text" at bounding box center [133, 468] width 147 height 24
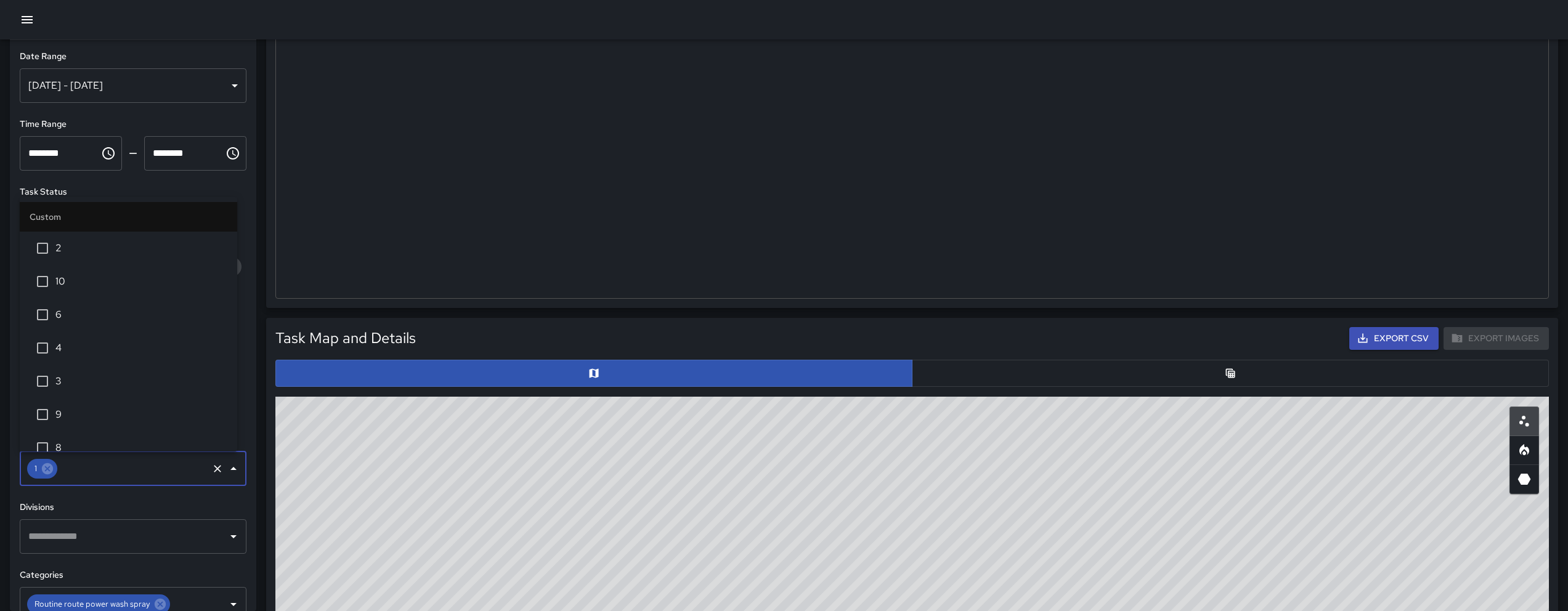
scroll to position [3, 0]
click at [108, 242] on span "2" at bounding box center [141, 246] width 172 height 15
click at [108, 243] on span "2" at bounding box center [141, 246] width 172 height 15
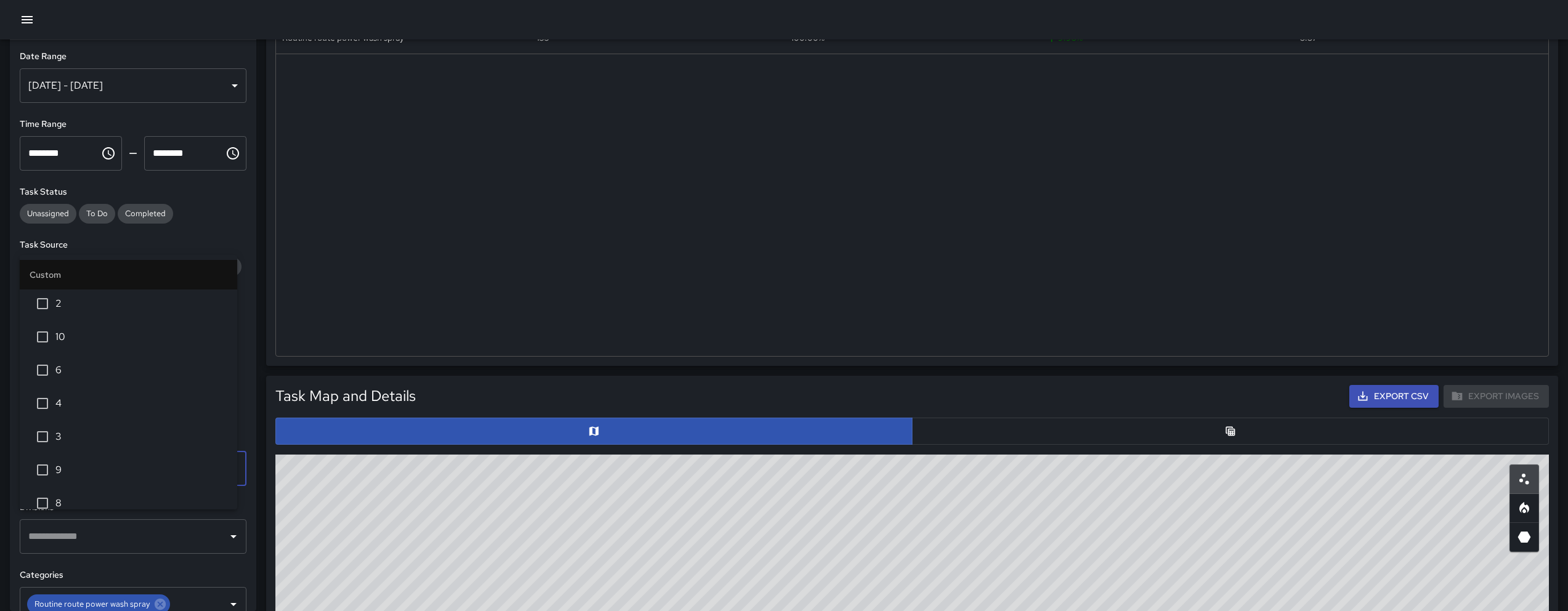
scroll to position [0, 0]
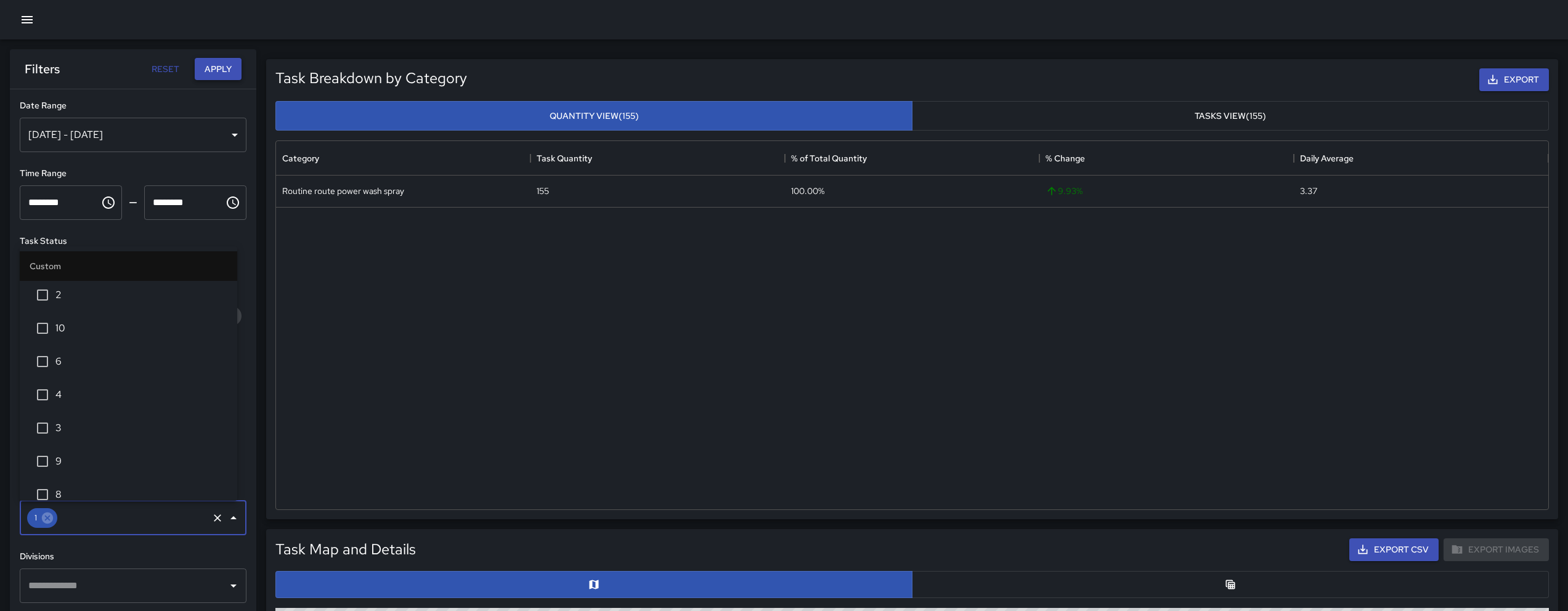
click at [207, 71] on button "Apply" at bounding box center [218, 70] width 47 height 23
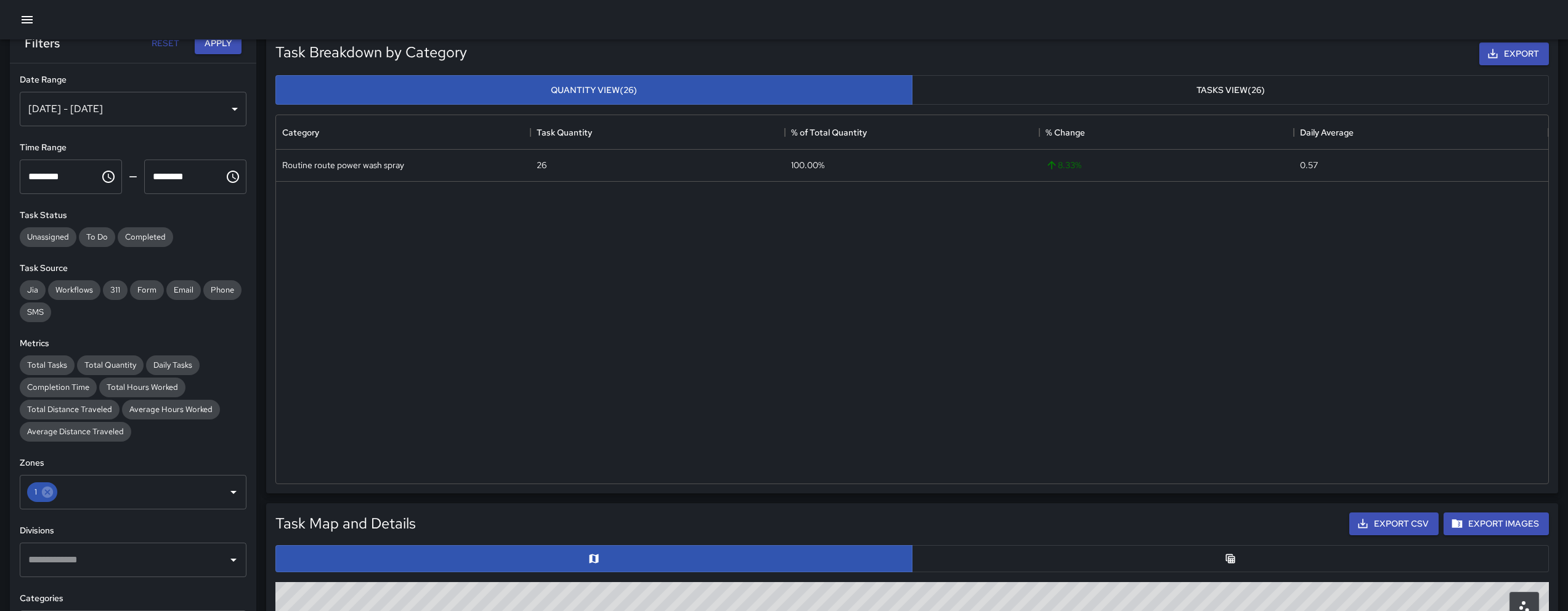
scroll to position [362, 0]
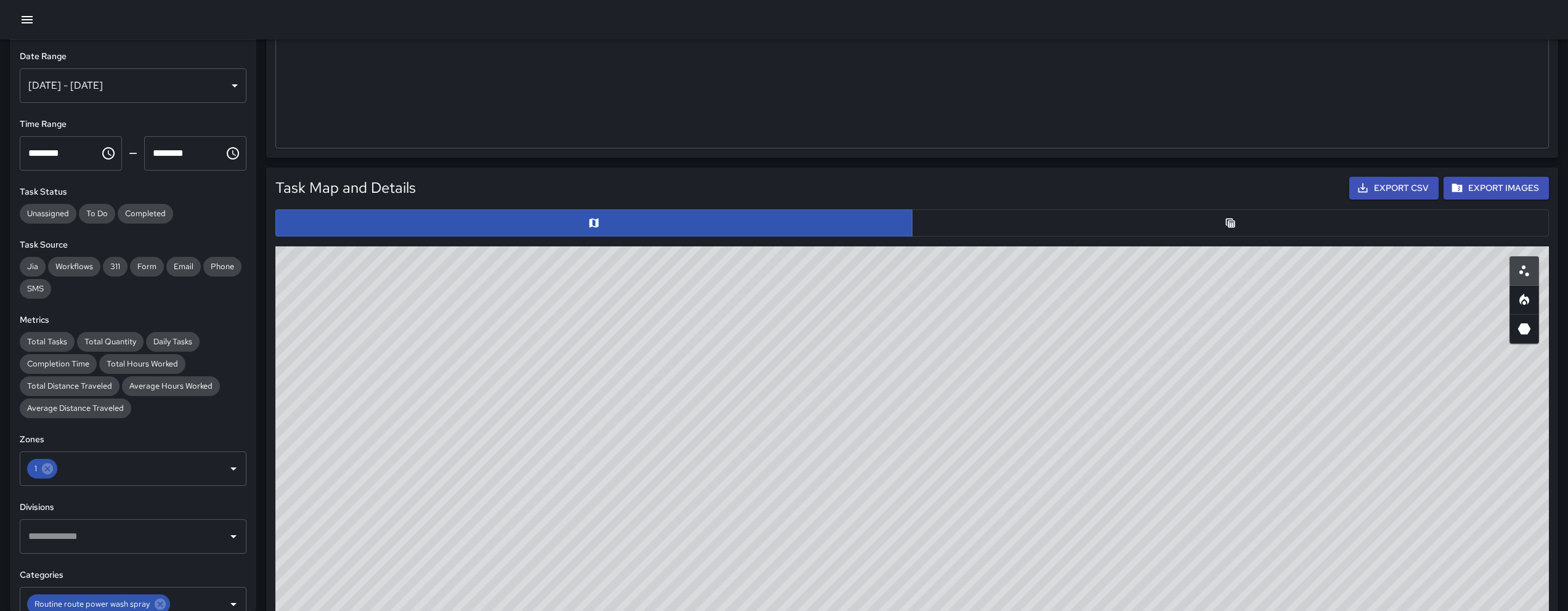
drag, startPoint x: 1009, startPoint y: 453, endPoint x: 1008, endPoint y: 413, distance: 40.0
click at [1008, 413] on div "© Mapbox © OpenStreetMap Improve this map" at bounding box center [912, 493] width 1273 height 493
click at [181, 461] on input "text" at bounding box center [133, 468] width 147 height 24
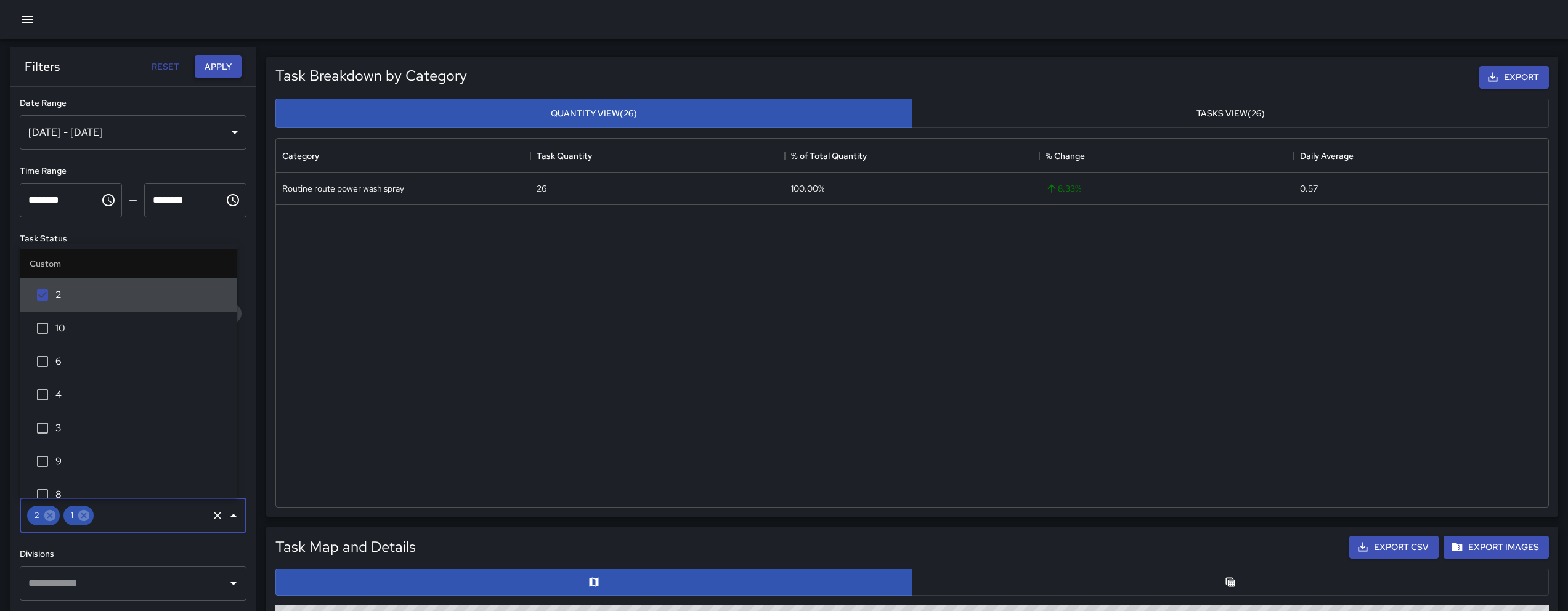
scroll to position [0, 0]
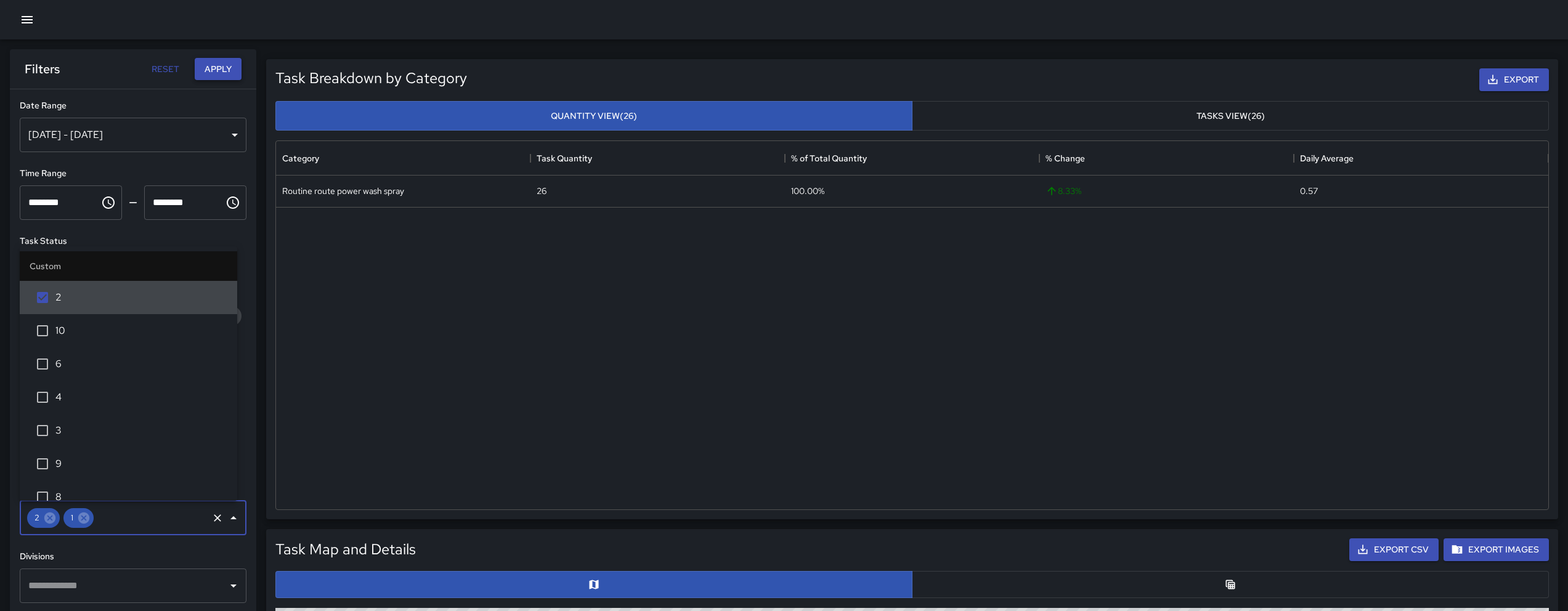
click at [213, 66] on button "Apply" at bounding box center [218, 70] width 47 height 23
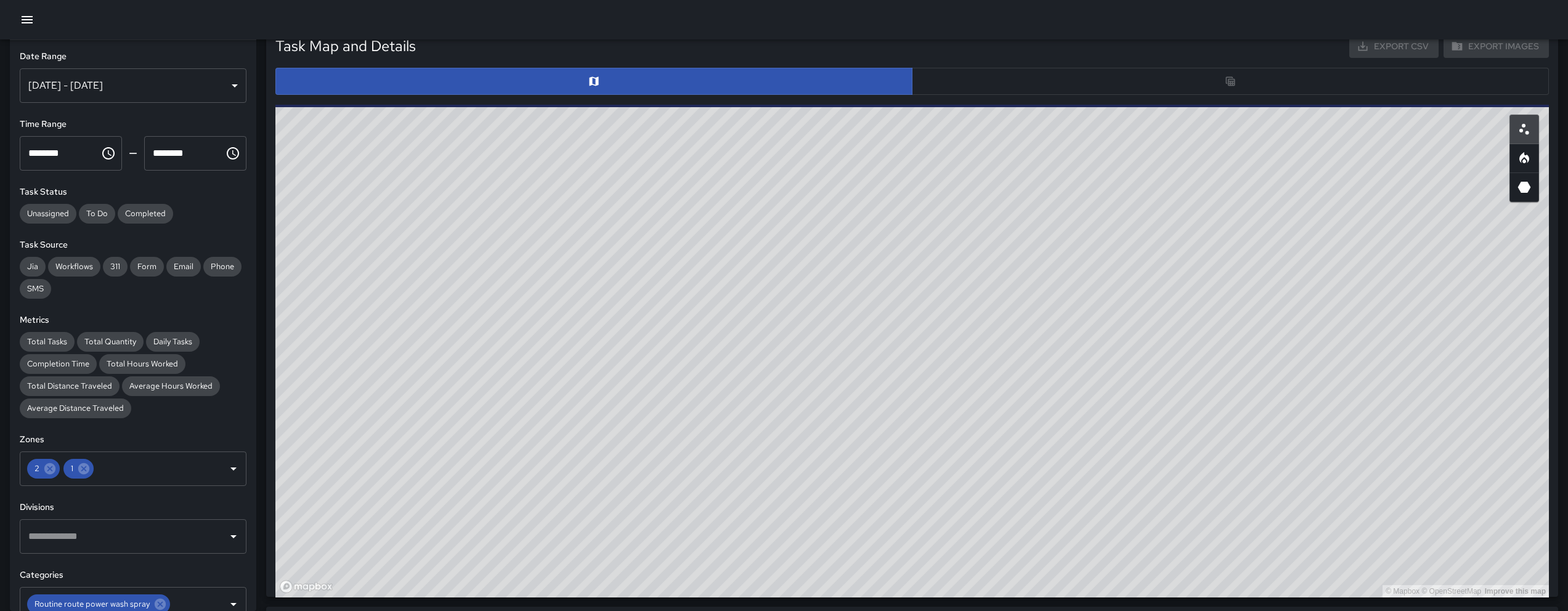
scroll to position [508, 0]
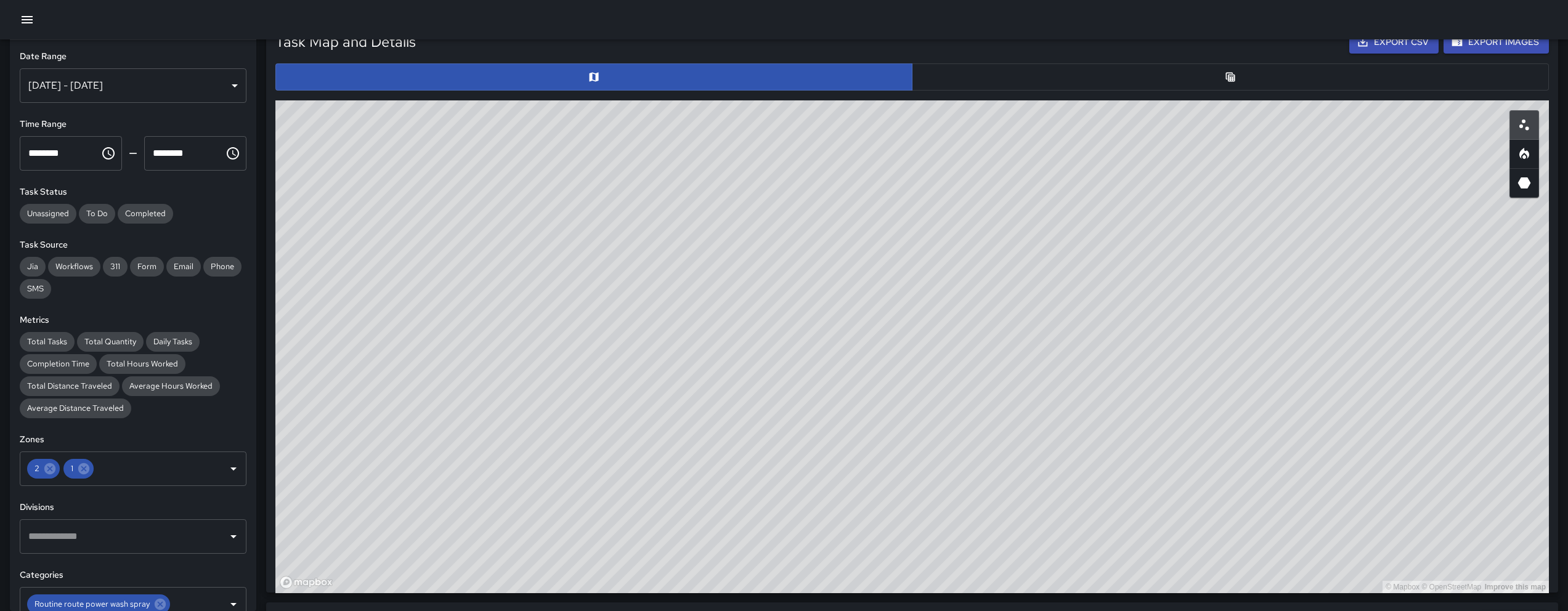
click at [891, 570] on div "© Mapbox © OpenStreetMap Improve this map" at bounding box center [912, 347] width 1273 height 493
click at [1009, 82] on button "button" at bounding box center [1230, 77] width 637 height 27
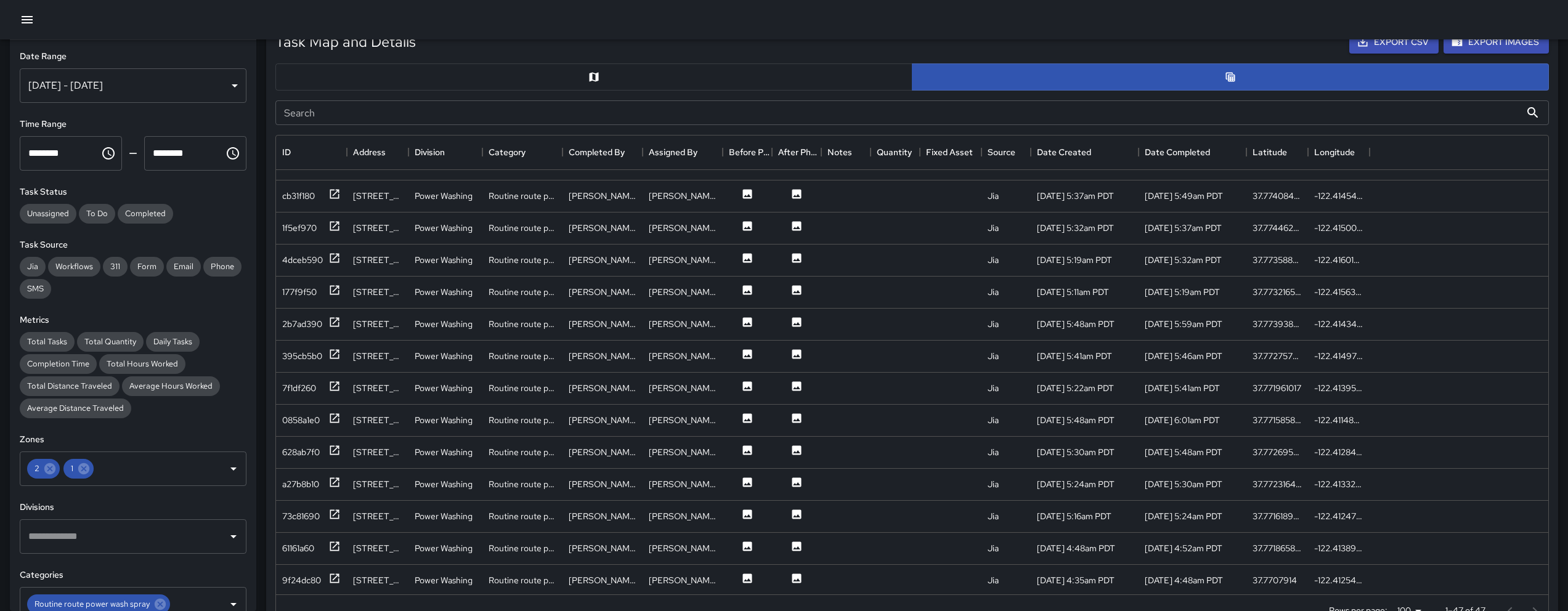
scroll to position [0, 0]
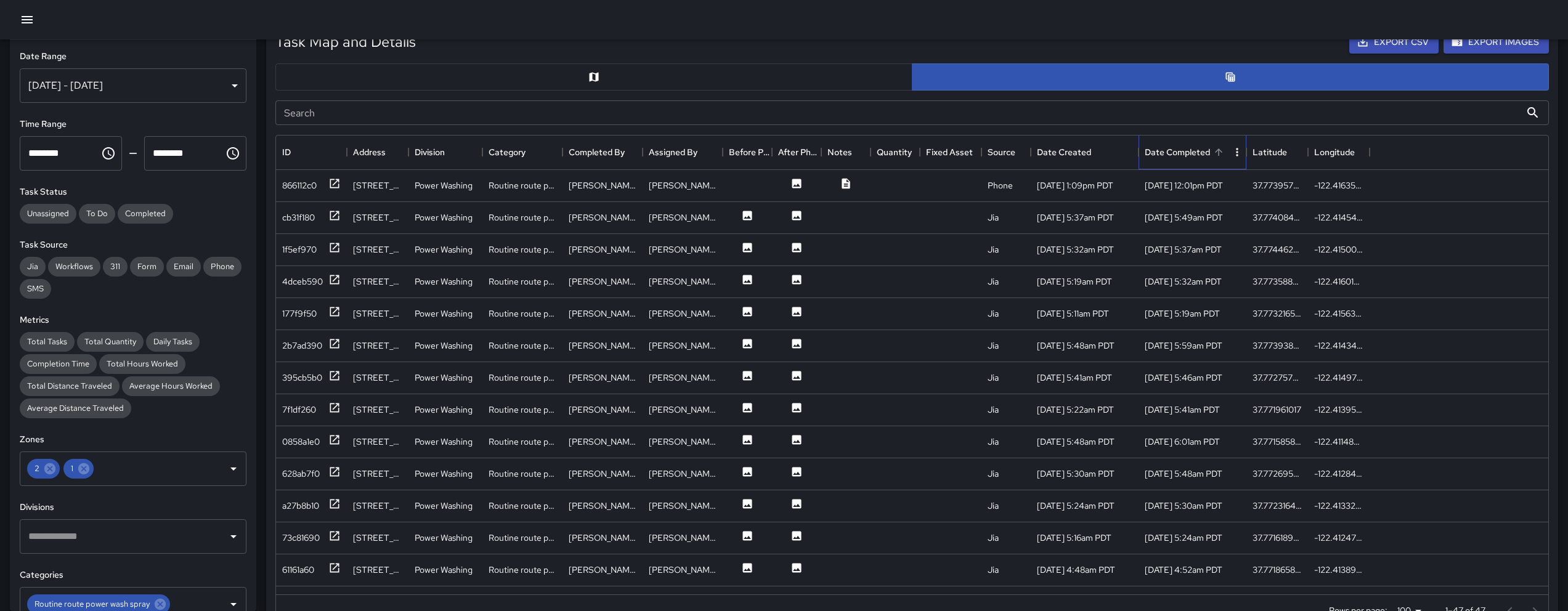
click at [1197, 150] on div "Date Completed" at bounding box center [1177, 152] width 66 height 34
click at [310, 187] on div "b25ca820" at bounding box center [301, 185] width 39 height 12
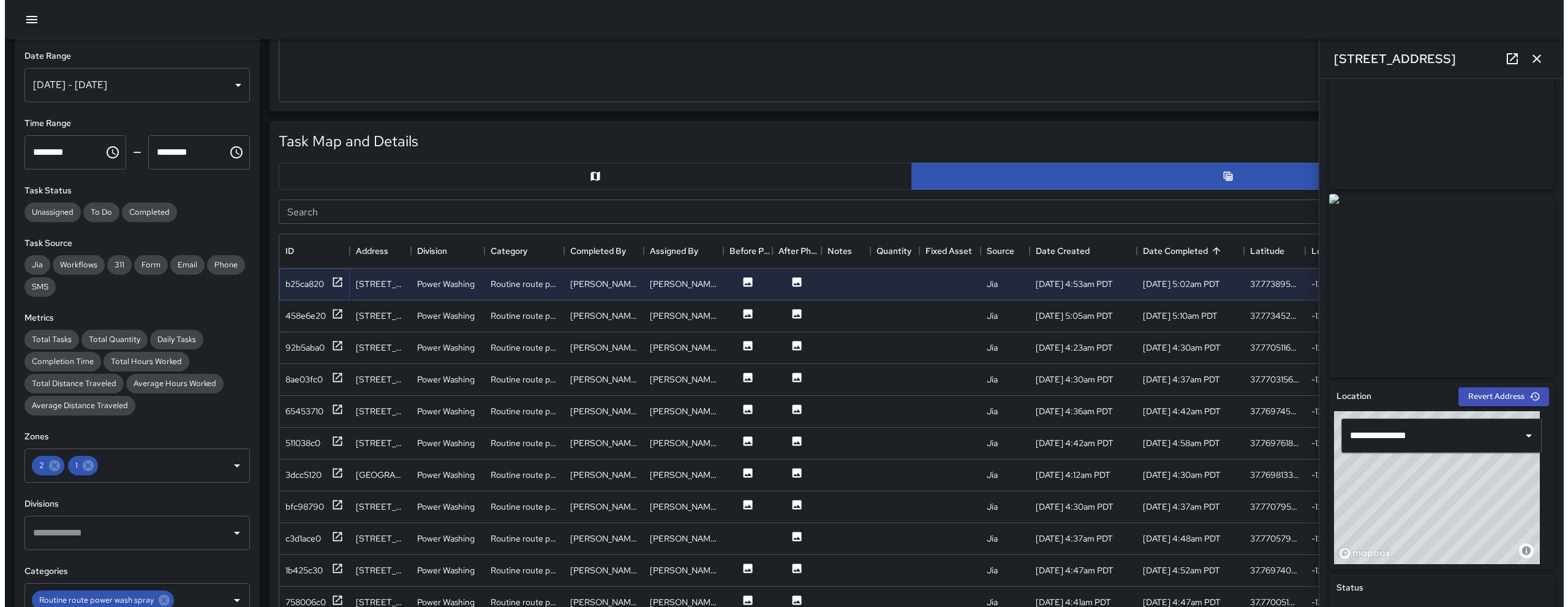
scroll to position [90, 0]
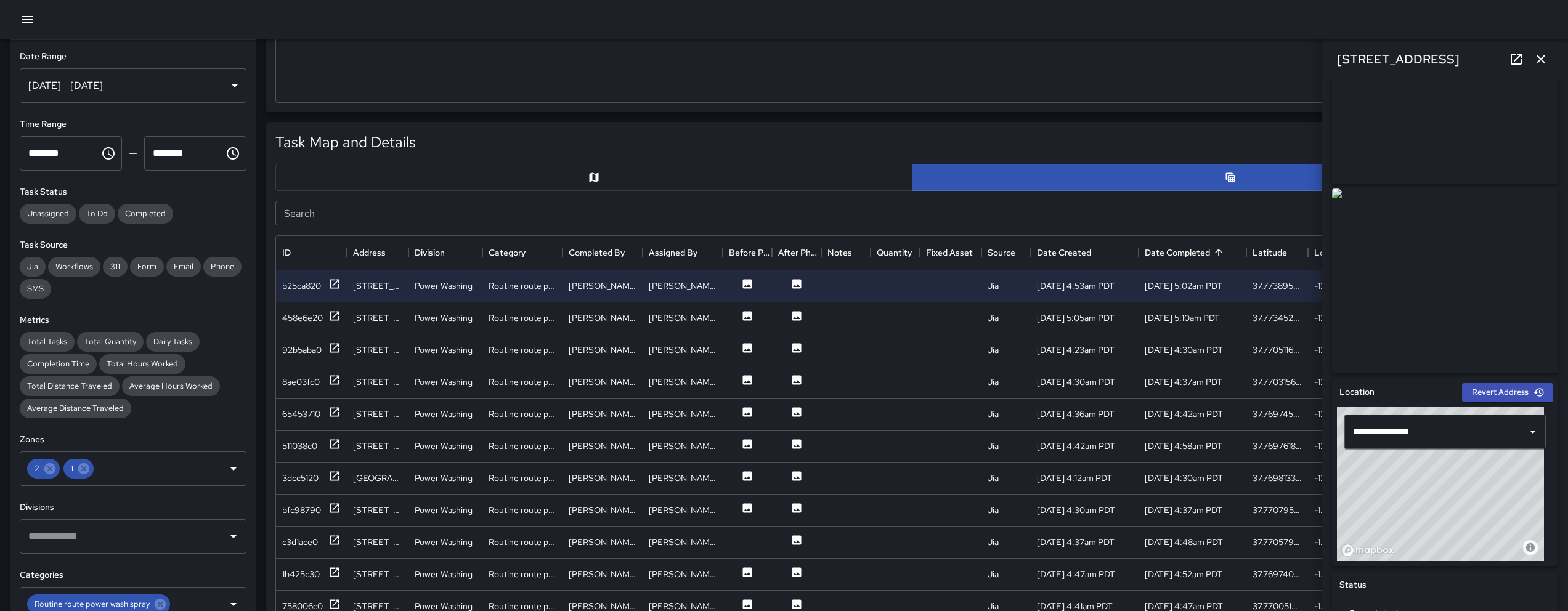
click at [402, 178] on button "button" at bounding box center [593, 177] width 637 height 27
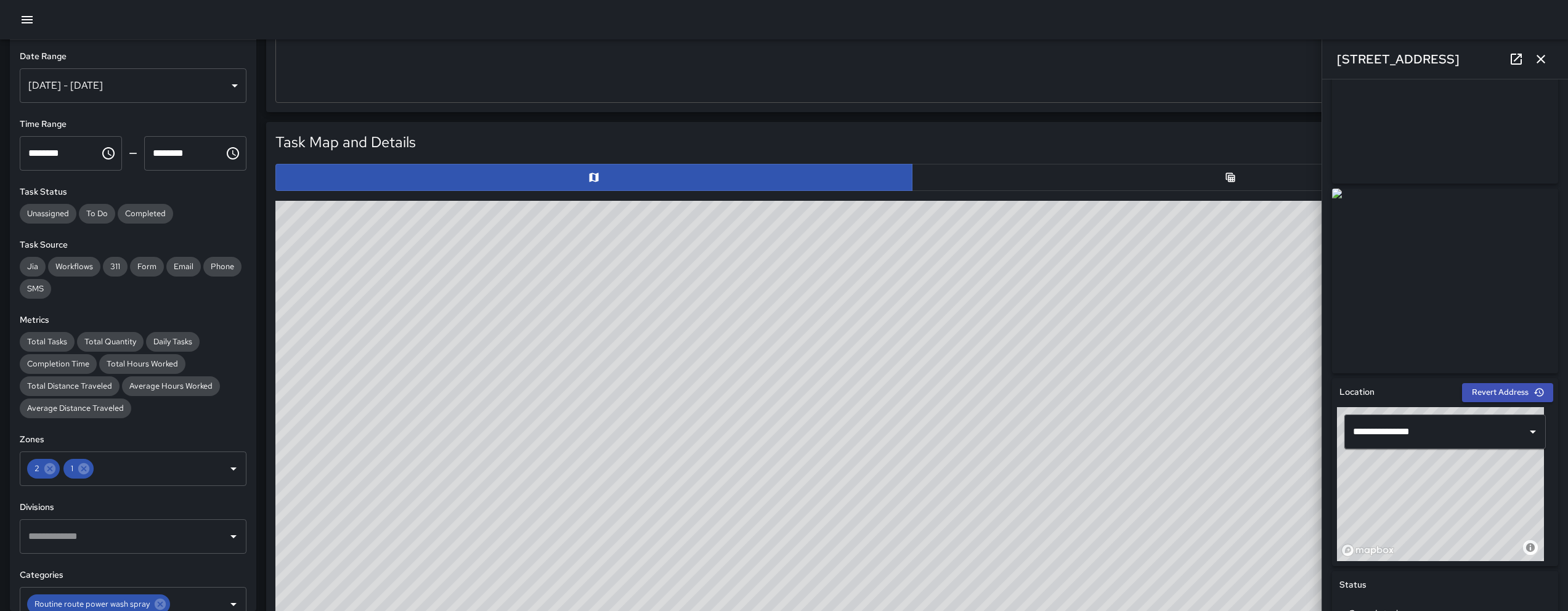
drag, startPoint x: 777, startPoint y: 556, endPoint x: 727, endPoint y: 462, distance: 106.5
click at [727, 462] on div "© Mapbox © OpenStreetMap Improve this map" at bounding box center [912, 447] width 1273 height 493
drag, startPoint x: 673, startPoint y: 526, endPoint x: 768, endPoint y: 520, distance: 95.2
click at [768, 520] on div "© Mapbox © OpenStreetMap Improve this map" at bounding box center [912, 447] width 1273 height 493
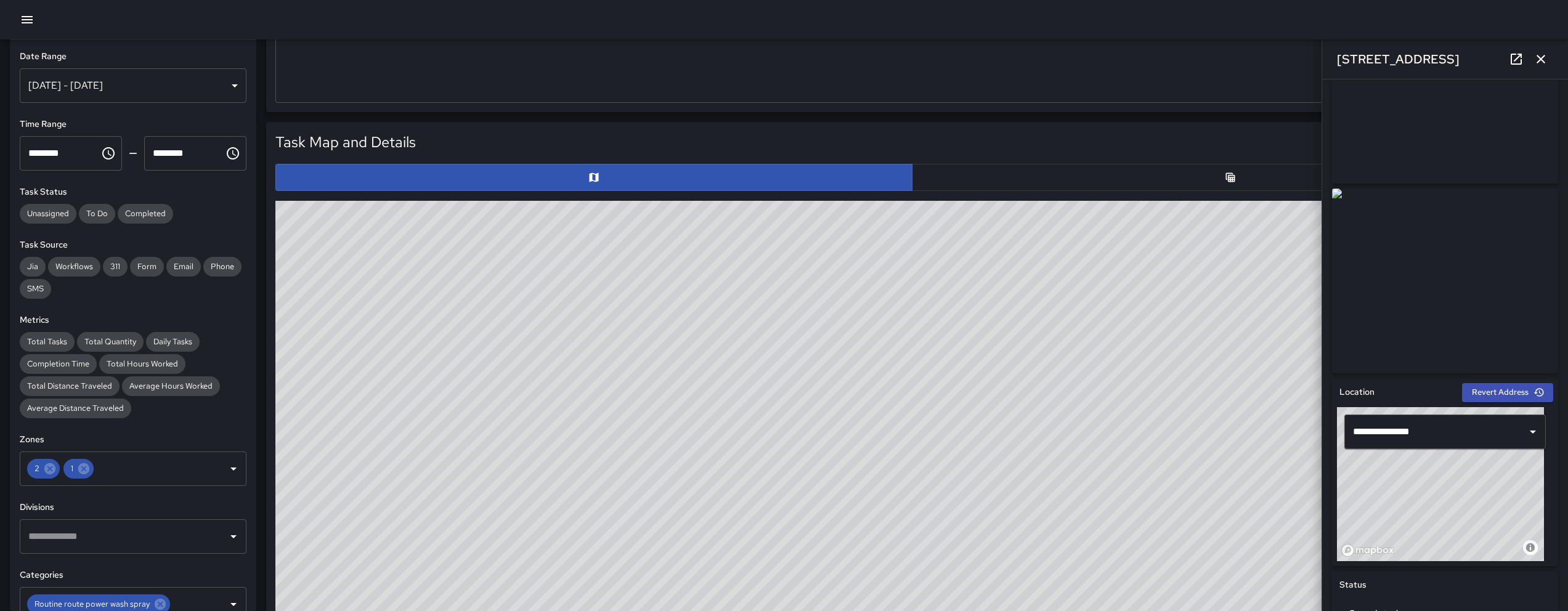
click at [768, 520] on div "© Mapbox © OpenStreetMap Improve this map" at bounding box center [912, 447] width 1273 height 493
drag, startPoint x: 836, startPoint y: 383, endPoint x: 777, endPoint y: 440, distance: 82.0
click at [783, 426] on div "© Mapbox © OpenStreetMap Improve this map" at bounding box center [912, 447] width 1273 height 493
click at [777, 440] on div "© Mapbox © OpenStreetMap Improve this map" at bounding box center [912, 447] width 1273 height 493
drag, startPoint x: 767, startPoint y: 414, endPoint x: 762, endPoint y: 512, distance: 98.1
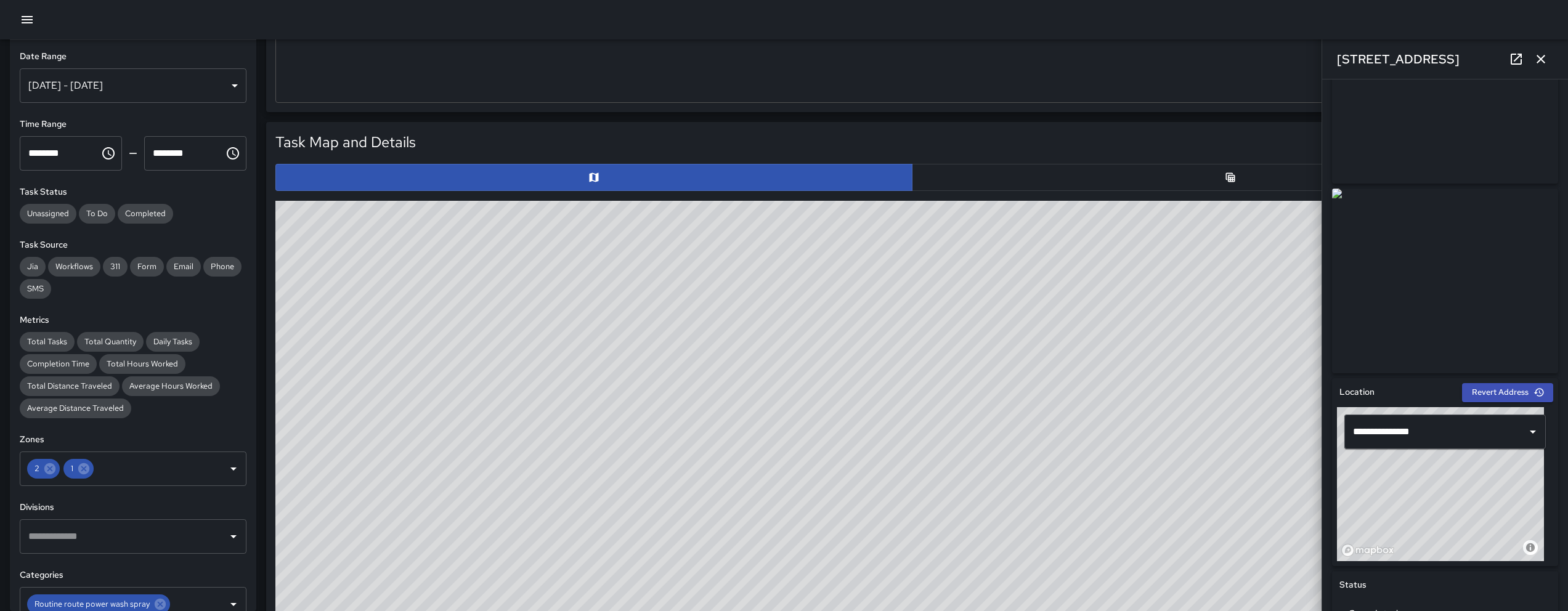
click at [762, 502] on div "© Mapbox © OpenStreetMap Improve this map" at bounding box center [912, 447] width 1273 height 493
click at [762, 509] on div "© Mapbox © OpenStreetMap Improve this map" at bounding box center [912, 447] width 1273 height 493
click at [829, 476] on div "© Mapbox © OpenStreetMap Improve this map" at bounding box center [912, 447] width 1273 height 493
drag, startPoint x: 816, startPoint y: 378, endPoint x: 702, endPoint y: 566, distance: 219.9
click at [702, 566] on div "© Mapbox © OpenStreetMap Improve this map" at bounding box center [912, 447] width 1273 height 493
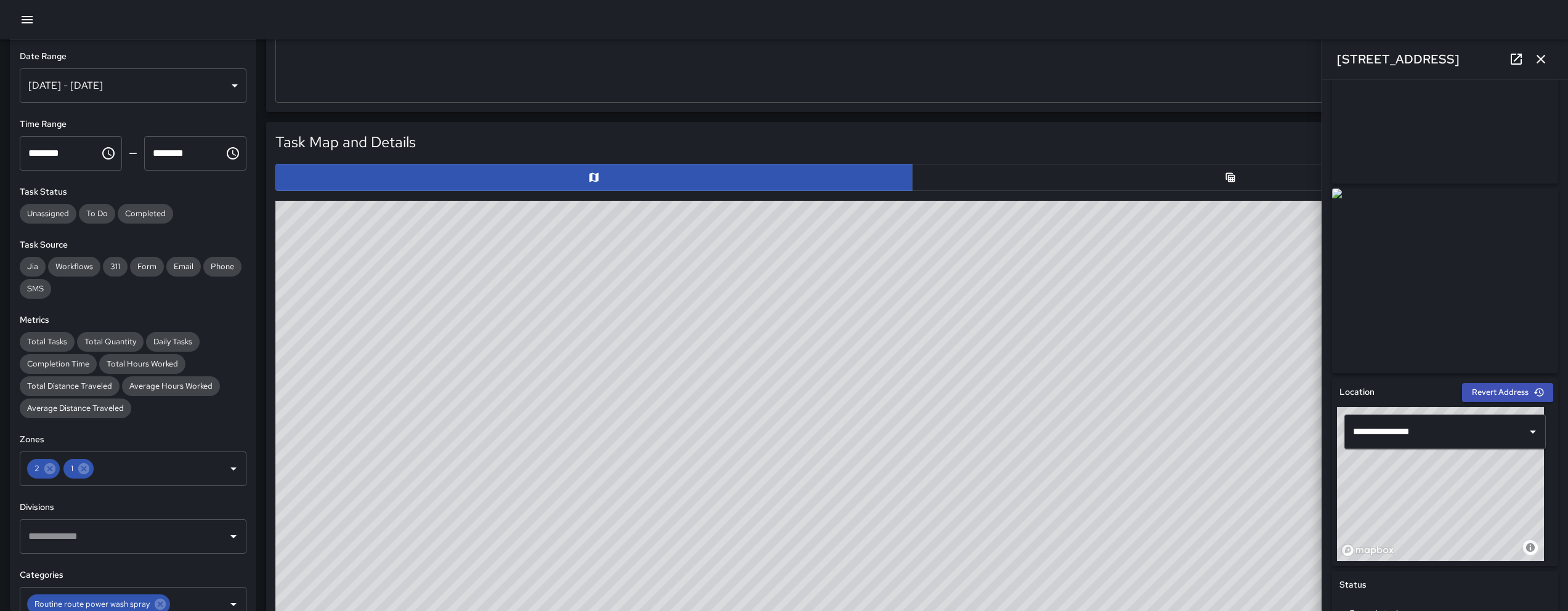
drag, startPoint x: 645, startPoint y: 371, endPoint x: 607, endPoint y: 414, distance: 57.4
click at [607, 414] on div "© Mapbox © OpenStreetMap Improve this map" at bounding box center [912, 447] width 1273 height 493
drag, startPoint x: 1116, startPoint y: 514, endPoint x: 916, endPoint y: 433, distance: 215.8
click at [916, 433] on div "© Mapbox © OpenStreetMap Improve this map" at bounding box center [912, 447] width 1273 height 493
drag, startPoint x: 1002, startPoint y: 483, endPoint x: 916, endPoint y: 483, distance: 86.0
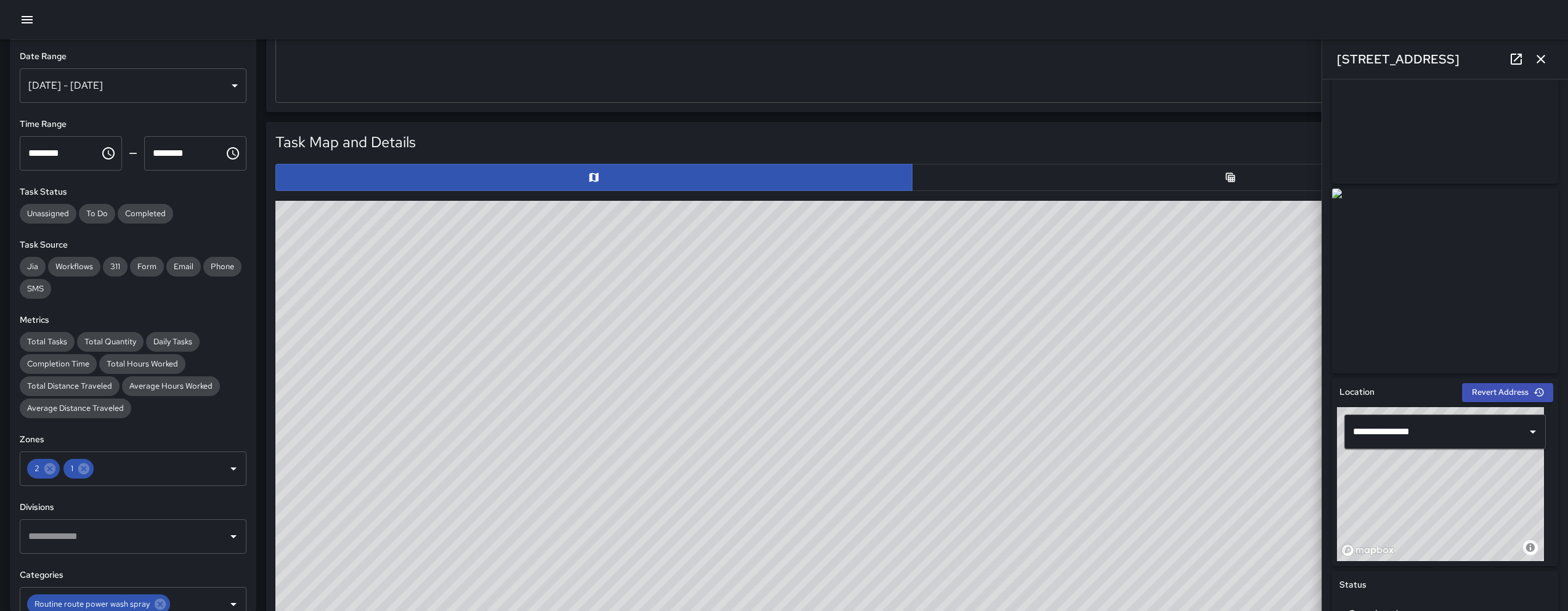
click at [916, 483] on div "© Mapbox © OpenStreetMap Improve this map" at bounding box center [912, 447] width 1273 height 493
drag, startPoint x: 997, startPoint y: 480, endPoint x: 838, endPoint y: 468, distance: 159.5
click at [838, 468] on div "© Mapbox © OpenStreetMap Improve this map" at bounding box center [912, 447] width 1273 height 493
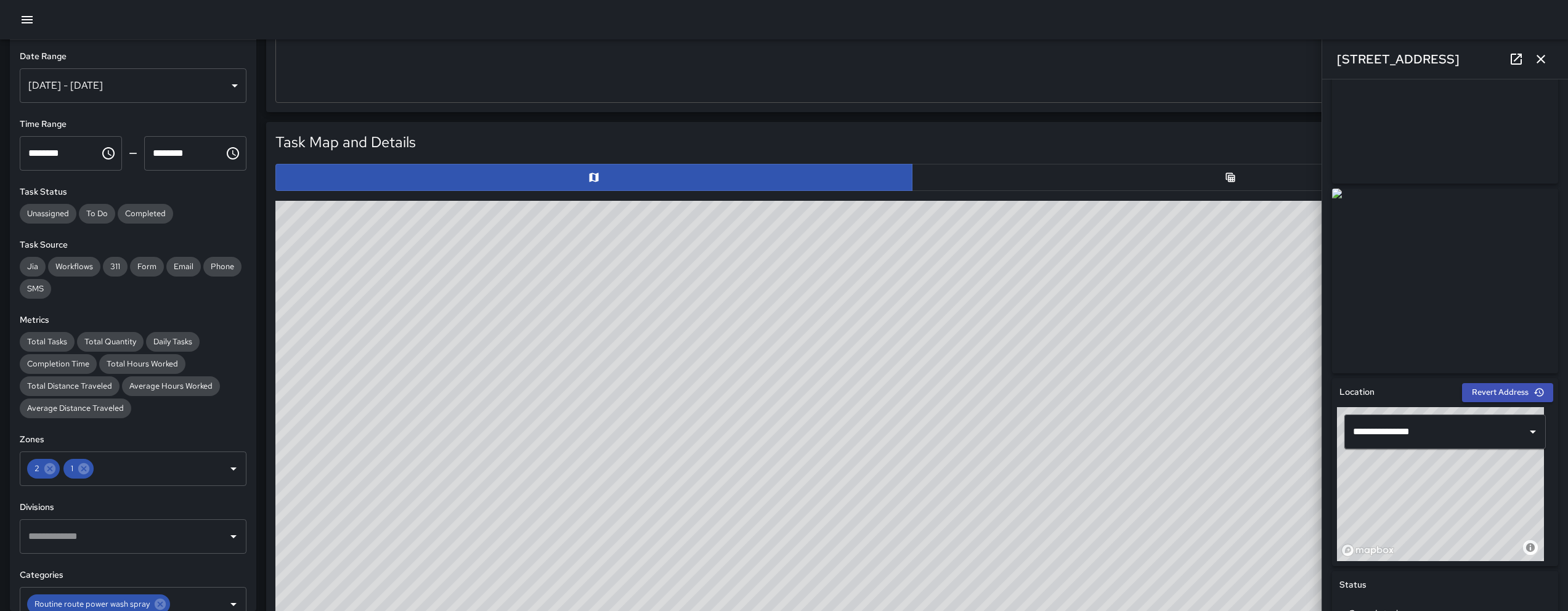
click at [809, 522] on div "© Mapbox © OpenStreetMap Improve this map" at bounding box center [912, 447] width 1273 height 493
click at [818, 529] on div "© Mapbox © OpenStreetMap Improve this map" at bounding box center [912, 447] width 1273 height 493
drag, startPoint x: 698, startPoint y: 426, endPoint x: 827, endPoint y: 570, distance: 193.3
click at [829, 572] on div "© Mapbox © OpenStreetMap Improve this map" at bounding box center [912, 447] width 1273 height 493
click at [844, 536] on div "© Mapbox © OpenStreetMap Improve this map" at bounding box center [912, 447] width 1273 height 493
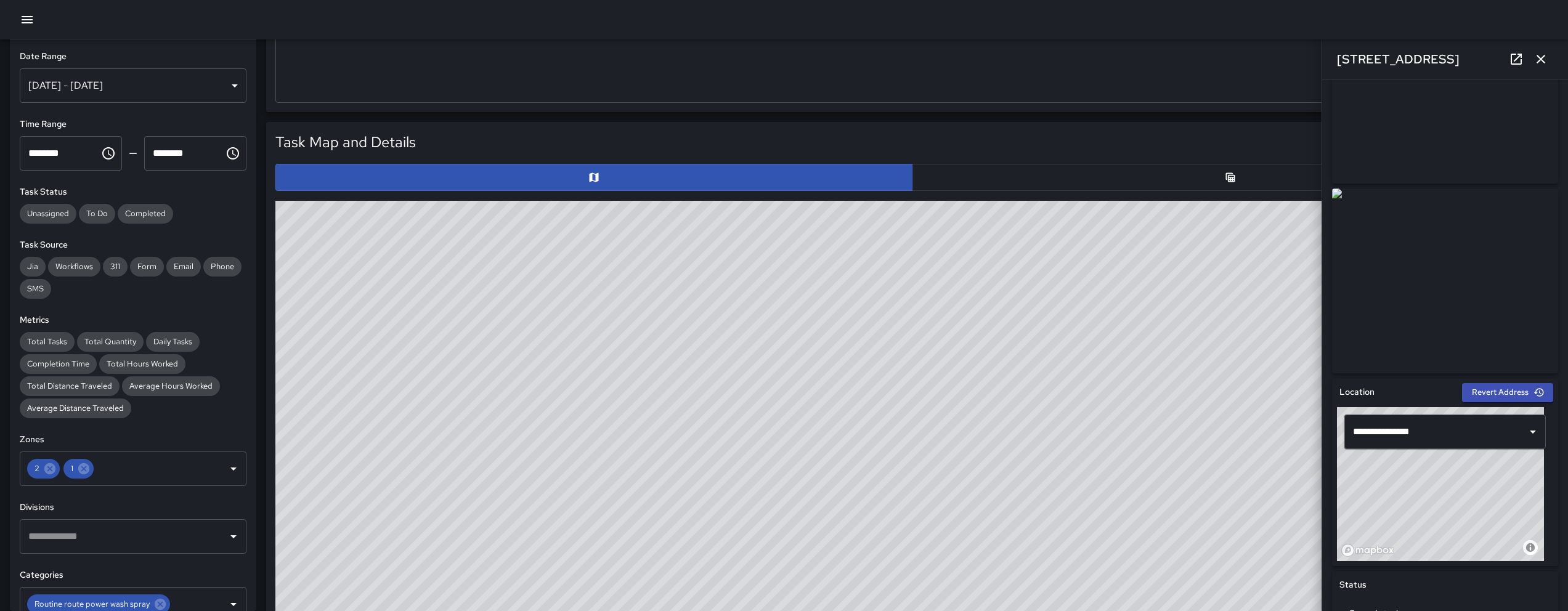
click at [843, 533] on div "© Mapbox © OpenStreetMap Improve this map" at bounding box center [912, 447] width 1273 height 493
drag, startPoint x: 835, startPoint y: 518, endPoint x: 900, endPoint y: 554, distance: 74.3
click at [940, 606] on div "© Mapbox © OpenStreetMap Improve this map" at bounding box center [912, 447] width 1273 height 493
drag, startPoint x: 802, startPoint y: 491, endPoint x: 814, endPoint y: 539, distance: 49.5
click at [814, 539] on div "© Mapbox © OpenStreetMap Improve this map" at bounding box center [912, 447] width 1273 height 493
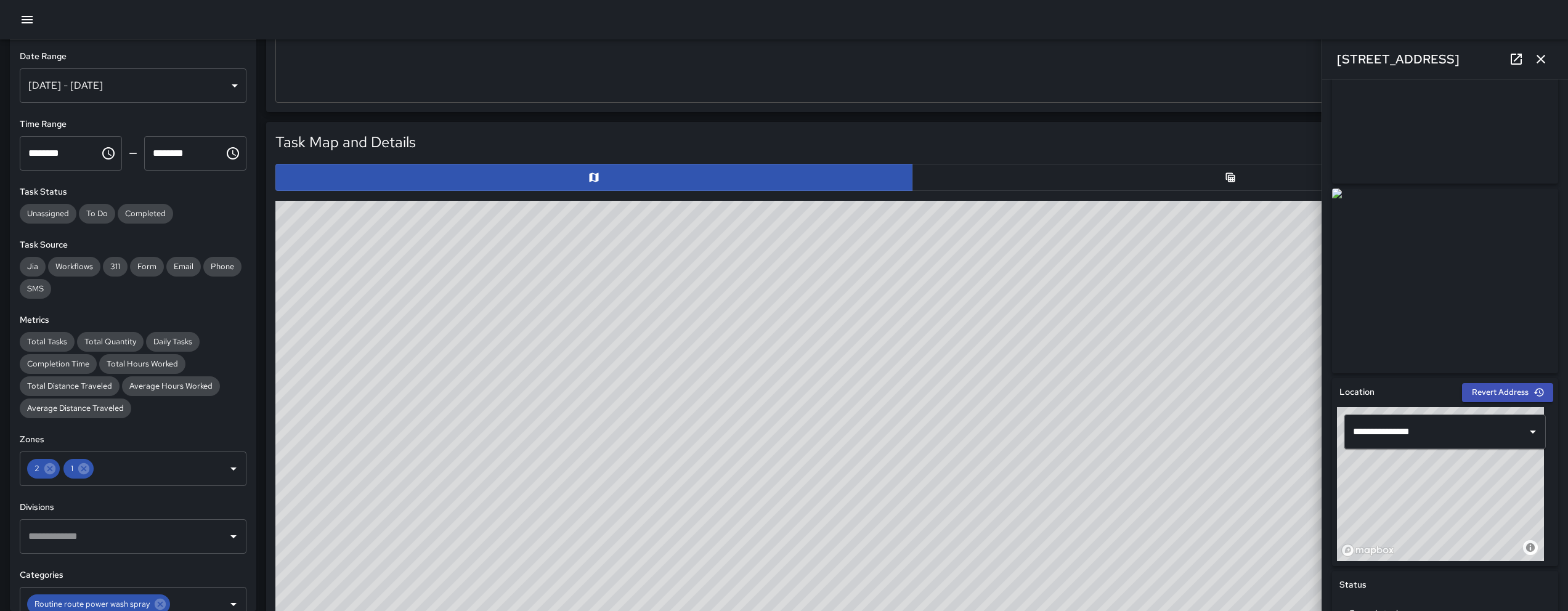
drag, startPoint x: 583, startPoint y: 317, endPoint x: 1011, endPoint y: 315, distance: 428.0
click at [1005, 307] on div "© Mapbox © OpenStreetMap Improve this map" at bounding box center [912, 447] width 1273 height 493
drag, startPoint x: 882, startPoint y: 319, endPoint x: 837, endPoint y: 305, distance: 47.1
click at [837, 305] on div "© Mapbox © OpenStreetMap Improve this map" at bounding box center [912, 447] width 1273 height 493
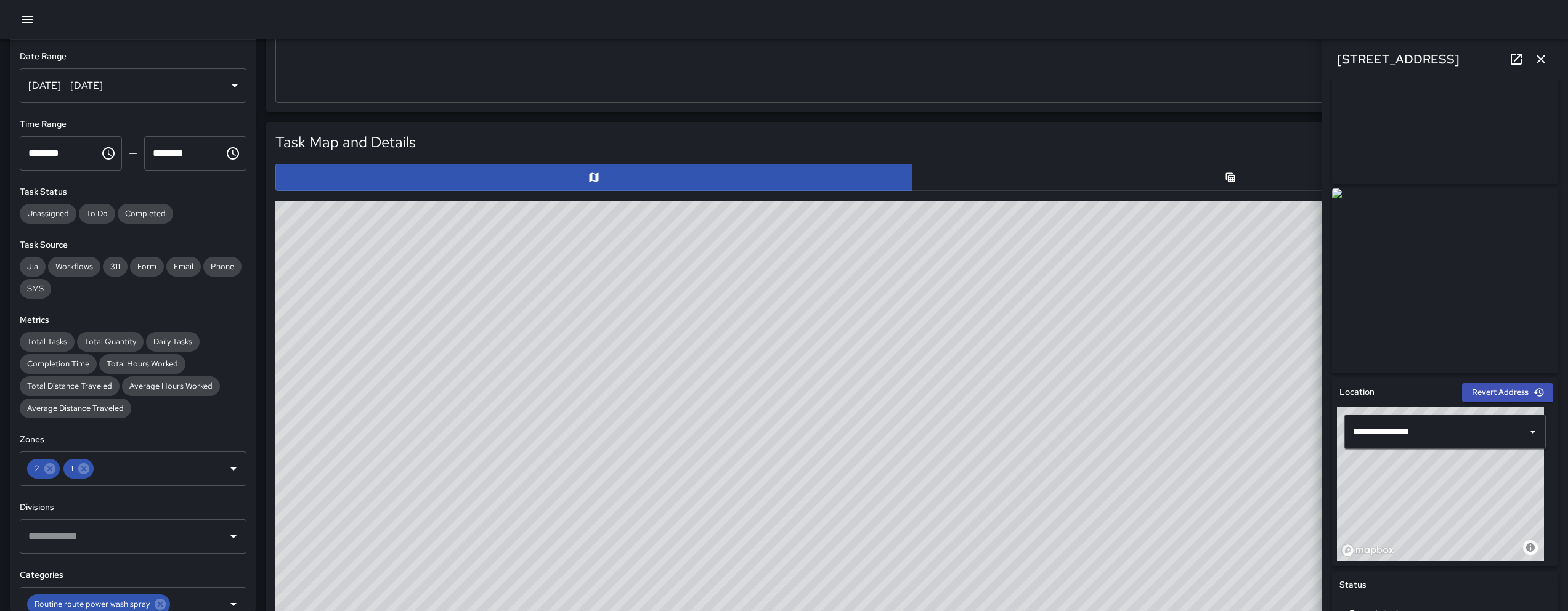
click at [837, 305] on div "© Mapbox © OpenStreetMap Improve this map" at bounding box center [912, 447] width 1273 height 493
drag, startPoint x: 782, startPoint y: 505, endPoint x: 908, endPoint y: 243, distance: 290.7
click at [908, 243] on div "© Mapbox © OpenStreetMap Improve this map" at bounding box center [912, 447] width 1273 height 493
drag, startPoint x: 839, startPoint y: 391, endPoint x: 843, endPoint y: 457, distance: 66.1
click at [843, 434] on div "© Mapbox © OpenStreetMap Improve this map" at bounding box center [912, 447] width 1273 height 493
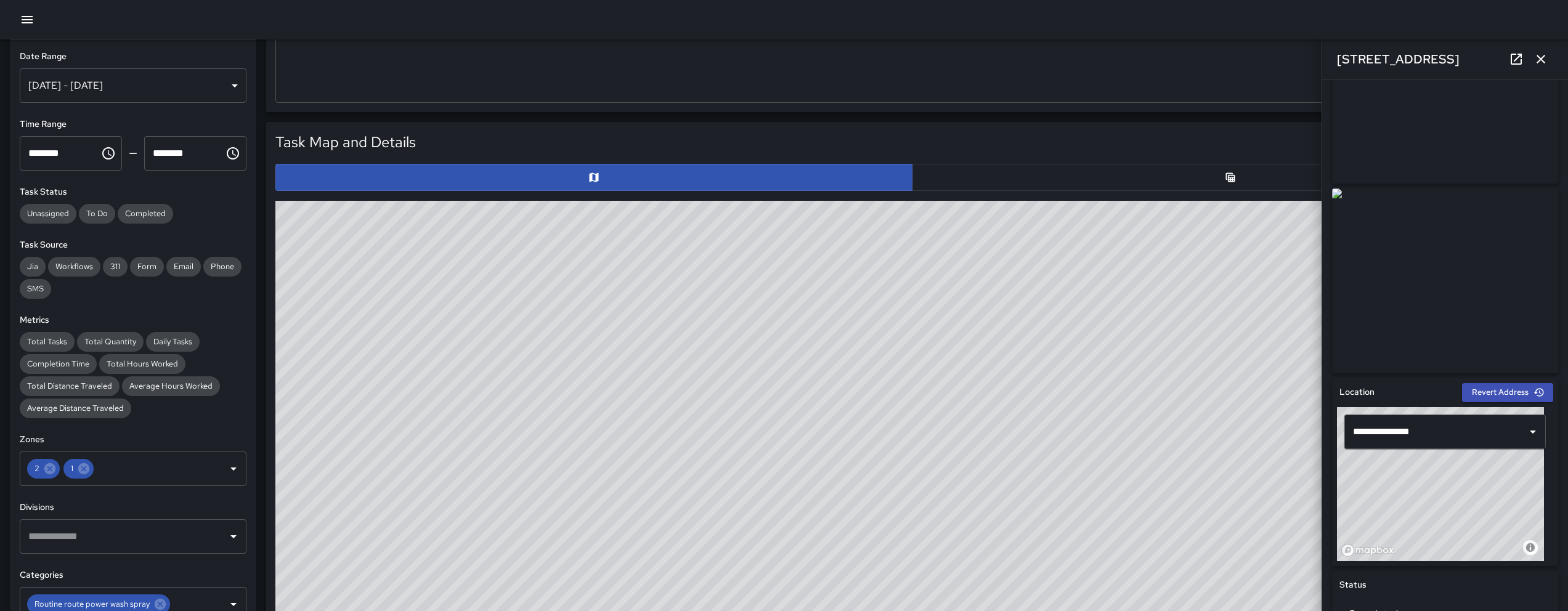
click at [933, 516] on div "© Mapbox © OpenStreetMap Improve this map" at bounding box center [912, 447] width 1273 height 493
click at [1546, 64] on icon "button" at bounding box center [1541, 59] width 15 height 15
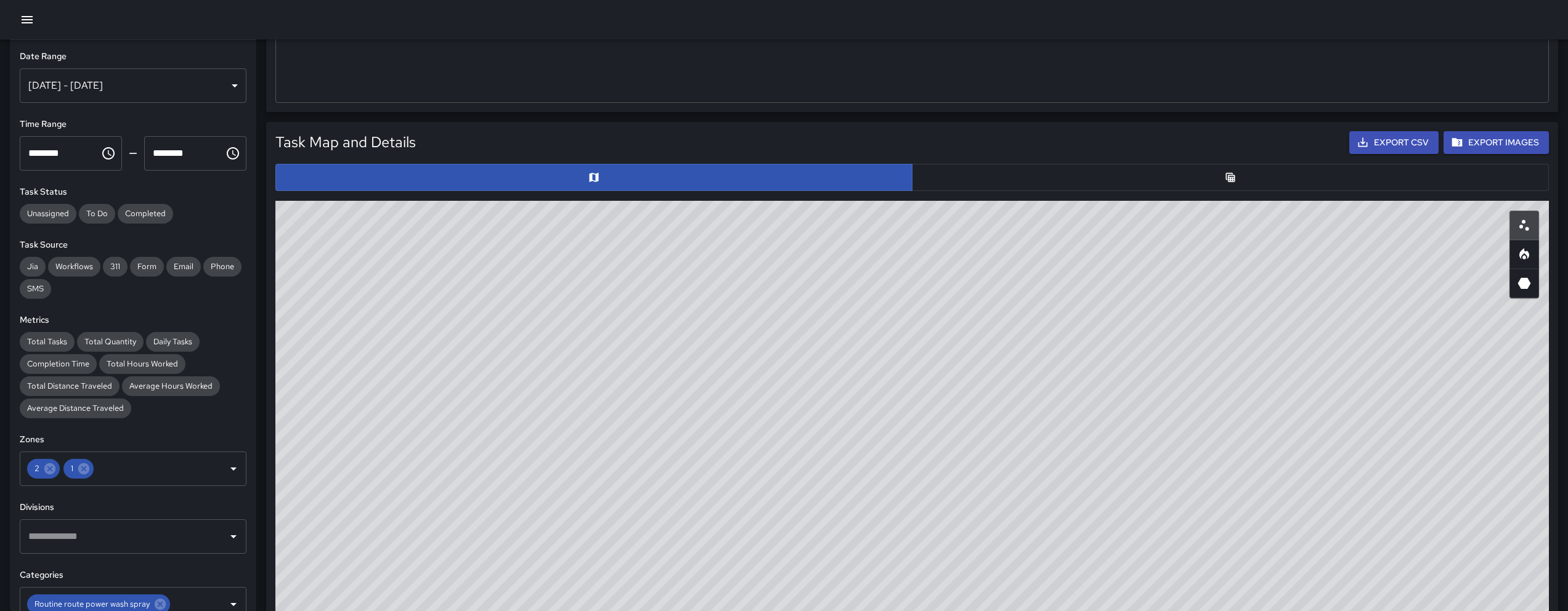
drag, startPoint x: 874, startPoint y: 398, endPoint x: 882, endPoint y: 412, distance: 16.1
click at [882, 412] on div "© Mapbox © OpenStreetMap Improve this map" at bounding box center [912, 447] width 1273 height 493
drag, startPoint x: 983, startPoint y: 399, endPoint x: 654, endPoint y: 575, distance: 373.1
click at [654, 575] on div "© Mapbox © OpenStreetMap Improve this map" at bounding box center [912, 447] width 1273 height 493
drag, startPoint x: 654, startPoint y: 575, endPoint x: 547, endPoint y: 552, distance: 109.4
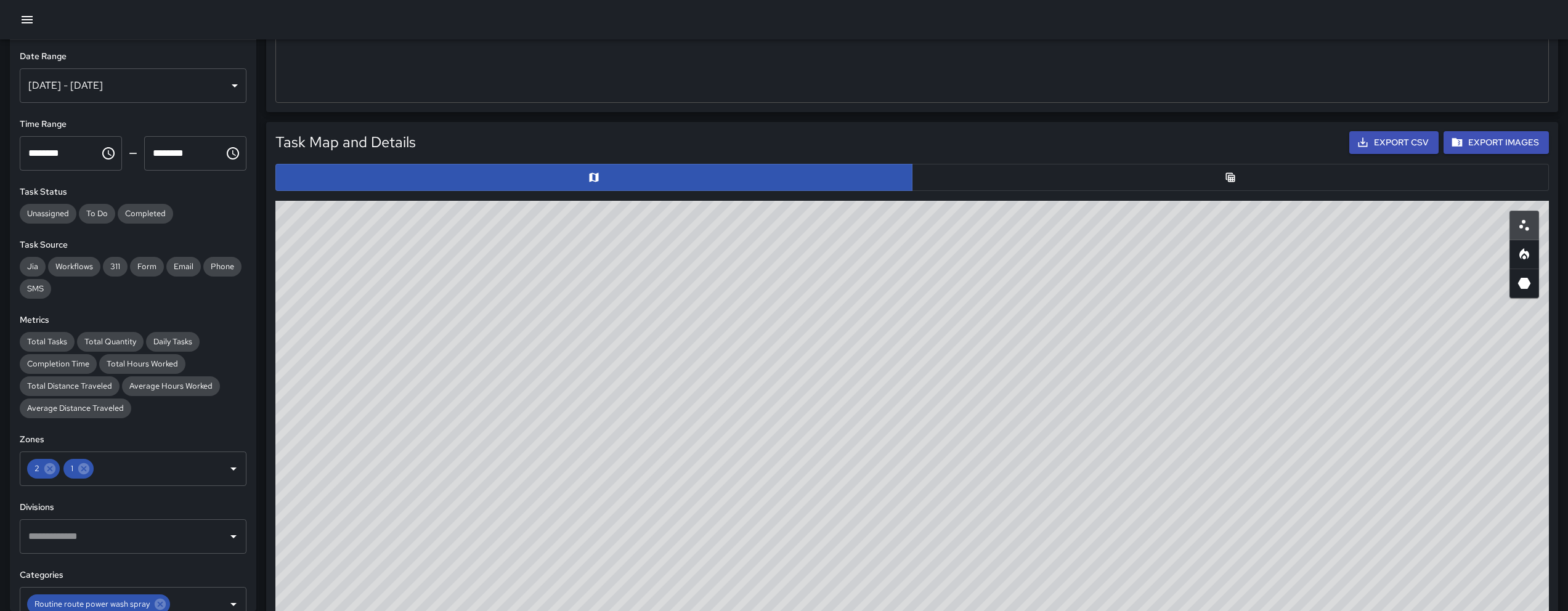
click at [556, 552] on div "© Mapbox © OpenStreetMap Improve this map" at bounding box center [912, 447] width 1273 height 493
drag, startPoint x: 547, startPoint y: 552, endPoint x: 531, endPoint y: 520, distance: 35.8
click at [542, 537] on div "© Mapbox © OpenStreetMap Improve this map" at bounding box center [912, 447] width 1273 height 493
drag, startPoint x: 600, startPoint y: 400, endPoint x: 896, endPoint y: 325, distance: 305.4
click at [906, 305] on div "© Mapbox © OpenStreetMap Improve this map" at bounding box center [912, 447] width 1273 height 493
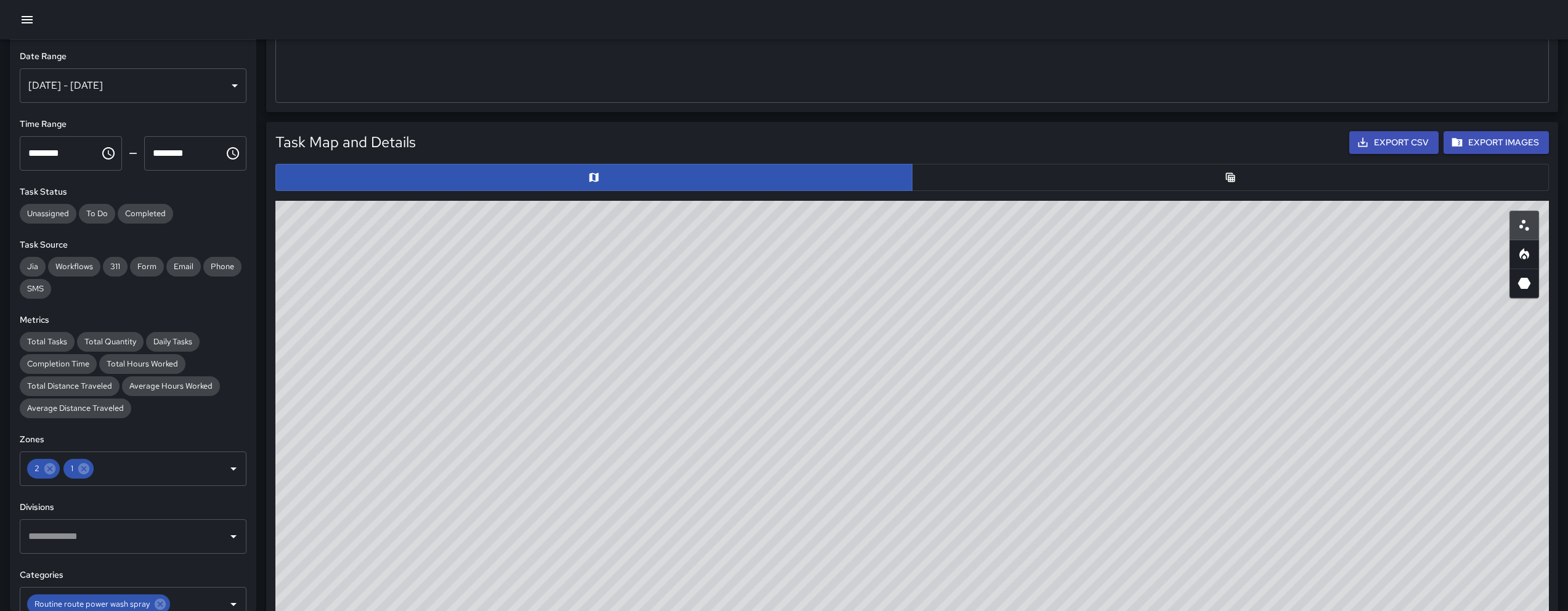
click at [33, 20] on icon "button" at bounding box center [27, 20] width 15 height 15
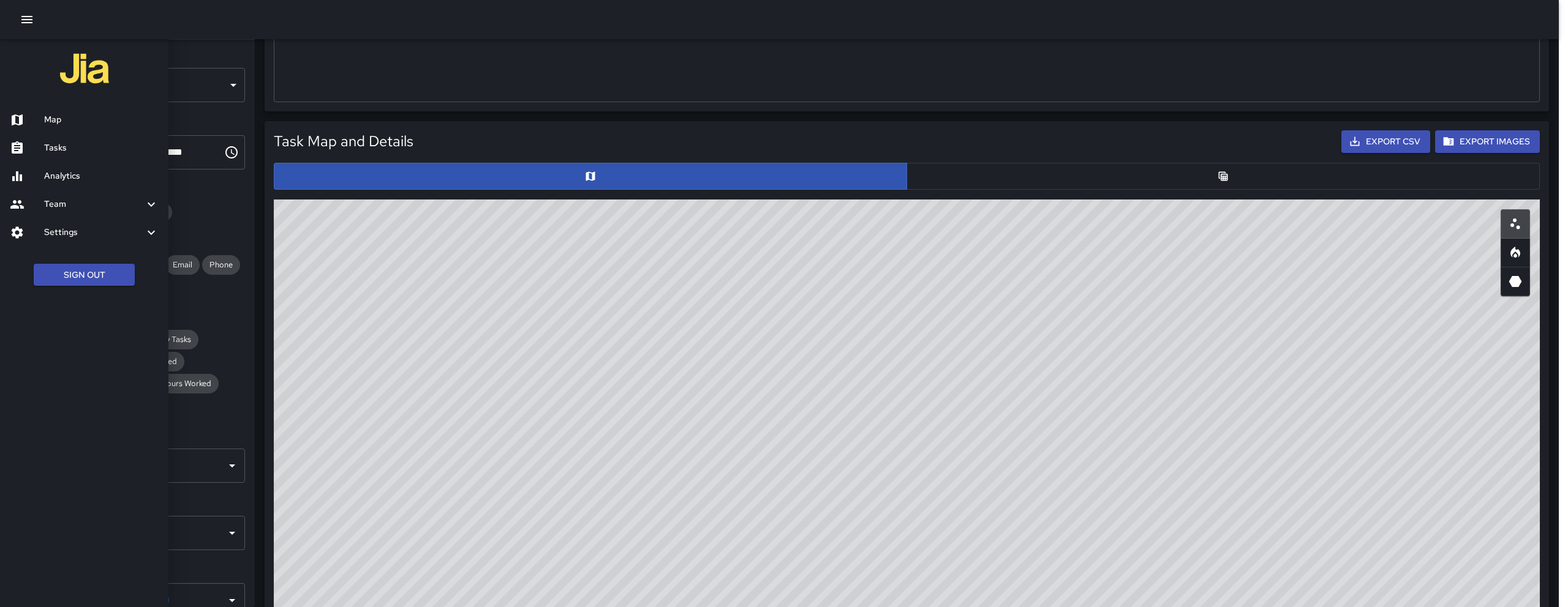
click at [56, 118] on h6 "Map" at bounding box center [101, 120] width 114 height 13
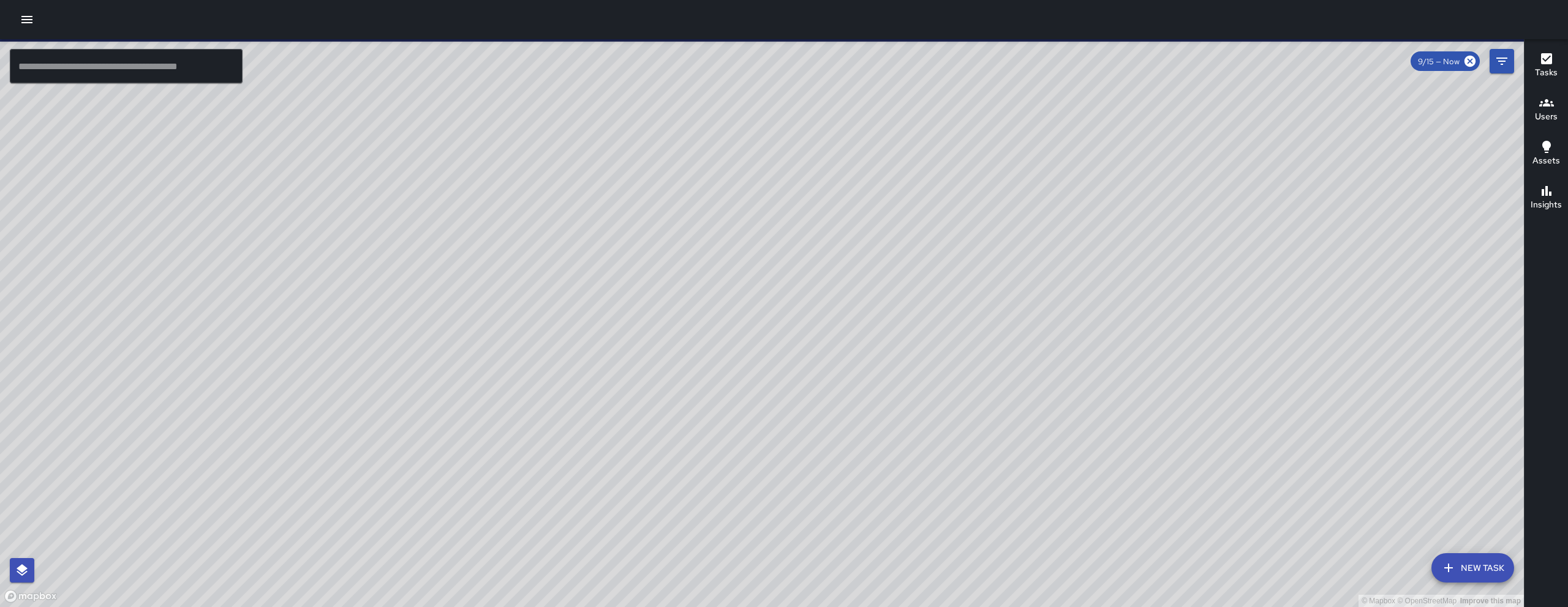
drag, startPoint x: 679, startPoint y: 295, endPoint x: 670, endPoint y: 404, distance: 109.4
click at [672, 394] on div "© Mapbox © OpenStreetMap Improve this map" at bounding box center [762, 323] width 1524 height 568
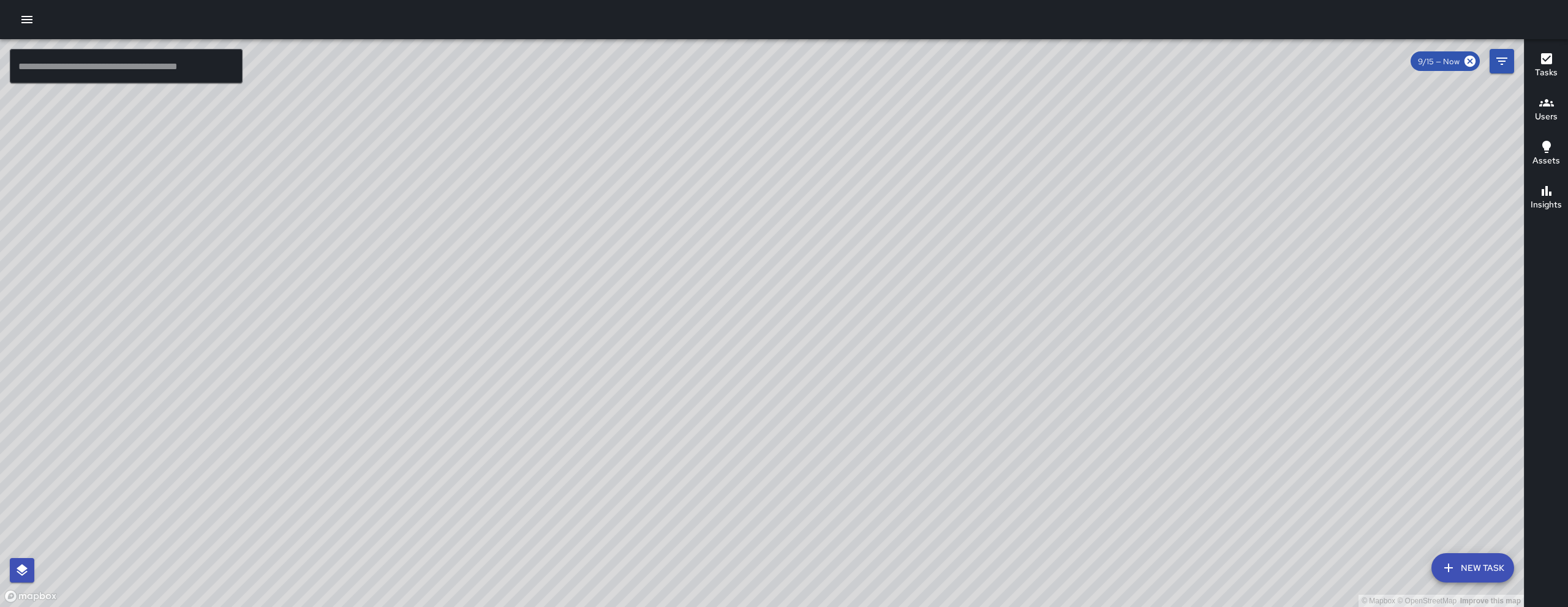
click at [1514, 60] on div "© Mapbox © OpenStreetMap Improve this map" at bounding box center [762, 323] width 1524 height 568
click at [1511, 60] on button "Filters" at bounding box center [1501, 61] width 24 height 24
click at [1511, 60] on div "© Mapbox © OpenStreetMap Improve this map" at bounding box center [762, 323] width 1524 height 568
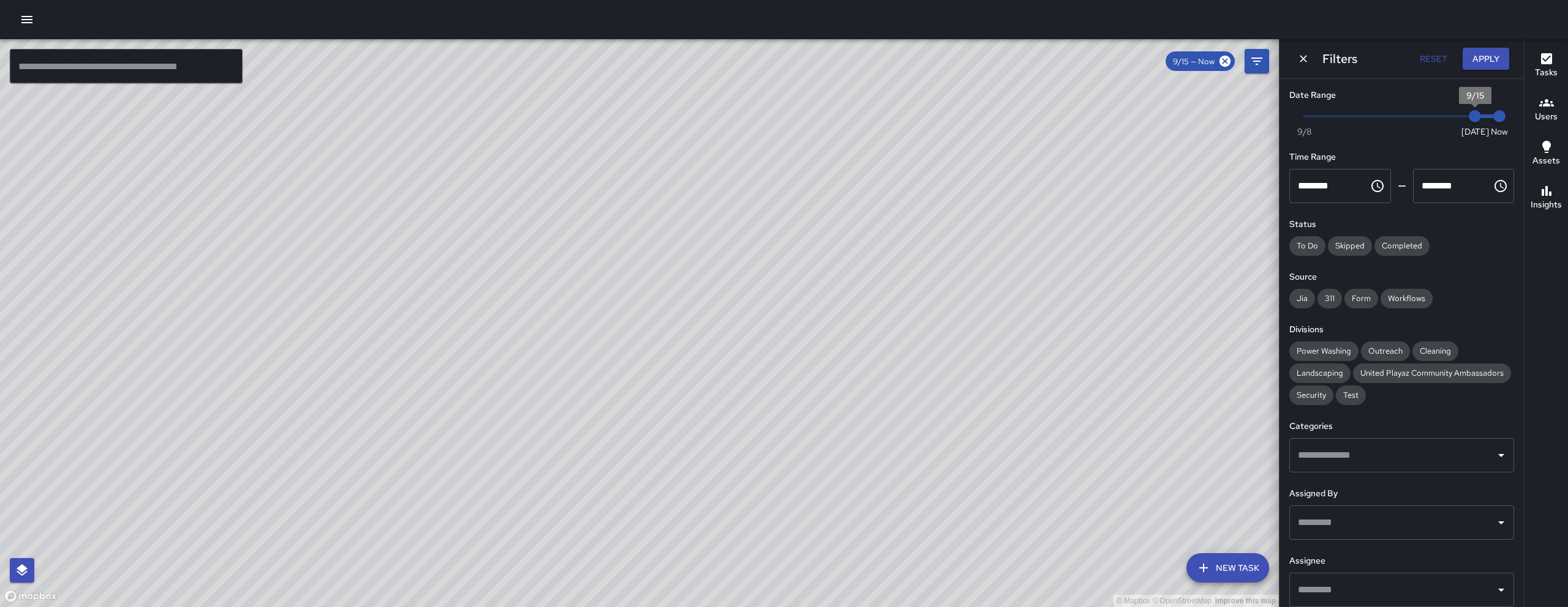
type input "*"
drag, startPoint x: 1461, startPoint y: 114, endPoint x: 1239, endPoint y: 105, distance: 222.2
click at [1240, 106] on div "© Mapbox © OpenStreetMap Improve this map ​ New Task 9/15 — Now Map Layers Task…" at bounding box center [784, 323] width 1568 height 568
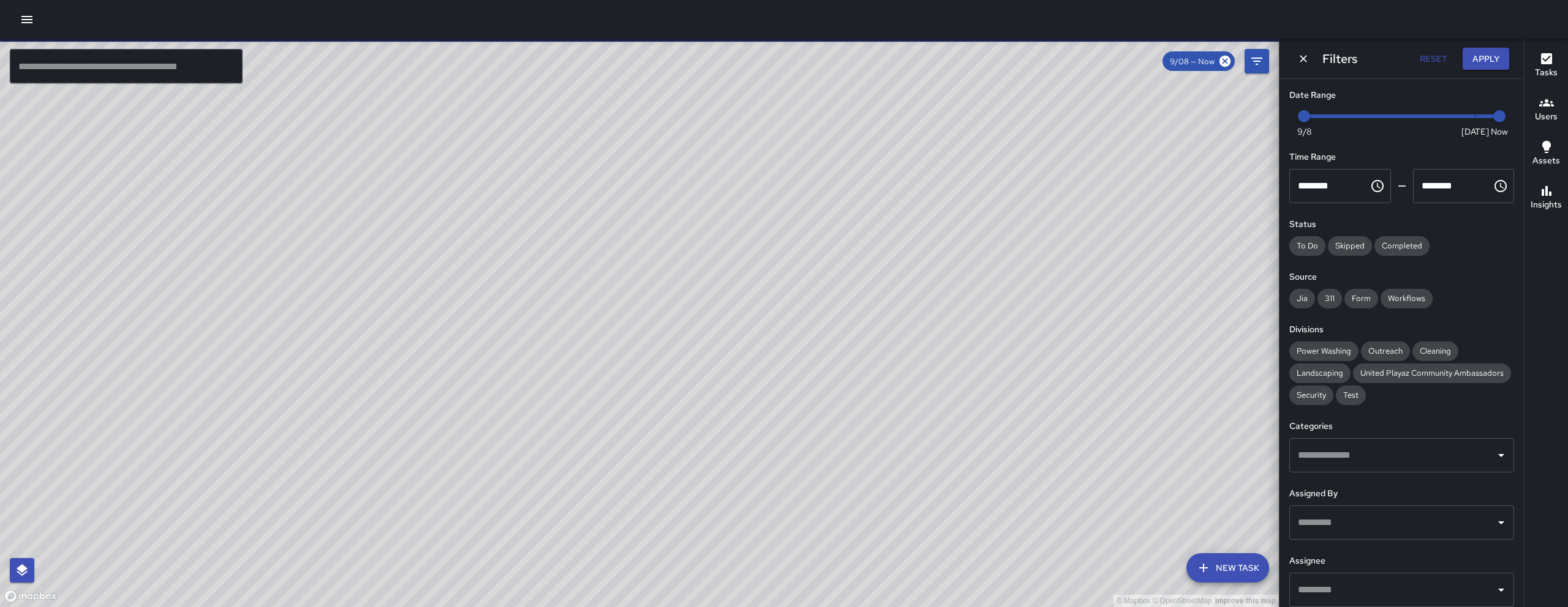
click at [525, 375] on div "© Mapbox © OpenStreetMap Improve this map Unassigned 1401 Folsom Street Complet…" at bounding box center [639, 323] width 1278 height 568
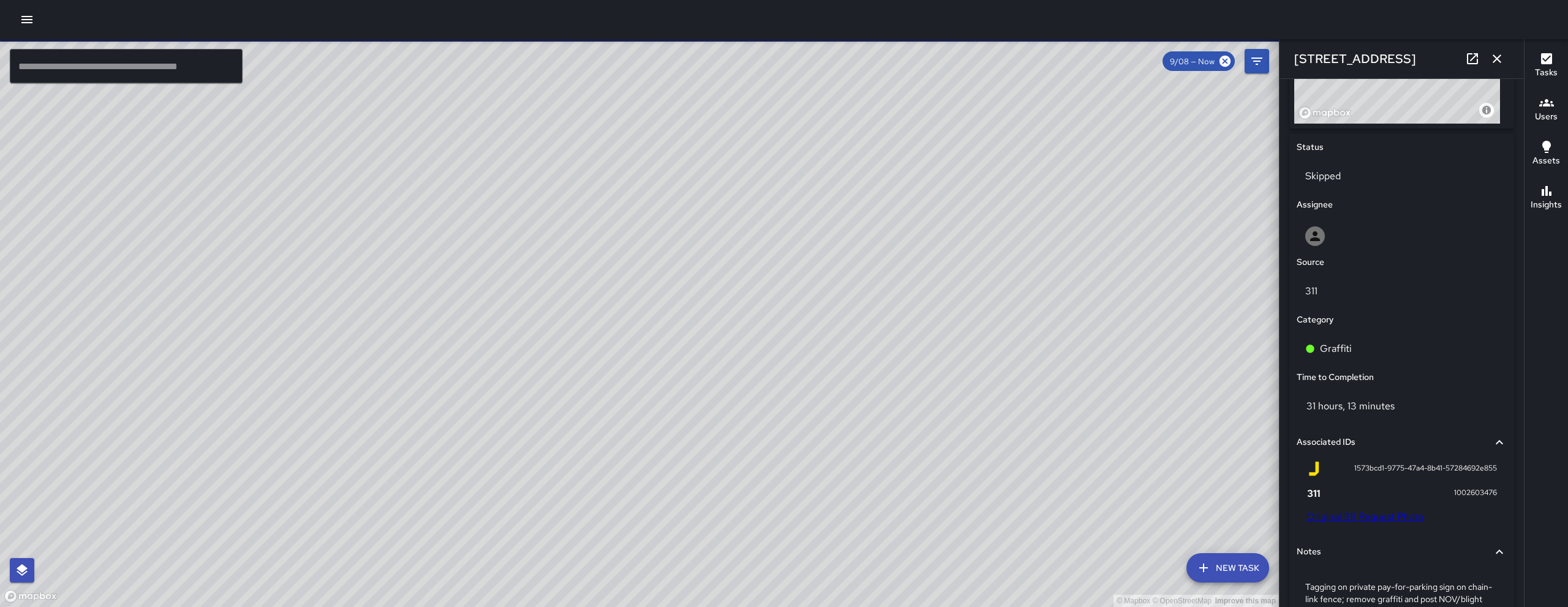
scroll to position [524, 0]
click at [666, 349] on div "© Mapbox © OpenStreetMap Improve this map EB Edwin Barillas 1401 Folsom Street …" at bounding box center [639, 323] width 1278 height 568
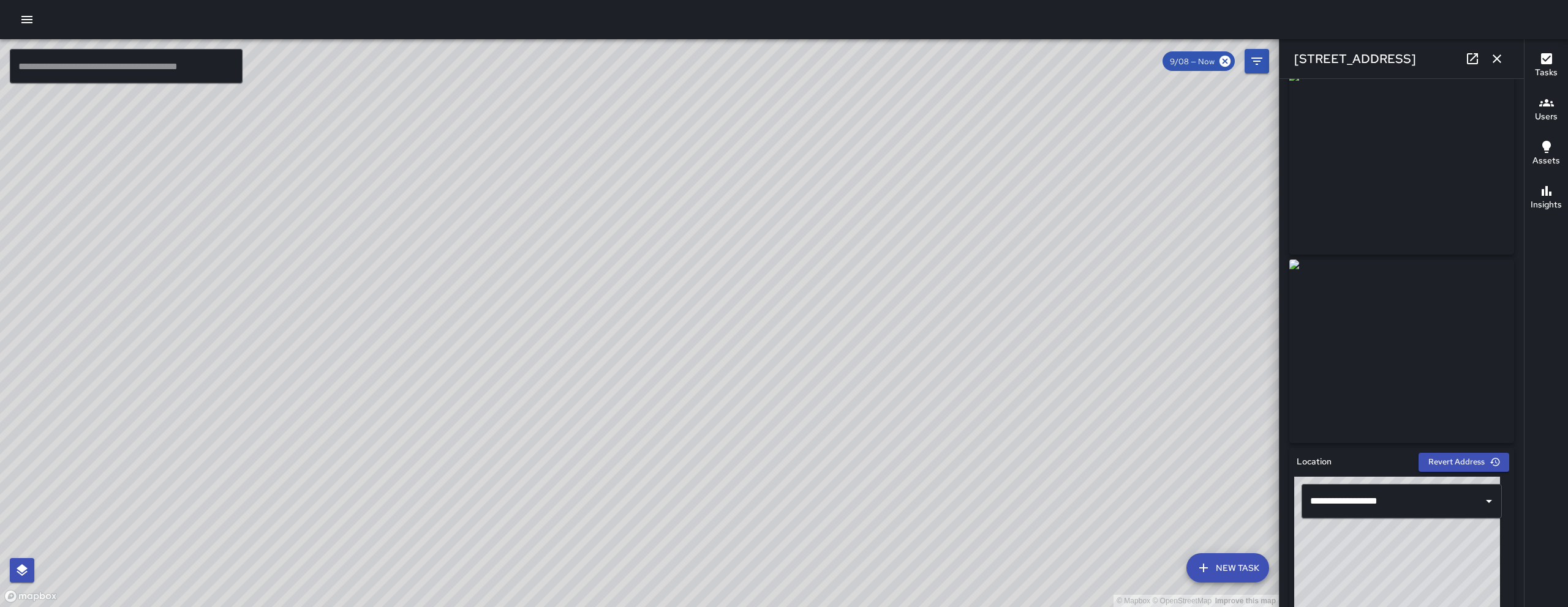
scroll to position [18, 0]
click at [1474, 50] on link at bounding box center [1472, 58] width 24 height 24
drag, startPoint x: 562, startPoint y: 455, endPoint x: 631, endPoint y: 412, distance: 81.3
click at [631, 412] on div "© Mapbox © OpenStreetMap Improve this map" at bounding box center [639, 323] width 1278 height 568
click at [631, 412] on div "© Mapbox © OpenStreetMap Improve this map" at bounding box center [639, 323] width 1278 height 568
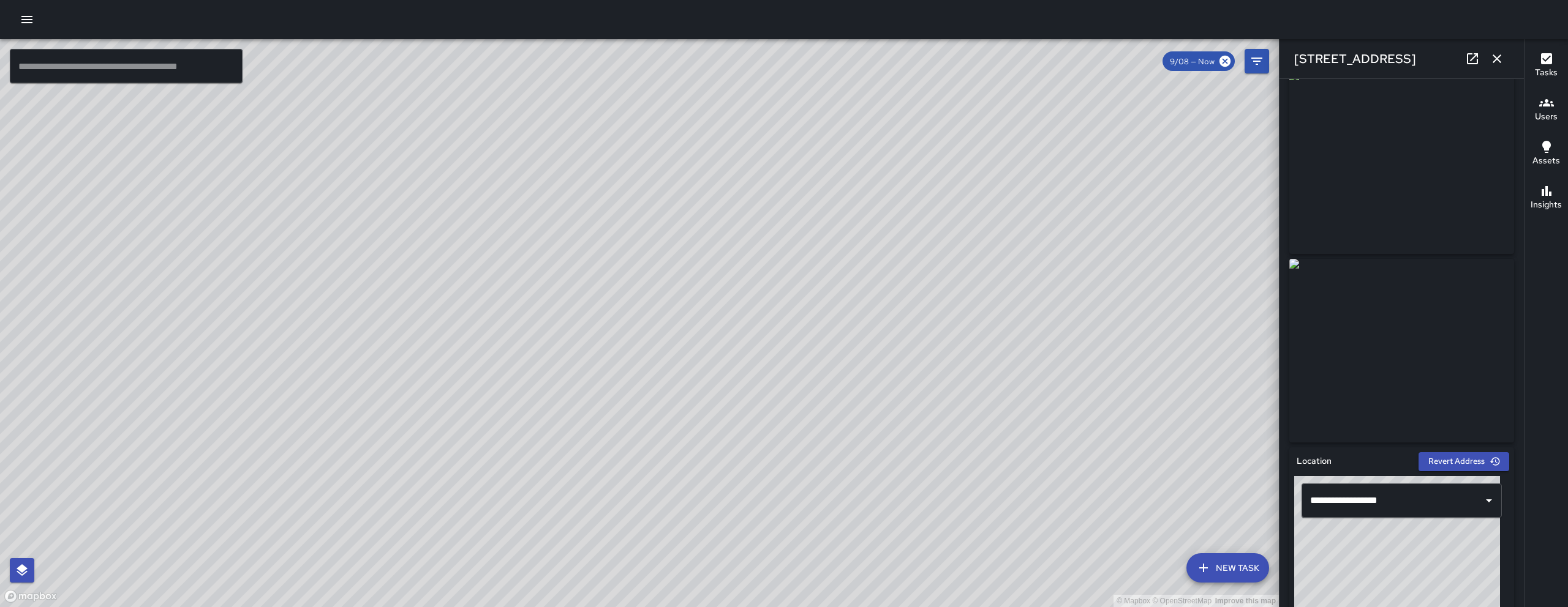
click at [631, 412] on div "© Mapbox © OpenStreetMap Improve this map" at bounding box center [639, 323] width 1278 height 568
click at [1497, 58] on icon "button" at bounding box center [1496, 58] width 9 height 9
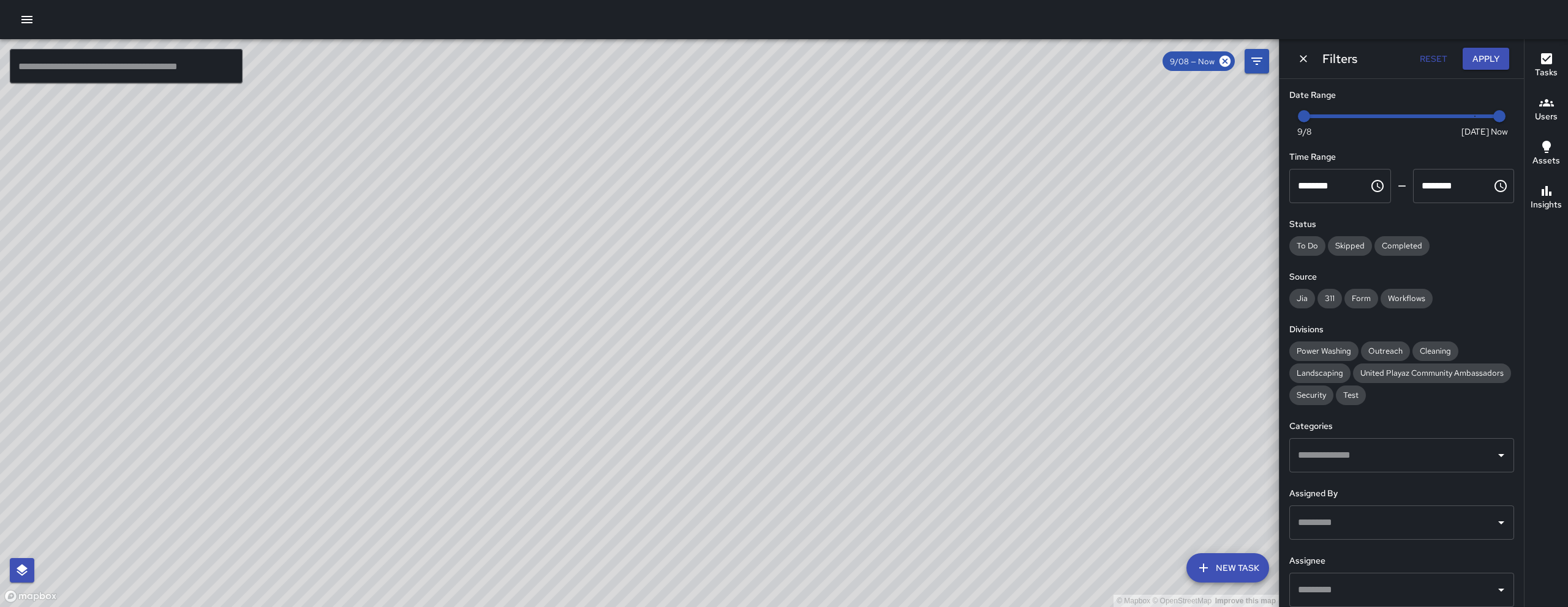
click at [1359, 467] on input "text" at bounding box center [1392, 455] width 195 height 24
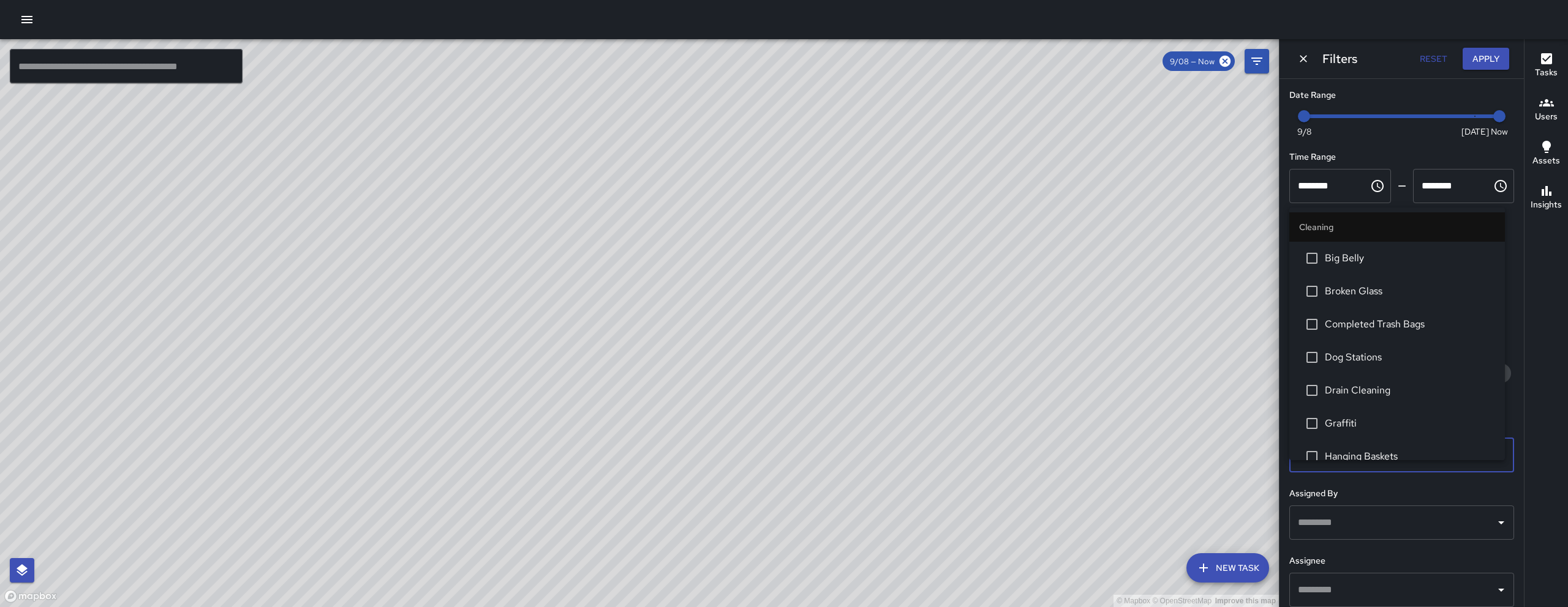
type input "**"
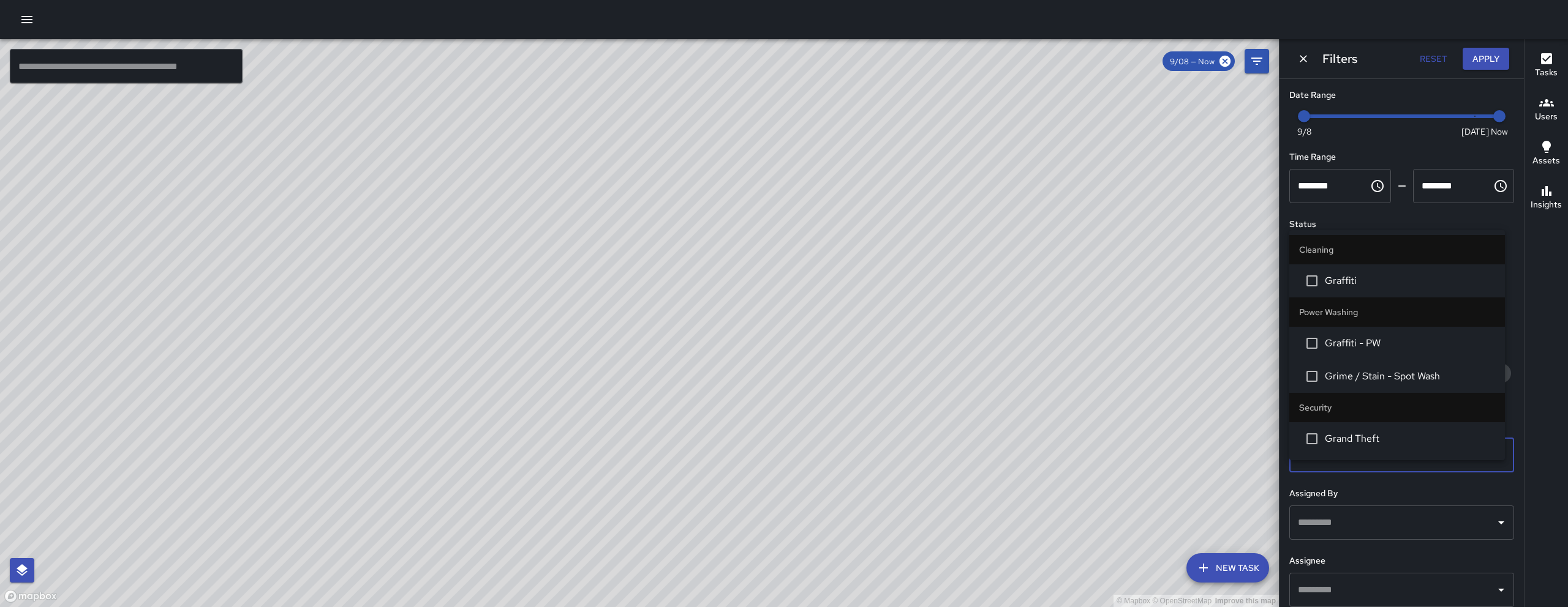
click at [1346, 283] on span "Graffiti" at bounding box center [1409, 281] width 170 height 15
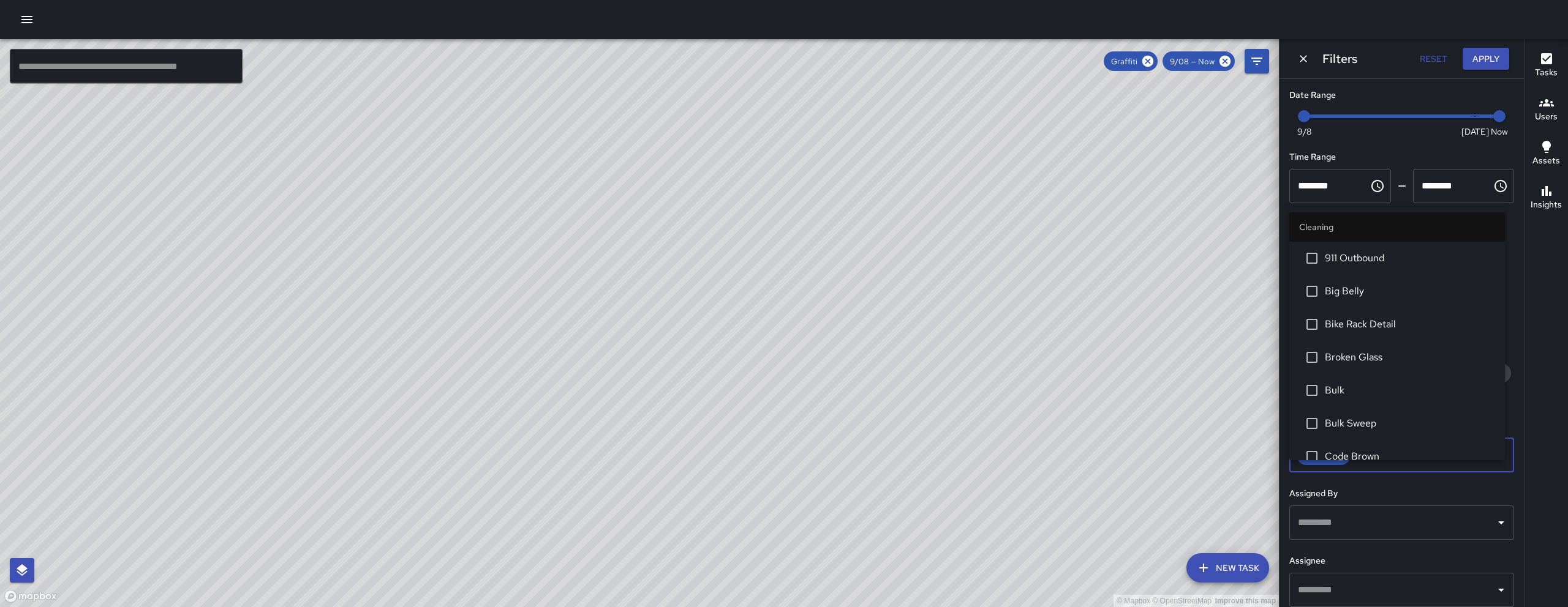
scroll to position [244, 0]
click at [490, 301] on div "© Mapbox © OpenStreetMap Improve this map DC Dago Cervantes 1465 Folsom Street …" at bounding box center [639, 323] width 1278 height 568
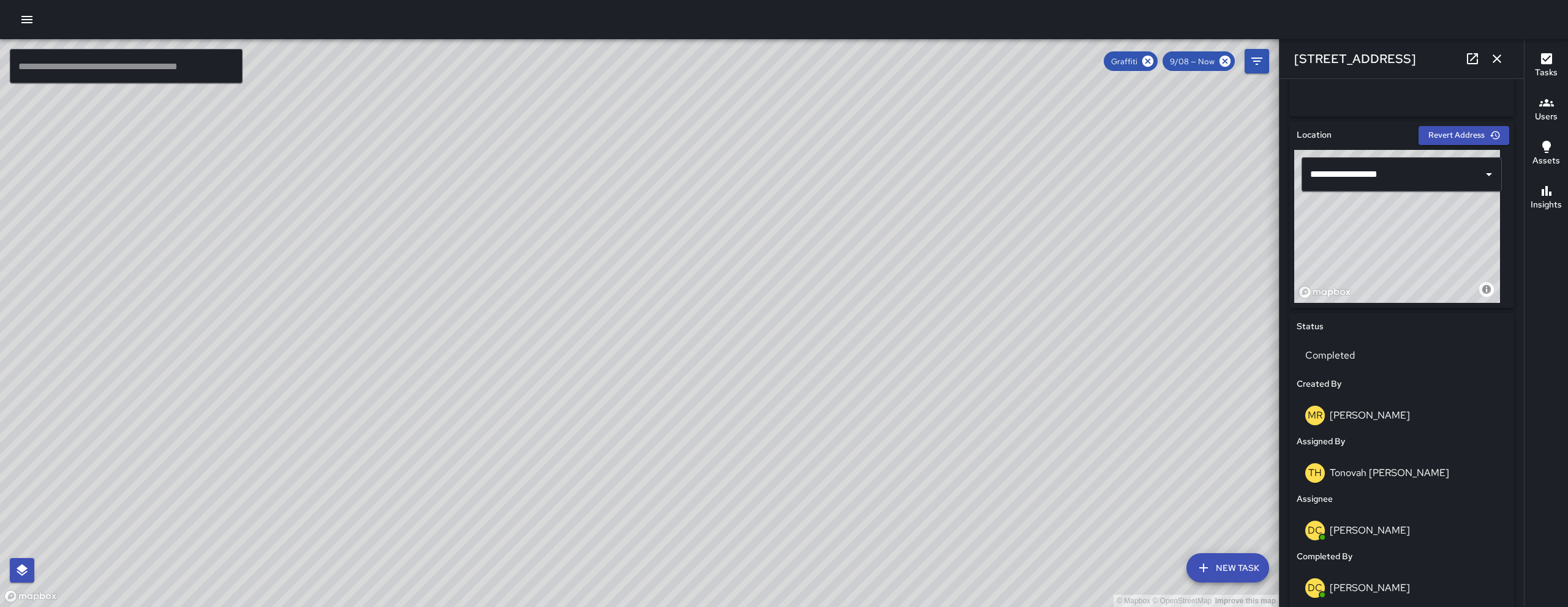
scroll to position [346, 0]
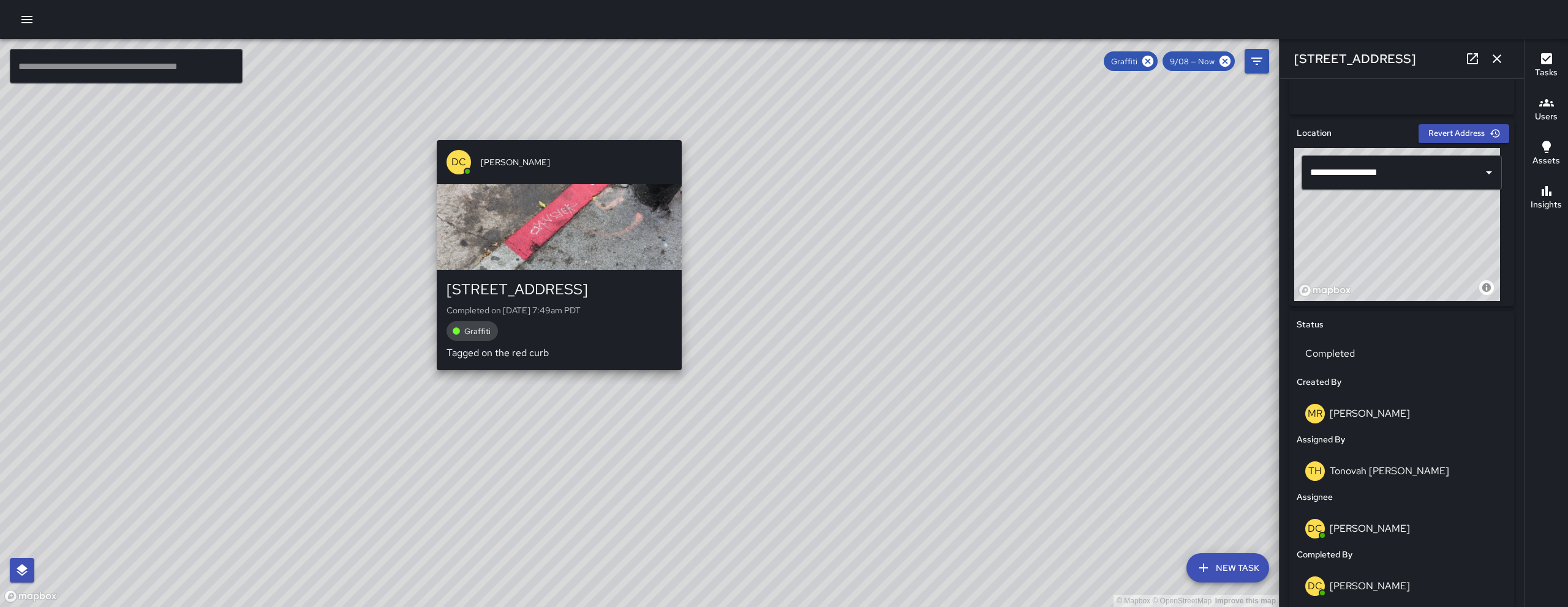
click at [555, 383] on div "© Mapbox © OpenStreetMap Improve this map DC Dago Cervantes 301 11th Street Com…" at bounding box center [639, 323] width 1278 height 568
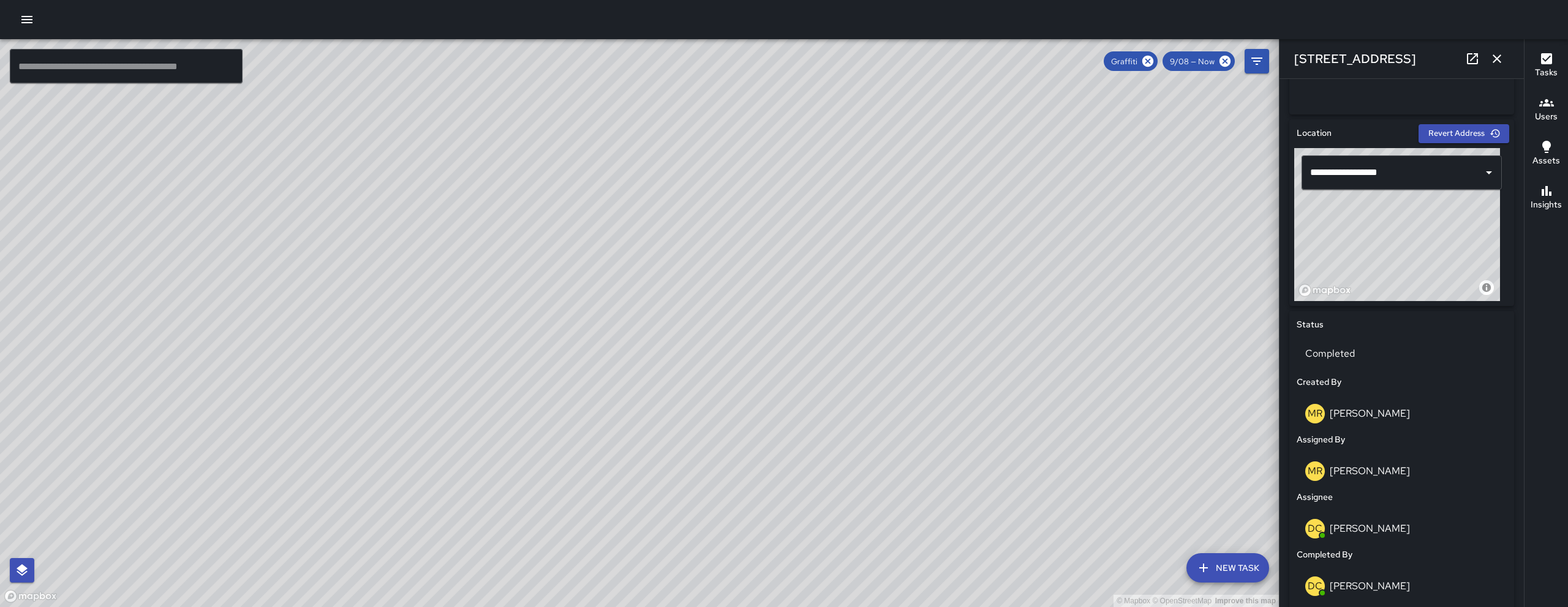
type input "**********"
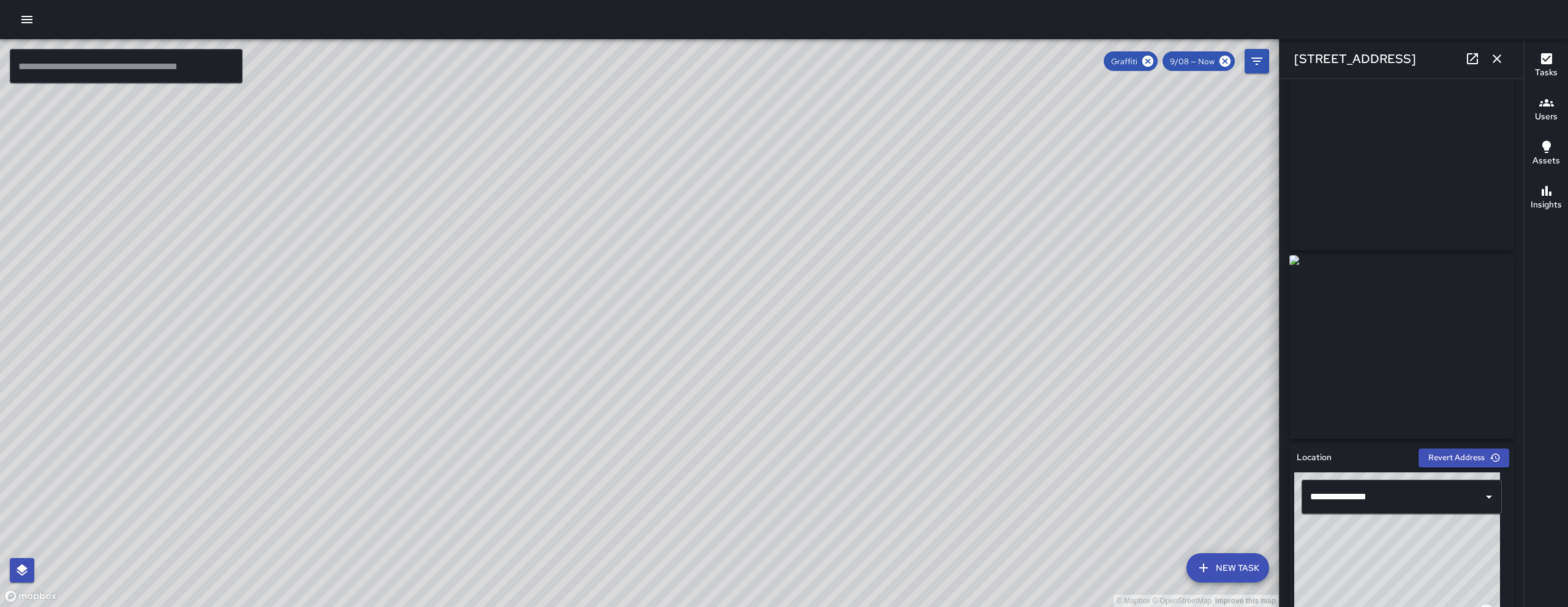
scroll to position [0, 0]
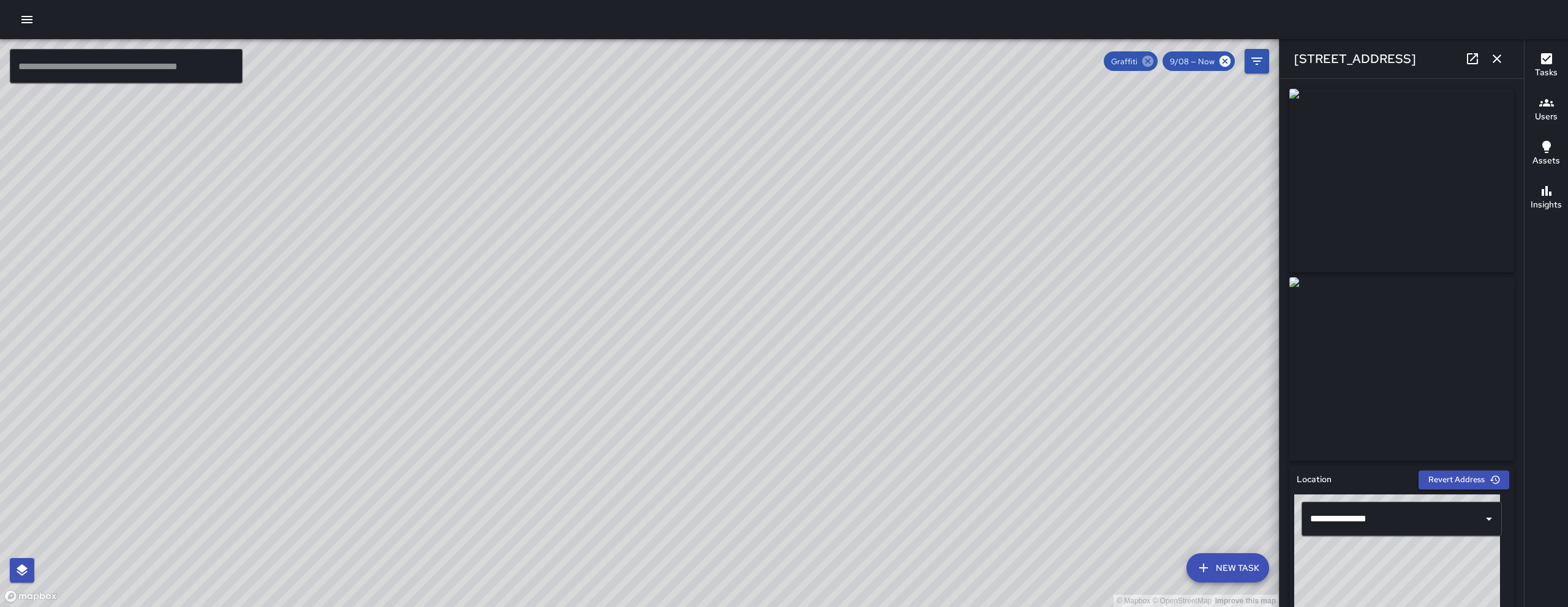
click at [1144, 62] on icon at bounding box center [1147, 61] width 11 height 11
click at [1500, 55] on icon "button" at bounding box center [1496, 58] width 9 height 9
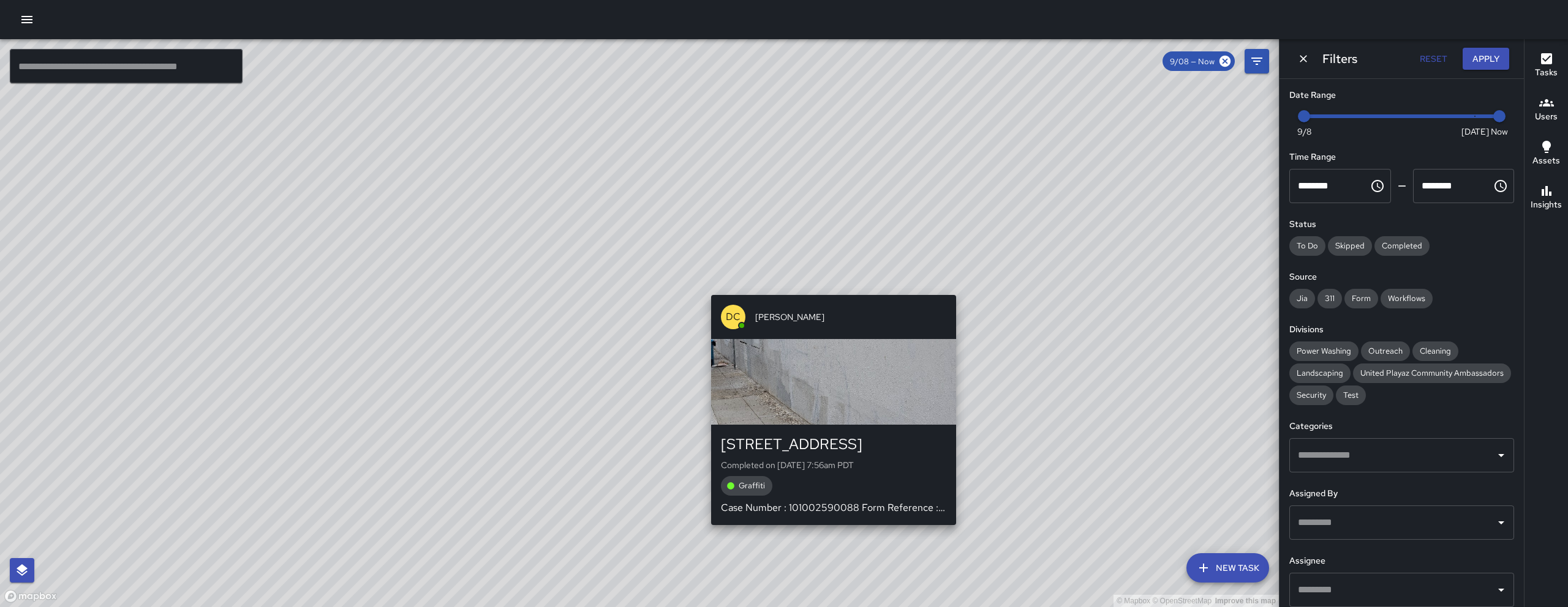
click at [828, 287] on div "© Mapbox © OpenStreetMap Improve this map DC Dago Cervantes 41a Juniper Street …" at bounding box center [639, 323] width 1278 height 568
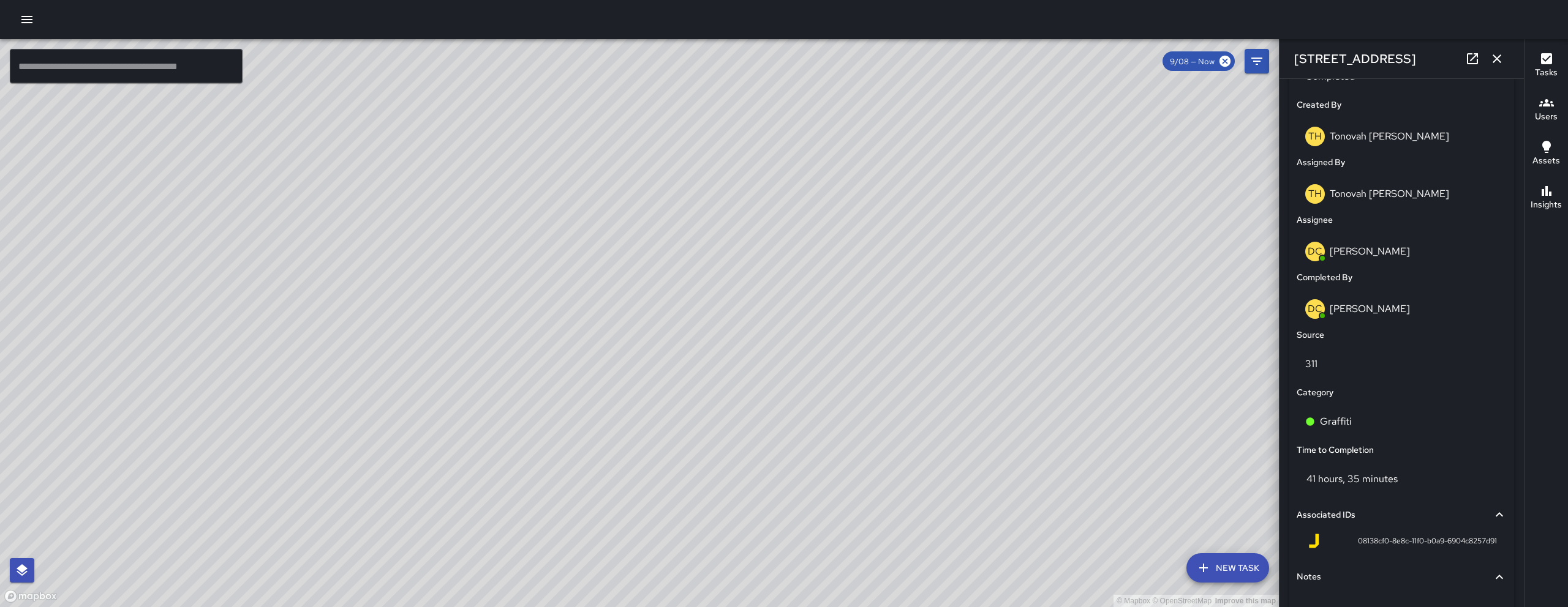
scroll to position [729, 0]
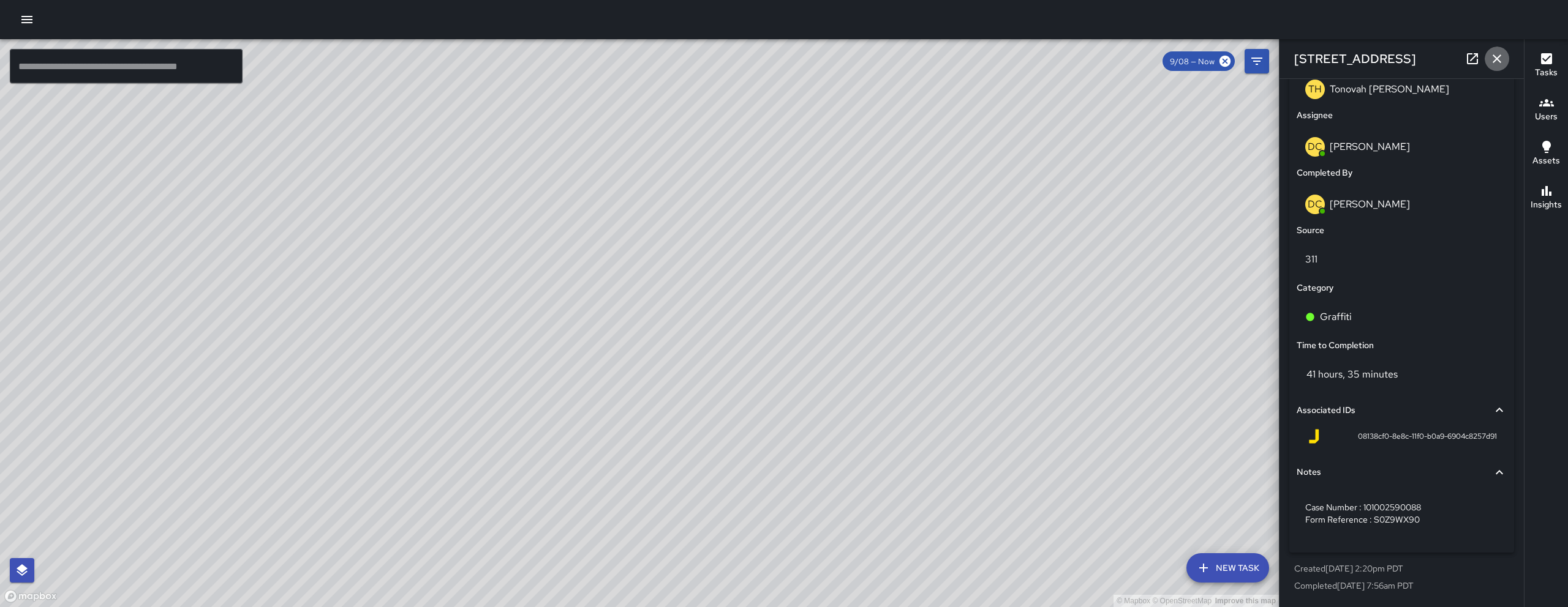
click at [1495, 58] on icon "button" at bounding box center [1496, 58] width 9 height 9
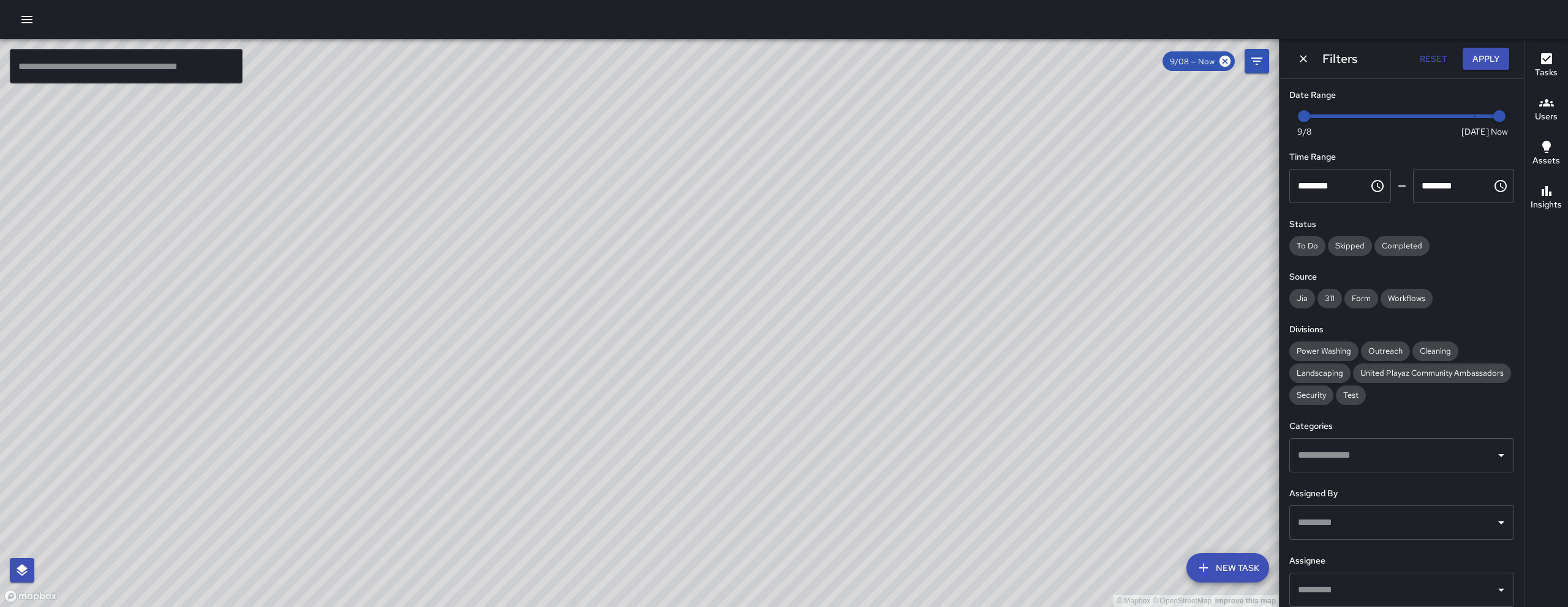
click at [1298, 58] on icon "Dismiss" at bounding box center [1303, 58] width 12 height 12
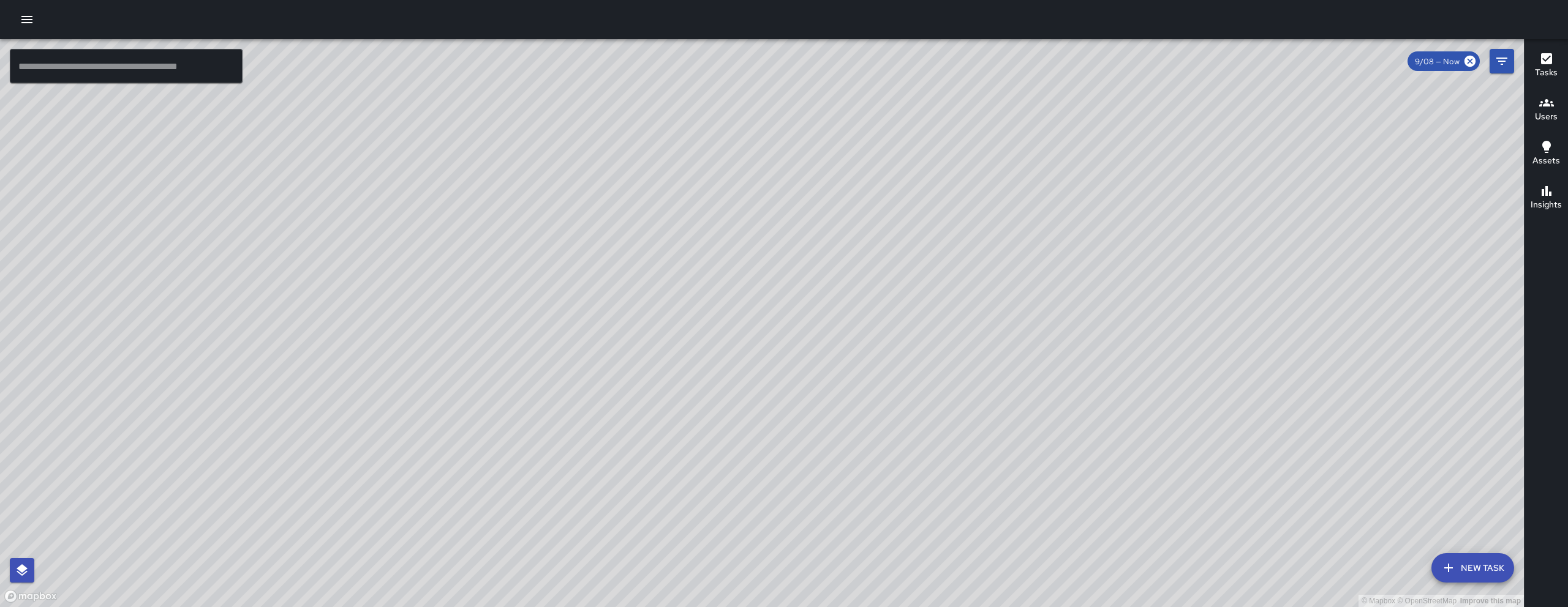
click at [1494, 69] on button "Filters" at bounding box center [1501, 61] width 24 height 24
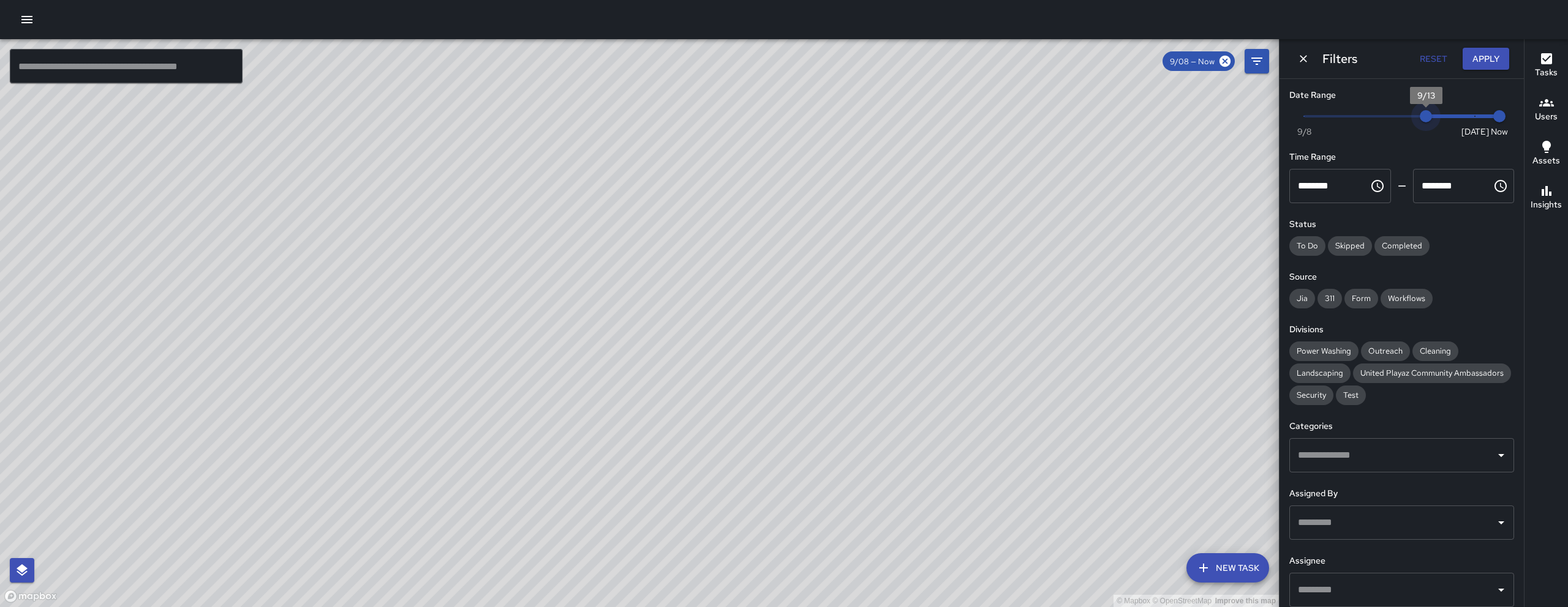
type input "*"
drag, startPoint x: 1347, startPoint y: 122, endPoint x: 1495, endPoint y: 123, distance: 148.0
click at [1432, 122] on span "9/13" at bounding box center [1426, 116] width 12 height 12
click at [1495, 123] on div "Now Today 9/8 9/13 10:18 am" at bounding box center [1401, 124] width 225 height 34
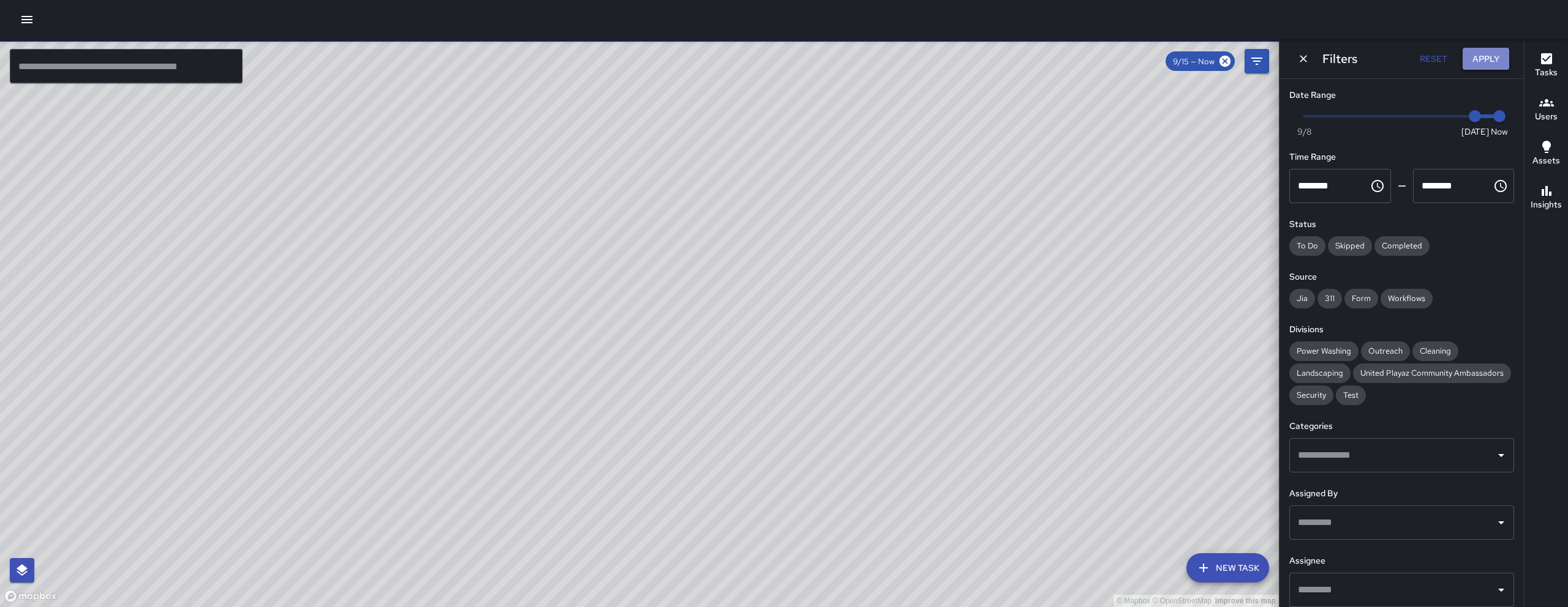
click at [1499, 57] on button "Apply" at bounding box center [1485, 59] width 46 height 23
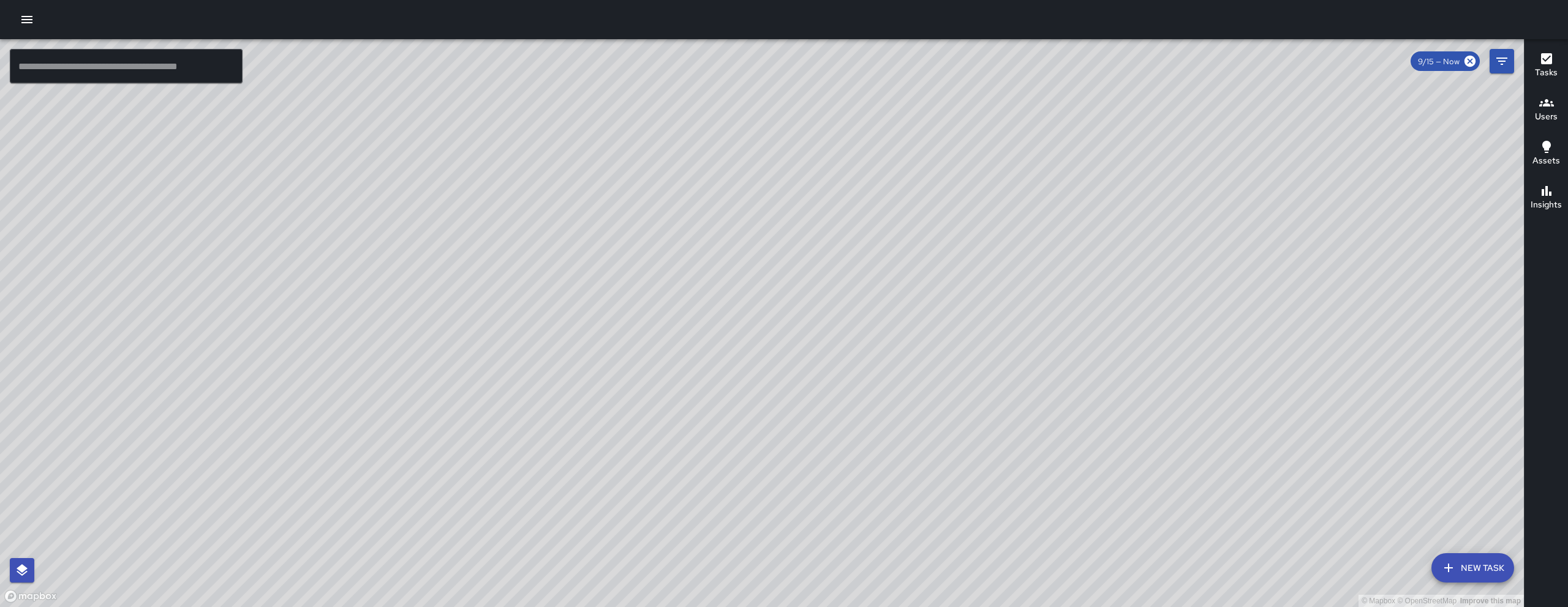
drag, startPoint x: 757, startPoint y: 478, endPoint x: 619, endPoint y: 526, distance: 146.1
click at [619, 526] on div "© Mapbox © OpenStreetMap Improve this map" at bounding box center [762, 323] width 1524 height 568
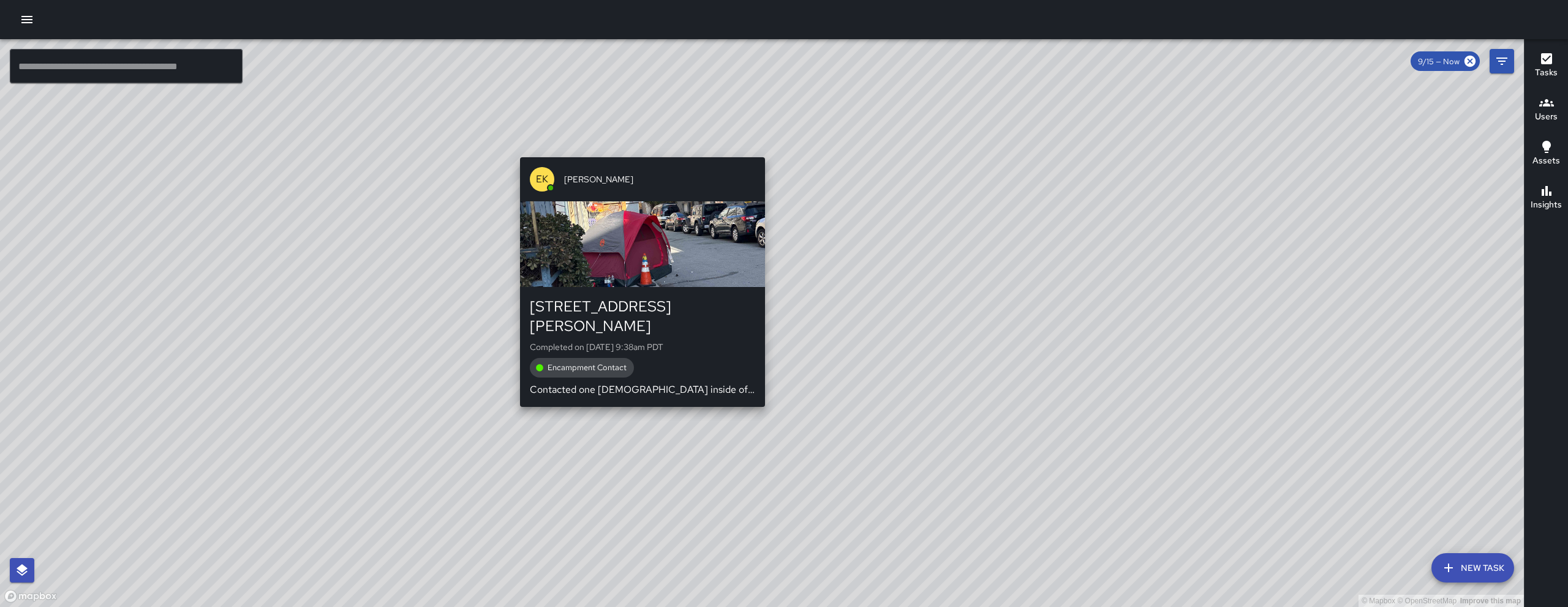
click at [637, 395] on div "© Mapbox © OpenStreetMap Improve this map EK Erin Kametani 33 Gordon Street Com…" at bounding box center [762, 323] width 1524 height 568
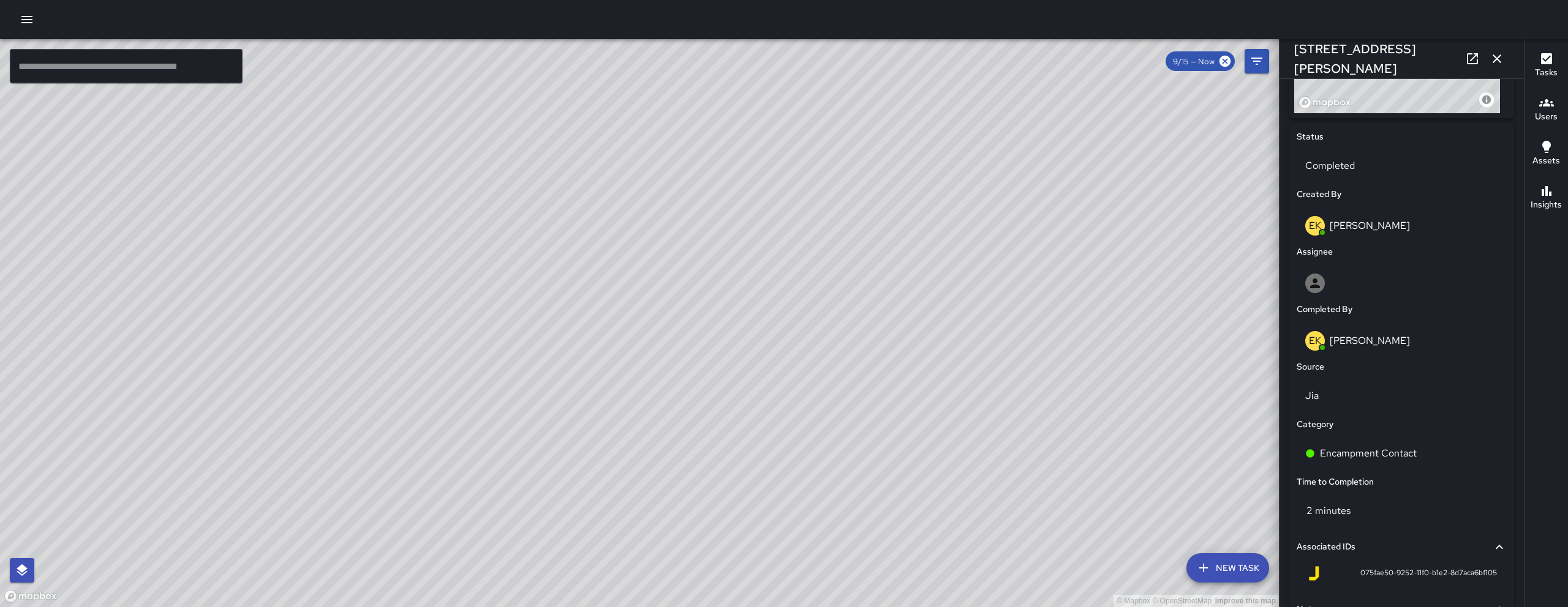
scroll to position [179, 0]
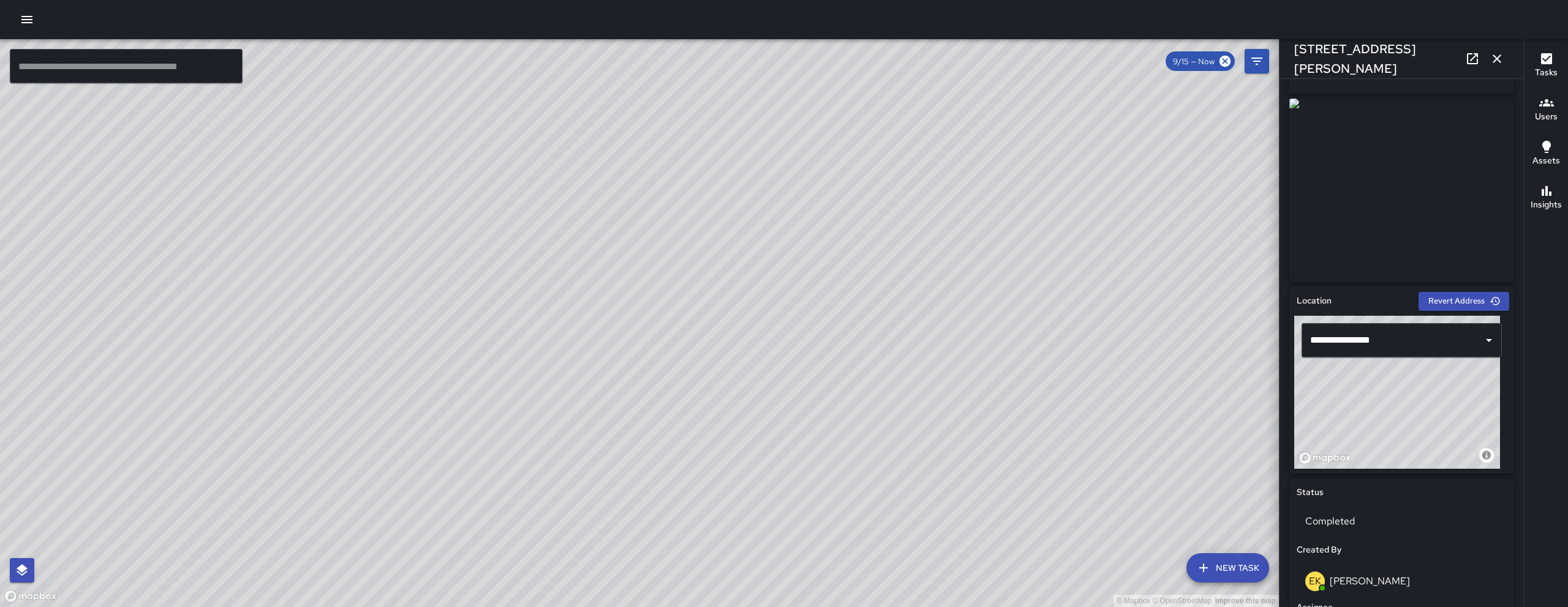
click at [1502, 65] on icon "button" at bounding box center [1497, 59] width 15 height 15
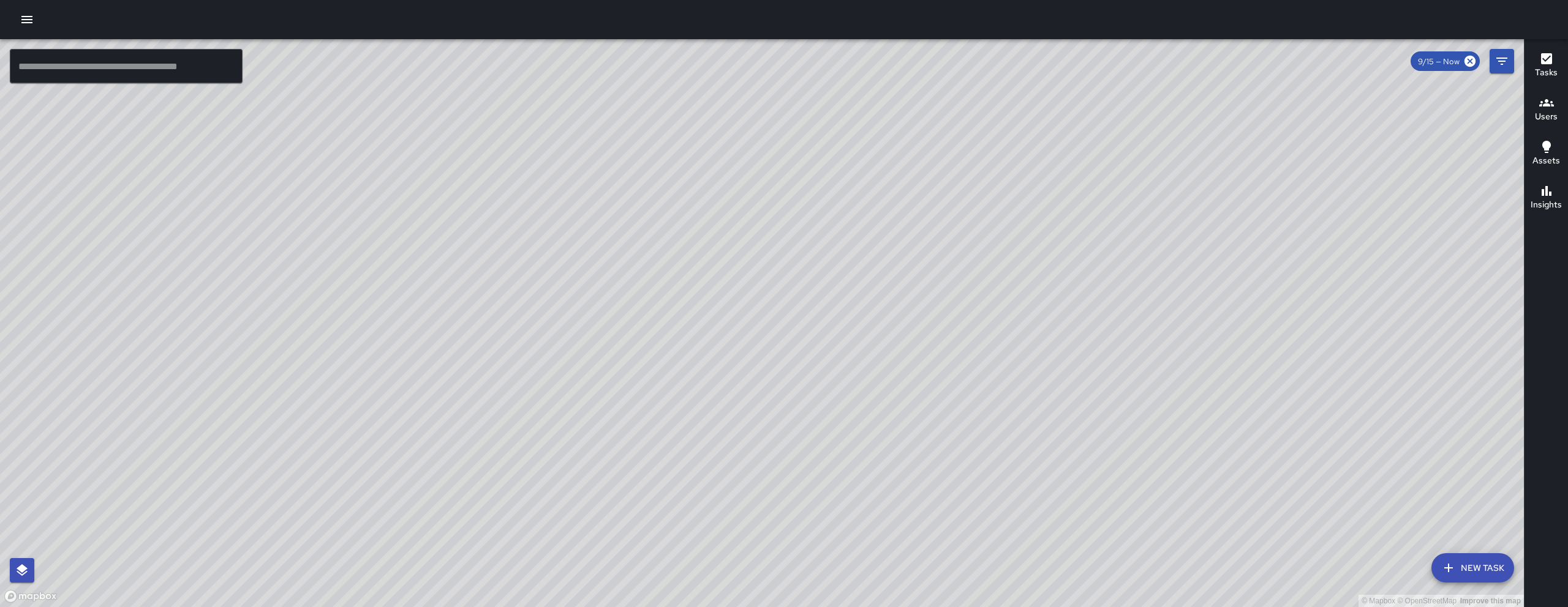
drag, startPoint x: 1054, startPoint y: 252, endPoint x: 768, endPoint y: 483, distance: 367.6
click at [893, 375] on div "© Mapbox © OpenStreetMap Improve this map" at bounding box center [762, 323] width 1524 height 568
drag, startPoint x: 768, startPoint y: 483, endPoint x: 752, endPoint y: 530, distance: 49.6
click at [754, 510] on div "© Mapbox © OpenStreetMap Improve this map" at bounding box center [762, 323] width 1524 height 568
drag, startPoint x: 896, startPoint y: 462, endPoint x: 833, endPoint y: 555, distance: 112.3
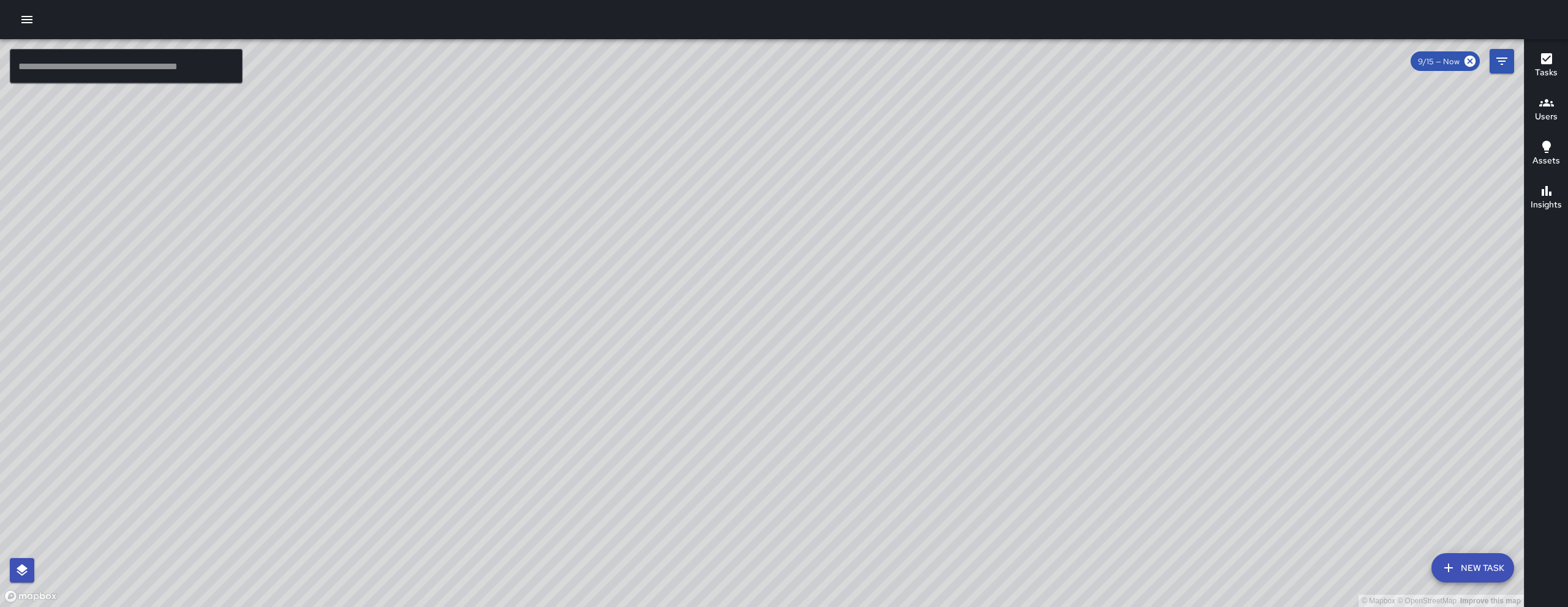
click at [874, 500] on div "© Mapbox © OpenStreetMap Improve this map" at bounding box center [762, 323] width 1524 height 568
drag, startPoint x: 940, startPoint y: 248, endPoint x: 662, endPoint y: 273, distance: 279.1
click at [662, 274] on div "© Mapbox © OpenStreetMap Improve this map" at bounding box center [762, 323] width 1524 height 568
drag, startPoint x: 566, startPoint y: 539, endPoint x: 702, endPoint y: 351, distance: 232.0
click at [702, 351] on div "© Mapbox © OpenStreetMap Improve this map" at bounding box center [762, 323] width 1524 height 568
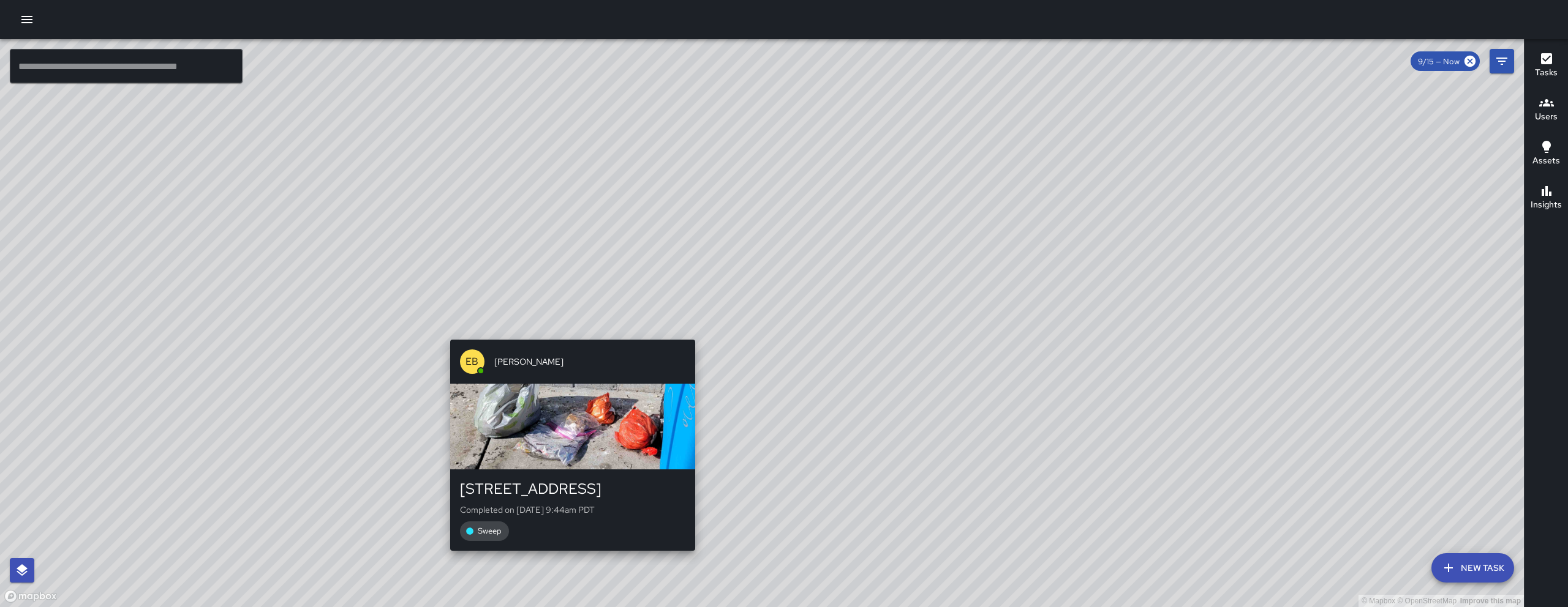
click at [568, 335] on div "EB Edwin Barillas 1435 Folsom Street Completed on 9/15/2025, 9:44am PDT Sweep" at bounding box center [572, 445] width 255 height 220
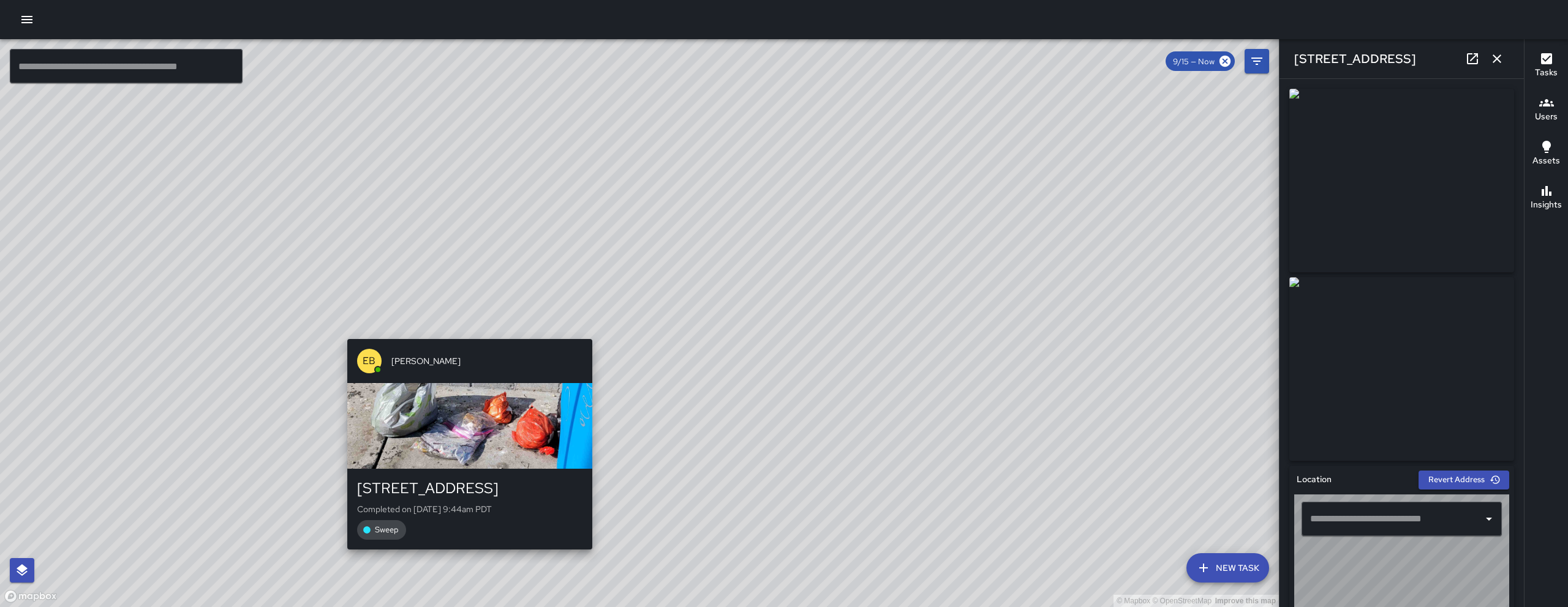
type input "**********"
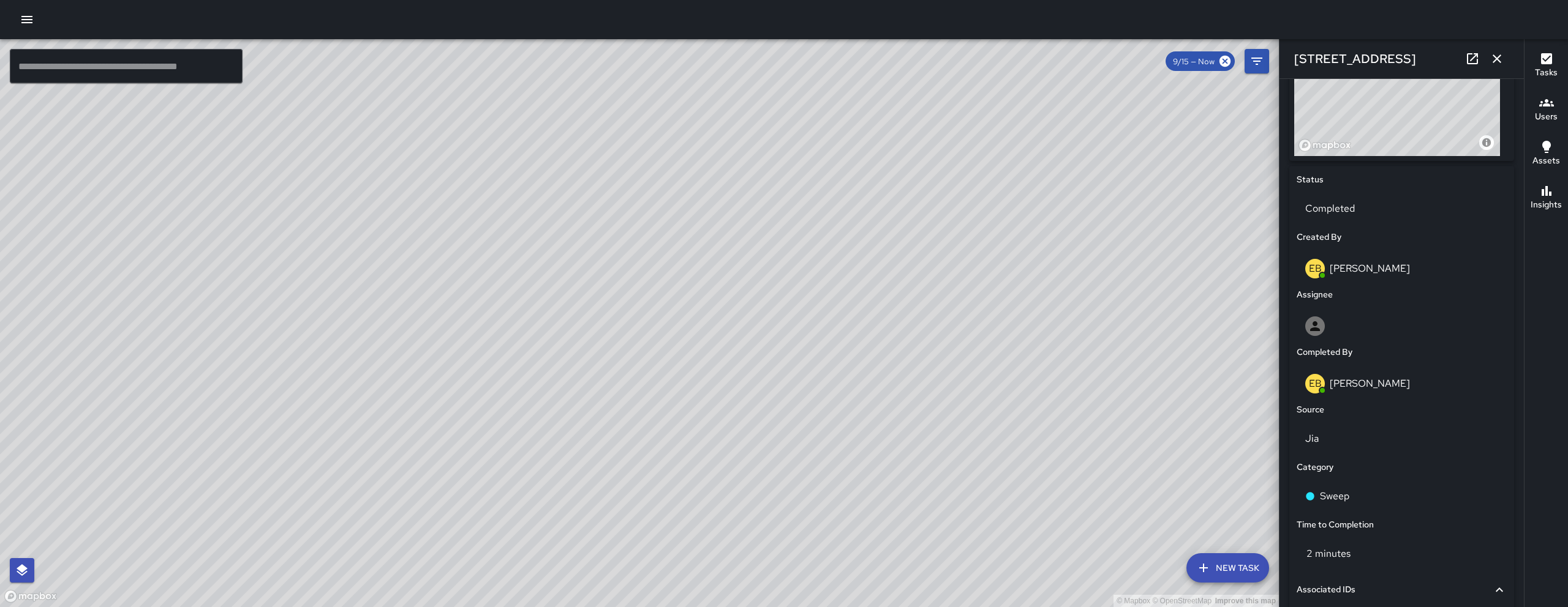
scroll to position [459, 0]
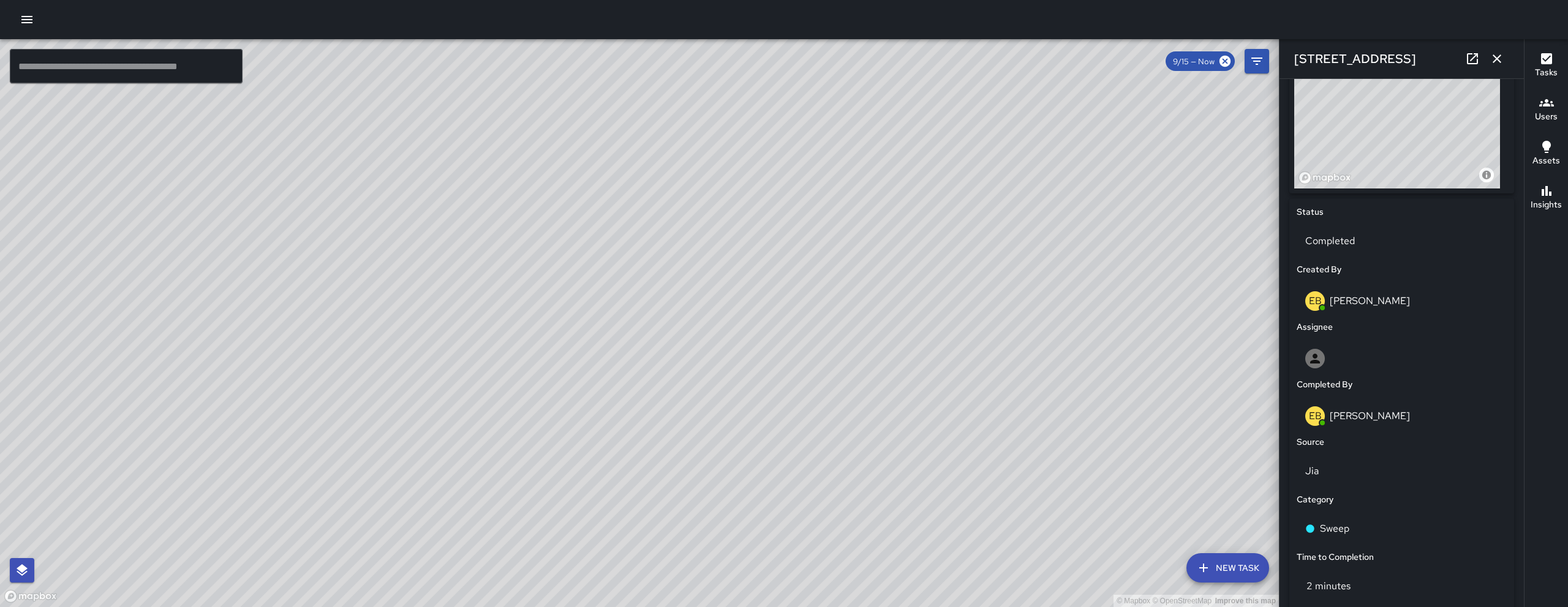
click at [1499, 59] on icon "button" at bounding box center [1497, 59] width 15 height 15
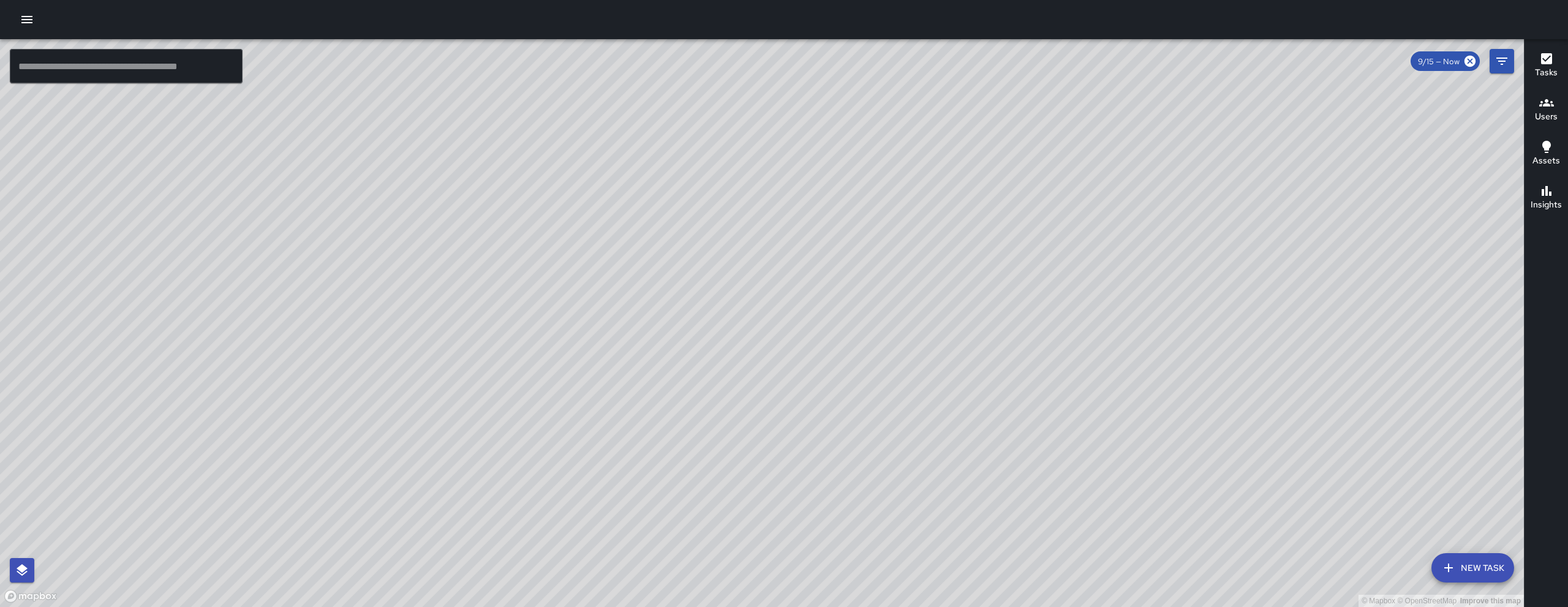
click at [756, 324] on div "© Mapbox © OpenStreetMap Improve this map" at bounding box center [762, 323] width 1524 height 568
click at [759, 326] on div "© Mapbox © OpenStreetMap Improve this map EB Edwin Barillas 1435 Folsom Street …" at bounding box center [762, 323] width 1524 height 568
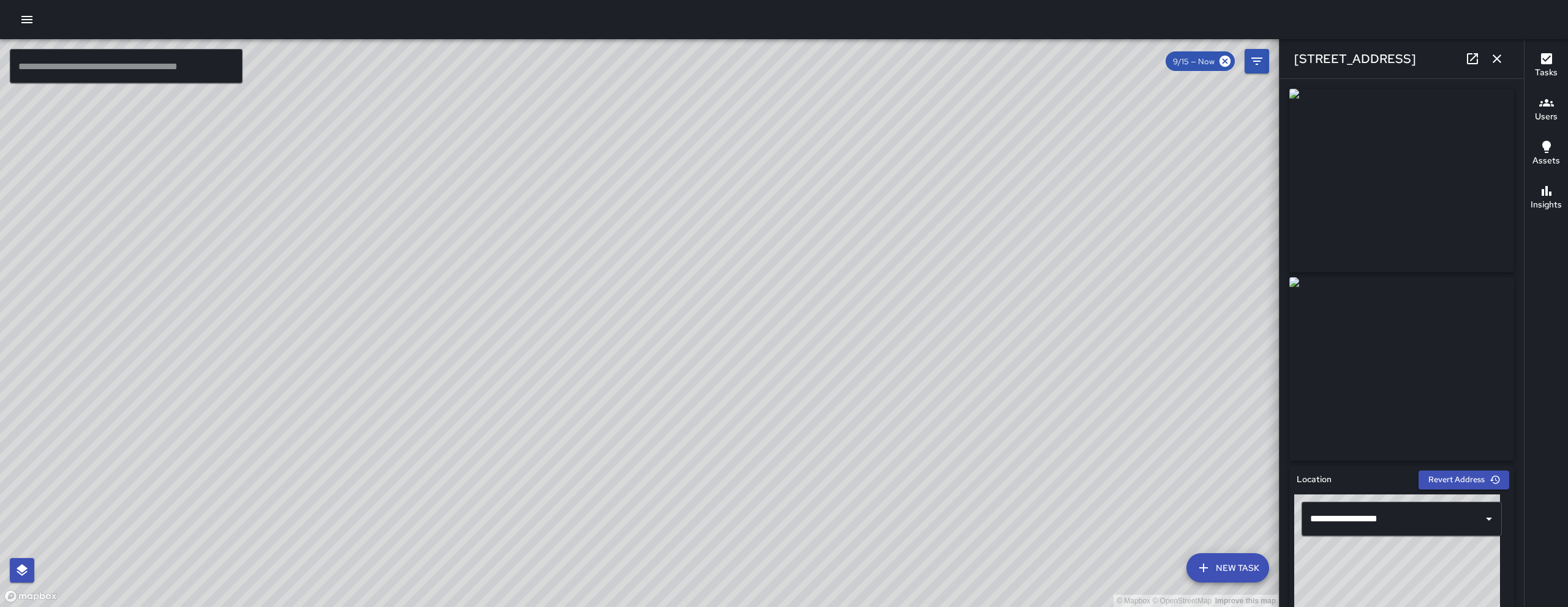
click at [1499, 52] on icon "button" at bounding box center [1497, 59] width 15 height 15
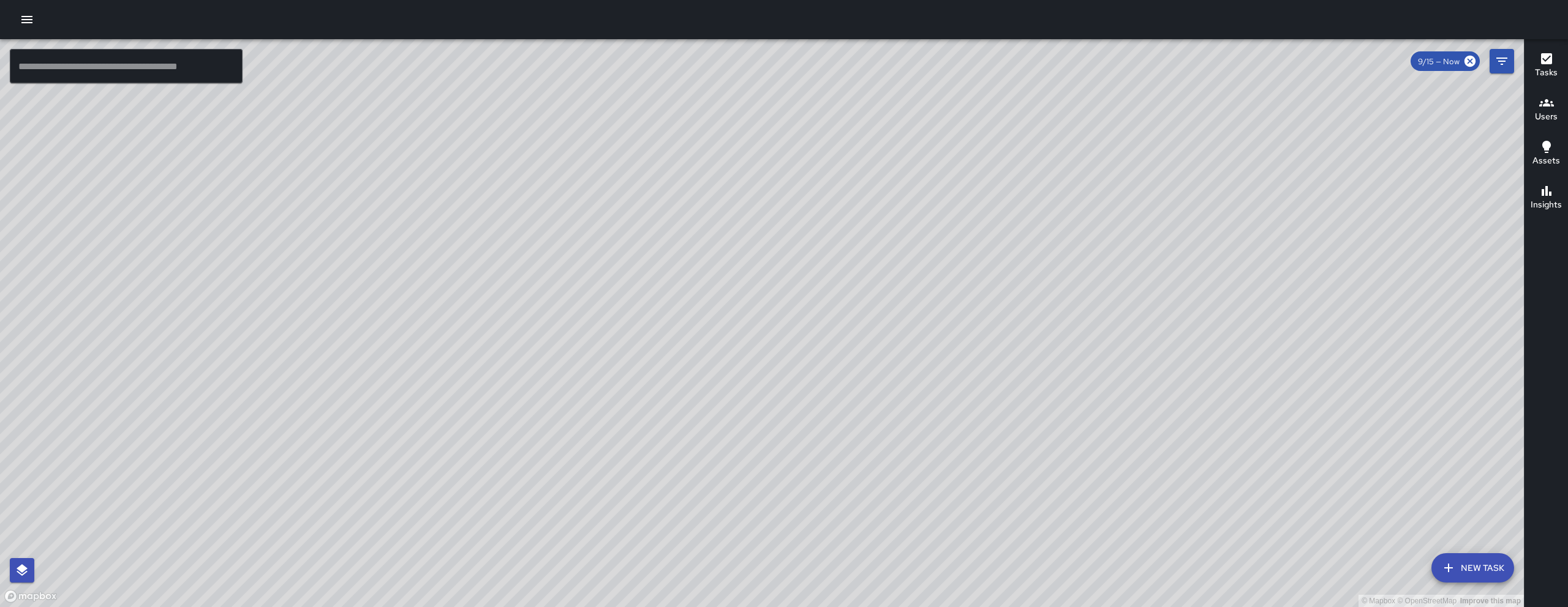
click at [855, 406] on div "© Mapbox © OpenStreetMap Improve this map" at bounding box center [762, 323] width 1524 height 568
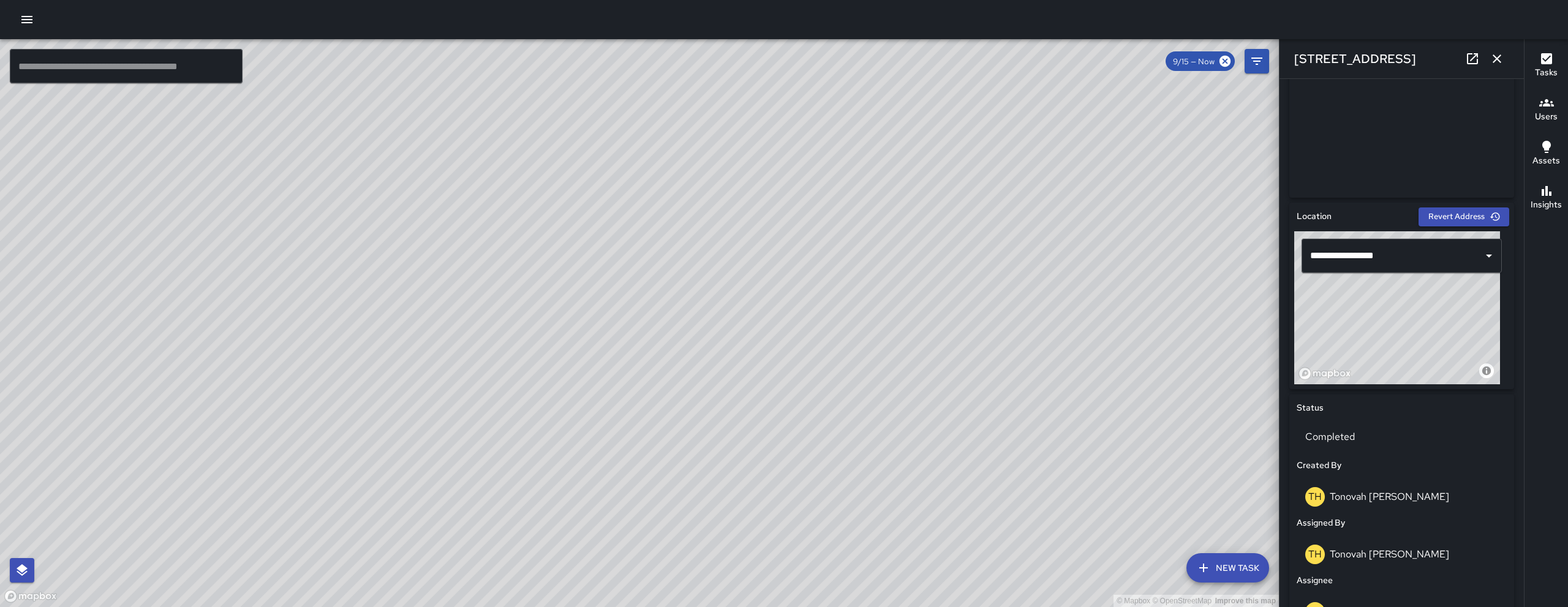
scroll to position [0, 0]
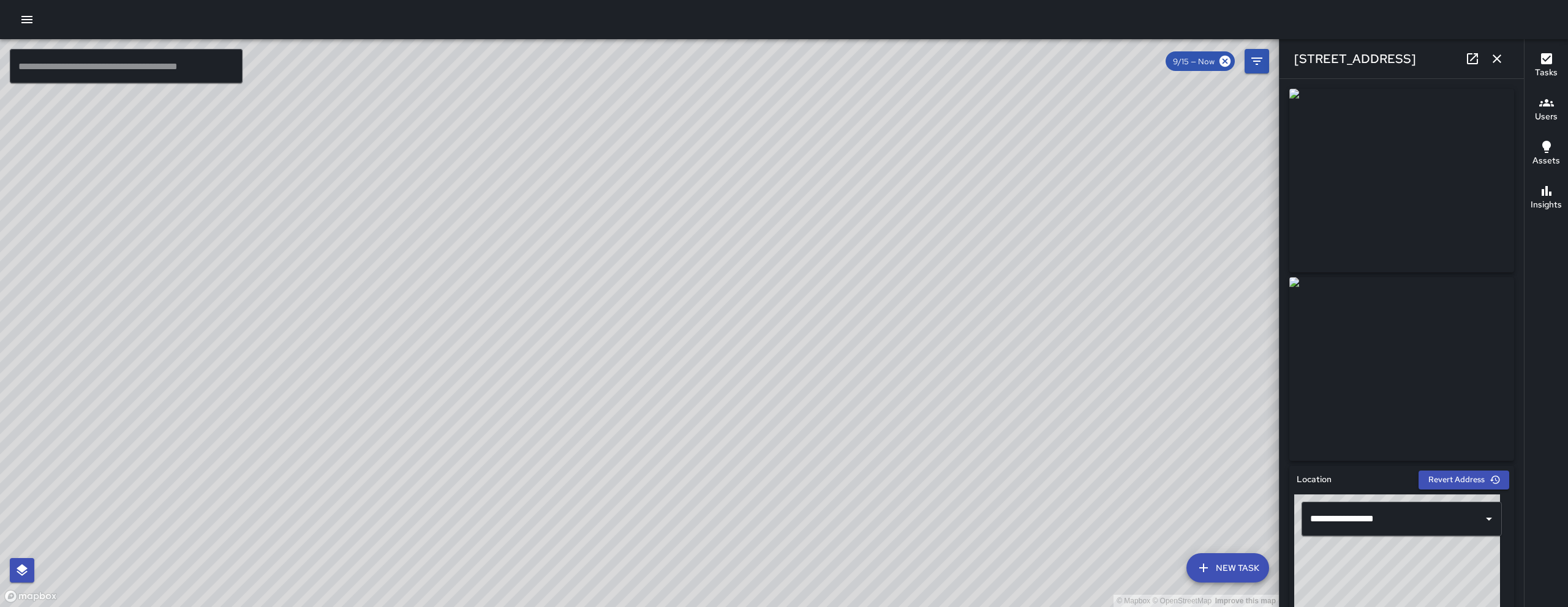
click at [1499, 64] on icon "button" at bounding box center [1497, 59] width 15 height 15
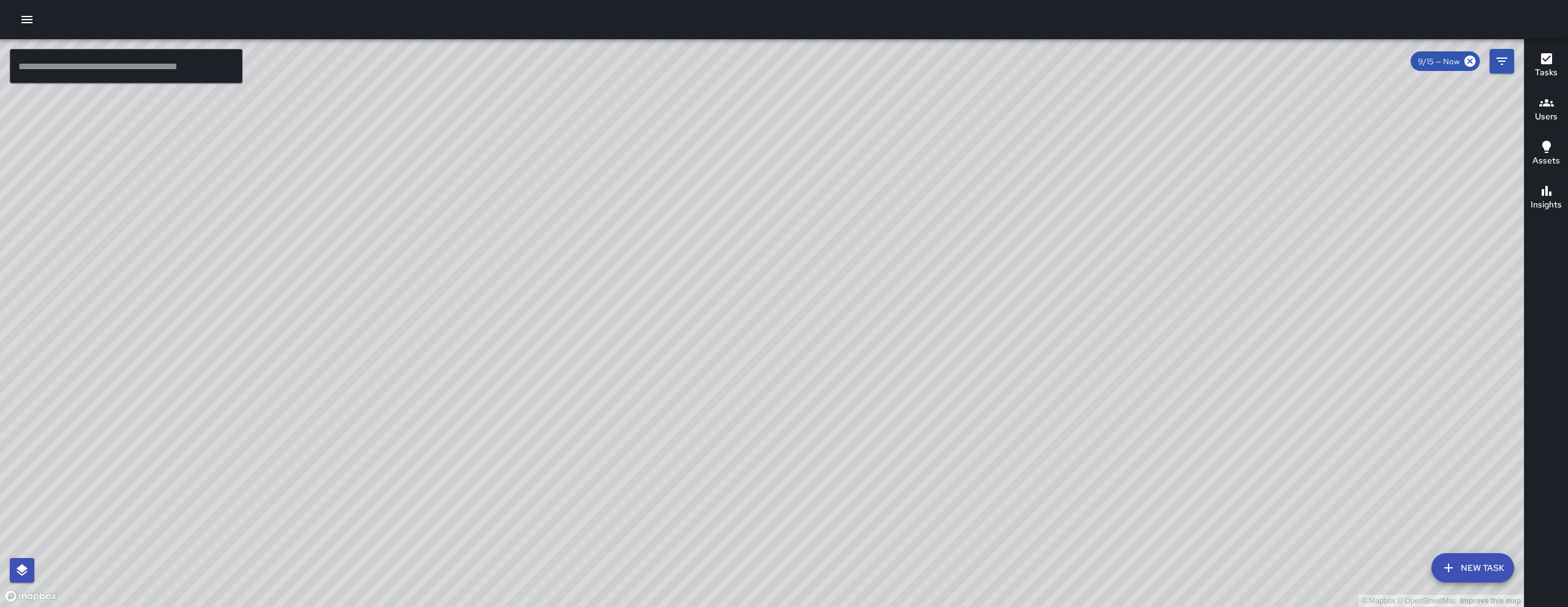
drag, startPoint x: 335, startPoint y: 369, endPoint x: 207, endPoint y: 464, distance: 159.4
click at [227, 458] on div "© Mapbox © OpenStreetMap Improve this map" at bounding box center [762, 323] width 1524 height 568
drag, startPoint x: 756, startPoint y: 327, endPoint x: 557, endPoint y: 487, distance: 255.3
click at [557, 487] on div "© Mapbox © OpenStreetMap Improve this map" at bounding box center [762, 323] width 1524 height 568
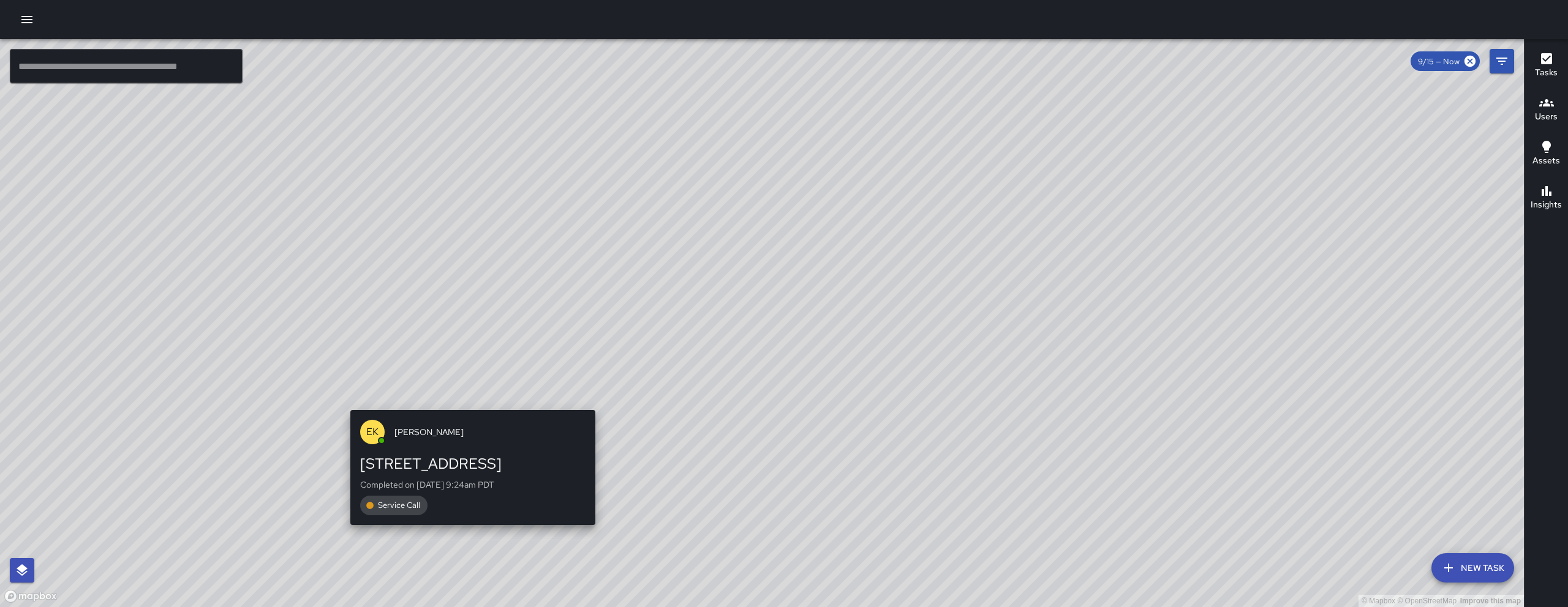
click at [462, 399] on div "© Mapbox © OpenStreetMap Improve this map EK Erin Kametani 326 8th Street Compl…" at bounding box center [762, 323] width 1524 height 568
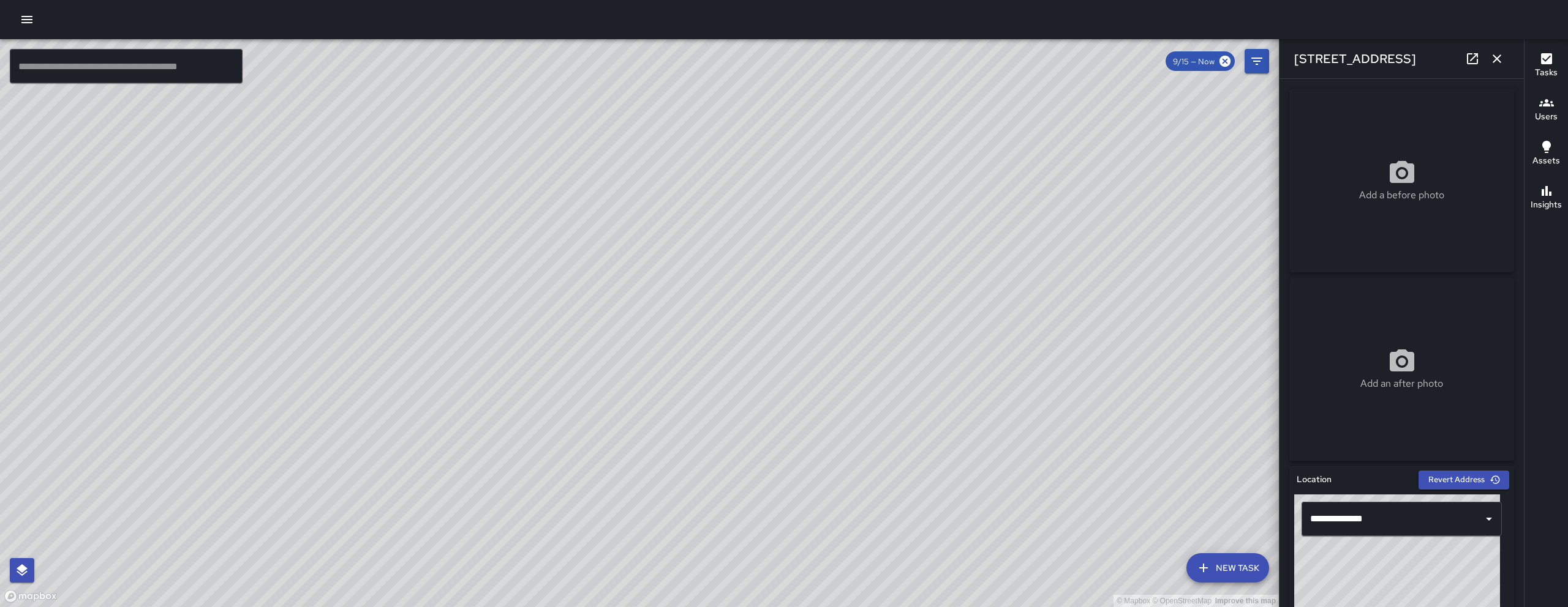
scroll to position [659, 0]
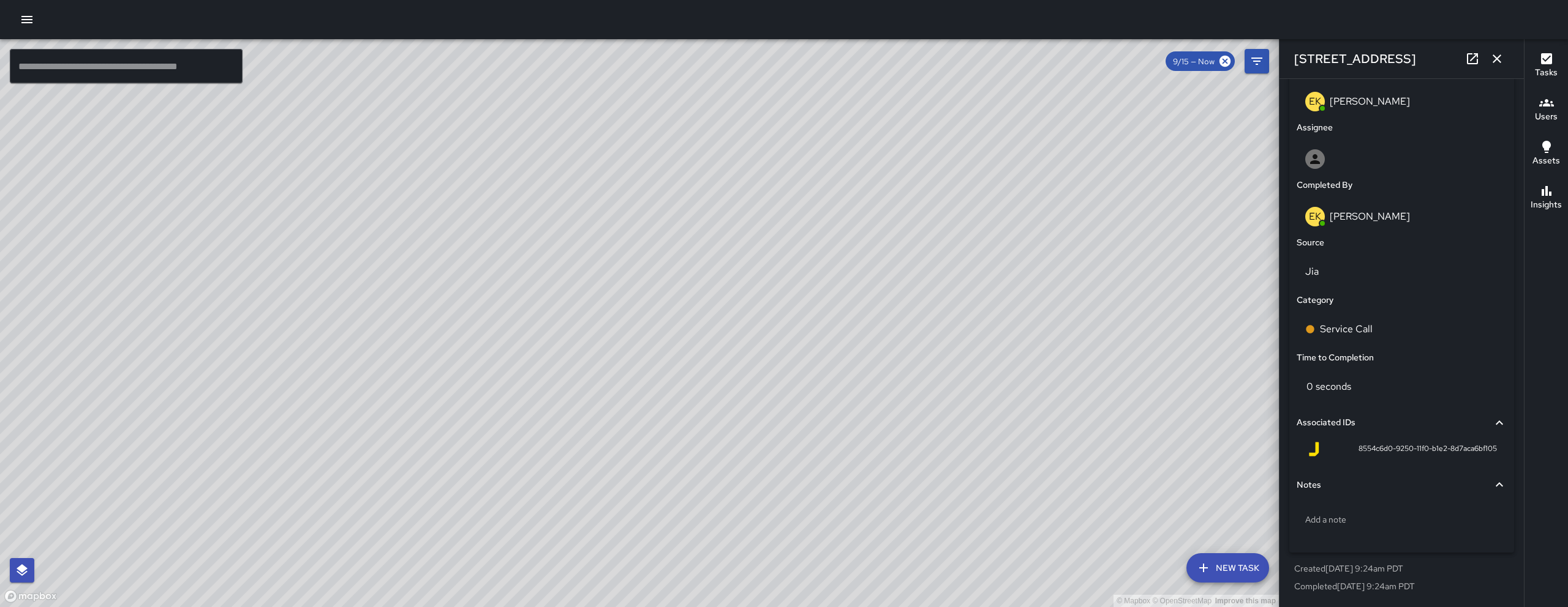
click at [1504, 58] on icon "button" at bounding box center [1497, 59] width 15 height 15
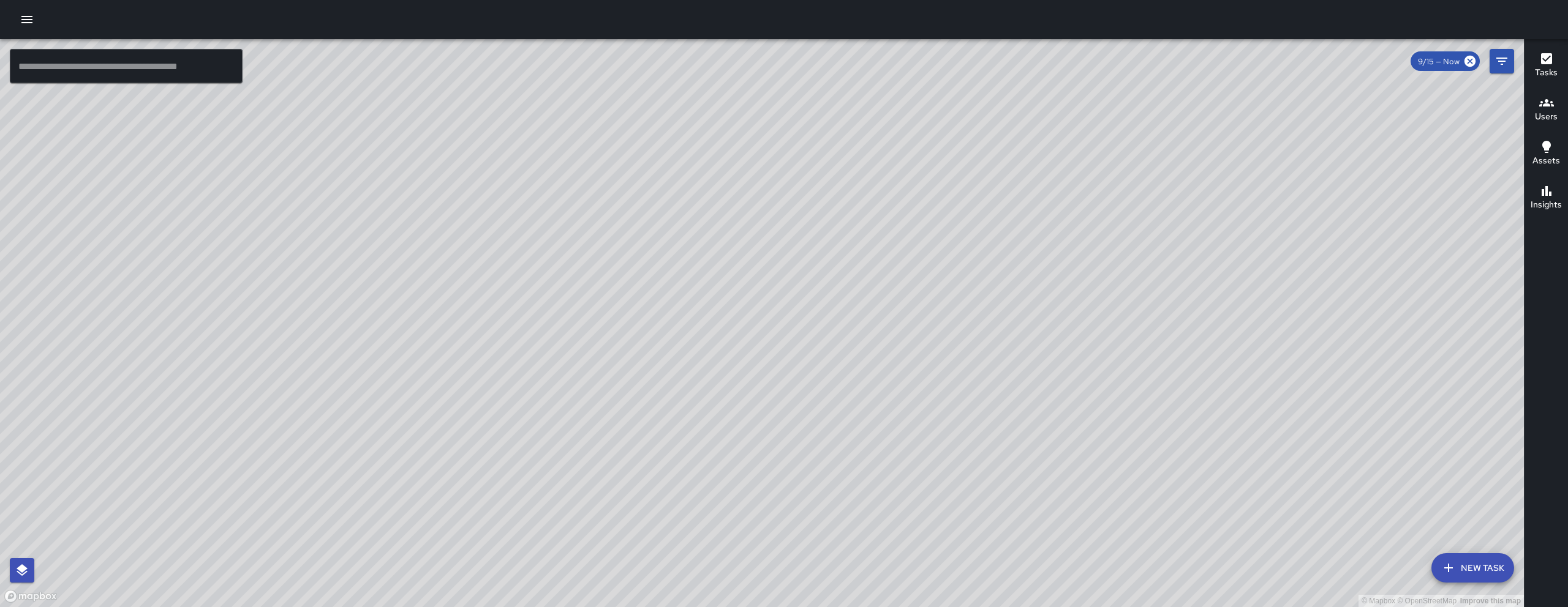
drag, startPoint x: 581, startPoint y: 443, endPoint x: 665, endPoint y: 336, distance: 136.0
click at [613, 387] on div "© Mapbox © OpenStreetMap Improve this map" at bounding box center [762, 323] width 1524 height 568
drag, startPoint x: 665, startPoint y: 336, endPoint x: 597, endPoint y: 340, distance: 68.1
click at [666, 335] on div "© Mapbox © OpenStreetMap Improve this map" at bounding box center [762, 323] width 1524 height 568
drag, startPoint x: 482, startPoint y: 456, endPoint x: 409, endPoint y: 307, distance: 165.9
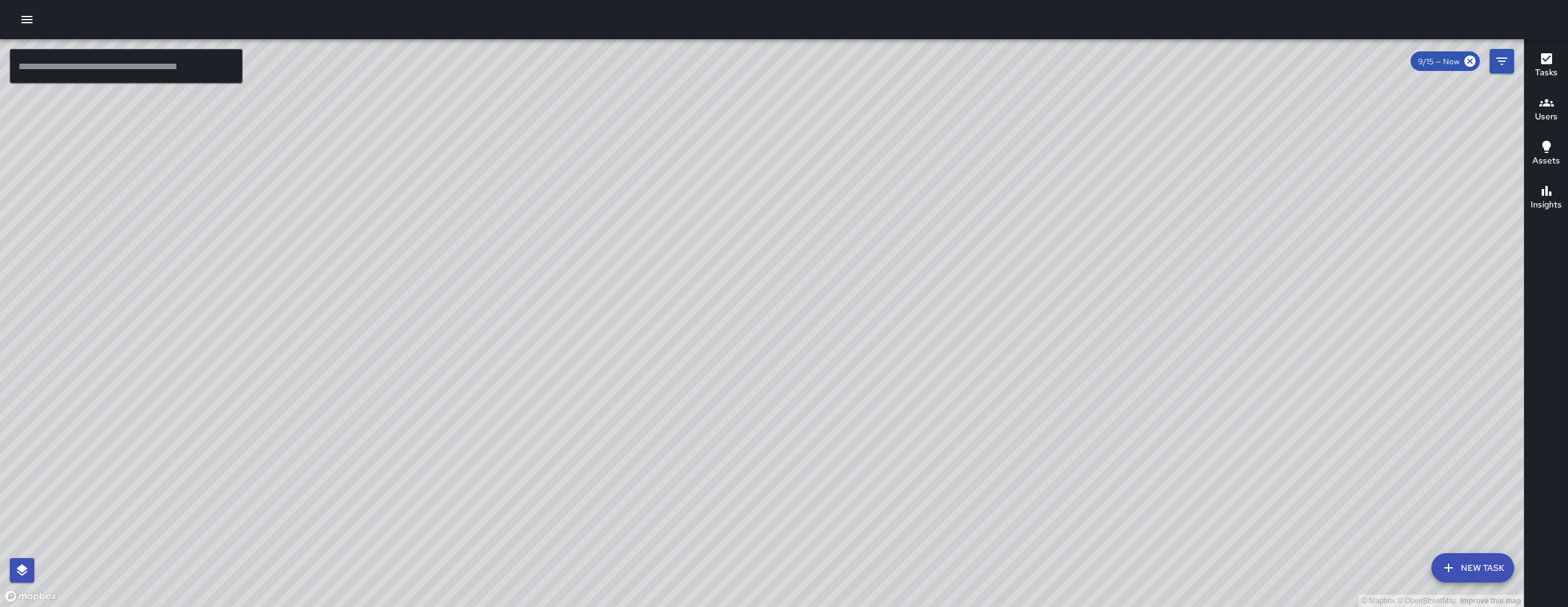
click at [410, 308] on div "© Mapbox © OpenStreetMap Improve this map" at bounding box center [762, 323] width 1524 height 568
click at [840, 507] on div "© Mapbox © OpenStreetMap Improve this map" at bounding box center [762, 323] width 1524 height 568
drag, startPoint x: 887, startPoint y: 425, endPoint x: 842, endPoint y: 443, distance: 48.5
click at [842, 443] on div "© Mapbox © OpenStreetMap Improve this map" at bounding box center [762, 323] width 1524 height 568
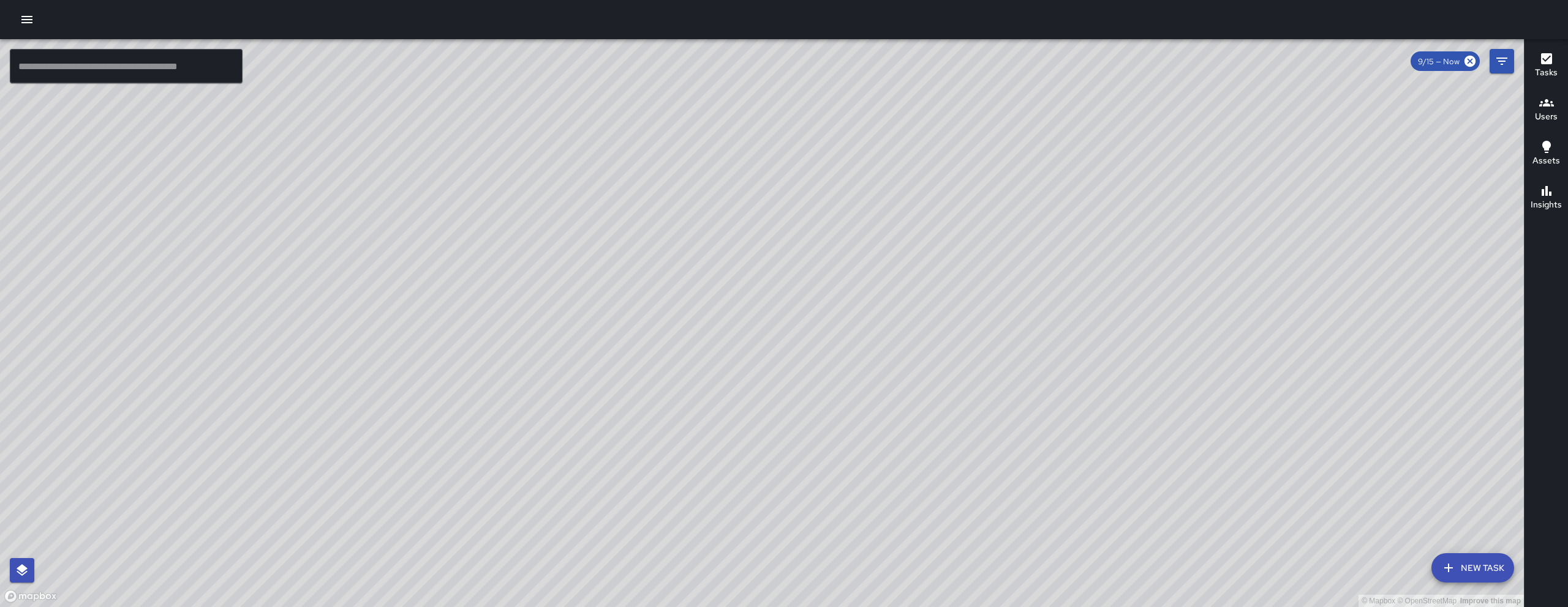
drag, startPoint x: 827, startPoint y: 455, endPoint x: 963, endPoint y: 460, distance: 136.1
click at [963, 460] on div "© Mapbox © OpenStreetMap Improve this map" at bounding box center [762, 323] width 1524 height 568
drag, startPoint x: 1166, startPoint y: 207, endPoint x: 1217, endPoint y: 209, distance: 51.0
click at [1217, 209] on div "© Mapbox © OpenStreetMap Improve this map" at bounding box center [762, 323] width 1524 height 568
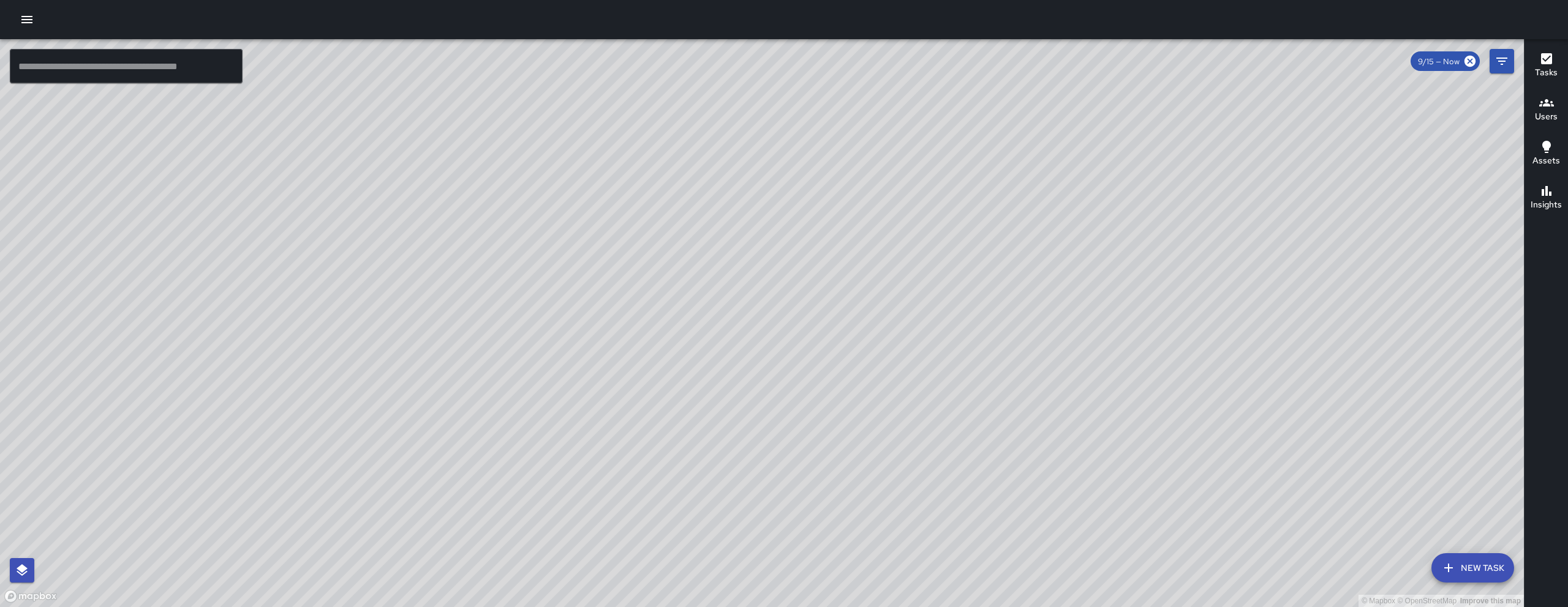
click at [1292, 240] on div "© Mapbox © OpenStreetMap Improve this map" at bounding box center [762, 323] width 1524 height 568
drag, startPoint x: 863, startPoint y: 104, endPoint x: 884, endPoint y: 197, distance: 95.3
click at [873, 154] on div "© Mapbox © OpenStreetMap Improve this map" at bounding box center [762, 323] width 1524 height 568
drag, startPoint x: 771, startPoint y: 500, endPoint x: 910, endPoint y: 232, distance: 301.9
click at [871, 291] on div "© Mapbox © OpenStreetMap Improve this map" at bounding box center [762, 323] width 1524 height 568
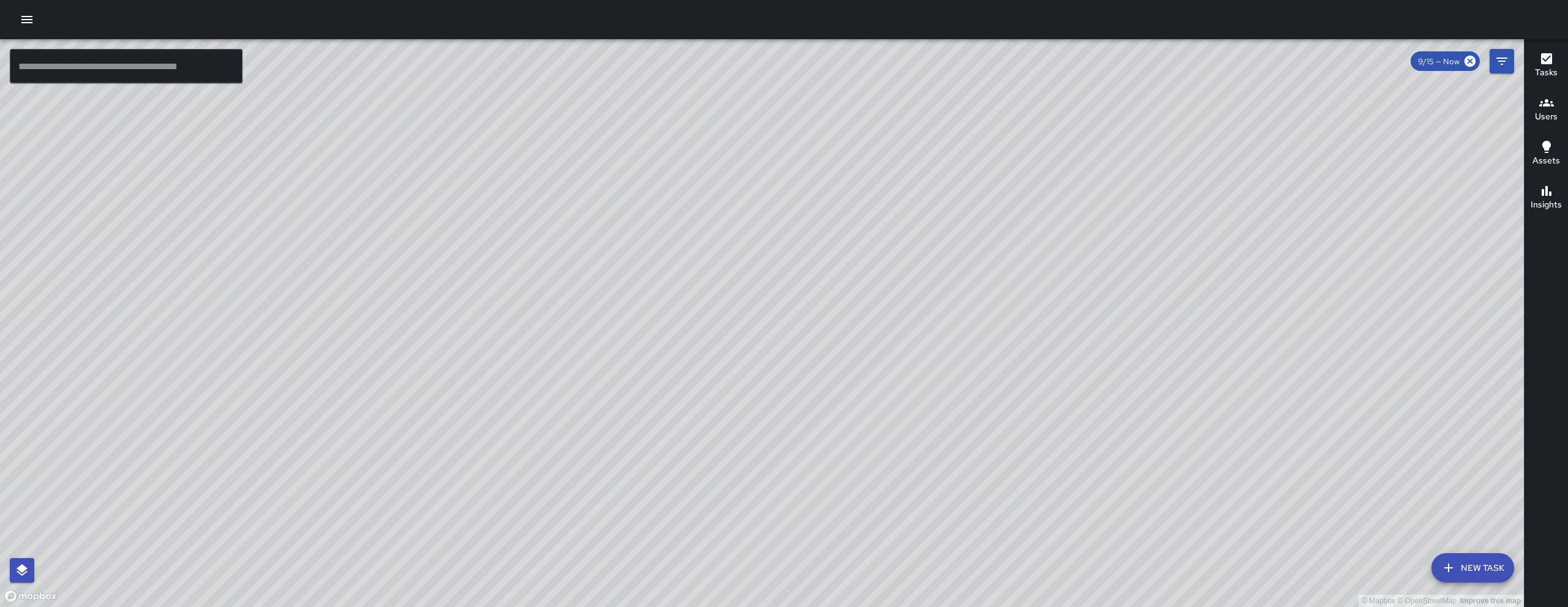
drag, startPoint x: 801, startPoint y: 473, endPoint x: 952, endPoint y: 247, distance: 271.8
click at [943, 260] on div "© Mapbox © OpenStreetMap Improve this map" at bounding box center [762, 323] width 1524 height 568
drag, startPoint x: 625, startPoint y: 404, endPoint x: 630, endPoint y: 235, distance: 169.1
click at [630, 234] on div "© Mapbox © OpenStreetMap Improve this map" at bounding box center [762, 323] width 1524 height 568
drag, startPoint x: 799, startPoint y: 229, endPoint x: 802, endPoint y: 283, distance: 54.1
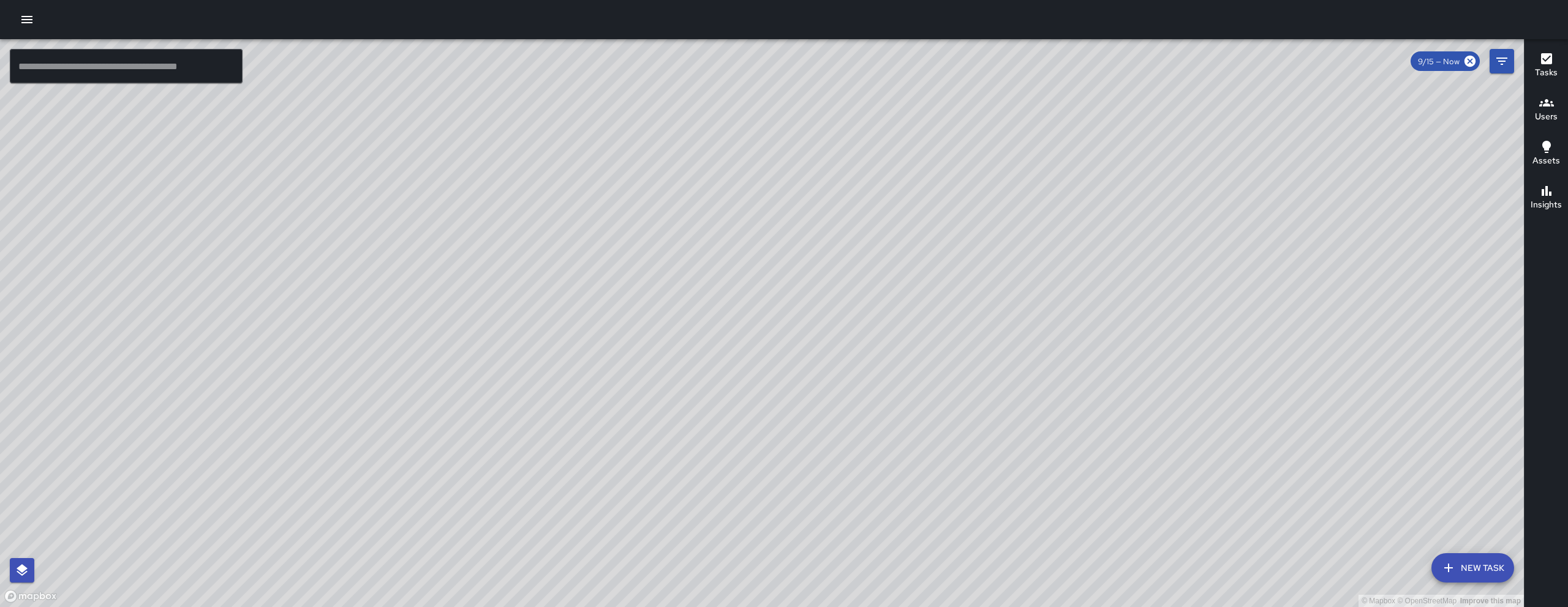
click at [803, 287] on div "© Mapbox © OpenStreetMap Improve this map" at bounding box center [762, 323] width 1524 height 568
drag, startPoint x: 1163, startPoint y: 412, endPoint x: 1170, endPoint y: 447, distance: 35.7
click at [1163, 413] on div "© Mapbox © OpenStreetMap Improve this map" at bounding box center [762, 323] width 1524 height 568
drag, startPoint x: 1170, startPoint y: 447, endPoint x: 1131, endPoint y: 510, distance: 74.1
click at [1131, 510] on div "© Mapbox © OpenStreetMap Improve this map" at bounding box center [762, 323] width 1524 height 568
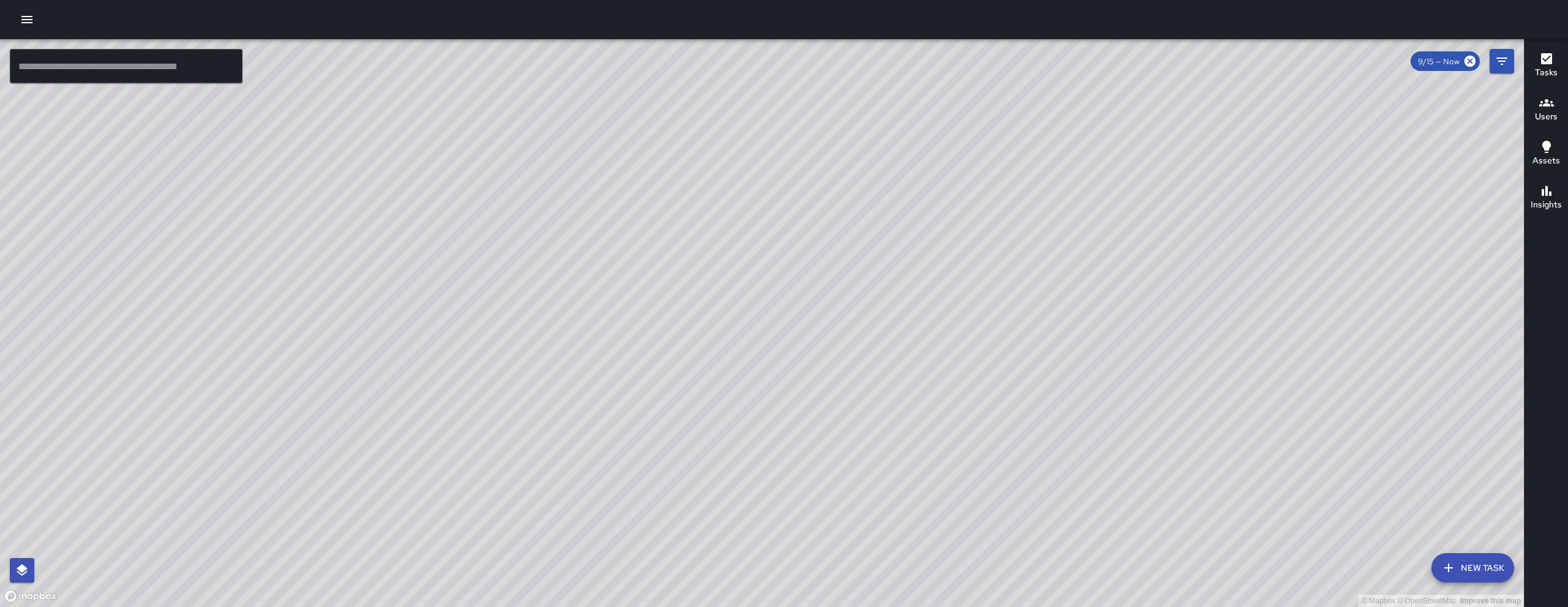
click at [1131, 508] on div "© Mapbox © OpenStreetMap Improve this map" at bounding box center [762, 323] width 1524 height 568
drag, startPoint x: 977, startPoint y: 415, endPoint x: 937, endPoint y: 391, distance: 46.6
click at [937, 391] on div "© Mapbox © OpenStreetMap Improve this map" at bounding box center [762, 323] width 1524 height 568
drag, startPoint x: 944, startPoint y: 404, endPoint x: 946, endPoint y: 411, distance: 7.3
click at [946, 411] on div "© Mapbox © OpenStreetMap Improve this map" at bounding box center [762, 323] width 1524 height 568
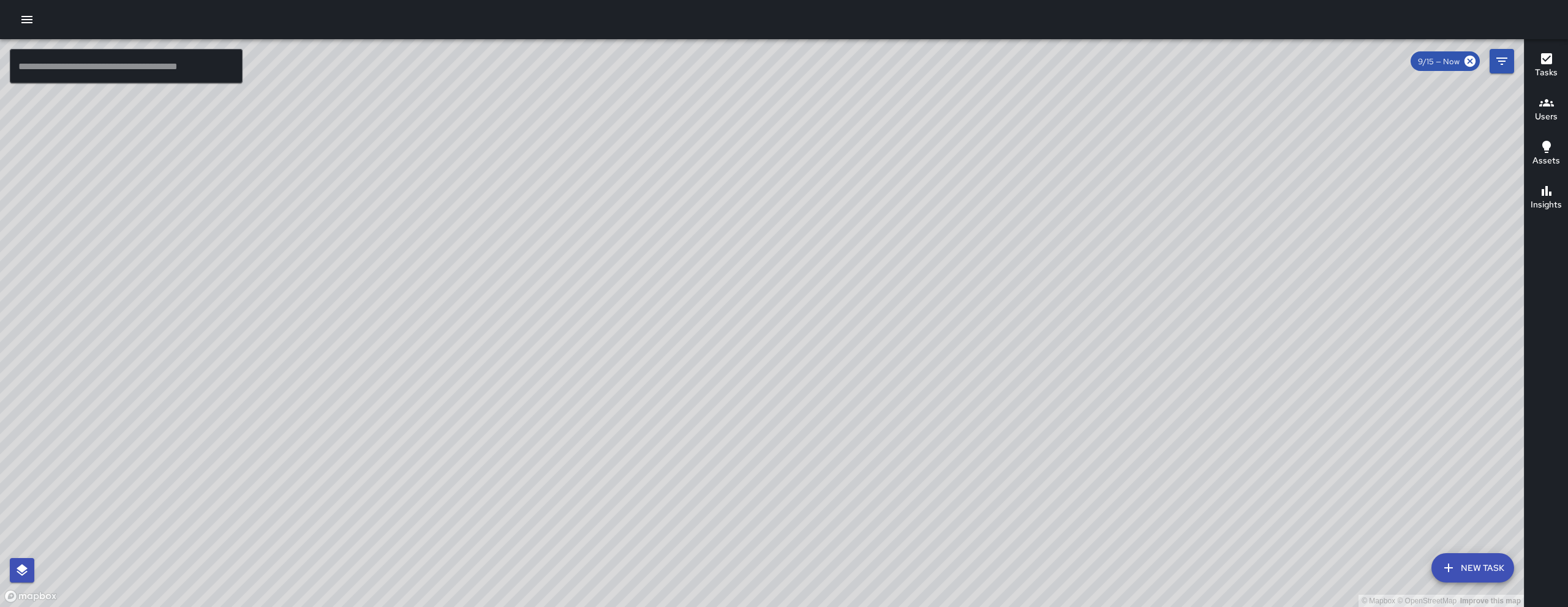
drag, startPoint x: 958, startPoint y: 398, endPoint x: 963, endPoint y: 404, distance: 7.8
click at [963, 404] on div "© Mapbox © OpenStreetMap Improve this map" at bounding box center [762, 323] width 1524 height 568
drag, startPoint x: 979, startPoint y: 422, endPoint x: 965, endPoint y: 410, distance: 18.4
click at [965, 410] on div "© Mapbox © OpenStreetMap Improve this map" at bounding box center [762, 323] width 1524 height 568
drag, startPoint x: 955, startPoint y: 411, endPoint x: 905, endPoint y: 405, distance: 50.4
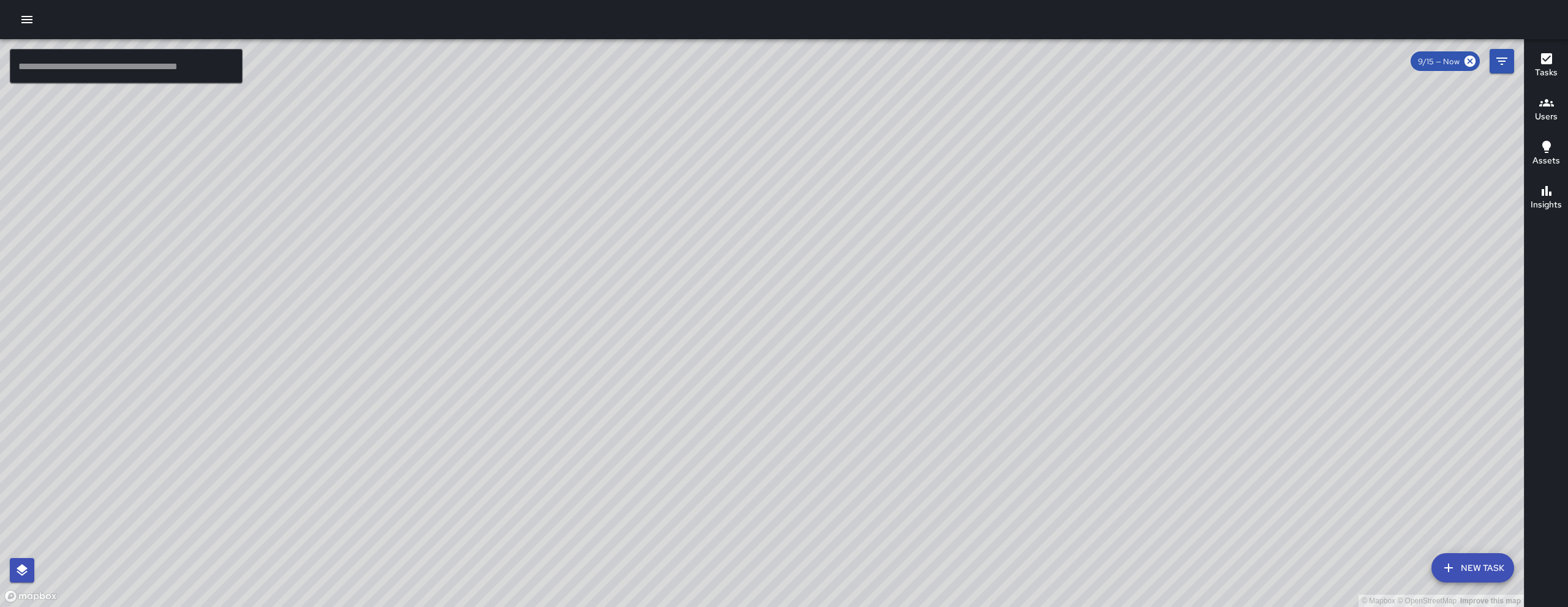
click at [933, 405] on div "© Mapbox © OpenStreetMap Improve this map" at bounding box center [762, 323] width 1524 height 568
drag, startPoint x: 1116, startPoint y: 393, endPoint x: 1043, endPoint y: 253, distance: 157.9
click at [1043, 254] on div "© Mapbox © OpenStreetMap Improve this map" at bounding box center [762, 323] width 1524 height 568
drag, startPoint x: 1054, startPoint y: 267, endPoint x: 1045, endPoint y: 247, distance: 21.9
click at [1045, 247] on div "© Mapbox © OpenStreetMap Improve this map" at bounding box center [762, 323] width 1524 height 568
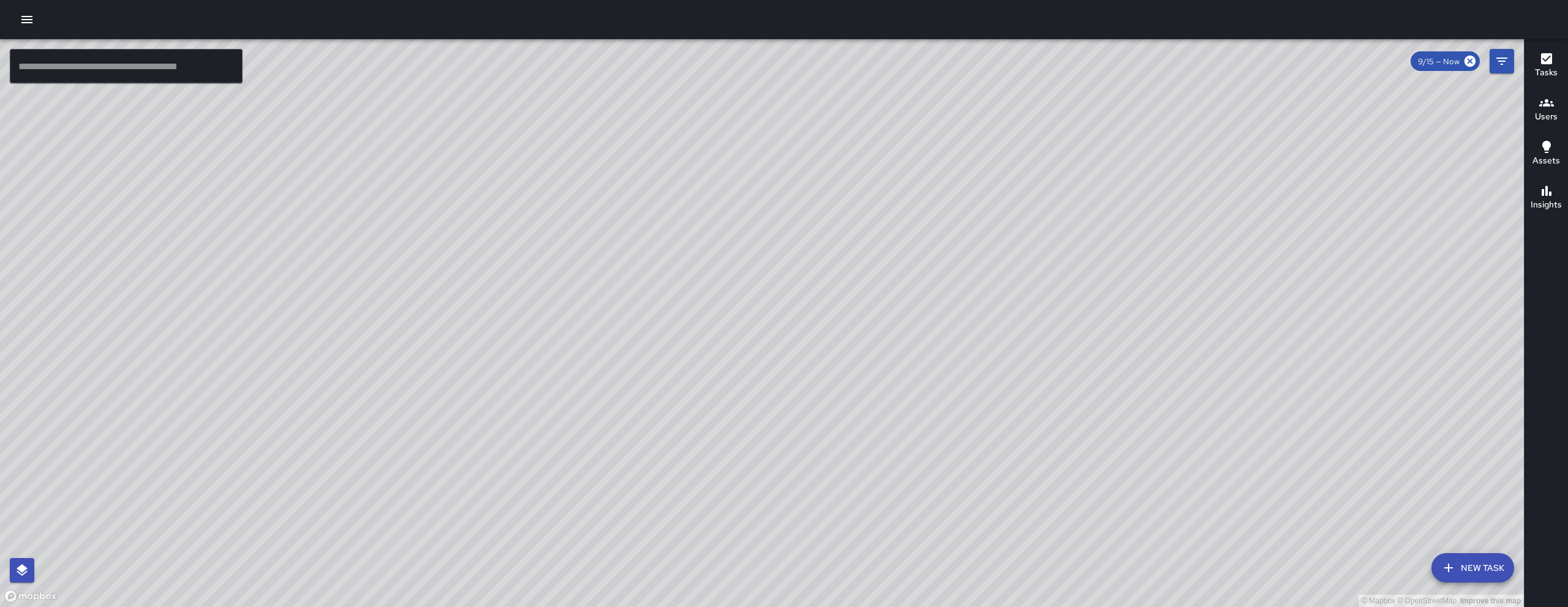
click at [1049, 252] on div "© Mapbox © OpenStreetMap Improve this map" at bounding box center [762, 323] width 1524 height 568
drag, startPoint x: 892, startPoint y: 391, endPoint x: 807, endPoint y: 383, distance: 85.4
click at [807, 383] on div "© Mapbox © OpenStreetMap Improve this map" at bounding box center [762, 323] width 1524 height 568
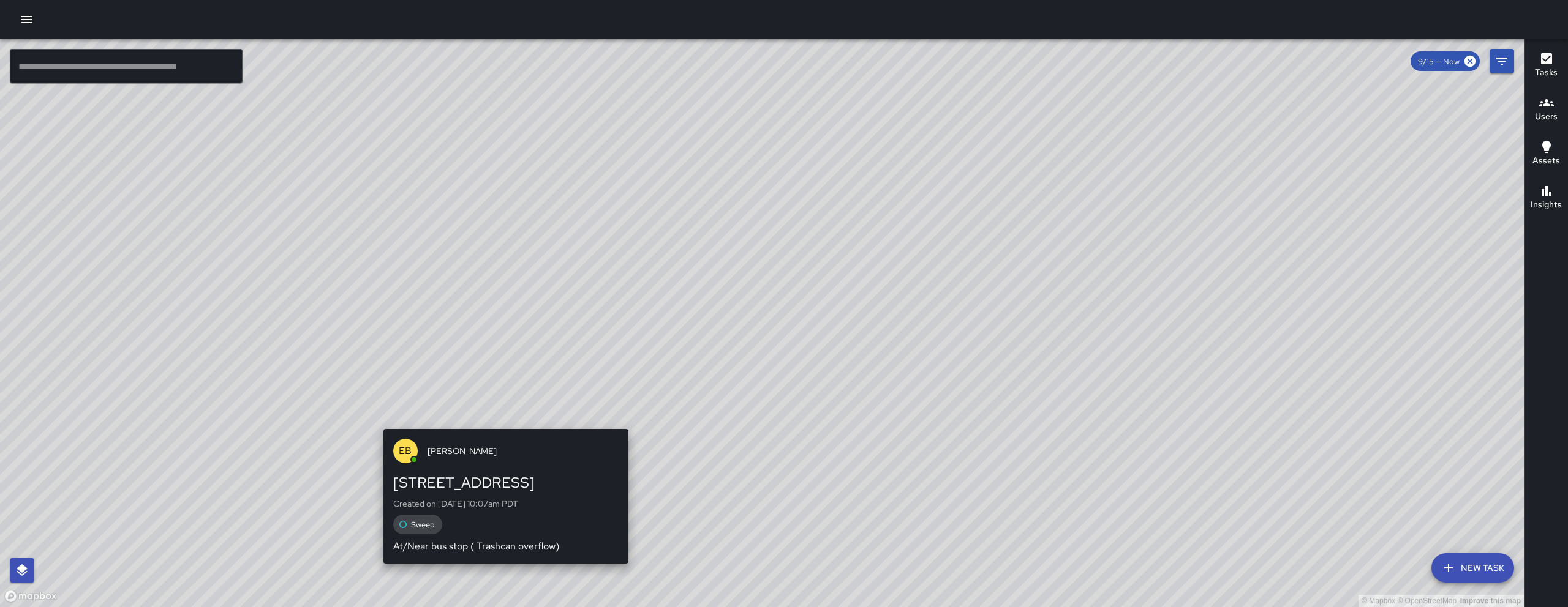
click at [502, 422] on div "© Mapbox © OpenStreetMap Improve this map EB Edwin Barillas 216 11th Street Cre…" at bounding box center [762, 323] width 1524 height 568
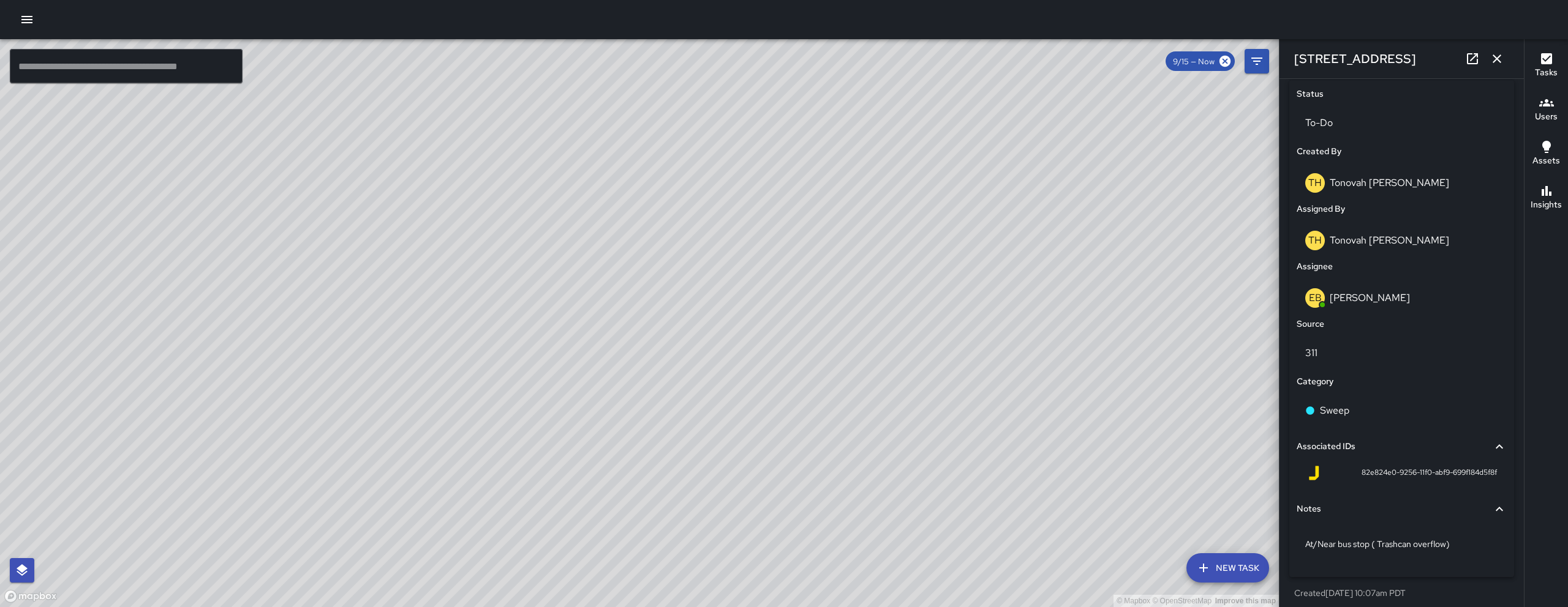
scroll to position [584, 0]
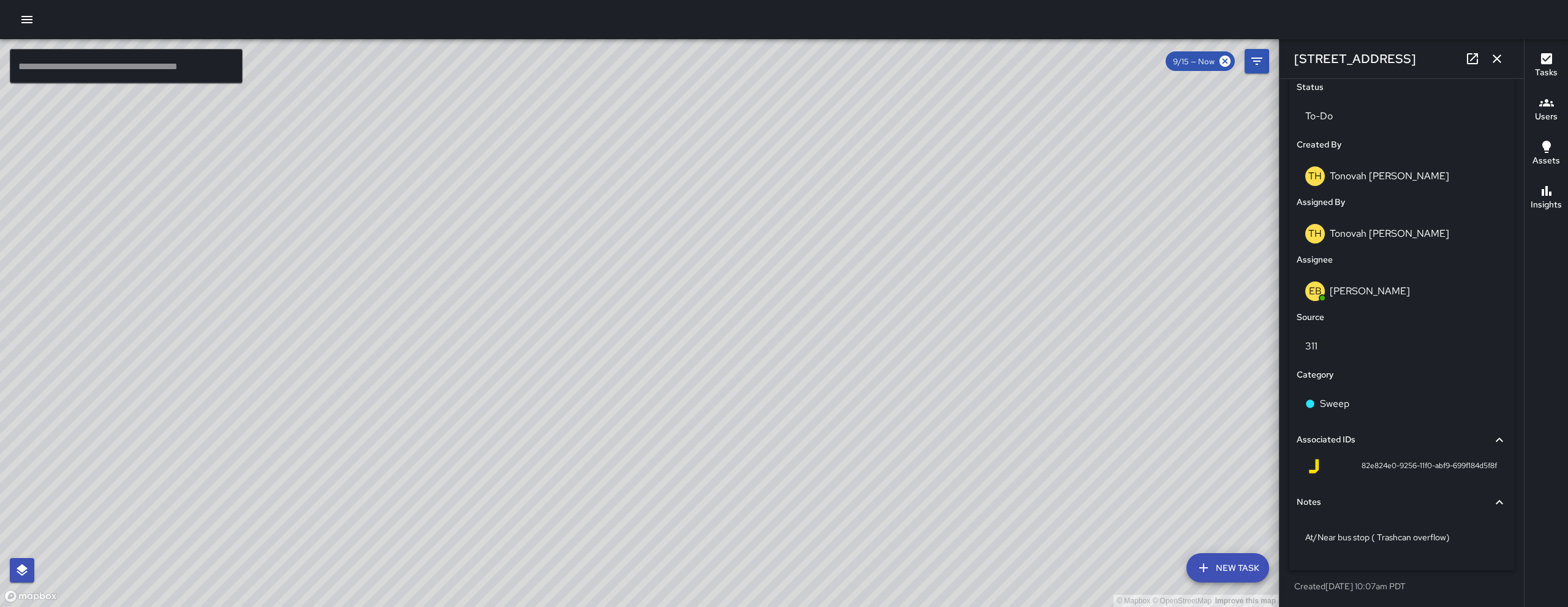
click at [1496, 59] on icon "button" at bounding box center [1496, 58] width 9 height 9
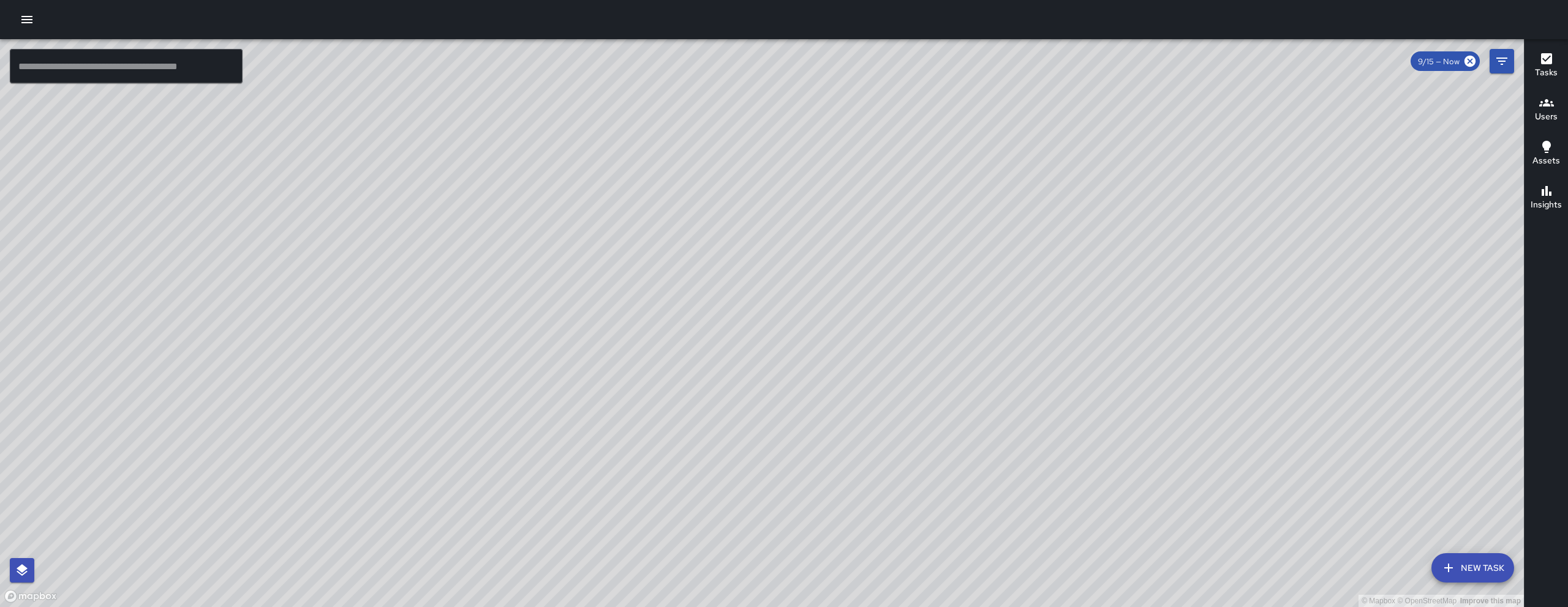
click at [760, 325] on div "© Mapbox © OpenStreetMap Improve this map EB Edwin Barillas 216 11th Street Cre…" at bounding box center [762, 323] width 1524 height 568
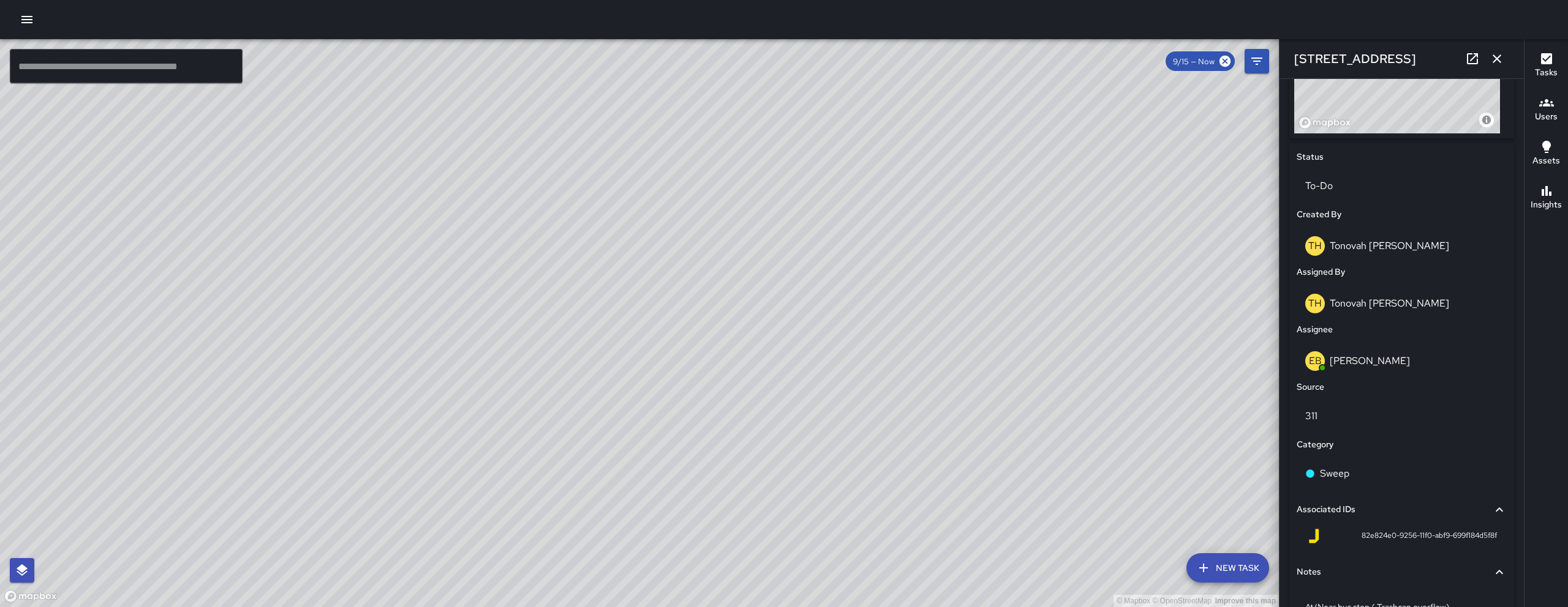
scroll to position [504, 0]
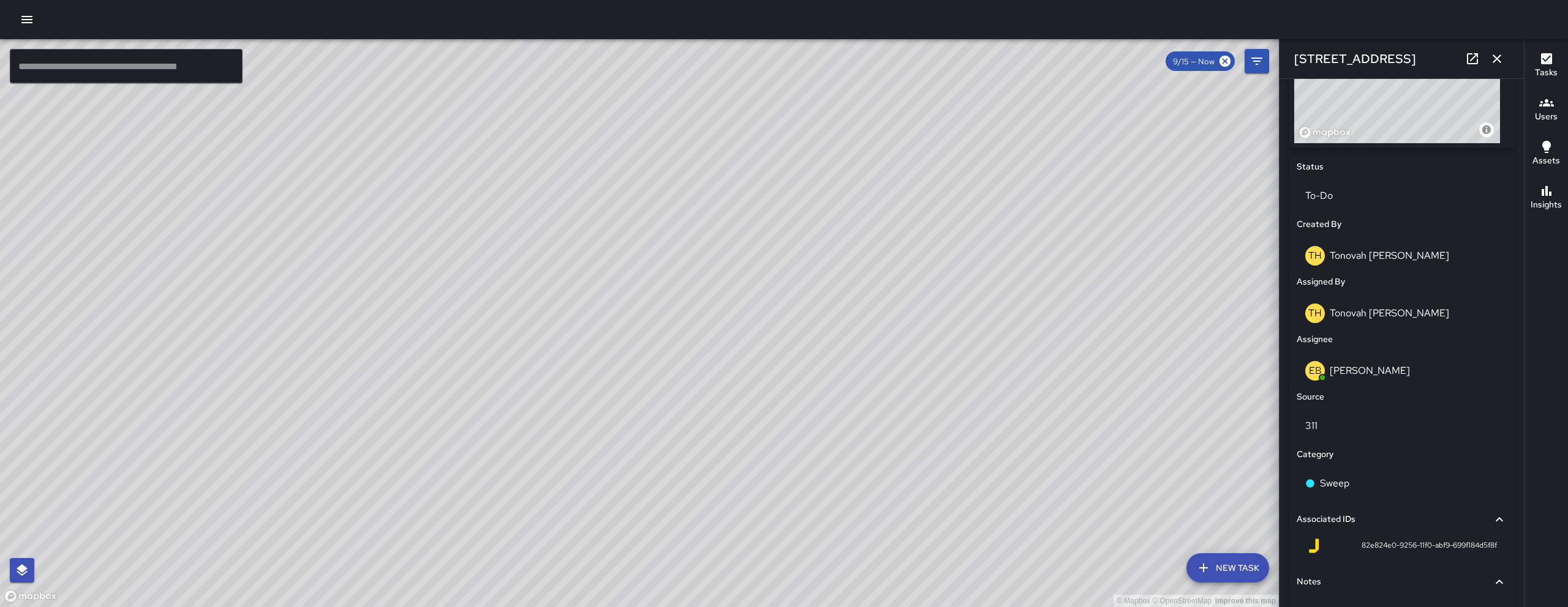
drag, startPoint x: 991, startPoint y: 304, endPoint x: 652, endPoint y: 496, distance: 389.6
click at [648, 494] on div "© Mapbox © OpenStreetMap Improve this map" at bounding box center [639, 323] width 1278 height 568
click at [1491, 52] on icon "button" at bounding box center [1497, 59] width 15 height 15
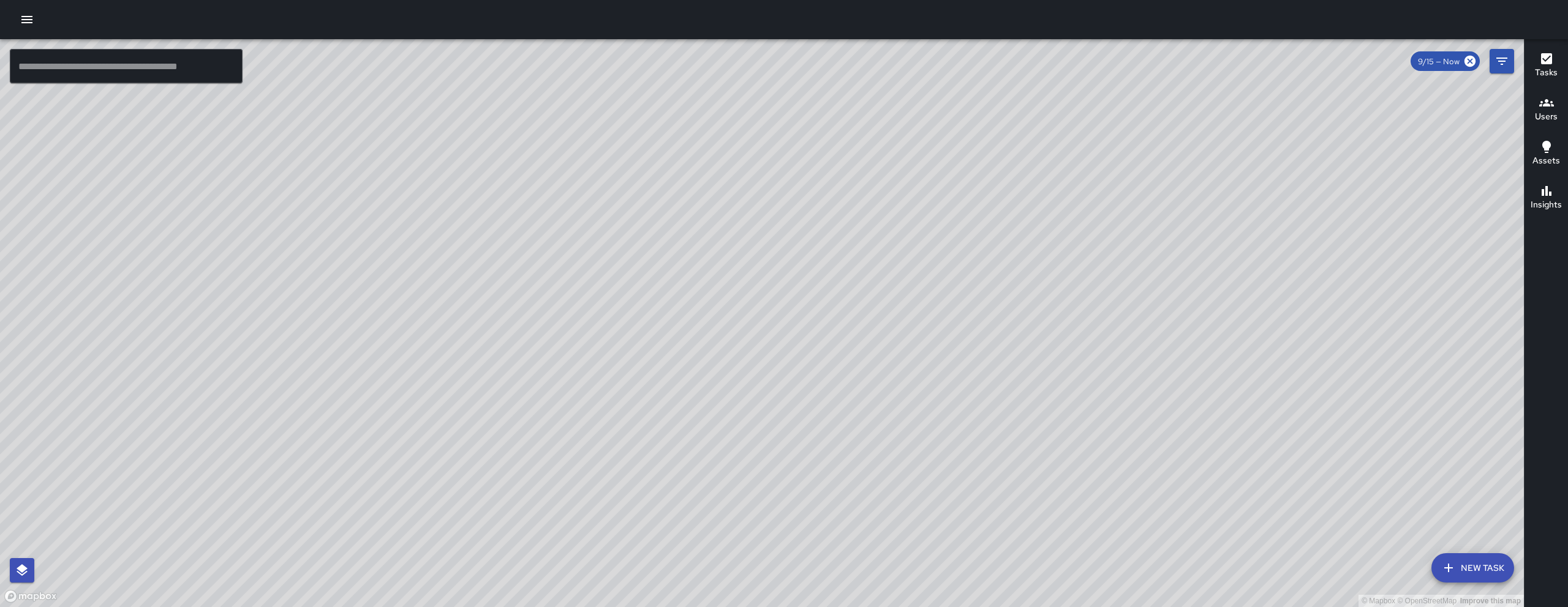
drag, startPoint x: 910, startPoint y: 238, endPoint x: 849, endPoint y: 292, distance: 81.5
click at [891, 290] on div "© Mapbox © OpenStreetMap Improve this map" at bounding box center [762, 323] width 1524 height 568
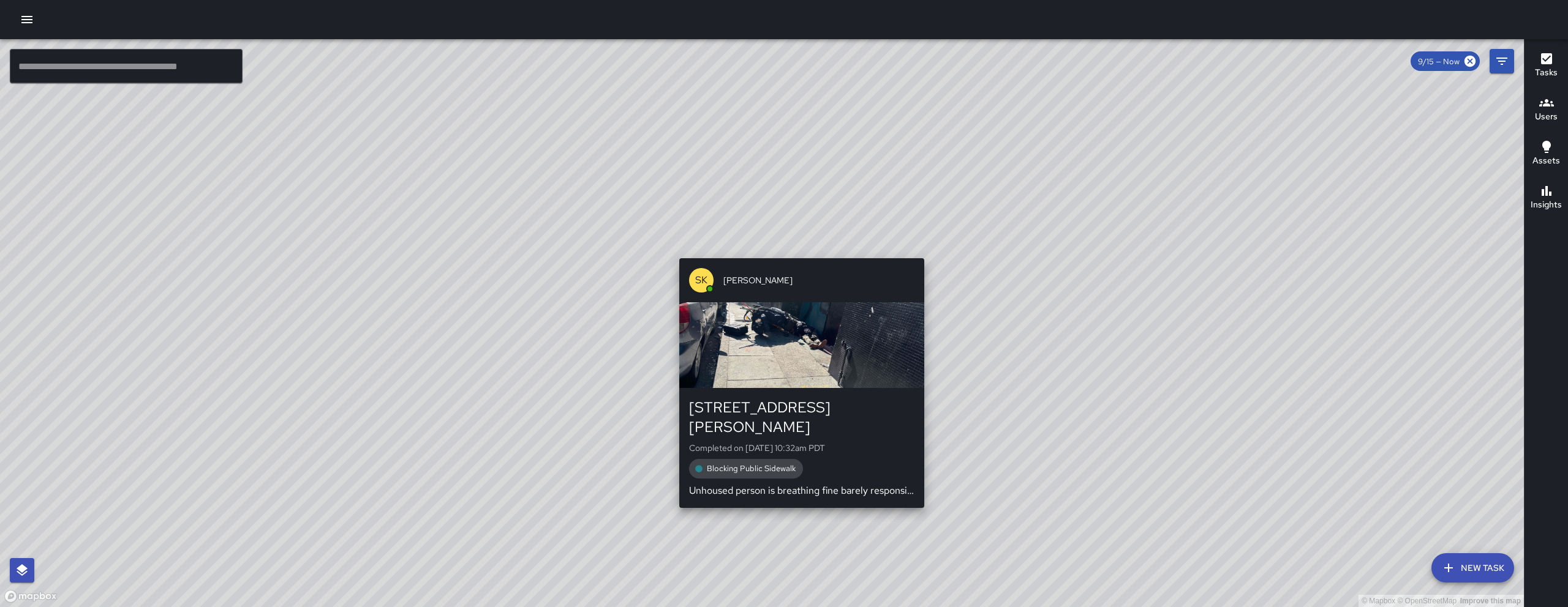
click at [779, 249] on div "© Mapbox © OpenStreetMap Improve this map SK SEAN KELLEY 17 Harriet Street Comp…" at bounding box center [762, 323] width 1524 height 568
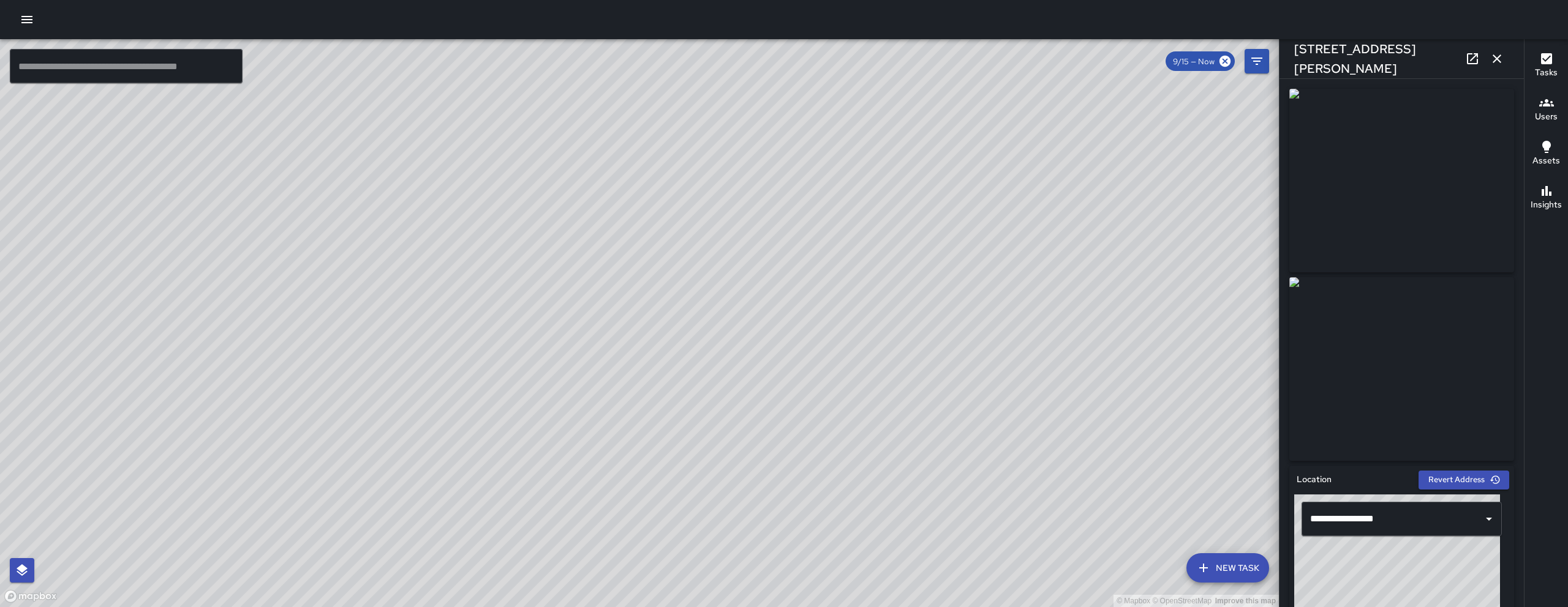
click at [1465, 57] on icon at bounding box center [1472, 59] width 15 height 15
click at [1499, 59] on icon "button" at bounding box center [1497, 59] width 15 height 15
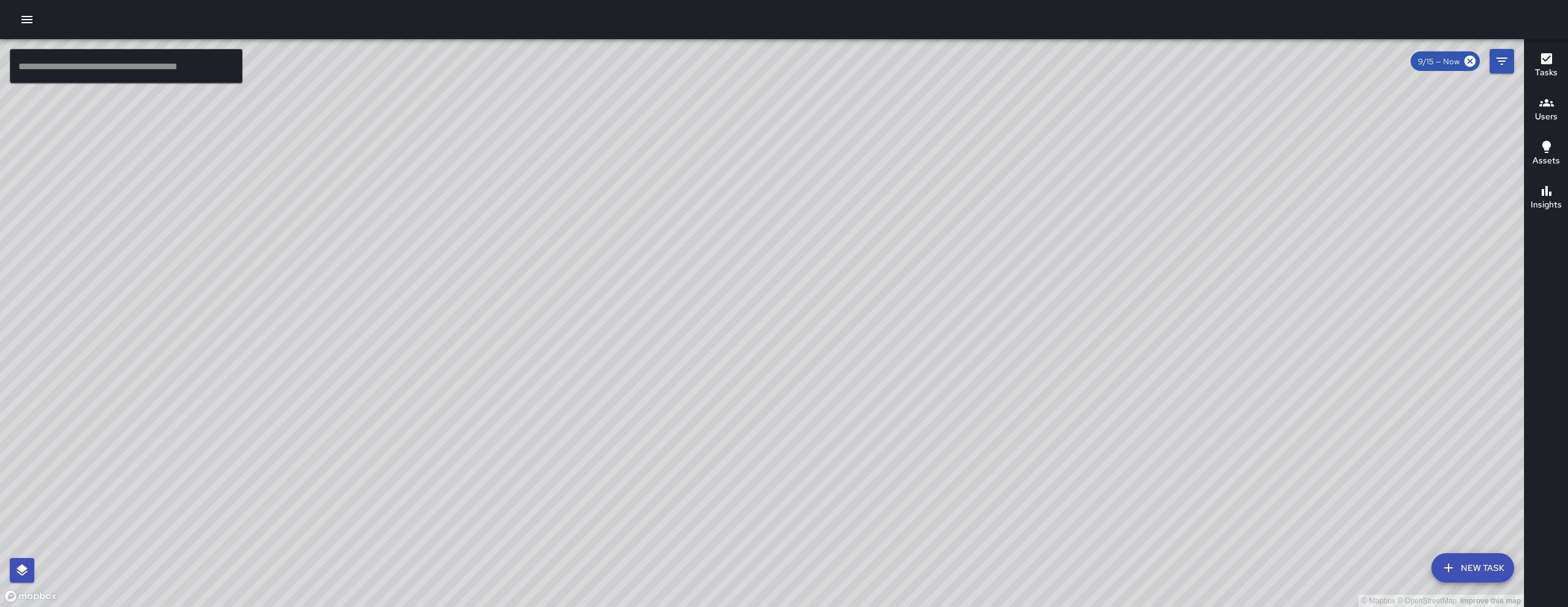
drag, startPoint x: 752, startPoint y: 456, endPoint x: 789, endPoint y: 287, distance: 173.0
click at [789, 287] on div "© Mapbox © OpenStreetMap Improve this map" at bounding box center [762, 323] width 1524 height 568
drag, startPoint x: 879, startPoint y: 441, endPoint x: 933, endPoint y: 287, distance: 163.2
click at [926, 294] on div "© Mapbox © OpenStreetMap Improve this map" at bounding box center [762, 323] width 1524 height 568
drag, startPoint x: 928, startPoint y: 289, endPoint x: 937, endPoint y: 297, distance: 12.0
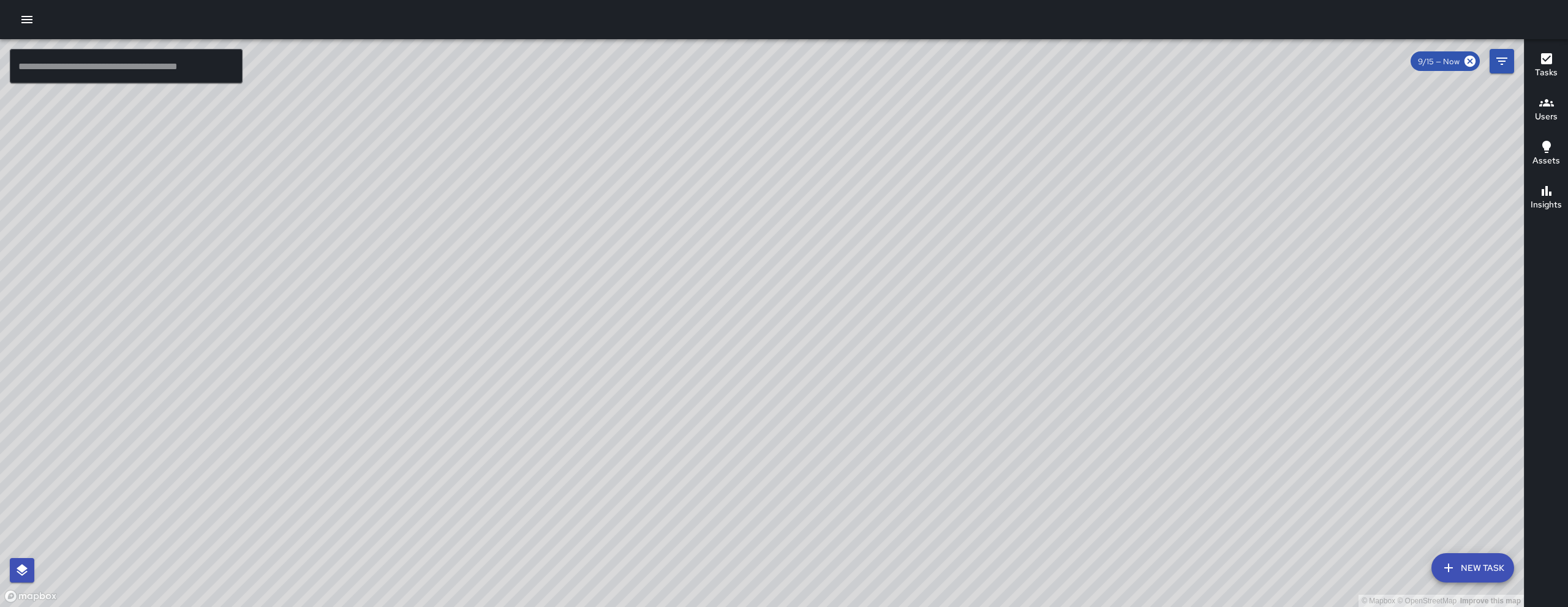
click at [937, 297] on div "© Mapbox © OpenStreetMap Improve this map" at bounding box center [762, 323] width 1524 height 568
drag, startPoint x: 937, startPoint y: 297, endPoint x: 944, endPoint y: 304, distance: 9.9
click at [944, 304] on div "© Mapbox © OpenStreetMap Improve this map" at bounding box center [762, 323] width 1524 height 568
click at [1459, 569] on button "New Task" at bounding box center [1472, 568] width 83 height 30
click at [1459, 569] on div "© Mapbox © OpenStreetMap Improve this map ​ New Task 9/15 — Now Map Layers Task…" at bounding box center [762, 323] width 1524 height 568
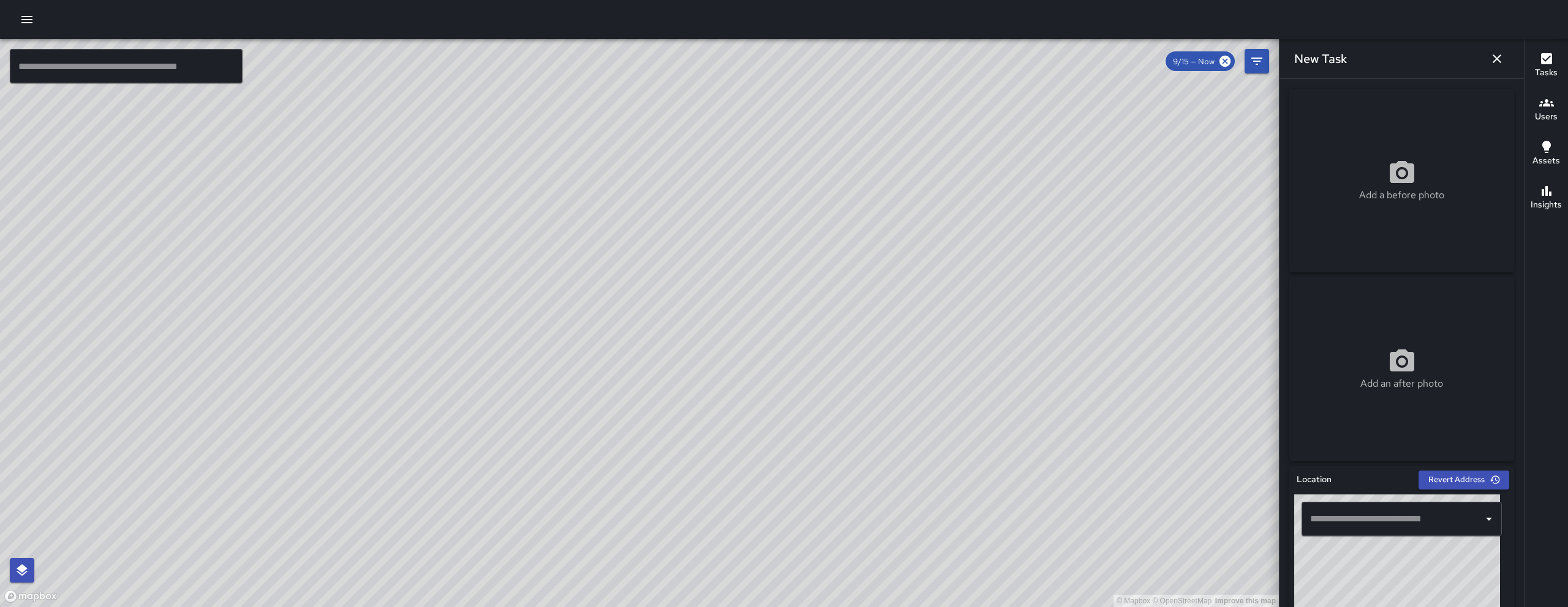
click at [1397, 510] on input "text" at bounding box center [1392, 519] width 171 height 24
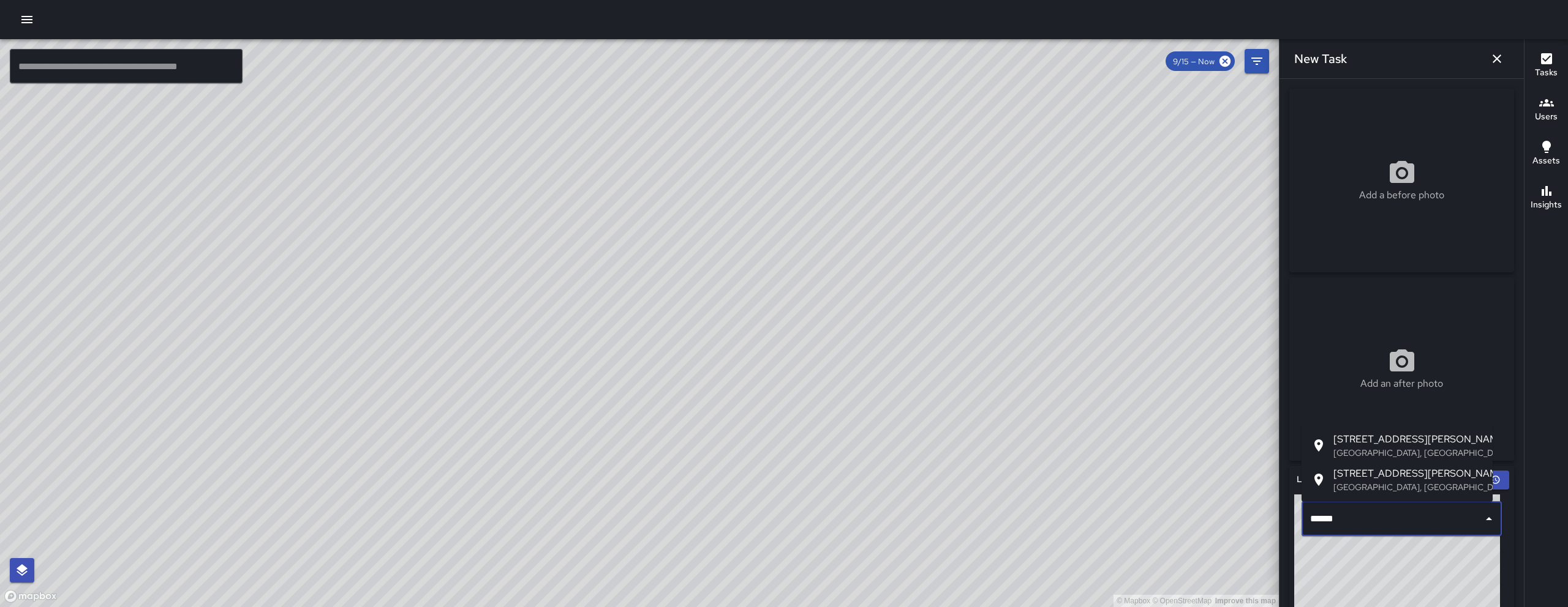
click at [1405, 469] on span "[STREET_ADDRESS][PERSON_NAME]" at bounding box center [1407, 474] width 149 height 15
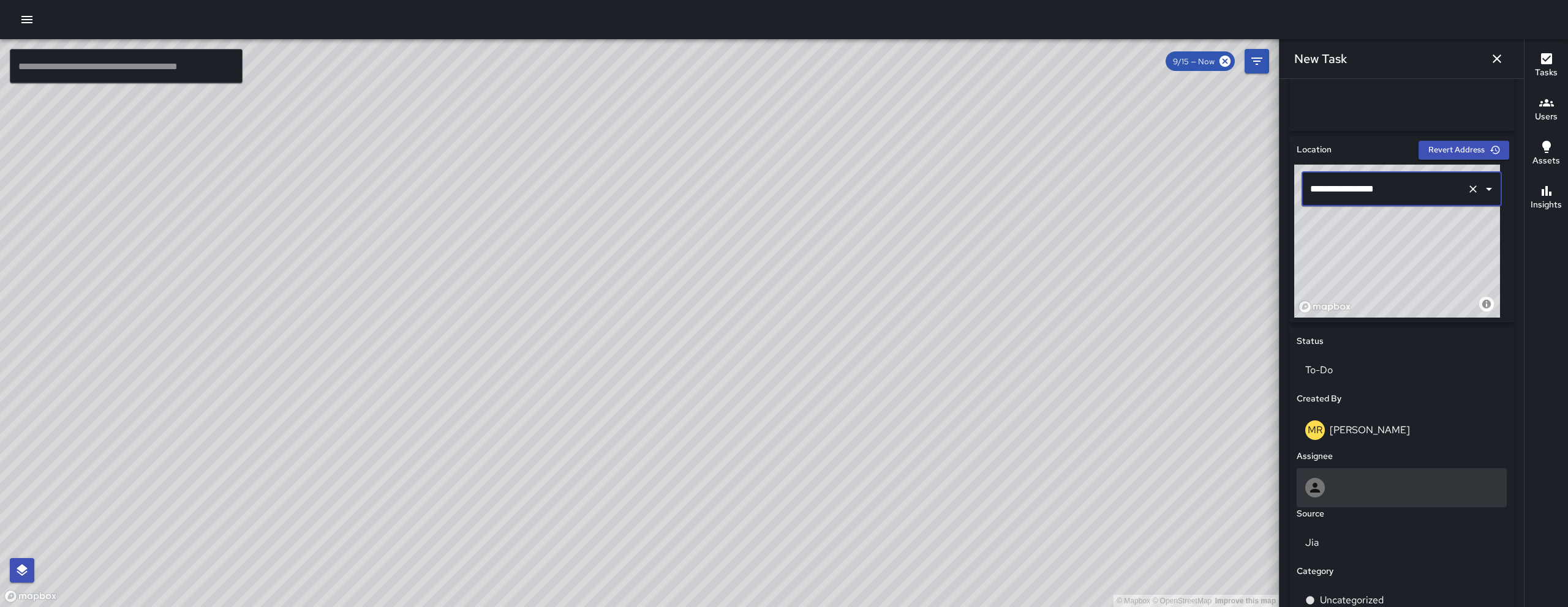
scroll to position [335, 0]
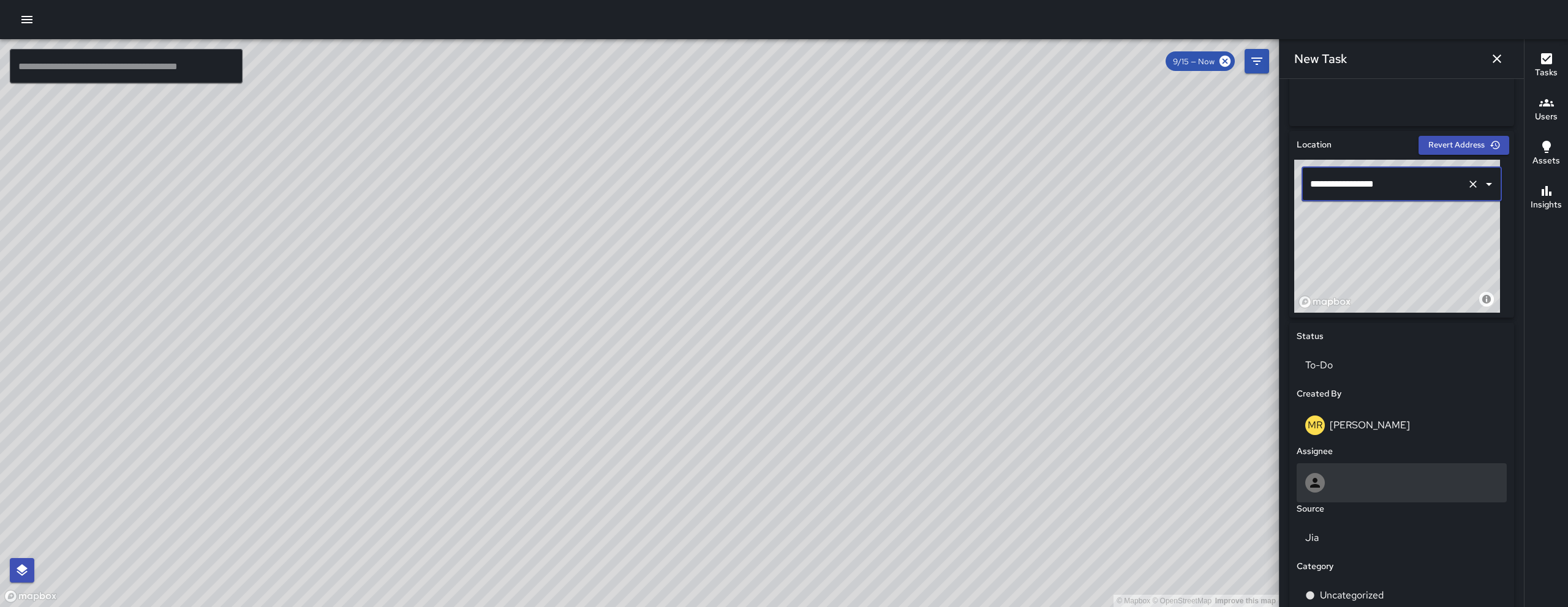
type input "**********"
click at [1372, 474] on div at bounding box center [1401, 483] width 193 height 19
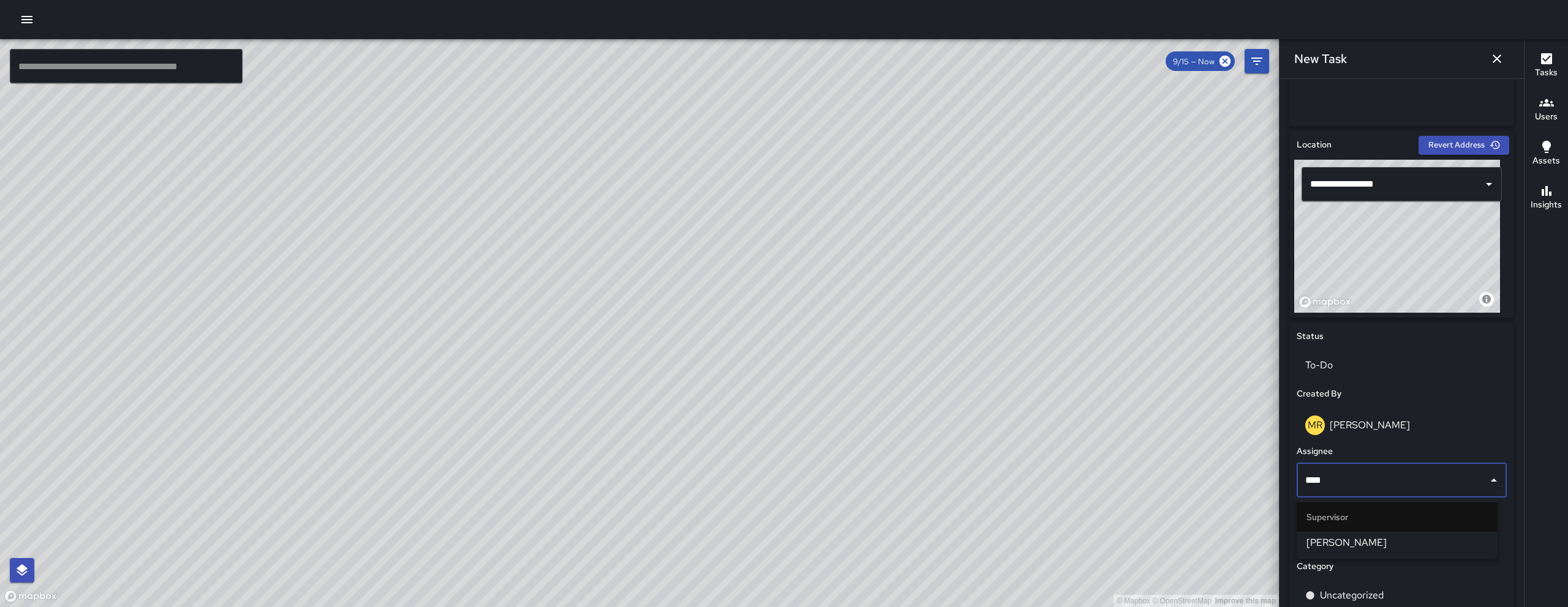
type input "*****"
click at [1345, 542] on span "Bryan Alexander" at bounding box center [1397, 543] width 181 height 15
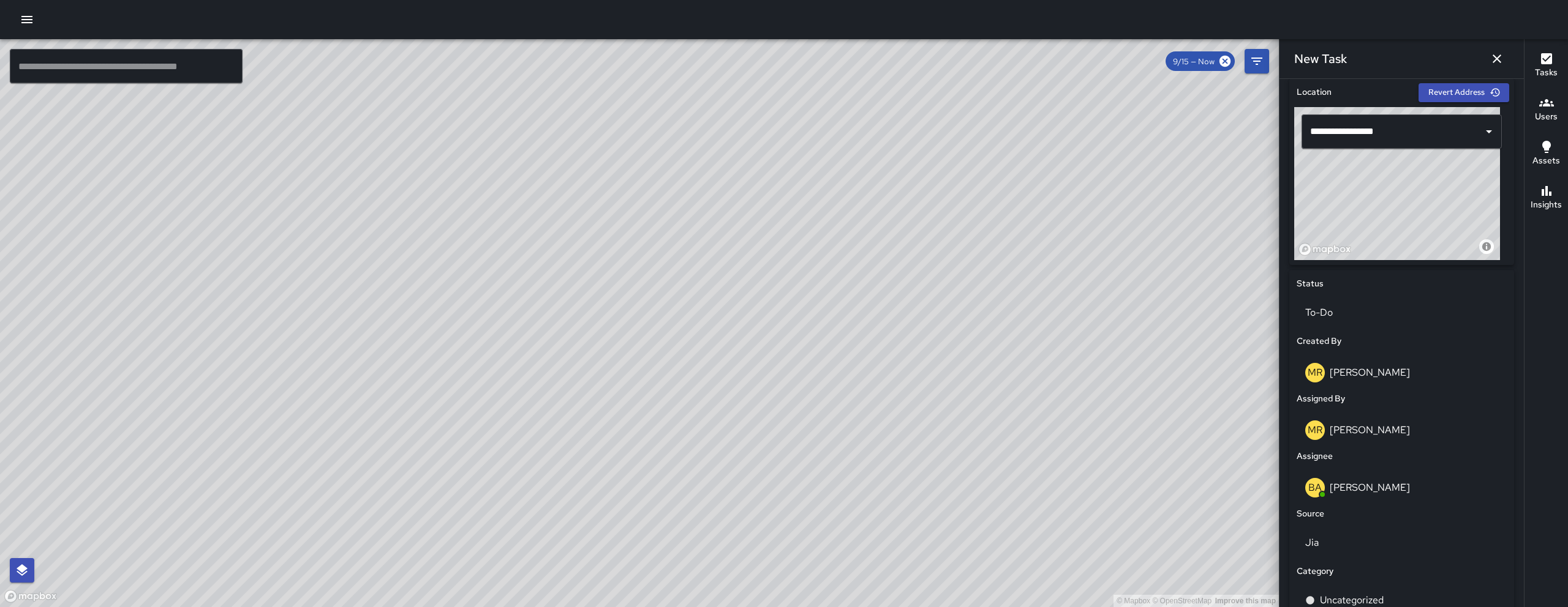
scroll to position [541, 0]
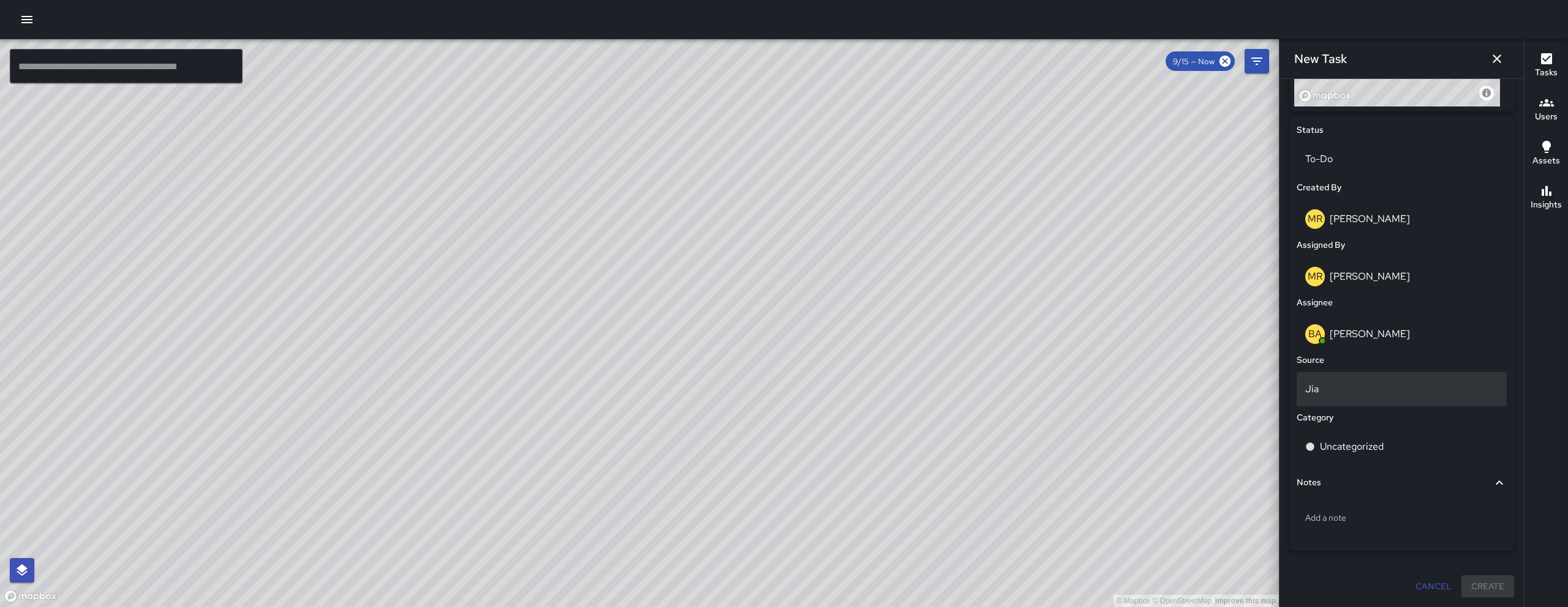
click at [1337, 396] on p "Jia" at bounding box center [1401, 389] width 193 height 15
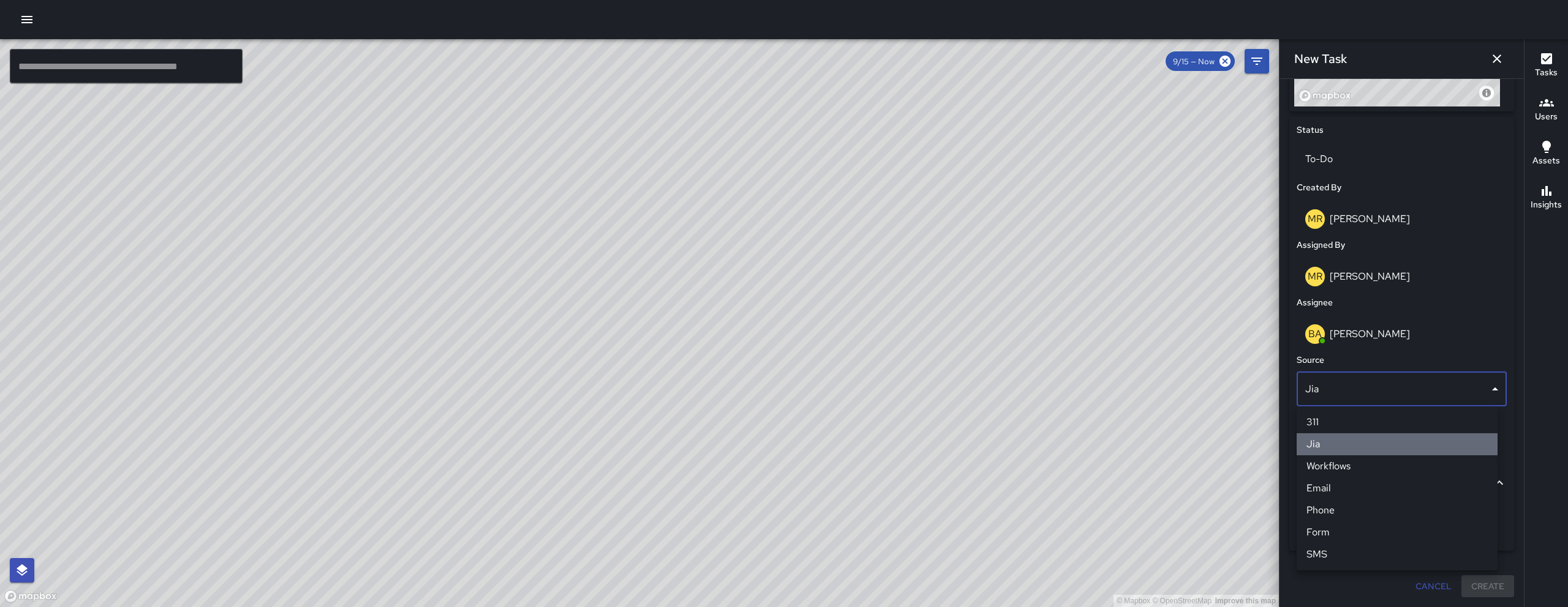
click at [1328, 439] on li "Jia" at bounding box center [1397, 444] width 201 height 22
click at [1367, 442] on p "Uncategorized" at bounding box center [1351, 447] width 64 height 15
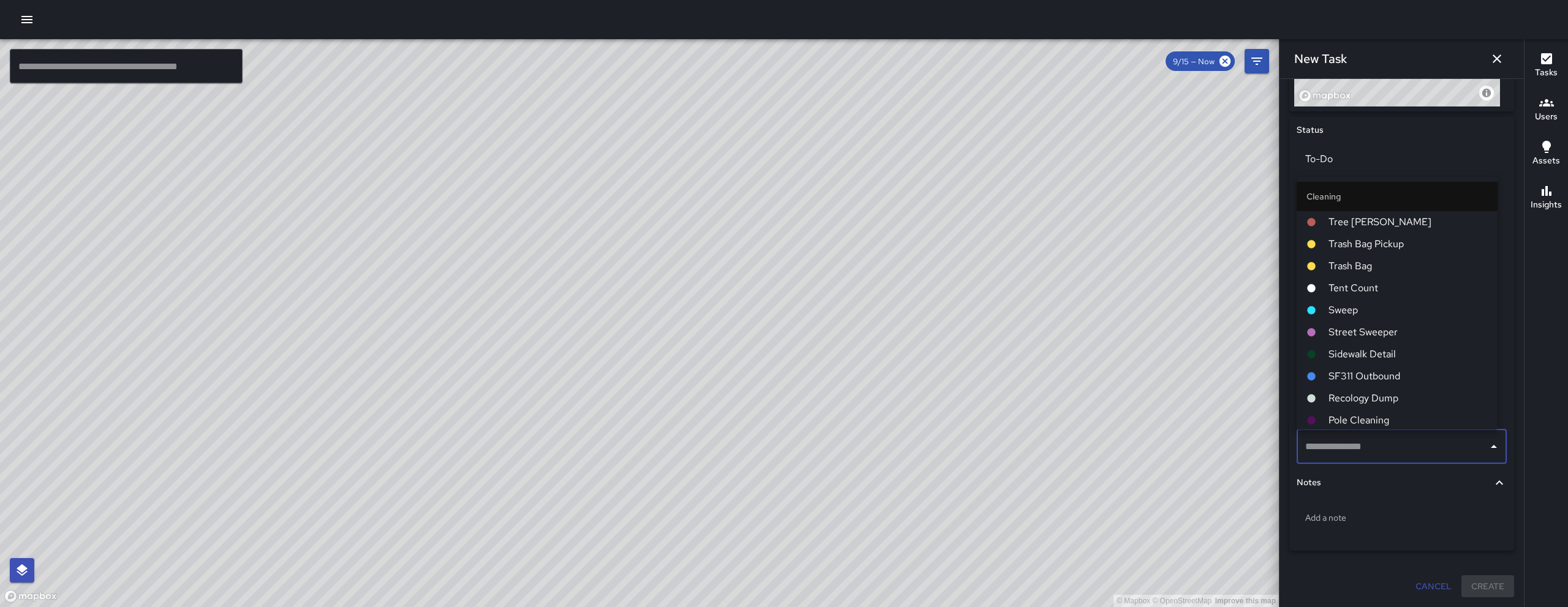
click at [1365, 309] on span "Sweep" at bounding box center [1407, 310] width 159 height 15
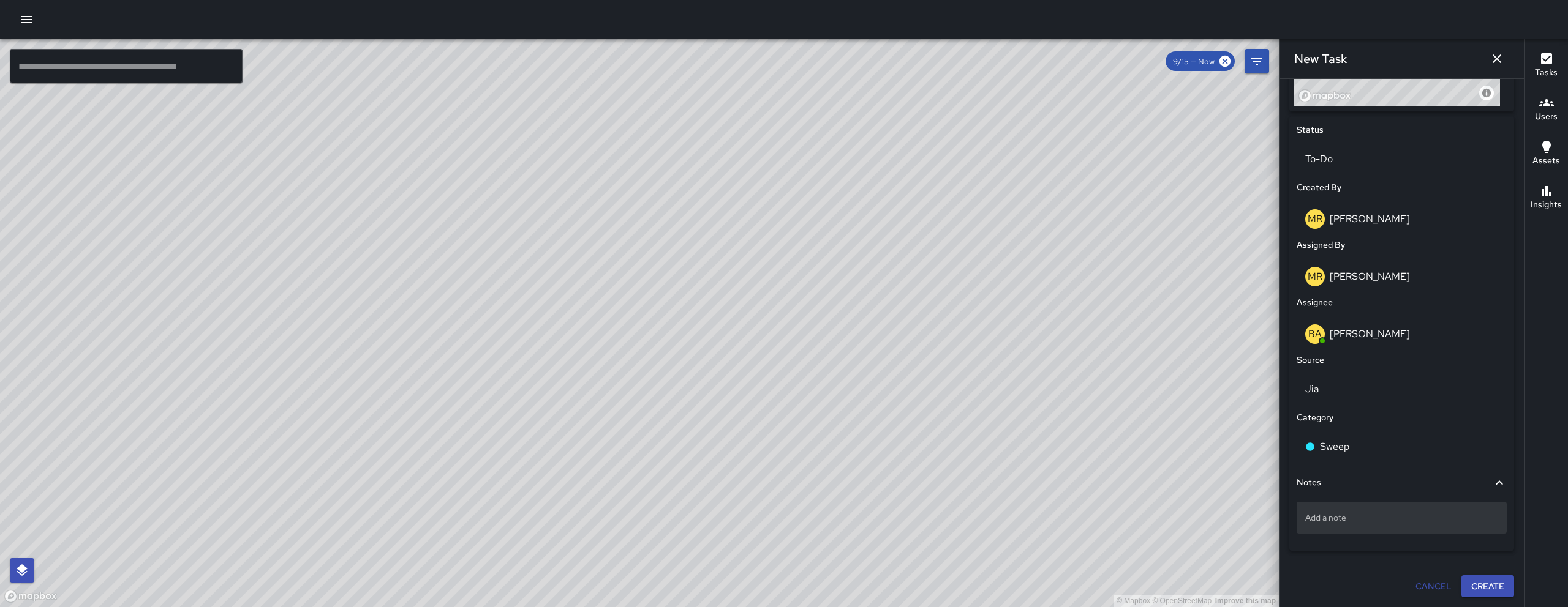
click at [1379, 508] on div "Add a note" at bounding box center [1401, 517] width 210 height 32
type textarea "*****"
click at [1479, 579] on button "Create" at bounding box center [1487, 588] width 52 height 23
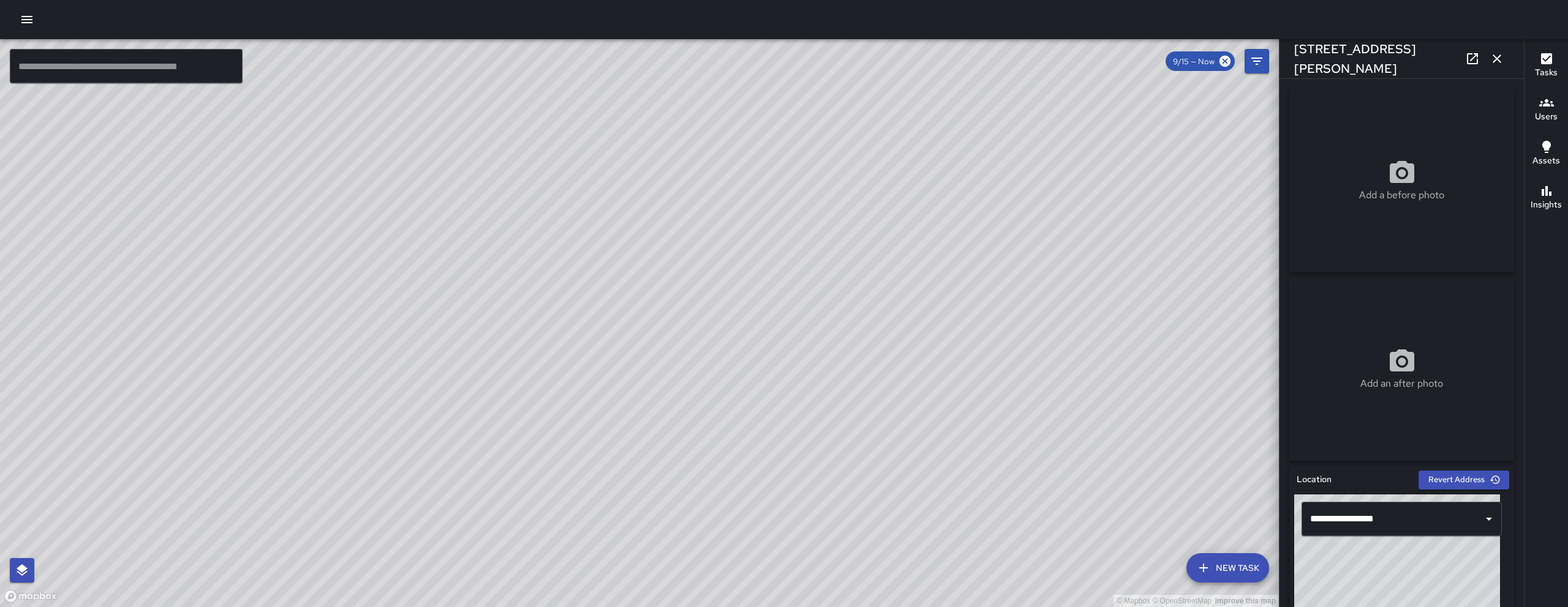
click at [1497, 59] on icon "button" at bounding box center [1496, 58] width 9 height 9
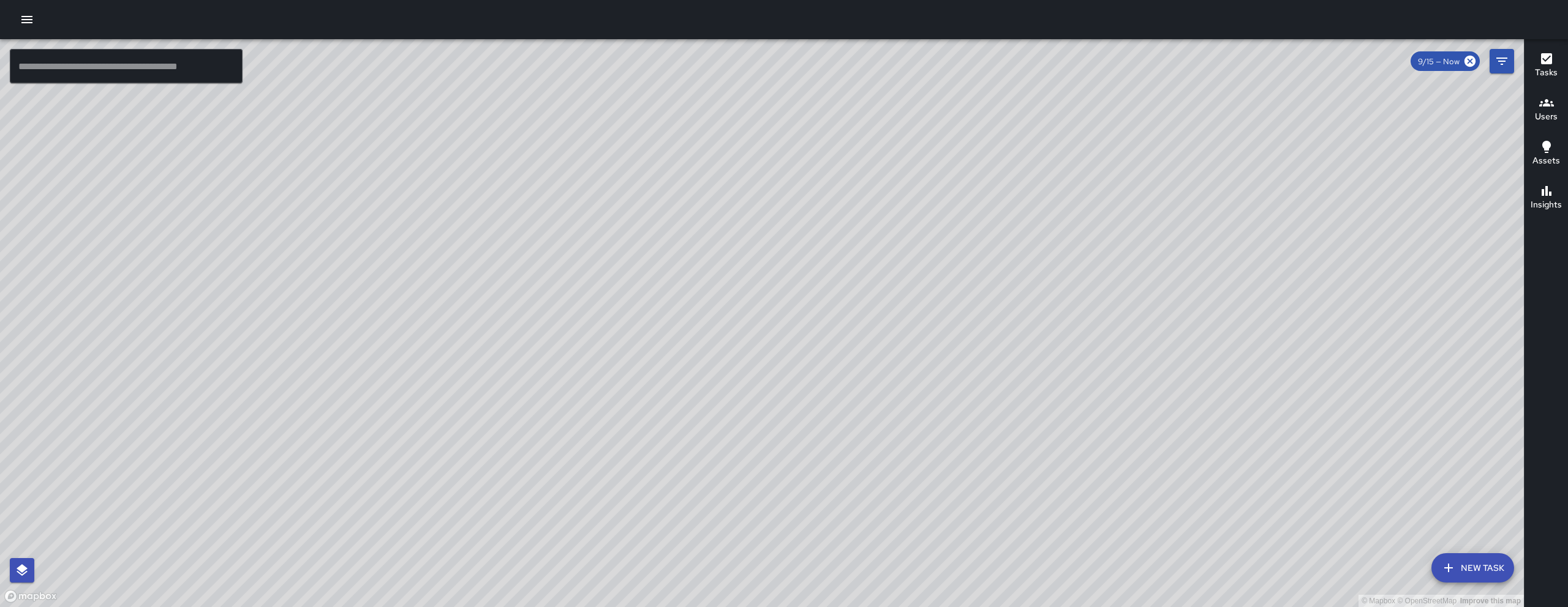
drag, startPoint x: 903, startPoint y: 437, endPoint x: 834, endPoint y: 298, distance: 155.2
click at [829, 293] on div "© Mapbox © OpenStreetMap Improve this map" at bounding box center [762, 323] width 1524 height 568
click at [828, 292] on div "© Mapbox © OpenStreetMap Improve this map" at bounding box center [762, 323] width 1524 height 568
drag, startPoint x: 895, startPoint y: 405, endPoint x: 943, endPoint y: 210, distance: 200.8
click at [938, 218] on div "© Mapbox © OpenStreetMap Improve this map" at bounding box center [762, 323] width 1524 height 568
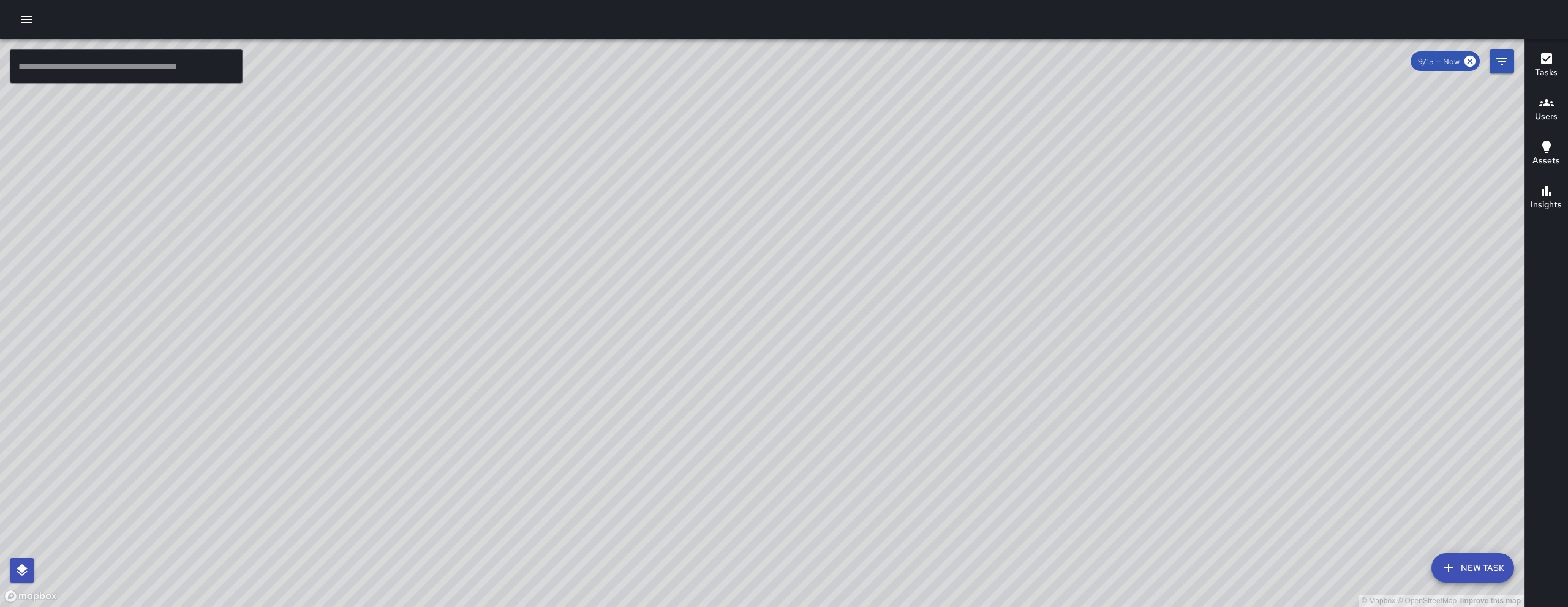
drag, startPoint x: 943, startPoint y: 210, endPoint x: 945, endPoint y: 231, distance: 21.1
click at [943, 209] on div "© Mapbox © OpenStreetMap Improve this map" at bounding box center [762, 323] width 1524 height 568
drag, startPoint x: 786, startPoint y: 383, endPoint x: 808, endPoint y: 259, distance: 125.9
click at [808, 259] on div "© Mapbox © OpenStreetMap Improve this map" at bounding box center [762, 323] width 1524 height 568
drag, startPoint x: 820, startPoint y: 329, endPoint x: 697, endPoint y: 463, distance: 181.9
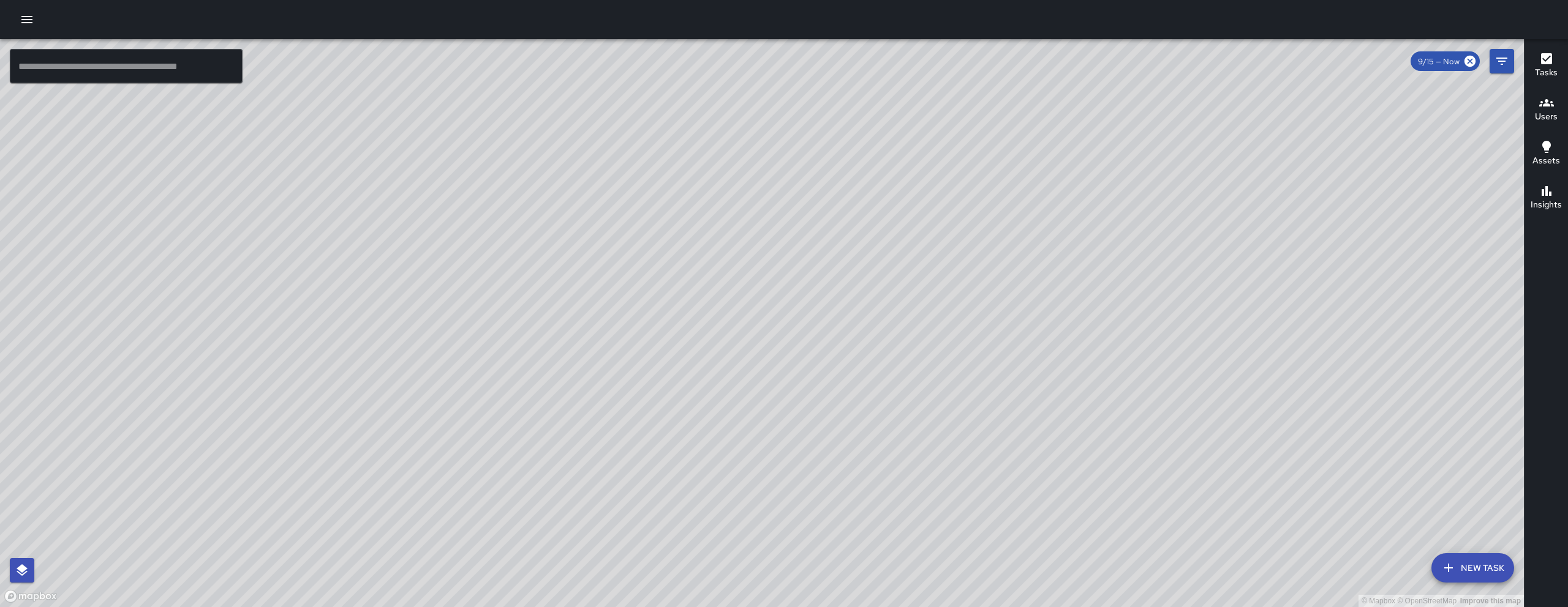
click at [636, 504] on div "© Mapbox © OpenStreetMap Improve this map" at bounding box center [762, 323] width 1524 height 568
drag, startPoint x: 867, startPoint y: 370, endPoint x: 707, endPoint y: 499, distance: 205.5
click at [725, 494] on div "© Mapbox © OpenStreetMap Improve this map" at bounding box center [762, 323] width 1524 height 568
drag, startPoint x: 838, startPoint y: 403, endPoint x: 1002, endPoint y: 256, distance: 220.2
click at [880, 362] on div "© Mapbox © OpenStreetMap Improve this map" at bounding box center [762, 323] width 1524 height 568
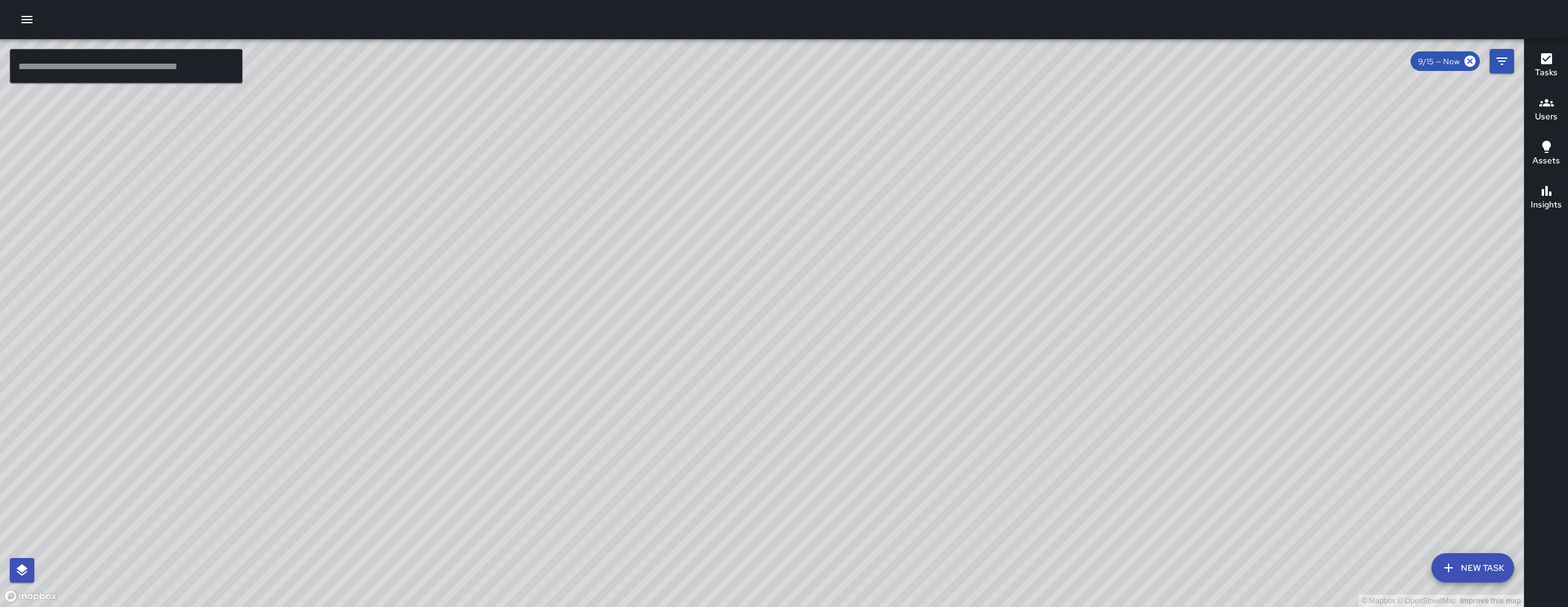
drag, startPoint x: 703, startPoint y: 604, endPoint x: 1017, endPoint y: 331, distance: 416.1
click at [1049, 281] on div "© Mapbox © OpenStreetMap Improve this map" at bounding box center [762, 323] width 1524 height 568
drag, startPoint x: 668, startPoint y: 531, endPoint x: 679, endPoint y: 514, distance: 20.2
click at [679, 514] on div "© Mapbox © OpenStreetMap Improve this map" at bounding box center [762, 323] width 1524 height 568
drag, startPoint x: 763, startPoint y: 306, endPoint x: 677, endPoint y: 373, distance: 109.0
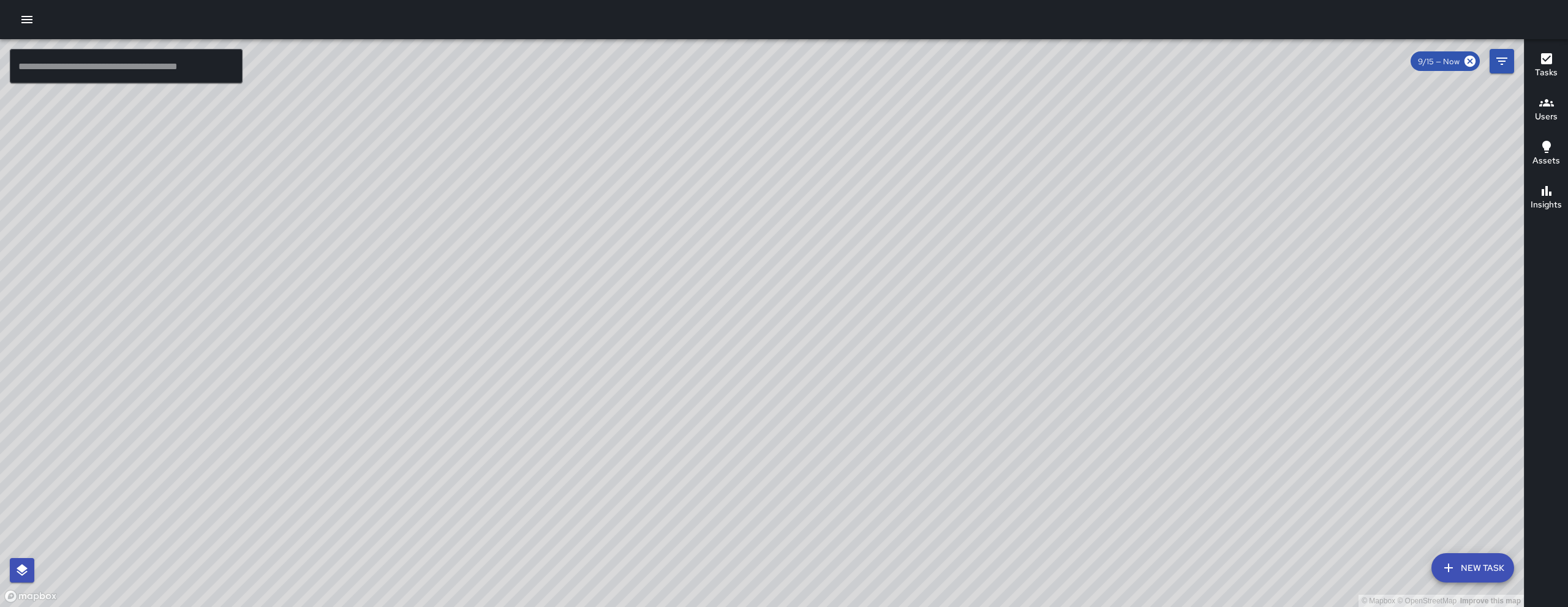
click at [685, 422] on div "© Mapbox © OpenStreetMap Improve this map" at bounding box center [762, 323] width 1524 height 568
click at [672, 487] on div "© Mapbox © OpenStreetMap Improve this map EK Erin Kametani 1266 Harrison Street…" at bounding box center [762, 323] width 1524 height 568
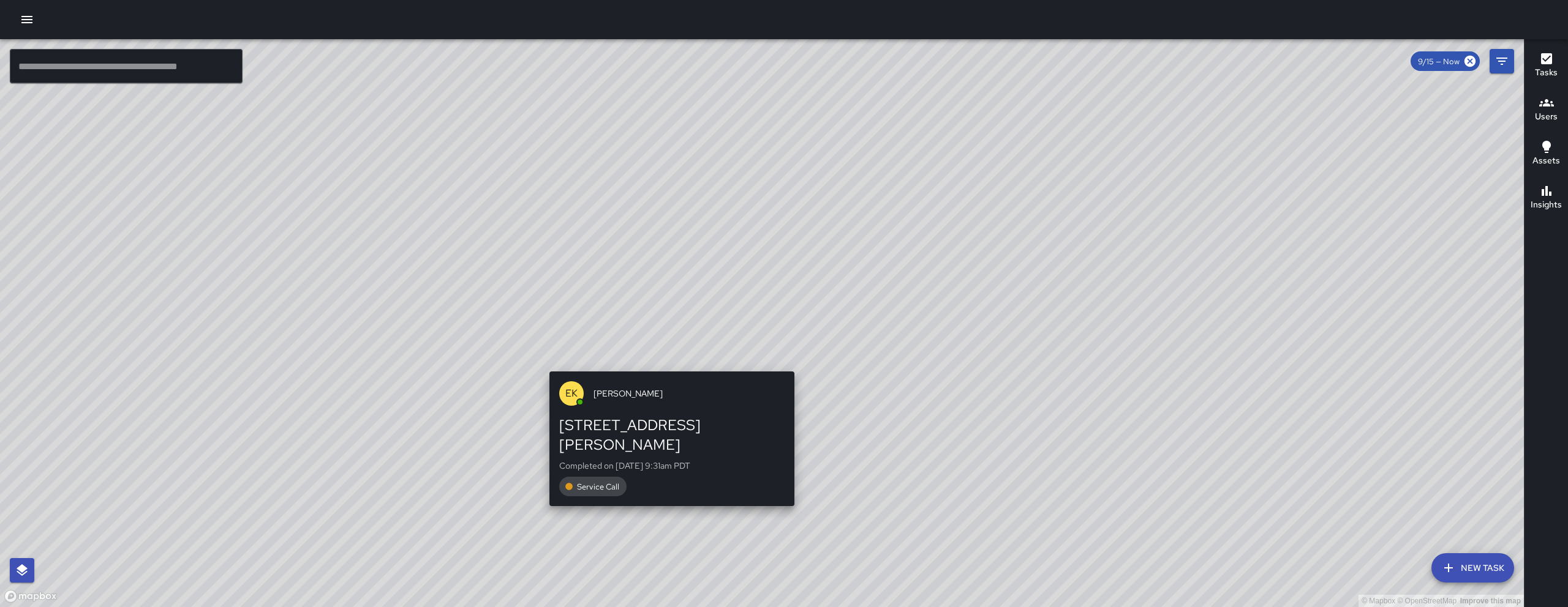
click at [672, 487] on div "EK Erin Kametani 1266 Harrison Street Completed on 9/15/2025, 9:31am PDT Servic…" at bounding box center [671, 438] width 255 height 144
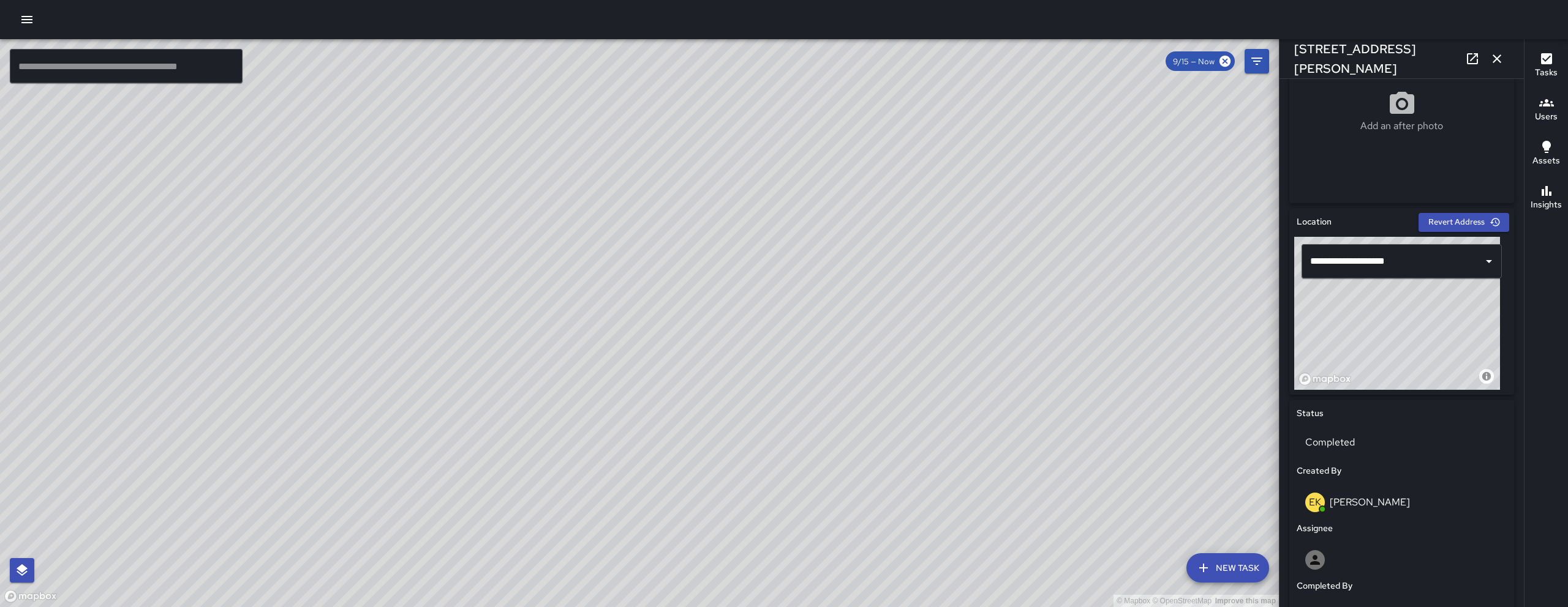
scroll to position [659, 0]
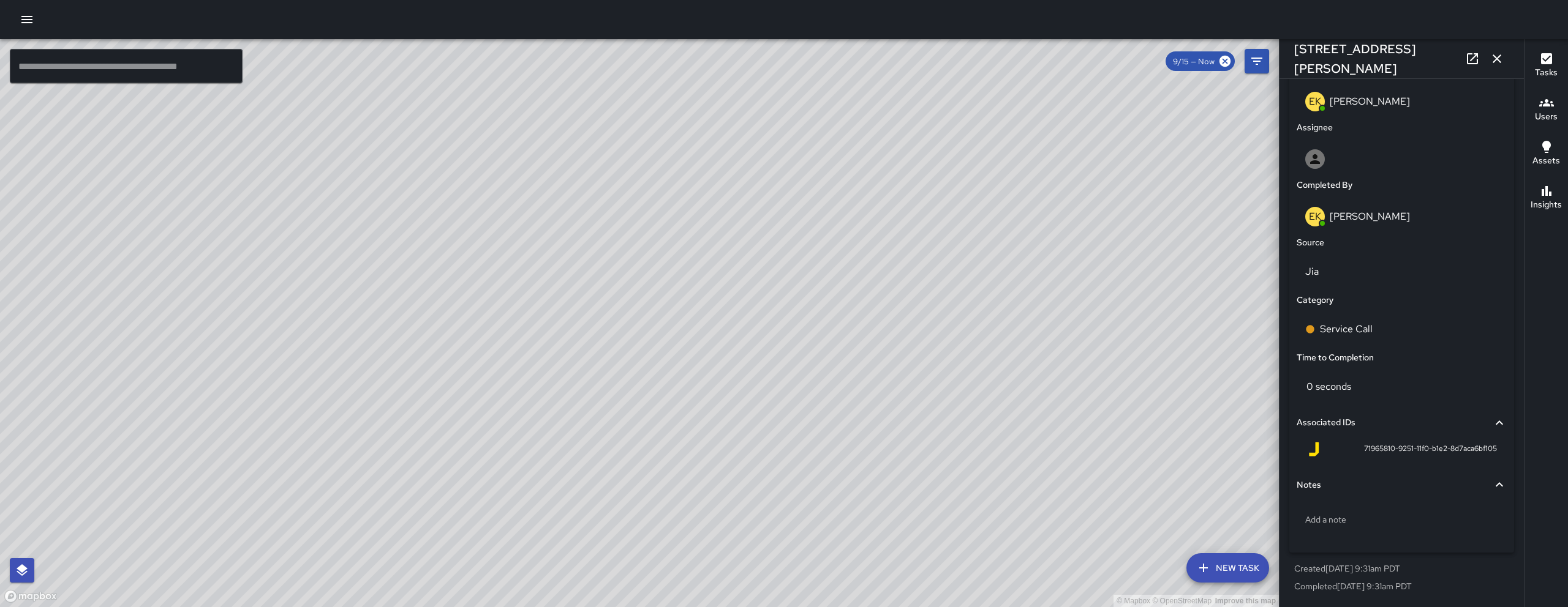
click at [1495, 62] on icon "button" at bounding box center [1497, 59] width 15 height 15
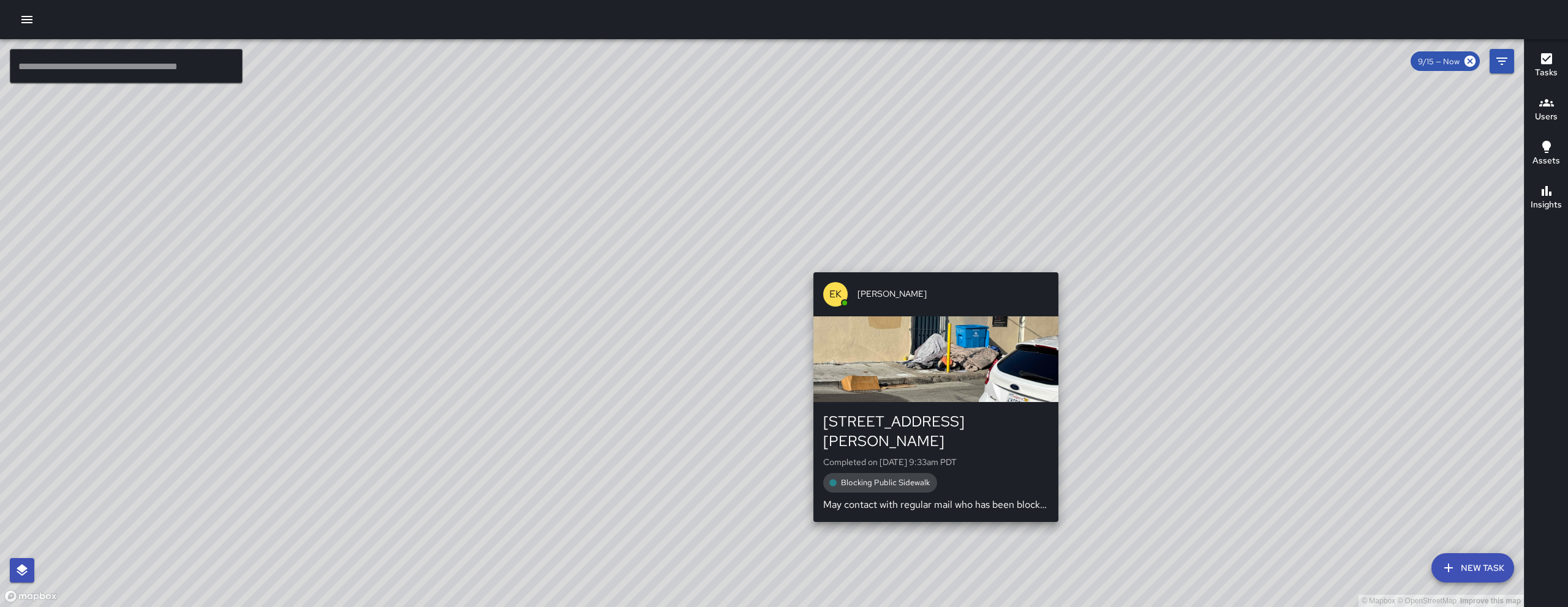
click at [927, 274] on div "EK Erin Kametani" at bounding box center [936, 295] width 245 height 44
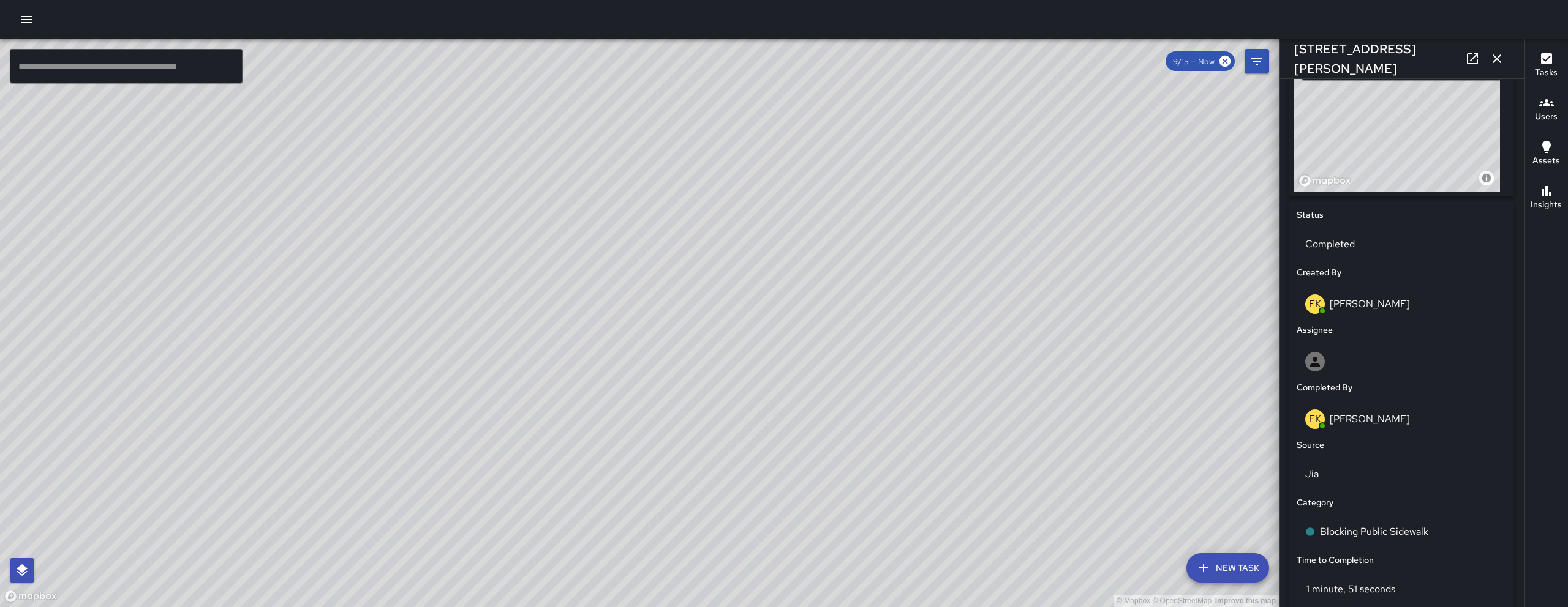
scroll to position [695, 0]
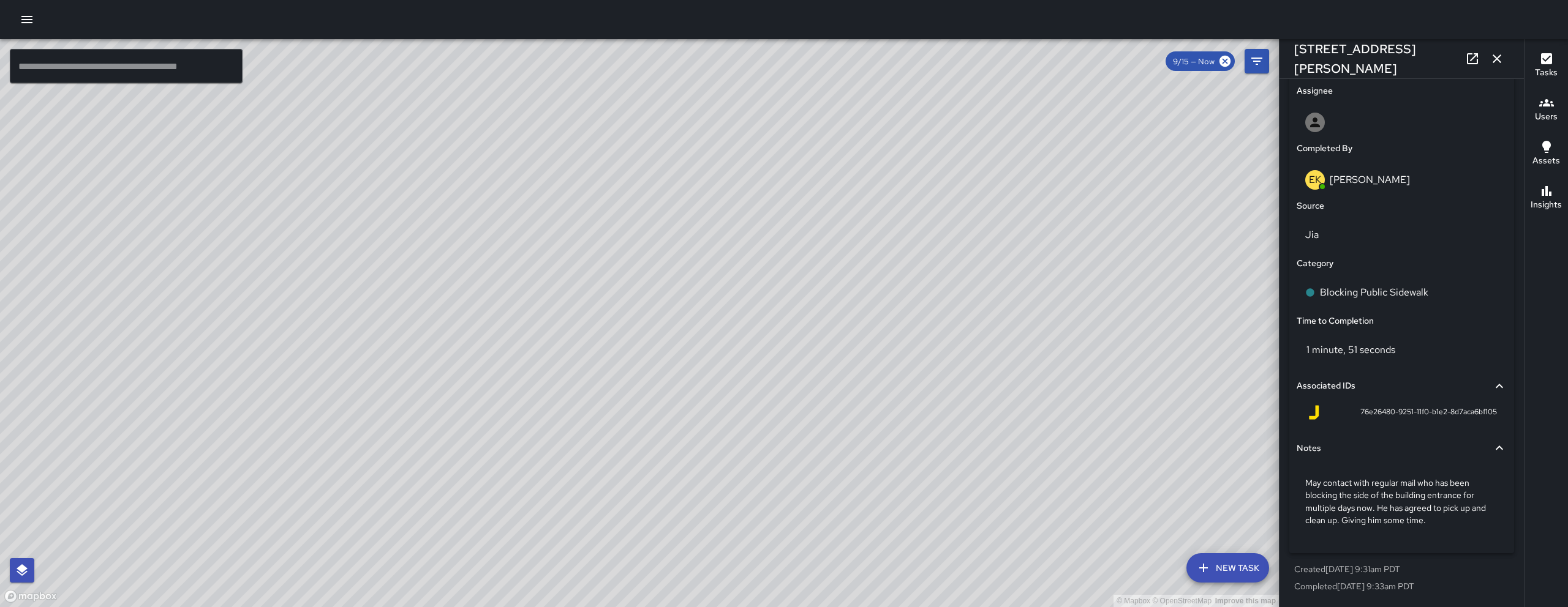
click at [482, 207] on div "© Mapbox © OpenStreetMap Improve this map EK Erin Kametani 33 Gordon Street Com…" at bounding box center [639, 323] width 1278 height 568
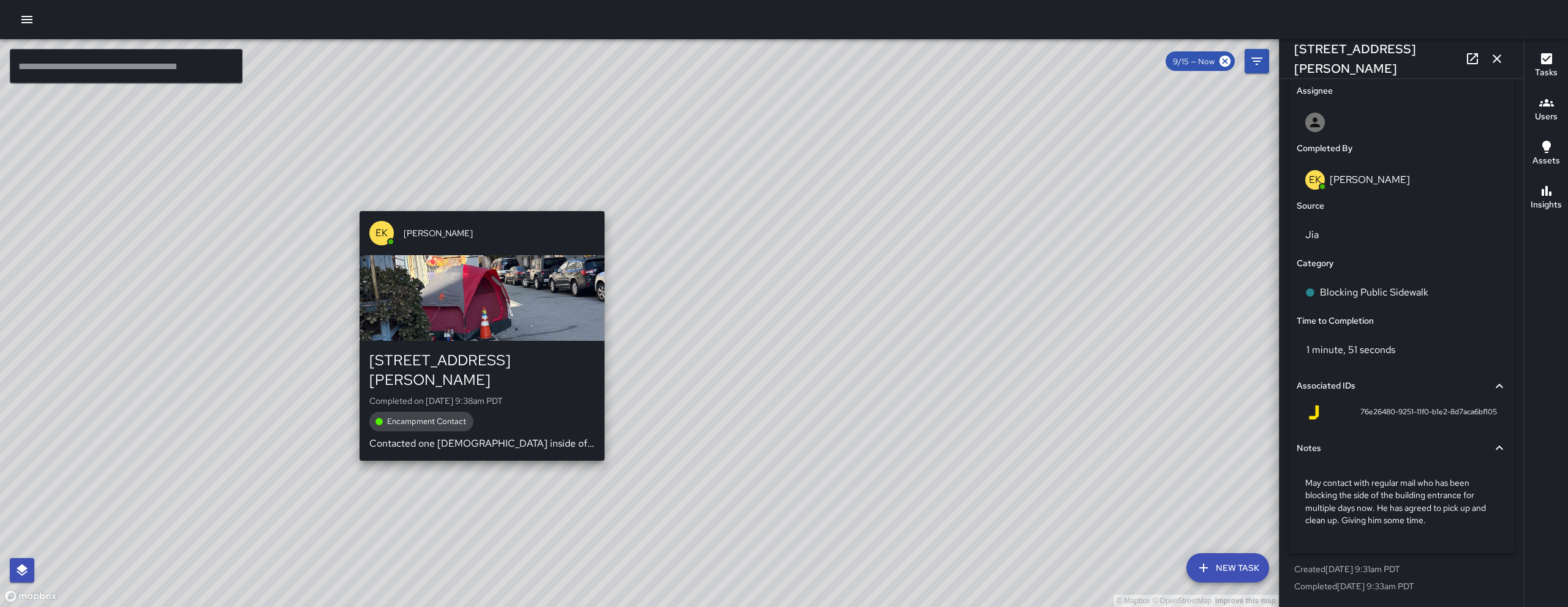
type input "**********"
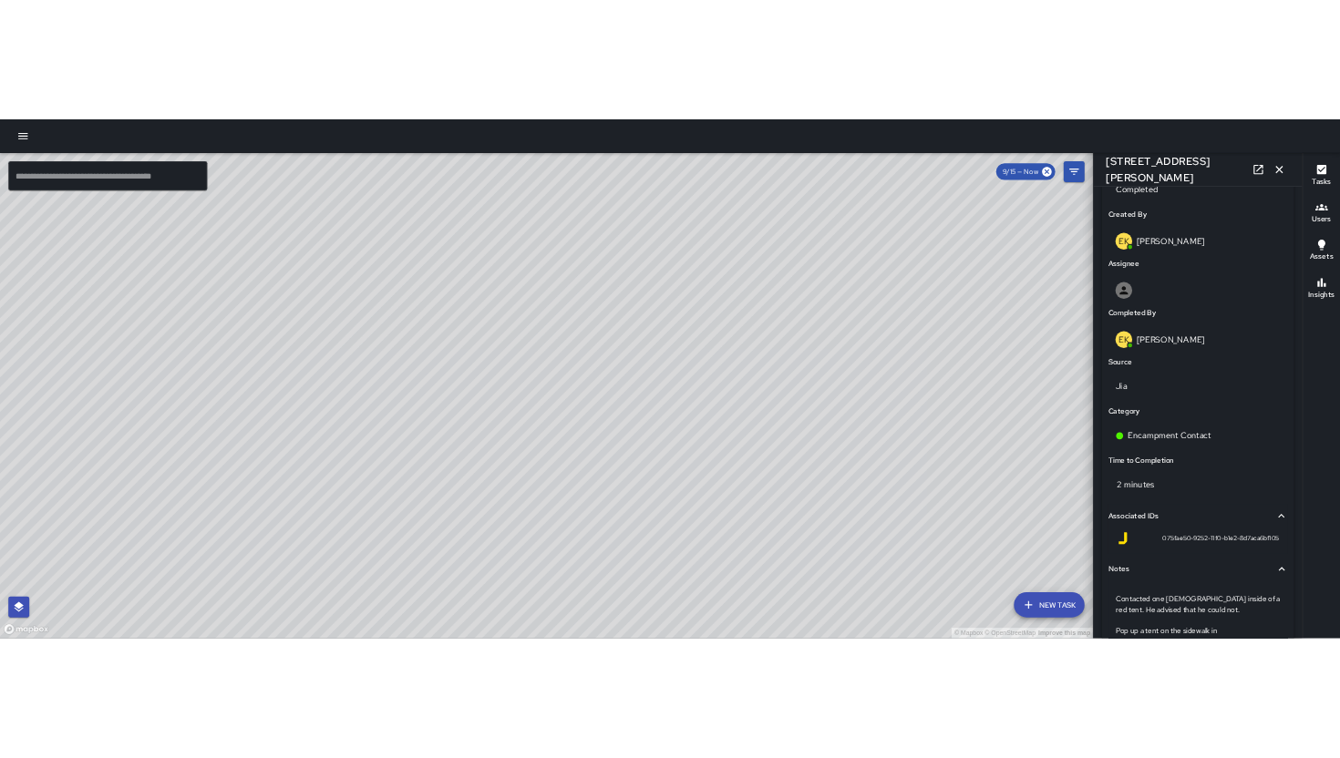
scroll to position [919, 0]
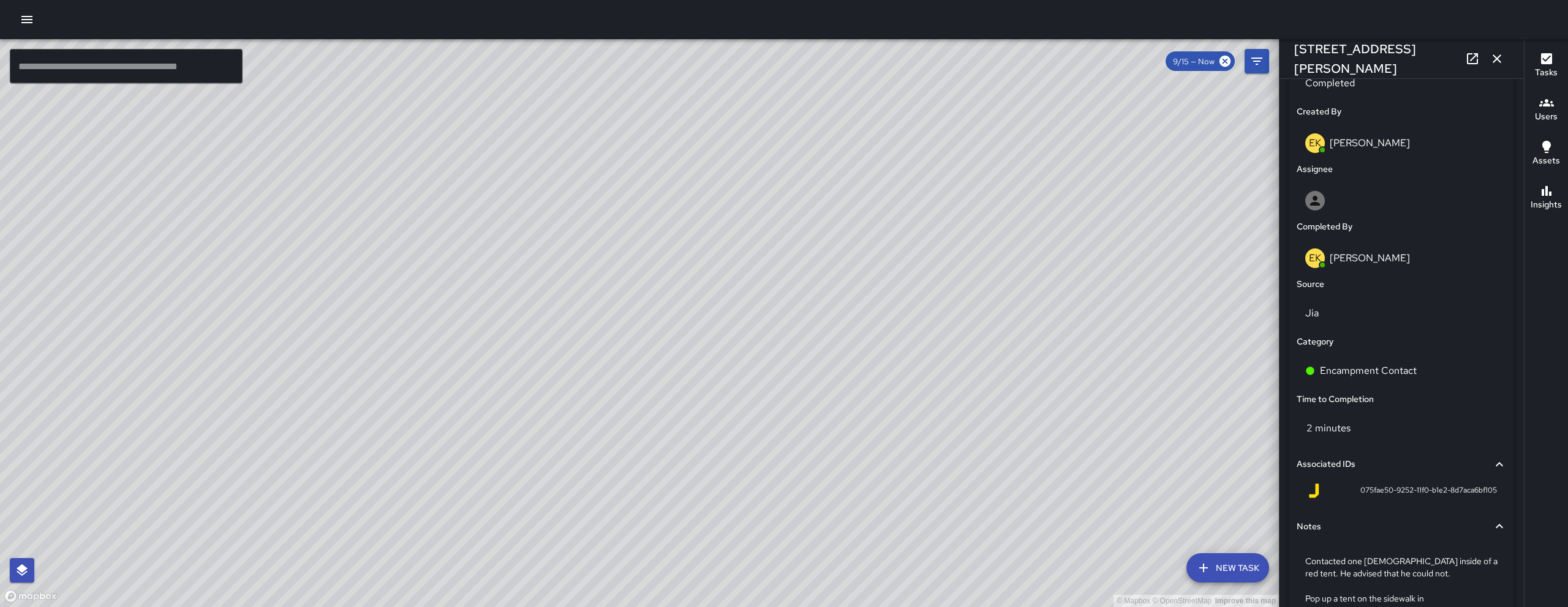
click at [1491, 65] on icon "button" at bounding box center [1497, 59] width 15 height 15
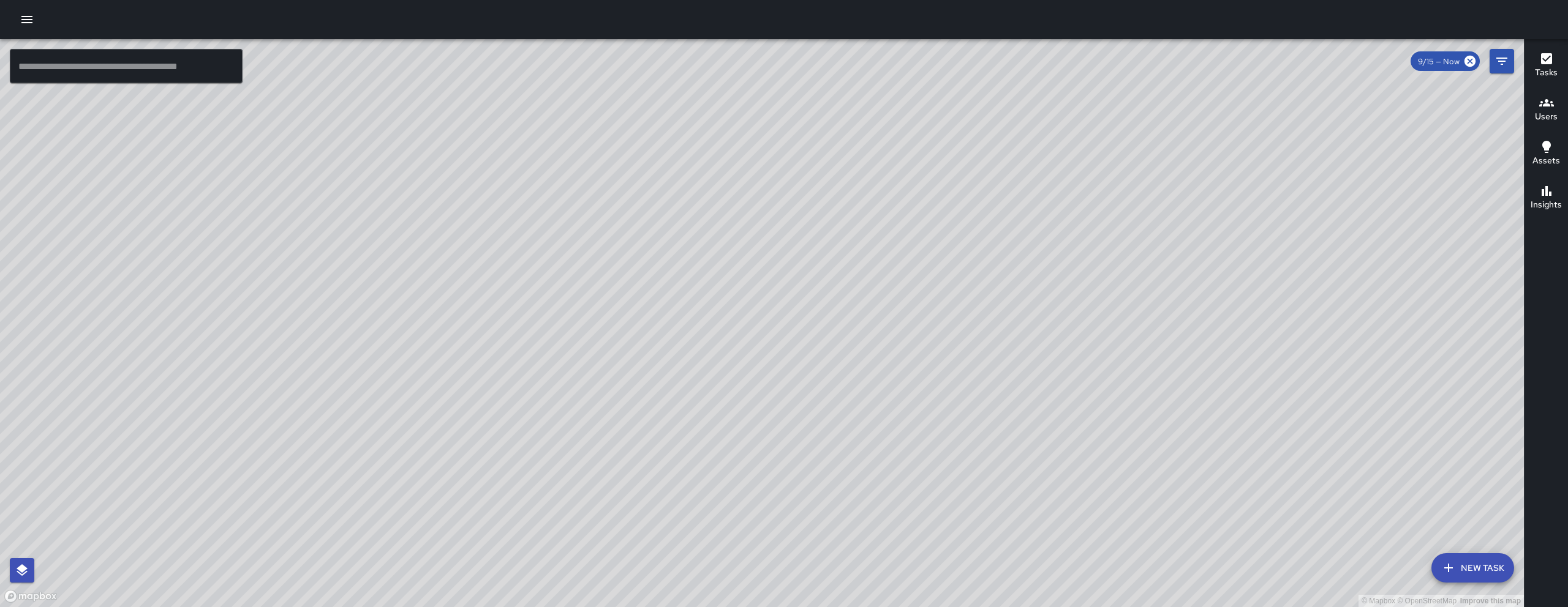
drag, startPoint x: 957, startPoint y: 439, endPoint x: 758, endPoint y: 504, distance: 209.3
click at [760, 508] on div "© Mapbox © OpenStreetMap Improve this map" at bounding box center [762, 323] width 1524 height 568
drag, startPoint x: 626, startPoint y: 345, endPoint x: 608, endPoint y: 322, distance: 29.2
click at [608, 322] on div "© Mapbox © OpenStreetMap Improve this map" at bounding box center [762, 323] width 1524 height 568
click at [695, 312] on div "© Mapbox © OpenStreetMap Improve this map" at bounding box center [762, 323] width 1524 height 568
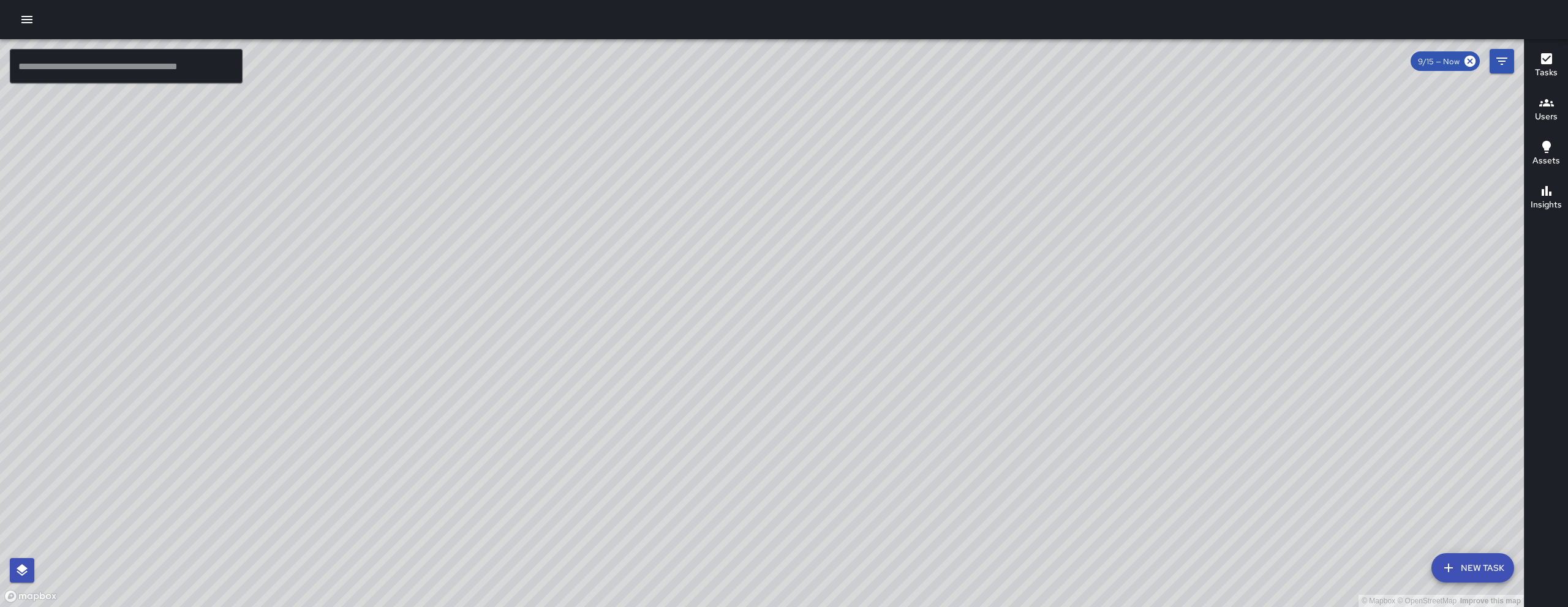
click at [625, 411] on div "© Mapbox © OpenStreetMap Improve this map" at bounding box center [762, 323] width 1524 height 568
click at [627, 394] on div "© Mapbox © OpenStreetMap Improve this map" at bounding box center [762, 323] width 1524 height 568
click at [582, 449] on div "© Mapbox © OpenStreetMap Improve this map" at bounding box center [762, 323] width 1524 height 568
click at [666, 463] on div "© Mapbox © OpenStreetMap Improve this map" at bounding box center [762, 323] width 1524 height 568
click at [647, 475] on div "© Mapbox © OpenStreetMap Improve this map" at bounding box center [762, 323] width 1524 height 568
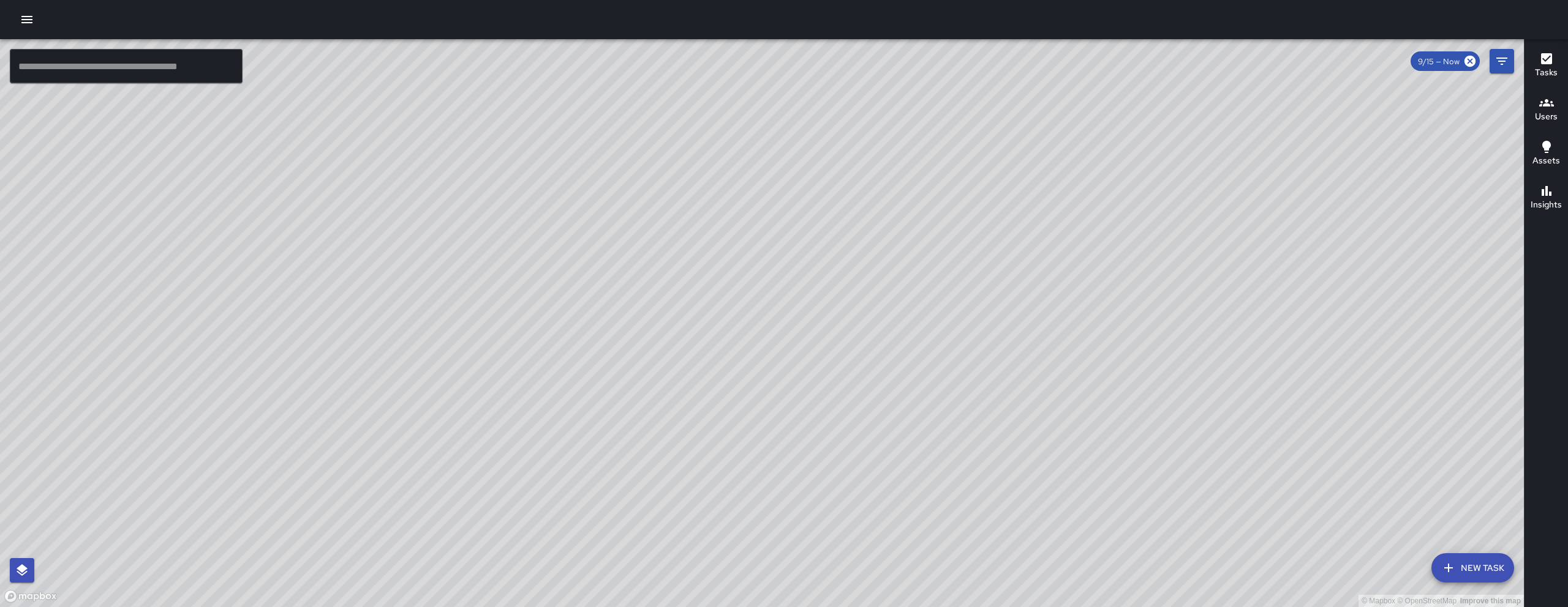
drag, startPoint x: 790, startPoint y: 338, endPoint x: 687, endPoint y: 465, distance: 163.5
click at [687, 467] on div "© Mapbox © OpenStreetMap Improve this map" at bounding box center [762, 323] width 1524 height 568
click at [687, 466] on div "© Mapbox © OpenStreetMap Improve this map" at bounding box center [762, 323] width 1524 height 568
drag, startPoint x: 693, startPoint y: 477, endPoint x: 800, endPoint y: 389, distance: 138.5
click at [679, 492] on div "© Mapbox © OpenStreetMap Improve this map" at bounding box center [762, 323] width 1524 height 568
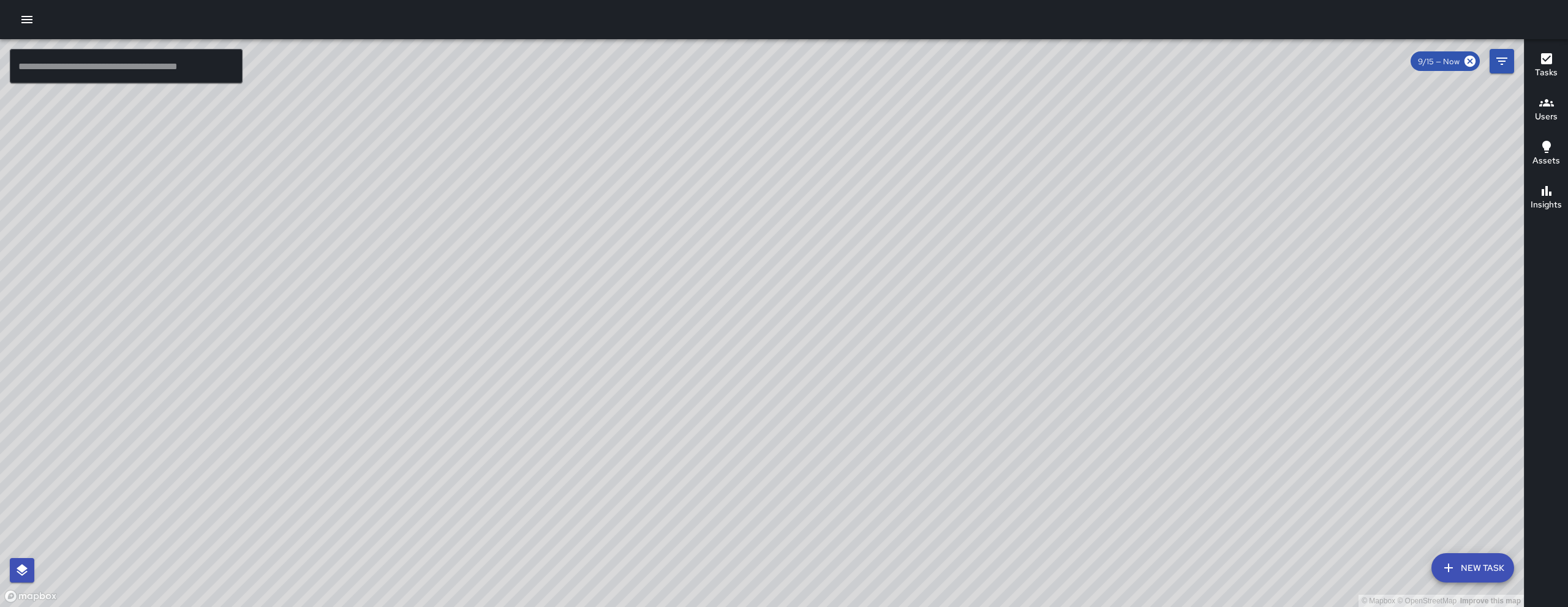
drag, startPoint x: 797, startPoint y: 396, endPoint x: 869, endPoint y: 246, distance: 166.4
click at [869, 246] on div "© Mapbox © OpenStreetMap Improve this map" at bounding box center [762, 323] width 1524 height 568
drag, startPoint x: 818, startPoint y: 433, endPoint x: 870, endPoint y: 440, distance: 52.5
click at [870, 440] on div "© Mapbox © OpenStreetMap Improve this map" at bounding box center [762, 323] width 1524 height 568
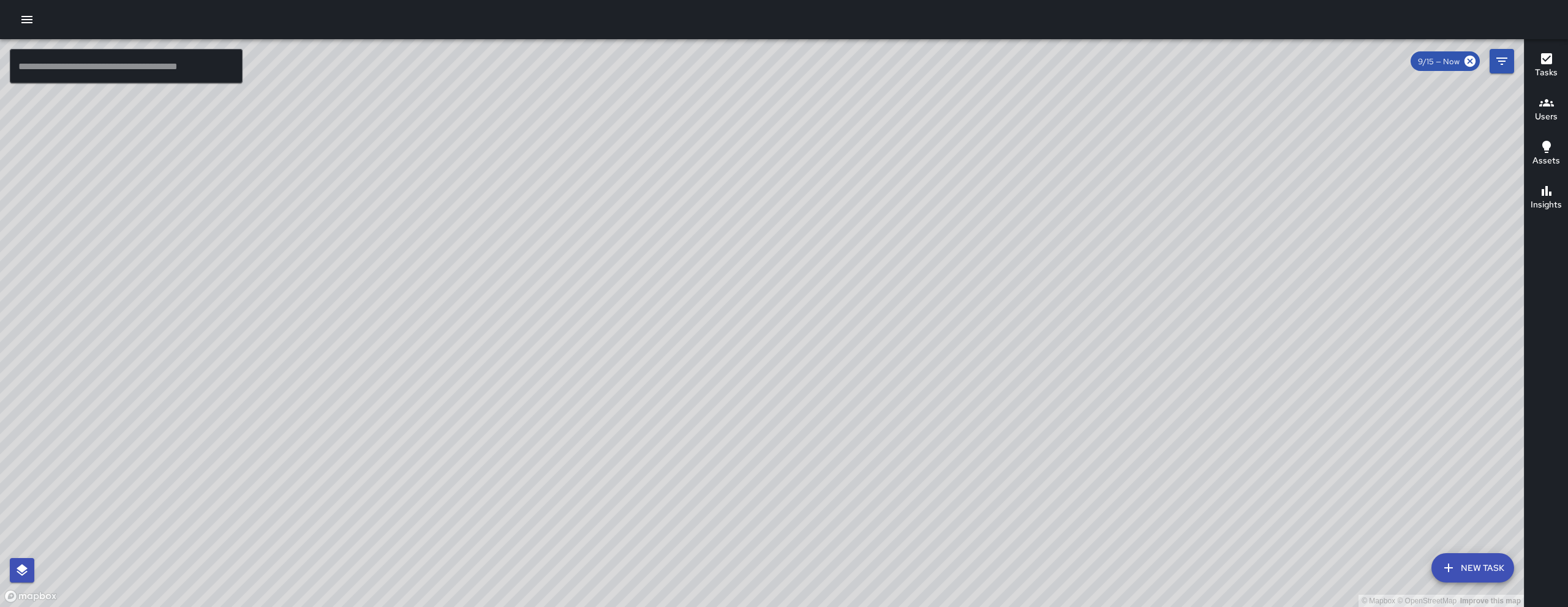
click at [871, 440] on div "© Mapbox © OpenStreetMap Improve this map" at bounding box center [762, 323] width 1524 height 568
click at [872, 441] on div "© Mapbox © OpenStreetMap Improve this map" at bounding box center [762, 323] width 1524 height 568
drag, startPoint x: 799, startPoint y: 361, endPoint x: 808, endPoint y: 383, distance: 23.8
click at [808, 383] on div "© Mapbox © OpenStreetMap Improve this map" at bounding box center [762, 323] width 1524 height 568
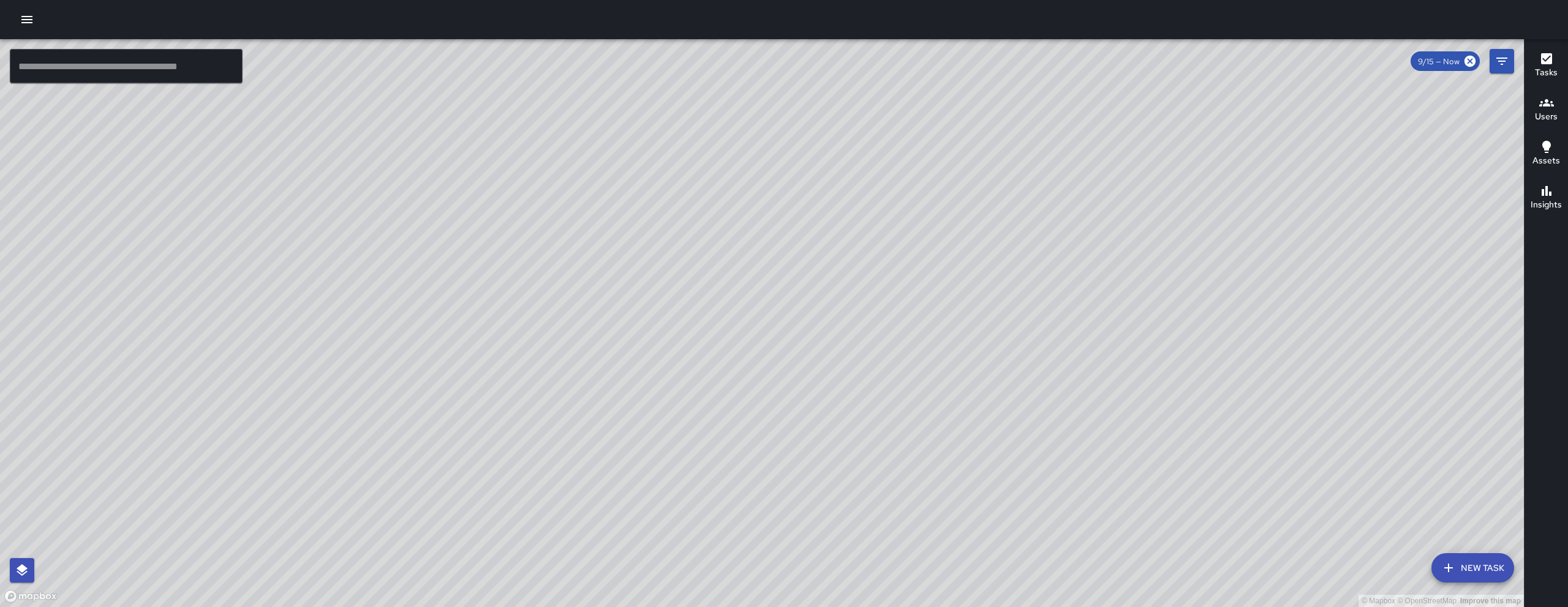
click at [808, 383] on div "© Mapbox © OpenStreetMap Improve this map" at bounding box center [762, 323] width 1524 height 568
drag, startPoint x: 1084, startPoint y: 190, endPoint x: 1121, endPoint y: 190, distance: 37.0
click at [1121, 190] on div "© Mapbox © OpenStreetMap Improve this map" at bounding box center [762, 323] width 1524 height 568
click at [1096, 188] on div "© Mapbox © OpenStreetMap Improve this map" at bounding box center [762, 323] width 1524 height 568
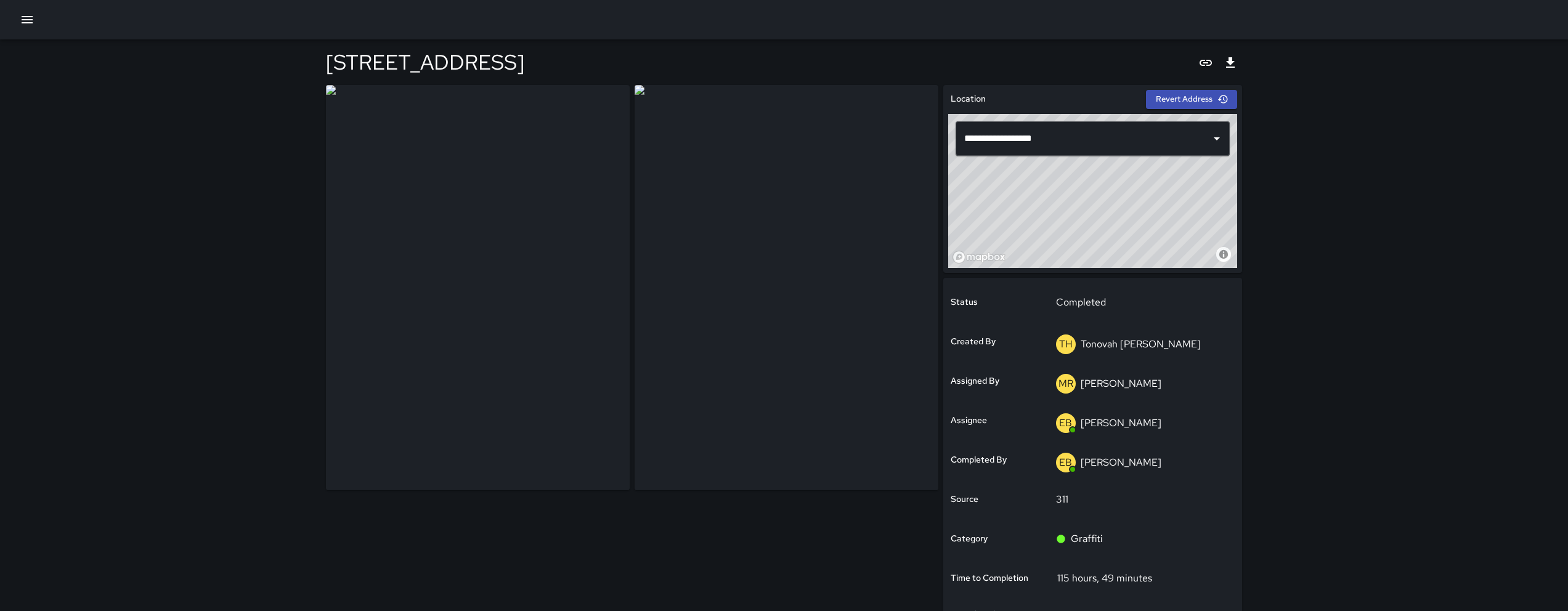
scroll to position [197, 0]
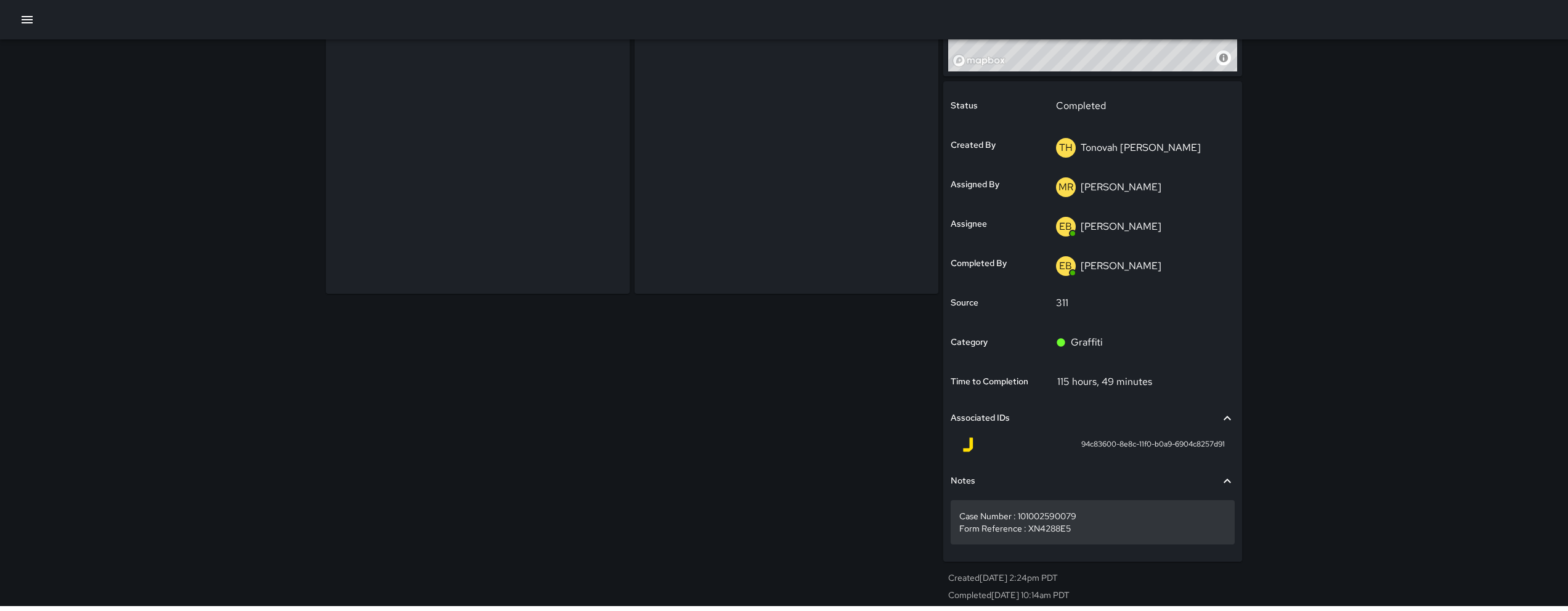
click at [1091, 533] on p "Case Number : 101002590079 Form Reference : XN4288E5" at bounding box center [1092, 522] width 267 height 24
type textarea "**********"
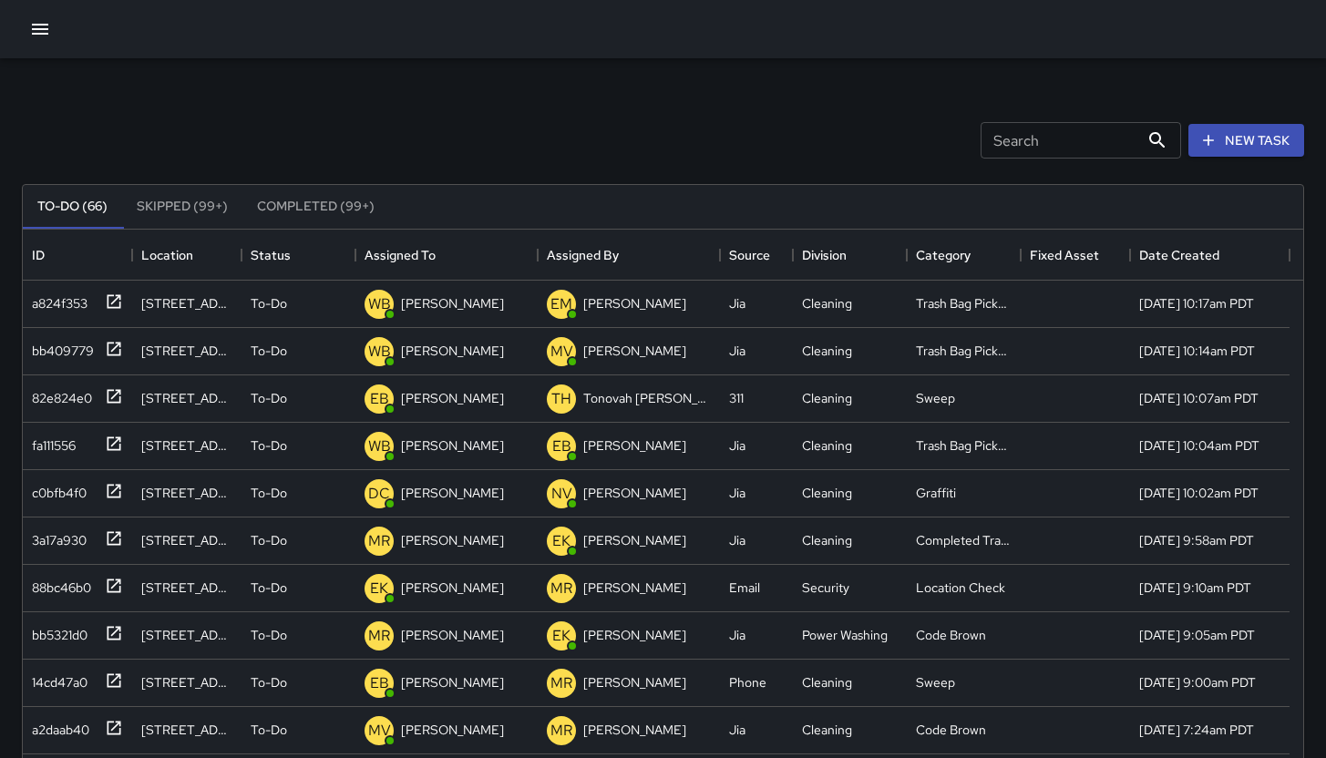
click at [5, 632] on div "Search Search New Task To-Do (66) Skipped (99+) Completed (99+) ID Location Sta…" at bounding box center [663, 567] width 1326 height 1018
click at [54, 634] on div "bb5321d0" at bounding box center [56, 632] width 63 height 26
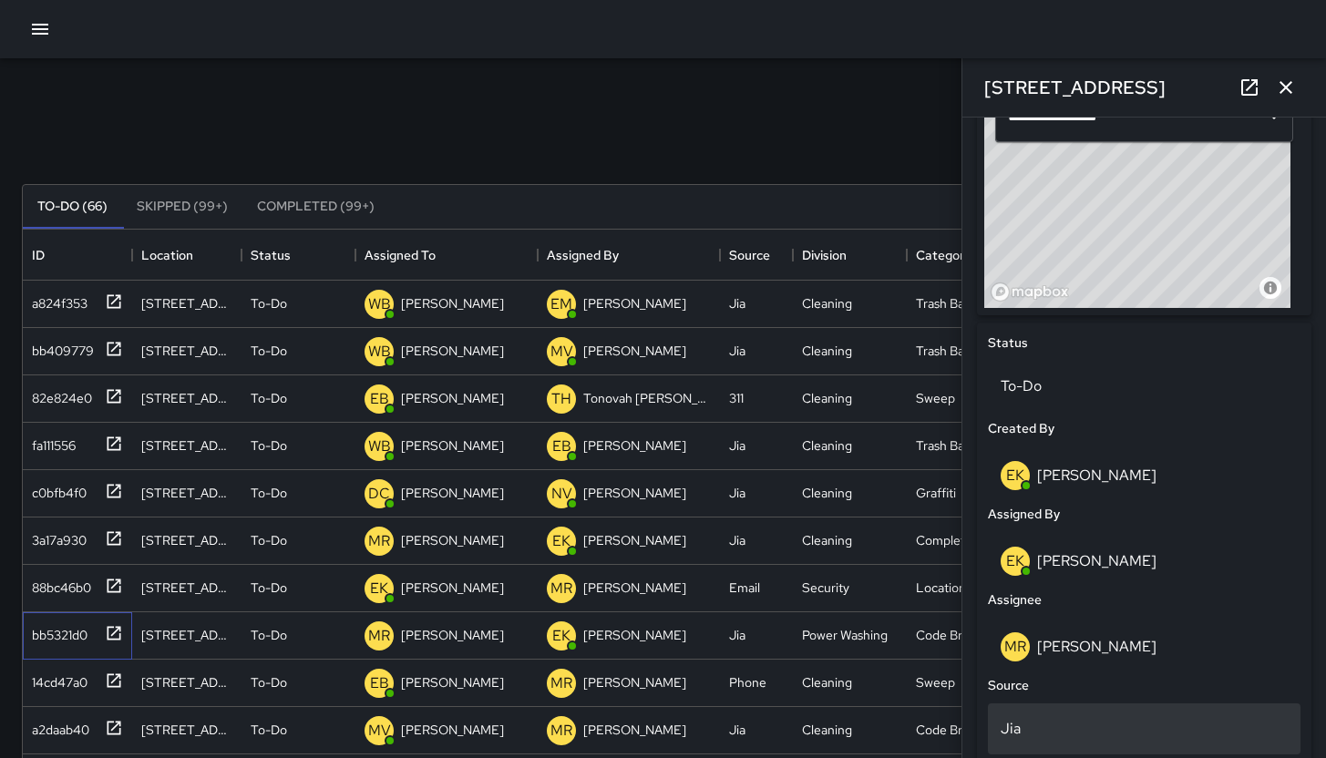
scroll to position [939, 0]
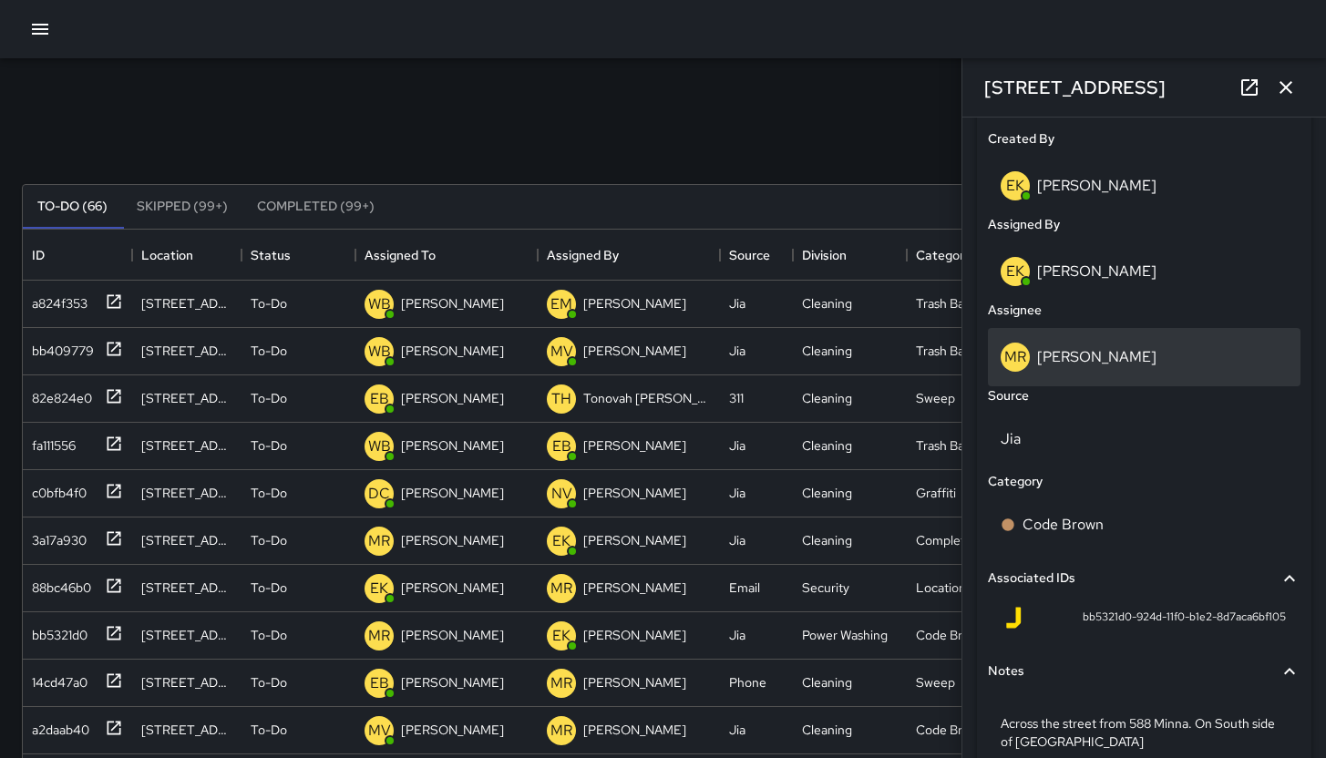
click at [1129, 350] on div "[PERSON_NAME]" at bounding box center [1144, 357] width 287 height 29
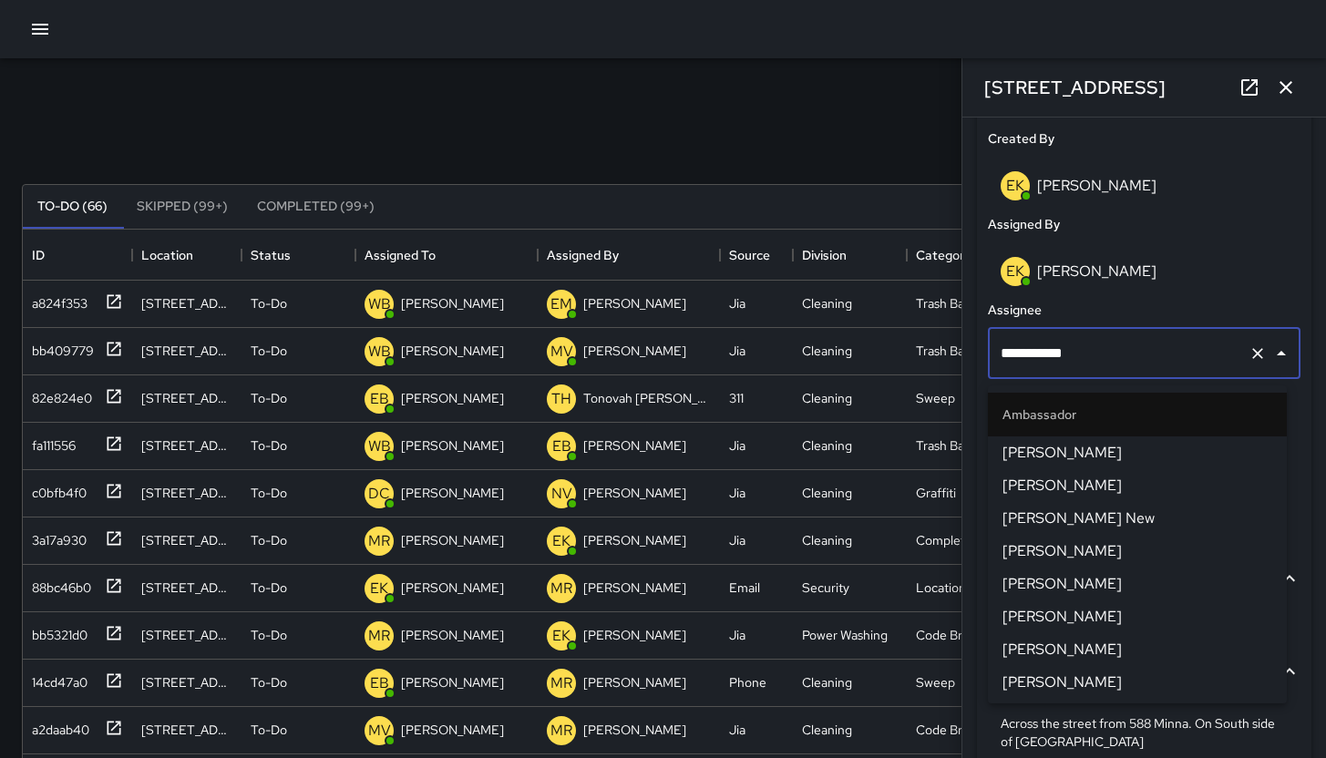
scroll to position [1778, 0]
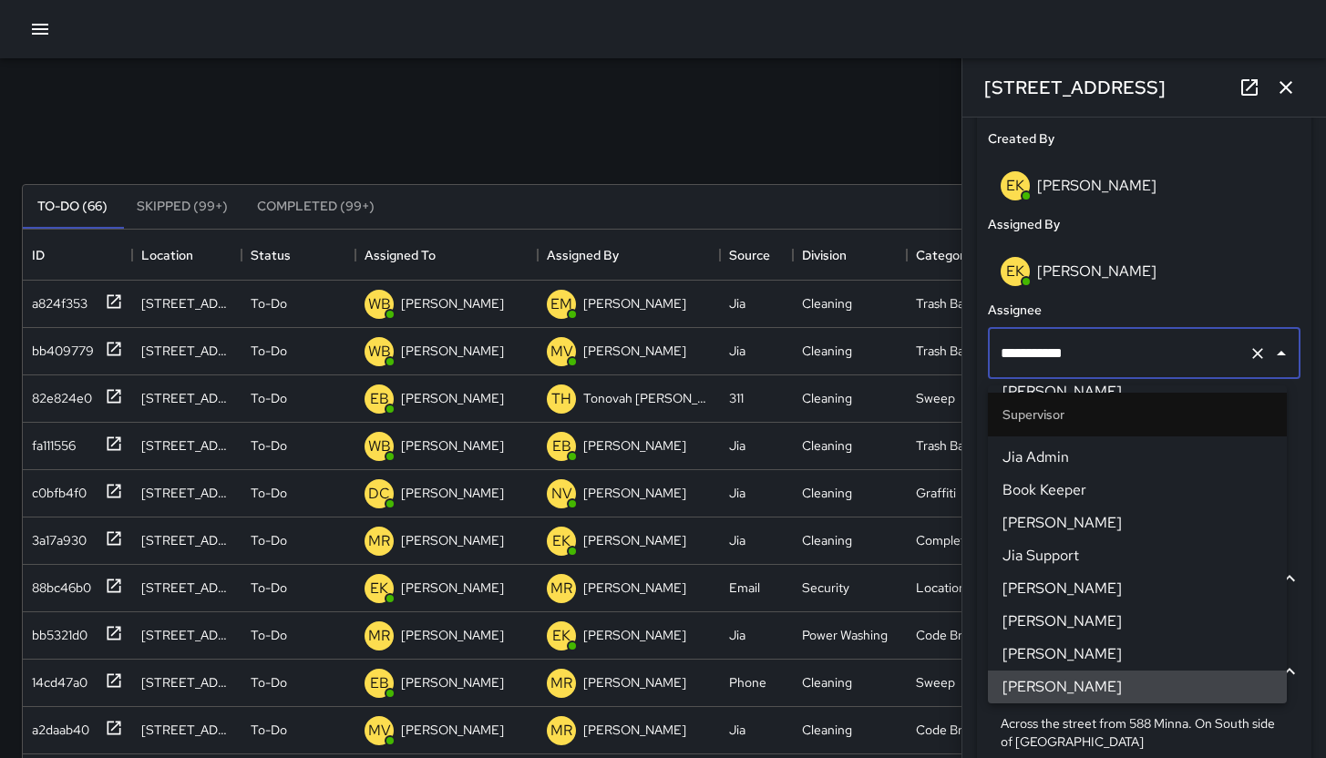
click at [1132, 352] on input "**********" at bounding box center [1118, 353] width 245 height 35
click at [1133, 353] on input "**********" at bounding box center [1118, 353] width 245 height 35
click at [1134, 354] on input "**********" at bounding box center [1118, 353] width 245 height 35
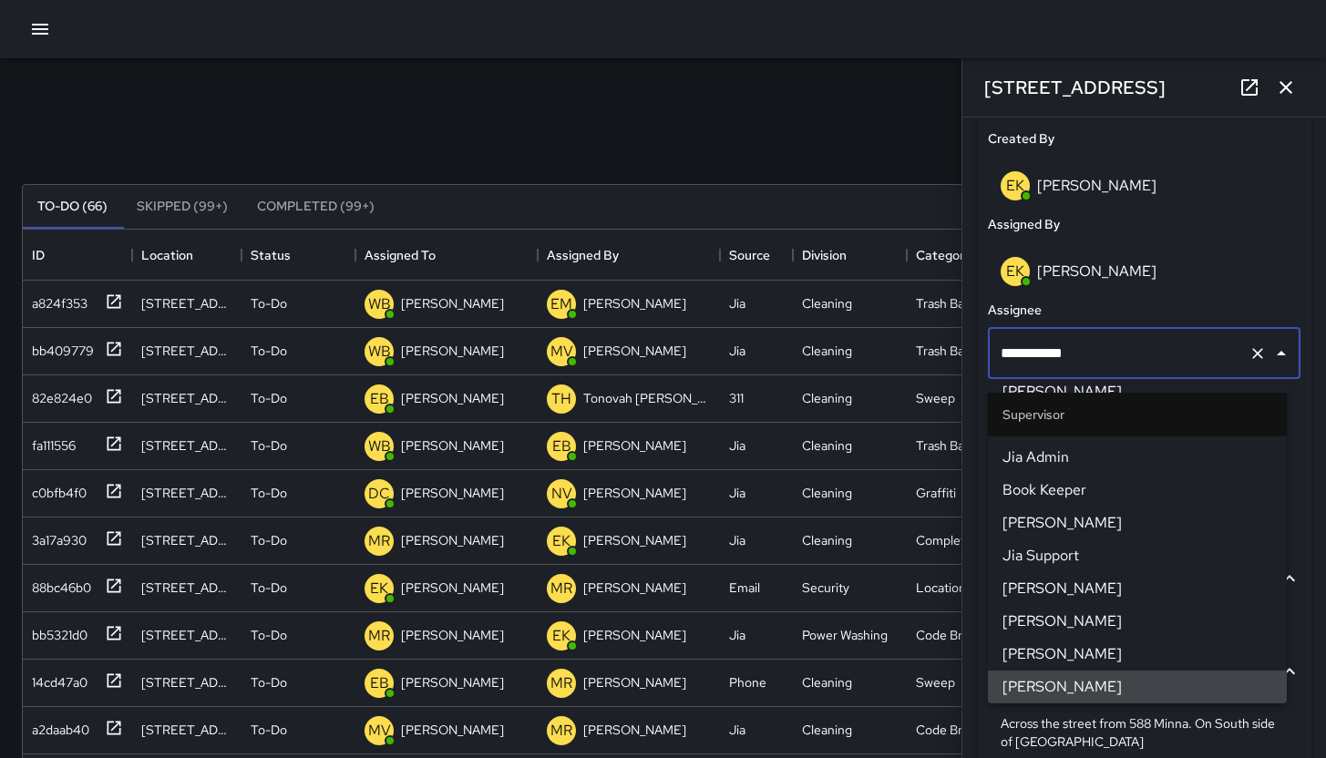
click at [1134, 354] on input "**********" at bounding box center [1118, 353] width 245 height 35
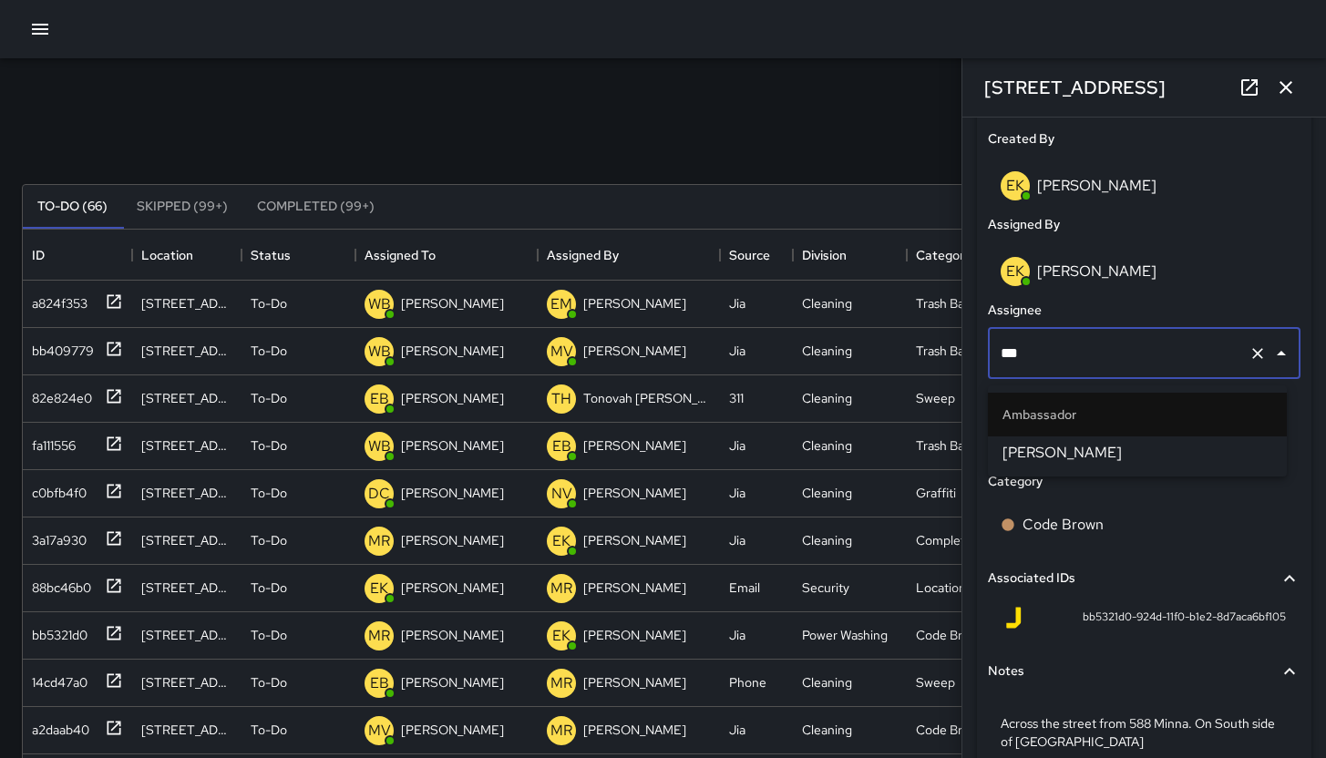
scroll to position [0, 0]
type input "****"
click at [1091, 448] on span "[PERSON_NAME]" at bounding box center [1138, 453] width 270 height 22
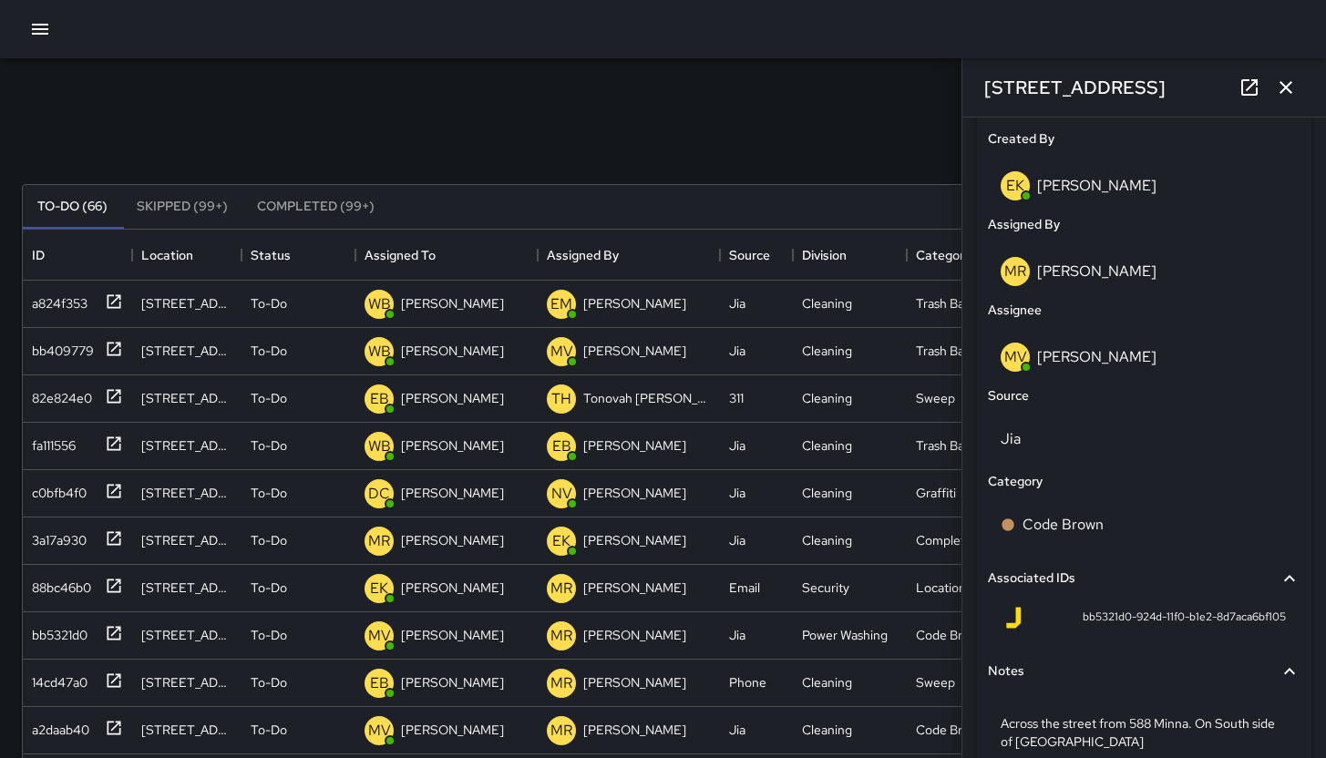
click at [1307, 93] on div "[STREET_ADDRESS]" at bounding box center [1145, 87] width 364 height 58
click at [1294, 86] on icon "button" at bounding box center [1286, 88] width 22 height 22
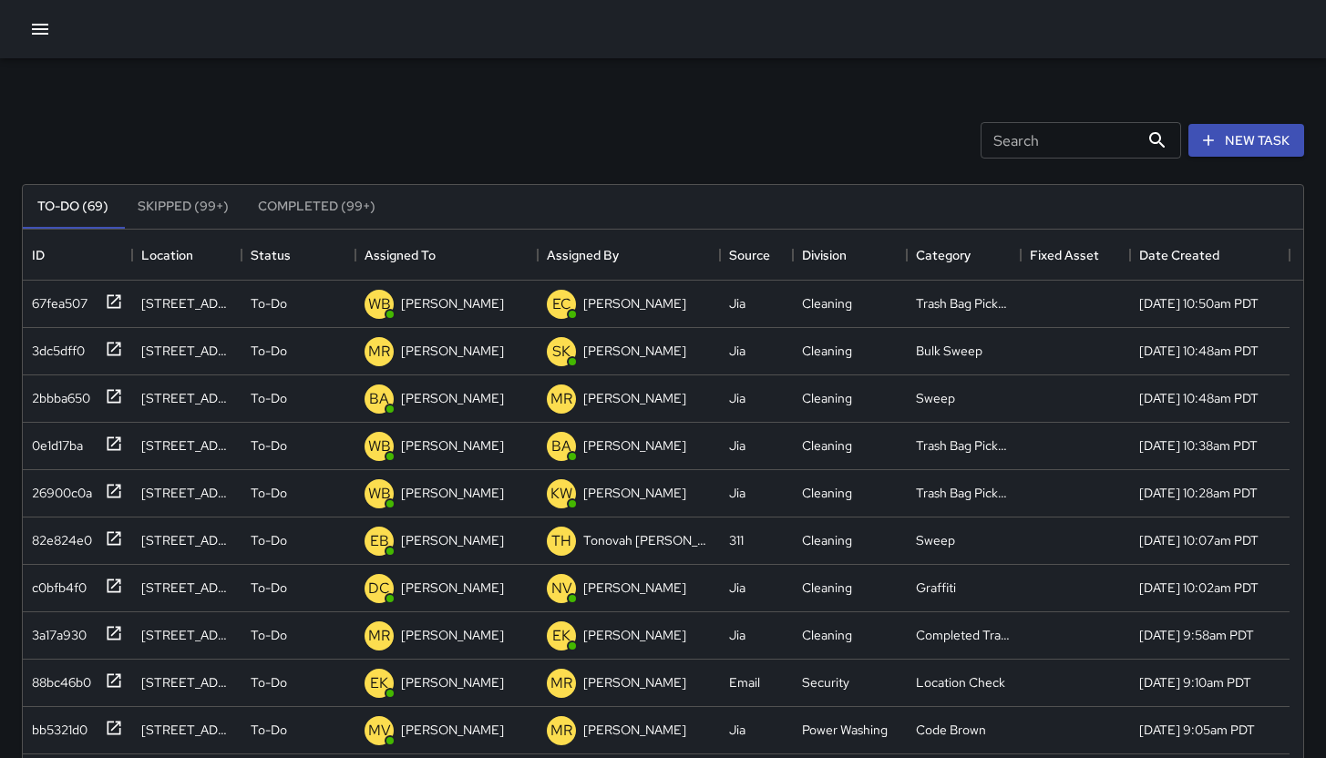
scroll to position [758, 1267]
